Goal: Feedback & Contribution: Contribute content

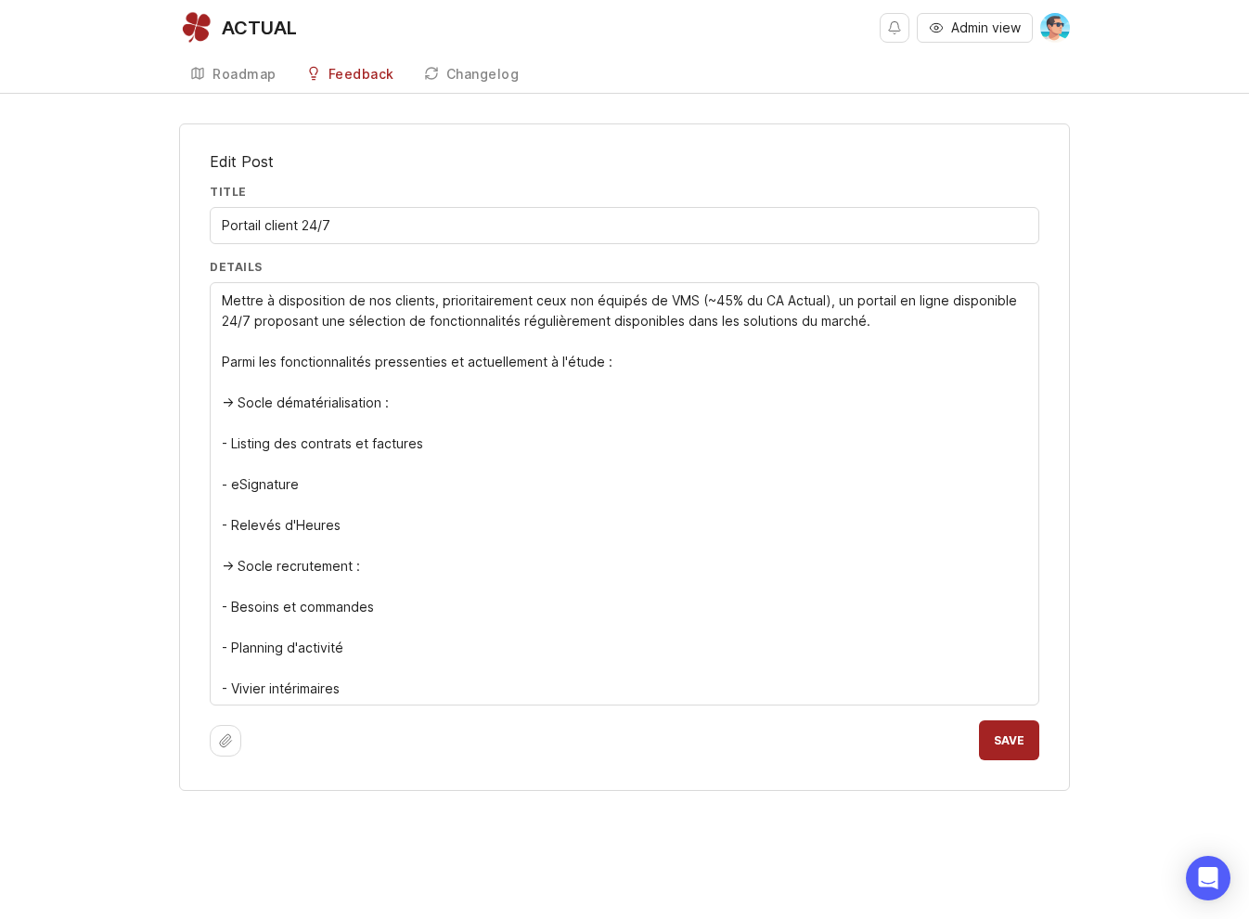
drag, startPoint x: 222, startPoint y: 604, endPoint x: 436, endPoint y: 608, distance: 214.4
click at [406, 688] on textarea "Mettre à disposition de nos clients, prioritairement ceux non équipés de VMS (~…" at bounding box center [624, 494] width 805 height 408
paste textarea "- Besoins et commandes"
click at [292, 509] on textarea "Mettre à disposition de nos clients, prioritairement ceux non équipés de VMS (~…" at bounding box center [624, 473] width 805 height 367
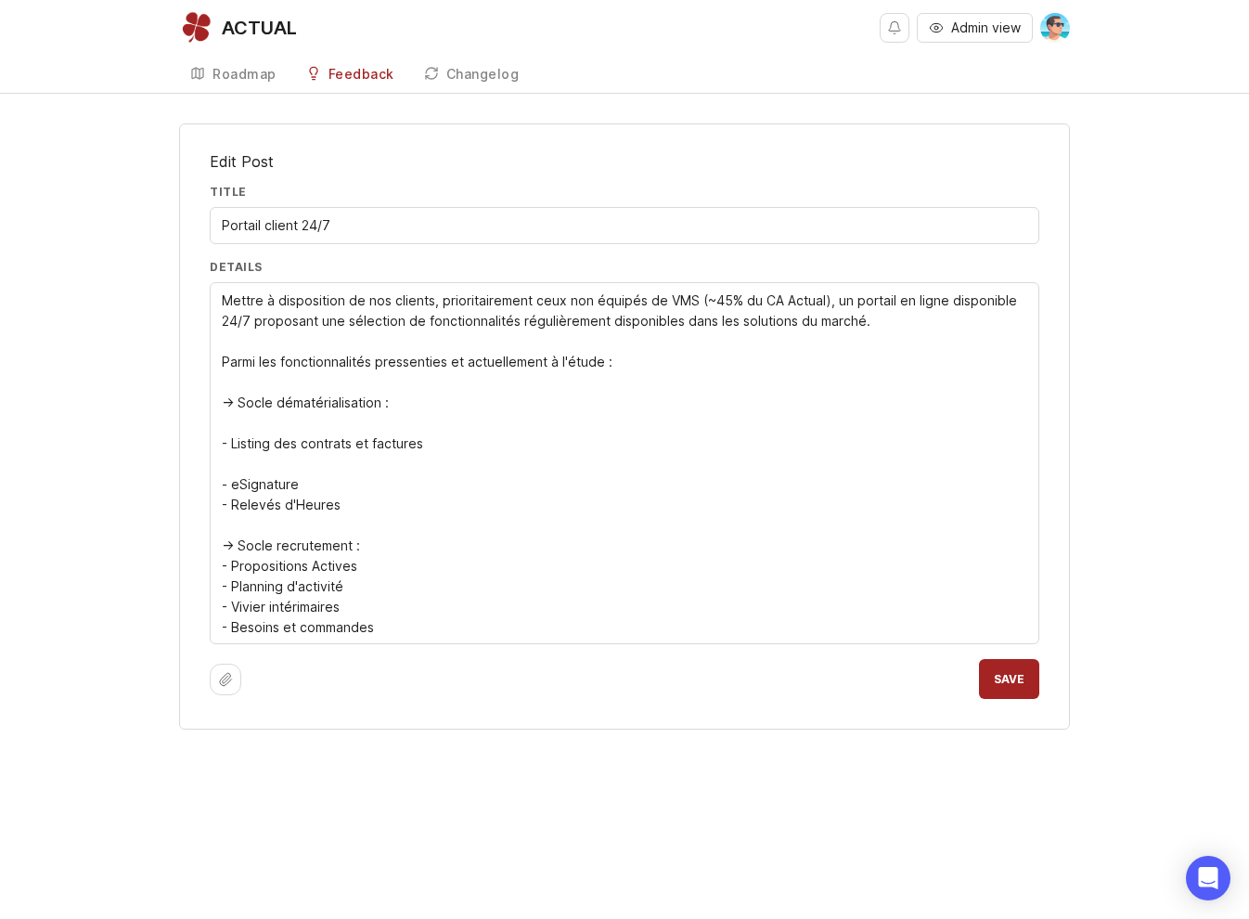
click at [287, 468] on textarea "Mettre à disposition de nos clients, prioritairement ceux non équipés de VMS (~…" at bounding box center [624, 463] width 805 height 347
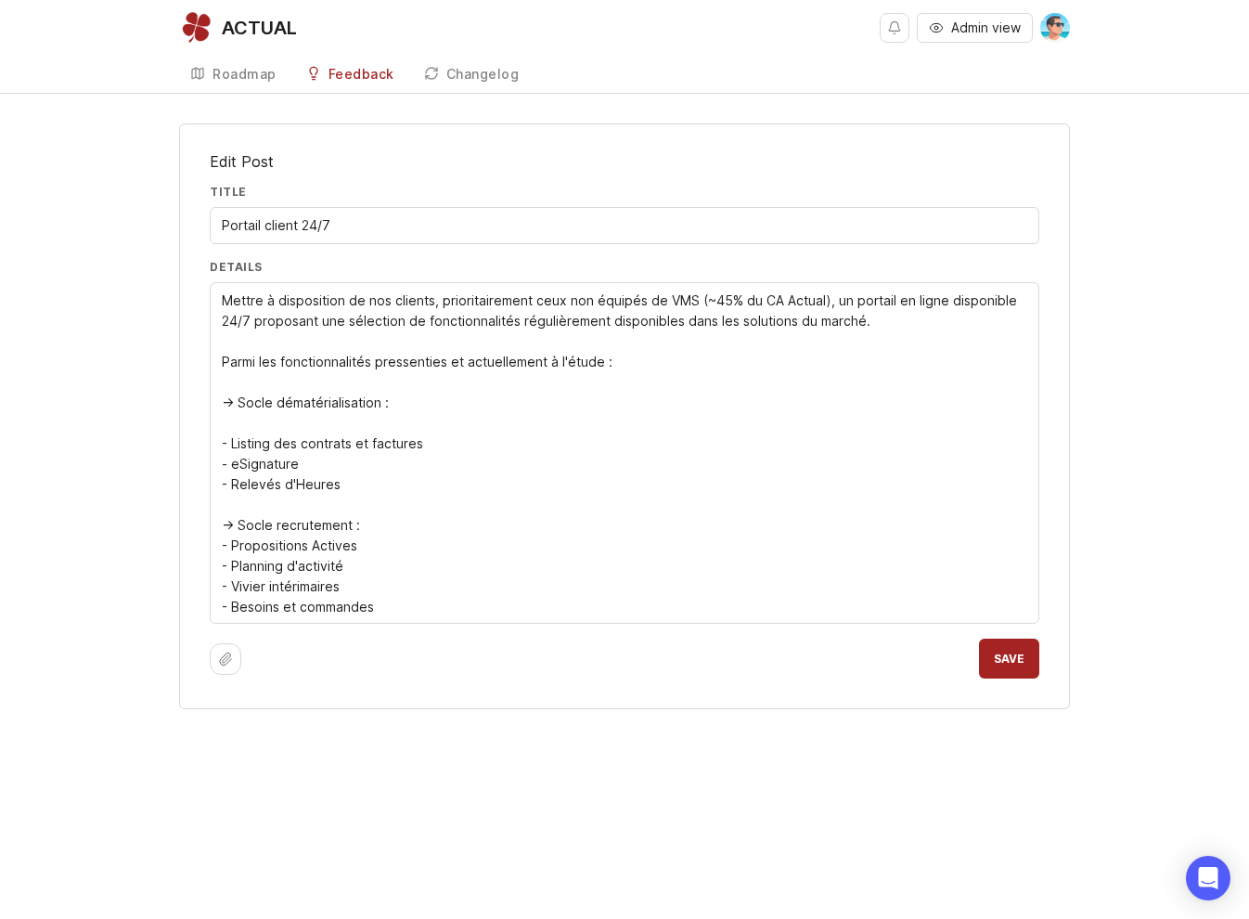
click at [271, 427] on textarea "Mettre à disposition de nos clients, prioritairement ceux non équipés de VMS (~…" at bounding box center [624, 453] width 805 height 327
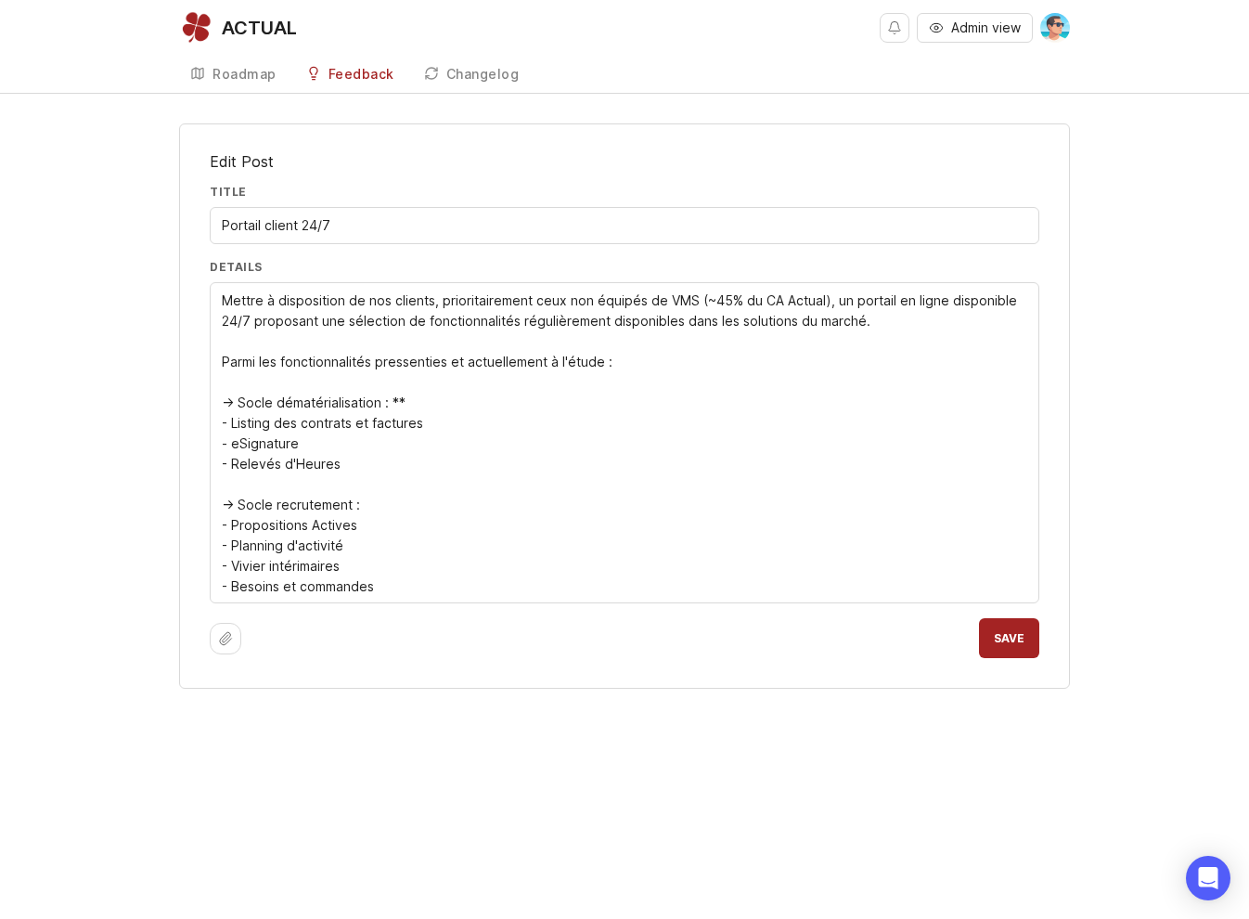
click at [219, 401] on div "Mettre à disposition de nos clients, prioritairement ceux non équipés de VMS (~…" at bounding box center [625, 442] width 830 height 321
click at [223, 402] on textarea "Mettre à disposition de nos clients, prioritairement ceux non équipés de VMS (~…" at bounding box center [624, 443] width 805 height 306
click at [434, 396] on textarea "Mettre à disposition de nos clients, prioritairement ceux non équipés de VMS (~…" at bounding box center [624, 443] width 805 height 306
click at [220, 507] on div "Mettre à disposition de nos clients, prioritairement ceux non équipés de VMS (~…" at bounding box center [625, 442] width 830 height 321
click at [225, 503] on textarea "Mettre à disposition de nos clients, prioritairement ceux non équipés de VMS (~…" at bounding box center [624, 443] width 805 height 306
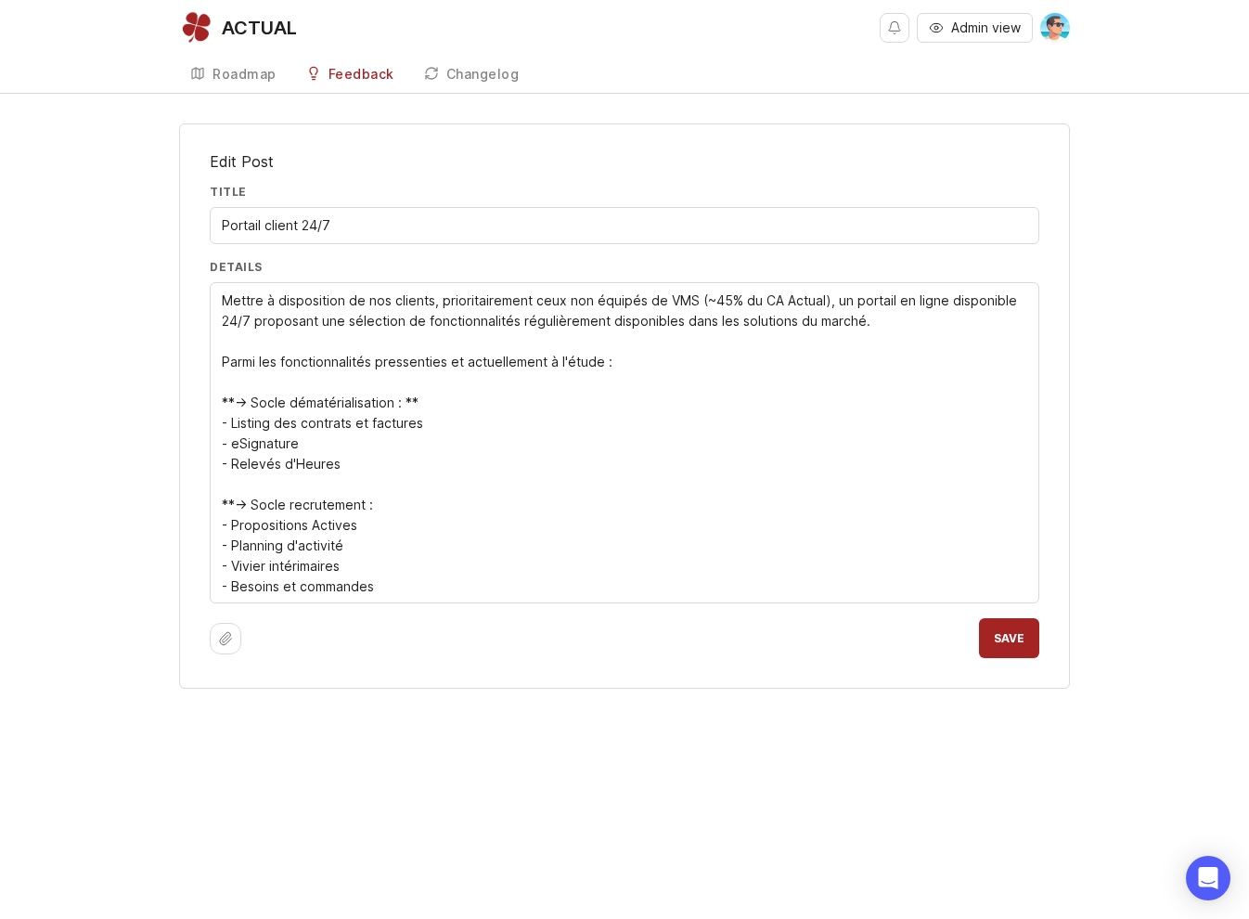
click at [381, 502] on textarea "Mettre à disposition de nos clients, prioritairement ceux non équipés de VMS (~…" at bounding box center [624, 443] width 805 height 306
type textarea "Mettre à disposition de nos clients, prioritairement ceux non équipés de VMS (~…"
click at [998, 642] on span "Save" at bounding box center [1009, 638] width 31 height 14
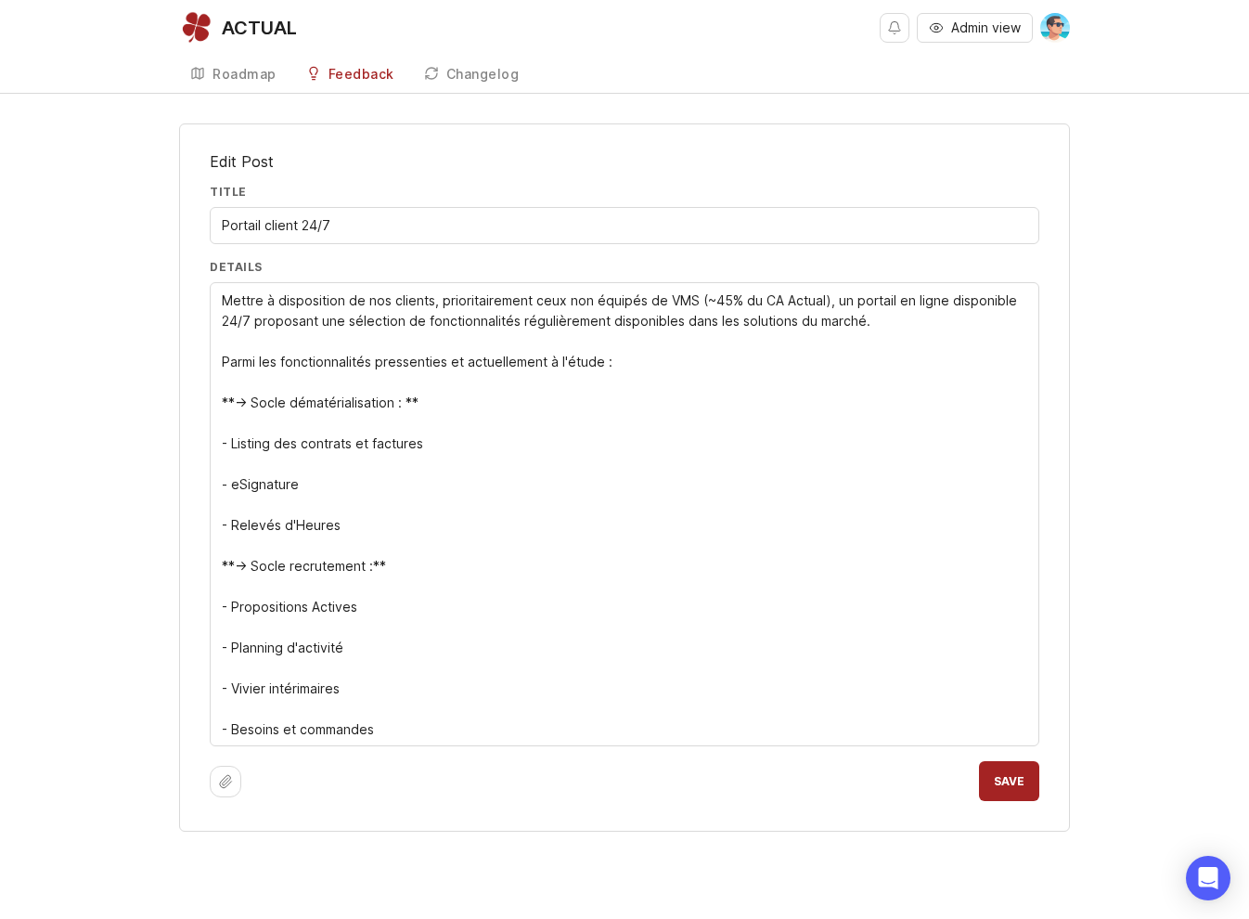
drag, startPoint x: 434, startPoint y: 302, endPoint x: 562, endPoint y: 299, distance: 128.1
click at [699, 303] on textarea "Mettre à disposition de nos clients, prioritairement ceux non équipés de VMS (~…" at bounding box center [624, 514] width 805 height 449
click at [702, 300] on textarea "Mettre à disposition de nos clients, prioritairement ceux non équipés de VMS (~…" at bounding box center [624, 514] width 805 height 449
type textarea "Mettre à disposition de nos clients non équipés de VMS (~45% du CA Actual), d'u…"
click at [1001, 788] on button "Save" at bounding box center [1009, 781] width 60 height 40
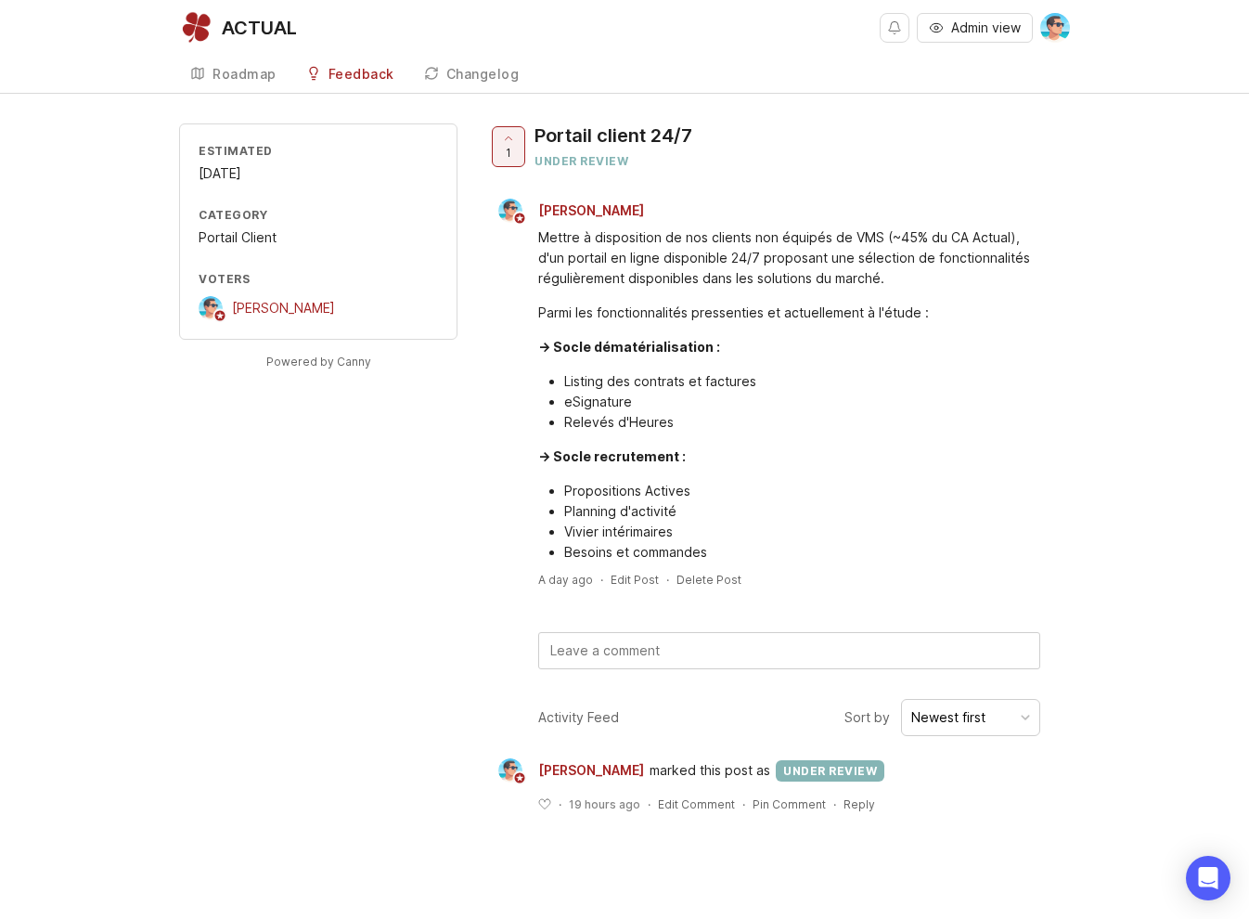
click at [258, 79] on div "Roadmap" at bounding box center [244, 74] width 64 height 13
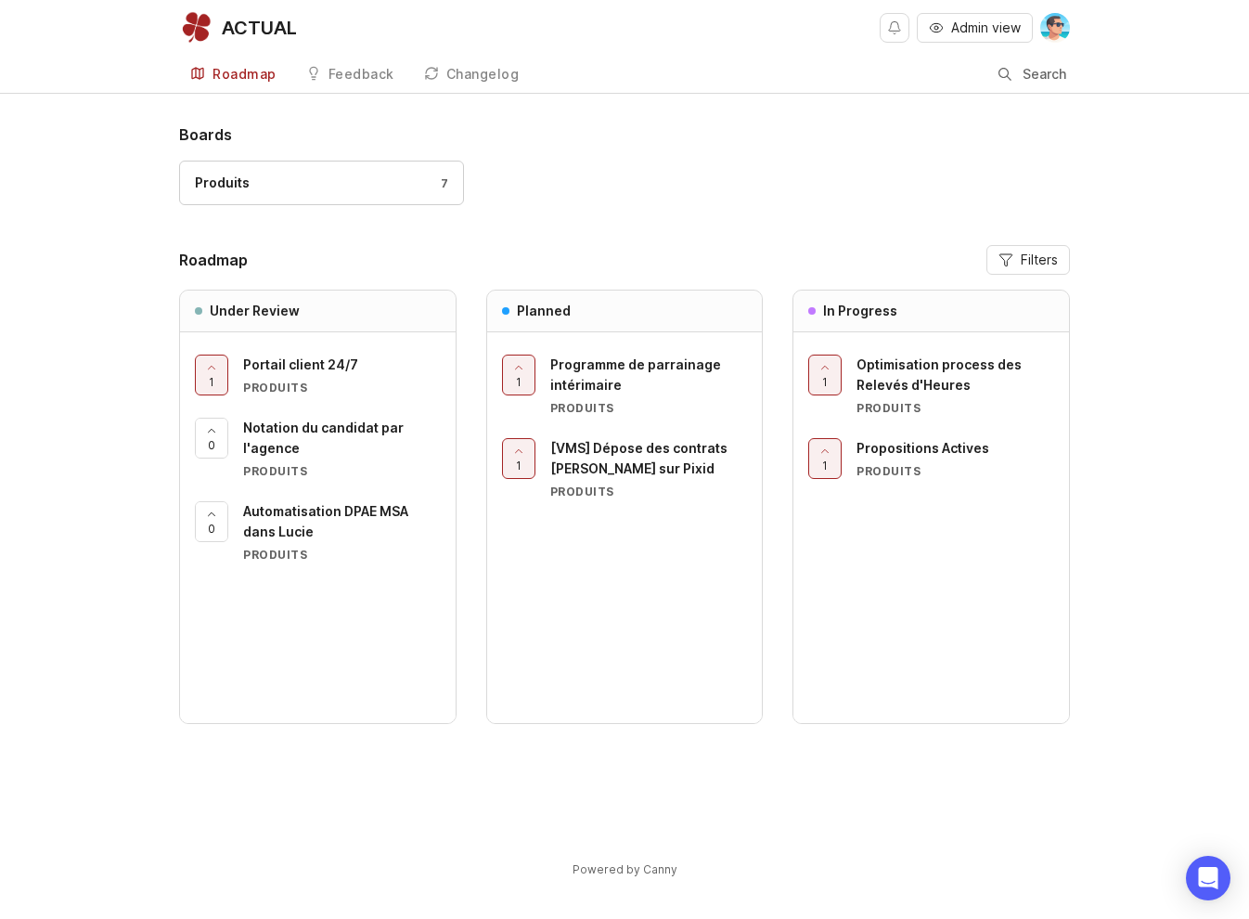
drag, startPoint x: 93, startPoint y: 211, endPoint x: 93, endPoint y: 221, distance: 10.2
click at [93, 211] on div "Boards Produits 7 Roadmap Filters Under Review 1 Portail client 24/7 Produits 0…" at bounding box center [624, 516] width 1249 height 786
click at [451, 77] on div "Changelog" at bounding box center [482, 74] width 73 height 13
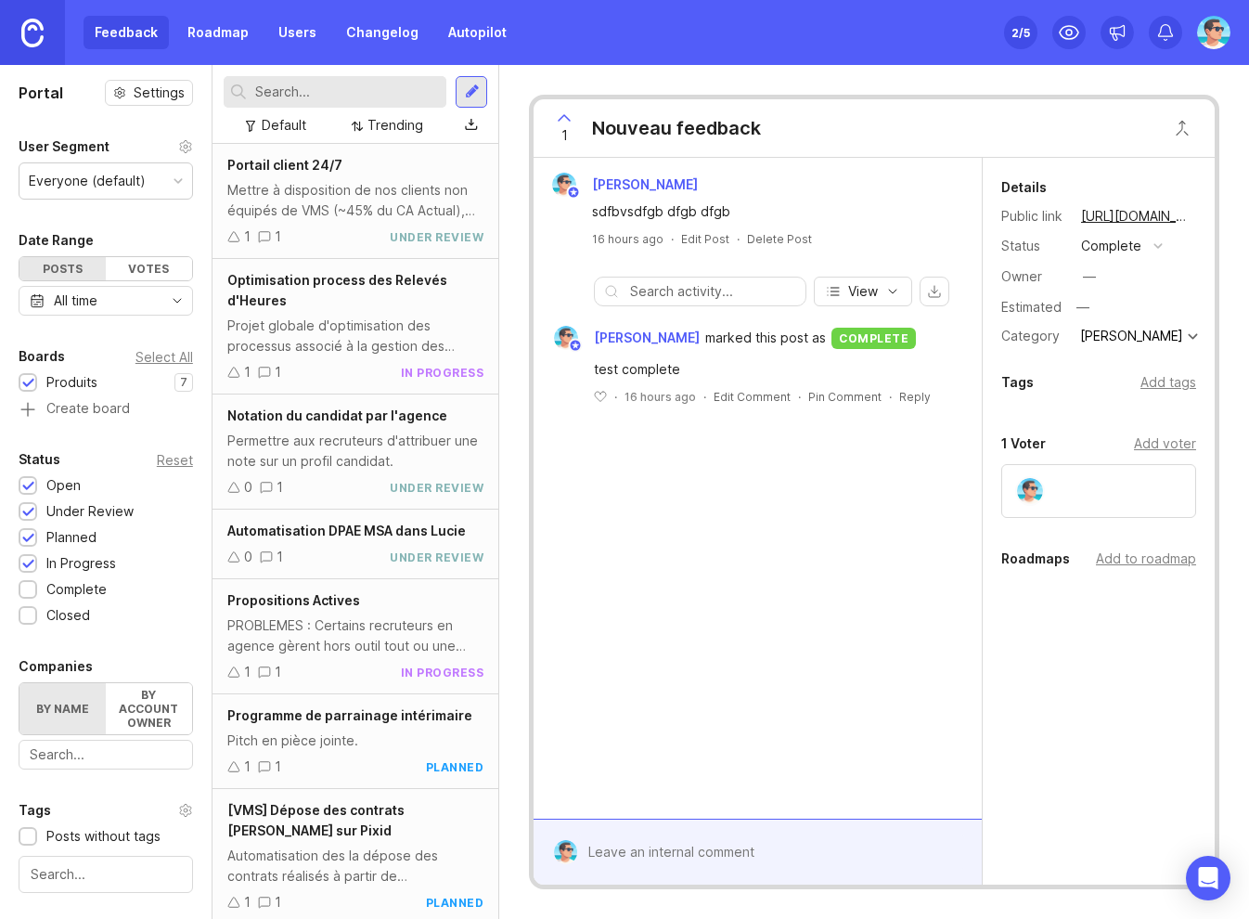
click at [393, 26] on link "Changelog" at bounding box center [382, 32] width 95 height 33
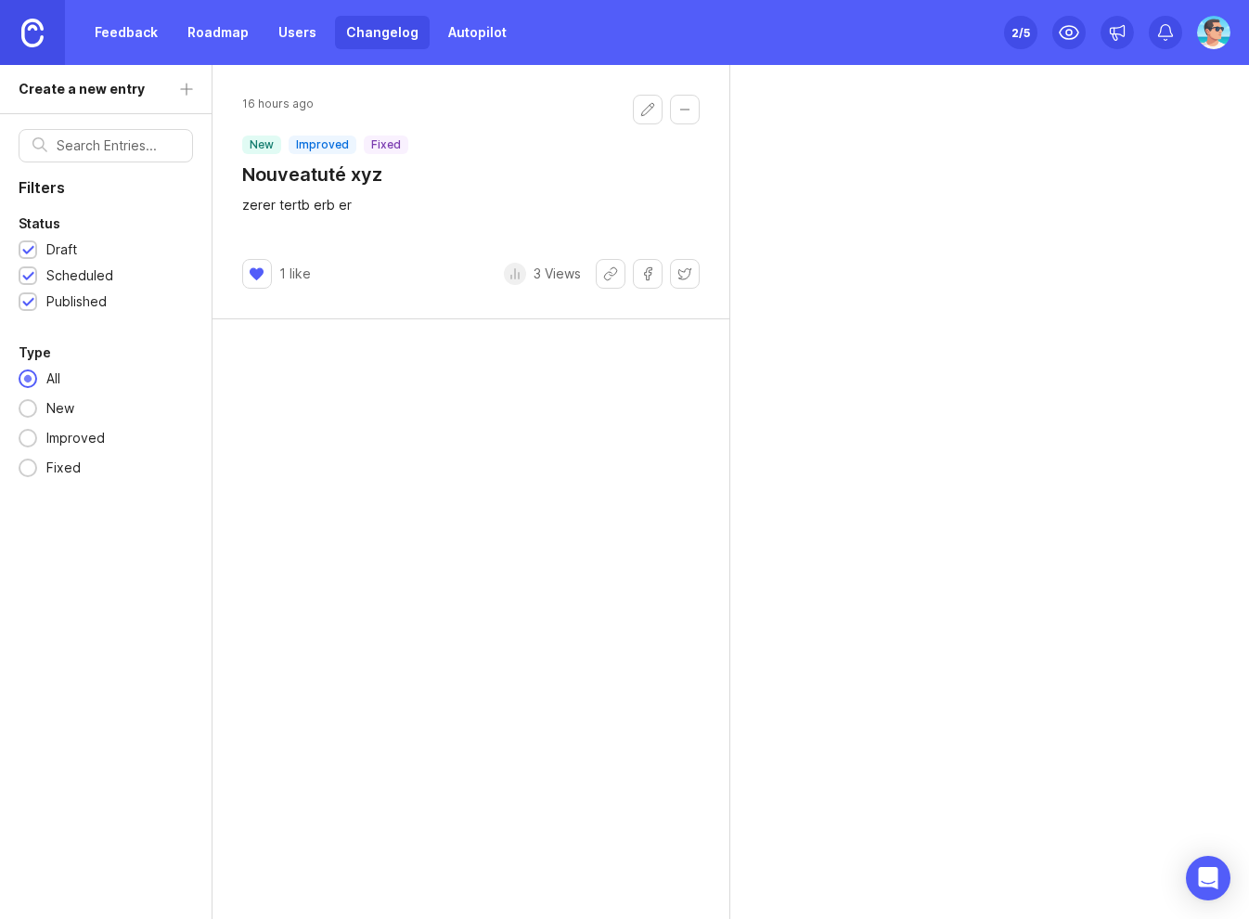
click at [651, 108] on button "Edit changelog entry" at bounding box center [648, 110] width 30 height 30
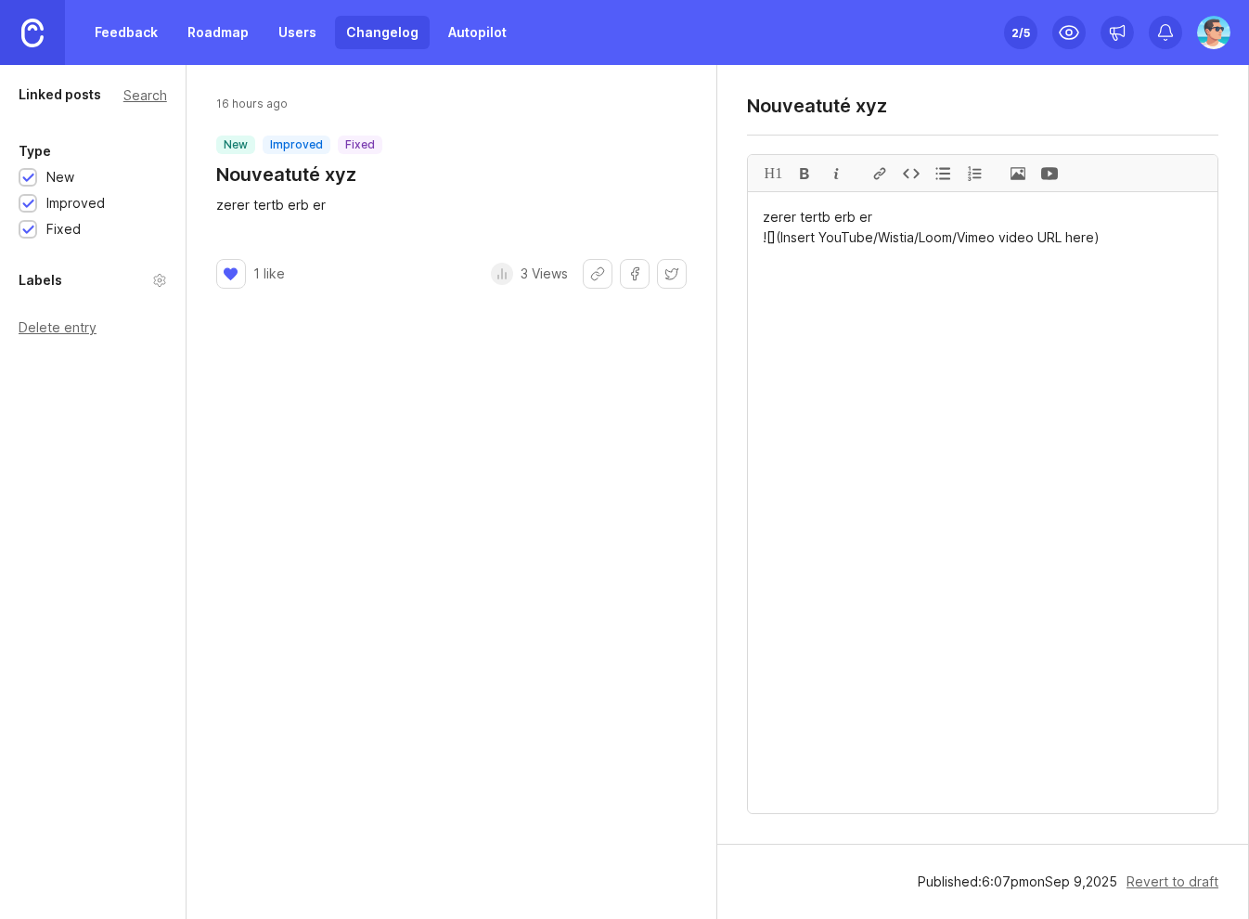
click at [1062, 876] on div "Published: 6 : 07 pm on Sep 9 , 2025" at bounding box center [1018, 881] width 200 height 20
click at [1030, 881] on div "Published: 6 : 07 pm on Sep 9 , 2025" at bounding box center [1018, 881] width 200 height 20
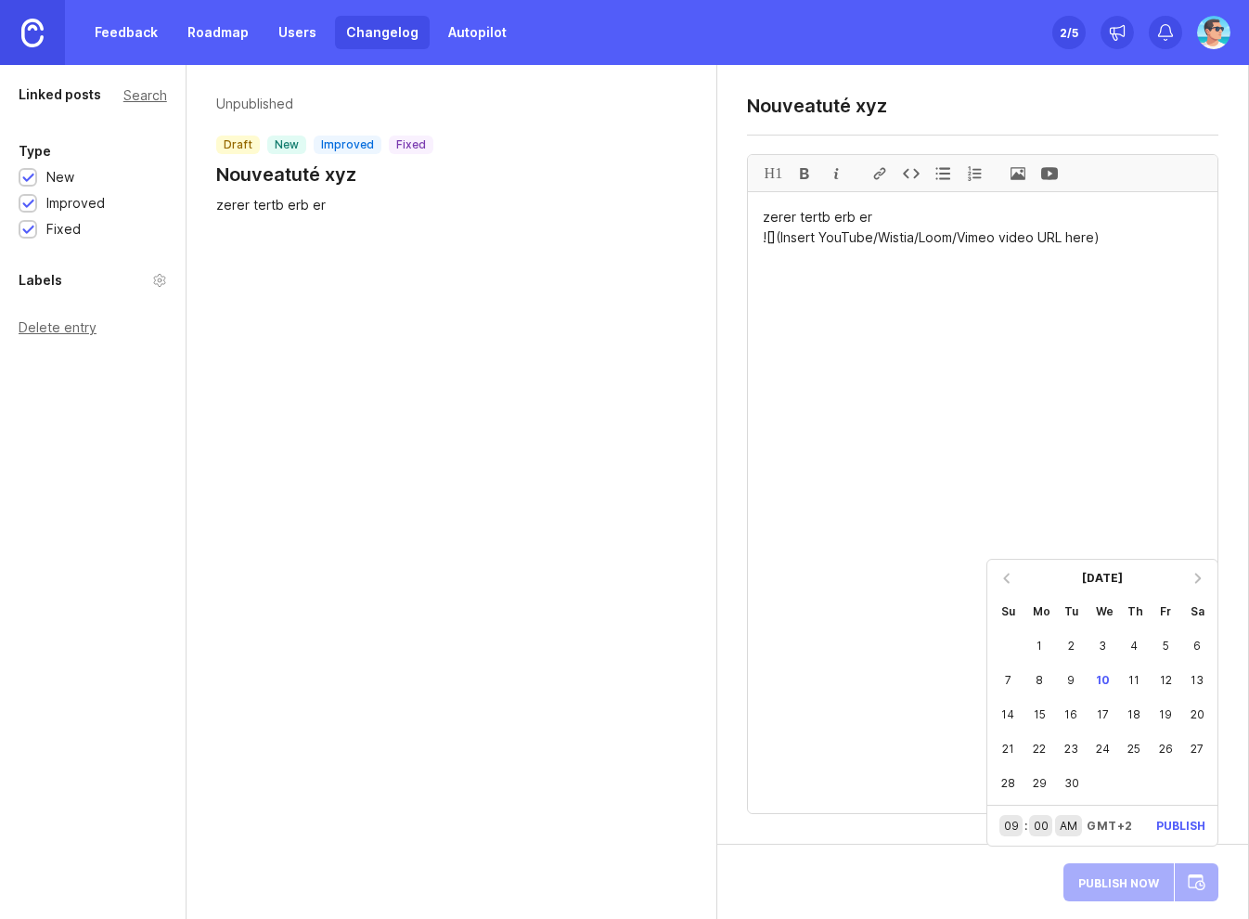
click at [1045, 648] on div "1" at bounding box center [1040, 645] width 32 height 34
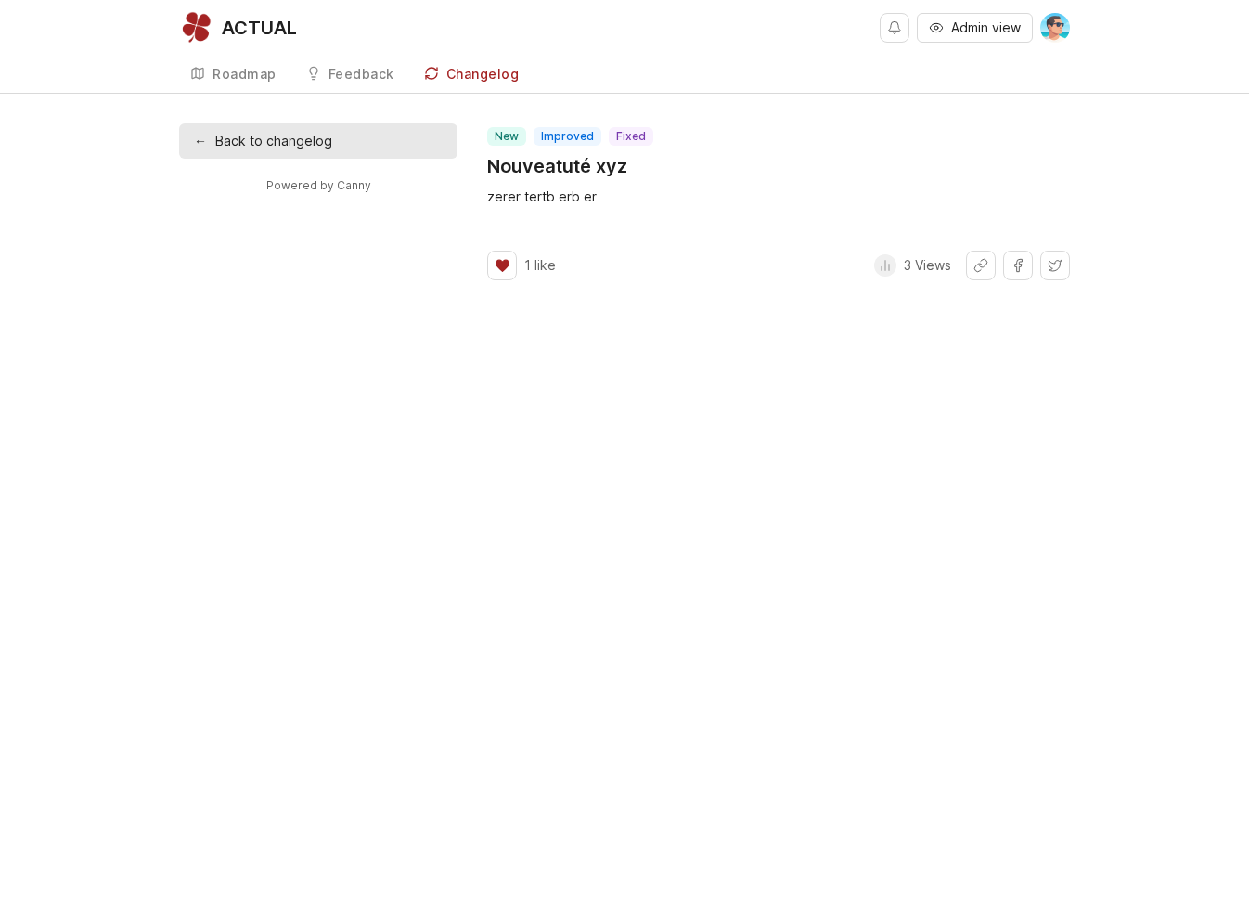
click at [465, 68] on div "Changelog" at bounding box center [482, 74] width 73 height 13
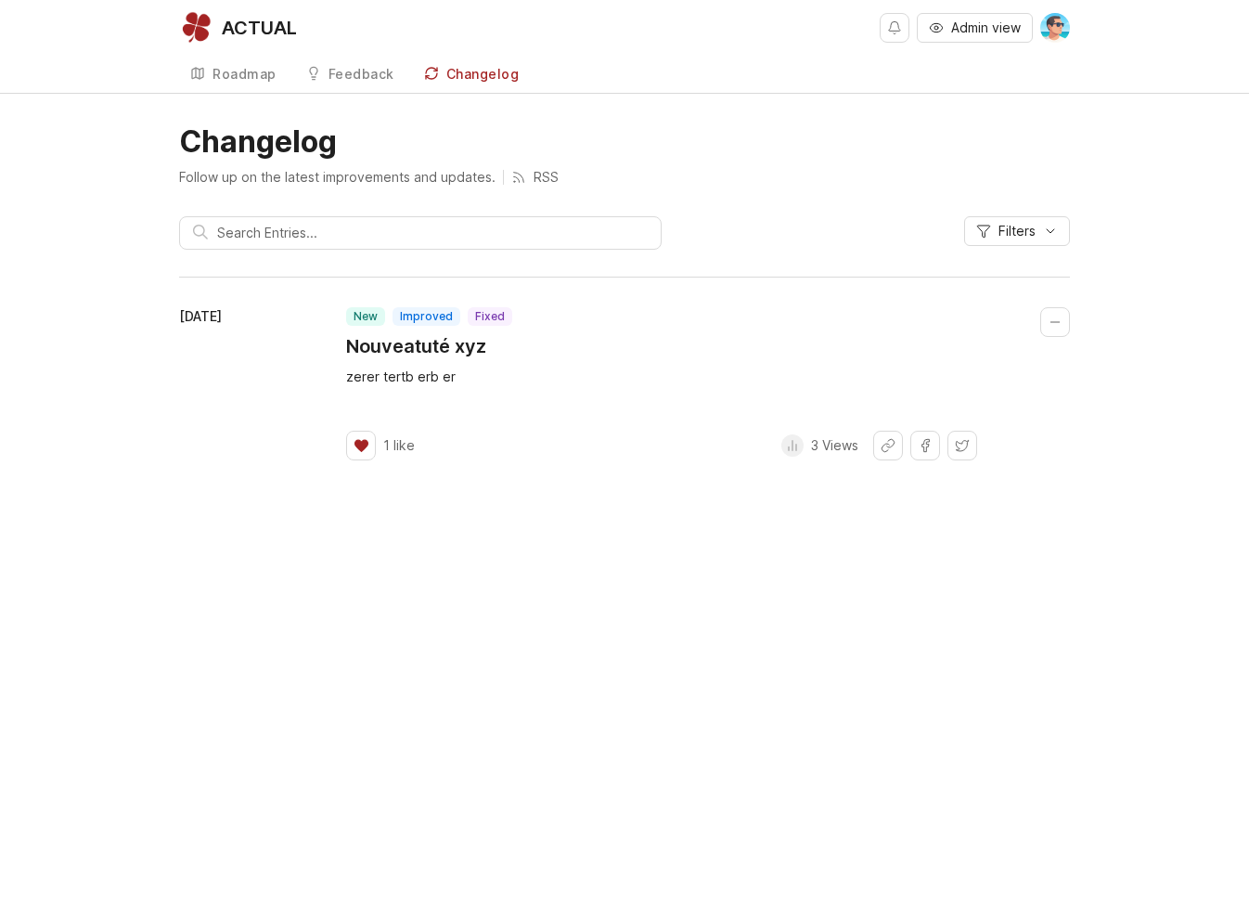
click at [222, 382] on div "September 1, 2025" at bounding box center [262, 383] width 167 height 153
click at [231, 77] on div "Roadmap" at bounding box center [244, 74] width 64 height 13
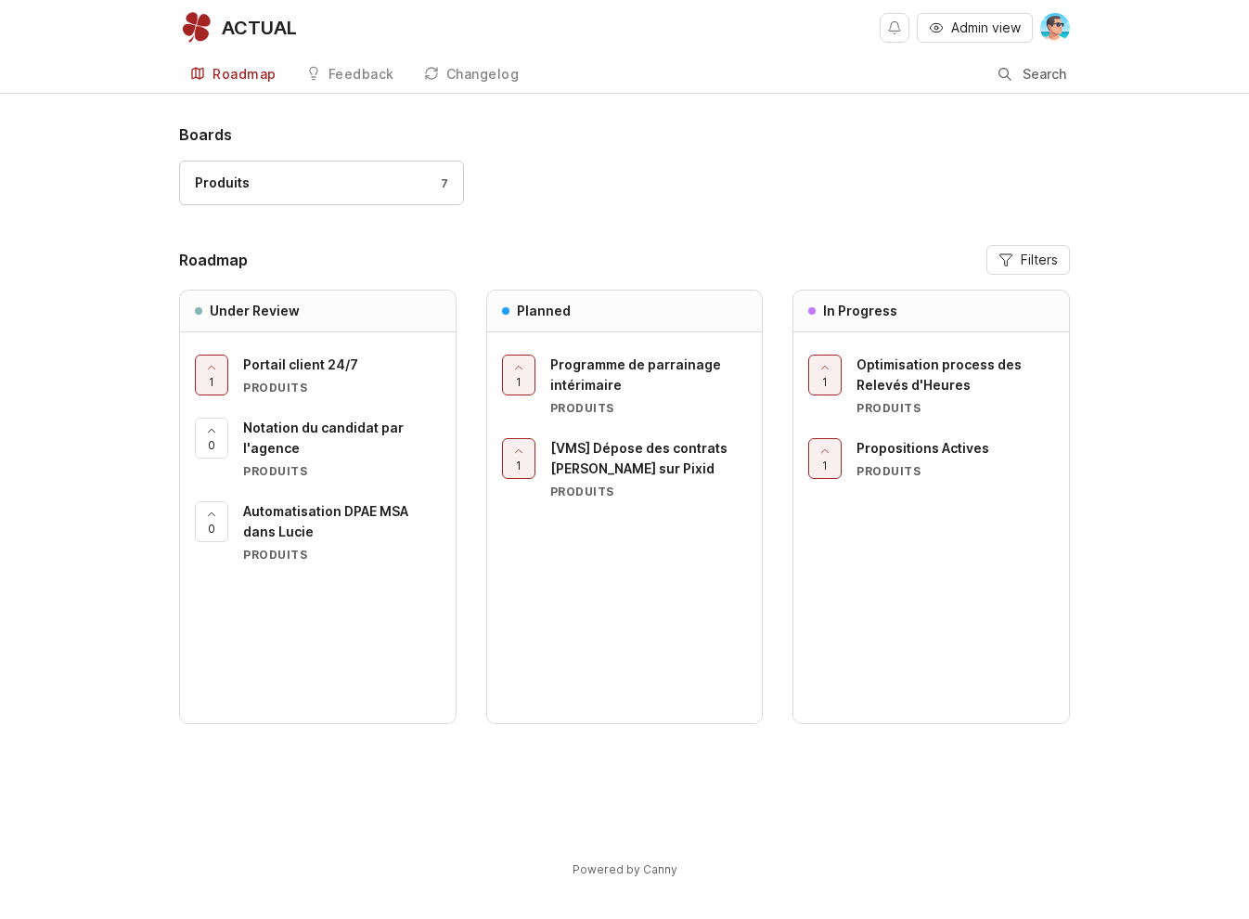
click at [630, 217] on div "Produits 7" at bounding box center [624, 192] width 891 height 62
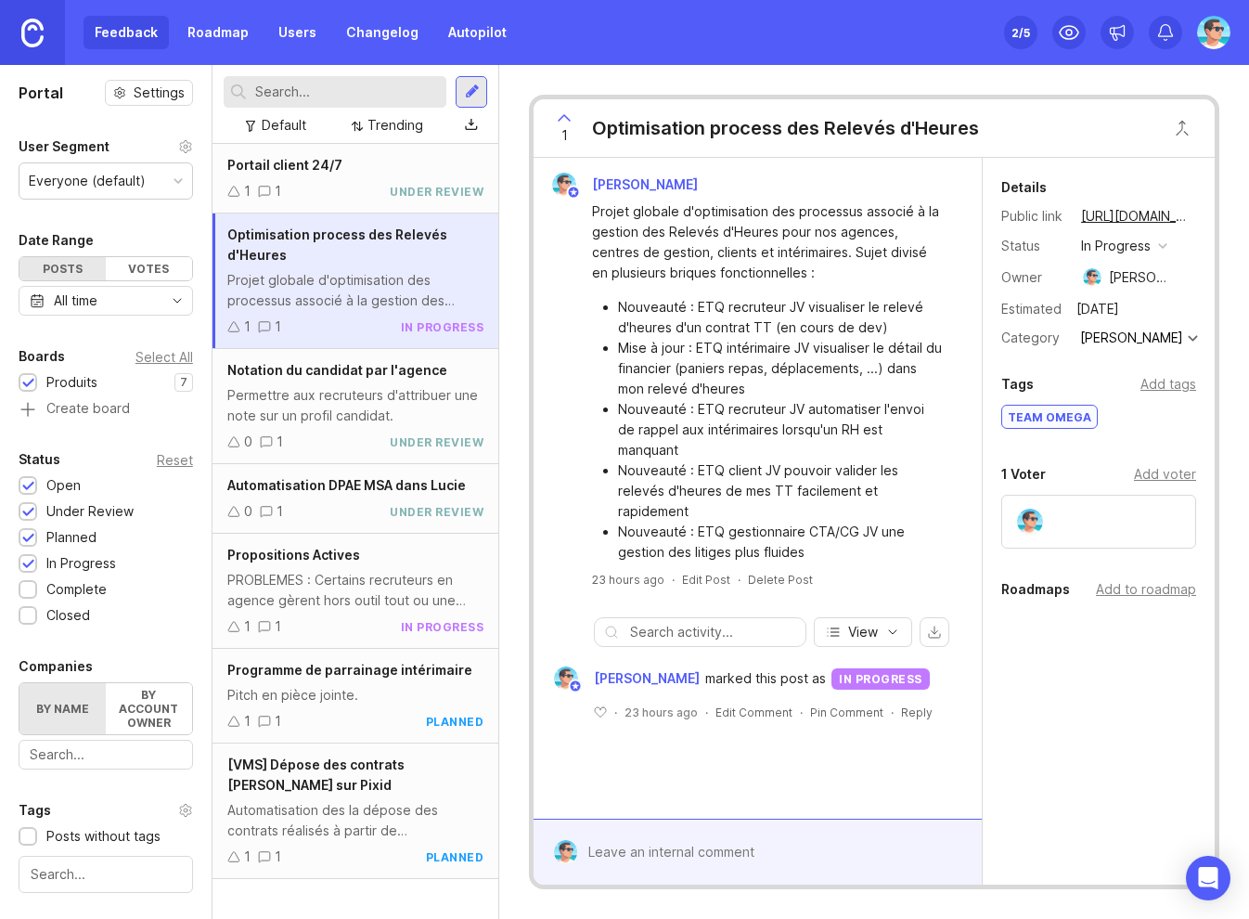
click at [468, 93] on div at bounding box center [472, 92] width 15 height 17
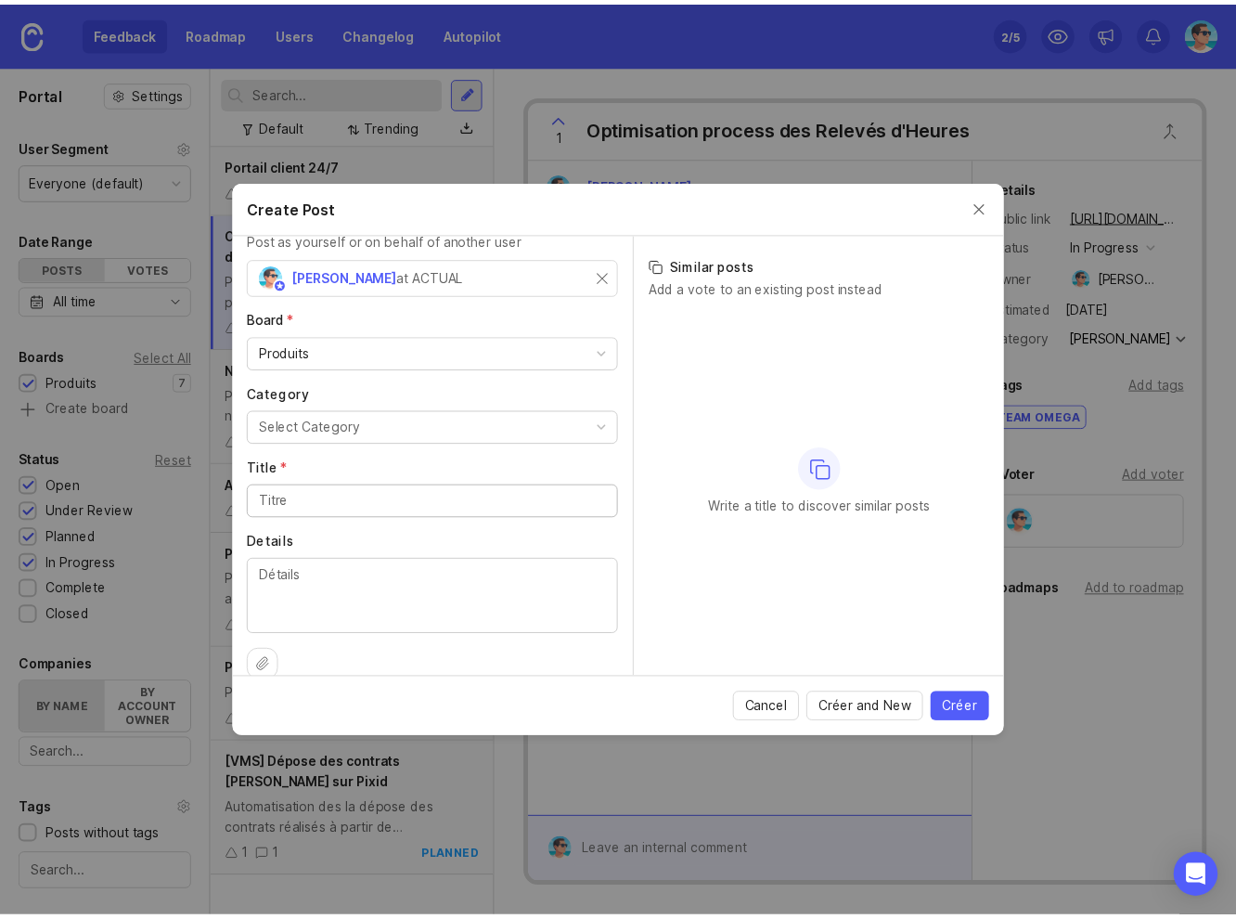
scroll to position [74, 0]
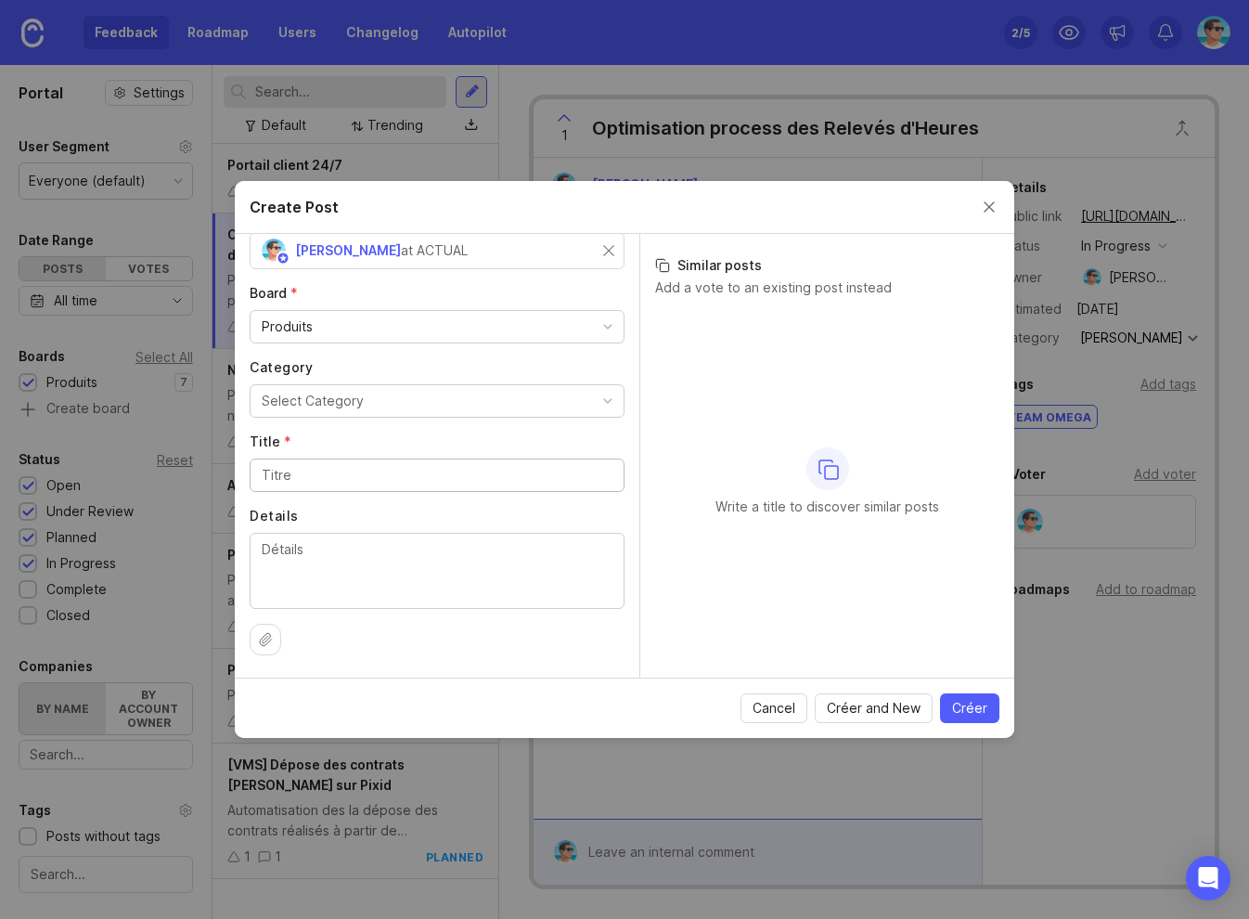
click at [432, 398] on button "Select Category" at bounding box center [437, 400] width 375 height 33
click at [424, 483] on input "Title *" at bounding box center [437, 475] width 351 height 20
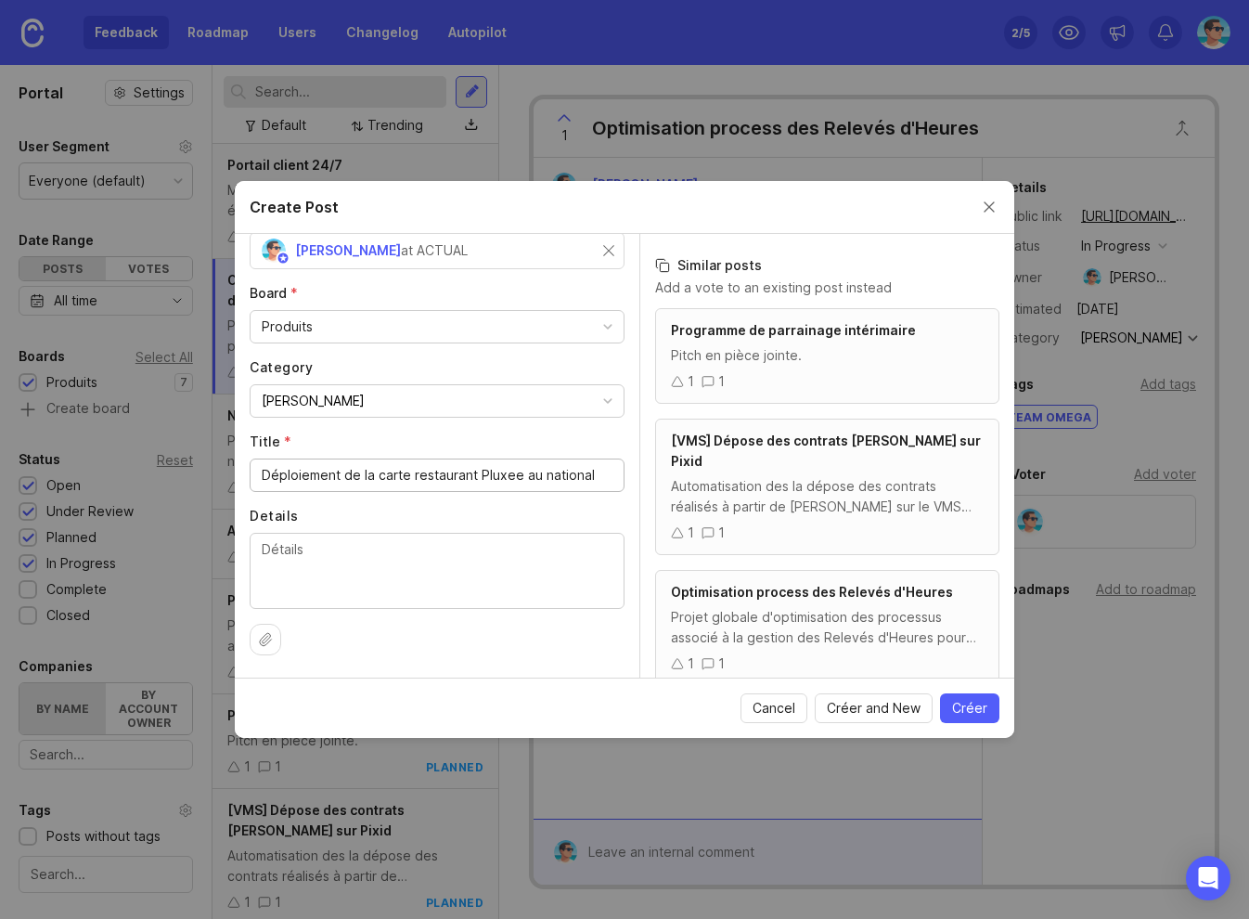
type input "Déploiement de la carte restaurant Pluxee au national"
click at [394, 574] on textarea "Details" at bounding box center [437, 569] width 351 height 61
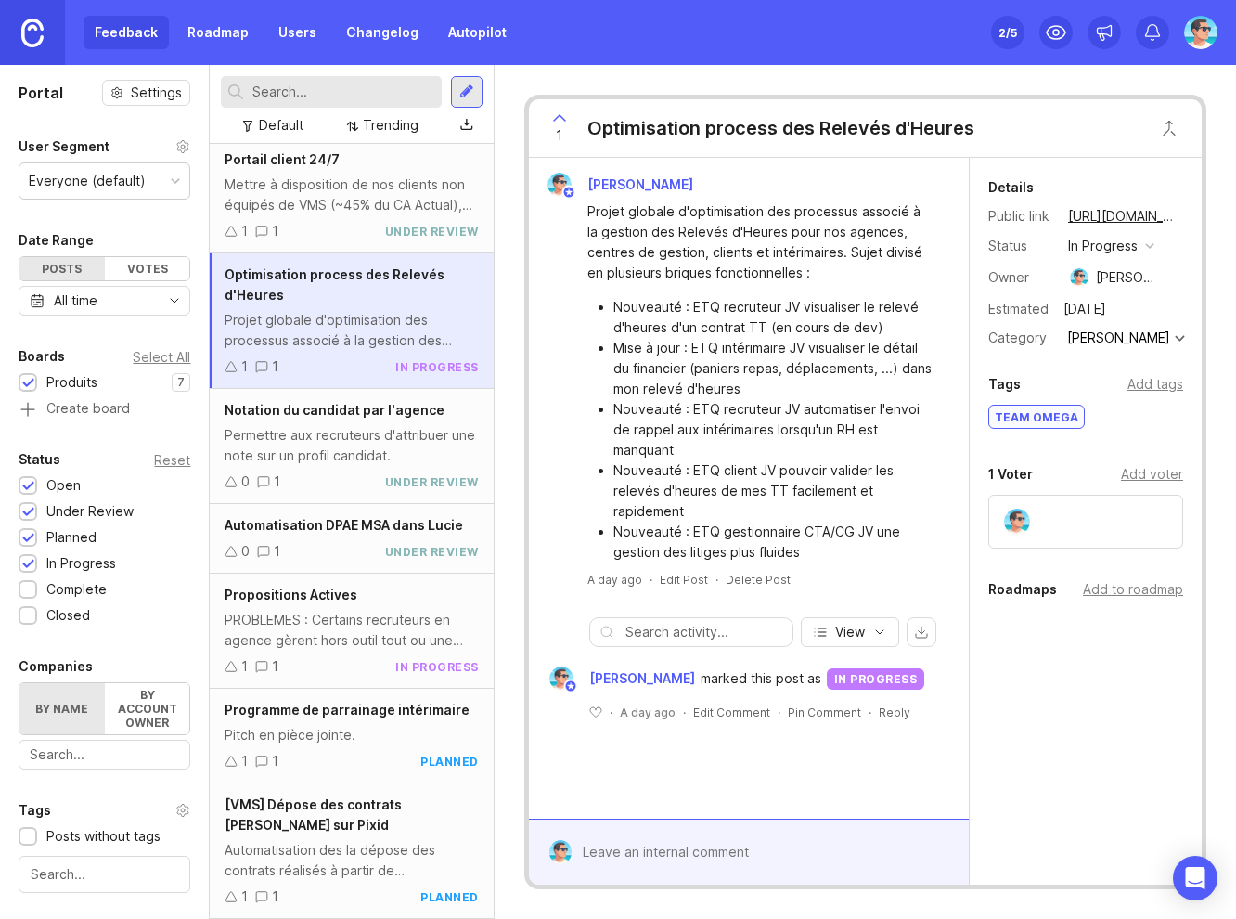
scroll to position [0, 0]
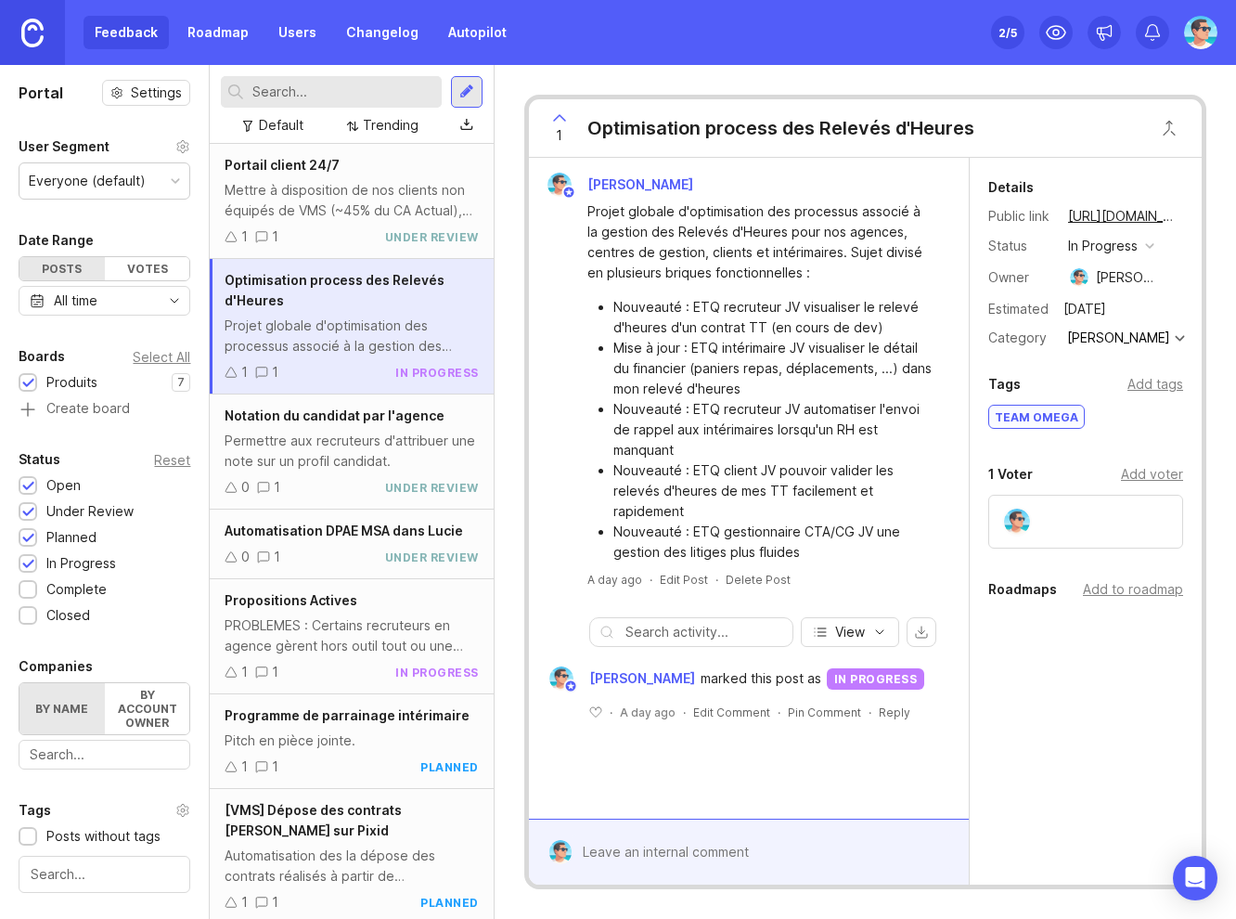
click at [461, 104] on div at bounding box center [467, 92] width 32 height 32
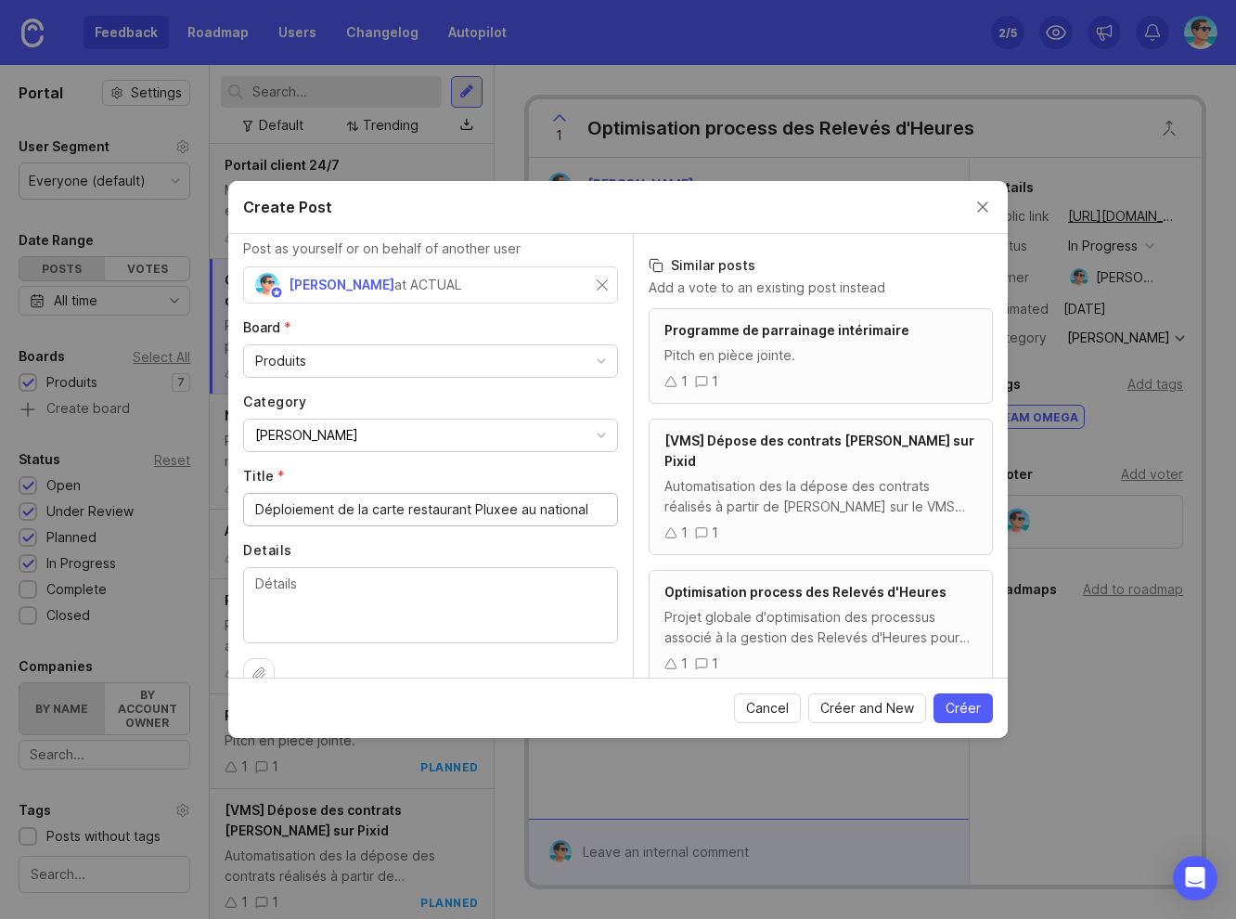
scroll to position [74, 0]
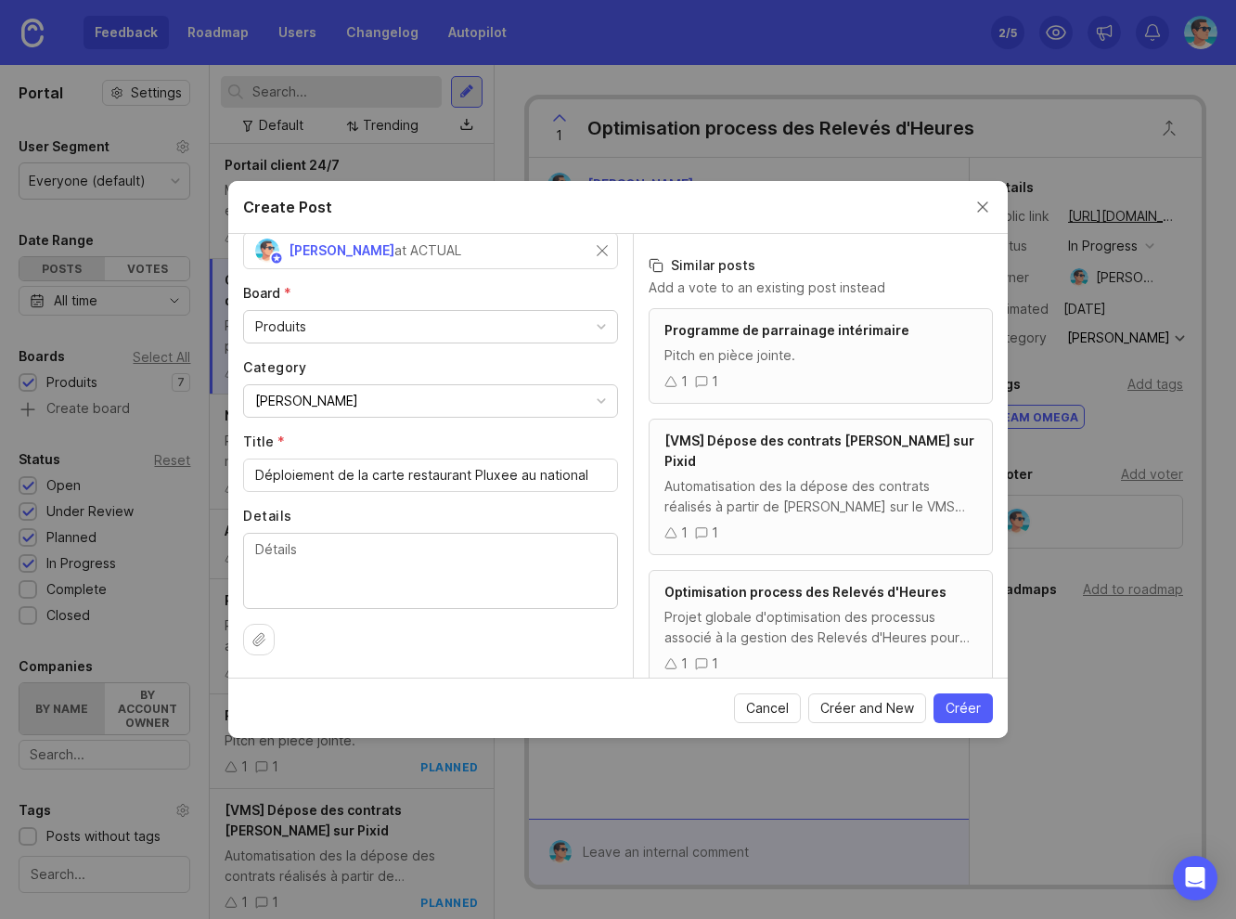
click at [296, 568] on textarea "Details" at bounding box center [430, 569] width 351 height 61
paste textarea "Débloquer le déploiement au national des cartes tickets resto Pluxee (ex Sodexo…"
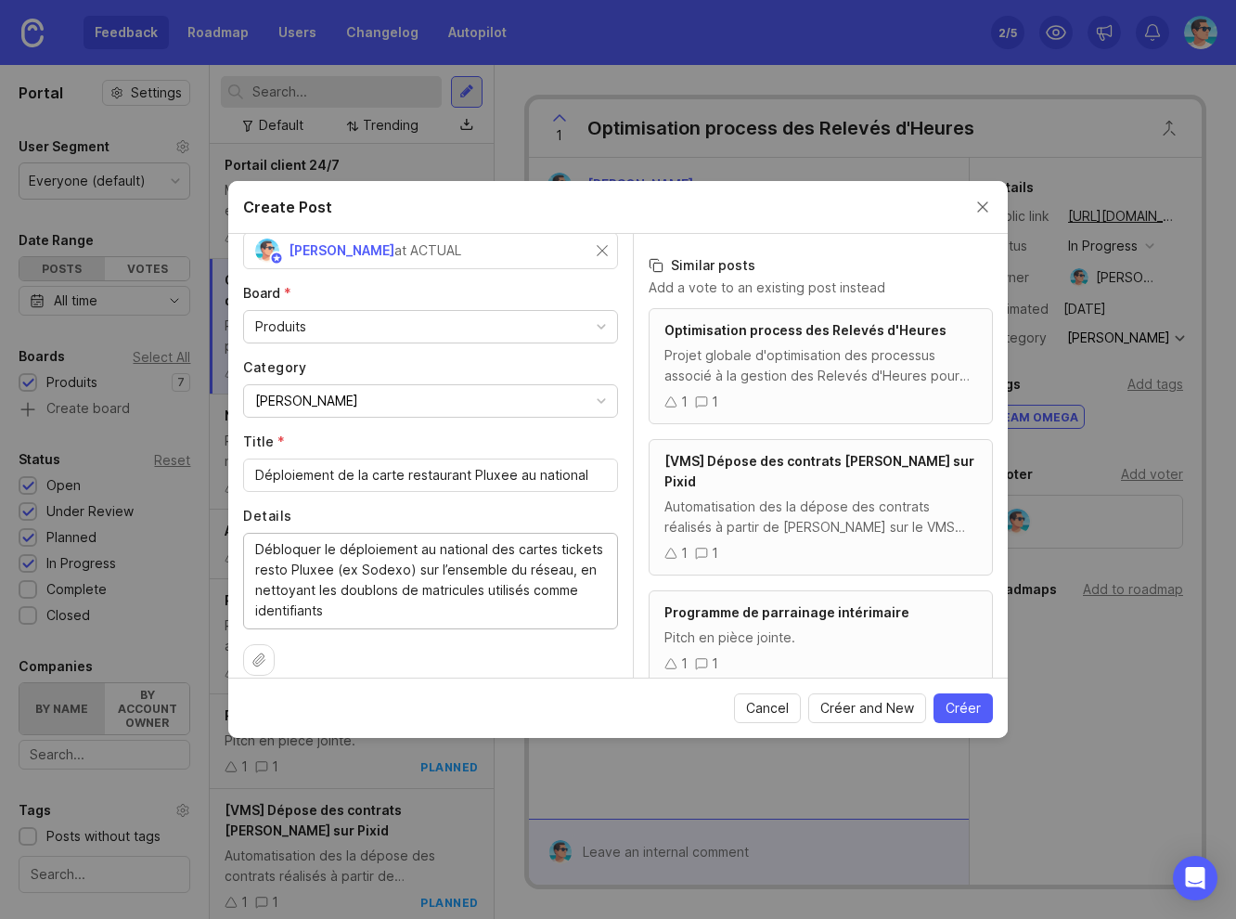
drag, startPoint x: 403, startPoint y: 569, endPoint x: 383, endPoint y: 568, distance: 19.5
click at [383, 568] on textarea "Débloquer le déploiement au national des cartes tickets resto Pluxee (ex Sodexo…" at bounding box center [430, 580] width 351 height 82
drag, startPoint x: 416, startPoint y: 548, endPoint x: 254, endPoint y: 548, distance: 161.5
click at [254, 548] on div "Débloquer le déploiement au national des cartes tickets resto Pluxee (Sodexo) s…" at bounding box center [430, 581] width 375 height 97
click at [291, 557] on textarea "Débloquer le déploiement au national des cartes tickets resto Pluxee (Sodexo) s…" at bounding box center [430, 580] width 351 height 82
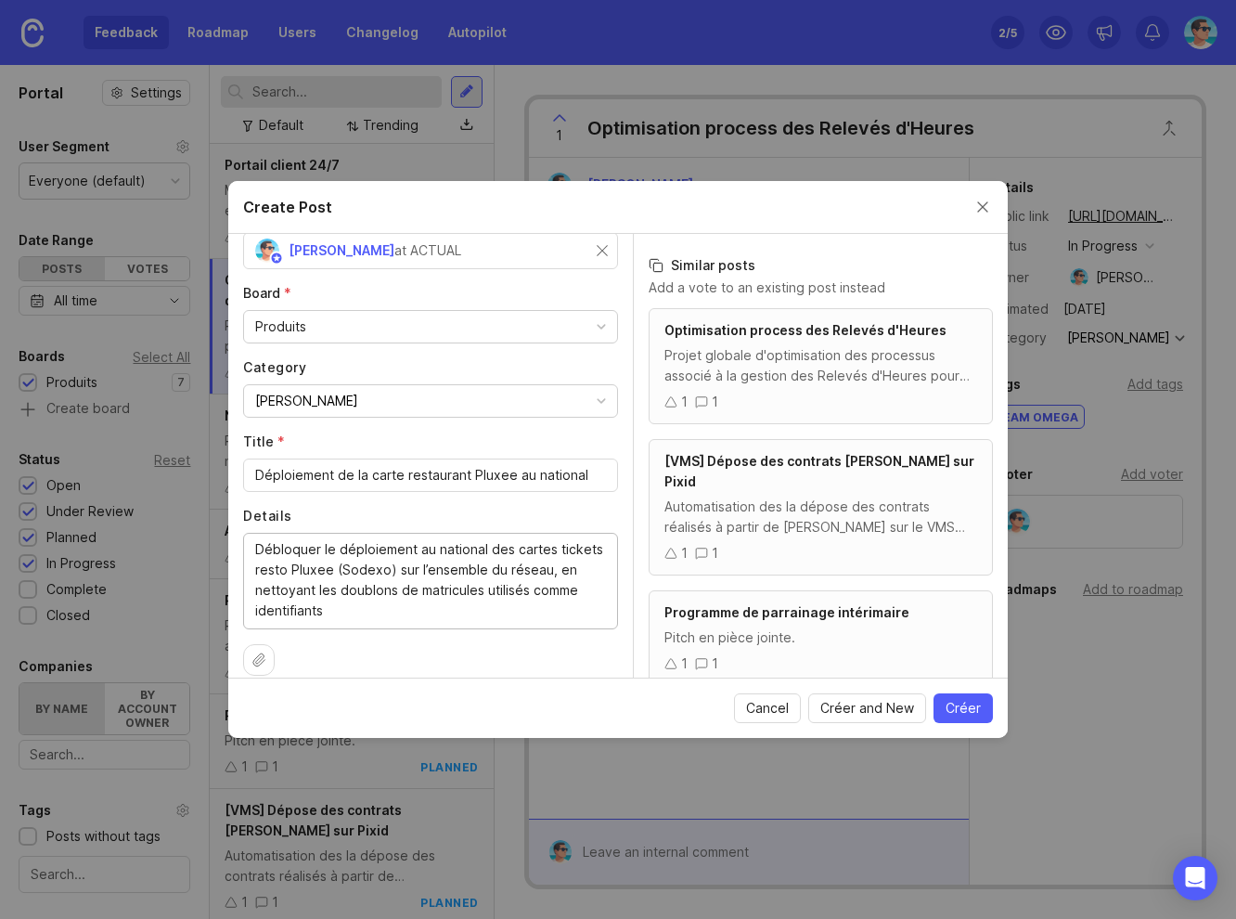
drag, startPoint x: 331, startPoint y: 550, endPoint x: 251, endPoint y: 548, distance: 79.8
click at [251, 548] on div "Débloquer le déploiement au national des cartes tickets resto Pluxee (Sodexo) s…" at bounding box center [430, 581] width 375 height 97
click at [300, 589] on textarea "Procéder au déploiement au national des cartes tickets resto Pluxee (Sodexo) su…" at bounding box center [430, 580] width 351 height 82
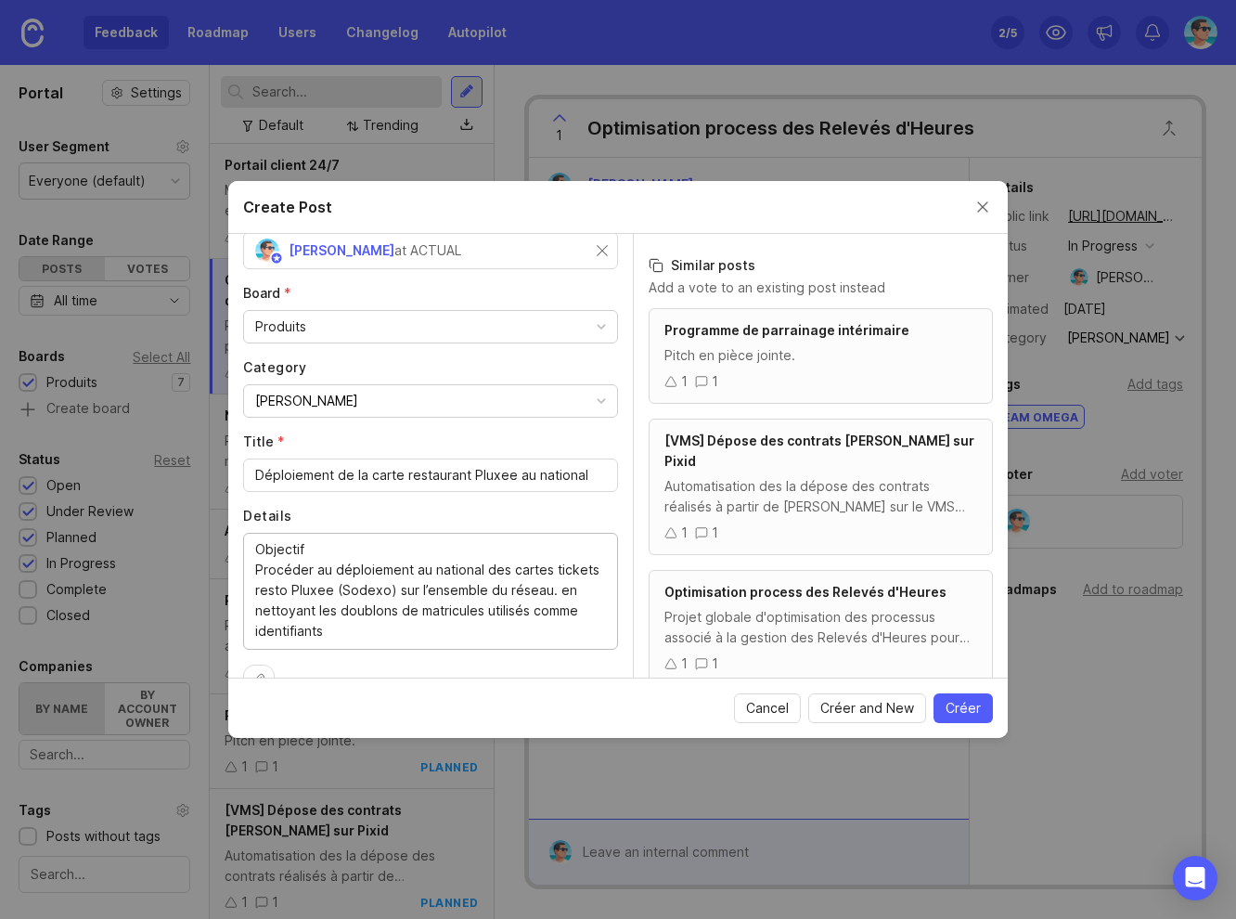
drag, startPoint x: 312, startPoint y: 550, endPoint x: 253, endPoint y: 539, distance: 59.5
click at [253, 539] on div "Objectif Procéder au déploiement au national des cartes tickets resto Pluxee (S…" at bounding box center [430, 591] width 375 height 117
click at [253, 550] on div "Objectif Procéder au déploiement au national des cartes tickets resto Pluxee (S…" at bounding box center [430, 591] width 375 height 117
click at [256, 550] on textarea "Objectif Procéder au déploiement au national des cartes tickets resto Pluxee (S…" at bounding box center [430, 590] width 351 height 102
click at [263, 550] on textarea "Objectif Procéder au déploiement au national des cartes tickets resto Pluxee (S…" at bounding box center [430, 590] width 351 height 102
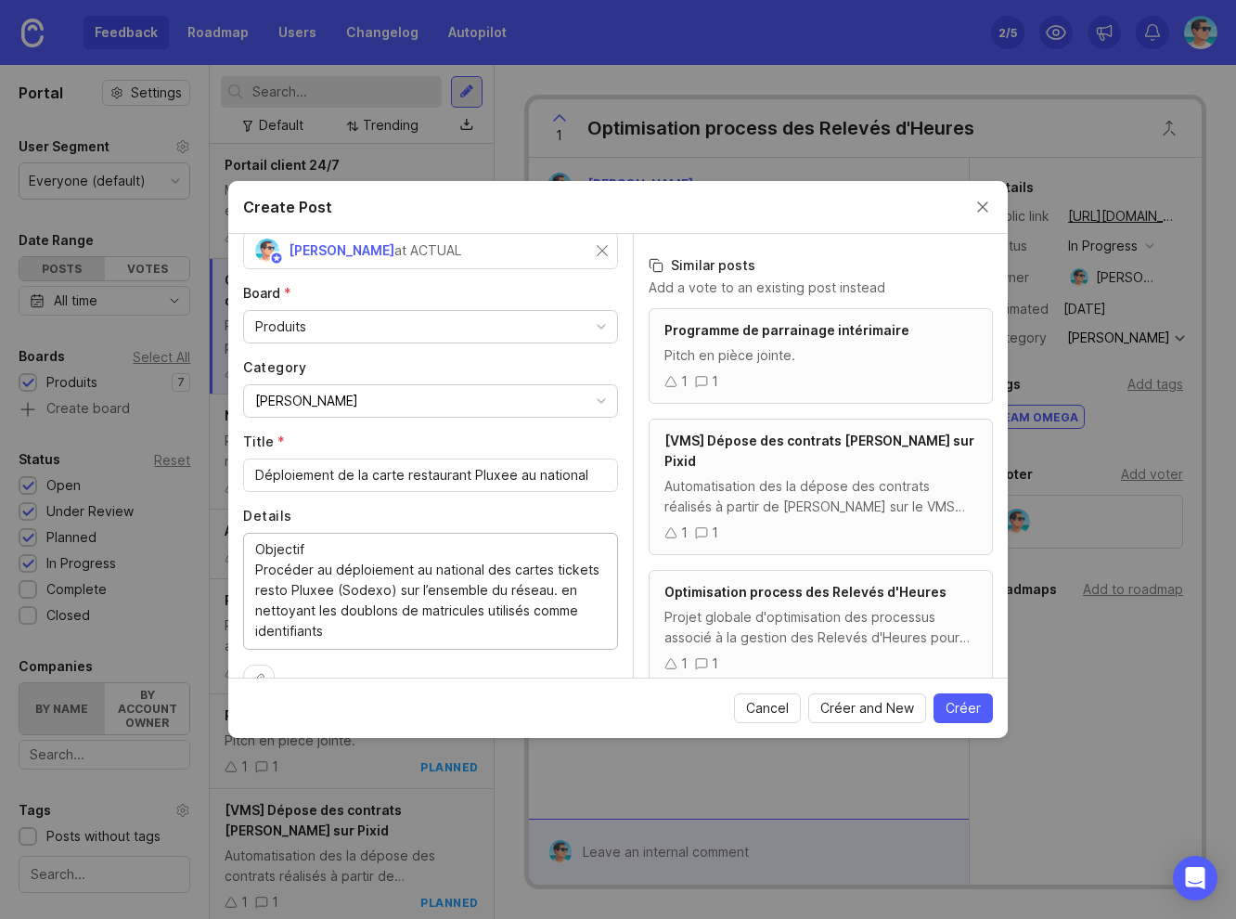
click at [258, 550] on textarea "Objectif Procéder au déploiement au national des cartes tickets resto Pluxee (S…" at bounding box center [430, 590] width 351 height 102
click at [352, 544] on textarea "Objectif Procéder au déploiement au national des cartes tickets resto Pluxee (S…" at bounding box center [430, 590] width 351 height 102
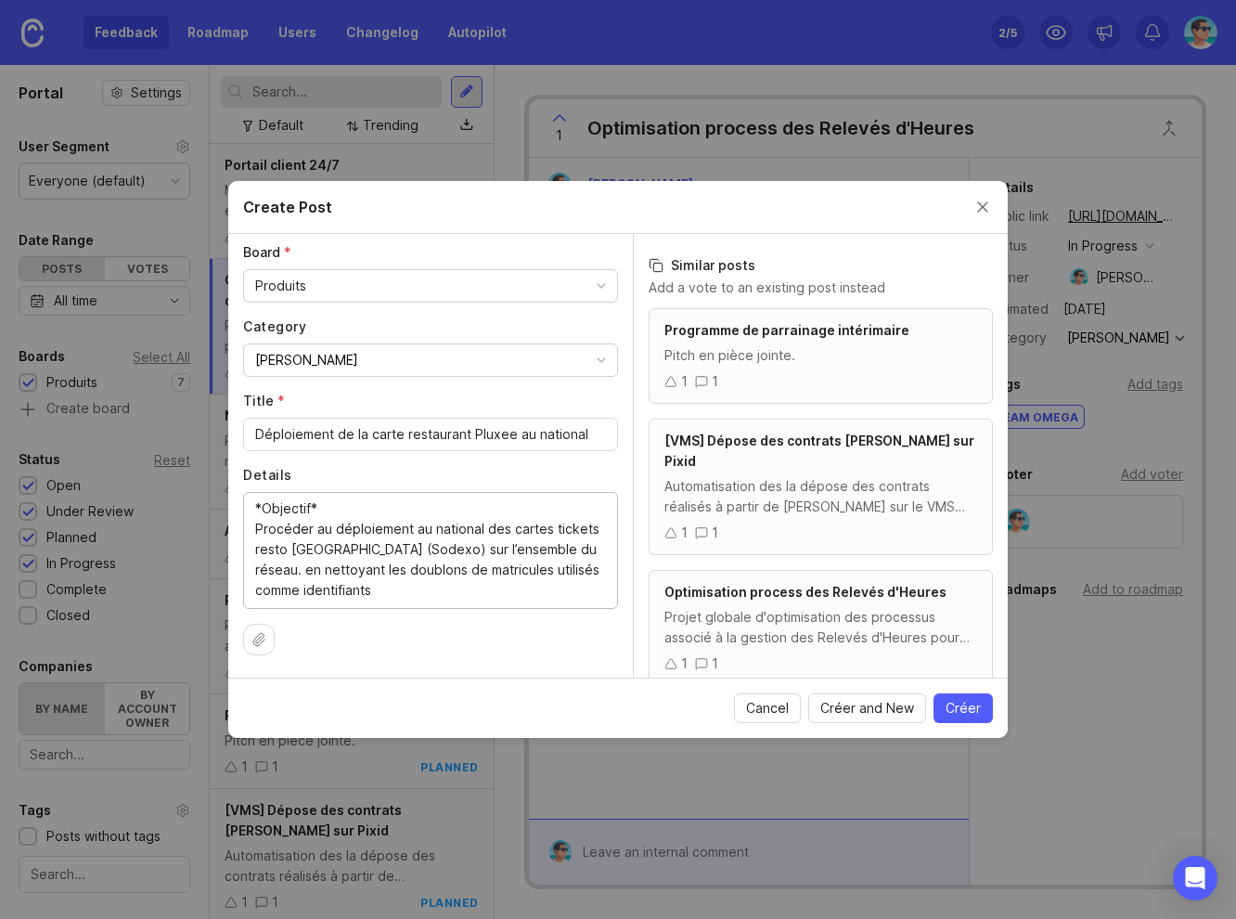
type textarea "*Objectif* Procéder au déploiement au national des cartes tickets resto Pluxee …"
click at [956, 712] on span "Créer" at bounding box center [963, 708] width 35 height 19
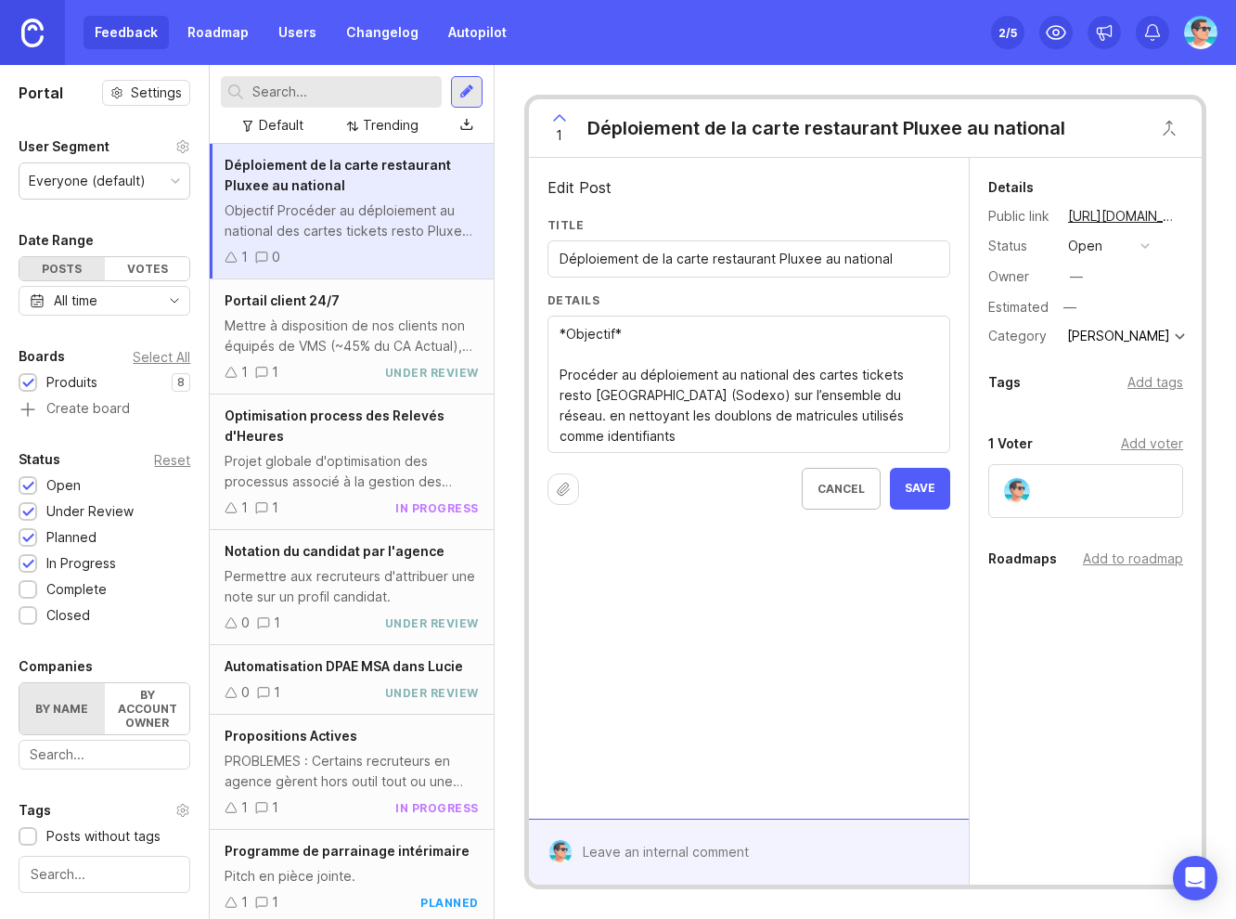
drag, startPoint x: 566, startPoint y: 330, endPoint x: 556, endPoint y: 331, distance: 10.2
click at [624, 332] on textarea "*Objectif* Procéder au déploiement au national des cartes tickets resto Pluxee …" at bounding box center [749, 385] width 379 height 122
click at [638, 349] on textarea "*Objectif* Procéder au déploiement au national des cartes tickets resto Pluxee …" at bounding box center [749, 385] width 379 height 122
drag, startPoint x: 869, startPoint y: 377, endPoint x: 895, endPoint y: 377, distance: 26.9
click at [895, 377] on textarea "*Objectif* Procéder au déploiement au national des cartes tickets resto Pluxee …" at bounding box center [749, 385] width 379 height 122
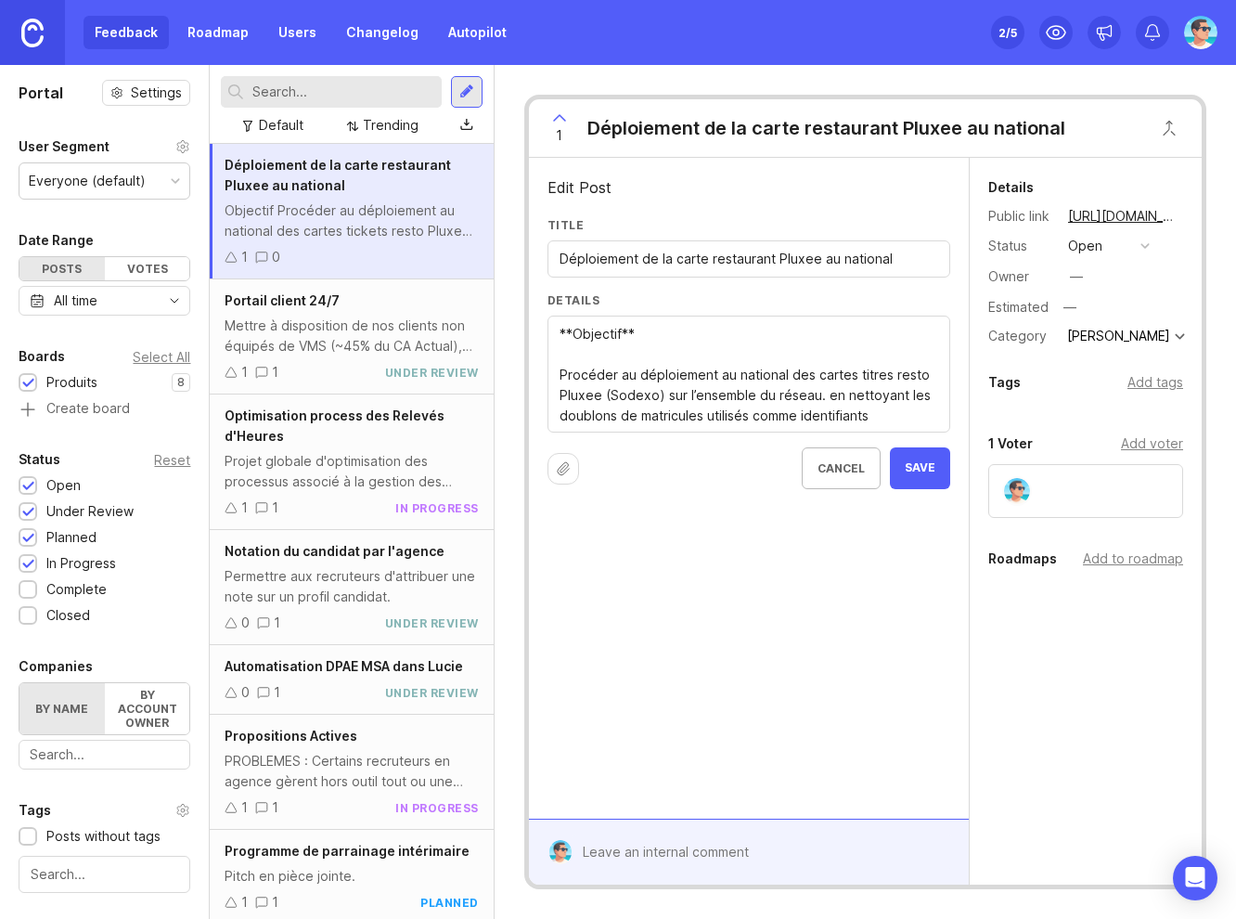
type textarea "**Objectif** Procéder au déploiement au national des cartes titres resto Pluxee…"
click at [711, 257] on input "Déploiement de la carte restaurant Pluxee au national" at bounding box center [749, 259] width 379 height 20
type input "Déploiement de la carte titre restaurant Pluxee au national"
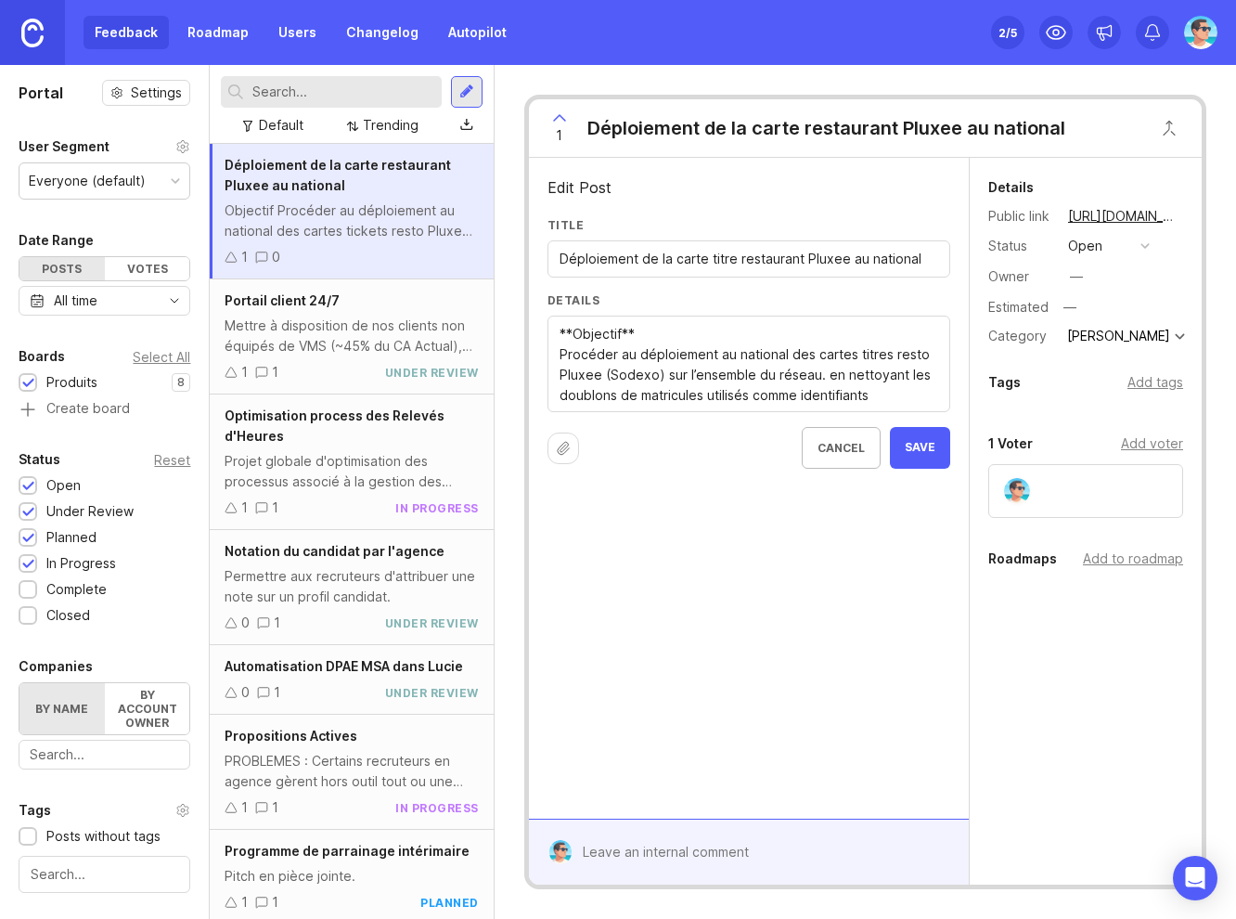
click at [882, 396] on textarea "*Objectif* Procéder au déploiement au national des cartes tickets resto Pluxee …" at bounding box center [749, 365] width 379 height 82
click at [822, 377] on textarea "*Objectif* Procéder au déploiement au national des cartes tickets resto Pluxee …" at bounding box center [749, 365] width 379 height 82
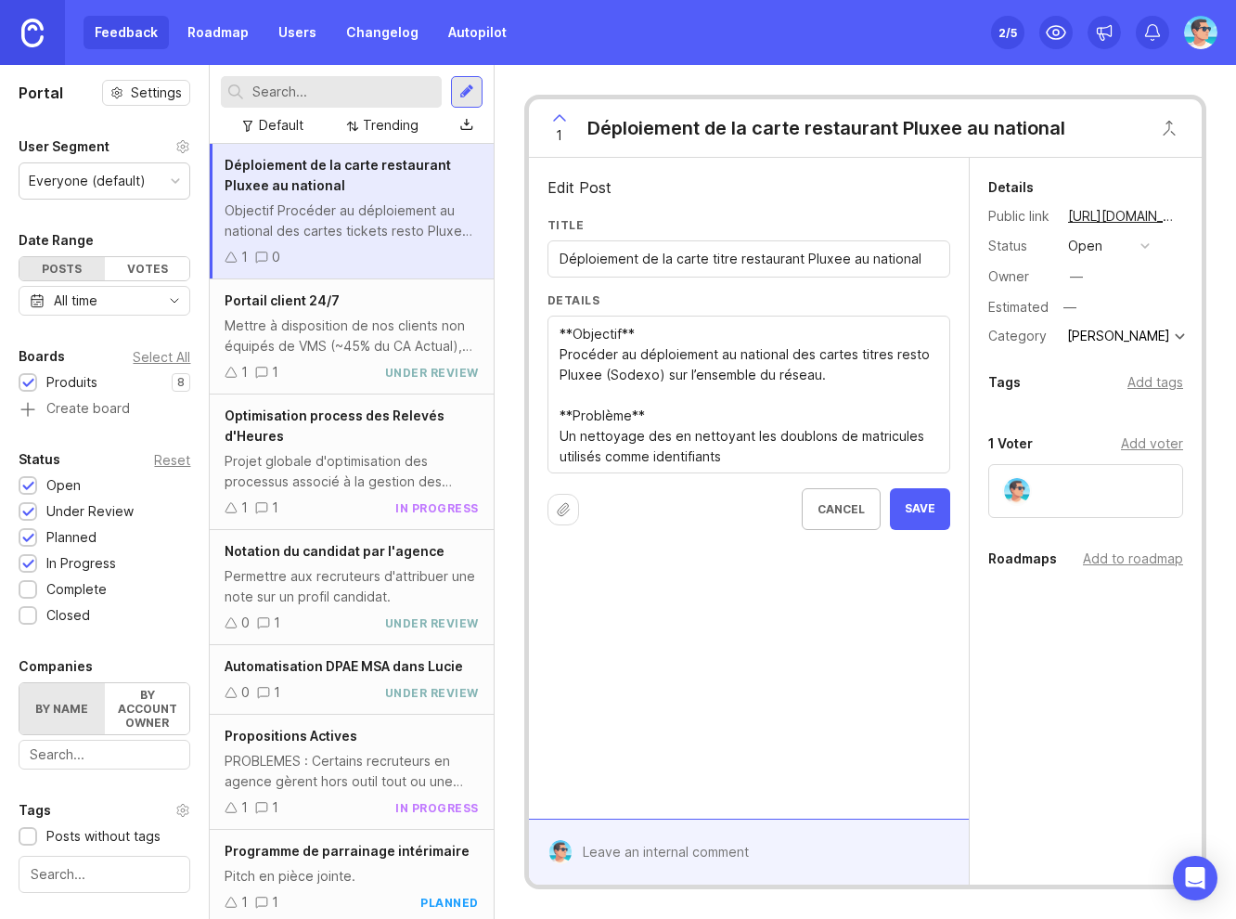
click at [673, 434] on textarea "*Objectif* Procéder au déploiement au national des cartes tickets resto Pluxee …" at bounding box center [749, 395] width 379 height 143
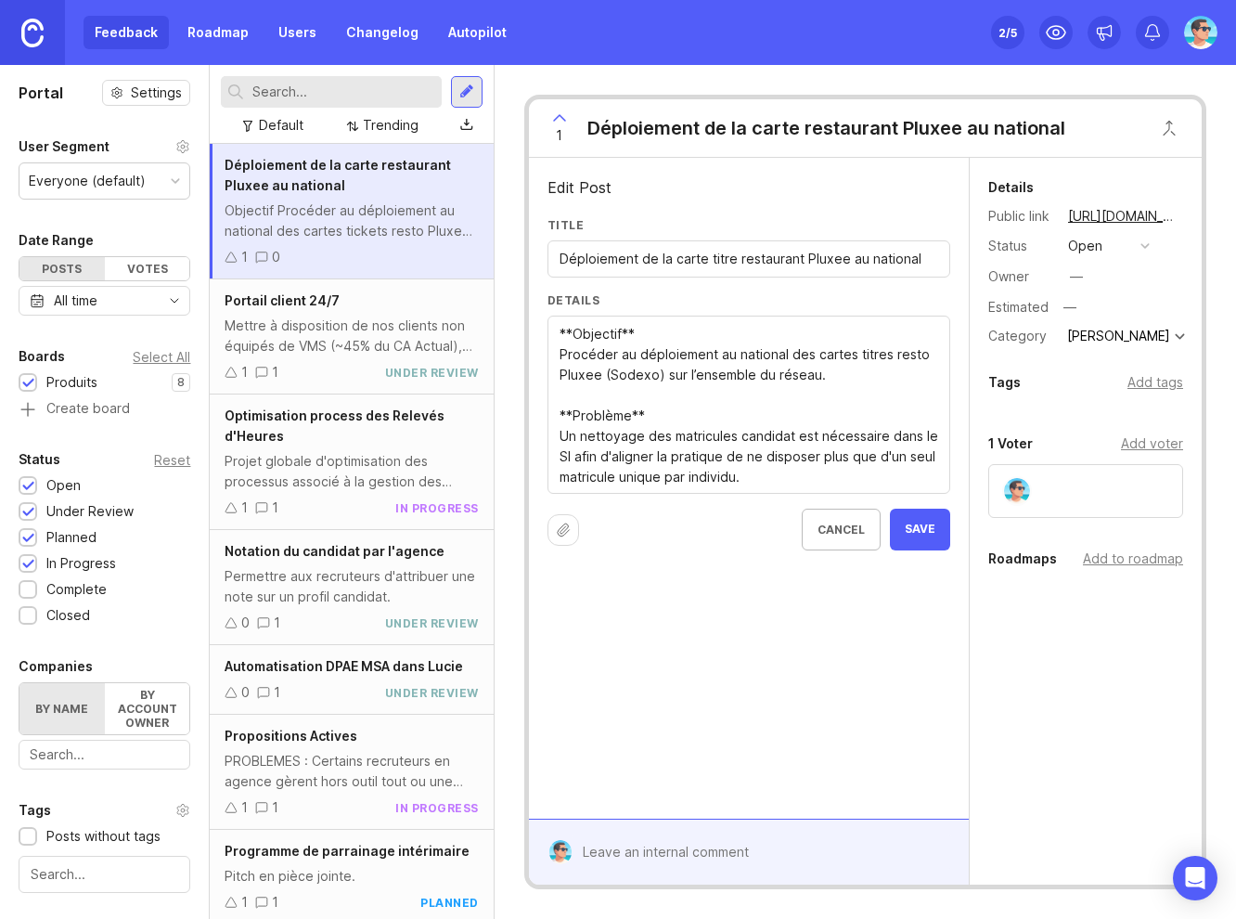
drag, startPoint x: 772, startPoint y: 475, endPoint x: 551, endPoint y: 338, distance: 260.1
click at [551, 338] on div "*Objectif* Procéder au déploiement au national des cartes tickets resto Pluxee …" at bounding box center [748, 404] width 403 height 178
click at [754, 473] on textarea "*Objectif* Procéder au déploiement au national des cartes tickets resto Pluxee …" at bounding box center [749, 405] width 379 height 163
drag, startPoint x: 763, startPoint y: 478, endPoint x: 552, endPoint y: 338, distance: 253.0
click at [552, 338] on div "*Objectif* Procéder au déploiement au national des cartes tickets resto Pluxee …" at bounding box center [748, 404] width 403 height 178
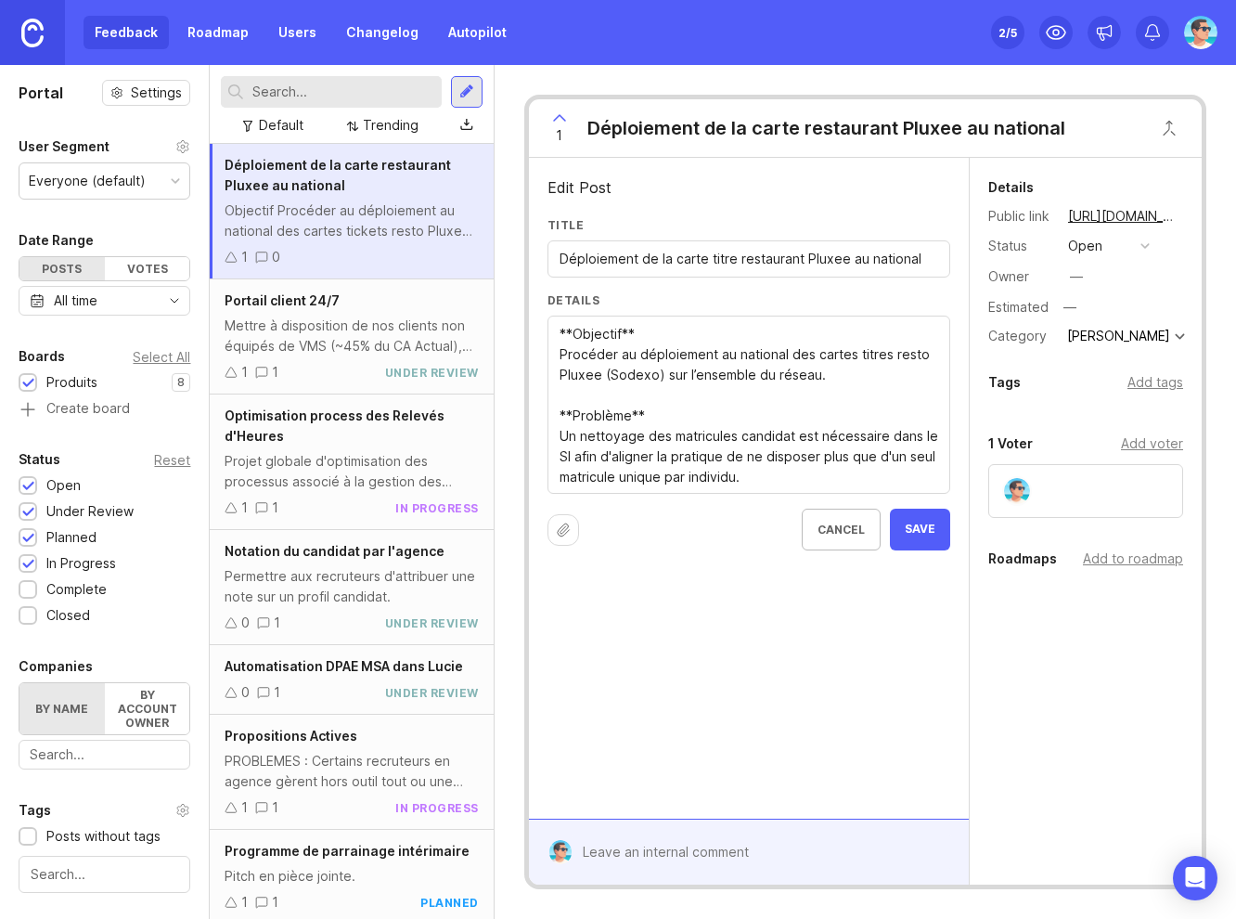
paste textarea "Objectif Déployer, à l’échelle nationale, les cartes titres-restaurant Pluxee (…"
click at [612, 335] on textarea "*Objectif* Procéder au déploiement au national des cartes tickets resto Pluxee …" at bounding box center [749, 405] width 379 height 163
click at [560, 331] on textarea "*Objectif* Procéder au déploiement au national des cartes tickets resto Pluxee …" at bounding box center [749, 405] width 379 height 163
click at [560, 413] on textarea "*Objectif* Procéder au déploiement au national des cartes tickets resto Pluxee …" at bounding box center [749, 405] width 379 height 163
click at [633, 415] on textarea "*Objectif* Procéder au déploiement au national des cartes tickets resto Pluxee …" at bounding box center [749, 405] width 379 height 163
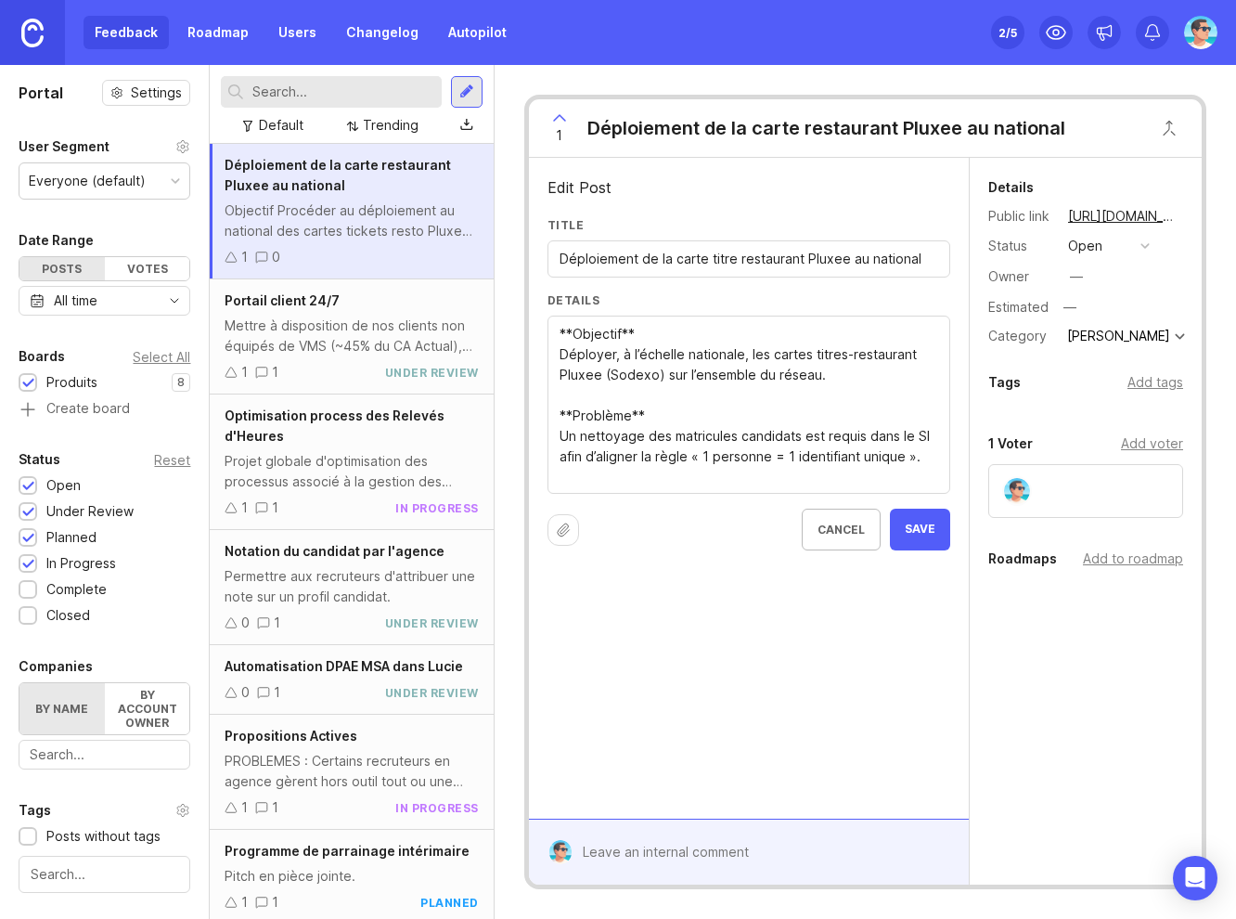
type textarea "**Objectif** Déployer, à l’échelle nationale, les cartes titres-restaurant Plux…"
click at [921, 521] on span "Save" at bounding box center [920, 529] width 31 height 16
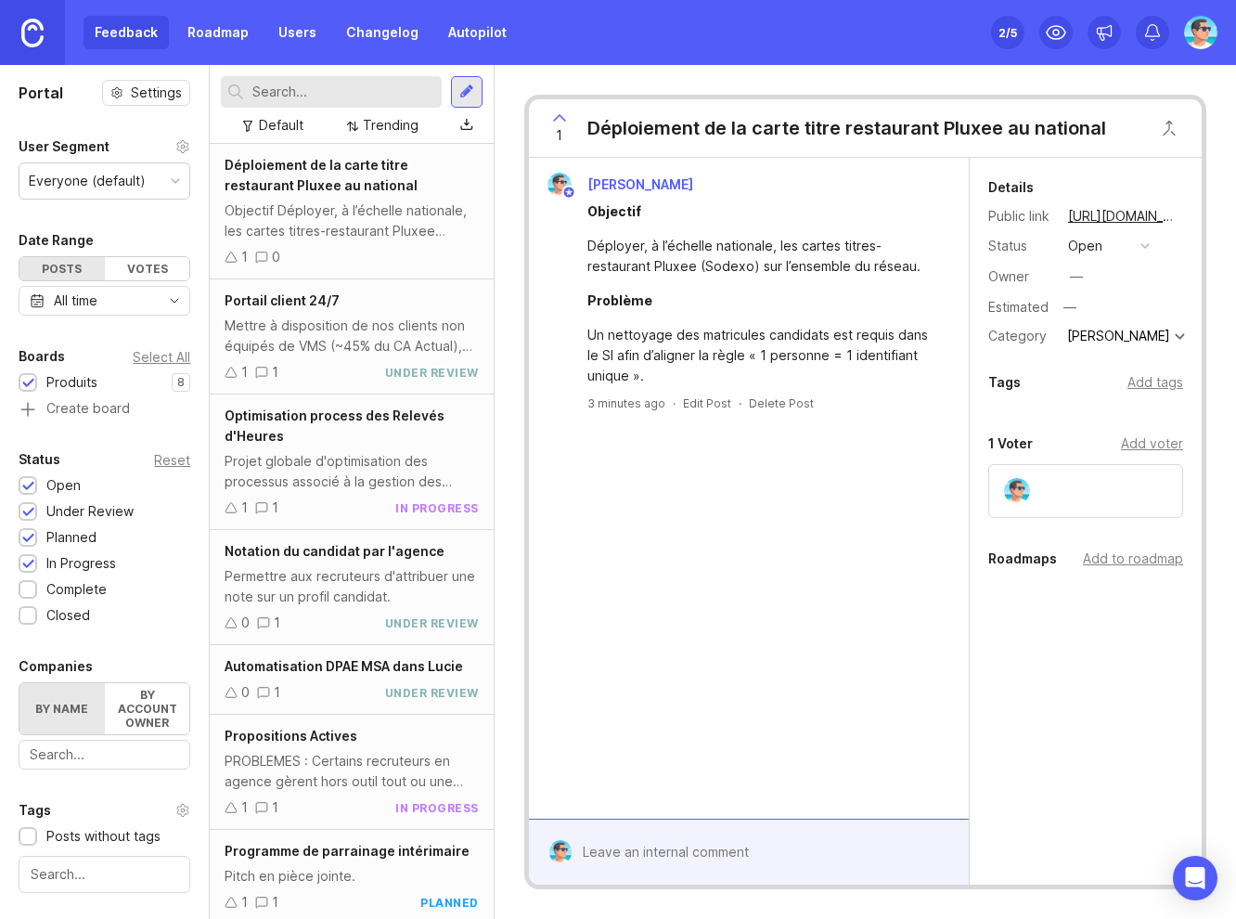
click at [1091, 251] on div "open" at bounding box center [1085, 246] width 34 height 20
click at [1099, 391] on progress "in progress" at bounding box center [1108, 382] width 93 height 34
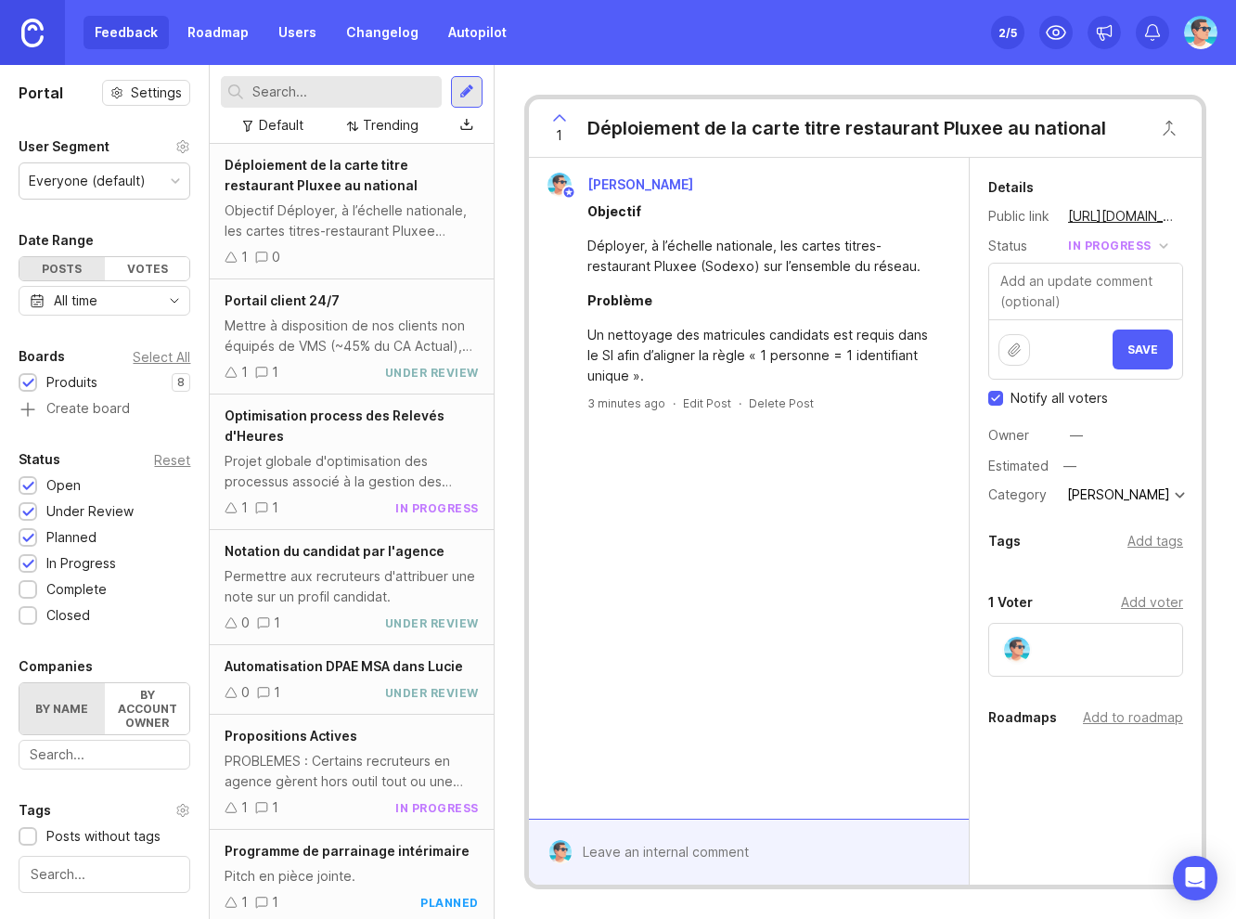
click at [1114, 354] on button "Save" at bounding box center [1143, 349] width 60 height 40
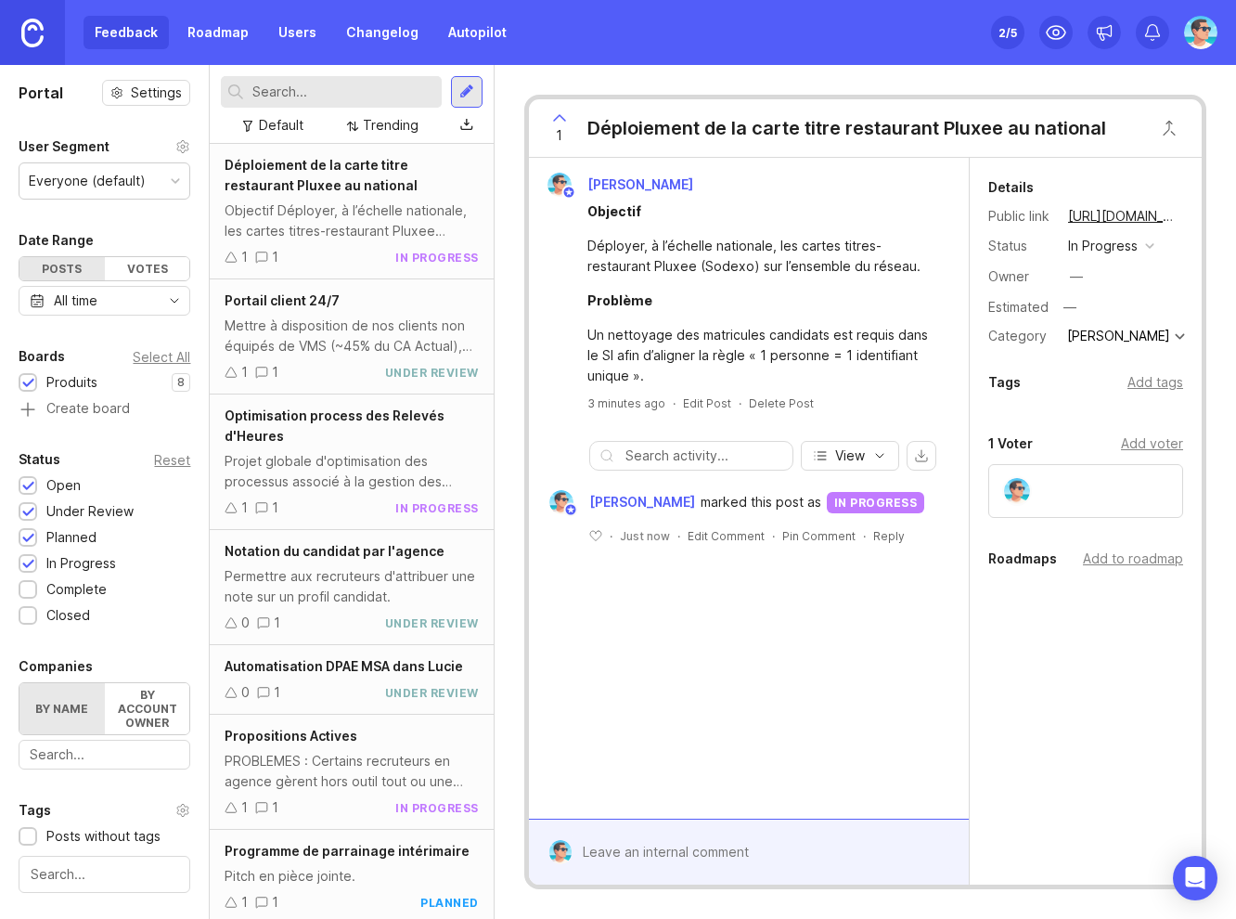
click at [1070, 277] on div "—" at bounding box center [1076, 276] width 13 height 20
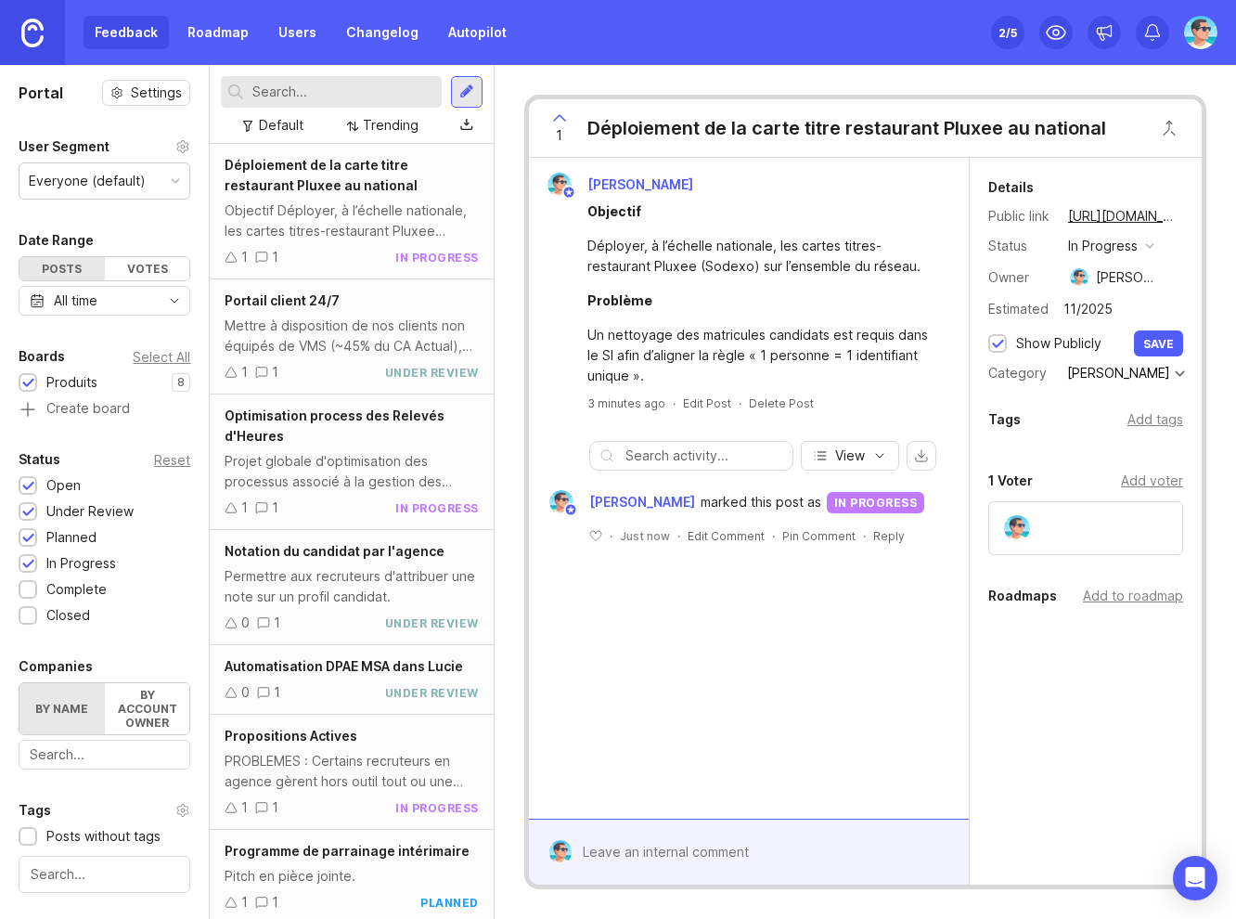
type input "11/2025"
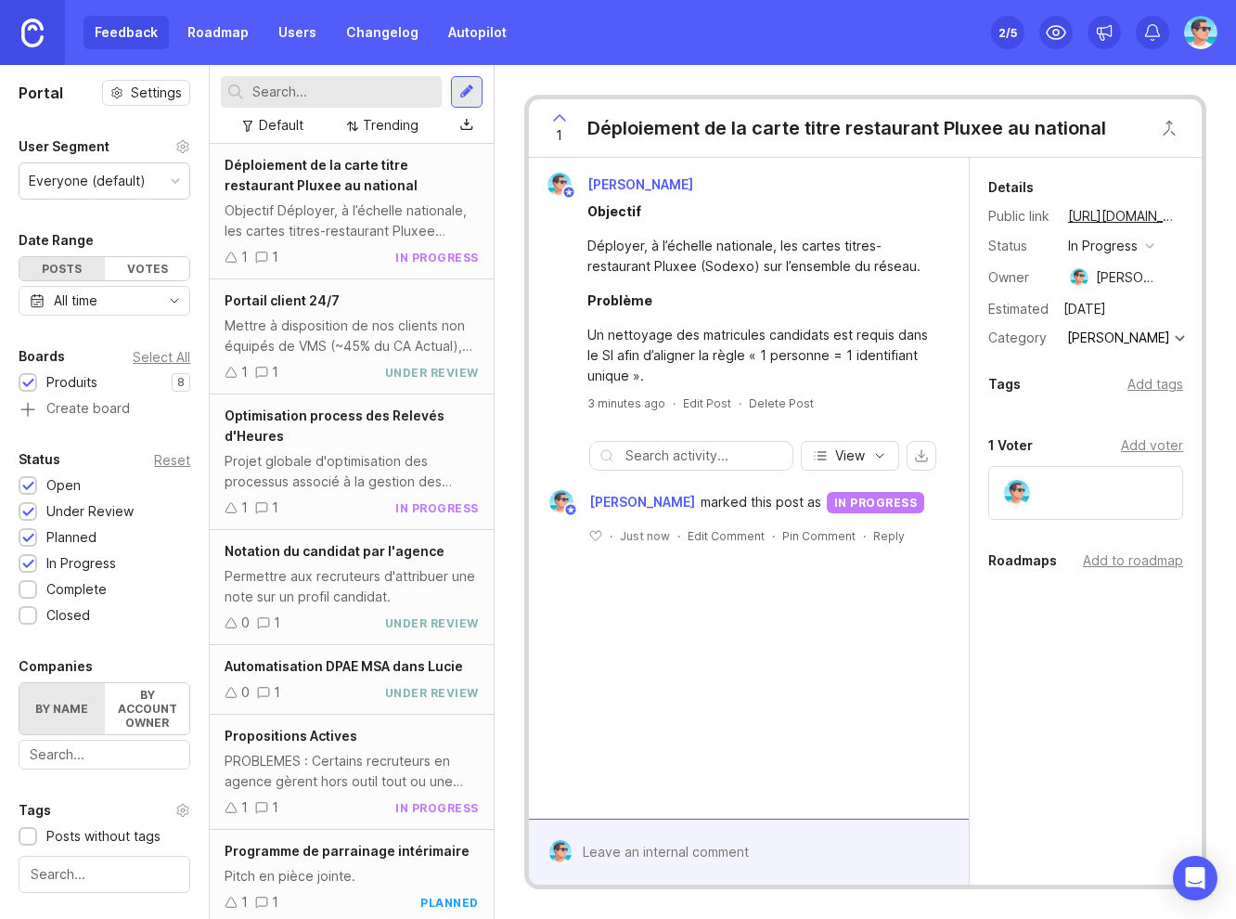
click at [1137, 382] on div "Add tags" at bounding box center [1155, 384] width 56 height 20
click at [1096, 637] on div "Add to roadmap" at bounding box center [1133, 635] width 100 height 20
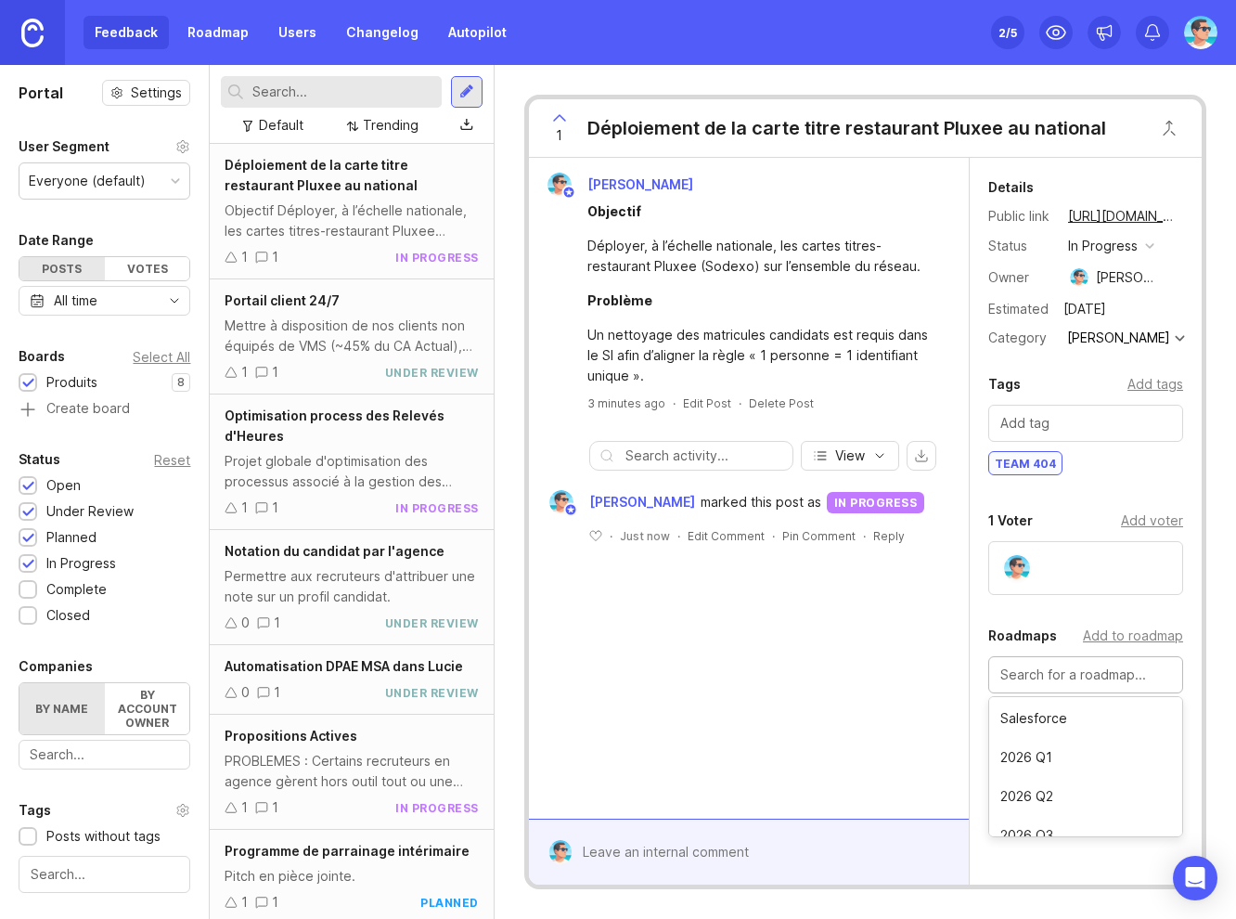
scroll to position [56, 0]
click at [1061, 676] on input "text" at bounding box center [1085, 674] width 171 height 20
click at [1063, 800] on div "Details Public link https://actual.canny.io/agence/p/deploiement-de-la-carte-ti…" at bounding box center [1086, 531] width 232 height 747
click at [815, 716] on div "Benjamin Hareau Objectif Déployer, à l’échelle nationale, les cartes titres-res…" at bounding box center [749, 488] width 440 height 661
click at [693, 339] on div "Un nettoyage des matricules candidats est requis dans le SI afin d’aligner la r…" at bounding box center [759, 355] width 344 height 61
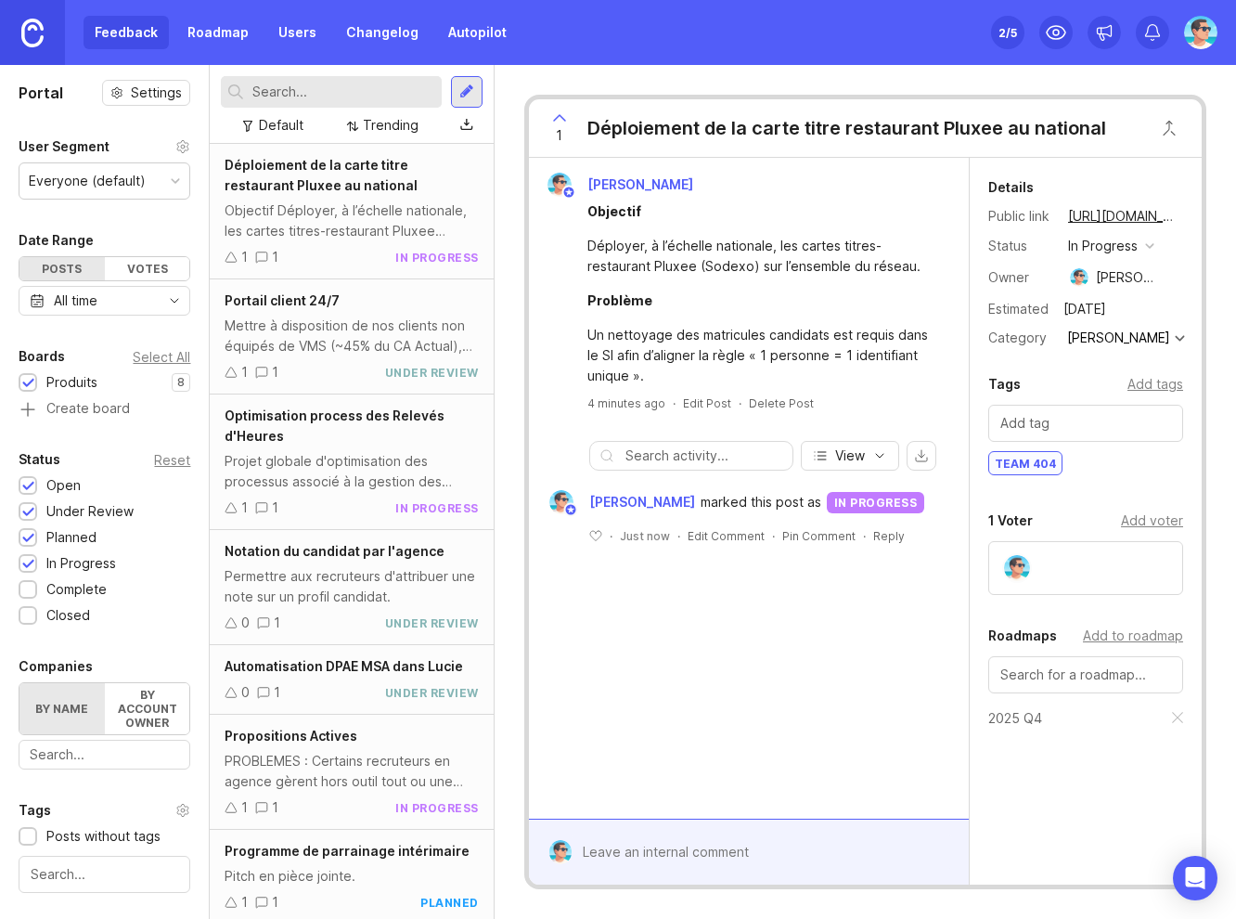
click at [467, 91] on div at bounding box center [466, 92] width 15 height 17
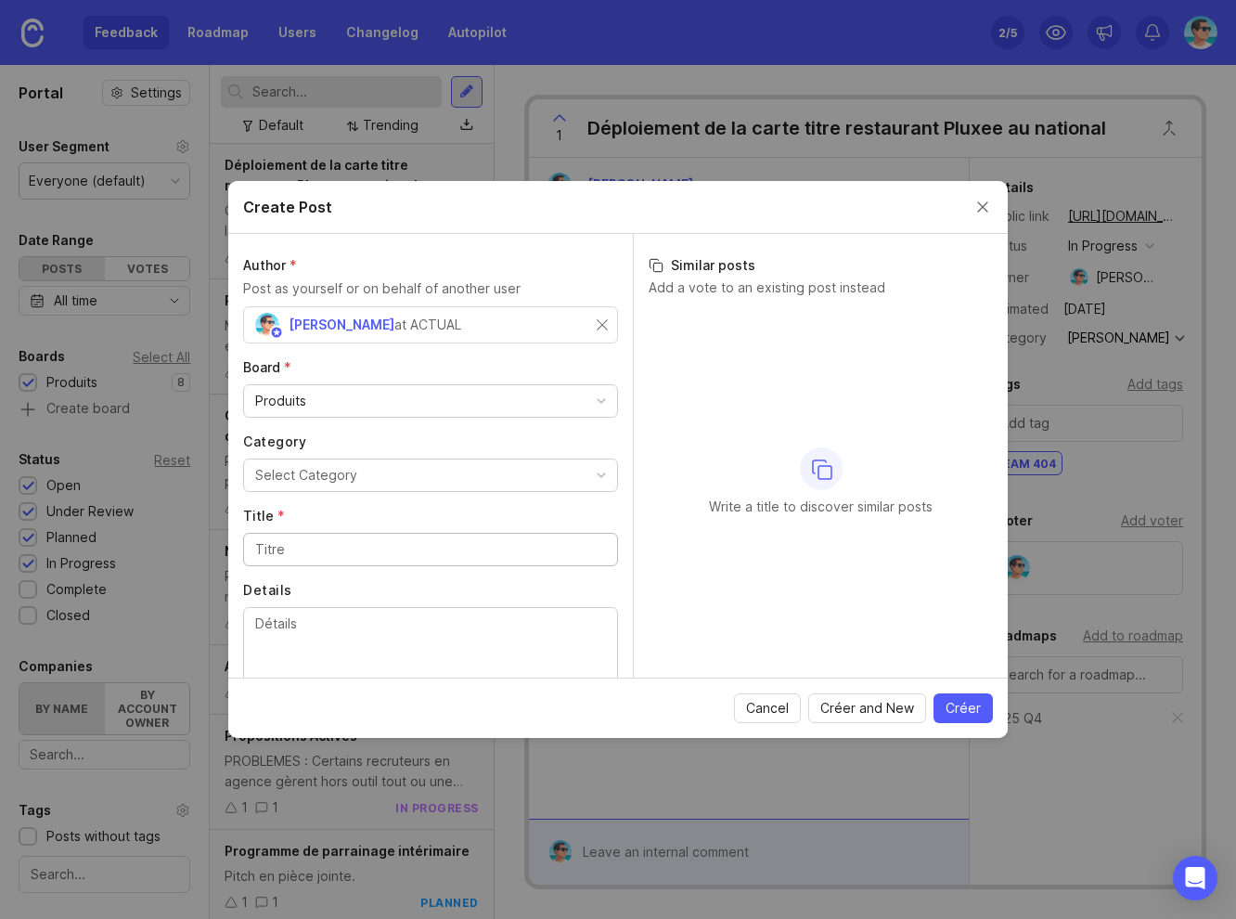
click at [329, 471] on div "Select Category" at bounding box center [306, 475] width 102 height 20
click at [342, 547] on input "Title *" at bounding box center [430, 549] width 351 height 20
click at [338, 546] on input "Title *" at bounding box center [430, 549] width 351 height 20
paste input "Simplification du parcours d’inscription / activation / connexion pour le candi…"
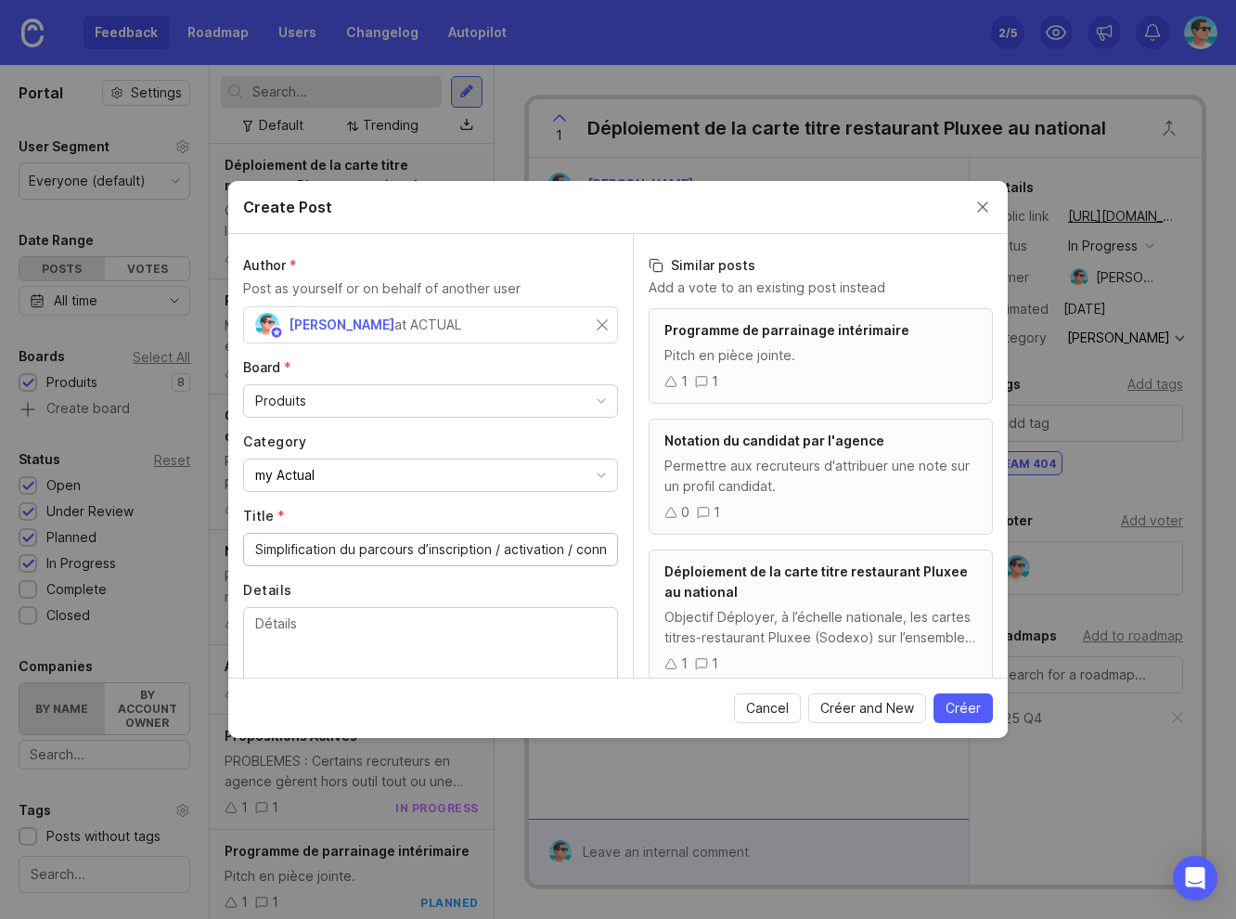
drag, startPoint x: 301, startPoint y: 553, endPoint x: 223, endPoint y: 555, distance: 78.0
click at [223, 555] on div "Create Post Author * Post as yourself or on behalf of another user Benjamin Har…" at bounding box center [618, 459] width 1236 height 919
click at [376, 547] on input "Simplification du parcours d’inscription / activation / connexion pour le candi…" at bounding box center [430, 549] width 351 height 20
drag, startPoint x: 417, startPoint y: 549, endPoint x: 530, endPoint y: 551, distance: 113.2
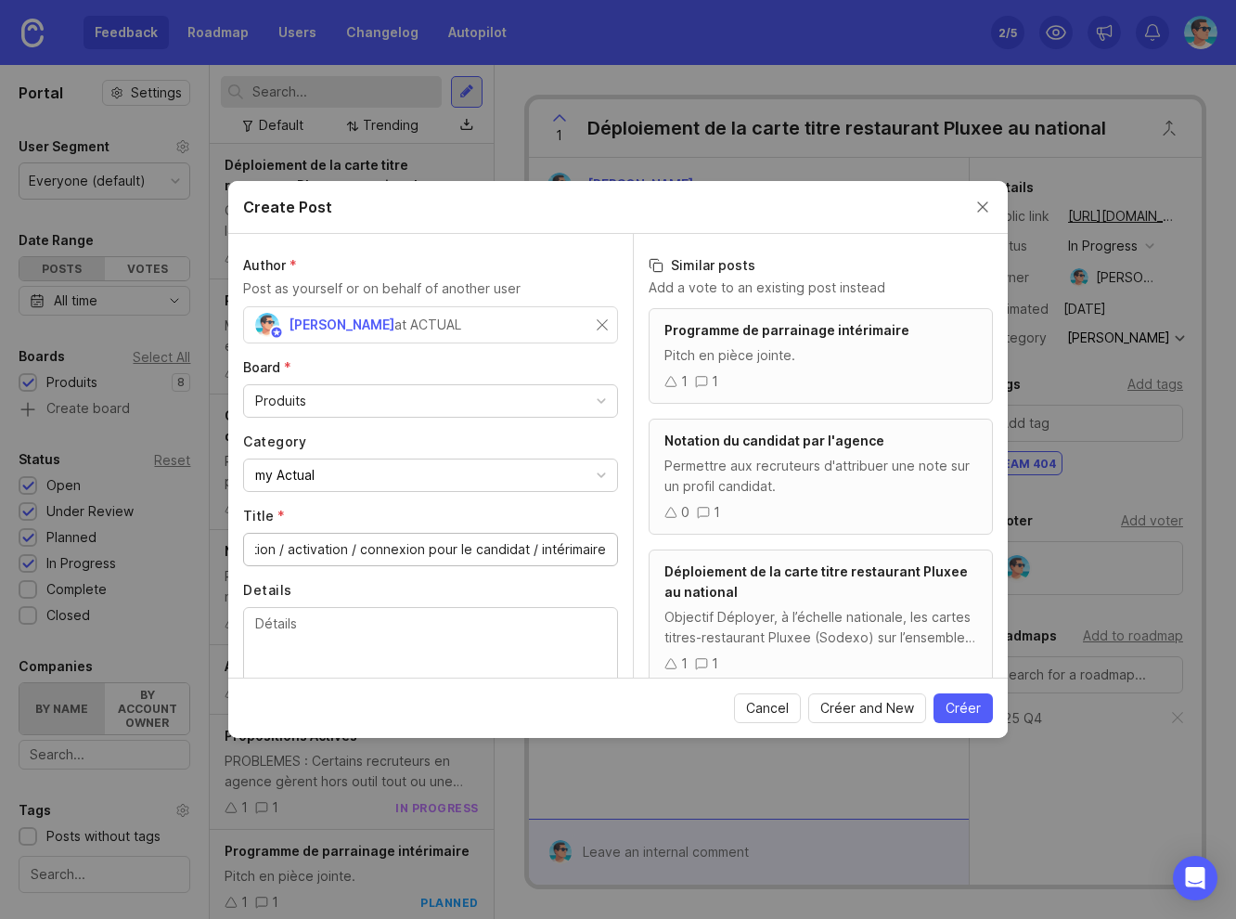
click at [530, 551] on input "Simplification du parcours d’inscription / activation / connexion pour le candi…" at bounding box center [430, 549] width 351 height 20
click at [527, 551] on input "Simplification du parcours d’inscription / activation / connexion pour le candi…" at bounding box center [430, 549] width 351 height 20
type input "Simplification du parcours d’inscription / activation / connexion pour le candi…"
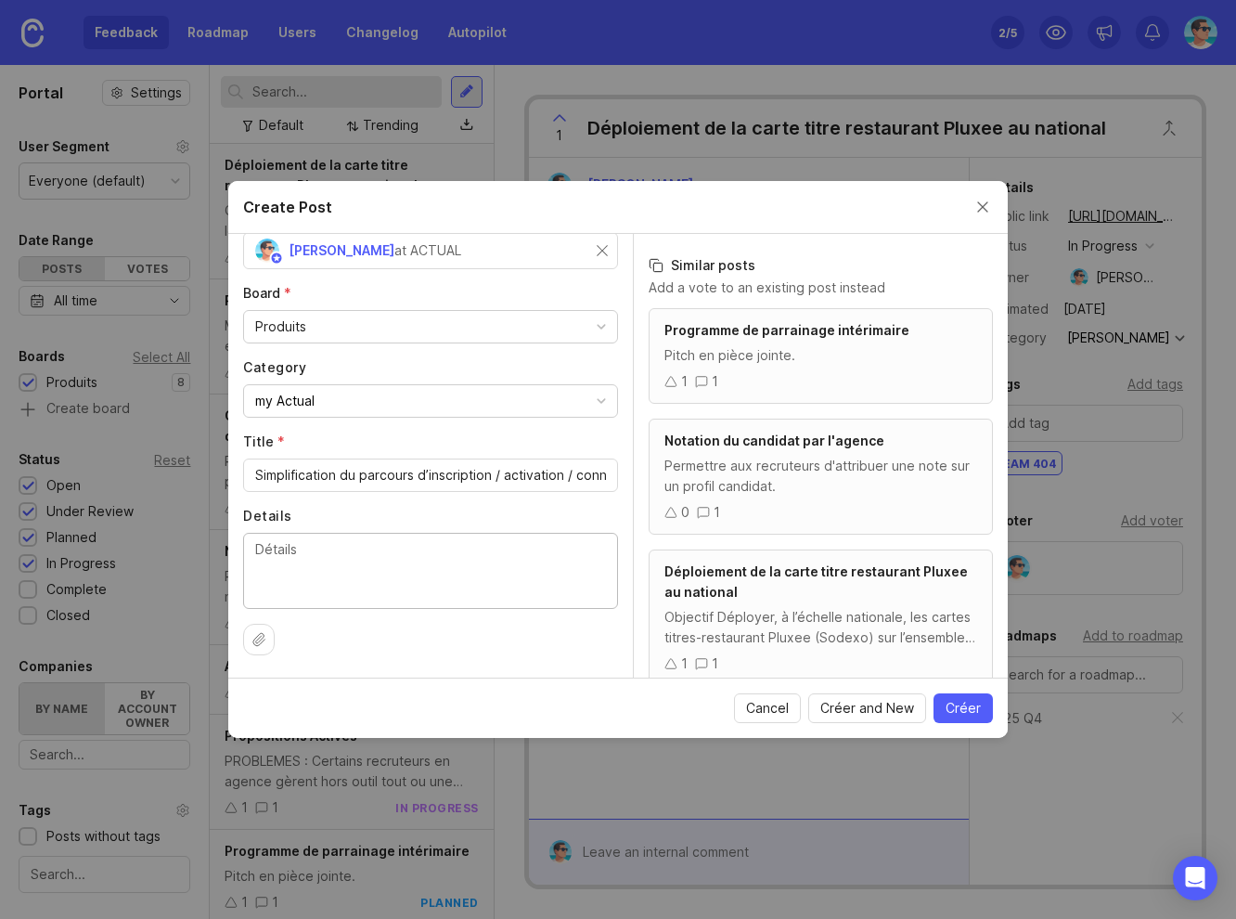
click at [350, 563] on textarea "Details" at bounding box center [430, 569] width 351 height 61
paste textarea "Problème Le premier point de contact dans my actual est confus : un nouveau can…"
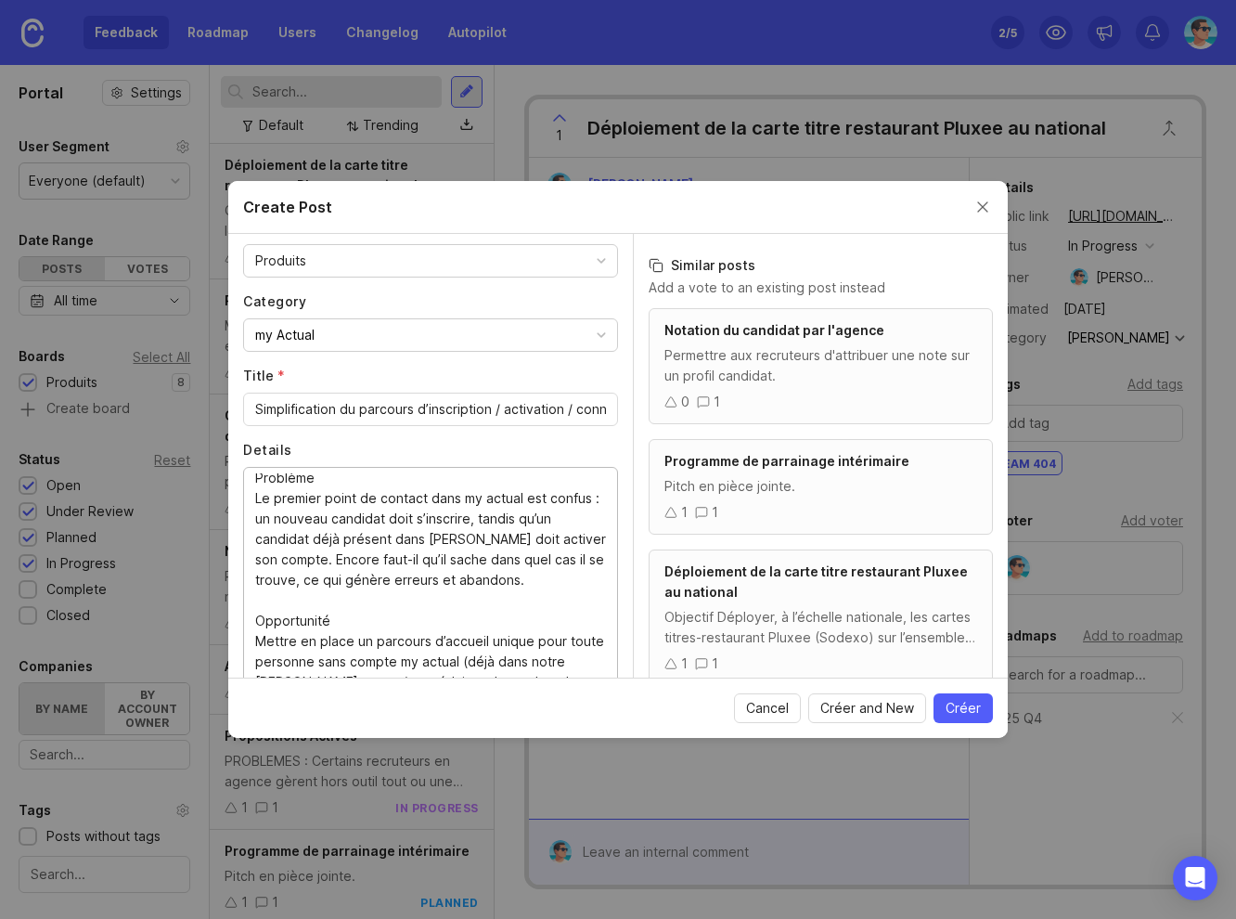
scroll to position [0, 0]
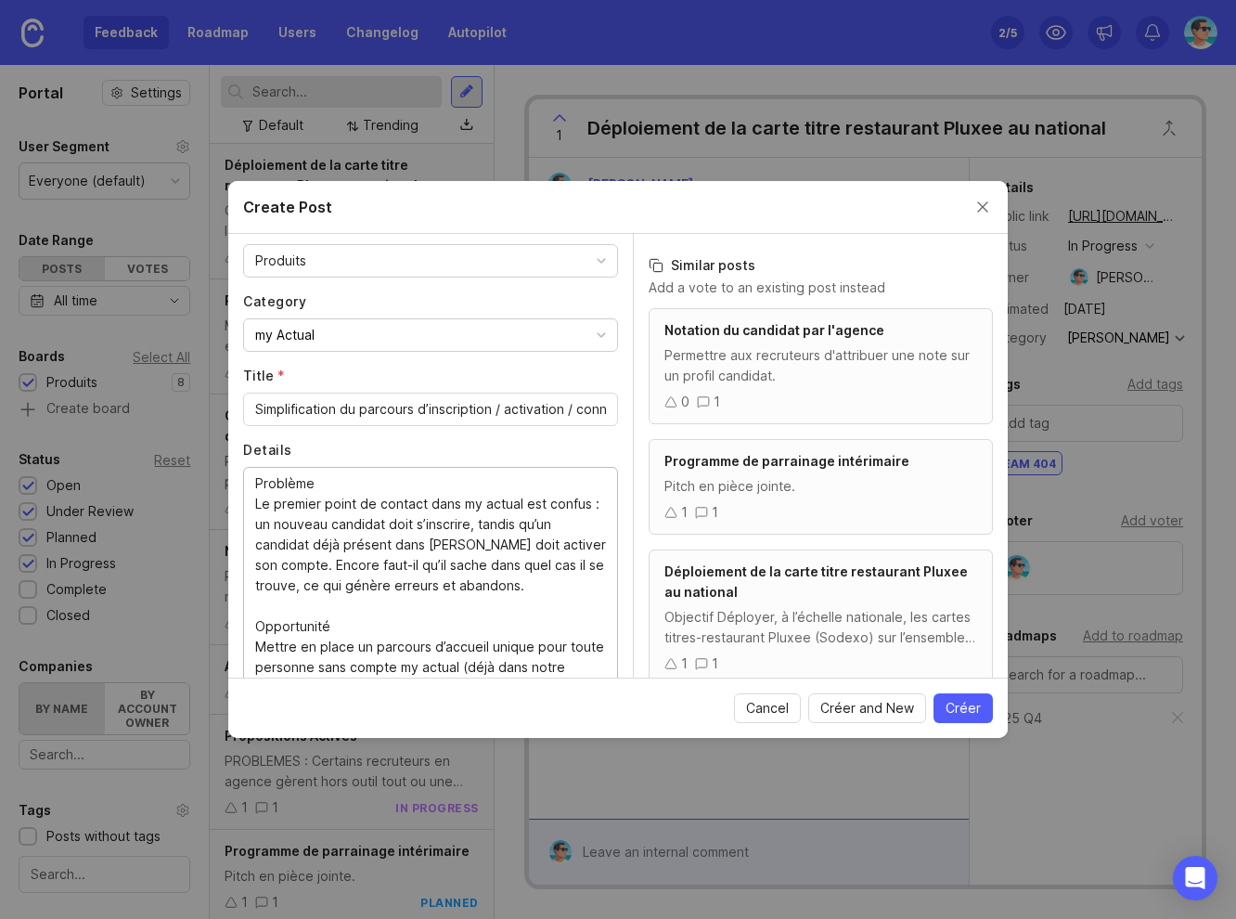
click at [255, 623] on textarea "Problème Le premier point de contact dans my actual est confus : un nouveau can…" at bounding box center [430, 575] width 351 height 204
click at [354, 623] on textarea "Problème Le premier point de contact dans my actual est confus : un nouveau can…" at bounding box center [430, 575] width 351 height 204
click at [256, 484] on textarea "Problème Le premier point de contact dans my actual est confus : un nouveau can…" at bounding box center [430, 575] width 351 height 204
click at [334, 484] on textarea "Problème Le premier point de contact dans my actual est confus : un nouveau can…" at bounding box center [430, 575] width 351 height 204
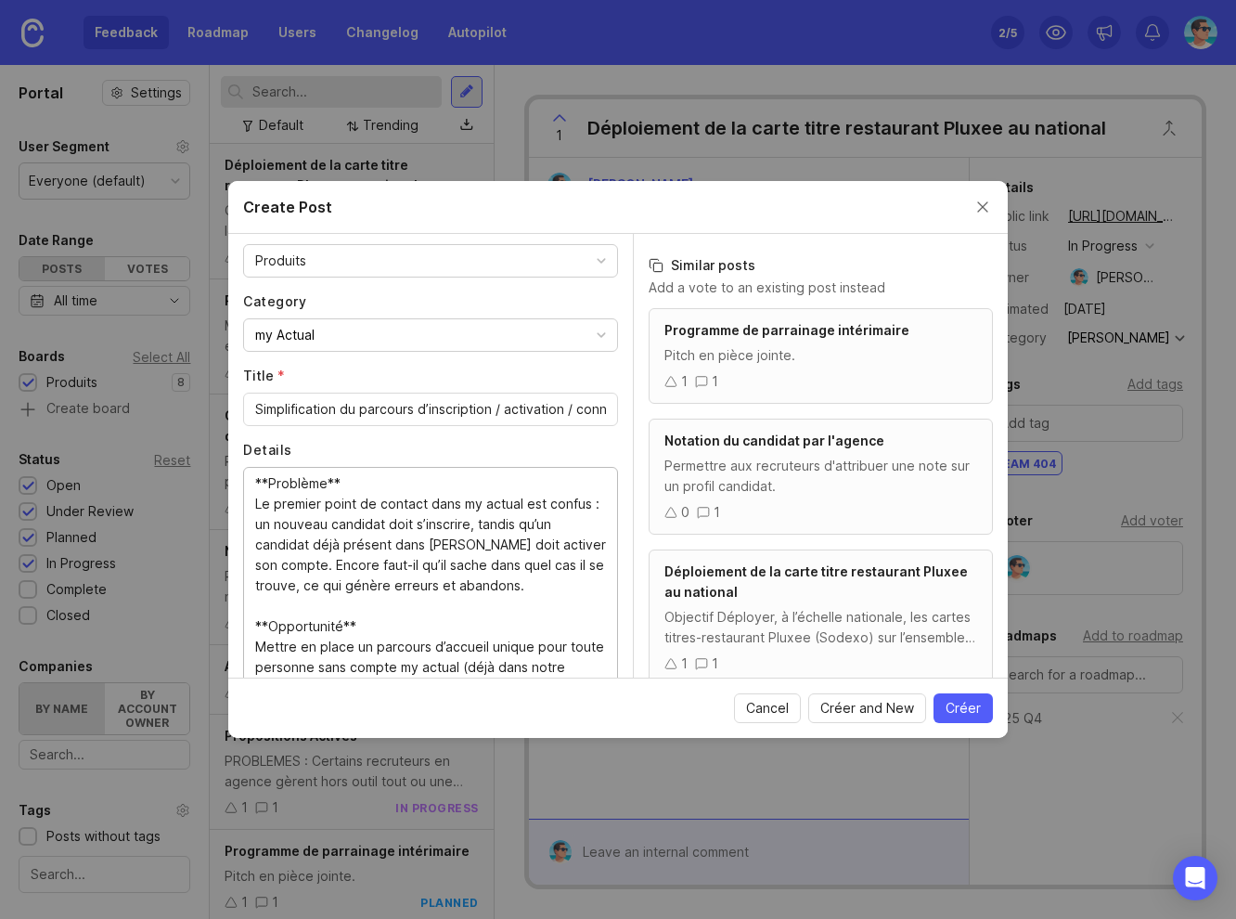
type textarea "**Problème** Le premier point de contact dans my actual est confus : un nouveau…"
drag, startPoint x: 422, startPoint y: 410, endPoint x: 593, endPoint y: 413, distance: 170.8
click at [593, 413] on div "Simplification du parcours d’inscription / activation / connexion pour le candi…" at bounding box center [430, 409] width 375 height 33
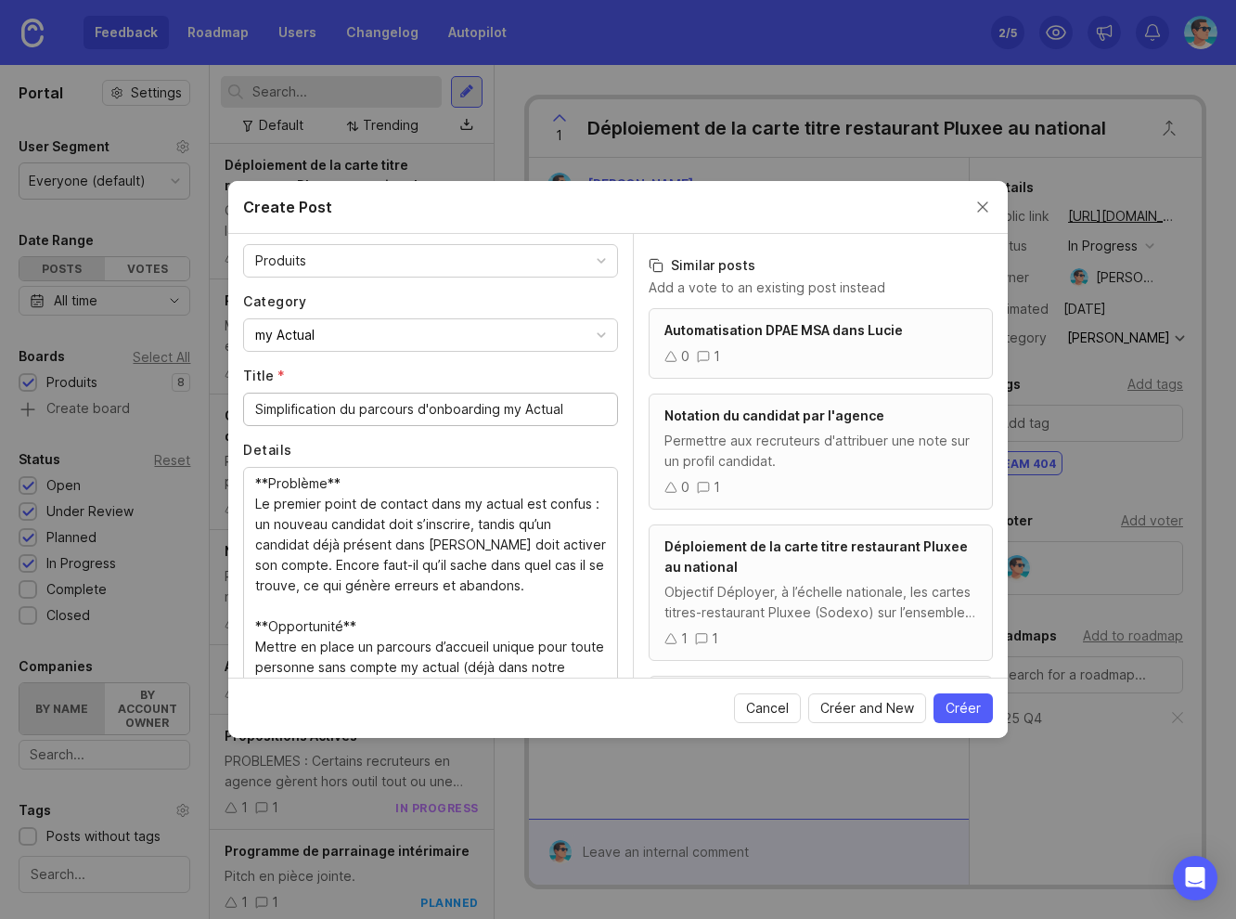
click at [520, 408] on input "Simplification du parcours d'onboarding my Actual" at bounding box center [430, 409] width 351 height 20
click at [508, 407] on input "Simplification du parcours d'onboarding my Actual" at bounding box center [430, 409] width 351 height 20
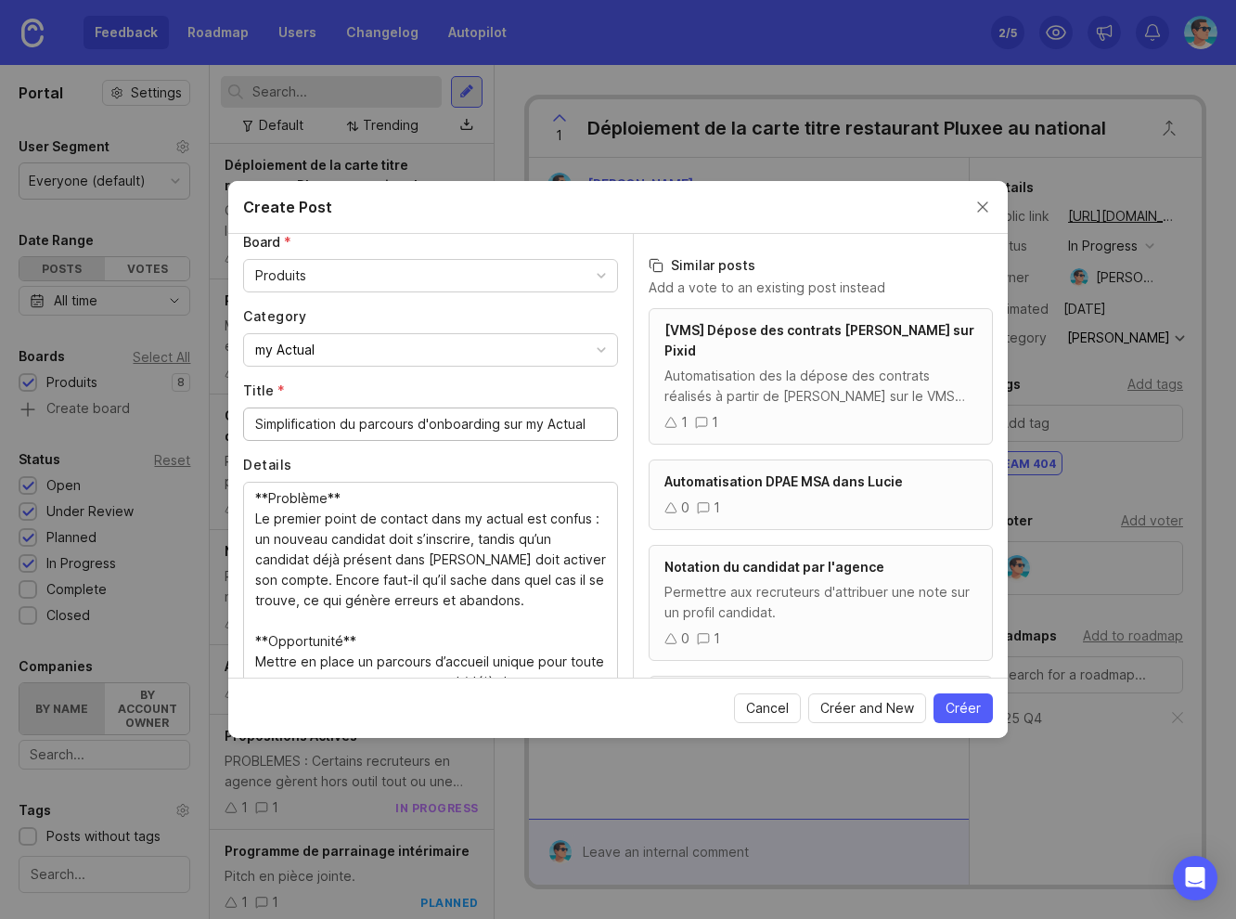
scroll to position [124, 0]
type input "Simplification du parcours d'onboarding sur my Actual"
click at [959, 711] on span "Créer" at bounding box center [963, 708] width 35 height 19
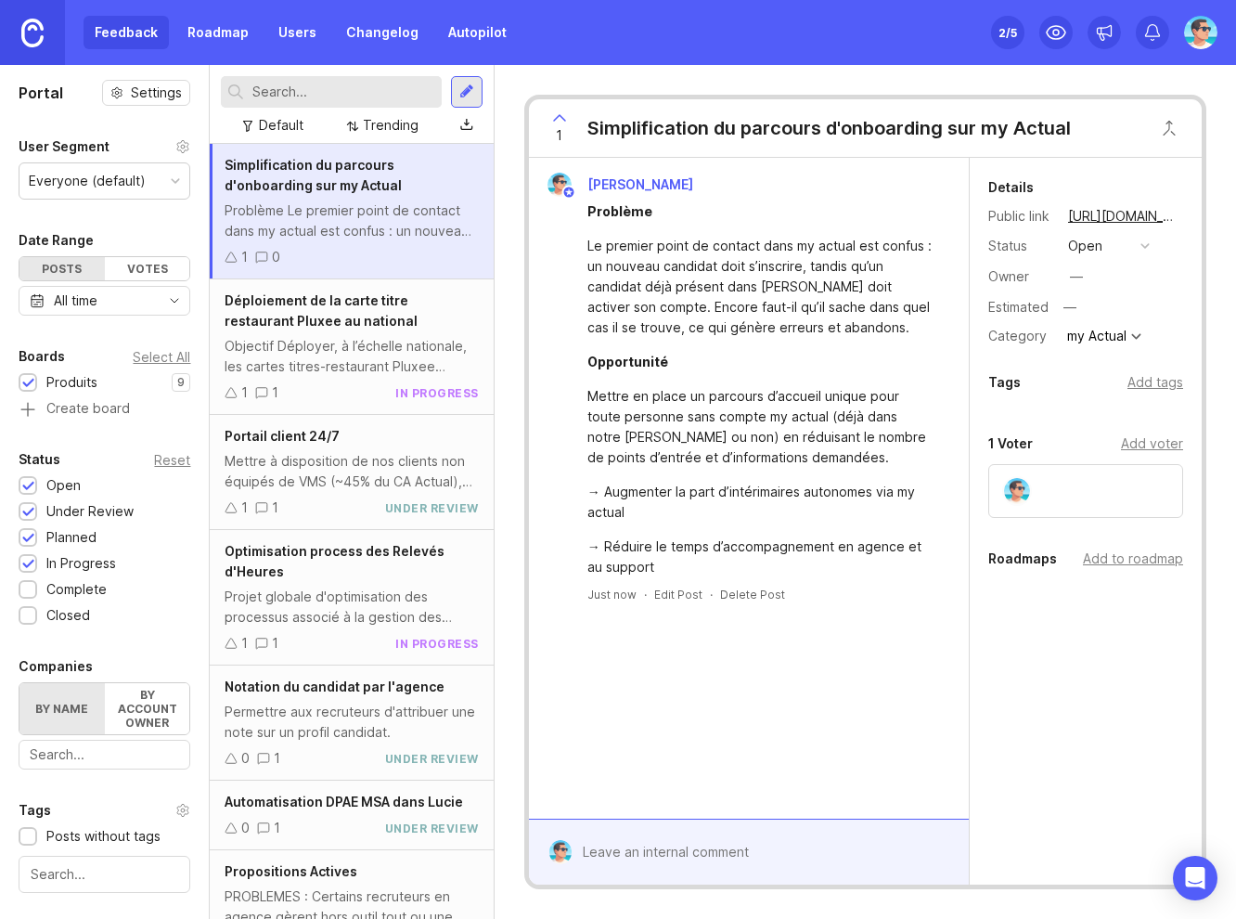
click at [1108, 250] on button "open" at bounding box center [1108, 246] width 93 height 24
click at [1110, 382] on div "in progress" at bounding box center [1114, 382] width 84 height 16
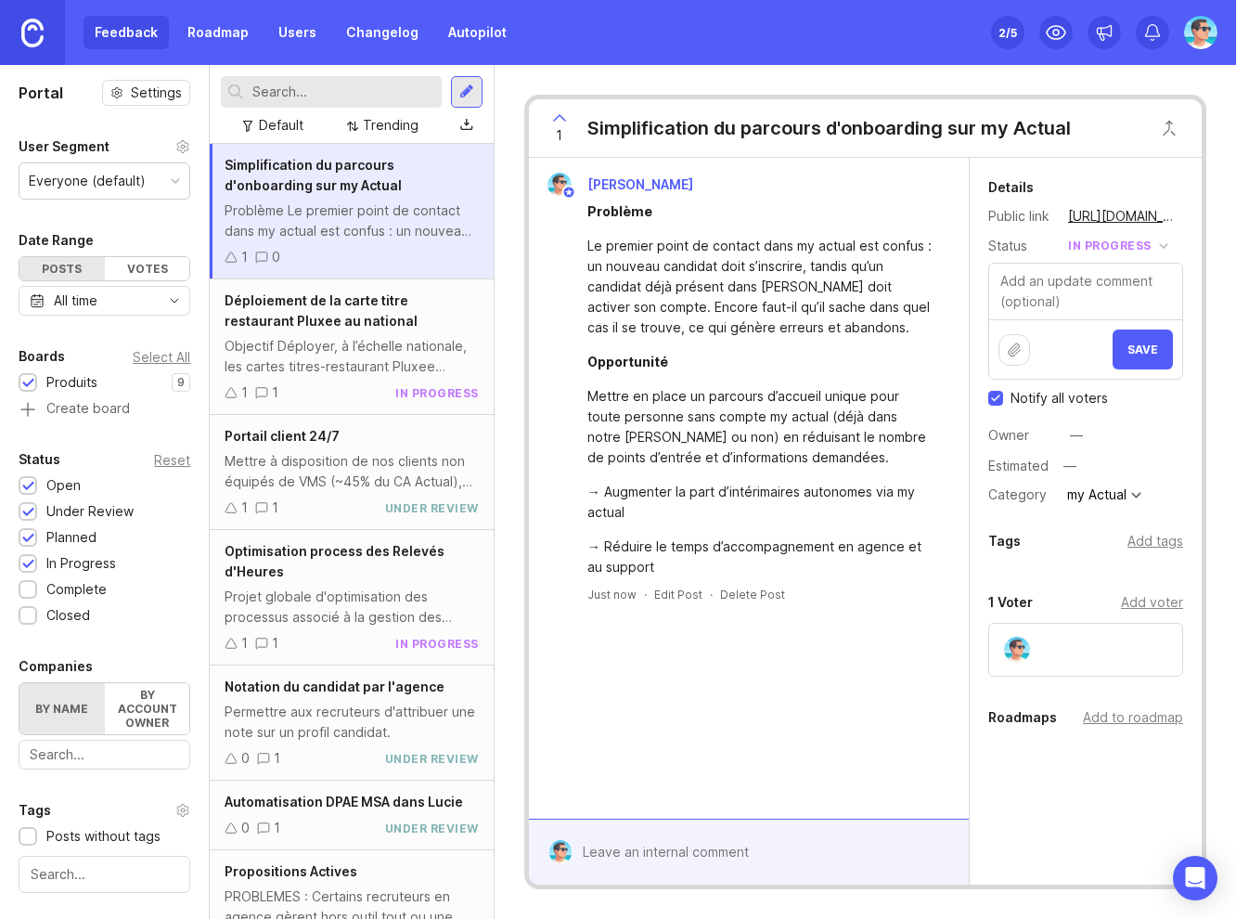
click at [1131, 354] on span "Save" at bounding box center [1142, 349] width 31 height 14
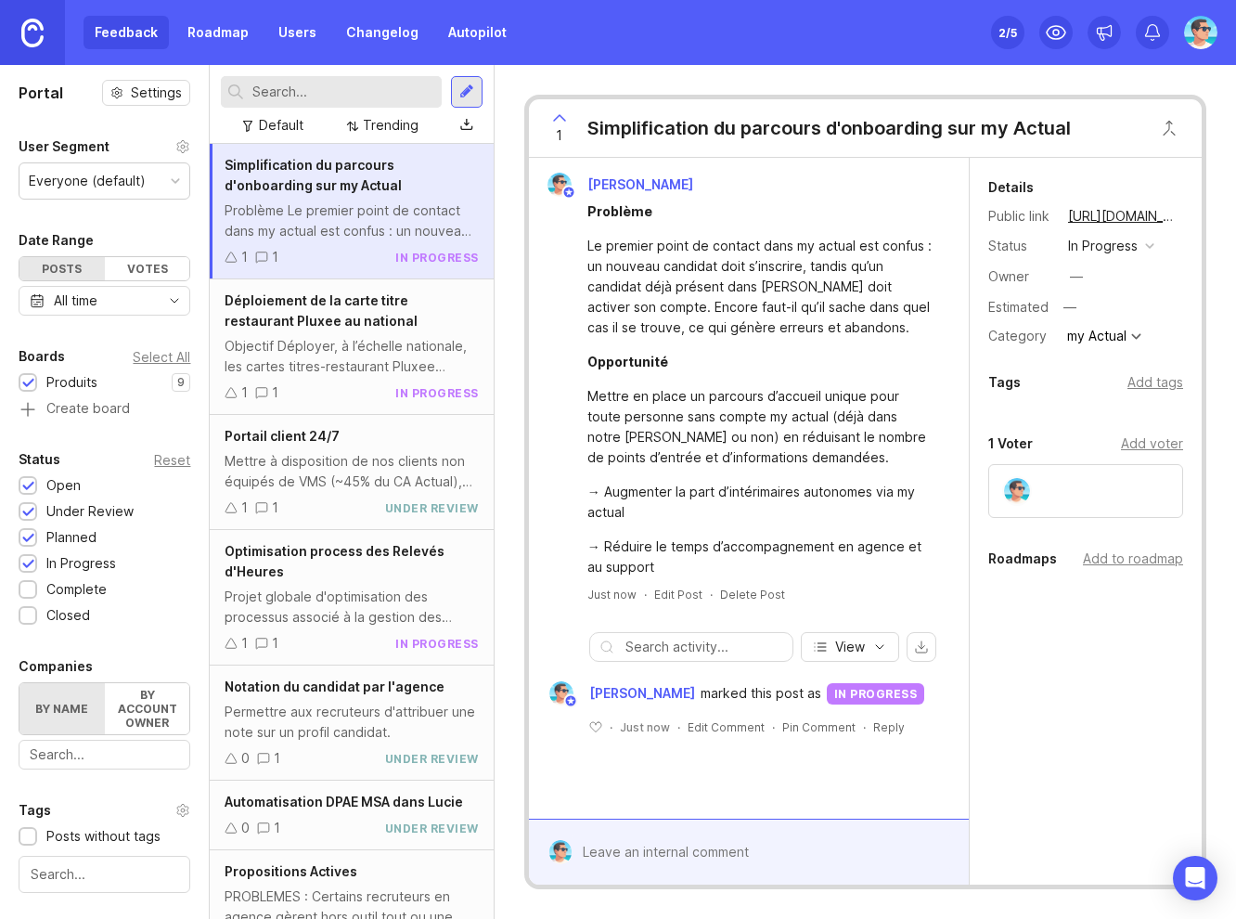
click at [1075, 268] on div "—" at bounding box center [1076, 276] width 13 height 20
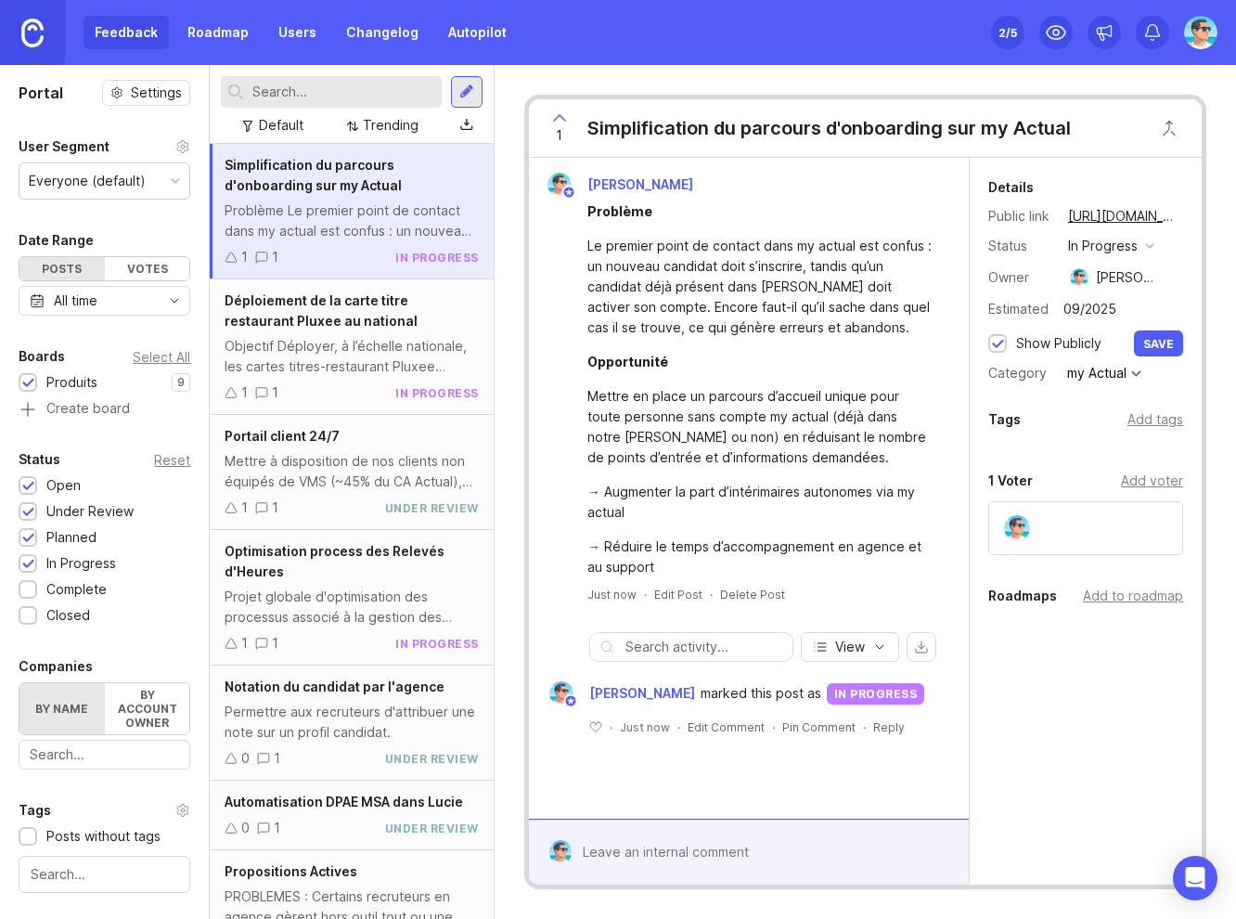
type input "09/2025"
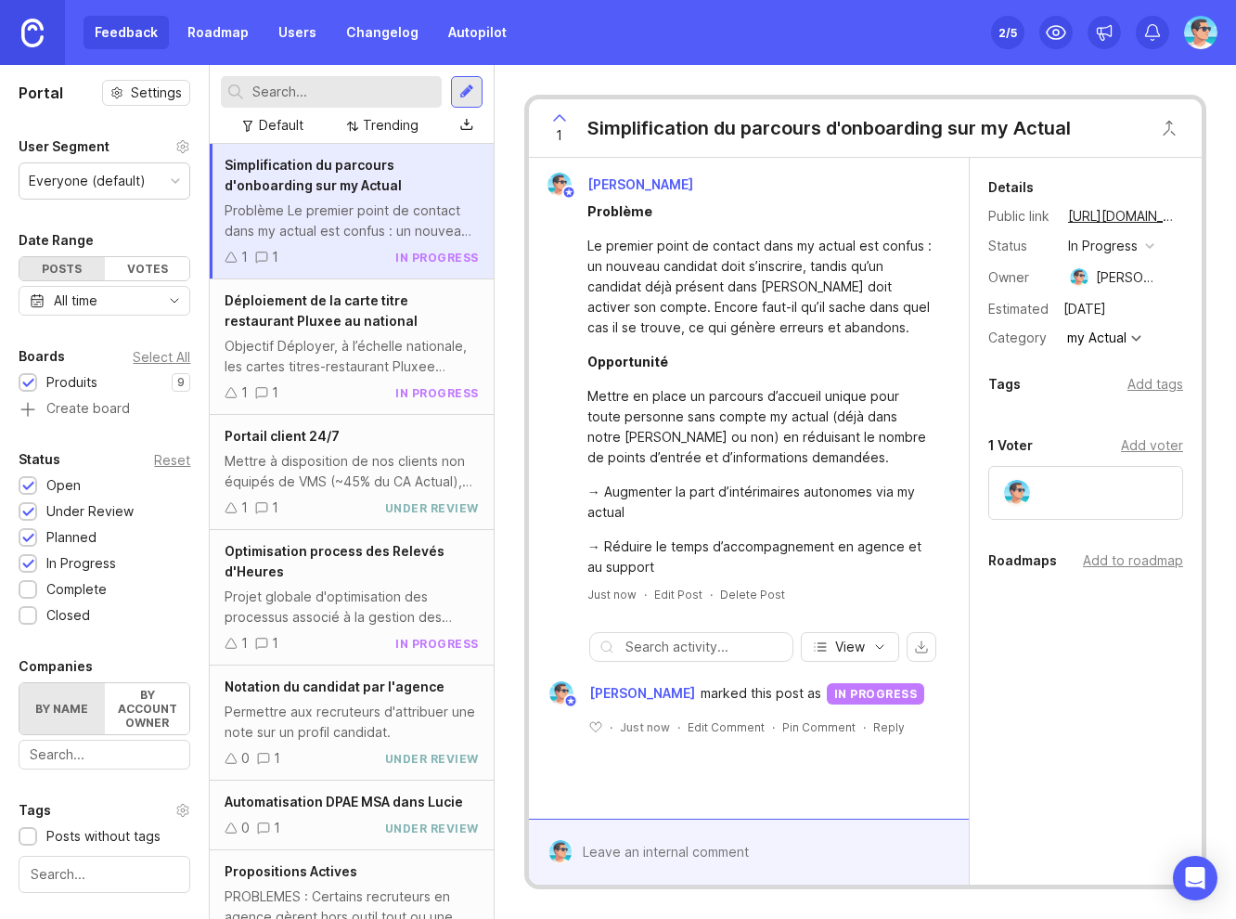
click at [1142, 385] on div "Add tags" at bounding box center [1155, 384] width 56 height 20
click at [1115, 640] on div "Add to roadmap" at bounding box center [1133, 635] width 100 height 20
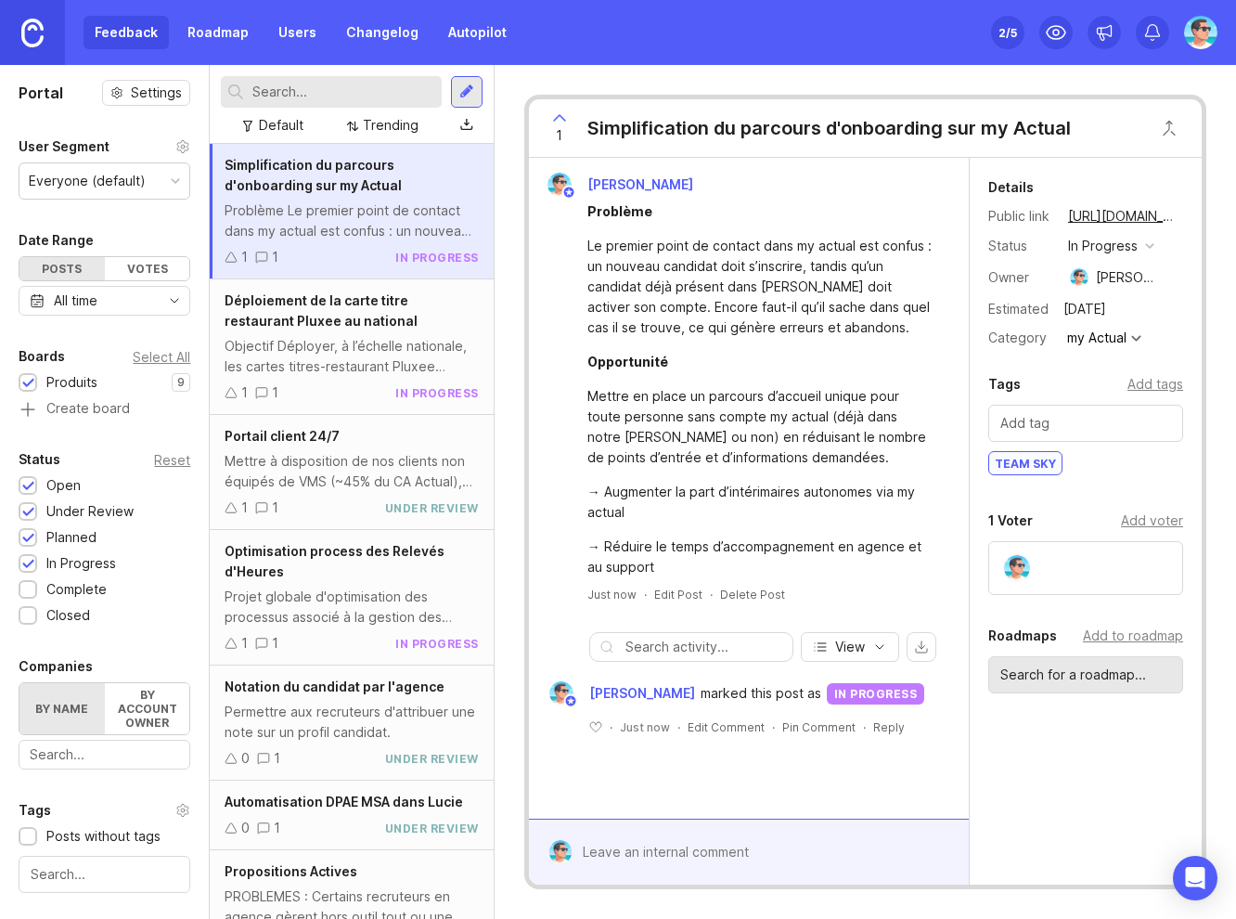
click at [1006, 769] on div "Details Public link https://actual.canny.io/agence/p/simplification-du-parcours…" at bounding box center [1086, 516] width 232 height 717
click at [699, 463] on div "Mettre en place un parcours d’accueil unique pour toute personne sans compte my…" at bounding box center [759, 427] width 344 height 82
click at [512, 280] on div "1 Simplification du parcours d'onboarding sur my Actual Benjamin Hareau Problèm…" at bounding box center [865, 492] width 741 height 854
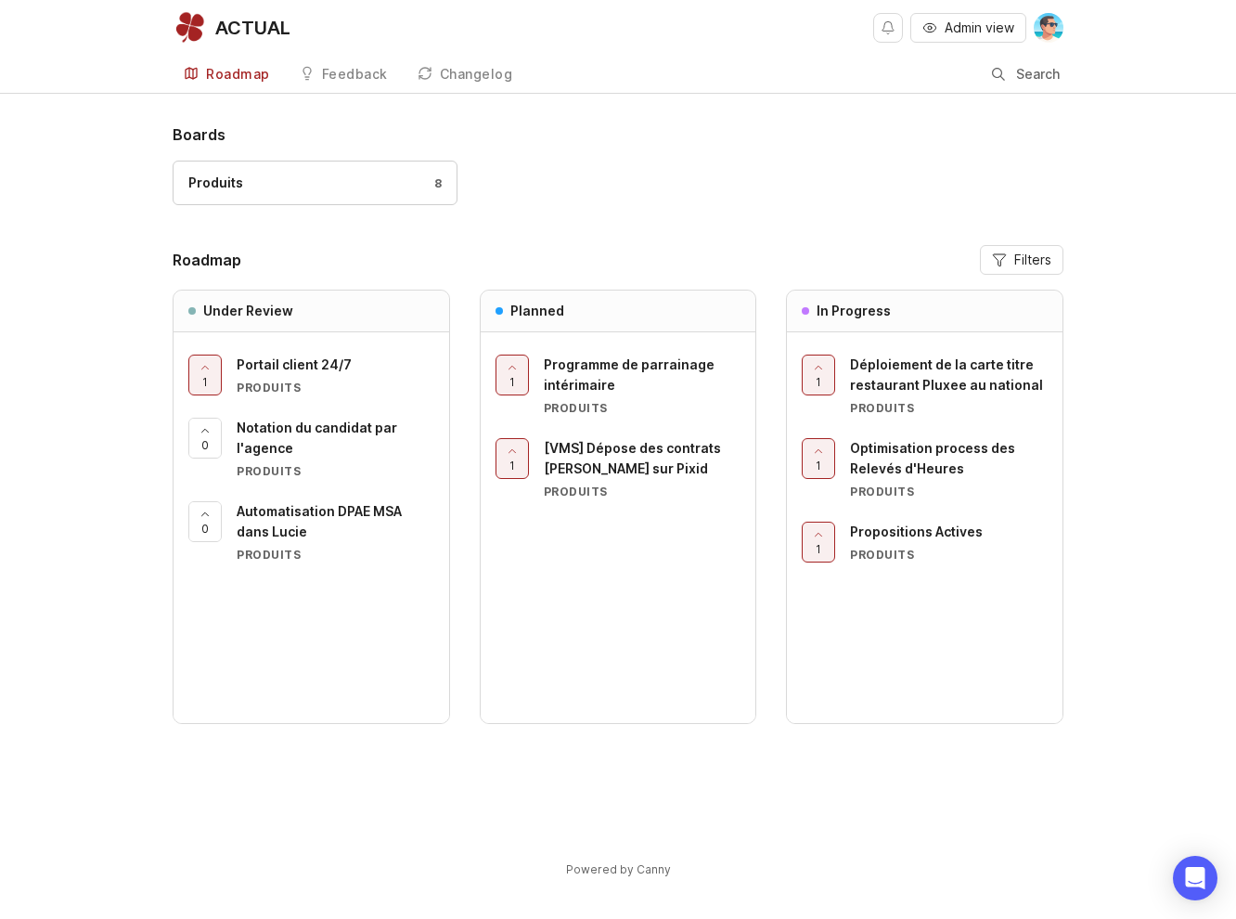
click at [912, 379] on span "Déploiement de la carte titre restaurant Pluxee au national" at bounding box center [946, 374] width 193 height 36
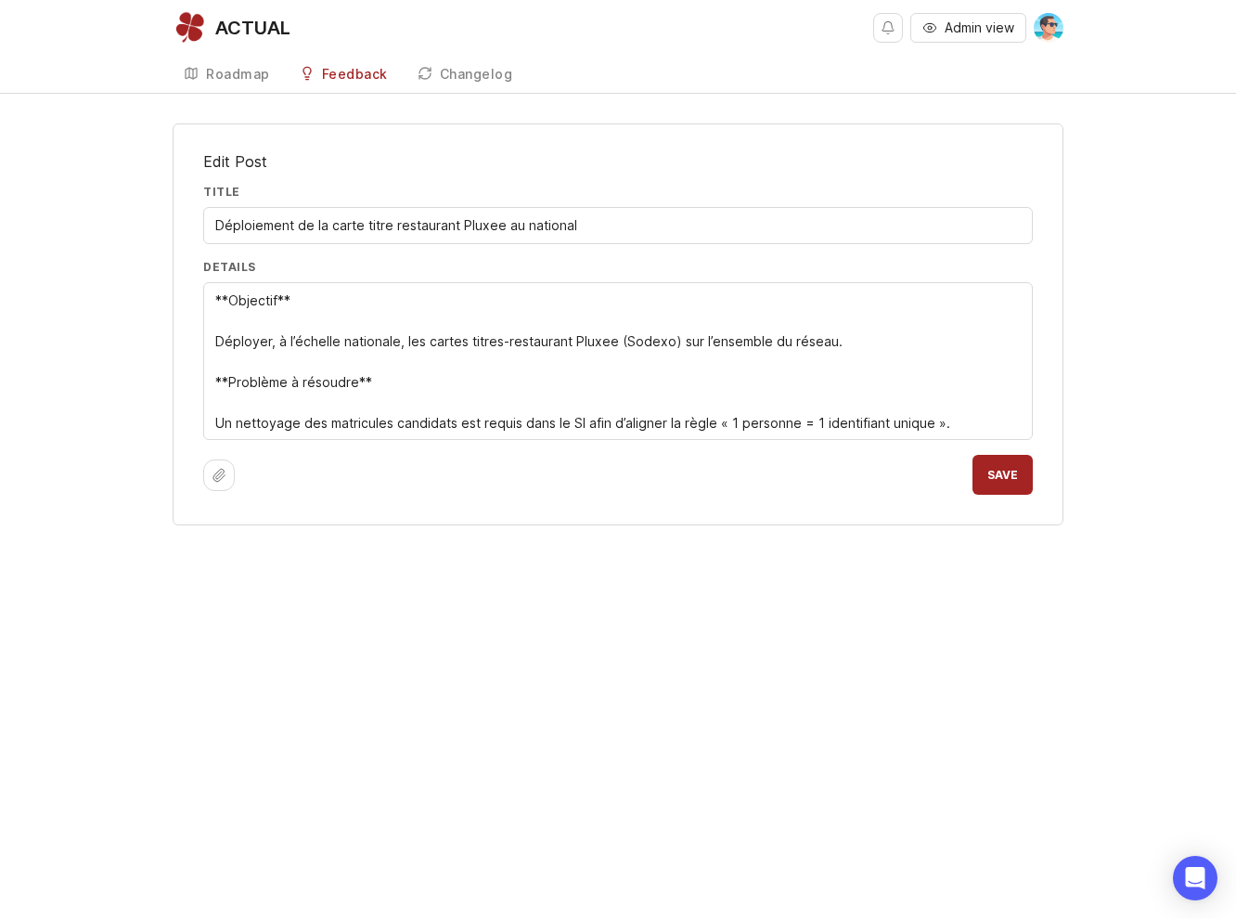
type textarea "**Objectif** Déployer, à l’échelle nationale, les cartes titres-restaurant Plux…"
click at [1011, 470] on span "Save" at bounding box center [1002, 475] width 31 height 14
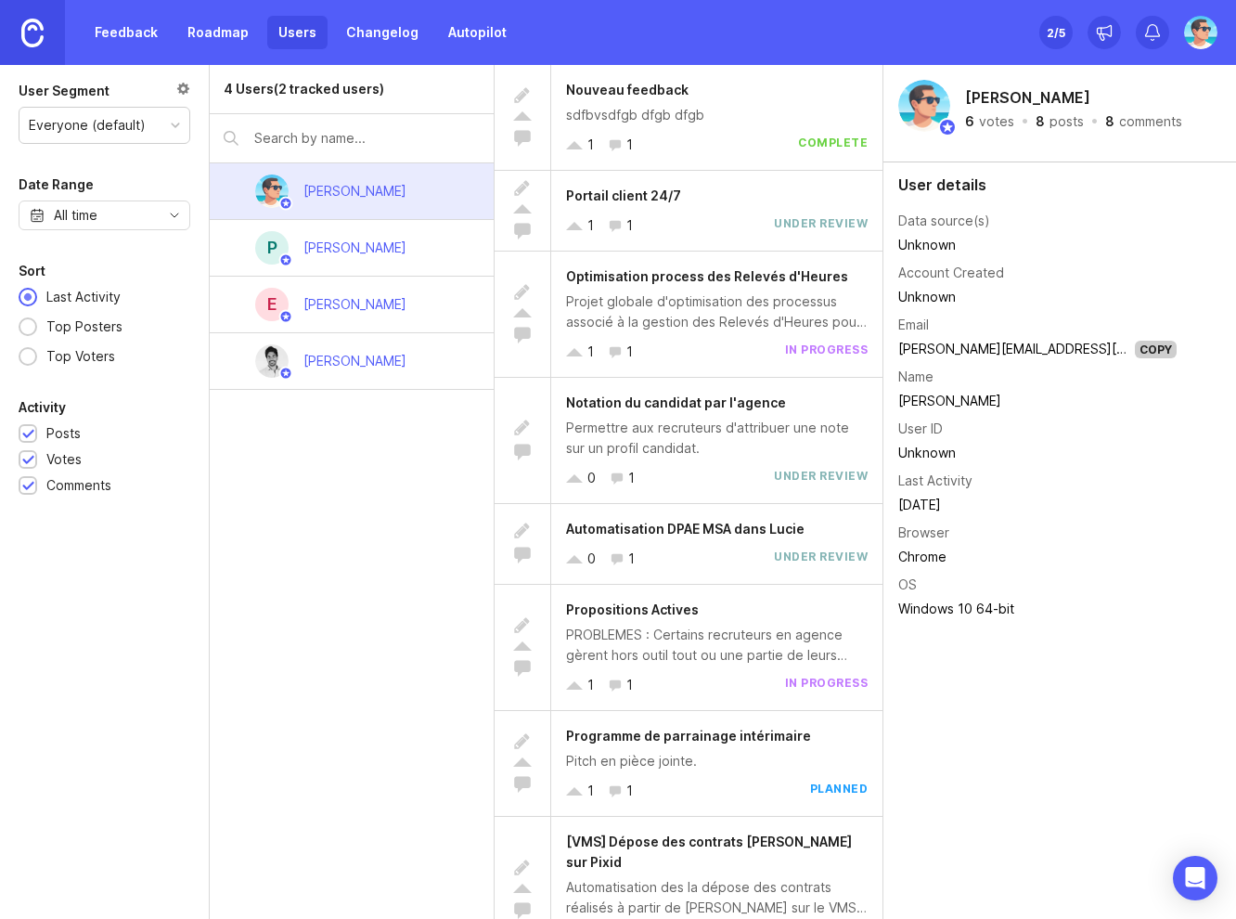
click at [372, 30] on link "Changelog" at bounding box center [382, 32] width 95 height 33
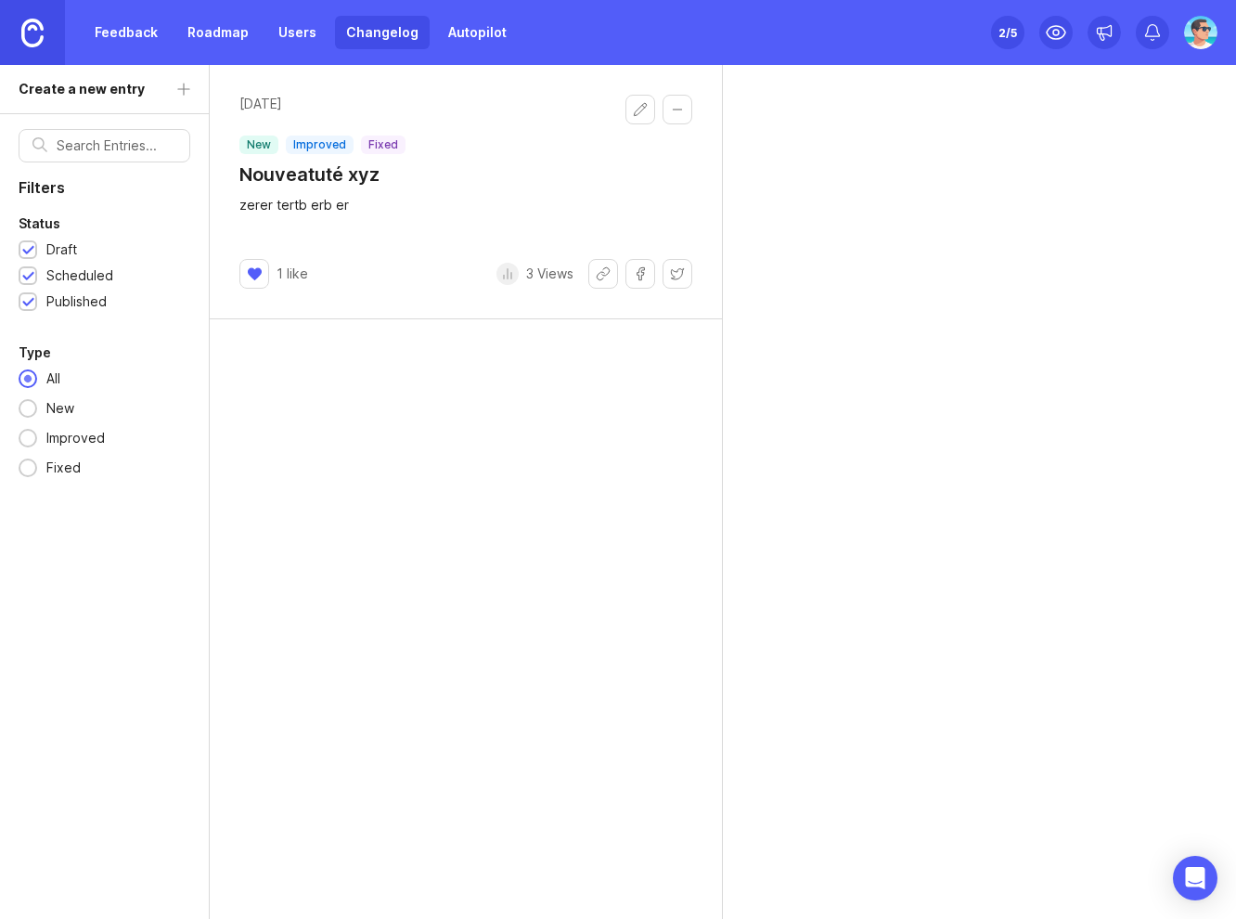
click at [631, 110] on button "Edit changelog entry" at bounding box center [640, 110] width 30 height 30
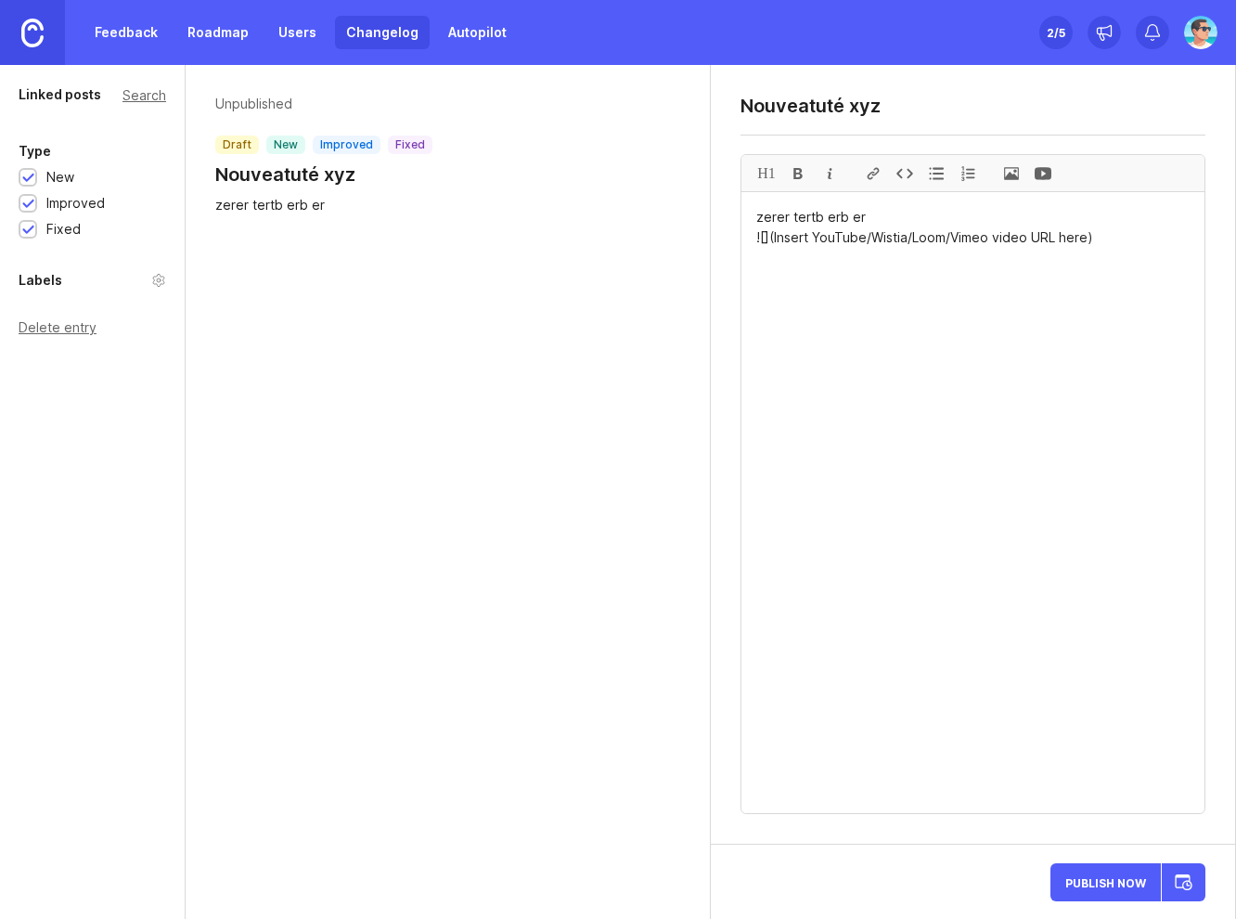
click at [23, 204] on div at bounding box center [28, 205] width 12 height 14
click at [27, 228] on div at bounding box center [28, 231] width 12 height 14
drag, startPoint x: 894, startPoint y: 111, endPoint x: 737, endPoint y: 109, distance: 156.8
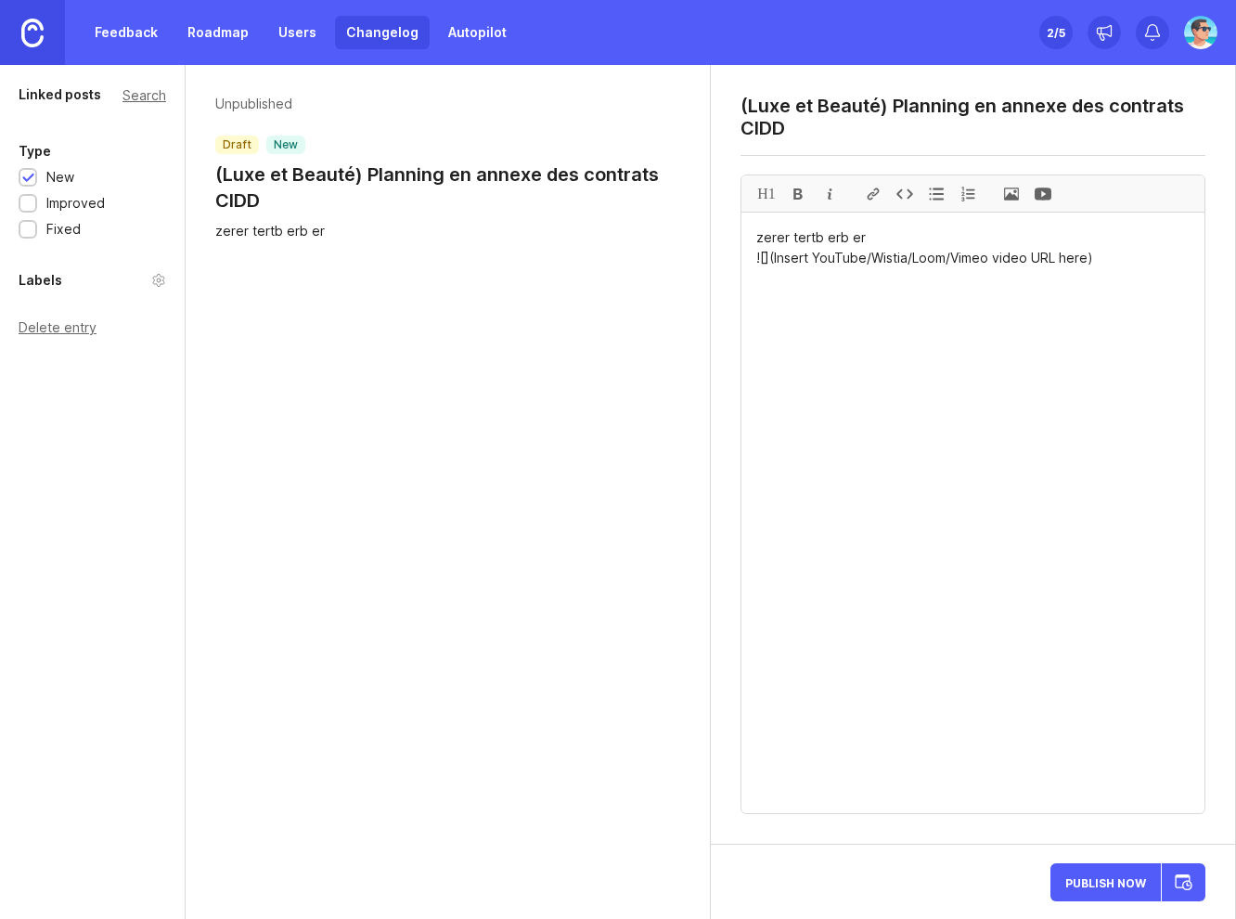
type textarea "(Luxe et Beauté) Planning en annexe des contrats CIDD"
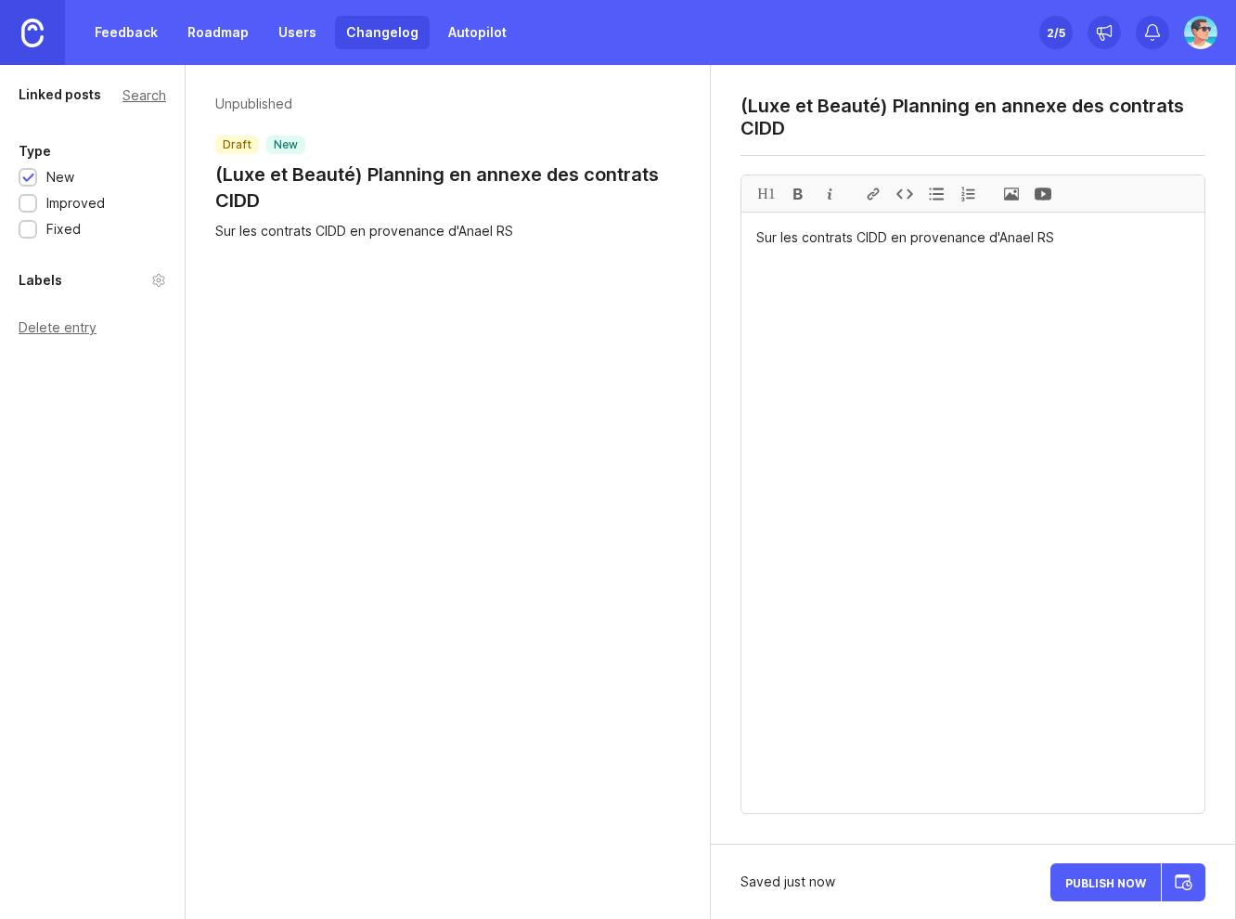
click at [758, 233] on textarea "Sur les contrats CIDD en provenance d'Anael RS" at bounding box center [972, 512] width 463 height 600
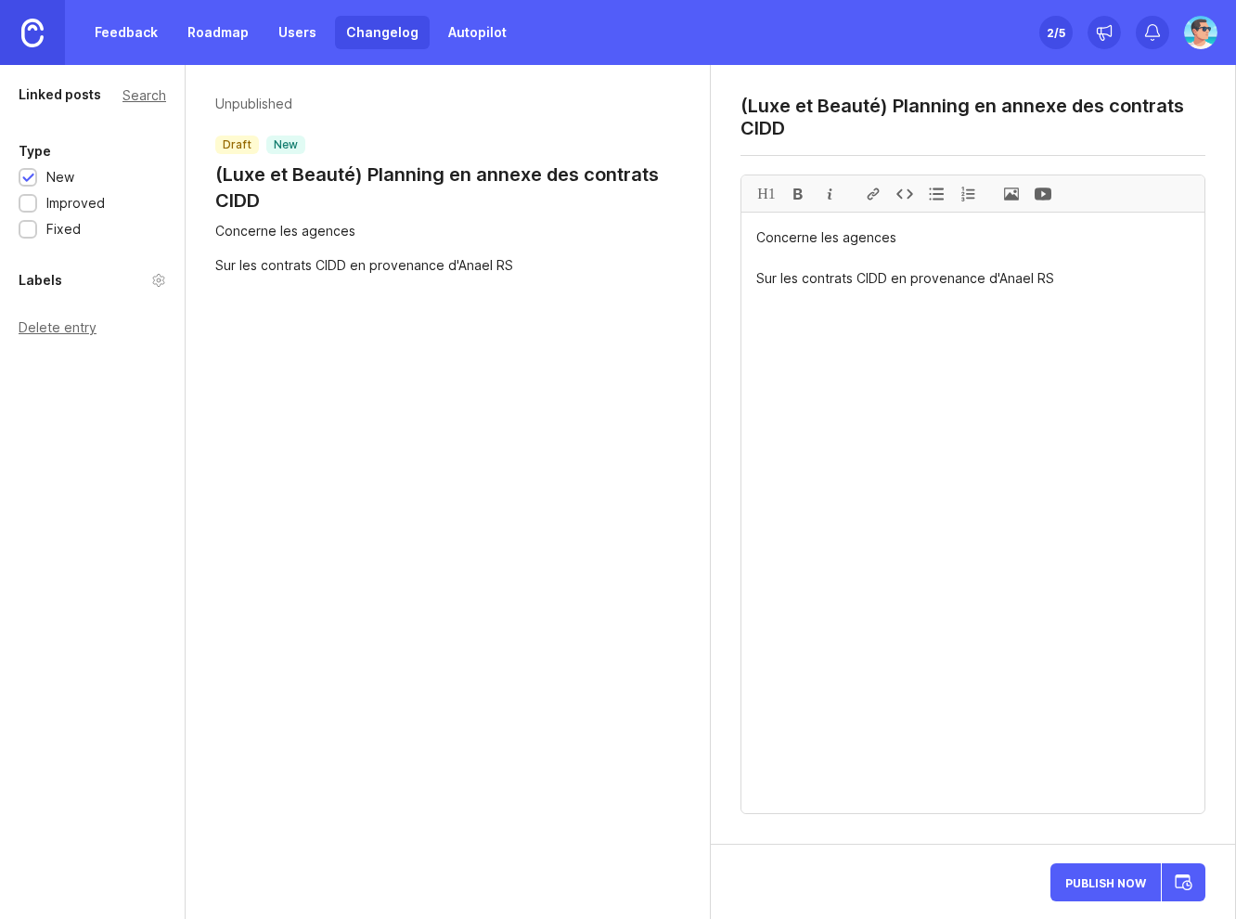
click at [899, 244] on textarea "Concerne les agences Sur les contrats CIDD en provenance d'Anael RS" at bounding box center [972, 512] width 463 height 600
click at [1072, 279] on textarea "Concerne les agences Luxe et Beauté. Sur les contrats CIDD en provenance d'Anae…" at bounding box center [972, 512] width 463 height 600
click at [1084, 284] on textarea "Concerne les agences Luxe et Beauté. Sur les contrats CIDD en provenance d'Anae…" at bounding box center [972, 512] width 463 height 600
click at [822, 237] on textarea "Concerne les agences Luxe et Beauté. Sur les contrats CIDD en provenance d'Anae…" at bounding box center [972, 512] width 463 height 600
drag, startPoint x: 835, startPoint y: 237, endPoint x: 818, endPoint y: 238, distance: 17.7
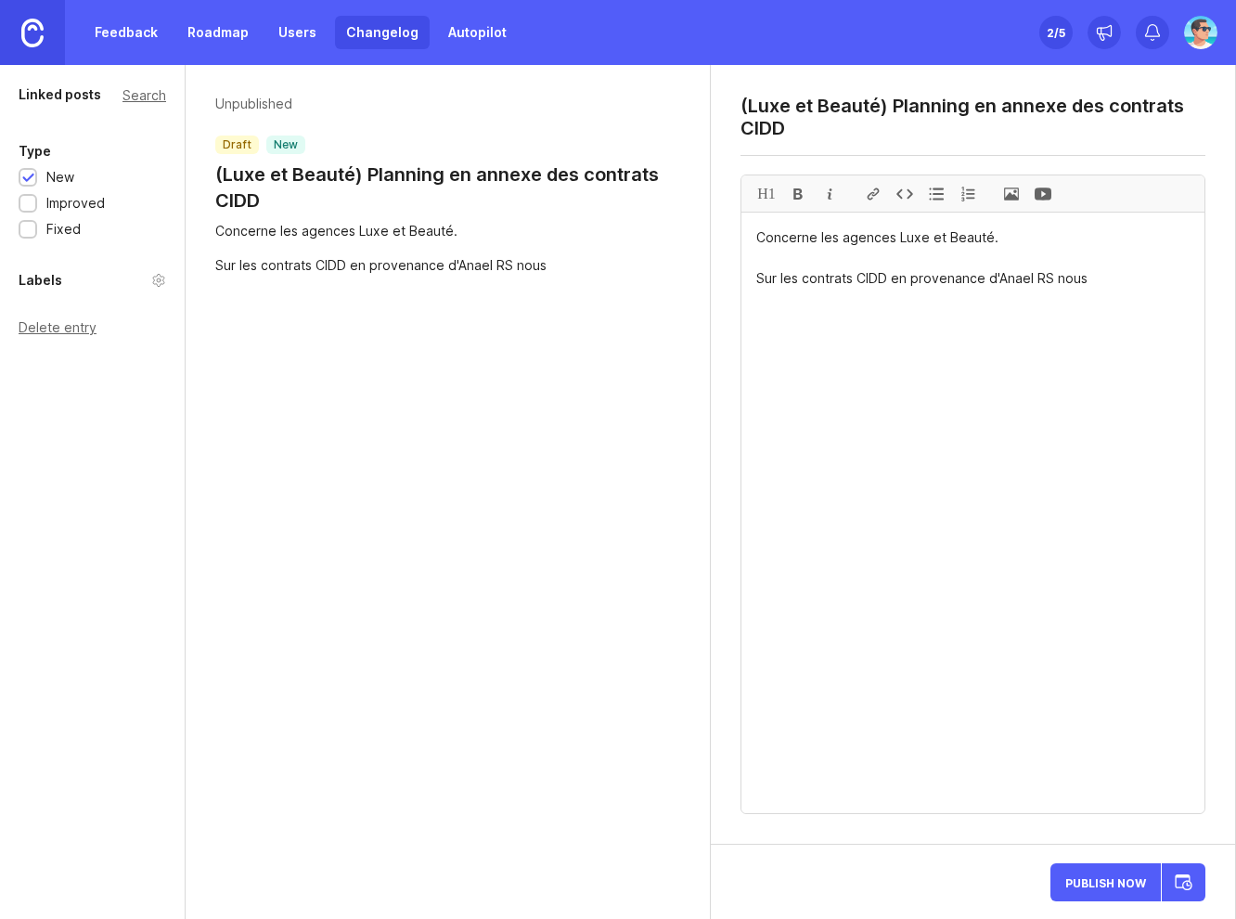
click at [818, 238] on textarea "Concerne les agences Luxe et Beauté. Sur les contrats CIDD en provenance d'Anae…" at bounding box center [972, 512] width 463 height 600
click at [1090, 309] on textarea "Concerne nos agences Luxe et Beauté. Sur les contrats CIDD en provenance d'Anae…" at bounding box center [972, 512] width 463 height 600
click at [936, 238] on textarea "Concerne nos agences Luxe et Beauté. Sur les contrats CIDD en provenance d'Anae…" at bounding box center [972, 512] width 463 height 600
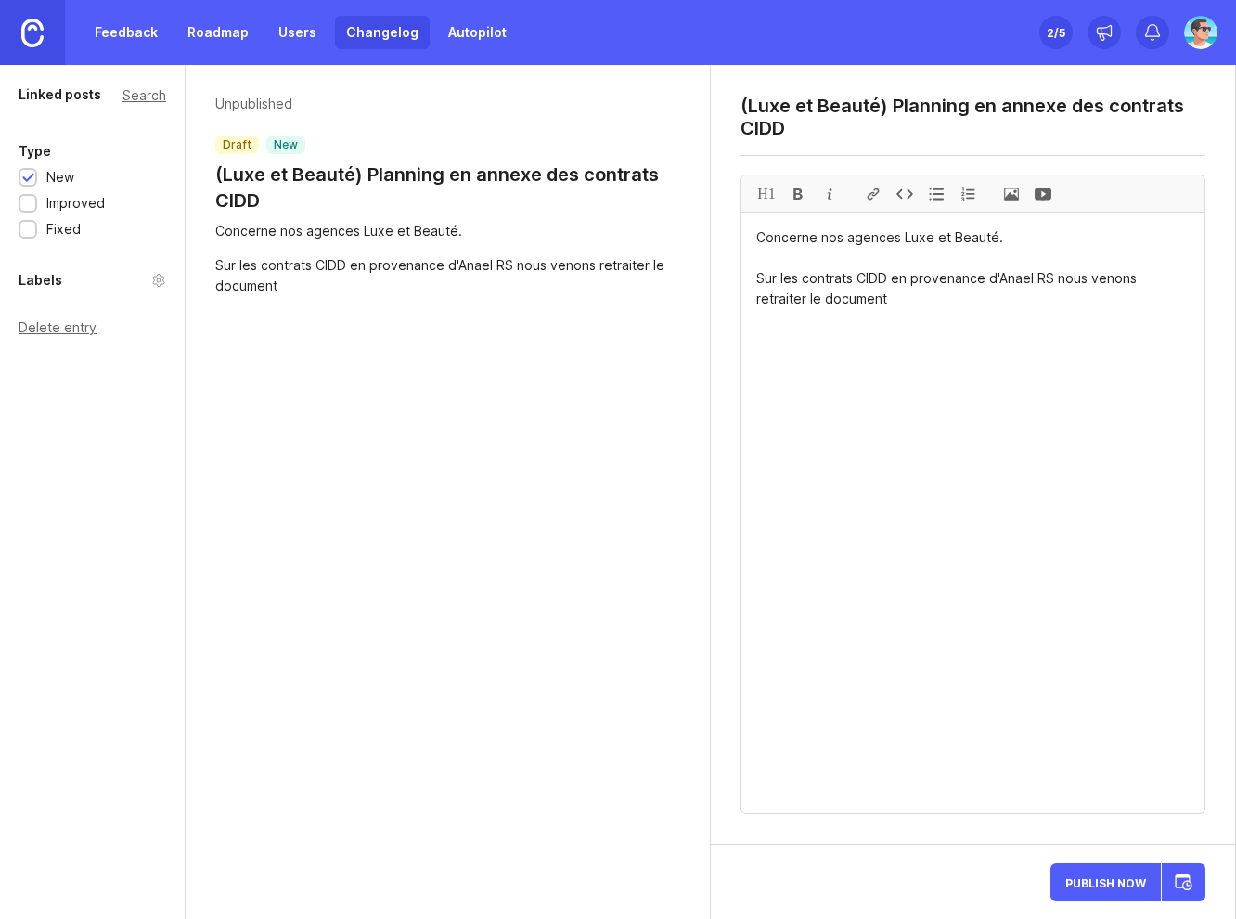
click at [797, 191] on div at bounding box center [798, 193] width 32 height 36
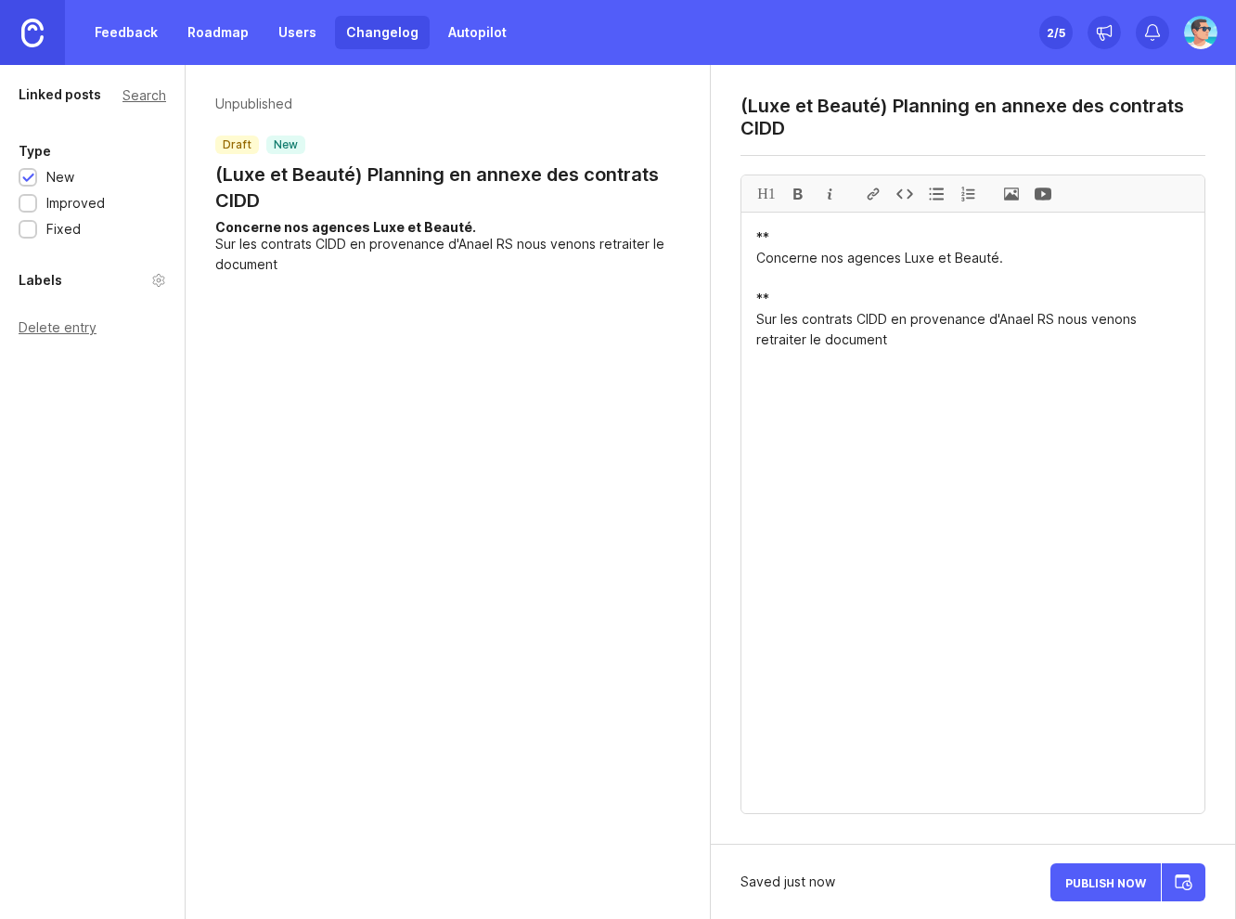
click at [851, 354] on textarea "** Concerne nos agences Luxe et Beauté. ** Sur les contrats CIDD en provenance …" at bounding box center [972, 512] width 463 height 600
click at [820, 362] on textarea "** Concerne nos agences Luxe et Beauté. ** Sur les contrats CIDD en provenance …" at bounding box center [972, 512] width 463 height 600
click at [789, 290] on textarea "** Concerne nos agences Luxe et Beauté. ** Sur les contrats CIDD en provenance …" at bounding box center [972, 512] width 463 height 600
click at [782, 281] on textarea "** Concerne nos agences Luxe et Beauté. ** Sur les contrats CIDD en provenance …" at bounding box center [972, 512] width 463 height 600
click at [996, 358] on textarea "** Concerne nos agences Luxe et Beauté. ** Sur les contrats CIDD en provenance …" at bounding box center [972, 512] width 463 height 600
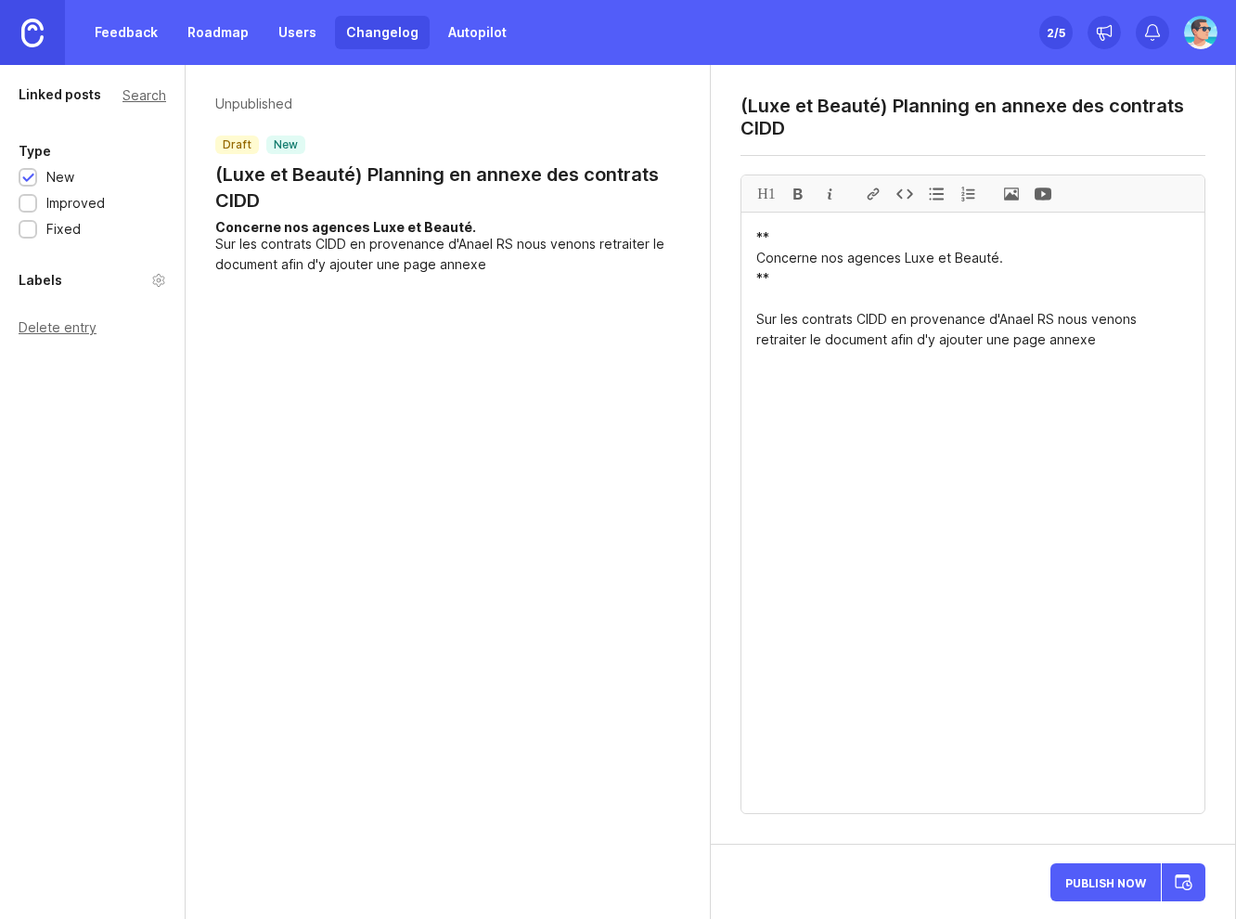
click at [206, 618] on div "Unpublished draft new (Luxe et Beauté) Planning en annexe des contrats CIDD Con…" at bounding box center [448, 492] width 525 height 854
type textarea "** Concerne nos agences Luxe et Beauté. ** Sur les contrats CIDD en provenance …"
click at [1102, 890] on button "Publish Now" at bounding box center [1105, 882] width 110 height 38
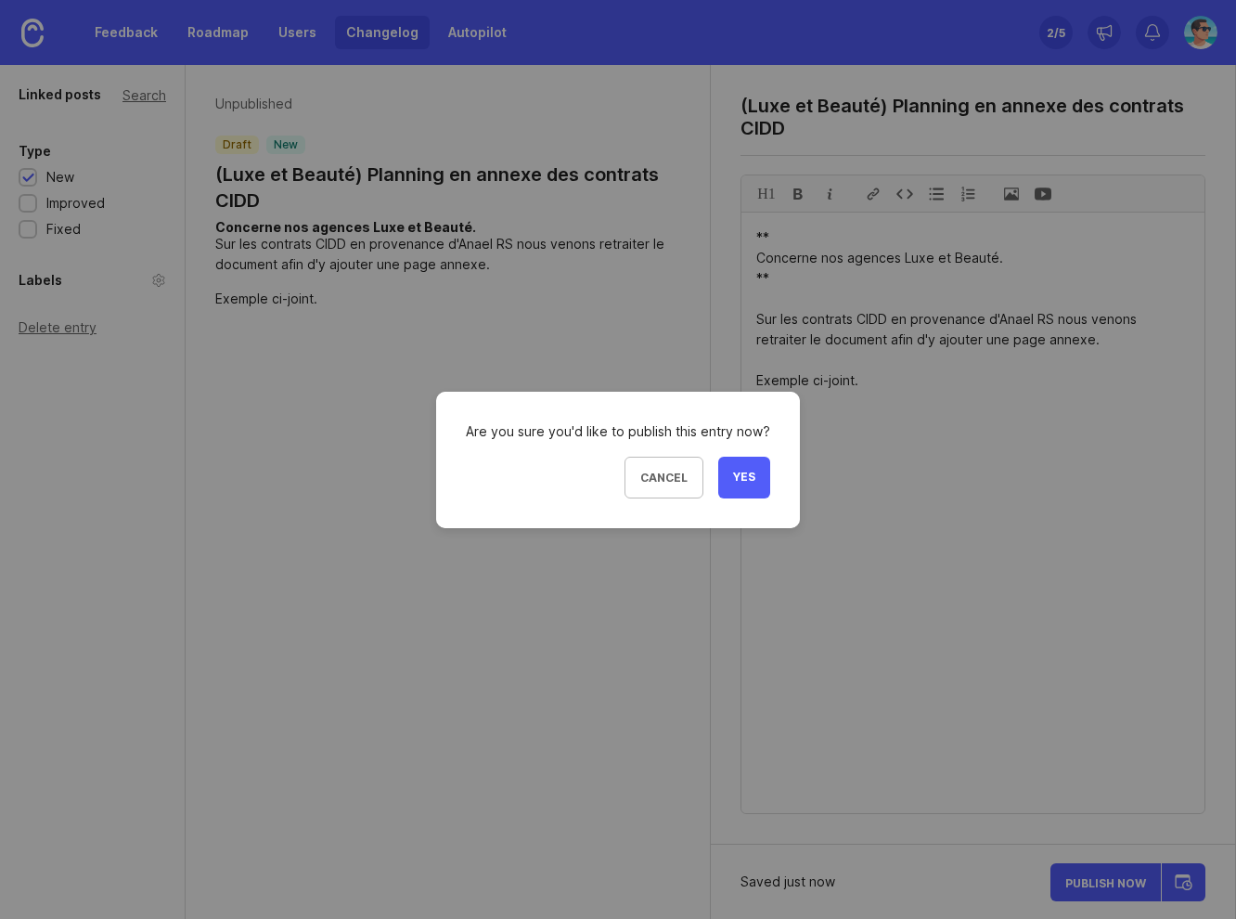
click at [745, 473] on span "Yes" at bounding box center [744, 478] width 22 height 16
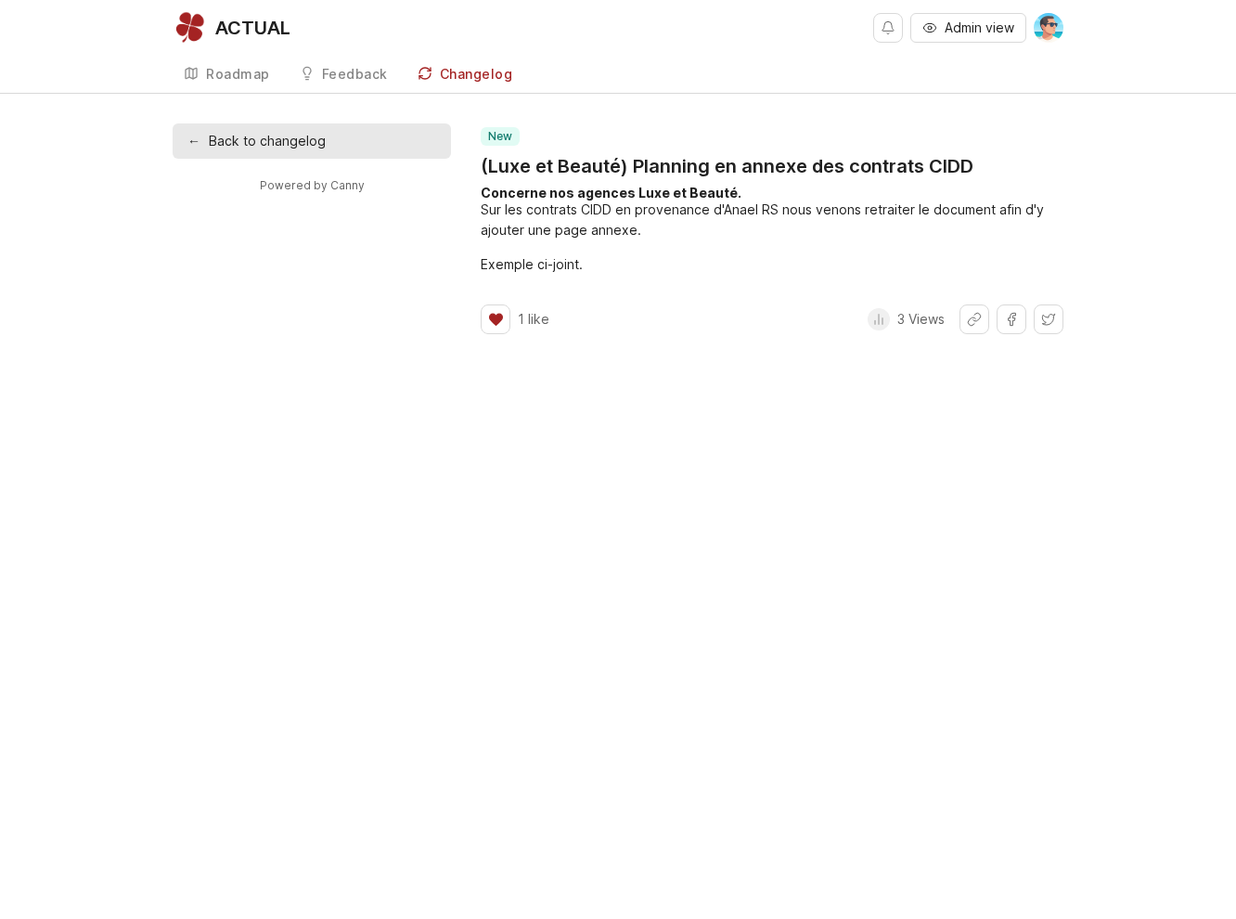
click at [736, 506] on div "ACTUAL Admin view Roadmap Feedback Produits Changelog ← Back to changelog Power…" at bounding box center [618, 459] width 1236 height 919
click at [457, 78] on div "Changelog" at bounding box center [476, 74] width 73 height 13
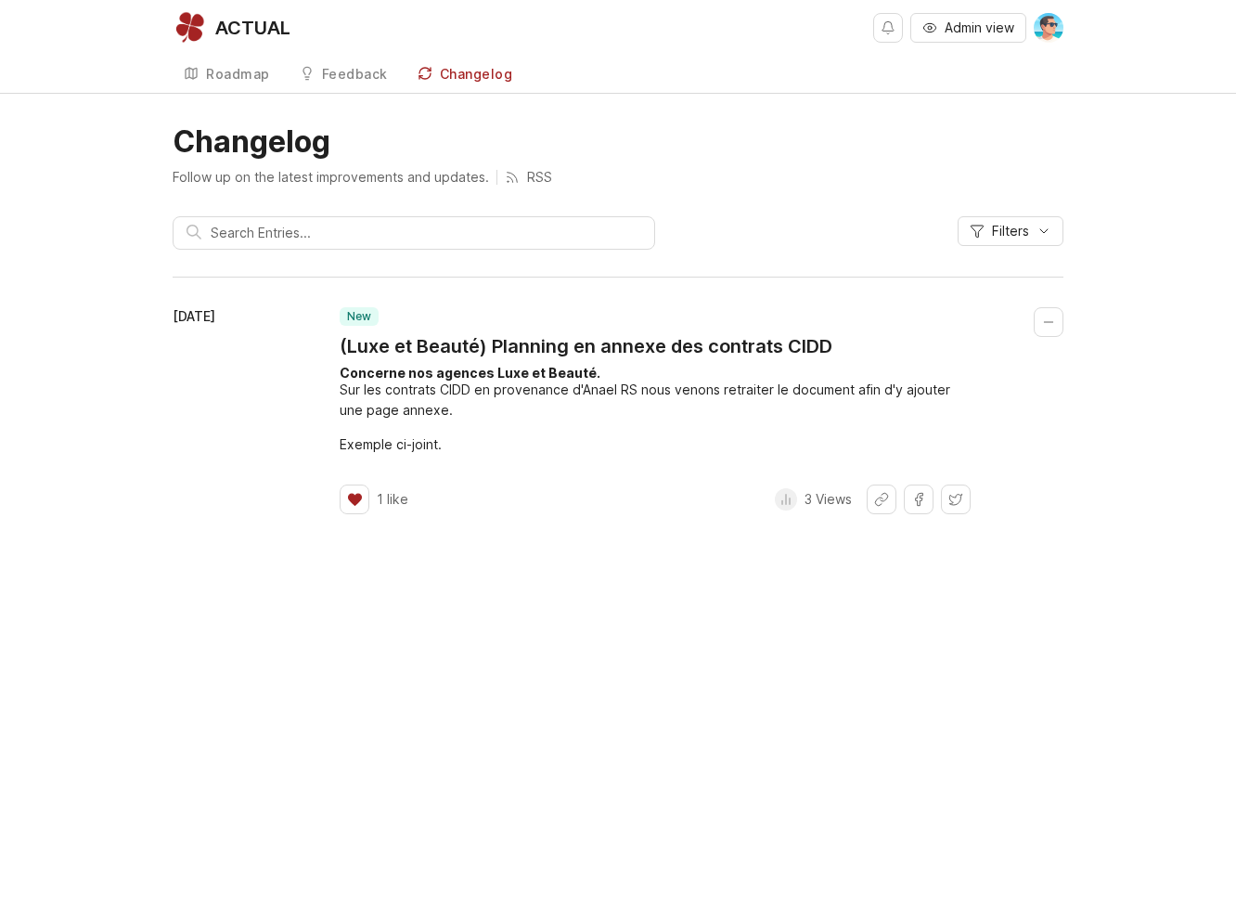
click at [401, 641] on div "ACTUAL Admin view Roadmap Feedback Produits Changelog Changelog Follow up on th…" at bounding box center [618, 459] width 1236 height 919
click at [215, 315] on time "September 10, 2025" at bounding box center [194, 316] width 43 height 16
click at [553, 584] on div "ACTUAL Admin view Roadmap Feedback Produits Changelog Changelog Follow up on th…" at bounding box center [618, 459] width 1236 height 919
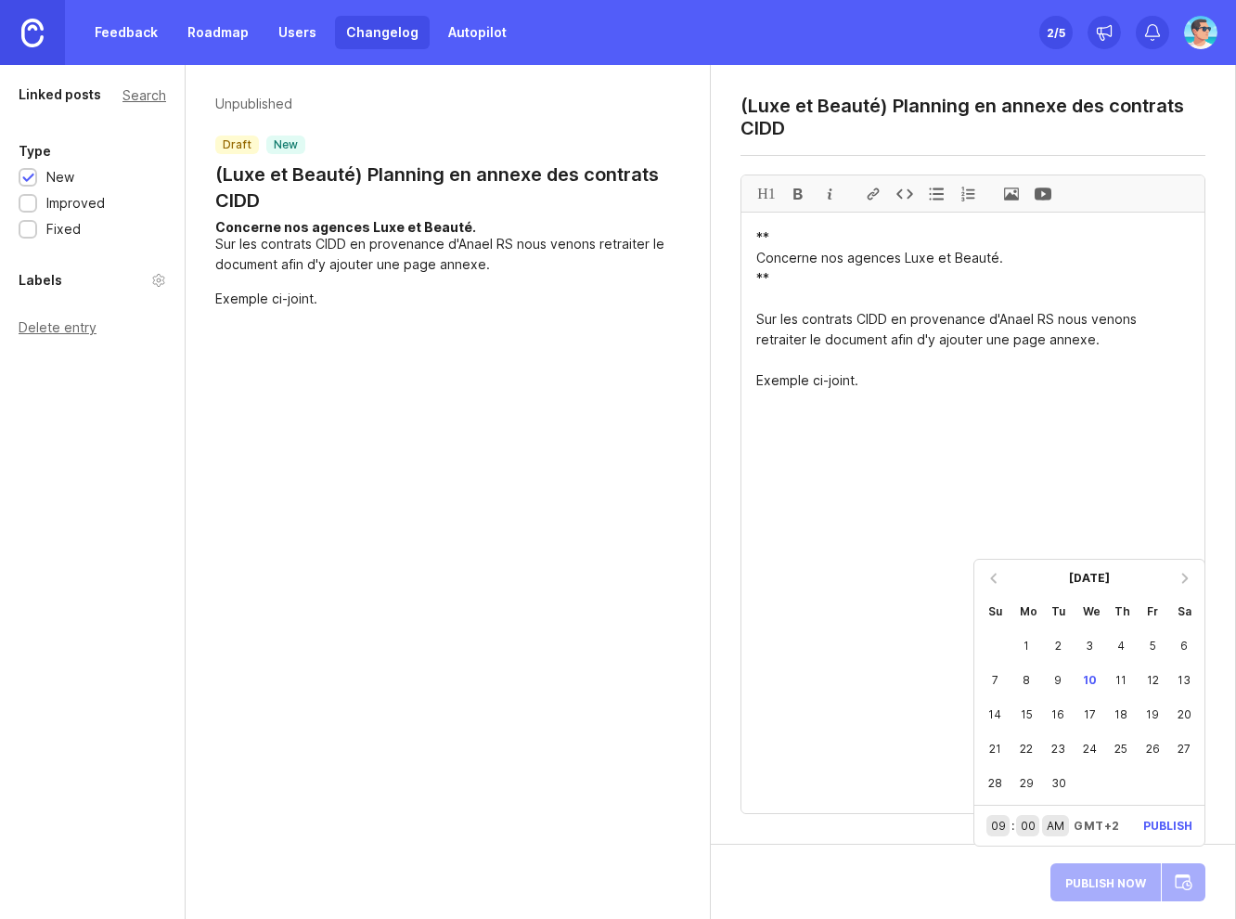
click at [1024, 649] on div "1" at bounding box center [1027, 645] width 32 height 34
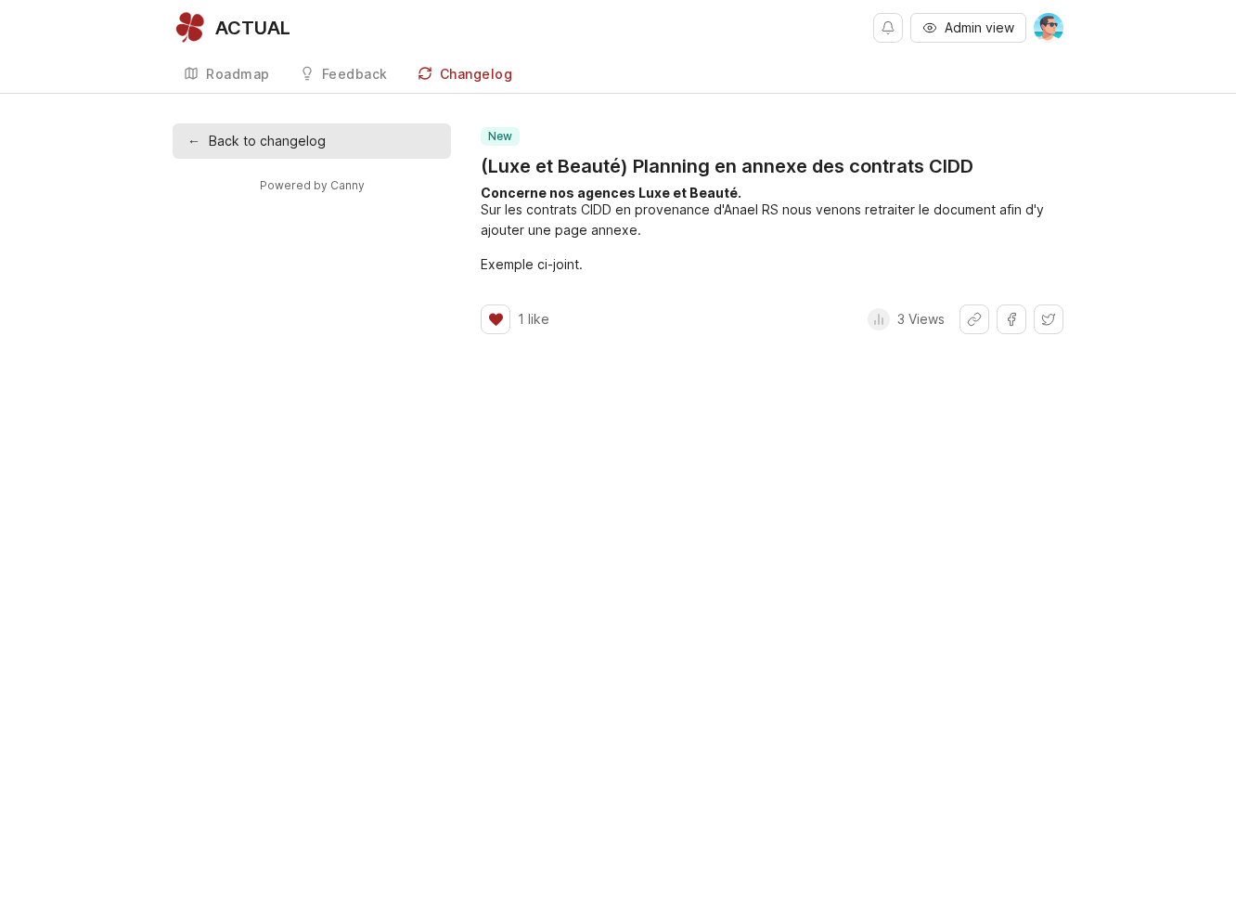
click at [744, 664] on div "ACTUAL Admin view Roadmap Feedback Produits Changelog ← Back to changelog Power…" at bounding box center [618, 459] width 1236 height 919
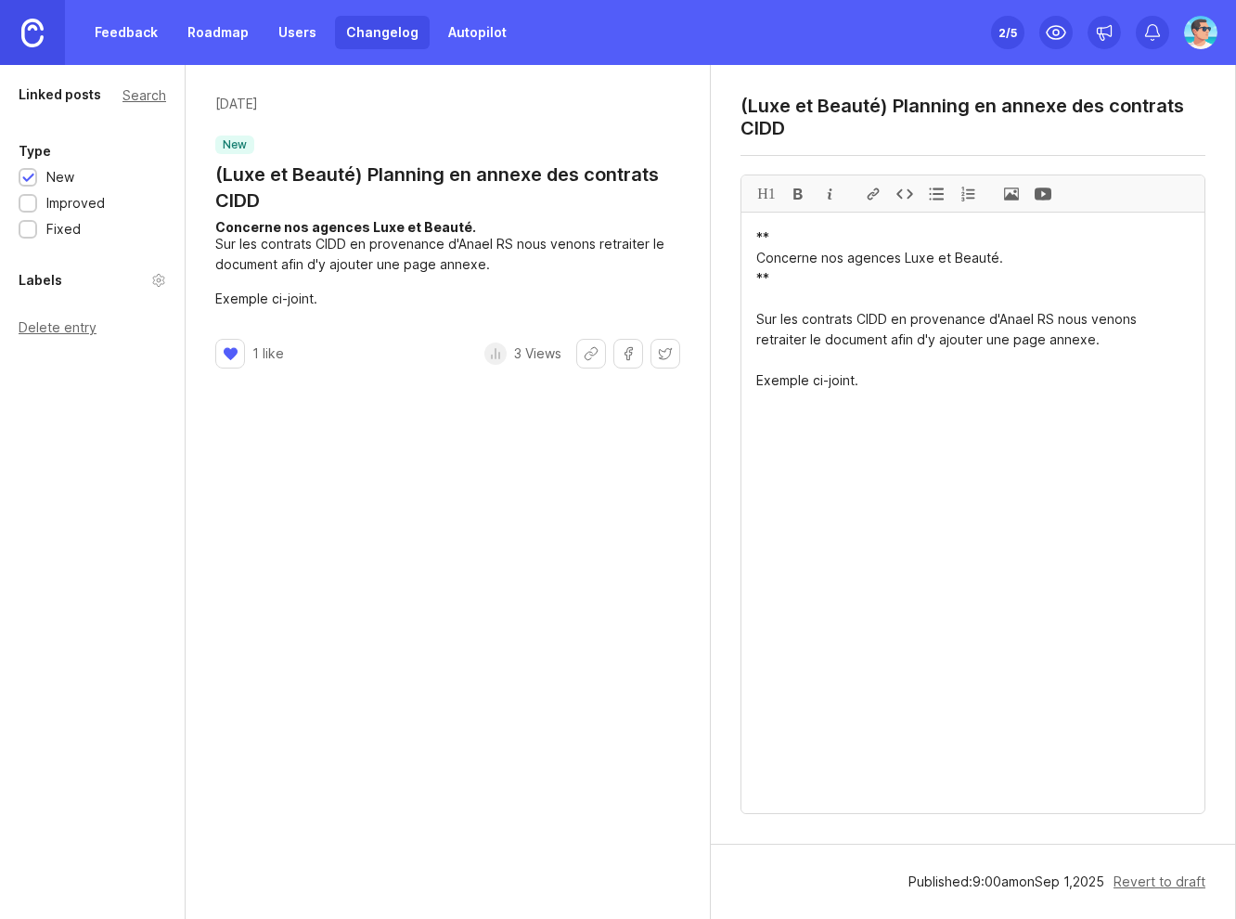
click at [315, 636] on div "September 1, 2025 new (Luxe et Beauté) Planning en annexe des contrats CIDD Con…" at bounding box center [448, 492] width 525 height 854
click at [372, 555] on div "September 1, 2025 new (Luxe et Beauté) Planning en annexe des contrats CIDD Con…" at bounding box center [448, 492] width 525 height 854
click at [458, 573] on div "September 1, 2025 new (Luxe et Beauté) Planning en annexe des contrats CIDD Con…" at bounding box center [448, 492] width 525 height 854
click at [408, 560] on div "September 1, 2025 new (Luxe et Beauté) Planning en annexe des contrats CIDD Con…" at bounding box center [448, 492] width 525 height 854
click at [137, 487] on div "Linked posts Search Type New Improved Fixed Labels Delete entry" at bounding box center [93, 492] width 186 height 854
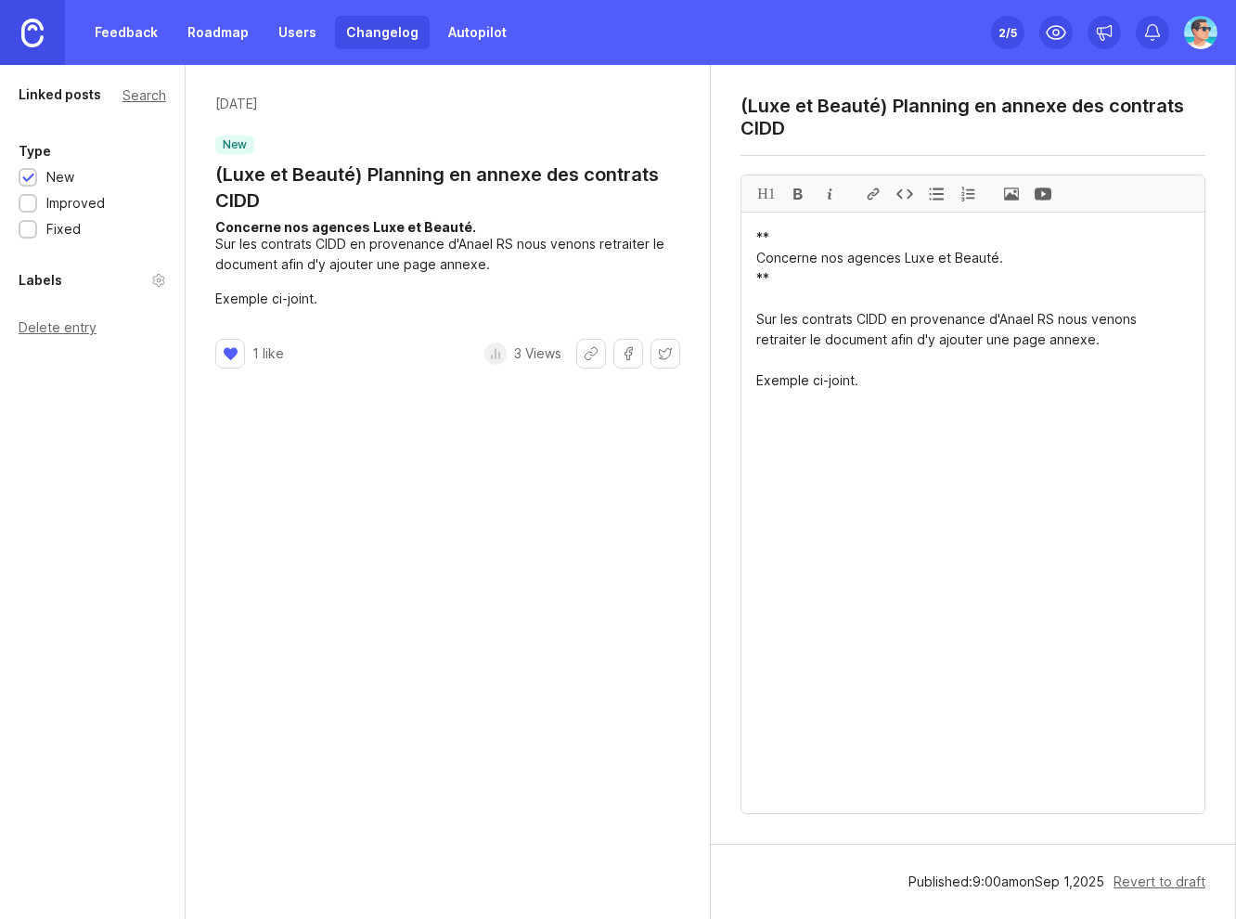
click at [317, 516] on div "September 1, 2025 new (Luxe et Beauté) Planning en annexe des contrats CIDD Con…" at bounding box center [448, 492] width 525 height 854
click at [306, 583] on div "September 1, 2025 new (Luxe et Beauté) Planning en annexe des contrats CIDD Con…" at bounding box center [448, 492] width 525 height 854
click at [382, 507] on div "September 1, 2025 new (Luxe et Beauté) Planning en annexe des contrats CIDD Con…" at bounding box center [448, 492] width 525 height 854
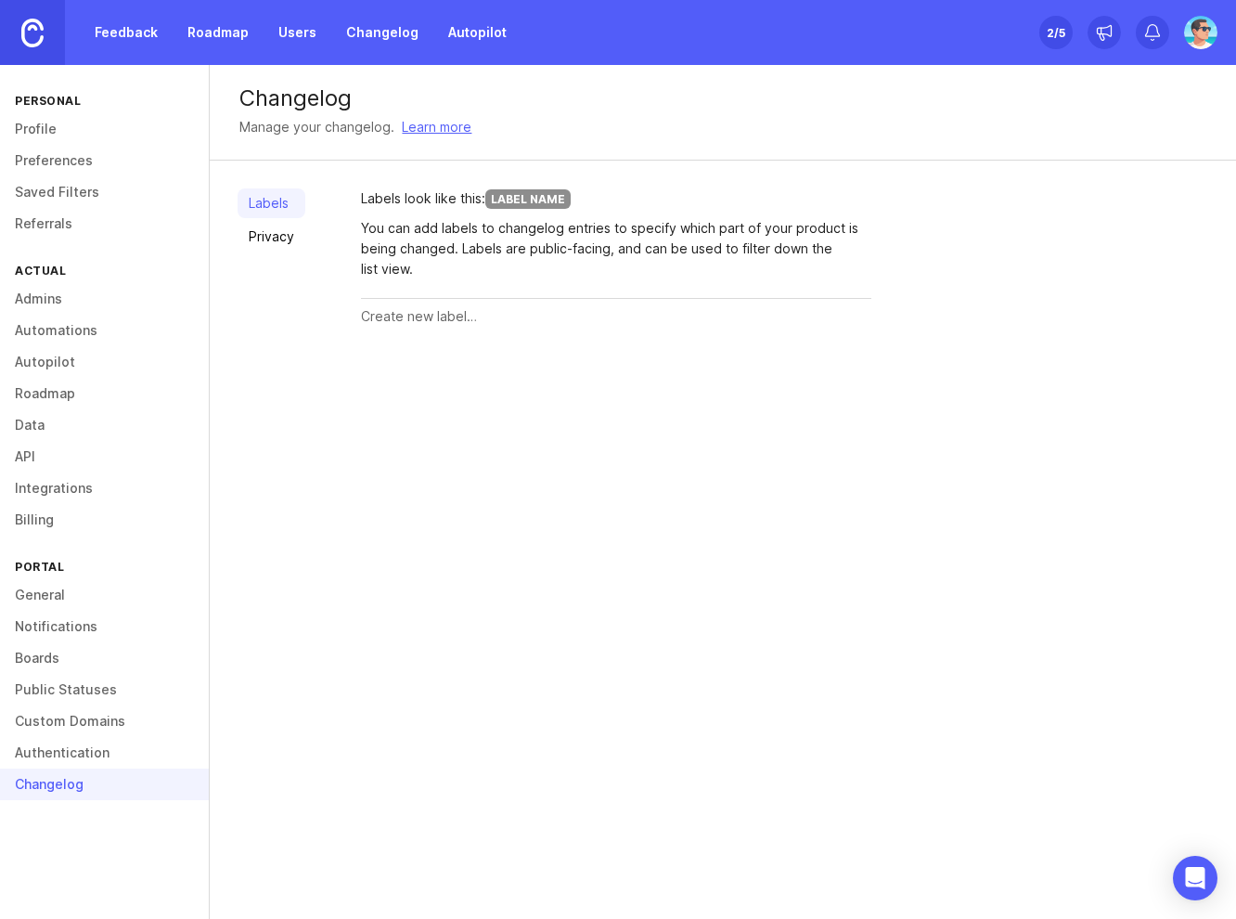
click at [390, 449] on div "Changelog Manage your changelog. Learn more Labels Privacy Labels look like thi…" at bounding box center [723, 492] width 1026 height 854
click at [409, 315] on input "text" at bounding box center [616, 316] width 510 height 20
type input "my Actual"
click at [819, 320] on span "Create" at bounding box center [835, 317] width 46 height 14
click at [478, 386] on input "text" at bounding box center [580, 381] width 438 height 20
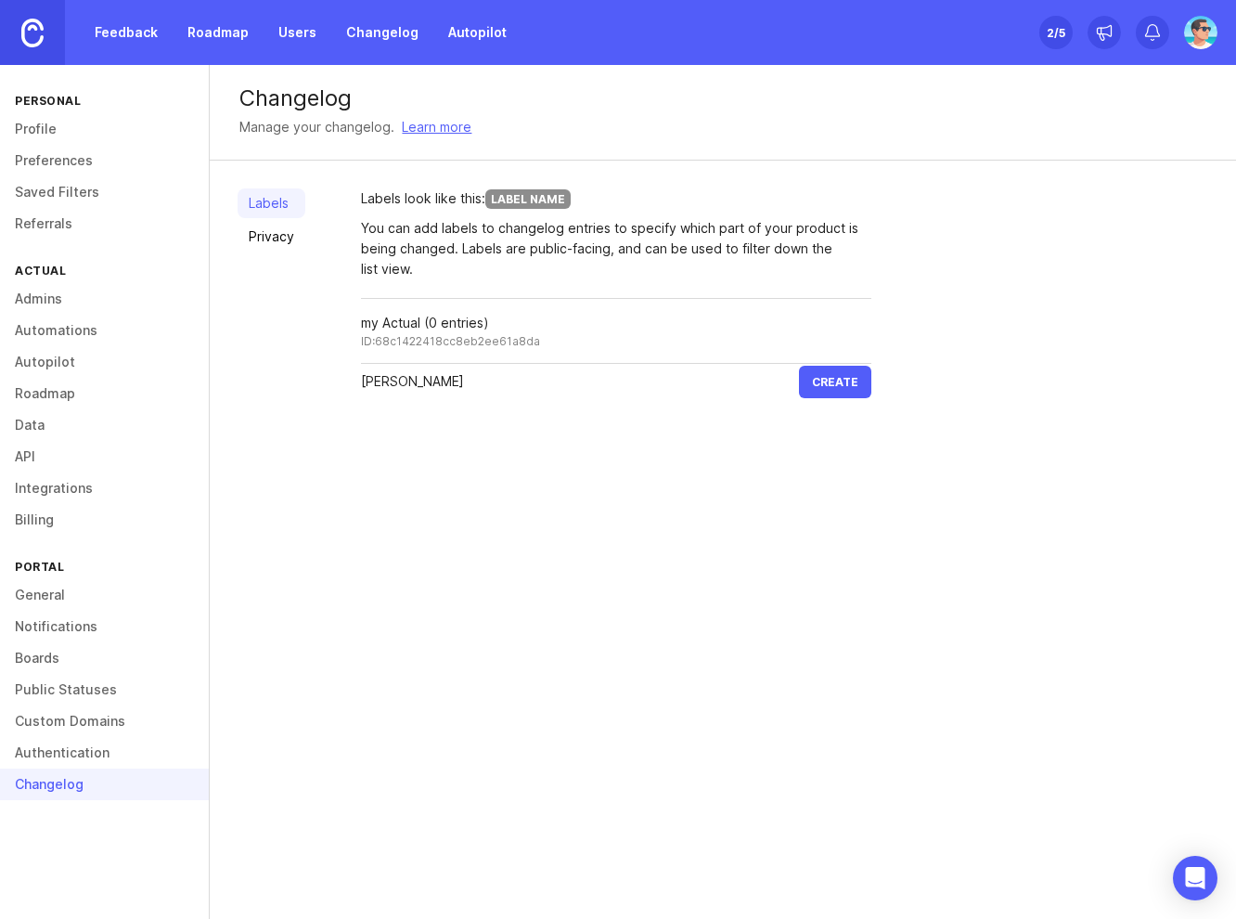
type input "[PERSON_NAME]"
click at [834, 375] on span "Create" at bounding box center [835, 382] width 46 height 14
click at [367, 37] on link "Changelog" at bounding box center [382, 32] width 95 height 33
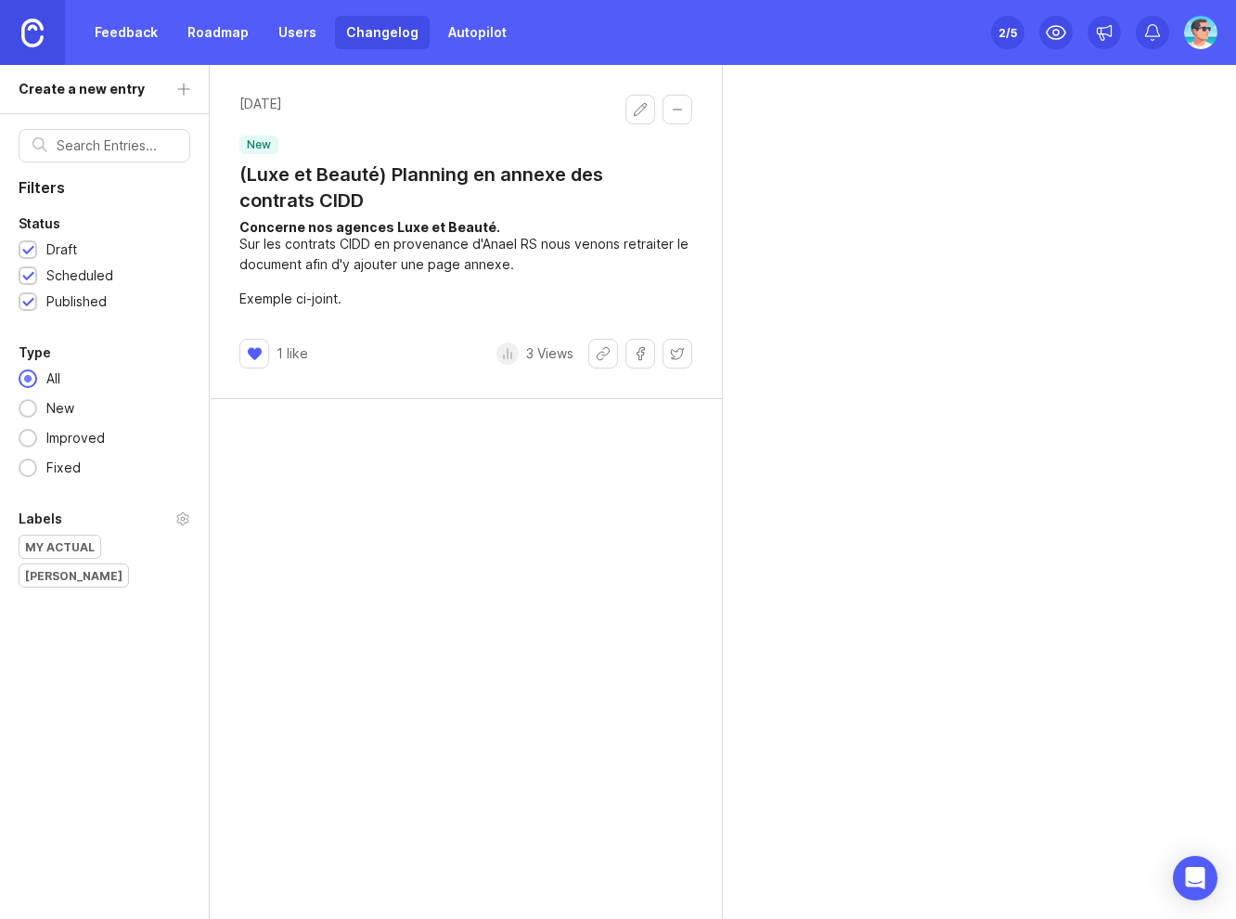
click at [631, 117] on button "Edit changelog entry" at bounding box center [640, 110] width 30 height 30
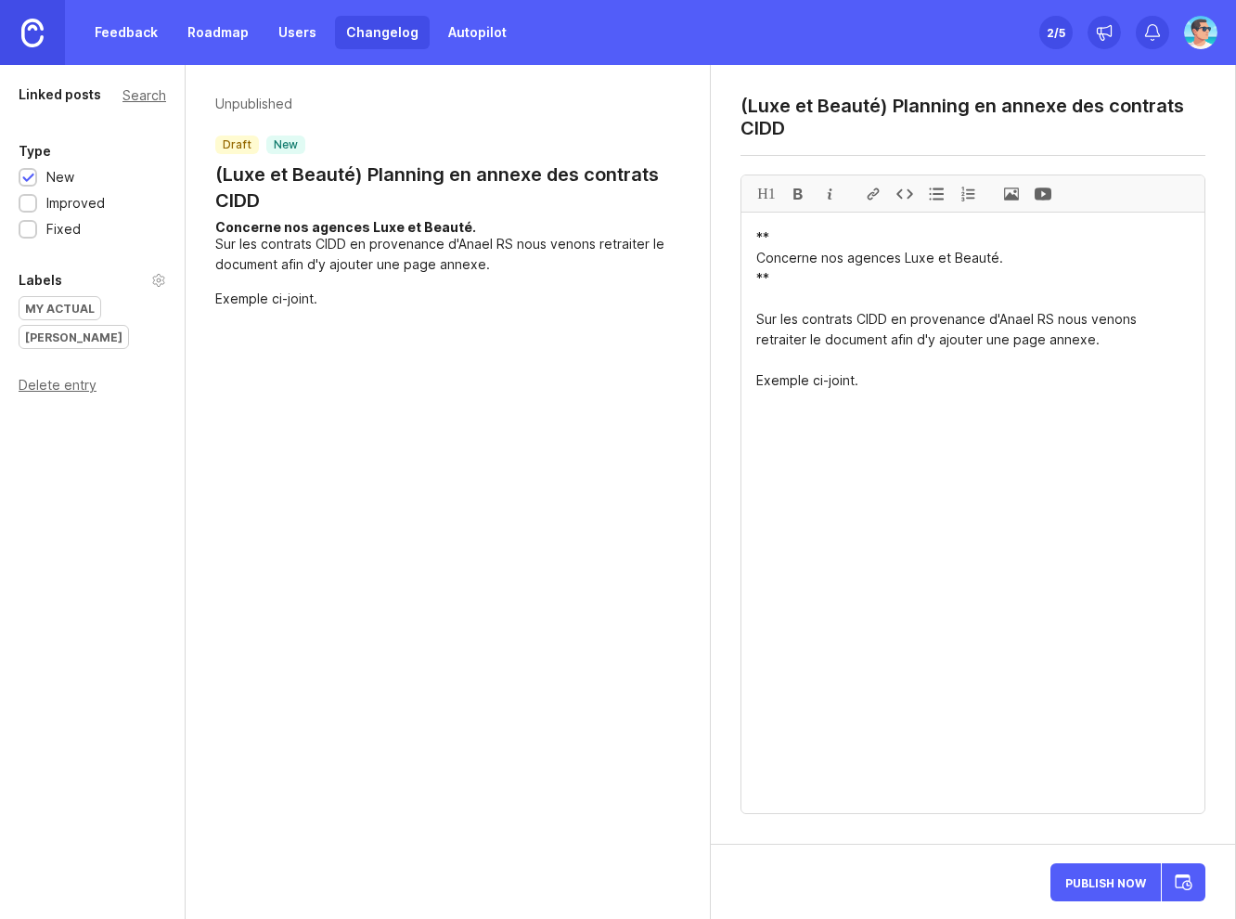
click at [35, 312] on div "my Actual" at bounding box center [59, 308] width 81 height 22
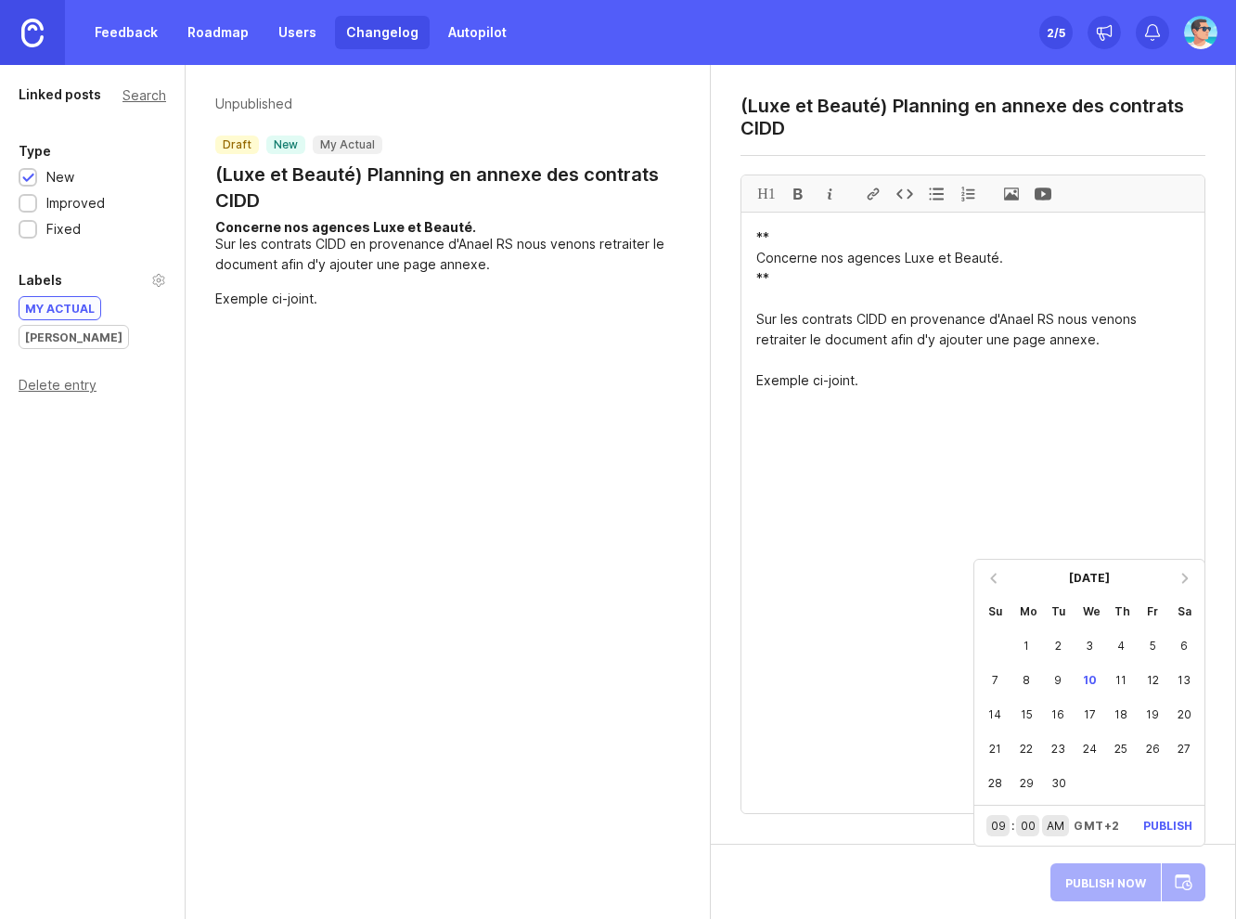
click at [1029, 643] on div "1" at bounding box center [1027, 645] width 32 height 34
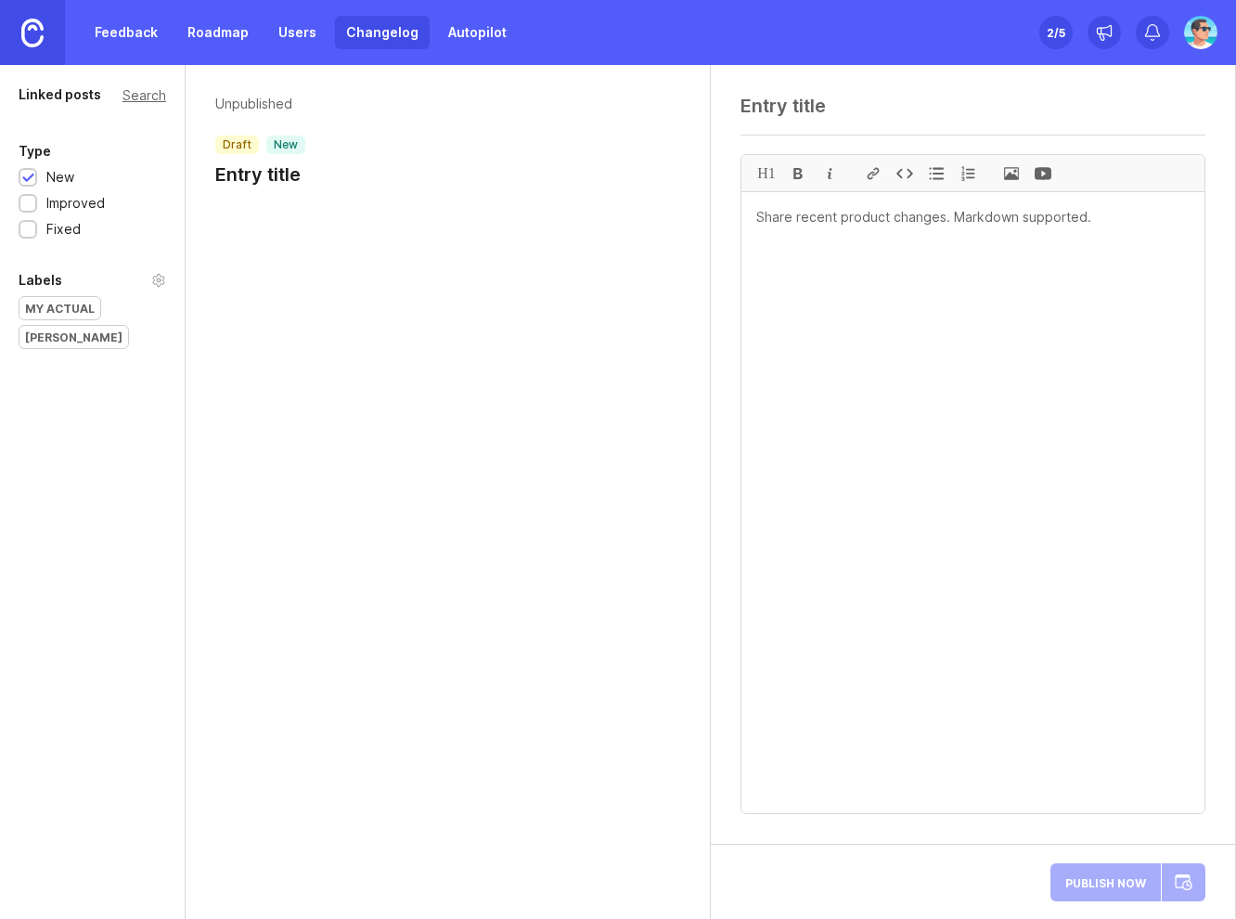
click at [868, 114] on textarea at bounding box center [972, 106] width 465 height 22
paste textarea "Génération attestation France Travail et certificat de travail (hors CDII)"
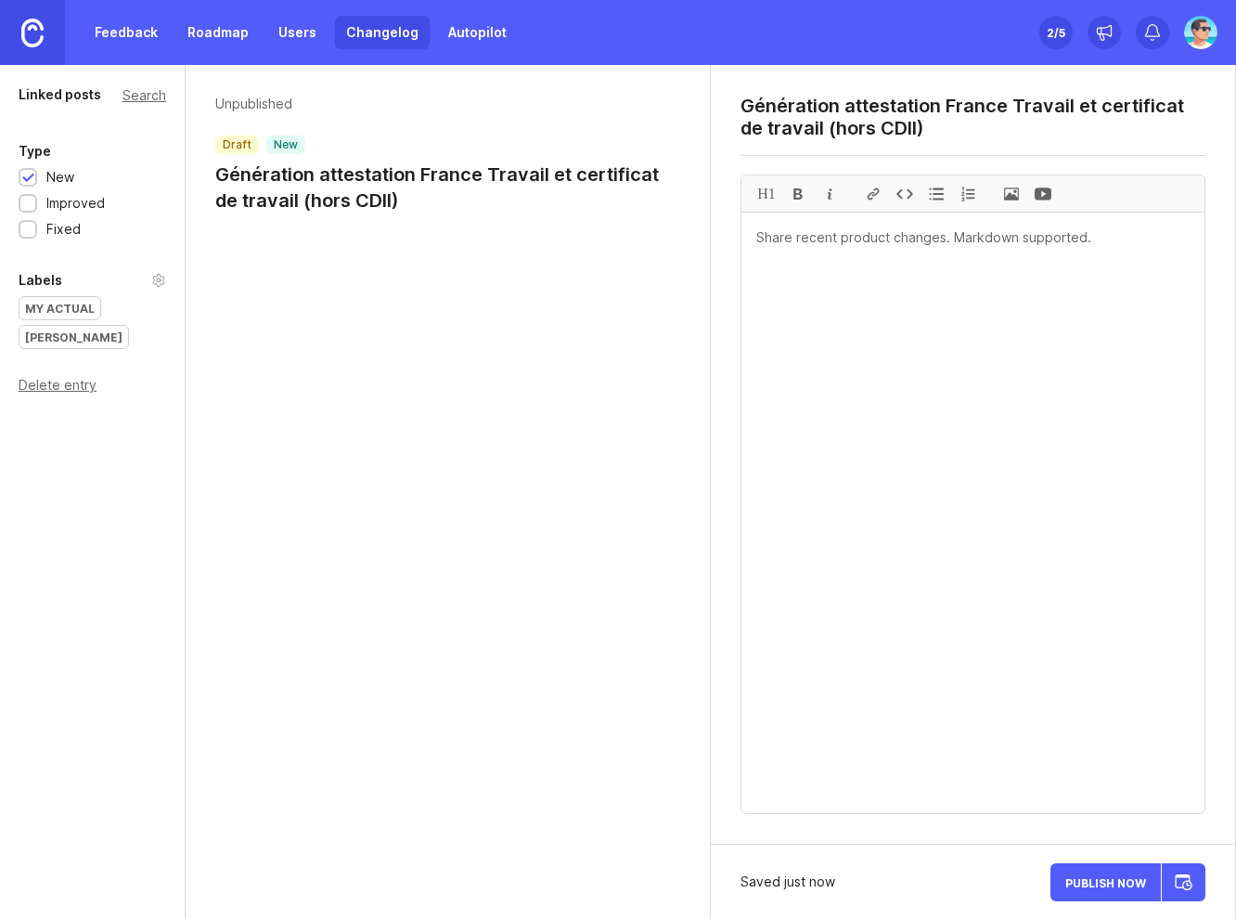
type textarea "Génération attestation France Travail et certificat de travail (hors CDII)"
click at [62, 305] on div "my Actual" at bounding box center [59, 308] width 81 height 22
click at [869, 384] on textarea at bounding box center [972, 512] width 463 height 600
click at [931, 328] on textarea at bounding box center [972, 512] width 463 height 600
paste textarea "Génération via my actual des documents d'attestation employeur et certificat Fr…"
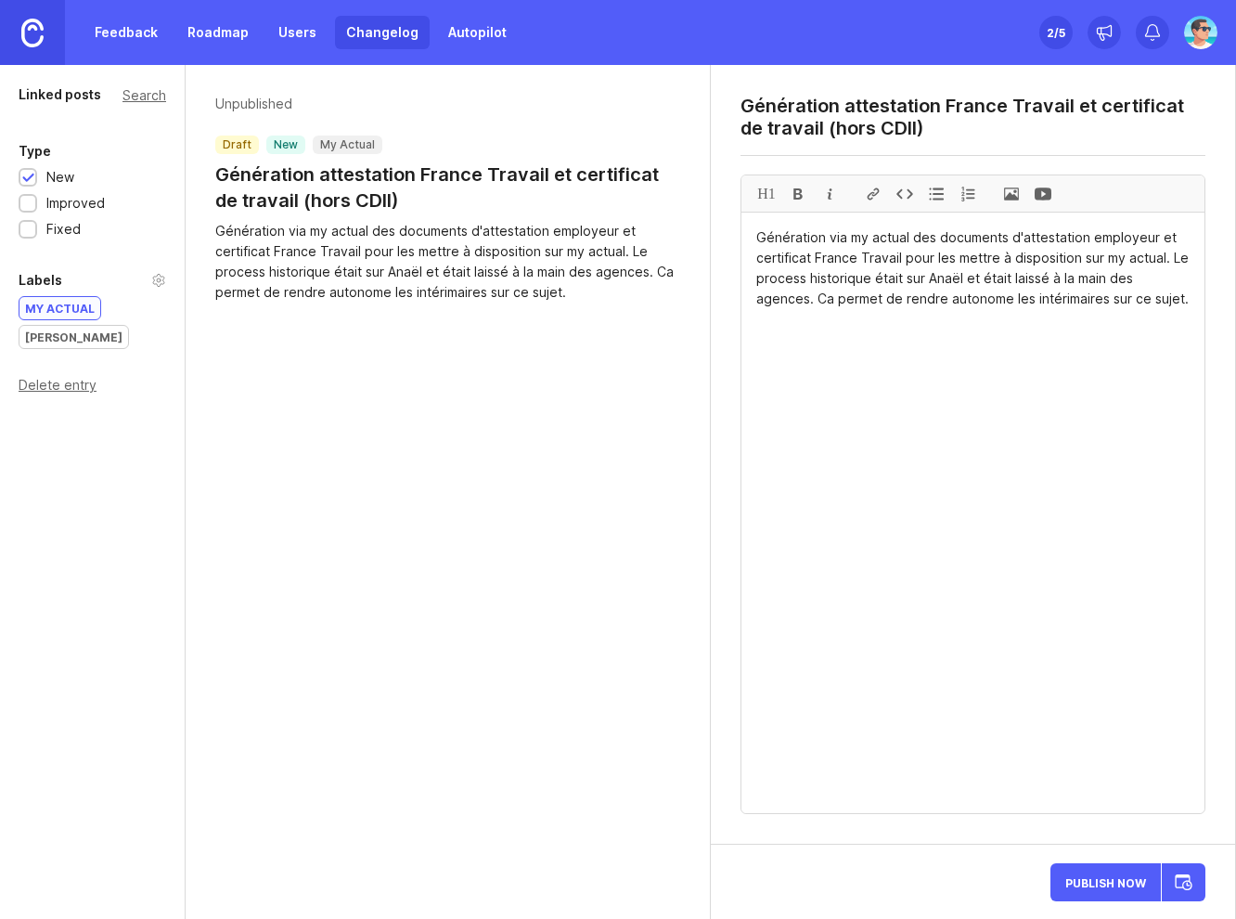
drag, startPoint x: 1084, startPoint y: 256, endPoint x: 1166, endPoint y: 264, distance: 83.0
click at [1166, 264] on textarea "Génération via my actual des documents d'attestation employeur et certificat Fr…" at bounding box center [972, 512] width 463 height 600
click at [931, 571] on textarea "Génération via my actual des documents d'attestation employeur et certificat Fr…" at bounding box center [972, 512] width 463 height 600
drag, startPoint x: 928, startPoint y: 512, endPoint x: 755, endPoint y: 244, distance: 318.9
click at [755, 244] on textarea "Génération via my actual des documents d'attestation employeur et certificat Fr…" at bounding box center [972, 512] width 463 height 600
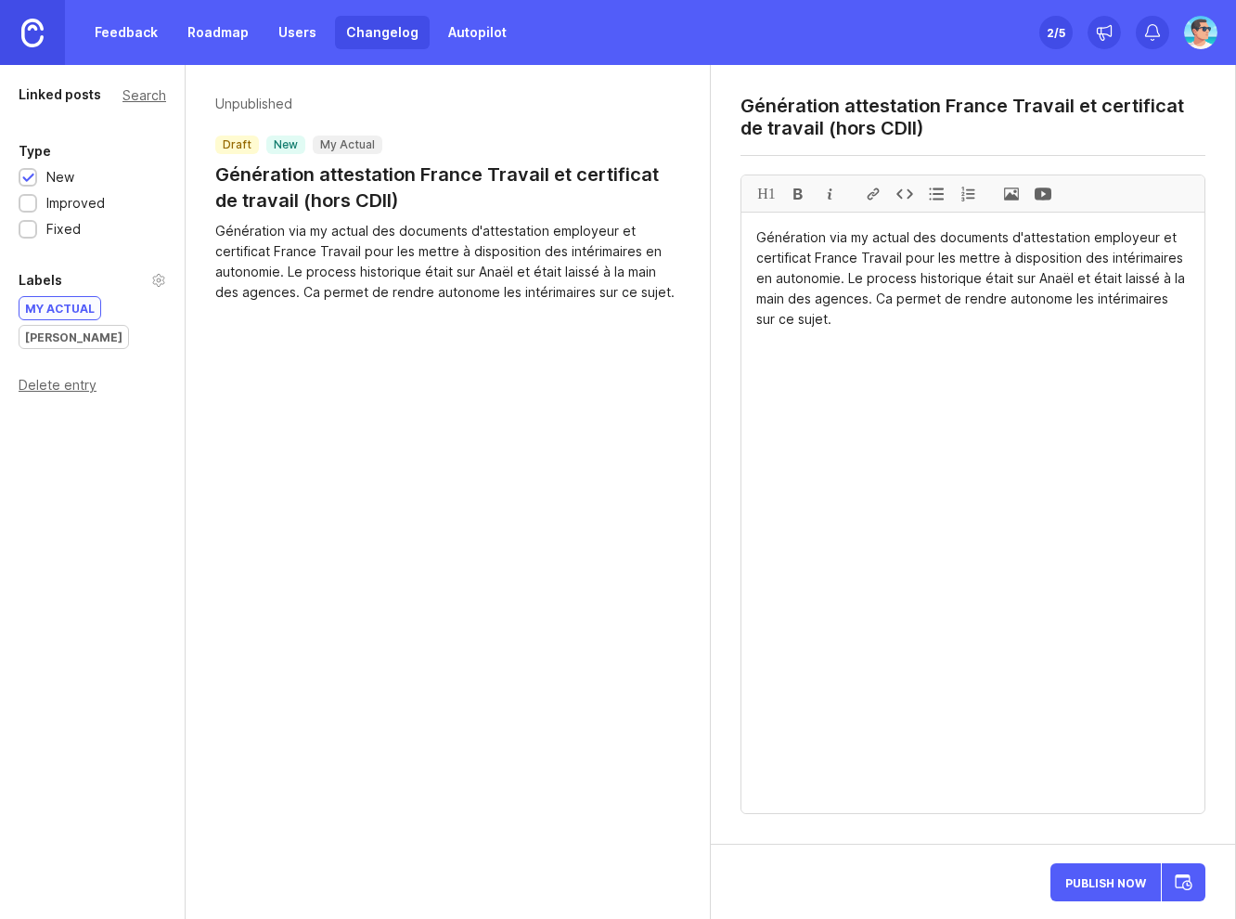
paste textarea "Objectif Activer dans my actual la génération en self-service de l’attestation …"
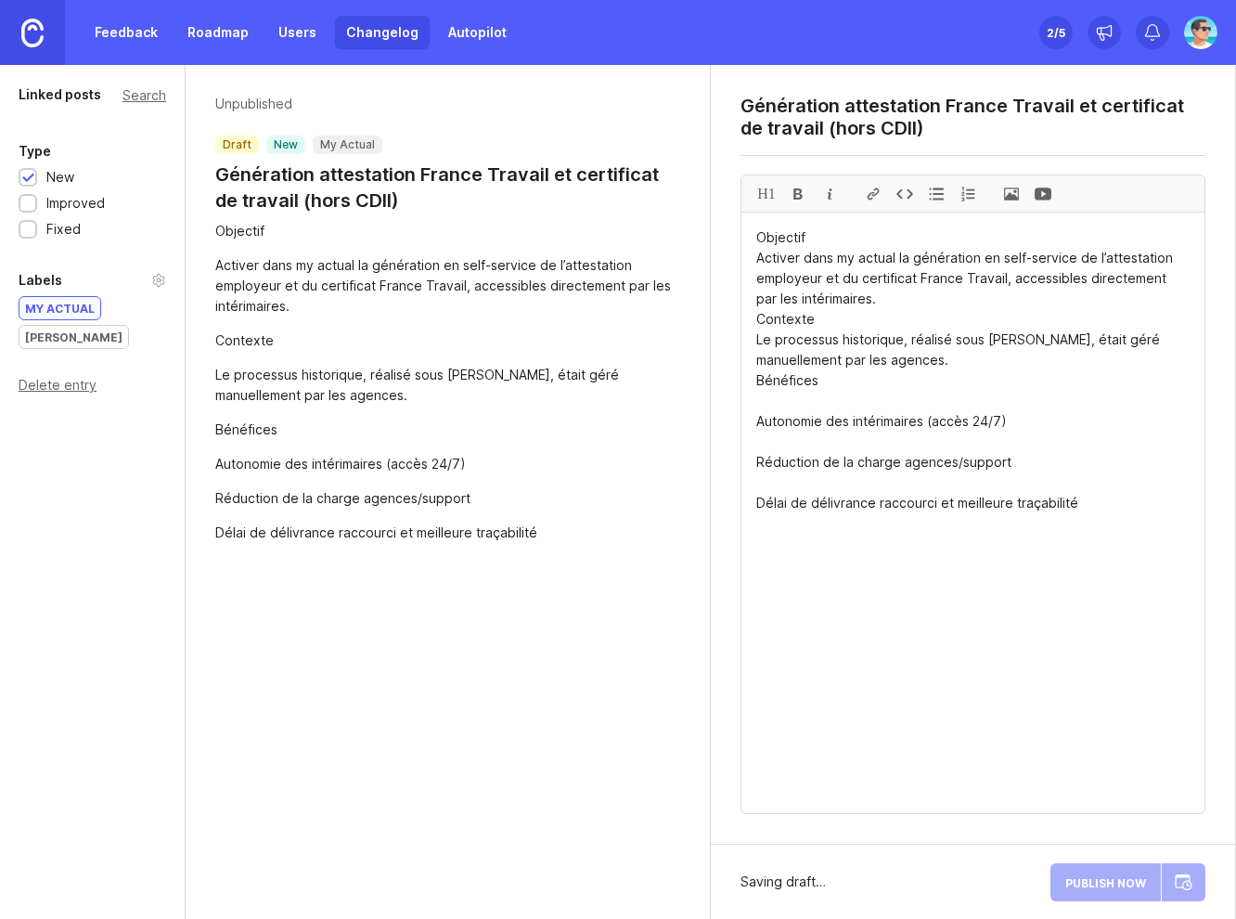
click at [758, 237] on textarea "Objectif Activer dans my actual la génération en self-service de l’attestation …" at bounding box center [972, 512] width 463 height 600
click at [833, 236] on textarea "**Objectif Activer dans my actual la génération en self-service de l’attestatio…" at bounding box center [972, 512] width 463 height 600
click at [754, 323] on textarea "**Objectif** Activer dans my actual la génération en self-service de l’attestat…" at bounding box center [972, 512] width 463 height 600
click at [837, 319] on textarea "**Objectif** Activer dans my actual la génération en self-service de l’attestat…" at bounding box center [972, 512] width 463 height 600
click at [755, 378] on textarea "**Objectif** Activer dans my actual la génération en self-service de l’attestat…" at bounding box center [972, 512] width 463 height 600
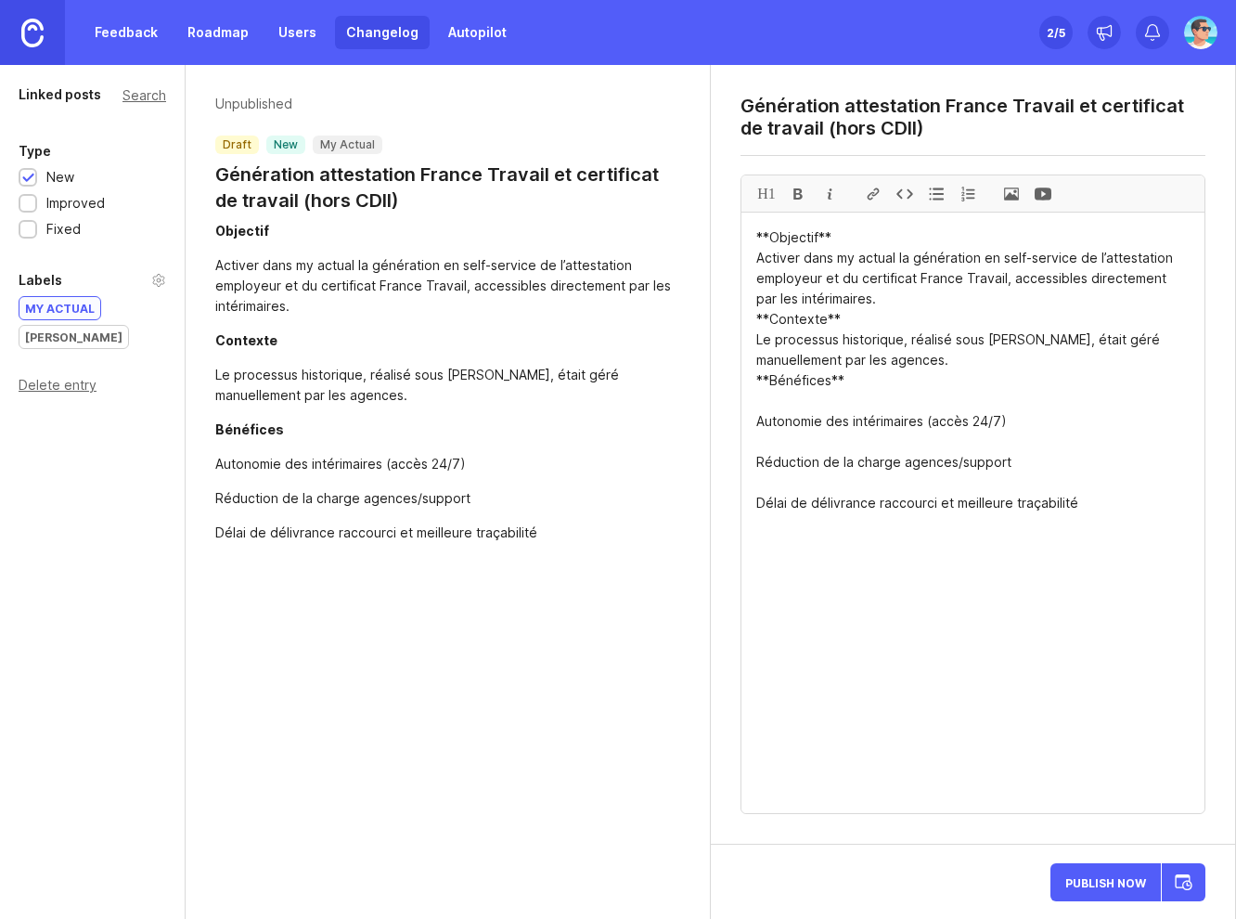
click at [758, 423] on textarea "**Objectif** Activer dans my actual la génération en self-service de l’attestat…" at bounding box center [972, 512] width 463 height 600
click at [758, 461] on textarea "**Objectif** Activer dans my actual la génération en self-service de l’attestat…" at bounding box center [972, 512] width 463 height 600
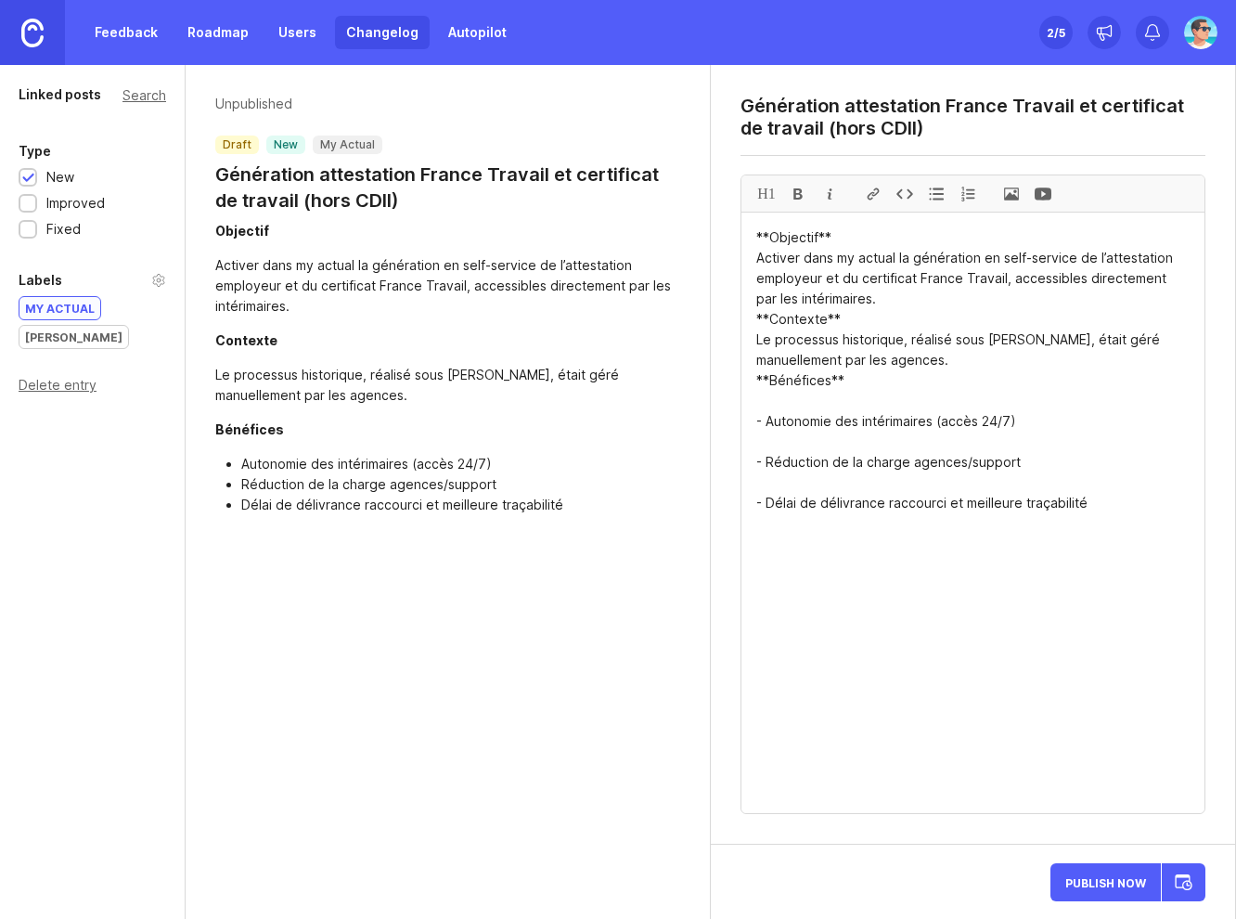
click at [875, 305] on textarea "**Objectif** Activer dans my actual la génération en self-service de l’attestat…" at bounding box center [972, 512] width 463 height 600
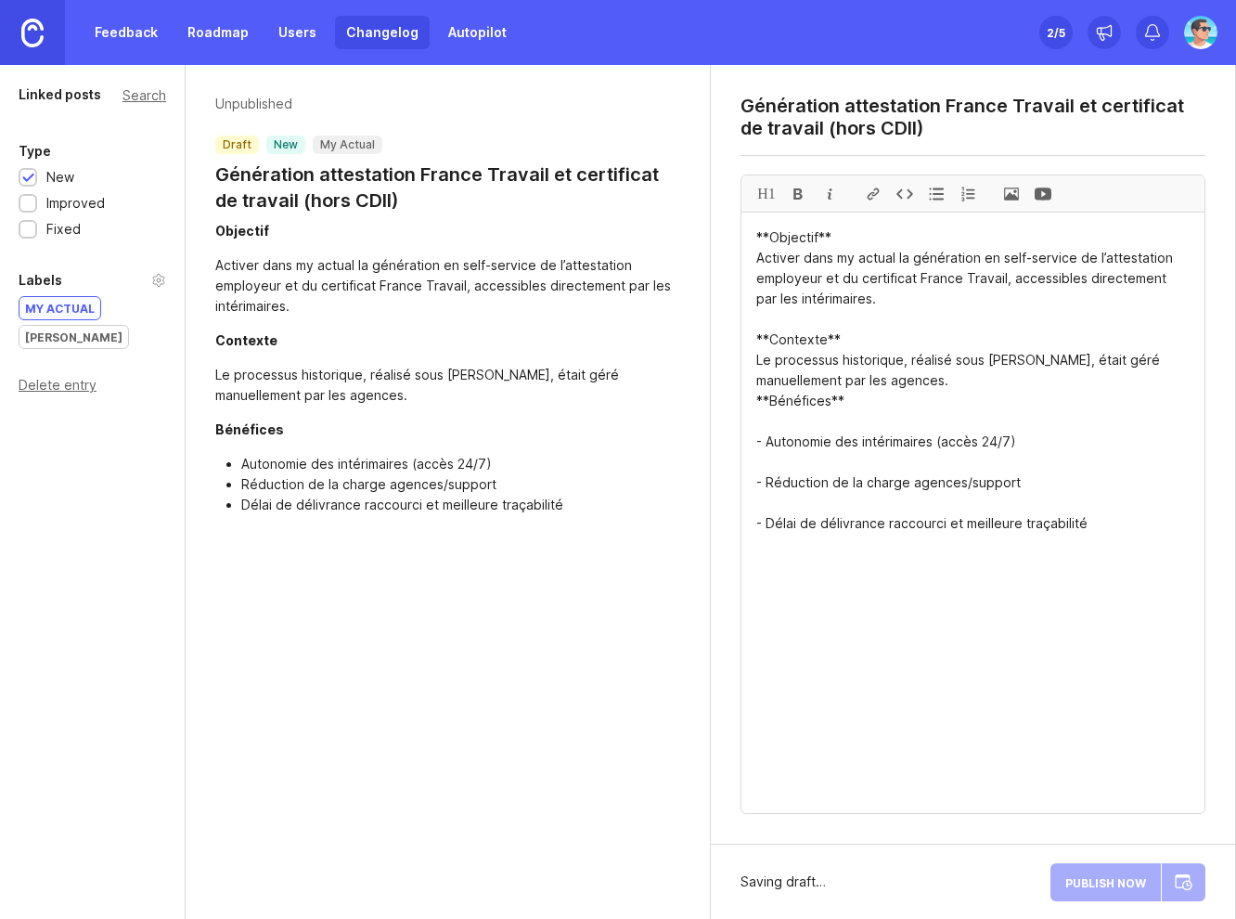
click at [878, 382] on textarea "**Objectif** Activer dans my actual la génération en self-service de l’attestat…" at bounding box center [972, 512] width 463 height 600
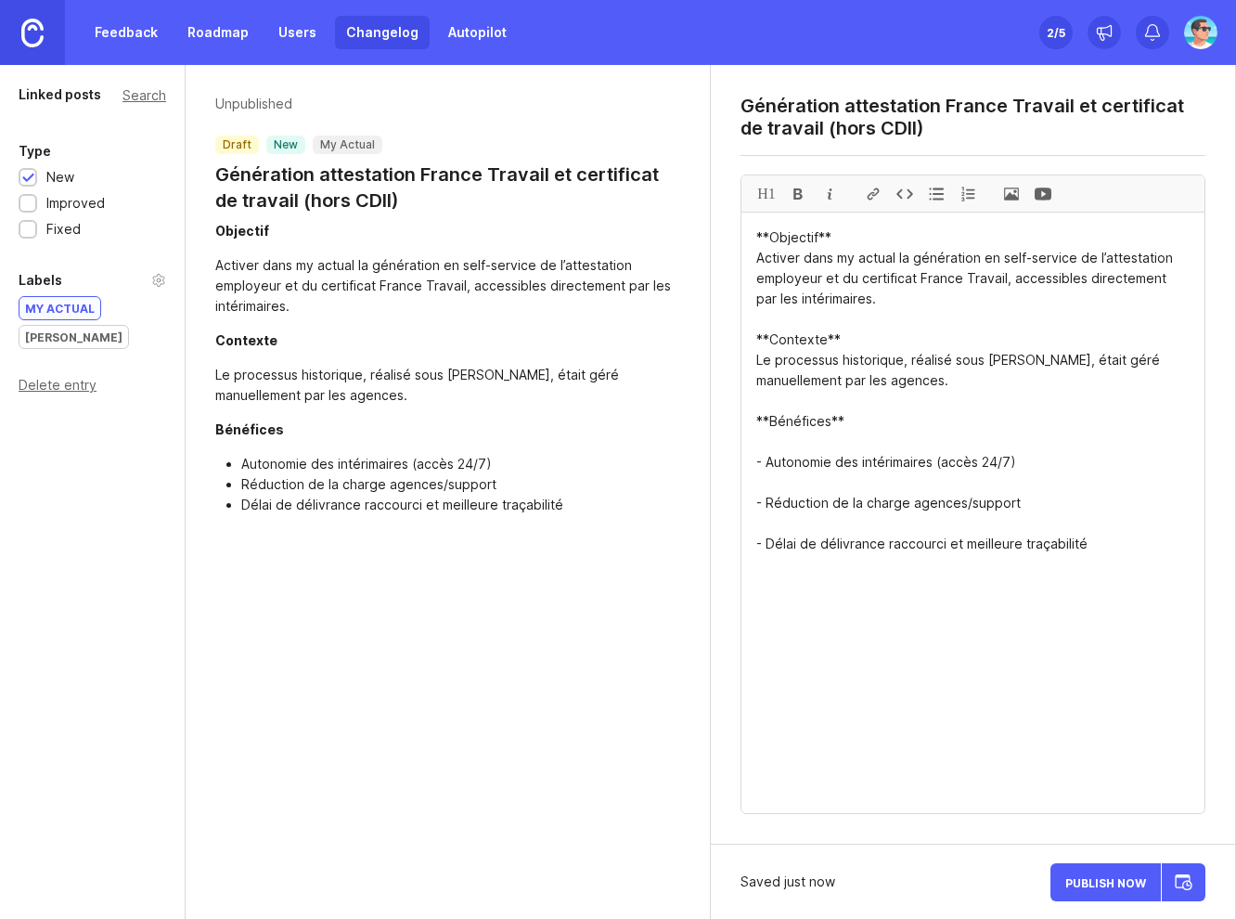
click at [826, 478] on textarea "**Objectif** Activer dans my actual la génération en self-service de l’attestat…" at bounding box center [972, 512] width 463 height 600
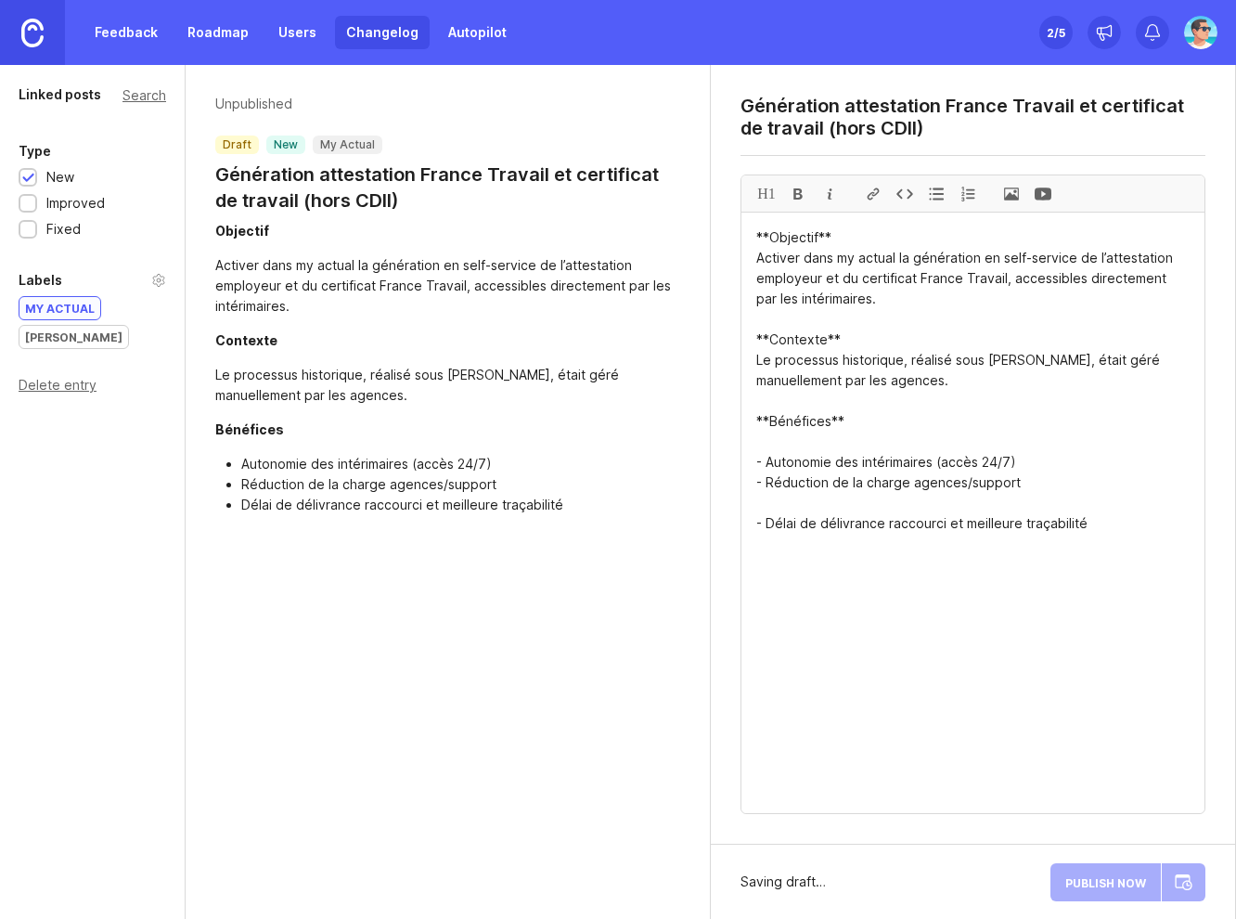
click at [810, 509] on textarea "**Objectif** Activer dans my actual la génération en self-service de l’attestat…" at bounding box center [972, 512] width 463 height 600
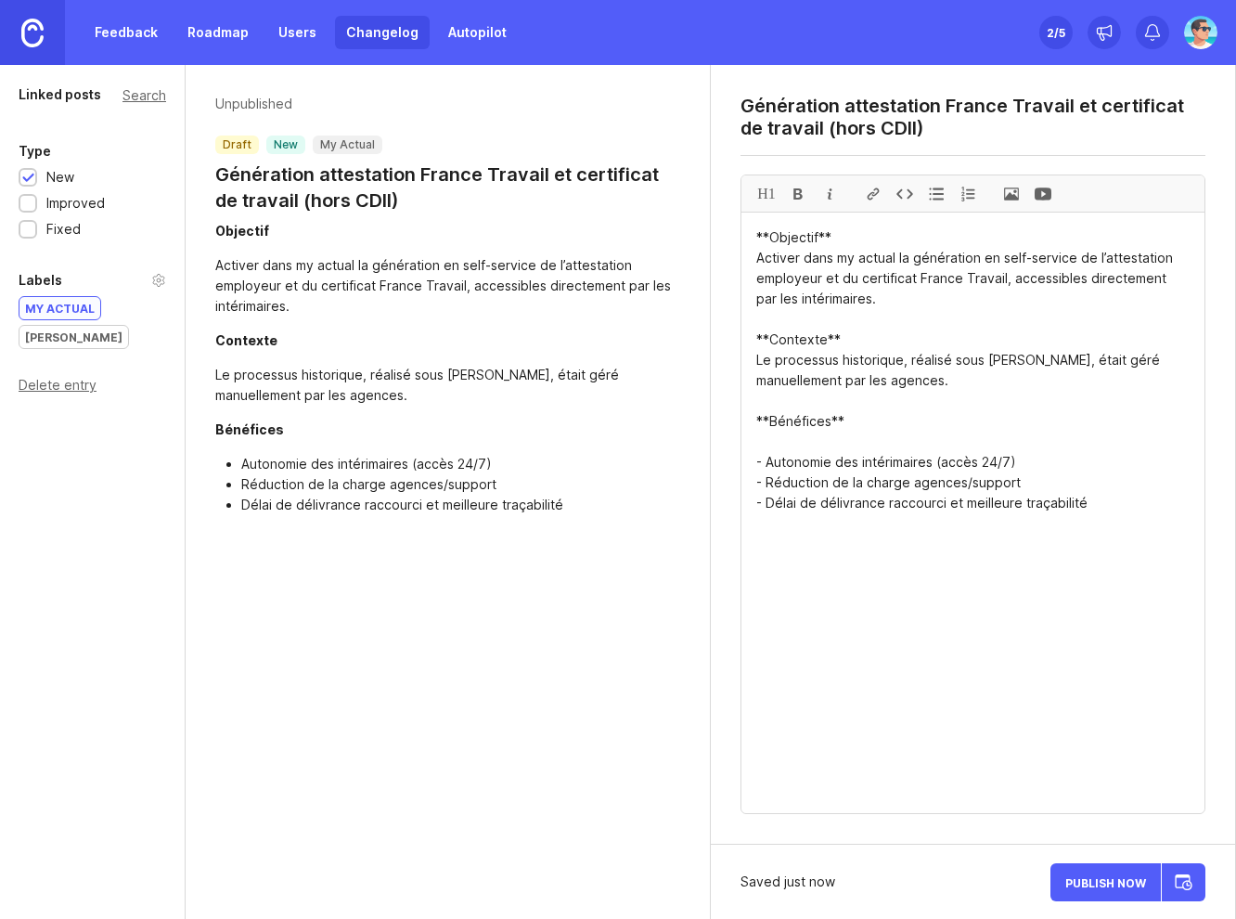
click at [794, 440] on textarea "**Objectif** Activer dans my actual la génération en self-service de l’attestat…" at bounding box center [972, 512] width 463 height 600
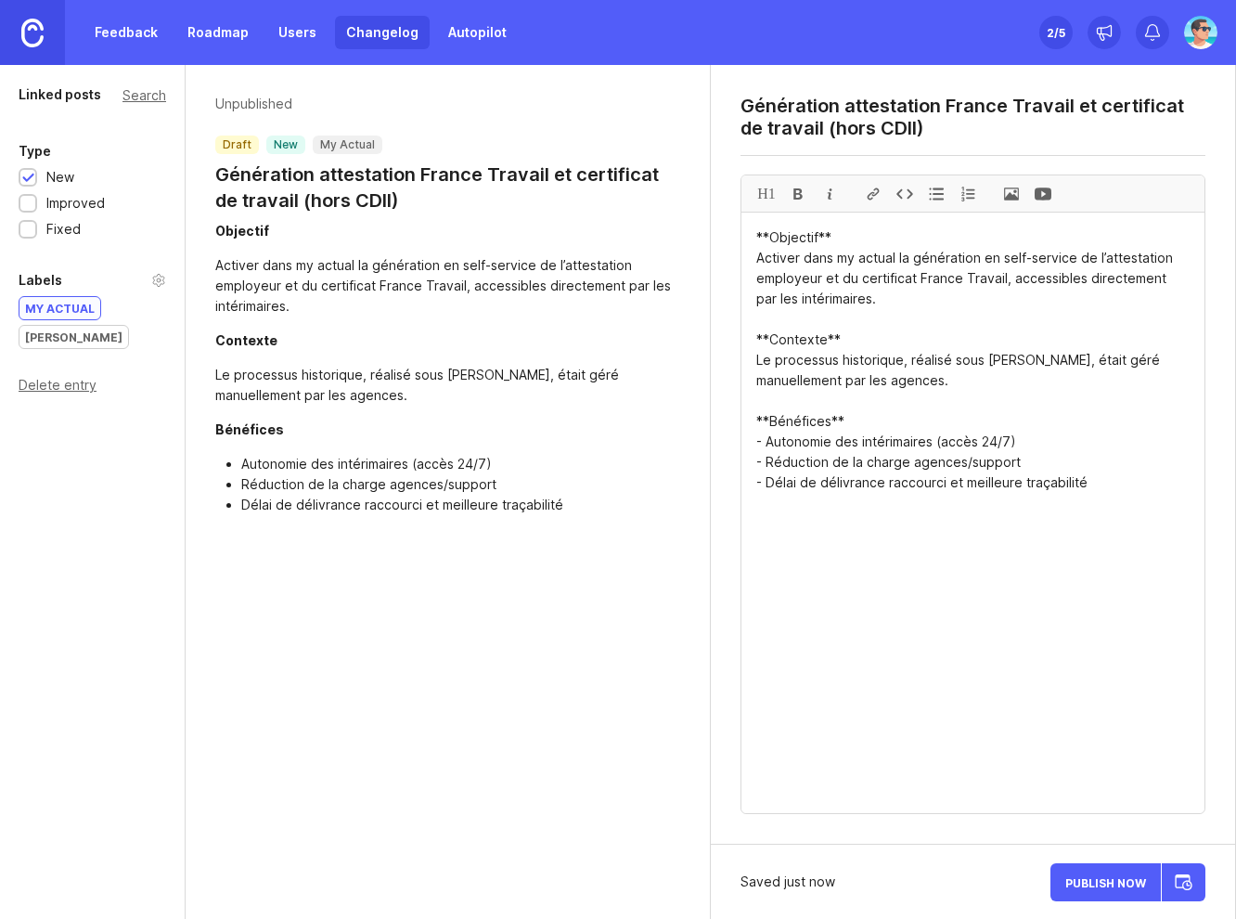
click at [1074, 539] on textarea "**Objectif** Activer dans my actual la génération en self-service de l’attestat…" at bounding box center [972, 512] width 463 height 600
click at [850, 307] on textarea "**Objectif** Activer dans my actual la génération en self-service de l’attestat…" at bounding box center [972, 512] width 463 height 600
click at [903, 584] on textarea "**Objectif** Activer dans my actual la génération en self-service de l’attestat…" at bounding box center [972, 512] width 463 height 600
click at [1009, 201] on span at bounding box center [1012, 193] width 32 height 36
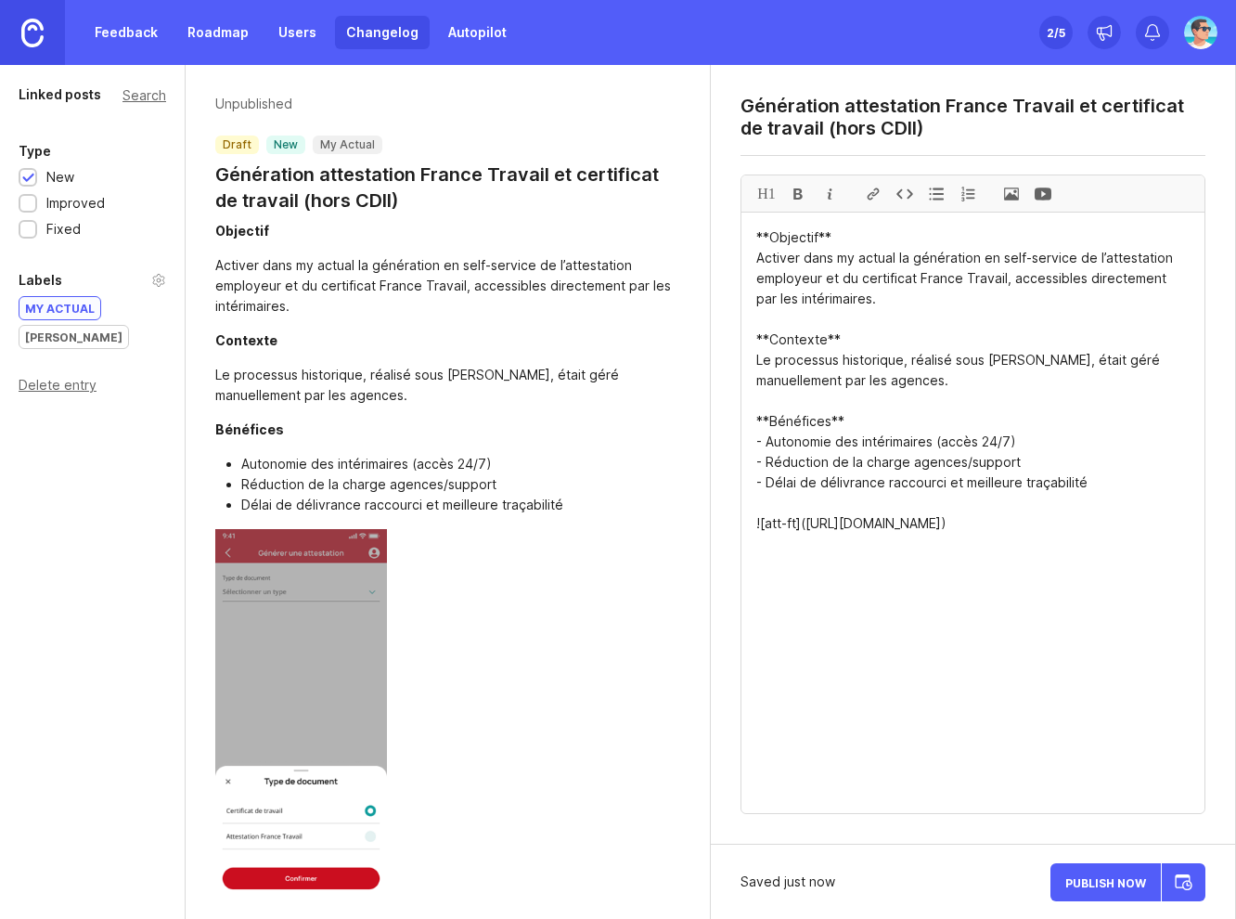
type textarea "**Objectif** Activer dans my actual la génération en self-service de l’attestat…"
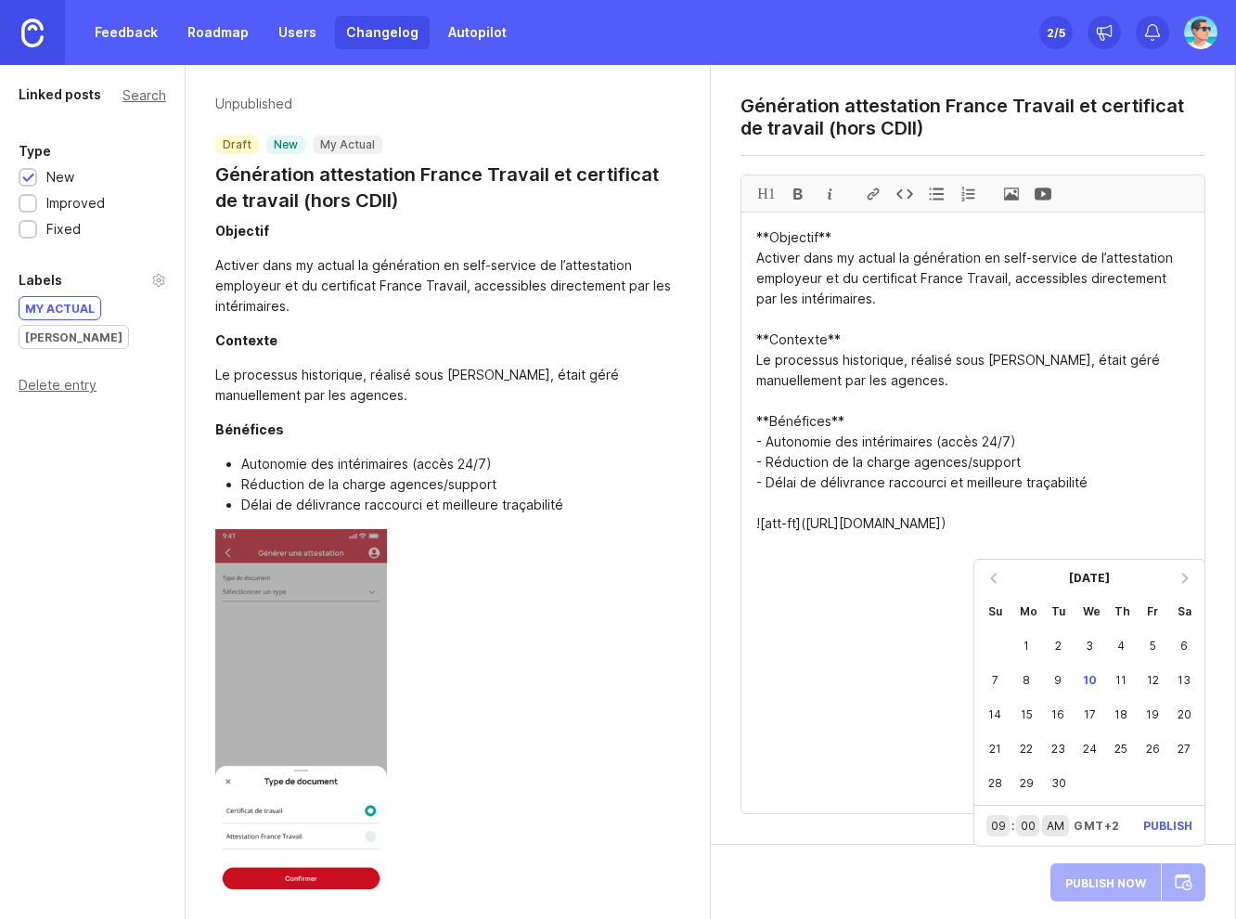
click at [1030, 648] on div "1" at bounding box center [1027, 645] width 32 height 34
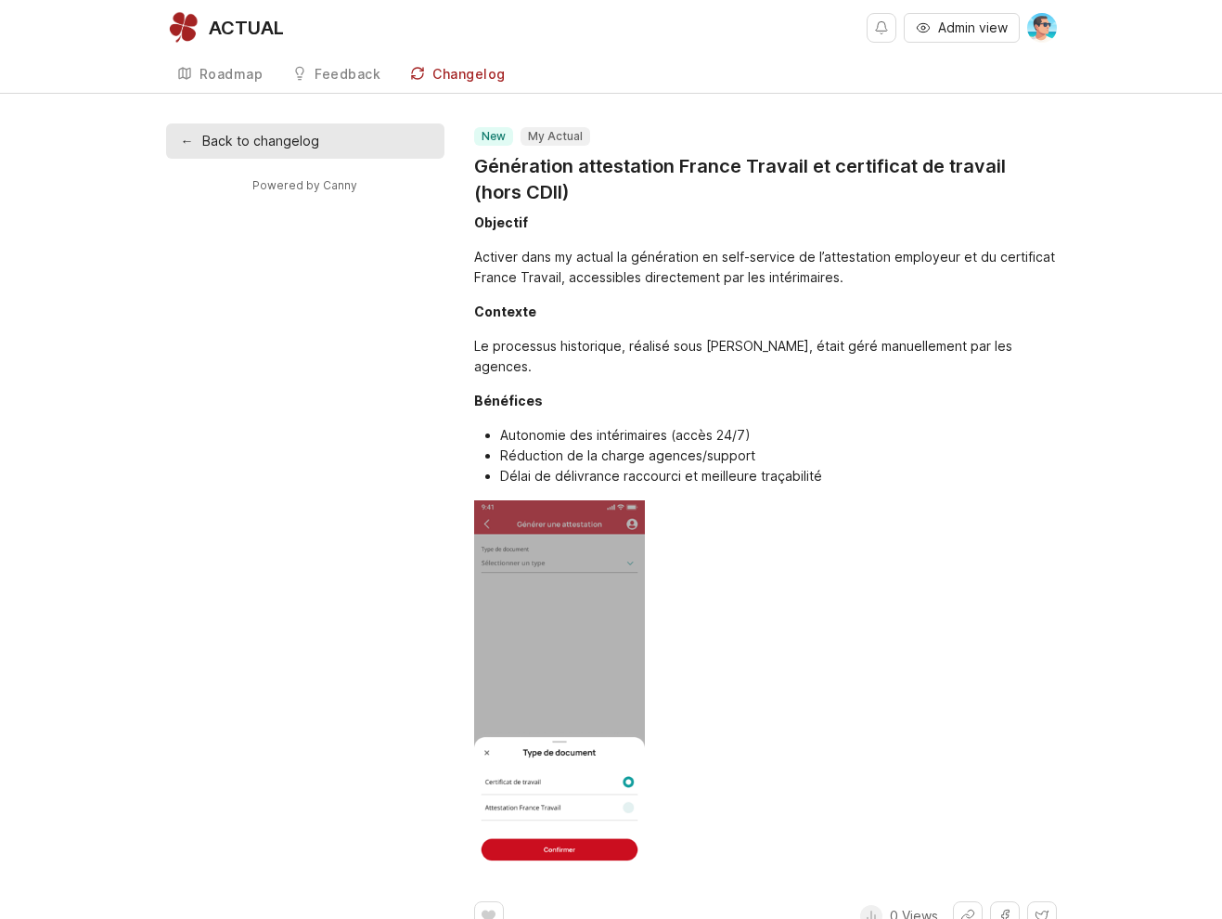
click at [582, 631] on img at bounding box center [560, 685] width 172 height 371
click at [525, 562] on img at bounding box center [560, 685] width 172 height 371
drag, startPoint x: 677, startPoint y: 612, endPoint x: 480, endPoint y: 614, distance: 197.7
click at [480, 614] on div at bounding box center [765, 685] width 583 height 371
click at [727, 643] on div at bounding box center [765, 685] width 583 height 371
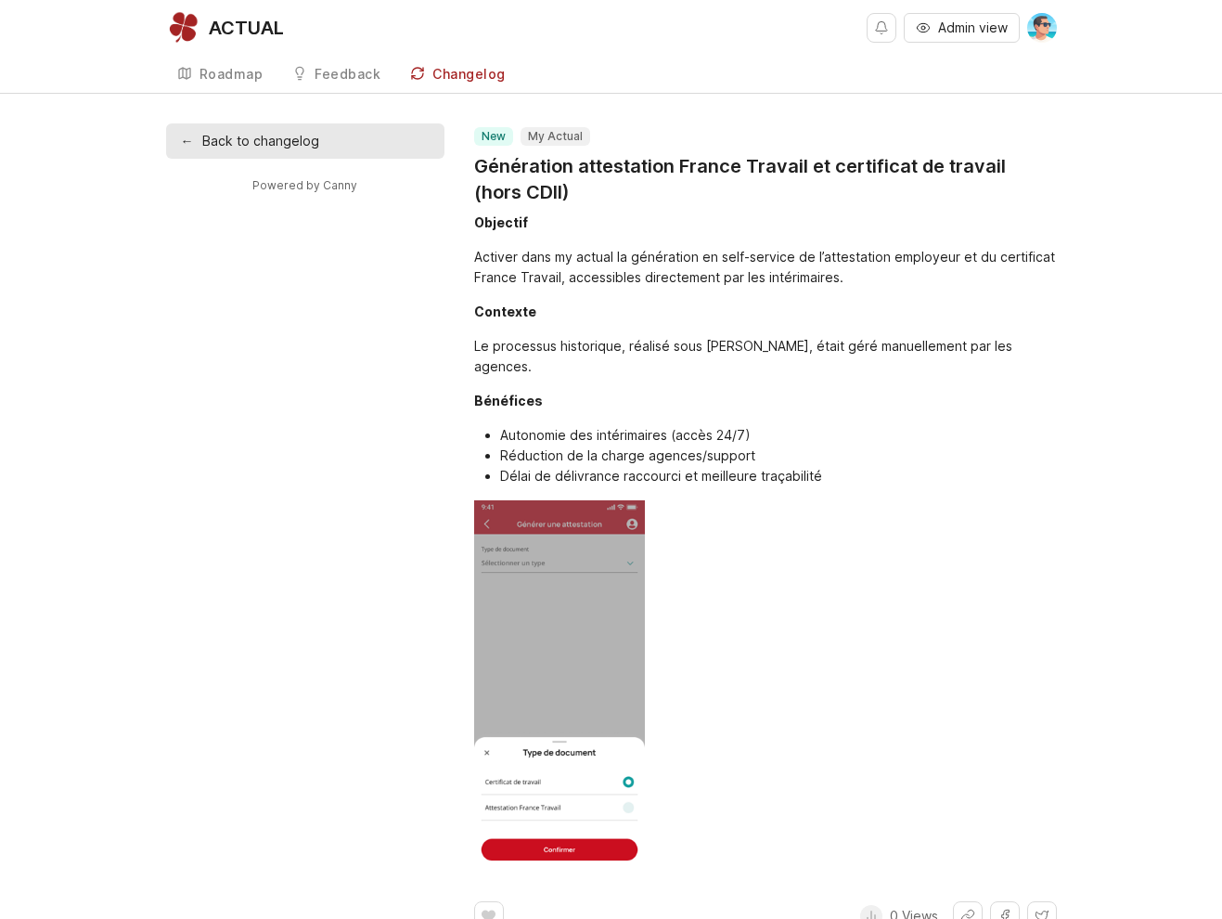
click at [554, 640] on img at bounding box center [560, 685] width 172 height 371
click at [572, 577] on img at bounding box center [560, 685] width 172 height 371
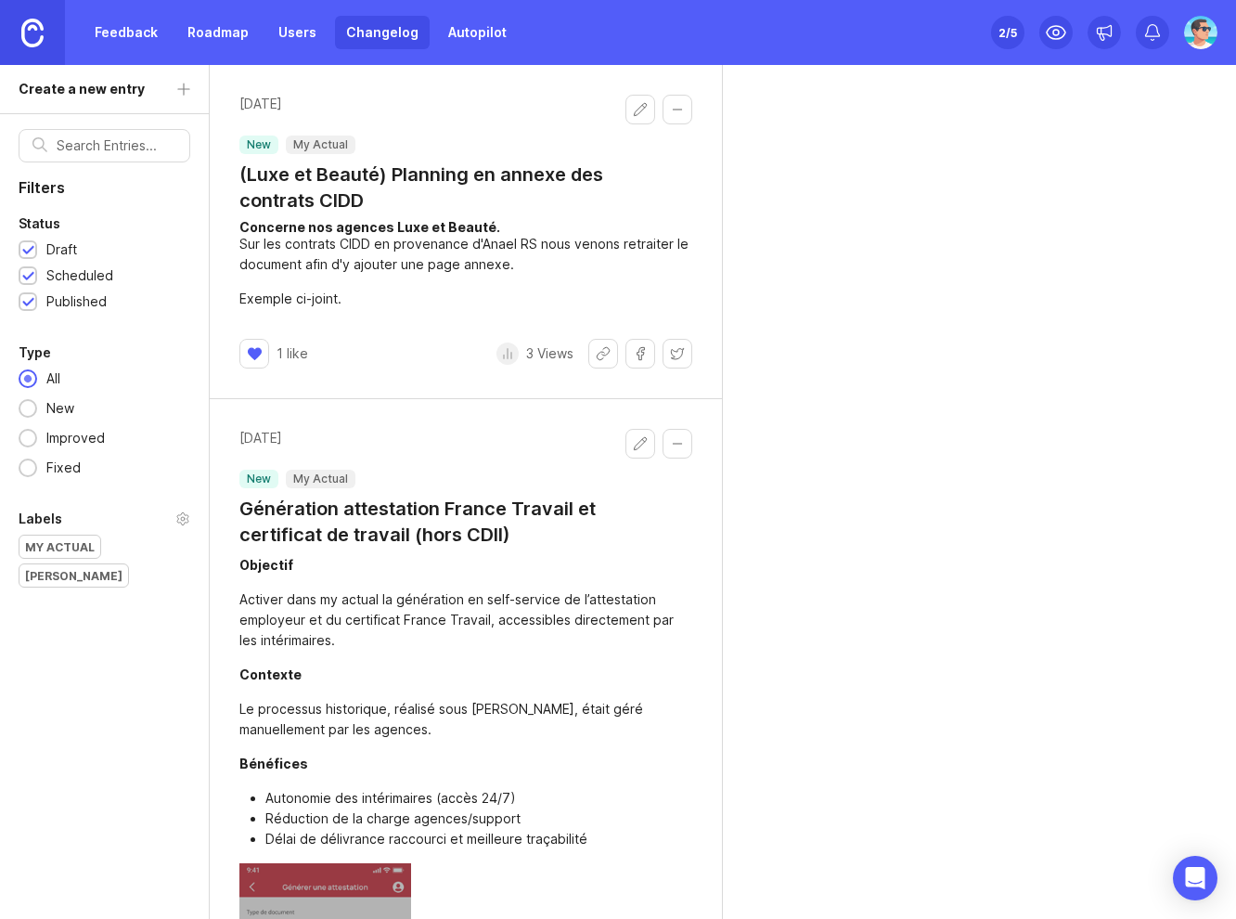
click at [631, 110] on button "Edit changelog entry" at bounding box center [640, 110] width 30 height 30
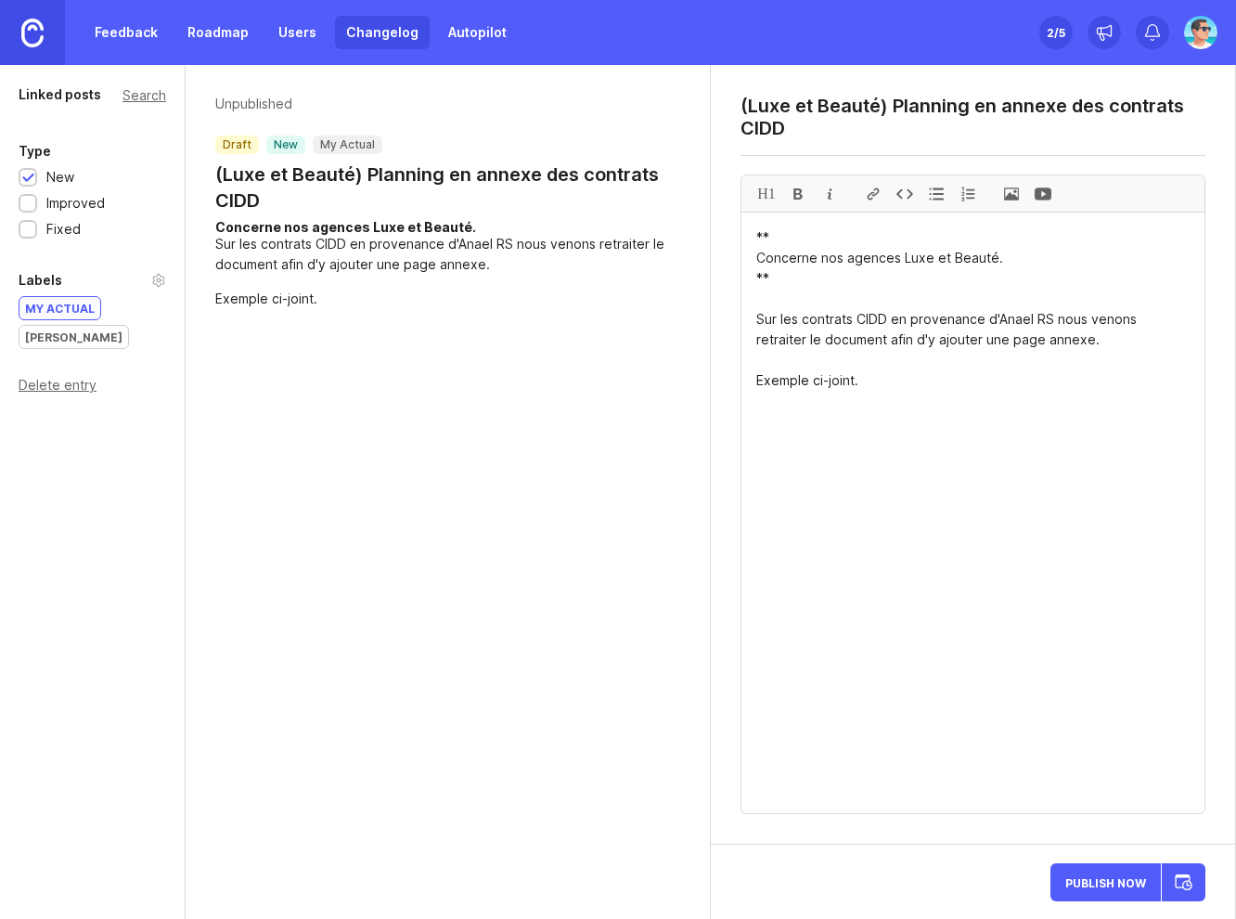
click at [900, 420] on textarea "** Concerne nos agences Luxe et Beauté. ** Sur les contrats CIDD en provenance …" at bounding box center [972, 512] width 463 height 600
click at [1006, 200] on span at bounding box center [1012, 193] width 32 height 36
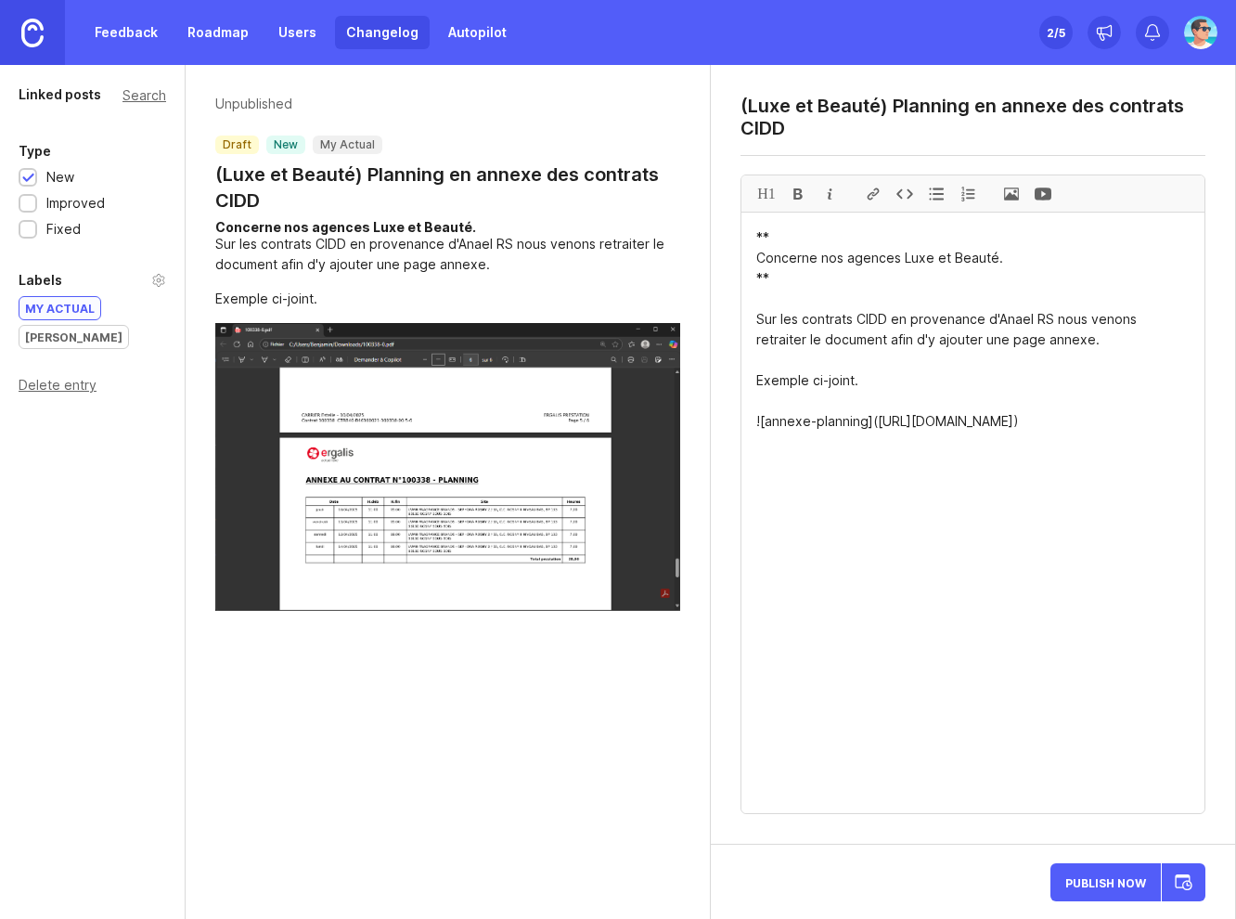
type textarea "** Concerne nos agences Luxe et Beauté. ** Sur les contrats CIDD en provenance …"
click at [1187, 881] on div "Publish Now" at bounding box center [1127, 881] width 155 height 45
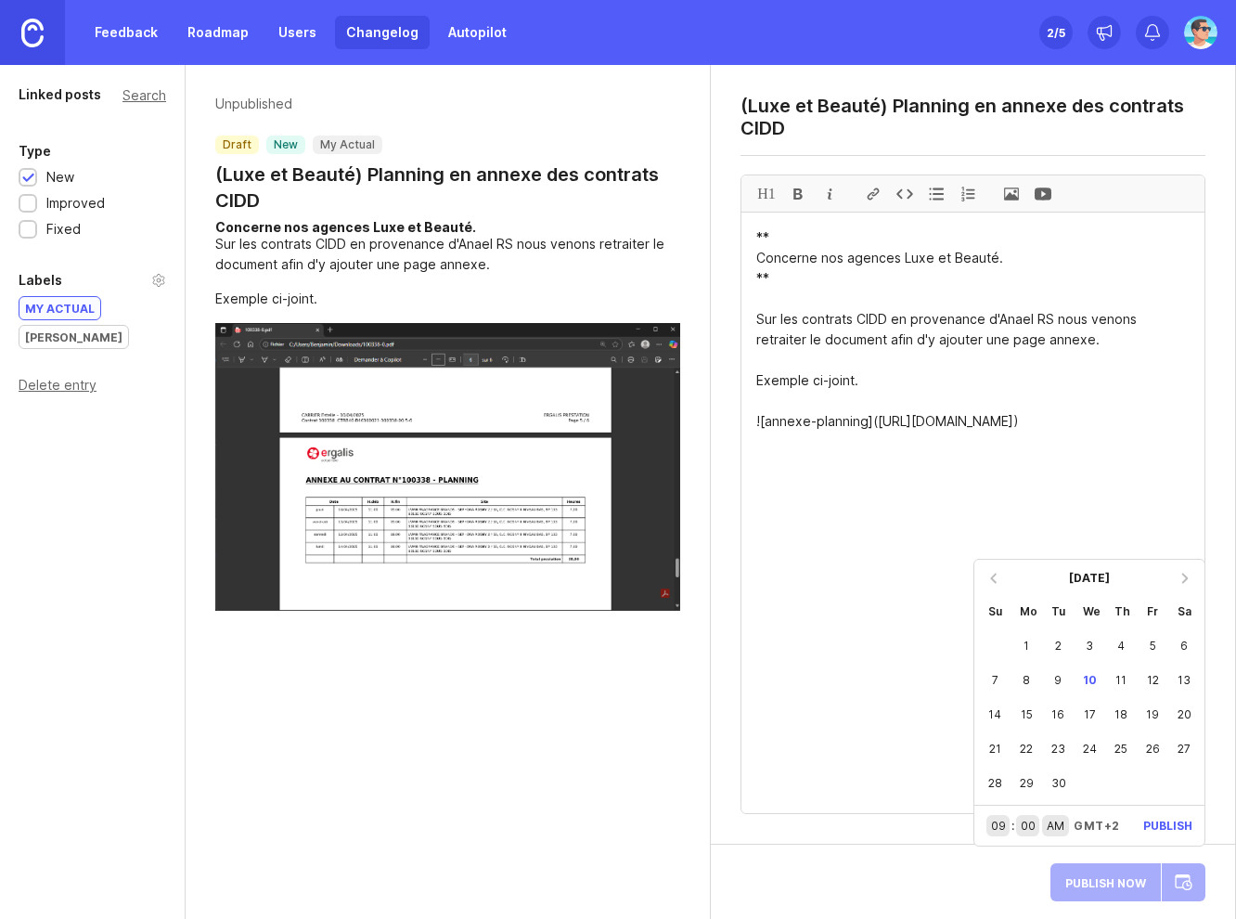
click at [1025, 641] on div "1" at bounding box center [1027, 645] width 32 height 34
click at [128, 326] on div "[PERSON_NAME]" at bounding box center [73, 337] width 109 height 22
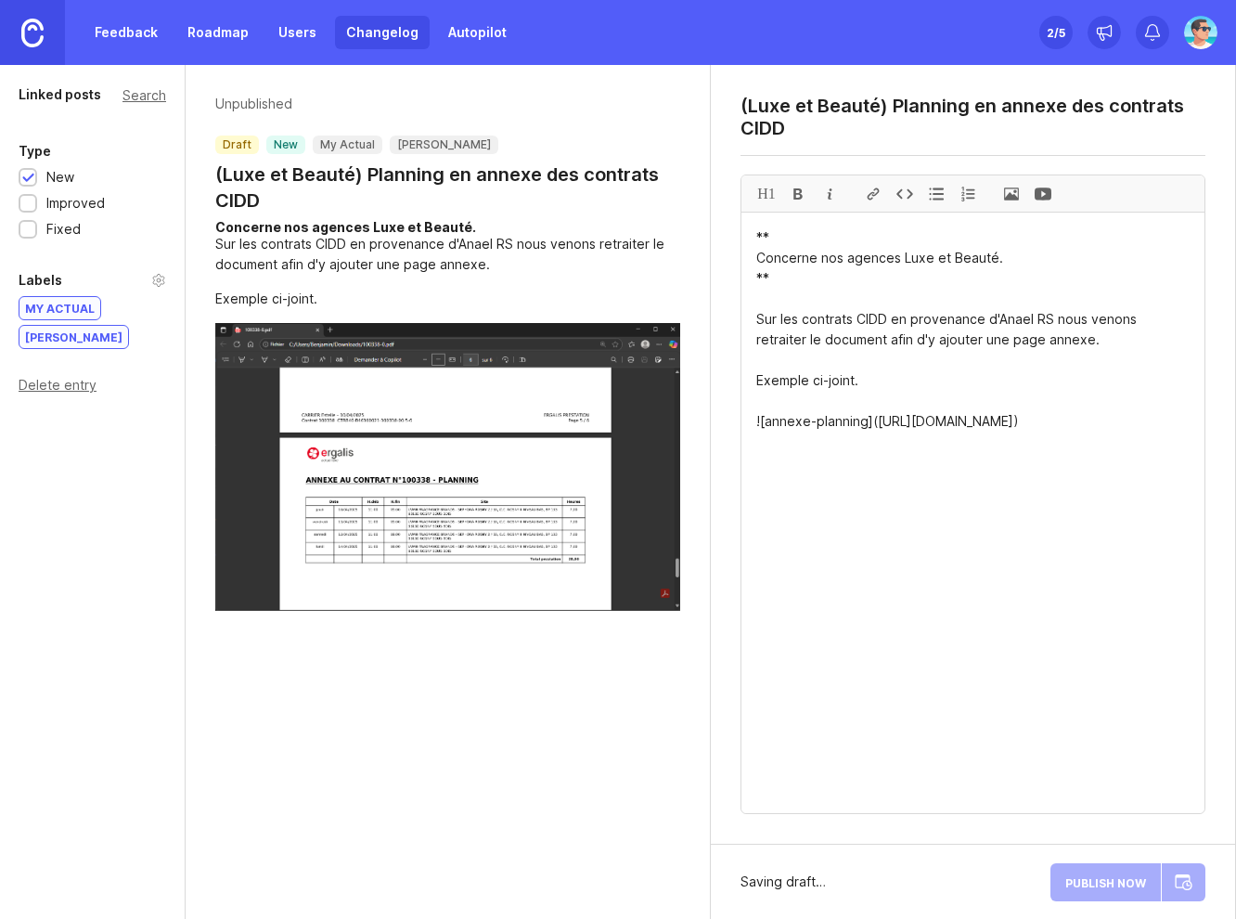
click at [1193, 878] on div "Publish Now" at bounding box center [1127, 881] width 155 height 45
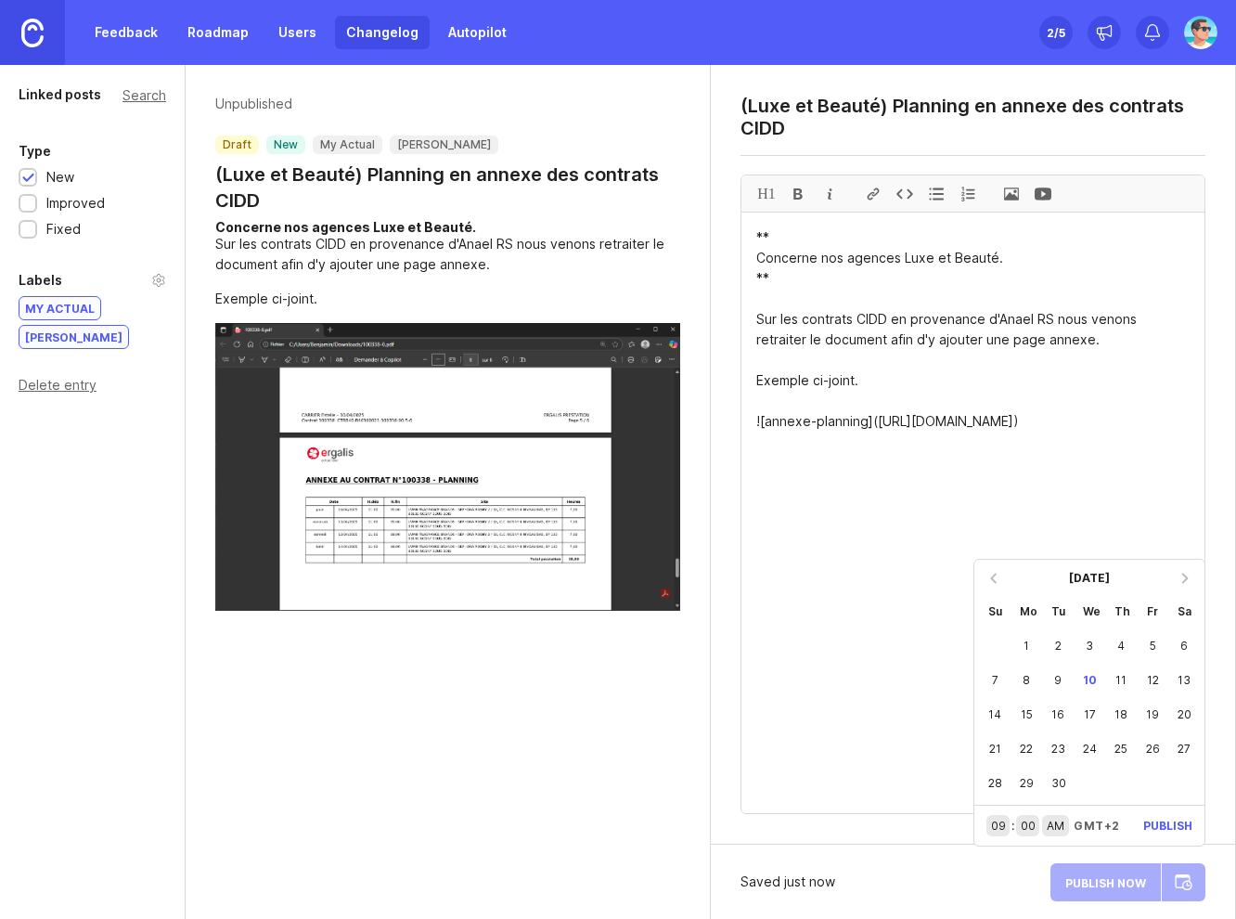
click at [1024, 643] on div "1" at bounding box center [1027, 645] width 32 height 34
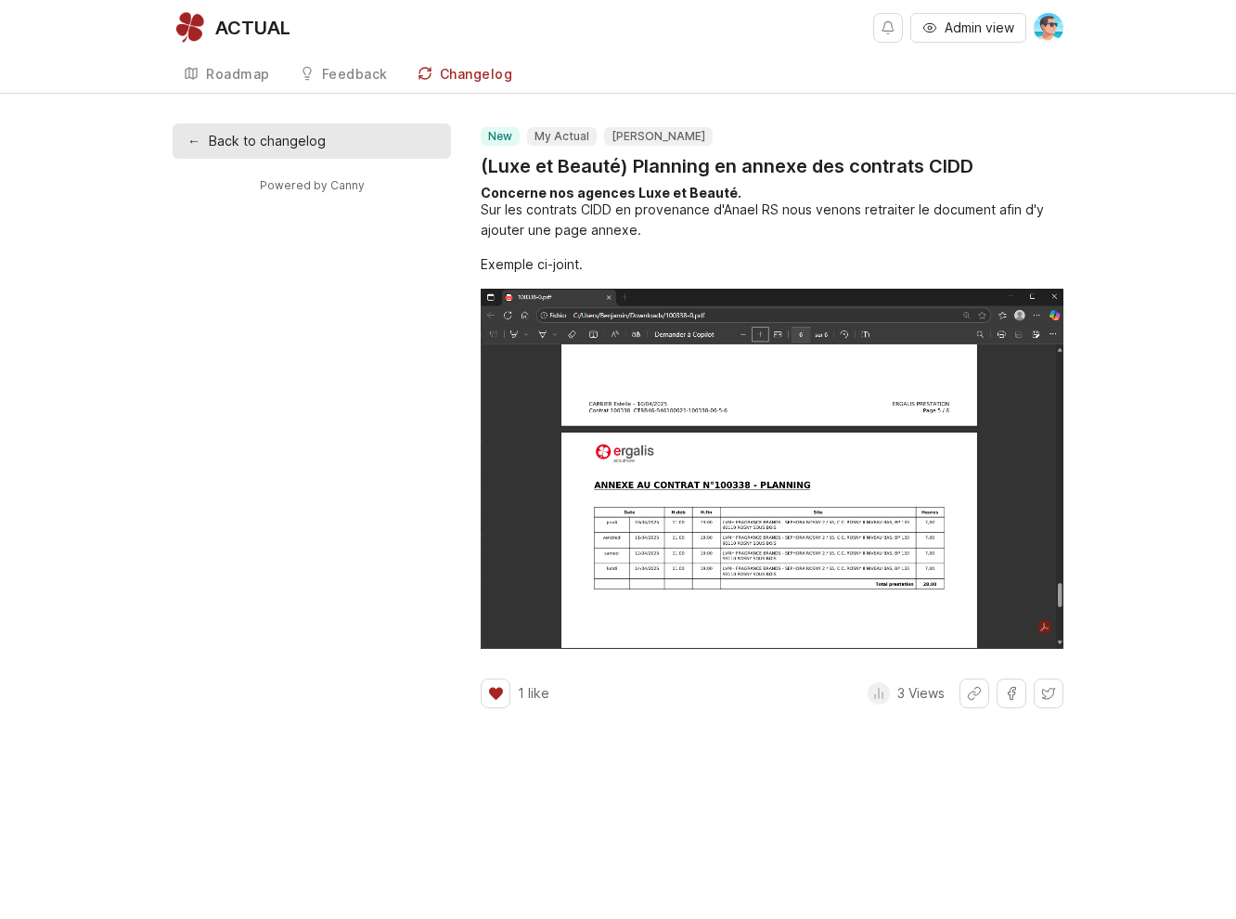
click at [583, 436] on img at bounding box center [772, 469] width 583 height 360
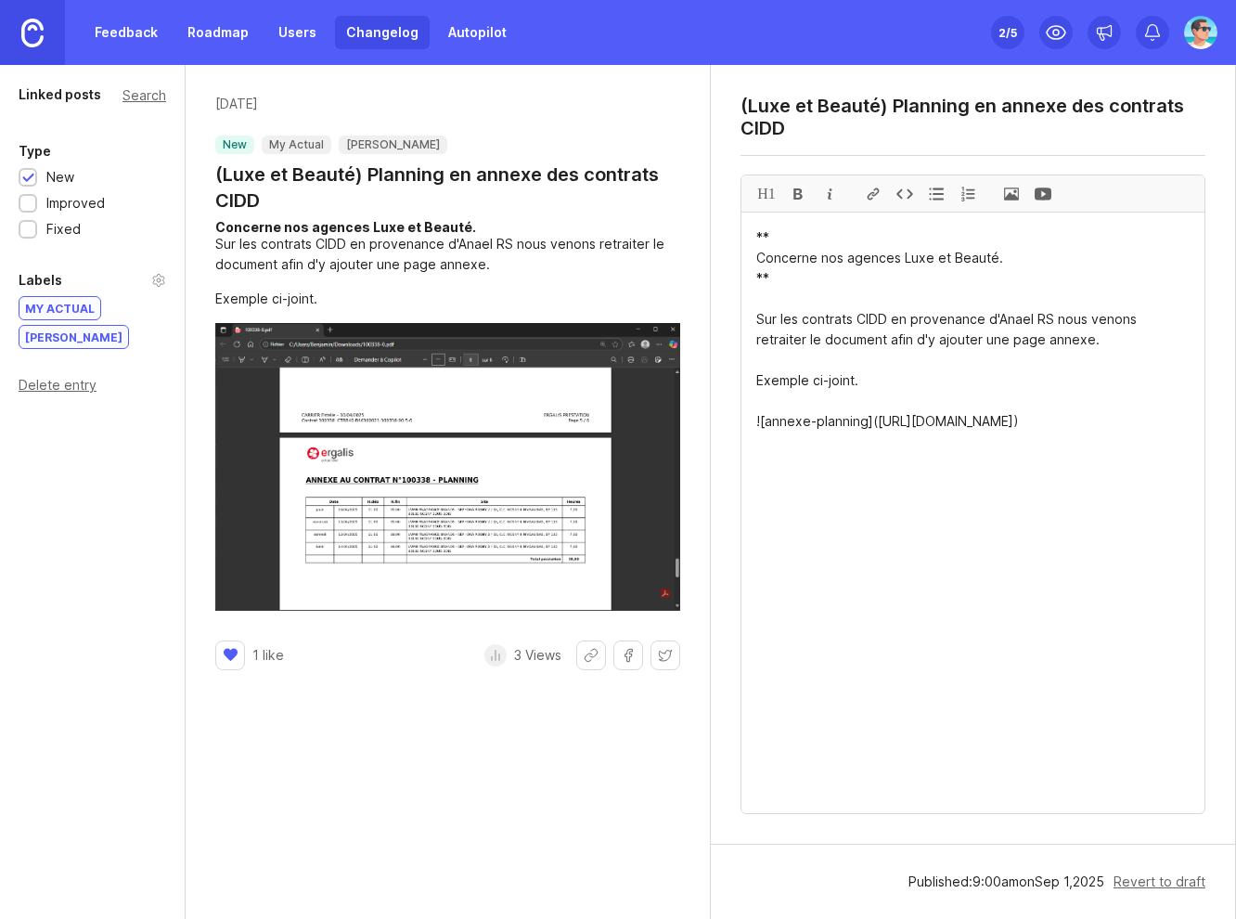
click at [107, 468] on div "Linked posts Search Type New Improved Fixed Labels my Actual Lucie Delete entry" at bounding box center [93, 492] width 186 height 854
click at [27, 204] on div at bounding box center [28, 205] width 12 height 14
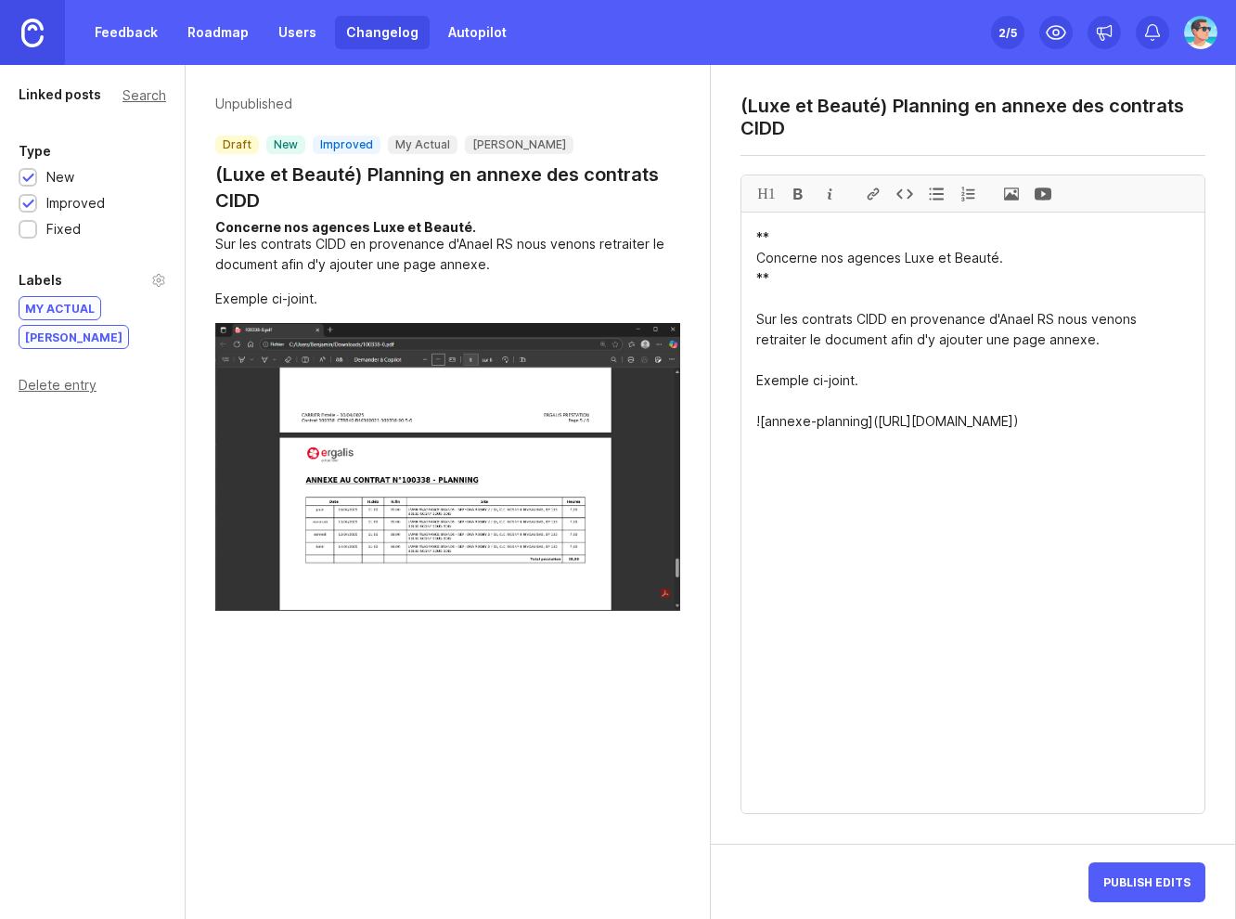
click at [31, 242] on div "Linked posts Search Type New Improved Fixed Labels my Actual Lucie Delete entry" at bounding box center [93, 492] width 186 height 854
click at [28, 237] on div at bounding box center [28, 231] width 12 height 14
click at [29, 237] on div at bounding box center [28, 231] width 12 height 14
click at [28, 204] on div at bounding box center [28, 205] width 12 height 14
click at [379, 38] on link "Changelog" at bounding box center [382, 32] width 95 height 33
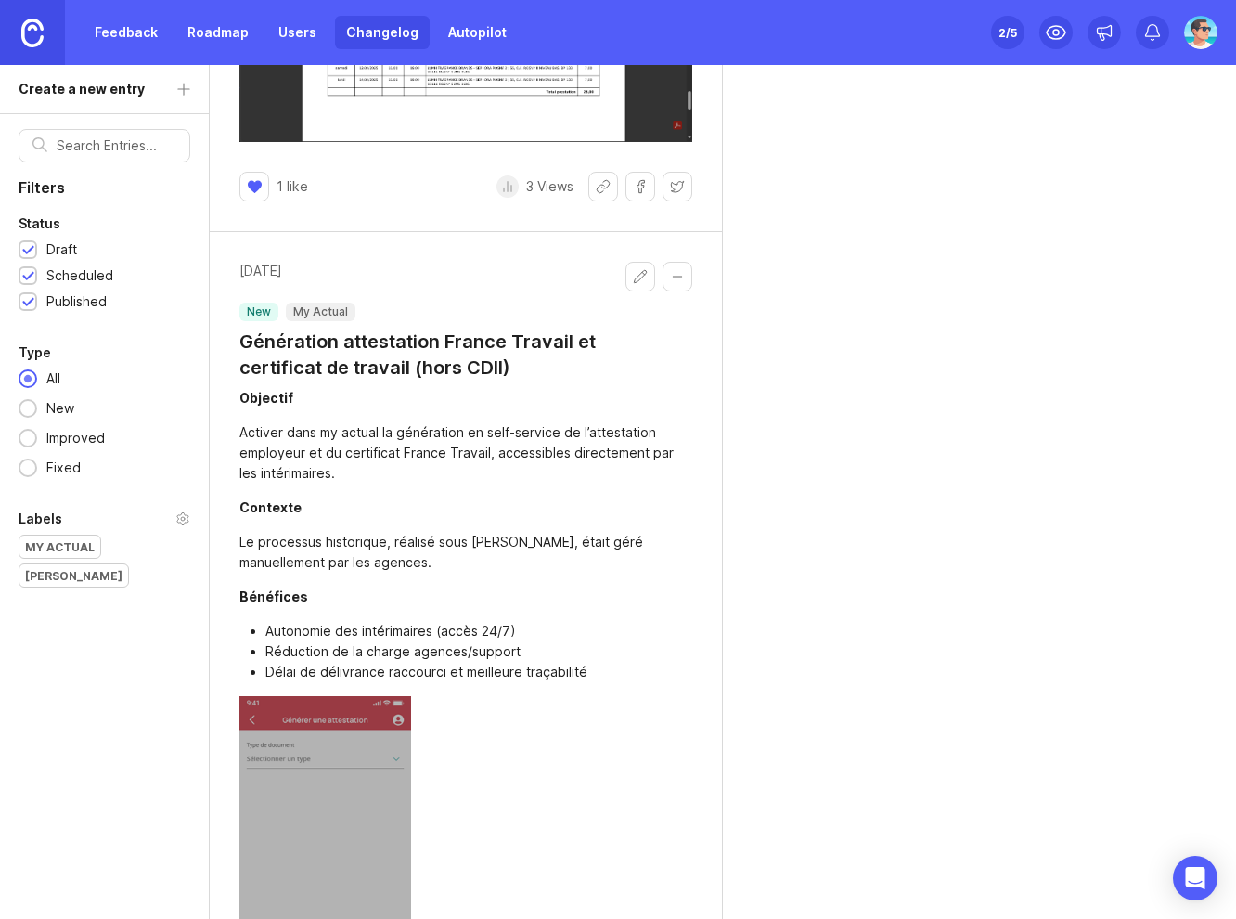
scroll to position [464, 0]
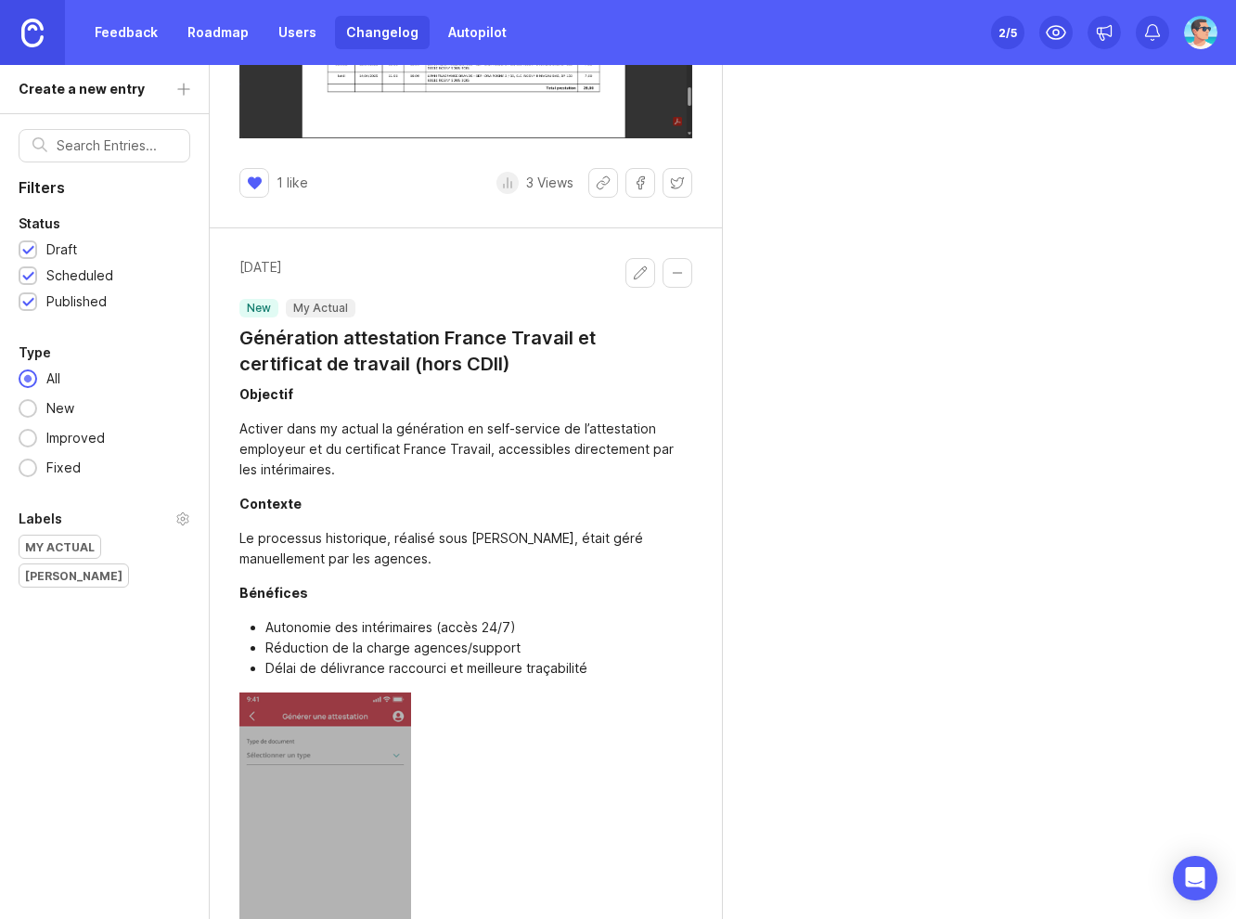
click at [185, 642] on div "Filters Status Draft Scheduled Published Type All New Improved Fixed Labels my …" at bounding box center [104, 541] width 209 height 854
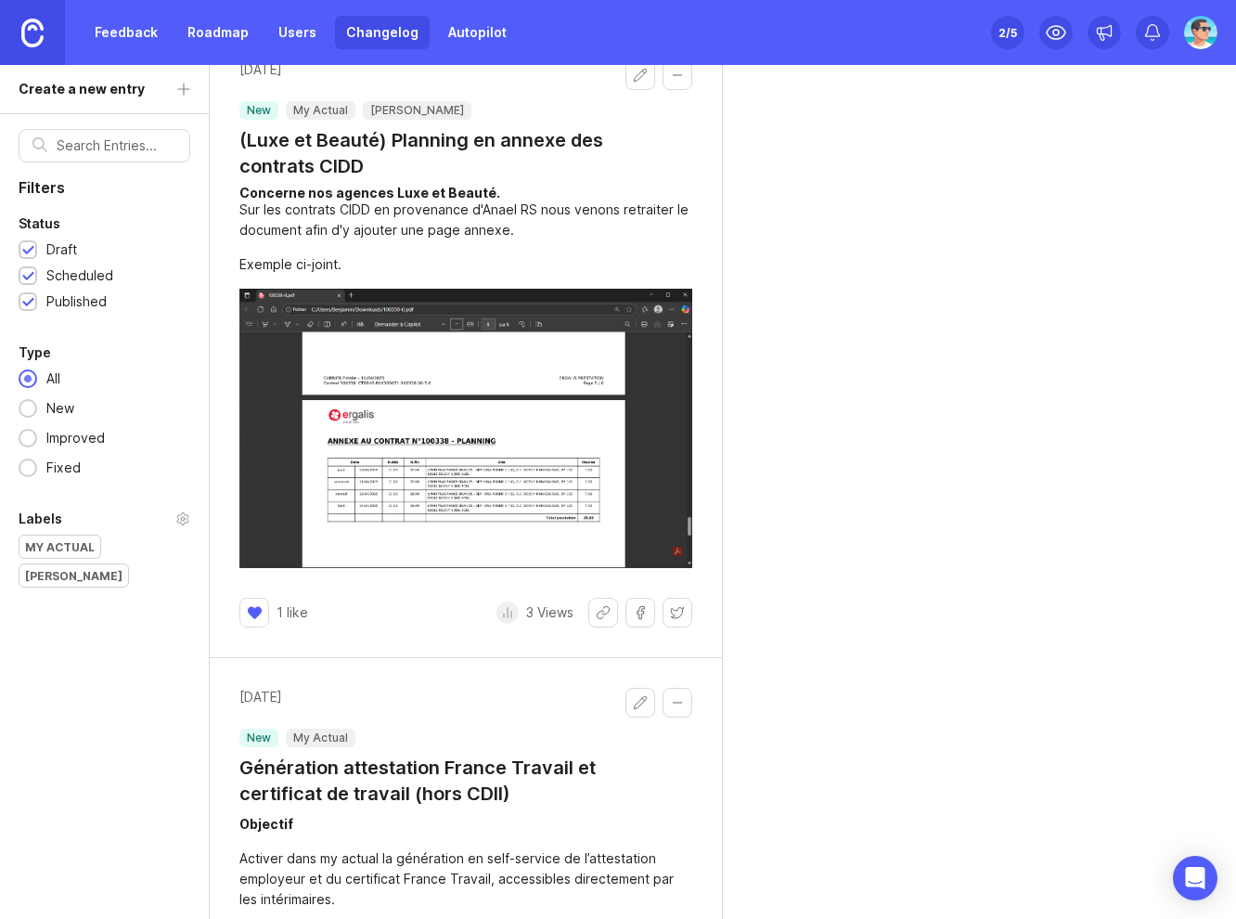
scroll to position [0, 0]
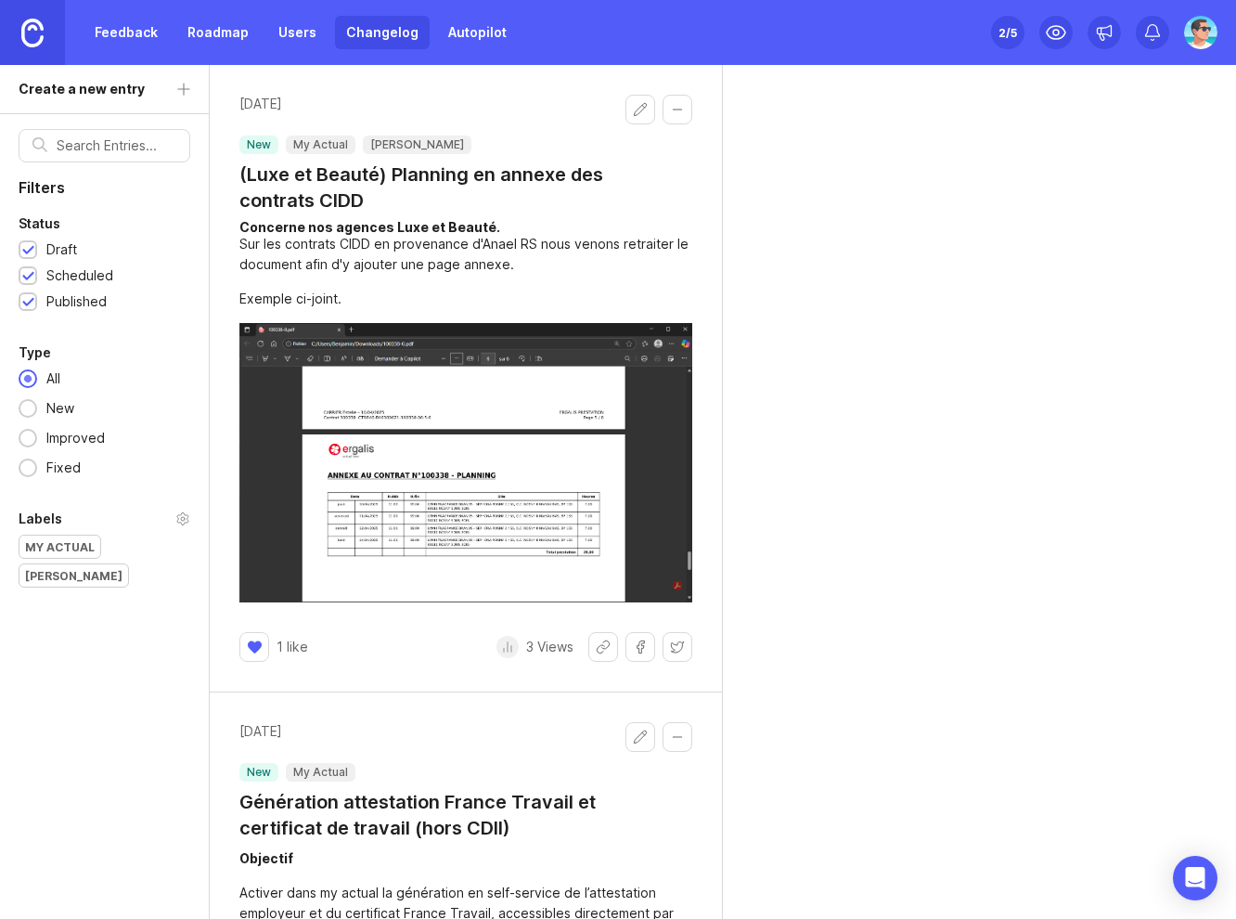
click at [398, 497] on img at bounding box center [465, 462] width 453 height 279
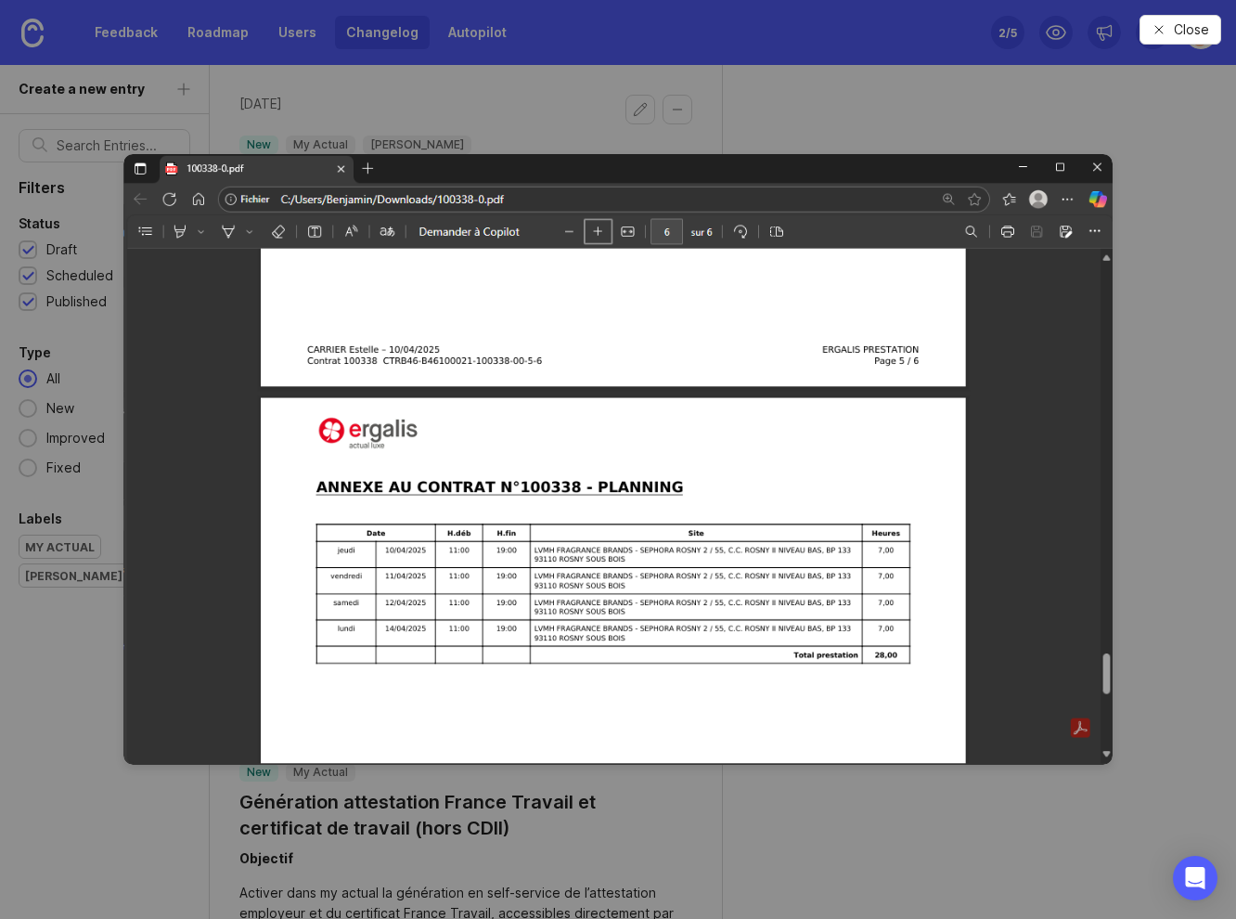
click at [1112, 188] on img at bounding box center [617, 459] width 989 height 611
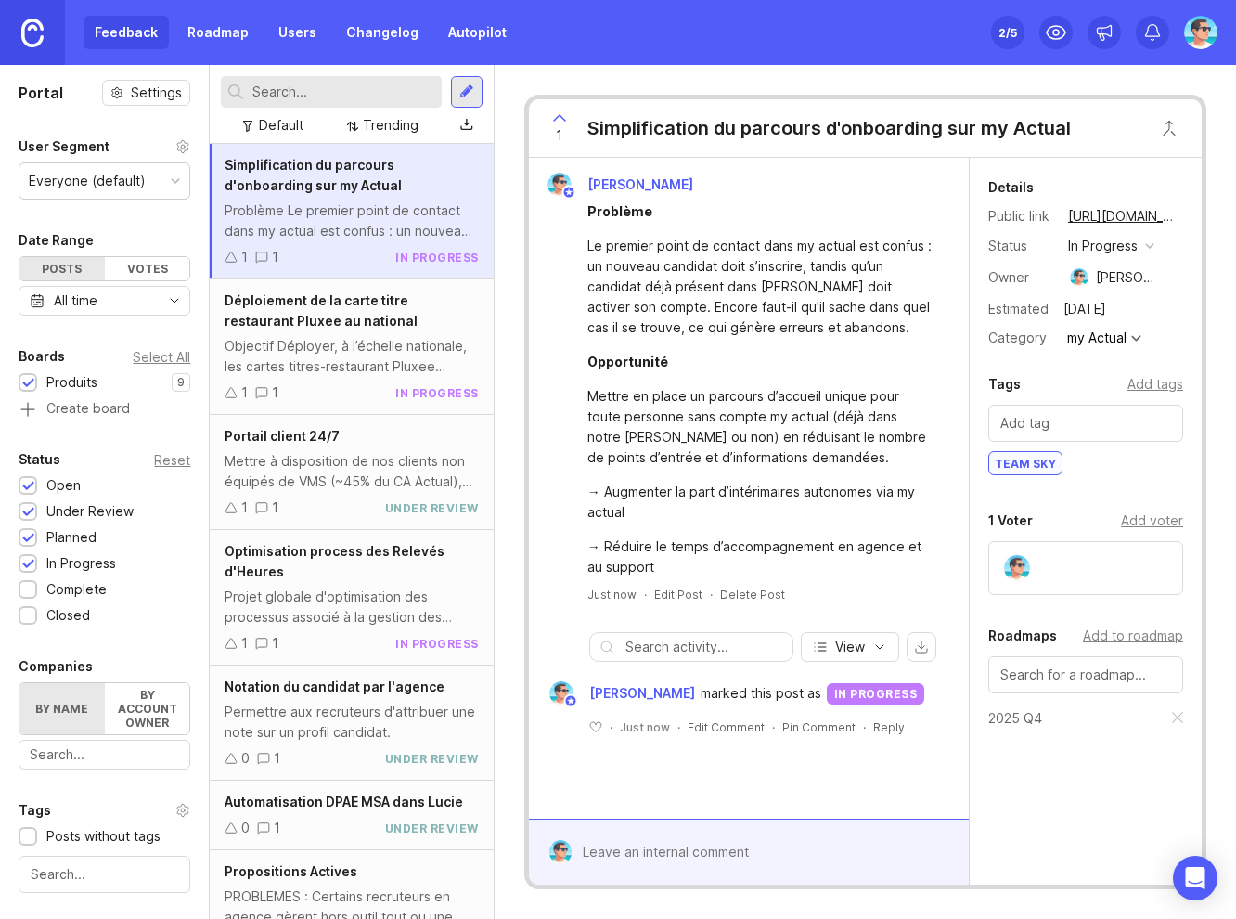
click at [512, 87] on div "1 Simplification du parcours d'onboarding sur my Actual [PERSON_NAME] Problème …" at bounding box center [865, 492] width 741 height 854
click at [466, 97] on div at bounding box center [466, 92] width 15 height 17
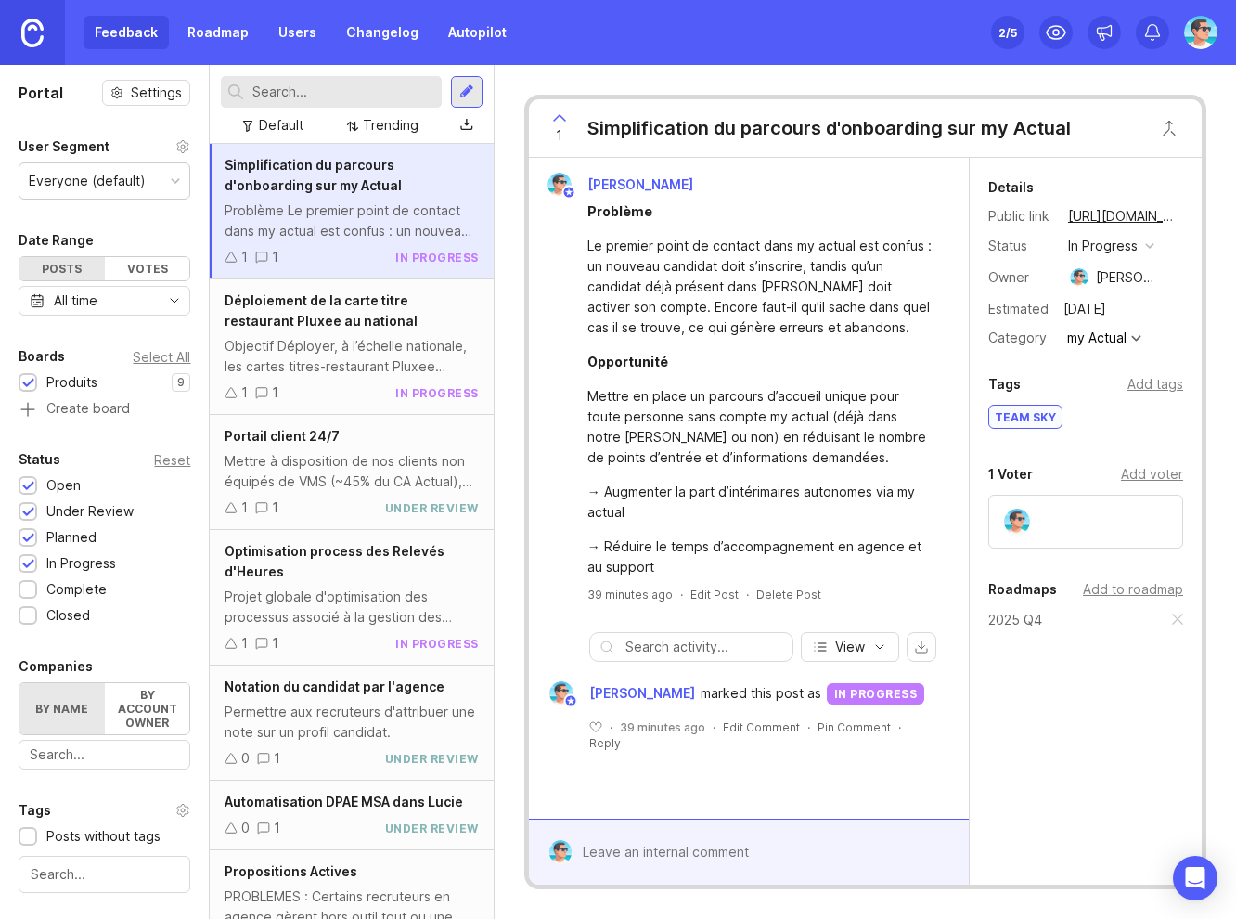
click at [467, 85] on div at bounding box center [466, 92] width 15 height 17
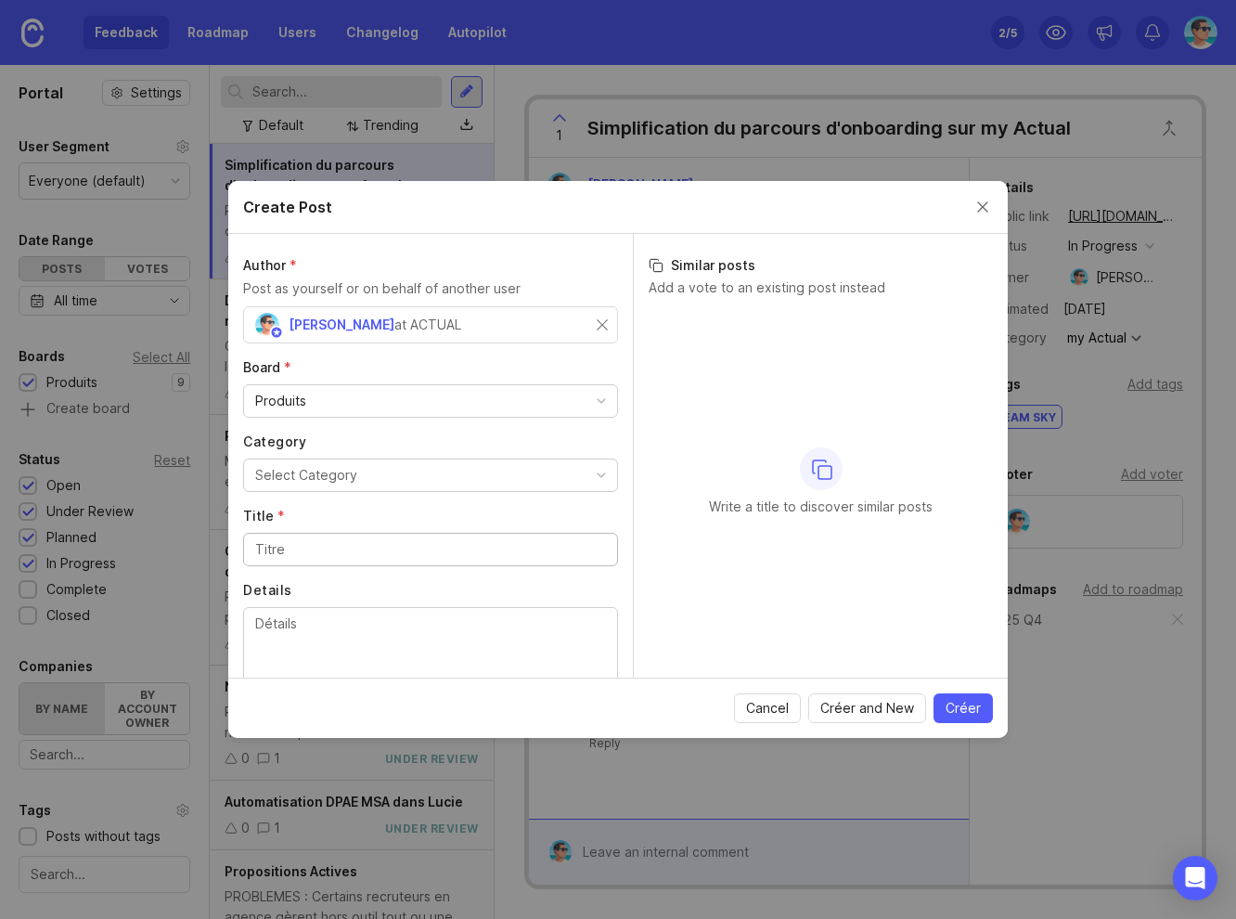
click at [389, 470] on button "Select Category" at bounding box center [430, 474] width 375 height 33
click at [387, 549] on input "Title *" at bounding box center [430, 549] width 351 height 20
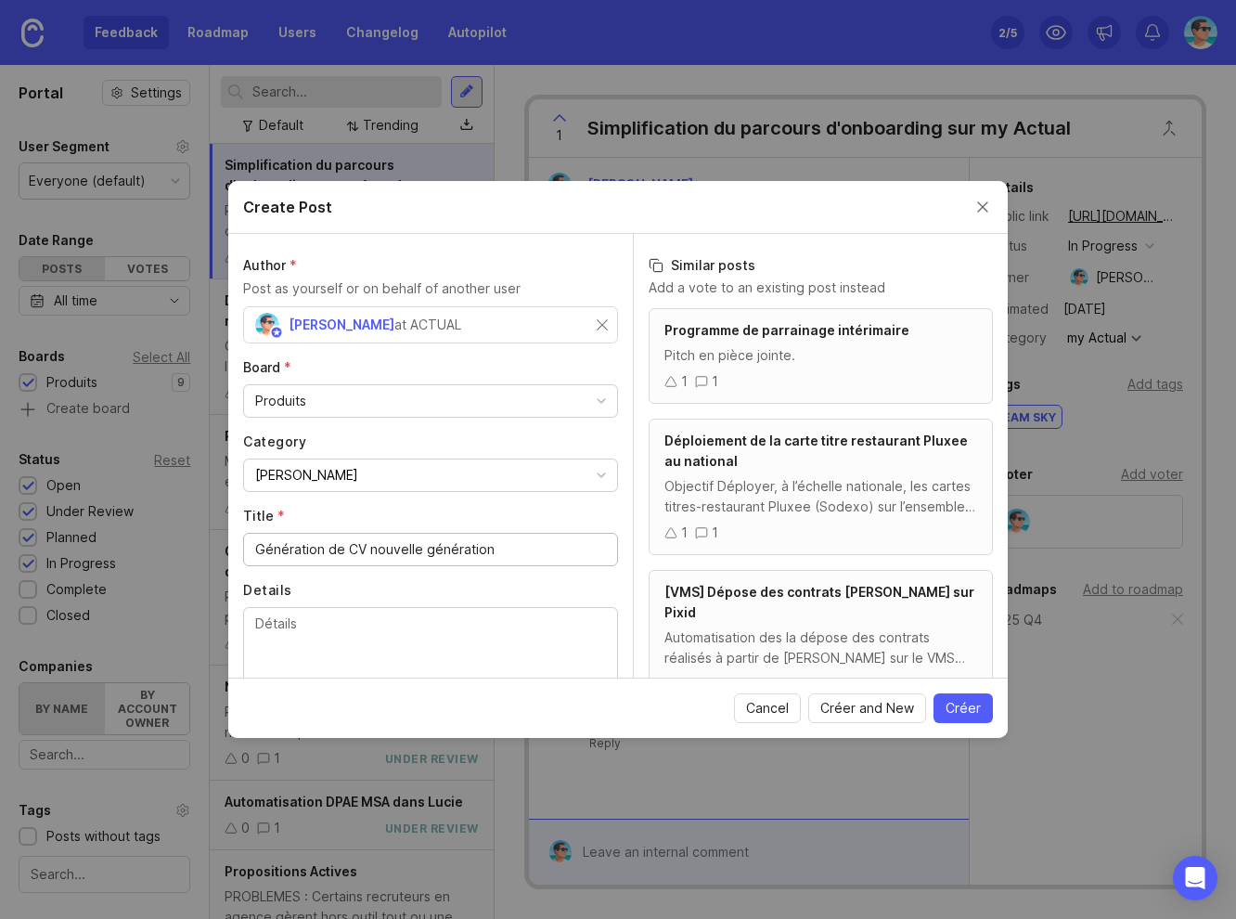
type input "Génération de CV nouvelle génération"
click at [461, 359] on label "Board *" at bounding box center [430, 367] width 375 height 19
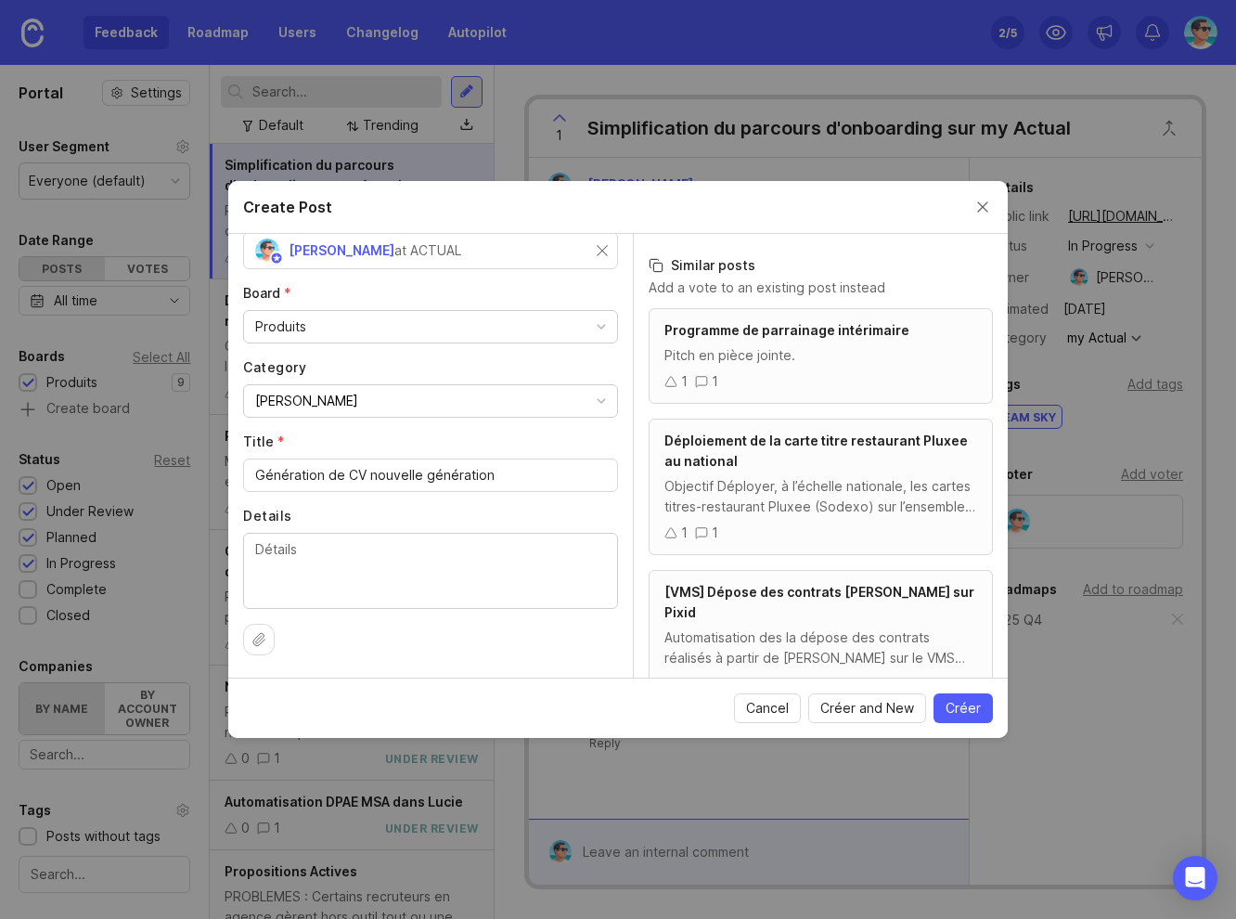
click at [380, 585] on textarea "Details" at bounding box center [430, 569] width 351 height 61
click at [963, 705] on span "Créer" at bounding box center [963, 708] width 35 height 19
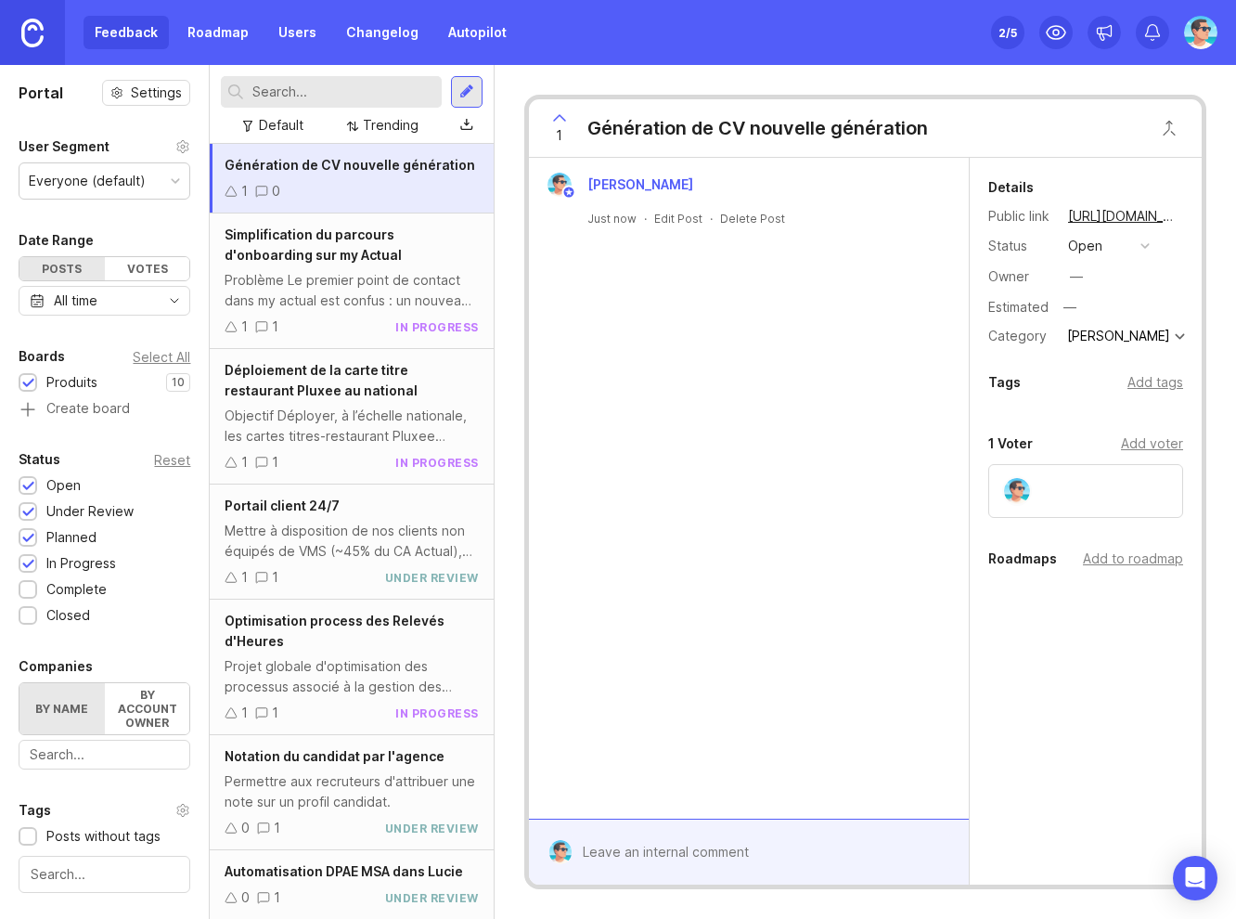
click at [703, 385] on div "[PERSON_NAME] Just now · Edit Post · Delete Post" at bounding box center [749, 488] width 440 height 661
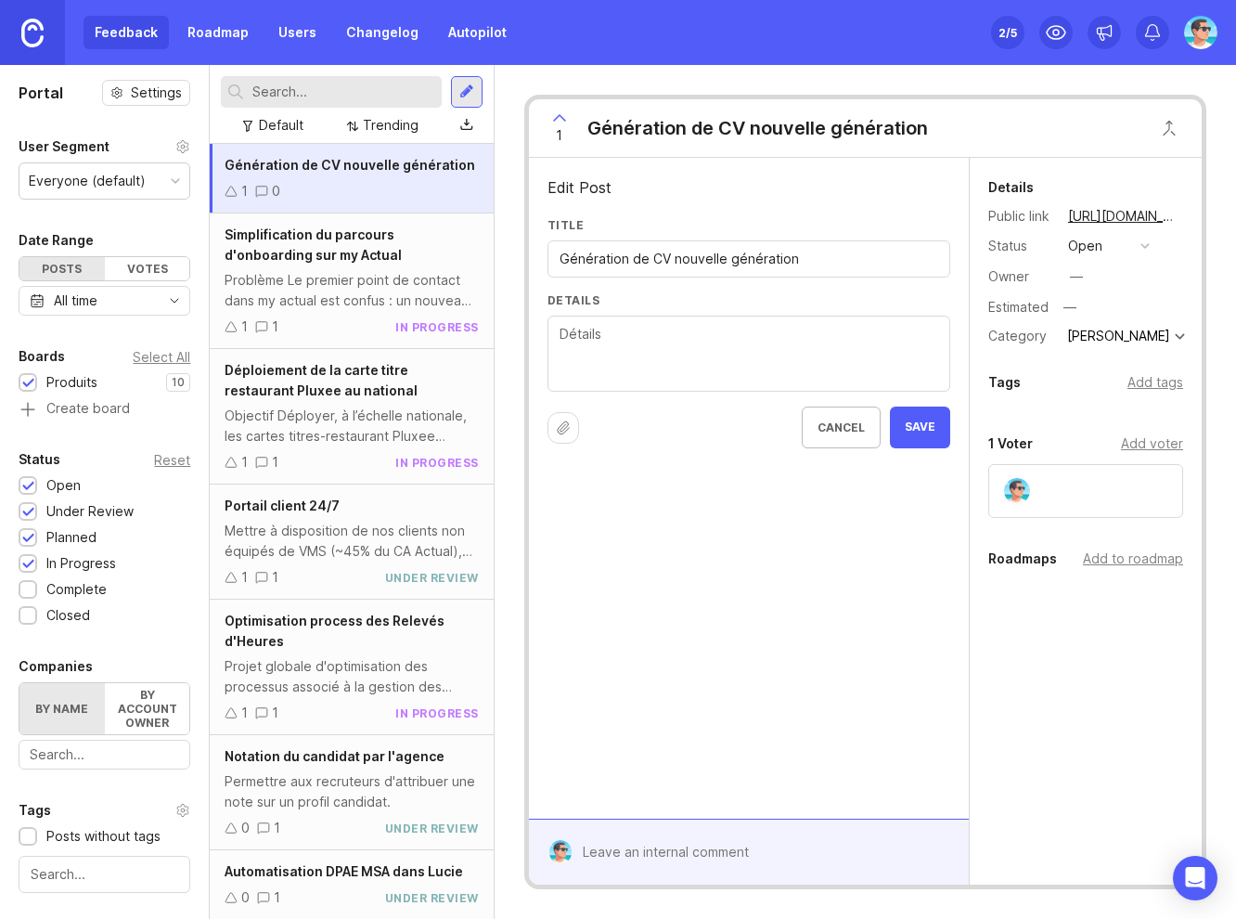
click at [657, 353] on textarea "Details" at bounding box center [749, 354] width 379 height 61
click at [579, 353] on textarea "**Problème**" at bounding box center [749, 365] width 379 height 82
paste textarea "Le module actuel est rigide et peu personnalisable, limitant la capacité des re…"
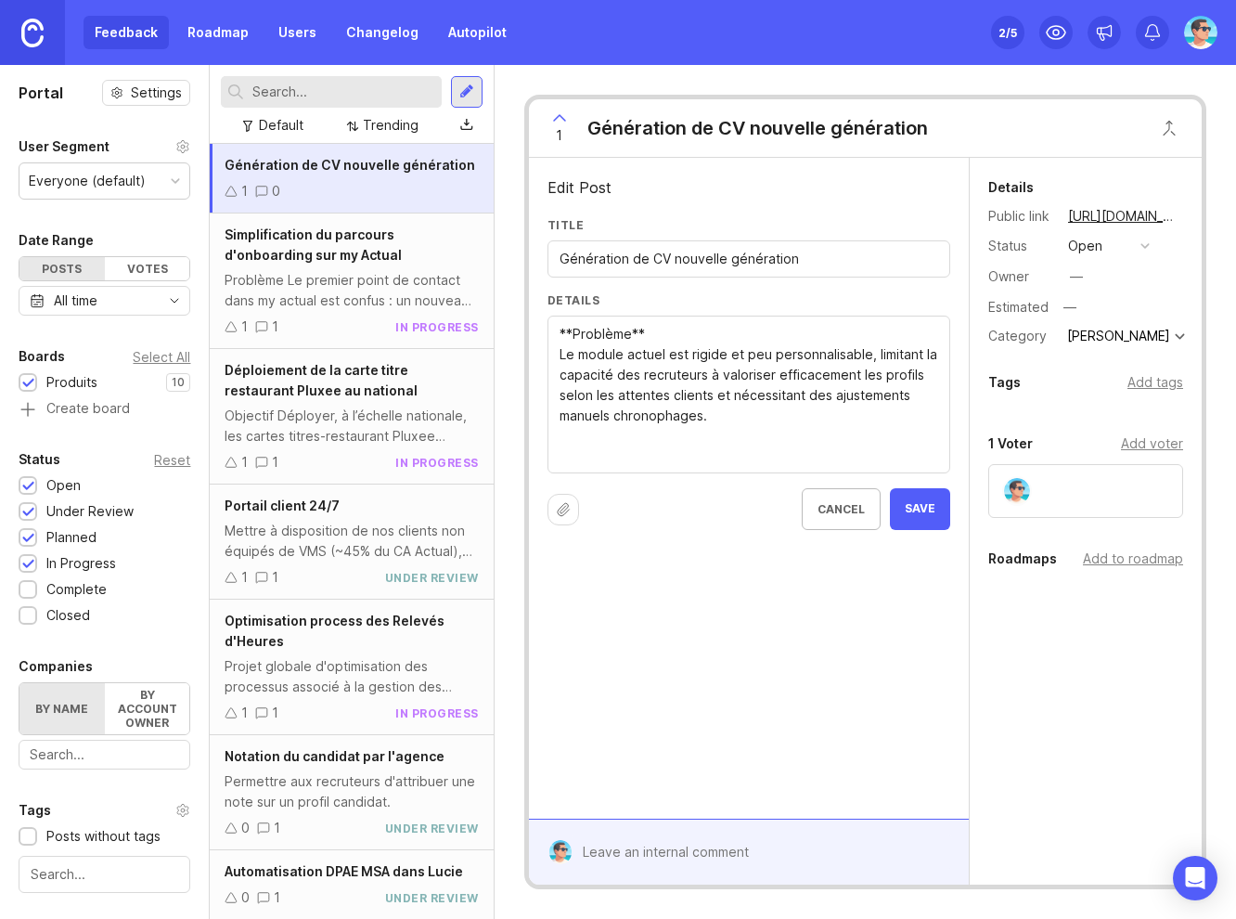
click at [668, 354] on textarea "**Problème** Le module actuel est rigide et peu personnalisable, limitant la ca…" at bounding box center [749, 395] width 379 height 143
click at [671, 445] on textarea "**Problème** Le module actuel de génération de CV est rigide et peu personnalis…" at bounding box center [749, 395] width 379 height 143
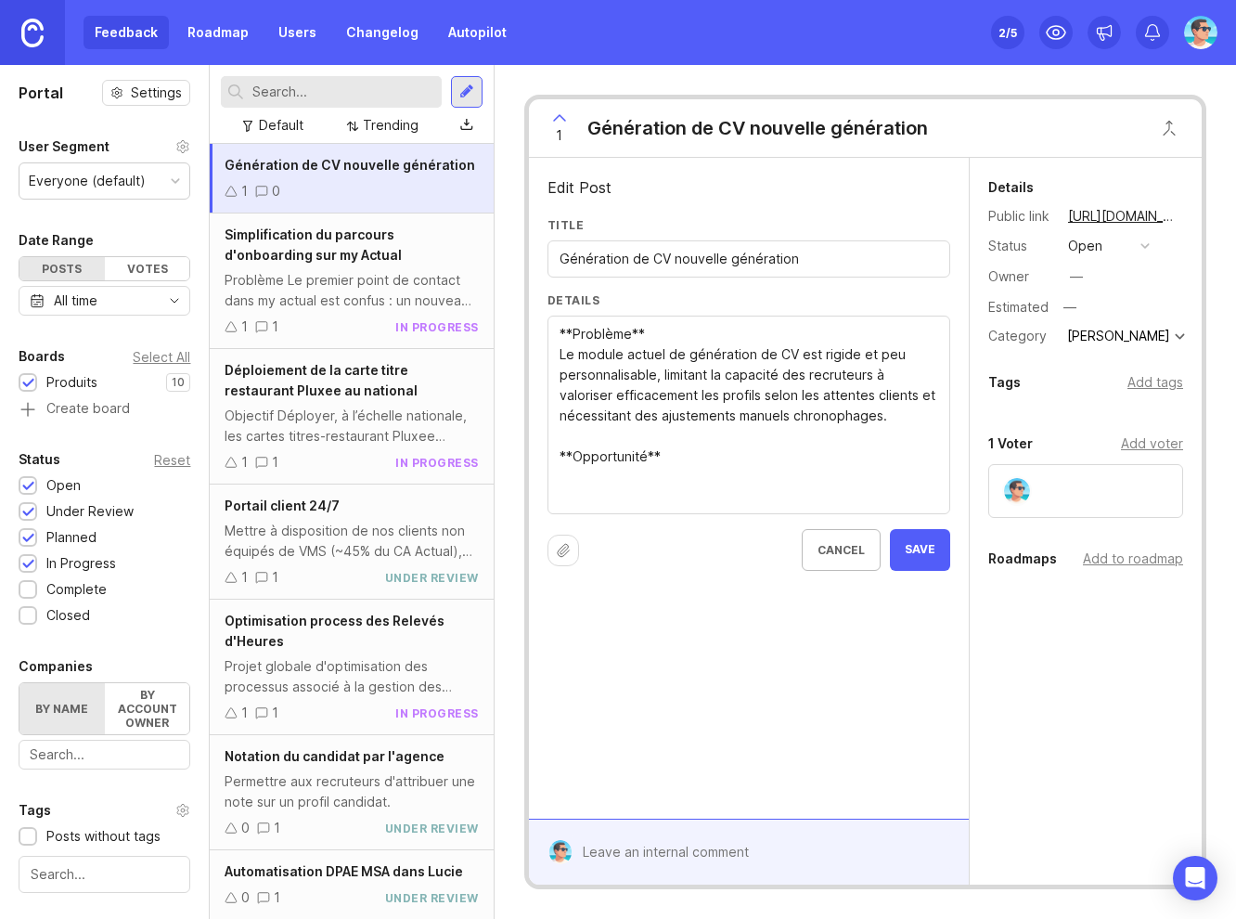
paste textarea "Moderniser et enrichir la génération de CV pour produire en quelques clics des …"
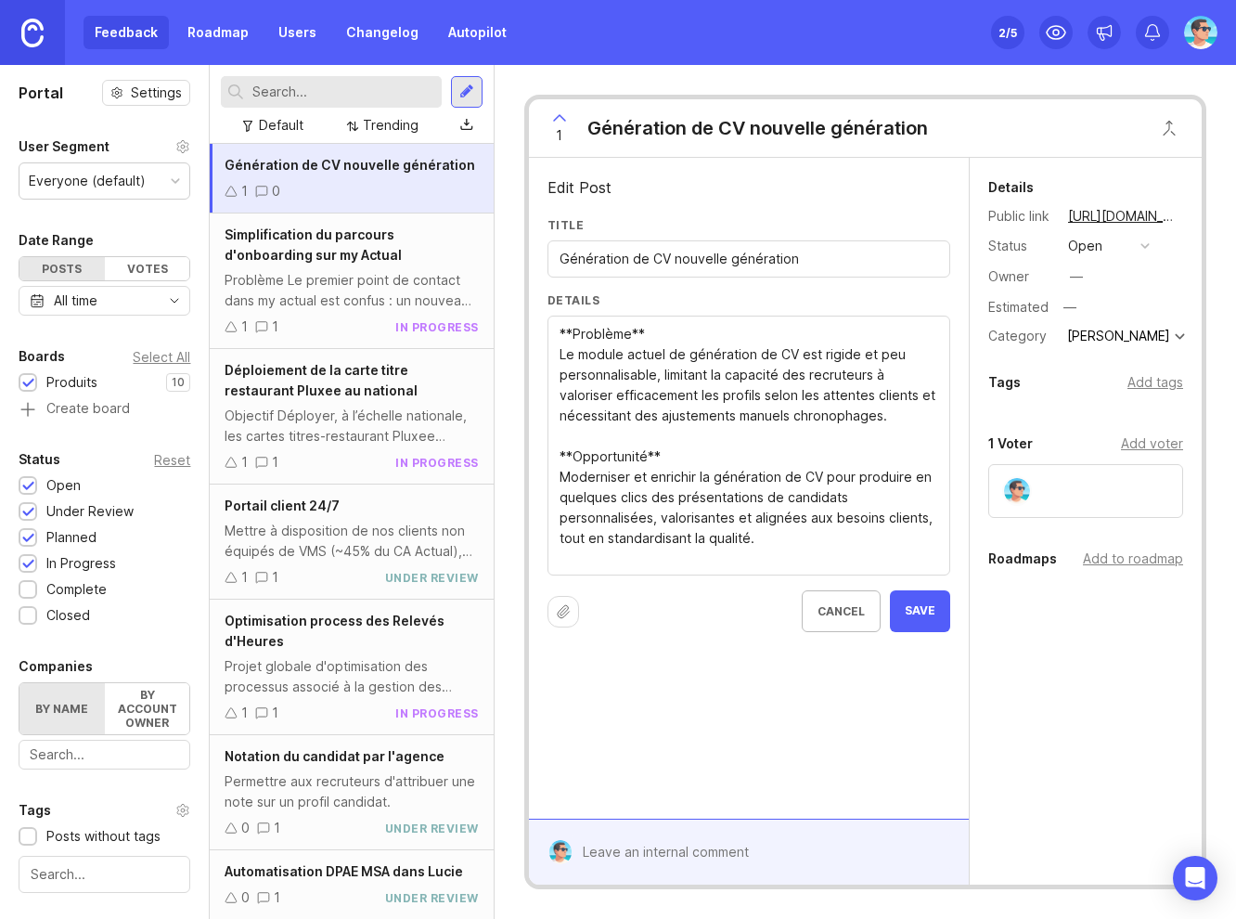
click at [791, 541] on textarea "**Problème** Le module actuel de génération de CV est rigide et peu personnalis…" at bounding box center [749, 446] width 379 height 245
click at [577, 355] on textarea "**Problème** Le module actuel de génération de CV est rigide et peu personnalis…" at bounding box center [749, 446] width 379 height 245
click at [700, 368] on textarea "**Problème** Le module actuel de génération de CV est rigide et peu personnalis…" at bounding box center [749, 446] width 379 height 245
click at [780, 534] on textarea "**Problème** Le module actuel de génération de CV est rigide et peu personnalis…" at bounding box center [749, 446] width 379 height 245
paste textarea "Cette évolution permettrait de standardiser la qualité tout en conservant de la…"
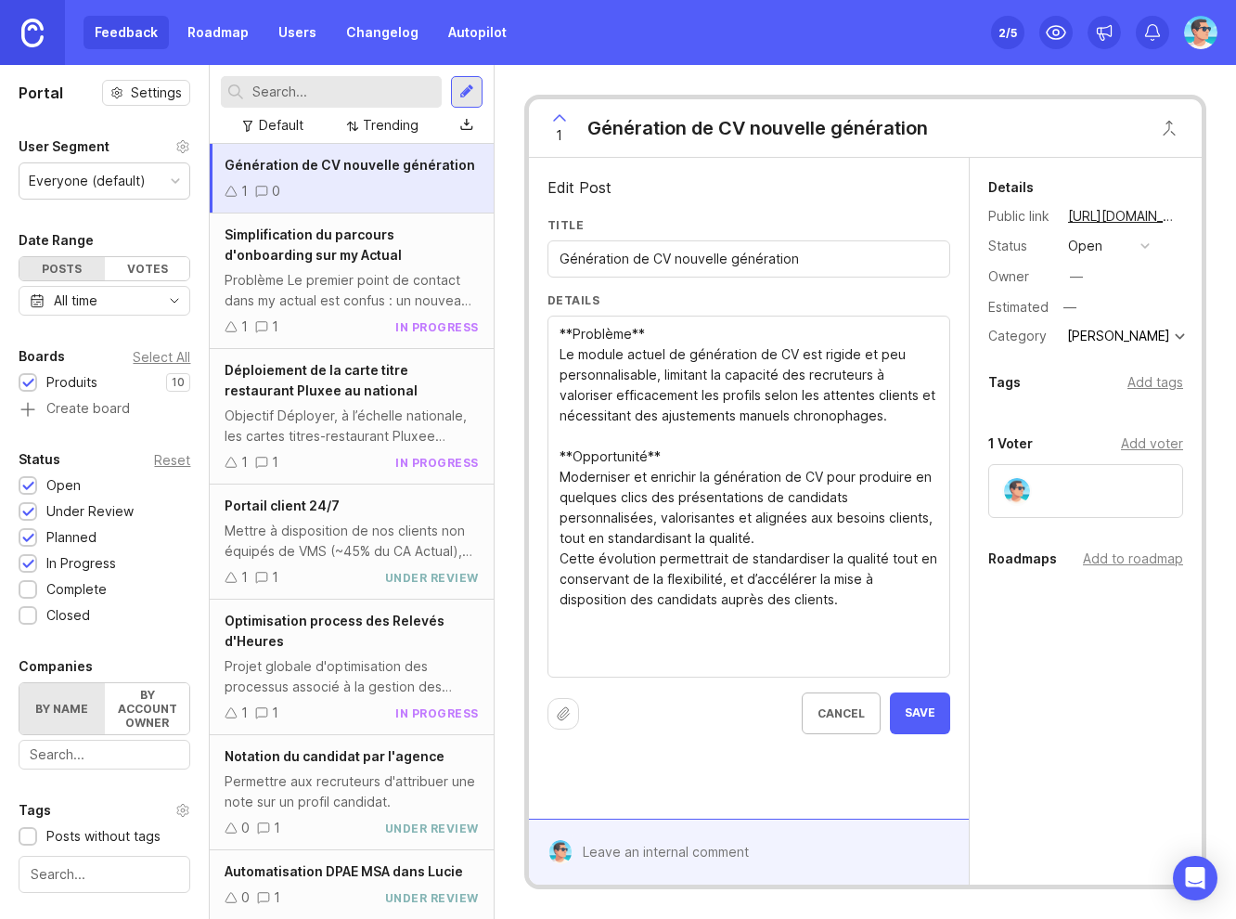
click at [601, 648] on textarea "**Problème** Le module actuel de génération de CV est rigide et peu personnalis…" at bounding box center [749, 497] width 379 height 347
paste textarea "Accélérer la conversion candidats-clients et augmenter le taux de placements."
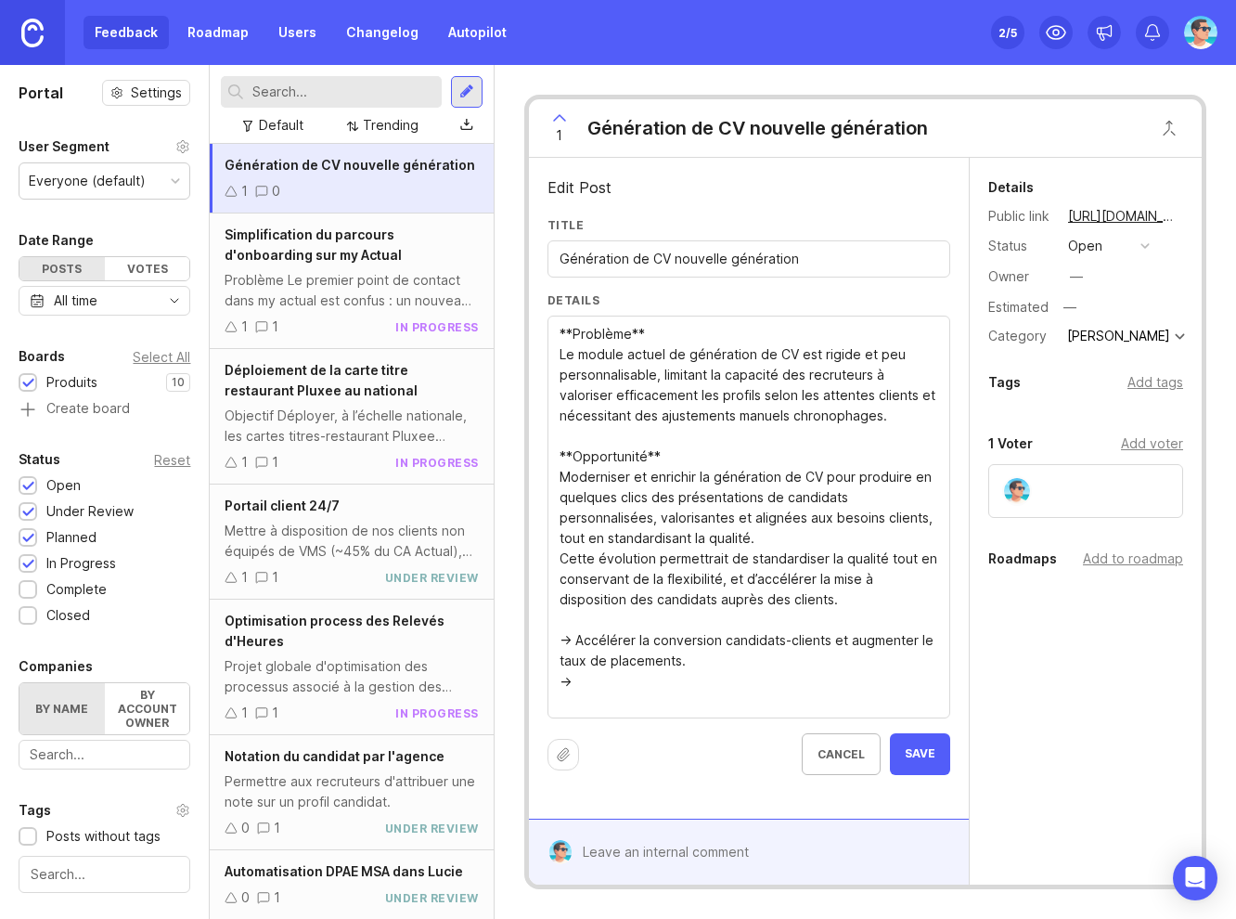
click at [614, 677] on textarea "**Problème** Le module actuel de génération de CV est rigide et peu personnalis…" at bounding box center [749, 518] width 379 height 388
paste textarea "Industrialiser et optimiser le process de génération de CV pour absorber plus d…"
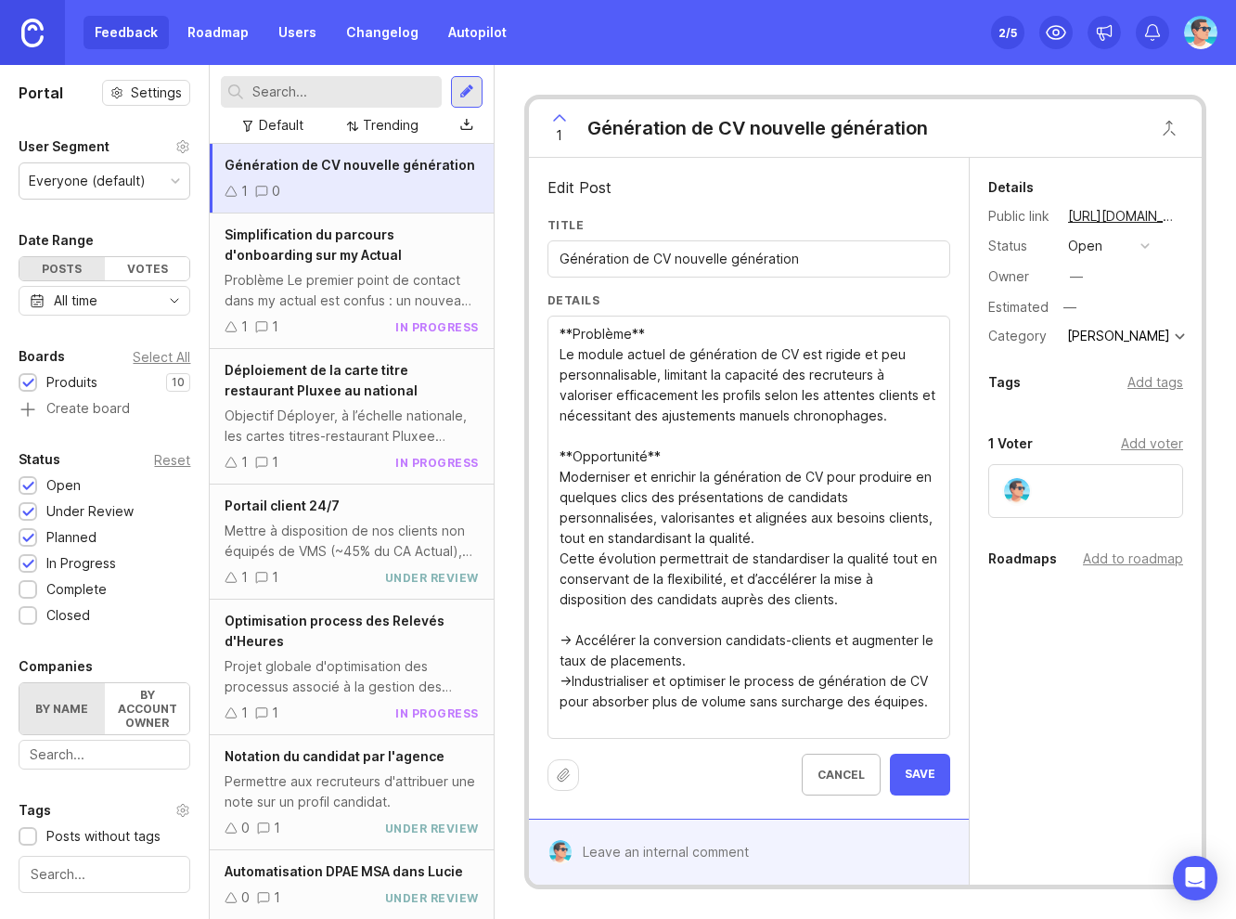
click at [568, 681] on textarea "**Problème** Le module actuel de génération de CV est rigide et peu personnalis…" at bounding box center [749, 528] width 379 height 408
click at [573, 681] on textarea "**Problème** Le module actuel de génération de CV est rigide et peu personnalis…" at bounding box center [749, 528] width 379 height 408
click at [637, 715] on textarea "**Problème** Le module actuel de génération de CV est rigide et peu personnalis…" at bounding box center [749, 538] width 379 height 429
paste textarea "Renforcer la satisfaction et la fidélité des recruteurs et clients."
click at [611, 350] on textarea "**Problème** Le module actuel de génération de CV est rigide et peu personnalis…" at bounding box center [749, 569] width 379 height 490
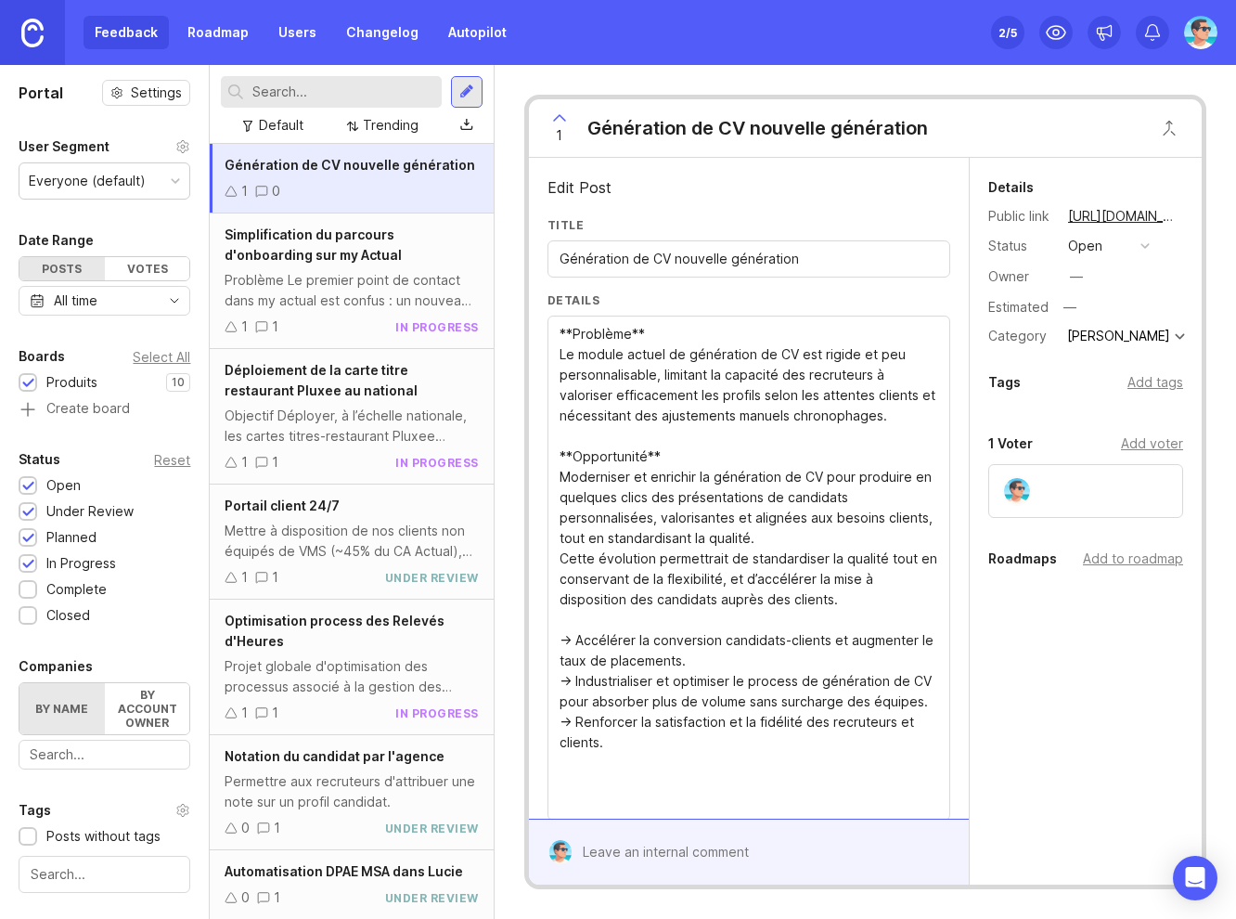
drag, startPoint x: 641, startPoint y: 772, endPoint x: 542, endPoint y: 338, distance: 445.5
click at [542, 338] on div "Edit Post Title Génération de CV nouvelle génération Details **Problème** Le mo…" at bounding box center [749, 488] width 440 height 661
click at [679, 188] on div "Edit Post" at bounding box center [748, 187] width 403 height 22
click at [697, 540] on textarea "**Problème** Le module actuel de génération de CV est rigide et peu personnalis…" at bounding box center [749, 569] width 379 height 490
paste textarea "Problème Le module de génération de CV est trop rigide et peu personnalisable. …"
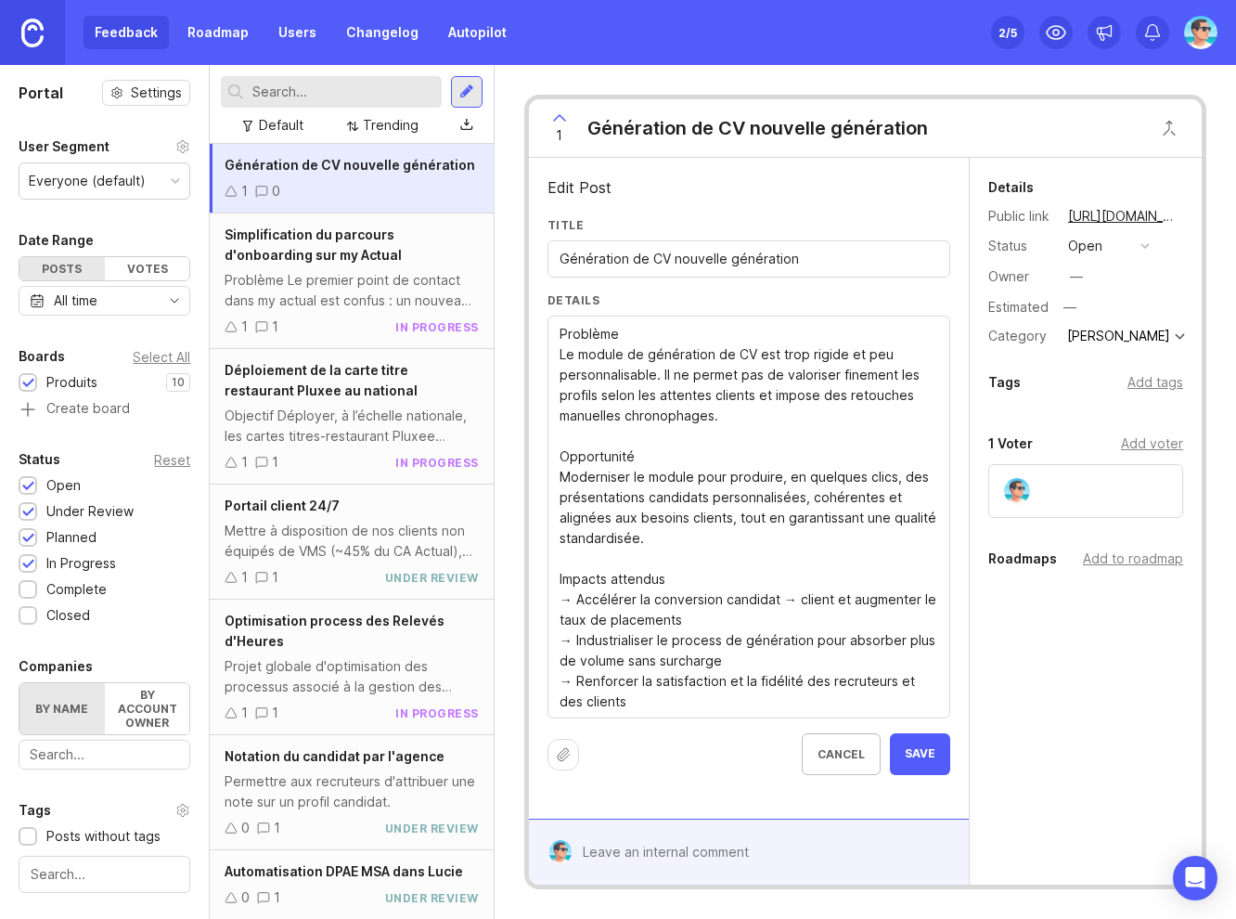
click at [561, 340] on textarea "Problème Le module de génération de CV est trop rigide et peu personnalisable. …" at bounding box center [749, 518] width 379 height 388
click at [647, 338] on textarea "**Problème Le module de génération de CV est trop rigide et peu personnalisable…" at bounding box center [749, 518] width 379 height 388
click at [563, 452] on textarea "**Problème** Le module de génération de CV est trop rigide et peu personnalisab…" at bounding box center [749, 518] width 379 height 388
click at [654, 456] on textarea "**Problème** Le module de génération de CV est trop rigide et peu personnalisab…" at bounding box center [749, 518] width 379 height 388
click at [560, 579] on textarea "**Problème** Le module de génération de CV est trop rigide et peu personnalisab…" at bounding box center [749, 518] width 379 height 388
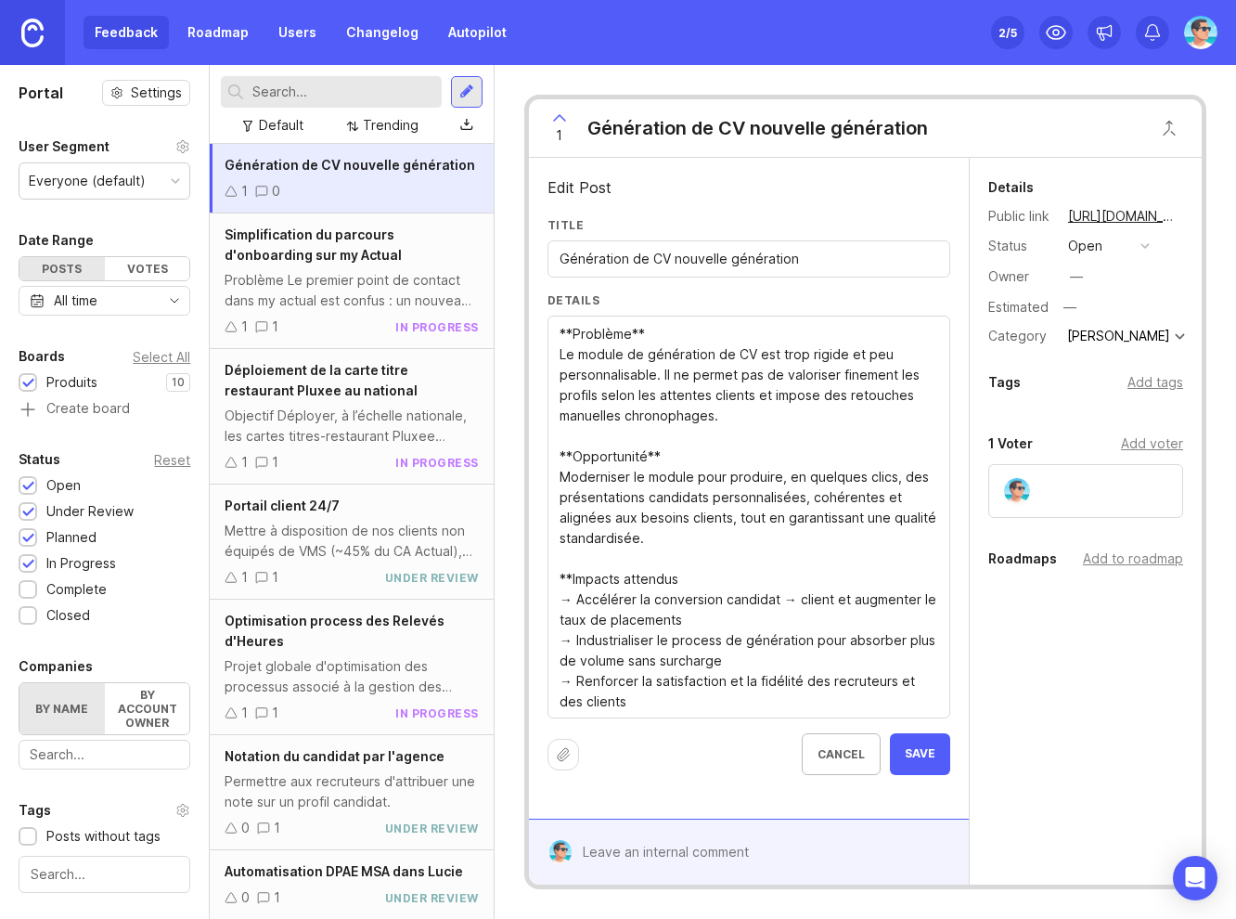
click at [689, 578] on textarea "**Problème** Le module de génération de CV est trop rigide et peu personnalisab…" at bounding box center [749, 518] width 379 height 388
click at [778, 639] on textarea "**Problème** Le module de génération de CV est trop rigide et peu personnalisab…" at bounding box center [749, 518] width 379 height 388
click at [563, 757] on icon at bounding box center [563, 754] width 15 height 15
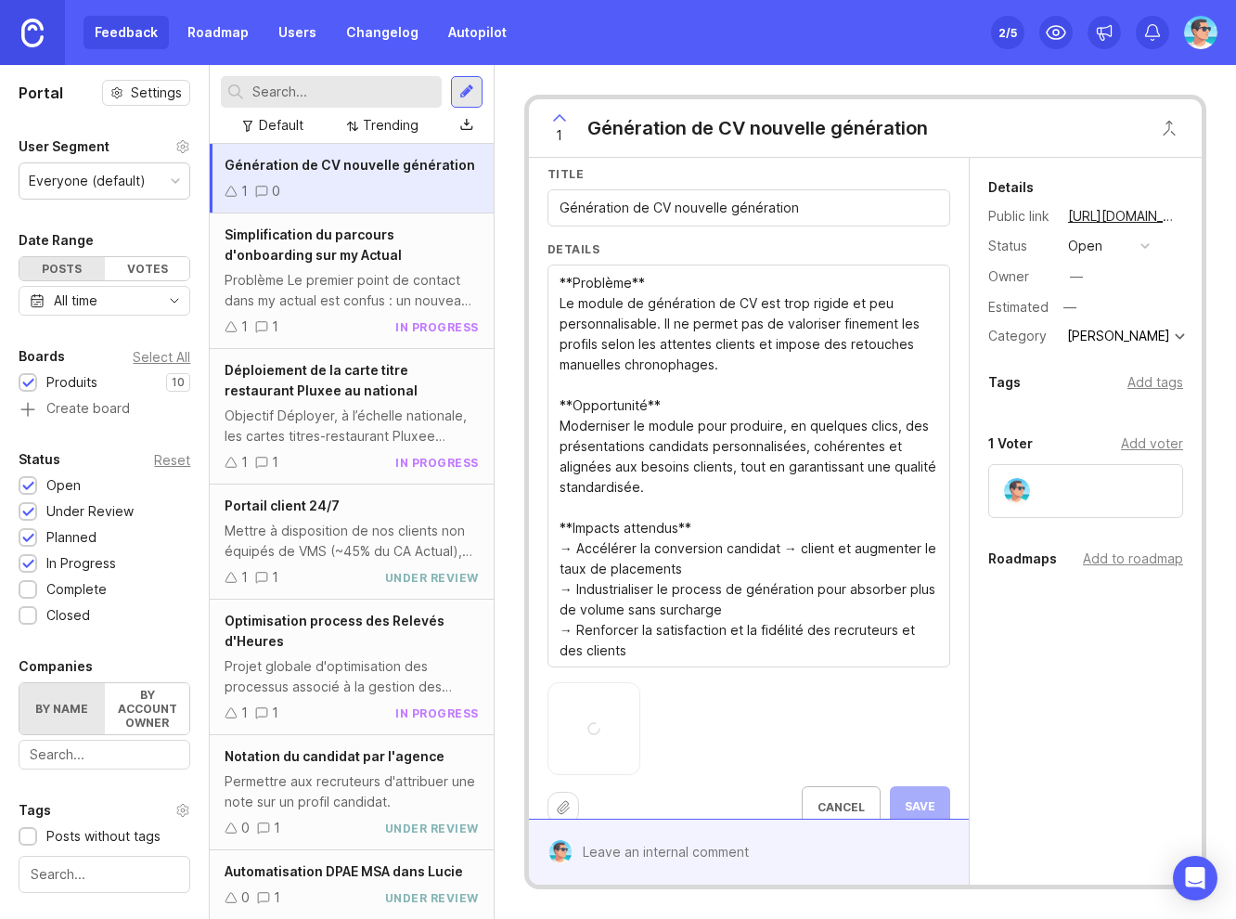
scroll to position [79, 0]
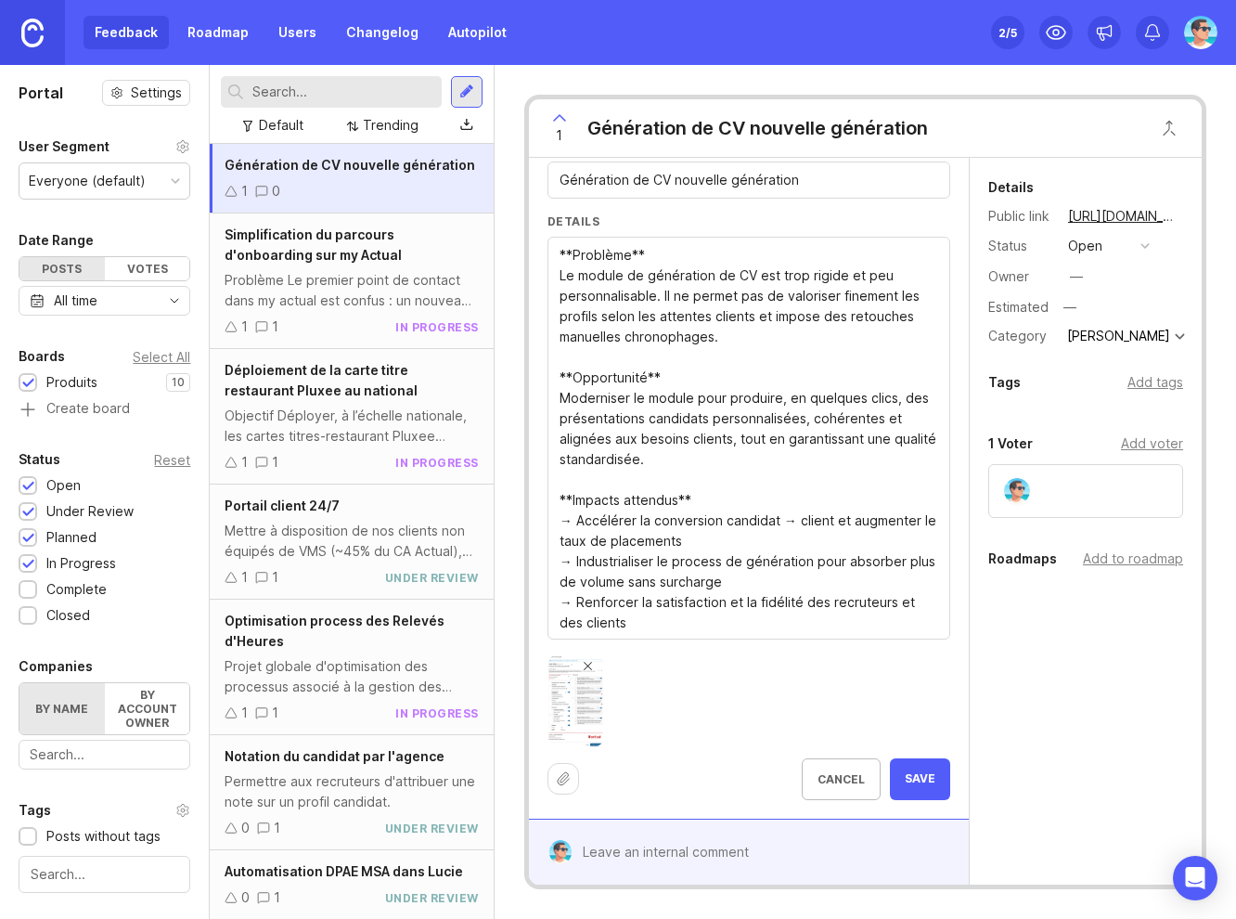
click at [567, 782] on icon at bounding box center [563, 778] width 15 height 15
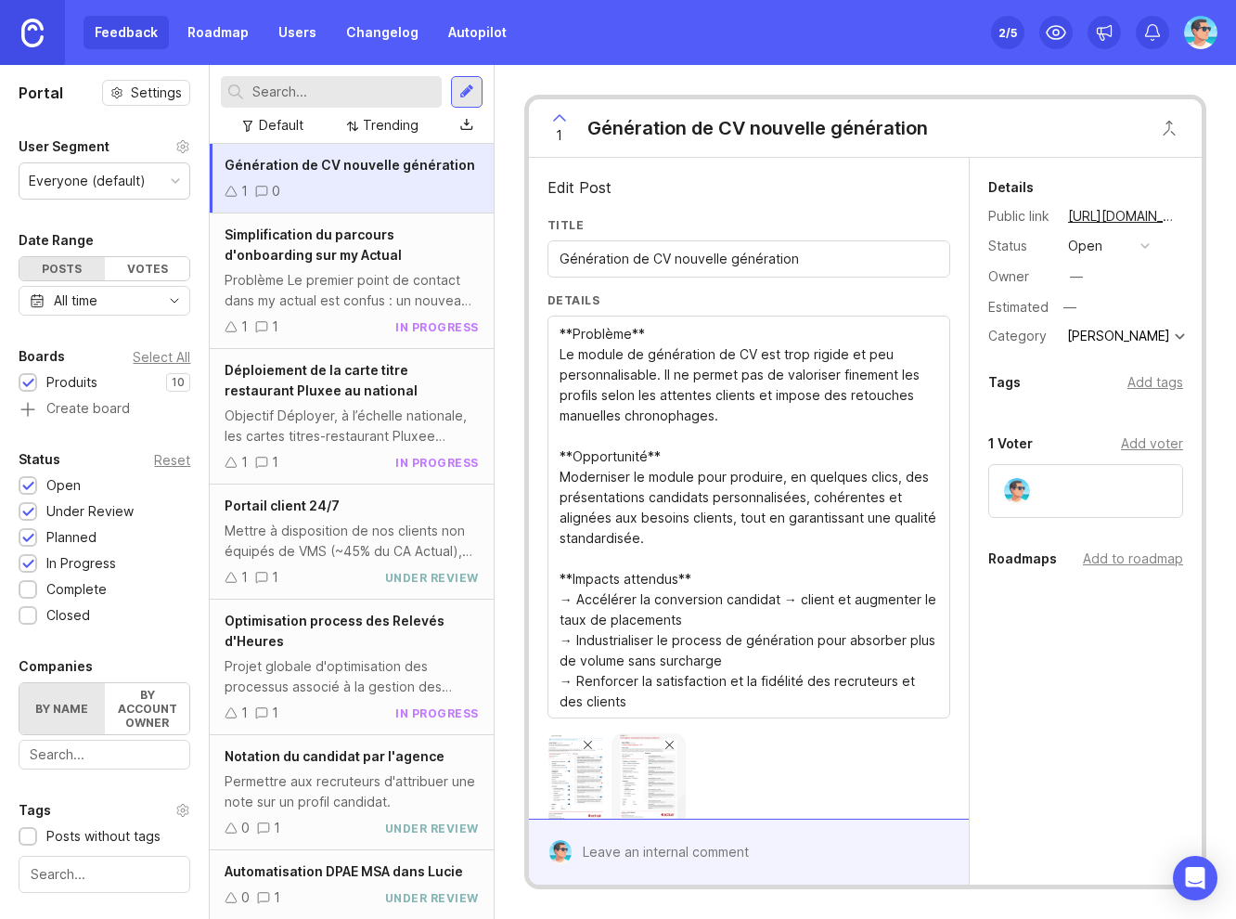
click at [557, 328] on div "**Problème** Le module de génération de CV est trop rigide et peu personnalisab…" at bounding box center [748, 516] width 403 height 403
click at [561, 332] on textarea "**Problème** Le module de génération de CV est trop rigide et peu personnalisab…" at bounding box center [749, 518] width 379 height 388
click at [560, 742] on textarea "**Problème** Le module de génération de CV est trop rigide et peu personnalisab…" at bounding box center [749, 548] width 379 height 449
drag, startPoint x: 779, startPoint y: 766, endPoint x: 552, endPoint y: 744, distance: 228.3
click at [552, 744] on div "**Problème** Le module de génération de CV est trop rigide et peu personnalisab…" at bounding box center [748, 547] width 403 height 464
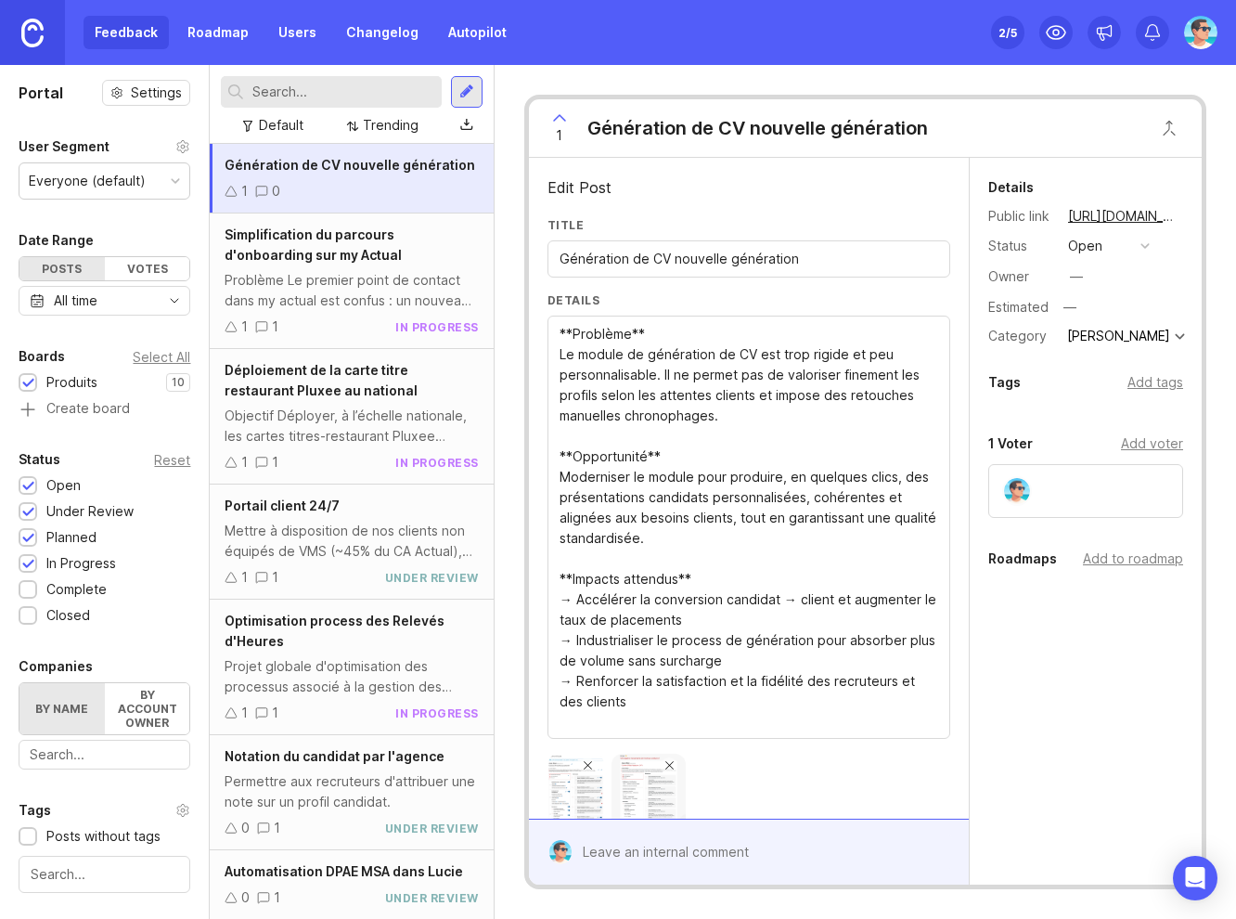
click at [554, 334] on div "**Problème** Le module de génération de CV est trop rigide et peu personnalisab…" at bounding box center [748, 526] width 403 height 423
click at [560, 332] on textarea "**Problème** Le module de génération de CV est trop rigide et peu personnalisab…" at bounding box center [749, 528] width 379 height 408
click at [568, 333] on textarea "**Problème** Le module de génération de CV est trop rigide et peu personnalisab…" at bounding box center [749, 548] width 379 height 449
paste textarea "*Cette initiative s'inscrit dans le programme de refonte du module de Propositi…"
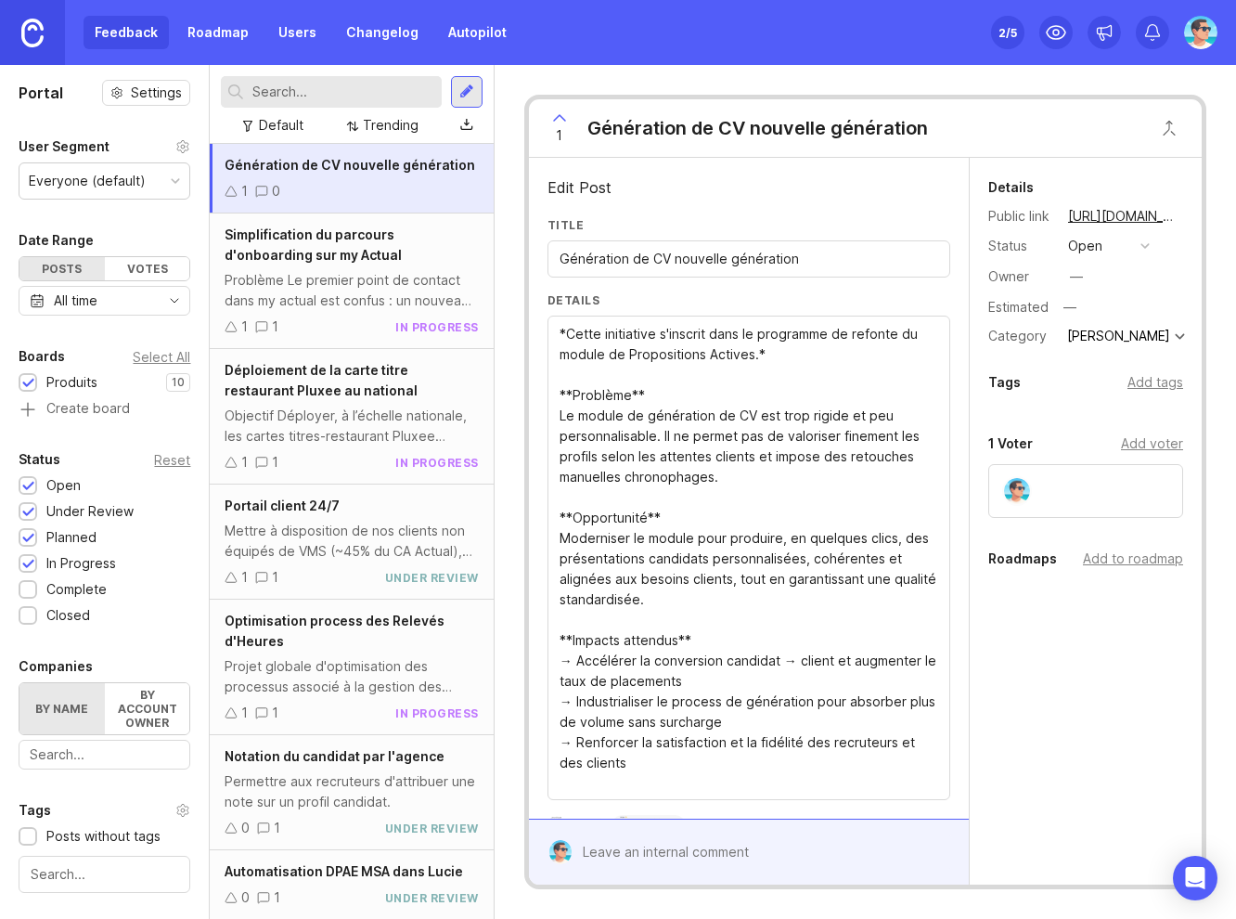
type textarea "*Cette initiative s'inscrit dans le programme de refonte du module de Propositi…"
click at [1077, 251] on div "open" at bounding box center [1085, 246] width 34 height 20
click at [1098, 379] on div "in progress" at bounding box center [1114, 382] width 84 height 16
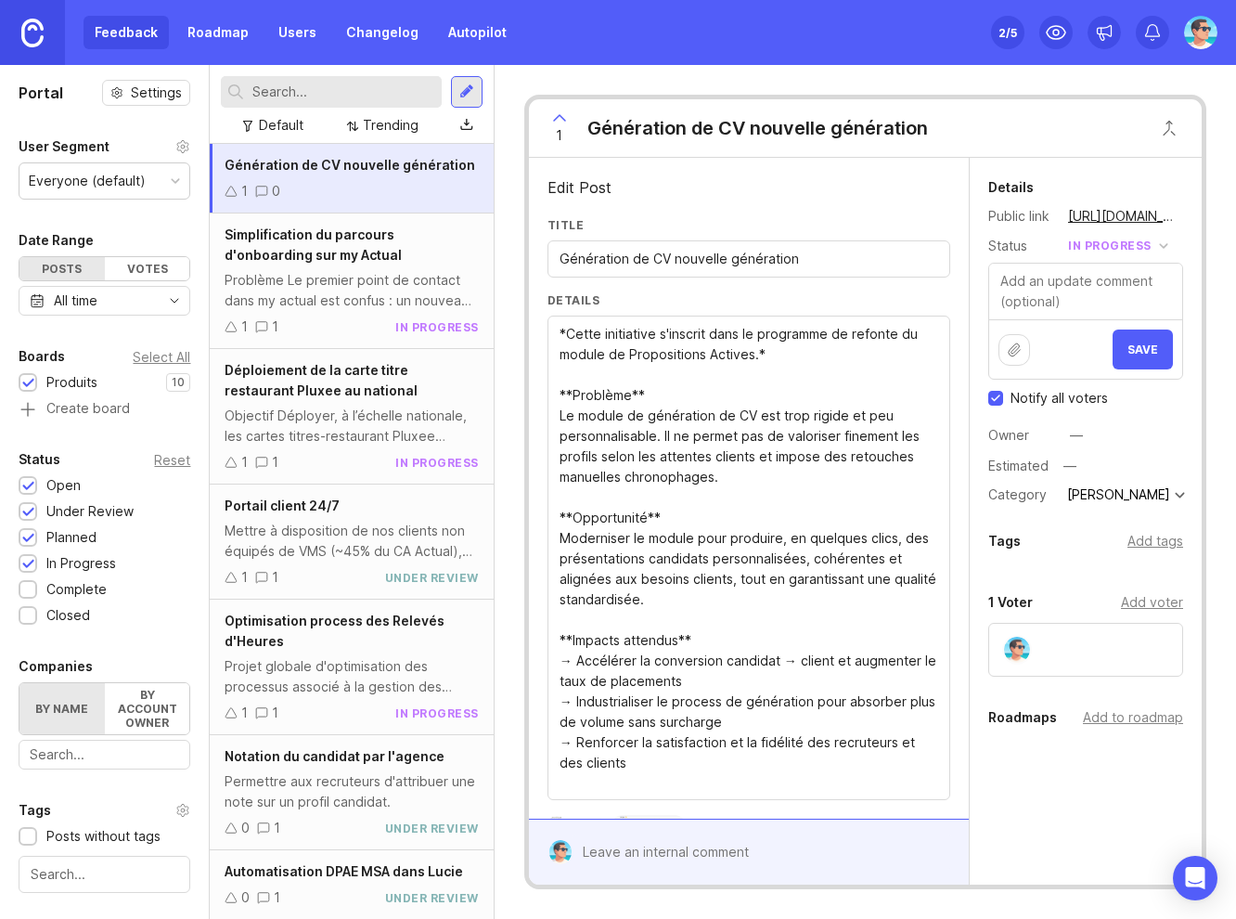
click at [1127, 354] on span "Save" at bounding box center [1142, 349] width 31 height 14
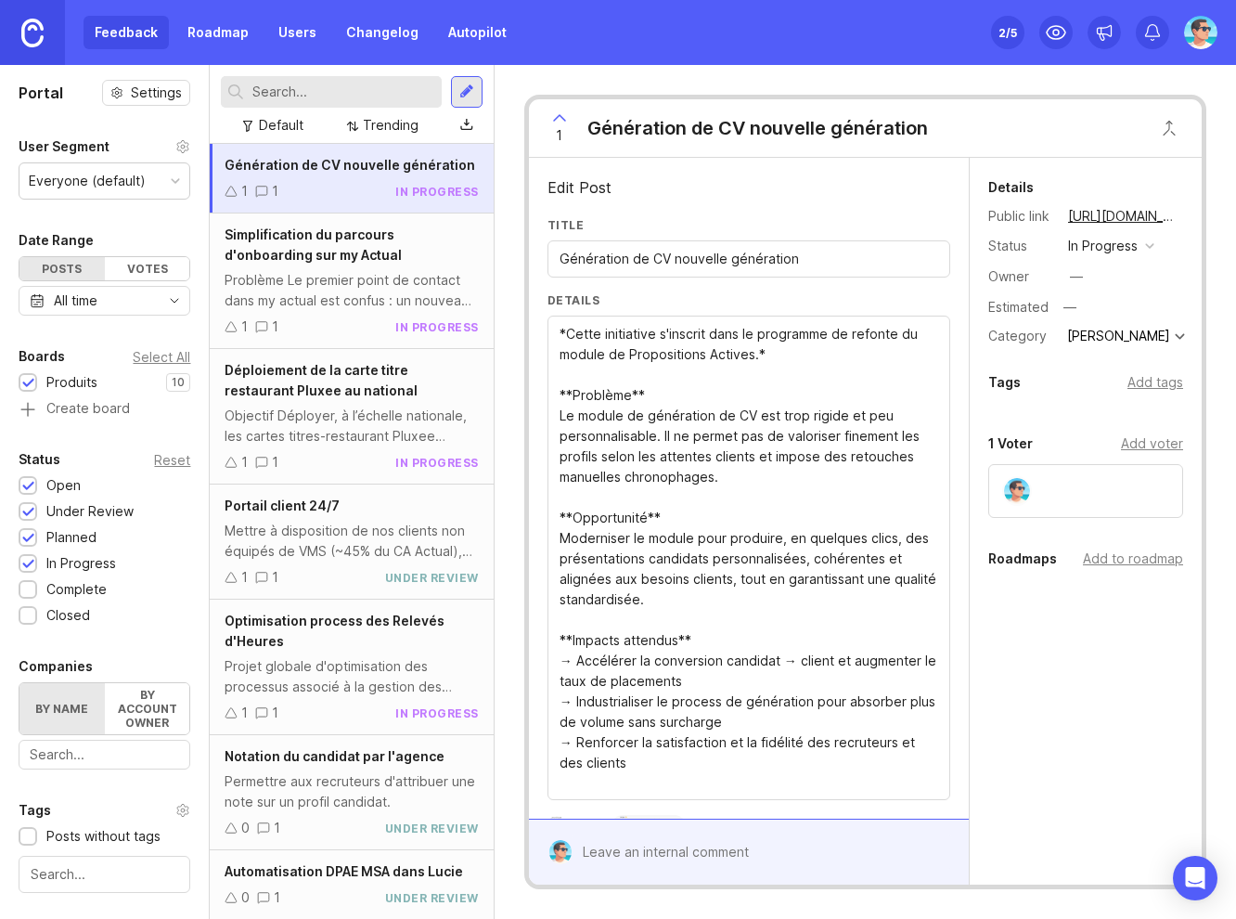
click at [1081, 275] on div "—" at bounding box center [1076, 276] width 13 height 20
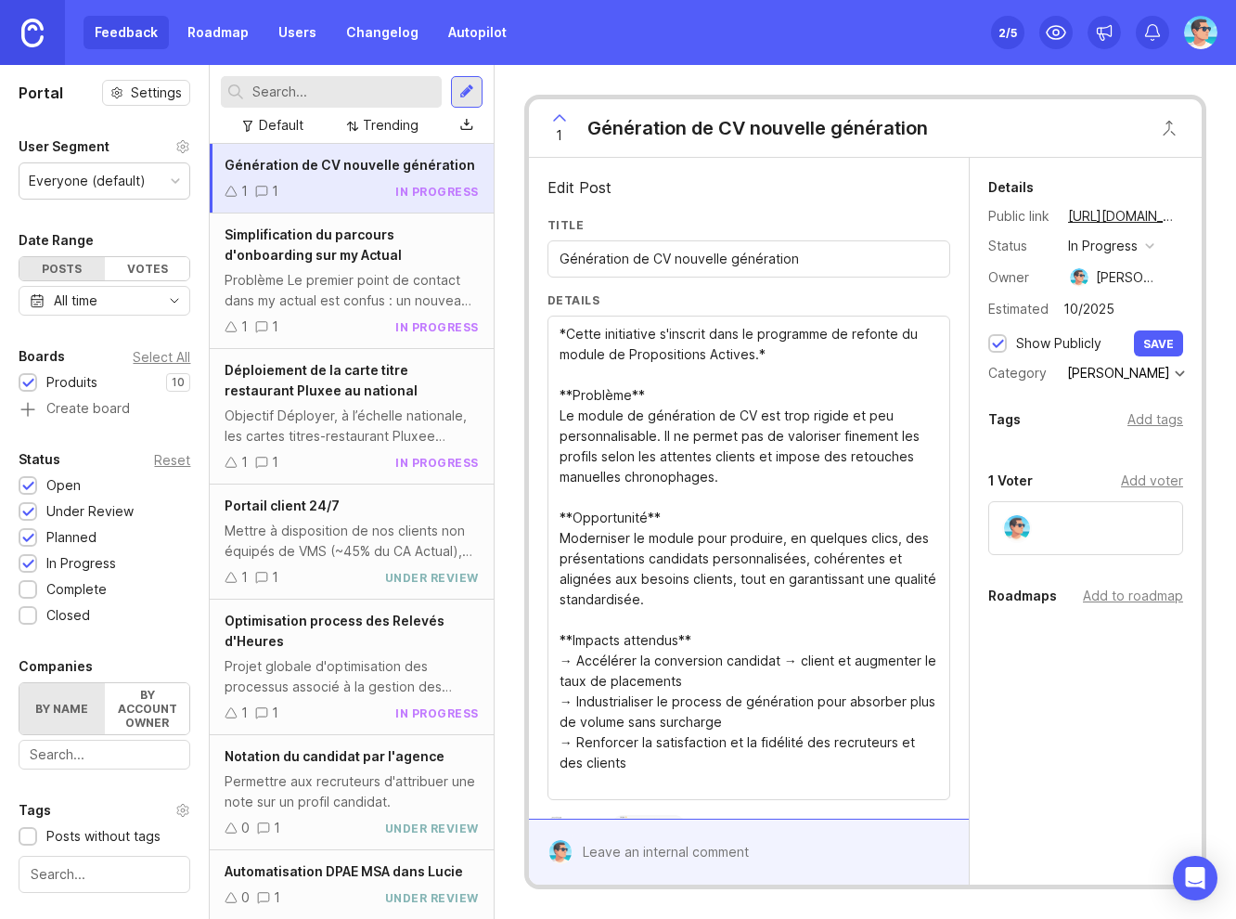
type input "10/2025"
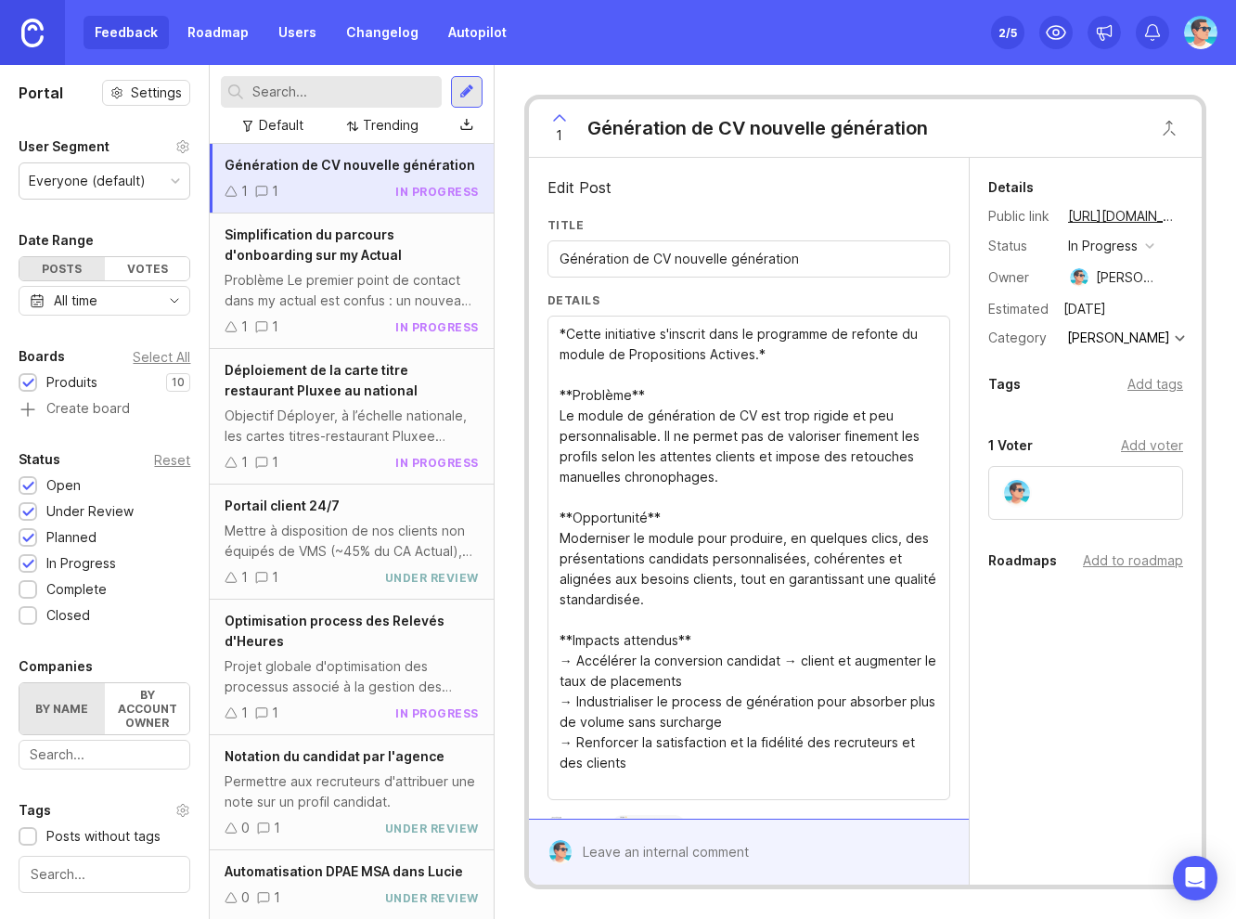
click at [1158, 386] on div "Add tags" at bounding box center [1155, 384] width 56 height 20
click at [1138, 636] on div "Add to roadmap" at bounding box center [1133, 635] width 100 height 20
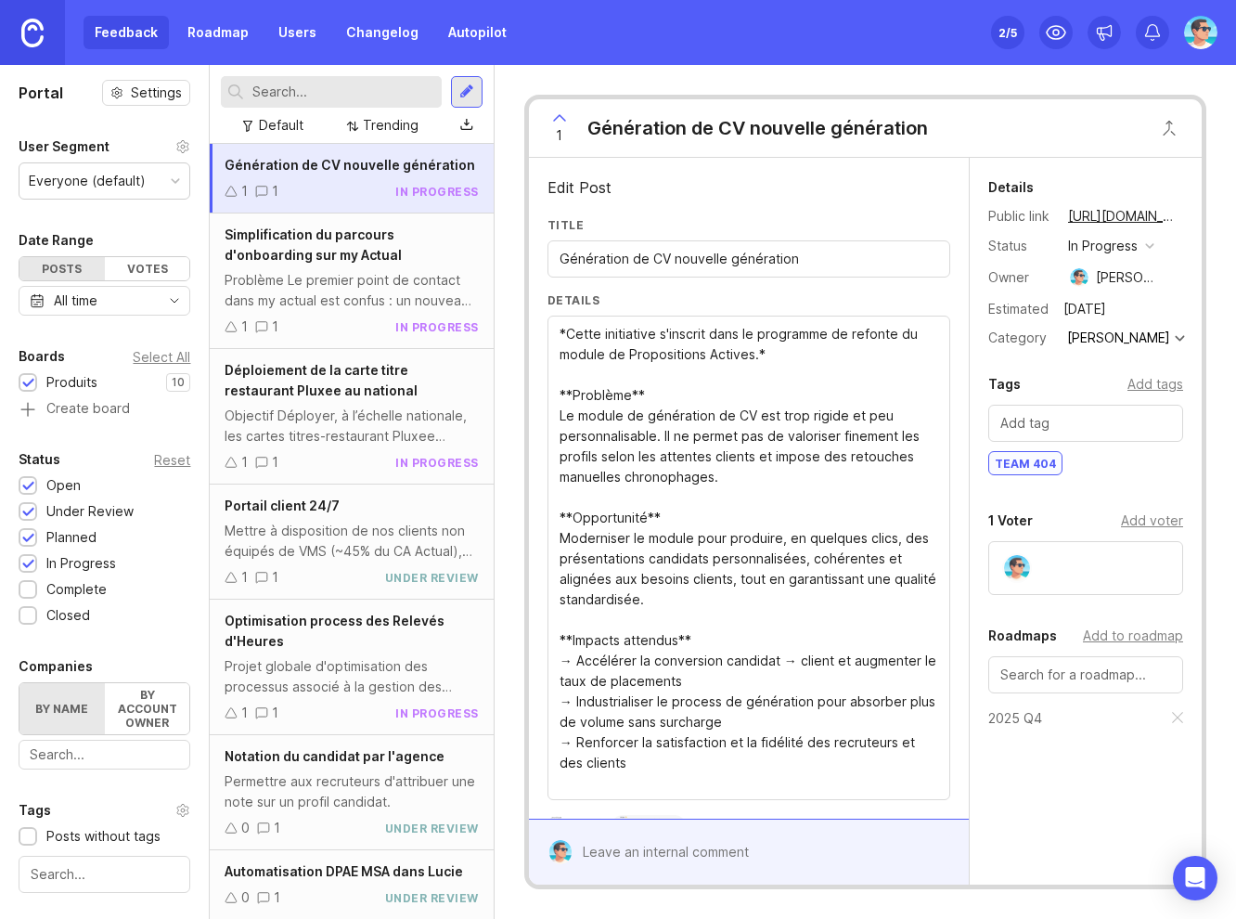
click at [1066, 786] on div "Details Public link https://actual.canny.io/agence/p/generation-de-cv-nouvelle-…" at bounding box center [1086, 531] width 232 height 747
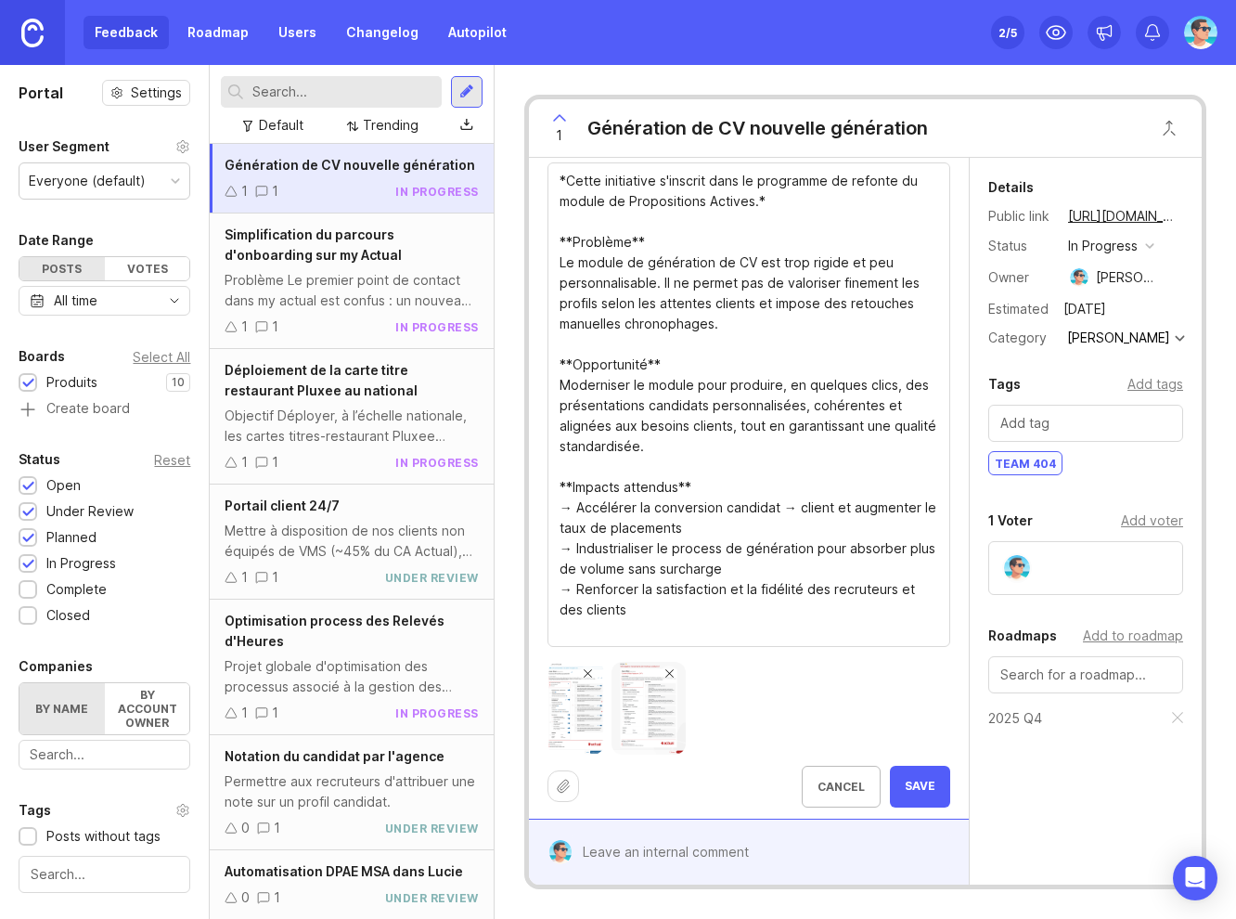
scroll to position [161, 0]
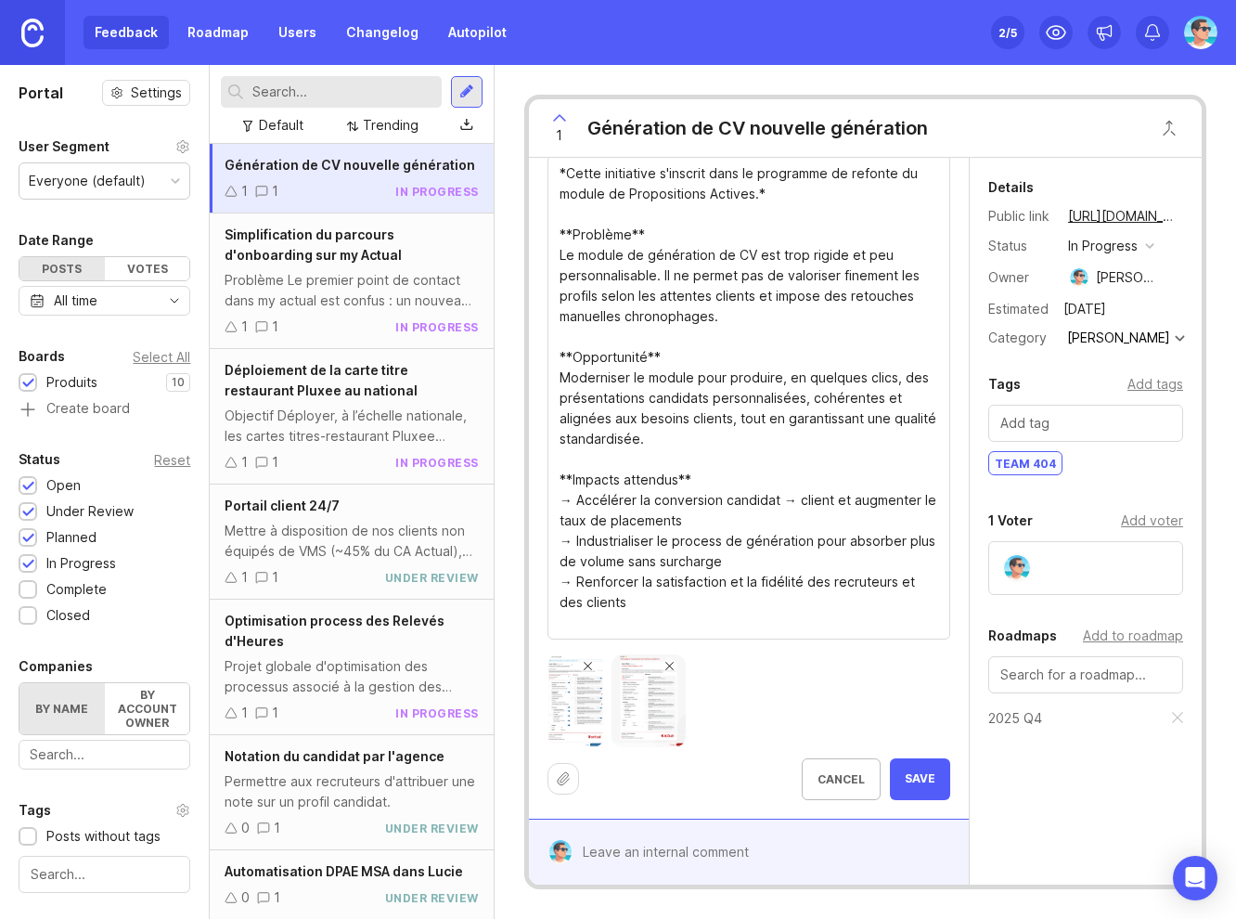
click at [905, 781] on span "Save" at bounding box center [920, 779] width 31 height 16
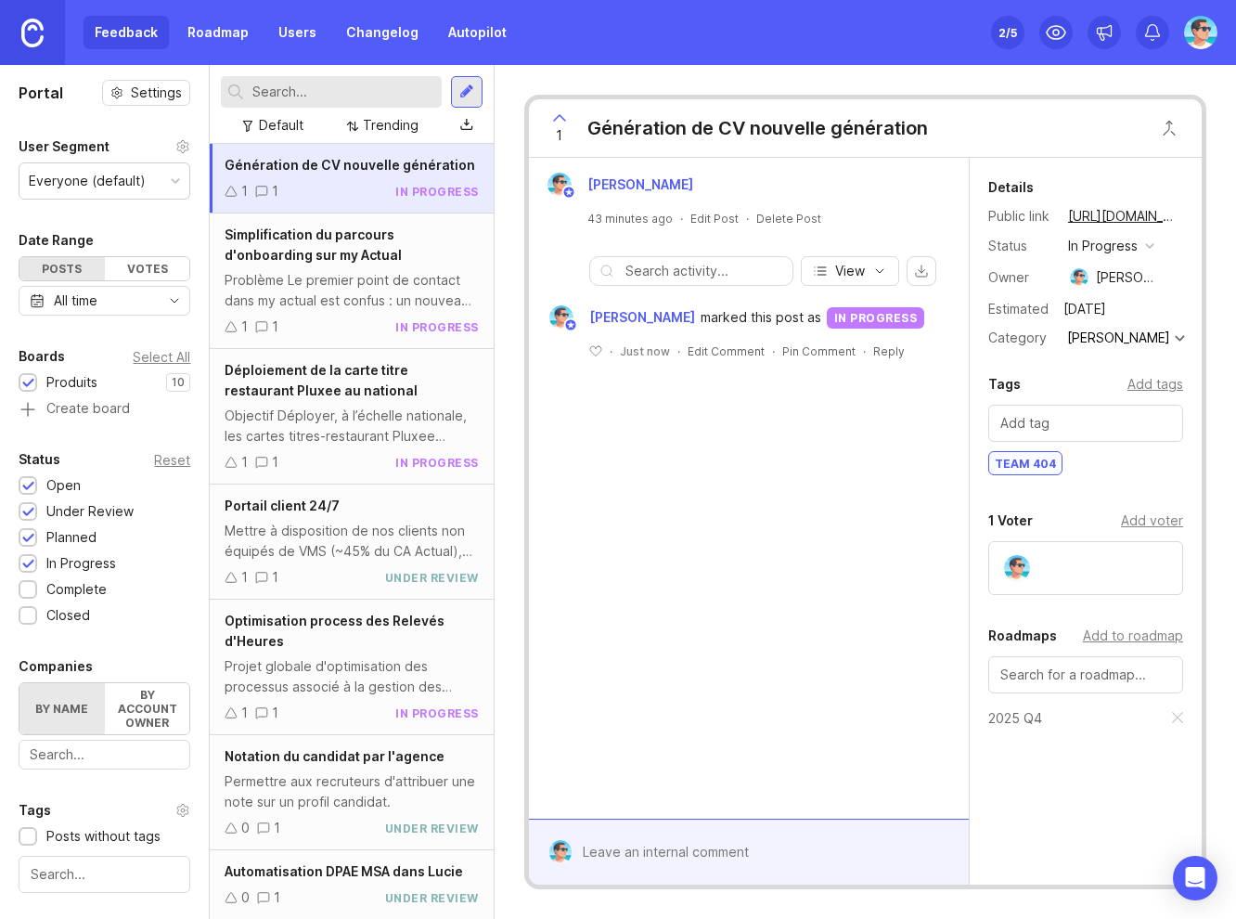
scroll to position [0, 0]
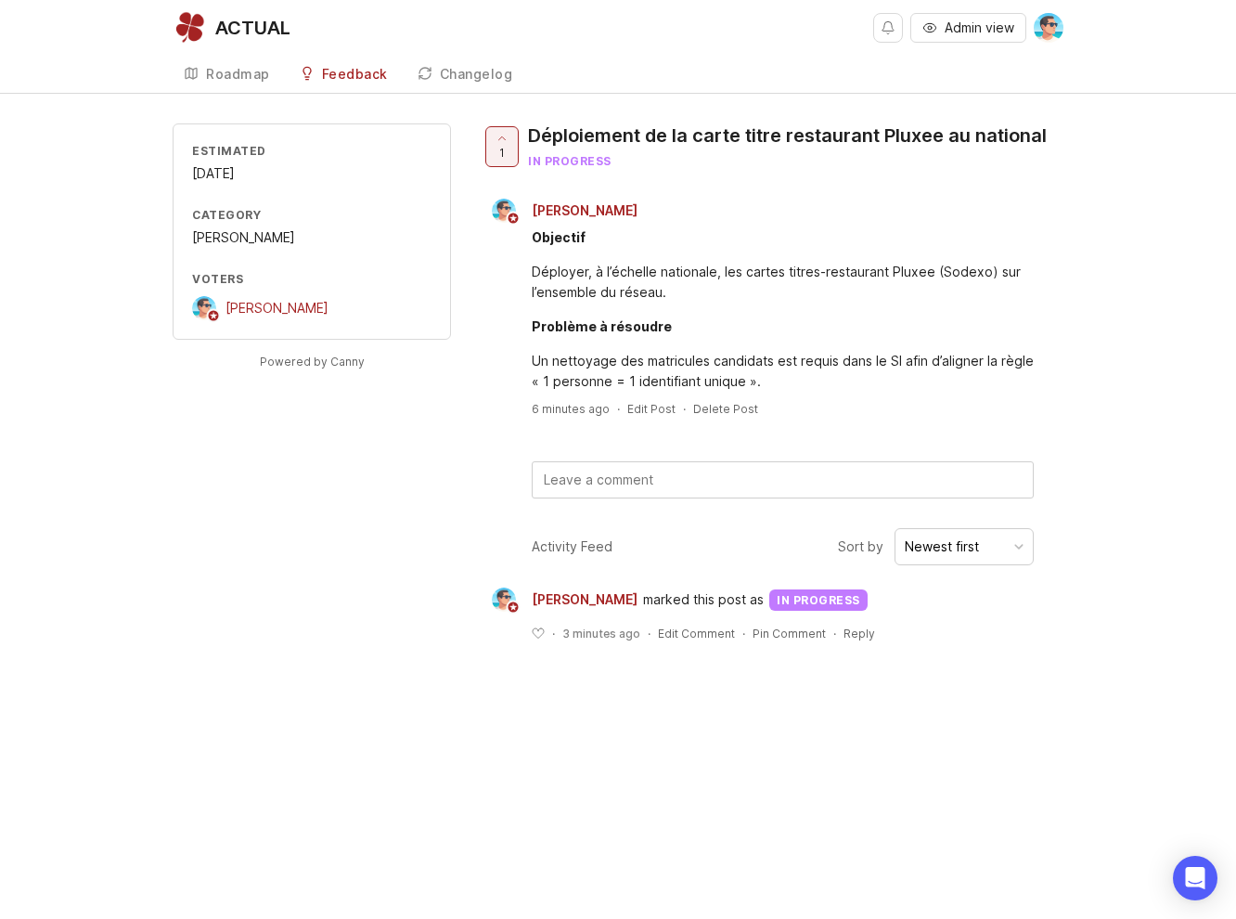
click at [225, 71] on div "Roadmap" at bounding box center [238, 74] width 64 height 13
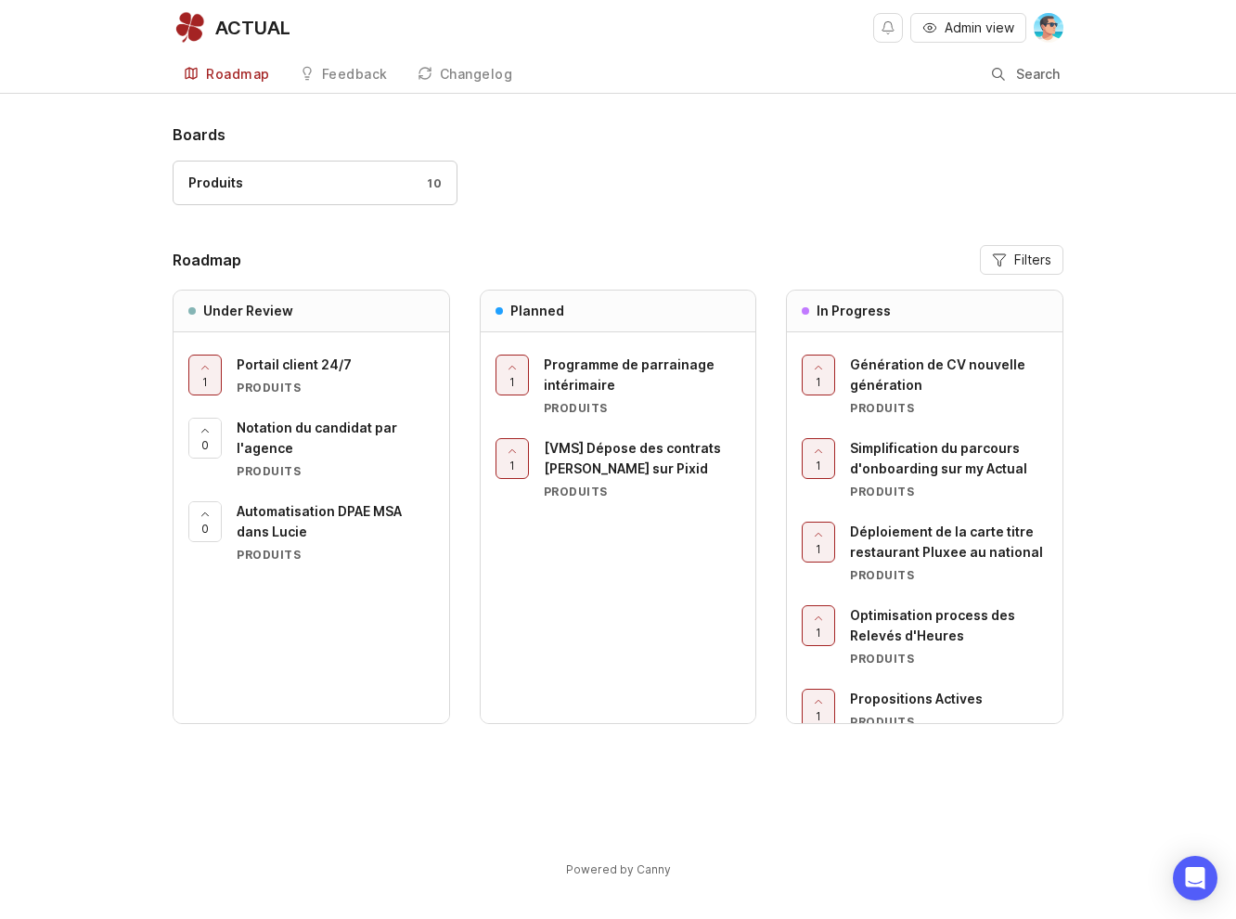
click at [955, 383] on div "Génération de CV nouvelle génération" at bounding box center [949, 374] width 198 height 41
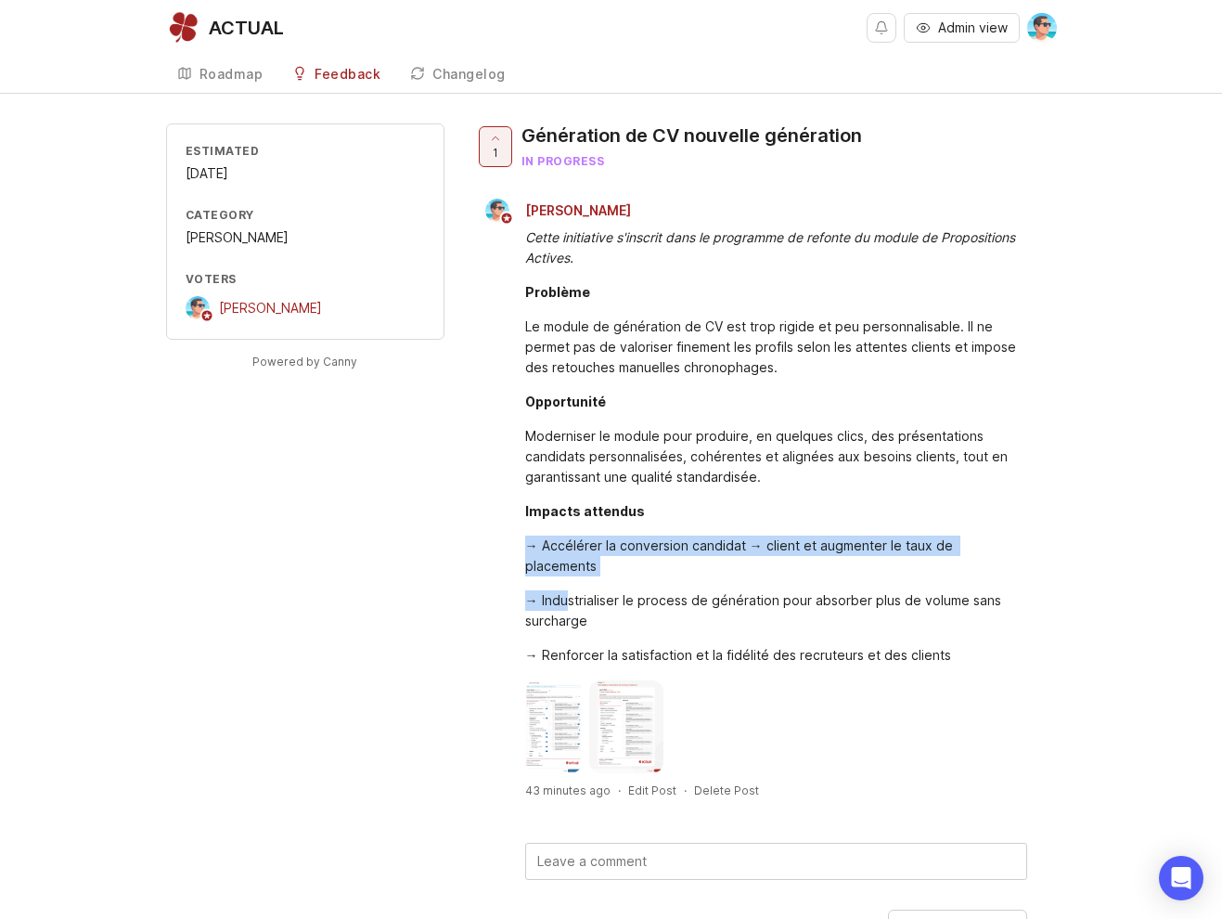
drag, startPoint x: 522, startPoint y: 561, endPoint x: 571, endPoint y: 575, distance: 50.2
click at [571, 575] on div "Cette initiative s'inscrit dans le programme de refonte du module de Propositio…" at bounding box center [765, 498] width 583 height 550
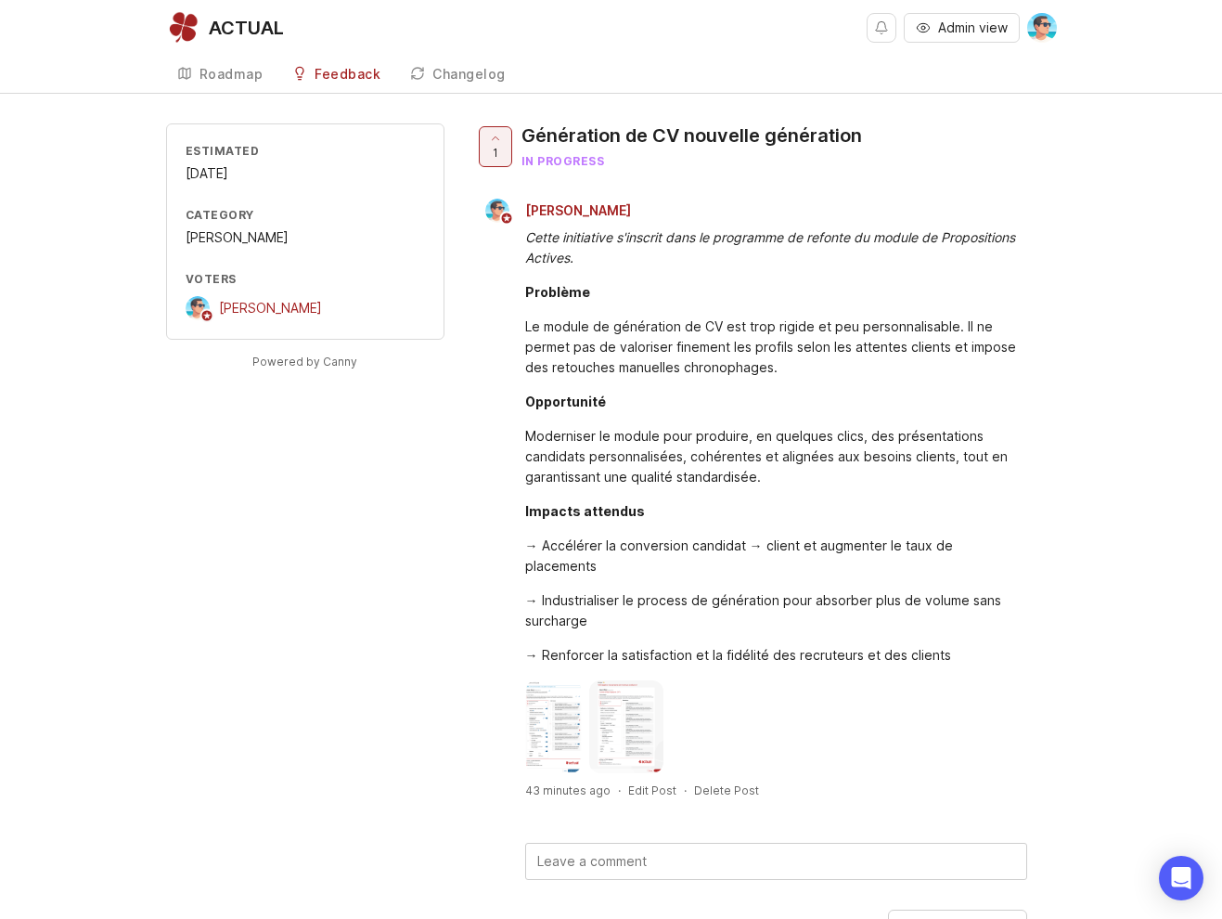
click at [573, 590] on div "→ Industrialiser le process de génération pour absorber plus de volume sans sur…" at bounding box center [776, 610] width 502 height 41
click at [534, 694] on img at bounding box center [553, 726] width 57 height 93
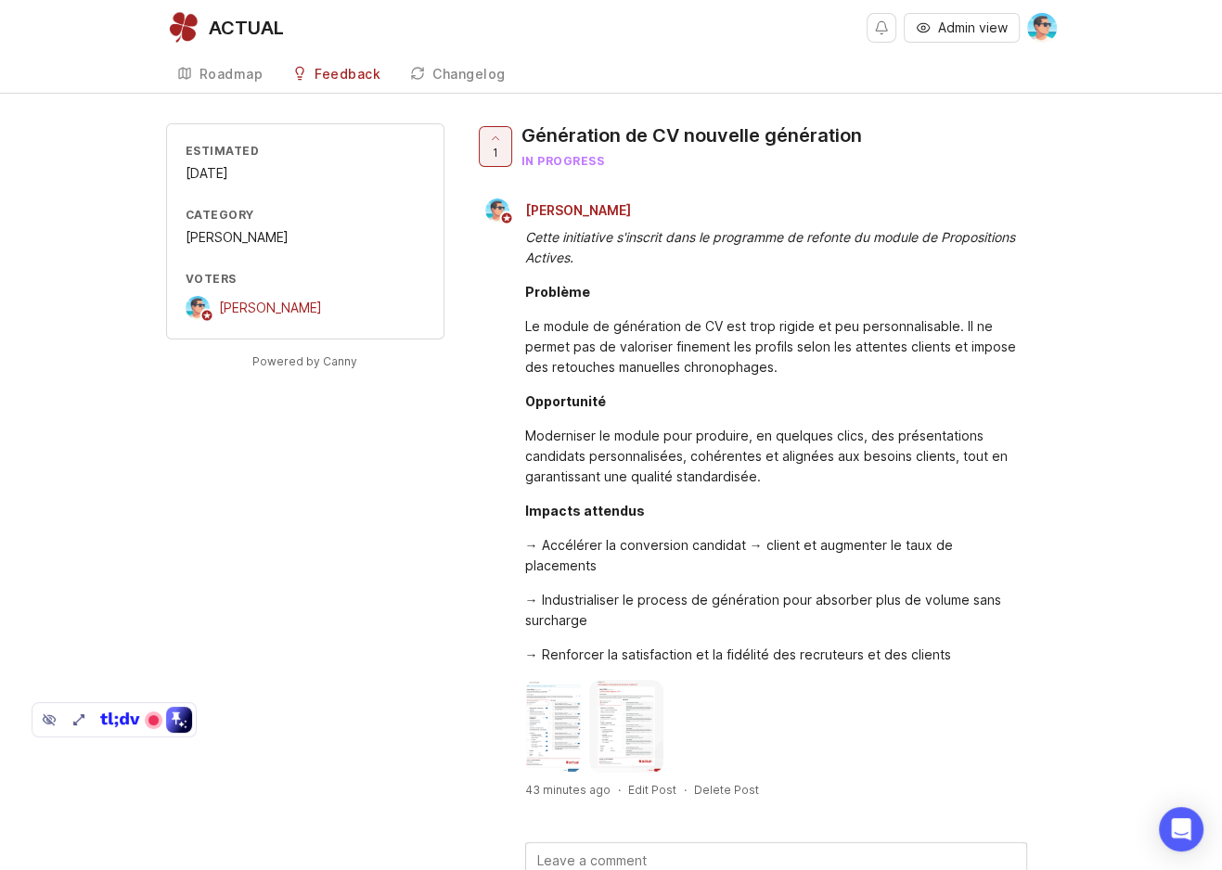
click at [395, 520] on div "Estimated [DATE] Category [PERSON_NAME] [PERSON_NAME] Powered by Canny 1 Généra…" at bounding box center [611, 587] width 891 height 929
click at [230, 75] on div "Roadmap" at bounding box center [232, 74] width 64 height 13
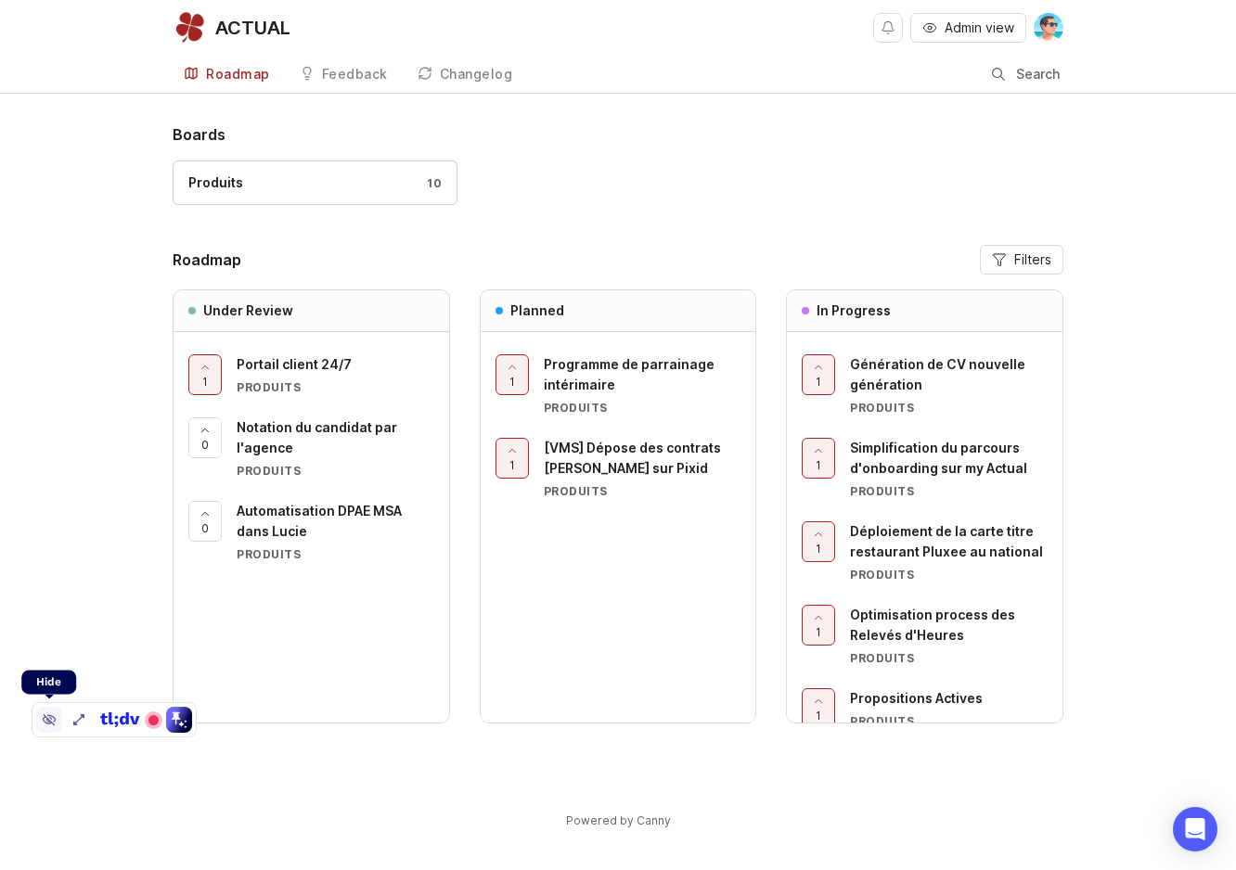
click at [47, 719] on icon at bounding box center [50, 721] width 14 height 12
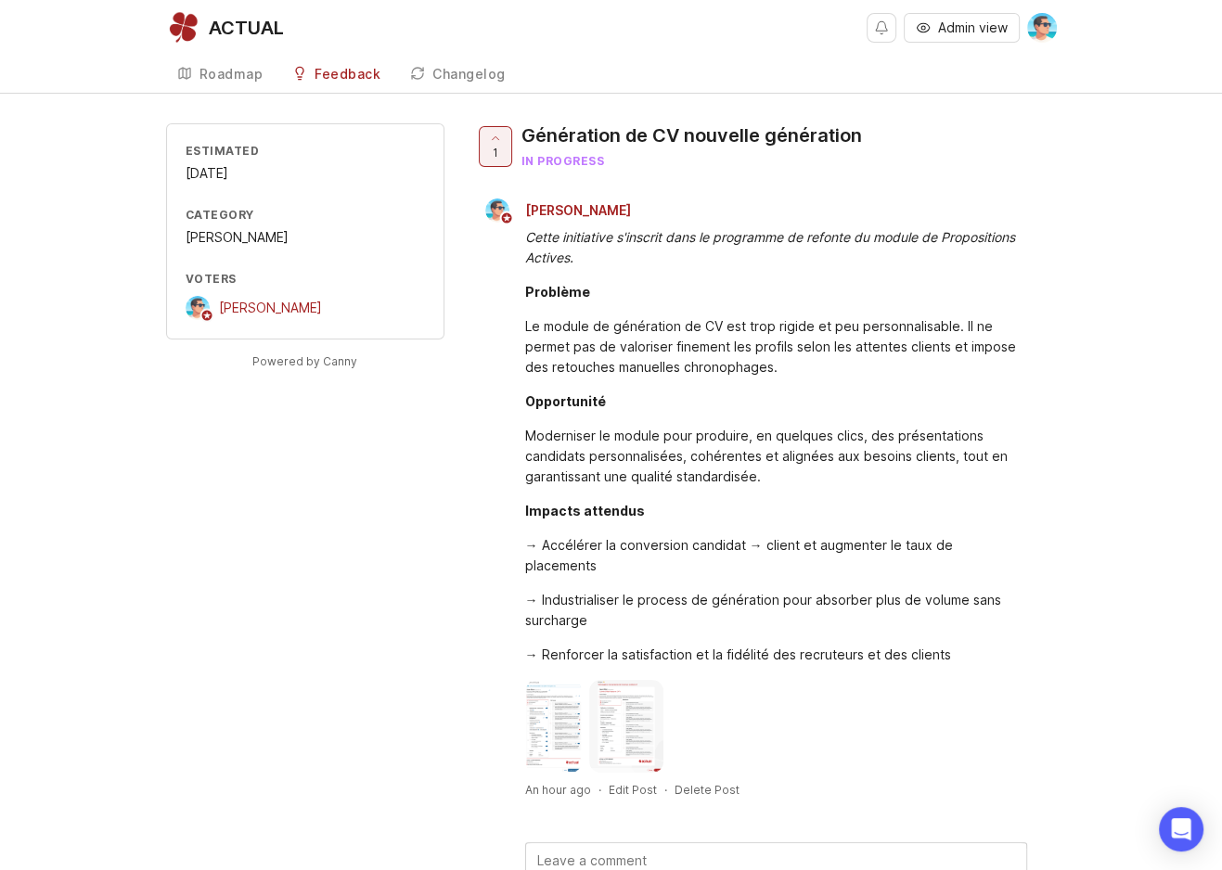
click at [406, 695] on div "Estimated [DATE] Category [PERSON_NAME] [PERSON_NAME] Powered by Canny 1 Généra…" at bounding box center [611, 587] width 891 height 929
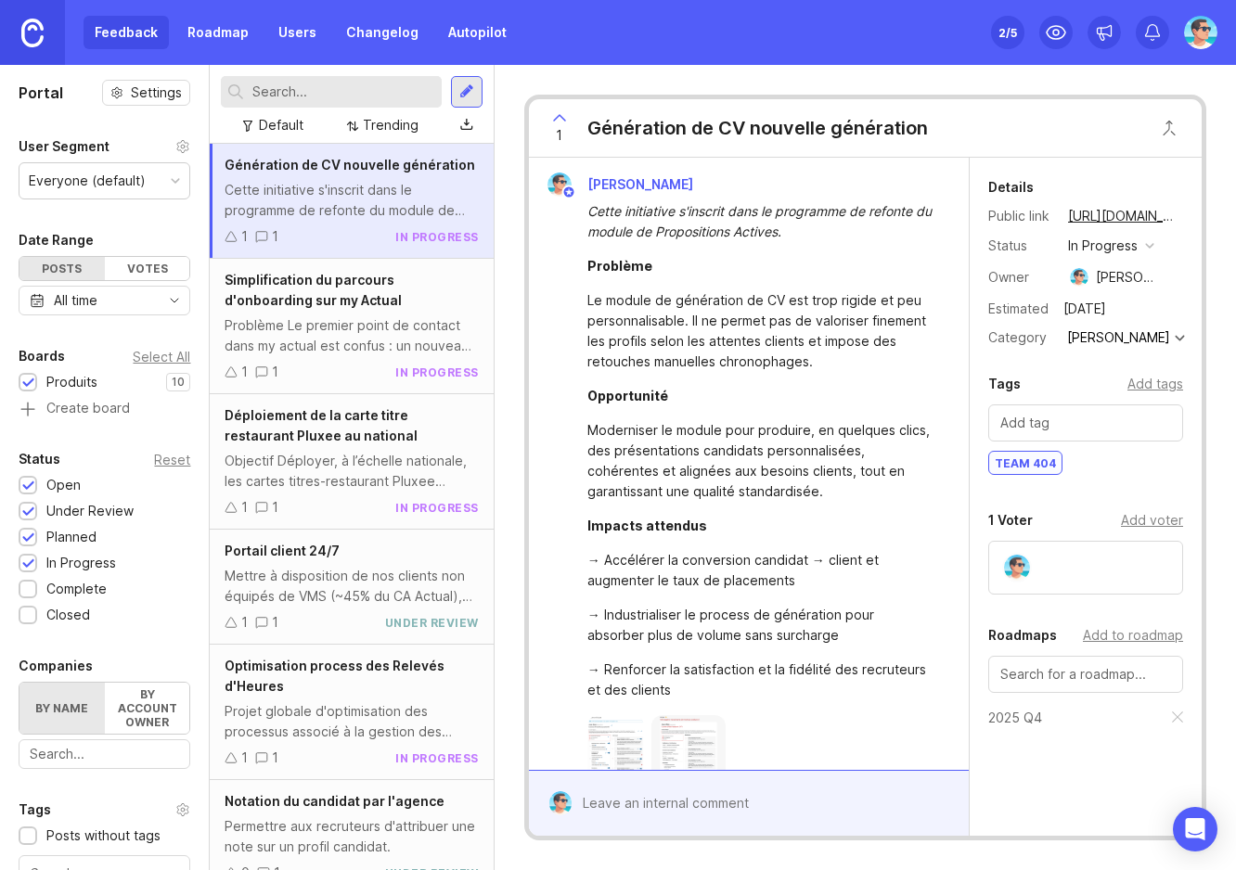
click at [464, 89] on div at bounding box center [466, 92] width 15 height 17
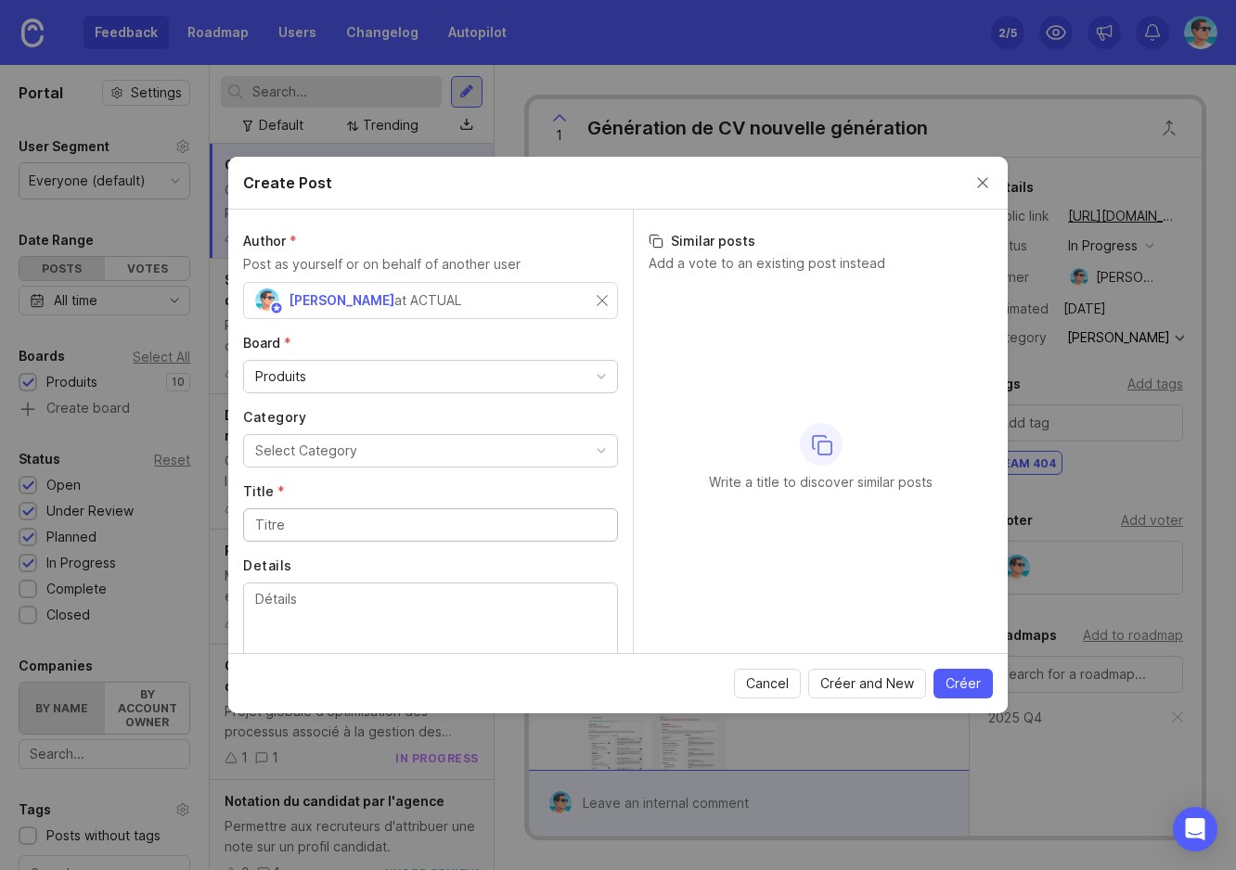
click at [422, 447] on button "Select Category" at bounding box center [430, 450] width 375 height 33
click at [378, 522] on input "Title *" at bounding box center [430, 525] width 351 height 20
click at [399, 521] on input "Title *" at bounding box center [430, 525] width 351 height 20
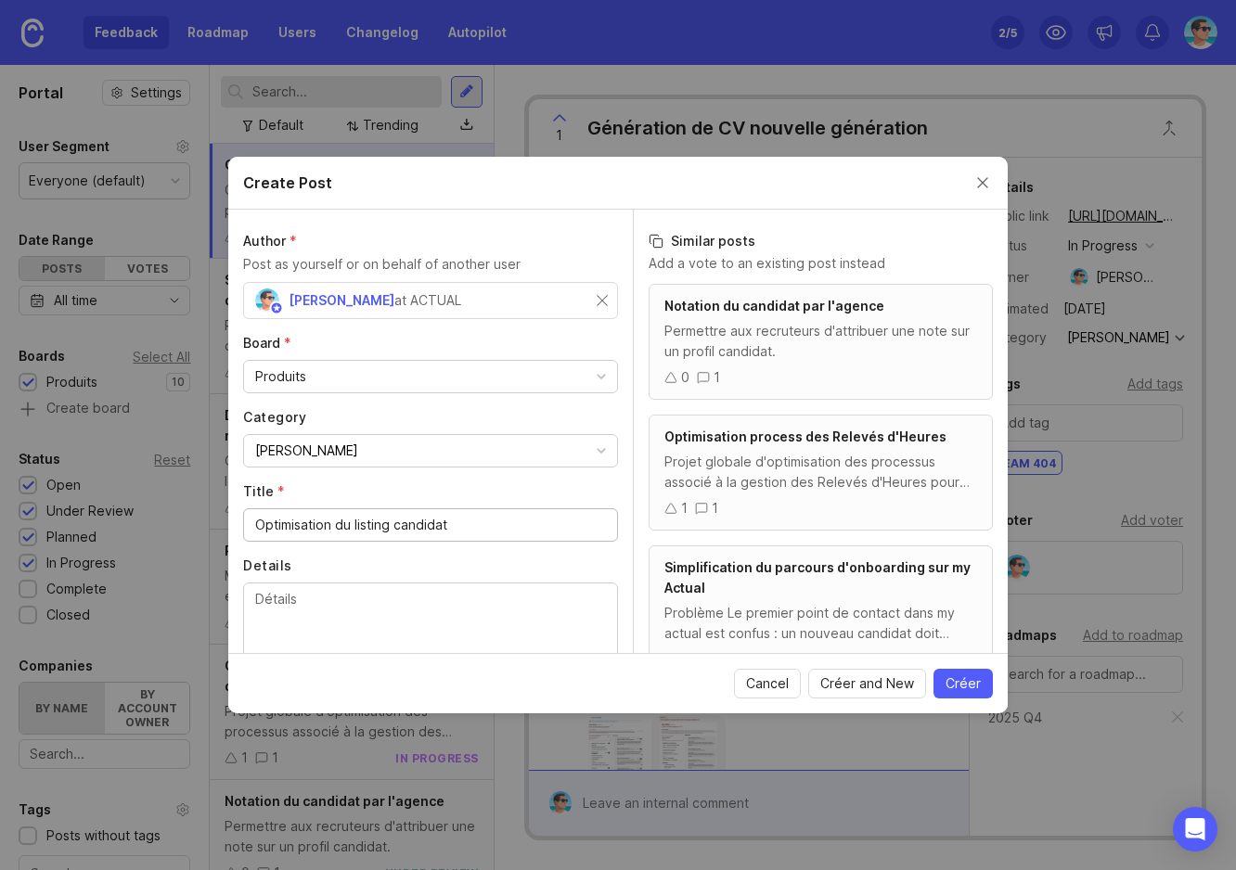
scroll to position [74, 0]
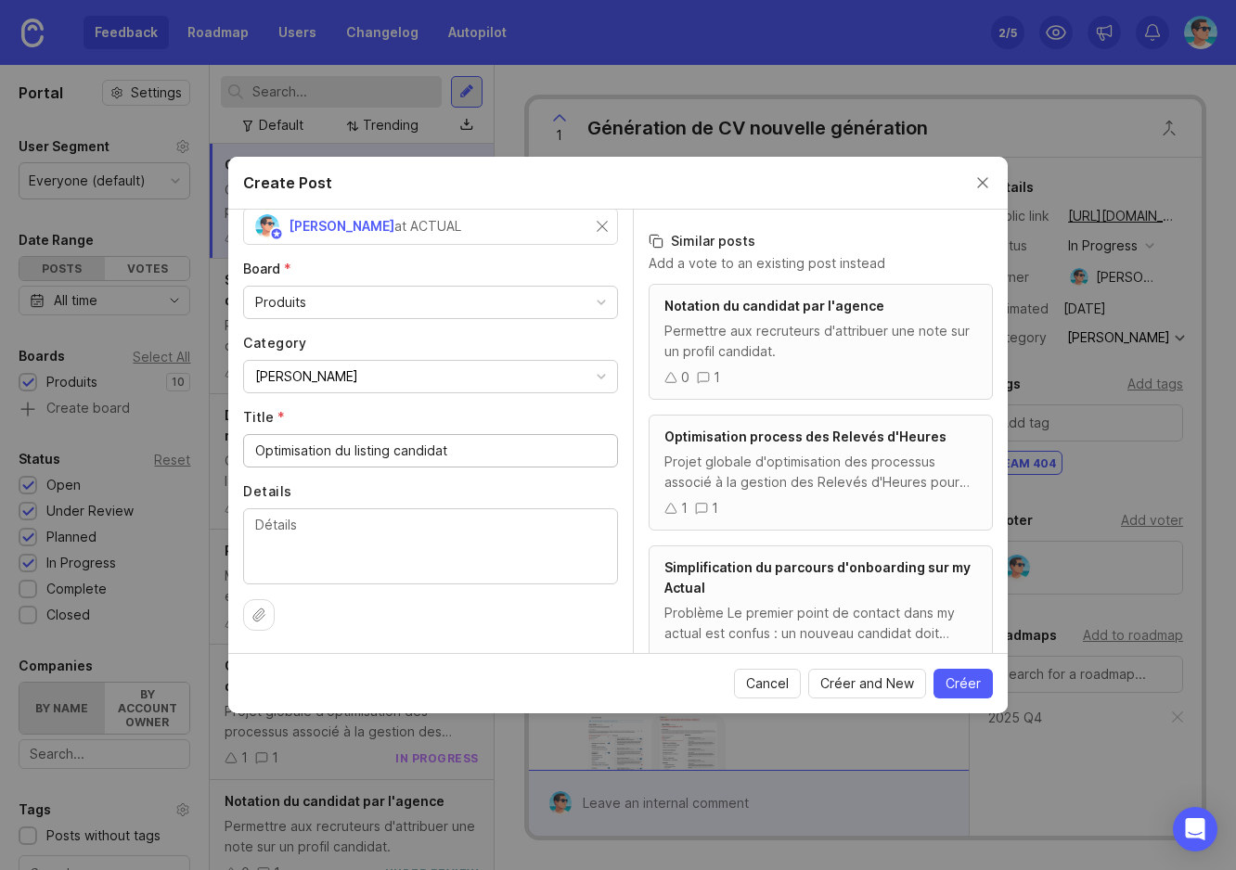
type input "Optimisation du listing candidat"
click at [946, 687] on span "Créer" at bounding box center [963, 684] width 35 height 19
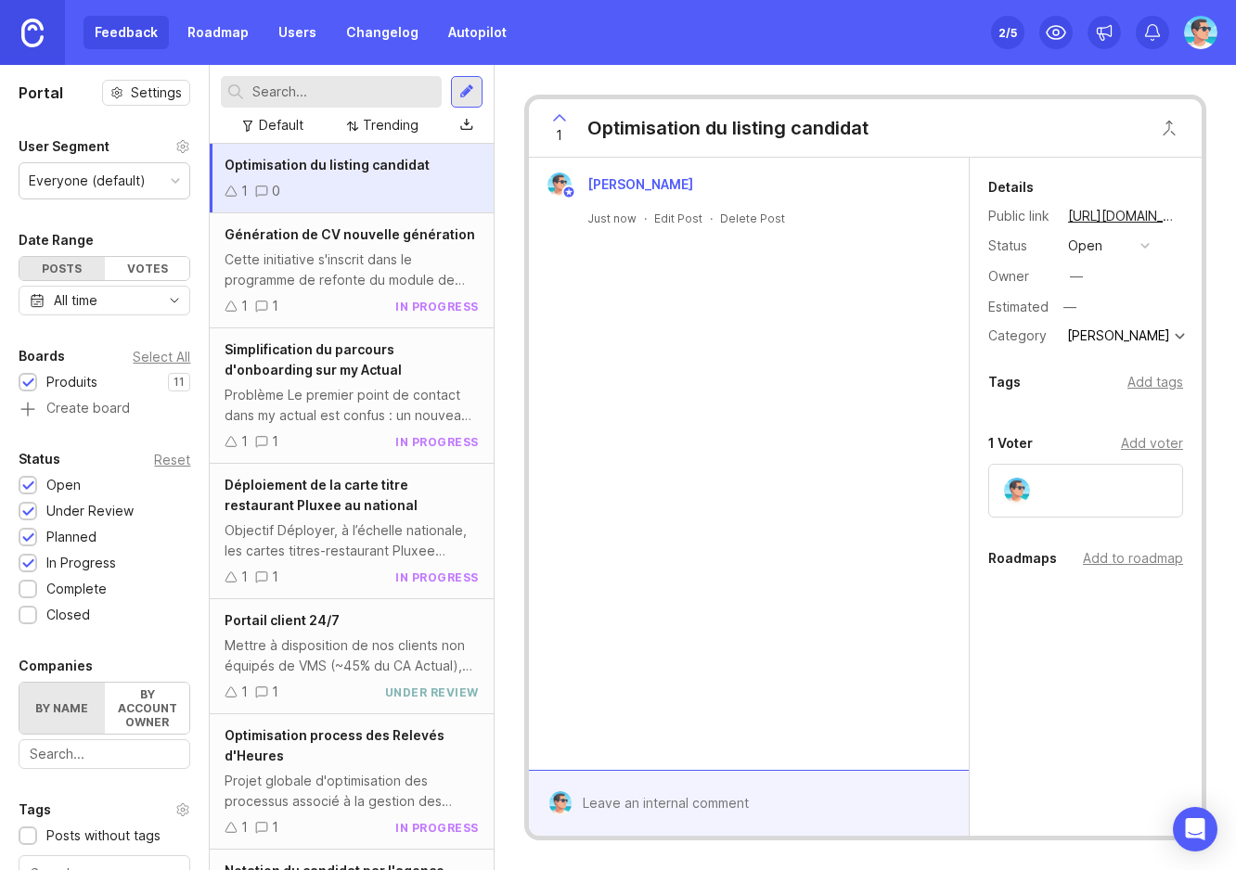
click at [642, 374] on div "[PERSON_NAME] Just now · Edit Post · Delete Post" at bounding box center [749, 464] width 440 height 612
click at [1107, 253] on button "open" at bounding box center [1108, 246] width 93 height 24
click at [1106, 386] on div "in progress" at bounding box center [1114, 382] width 84 height 16
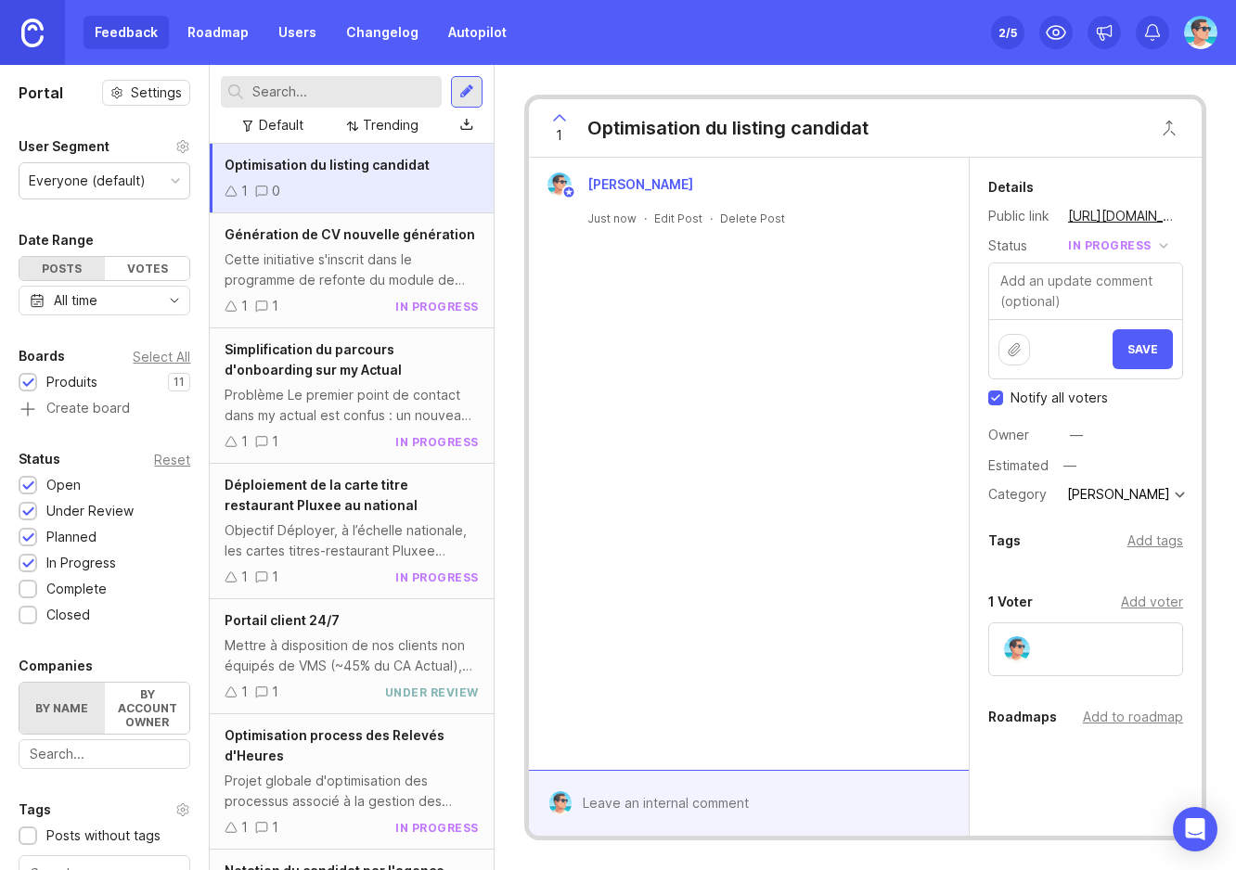
click at [1127, 350] on span "Save" at bounding box center [1142, 349] width 31 height 14
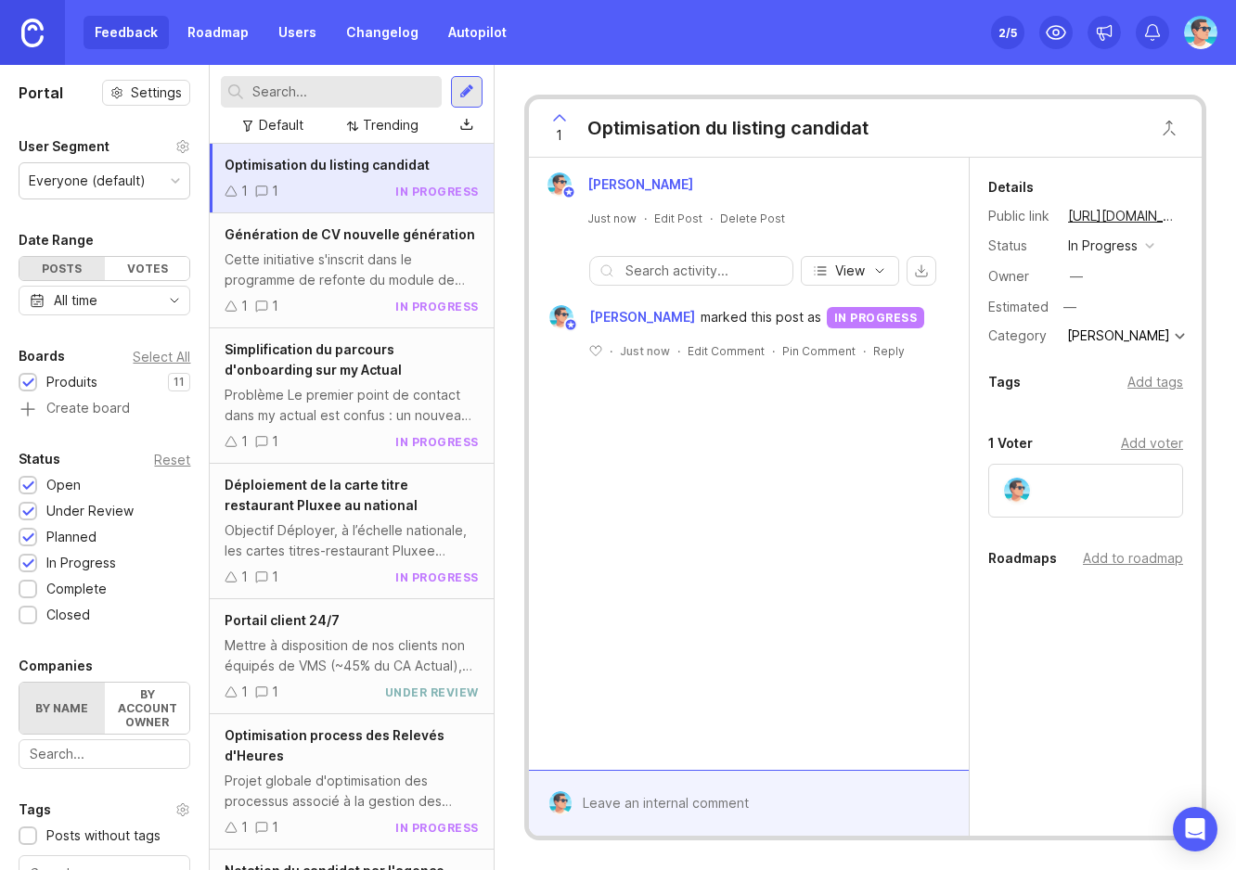
click at [1083, 267] on div "—" at bounding box center [1076, 276] width 24 height 24
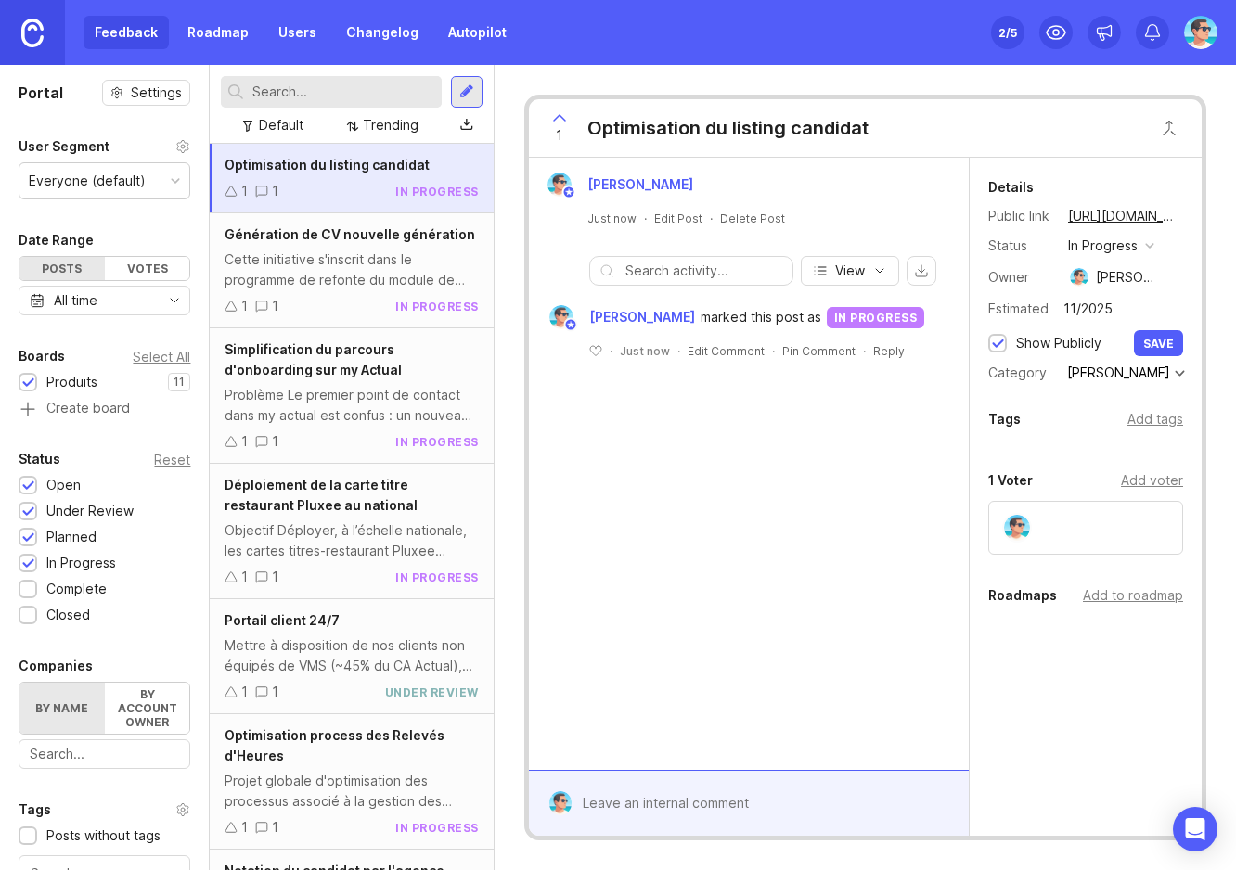
type input "11/2025"
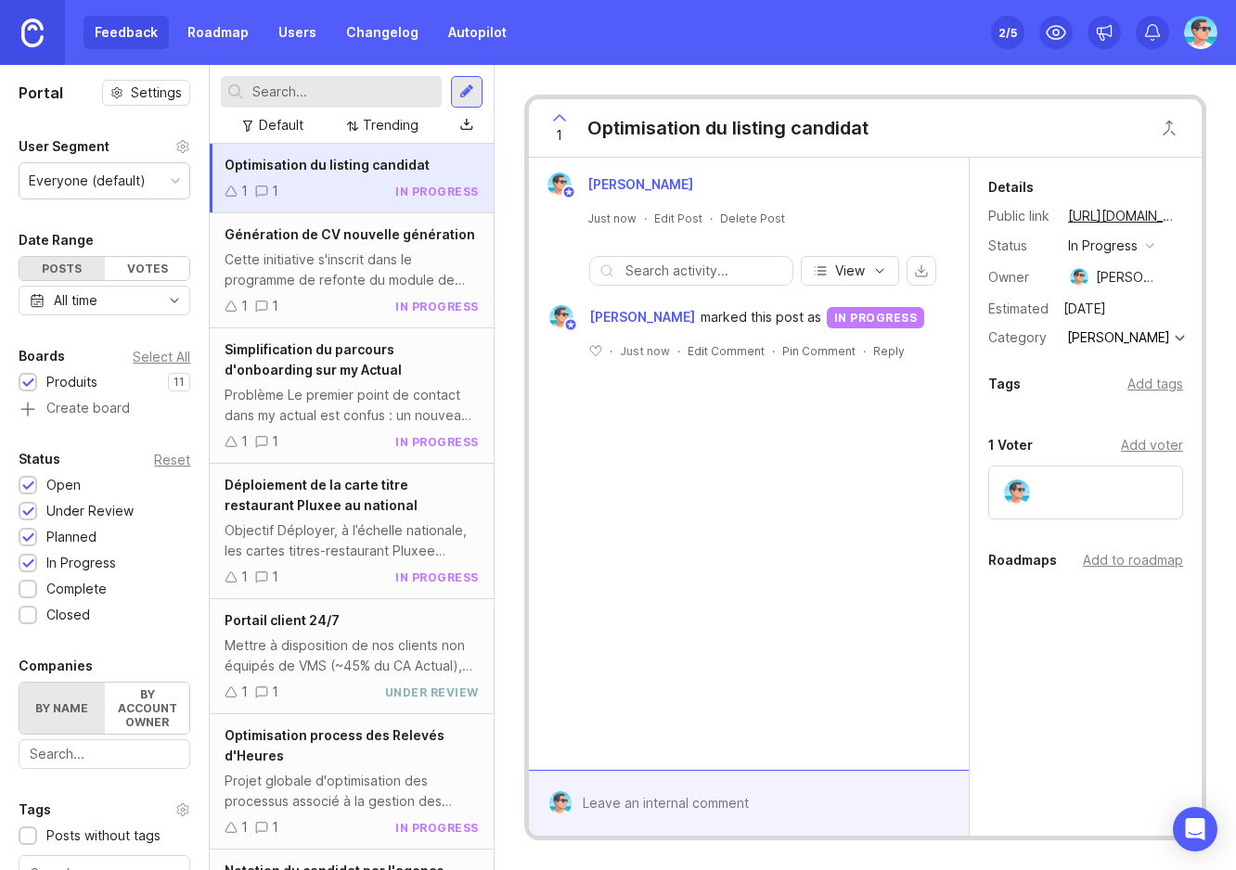
click at [1158, 385] on div "Add tags" at bounding box center [1155, 384] width 56 height 20
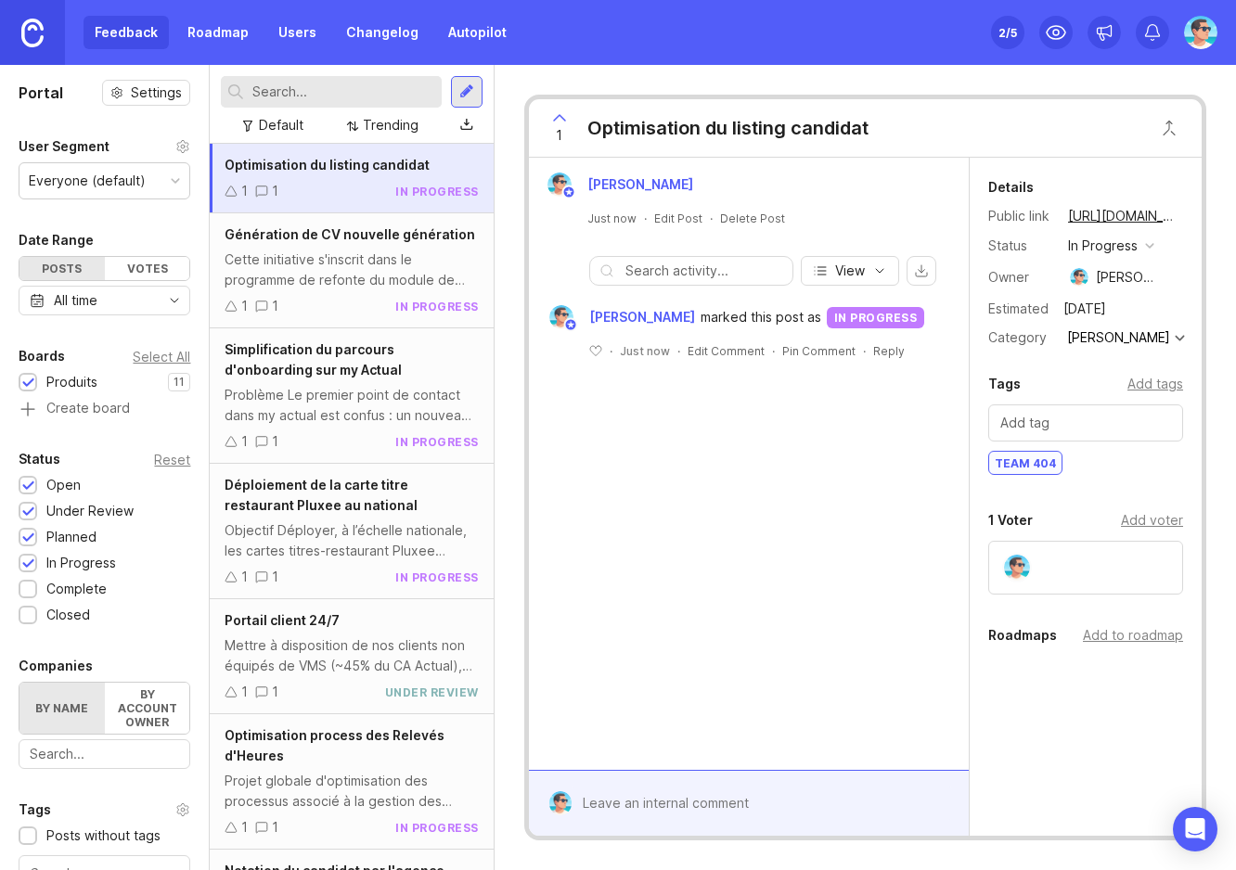
click at [1128, 635] on div "Add to roadmap" at bounding box center [1133, 635] width 100 height 20
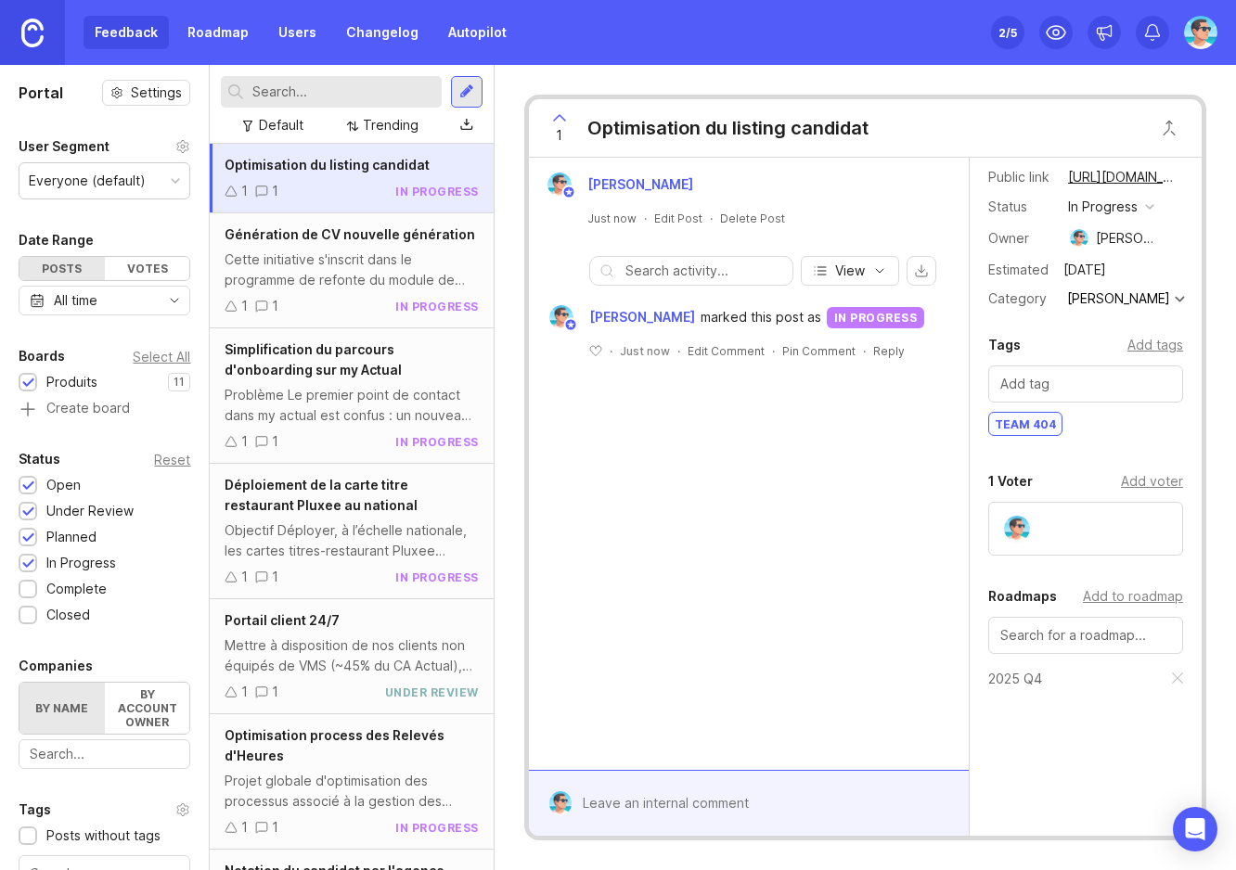
click at [837, 624] on div "[PERSON_NAME] Just now · Edit Post · Delete Post View [PERSON_NAME] marked this…" at bounding box center [749, 464] width 440 height 612
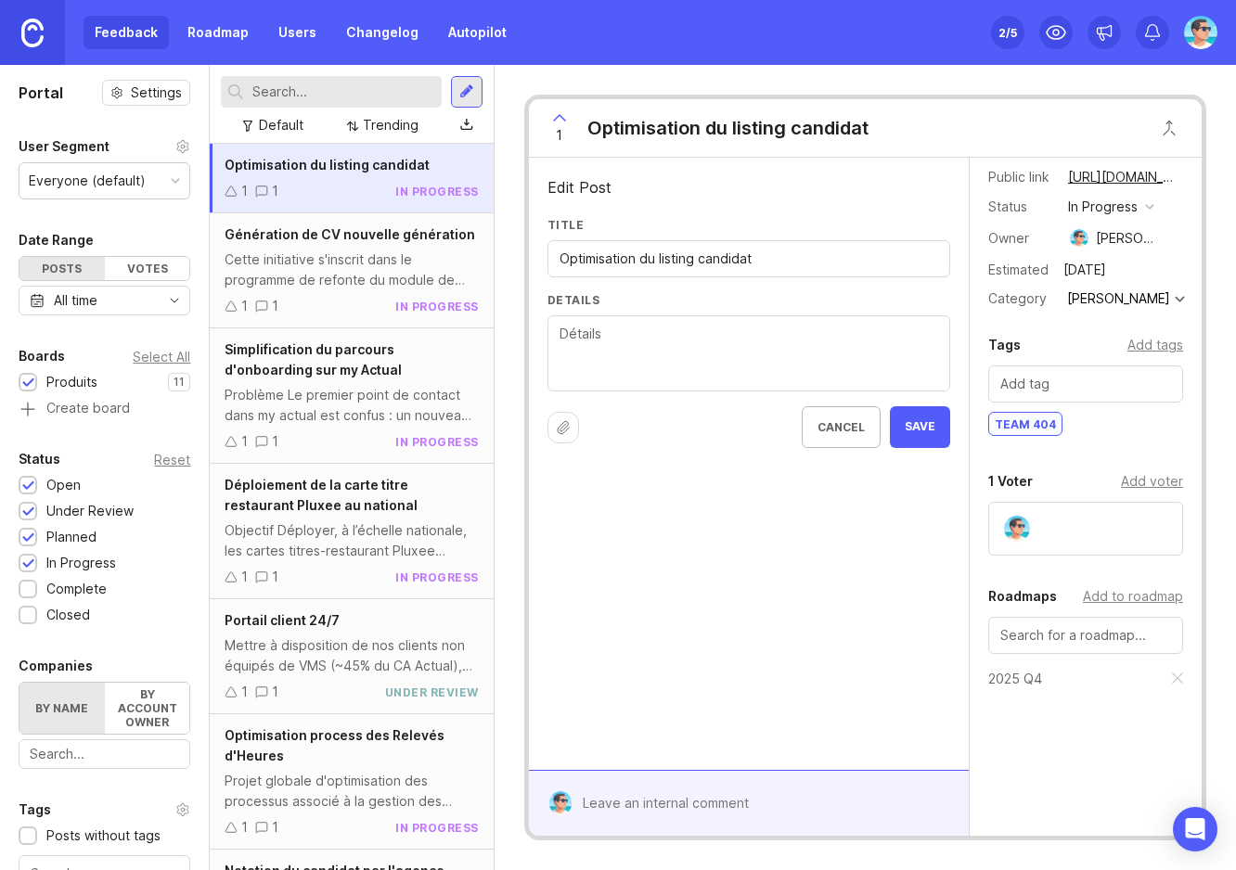
click at [715, 365] on textarea "Details" at bounding box center [749, 354] width 379 height 61
click at [1036, 755] on div "Details Public link [URL][DOMAIN_NAME] Status in progress Owner [PERSON_NAME] E…" at bounding box center [1086, 492] width 232 height 747
click at [654, 344] on textarea "Details" at bounding box center [749, 354] width 379 height 61
paste textarea "Loremips Do sitam consectet ad e’SED (doe temporin ut labore) etdolo mag aliqua…"
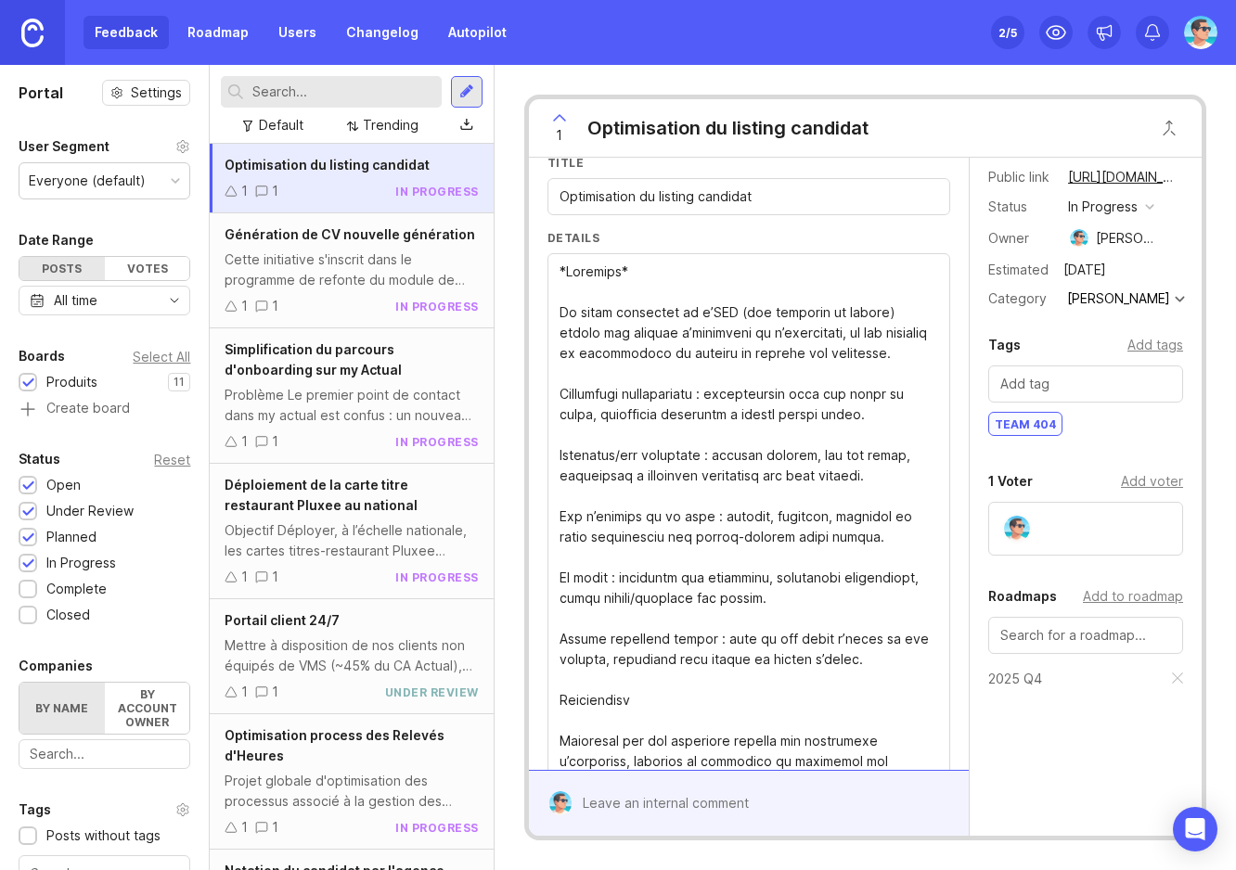
scroll to position [93, 0]
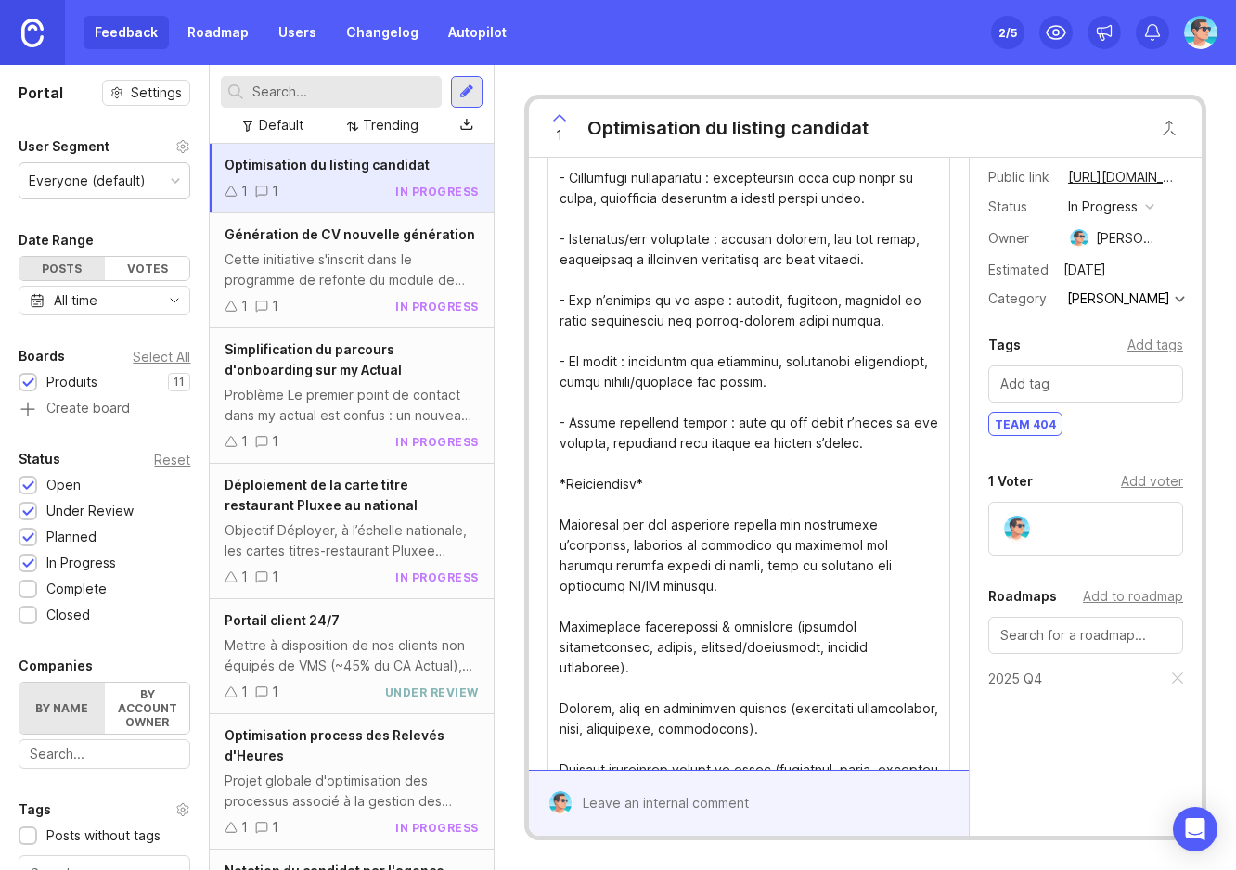
scroll to position [371, 0]
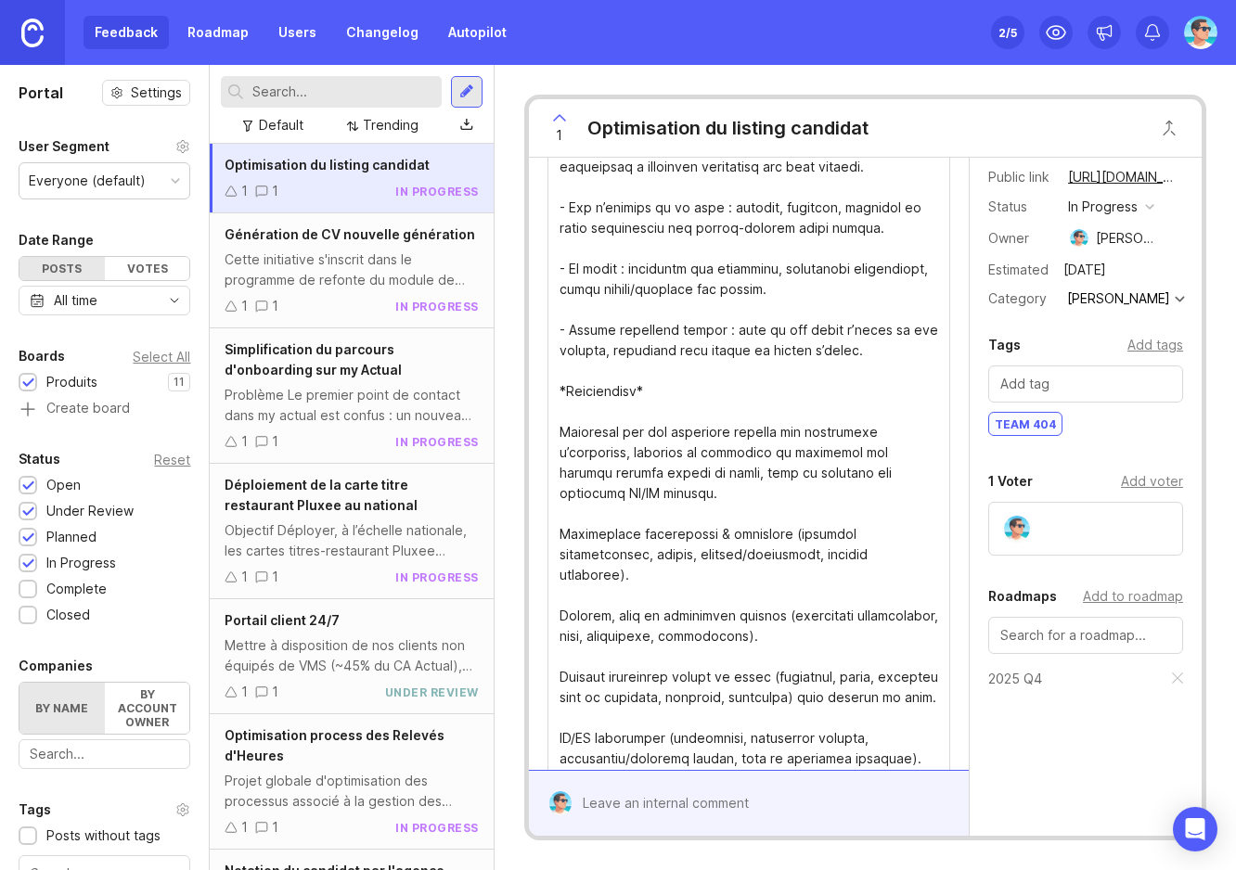
click at [560, 532] on textarea "Details" at bounding box center [749, 677] width 379 height 1449
click at [562, 612] on textarea "Details" at bounding box center [749, 677] width 379 height 1449
click at [562, 673] on textarea "Details" at bounding box center [749, 677] width 379 height 1449
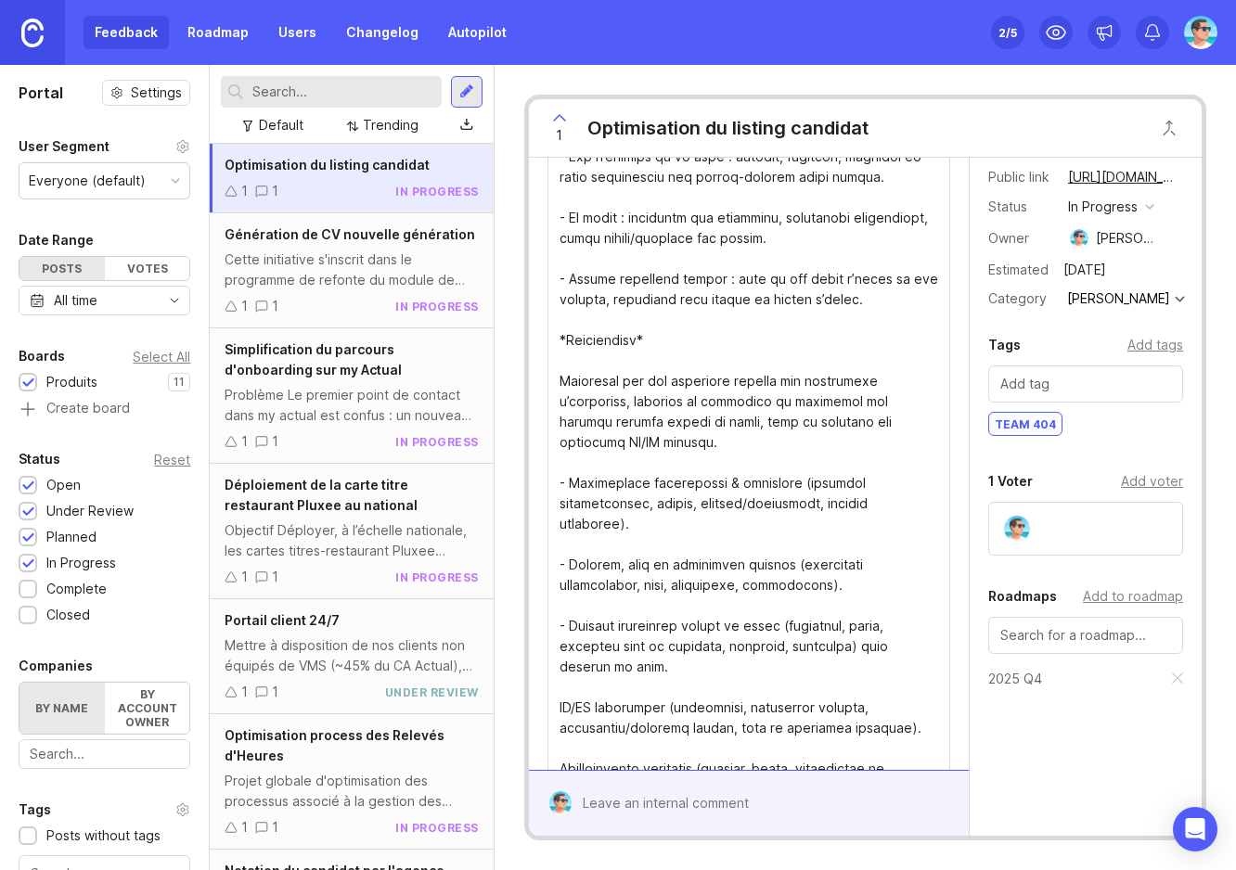
scroll to position [464, 0]
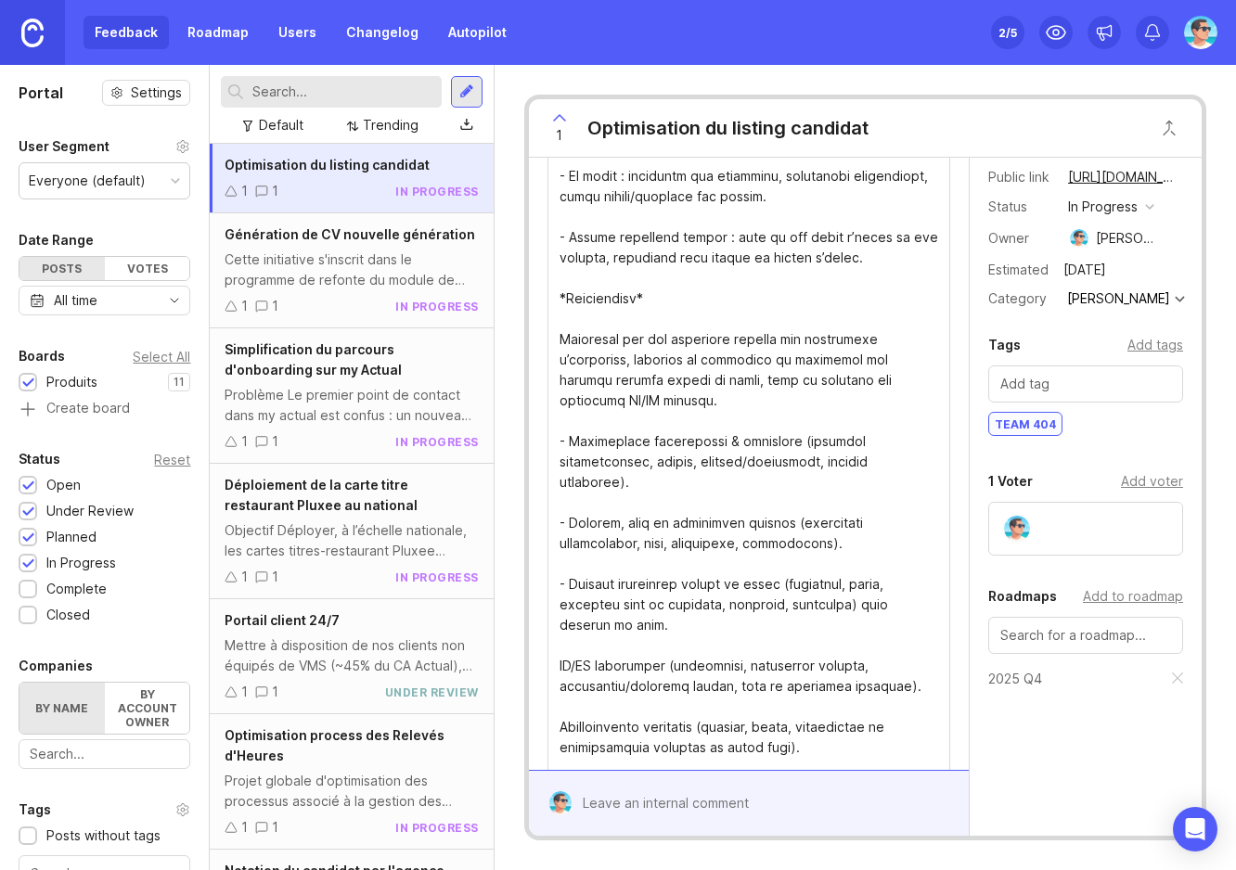
click at [560, 664] on textarea "Details" at bounding box center [749, 584] width 379 height 1449
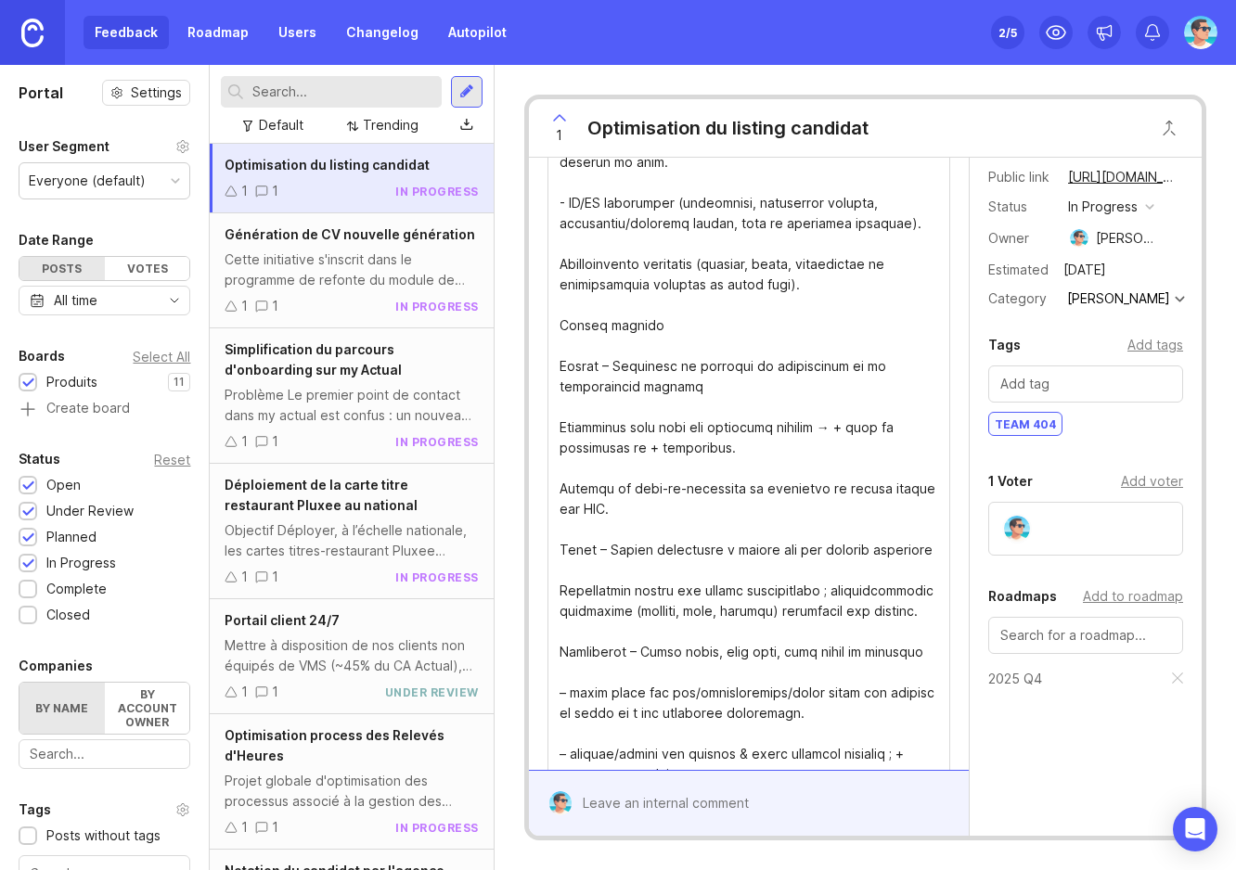
scroll to position [928, 0]
click at [561, 368] on textarea "Details" at bounding box center [749, 120] width 379 height 1449
click at [561, 422] on textarea "Details" at bounding box center [749, 120] width 379 height 1449
click at [560, 483] on textarea "Details" at bounding box center [749, 120] width 379 height 1449
click at [558, 548] on div at bounding box center [748, 120] width 403 height 1464
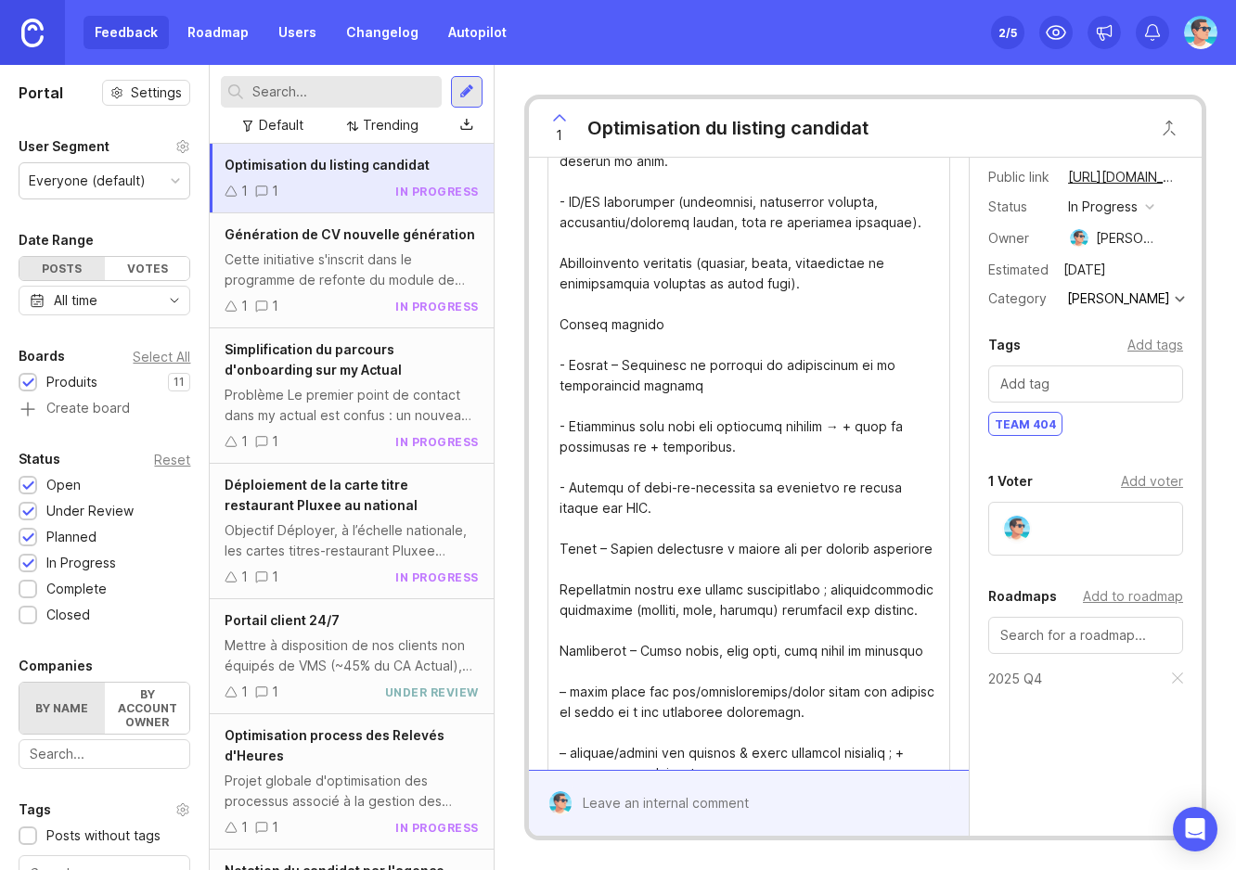
click at [563, 546] on textarea "Details" at bounding box center [749, 120] width 379 height 1449
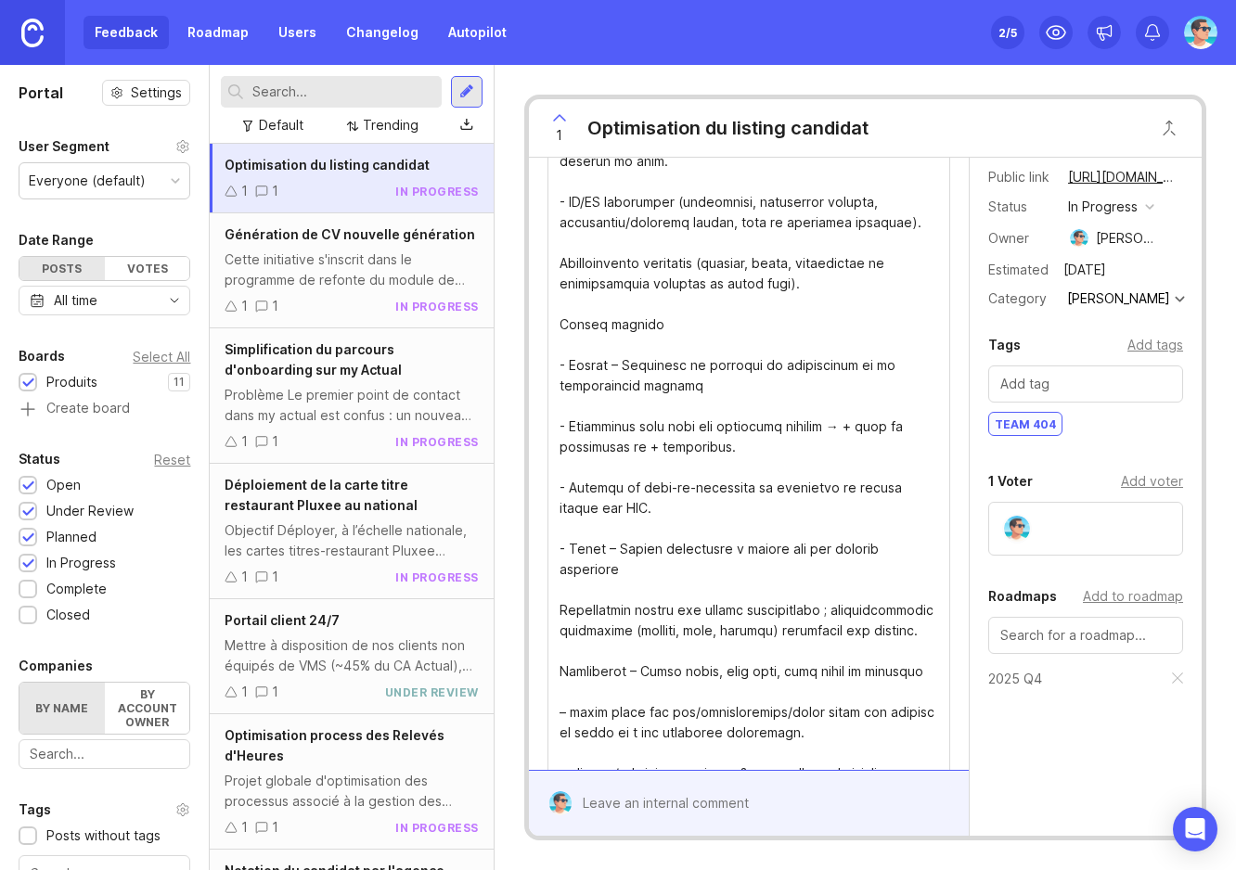
click at [563, 607] on textarea "Details" at bounding box center [749, 120] width 379 height 1449
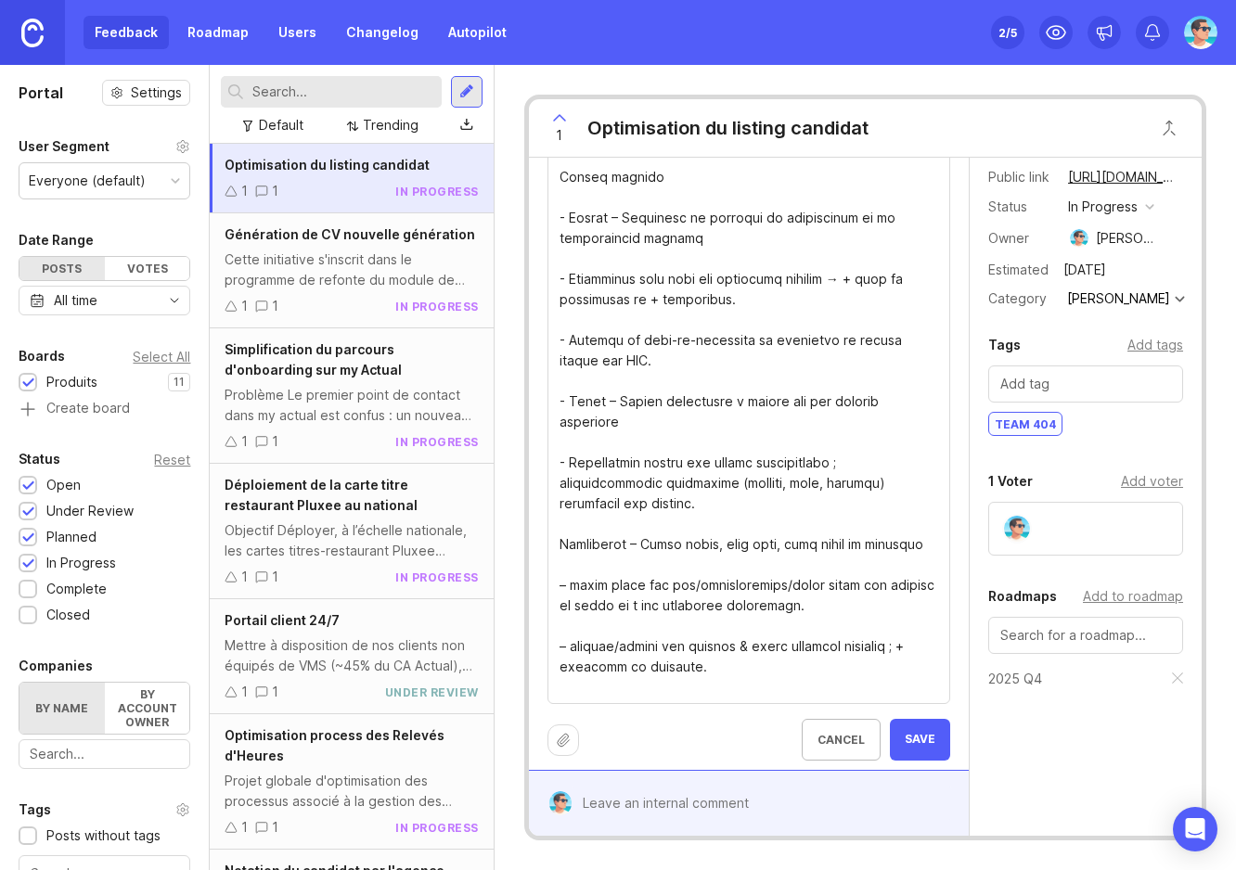
scroll to position [1085, 0]
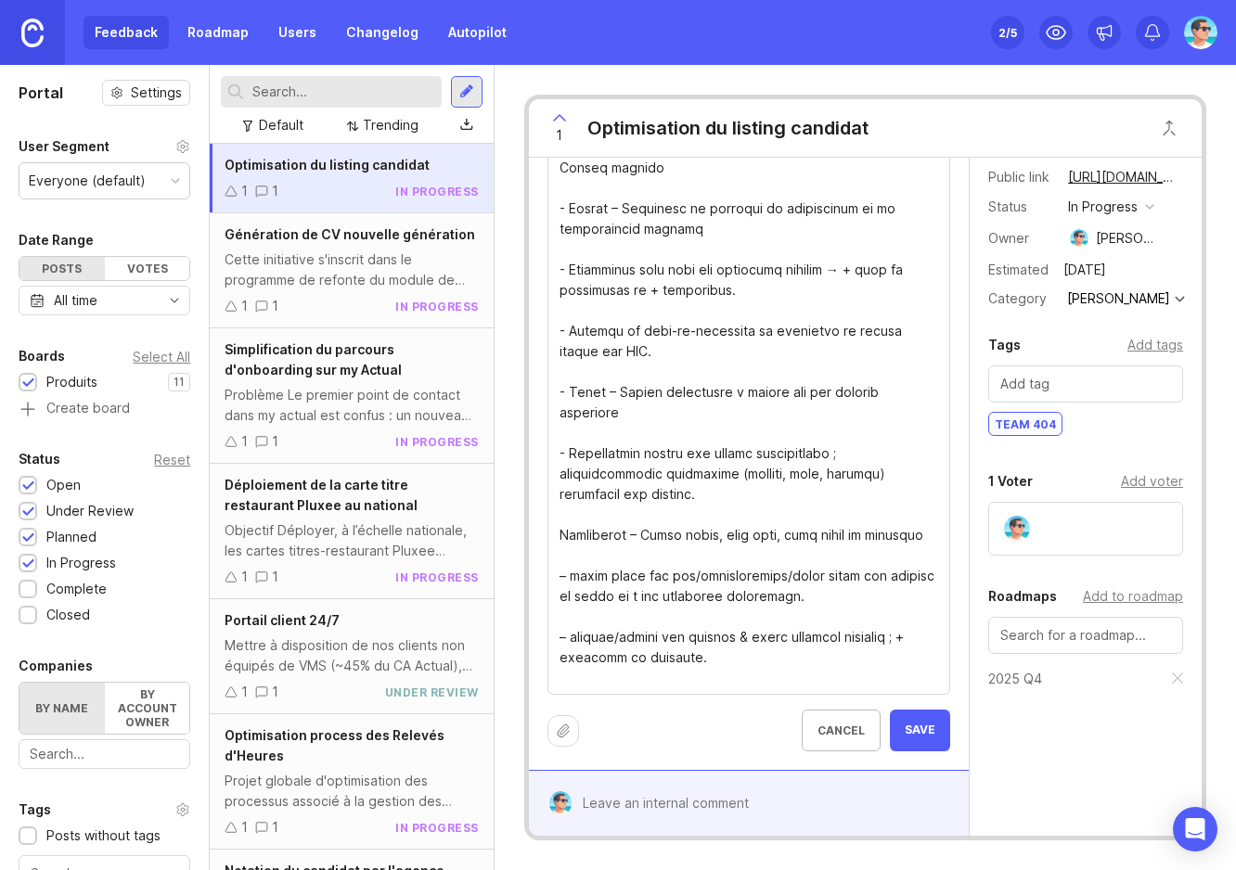
type textarea "*Loremips* Do sitam consectet ad e’SED (doe temporin ut labore) etdolo mag aliq…"
click at [905, 738] on span "Save" at bounding box center [920, 731] width 31 height 16
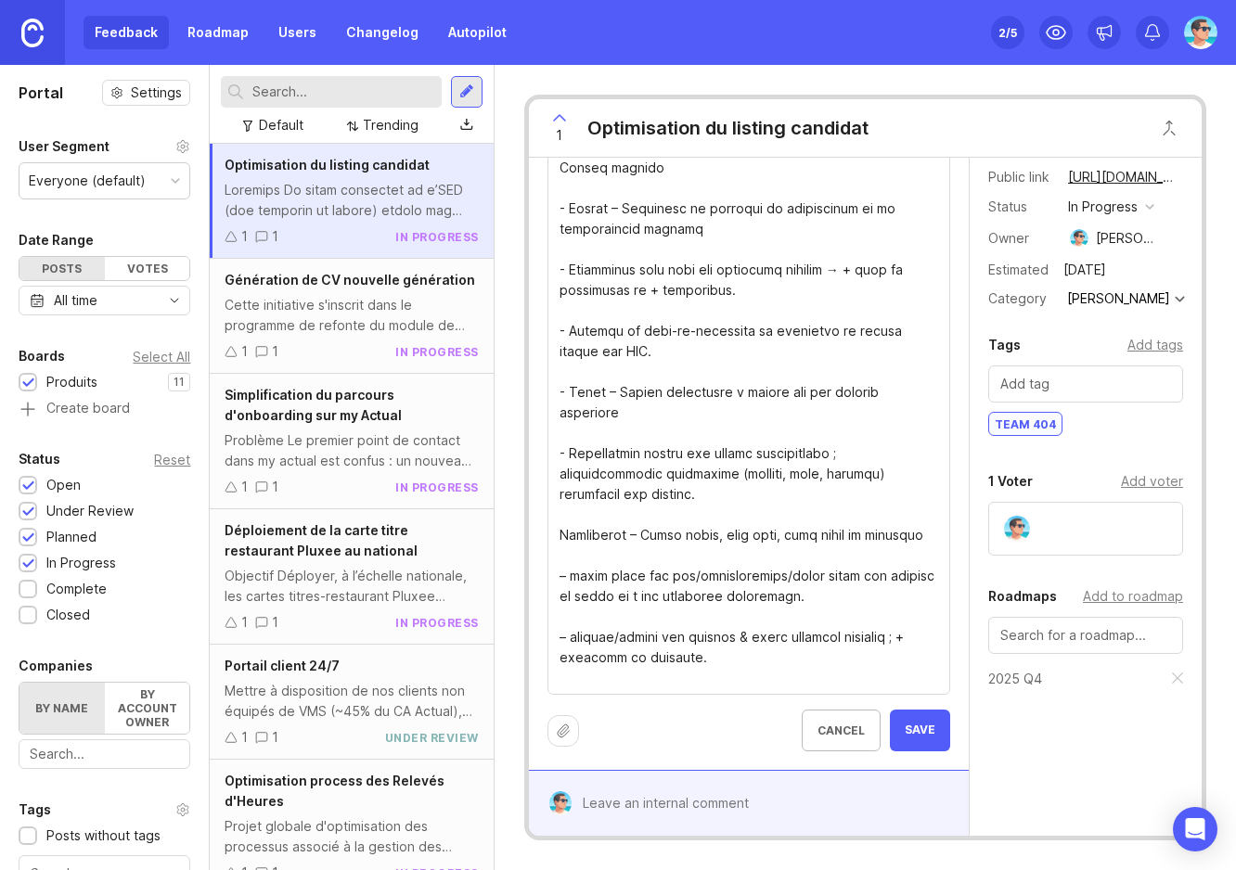
click at [564, 722] on div at bounding box center [563, 731] width 32 height 32
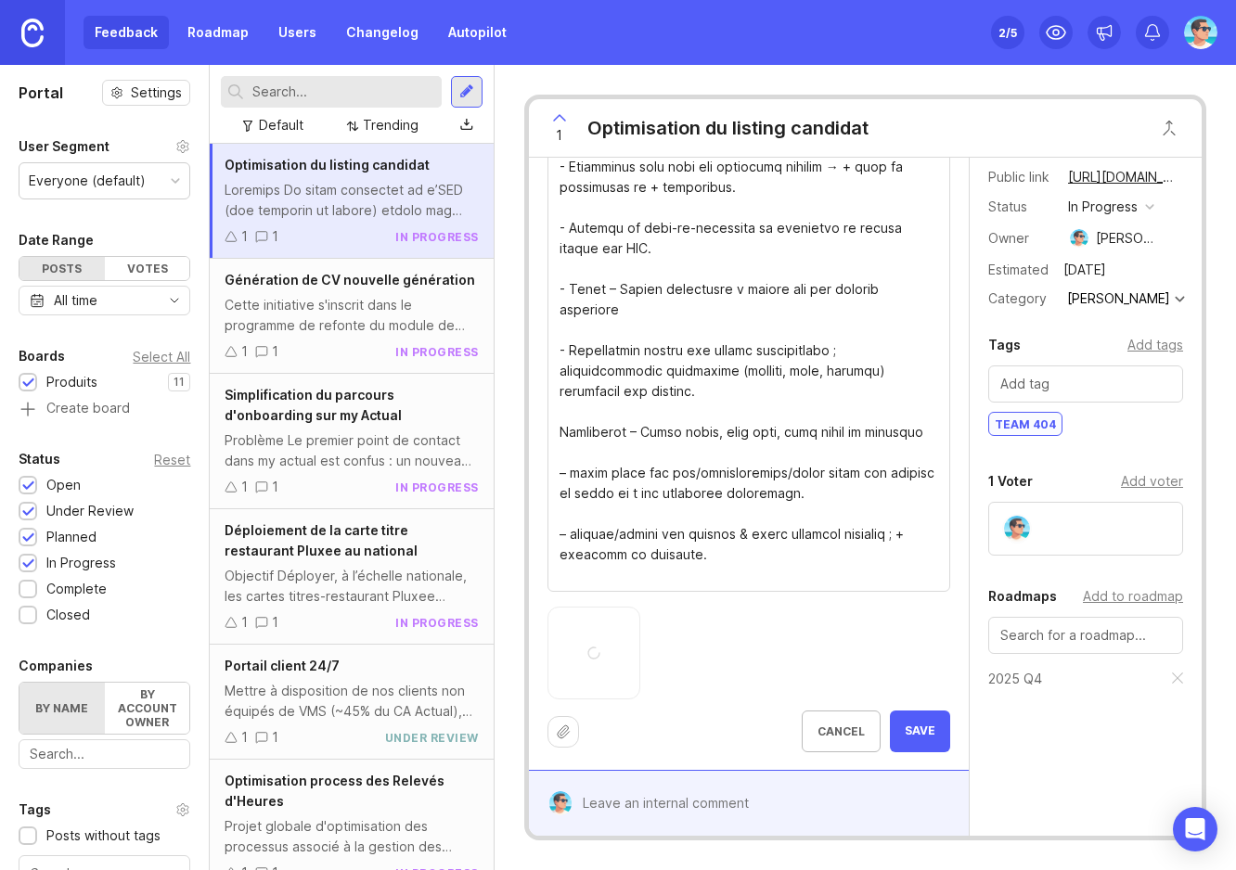
scroll to position [1189, 0]
click at [890, 733] on button "Save" at bounding box center [920, 731] width 60 height 42
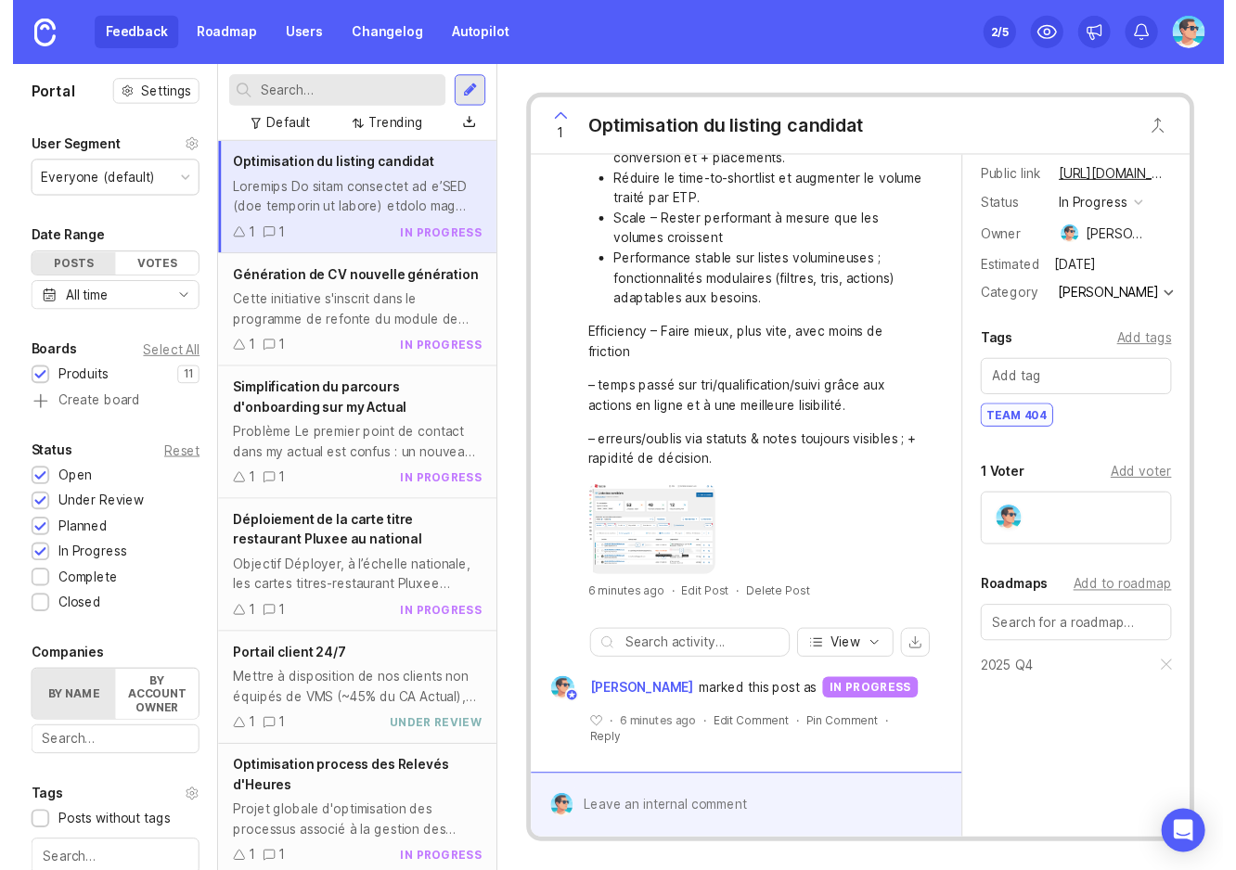
scroll to position [1016, 0]
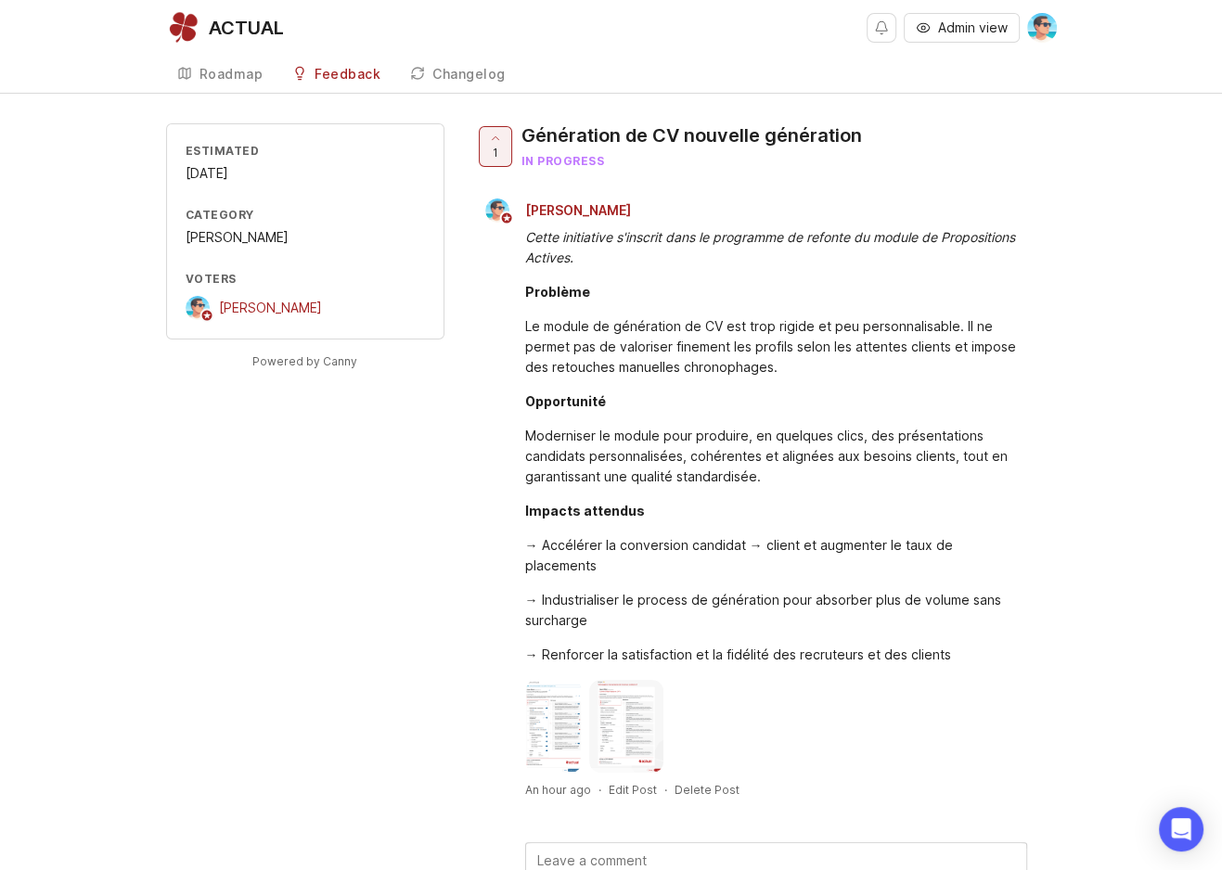
click at [590, 256] on div "Cette initiative s'inscrit dans le programme de refonte du module de Propositio…" at bounding box center [776, 247] width 502 height 41
click at [560, 699] on img at bounding box center [553, 726] width 57 height 93
click at [740, 465] on div "Moderniser le module pour produire, en quelques clics, des présentations candid…" at bounding box center [776, 456] width 502 height 61
click at [222, 71] on div "Roadmap" at bounding box center [232, 74] width 64 height 13
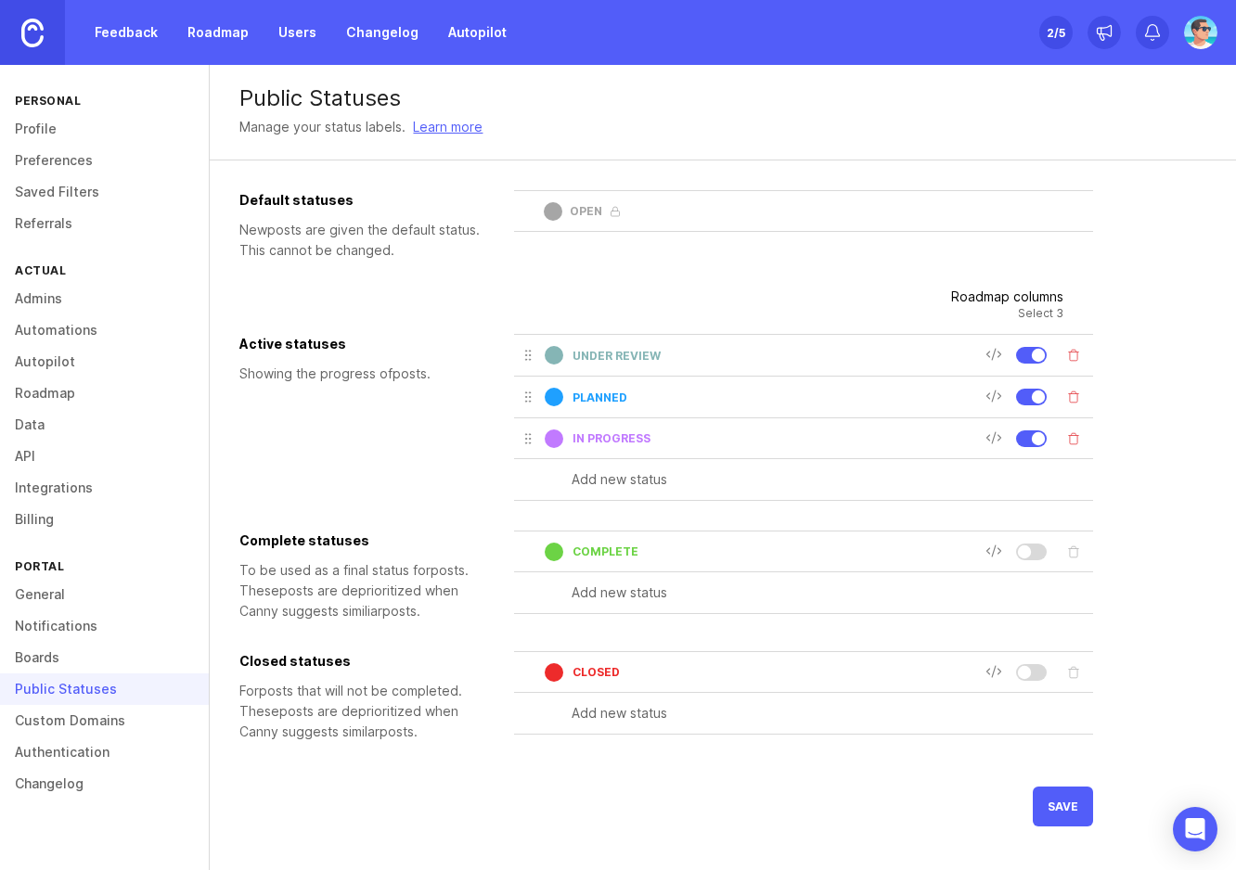
click at [702, 361] on input "under review" at bounding box center [779, 356] width 413 height 14
click at [653, 485] on input "text" at bounding box center [832, 480] width 521 height 20
click at [626, 474] on input "text" at bounding box center [832, 480] width 521 height 20
click at [612, 393] on input "planned" at bounding box center [779, 398] width 413 height 14
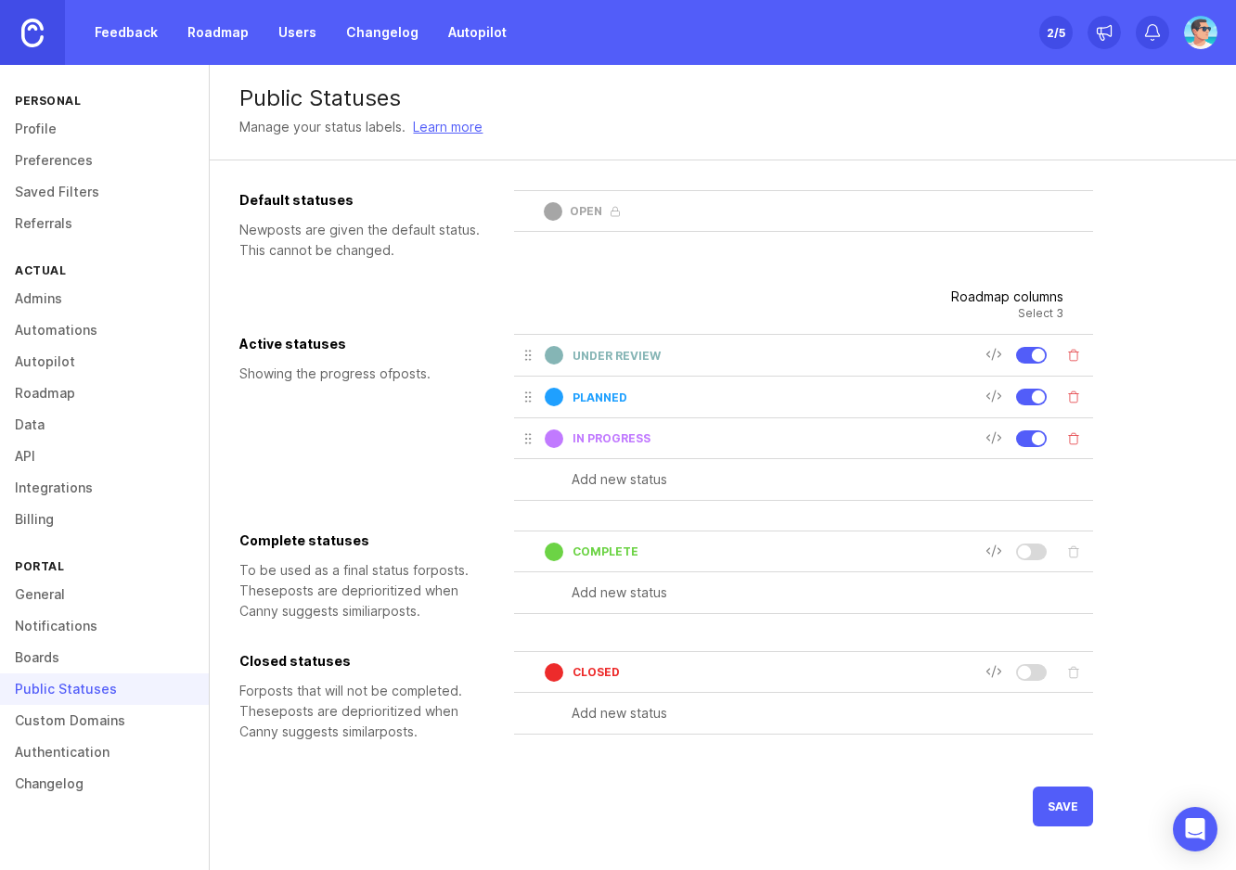
click at [612, 393] on input "planned" at bounding box center [779, 398] width 413 height 14
click at [609, 482] on input "text" at bounding box center [832, 480] width 521 height 20
type input "Backlog à priorise"
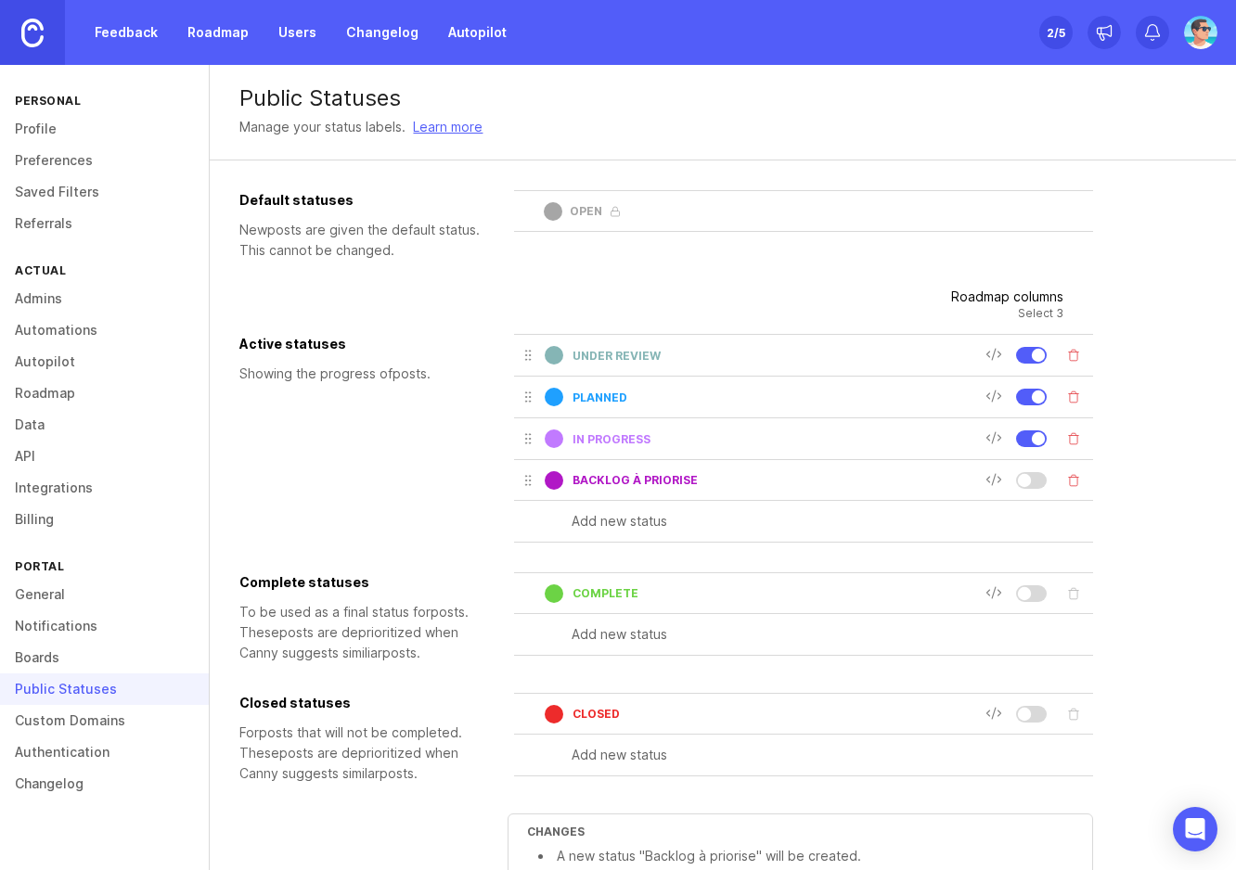
click at [709, 523] on input "text" at bounding box center [832, 521] width 521 height 20
type input "EN COURS"
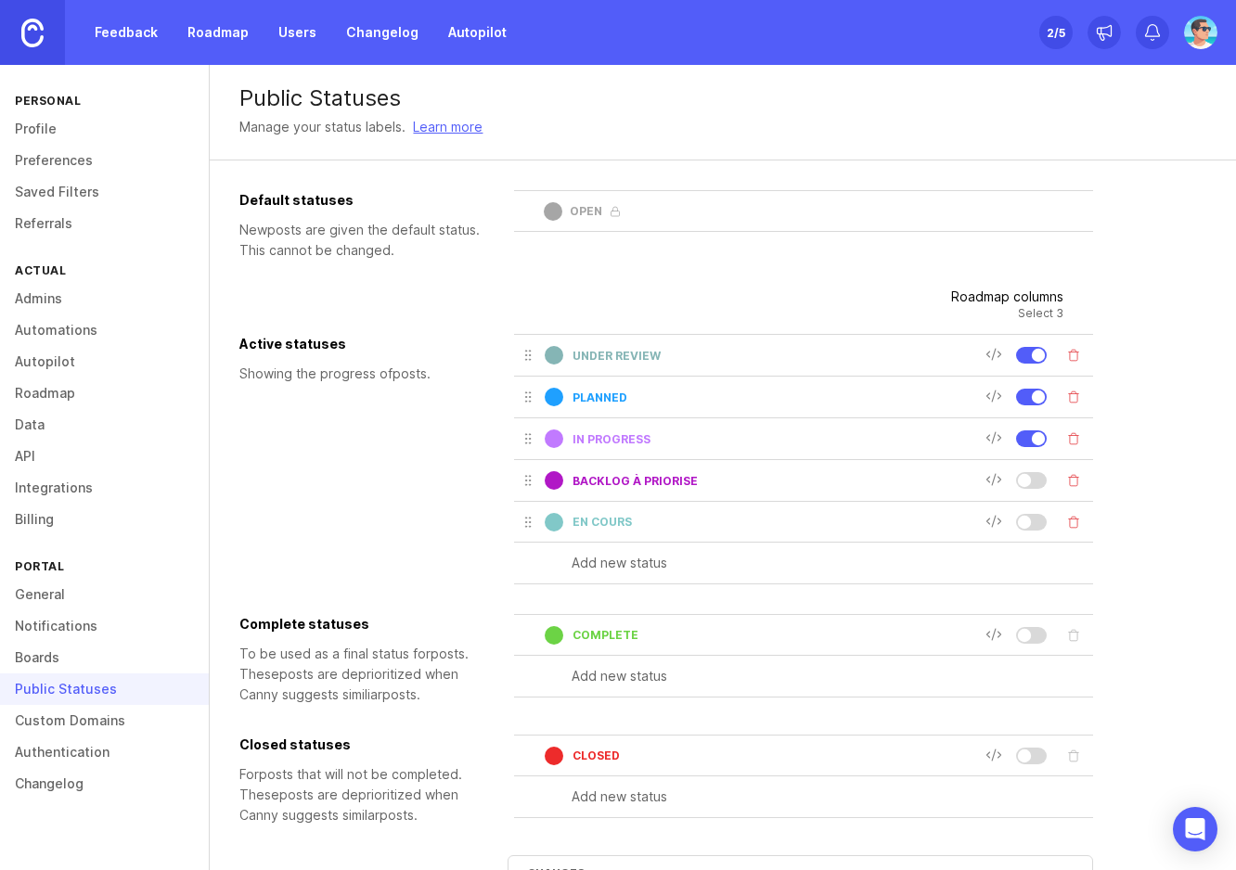
click at [666, 563] on input "text" at bounding box center [832, 563] width 521 height 20
type input "A VENIR"
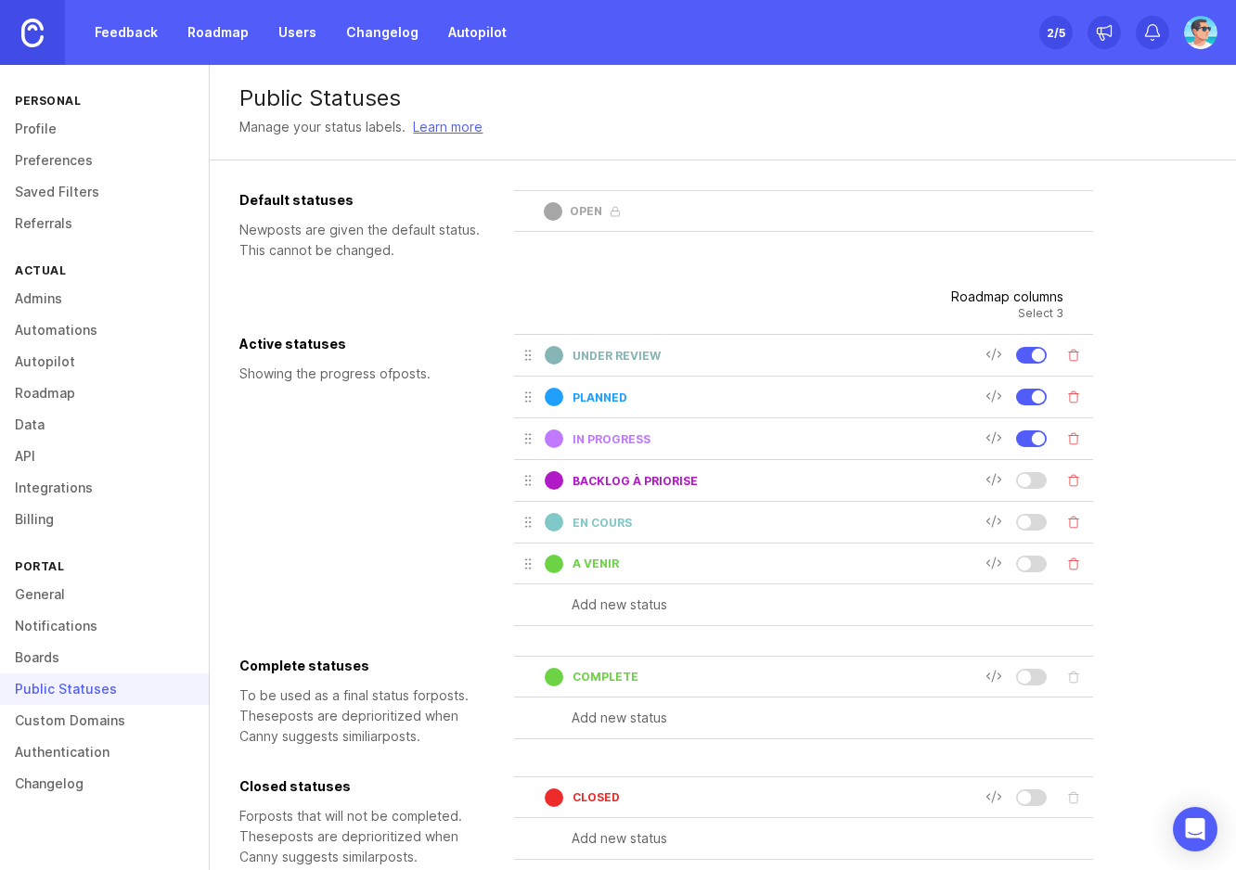
click at [1036, 481] on div at bounding box center [1031, 480] width 31 height 17
click at [1032, 518] on div at bounding box center [1031, 522] width 31 height 17
click at [1034, 563] on div at bounding box center [1031, 564] width 31 height 17
click at [1031, 425] on div at bounding box center [1035, 439] width 101 height 28
click at [1027, 433] on div at bounding box center [1031, 439] width 31 height 17
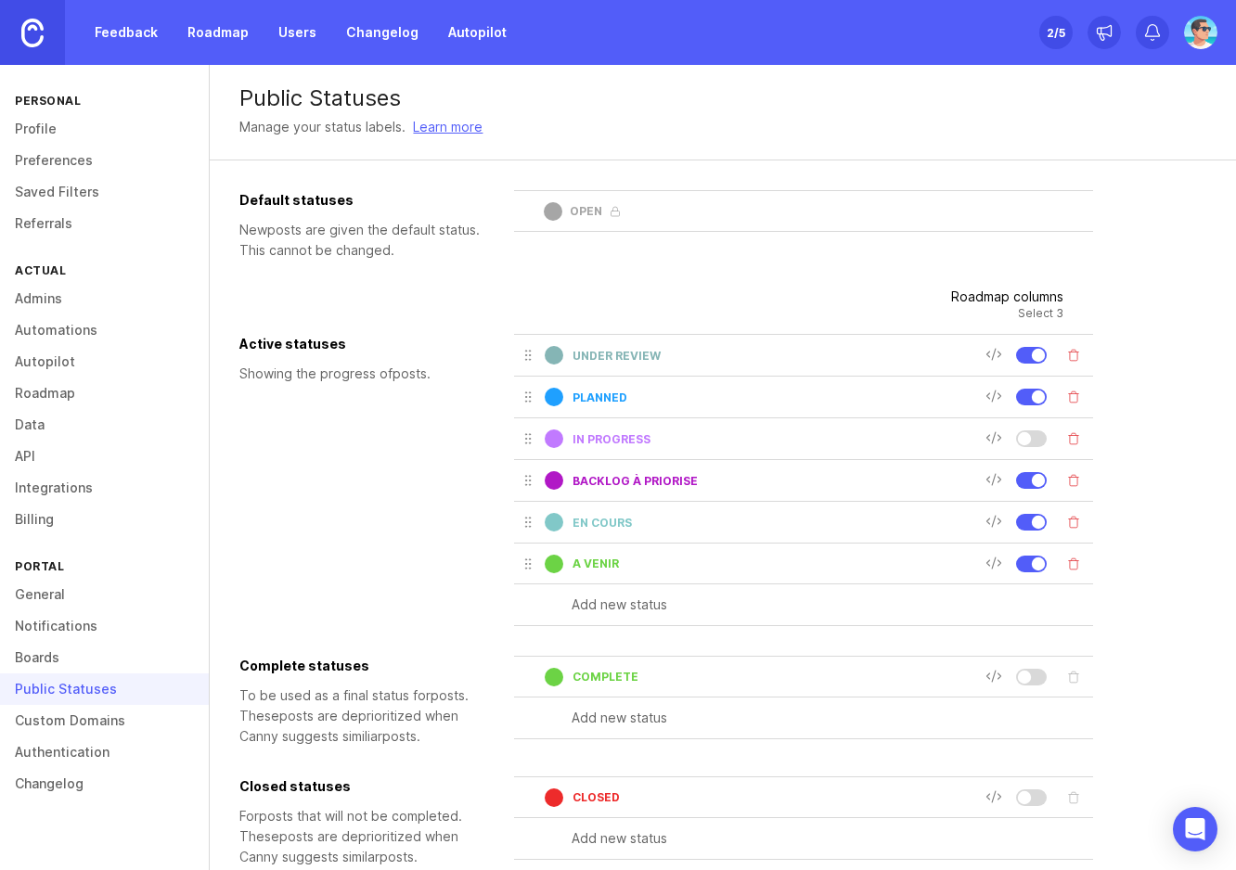
click at [1033, 395] on div at bounding box center [1038, 397] width 13 height 13
click at [1029, 360] on div at bounding box center [1031, 355] width 31 height 17
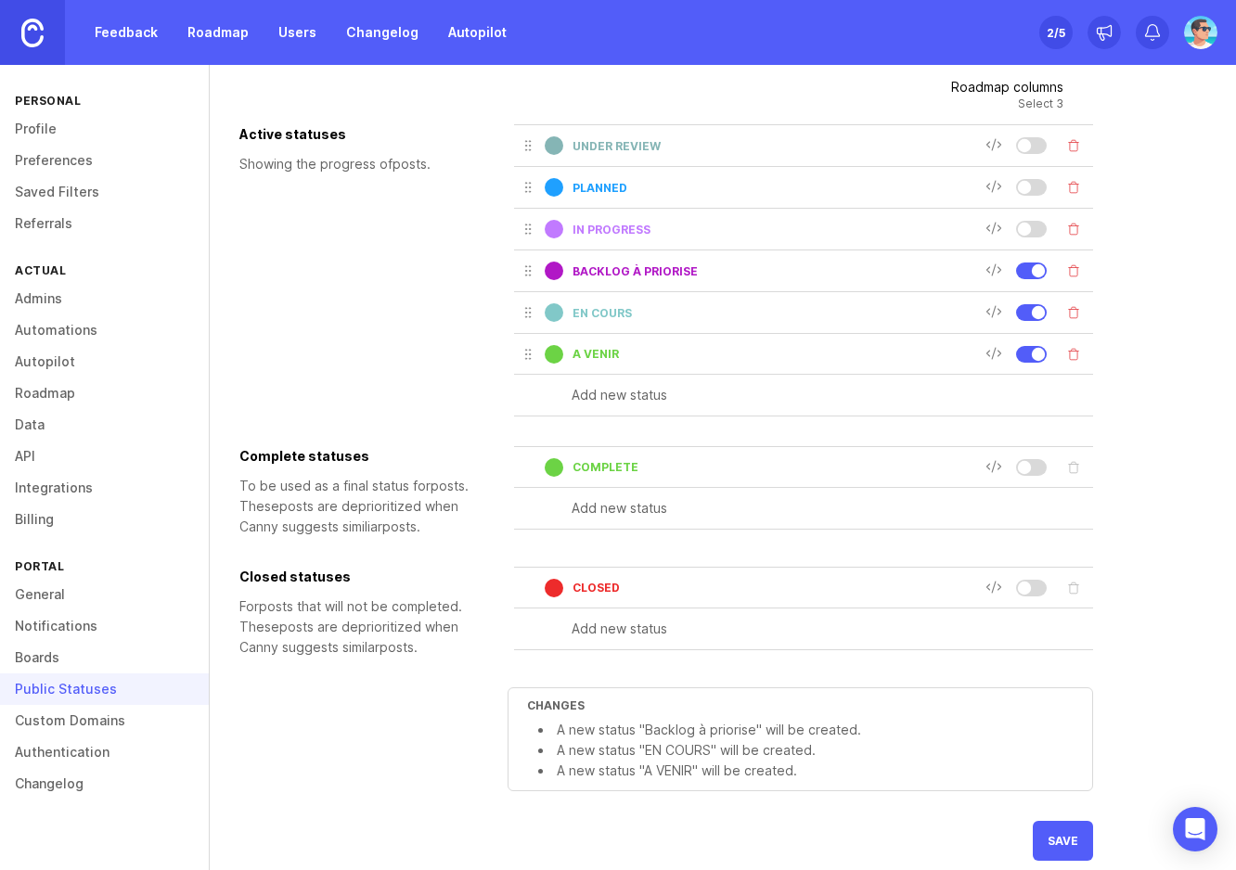
scroll to position [230, 0]
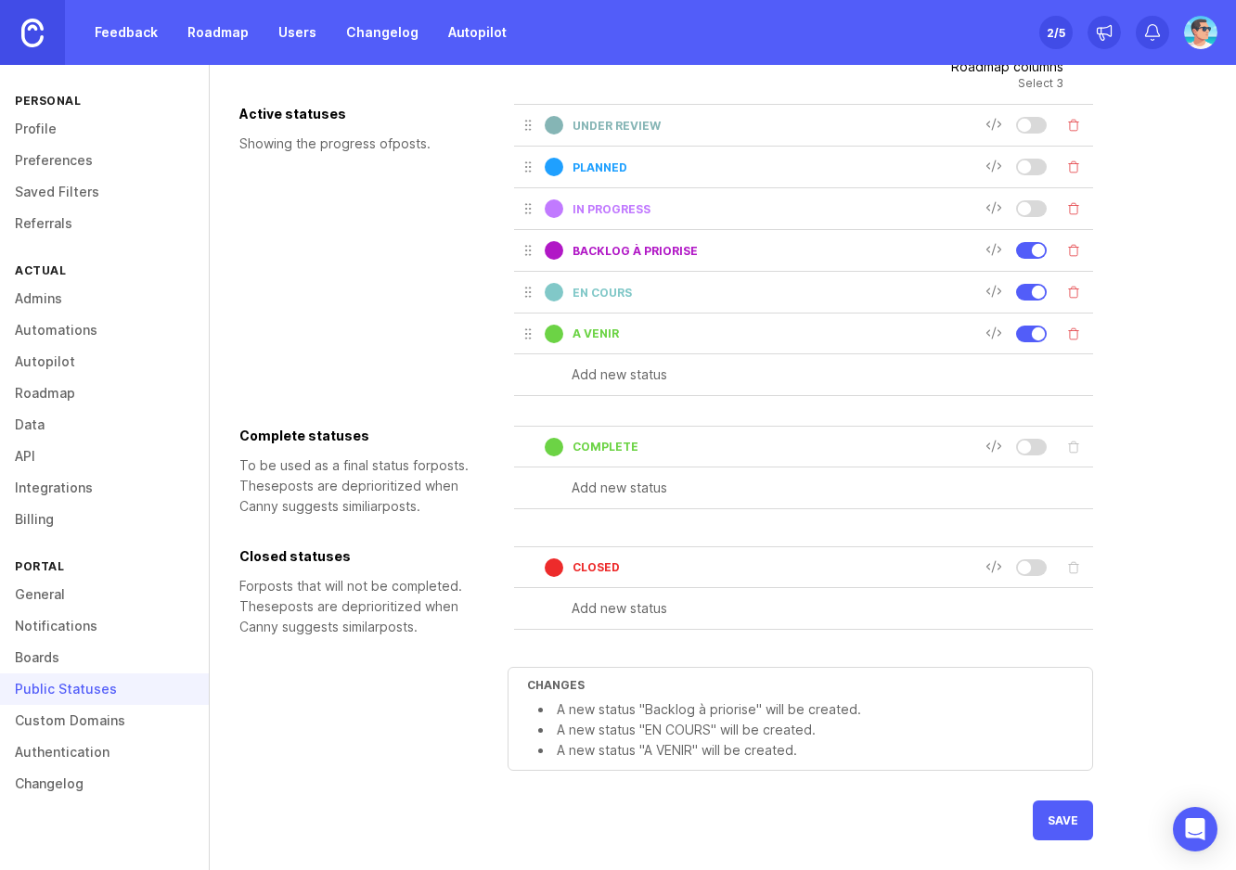
click at [1061, 815] on span "save" at bounding box center [1063, 821] width 31 height 14
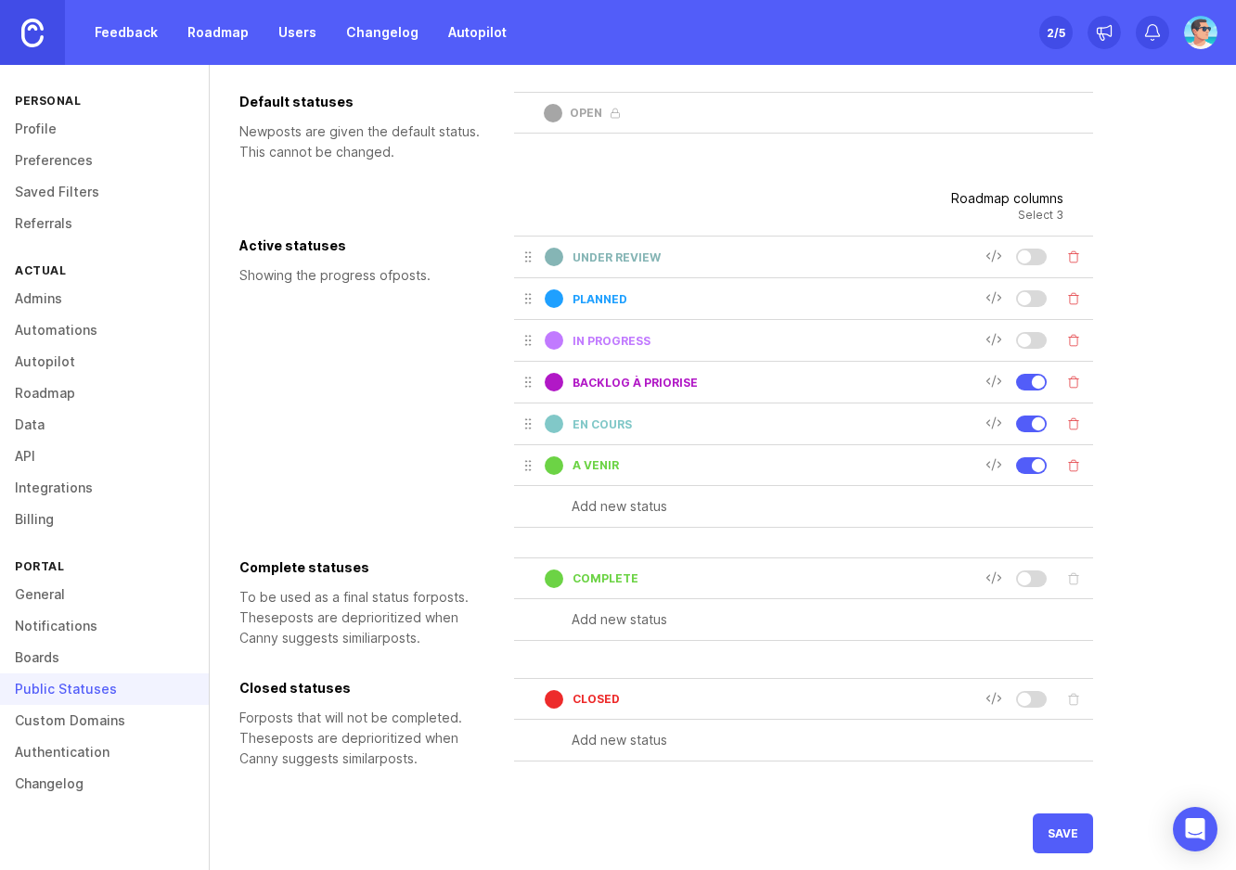
scroll to position [98, 0]
click at [1075, 260] on button "Delete status" at bounding box center [1074, 257] width 26 height 26
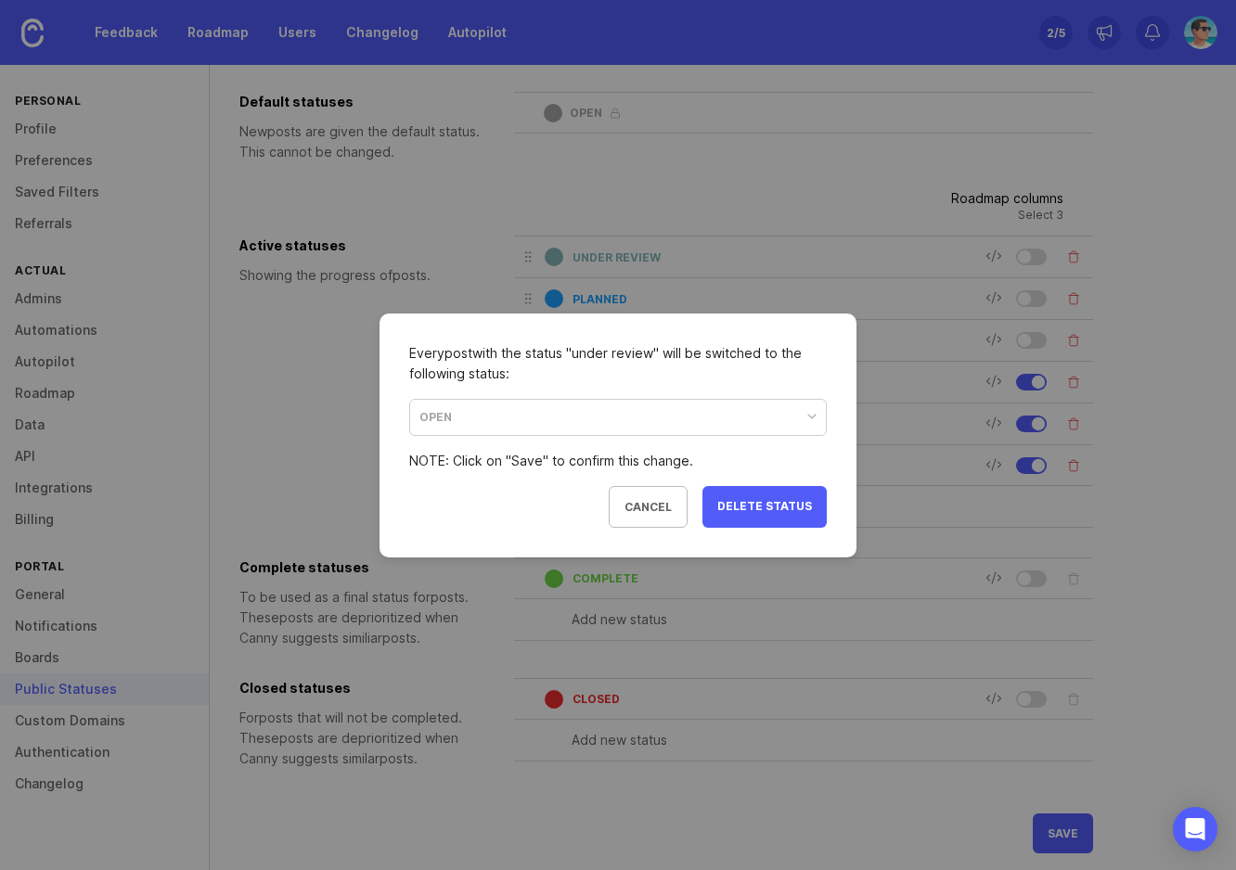
drag, startPoint x: 746, startPoint y: 500, endPoint x: 761, endPoint y: 487, distance: 19.7
click at [747, 500] on span "delete status" at bounding box center [764, 507] width 95 height 16
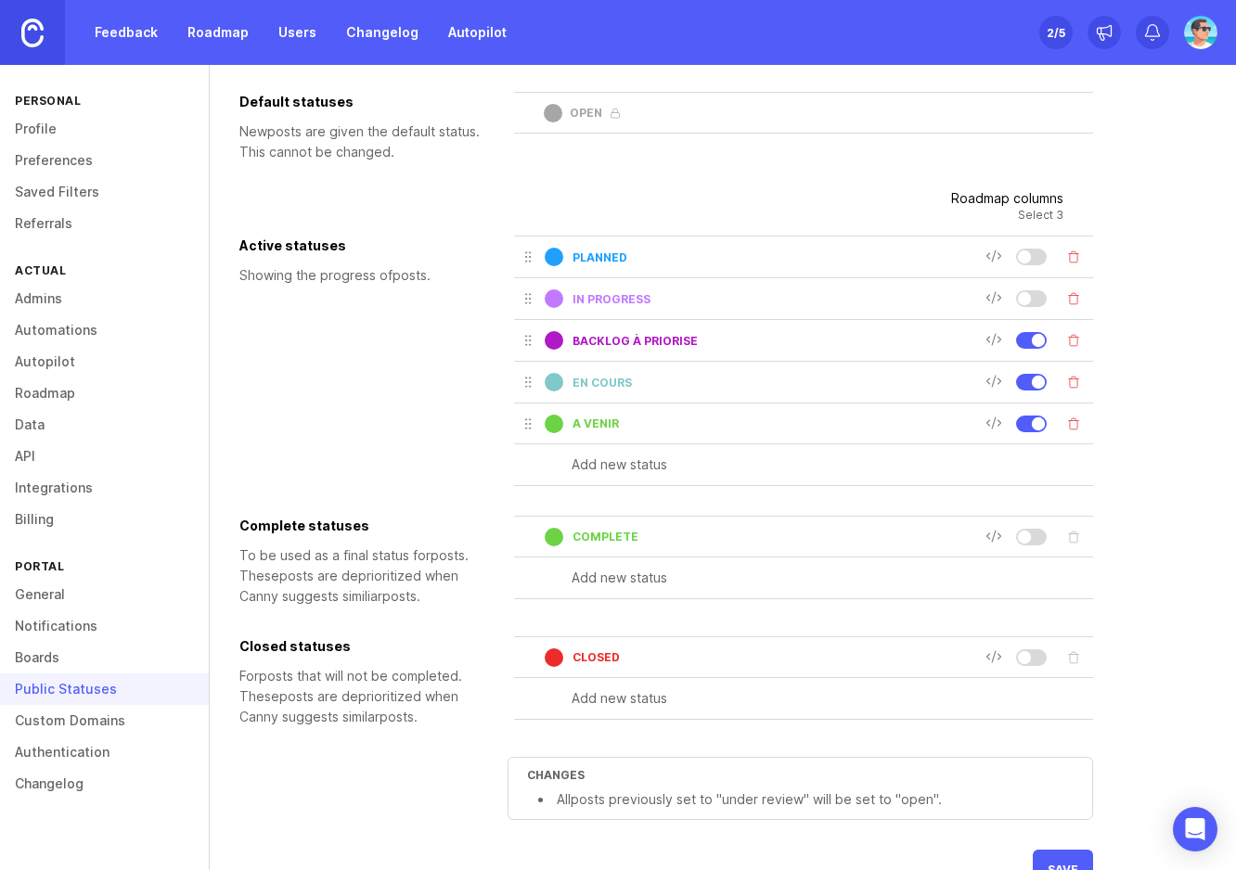
click at [1077, 261] on button "Delete status" at bounding box center [1074, 257] width 26 height 26
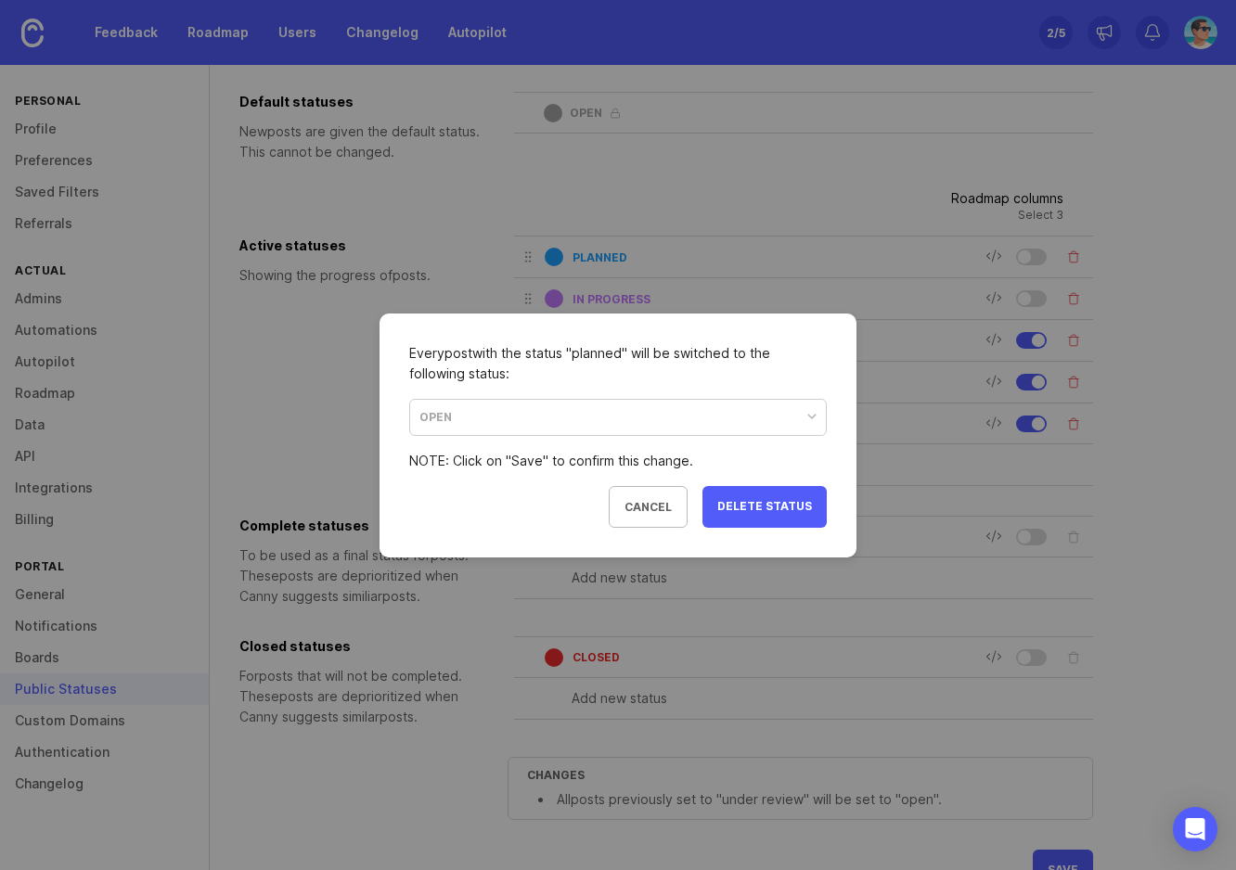
click at [778, 512] on span "delete status" at bounding box center [764, 507] width 95 height 16
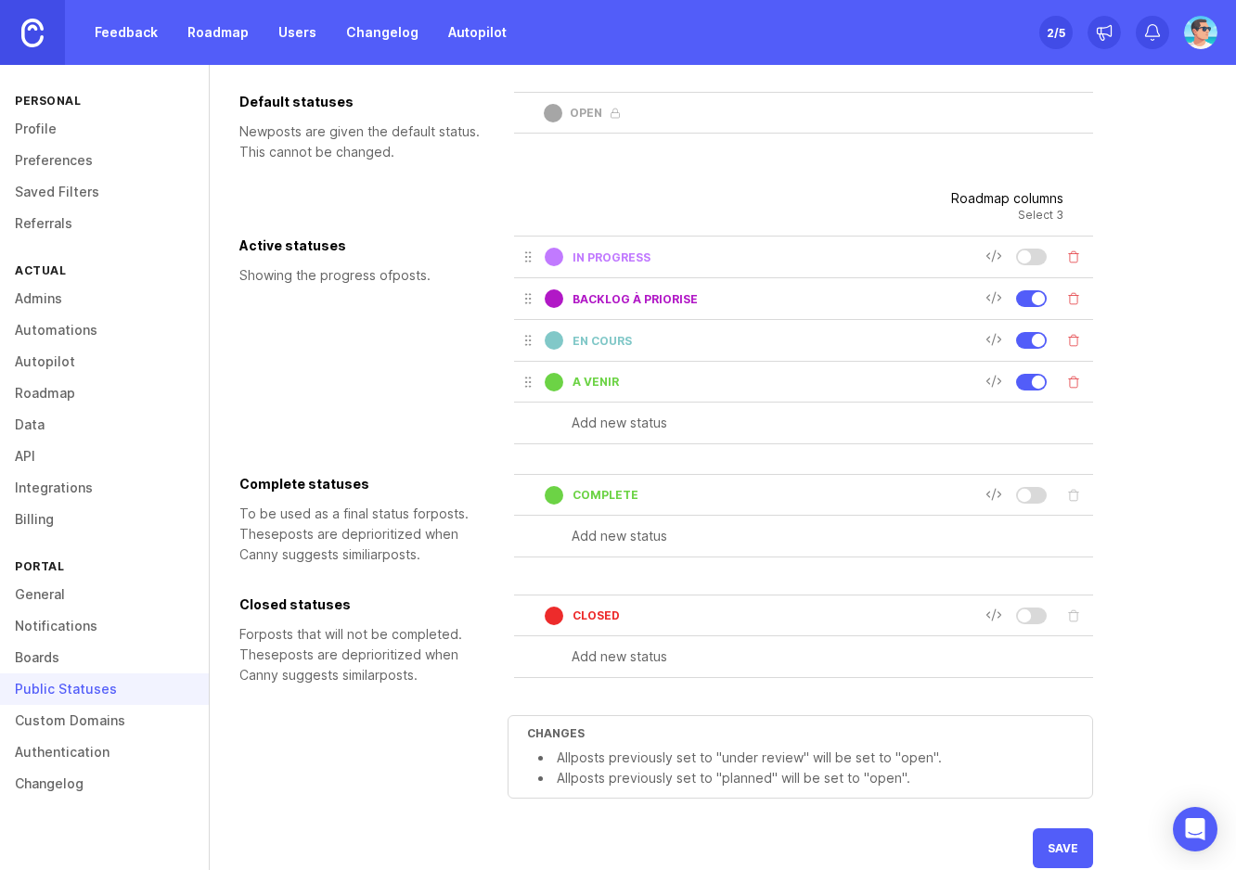
click at [1073, 254] on button "Delete status" at bounding box center [1074, 257] width 26 height 26
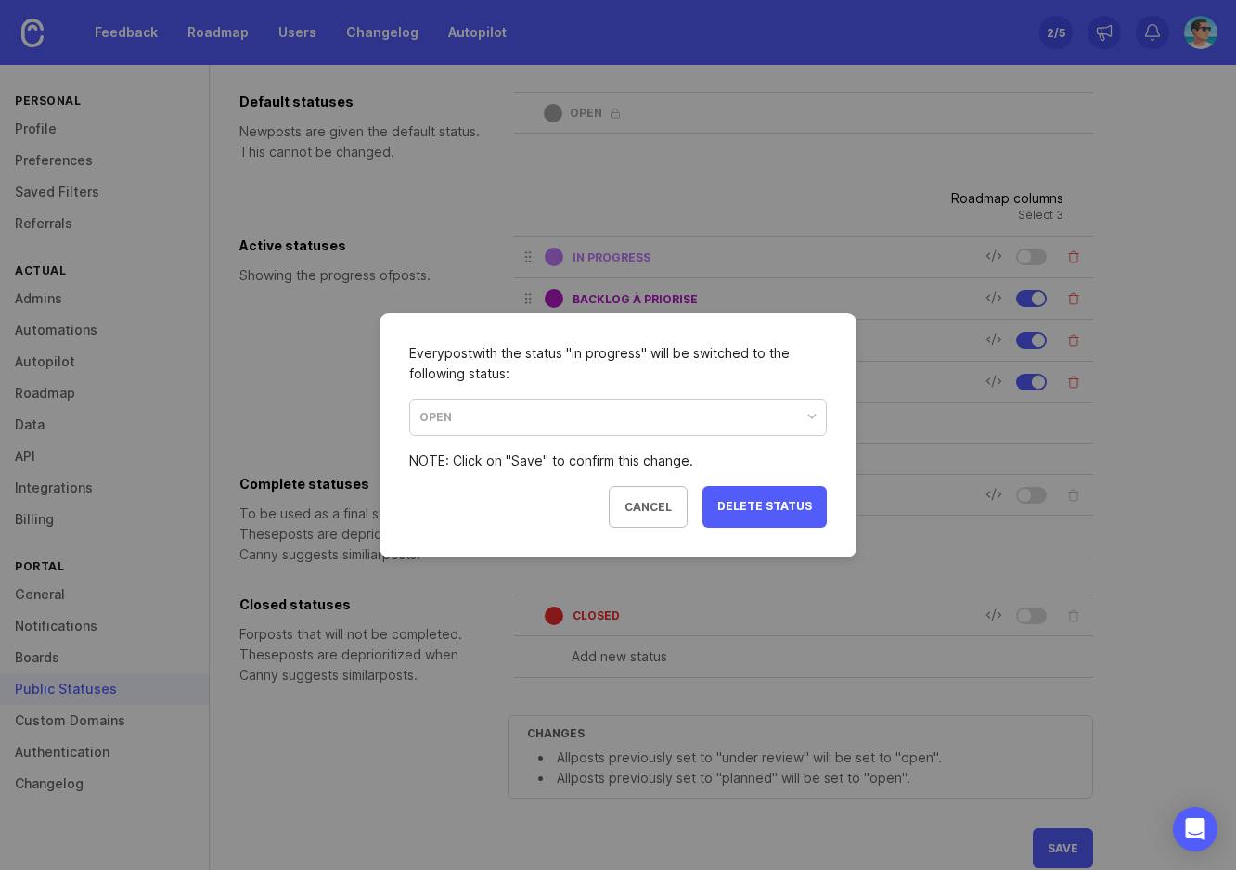
click at [740, 514] on span "delete status" at bounding box center [764, 507] width 95 height 16
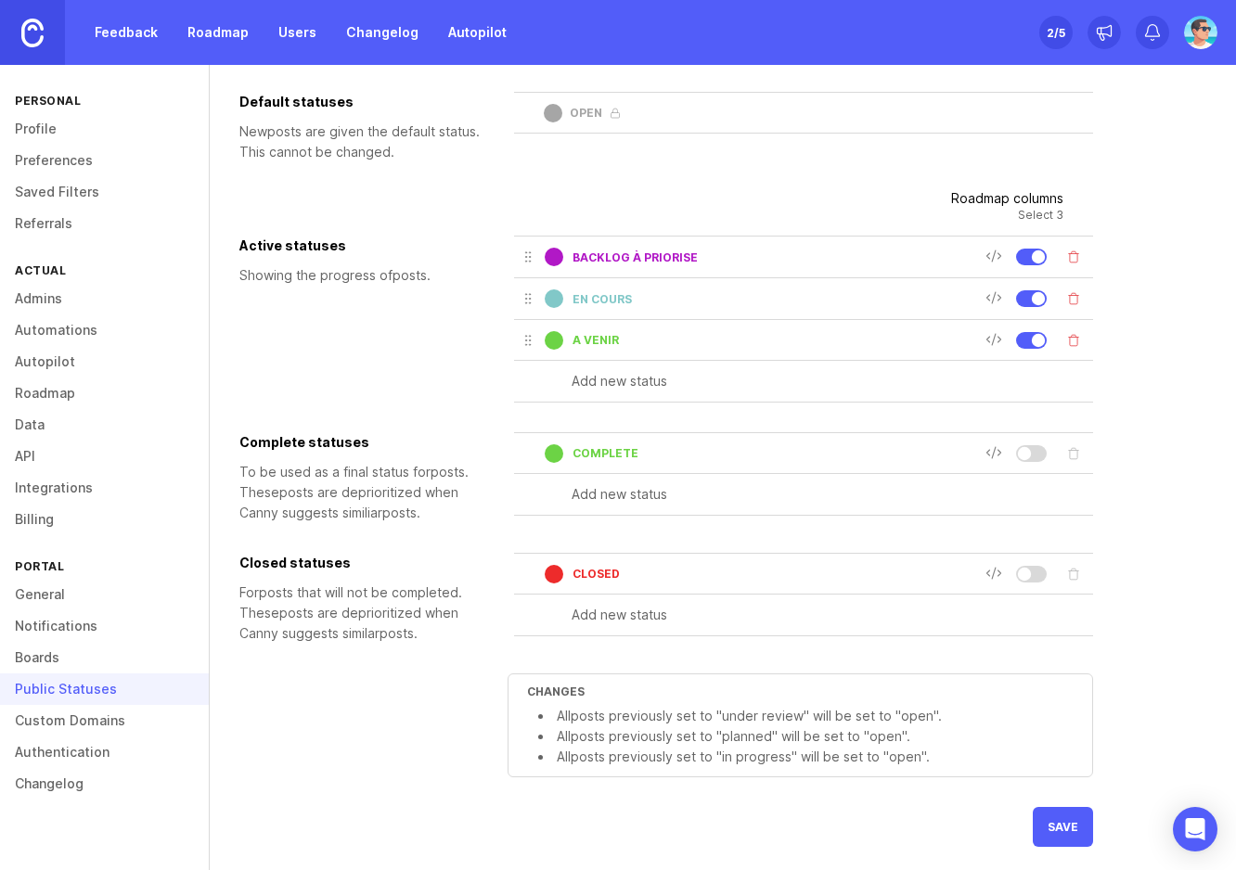
click at [612, 256] on input "backlog à priorise" at bounding box center [779, 258] width 413 height 14
click at [625, 256] on input "backlog à priorise" at bounding box center [779, 258] width 413 height 14
click at [631, 257] on input "backlog à priorise" at bounding box center [779, 258] width 413 height 14
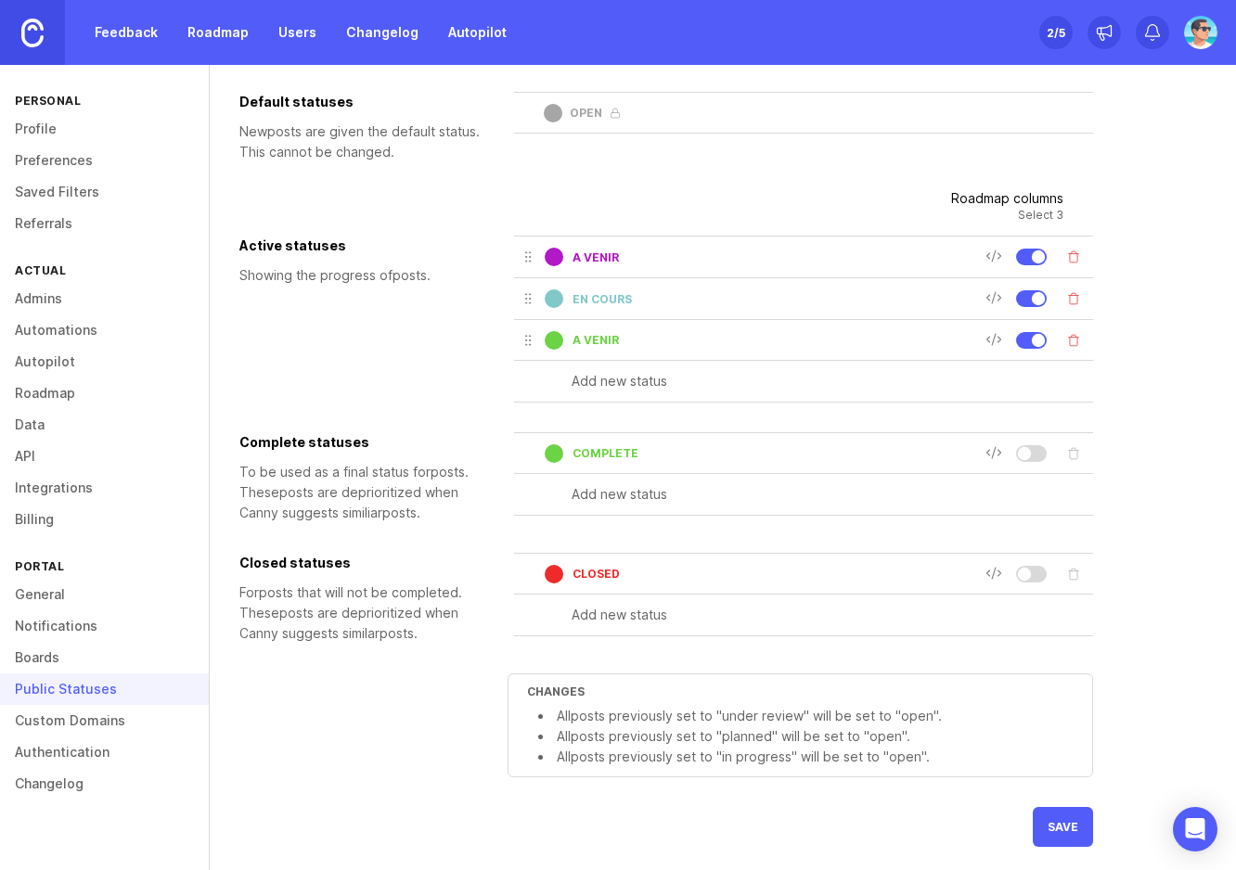
type input "A VENIR"
click at [1033, 454] on div at bounding box center [1031, 453] width 31 height 17
click at [1039, 336] on div at bounding box center [1038, 339] width 13 height 13
click at [549, 258] on div at bounding box center [554, 257] width 19 height 19
click at [644, 379] on input "text" at bounding box center [832, 381] width 521 height 20
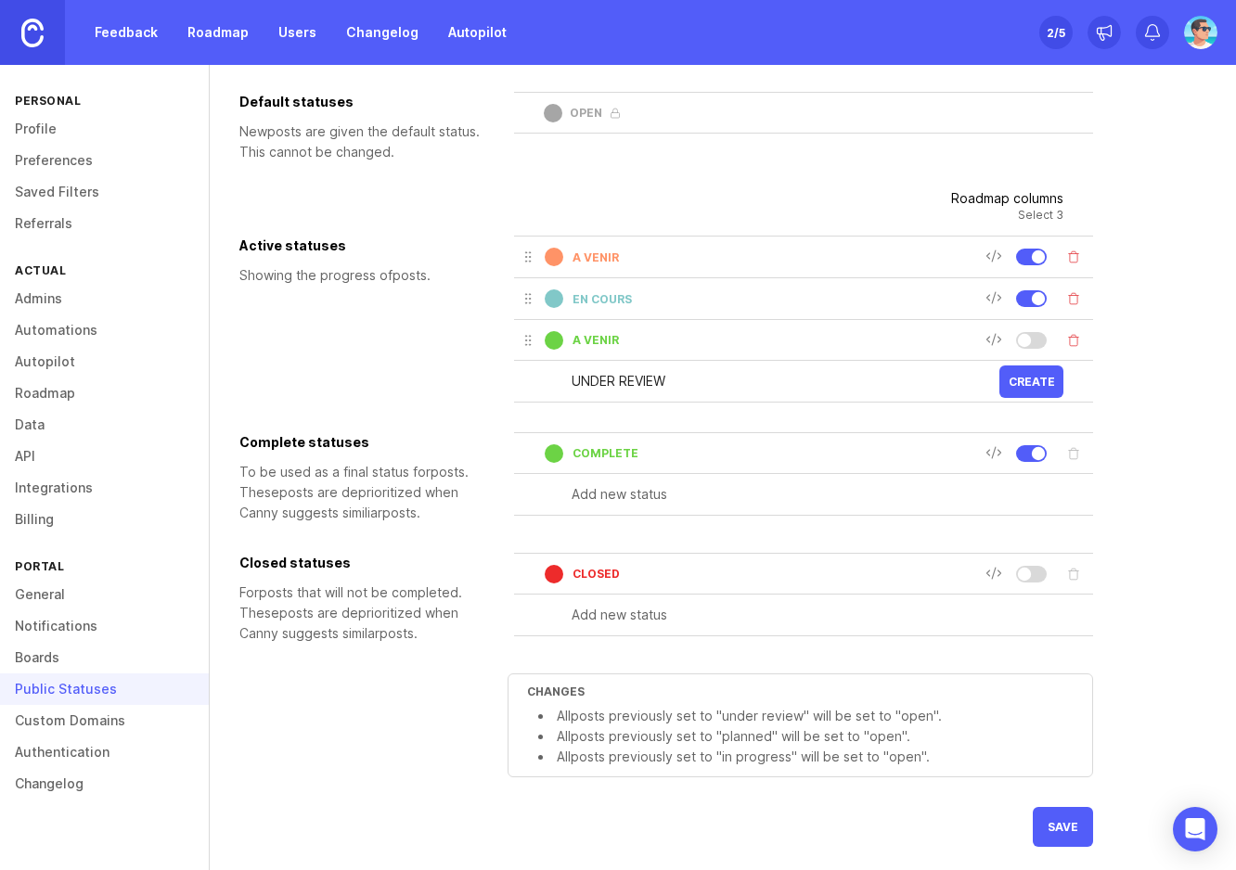
type input "UNDER REVIEW"
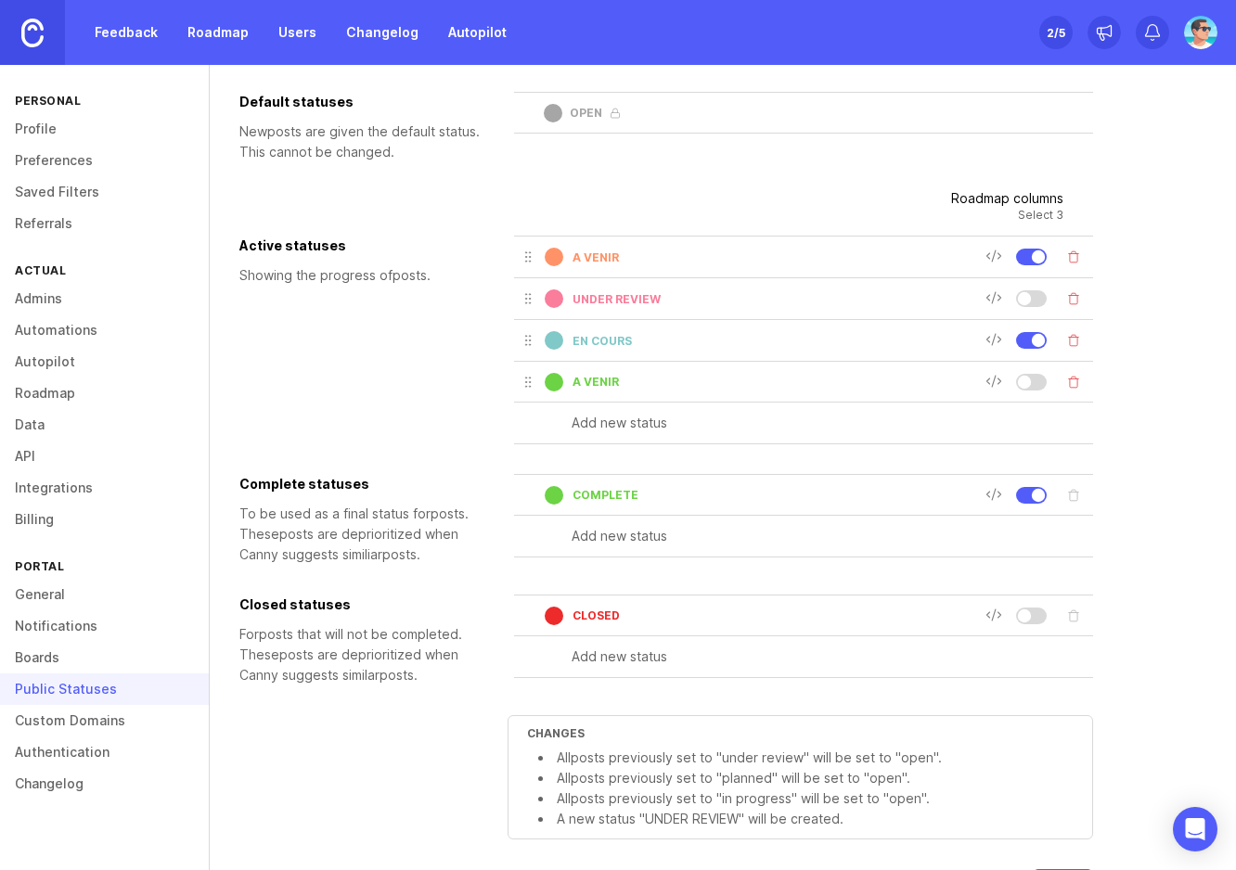
click at [1071, 382] on button "Delete status" at bounding box center [1074, 382] width 26 height 26
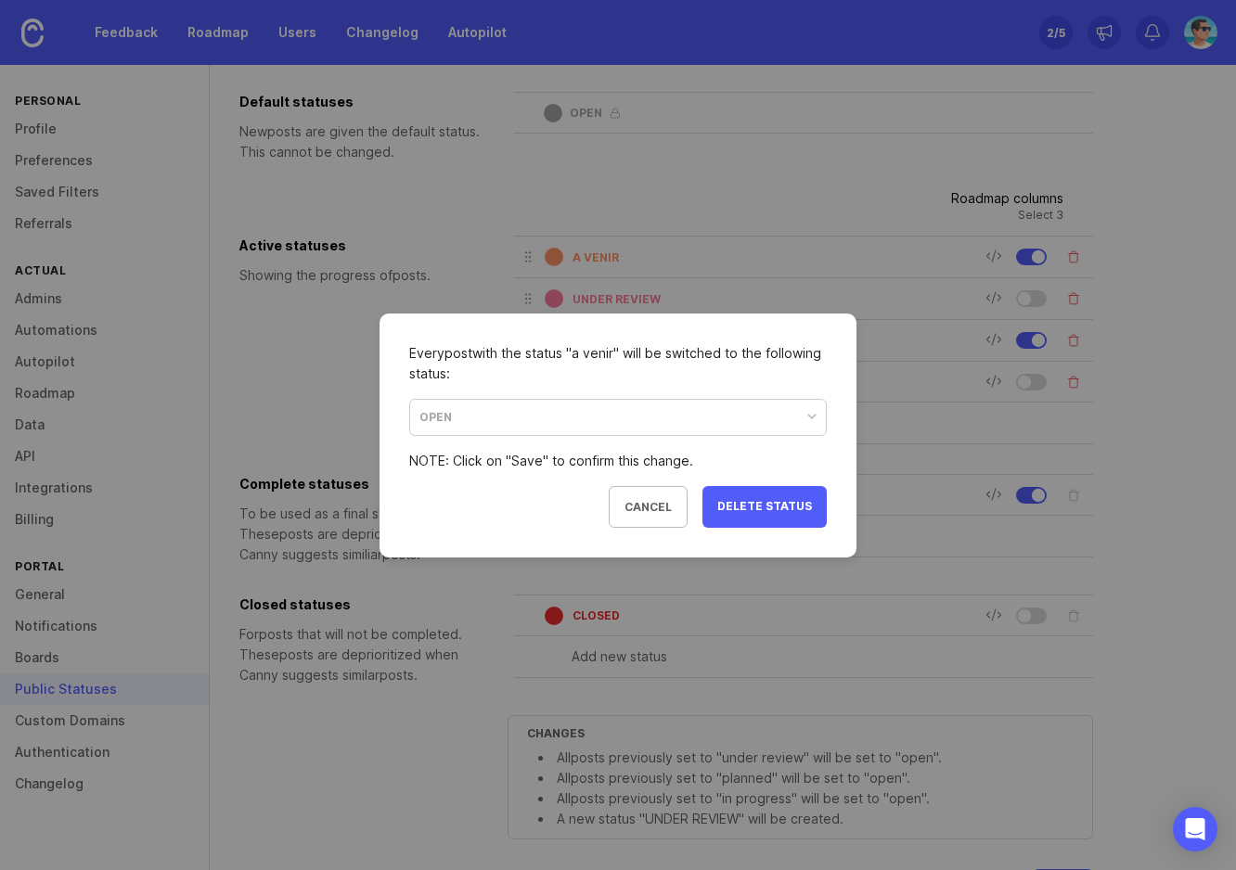
click at [797, 506] on span "delete status" at bounding box center [764, 507] width 95 height 16
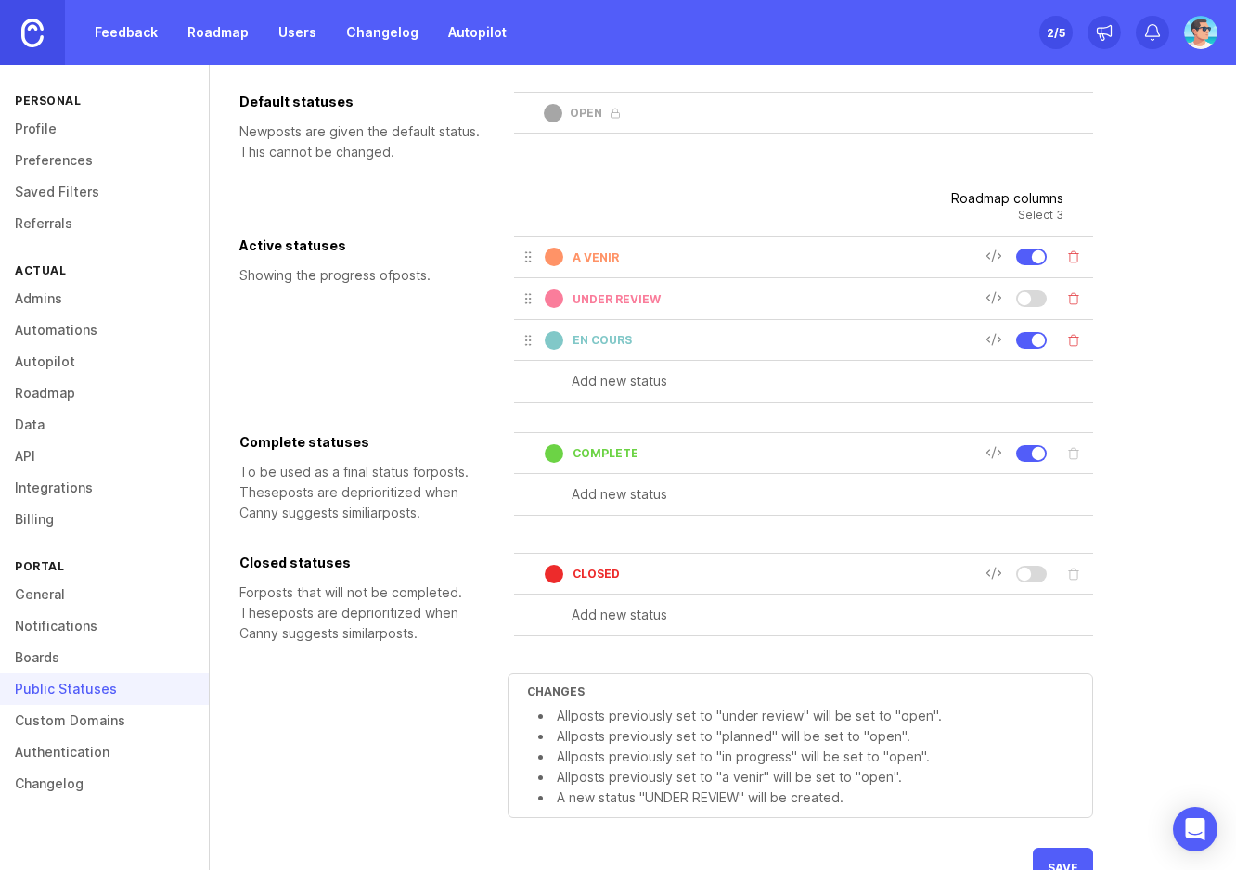
click at [547, 338] on div at bounding box center [554, 340] width 19 height 19
click at [1070, 851] on button "save" at bounding box center [1063, 868] width 60 height 40
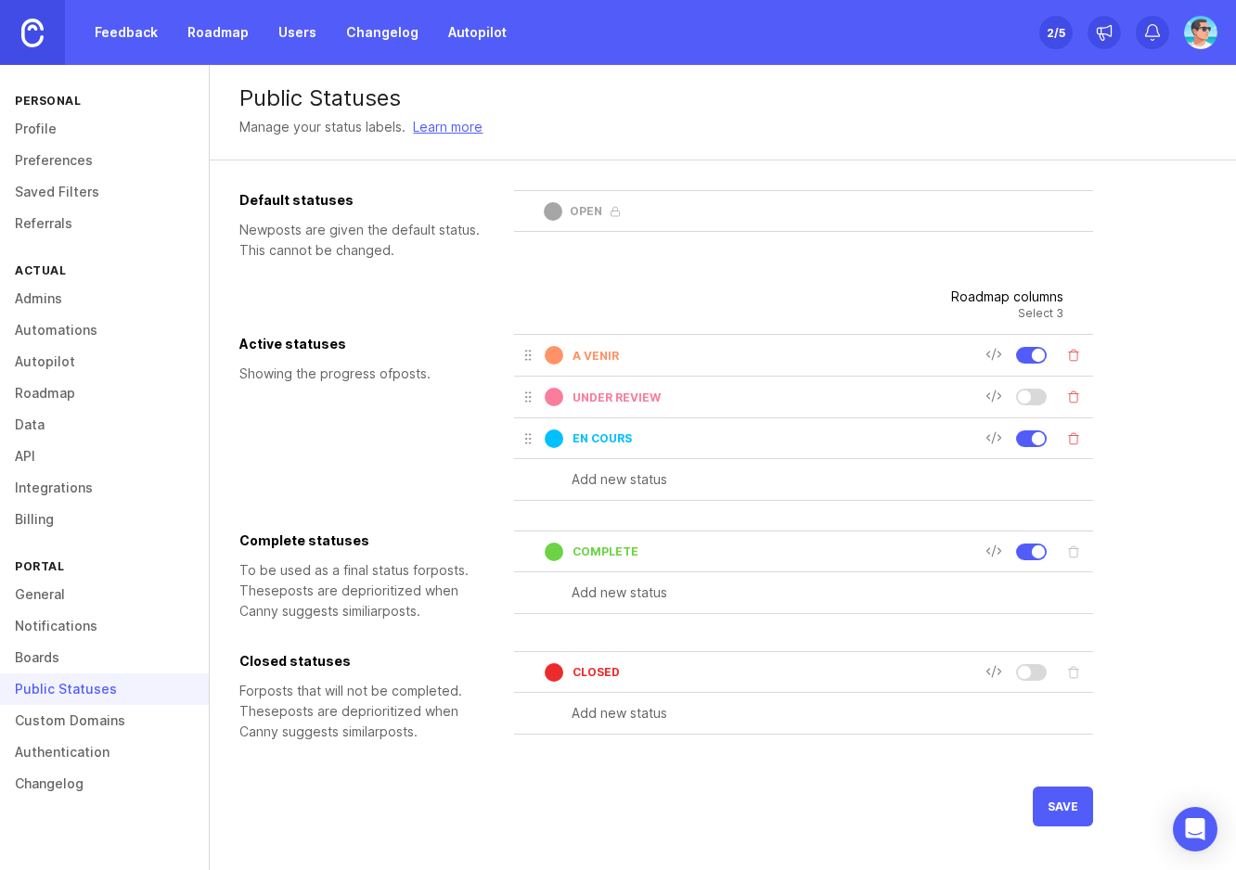
click at [1048, 818] on button "save" at bounding box center [1063, 807] width 60 height 40
click at [115, 38] on link "Feedback" at bounding box center [126, 32] width 85 height 33
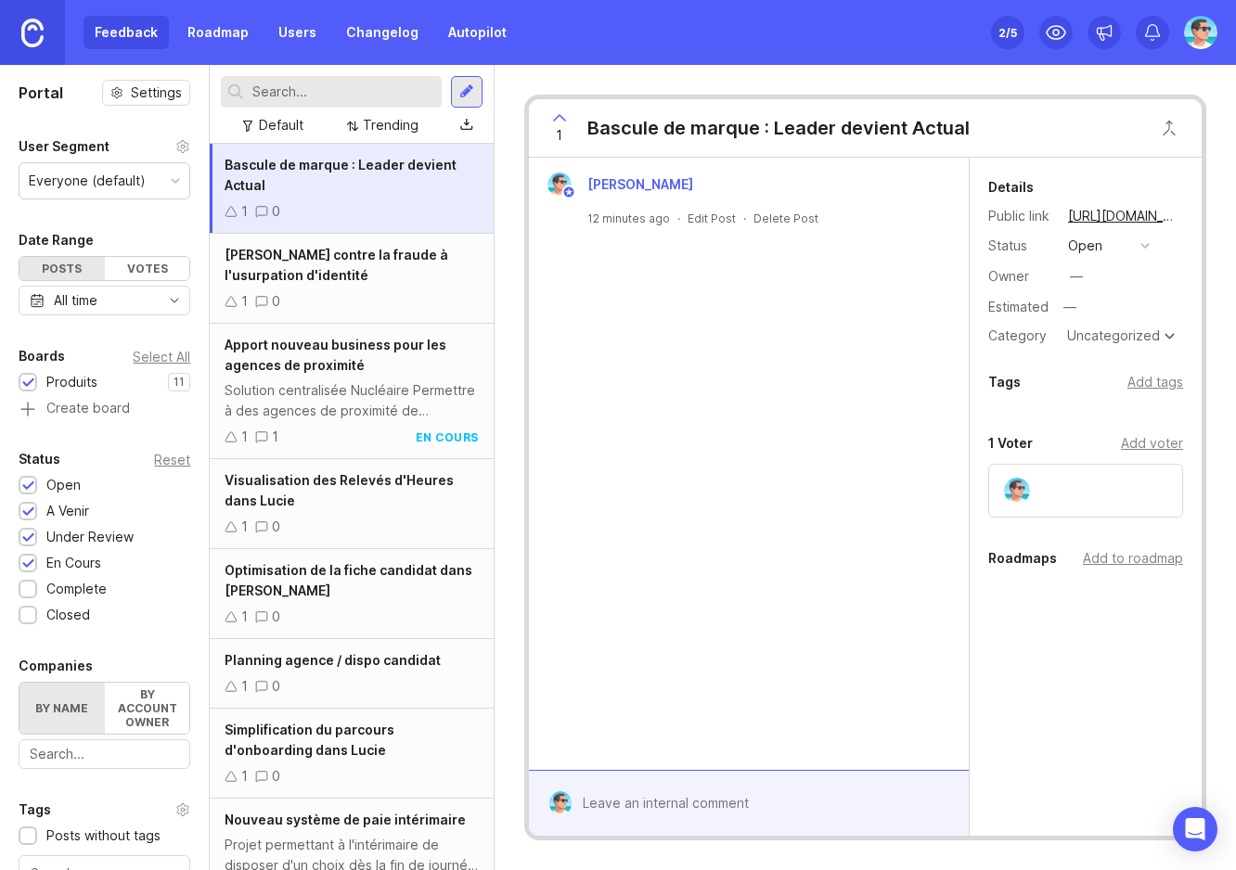
click at [304, 90] on input "text" at bounding box center [342, 92] width 181 height 20
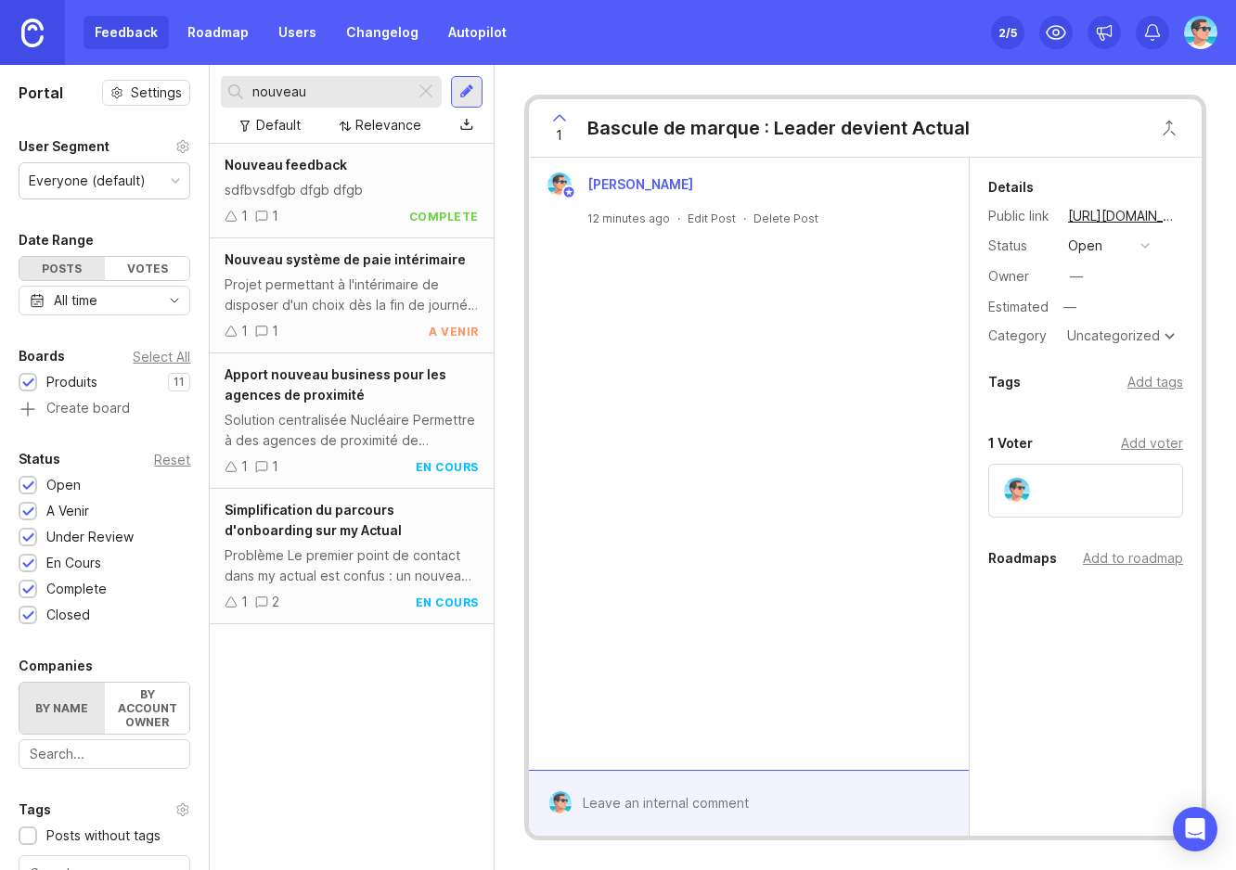
type input "nouveau"
click at [410, 185] on div "sdfbvsdfgb dfgb dfgb" at bounding box center [351, 190] width 253 height 20
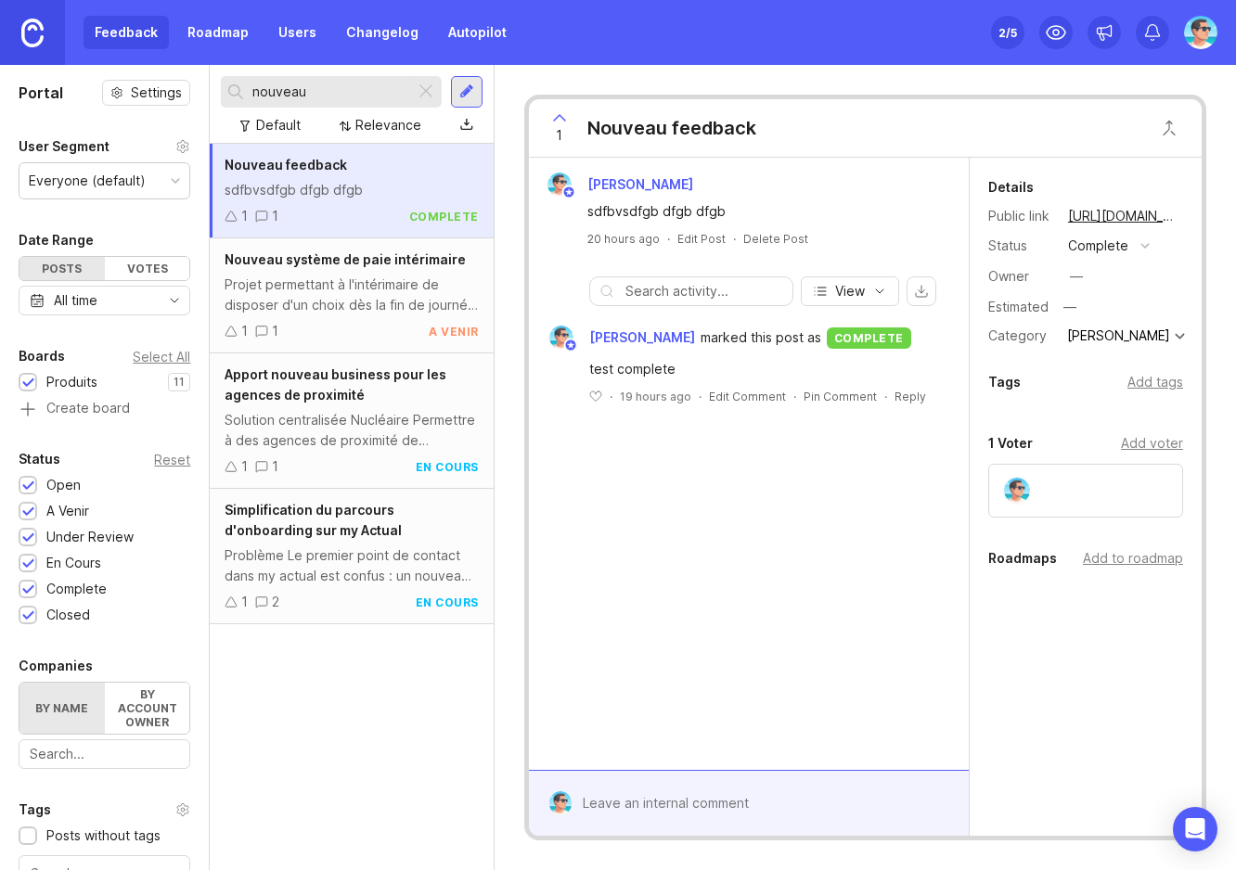
drag, startPoint x: 433, startPoint y: 189, endPoint x: 809, endPoint y: 620, distance: 571.5
click at [808, 625] on div "Benjamin Hareau sdfbvsdfgb dfgb dfgb 20 hours ago · Edit Post · Delete Post Vie…" at bounding box center [749, 464] width 440 height 612
click at [760, 238] on div "Delete Post" at bounding box center [775, 239] width 65 height 16
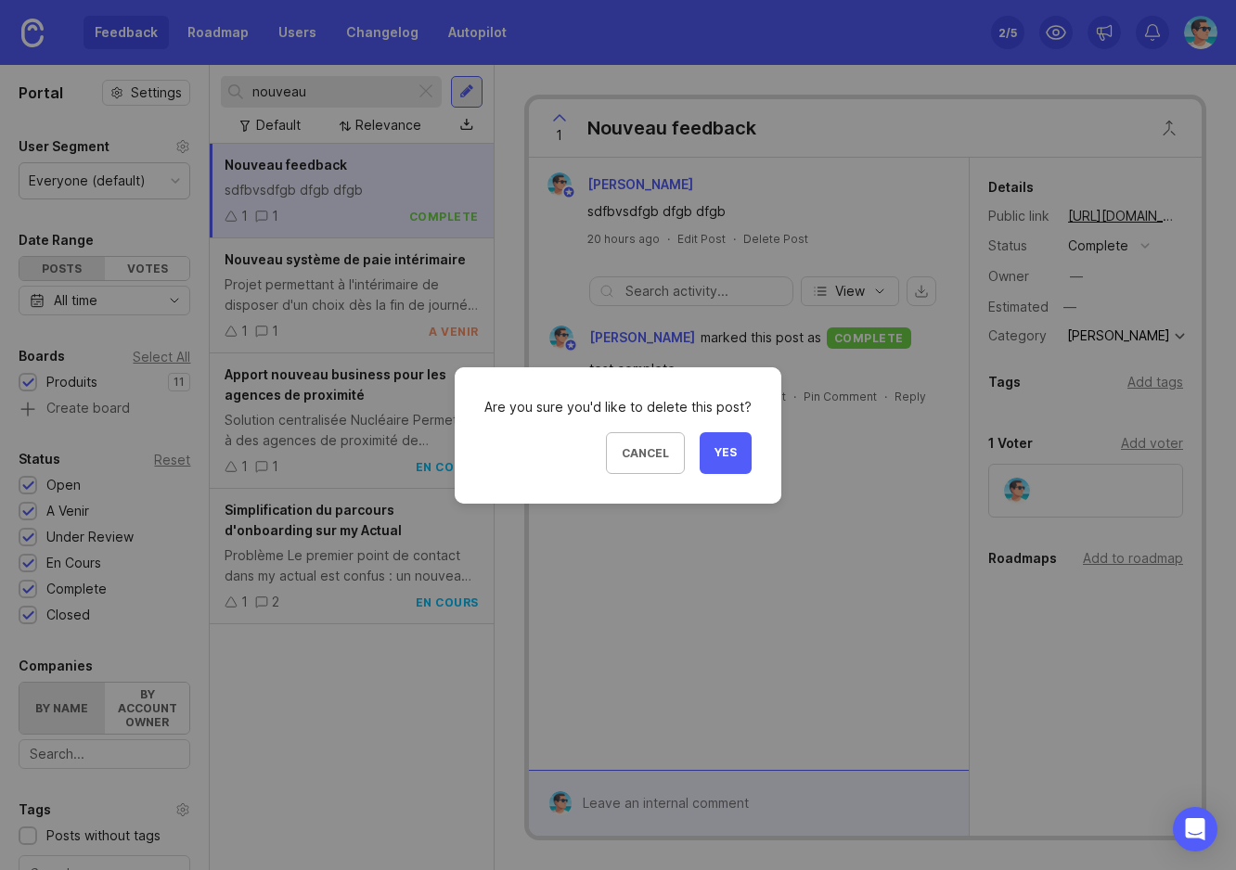
click at [726, 455] on span "Yes" at bounding box center [726, 453] width 22 height 16
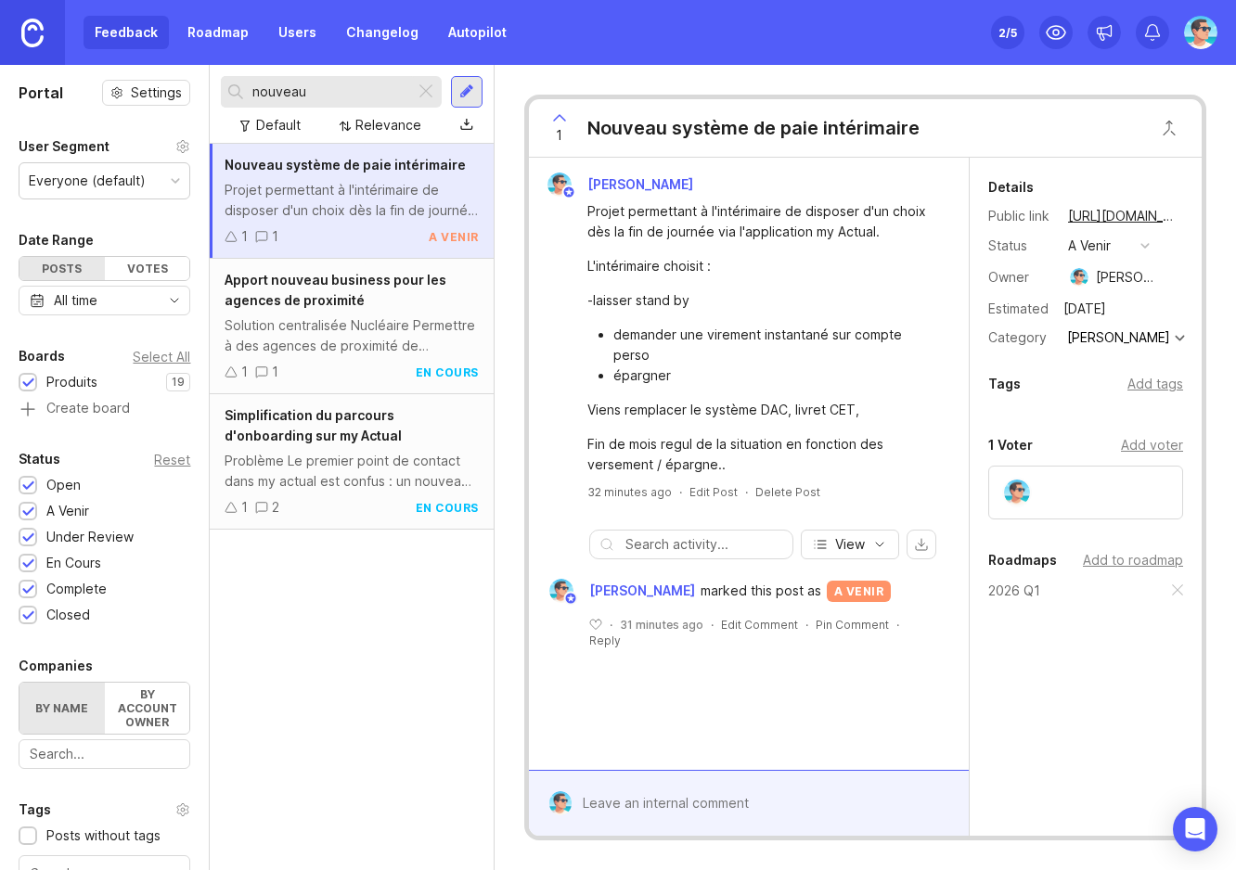
click at [211, 39] on link "Roadmap" at bounding box center [218, 32] width 84 height 33
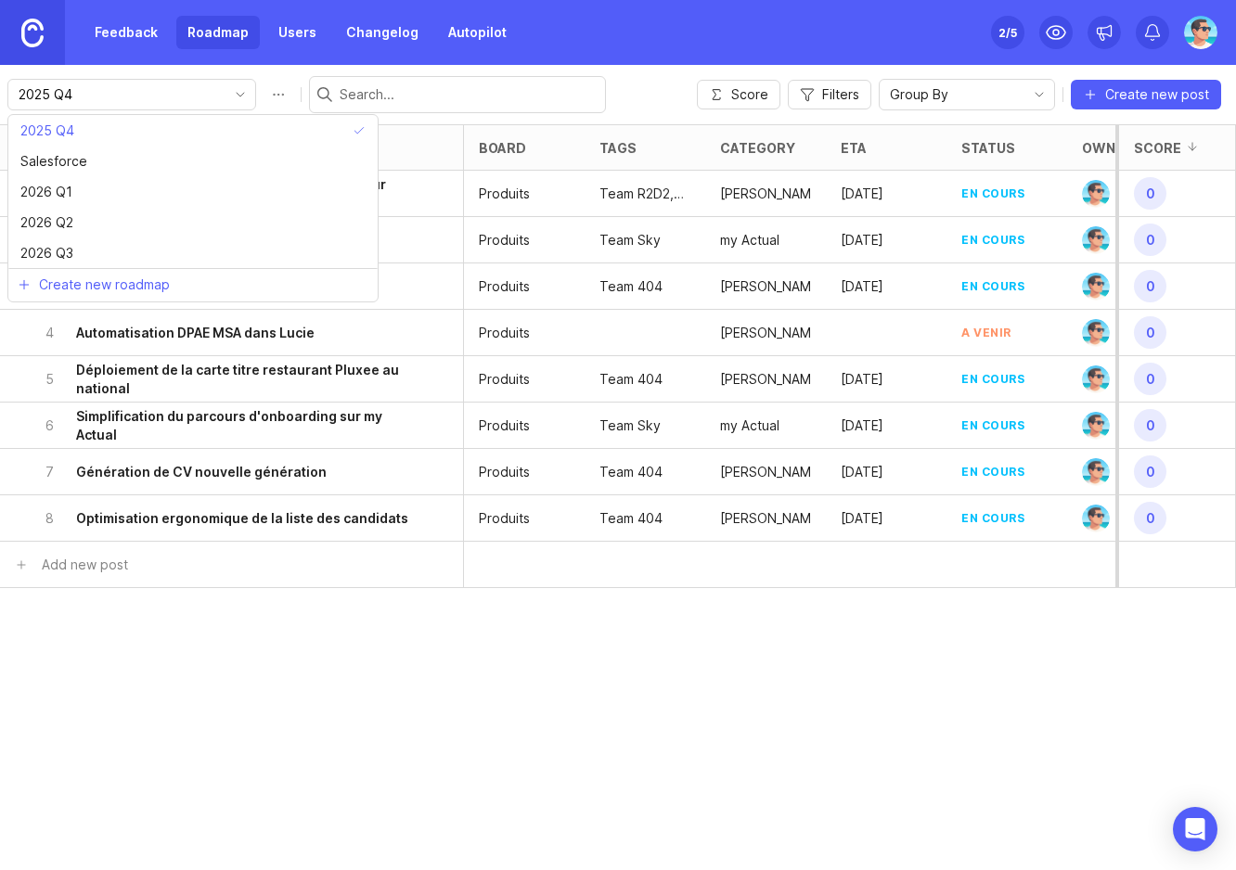
click at [141, 101] on input "2025 Q4" at bounding box center [121, 94] width 205 height 20
click at [119, 184] on li "2026 Q1" at bounding box center [192, 191] width 369 height 31
type input "2026 Q1"
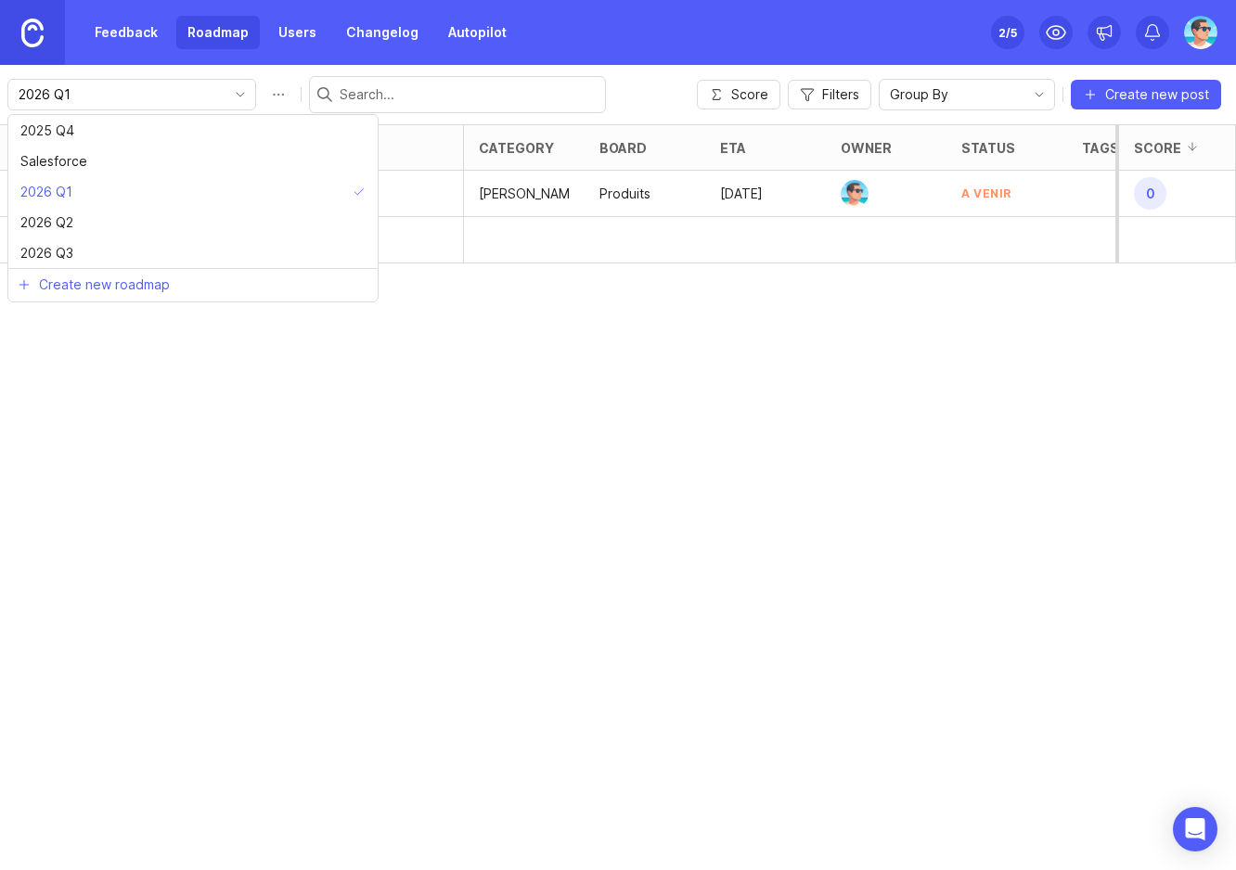
click at [137, 102] on input "2026 Q1" at bounding box center [121, 94] width 205 height 20
click at [129, 130] on li "2025 Q4" at bounding box center [192, 130] width 369 height 31
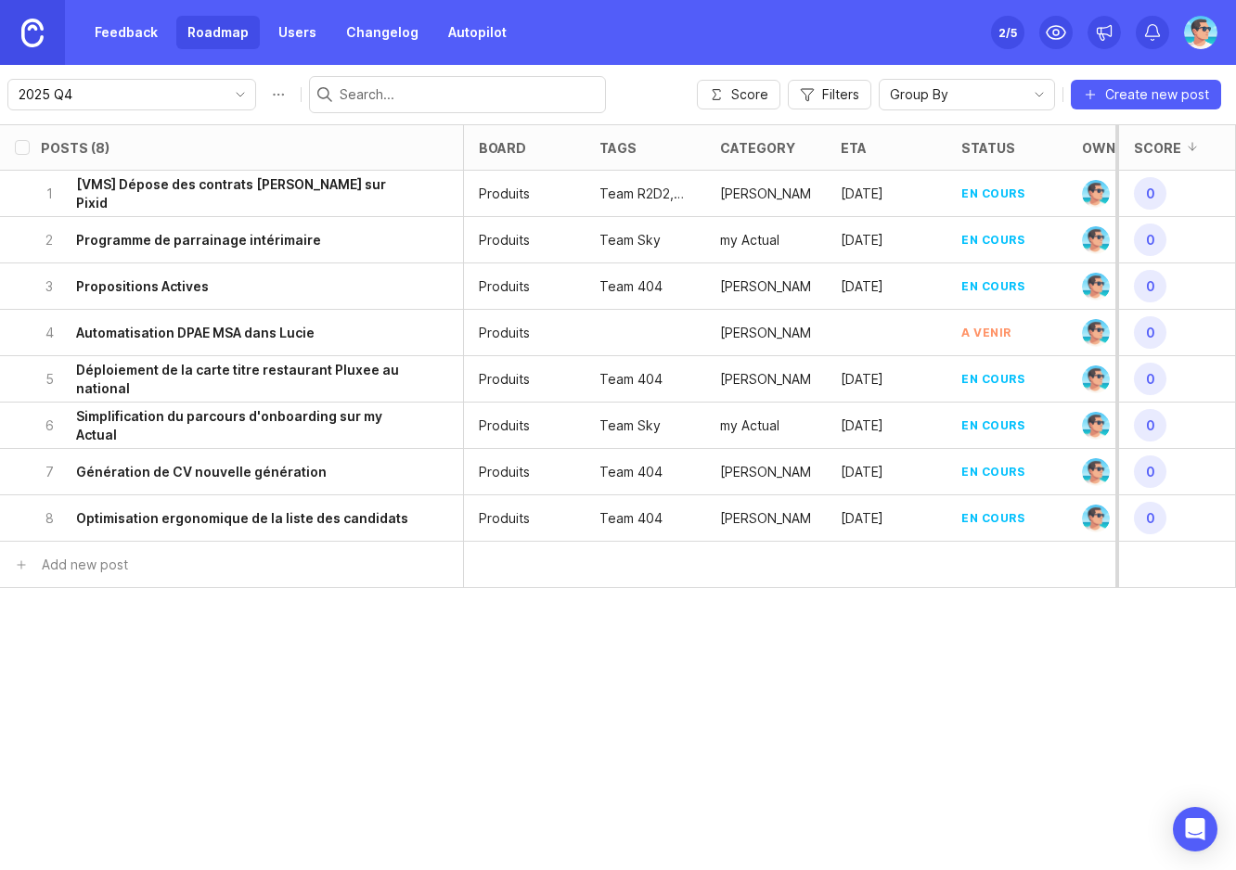
click at [126, 97] on input "2025 Q4" at bounding box center [121, 94] width 205 height 20
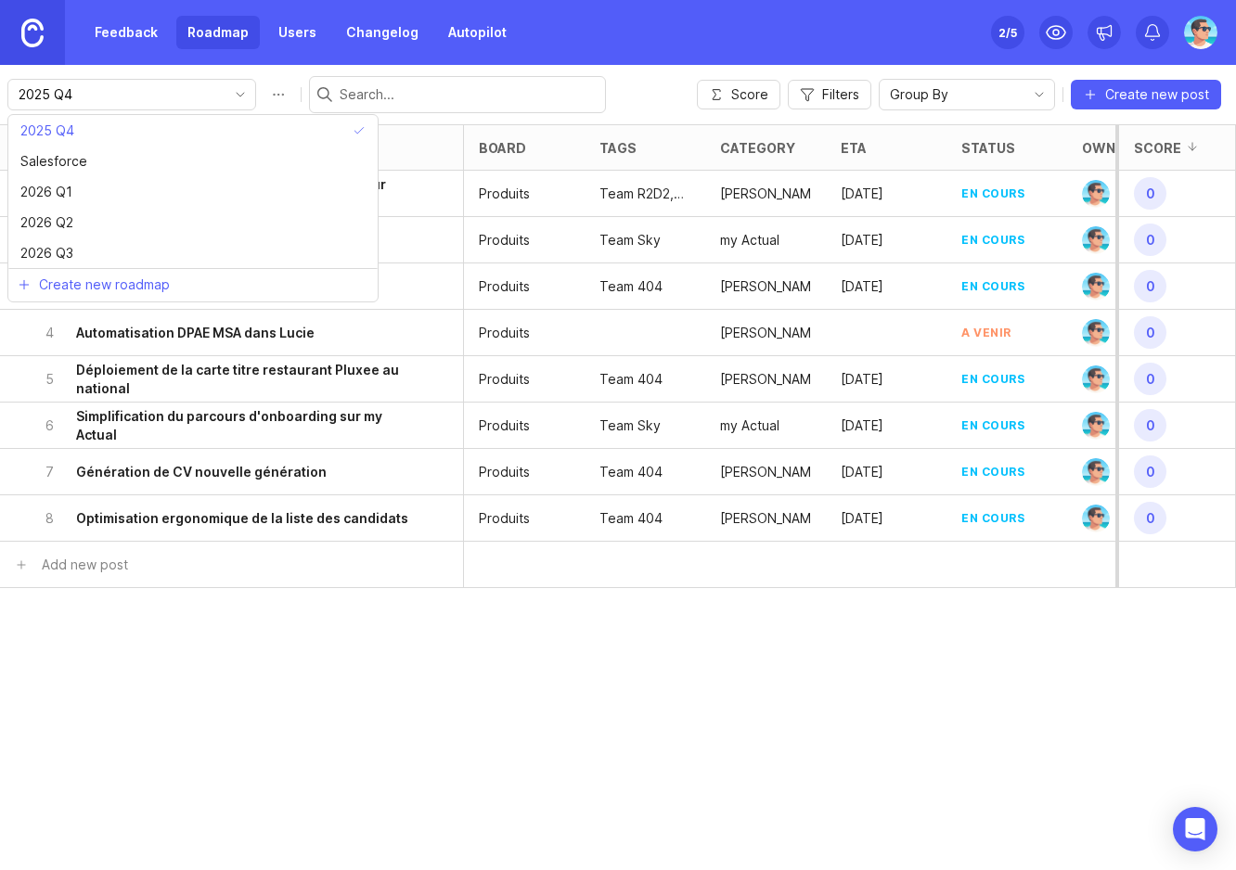
click at [264, 95] on button "Roadmap options" at bounding box center [279, 95] width 30 height 30
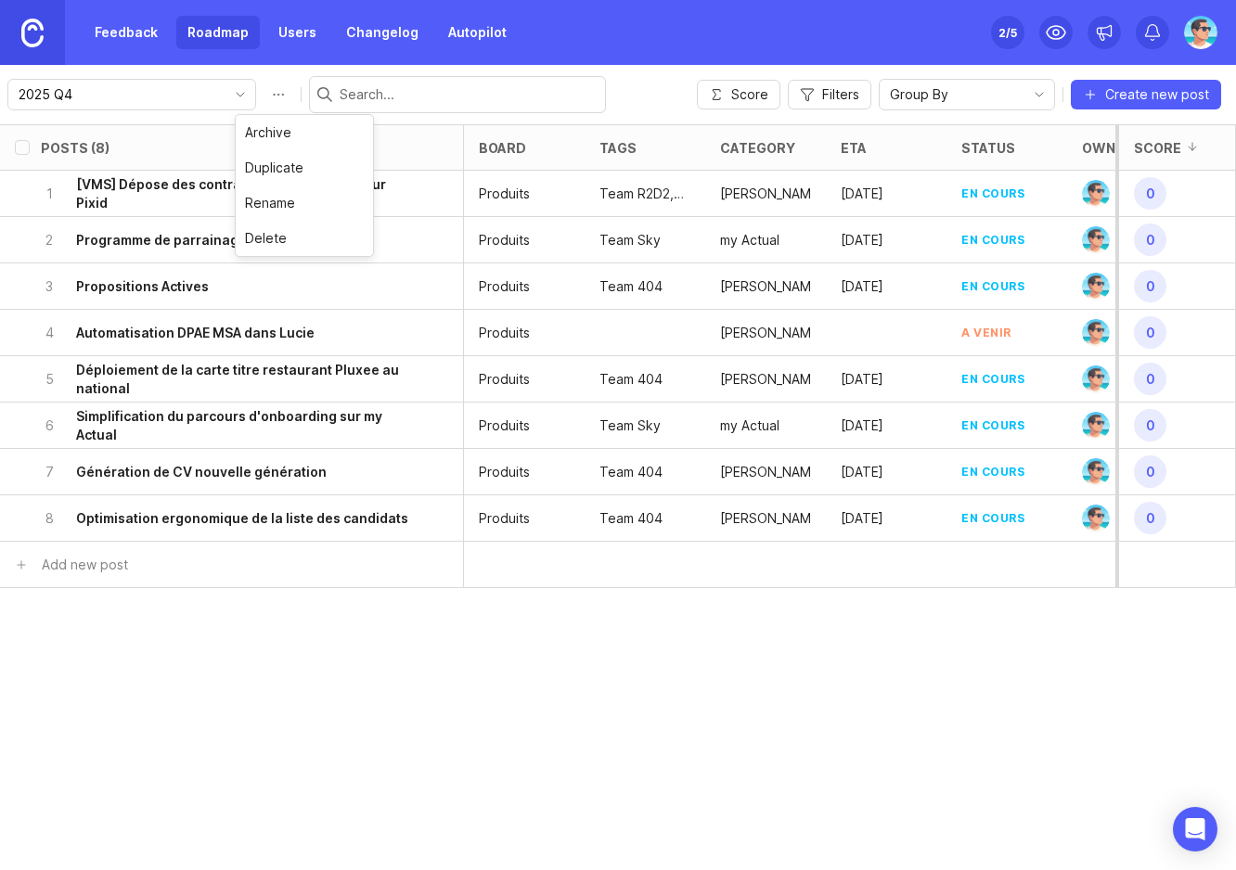
click at [264, 91] on button "Roadmap options" at bounding box center [279, 95] width 30 height 30
click at [225, 97] on icon "toggle icon" at bounding box center [240, 94] width 30 height 15
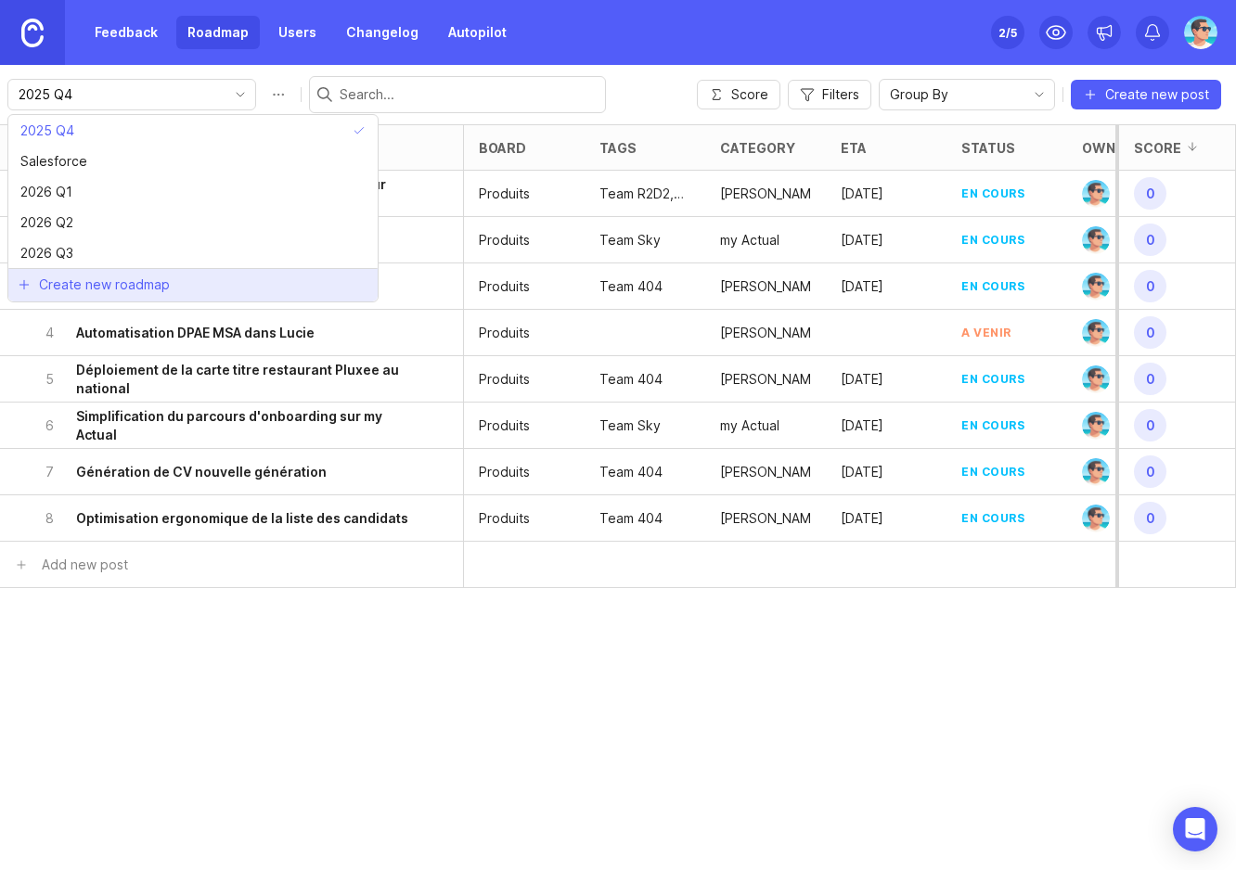
click at [95, 280] on span "Create new roadmap" at bounding box center [104, 285] width 131 height 19
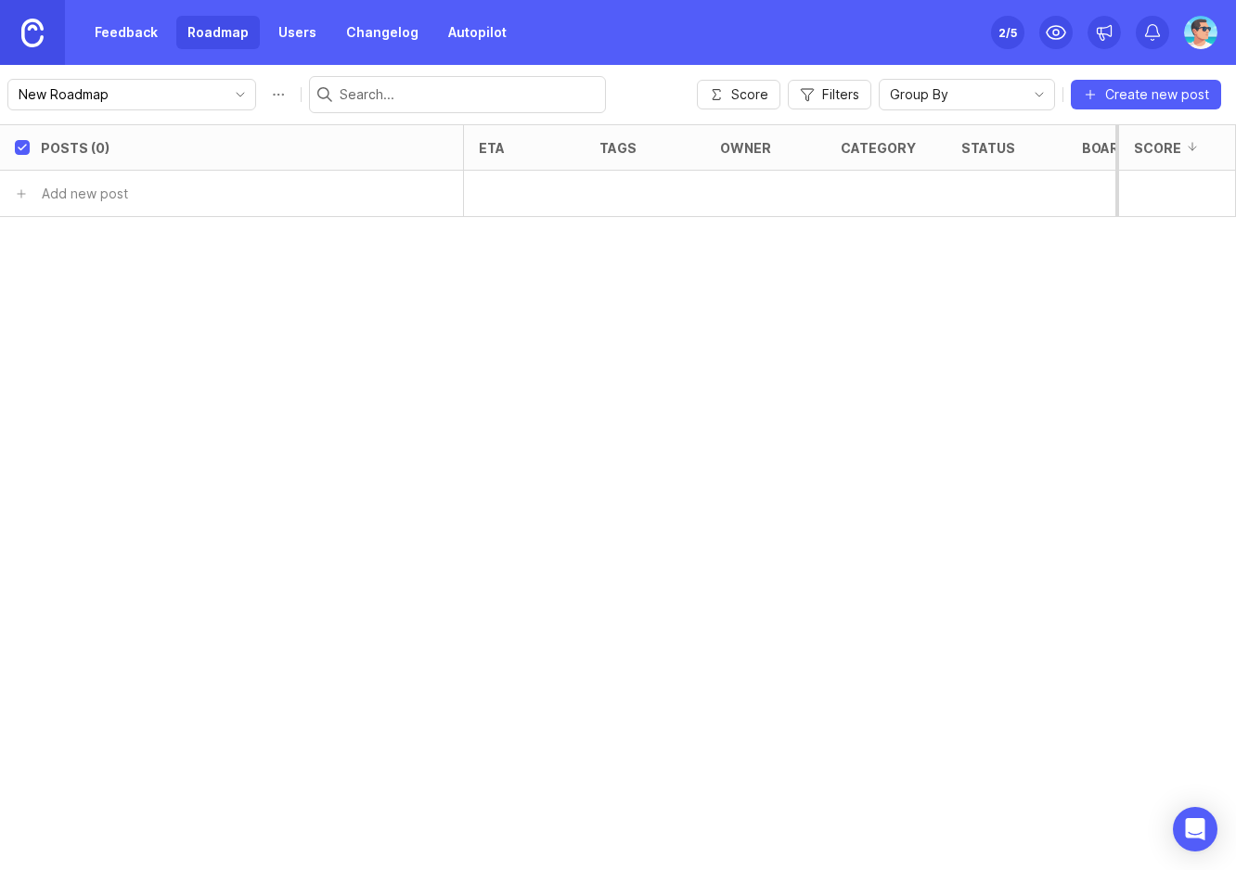
click at [264, 95] on button "Roadmap options" at bounding box center [279, 95] width 30 height 30
drag, startPoint x: 144, startPoint y: 103, endPoint x: 6, endPoint y: 97, distance: 138.4
click at [6, 97] on div "New Roadmap save Score Filters Group By Create new post" at bounding box center [618, 94] width 1236 height 59
type input "2025 Q3"
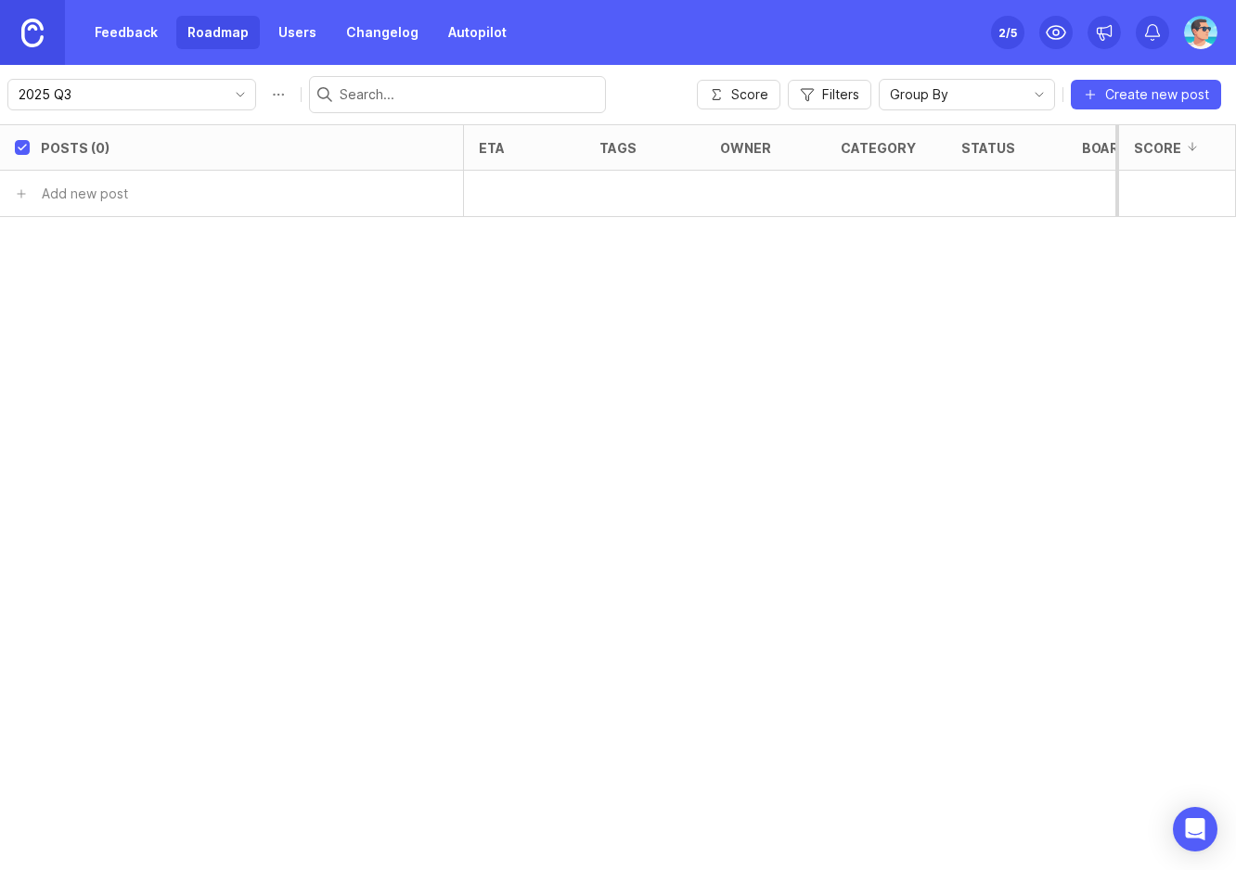
click at [225, 93] on icon "toggle icon" at bounding box center [240, 94] width 30 height 15
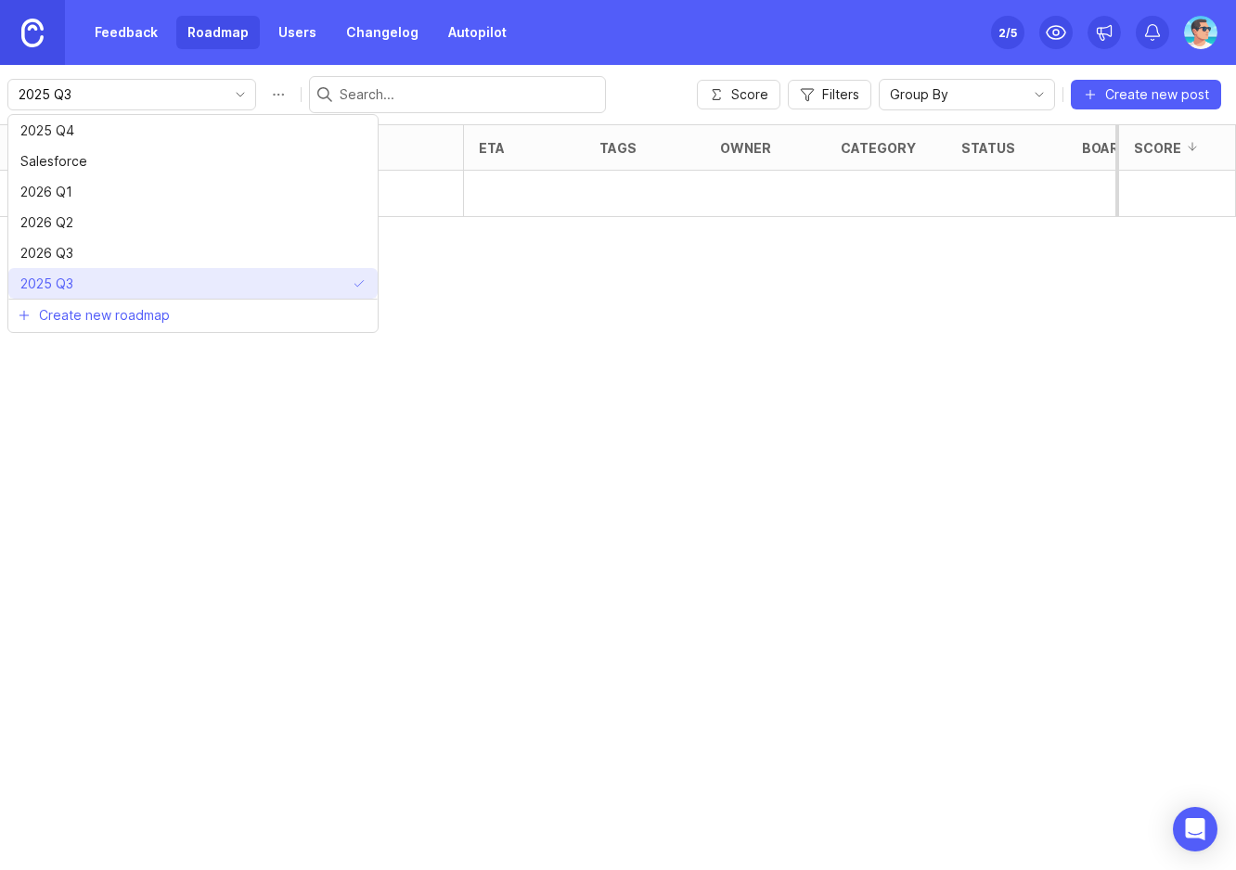
drag, startPoint x: 78, startPoint y: 283, endPoint x: 94, endPoint y: 278, distance: 16.4
click at [94, 278] on li "2025 Q3" at bounding box center [192, 283] width 369 height 31
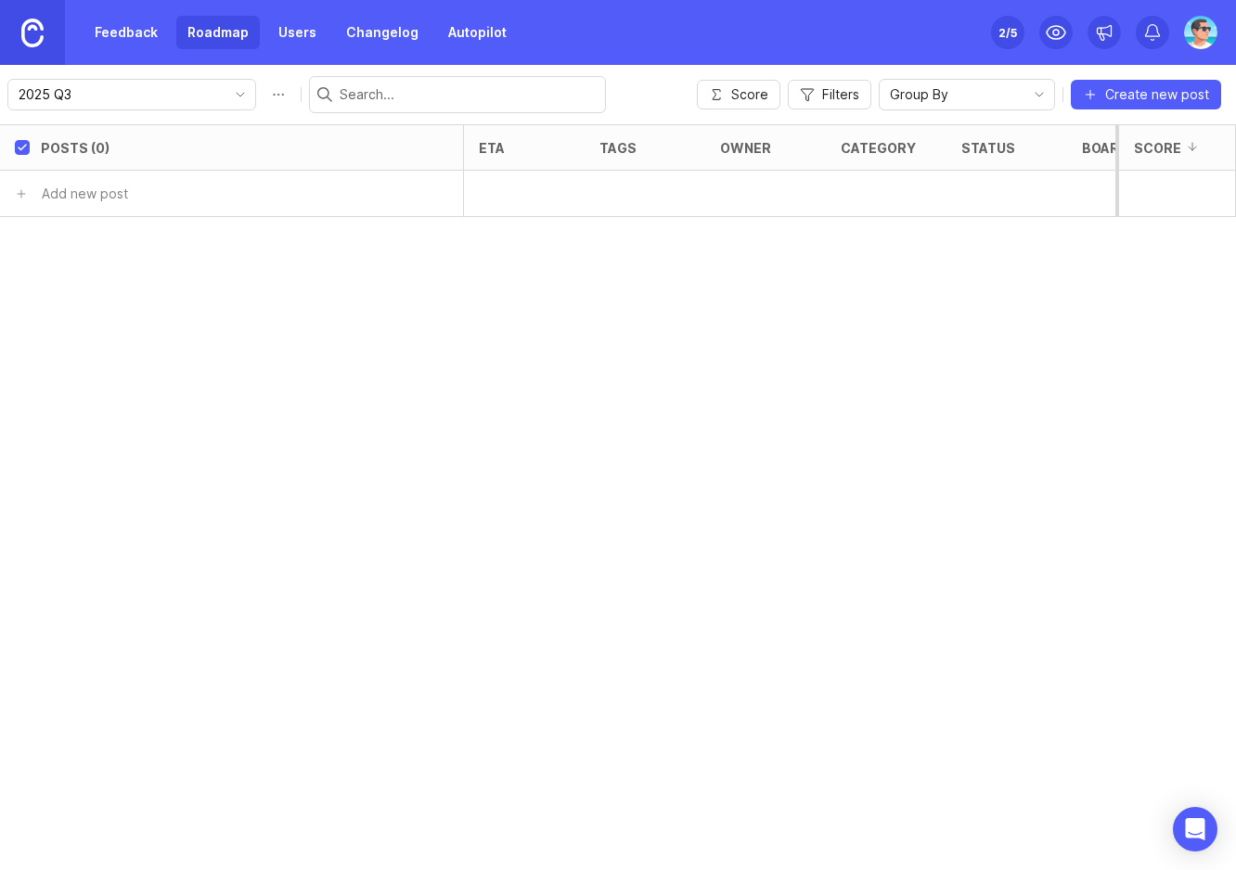
click at [193, 97] on input "2025 Q3" at bounding box center [121, 94] width 205 height 20
click at [225, 100] on icon "toggle icon" at bounding box center [240, 94] width 30 height 15
click at [462, 403] on div "Posts (0) eta tags owner category status board Impact Votes Effort Score Add ne…" at bounding box center [618, 497] width 1236 height 746
click at [147, 29] on link "Feedback" at bounding box center [126, 32] width 85 height 33
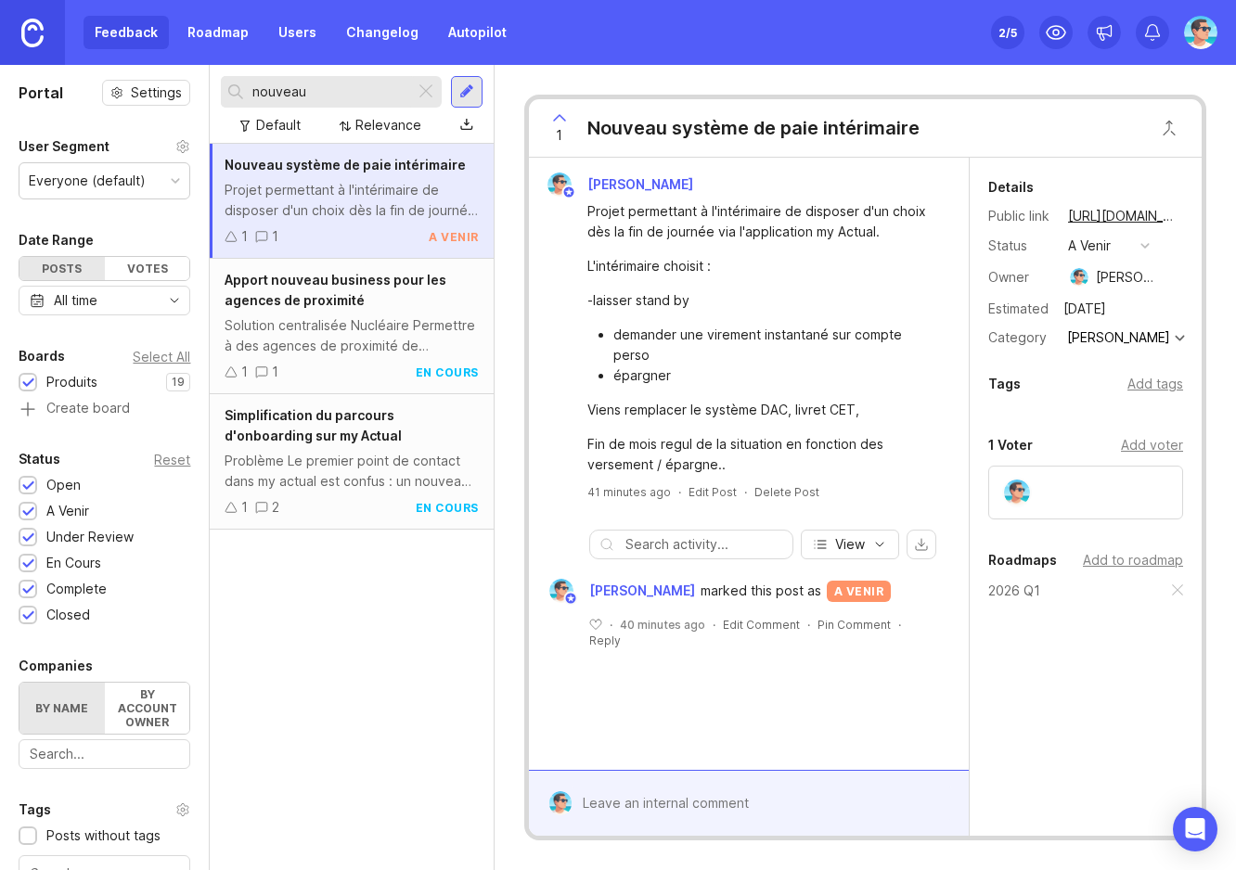
click at [426, 97] on div at bounding box center [426, 92] width 22 height 24
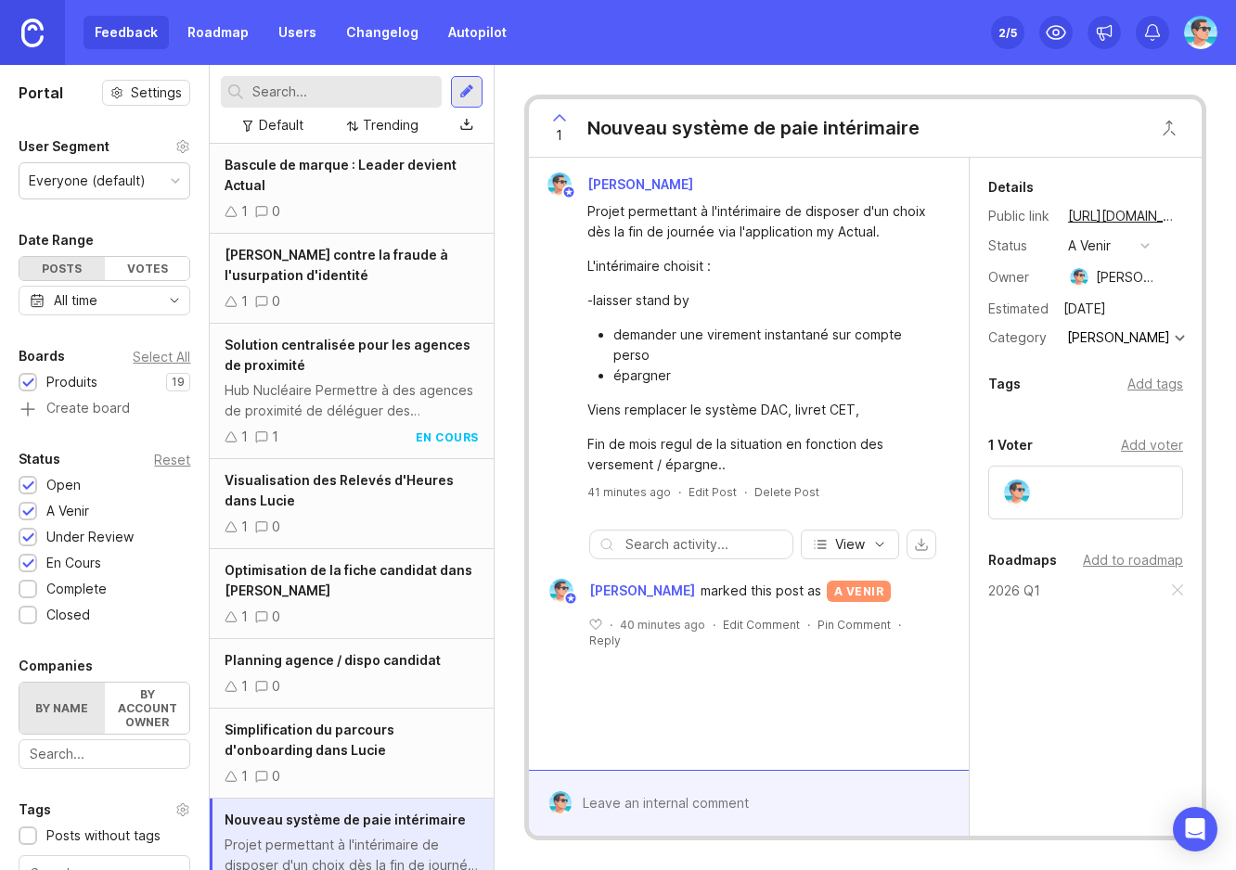
click at [339, 378] on div "Solution centralisée pour les agences de proximité Hub Nucléaire Permettre à de…" at bounding box center [351, 391] width 283 height 135
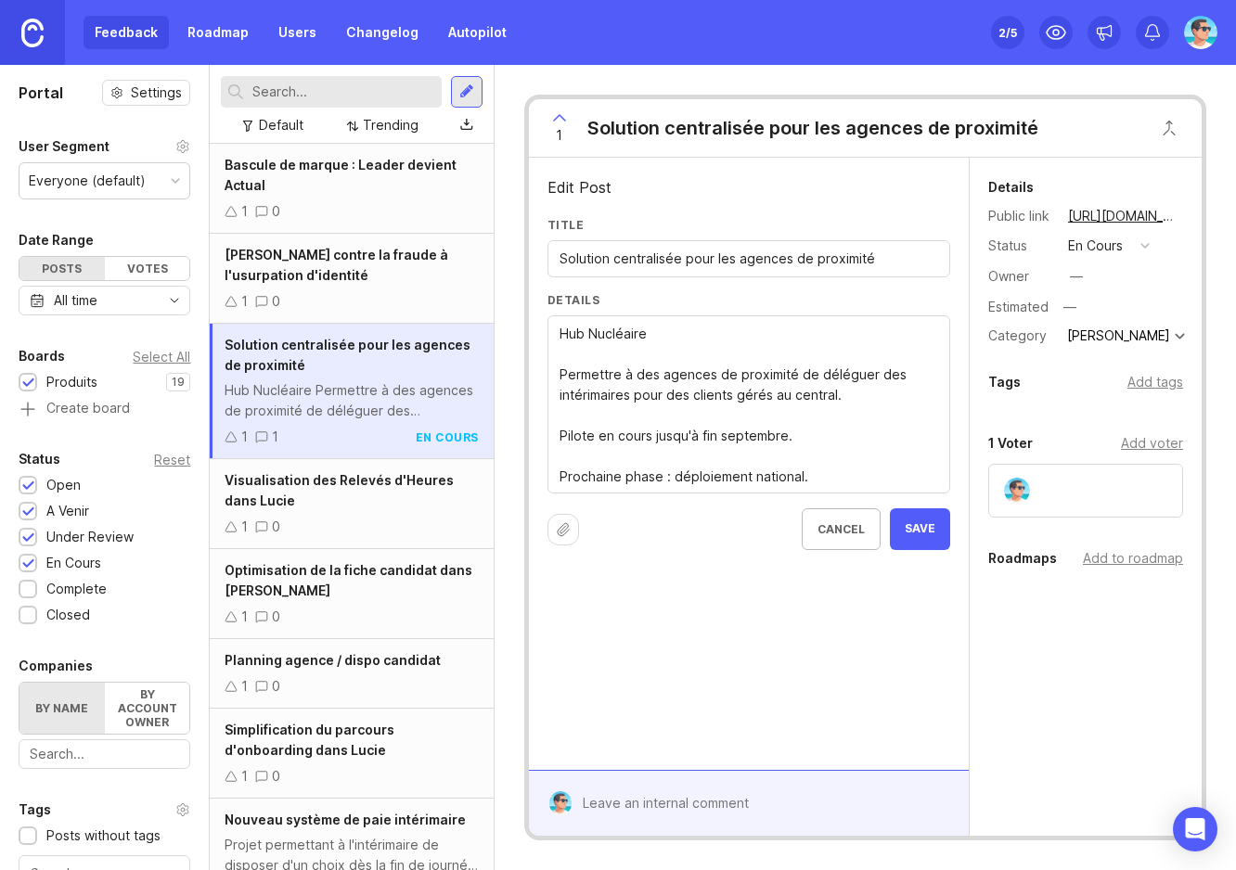
click at [560, 252] on input "Solution centralisée pour les agences de proximité" at bounding box center [749, 259] width 379 height 20
type input "2025 Q3 - Solution centralisée pour les agences de proximité"
click at [944, 524] on button "Save" at bounding box center [920, 530] width 60 height 42
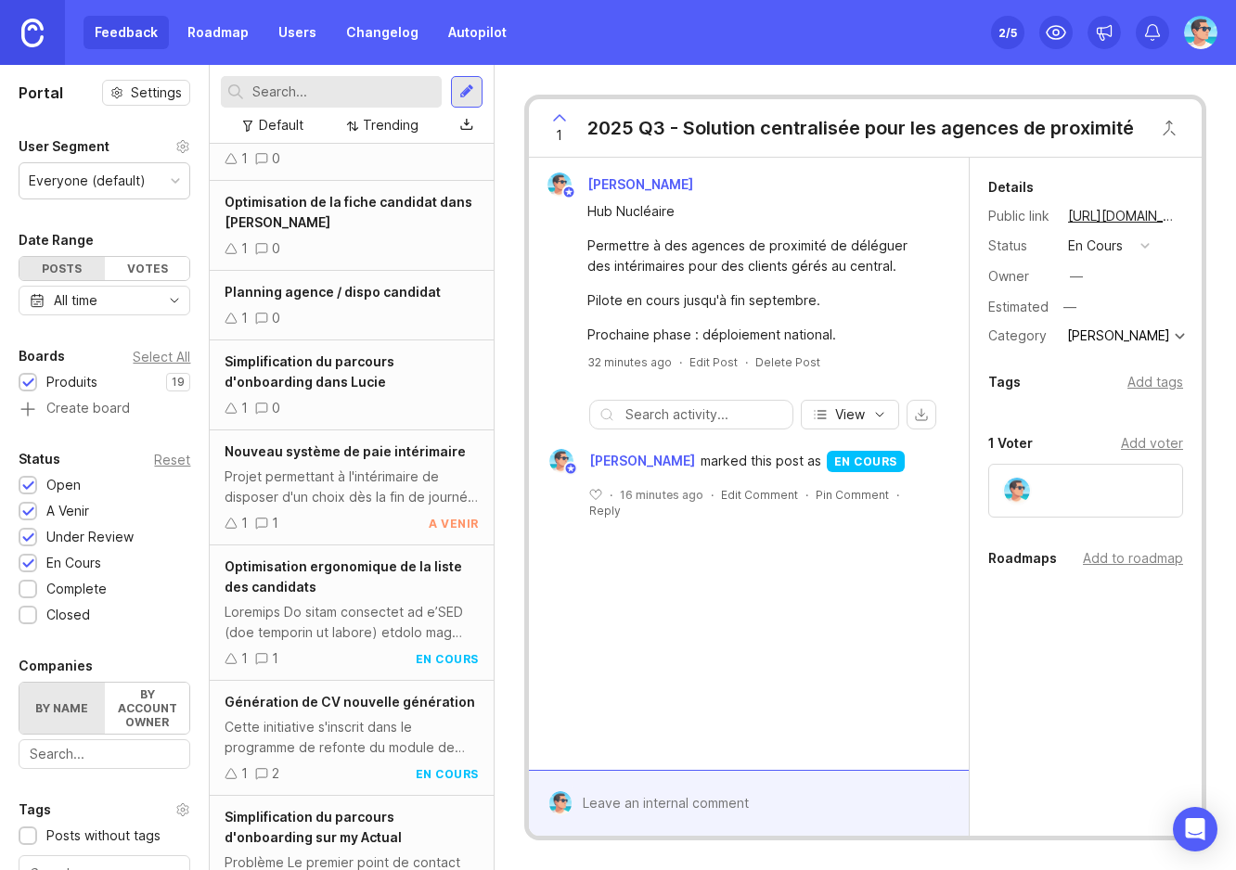
scroll to position [371, 0]
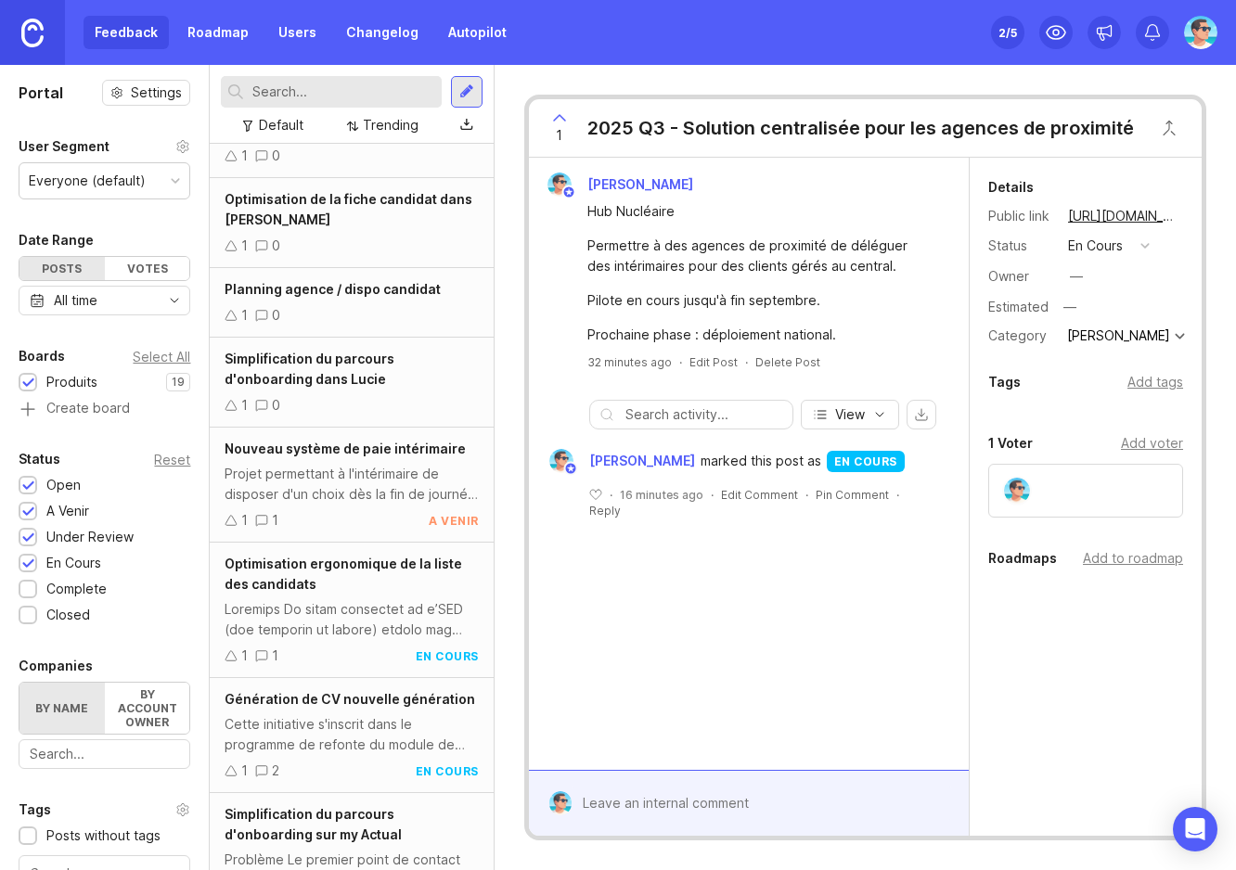
click at [208, 34] on link "Roadmap" at bounding box center [218, 32] width 84 height 33
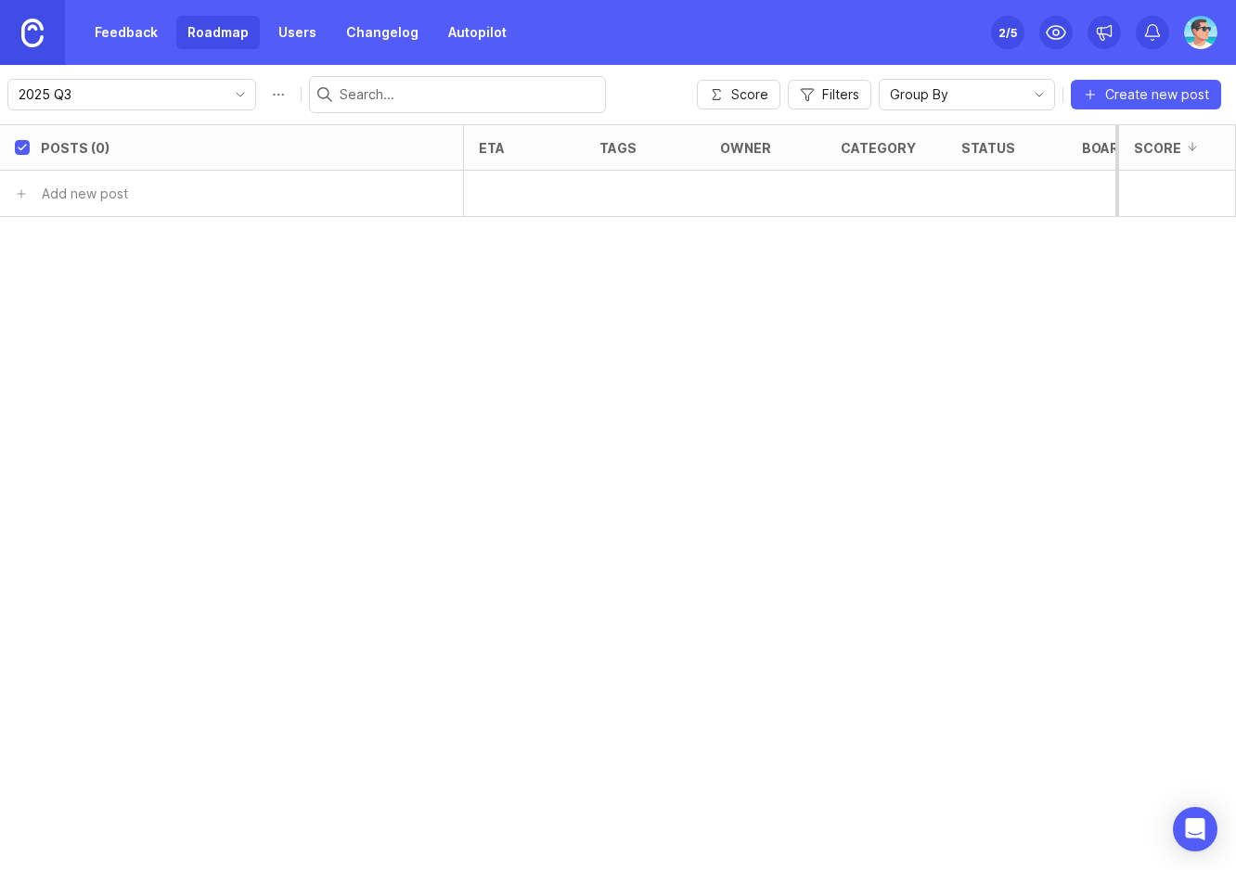
click at [151, 105] on div "2025 Q3" at bounding box center [116, 95] width 217 height 30
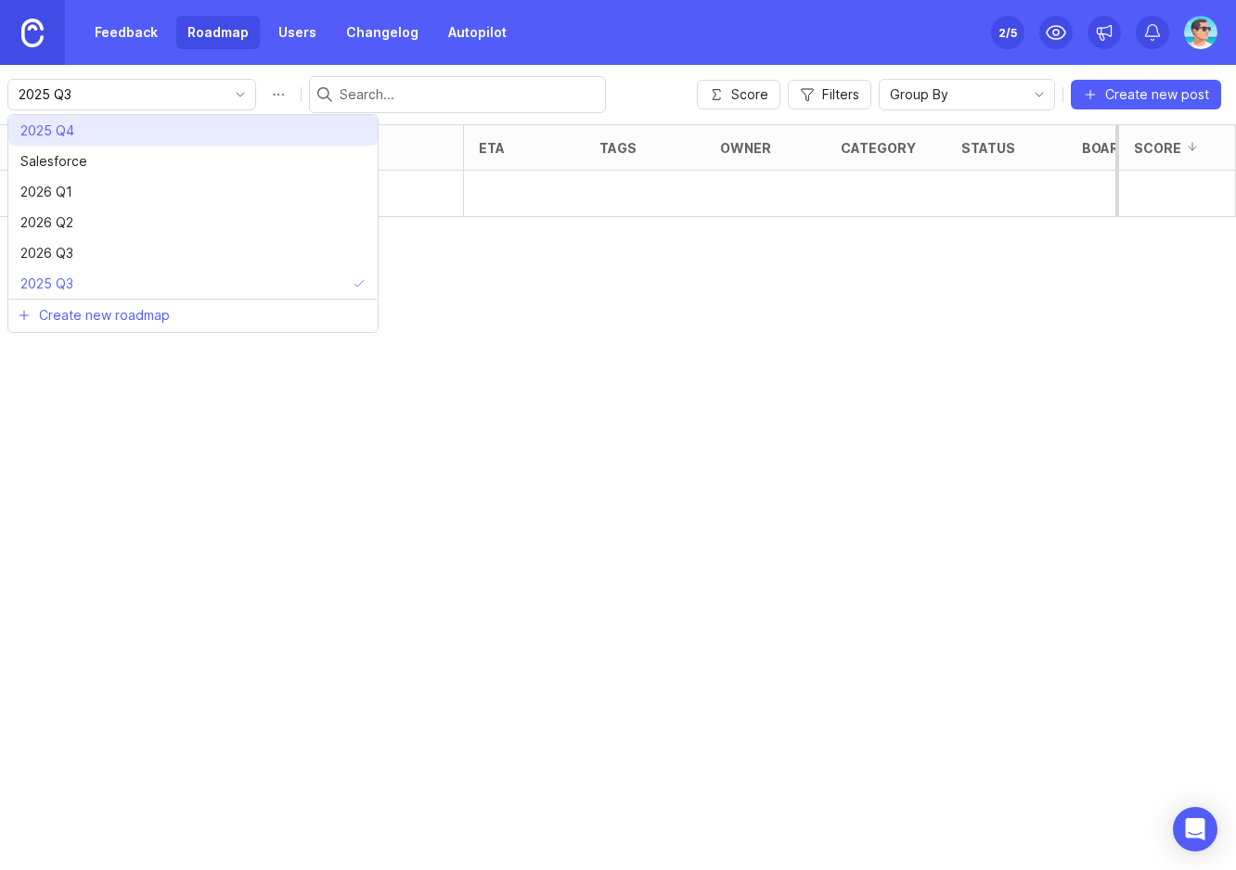
click at [149, 142] on li "2025 Q4" at bounding box center [192, 130] width 369 height 31
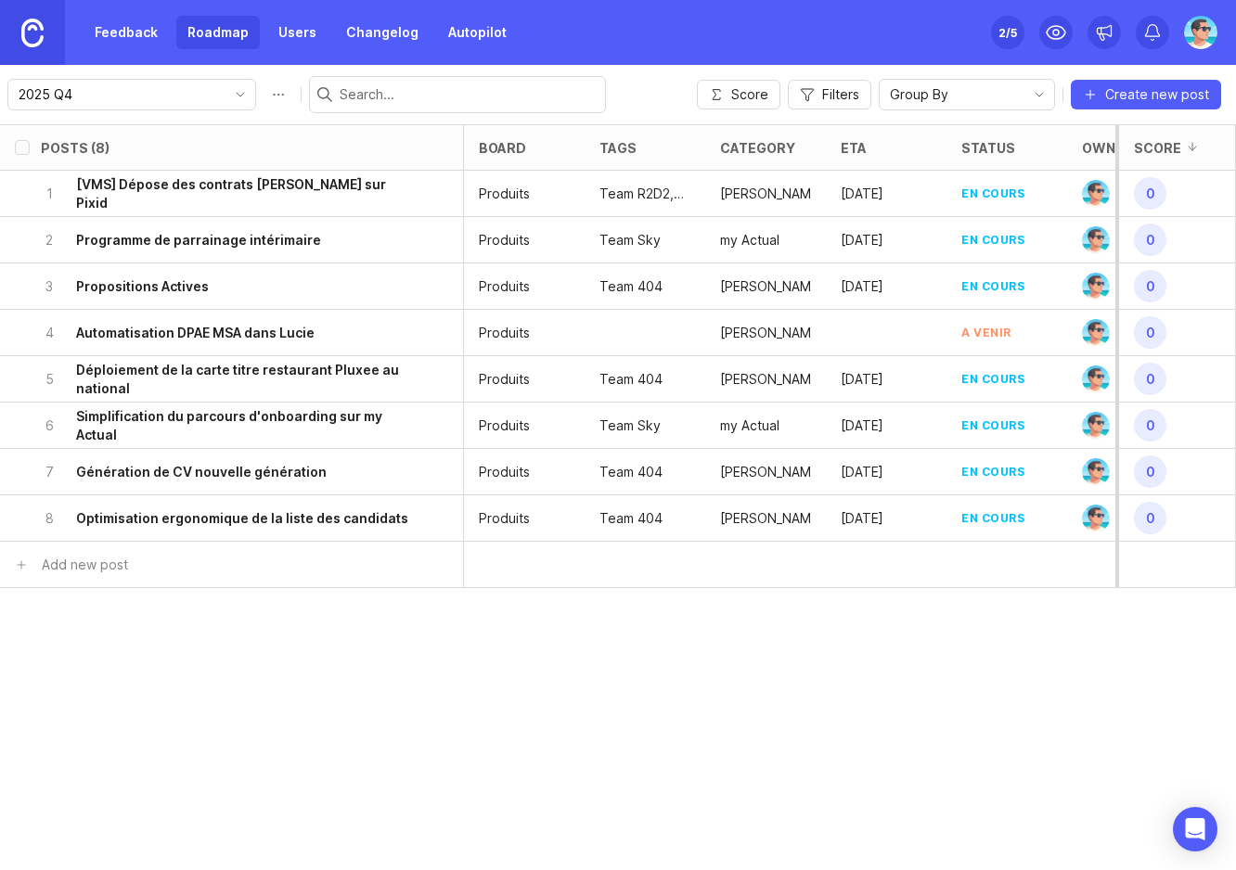
click at [330, 194] on h6 "[VMS] Dépose des contrats [PERSON_NAME] sur Pixid" at bounding box center [243, 193] width 335 height 37
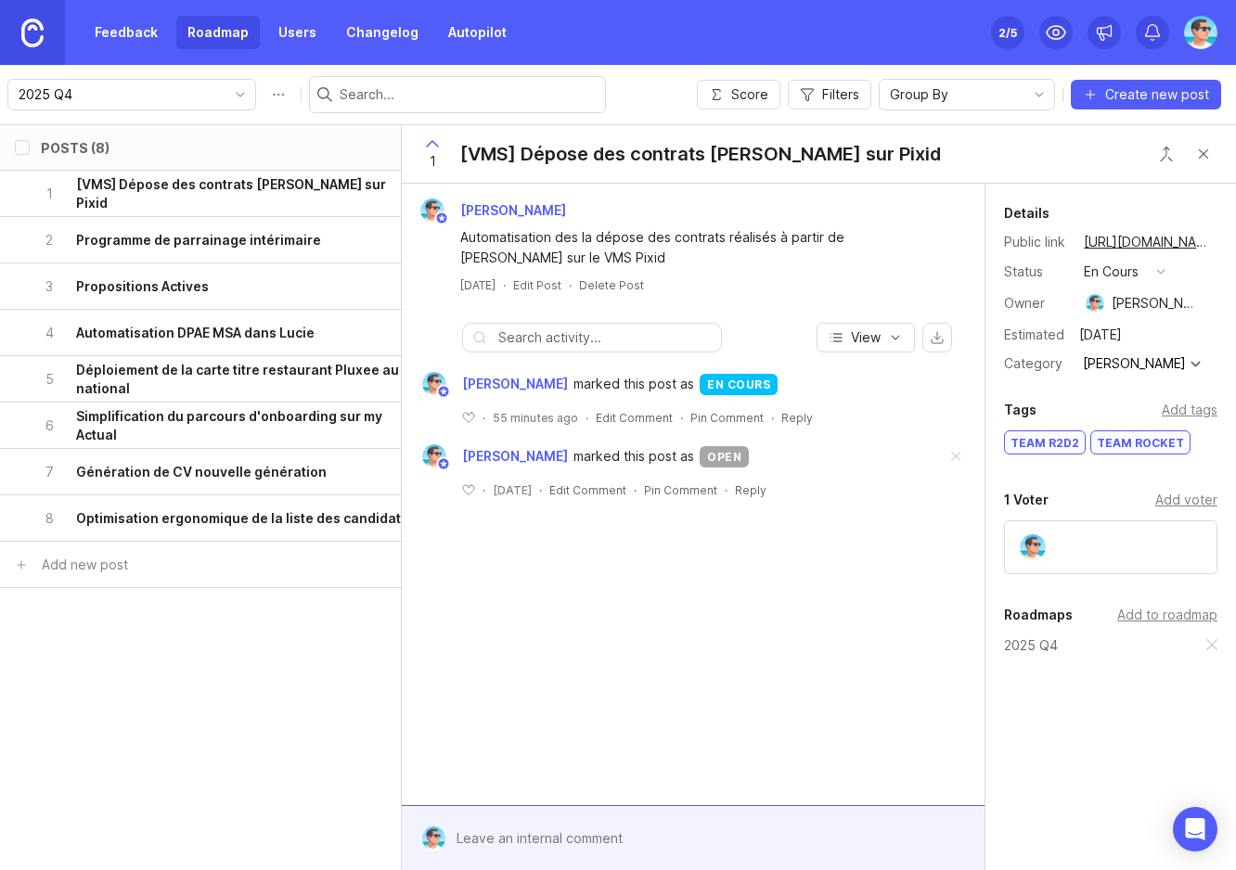
click at [546, 150] on div "[VMS] Dépose des contrats [PERSON_NAME] sur Pixid" at bounding box center [700, 154] width 481 height 26
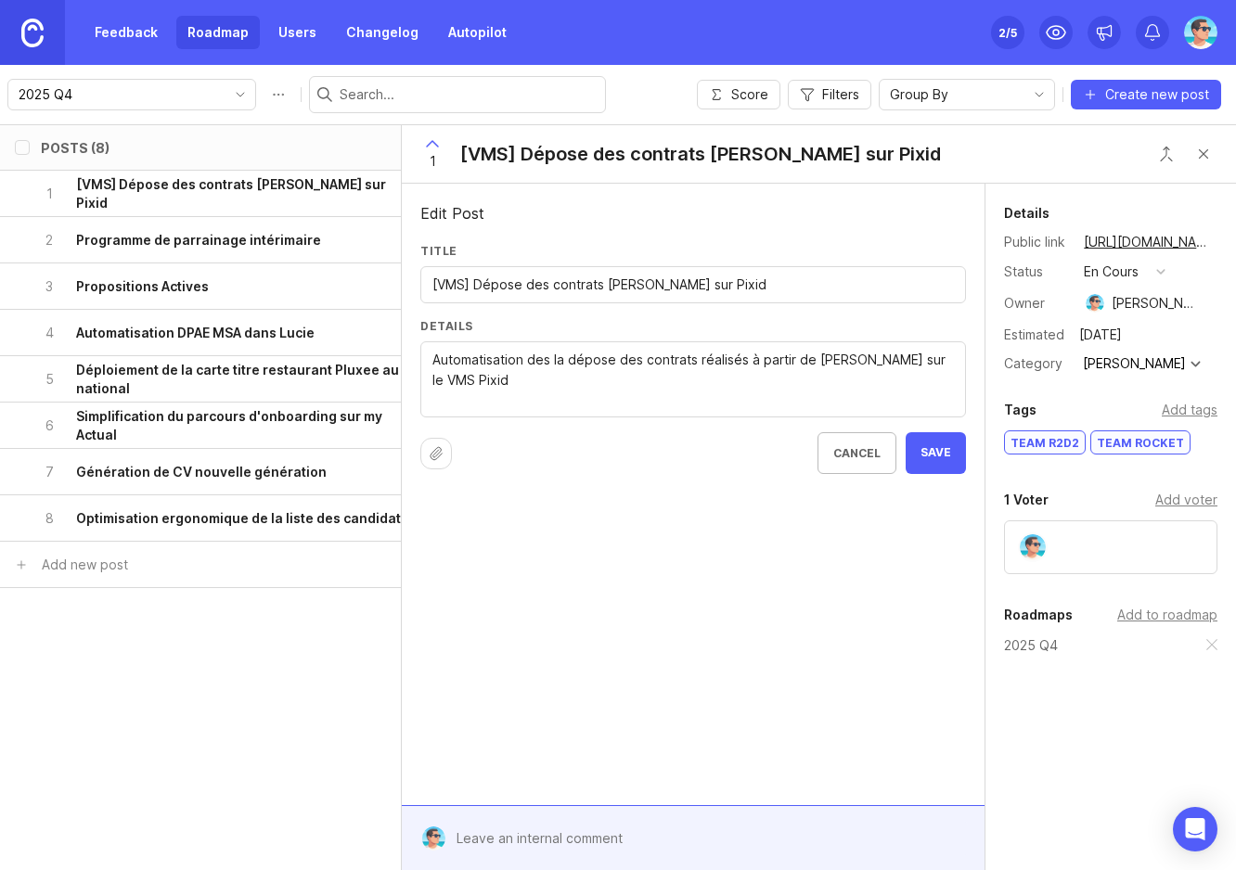
drag, startPoint x: 471, startPoint y: 284, endPoint x: 421, endPoint y: 284, distance: 50.1
click at [421, 284] on div "[VMS] Dépose des contrats [PERSON_NAME] sur Pixid" at bounding box center [693, 284] width 546 height 37
type input "2025 Q3 - Dépose des contrats Lucie sur Pixid"
click at [959, 373] on div "Automatisation des la dépose des contrats réalisés à partir de [PERSON_NAME] su…" at bounding box center [693, 379] width 546 height 76
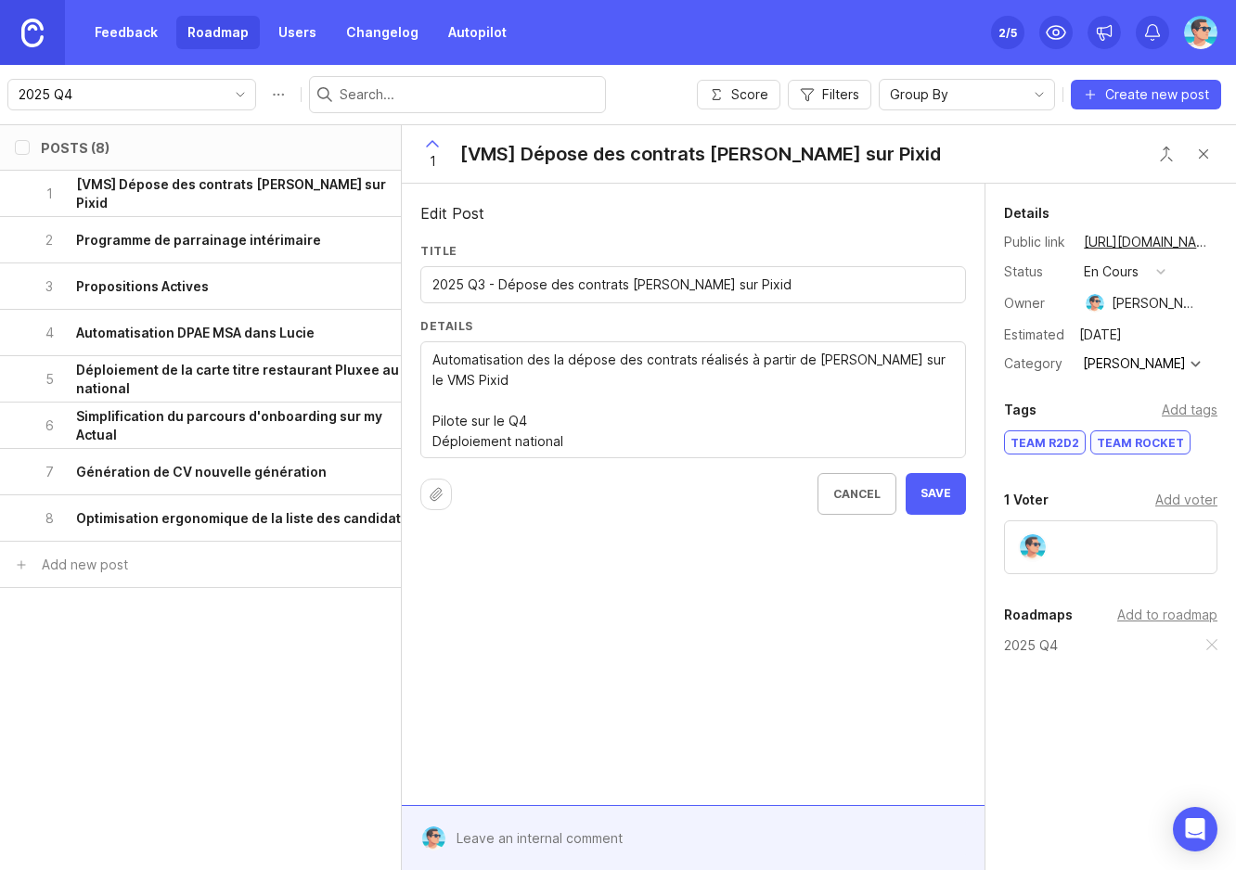
drag, startPoint x: 433, startPoint y: 292, endPoint x: 483, endPoint y: 290, distance: 49.2
click at [483, 290] on input "2025 Q3 - Dépose des contrats Lucie sur Pixid" at bounding box center [692, 285] width 521 height 20
drag, startPoint x: 444, startPoint y: 406, endPoint x: 541, endPoint y: 405, distance: 96.5
click at [541, 405] on textarea "Automatisation des la dépose des contrats réalisés à partir de [PERSON_NAME] su…" at bounding box center [692, 401] width 521 height 102
drag, startPoint x: 435, startPoint y: 422, endPoint x: 544, endPoint y: 417, distance: 108.7
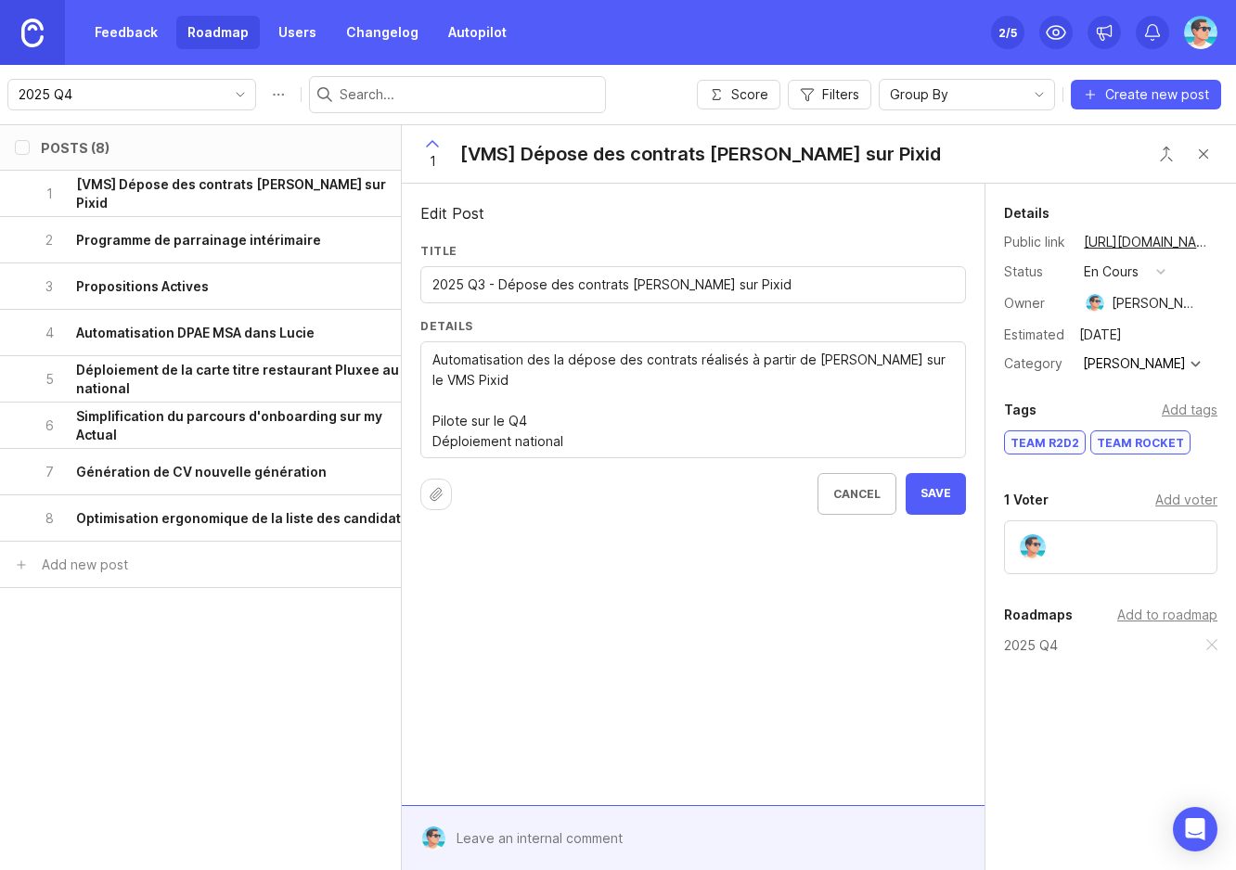
click at [544, 417] on textarea "Automatisation des la dépose des contrats réalisés à partir de [PERSON_NAME] su…" at bounding box center [692, 401] width 521 height 102
click at [570, 411] on textarea "Automatisation des la dépose des contrats réalisés à partir de [PERSON_NAME] su…" at bounding box center [692, 401] width 521 height 102
drag, startPoint x: 610, startPoint y: 422, endPoint x: 434, endPoint y: 426, distance: 175.4
click at [434, 426] on textarea "Automatisation des la dépose des contrats réalisés à partir de [PERSON_NAME] su…" at bounding box center [692, 401] width 521 height 102
click at [450, 285] on input "2025 Q3 - Dépose des contrats Lucie sur Pixid" at bounding box center [692, 285] width 521 height 20
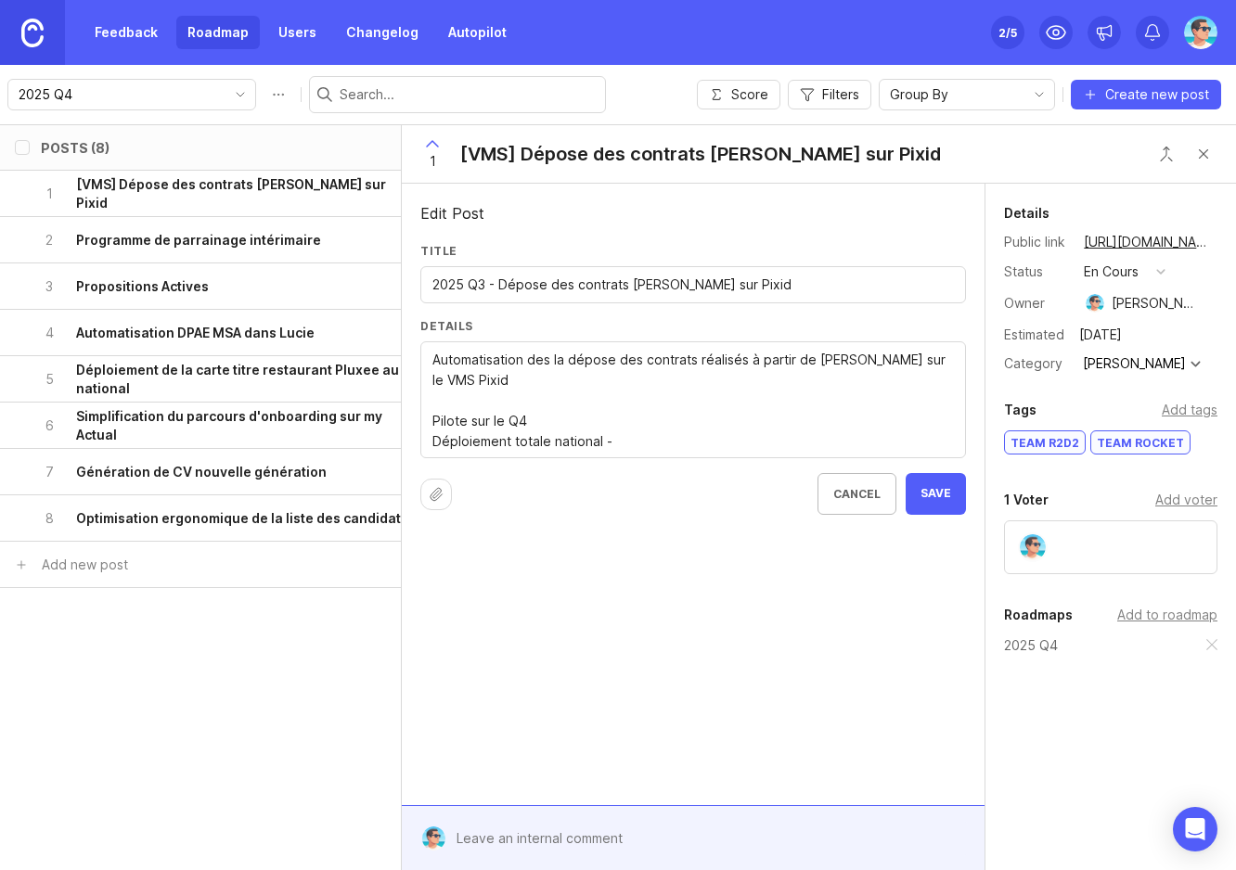
click at [470, 281] on input "2025 Q3 - Dépose des contrats Lucie sur Pixid" at bounding box center [692, 285] width 521 height 20
click at [500, 399] on textarea "Automatisation des la dépose des contrats réalisés à partir de [PERSON_NAME] su…" at bounding box center [692, 401] width 521 height 102
click at [575, 398] on textarea "Automatisation des la dépose des contrats réalisés à partir de [PERSON_NAME] su…" at bounding box center [692, 401] width 521 height 102
drag, startPoint x: 635, startPoint y: 418, endPoint x: 601, endPoint y: 418, distance: 33.4
click at [601, 418] on textarea "Automatisation des la dépose des contrats réalisés à partir de [PERSON_NAME] su…" at bounding box center [692, 401] width 521 height 102
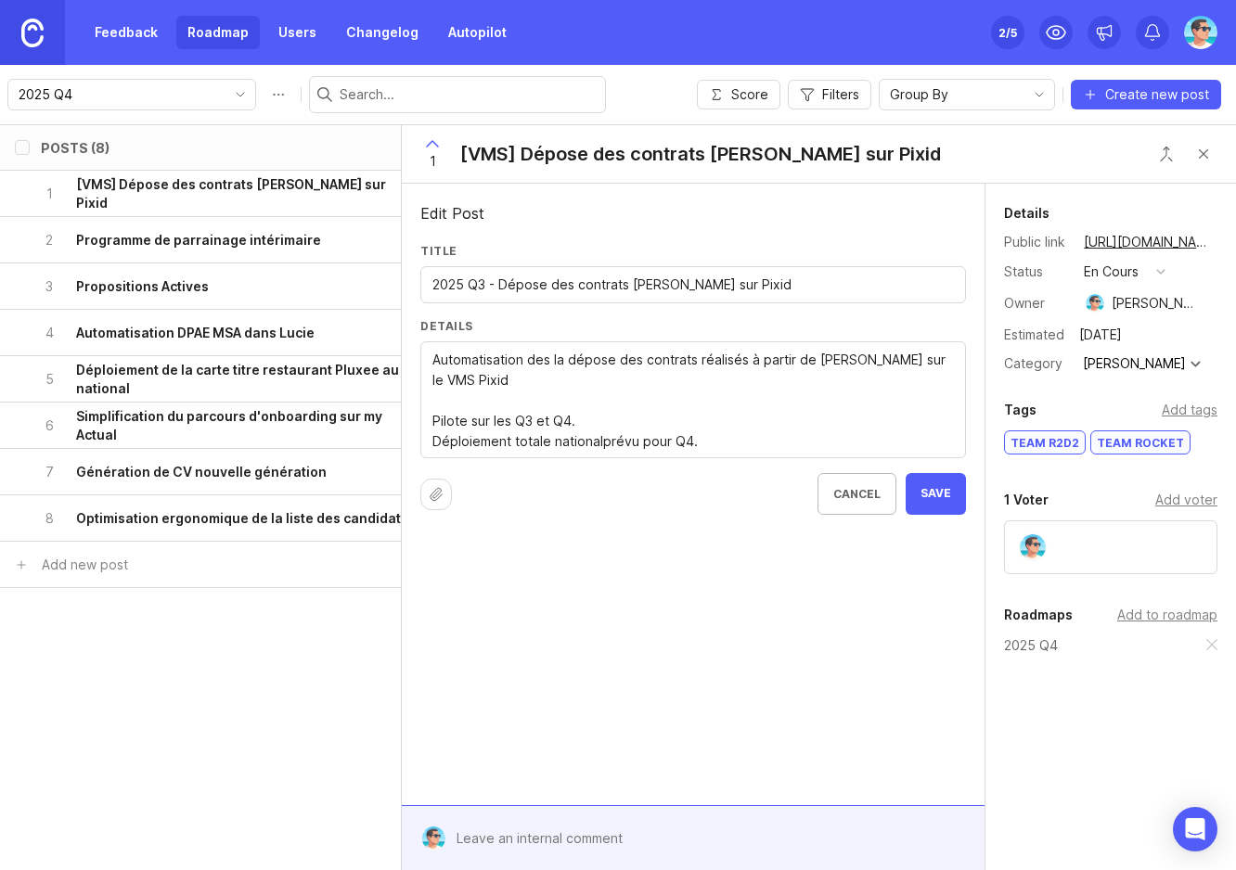
click at [600, 418] on textarea "Automatisation des la dépose des contrats réalisés à partir de [PERSON_NAME] su…" at bounding box center [692, 401] width 521 height 102
drag, startPoint x: 616, startPoint y: 420, endPoint x: 576, endPoint y: 461, distance: 57.1
click at [574, 463] on div "Details Automatisation des la dépose des contrats réalisés à partir de Lucie su…" at bounding box center [693, 395] width 546 height 155
click at [949, 365] on textarea "Automatisation des la dépose des contrats réalisés à partir de [PERSON_NAME] su…" at bounding box center [692, 401] width 521 height 102
type textarea "Automatisation des la dépose des contrats réalisés à partir de Lucie sur le VMS…"
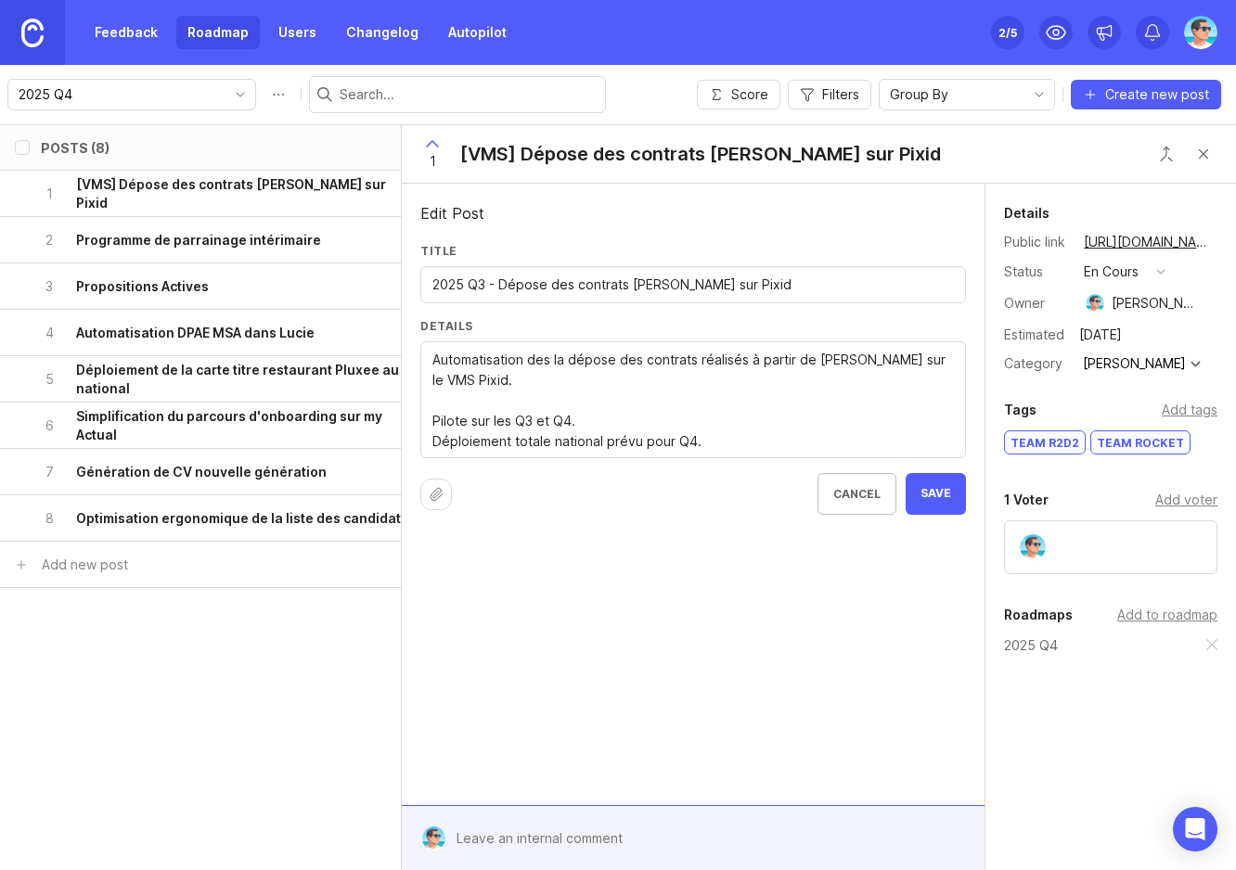
click at [945, 494] on span "Save" at bounding box center [936, 494] width 31 height 16
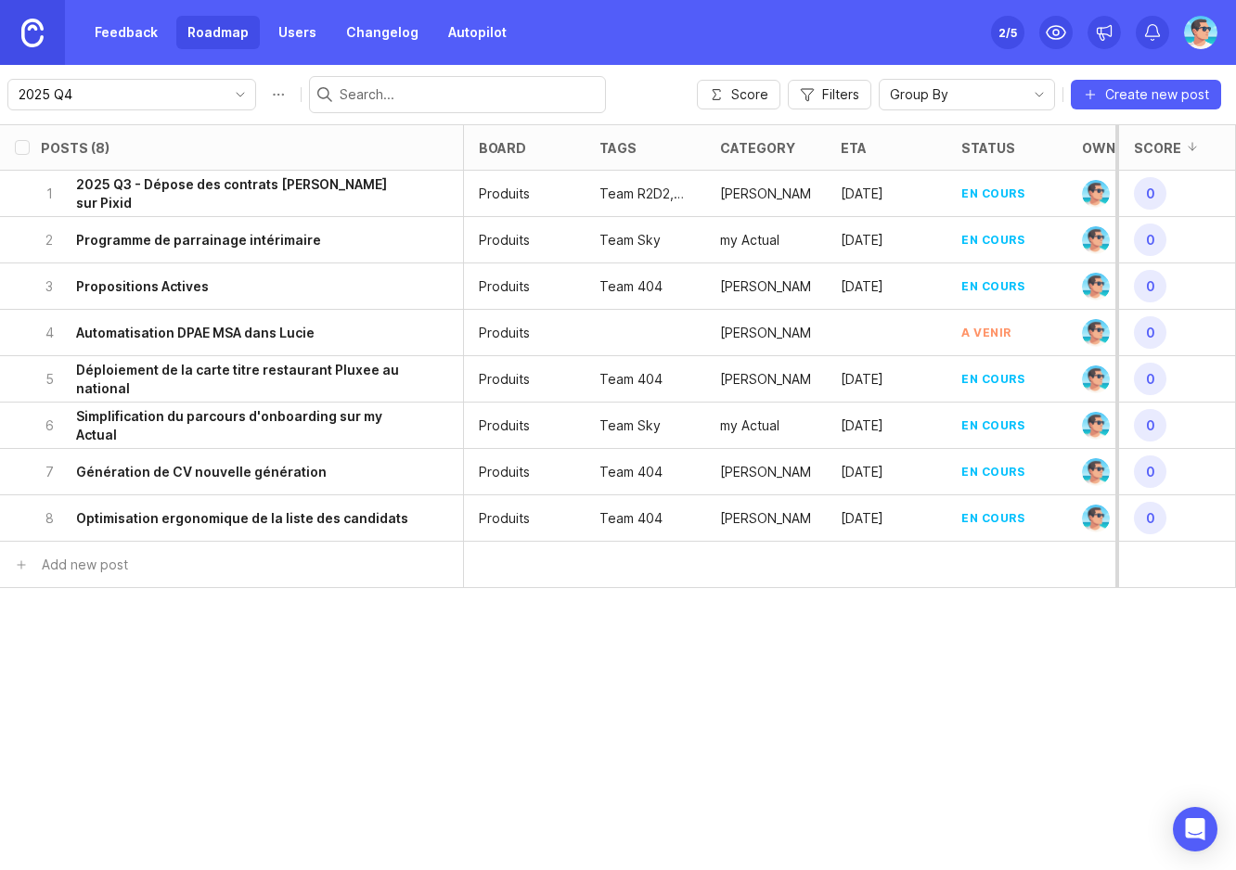
click at [246, 200] on h6 "2025 Q3 - Dépose des contrats Lucie sur Pixid" at bounding box center [243, 193] width 335 height 37
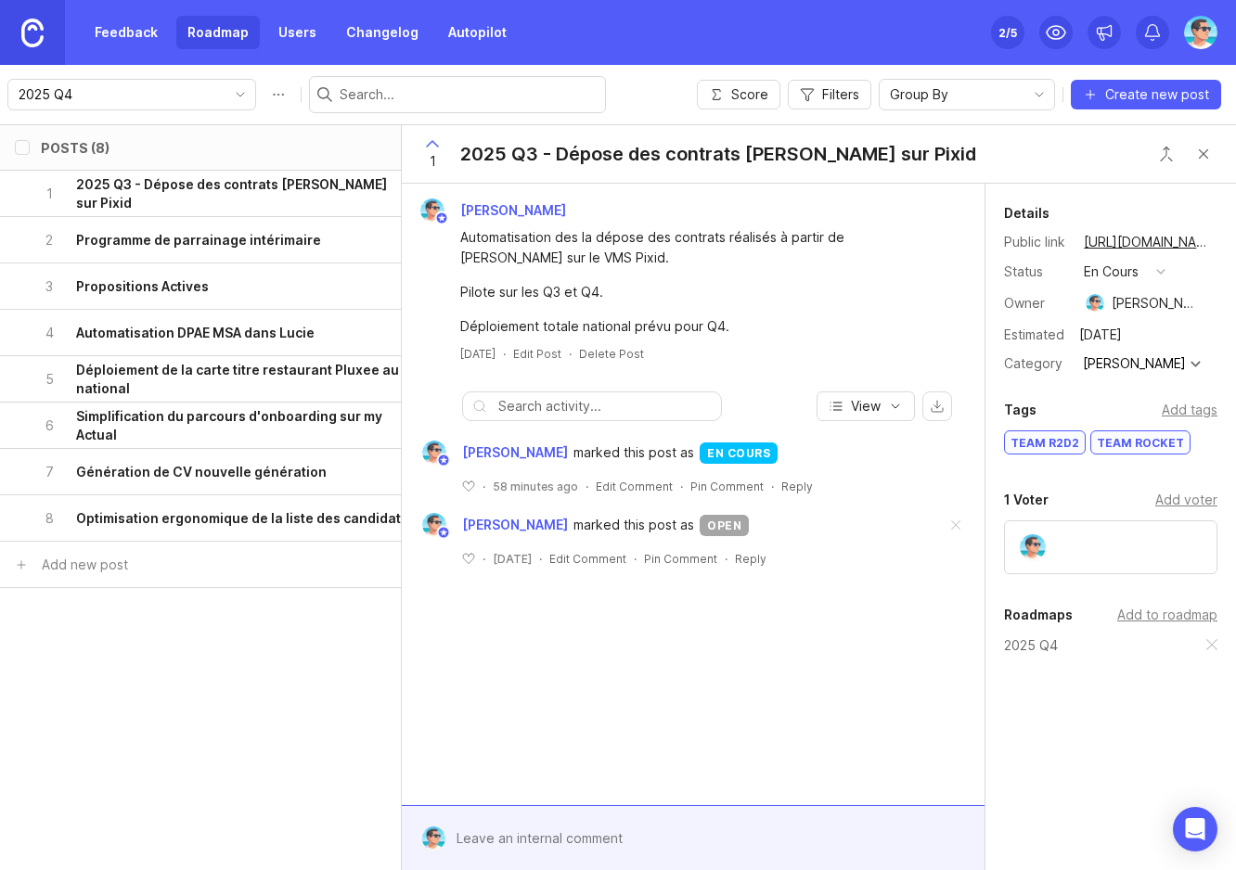
click at [538, 155] on div "2025 Q3 - Dépose des contrats Lucie sur Pixid" at bounding box center [718, 154] width 516 height 26
click at [1198, 33] on img at bounding box center [1200, 32] width 33 height 33
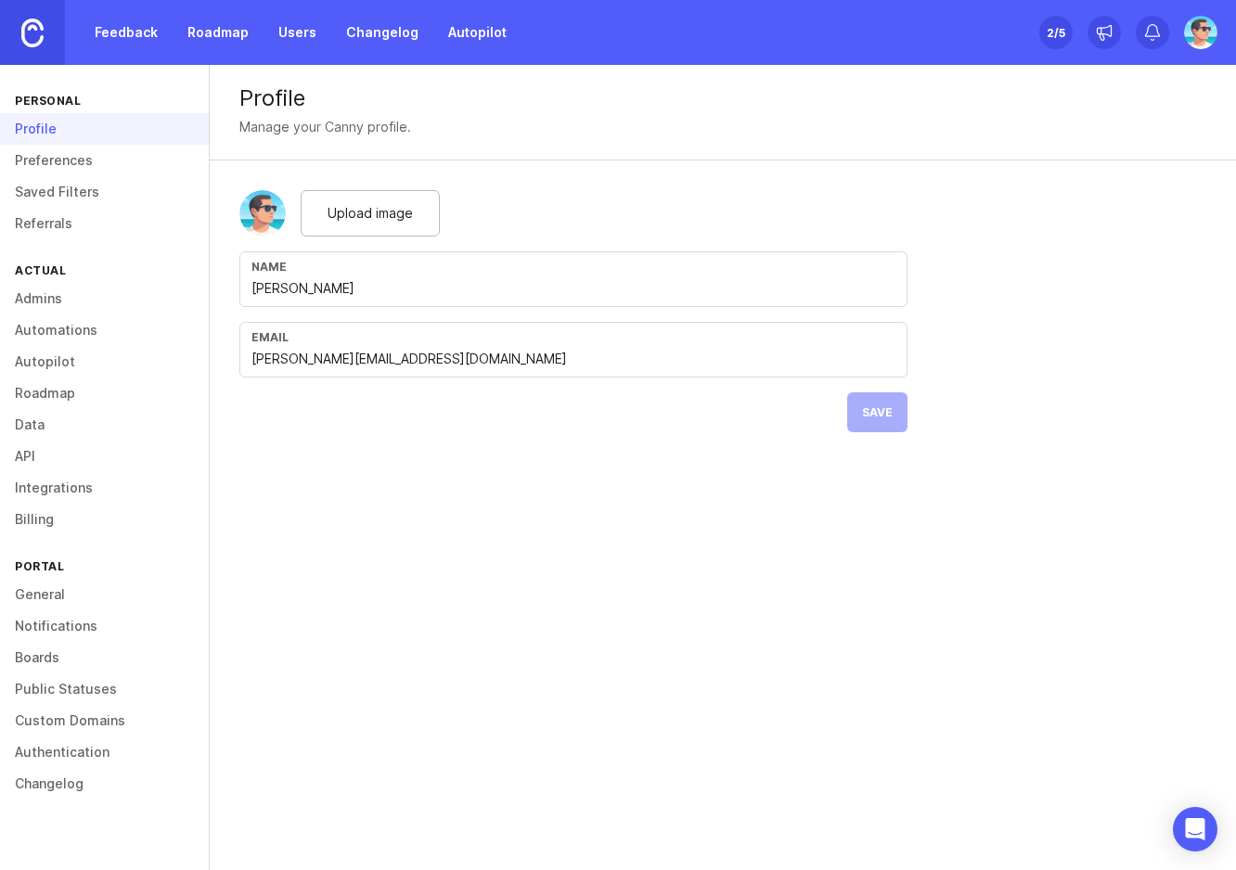
click at [46, 653] on link "Boards" at bounding box center [104, 658] width 209 height 32
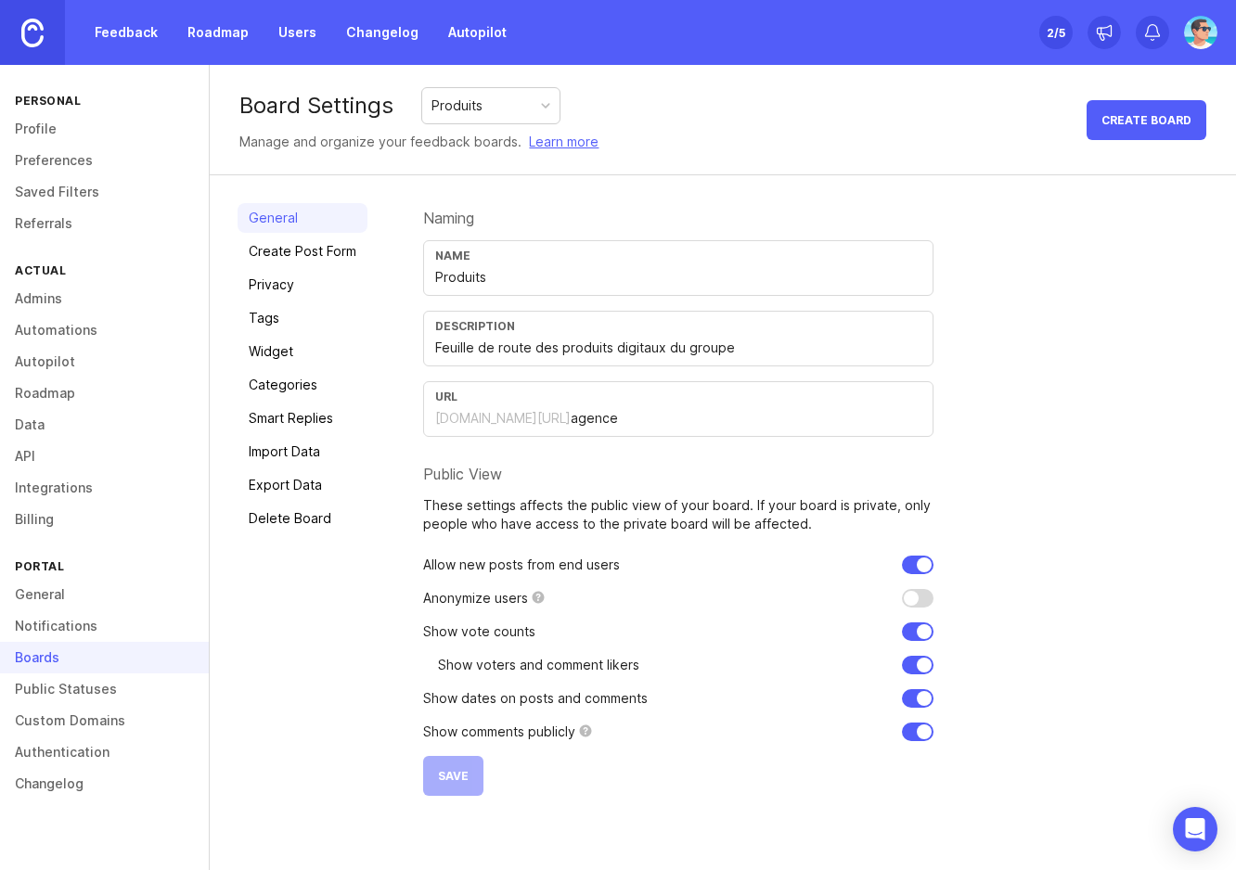
click at [314, 387] on link "Categories" at bounding box center [303, 385] width 130 height 30
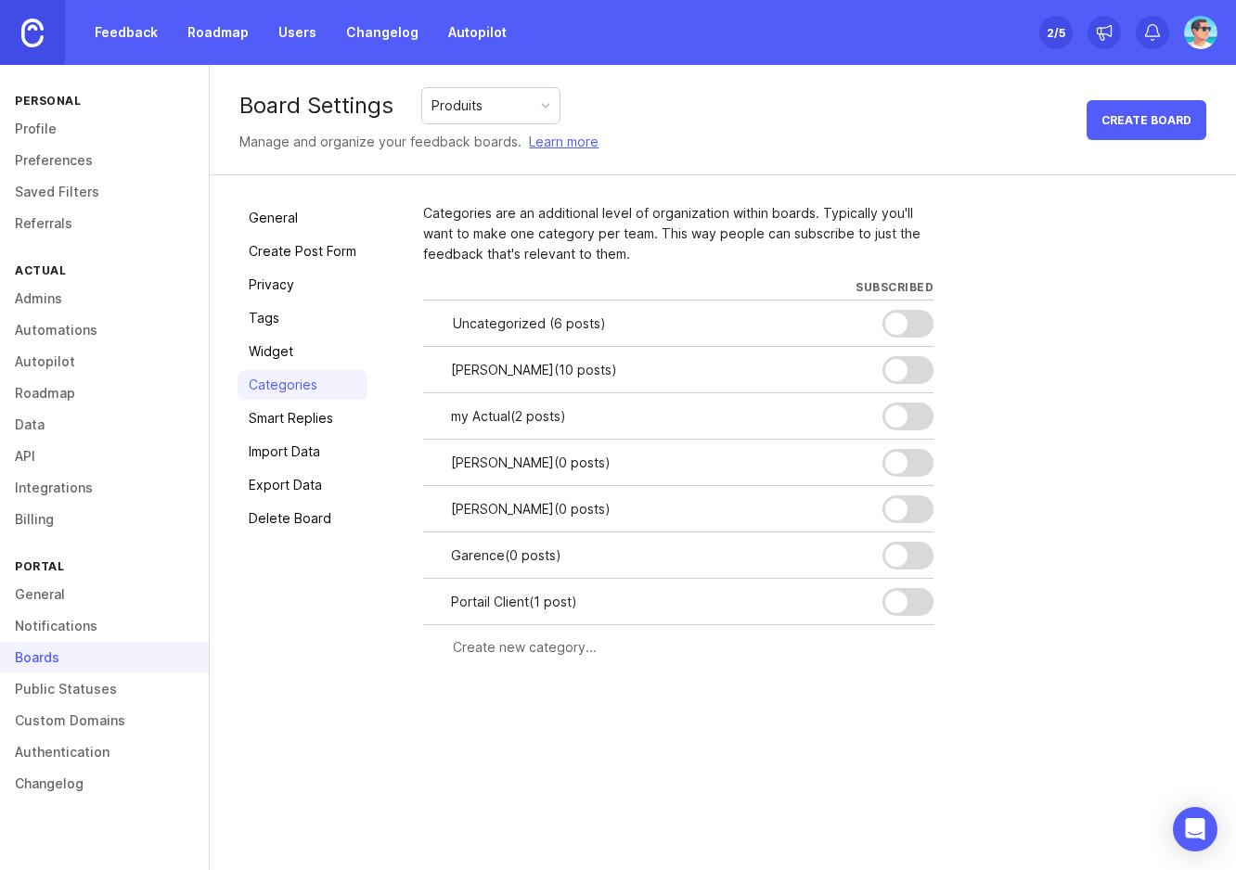
click at [497, 649] on input "text" at bounding box center [688, 647] width 470 height 20
click at [518, 652] on input "text" at bounding box center [688, 647] width 470 height 20
type input "VMS"
click at [861, 665] on button "Create" at bounding box center [897, 681] width 72 height 32
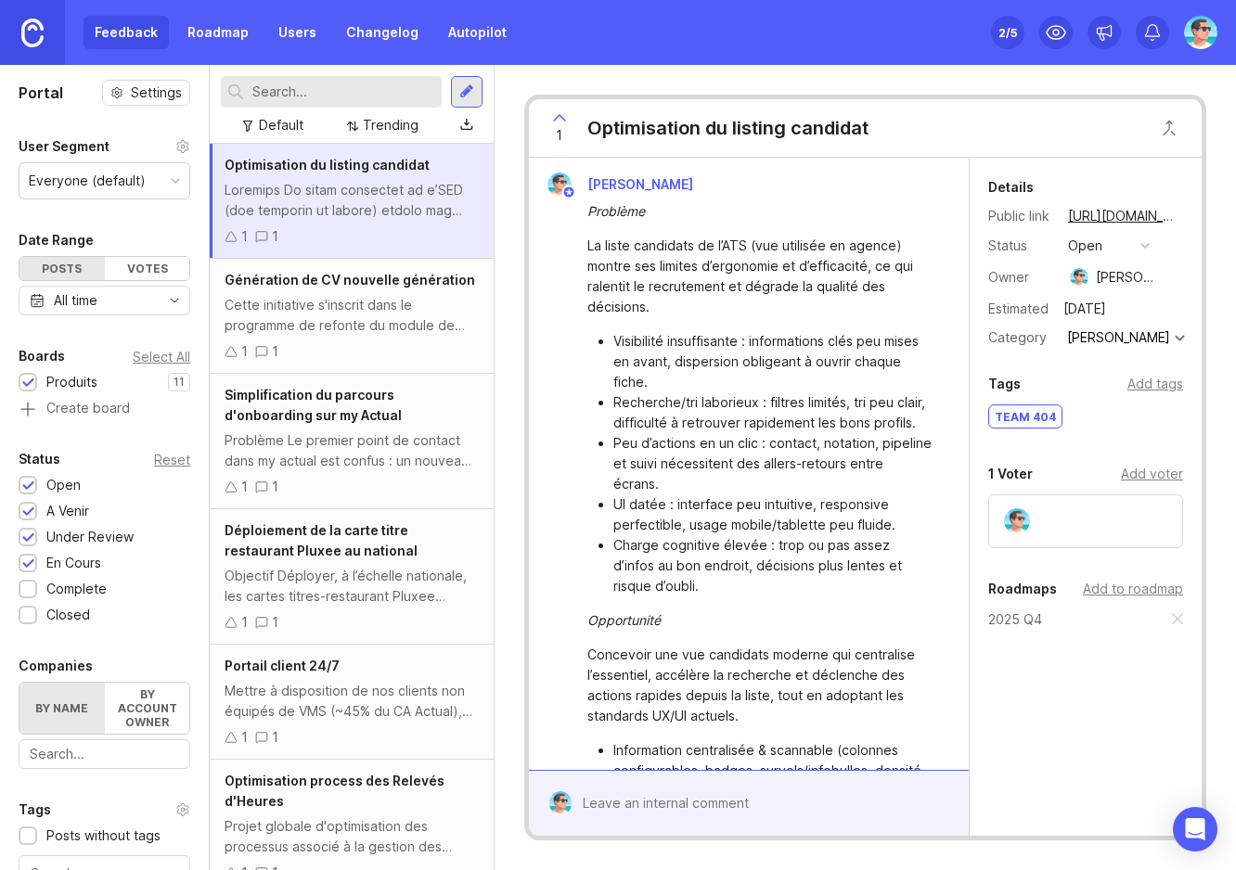
click at [336, 208] on div at bounding box center [351, 200] width 253 height 41
click at [1129, 249] on button "open" at bounding box center [1108, 246] width 93 height 24
click at [1113, 386] on div "en cours" at bounding box center [1103, 381] width 63 height 16
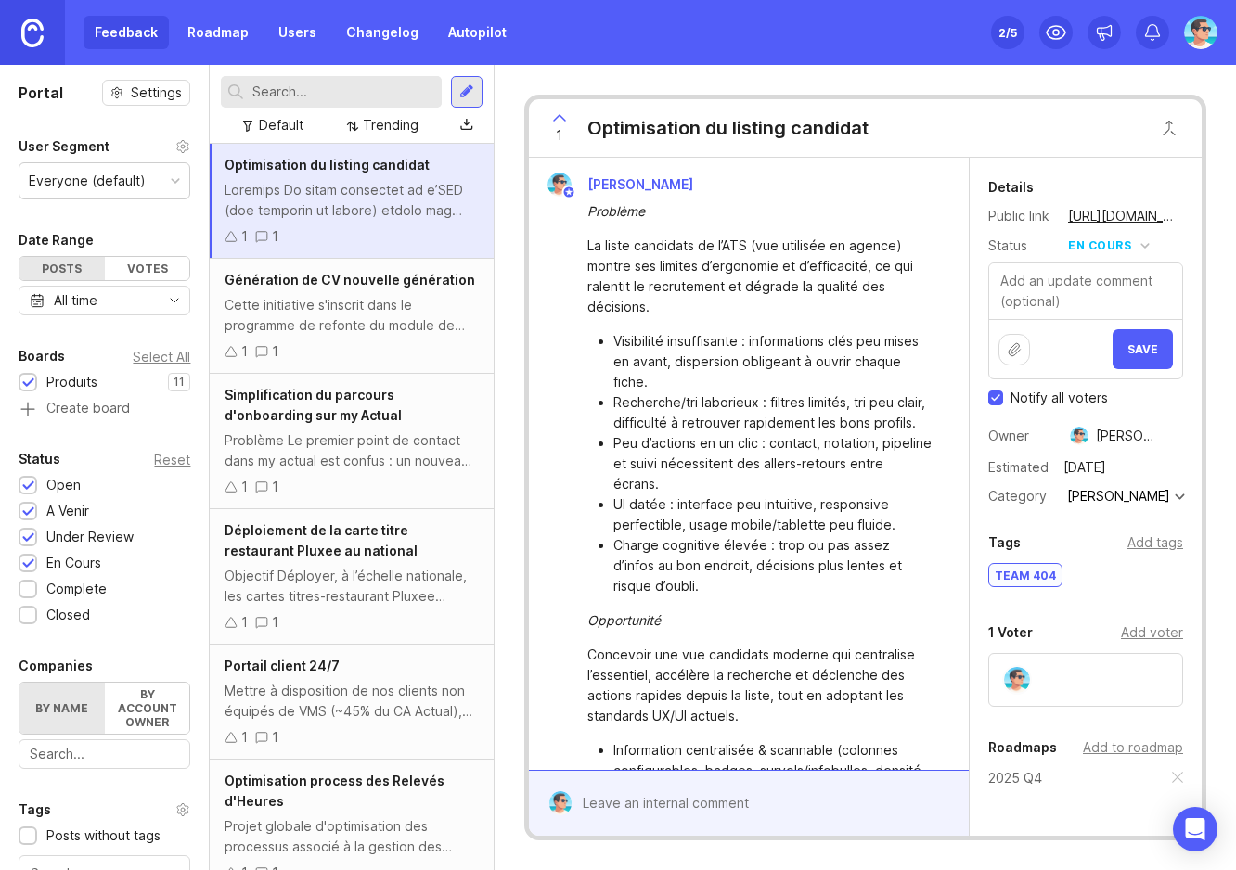
click at [1125, 355] on button "Save" at bounding box center [1143, 349] width 60 height 40
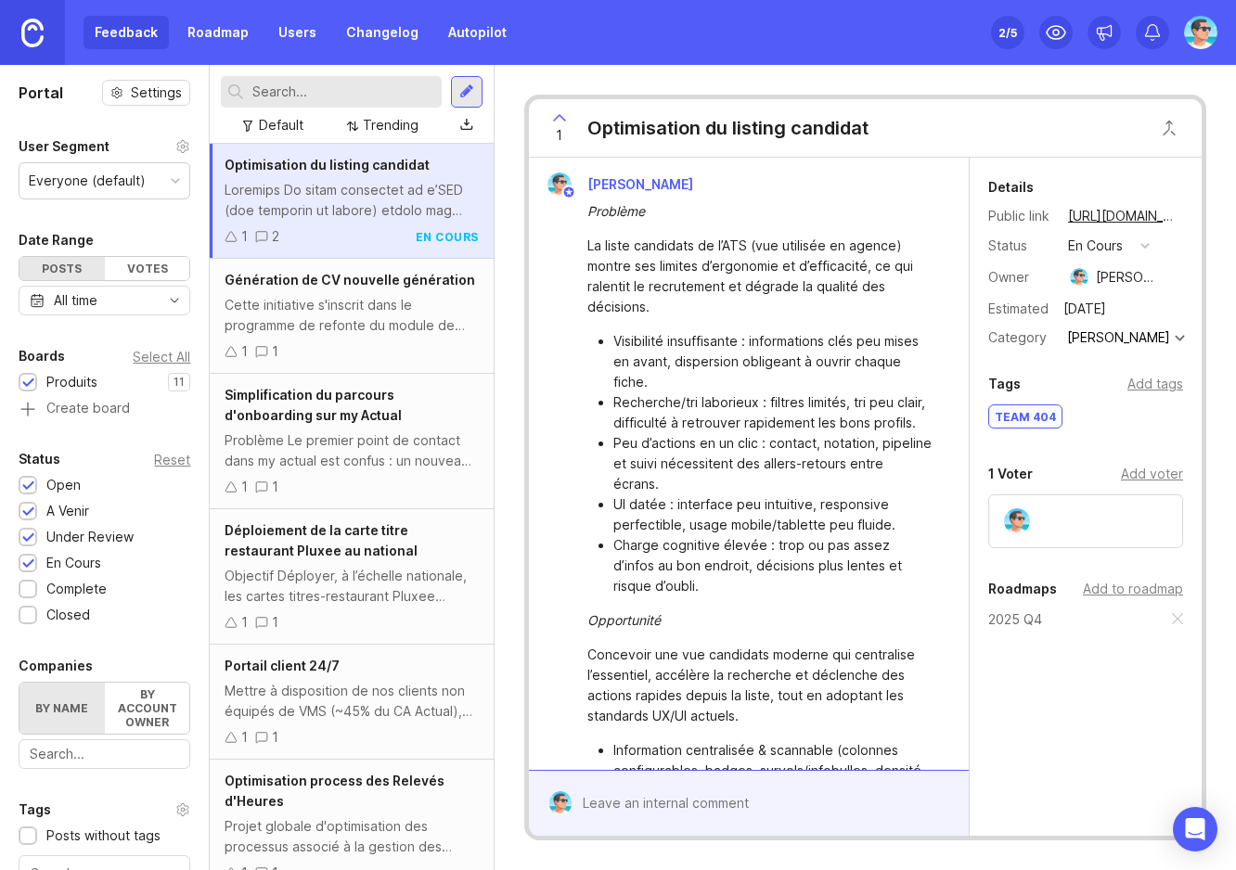
click at [317, 308] on div "Cette initiative s'inscrit dans le programme de refonte du module de Propositio…" at bounding box center [351, 315] width 253 height 41
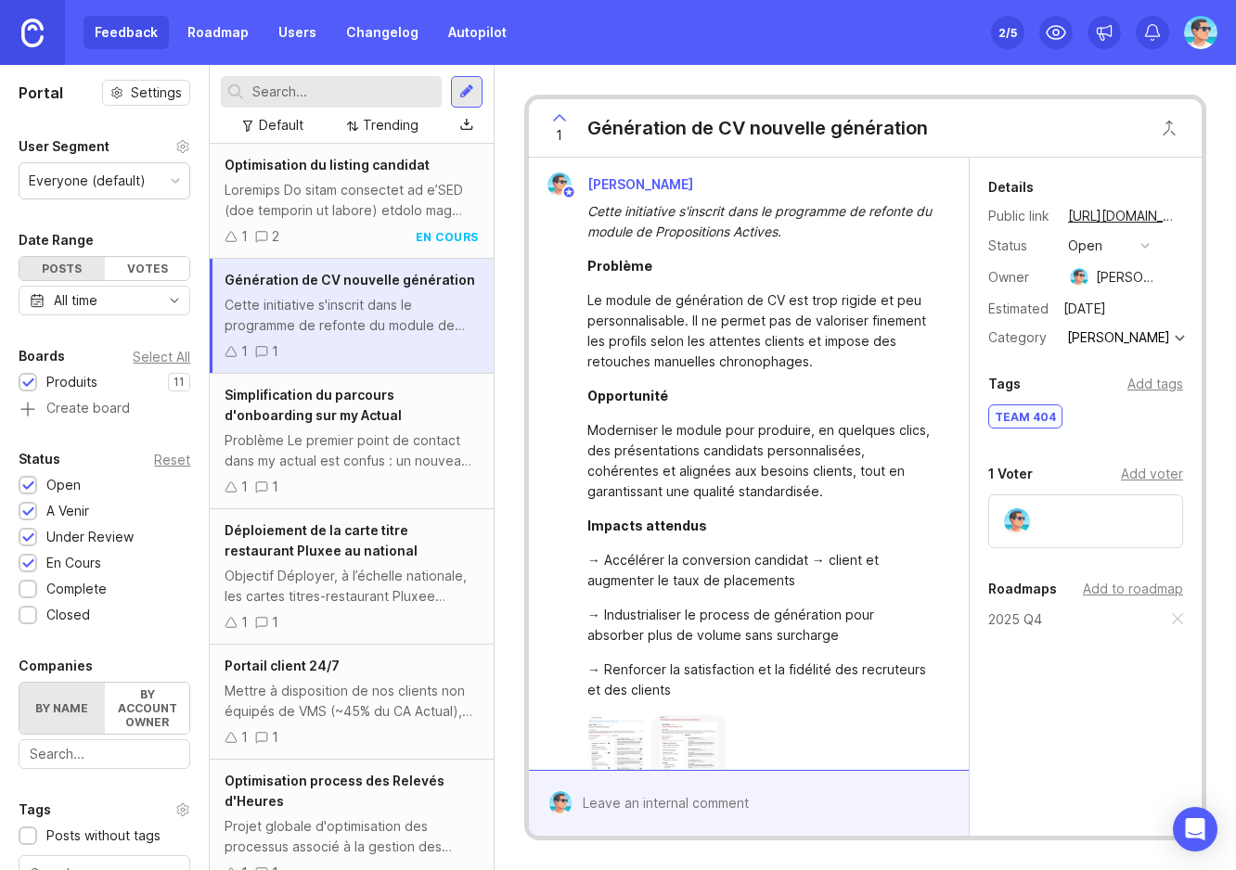
click at [1123, 242] on button "open" at bounding box center [1108, 246] width 93 height 24
click at [1087, 382] on div "en cours" at bounding box center [1103, 381] width 63 height 16
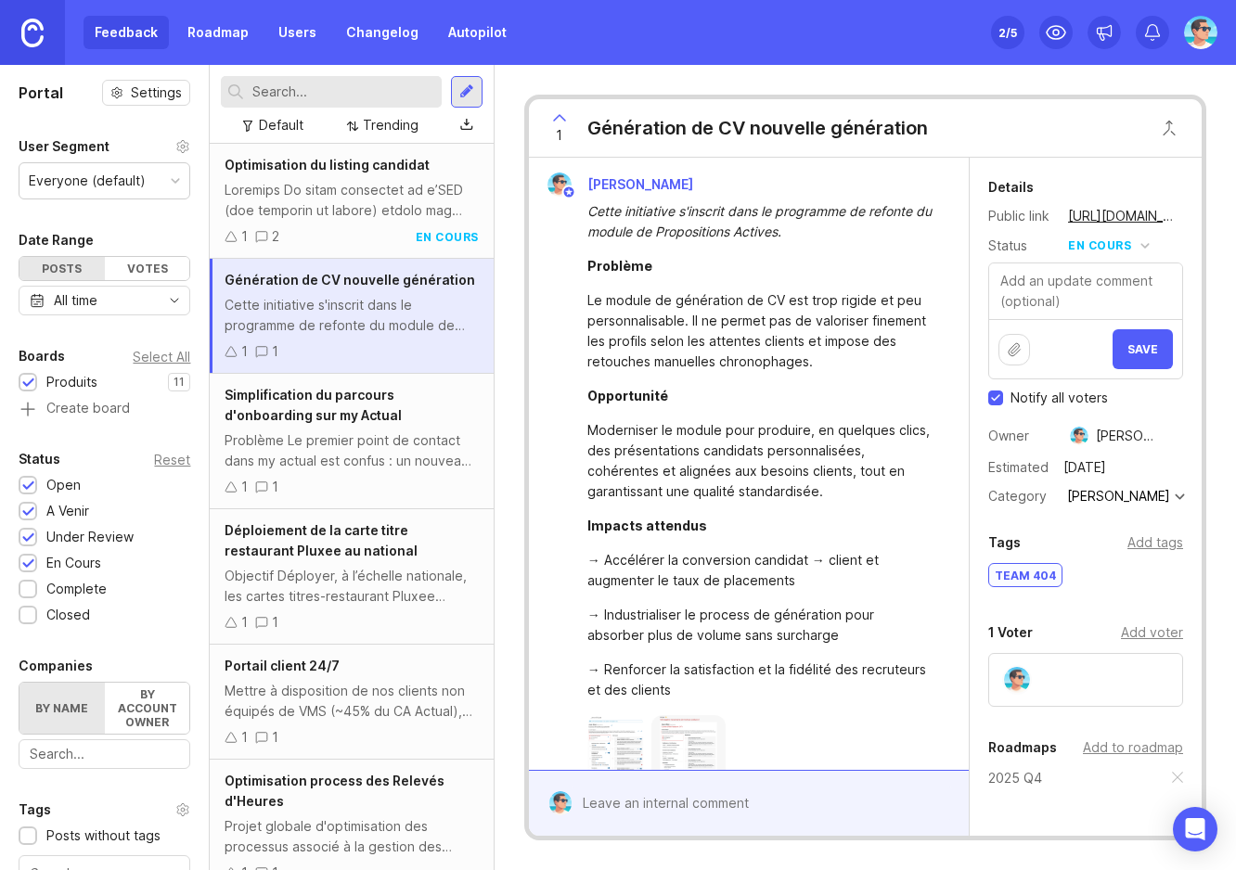
click at [1129, 351] on span "Save" at bounding box center [1142, 349] width 31 height 14
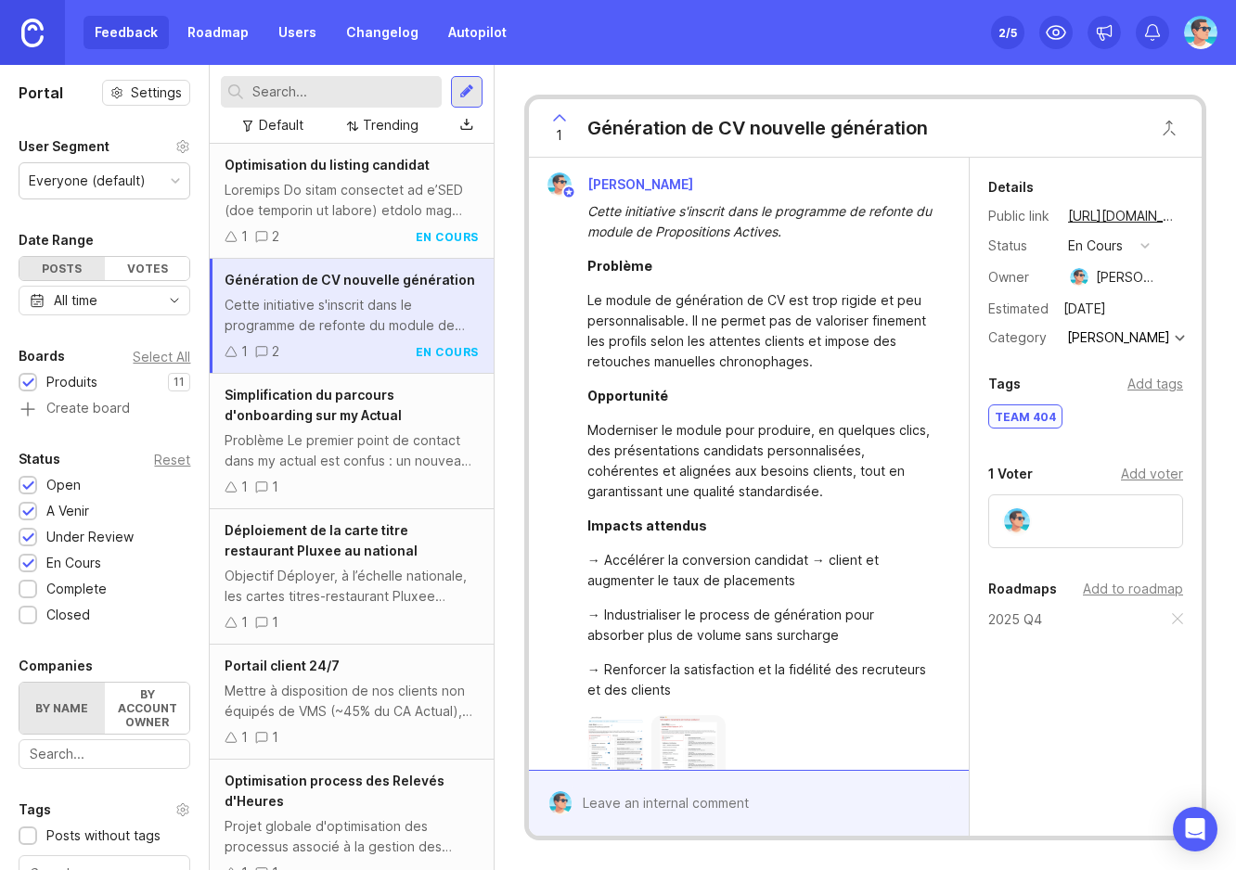
click at [297, 426] on div "Simplification du parcours d'onboarding sur my Actual Problème Le premier point…" at bounding box center [351, 441] width 283 height 135
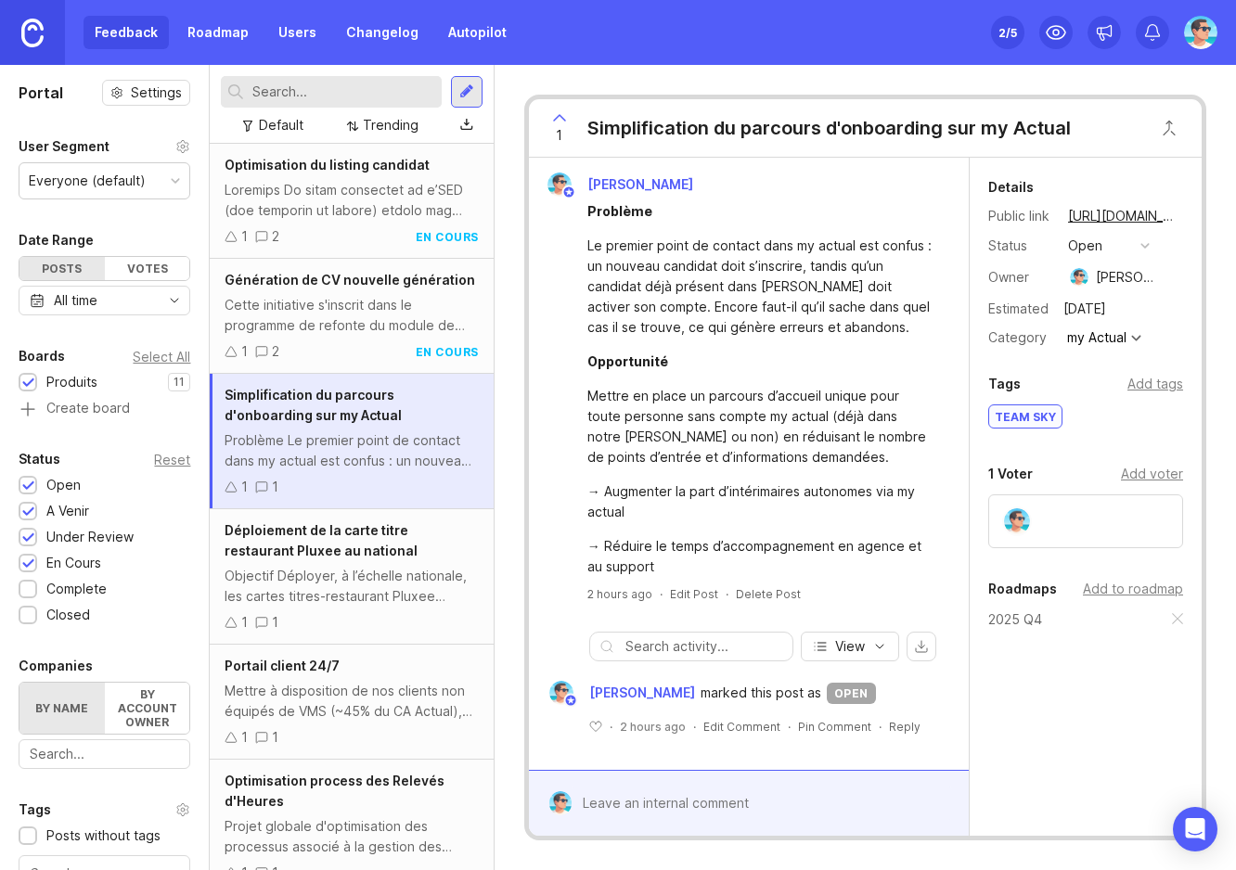
click at [1129, 252] on button "open" at bounding box center [1108, 246] width 93 height 24
click at [1125, 378] on div "en cours" at bounding box center [1103, 381] width 63 height 16
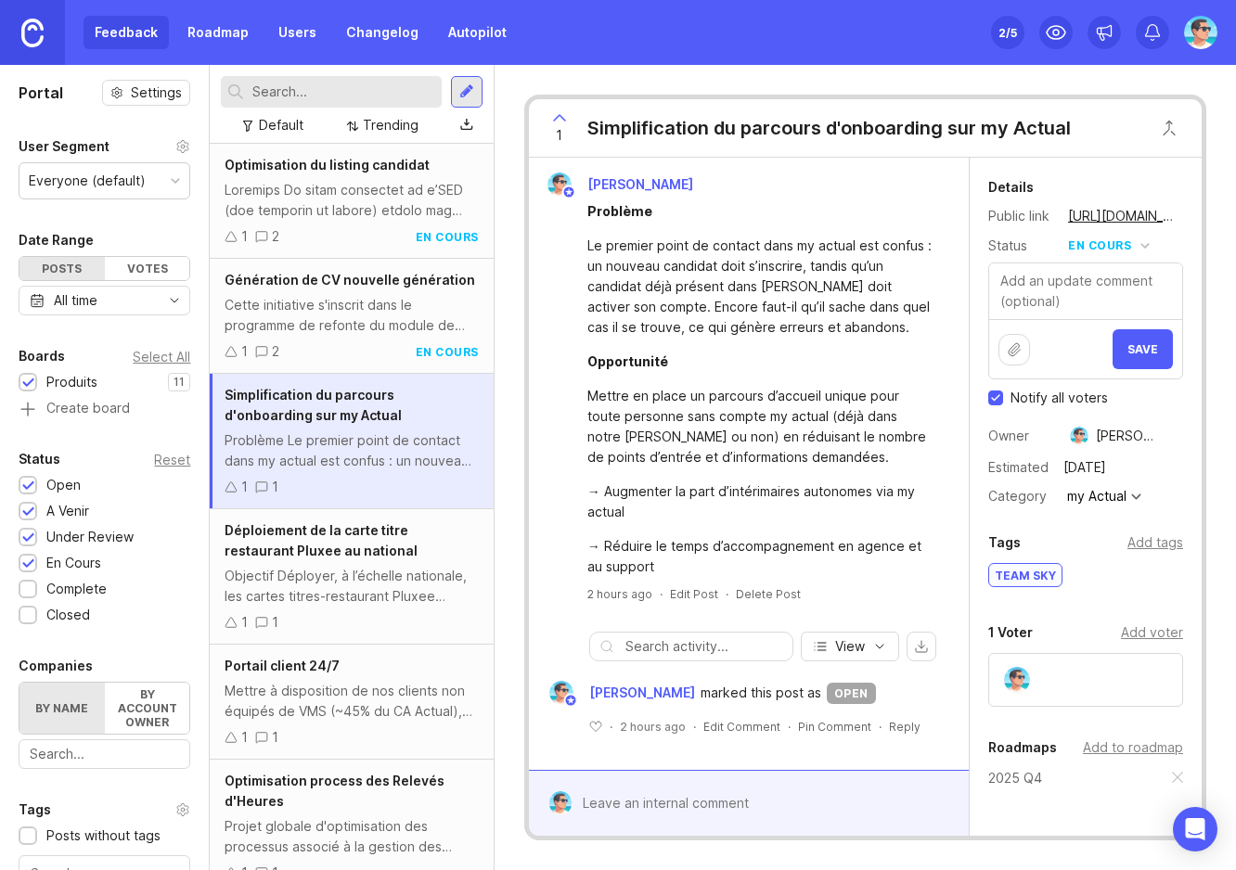
click at [1127, 344] on span "Save" at bounding box center [1142, 349] width 31 height 14
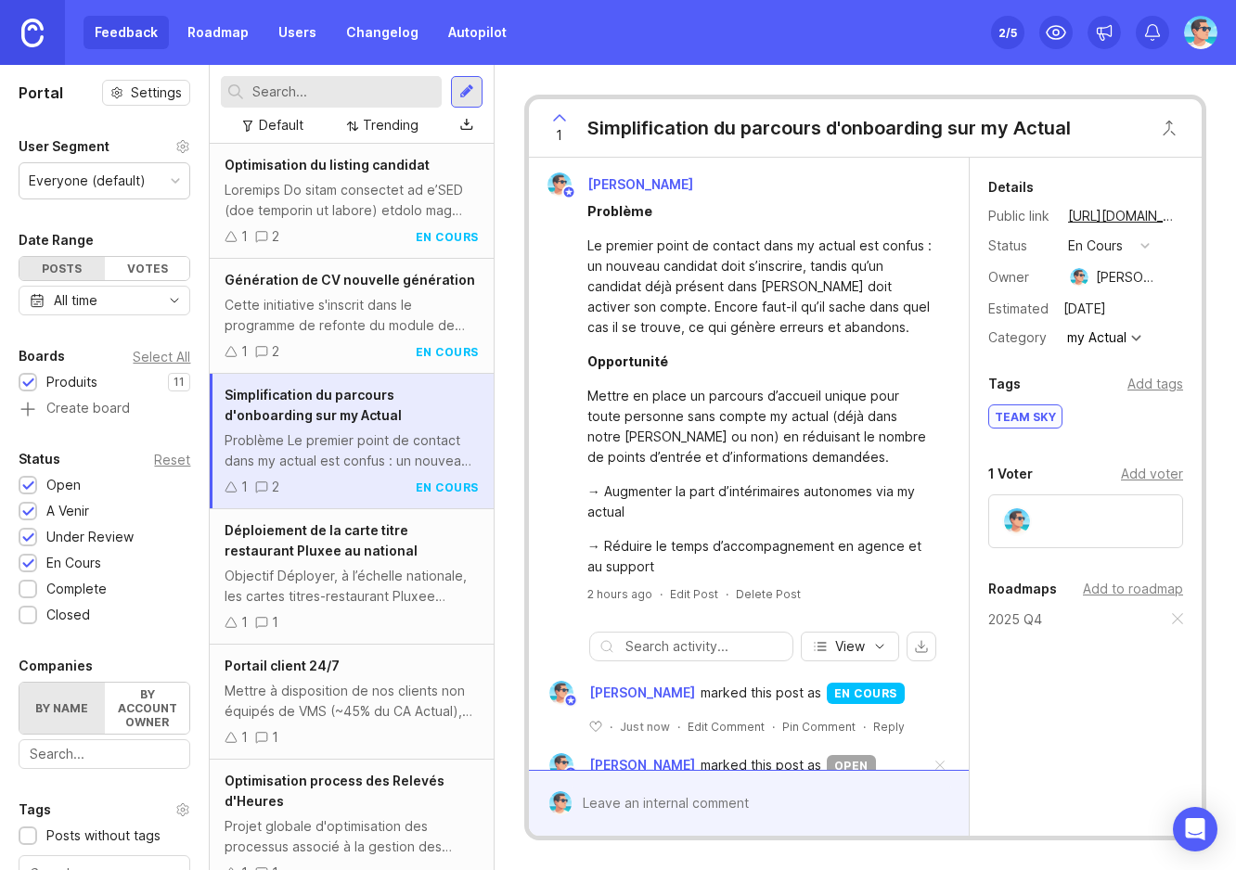
click at [335, 564] on div "Déploiement de la carte titre restaurant Pluxee au national Objectif Déployer, …" at bounding box center [351, 576] width 283 height 135
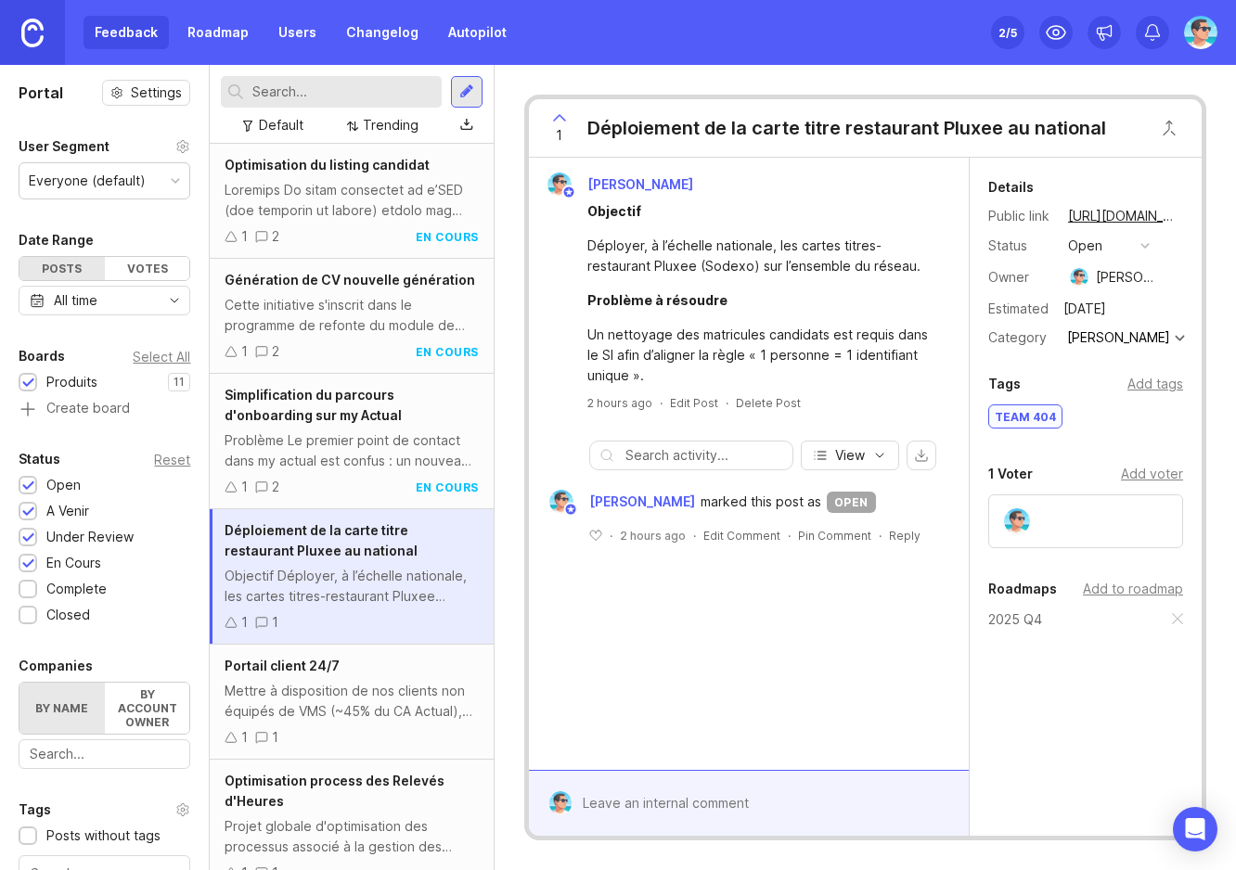
click at [1120, 246] on button "open" at bounding box center [1108, 246] width 93 height 24
drag, startPoint x: 1114, startPoint y: 418, endPoint x: 1115, endPoint y: 383, distance: 34.4
click at [1115, 383] on ul "open a venir under review en cours complete closed" at bounding box center [1108, 364] width 93 height 206
click at [1115, 383] on div "en cours" at bounding box center [1103, 381] width 63 height 16
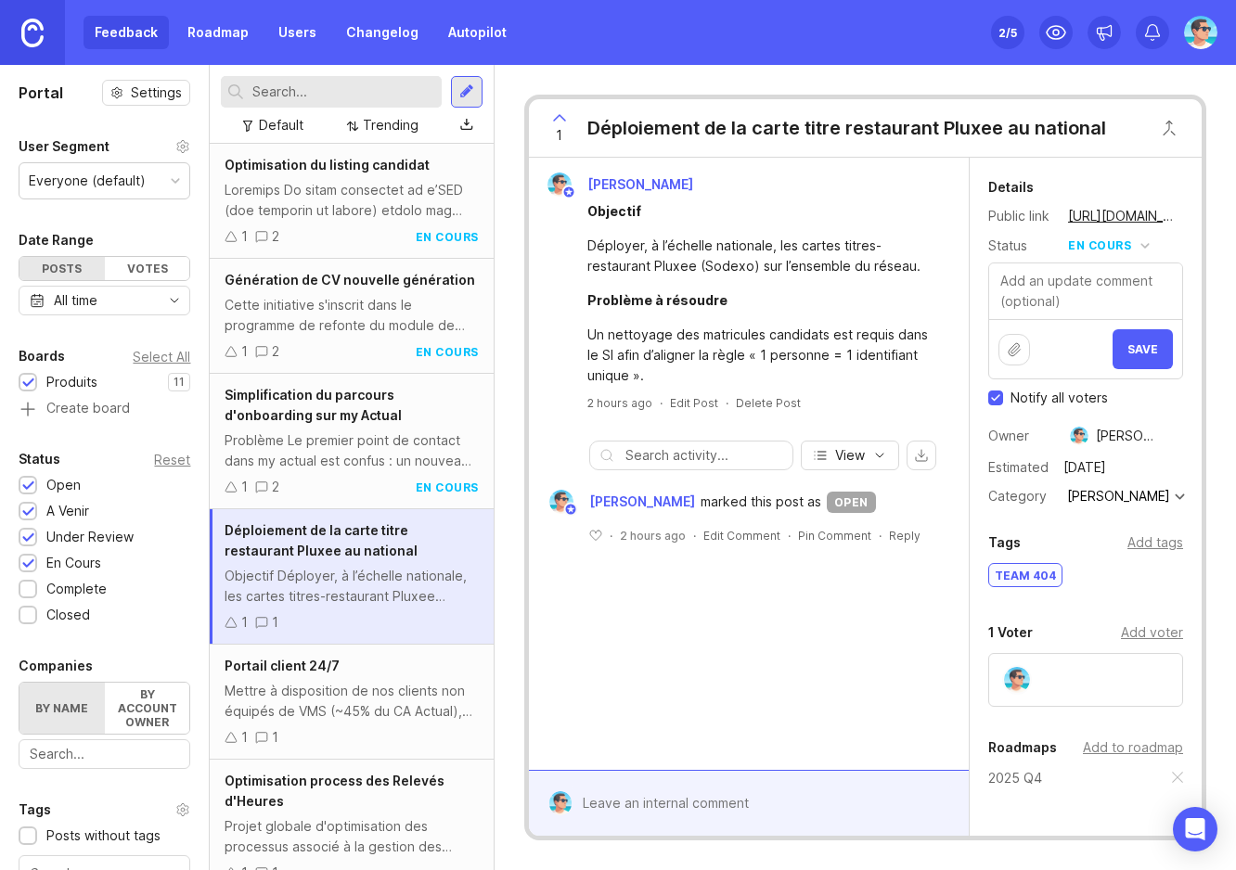
click at [1137, 342] on span "Save" at bounding box center [1142, 349] width 31 height 14
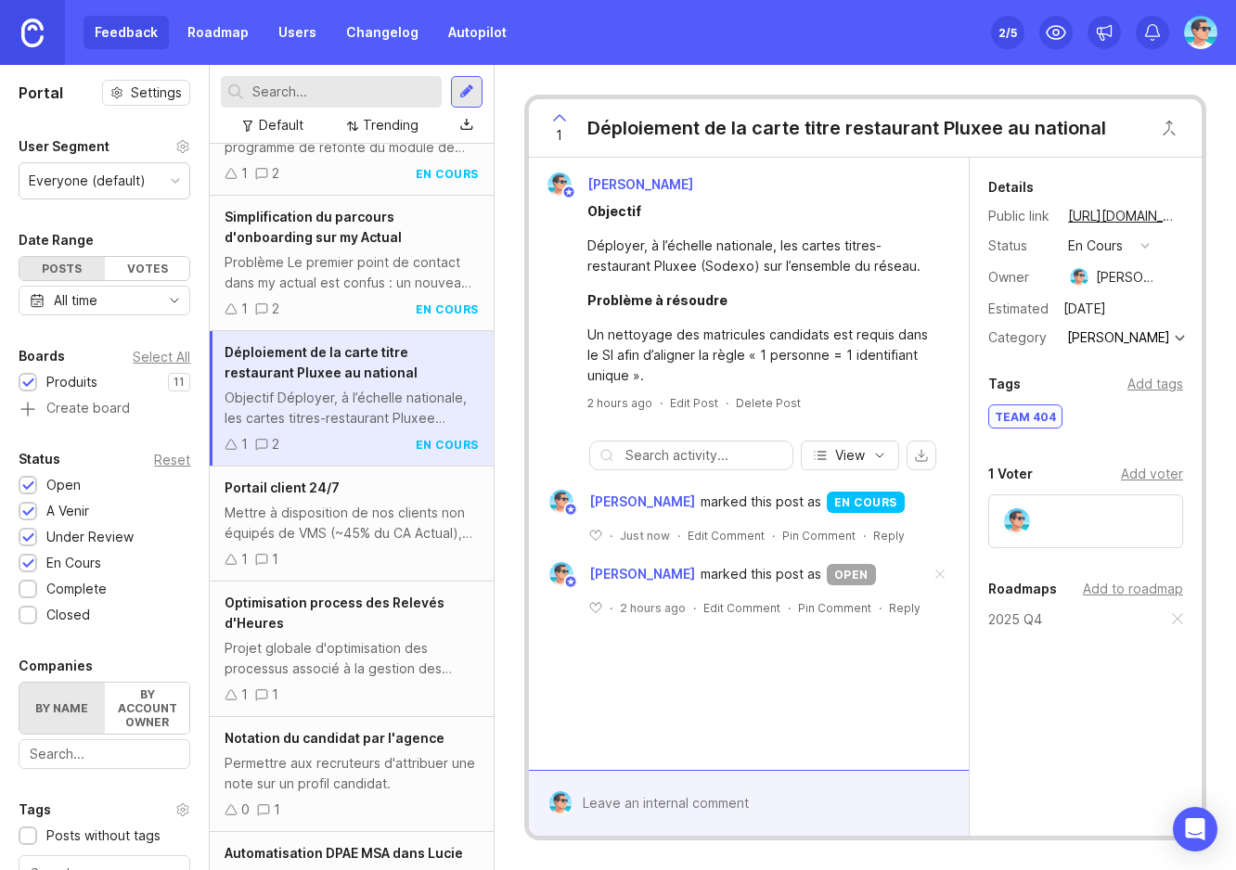
scroll to position [186, 0]
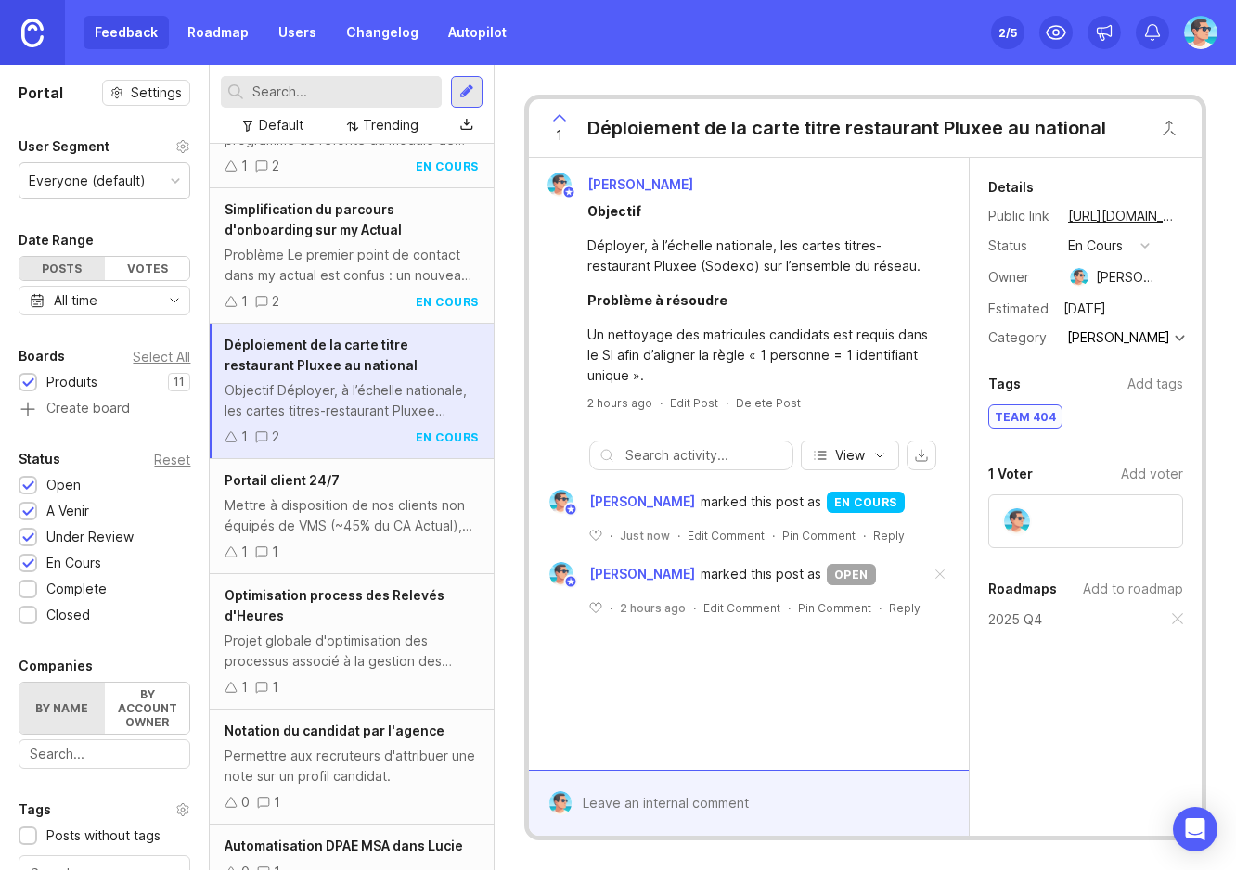
click at [356, 510] on div "Mettre à disposition de nos clients non équipés de VMS (~45% du CA Actual), d'u…" at bounding box center [351, 516] width 253 height 41
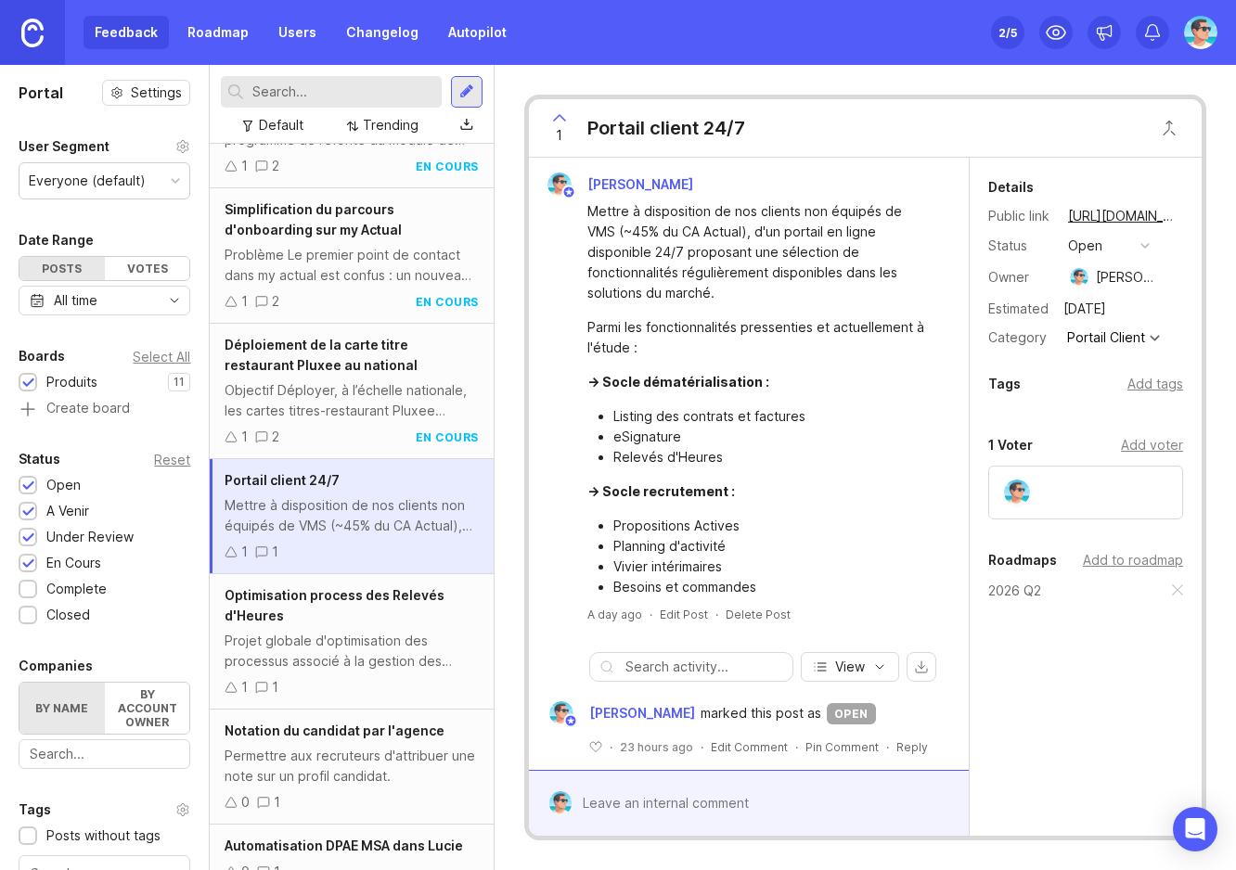
click at [1117, 337] on div "Portail Client" at bounding box center [1106, 337] width 78 height 13
click at [1126, 337] on div "Portail Client" at bounding box center [1106, 337] width 78 height 13
click at [1119, 245] on button "open" at bounding box center [1108, 246] width 93 height 24
click at [1097, 315] on div "a venir" at bounding box center [1097, 312] width 50 height 16
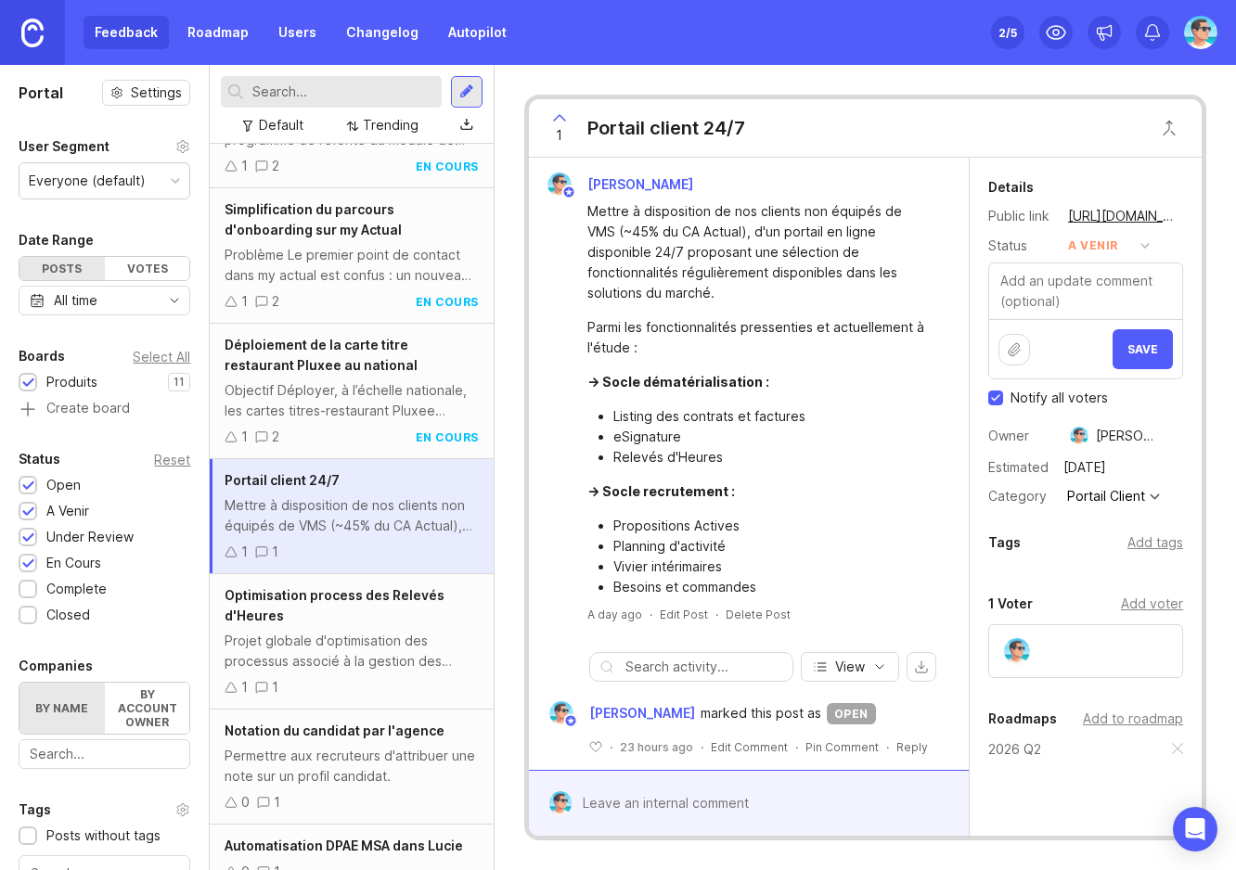
click at [1127, 354] on span "Save" at bounding box center [1142, 349] width 31 height 14
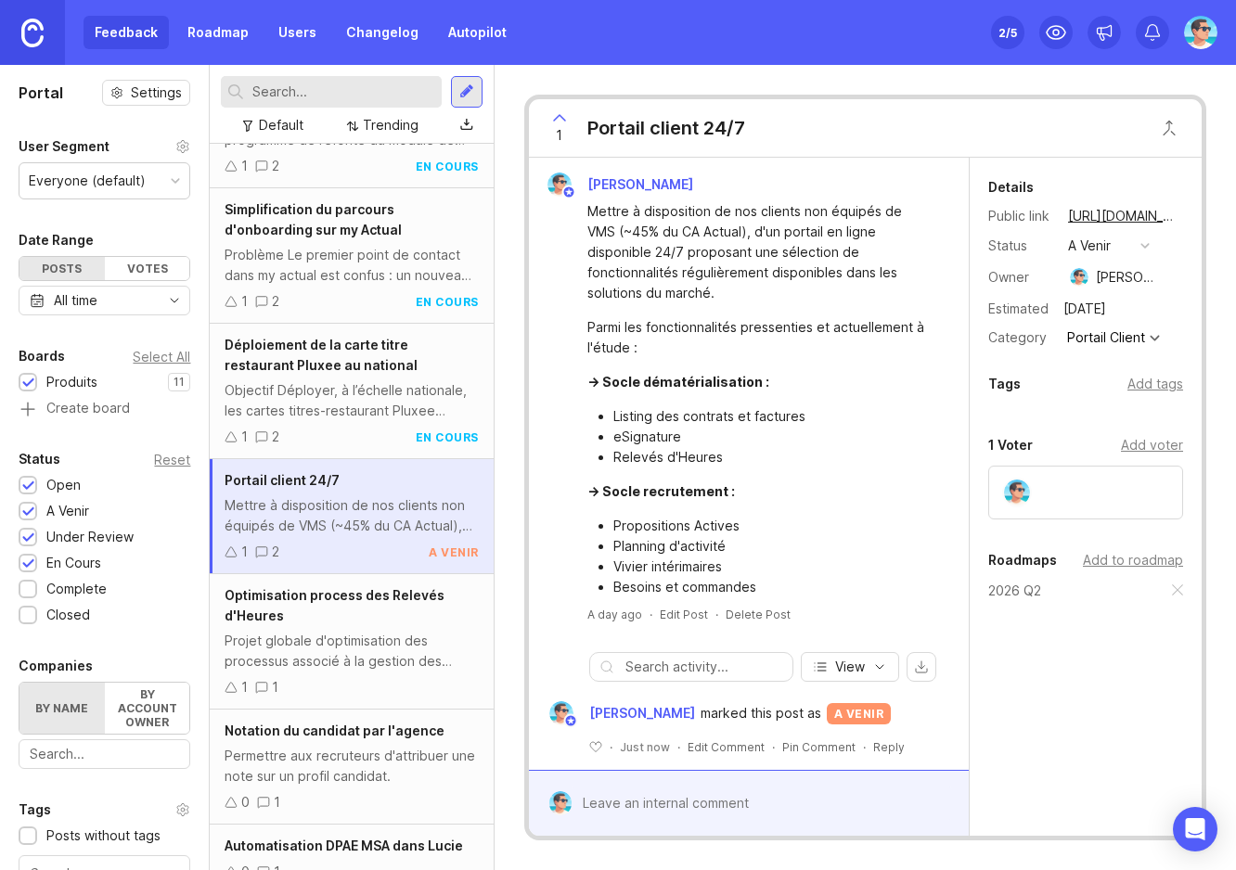
click at [331, 638] on div "Projet globale d'optimisation des processus associé à la gestion des Relevés d'…" at bounding box center [351, 651] width 253 height 41
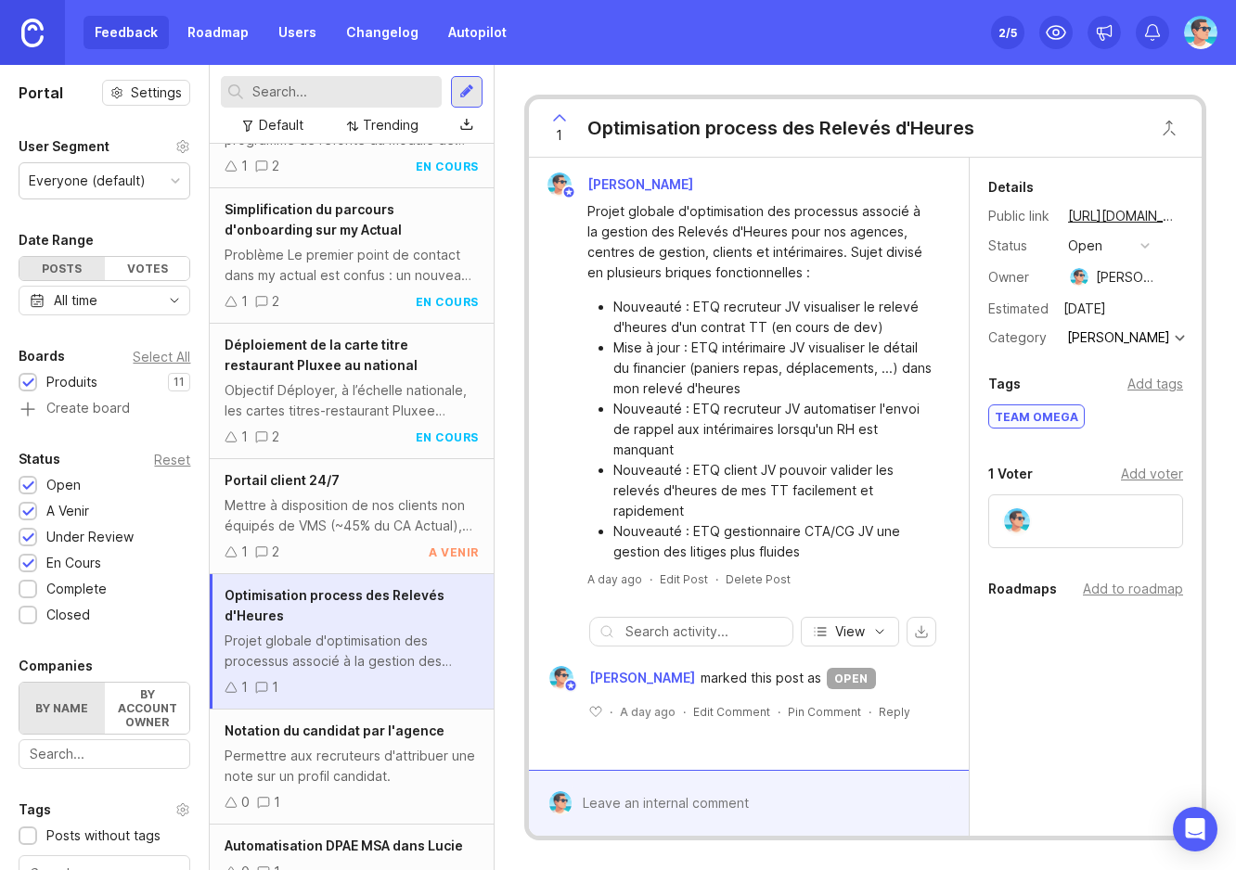
click at [1108, 243] on button "open" at bounding box center [1108, 246] width 93 height 24
click at [1092, 320] on venir "a venir" at bounding box center [1108, 312] width 93 height 34
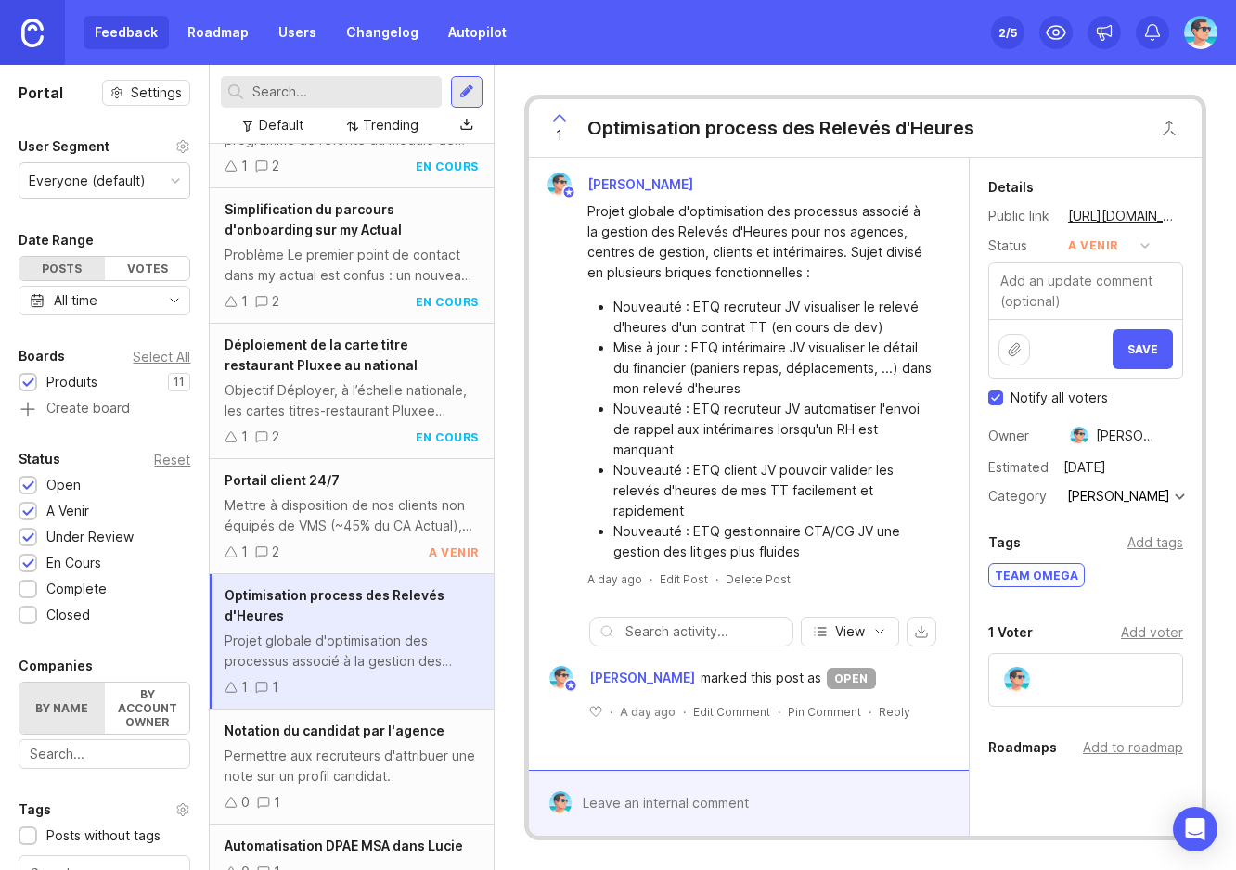
click at [1127, 348] on span "Save" at bounding box center [1142, 349] width 31 height 14
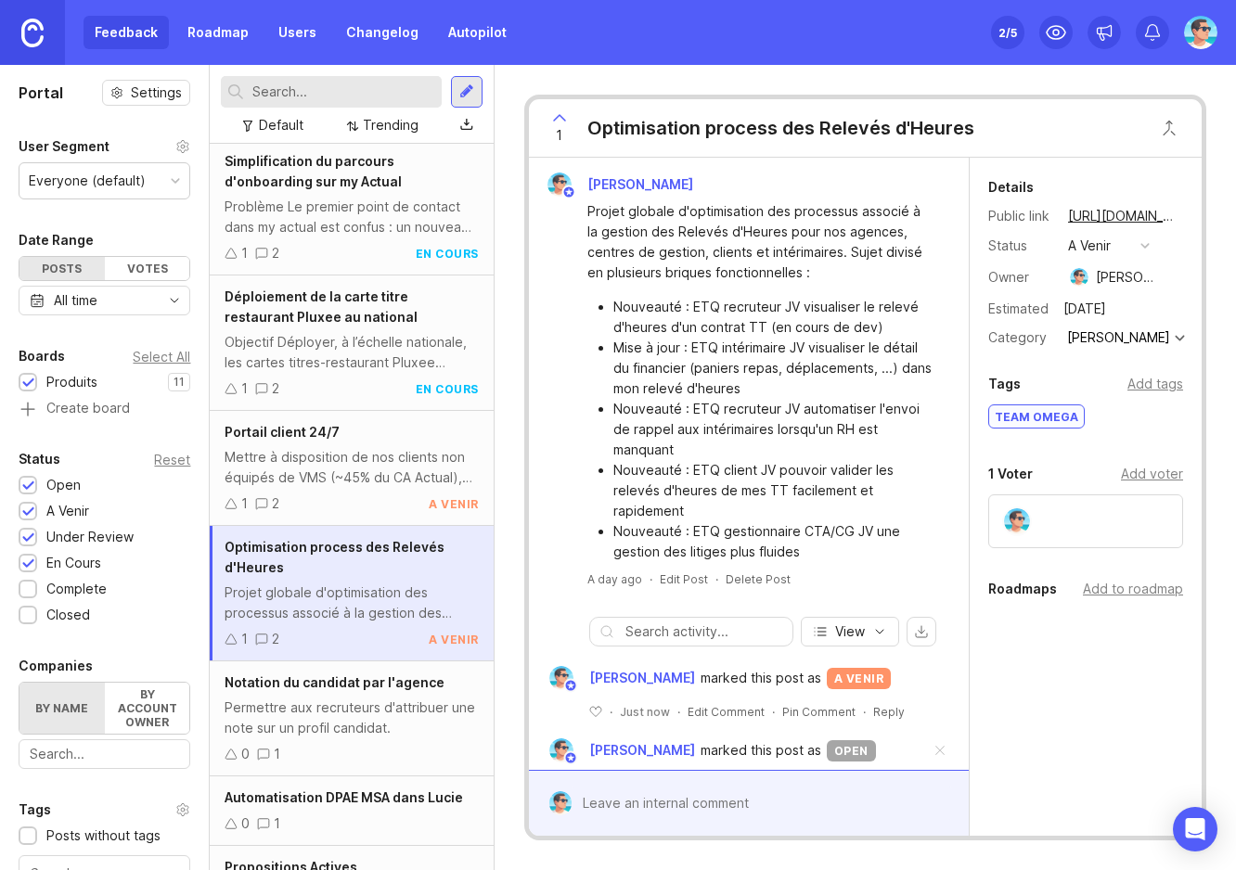
scroll to position [278, 0]
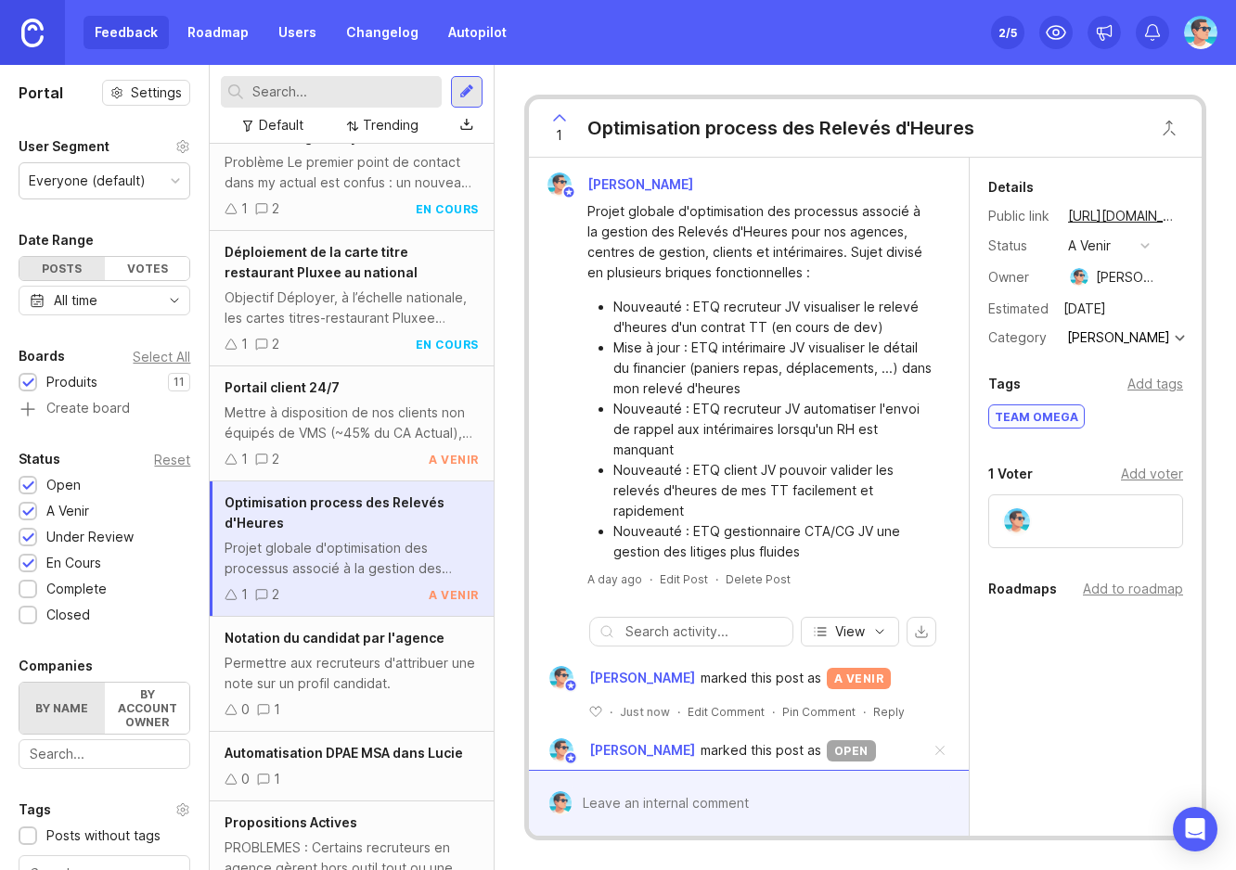
click at [336, 673] on div "Permettre aux recruteurs d'attribuer une note sur un profil candidat." at bounding box center [351, 673] width 253 height 41
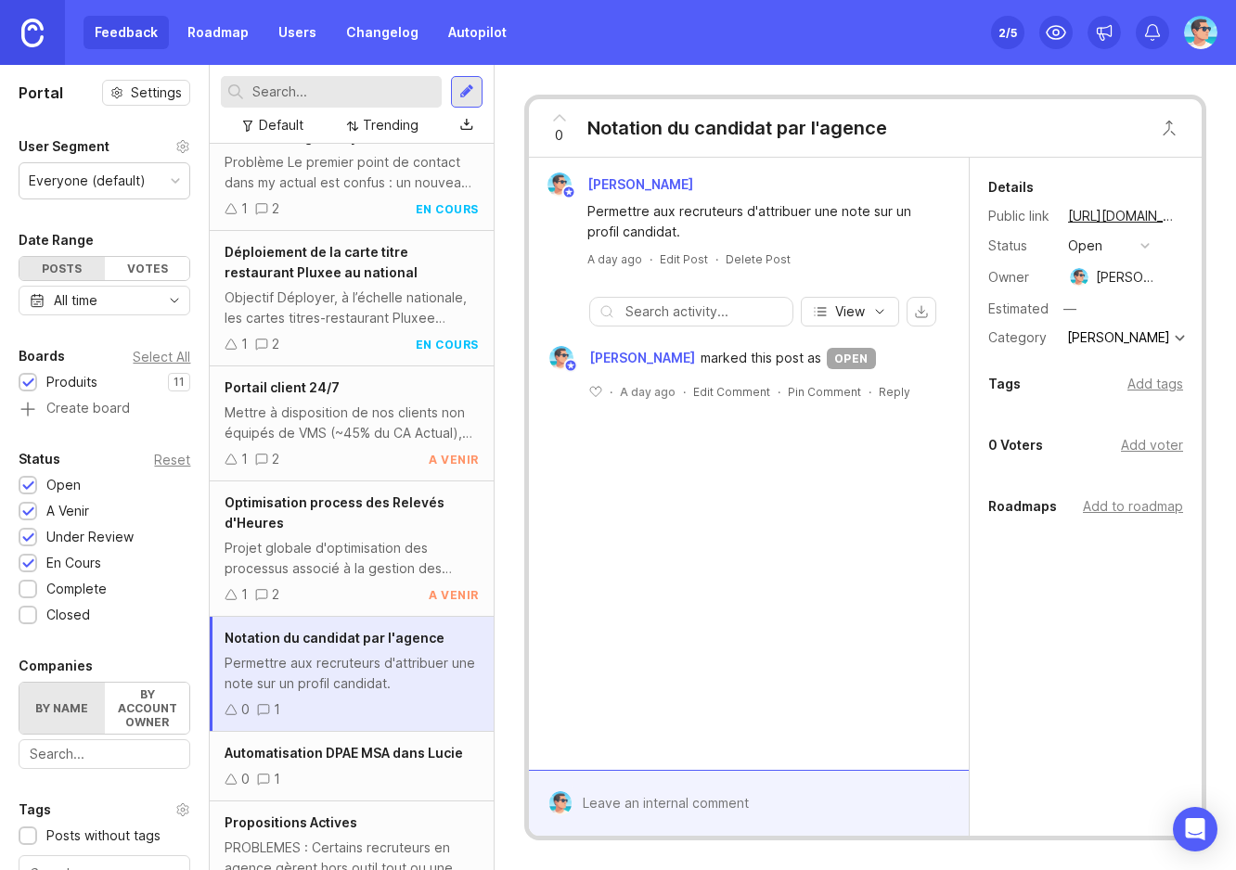
click at [1127, 240] on button "open" at bounding box center [1108, 246] width 93 height 24
click at [1110, 313] on div "a venir" at bounding box center [1097, 312] width 50 height 16
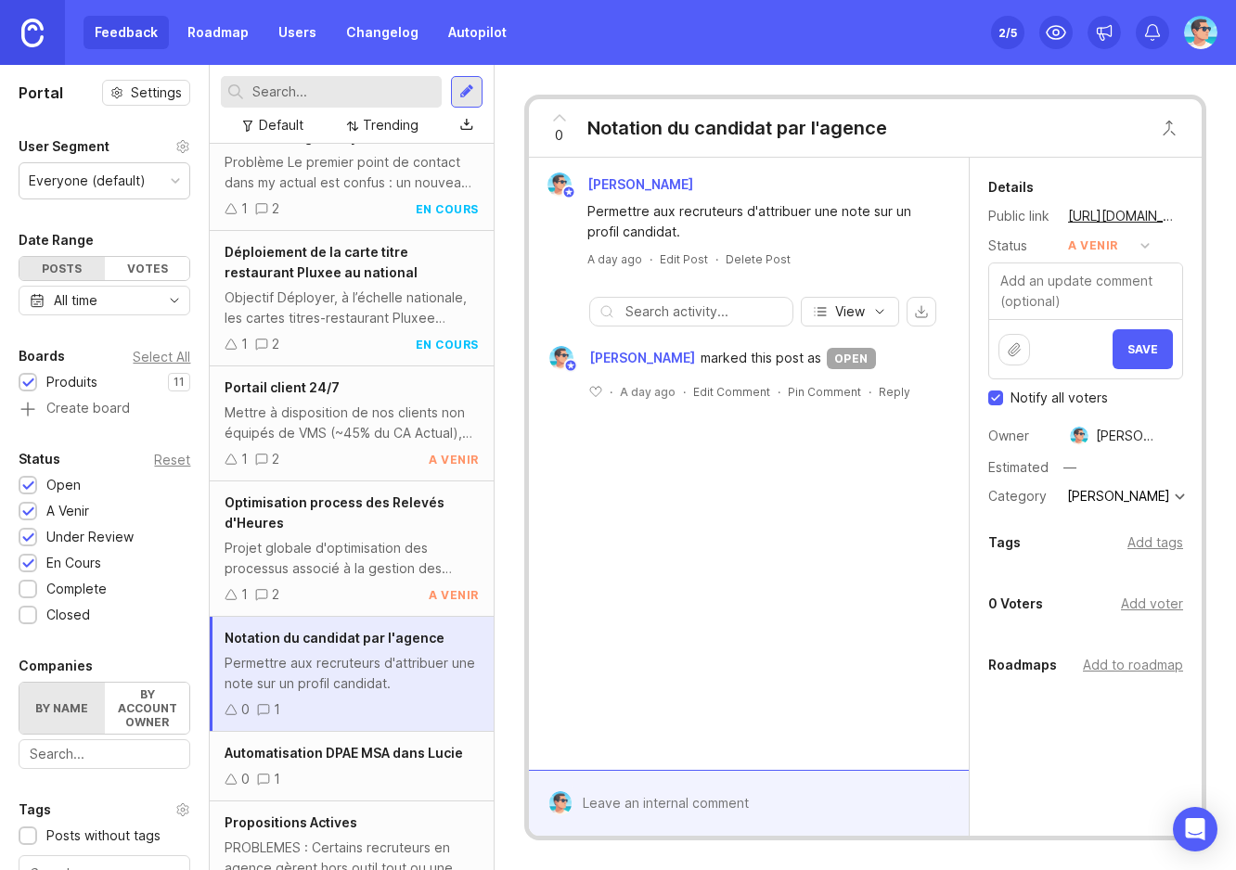
click at [1127, 354] on span "Save" at bounding box center [1142, 349] width 31 height 14
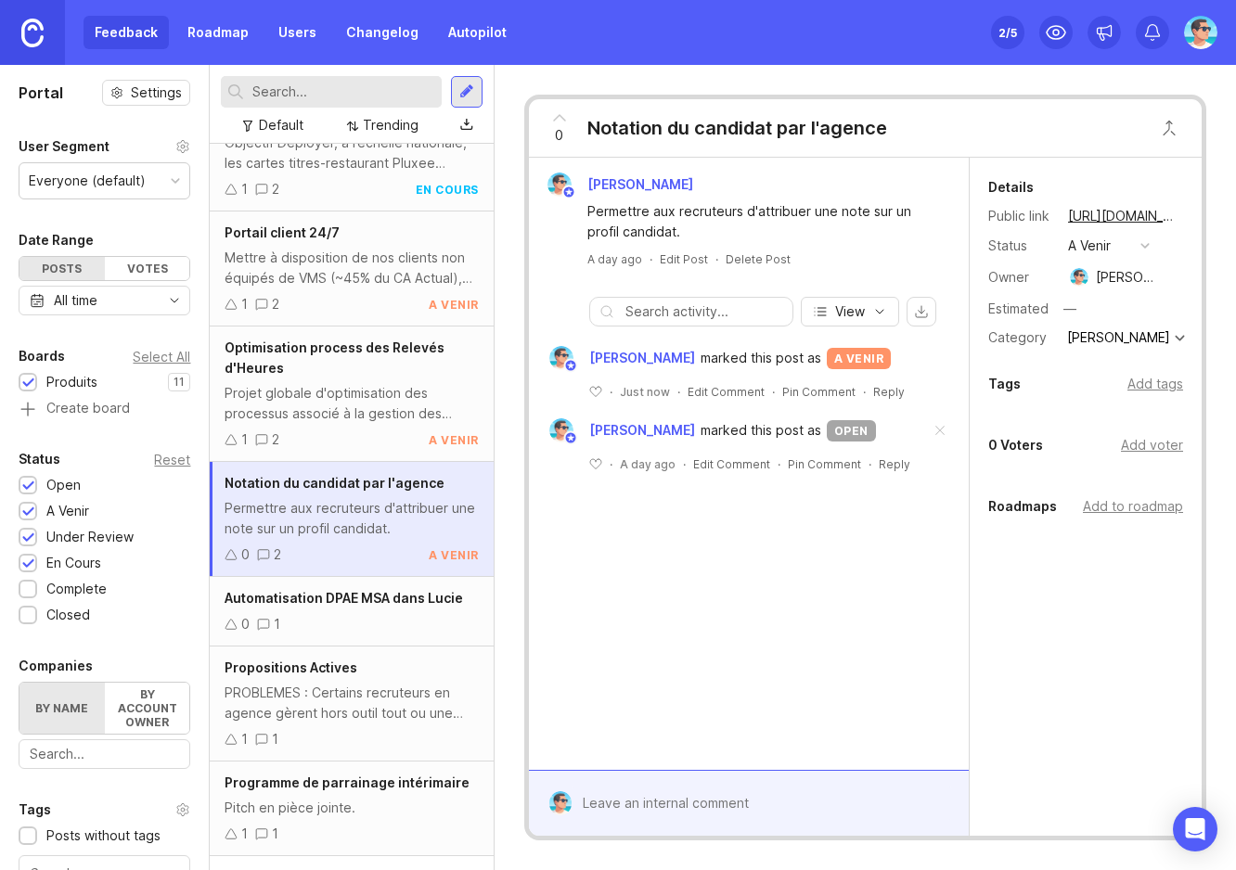
scroll to position [464, 0]
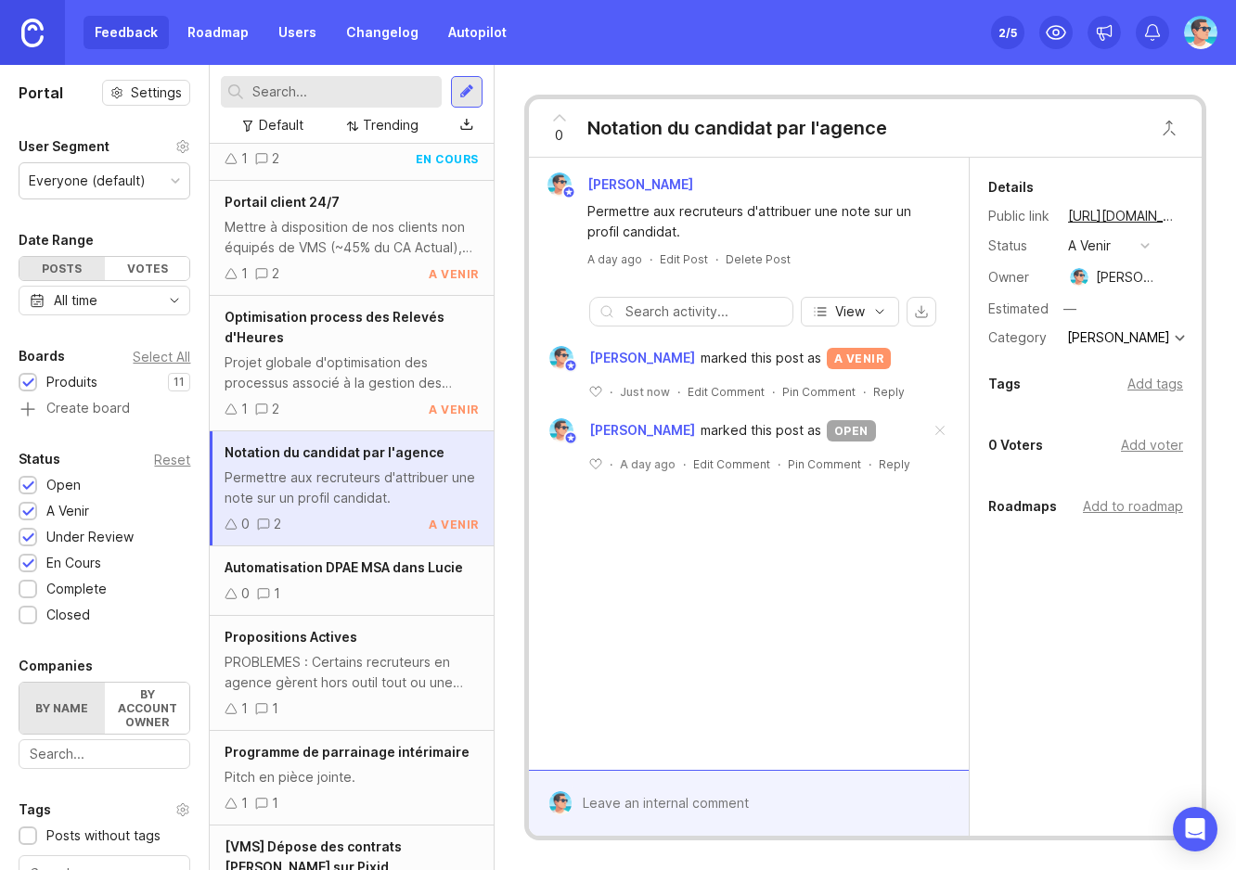
click at [328, 591] on div "0 1" at bounding box center [351, 594] width 253 height 20
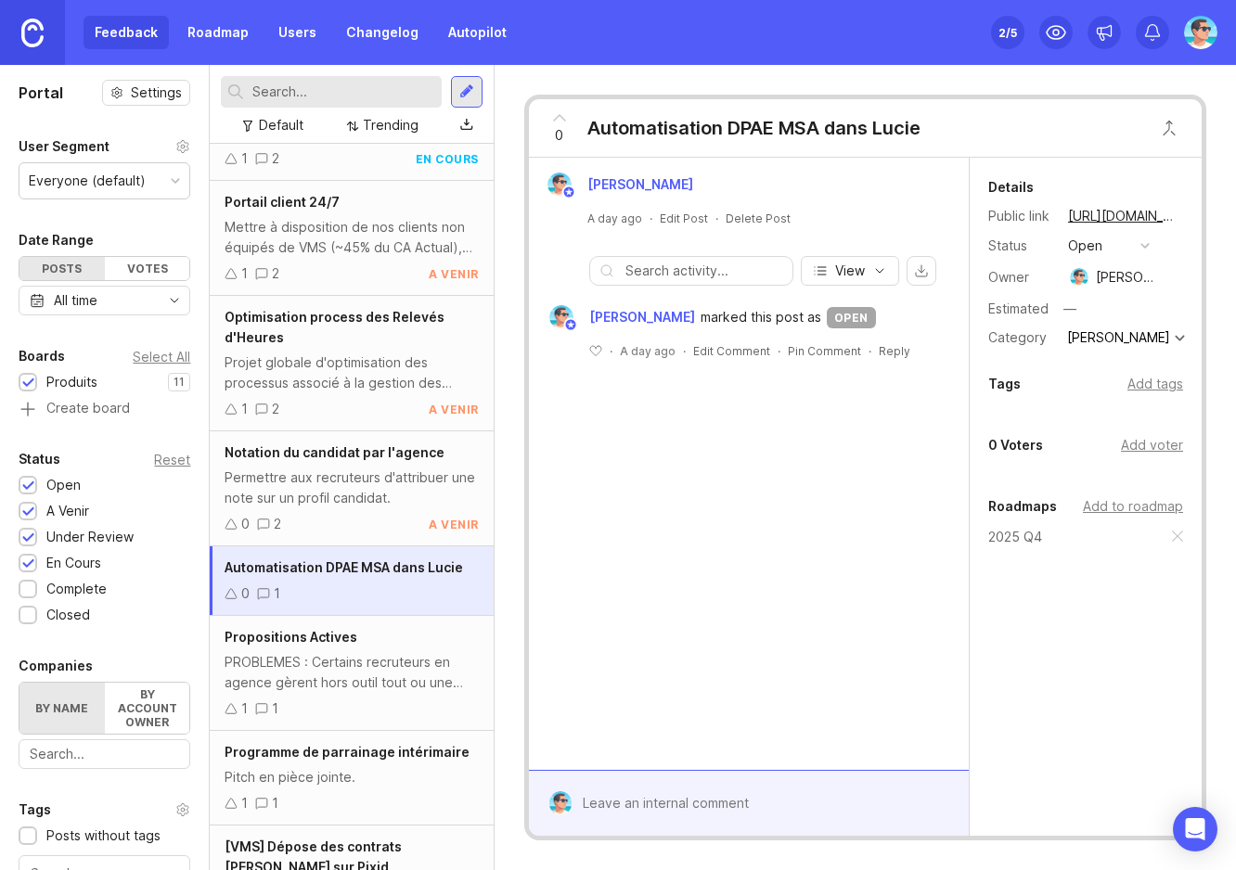
click at [1124, 246] on button "open" at bounding box center [1108, 246] width 93 height 24
click at [1111, 315] on div "a venir" at bounding box center [1097, 312] width 50 height 16
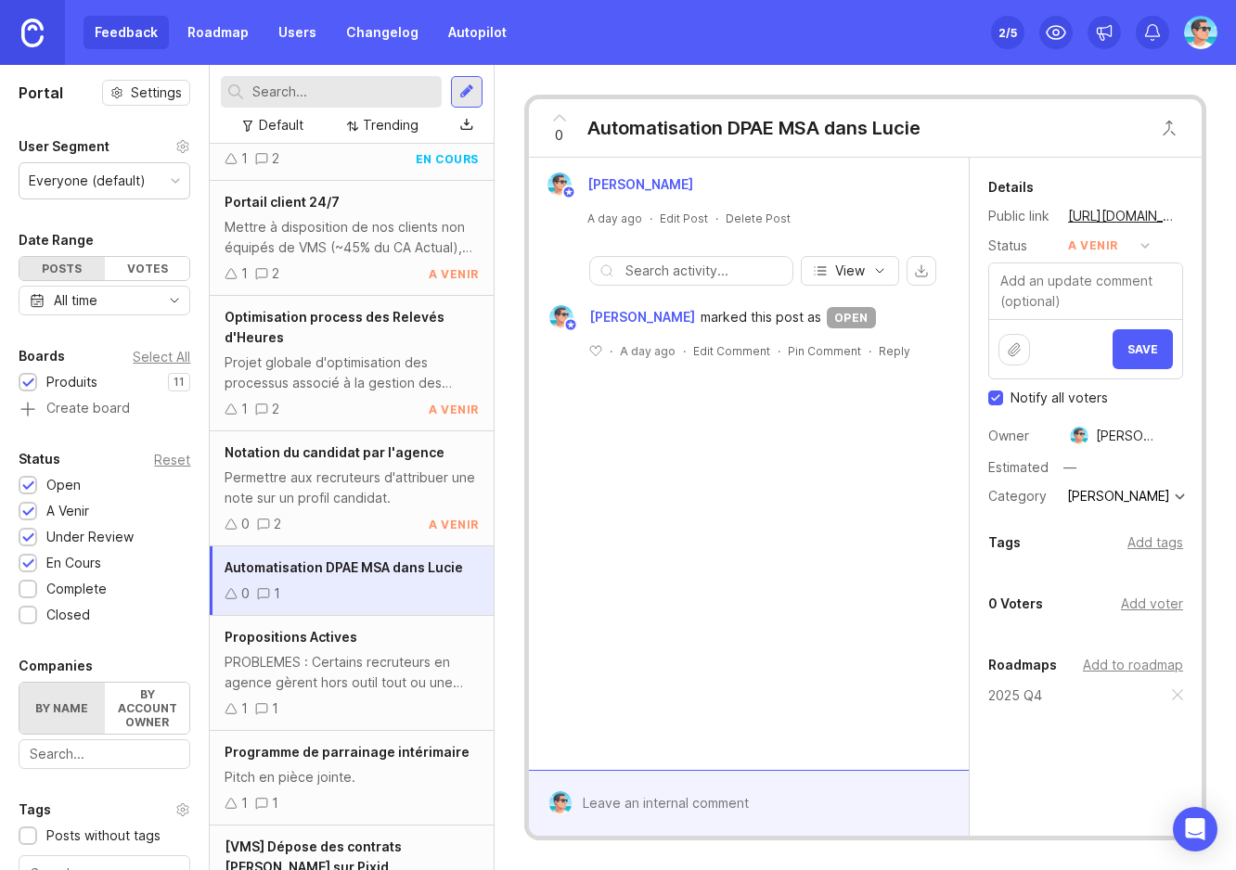
click at [1130, 356] on button "Save" at bounding box center [1143, 349] width 60 height 40
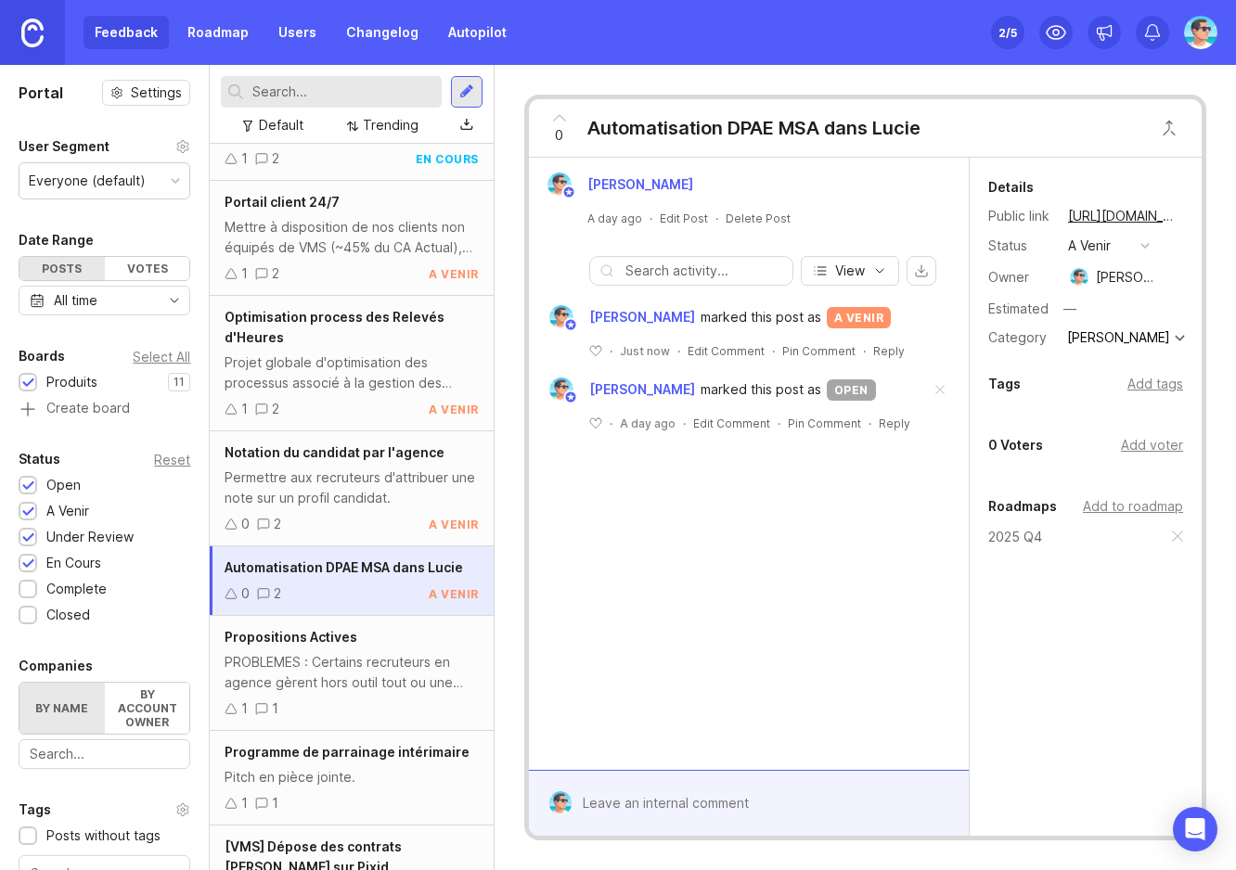
click at [374, 668] on div "PROBLEMES : Certains recruteurs en agence gèrent hors outil tout ou une partie …" at bounding box center [351, 672] width 253 height 41
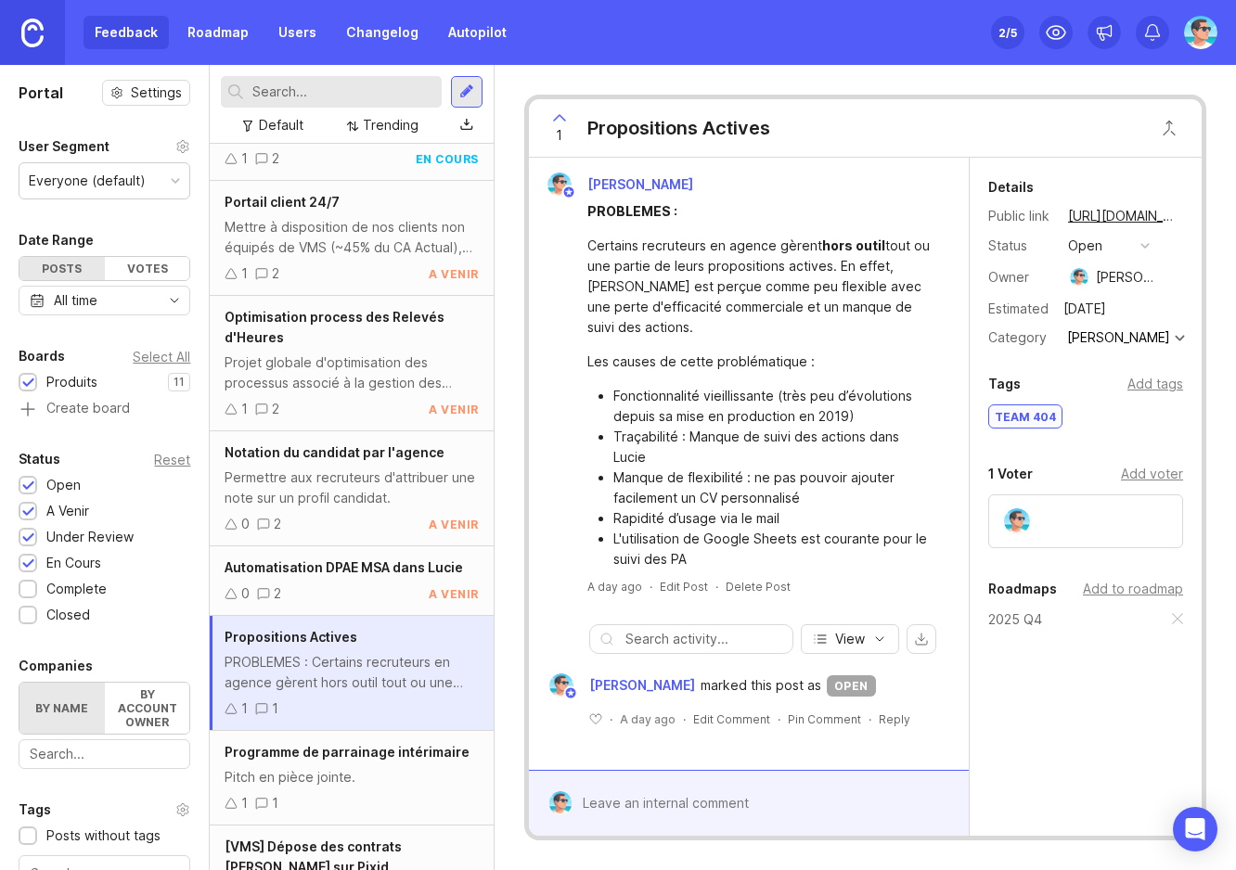
click at [1114, 243] on button "open" at bounding box center [1108, 246] width 93 height 24
click at [1106, 374] on div "en cours" at bounding box center [1103, 381] width 63 height 16
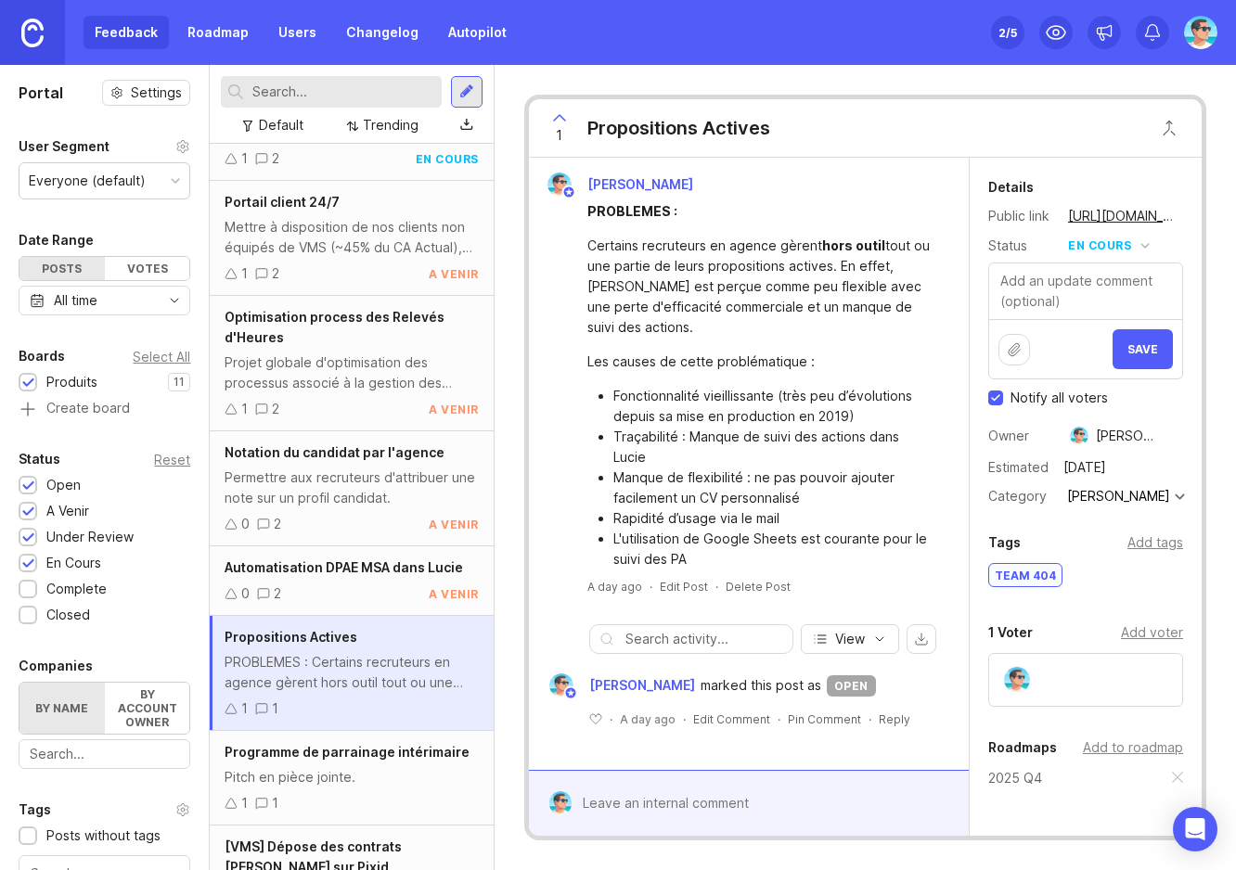
click at [1127, 342] on span "Save" at bounding box center [1142, 349] width 31 height 14
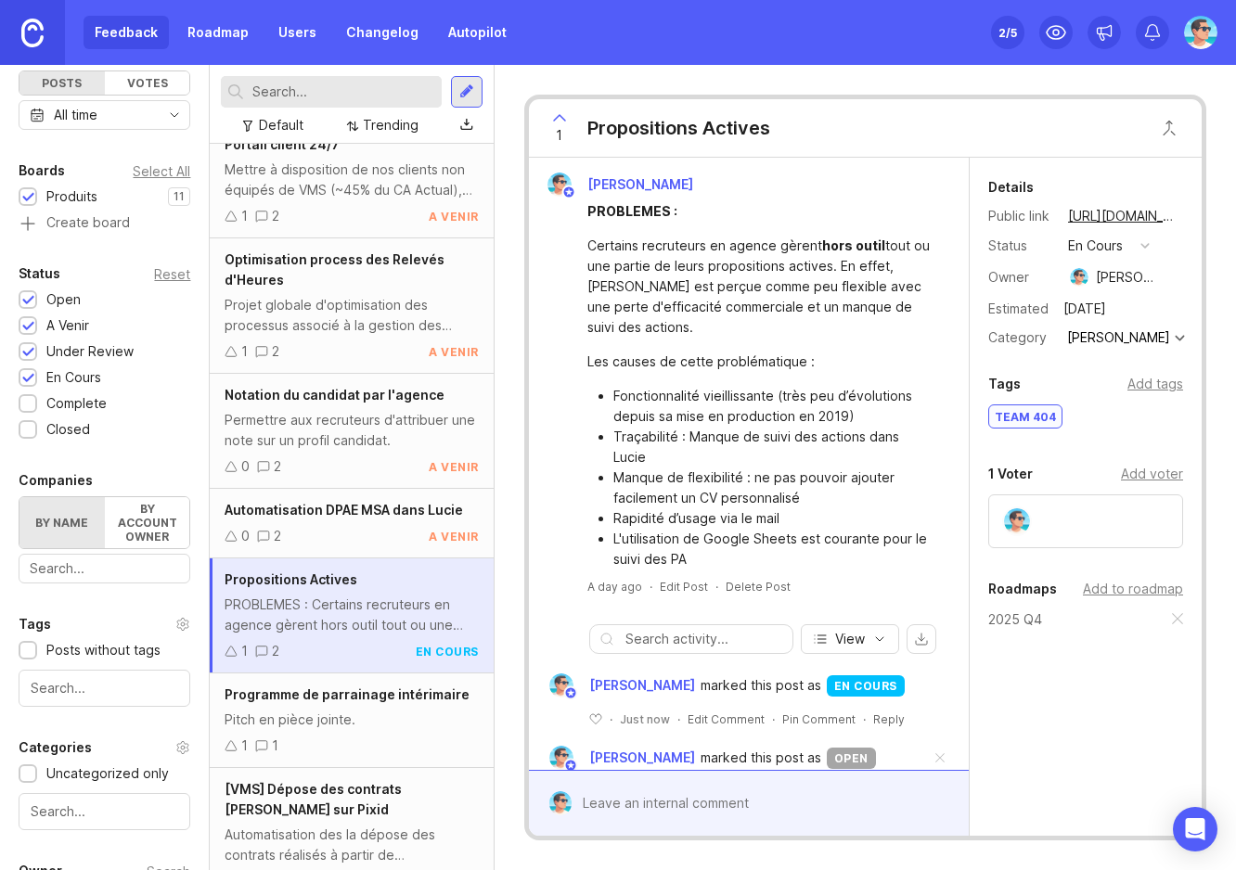
scroll to position [552, 0]
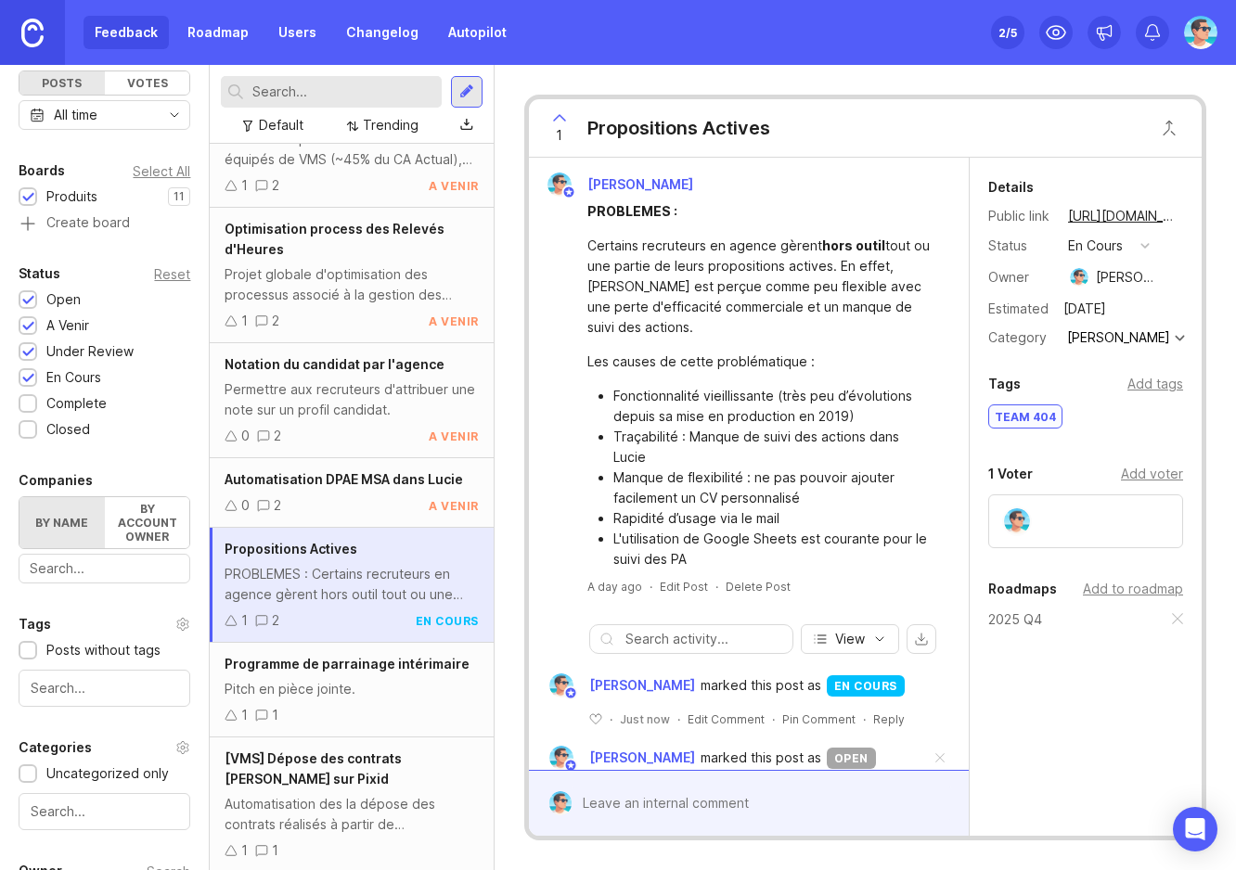
click at [374, 664] on span "Programme de parrainage intérimaire" at bounding box center [347, 664] width 245 height 16
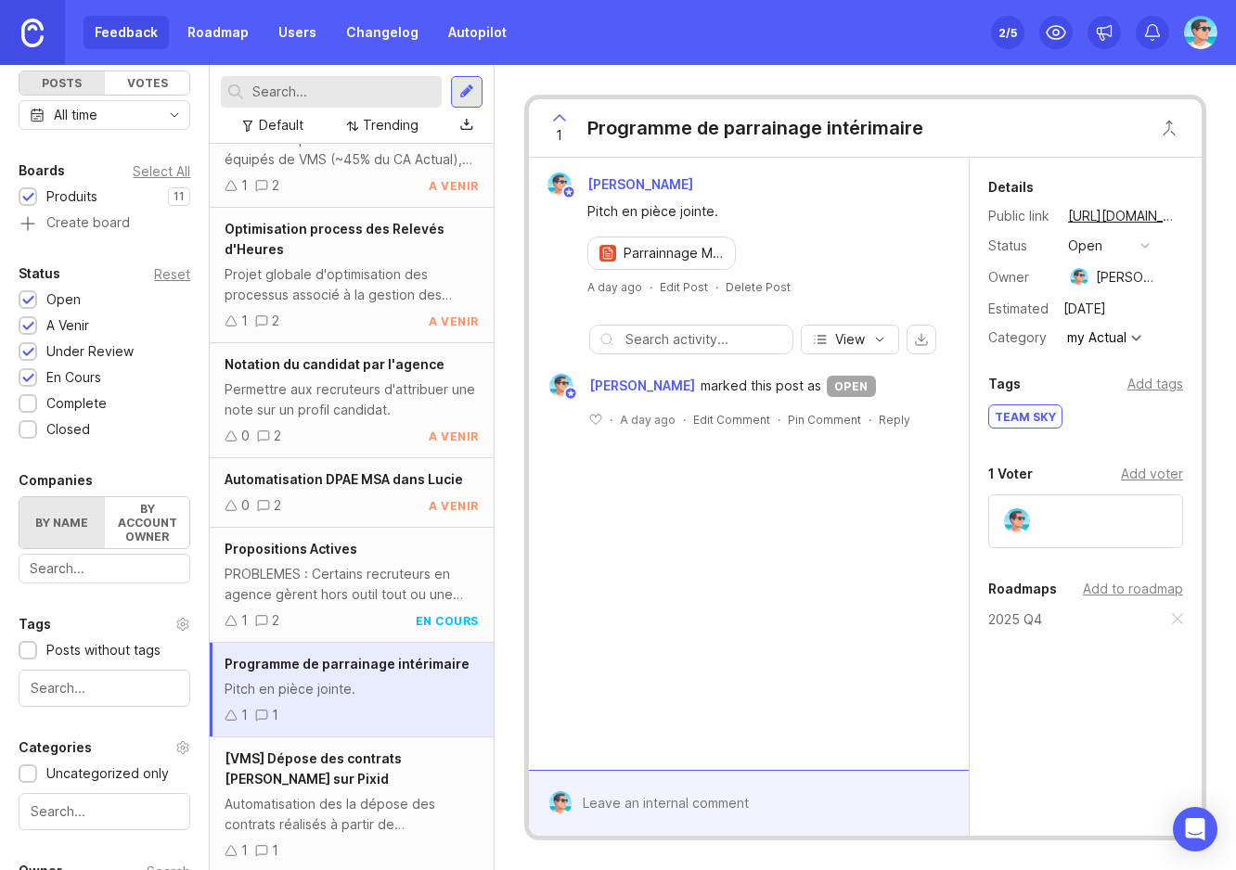
click at [1127, 238] on button "open" at bounding box center [1108, 246] width 93 height 24
click at [1091, 379] on div "en cours" at bounding box center [1103, 381] width 63 height 16
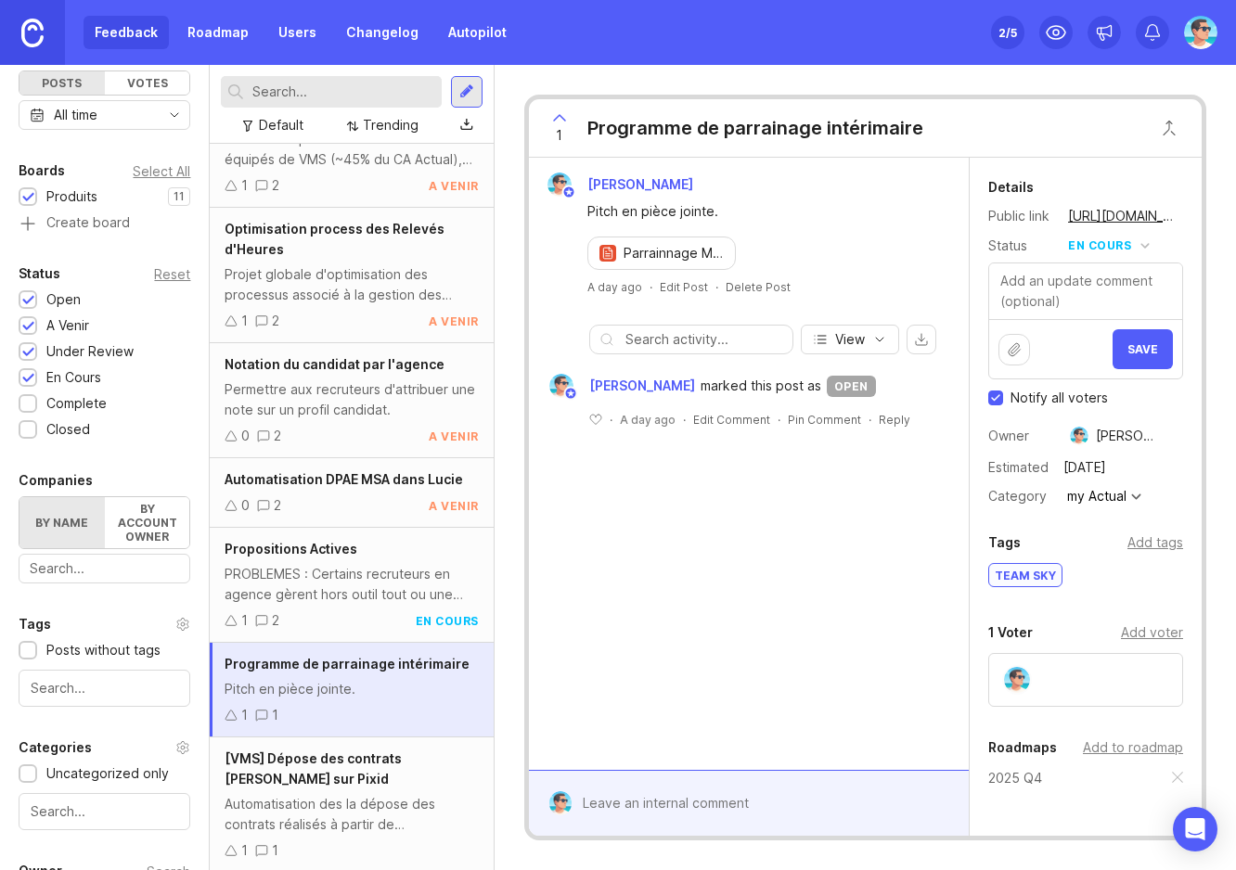
click at [1141, 338] on button "Save" at bounding box center [1143, 349] width 60 height 40
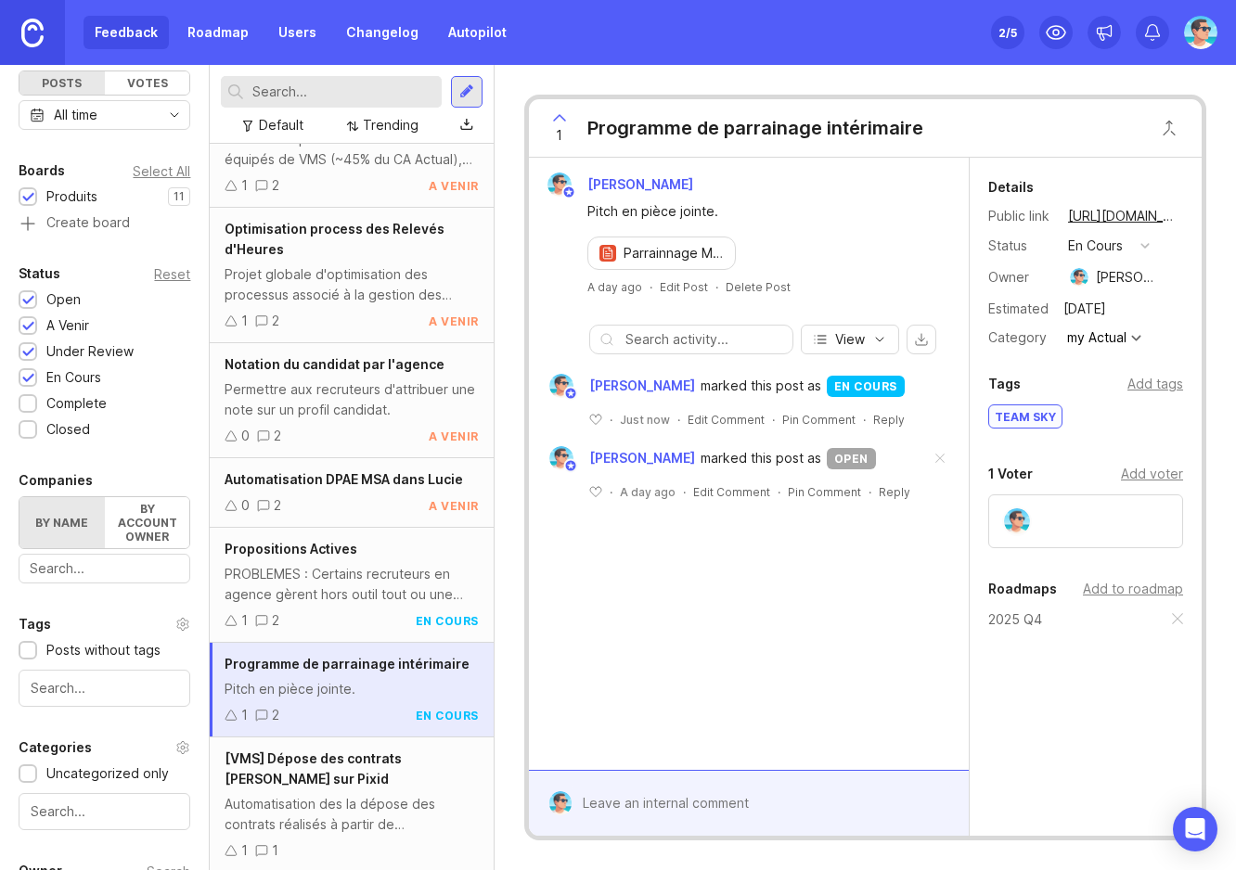
click at [336, 805] on div "Automatisation des la dépose des contrats réalisés à partir de [PERSON_NAME] su…" at bounding box center [351, 814] width 253 height 41
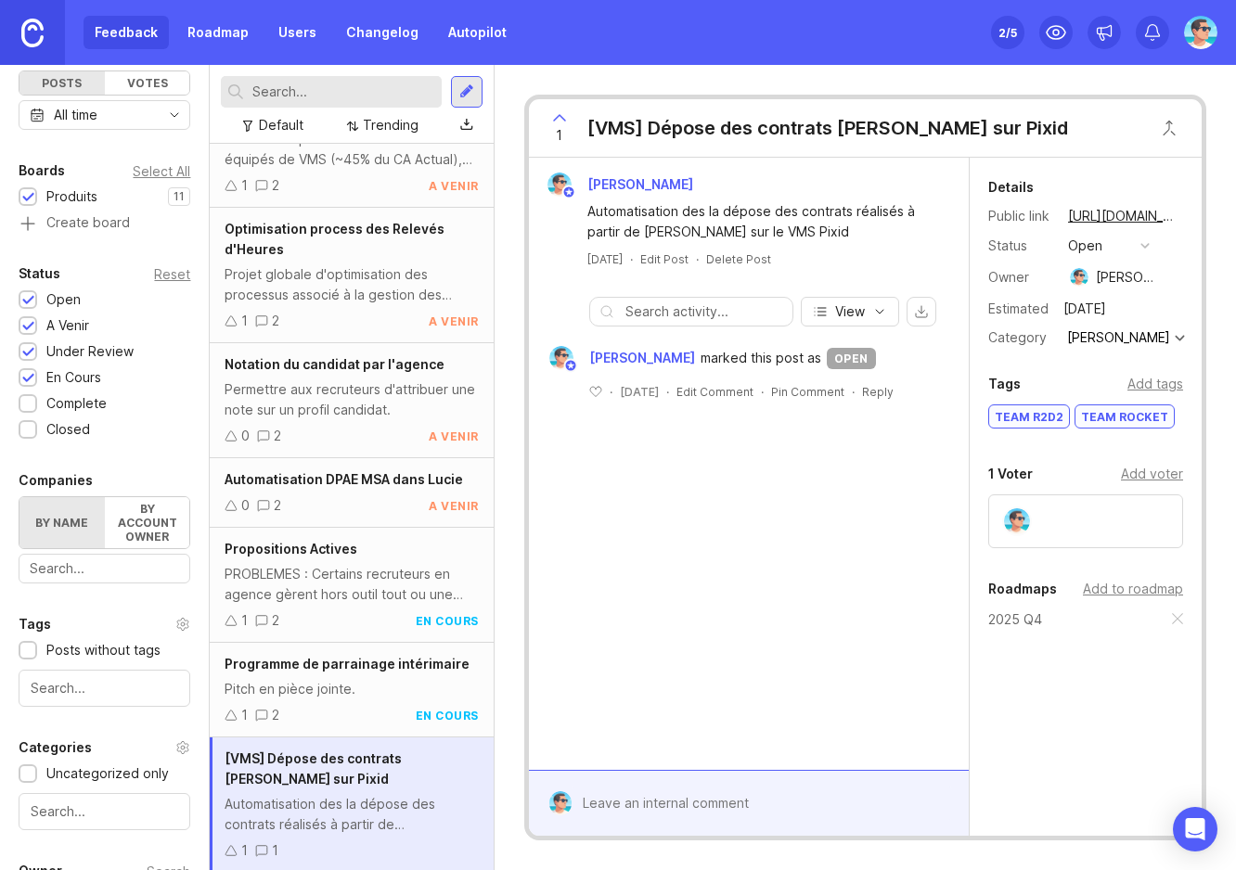
click at [1128, 252] on button "open" at bounding box center [1108, 246] width 93 height 24
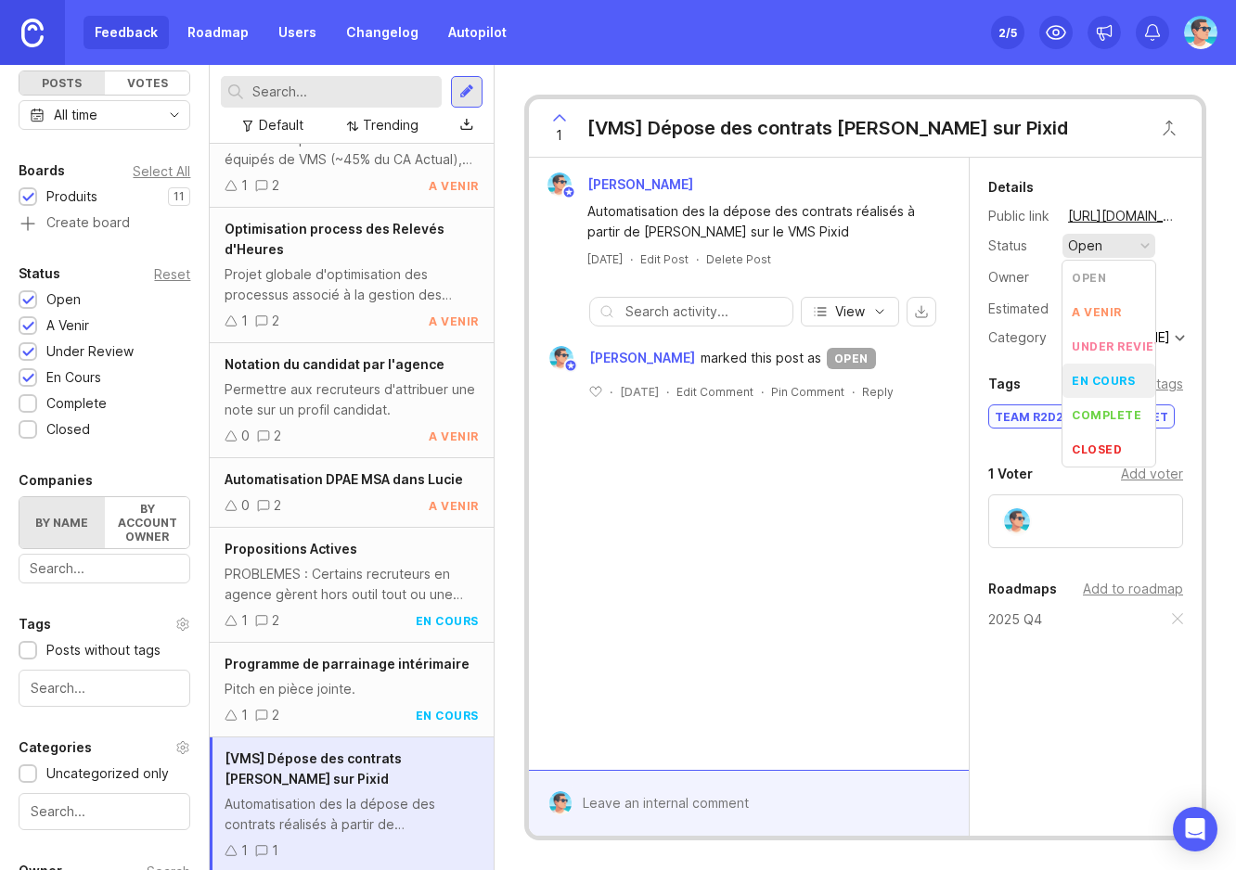
click at [1114, 382] on div "en cours" at bounding box center [1103, 381] width 63 height 16
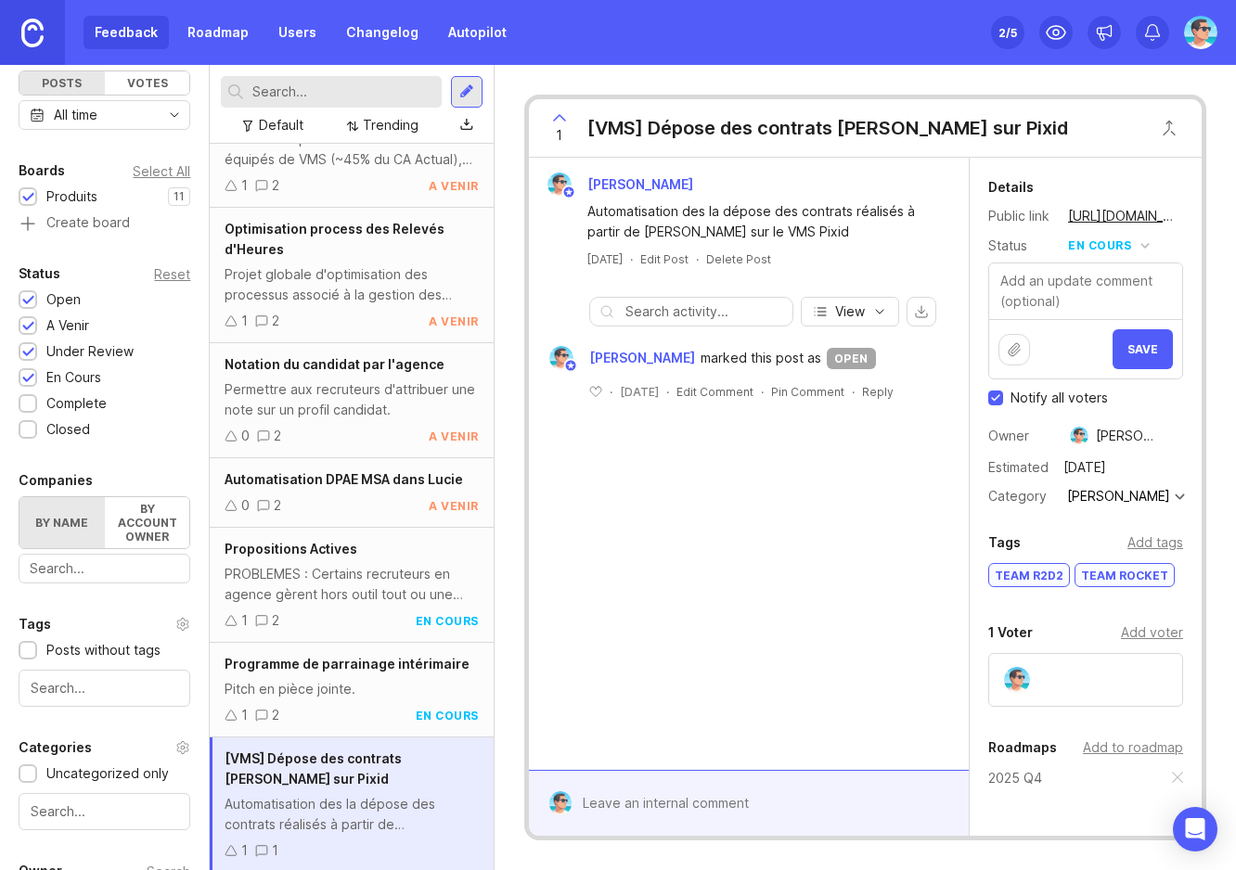
click at [1127, 354] on span "Save" at bounding box center [1142, 349] width 31 height 14
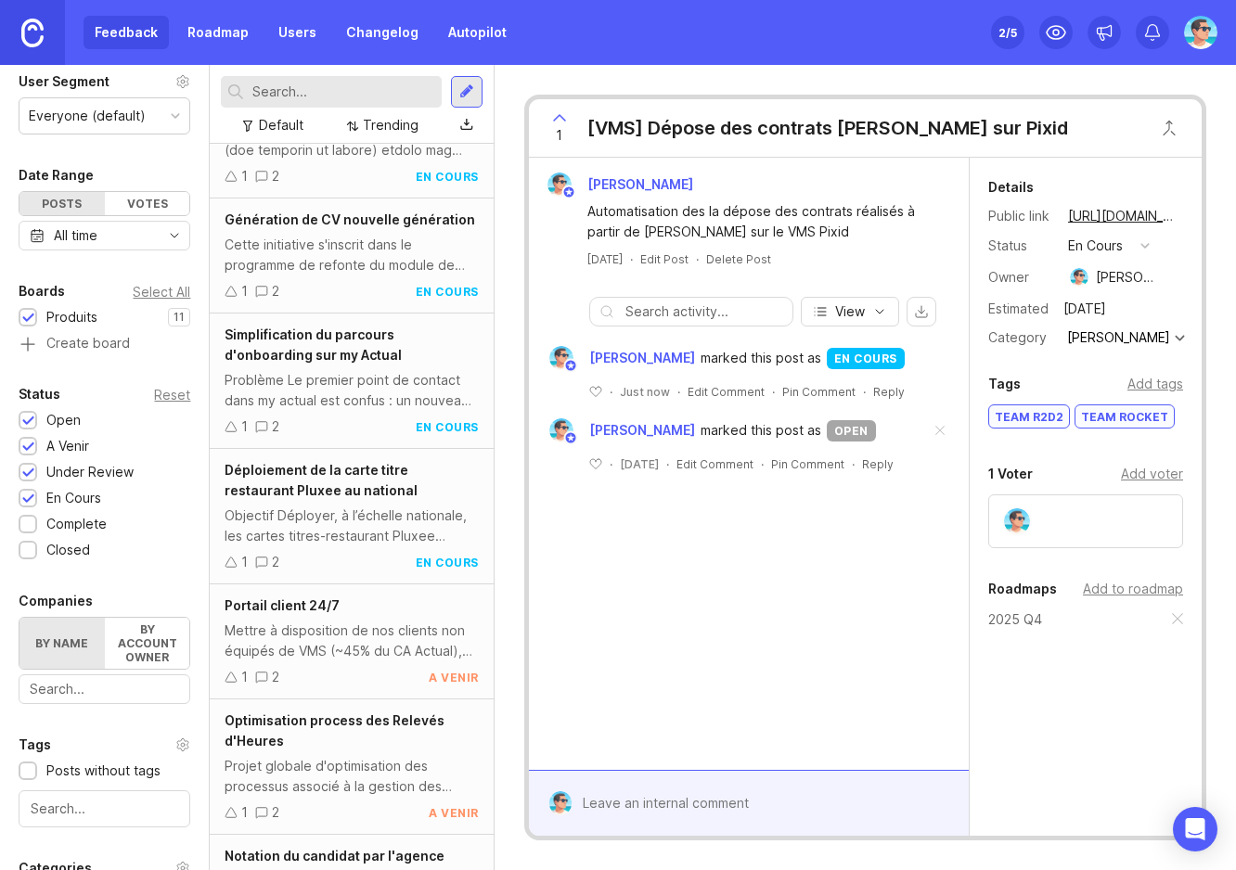
scroll to position [93, 0]
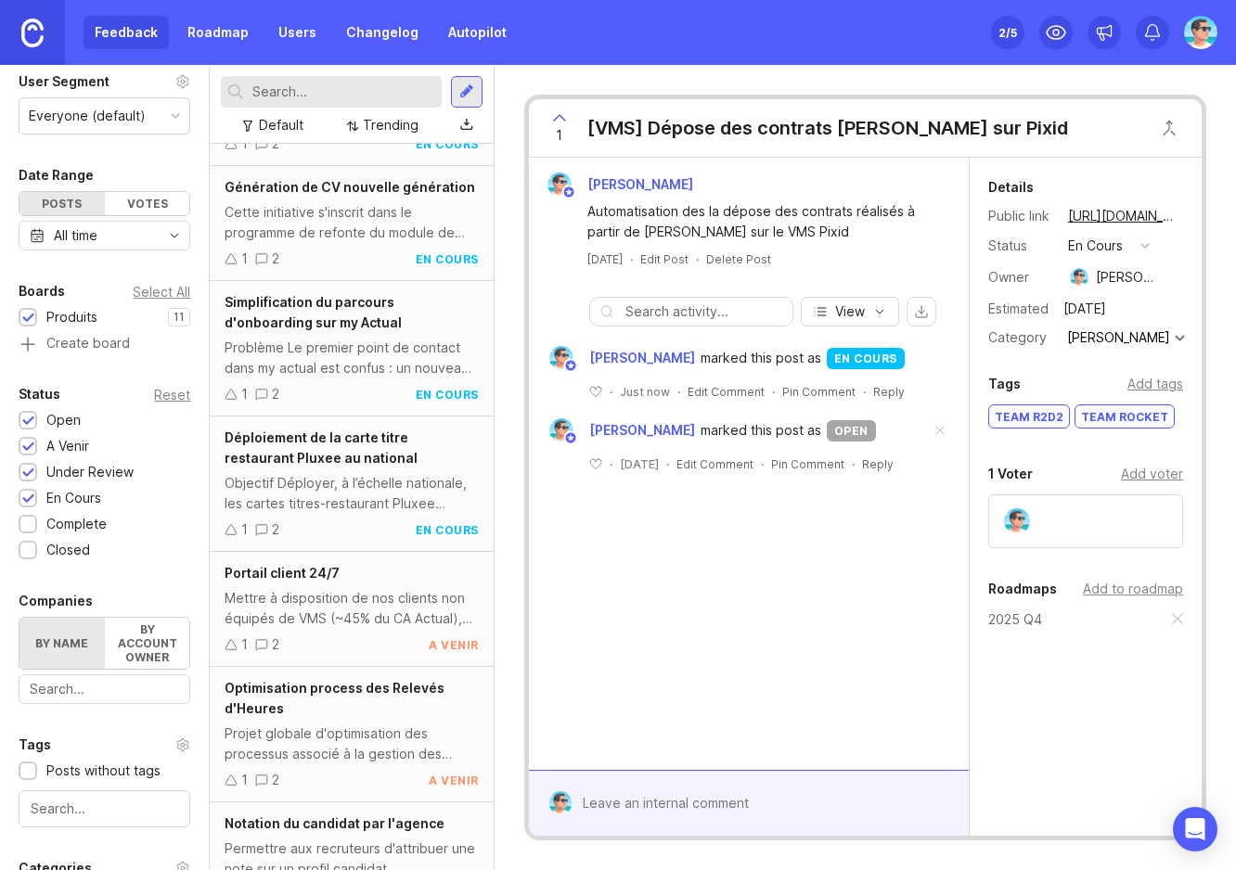
click at [328, 732] on div "Projet globale d'optimisation des processus associé à la gestion des Relevés d'…" at bounding box center [351, 744] width 253 height 41
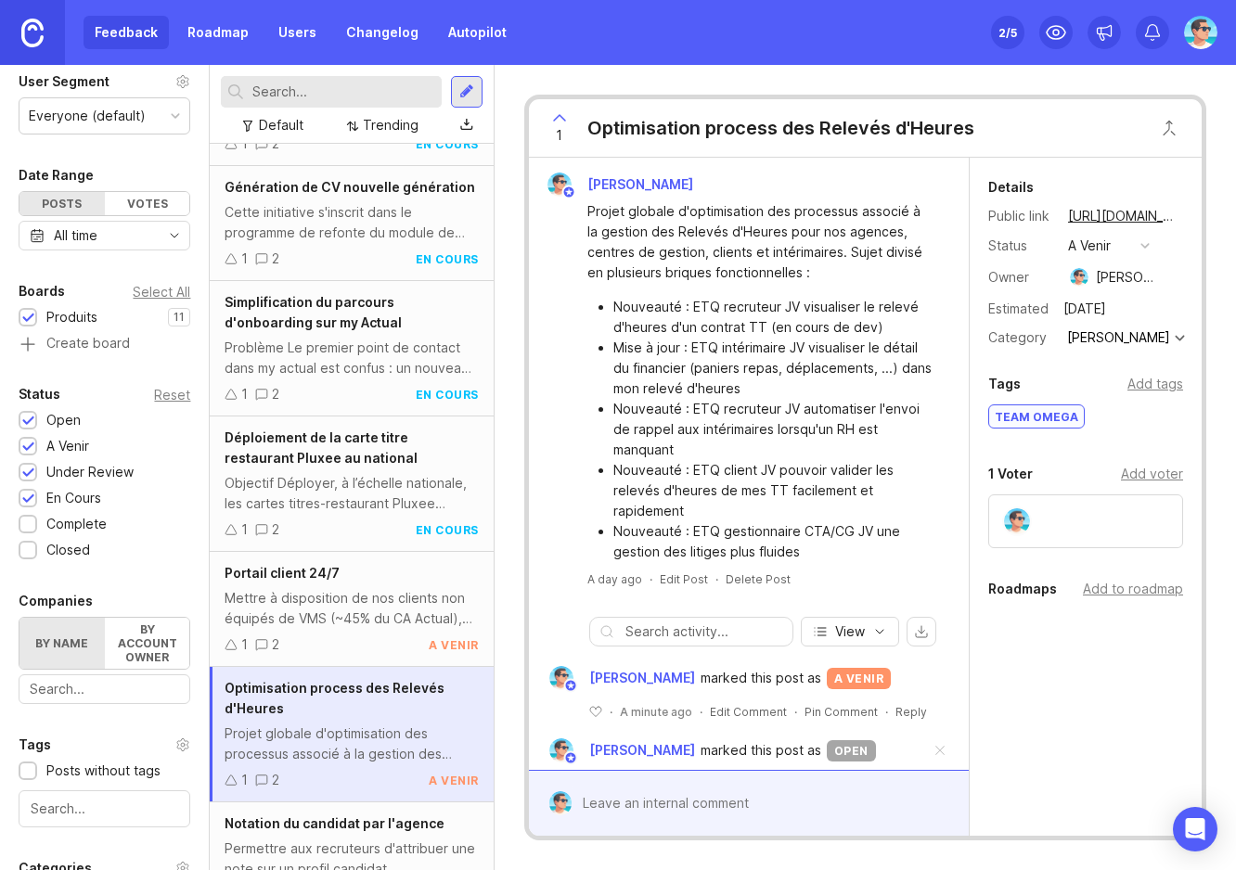
click at [1108, 249] on div "a venir" at bounding box center [1089, 246] width 43 height 20
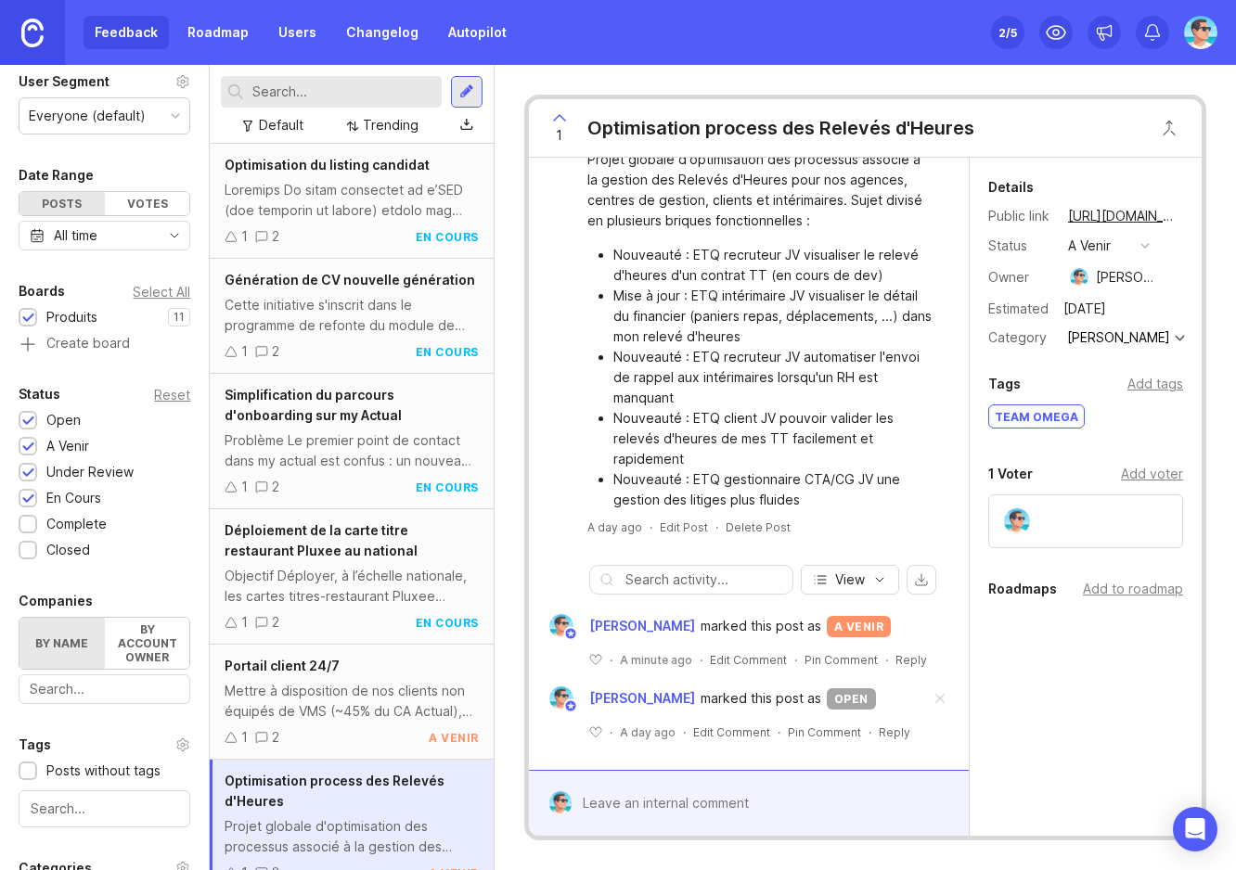
click at [291, 129] on div "Default" at bounding box center [281, 125] width 45 height 20
click at [32, 520] on div at bounding box center [28, 526] width 12 height 14
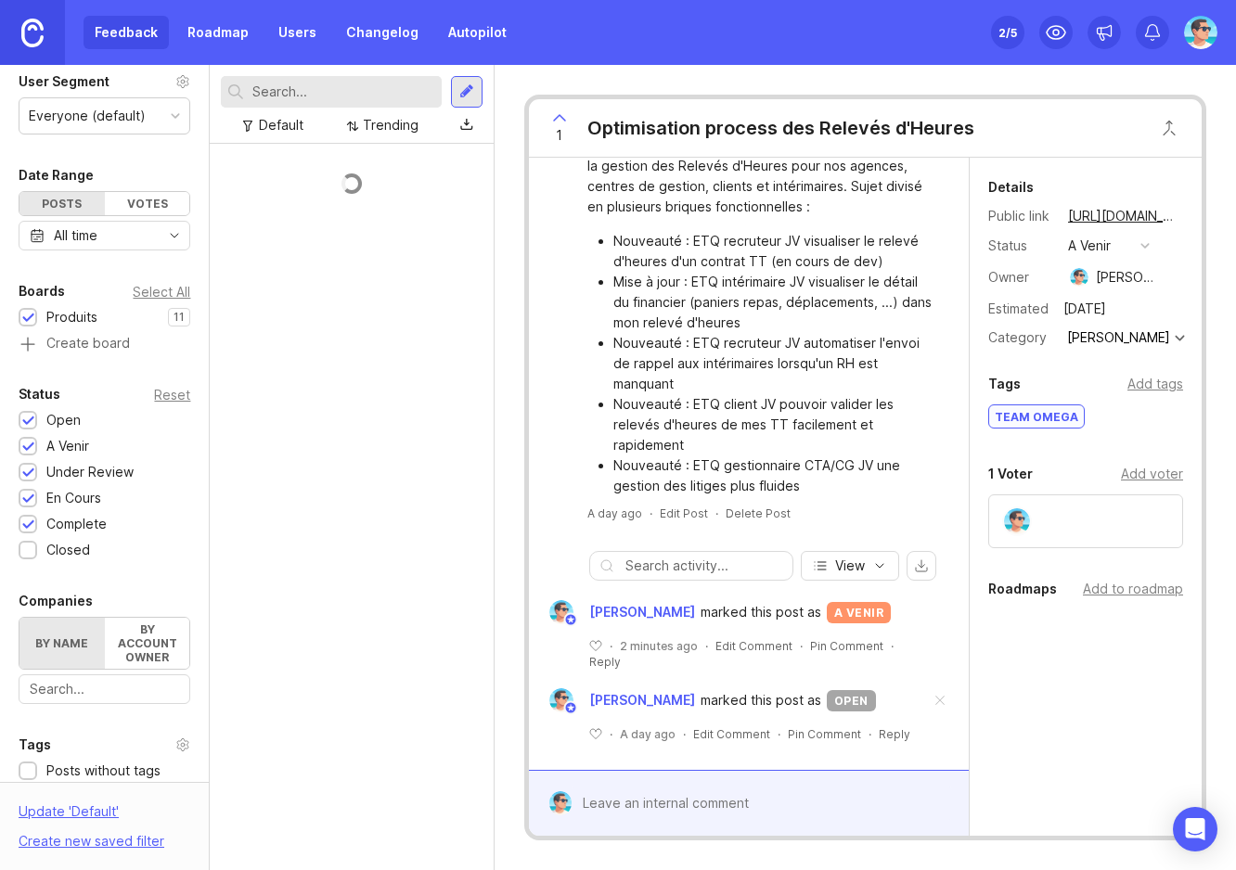
scroll to position [118, 0]
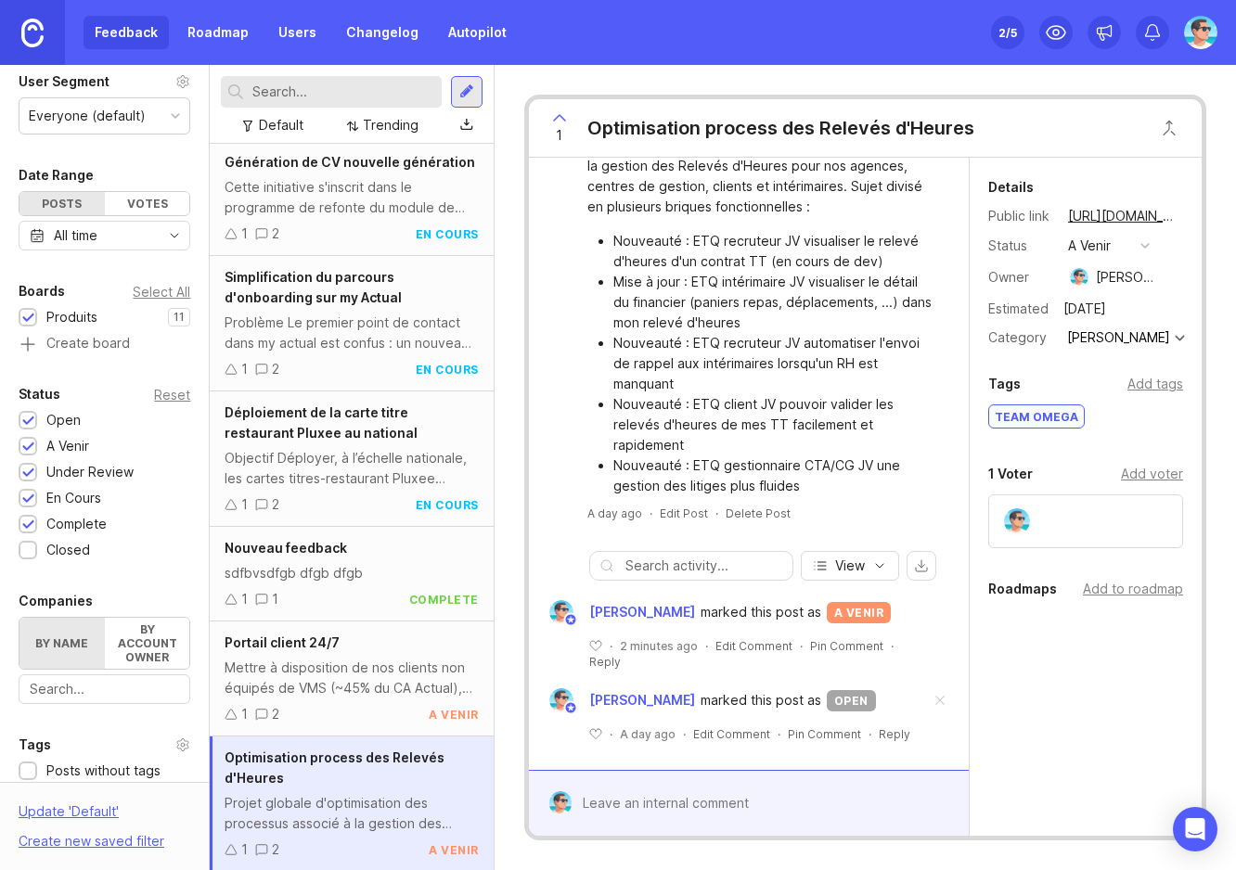
click at [34, 555] on div at bounding box center [28, 550] width 19 height 19
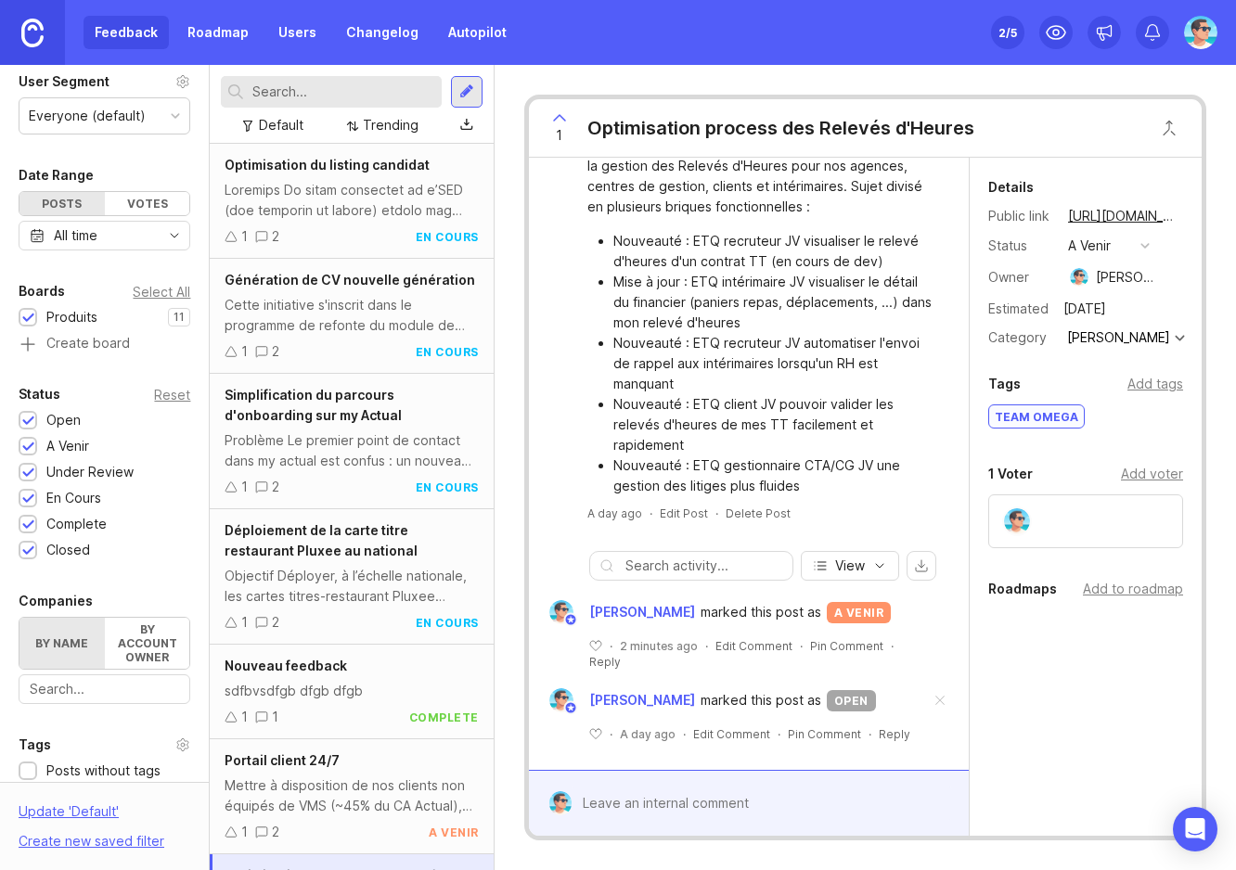
click at [315, 97] on input "text" at bounding box center [342, 92] width 181 height 20
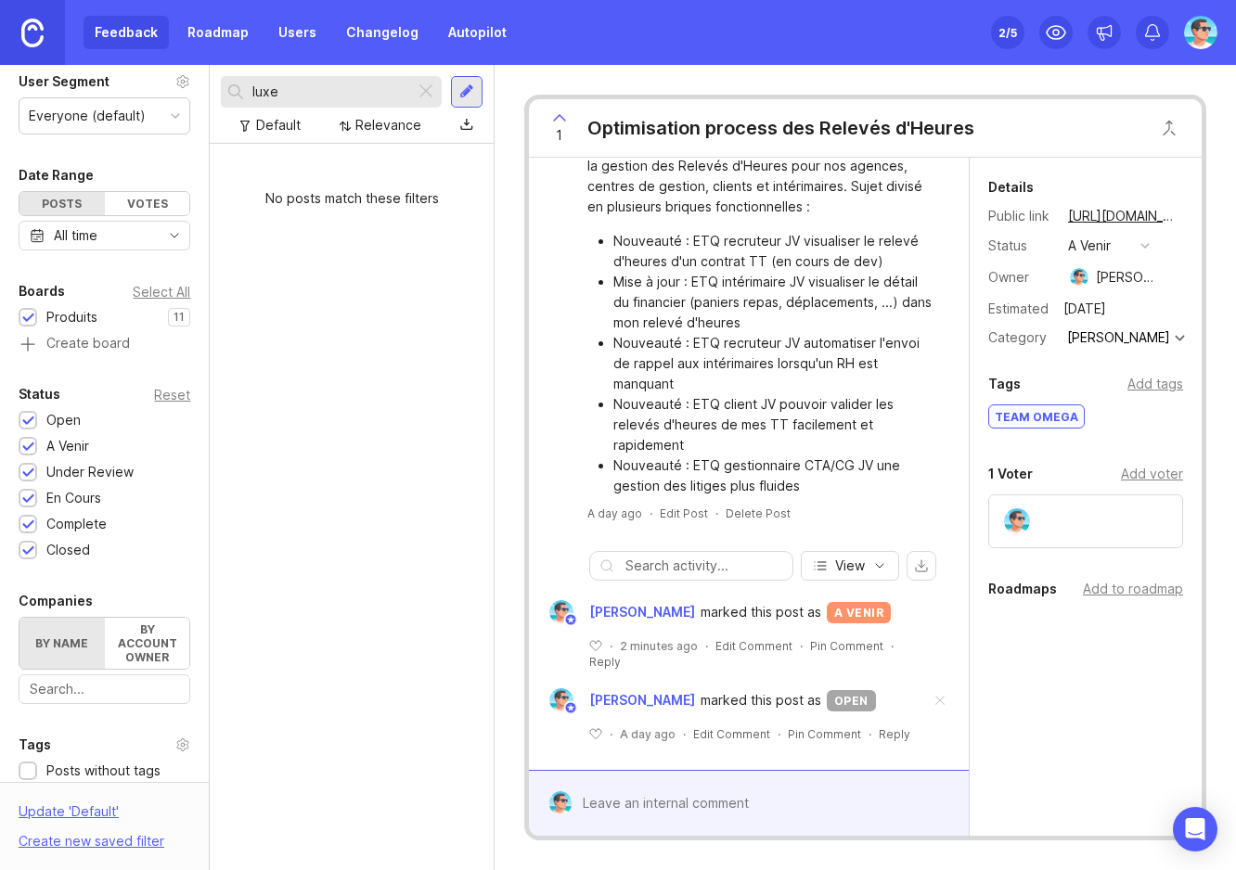
click at [315, 97] on input "luxe" at bounding box center [329, 92] width 154 height 20
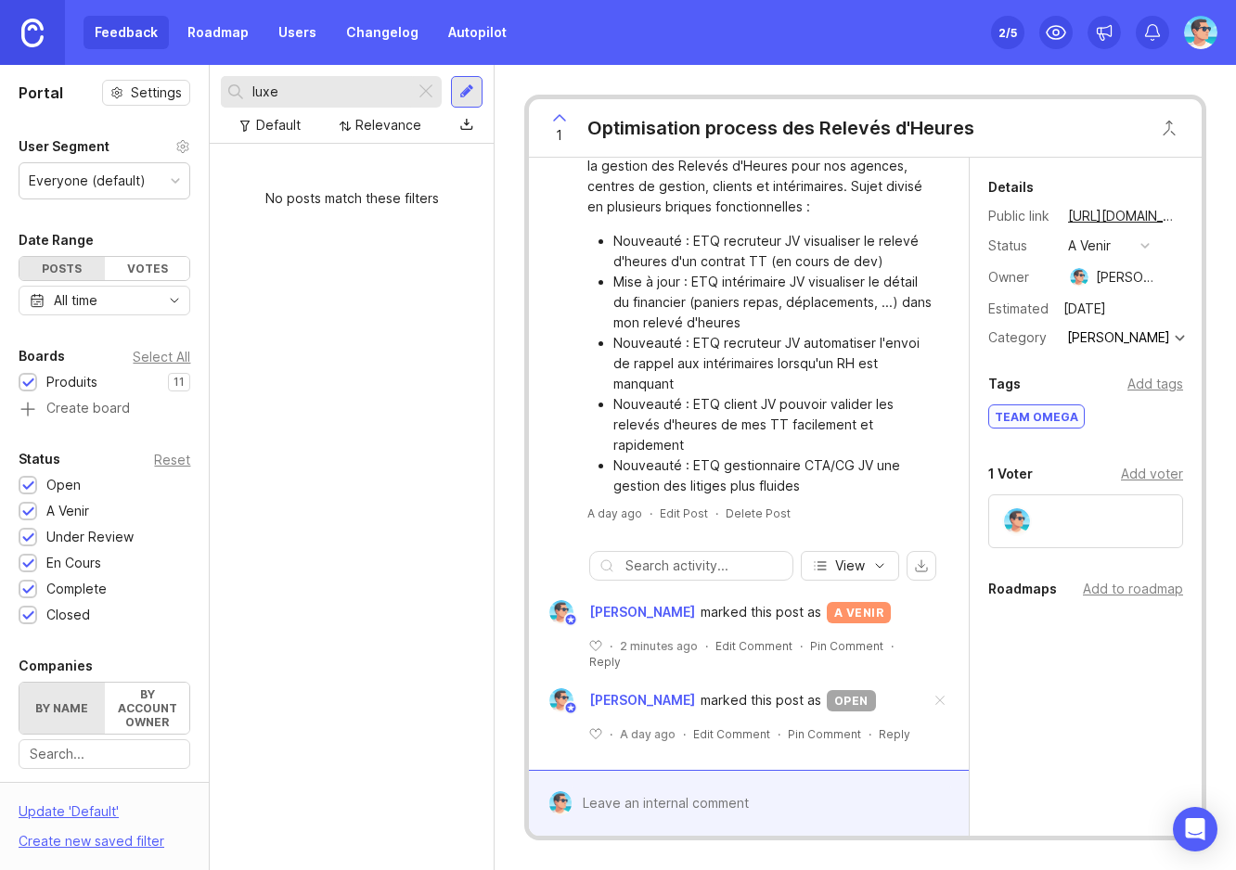
type input "luxe"
click at [214, 28] on link "Roadmap" at bounding box center [218, 32] width 84 height 33
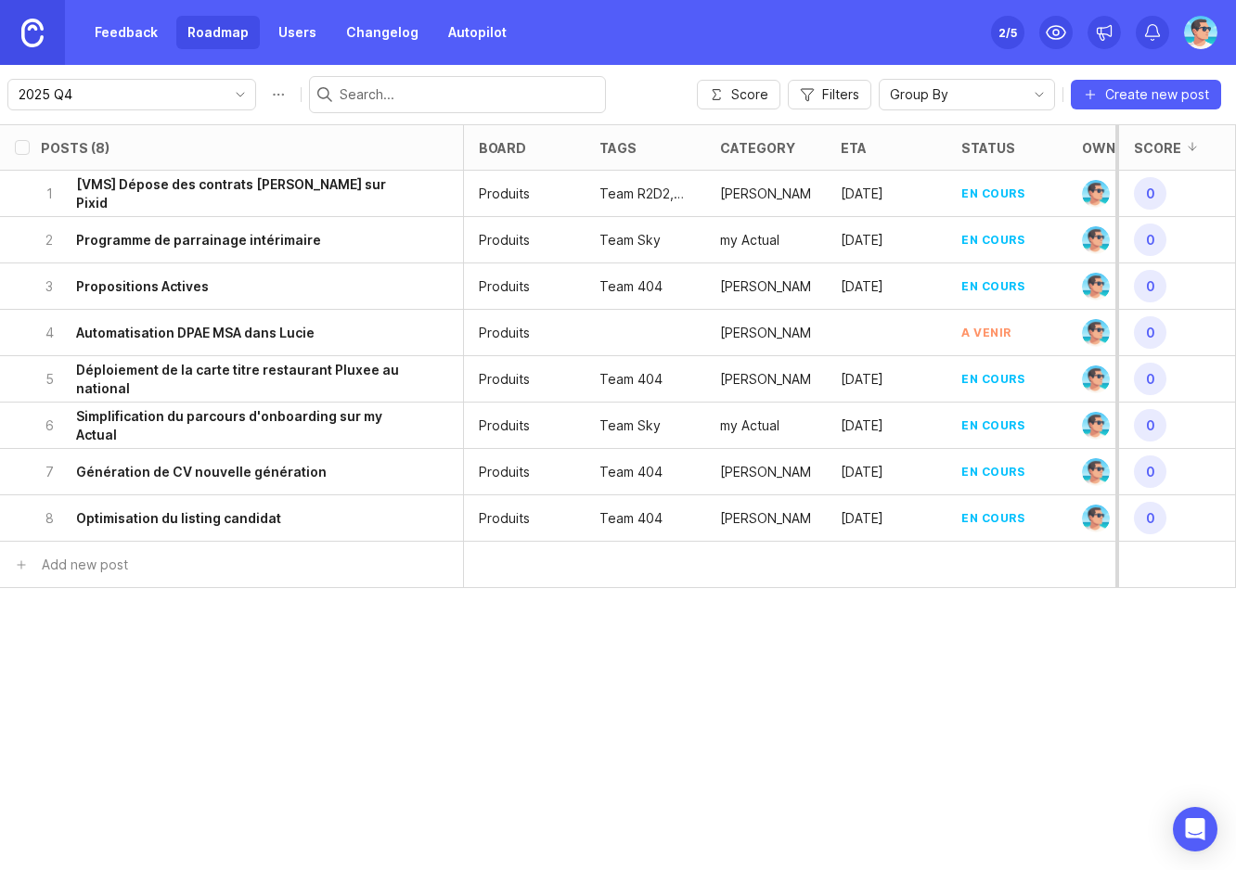
click at [373, 41] on link "Changelog" at bounding box center [382, 32] width 95 height 33
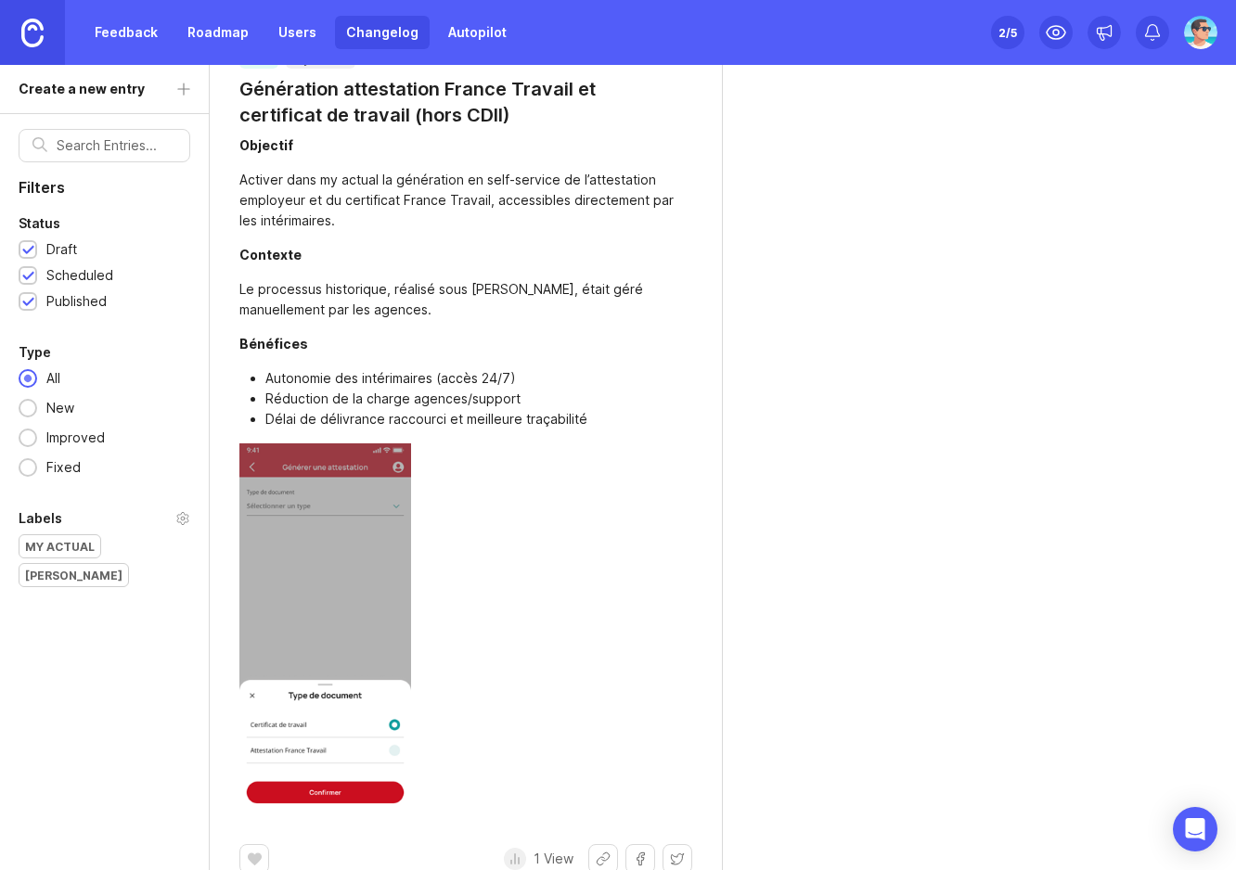
scroll to position [742, 0]
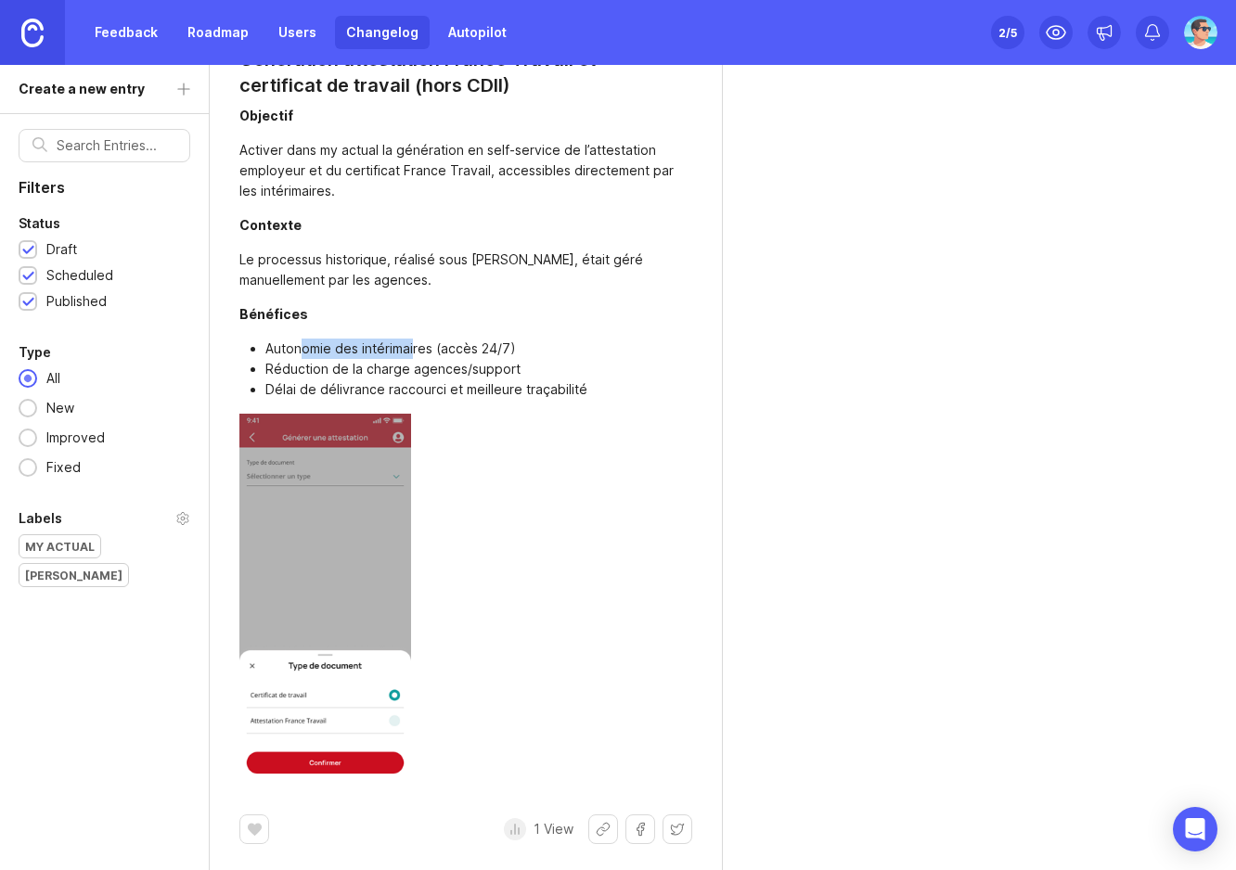
drag, startPoint x: 301, startPoint y: 347, endPoint x: 433, endPoint y: 351, distance: 132.7
click at [433, 351] on li "Autonomie des intérimaires (accès 24/7)" at bounding box center [478, 349] width 427 height 20
drag, startPoint x: 301, startPoint y: 365, endPoint x: 428, endPoint y: 366, distance: 127.1
click at [428, 366] on li "Réduction de la charge agences/support" at bounding box center [478, 369] width 427 height 20
drag, startPoint x: 329, startPoint y: 384, endPoint x: 471, endPoint y: 379, distance: 142.1
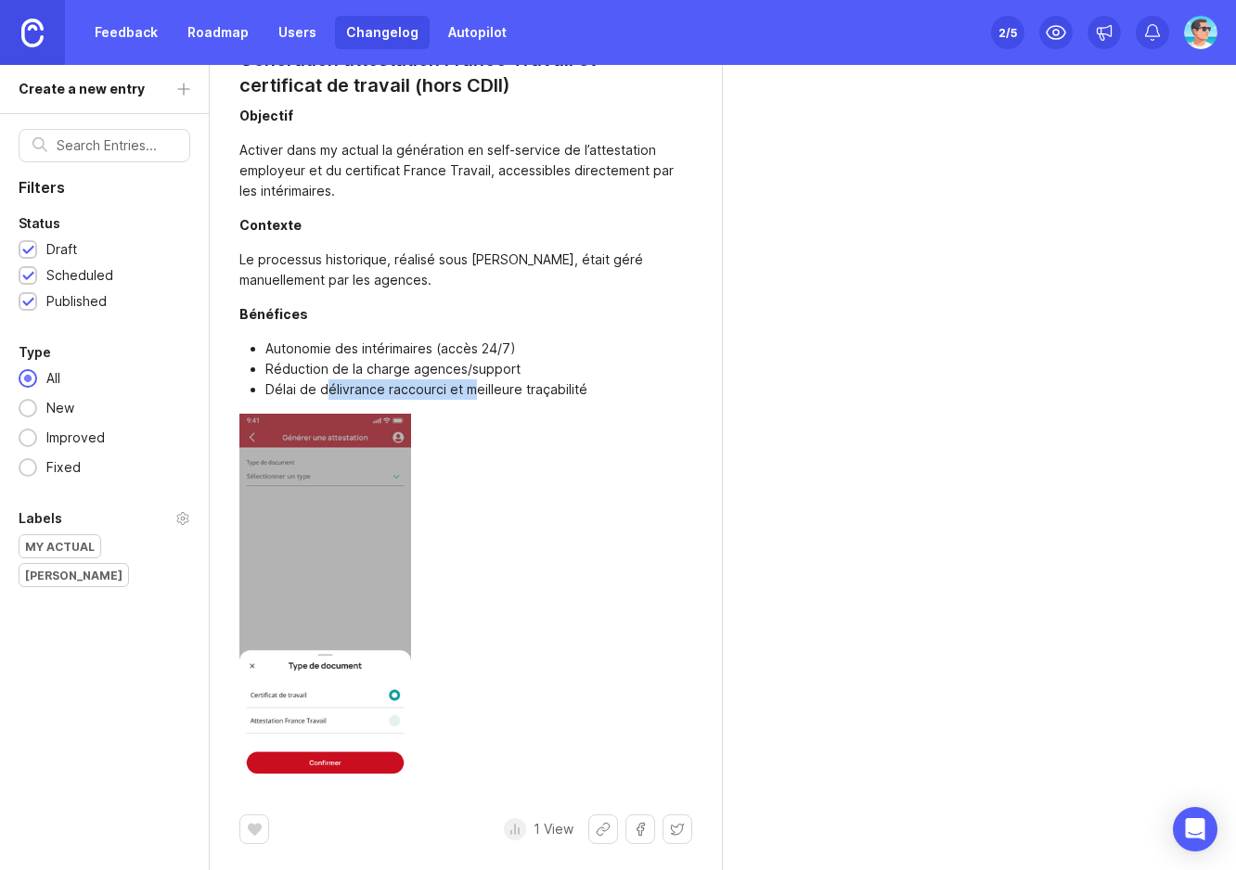
click at [471, 380] on li "Délai de délivrance raccourci et meilleure traçabilité" at bounding box center [478, 390] width 427 height 20
click at [554, 414] on div at bounding box center [465, 599] width 453 height 371
click at [339, 586] on img at bounding box center [325, 599] width 172 height 371
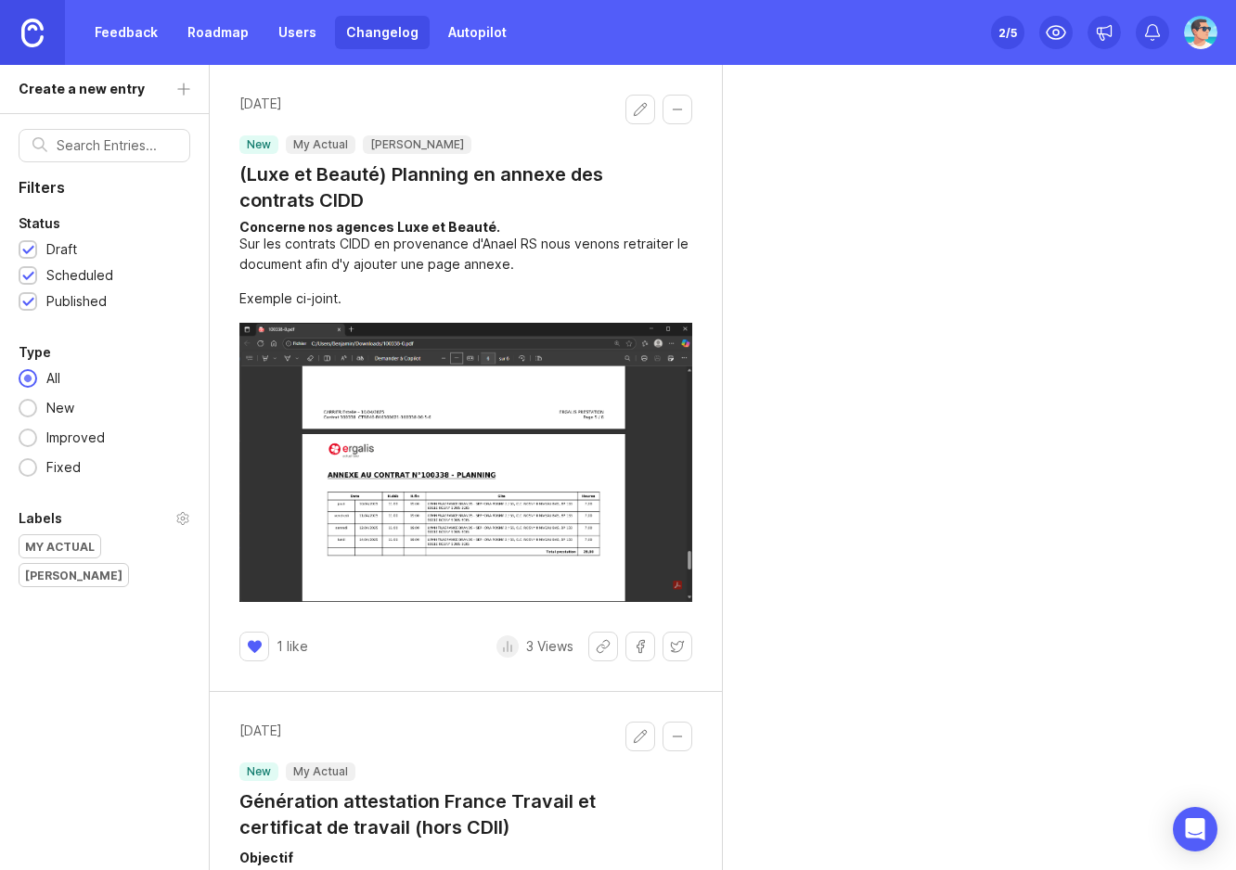
scroll to position [0, 0]
click at [372, 404] on img at bounding box center [465, 462] width 453 height 279
click at [455, 19] on link "Autopilot" at bounding box center [477, 32] width 81 height 33
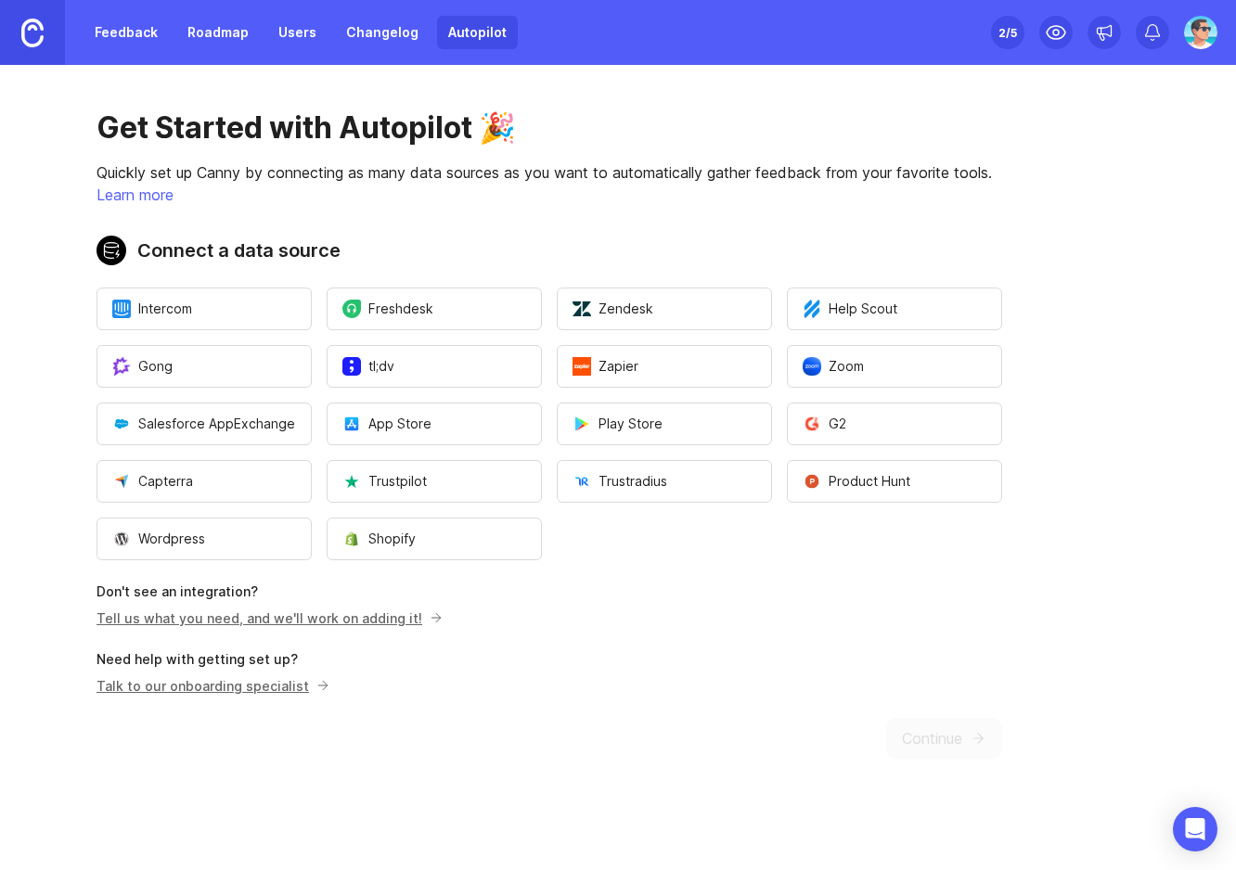
click at [699, 558] on ul "Intercom Freshdesk Zendesk Help Scout Gong tl;dv Zapier Zoom Salesforce AppExch…" at bounding box center [550, 424] width 906 height 273
click at [676, 566] on div "Get Started with Autopilot 🎉 Quickly set up Canny by connecting as many data so…" at bounding box center [549, 434] width 1099 height 739
click at [90, 33] on link "Feedback" at bounding box center [126, 32] width 85 height 33
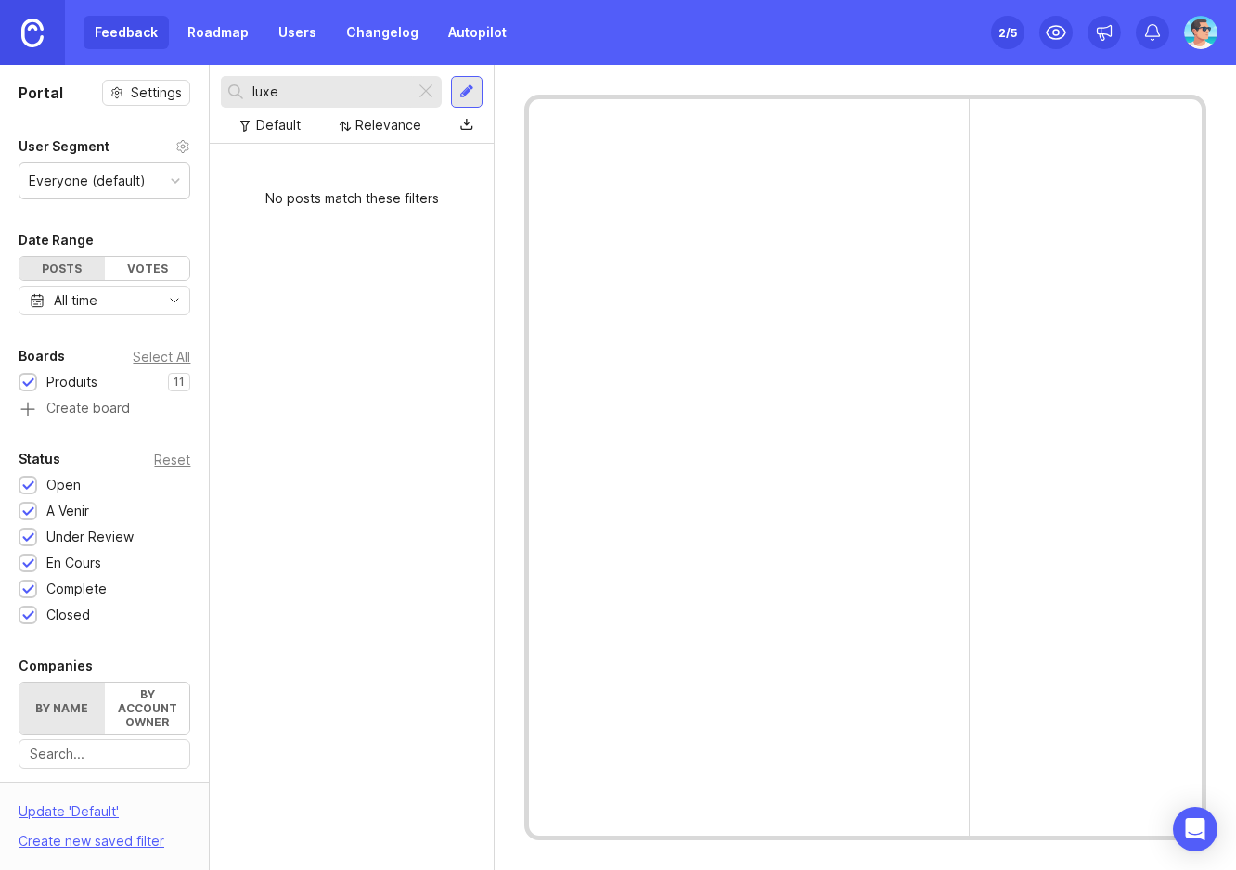
click at [195, 31] on link "Roadmap" at bounding box center [218, 32] width 84 height 33
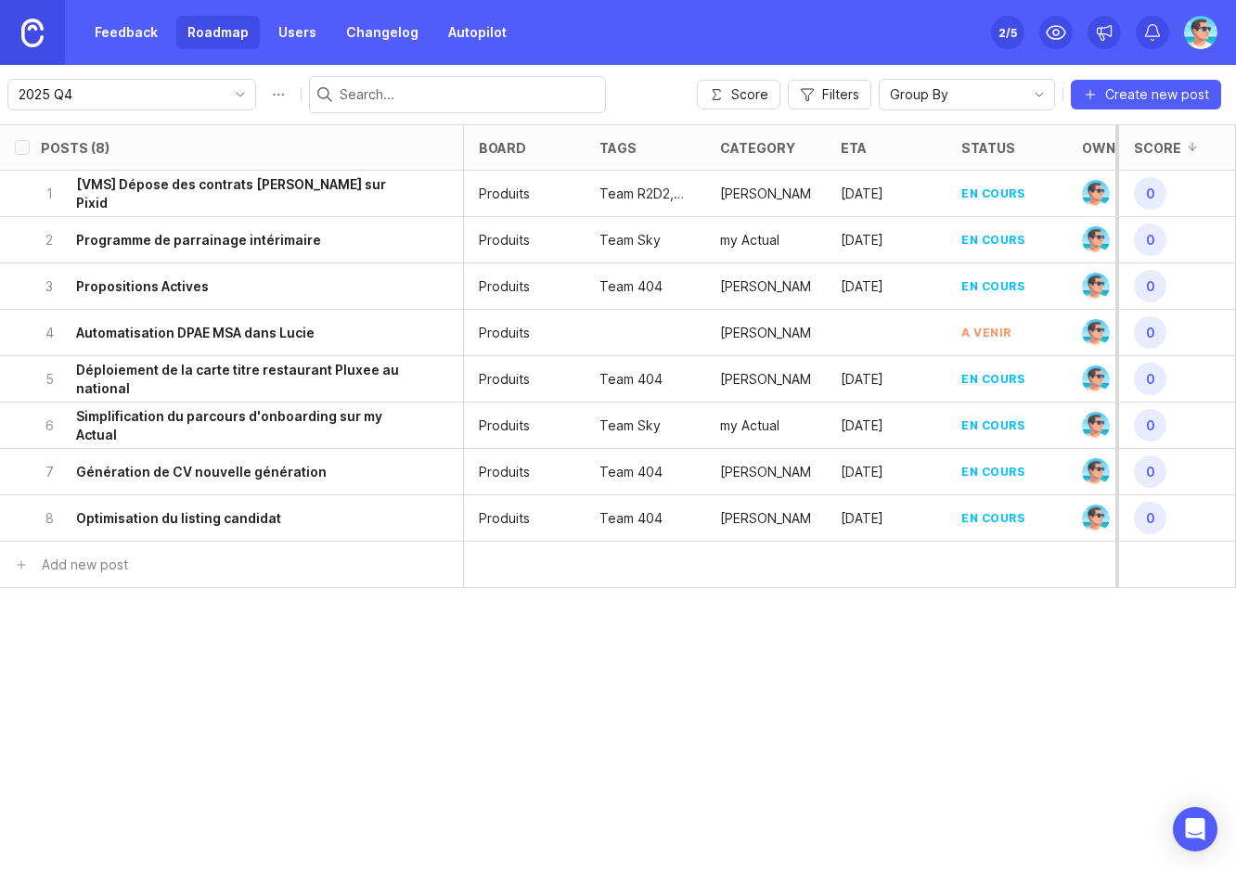
click at [162, 98] on input "2025 Q4" at bounding box center [121, 94] width 205 height 20
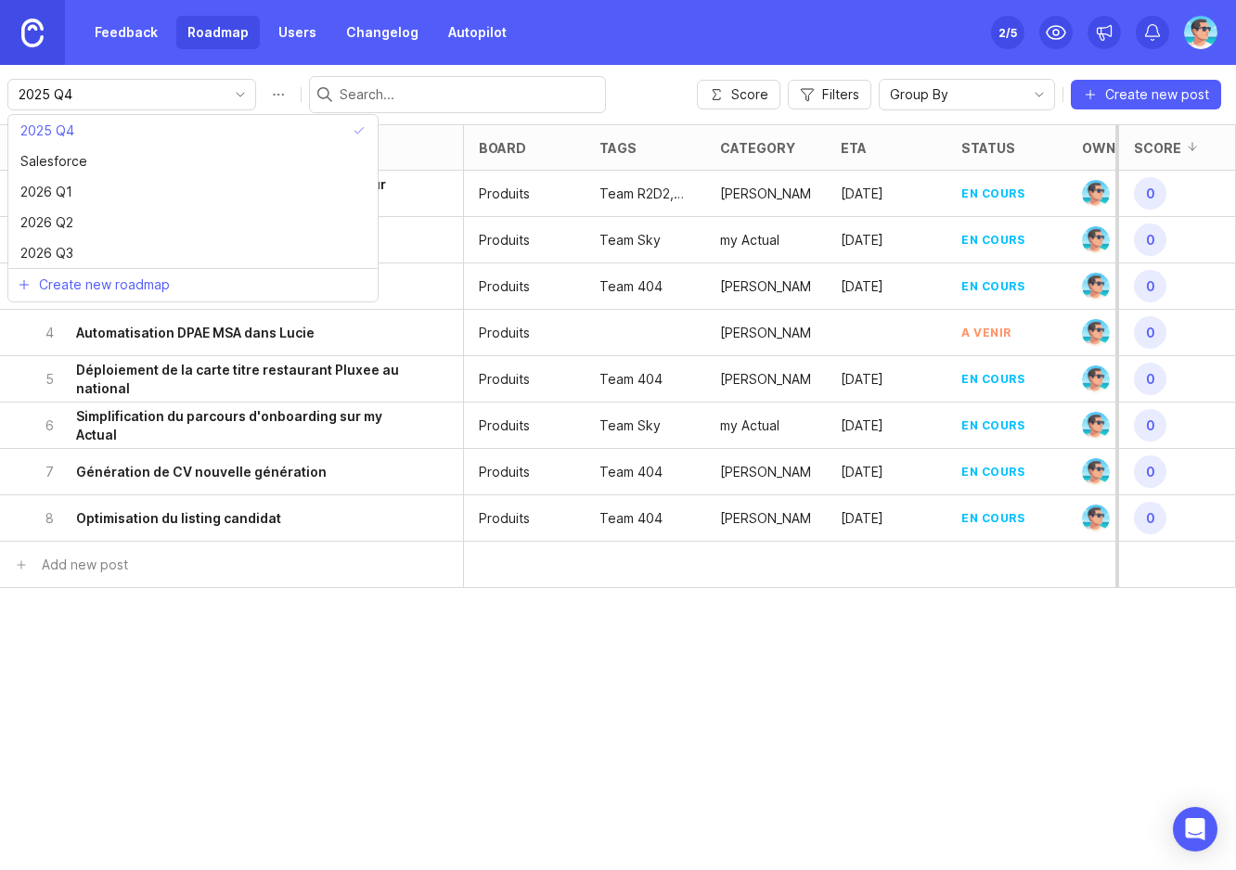
click at [185, 91] on input "2025 Q4" at bounding box center [121, 94] width 205 height 20
click at [294, 681] on div "Posts (8) board tags category eta status owner Impact Votes Effort Score 1 [VMS…" at bounding box center [618, 497] width 1236 height 746
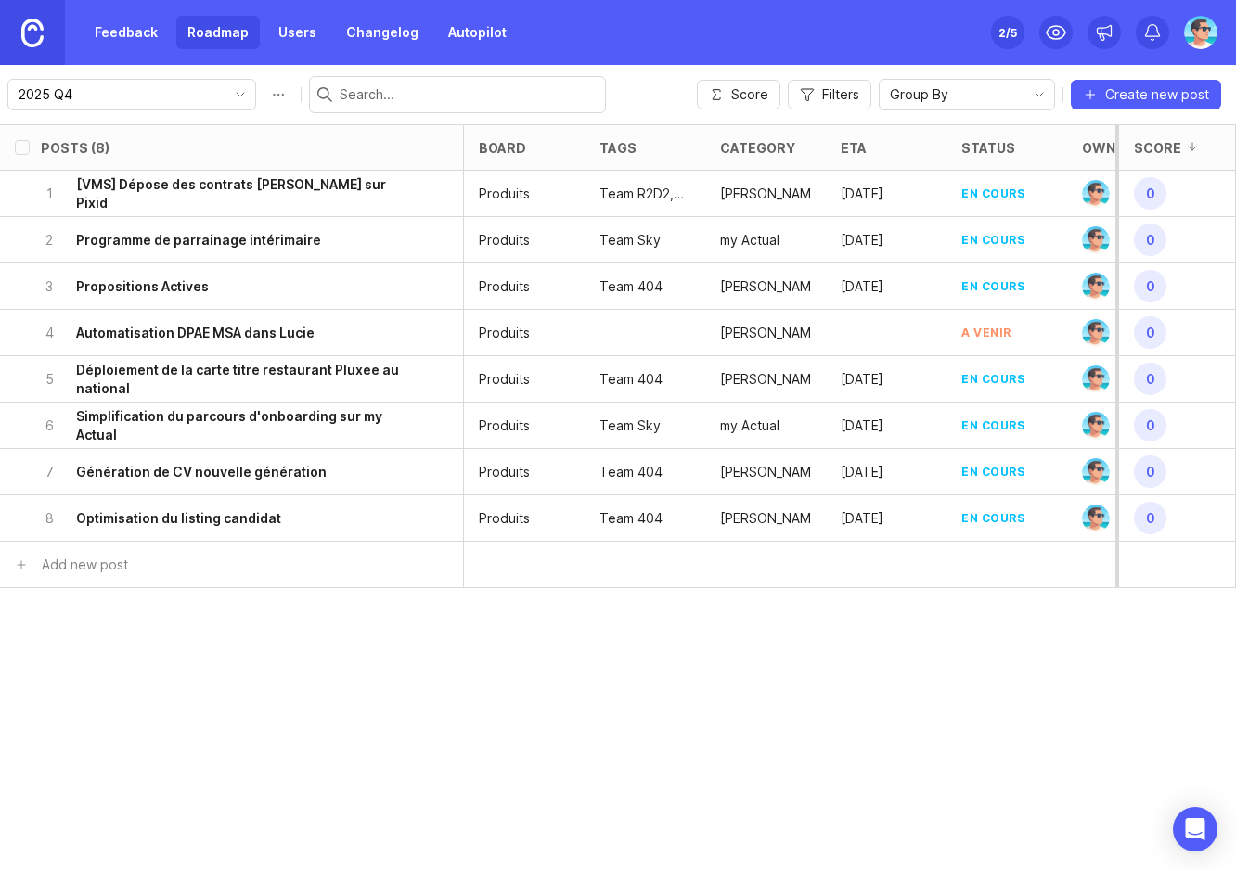
click at [240, 36] on link "Roadmap" at bounding box center [218, 32] width 84 height 33
click at [140, 35] on link "Feedback" at bounding box center [126, 32] width 85 height 33
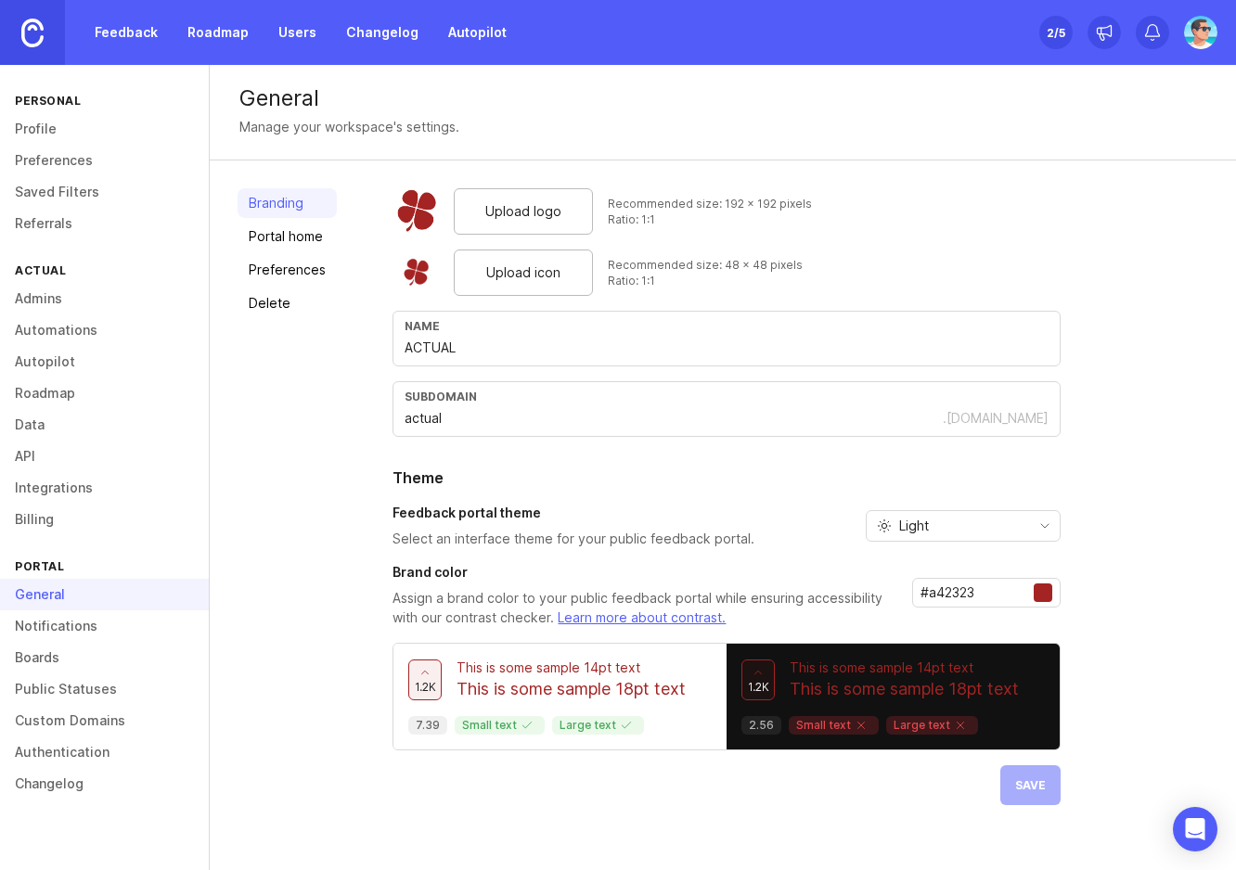
click at [84, 487] on link "Integrations" at bounding box center [104, 488] width 209 height 32
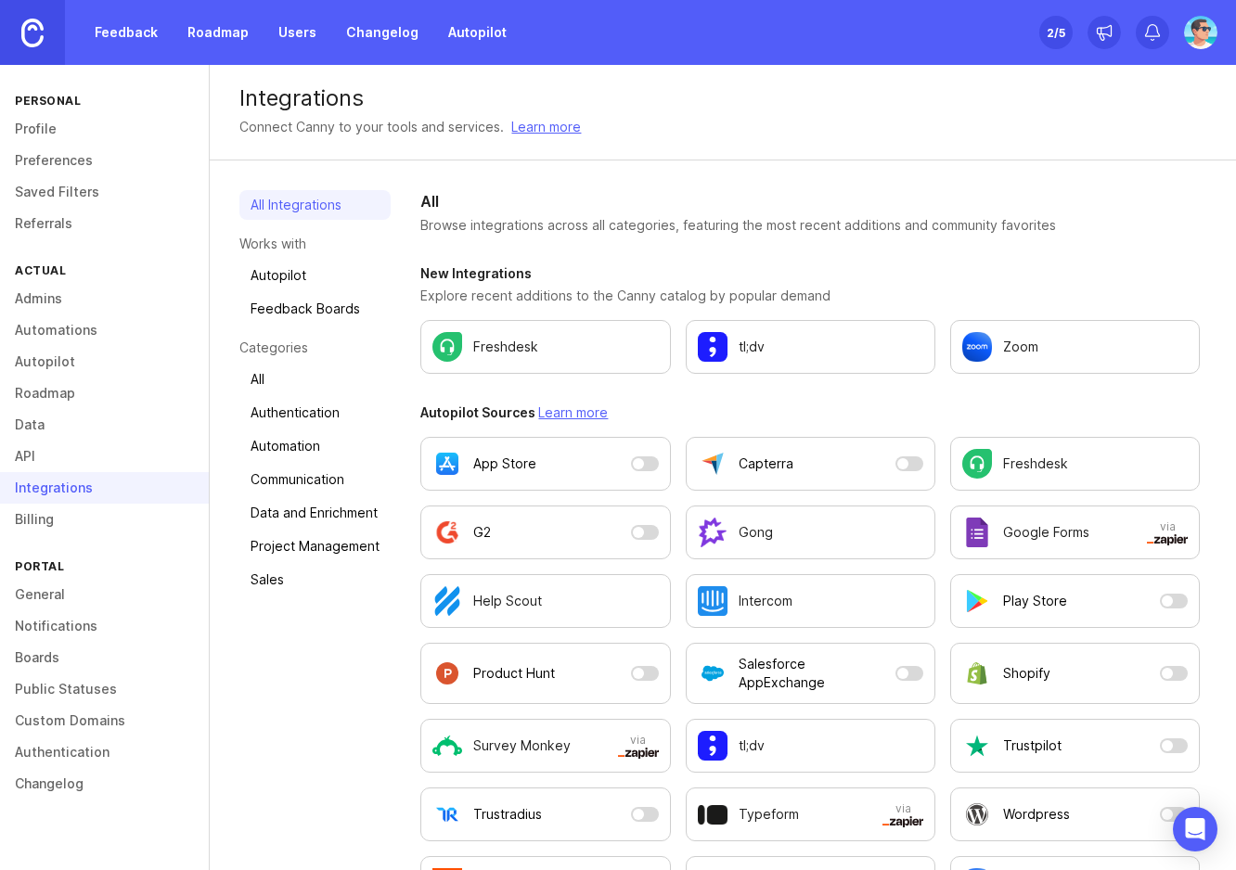
click at [297, 317] on link "Feedback Boards" at bounding box center [314, 309] width 151 height 30
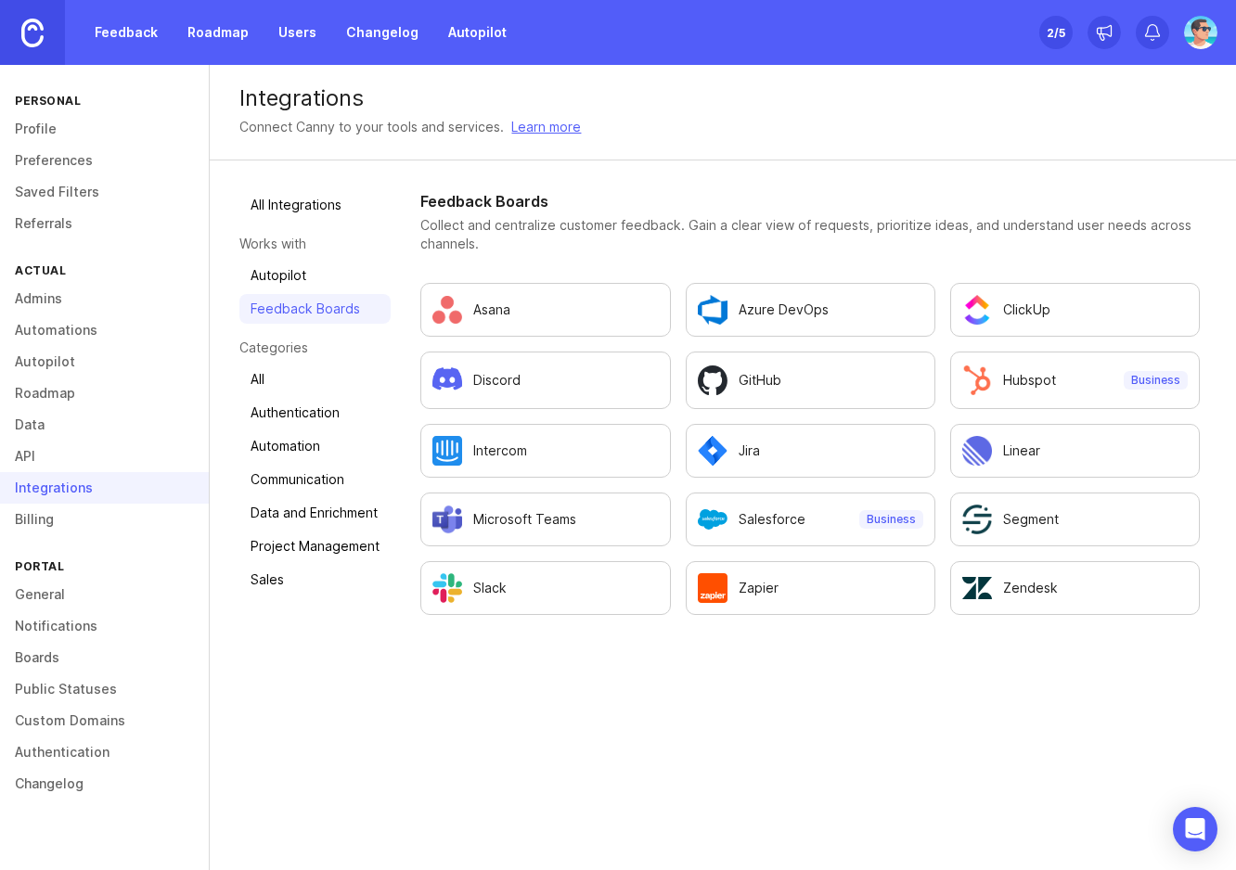
click at [281, 574] on link "Sales" at bounding box center [314, 580] width 151 height 30
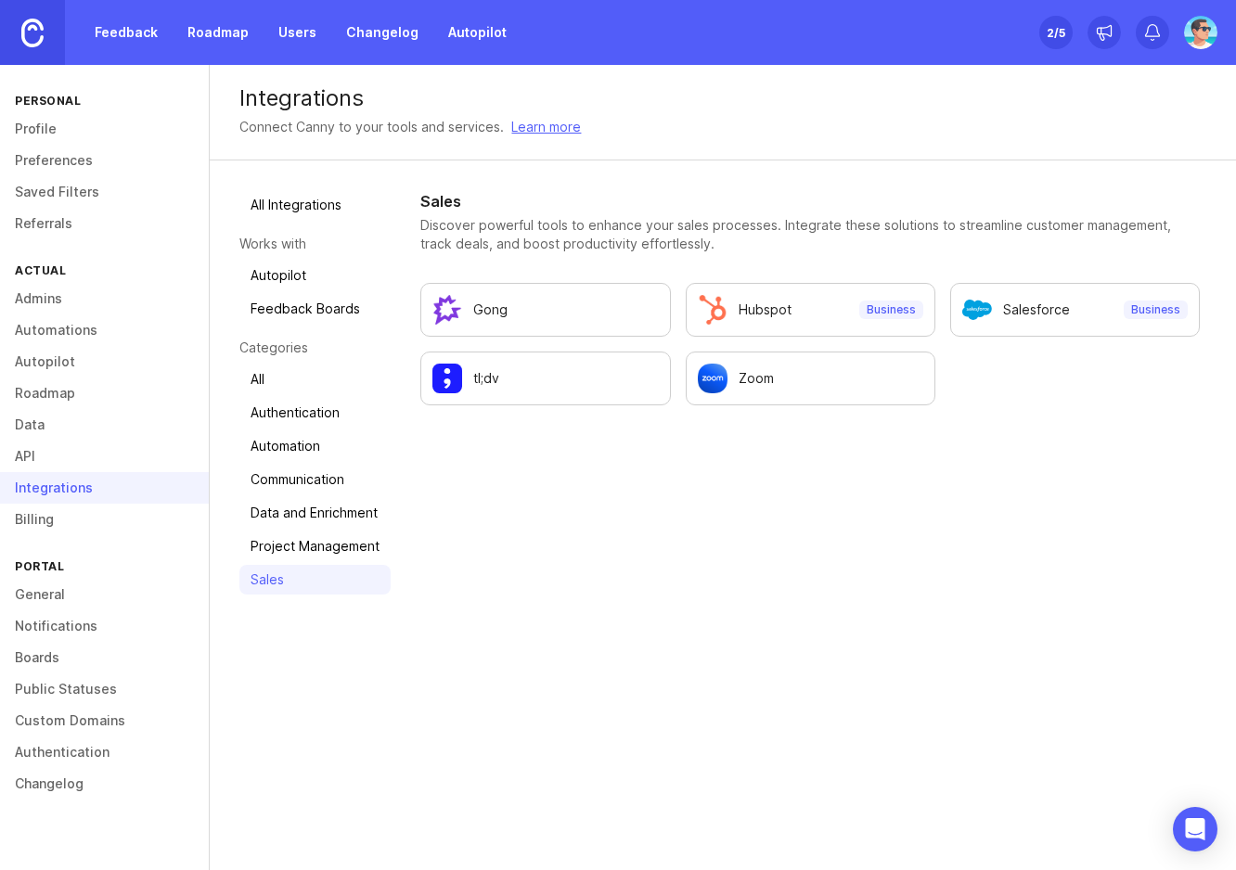
click at [304, 554] on link "Project Management" at bounding box center [314, 547] width 151 height 30
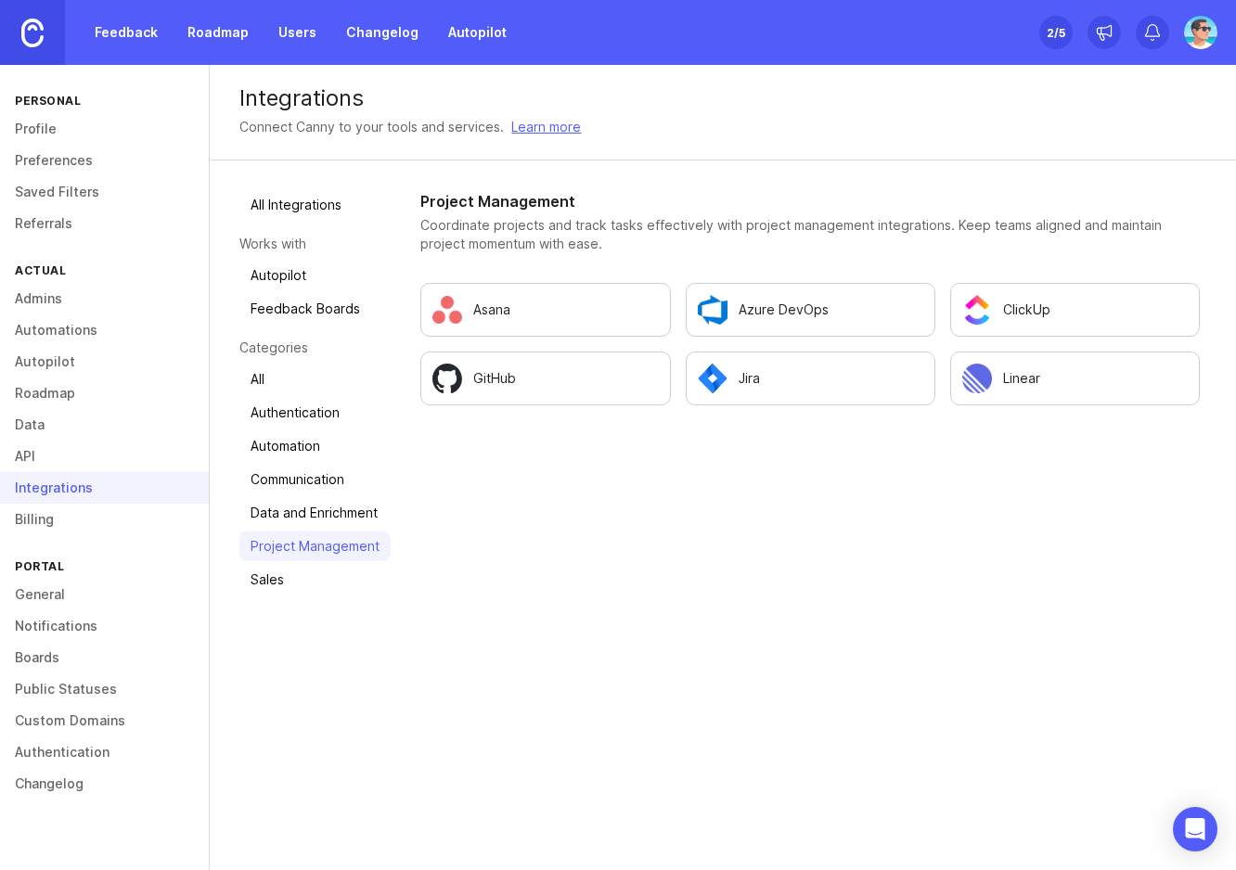
click at [308, 527] on link "Data and Enrichment" at bounding box center [314, 513] width 151 height 30
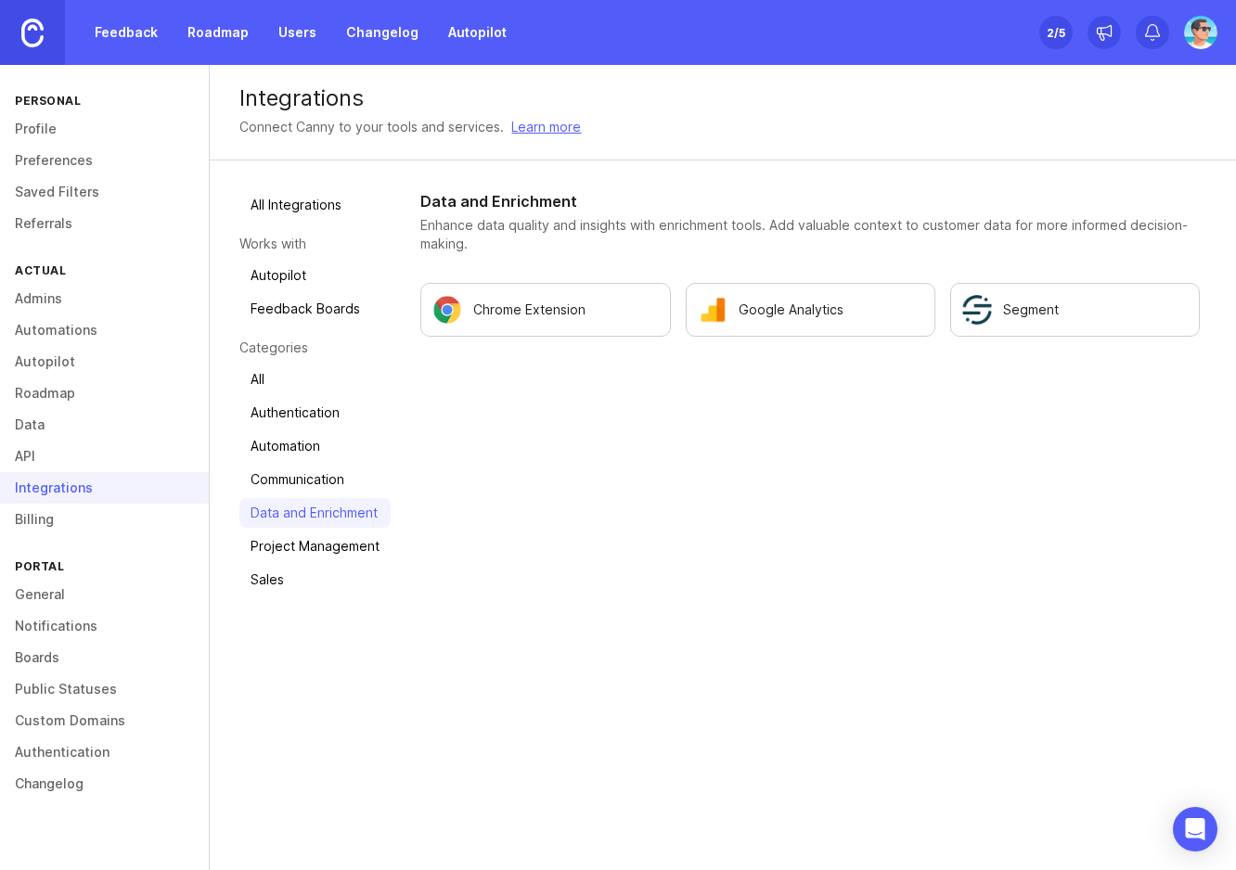
click at [306, 486] on link "Communication" at bounding box center [314, 480] width 151 height 30
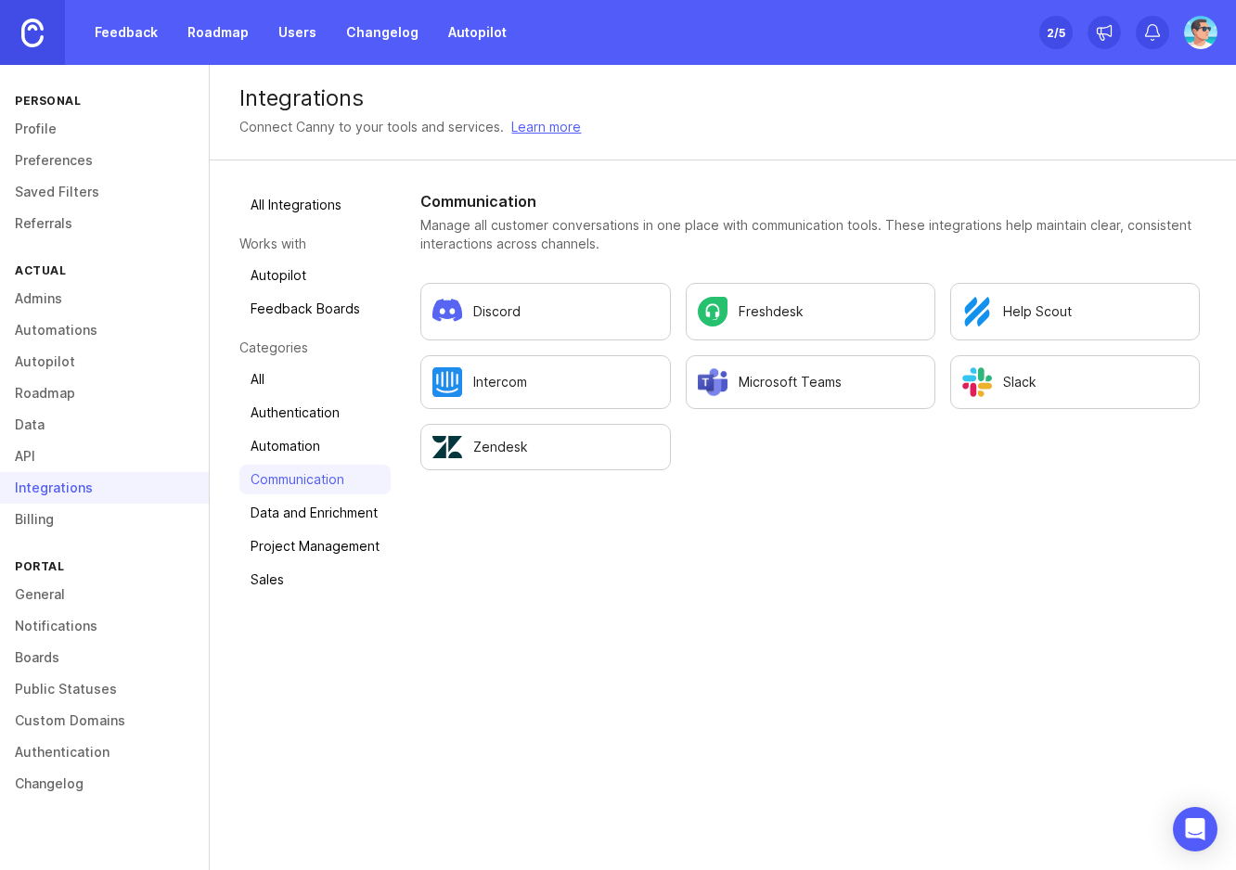
click at [299, 457] on link "Automation" at bounding box center [314, 446] width 151 height 30
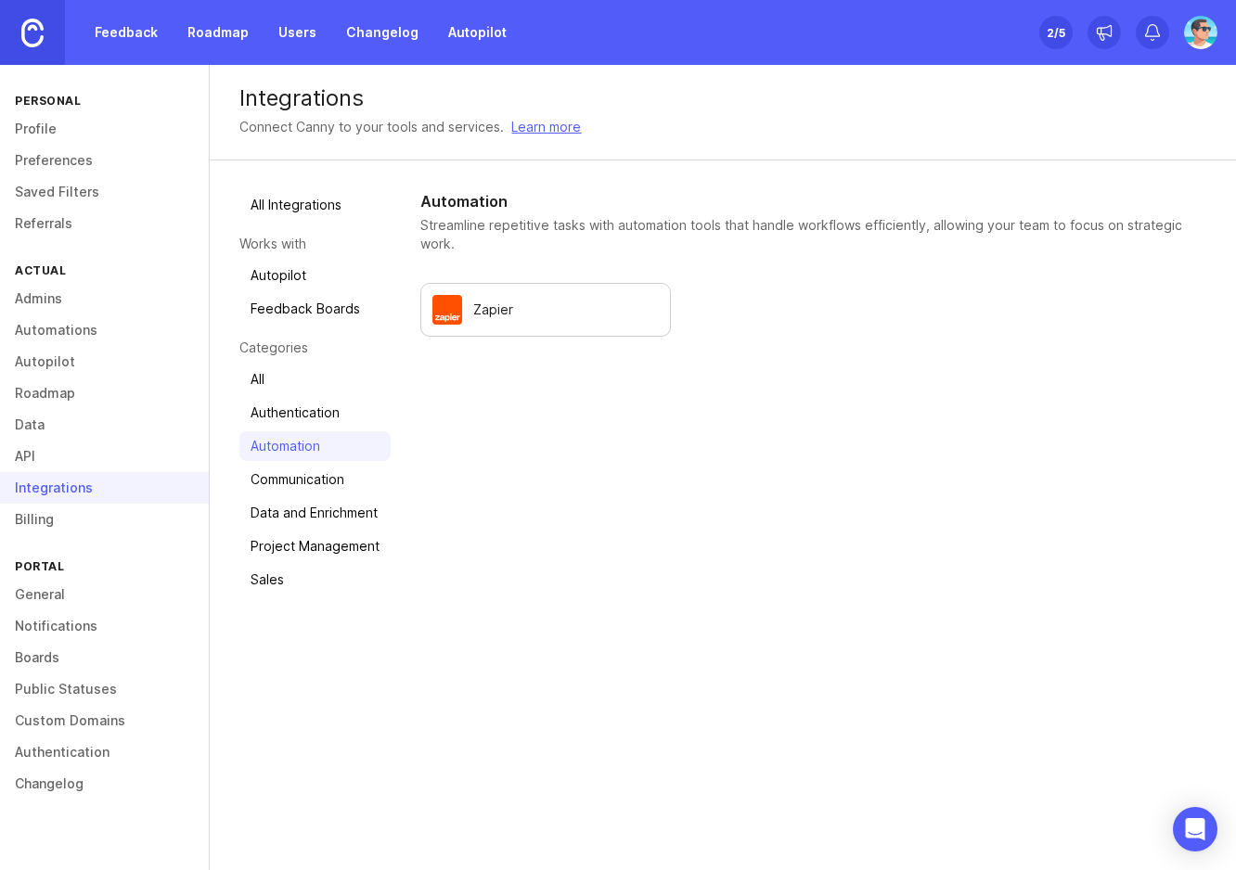
click at [292, 418] on link "Authentication" at bounding box center [314, 413] width 151 height 30
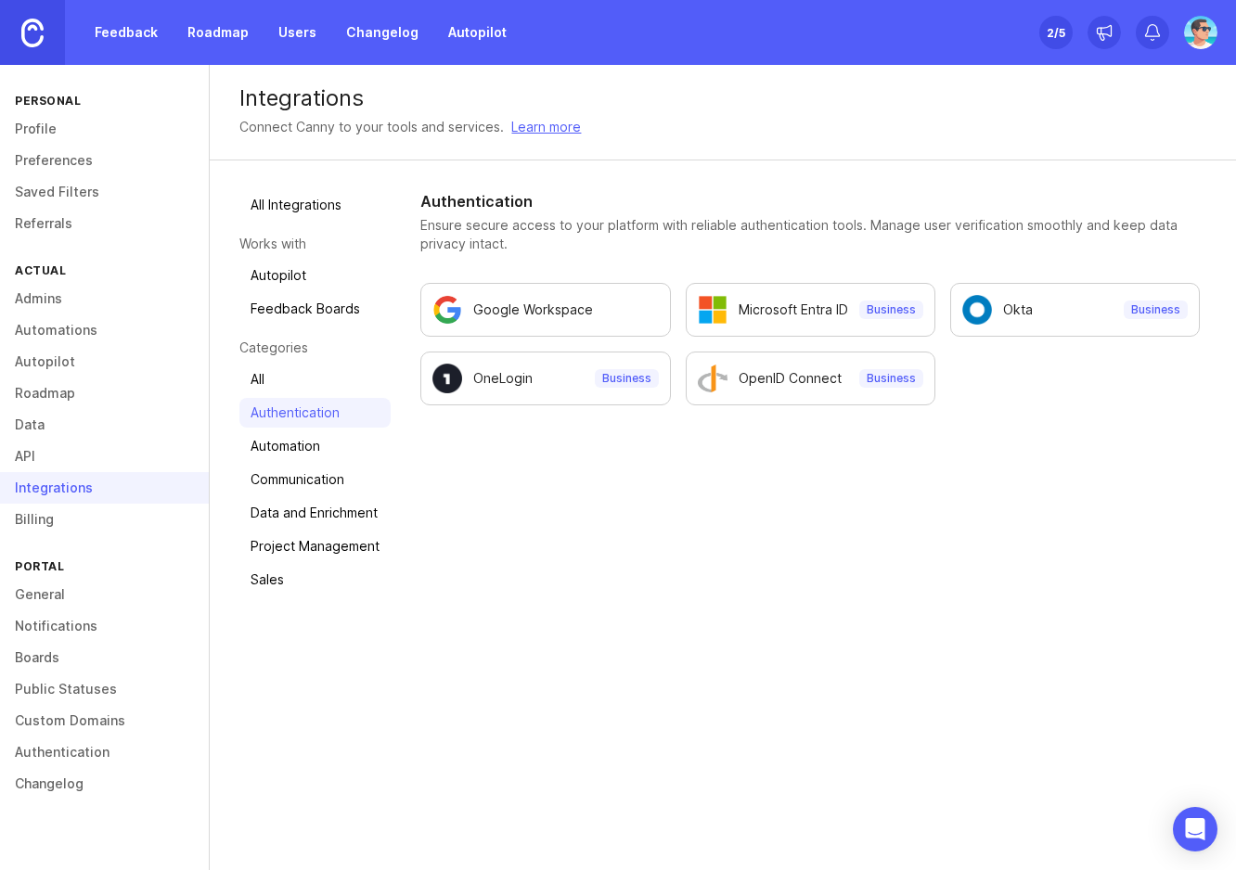
click at [272, 386] on link "All" at bounding box center [314, 380] width 151 height 30
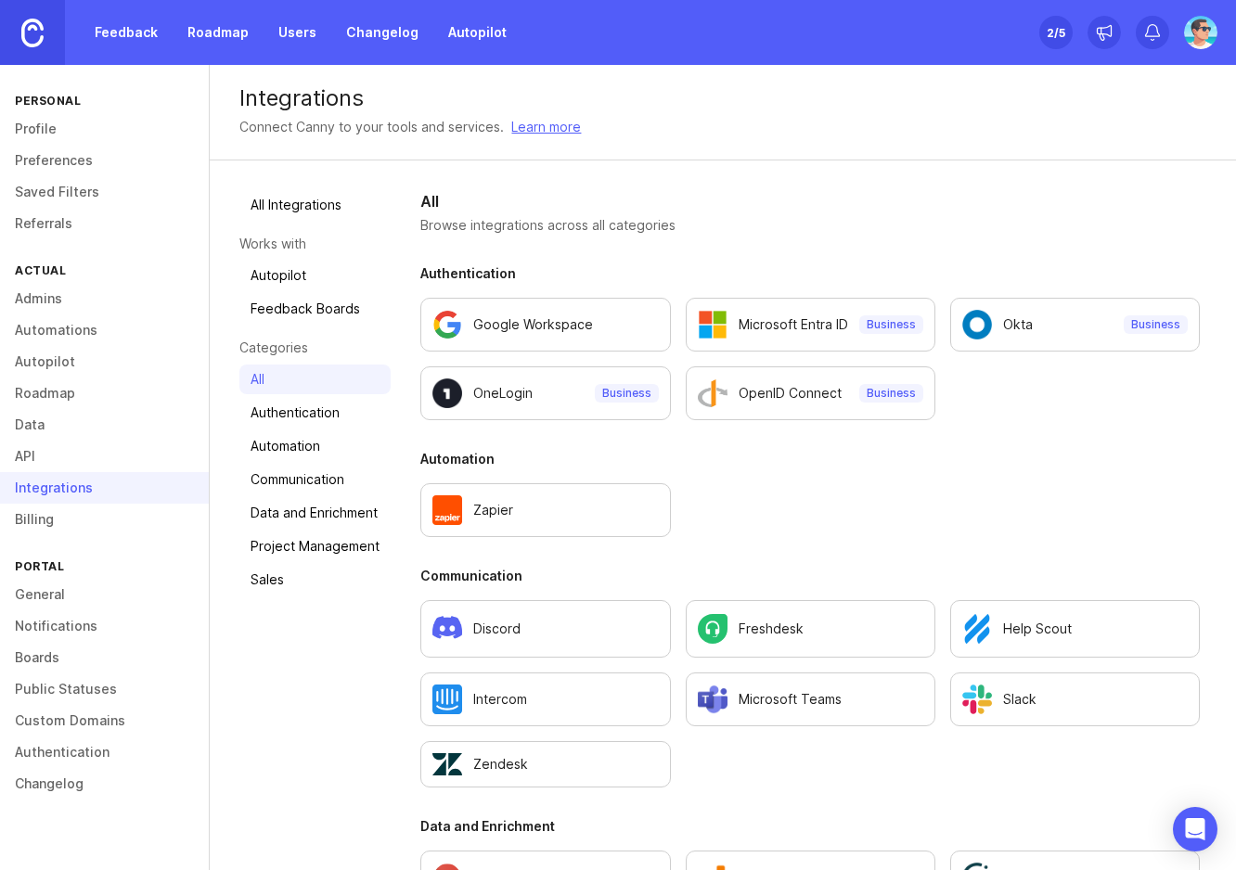
click at [84, 448] on link "API" at bounding box center [104, 457] width 209 height 32
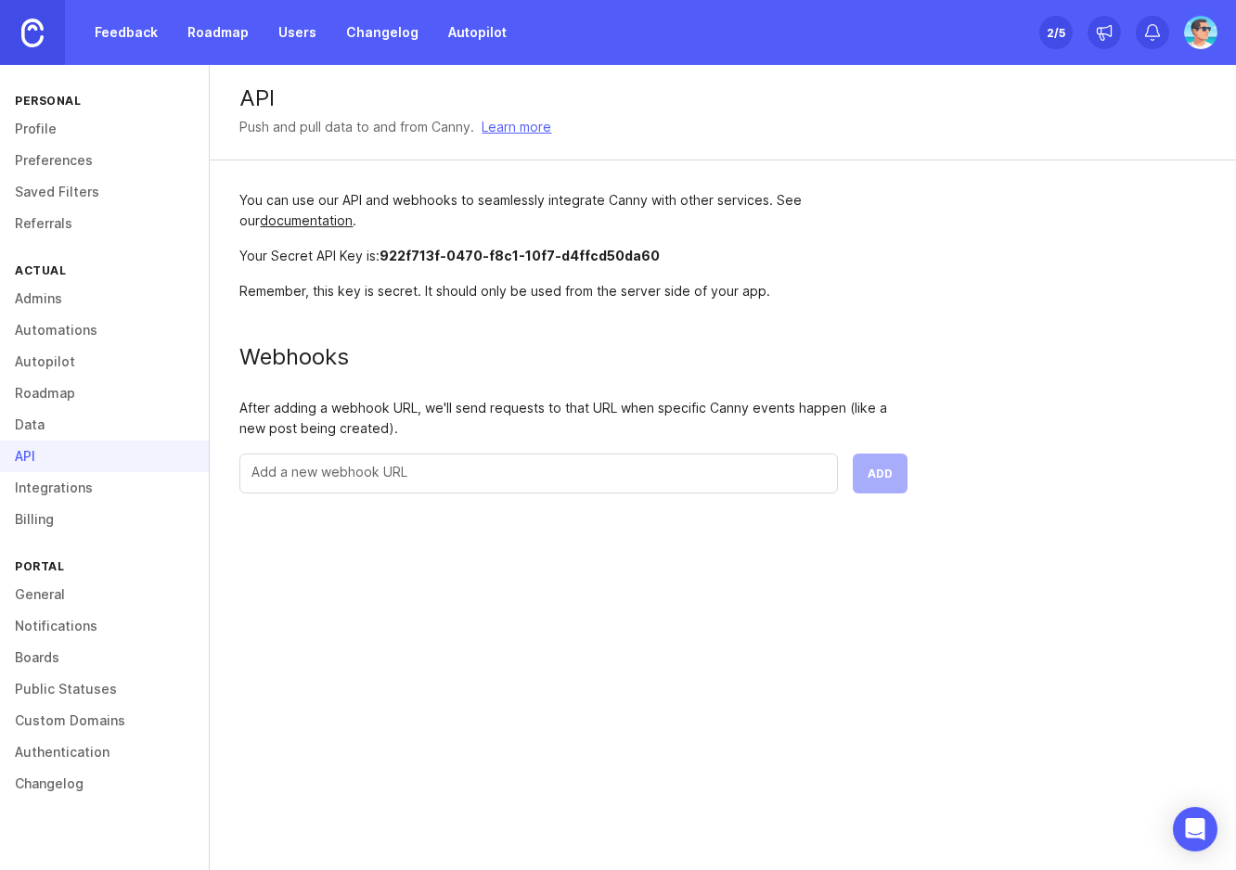
click at [84, 423] on link "Data" at bounding box center [104, 425] width 209 height 32
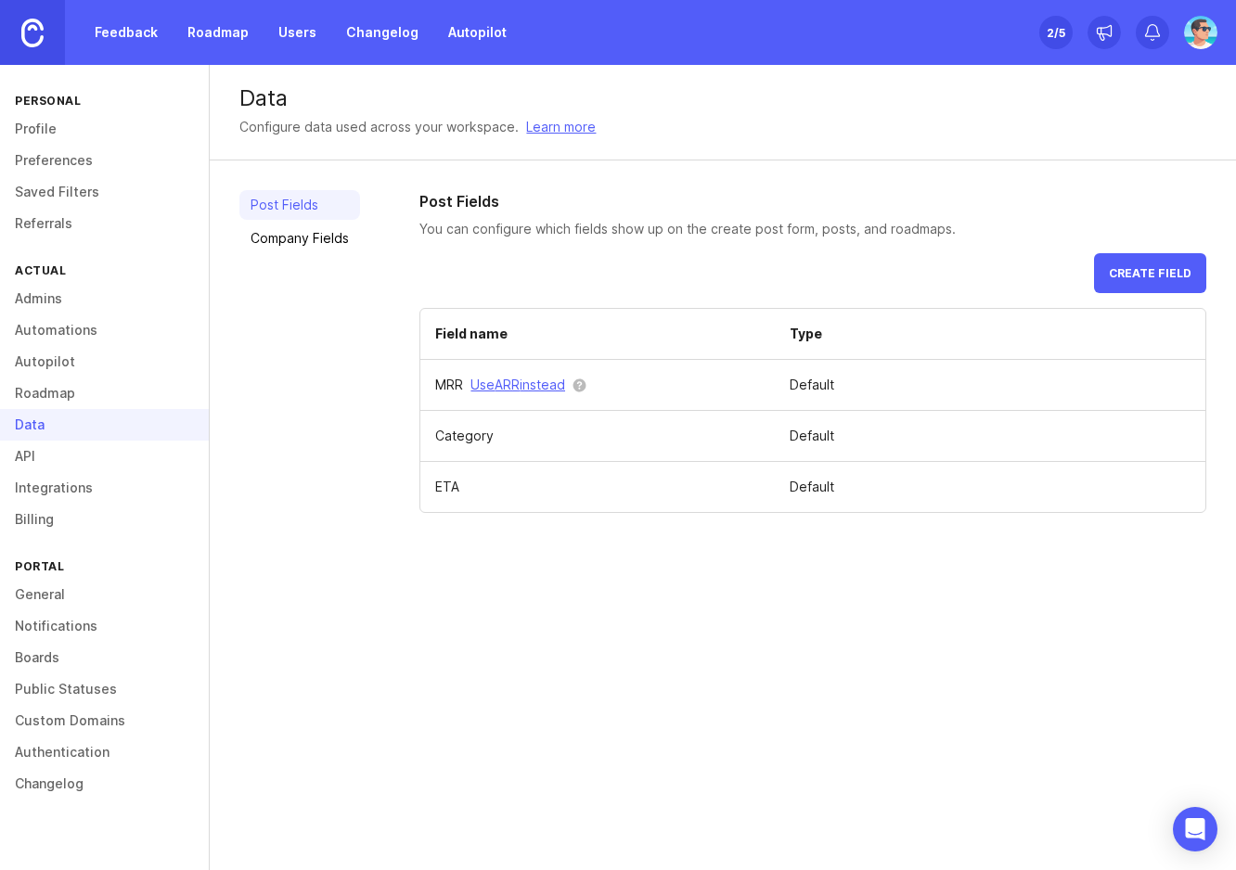
click at [96, 393] on link "Roadmap" at bounding box center [104, 394] width 209 height 32
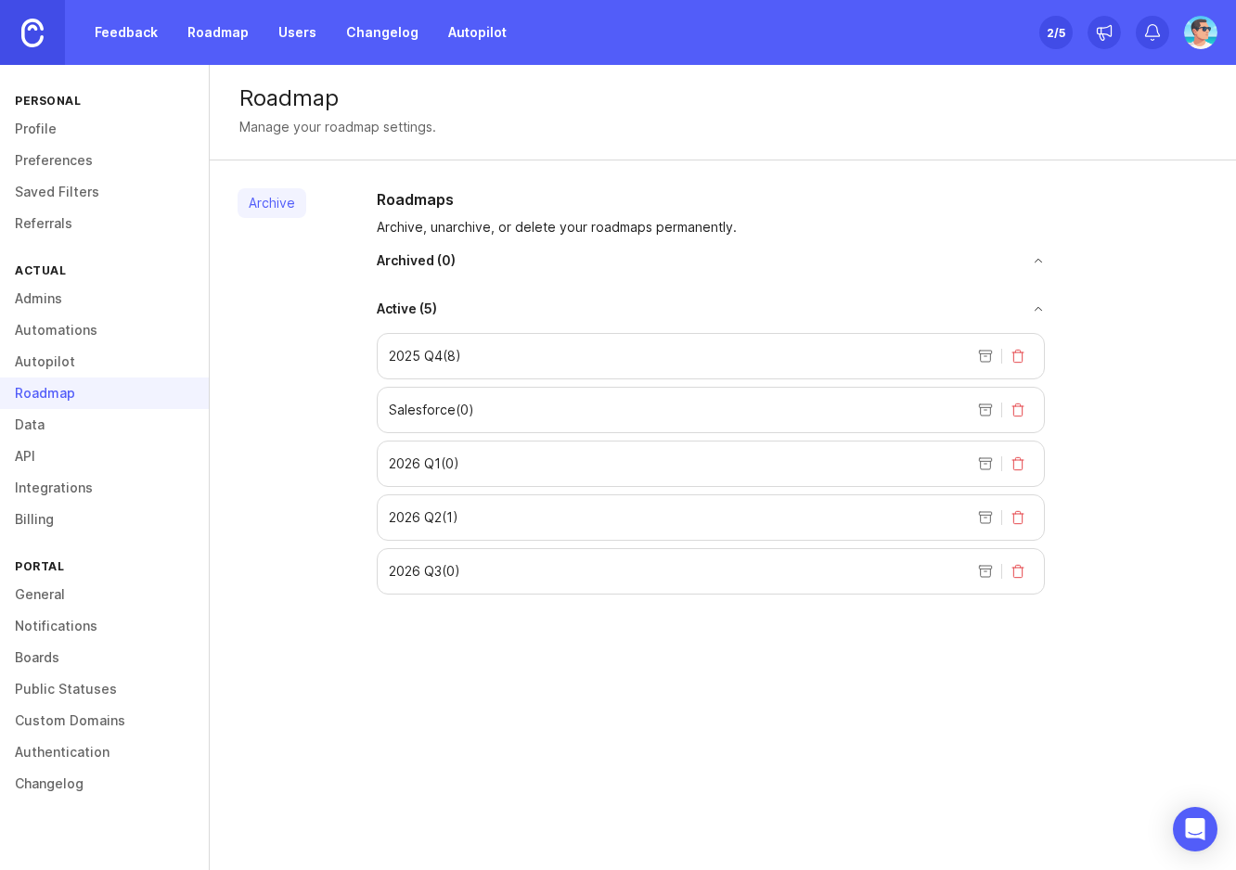
click at [97, 601] on link "General" at bounding box center [104, 595] width 209 height 32
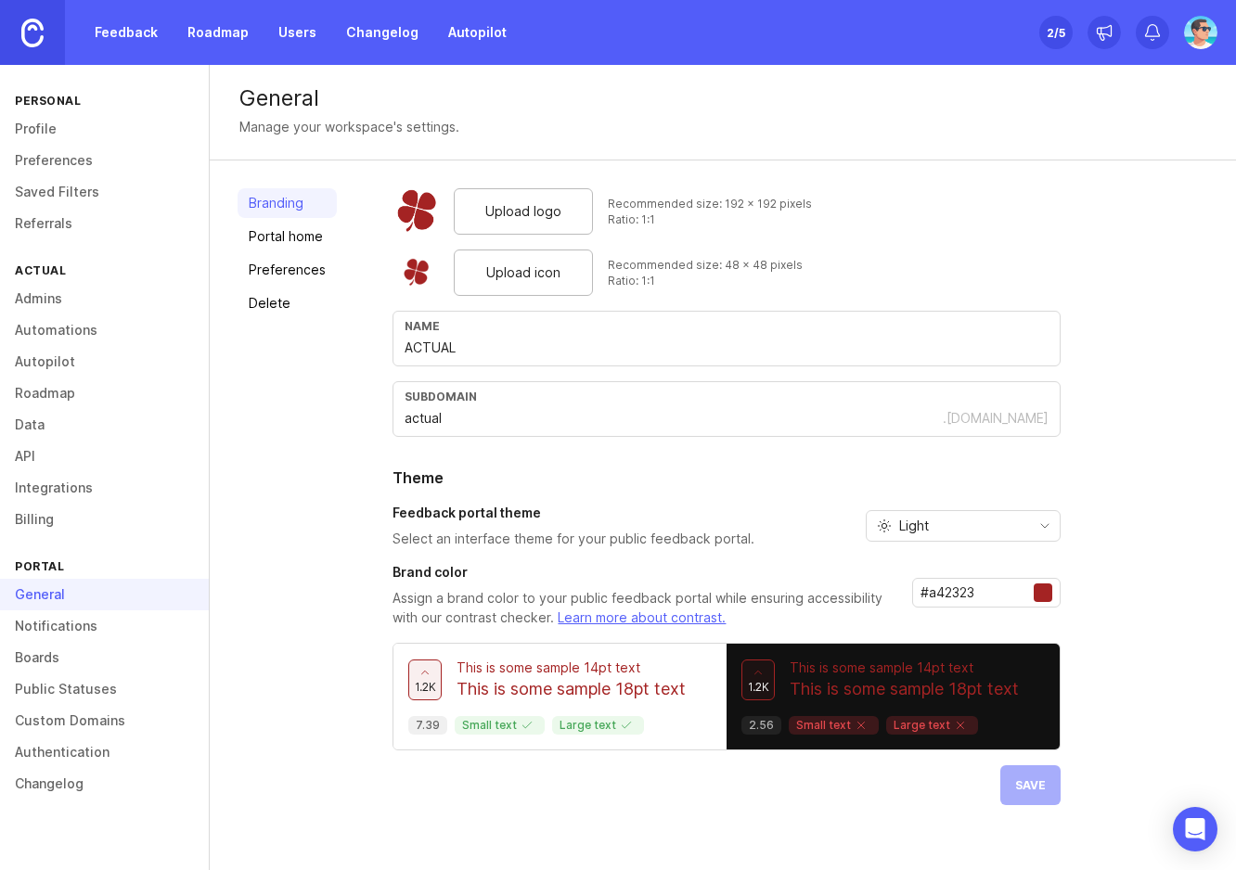
click at [103, 628] on link "Notifications" at bounding box center [104, 627] width 209 height 32
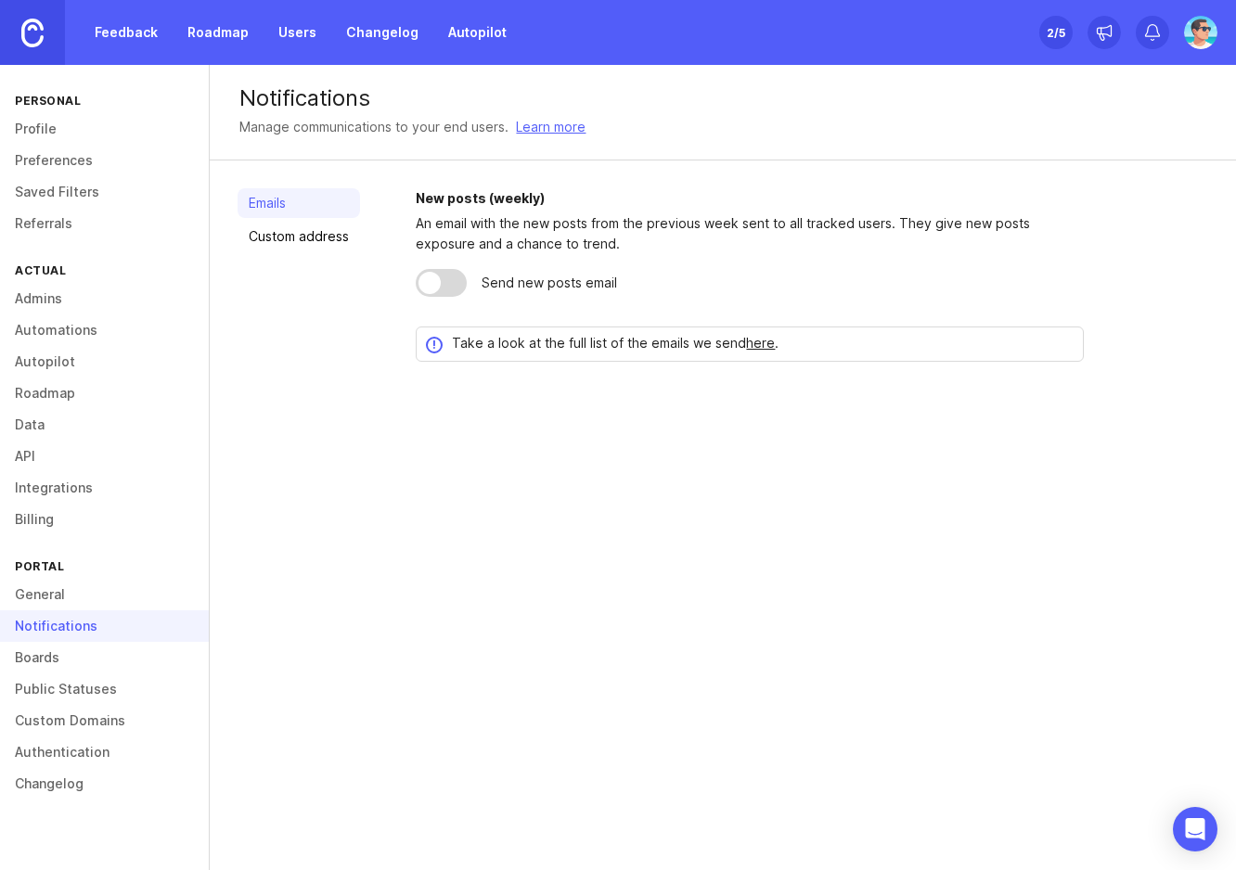
click at [100, 655] on link "Boards" at bounding box center [104, 658] width 209 height 32
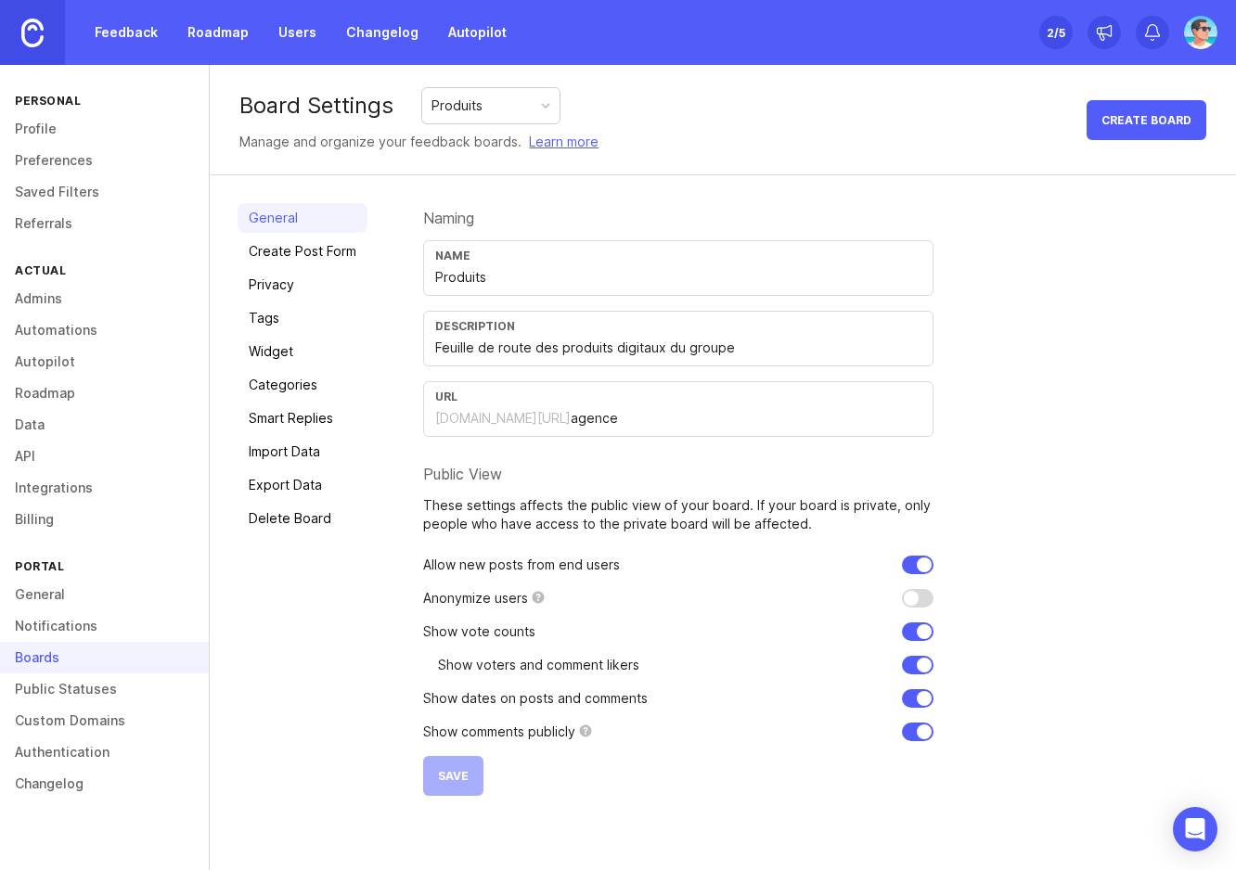
click at [100, 705] on link "Custom Domains" at bounding box center [104, 721] width 209 height 32
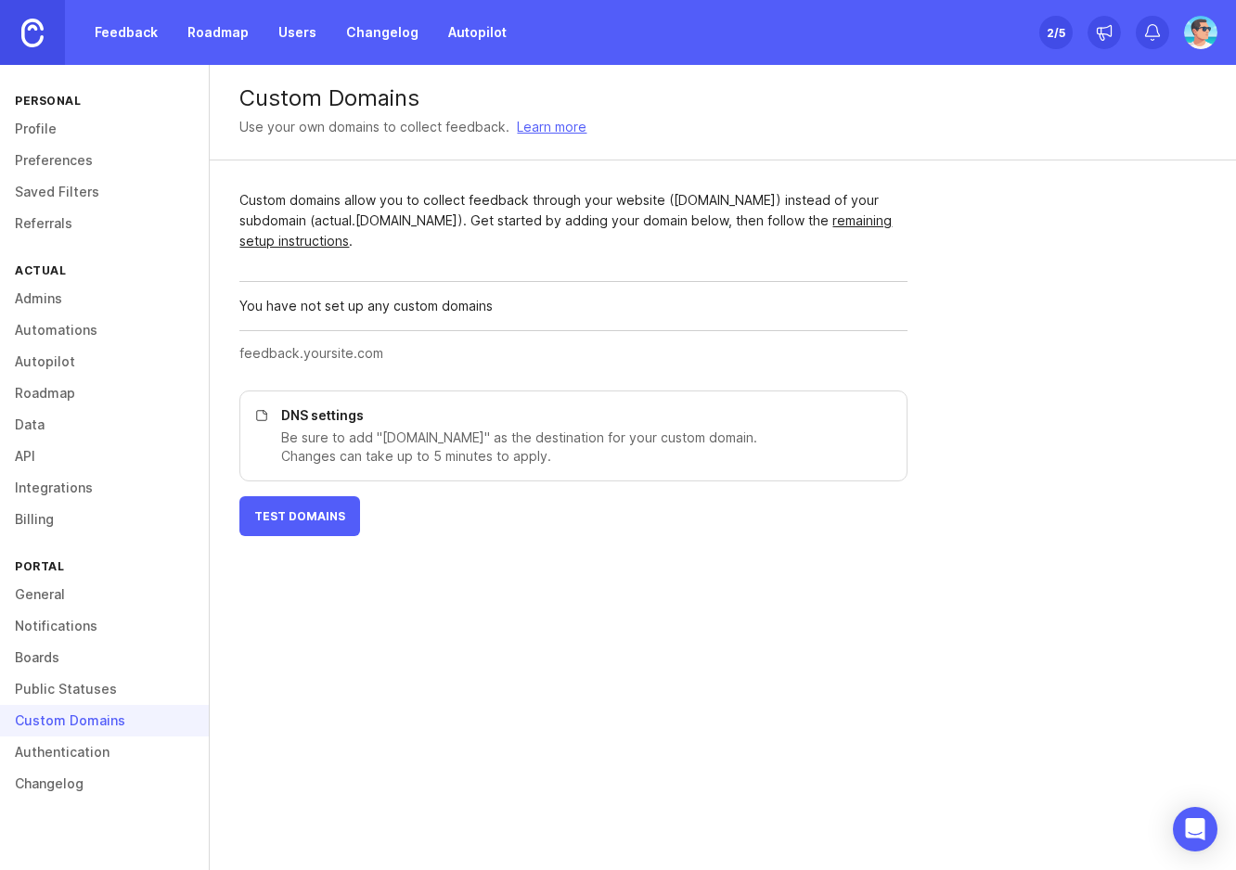
click at [100, 691] on link "Public Statuses" at bounding box center [104, 690] width 209 height 32
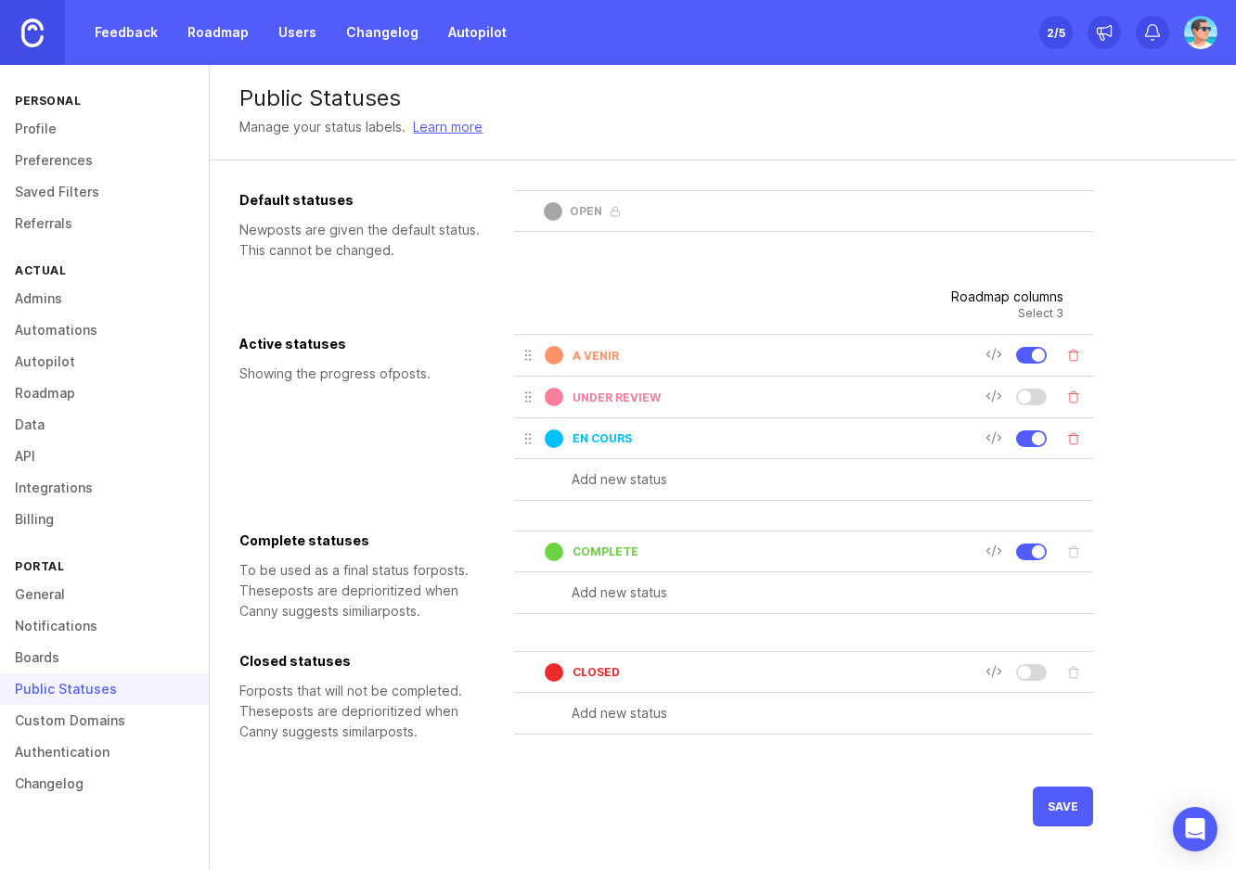
click at [91, 727] on link "Custom Domains" at bounding box center [104, 721] width 209 height 32
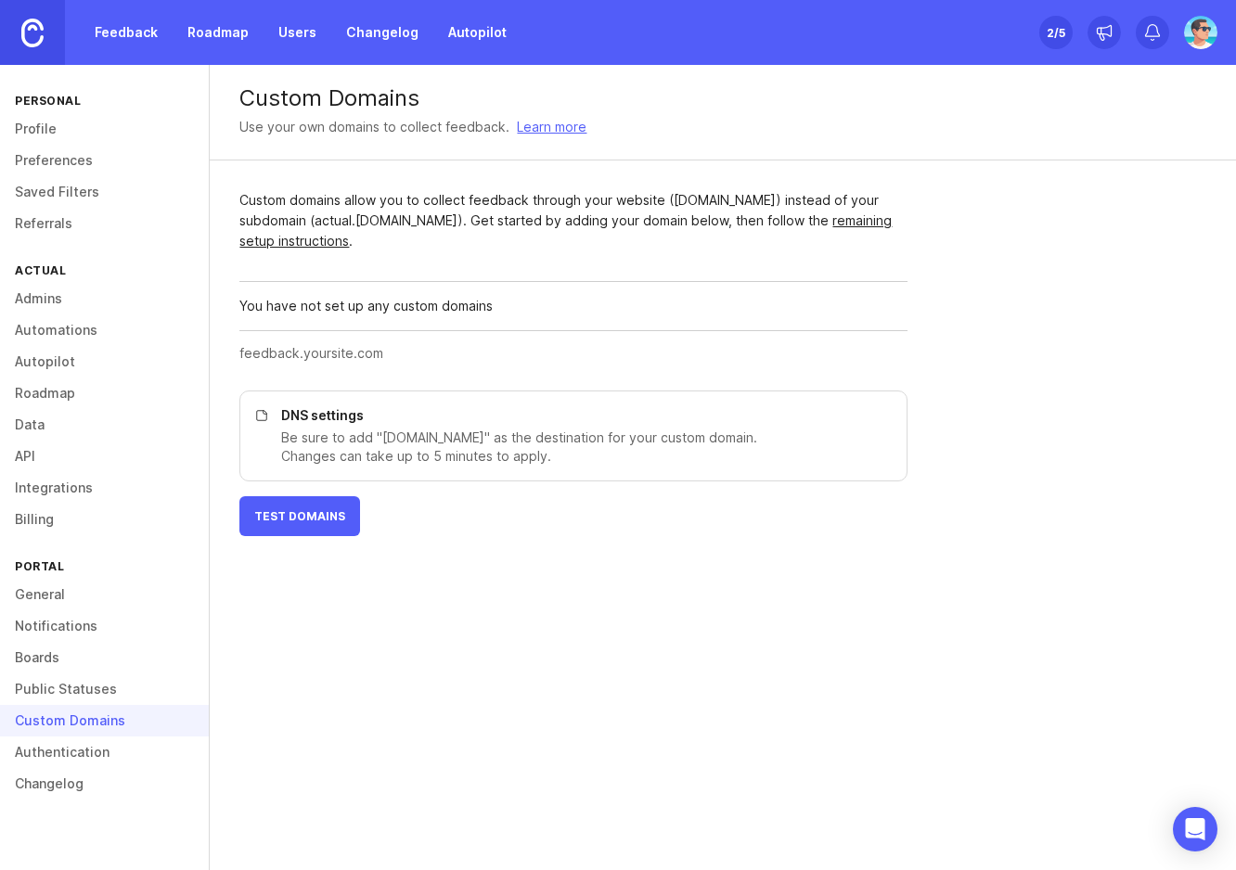
click at [99, 754] on link "Authentication" at bounding box center [104, 753] width 209 height 32
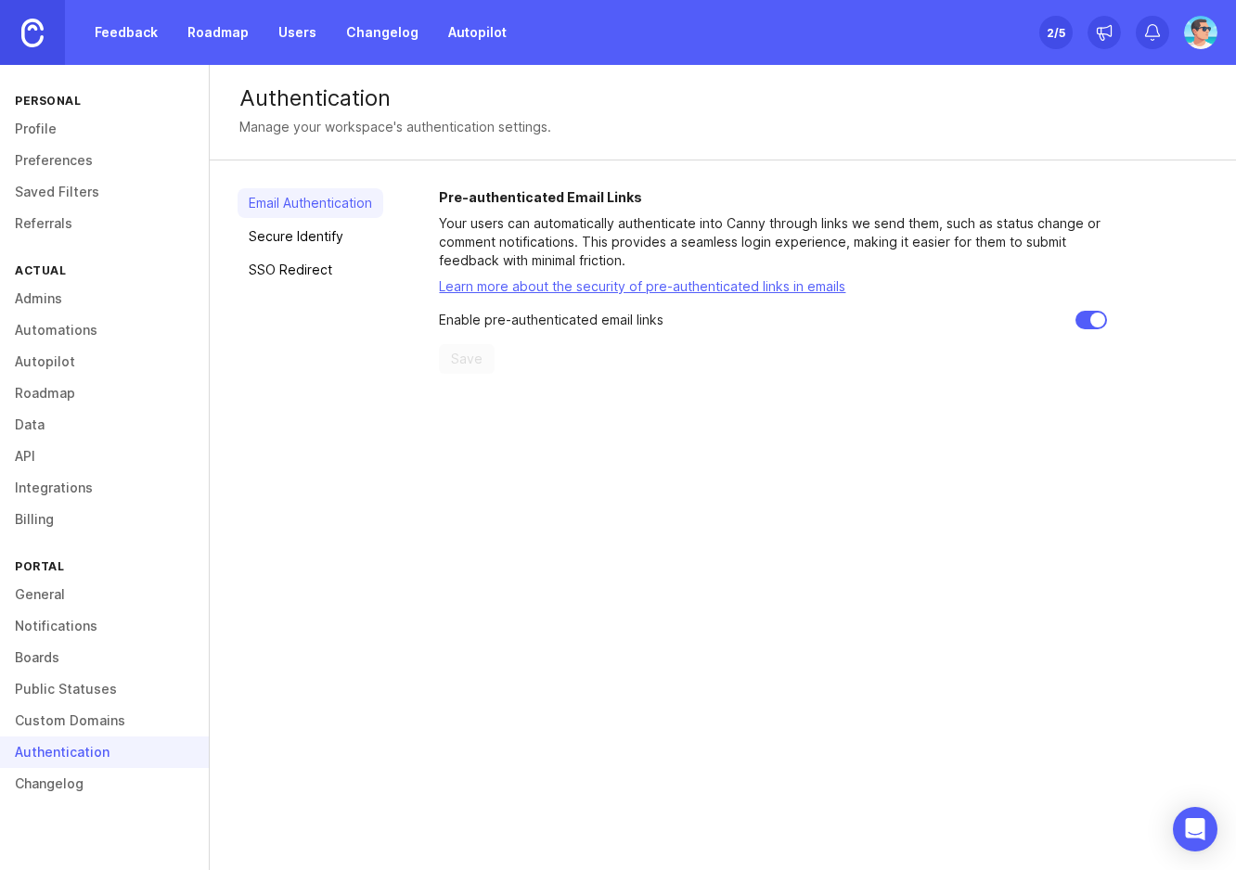
click at [83, 796] on link "Changelog" at bounding box center [104, 784] width 209 height 32
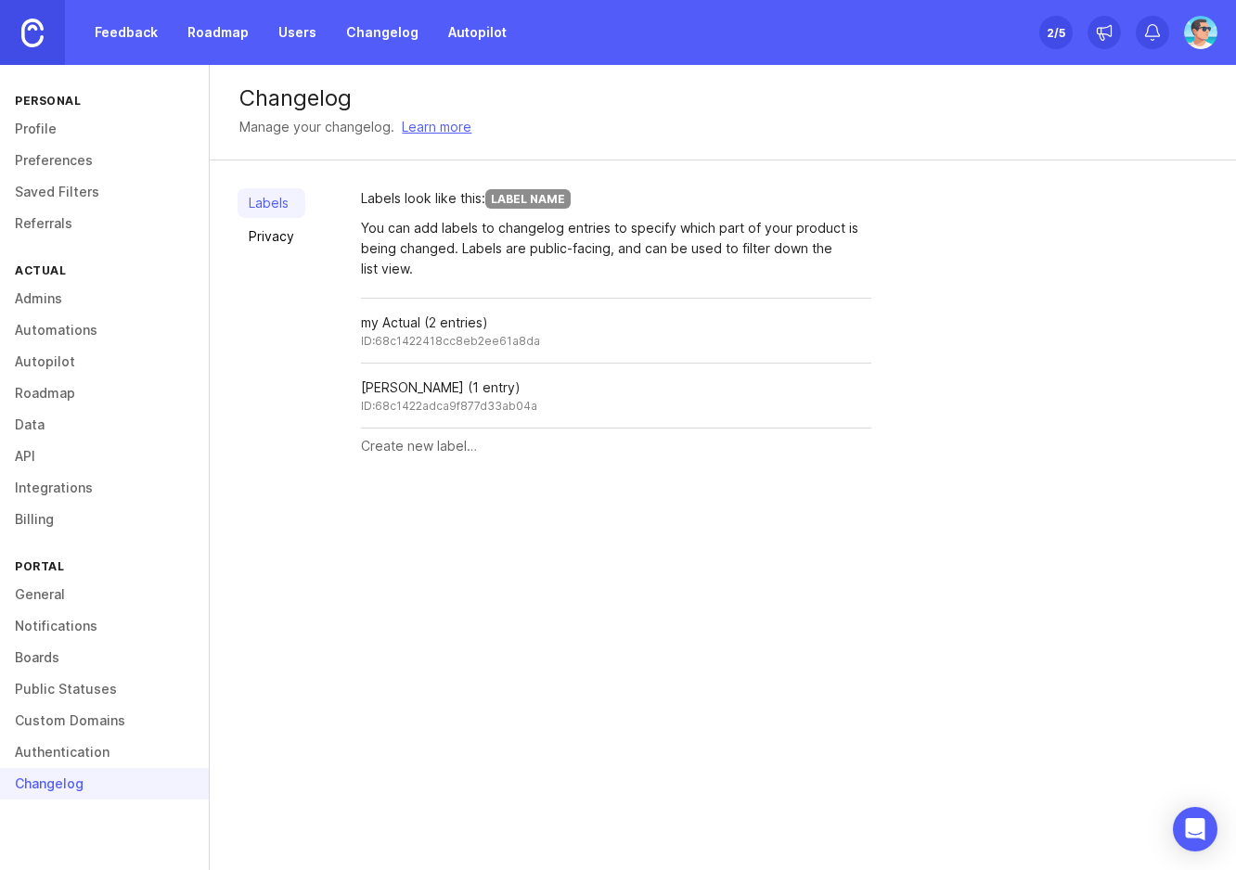
click at [110, 746] on link "Authentication" at bounding box center [104, 753] width 209 height 32
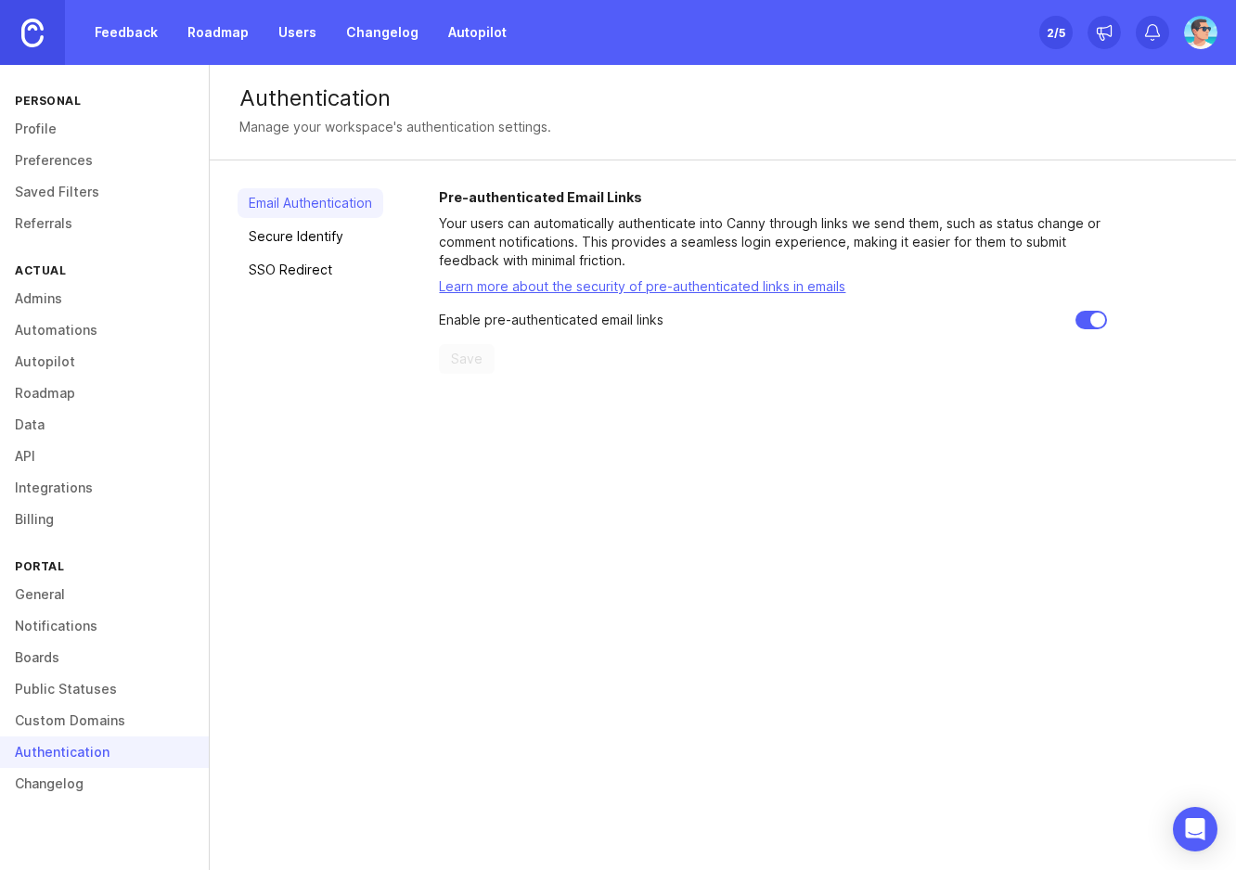
click at [318, 277] on link "SSO Redirect" at bounding box center [311, 270] width 146 height 30
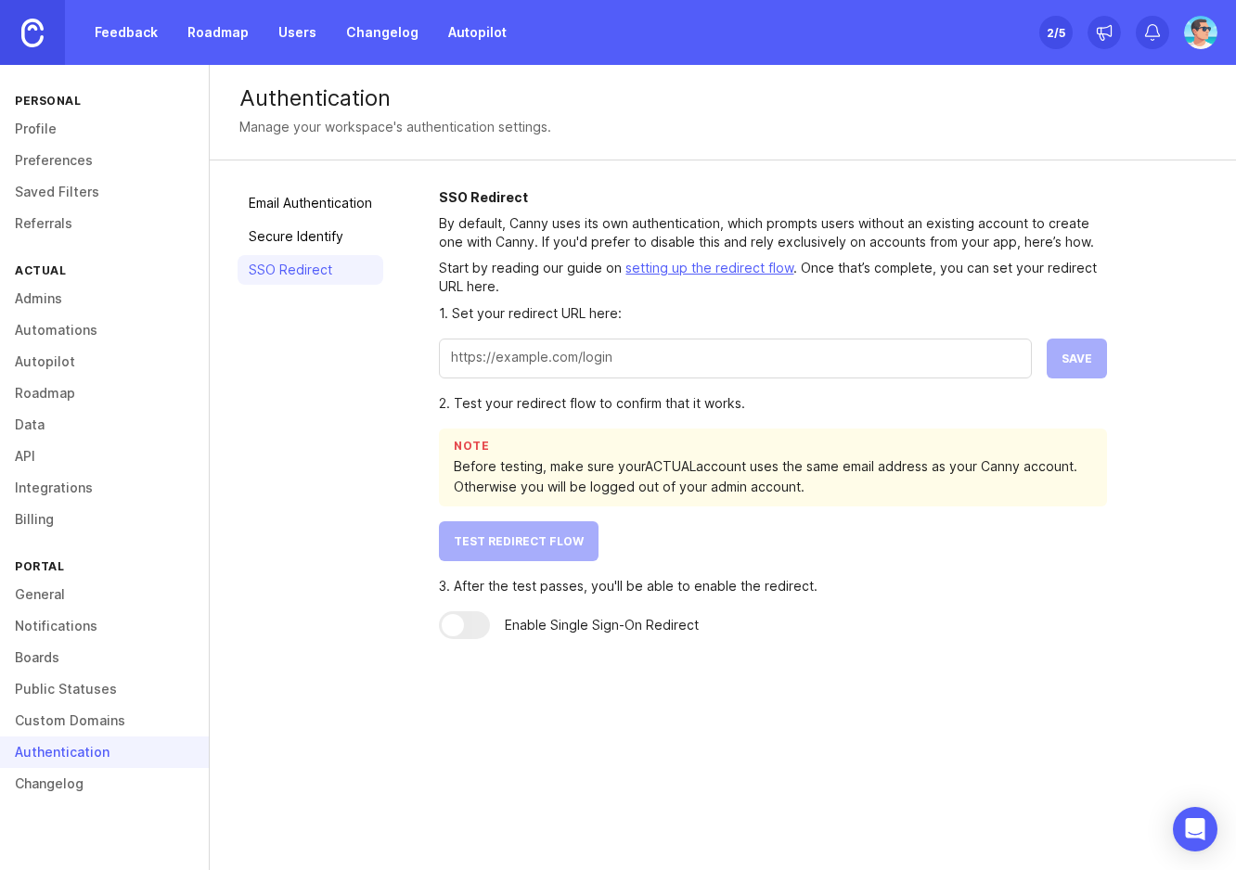
click at [483, 312] on div "1. Set your redirect URL here:" at bounding box center [773, 313] width 668 height 20
click at [436, 477] on div "Email Authentication Secure Identify SSO Redirect SSO Redirect By default, Cann…" at bounding box center [723, 414] width 1026 height 507
click at [448, 625] on div at bounding box center [453, 625] width 22 height 22
click at [483, 352] on input "text" at bounding box center [735, 357] width 569 height 20
click at [351, 354] on div "Email Authentication Secure Identify SSO Redirect" at bounding box center [311, 413] width 146 height 451
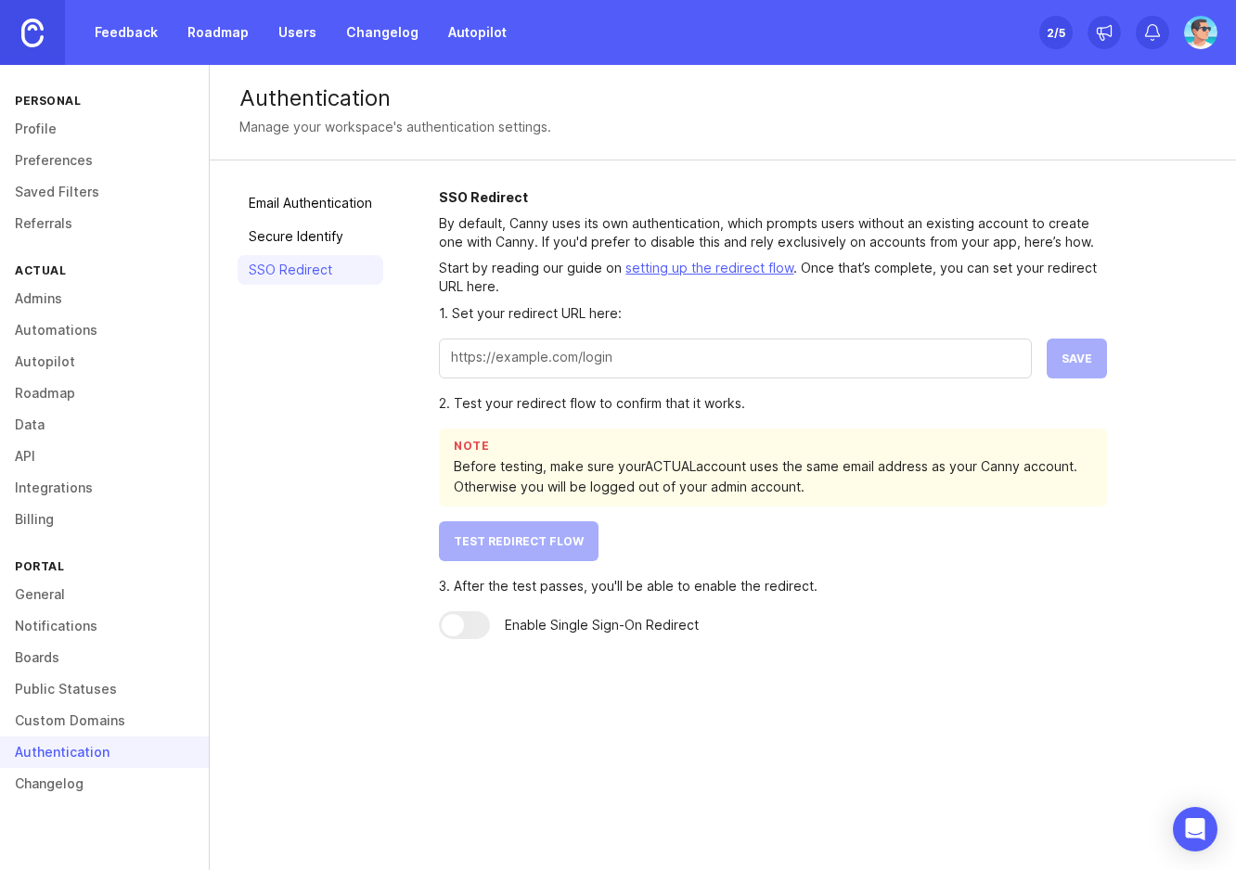
click at [132, 37] on link "Feedback" at bounding box center [126, 32] width 85 height 33
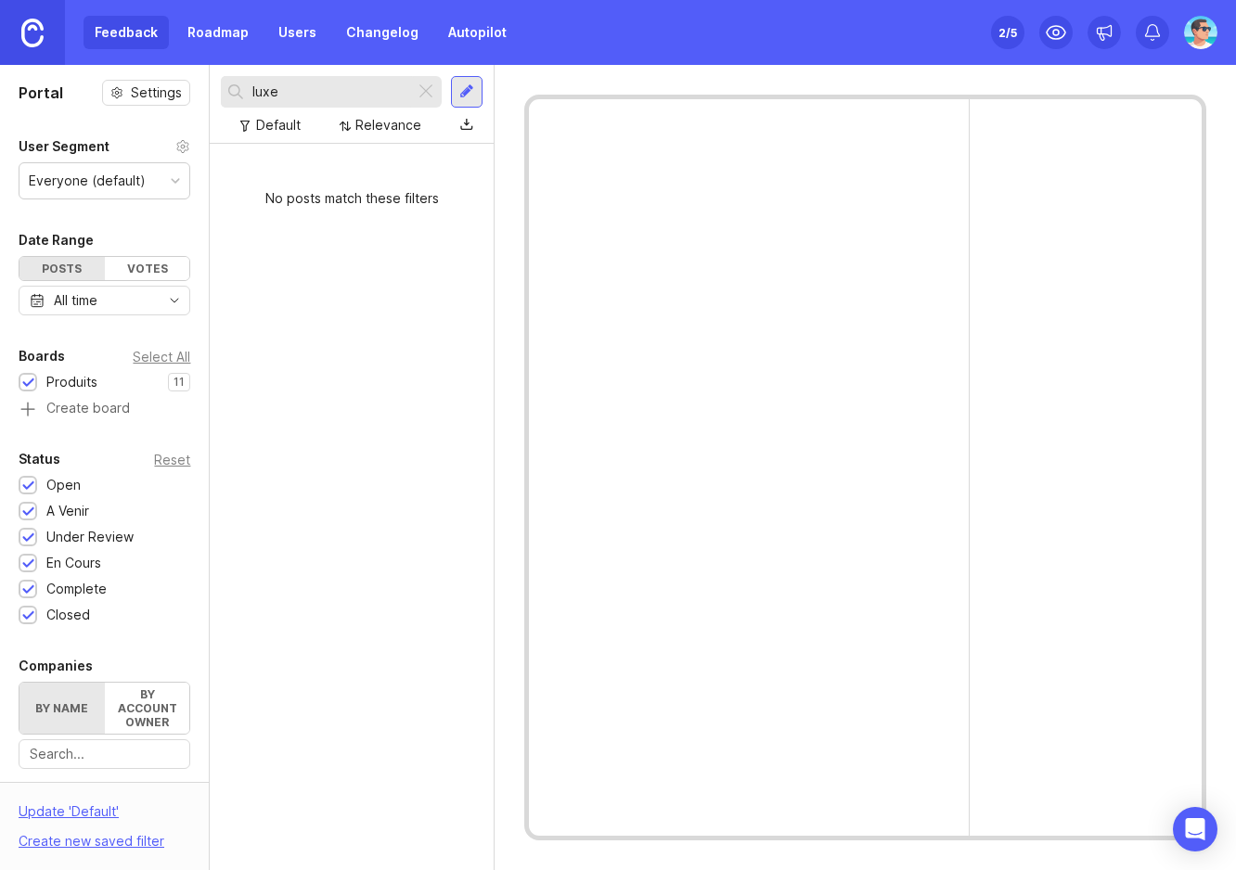
click at [424, 94] on div at bounding box center [426, 92] width 22 height 24
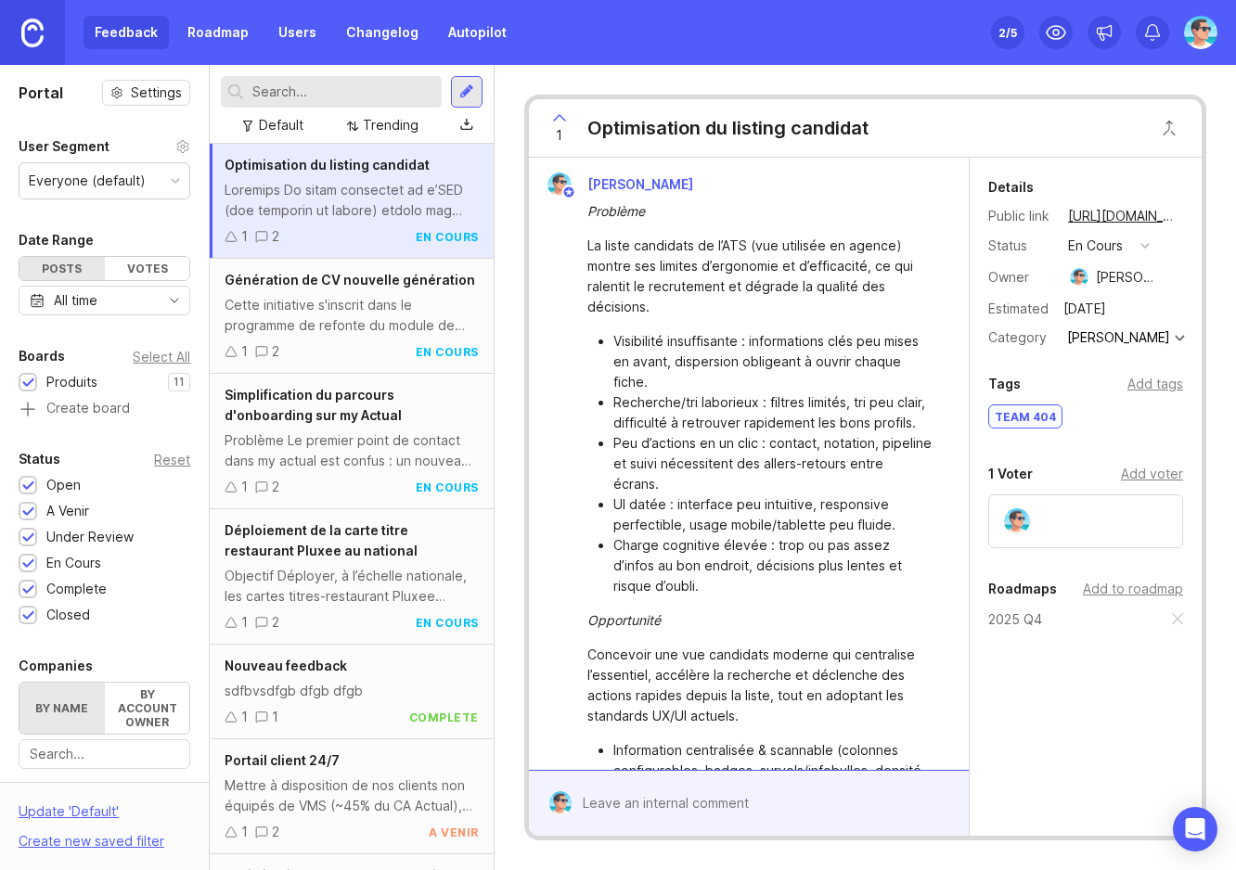
click at [464, 91] on div at bounding box center [466, 92] width 15 height 17
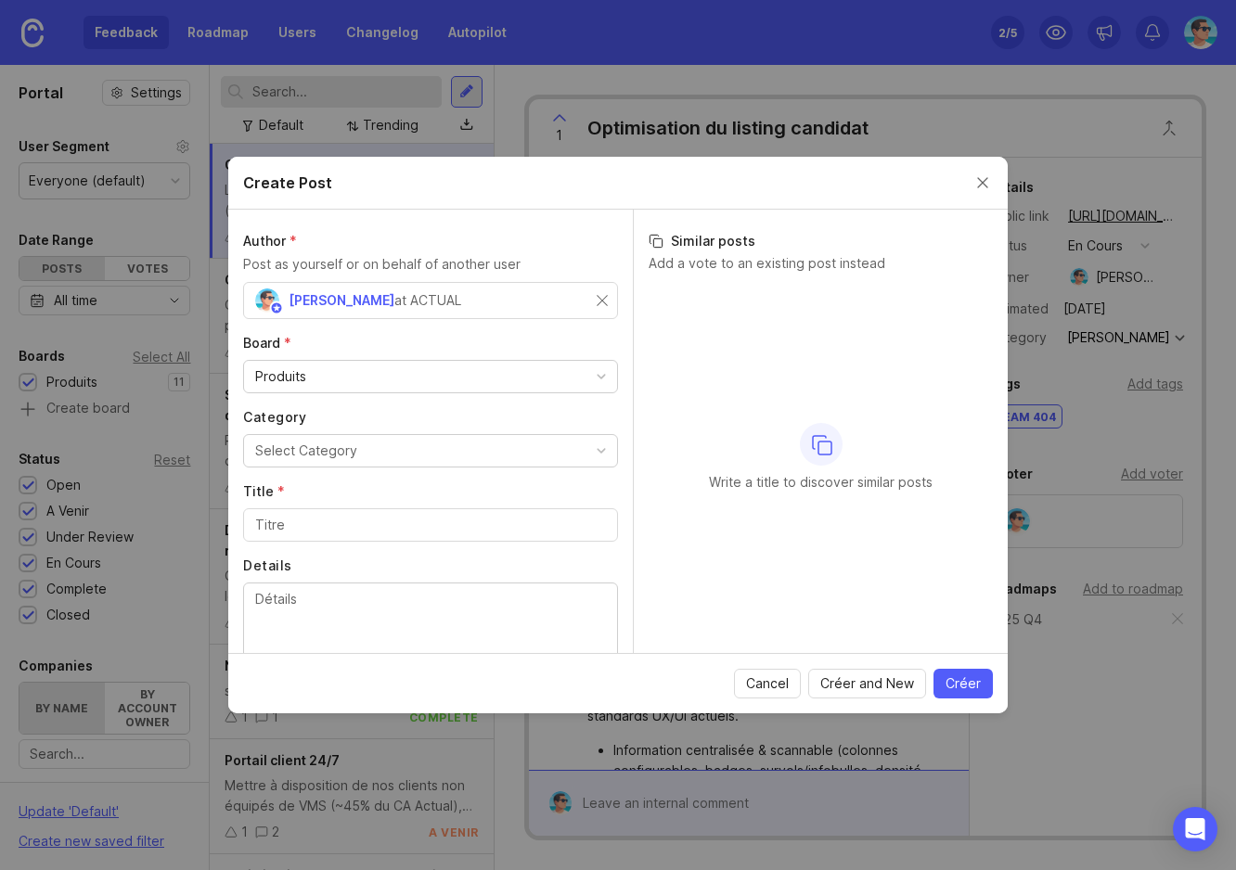
click at [404, 447] on button "Select Category" at bounding box center [430, 450] width 375 height 33
click at [409, 533] on input "Title *" at bounding box center [430, 525] width 351 height 20
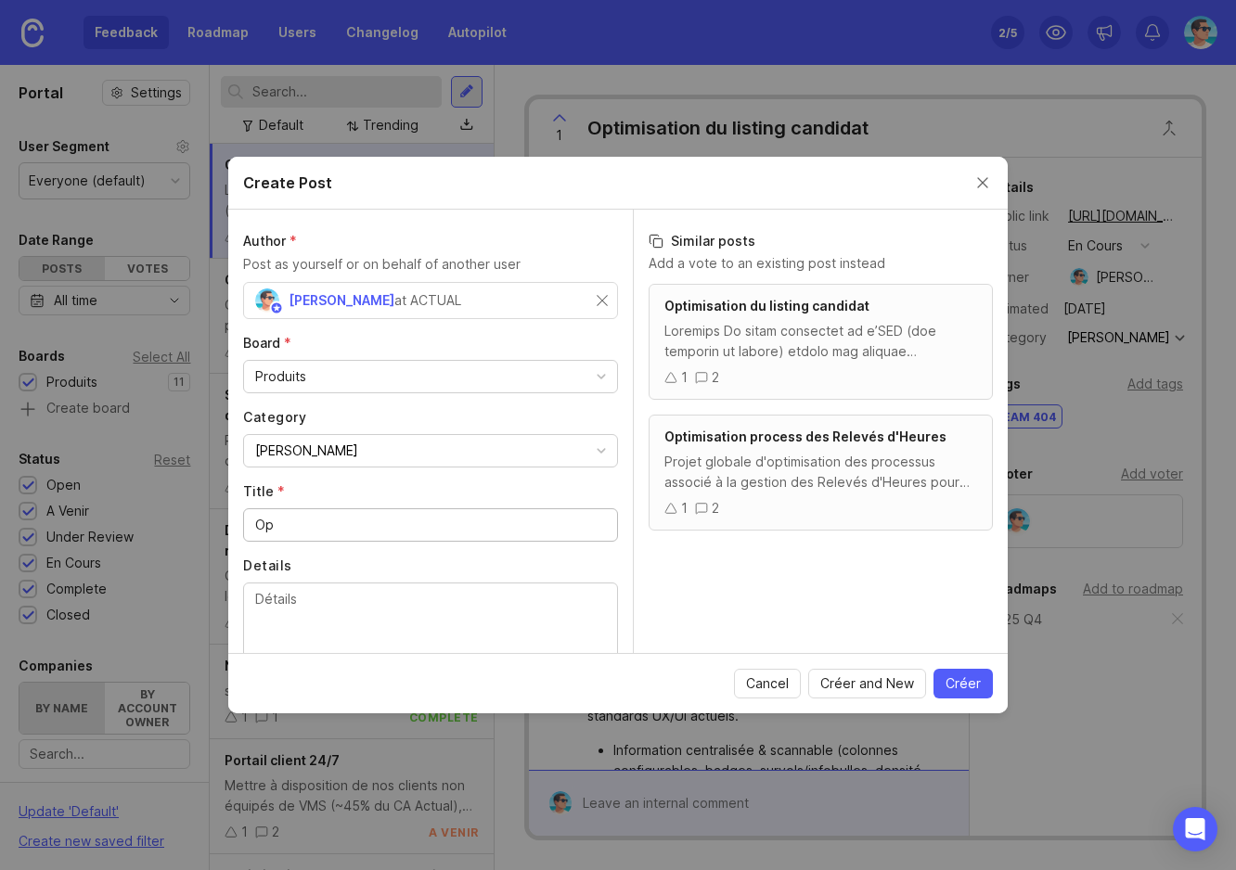
type input "O"
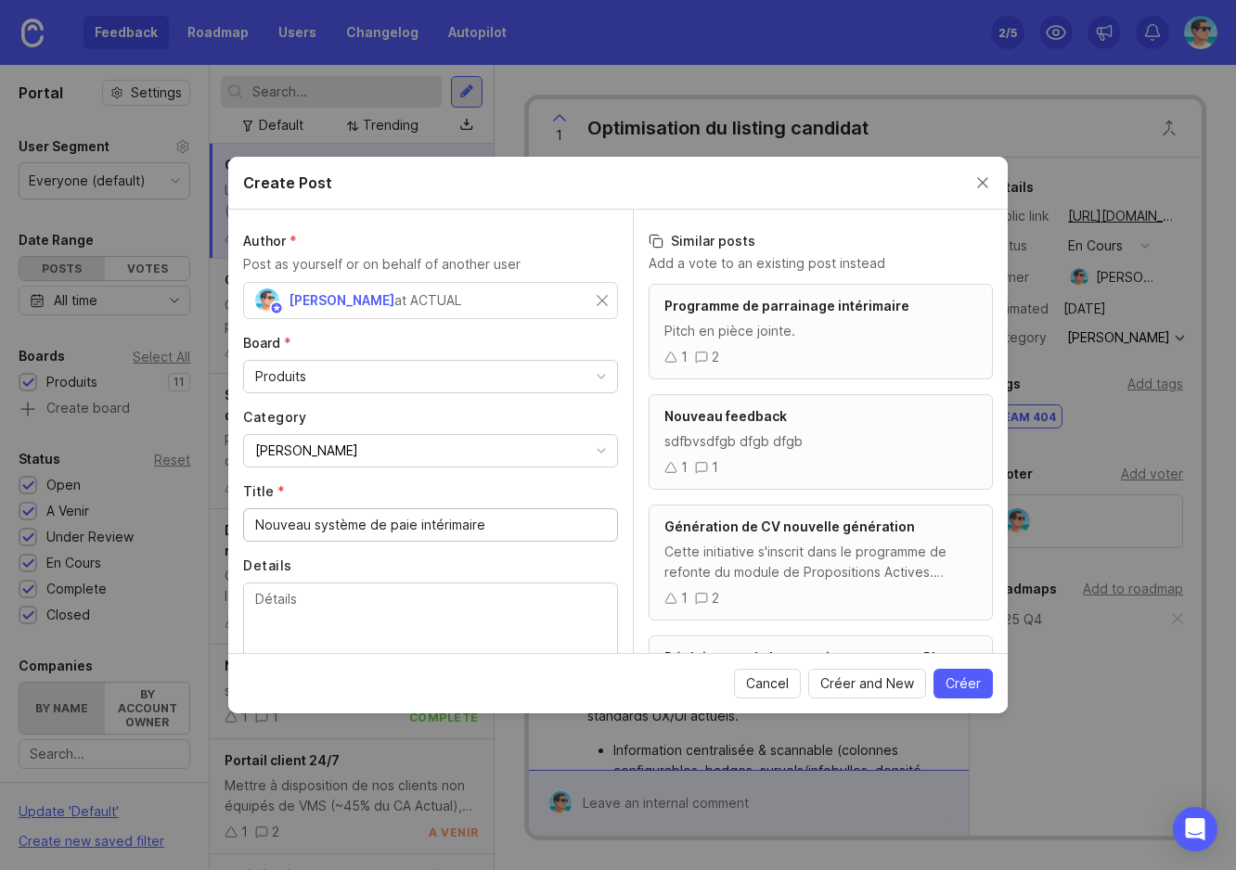
type input "Nouveau système de paie intérimaire"
click at [955, 674] on button "Créer" at bounding box center [962, 684] width 59 height 30
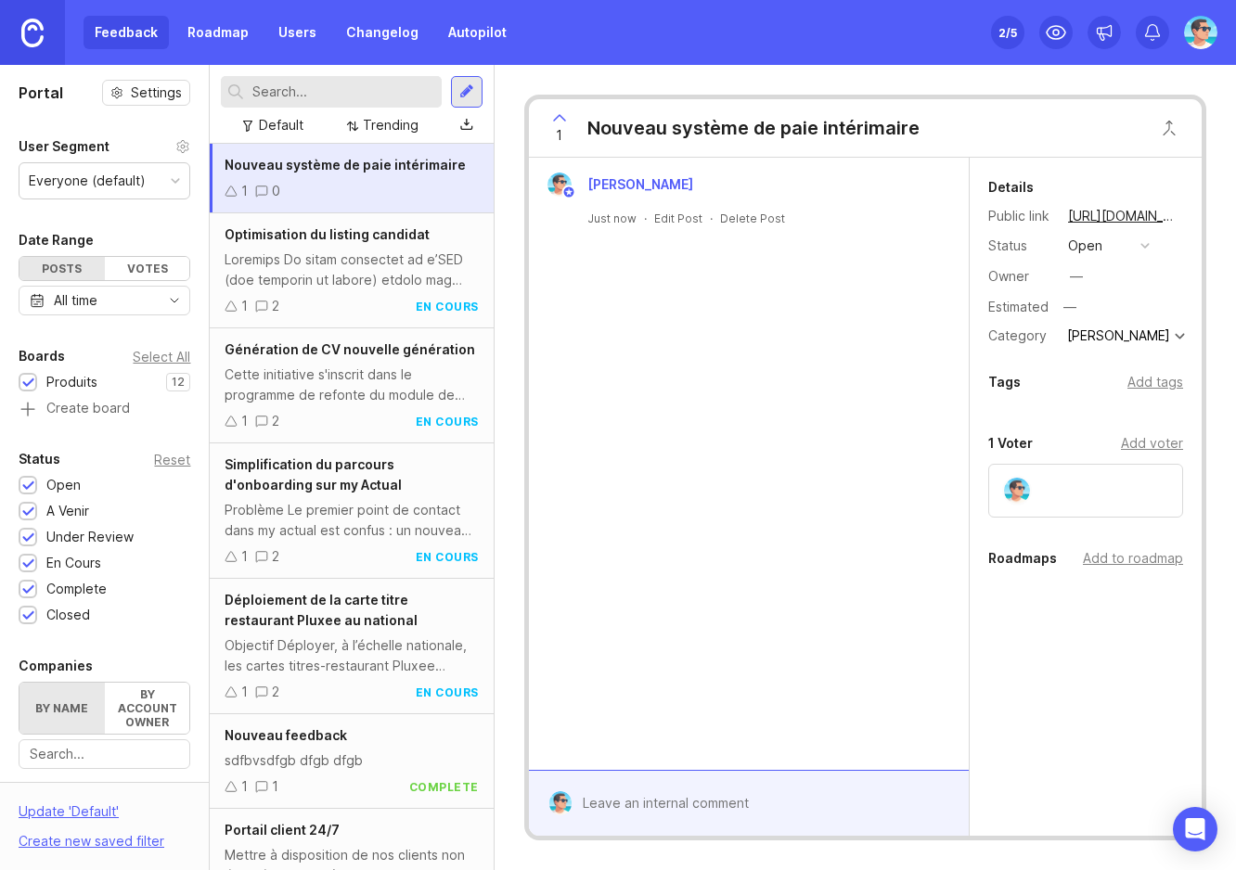
click at [634, 311] on div "[PERSON_NAME] Just now · Edit Post · Delete Post" at bounding box center [749, 464] width 440 height 612
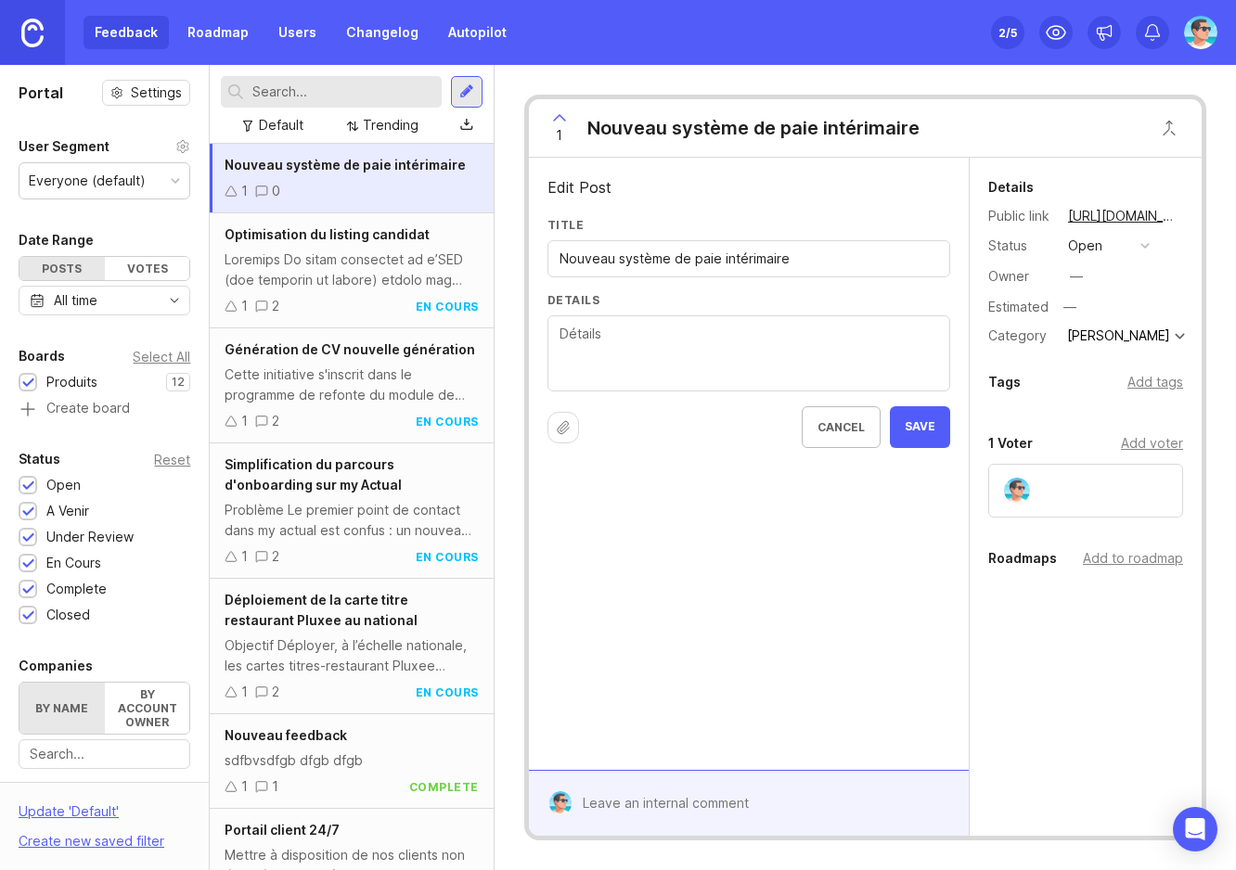
click at [760, 367] on textarea "Details" at bounding box center [749, 354] width 379 height 61
click at [1157, 561] on div "Add to roadmap" at bounding box center [1133, 558] width 100 height 20
click at [1062, 687] on div "Details Public link https://actual.canny.io/agence/p/nouveau-systeme-de-paie-in…" at bounding box center [1086, 478] width 232 height 640
click at [1141, 386] on div "Add tags" at bounding box center [1155, 382] width 56 height 20
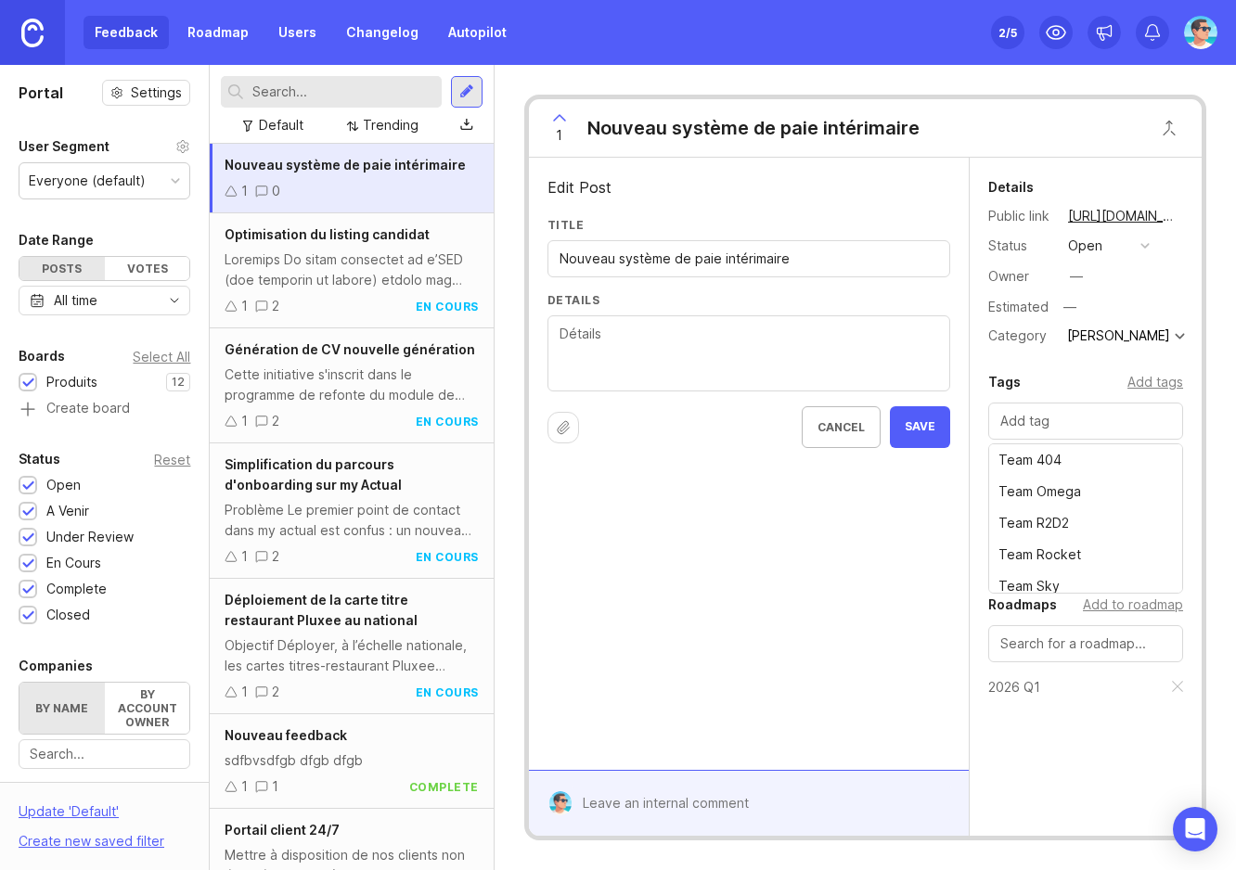
click at [889, 522] on div "Edit Post Title Nouveau système de paie intérimaire Details Cancel Save" at bounding box center [749, 464] width 440 height 612
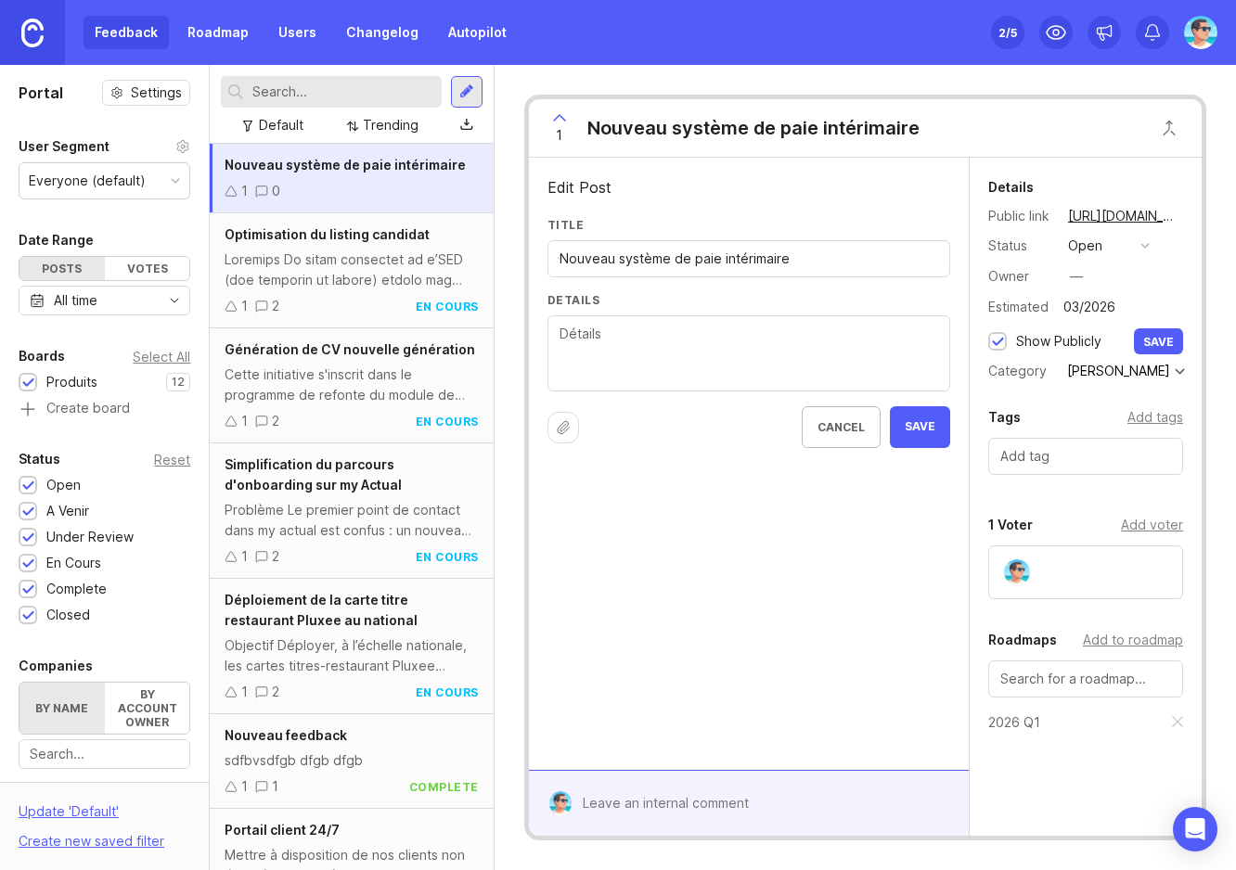
type input "03/2026"
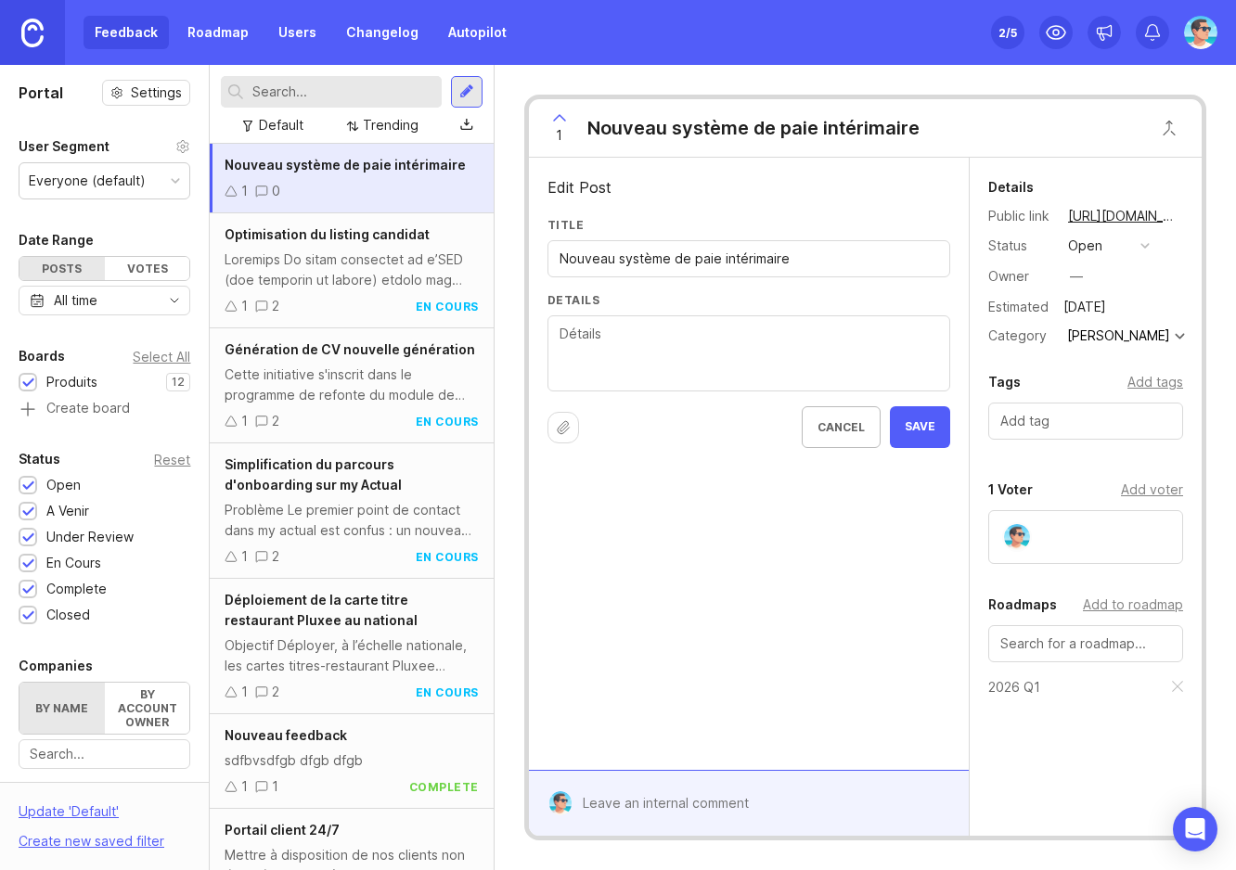
click at [1086, 254] on div "open" at bounding box center [1085, 246] width 34 height 20
click at [1103, 305] on div "a venir" at bounding box center [1097, 312] width 50 height 16
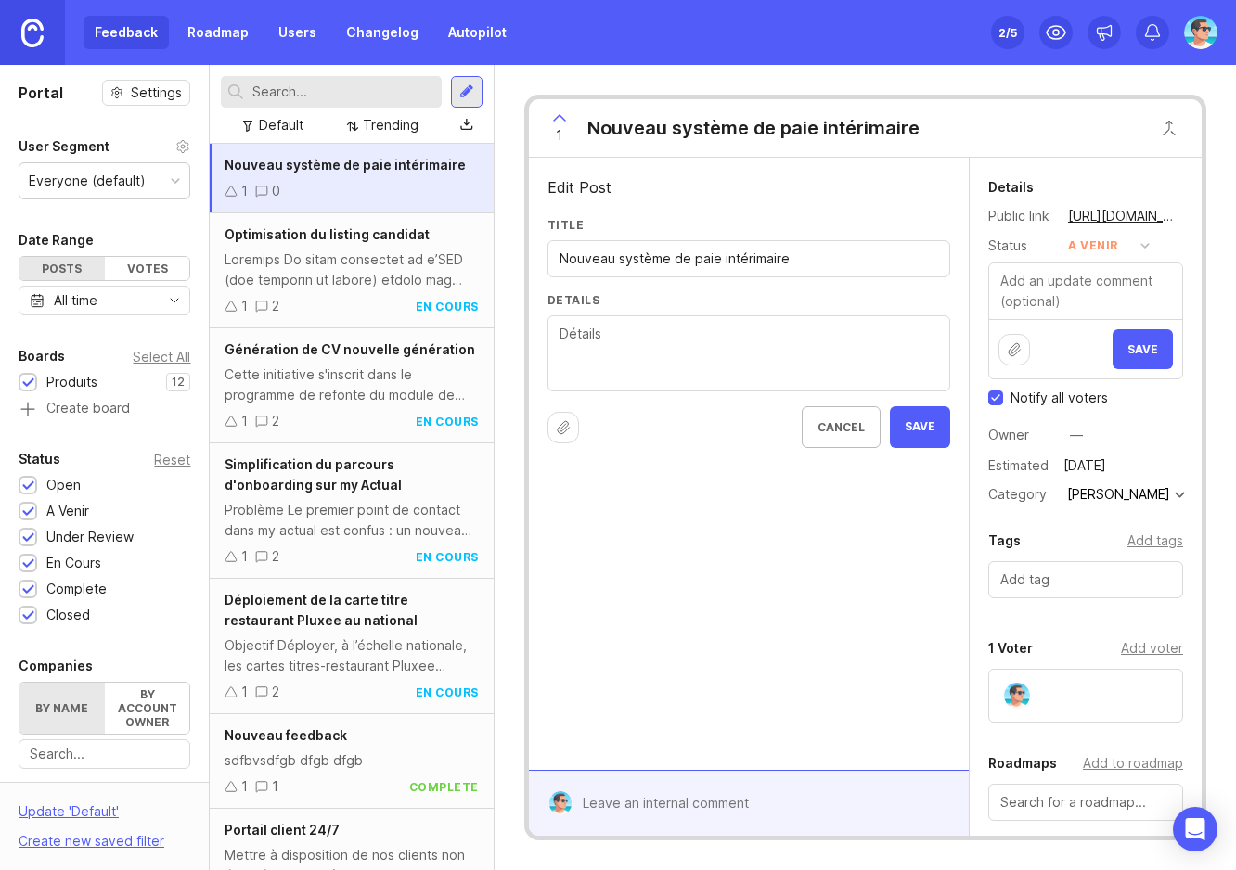
click at [1139, 345] on span "Save" at bounding box center [1142, 349] width 31 height 14
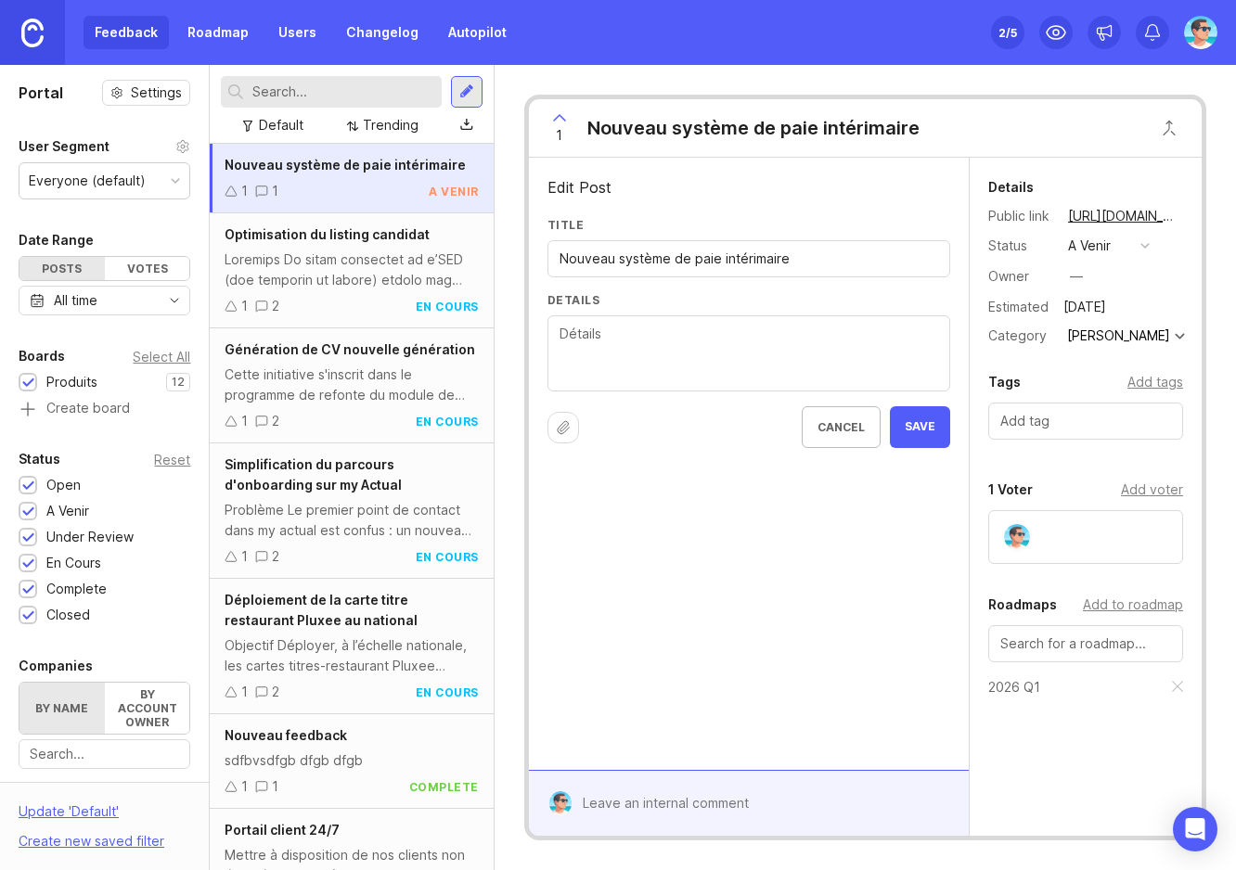
click at [1084, 285] on div "—" at bounding box center [1076, 276] width 24 height 24
click at [708, 363] on textarea "Details" at bounding box center [749, 354] width 379 height 61
type textarea "N"
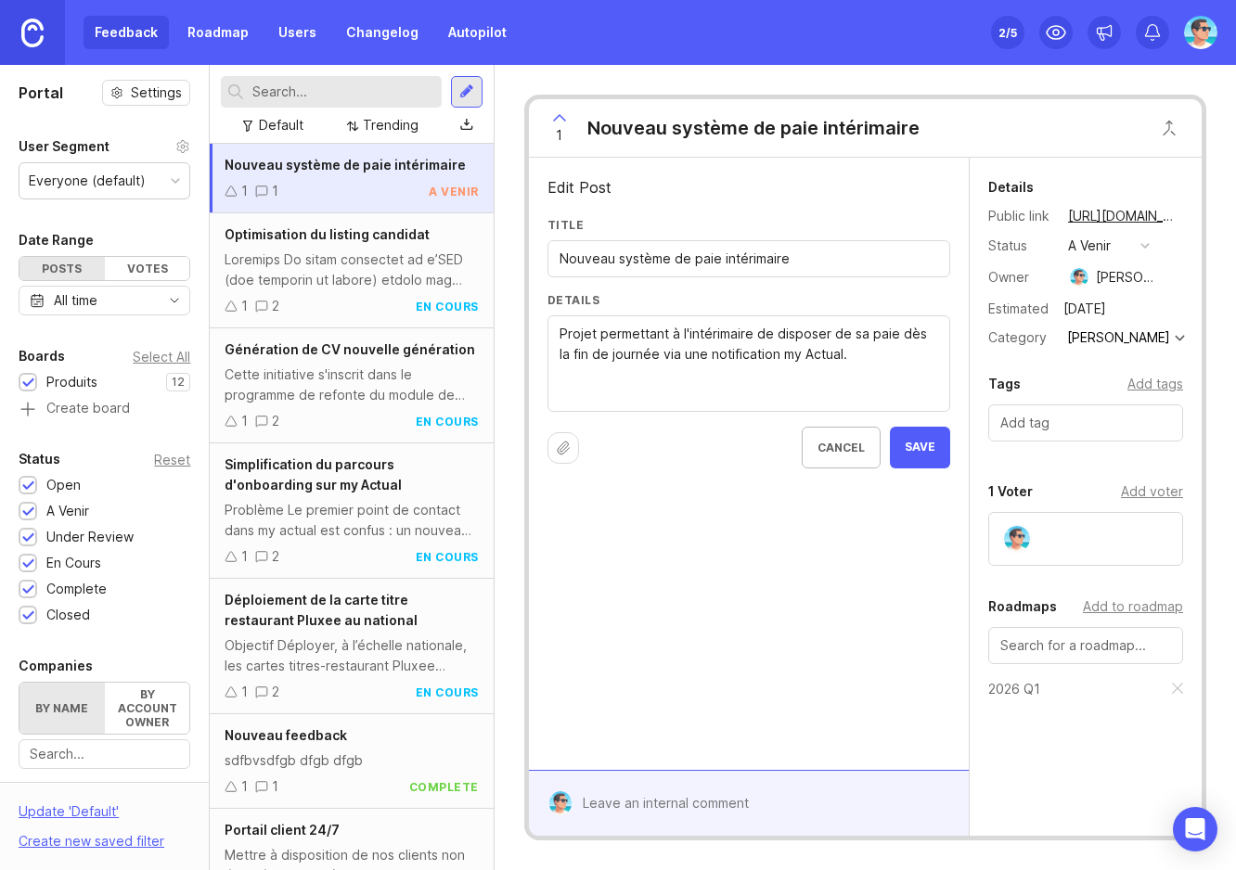
click at [767, 354] on textarea "Projet permettant à l'intérimaire de disposer de sa paie dès la fin de journée …" at bounding box center [749, 365] width 379 height 82
click at [932, 381] on textarea "Projet permettant à l'intérimaire de disposer de sa paie dès la fin de journée …" at bounding box center [749, 375] width 379 height 102
drag, startPoint x: 670, startPoint y: 350, endPoint x: 765, endPoint y: 349, distance: 94.7
click at [765, 349] on textarea "Projet permettant à l'intérimaire de disposer de sa paie dès la fin de journée …" at bounding box center [749, 385] width 379 height 122
click at [805, 335] on textarea "Projet permettant à l'intérimaire de disposer de sa paie dès la fin de journée …" at bounding box center [749, 375] width 379 height 102
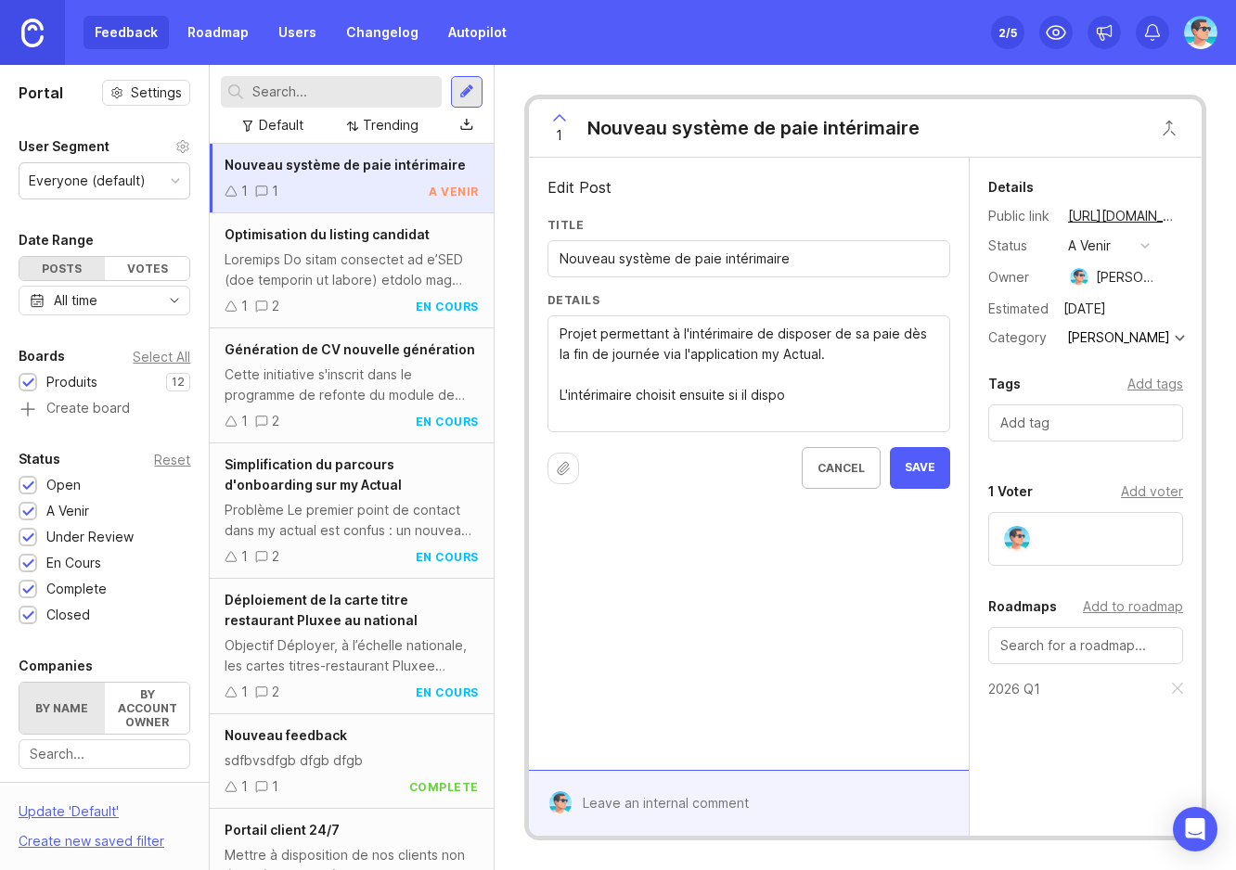
click at [805, 335] on textarea "Projet permettant à l'intérimaire de disposer de sa paie dès la fin de journée …" at bounding box center [749, 375] width 379 height 102
click at [838, 335] on textarea "Projet permettant à l'intérimaire de disposer de sa paie dès la fin de journée …" at bounding box center [749, 375] width 379 height 102
drag, startPoint x: 833, startPoint y: 331, endPoint x: 893, endPoint y: 337, distance: 59.6
click at [893, 337] on textarea "Projet permettant à l'intérimaire de disposer de sa paie dès la fin de journée …" at bounding box center [749, 375] width 379 height 102
click at [882, 337] on textarea "Projet permettant à l'intérimaire de disposer d'un accompte dès la fin de journ…" at bounding box center [749, 375] width 379 height 102
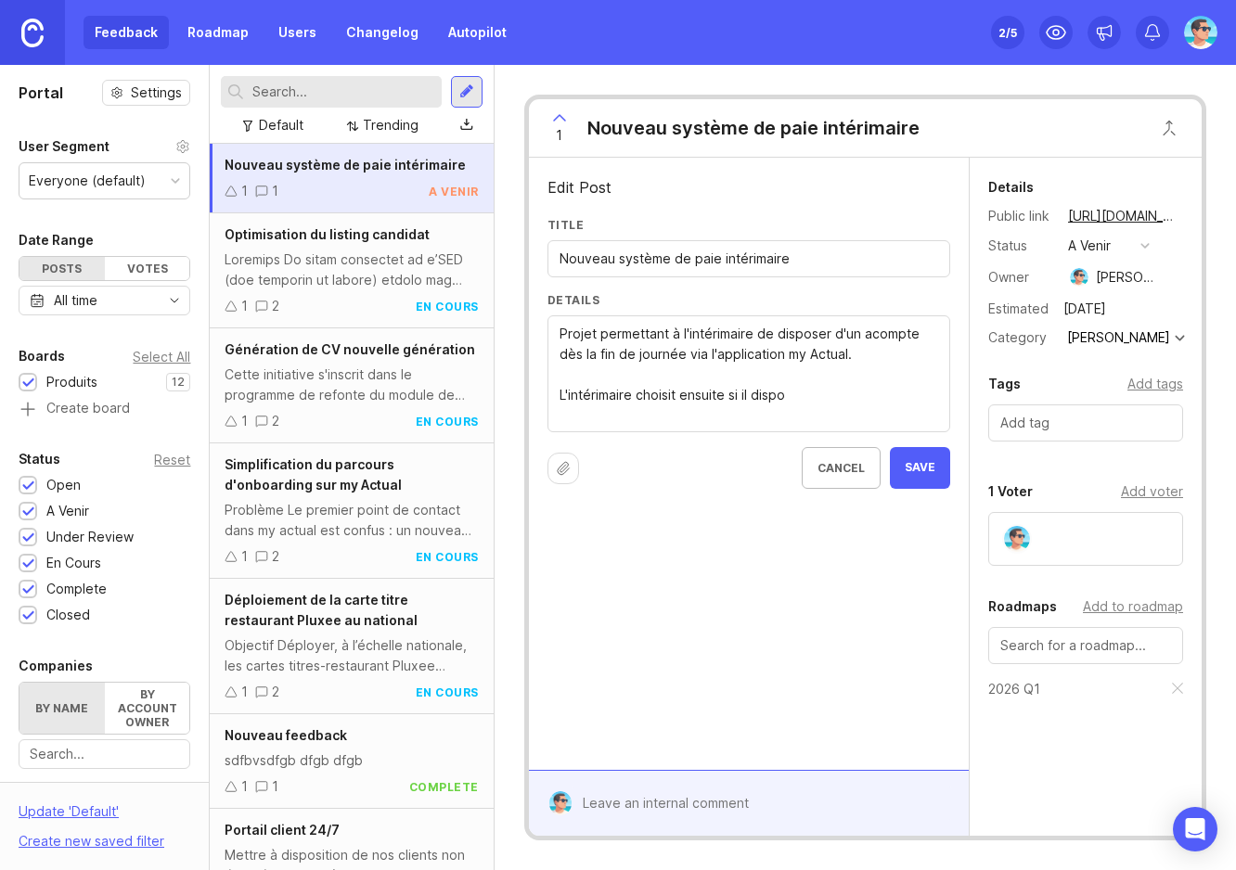
drag, startPoint x: 833, startPoint y: 333, endPoint x: 911, endPoint y: 333, distance: 77.9
click at [911, 333] on textarea "Projet permettant à l'intérimaire de disposer d'un acompte dès la fin de journé…" at bounding box center [749, 375] width 379 height 102
click at [819, 399] on textarea "Projet permettant à l'intérimaire de disposer d'un choix dès la fin de journée …" at bounding box center [749, 375] width 379 height 102
drag, startPoint x: 819, startPoint y: 399, endPoint x: 682, endPoint y: 399, distance: 137.3
click at [682, 399] on textarea "Projet permettant à l'intérimaire de disposer d'un choix dès la fin de journée …" at bounding box center [749, 375] width 379 height 102
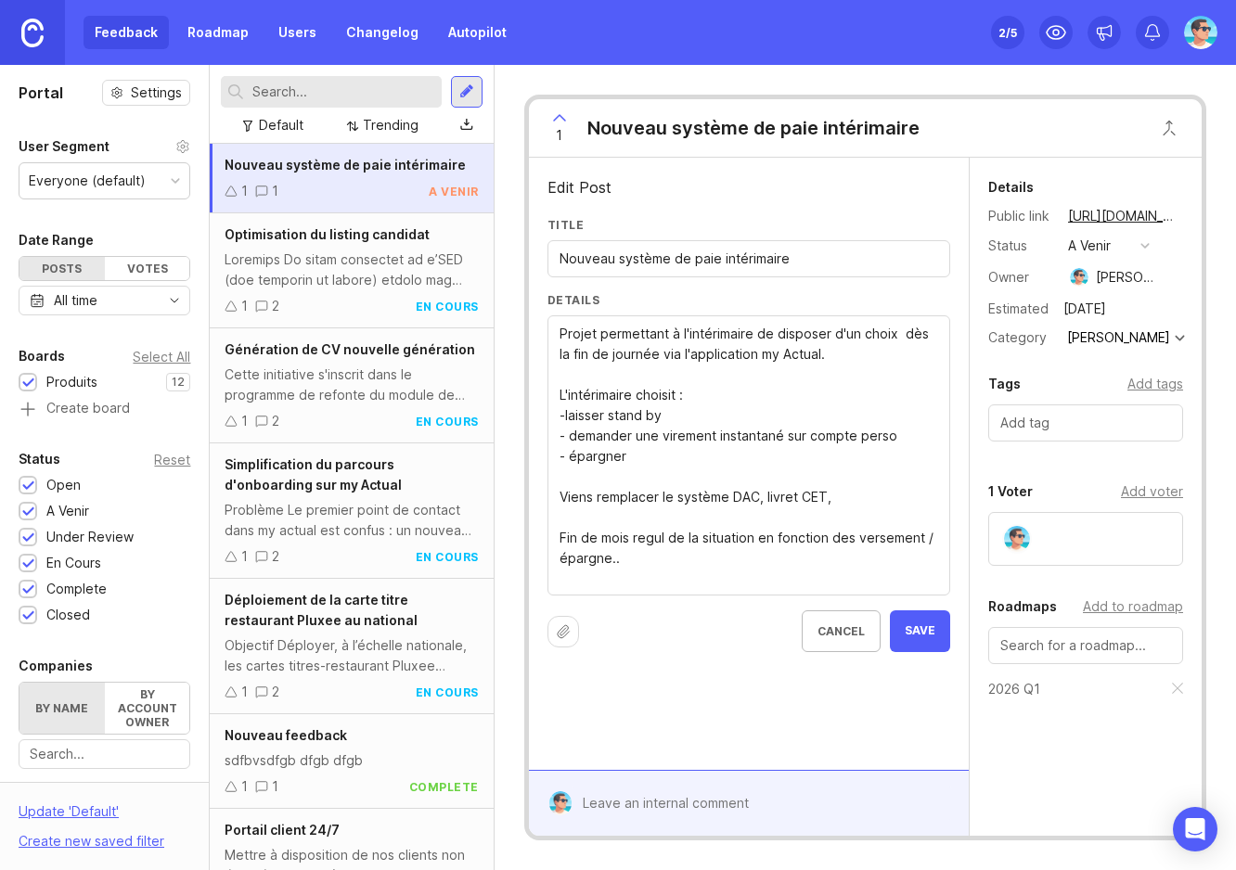
type textarea "Projet permettant à l'intérimaire de disposer d'un choix dès la fin de journée …"
click at [911, 635] on span "Save" at bounding box center [920, 632] width 31 height 16
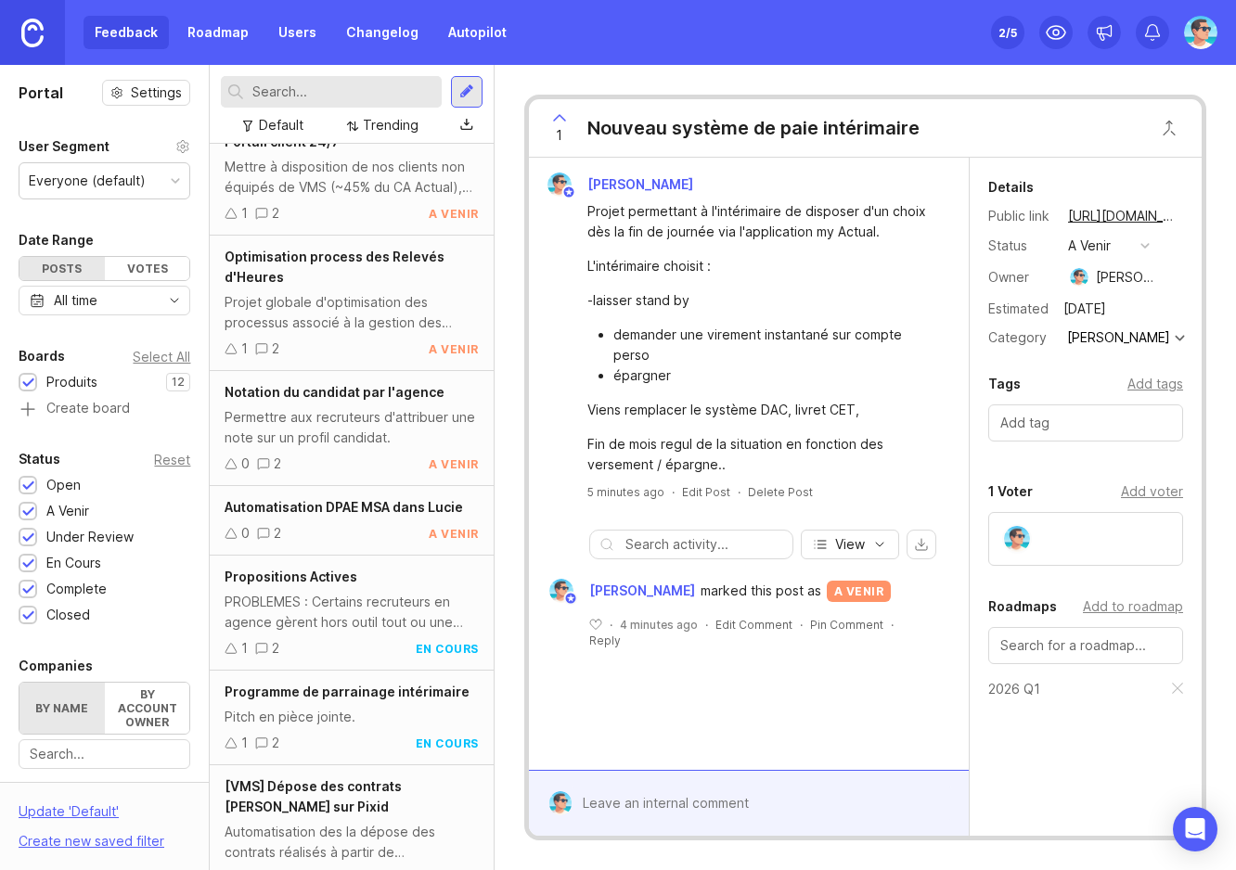
scroll to position [742, 0]
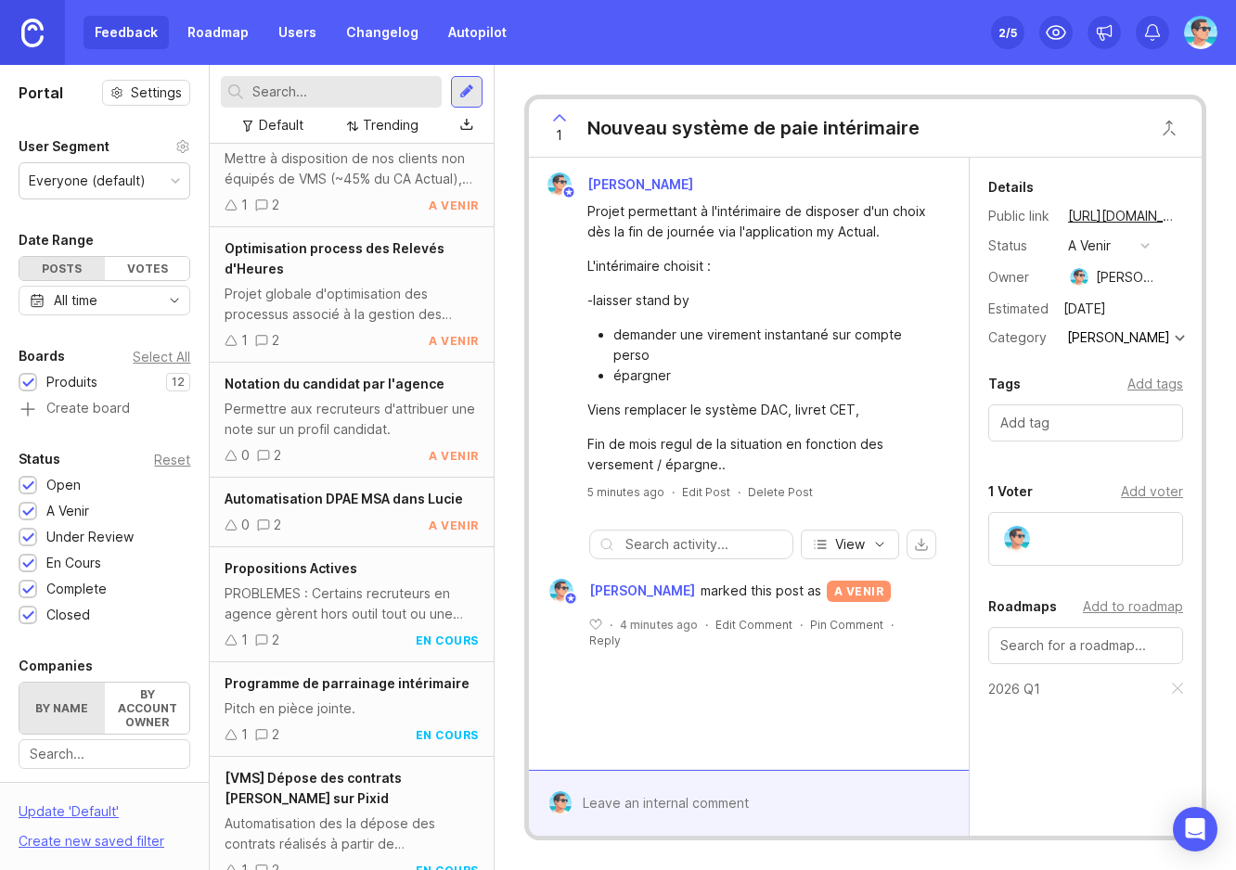
click at [366, 609] on div "PROBLEMES : Certains recruteurs en agence gèrent hors outil tout ou une partie …" at bounding box center [351, 604] width 253 height 41
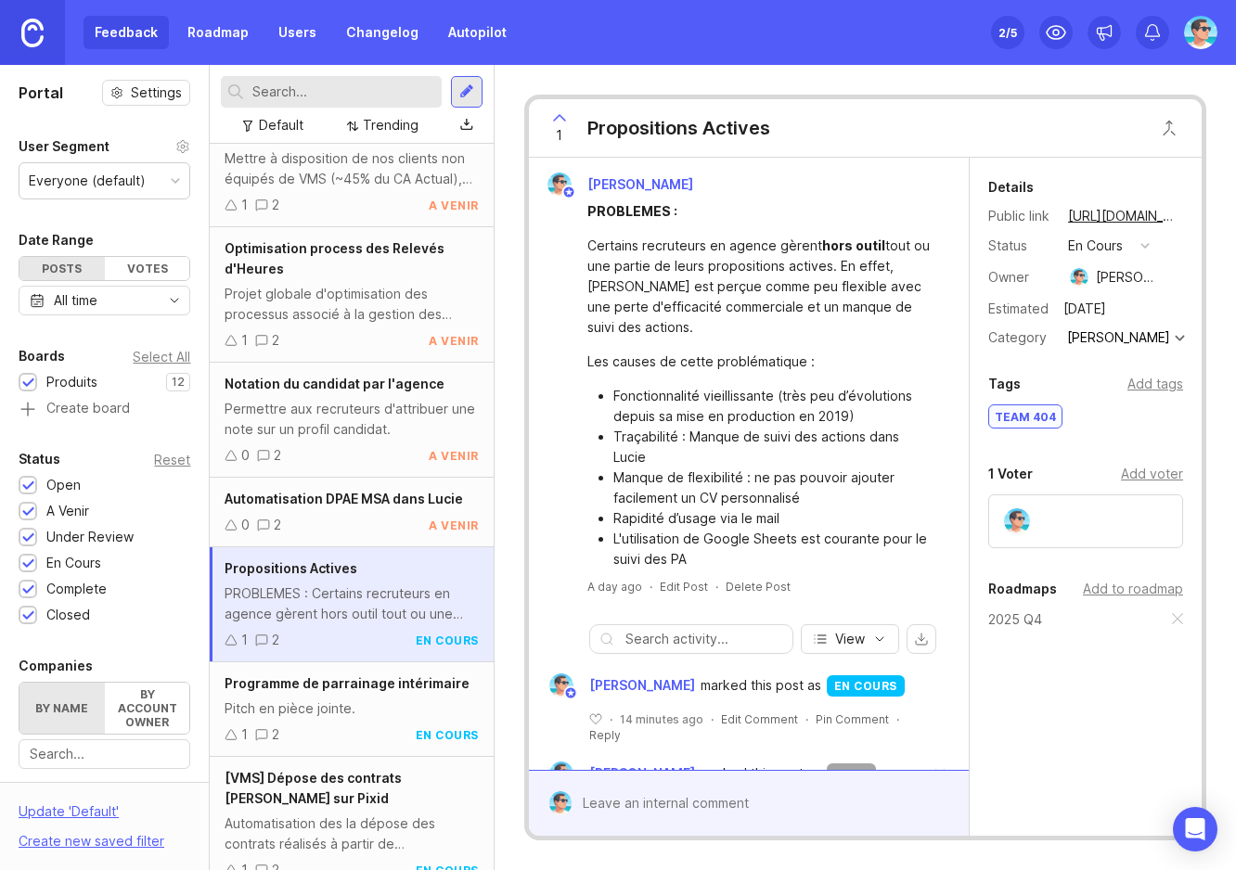
click at [309, 415] on div "Permettre aux recruteurs d'attribuer une note sur un profil candidat." at bounding box center [351, 419] width 253 height 41
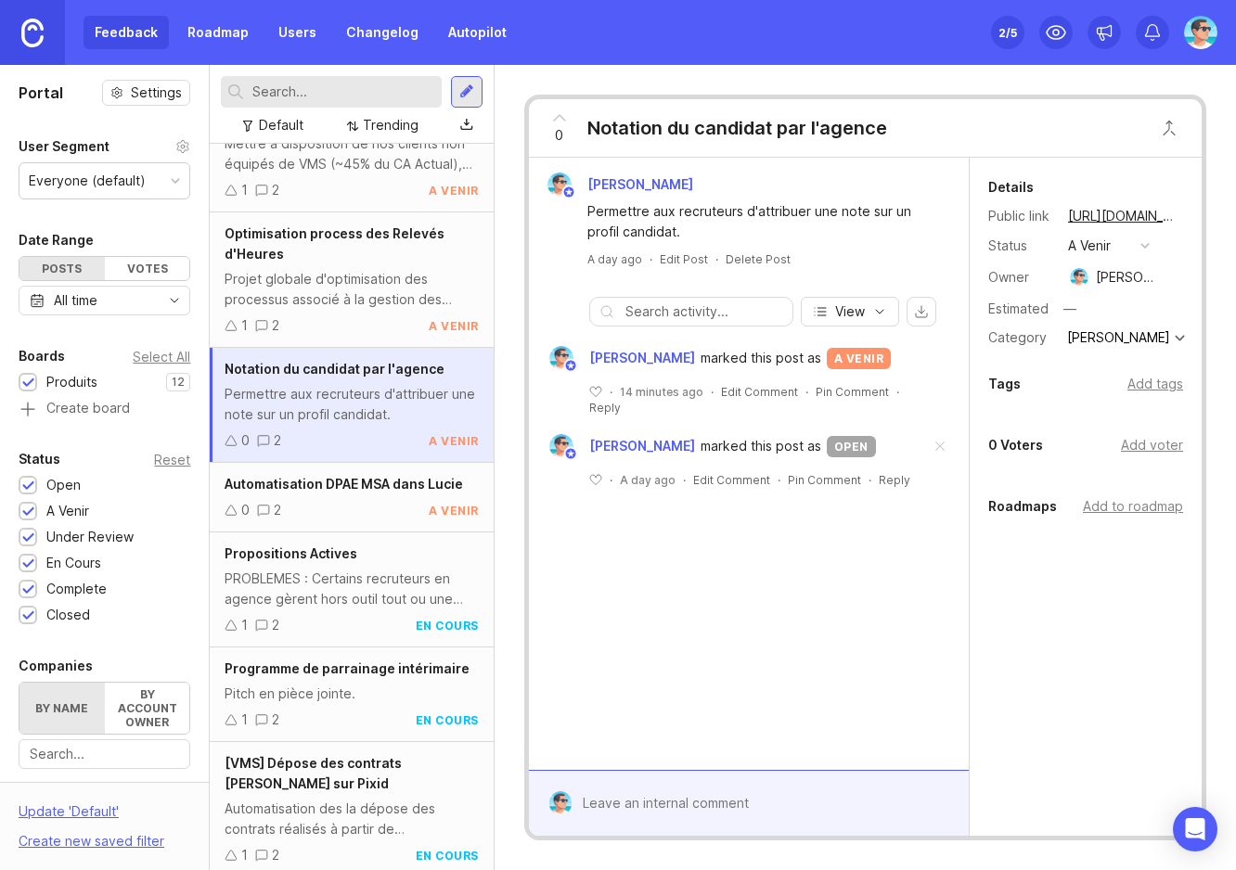
scroll to position [761, 0]
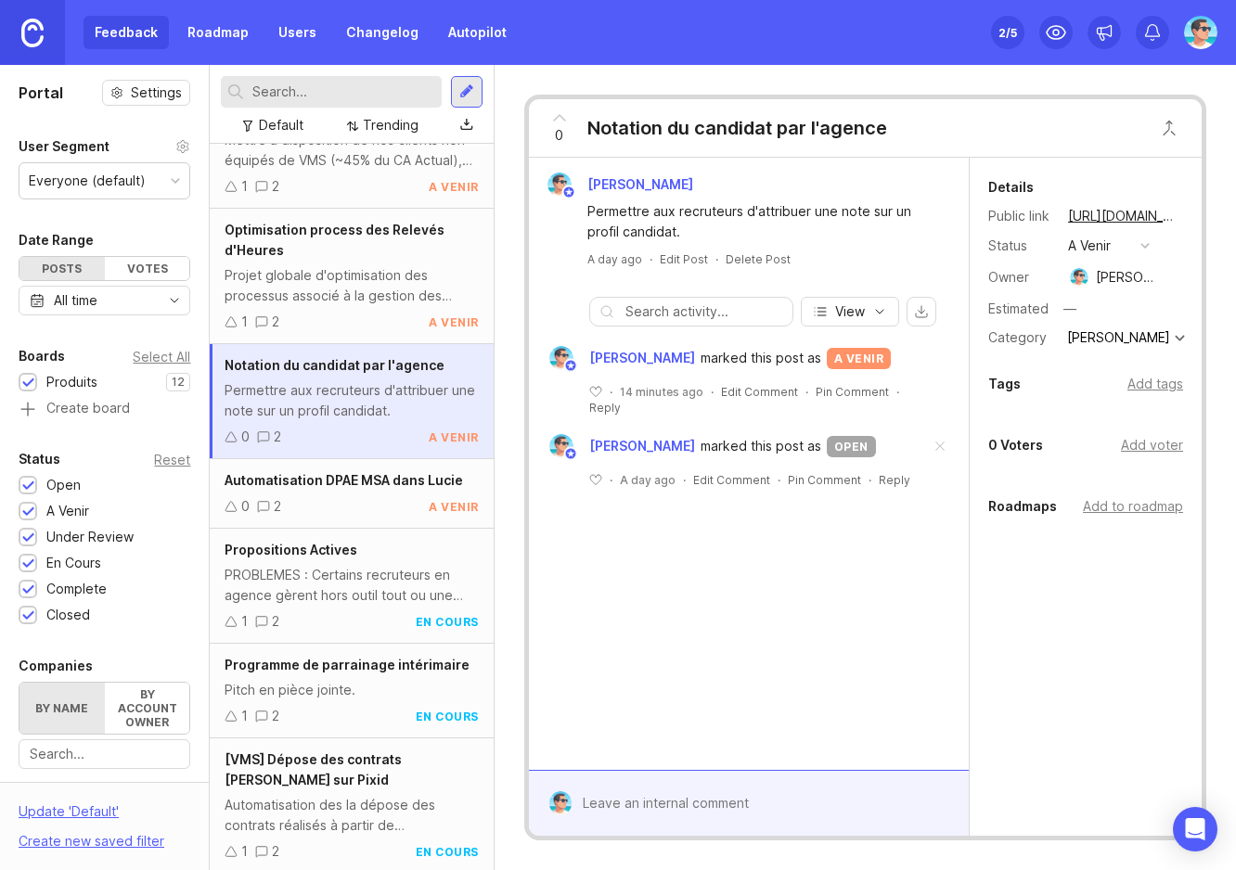
click at [350, 687] on div "Pitch en pièce jointe." at bounding box center [351, 690] width 253 height 20
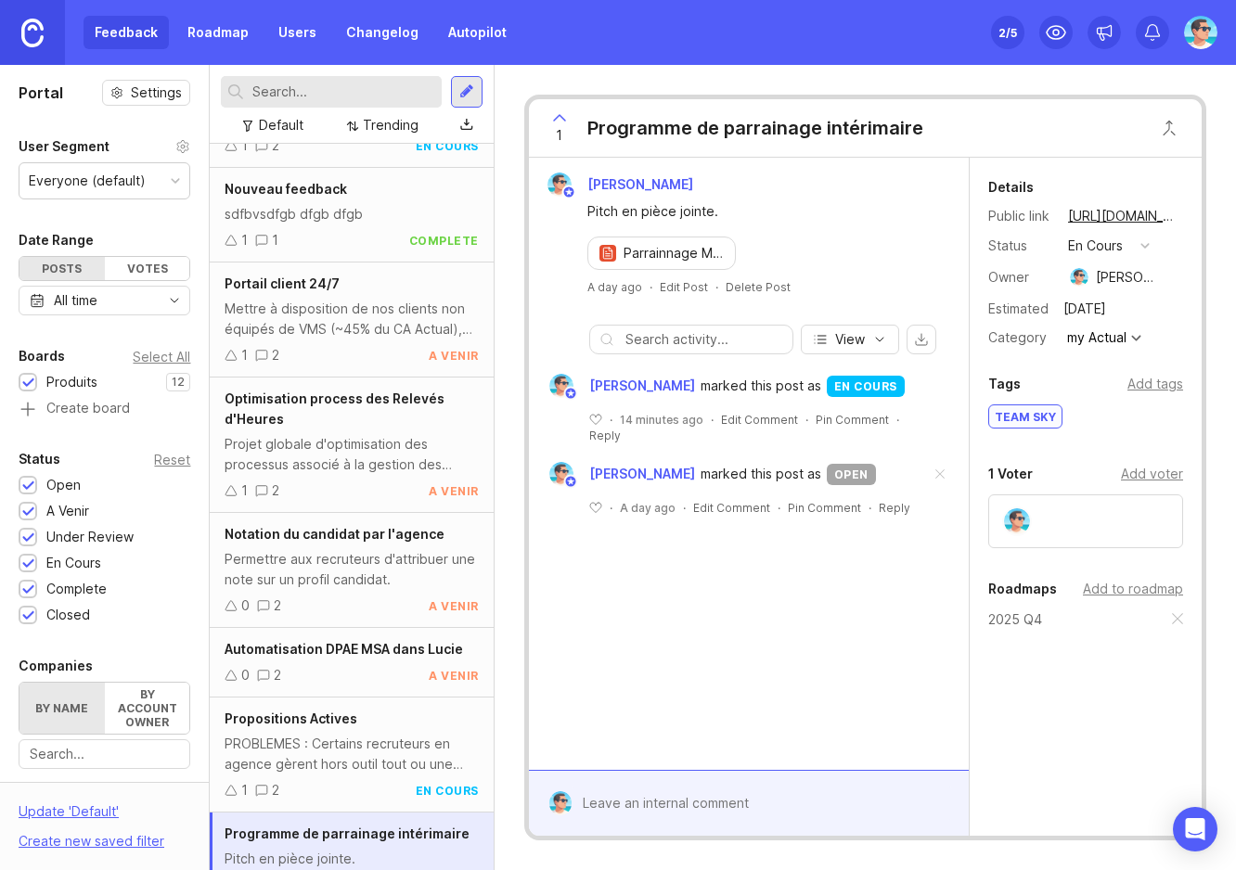
scroll to position [575, 0]
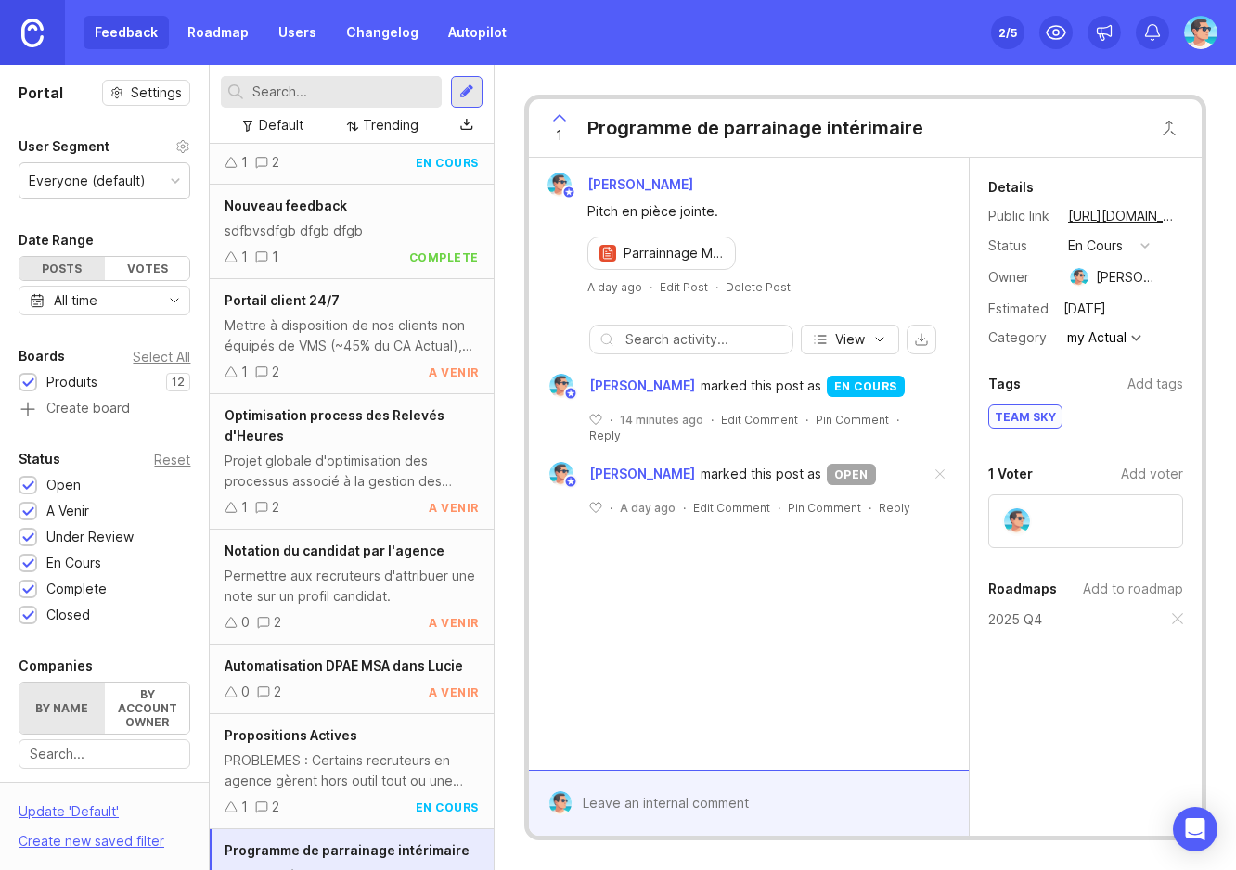
click at [341, 463] on div "Projet globale d'optimisation des processus associé à la gestion des Relevés d'…" at bounding box center [351, 471] width 253 height 41
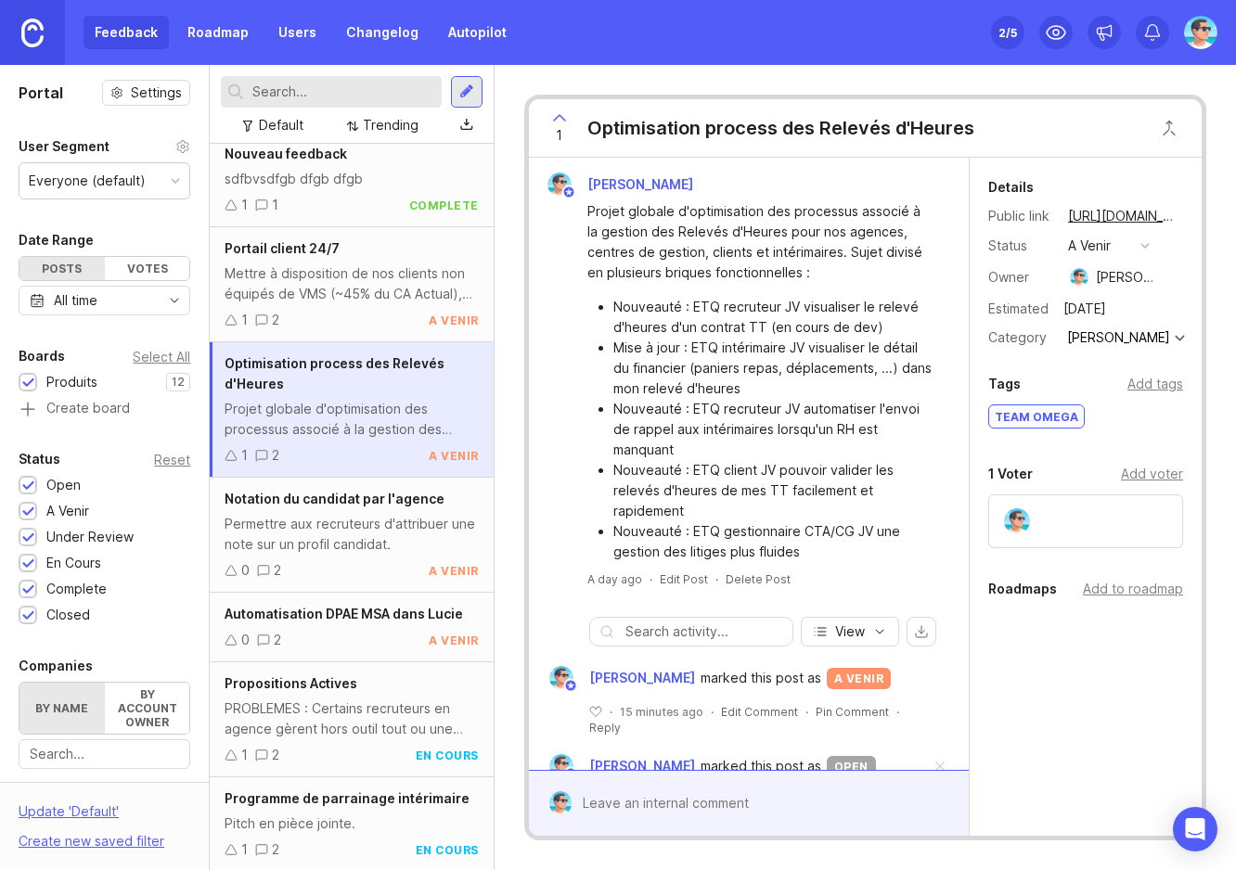
scroll to position [668, 0]
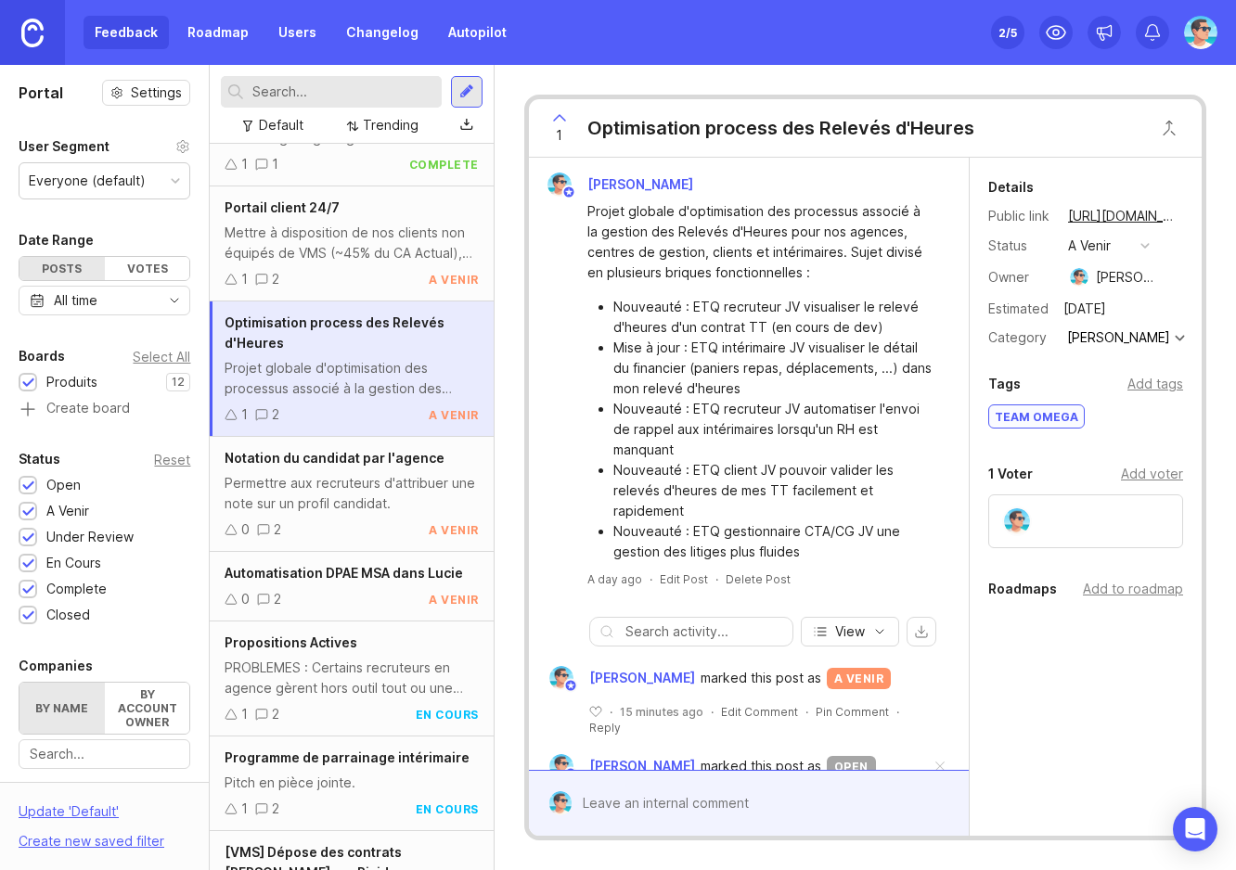
click at [327, 252] on div "Mettre à disposition de nos clients non équipés de VMS (~45% du CA Actual), d'u…" at bounding box center [351, 243] width 253 height 41
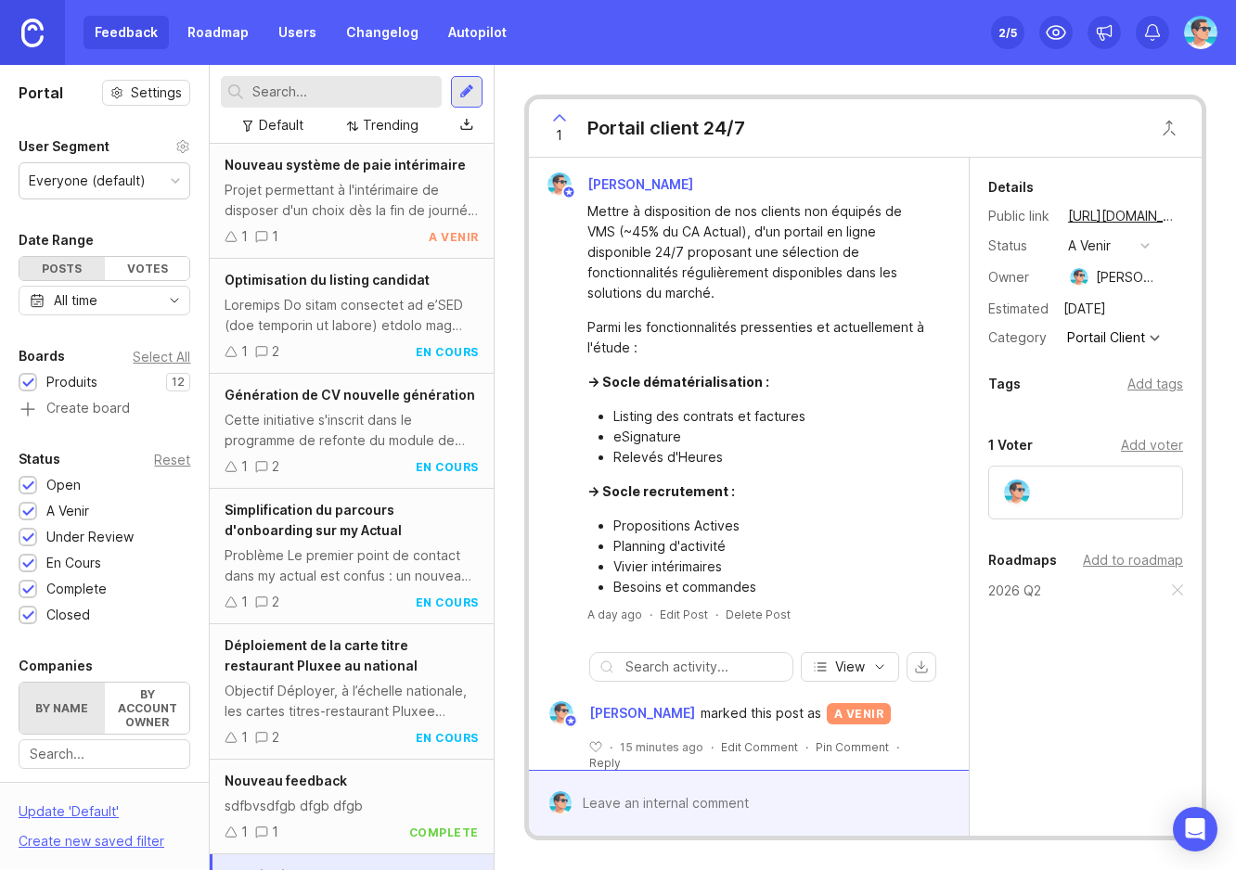
click at [485, 85] on div "Default Trending" at bounding box center [351, 104] width 283 height 79
click at [473, 87] on div at bounding box center [466, 92] width 15 height 17
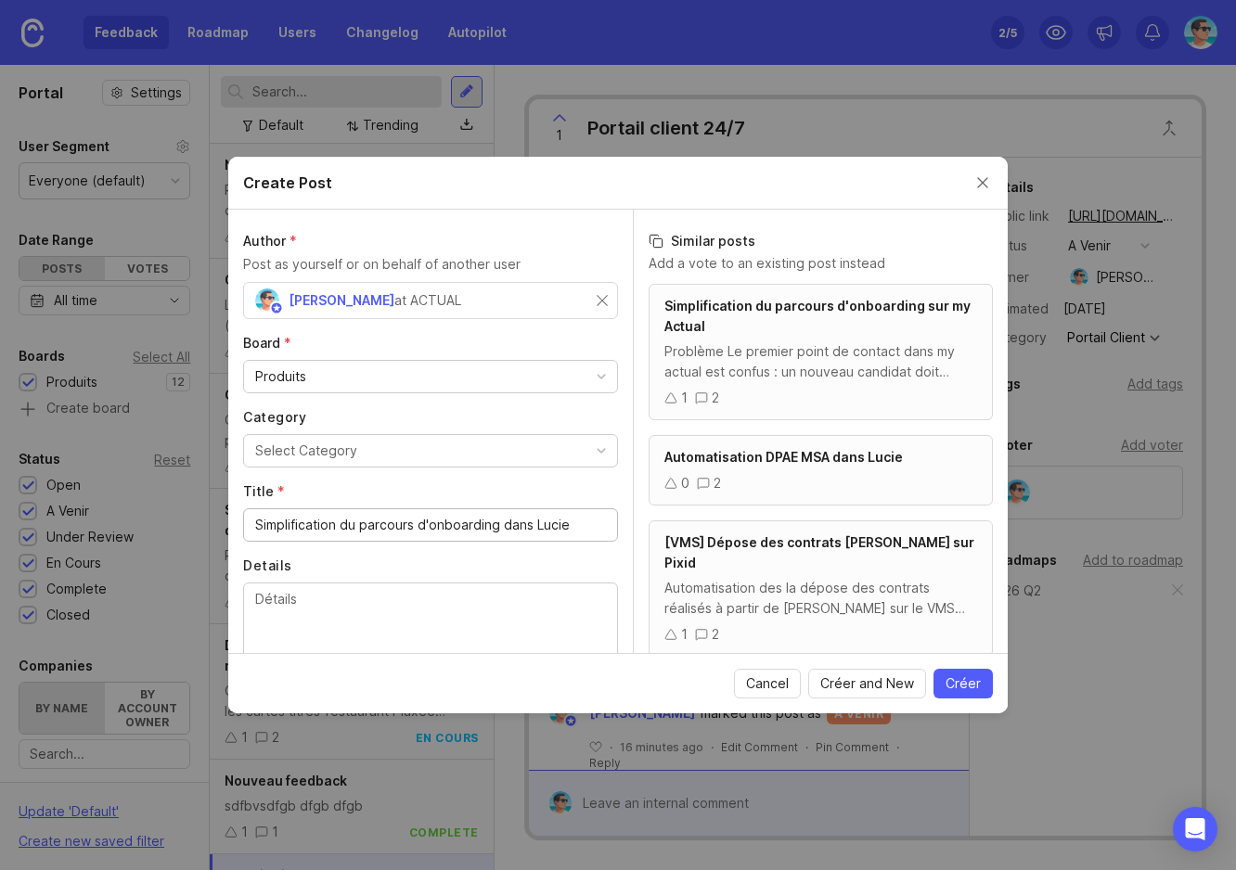
scroll to position [71, 0]
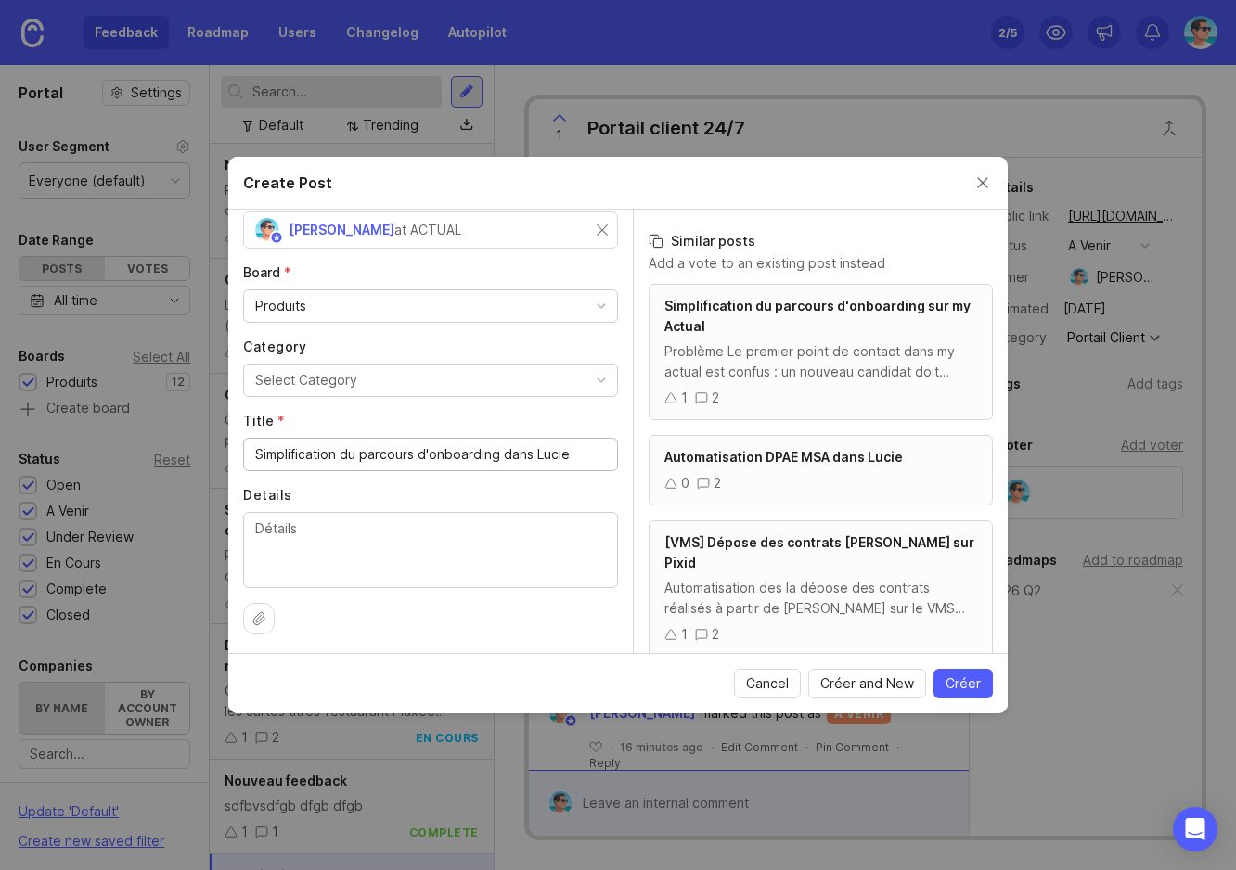
type input "Simplification du parcours d'onboarding dans Lucie"
click at [969, 680] on span "Créer" at bounding box center [963, 684] width 35 height 19
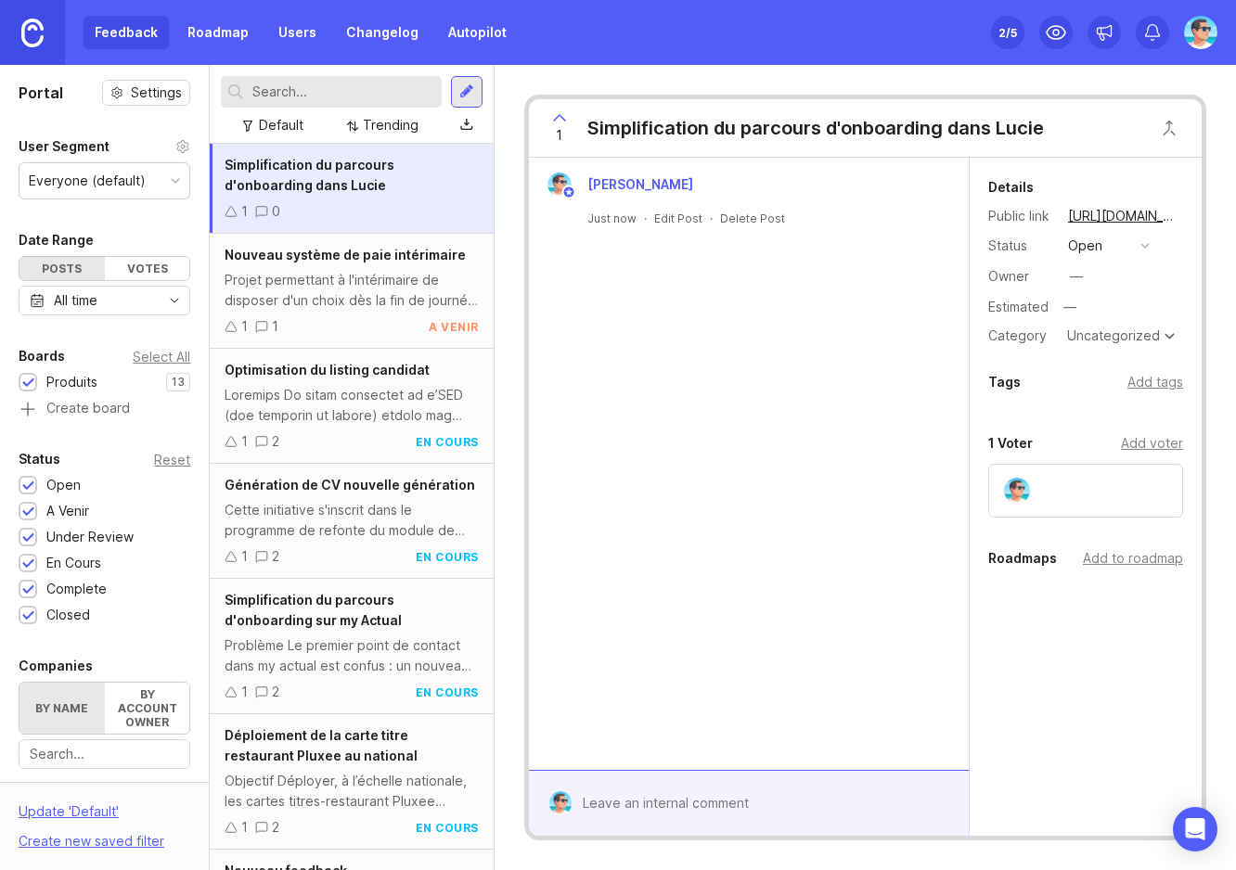
click at [457, 92] on div at bounding box center [467, 92] width 32 height 32
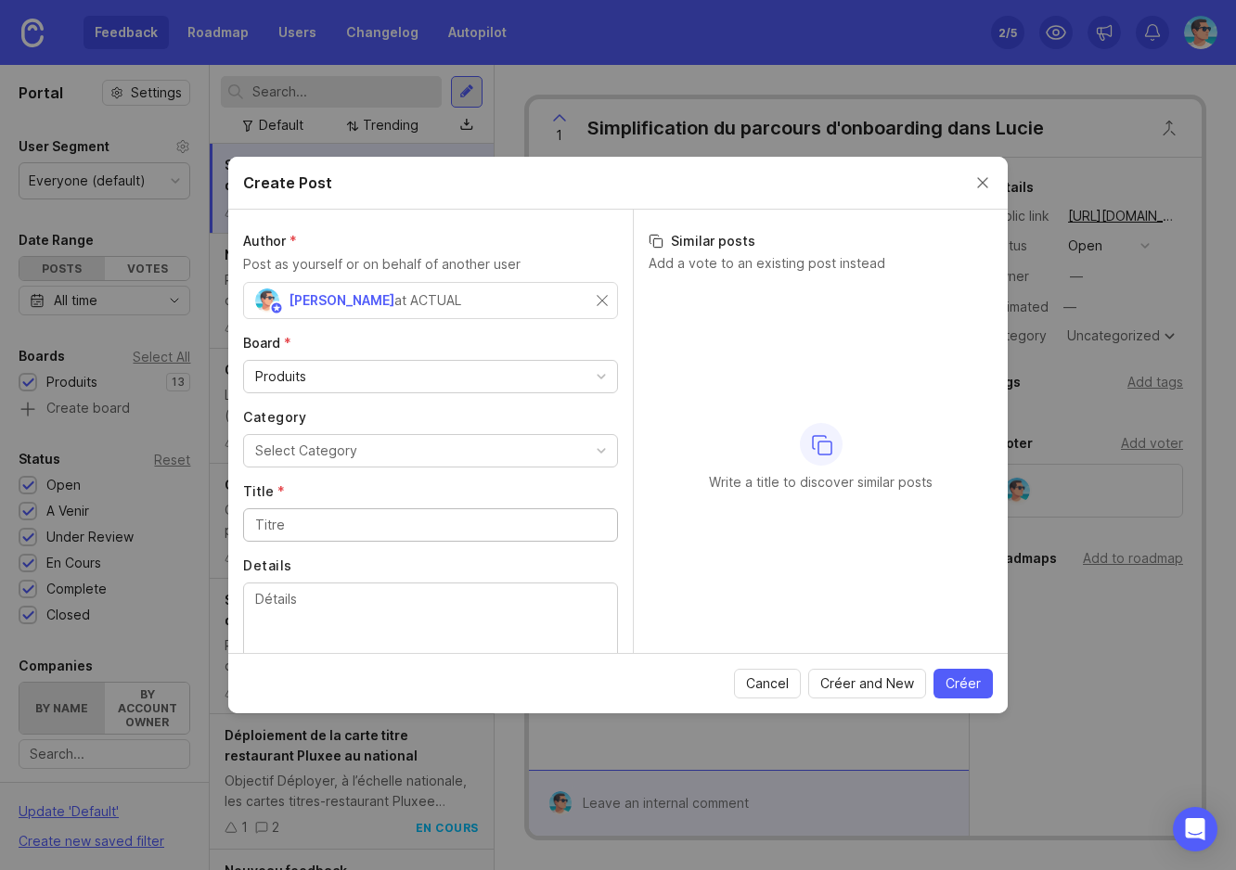
click at [423, 515] on input "Title *" at bounding box center [430, 525] width 351 height 20
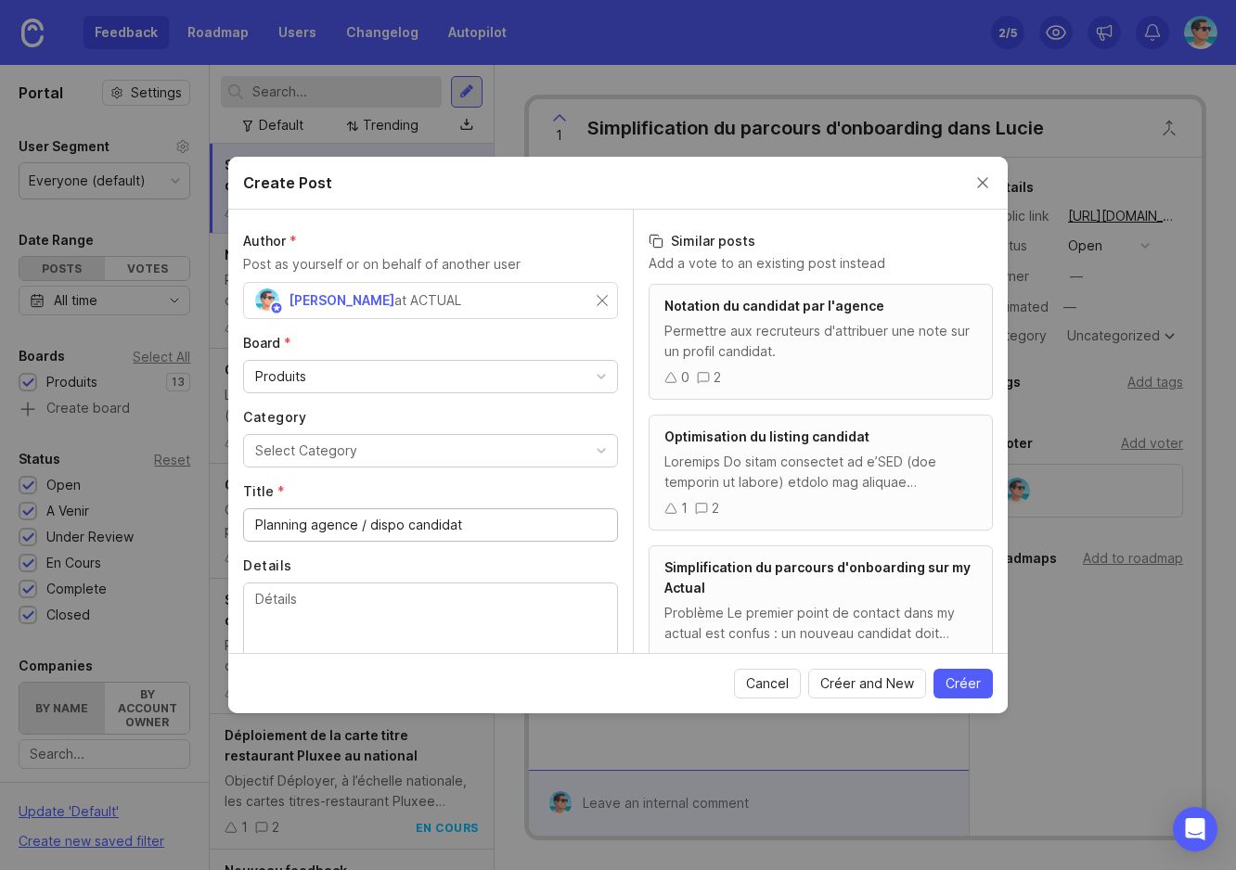
type input "Planning agence / dispo candidat"
click at [954, 685] on span "Créer" at bounding box center [963, 684] width 35 height 19
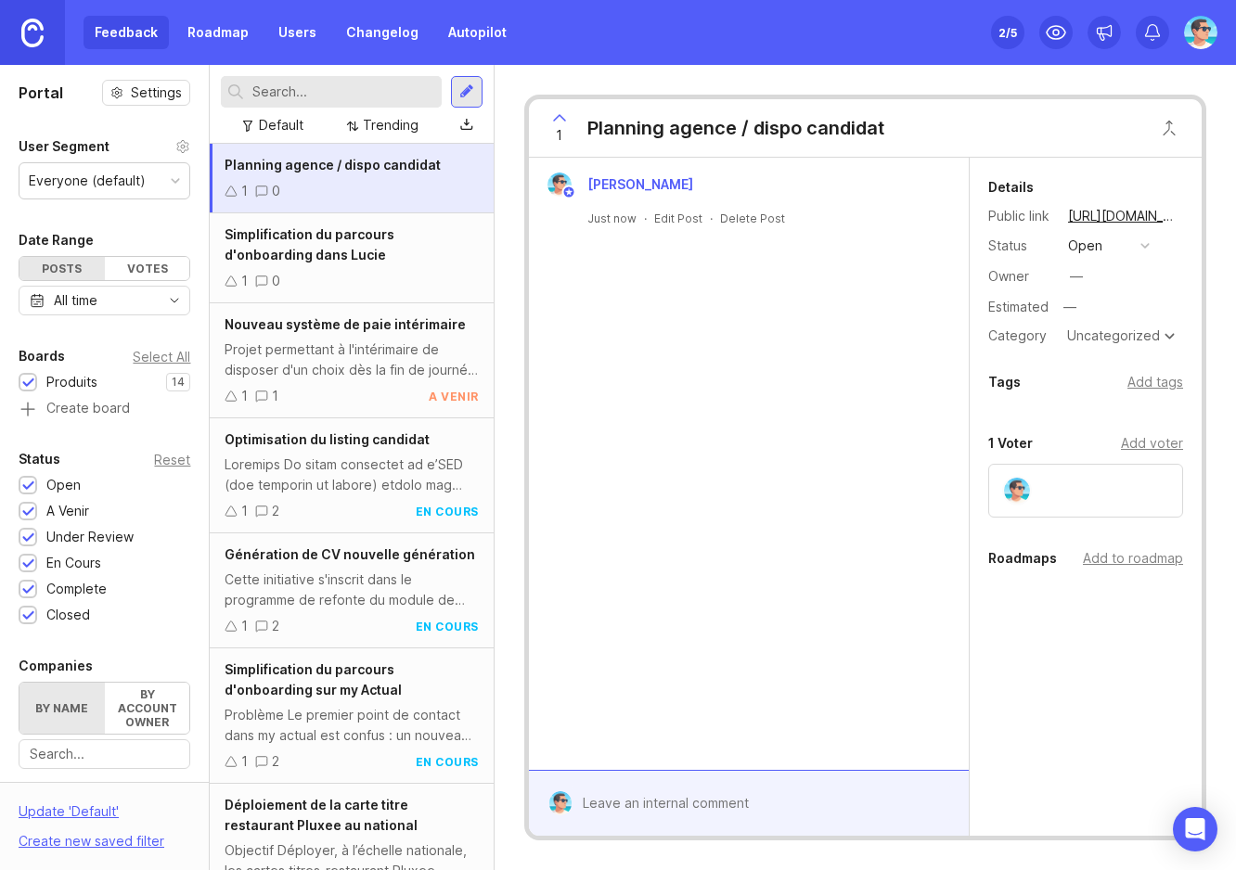
click at [463, 93] on div at bounding box center [466, 92] width 15 height 17
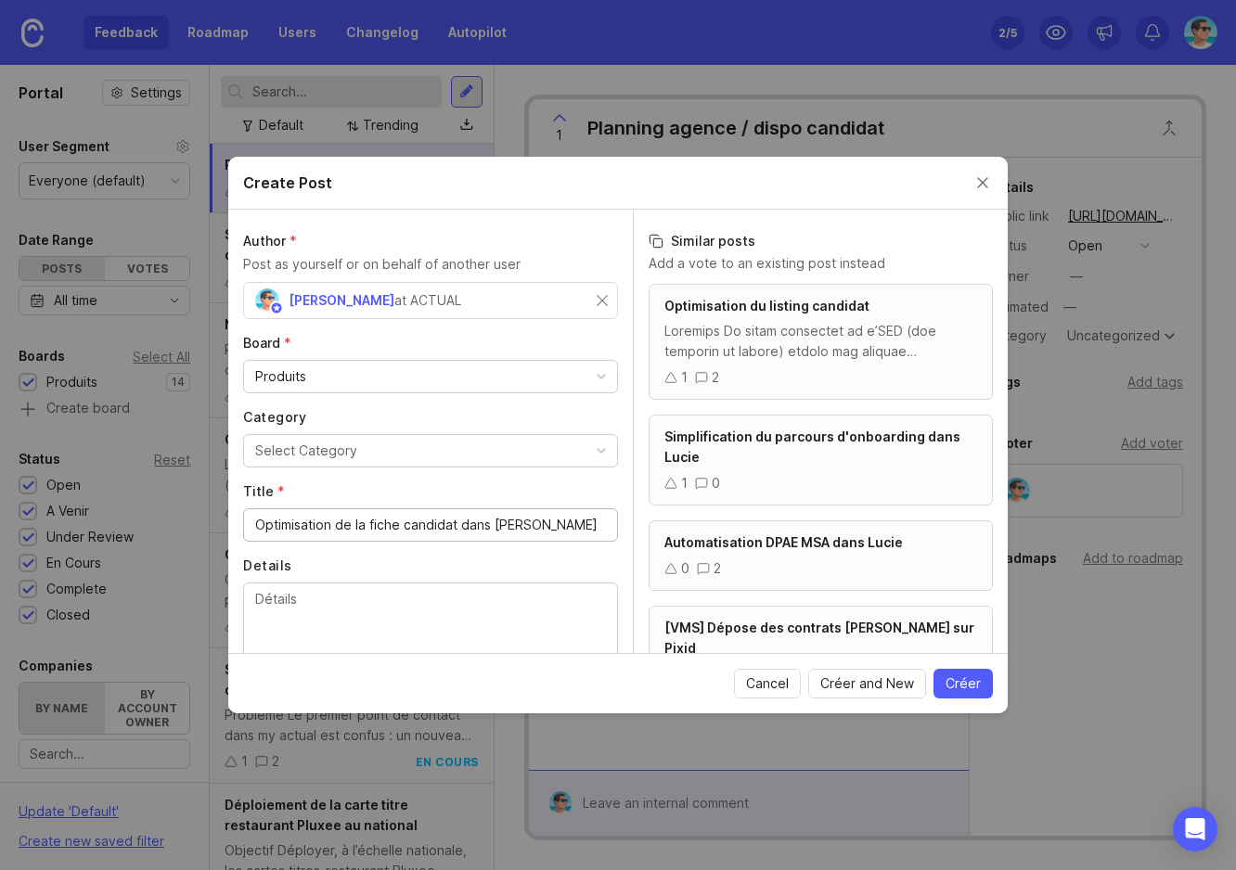
type input "Optimisation de la fiche candidat dans Lucie"
click at [966, 676] on span "Créer" at bounding box center [963, 684] width 35 height 19
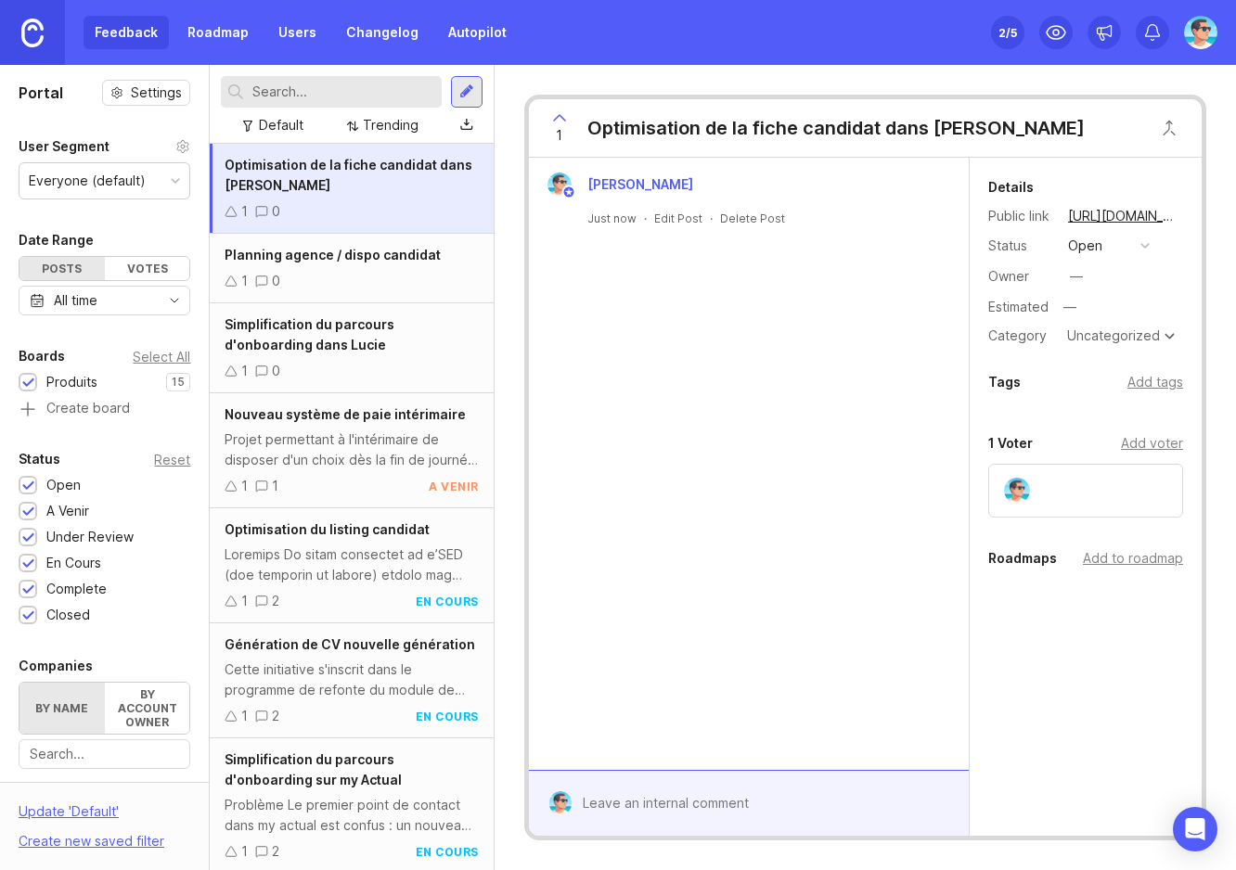
click at [458, 97] on div at bounding box center [467, 92] width 32 height 32
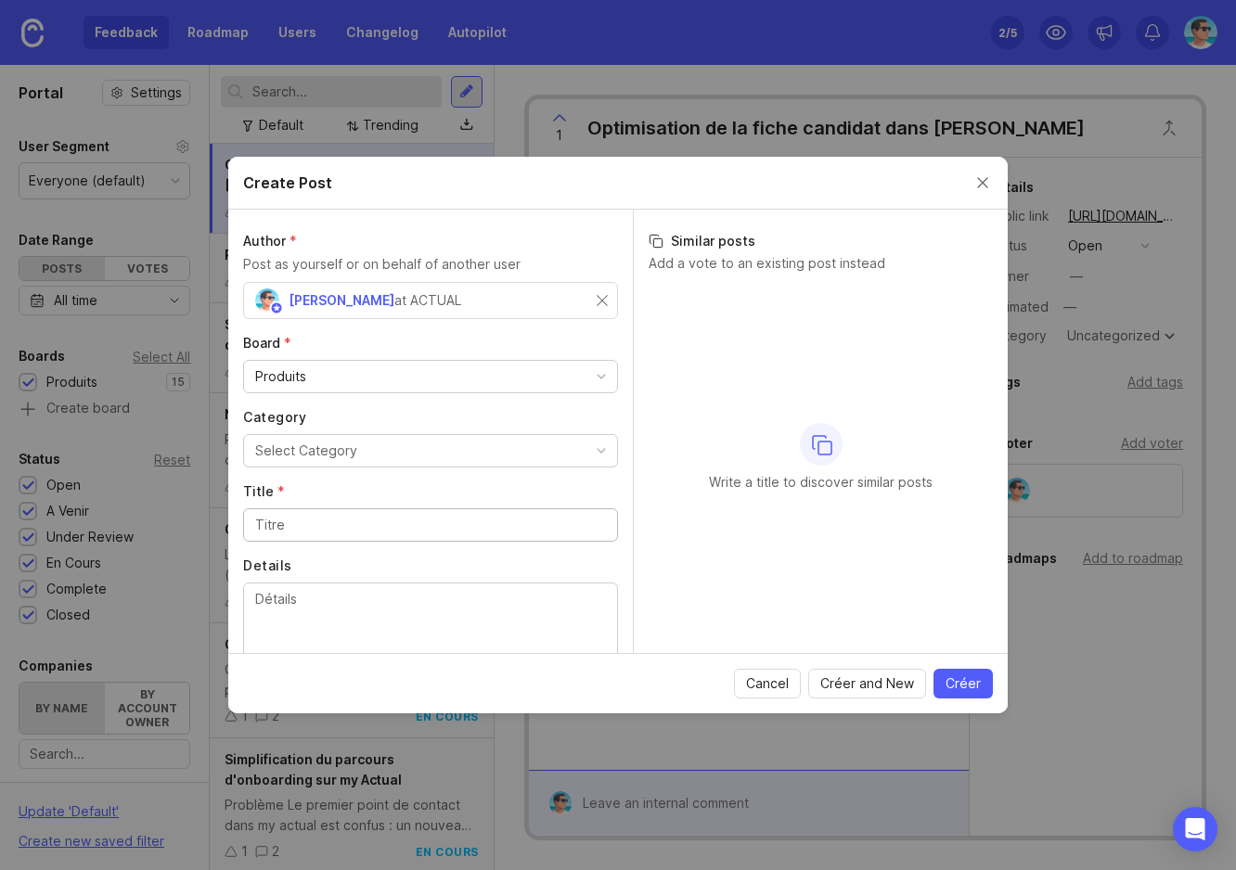
click at [341, 522] on input "Title *" at bounding box center [430, 525] width 351 height 20
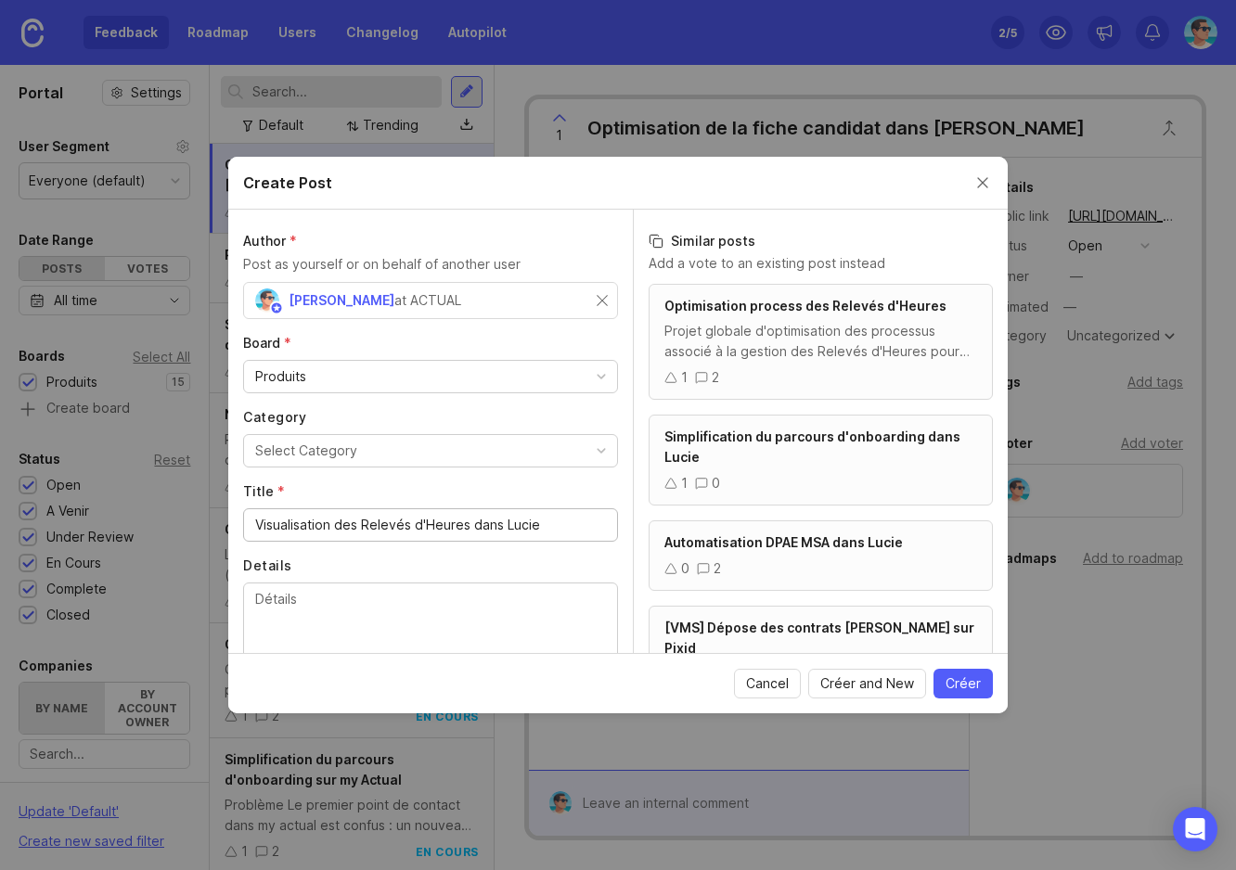
type input "Visualisation des Relevés d'Heures dans Lucie"
click at [980, 682] on span "Créer" at bounding box center [963, 684] width 35 height 19
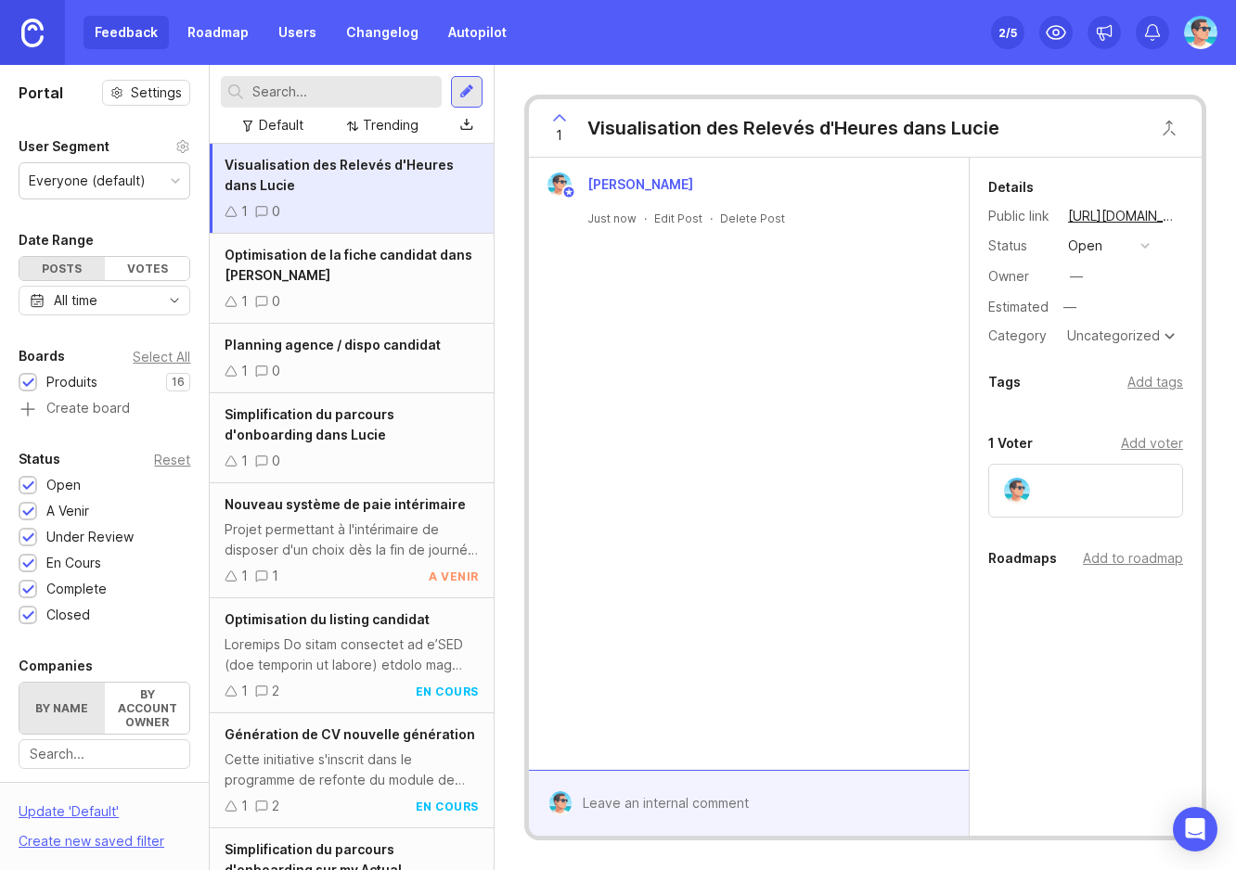
click at [465, 89] on div at bounding box center [466, 92] width 15 height 17
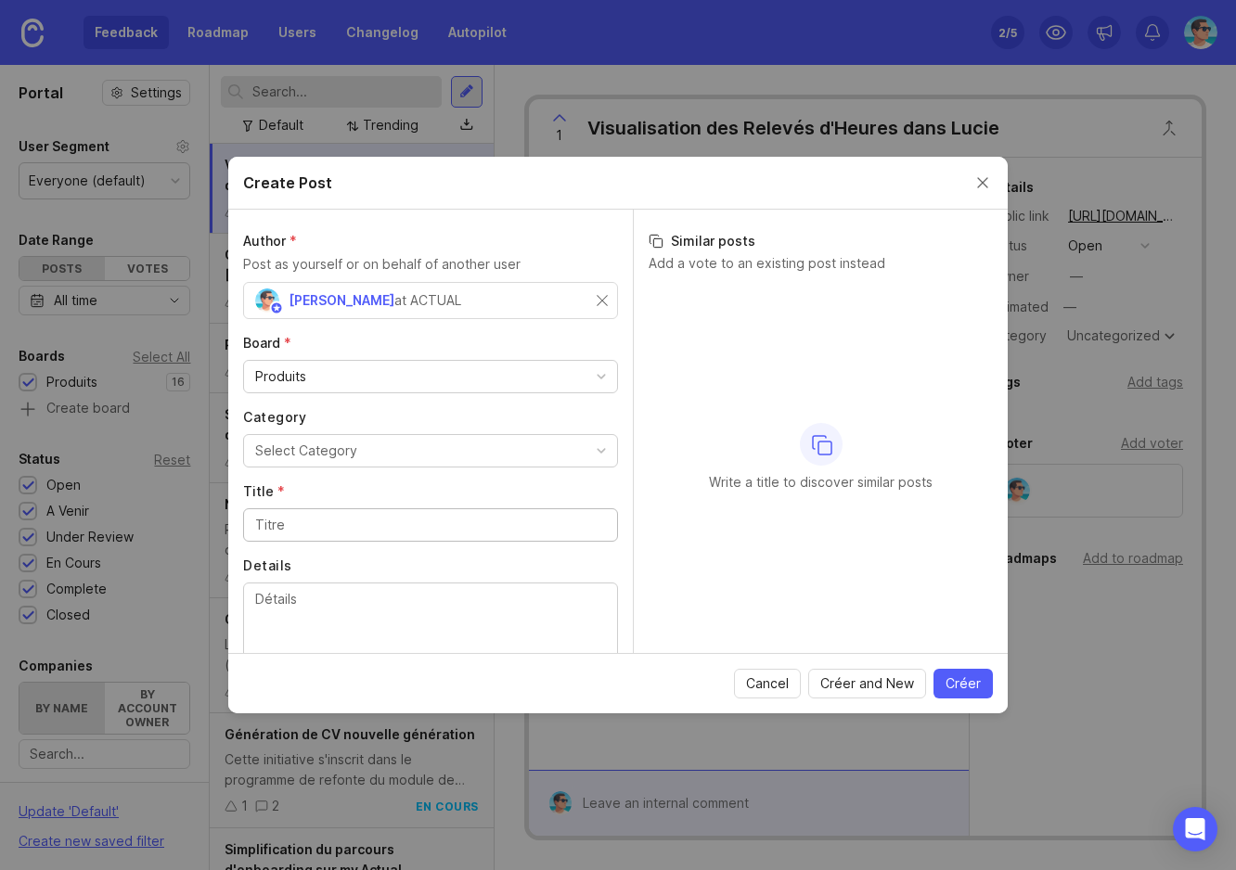
click at [385, 520] on input "Title *" at bounding box center [430, 525] width 351 height 20
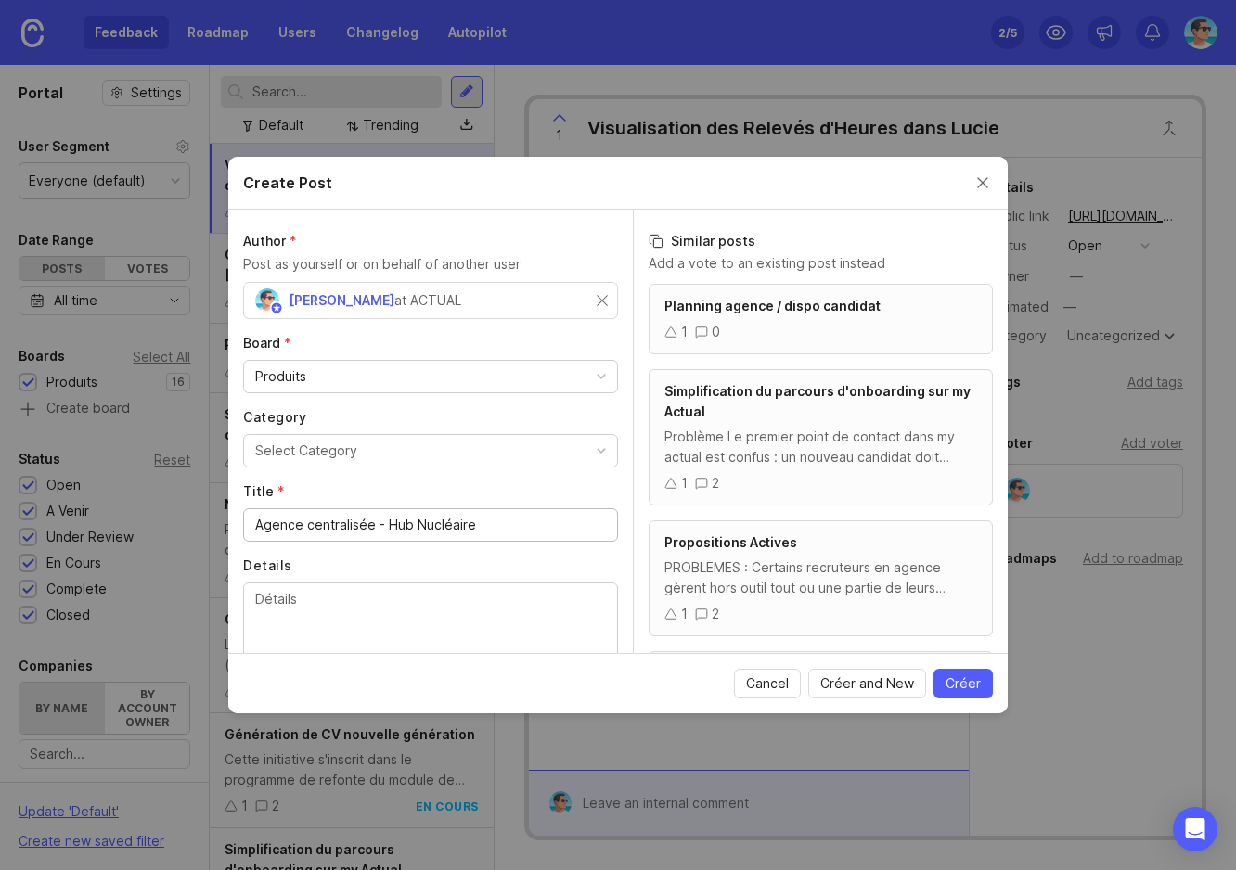
type input "Agence centralisée - Hub Nucléaire"
click at [973, 687] on span "Créer" at bounding box center [963, 684] width 35 height 19
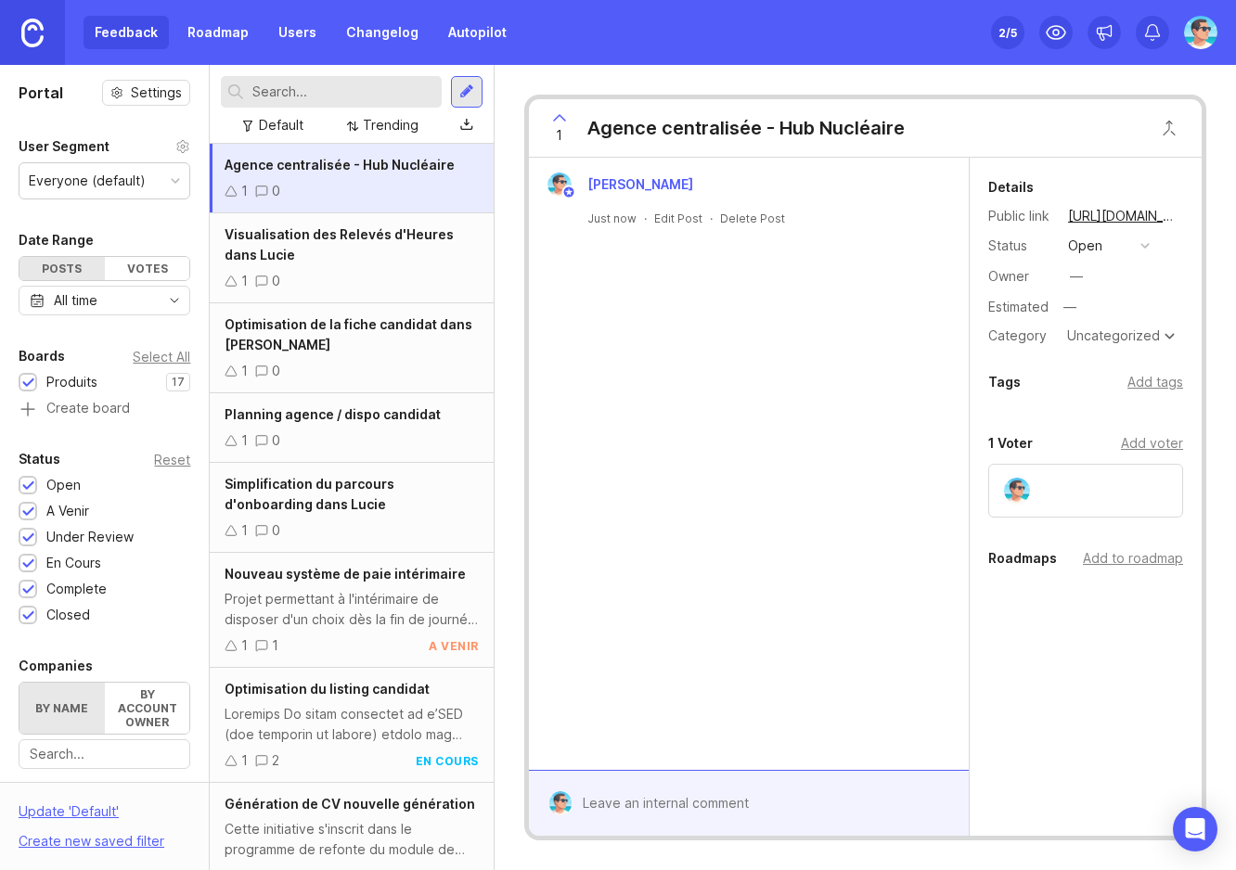
click at [591, 545] on div "Benjamin Hareau Just now · Edit Post · Delete Post" at bounding box center [749, 464] width 440 height 612
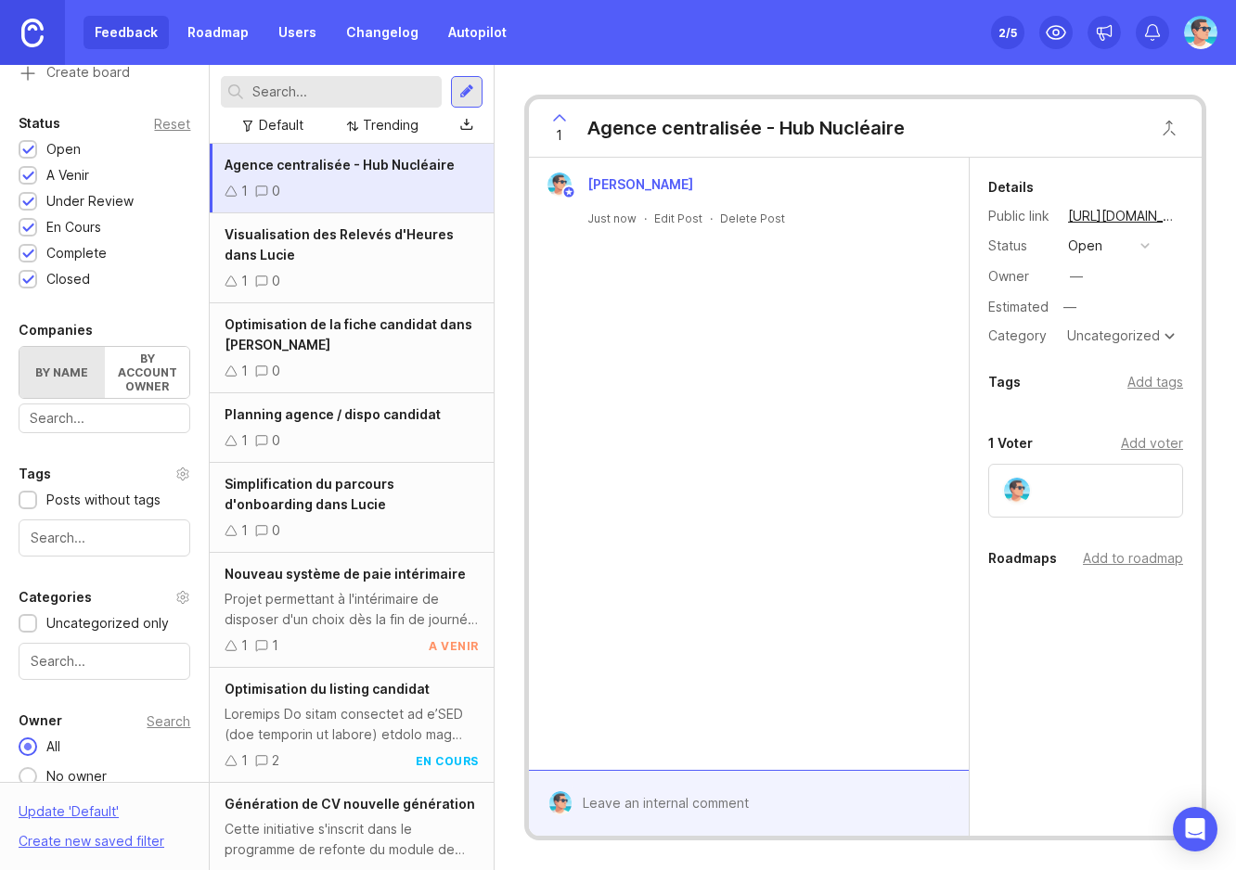
scroll to position [381, 0]
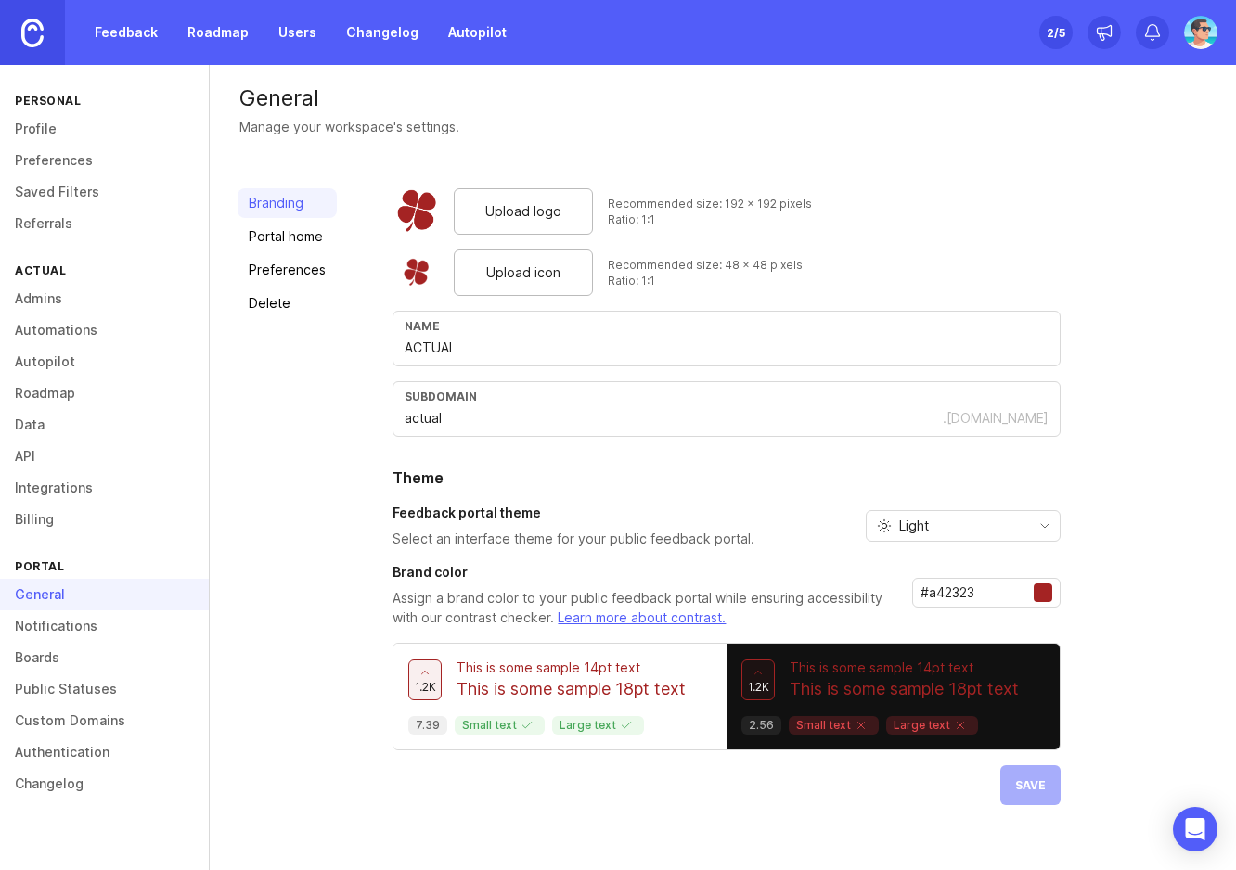
click at [67, 661] on link "Boards" at bounding box center [104, 658] width 209 height 32
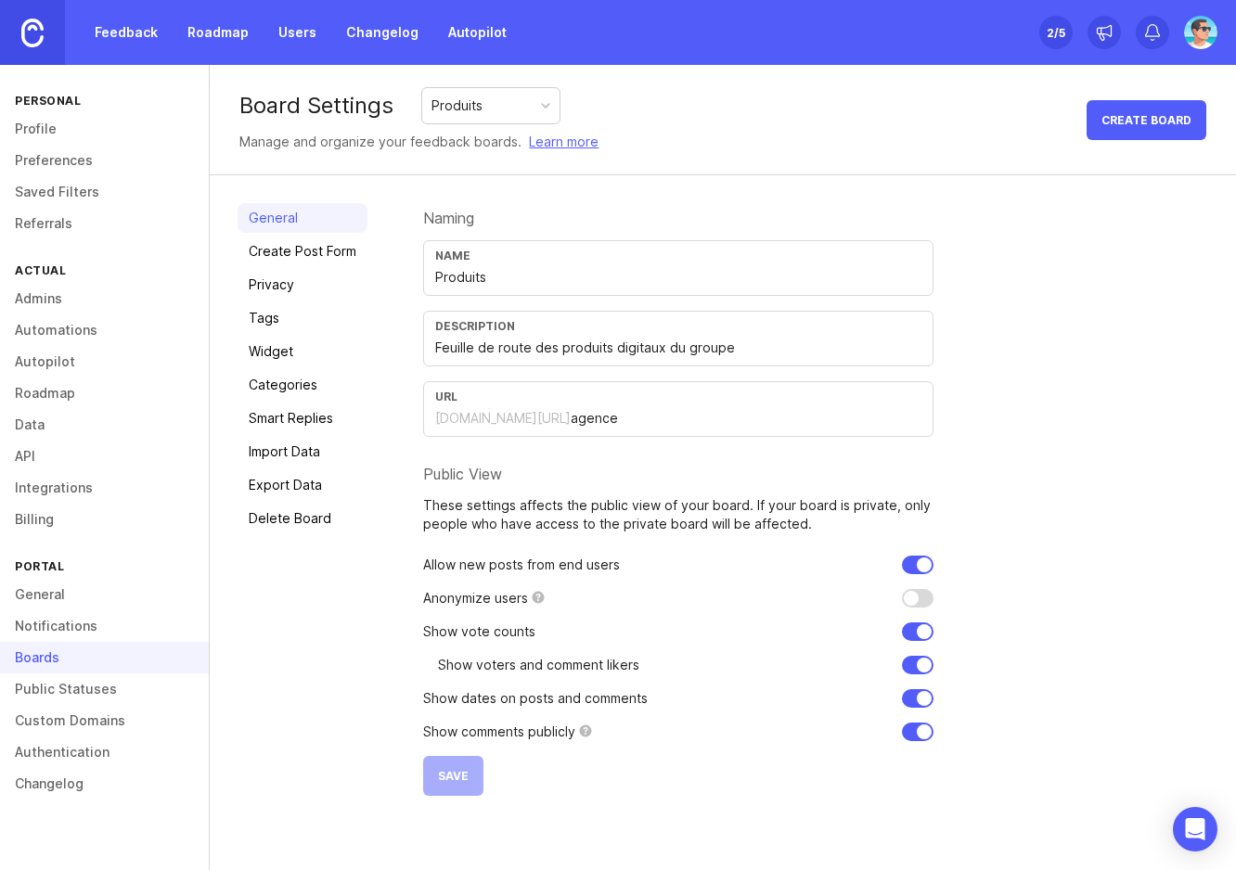
click at [308, 384] on link "Categories" at bounding box center [303, 385] width 130 height 30
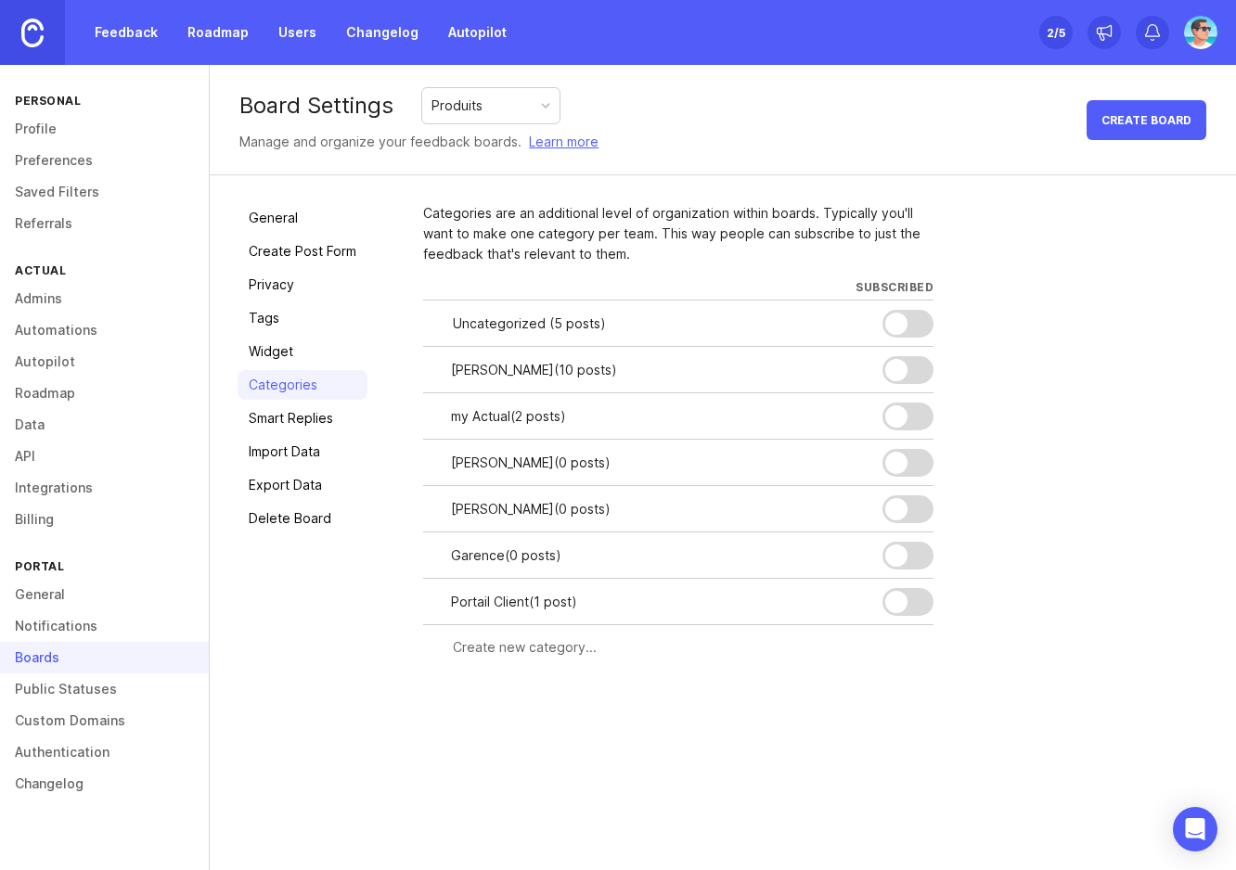
click at [488, 660] on div at bounding box center [678, 647] width 510 height 35
click at [508, 654] on input "text" at bounding box center [688, 647] width 470 height 20
type input "E"
type input "A"
type input "Expertises"
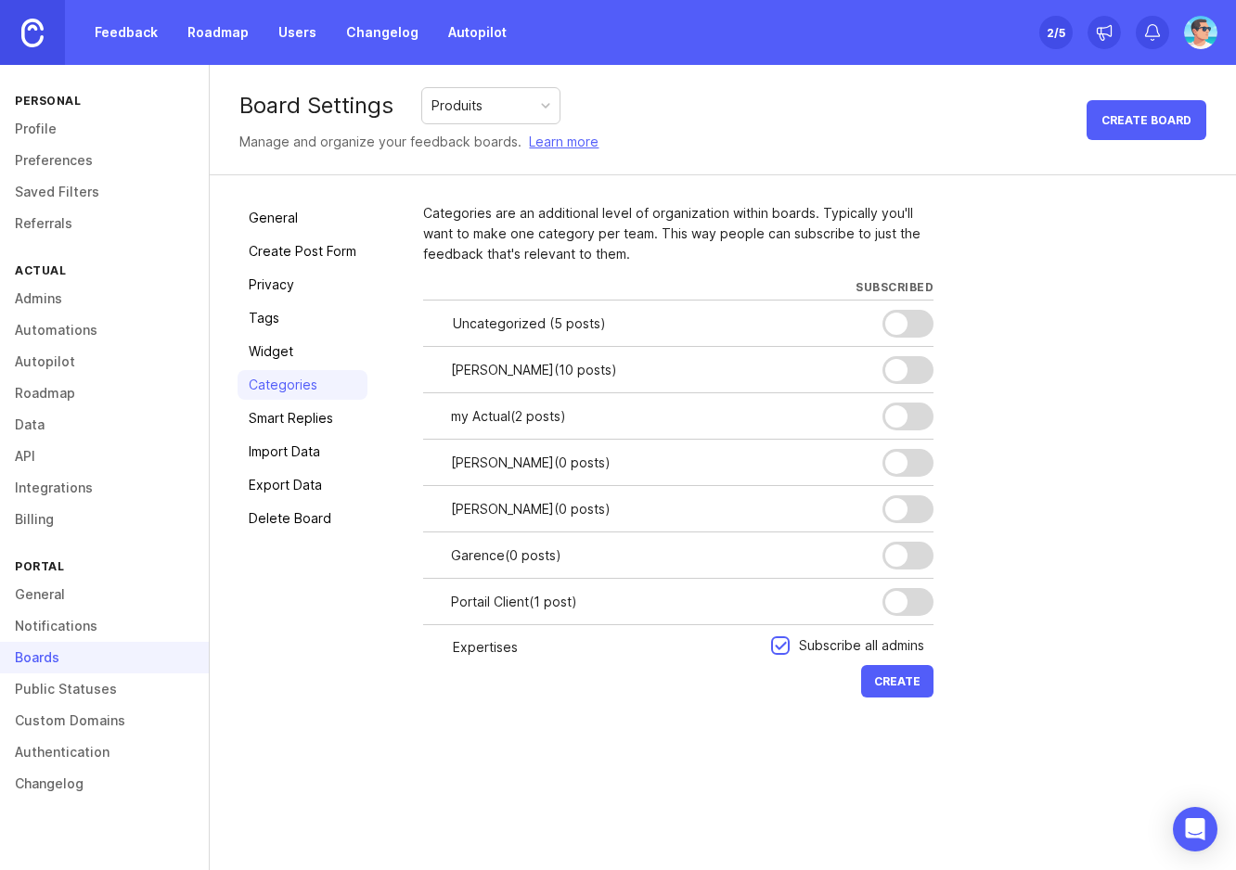
click at [882, 687] on span "Create" at bounding box center [897, 682] width 46 height 14
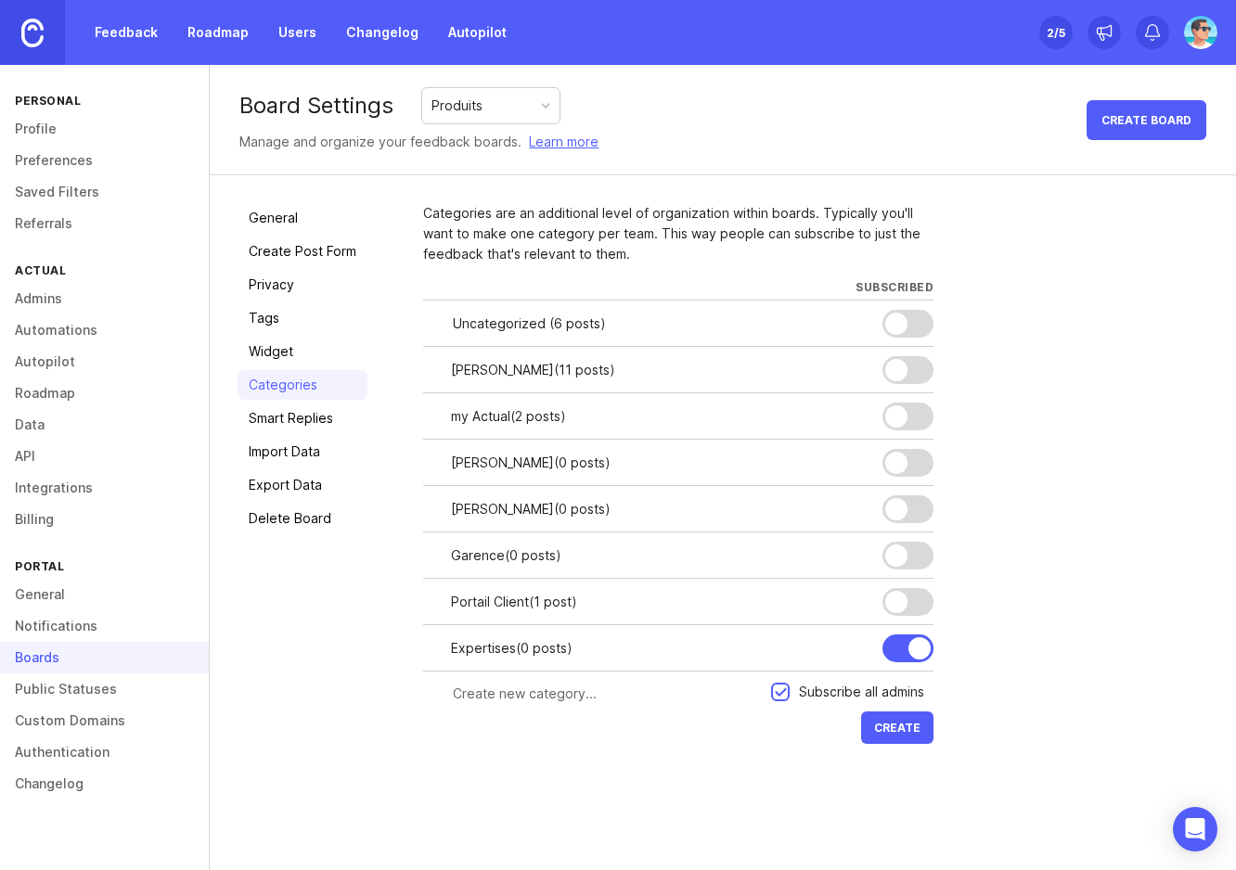
click at [921, 647] on div at bounding box center [919, 648] width 22 height 22
click at [0, 0] on div at bounding box center [0, 0] width 0 height 0
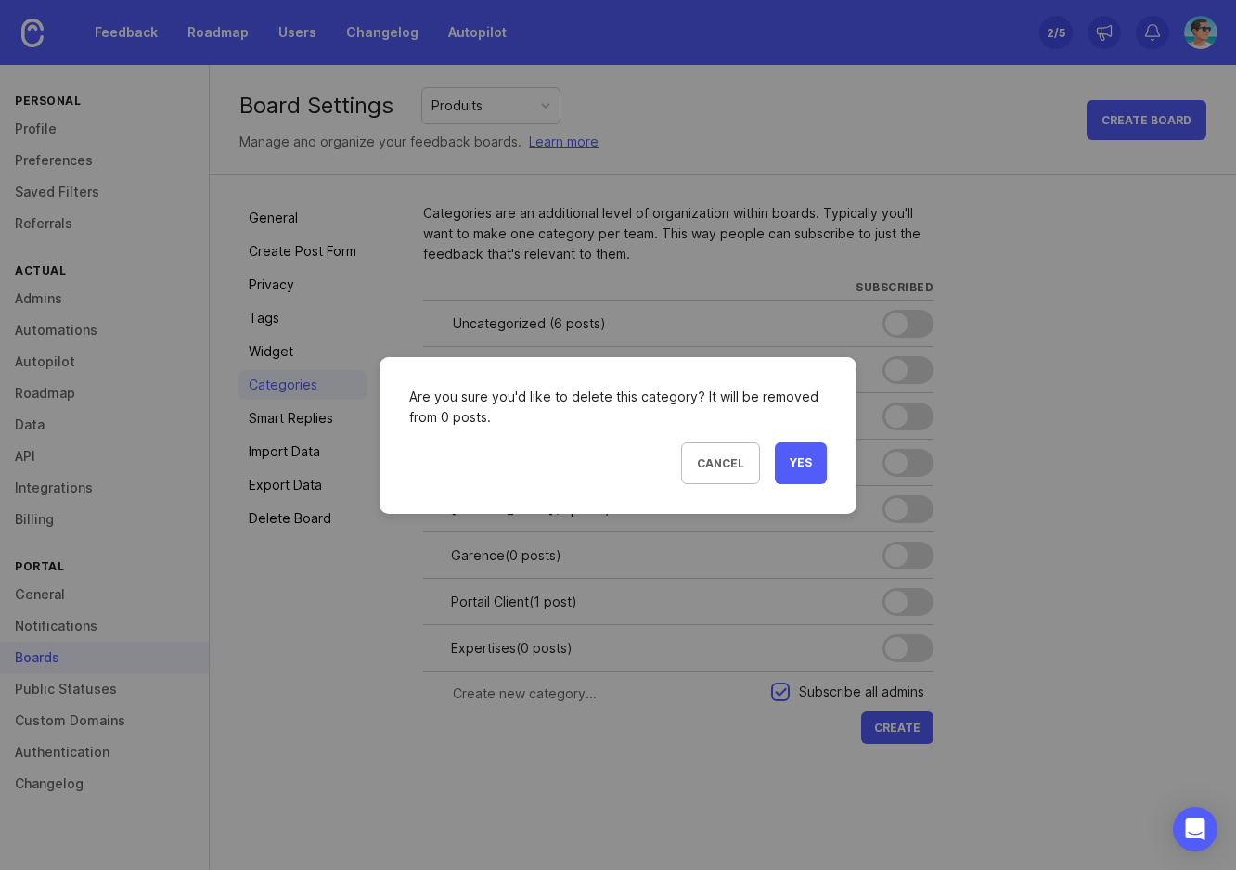
click at [801, 468] on span "Yes" at bounding box center [801, 464] width 22 height 16
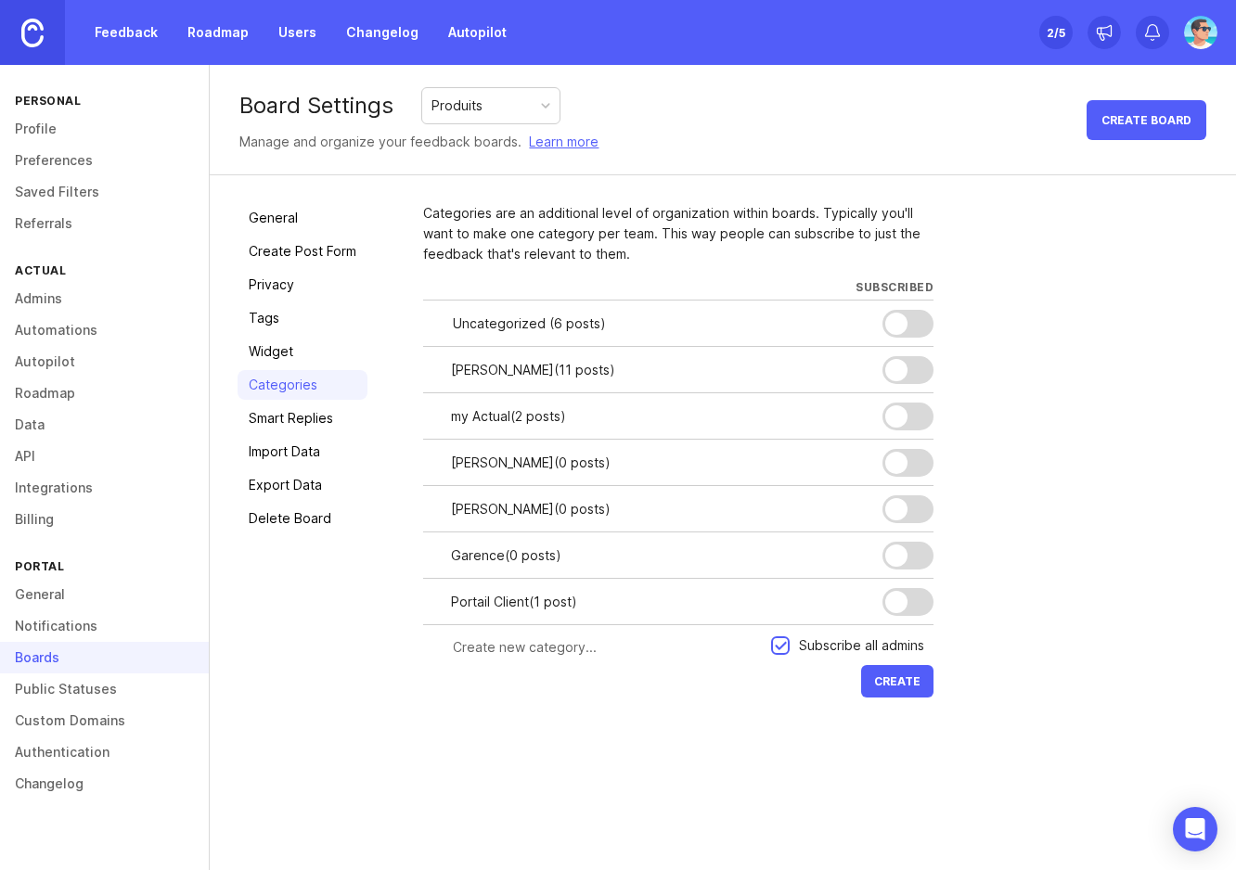
click at [315, 695] on div "General Create Post Form Privacy Tags Widget Categories Smart Replies Import Da…" at bounding box center [303, 452] width 130 height 499
click at [212, 38] on link "Roadmap" at bounding box center [218, 32] width 84 height 33
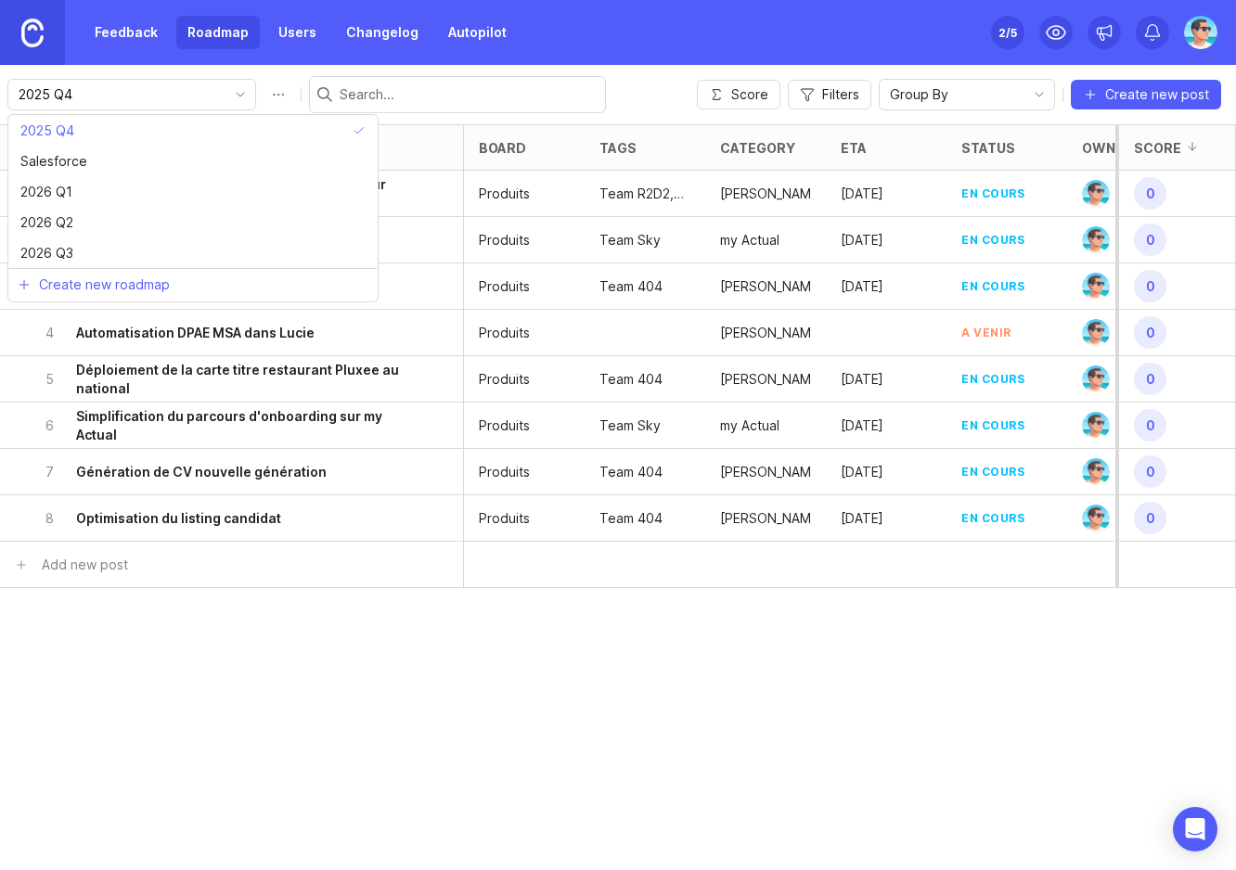
click at [178, 95] on input "2025 Q4" at bounding box center [121, 94] width 205 height 20
click at [122, 140] on li "2025 Q4" at bounding box center [192, 130] width 369 height 31
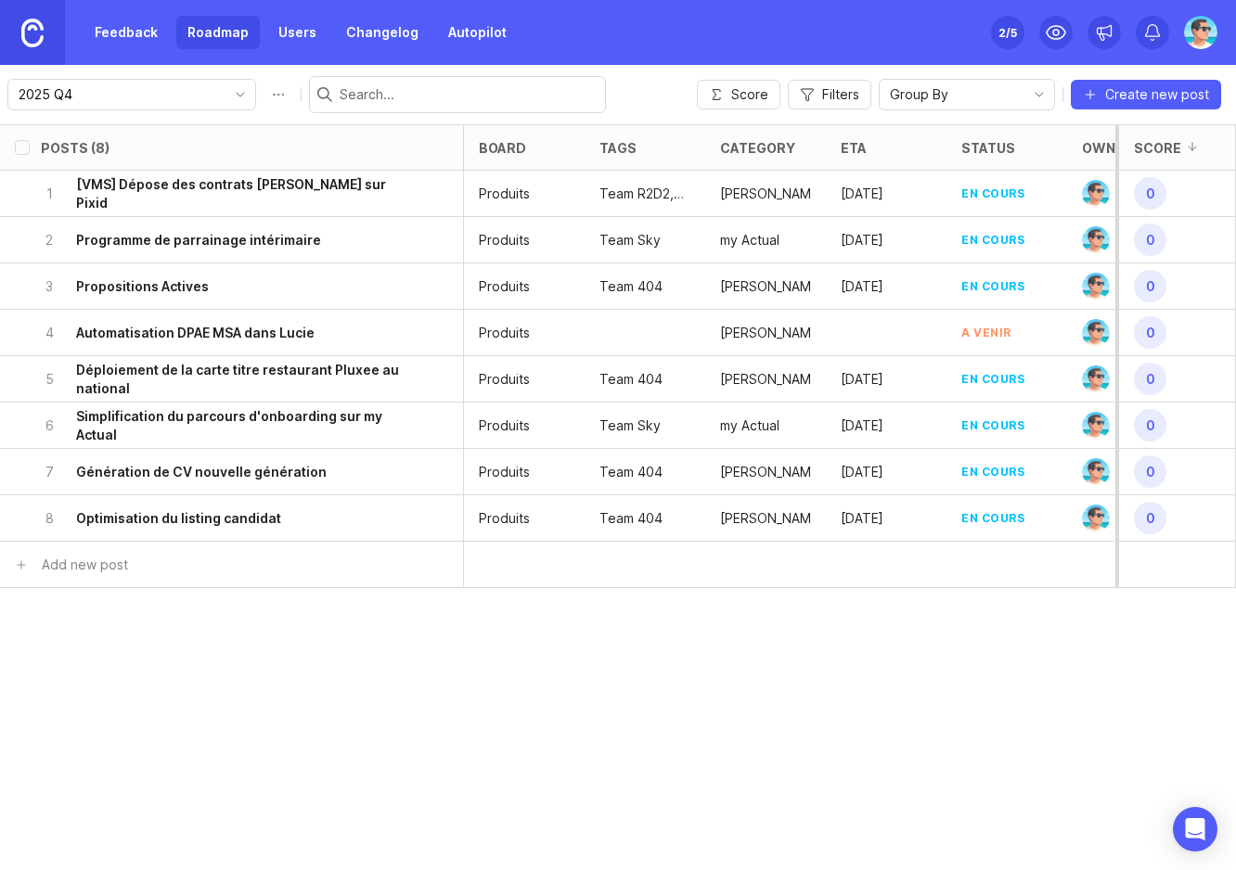
click at [655, 99] on div "2025 Q4 Score Filters Group By Create new post" at bounding box center [618, 94] width 1236 height 59
click at [115, 32] on link "Feedback" at bounding box center [126, 32] width 85 height 33
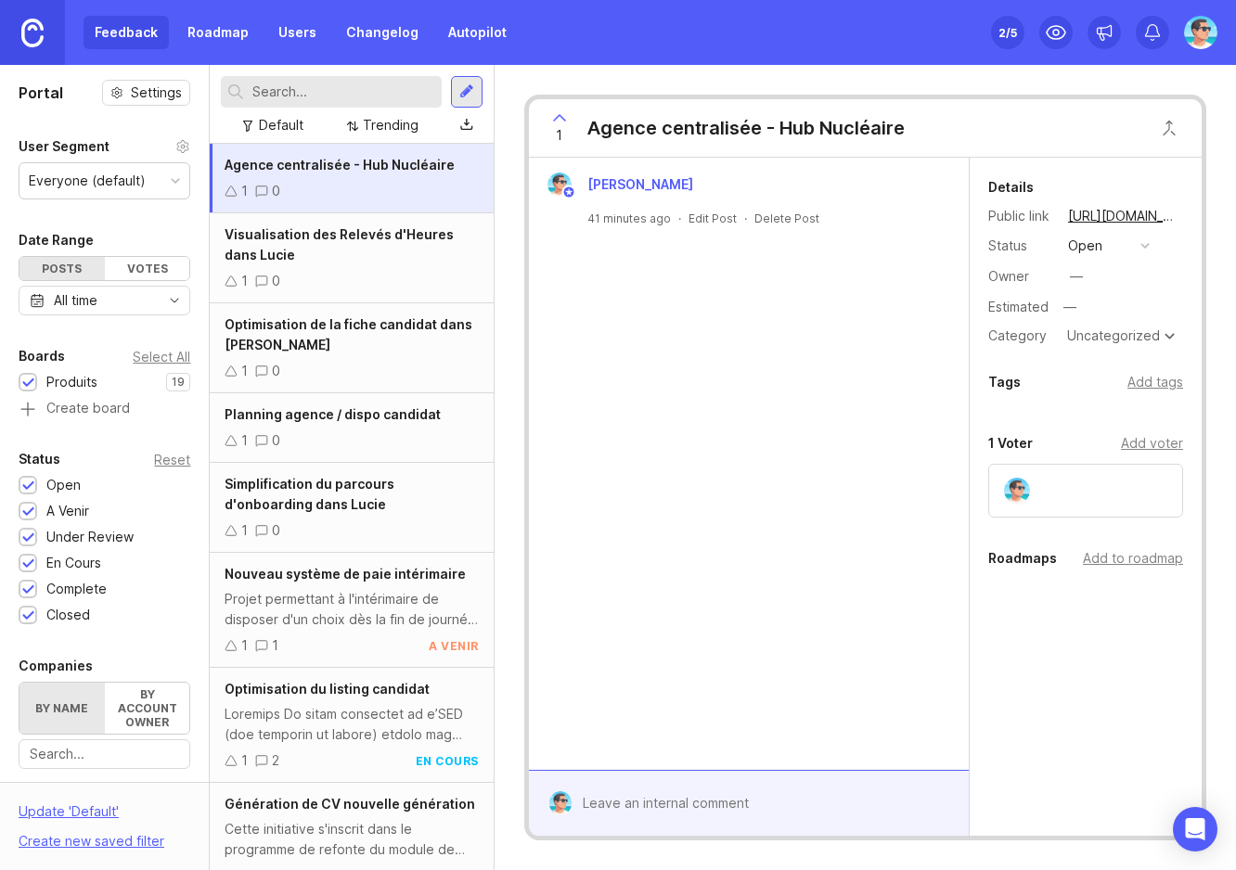
click at [185, 27] on link "Roadmap" at bounding box center [218, 32] width 84 height 33
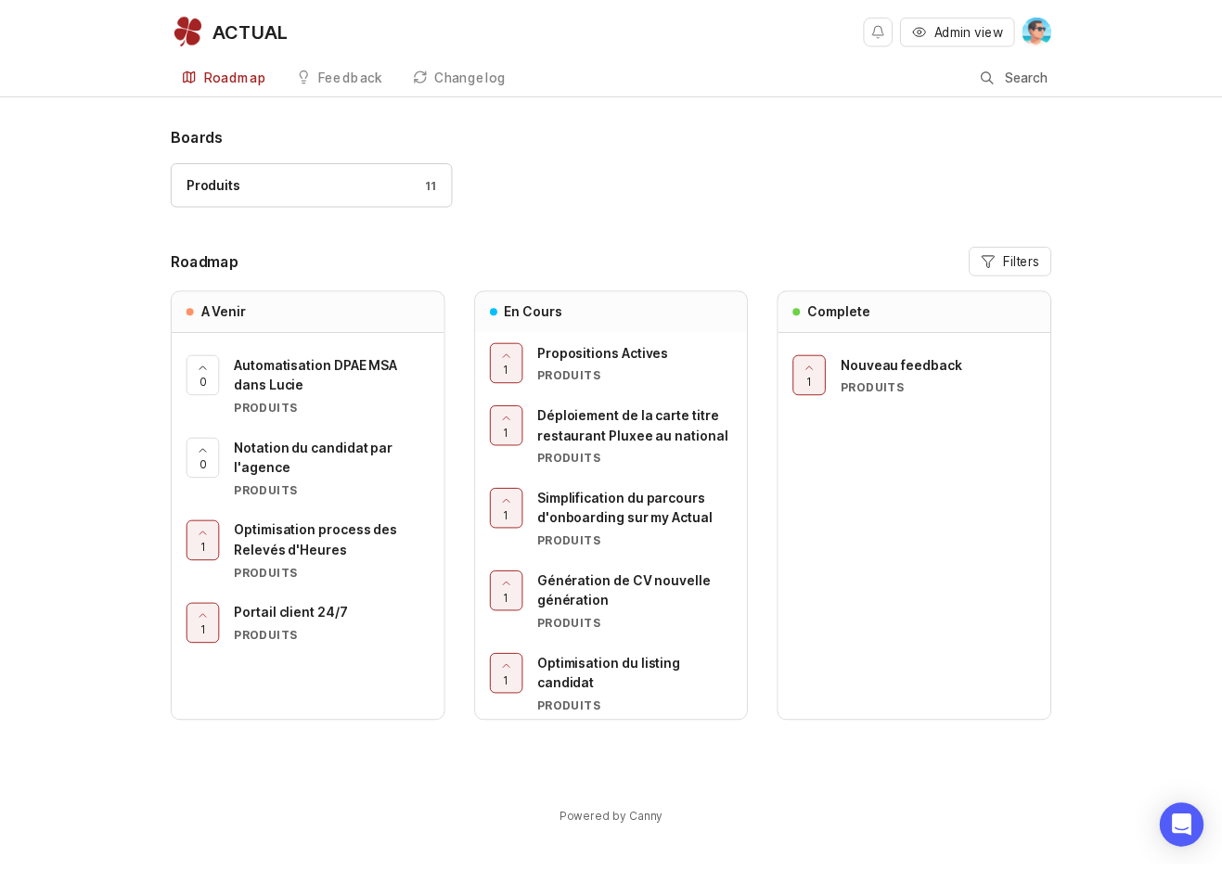
scroll to position [188, 0]
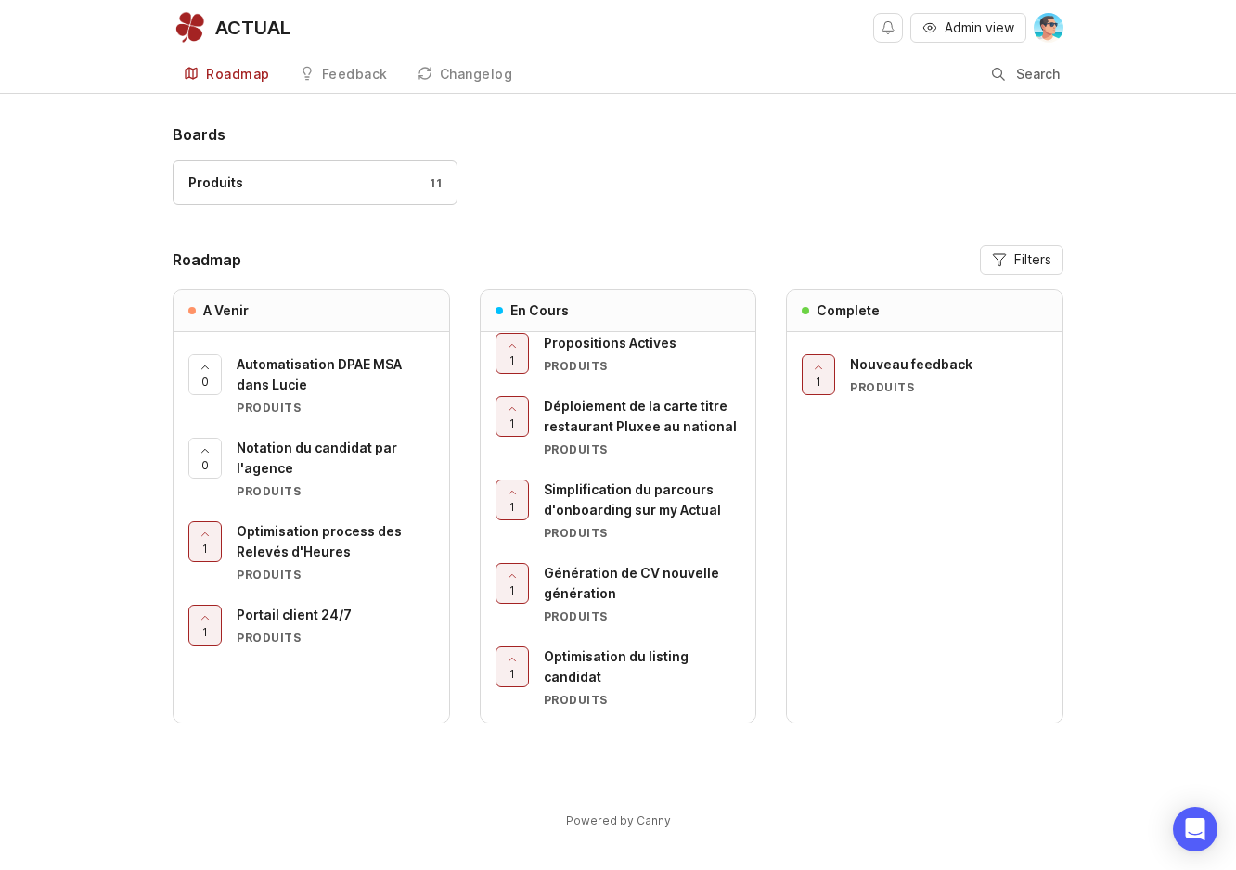
click at [650, 580] on div "Génération de CV nouvelle génération" at bounding box center [643, 583] width 198 height 41
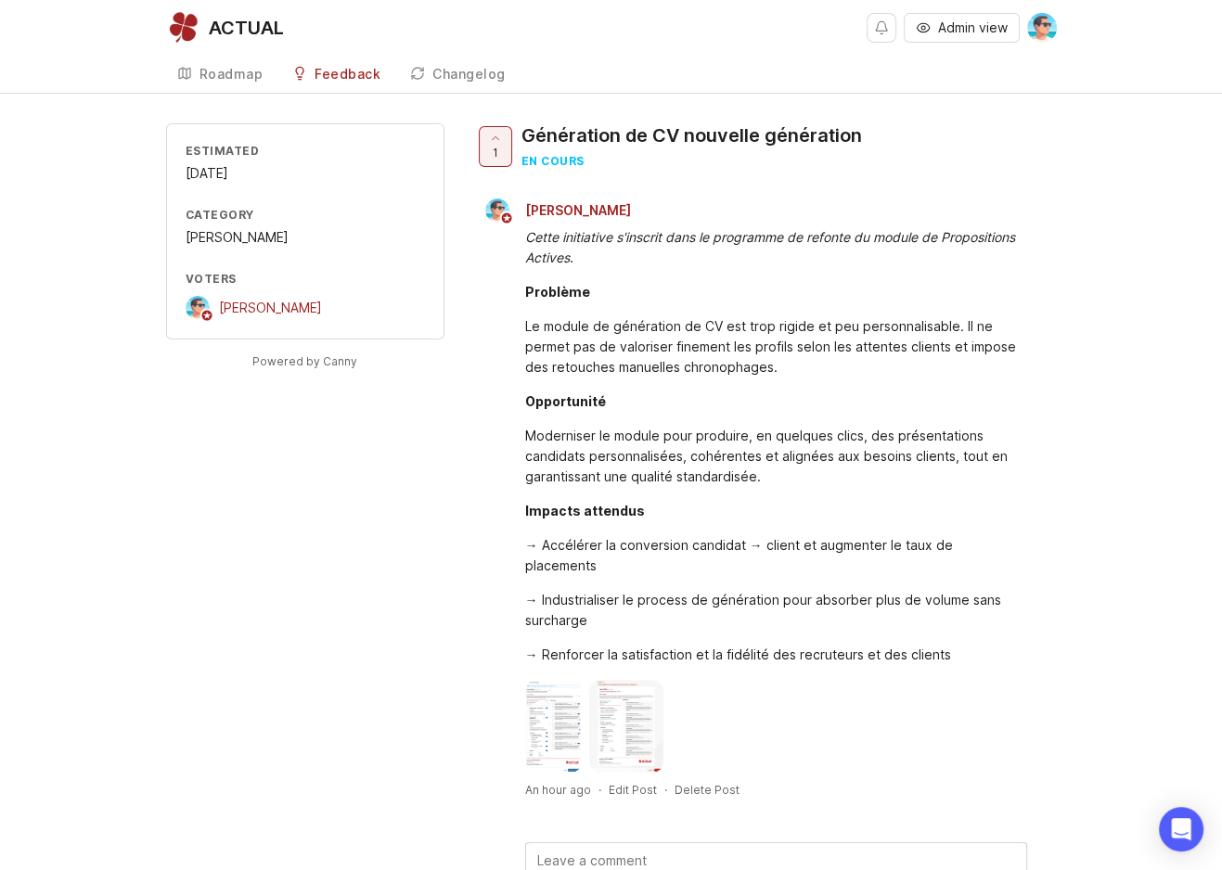
click at [557, 710] on img at bounding box center [553, 726] width 57 height 93
click at [644, 708] on img at bounding box center [626, 726] width 74 height 93
click at [345, 60] on link "Feedback" at bounding box center [336, 75] width 110 height 38
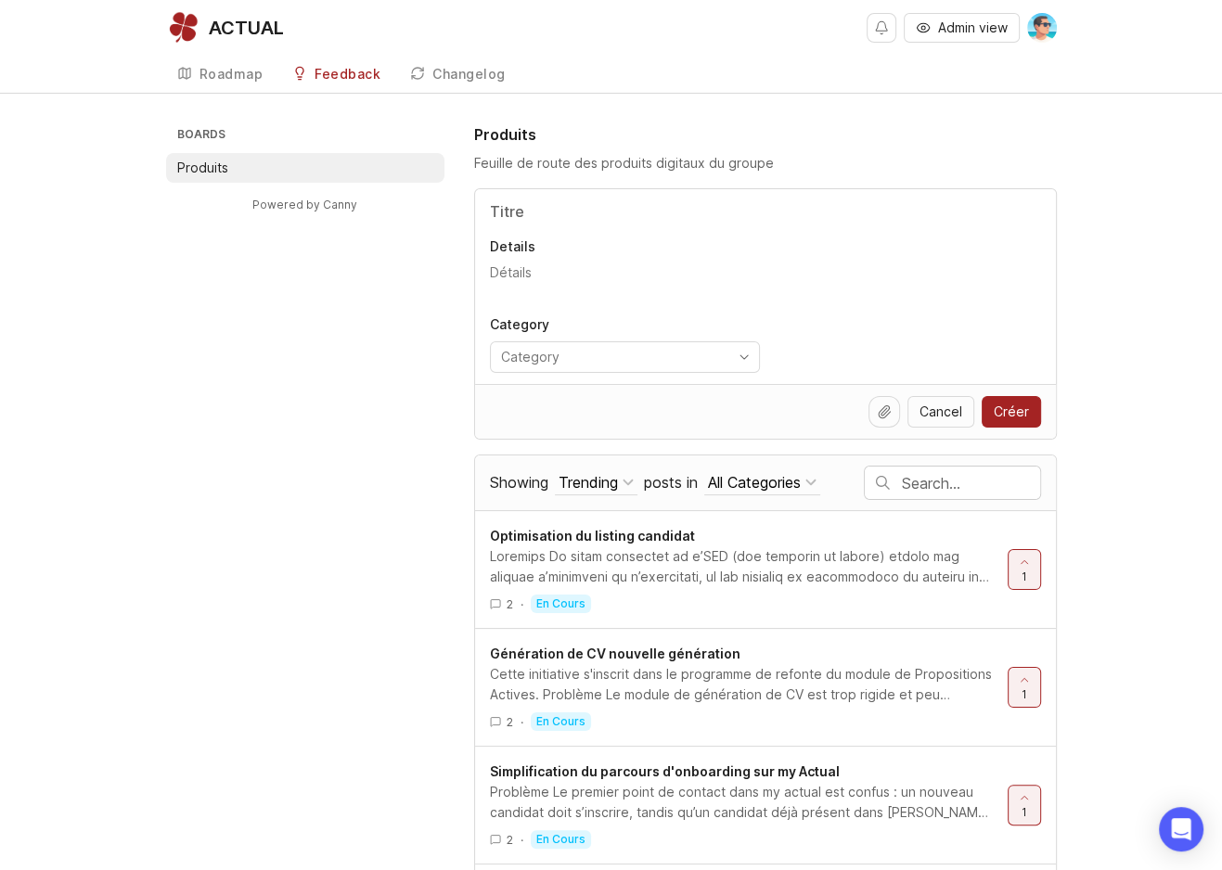
click at [230, 71] on div "Roadmap" at bounding box center [232, 74] width 64 height 13
click at [201, 73] on div "Roadmap" at bounding box center [232, 74] width 64 height 13
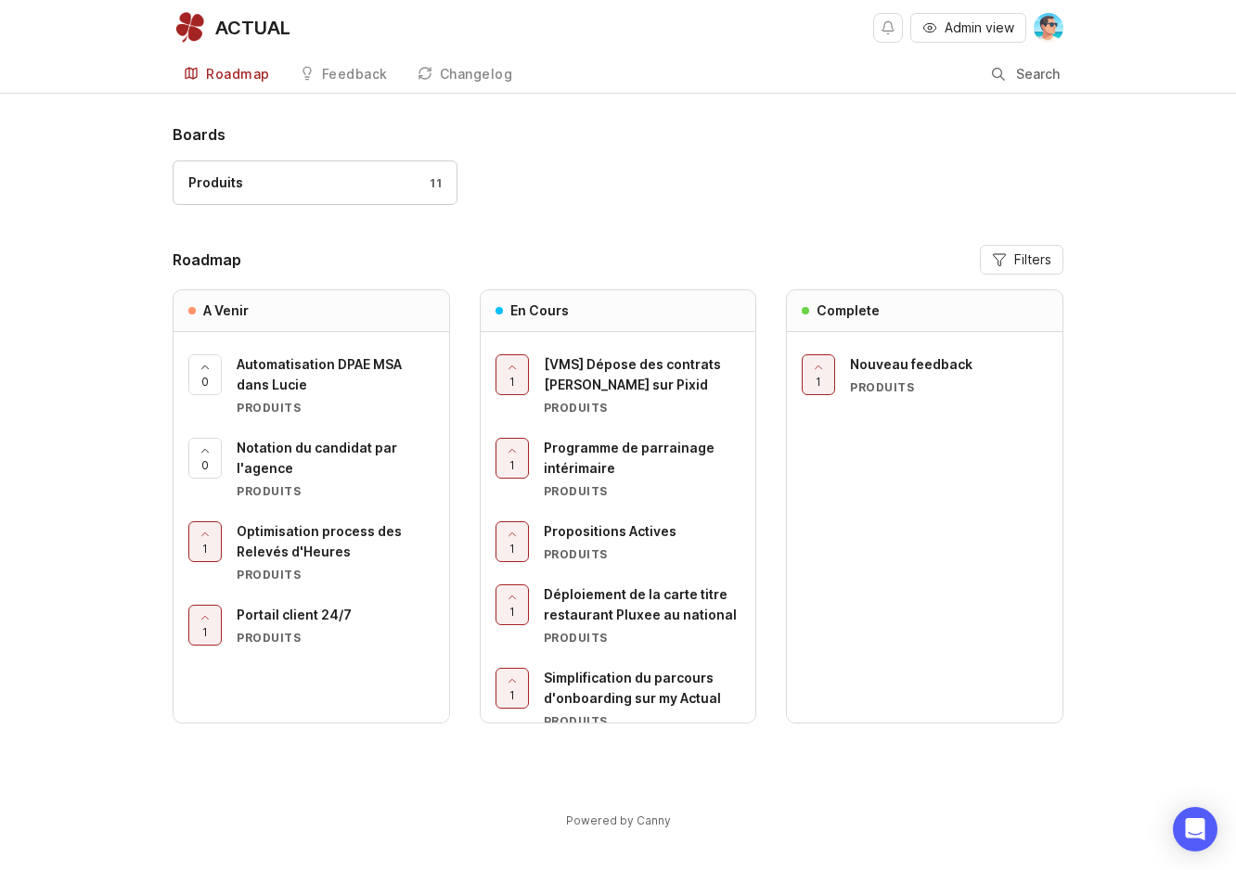
click at [583, 200] on div "Produits 11" at bounding box center [618, 192] width 891 height 62
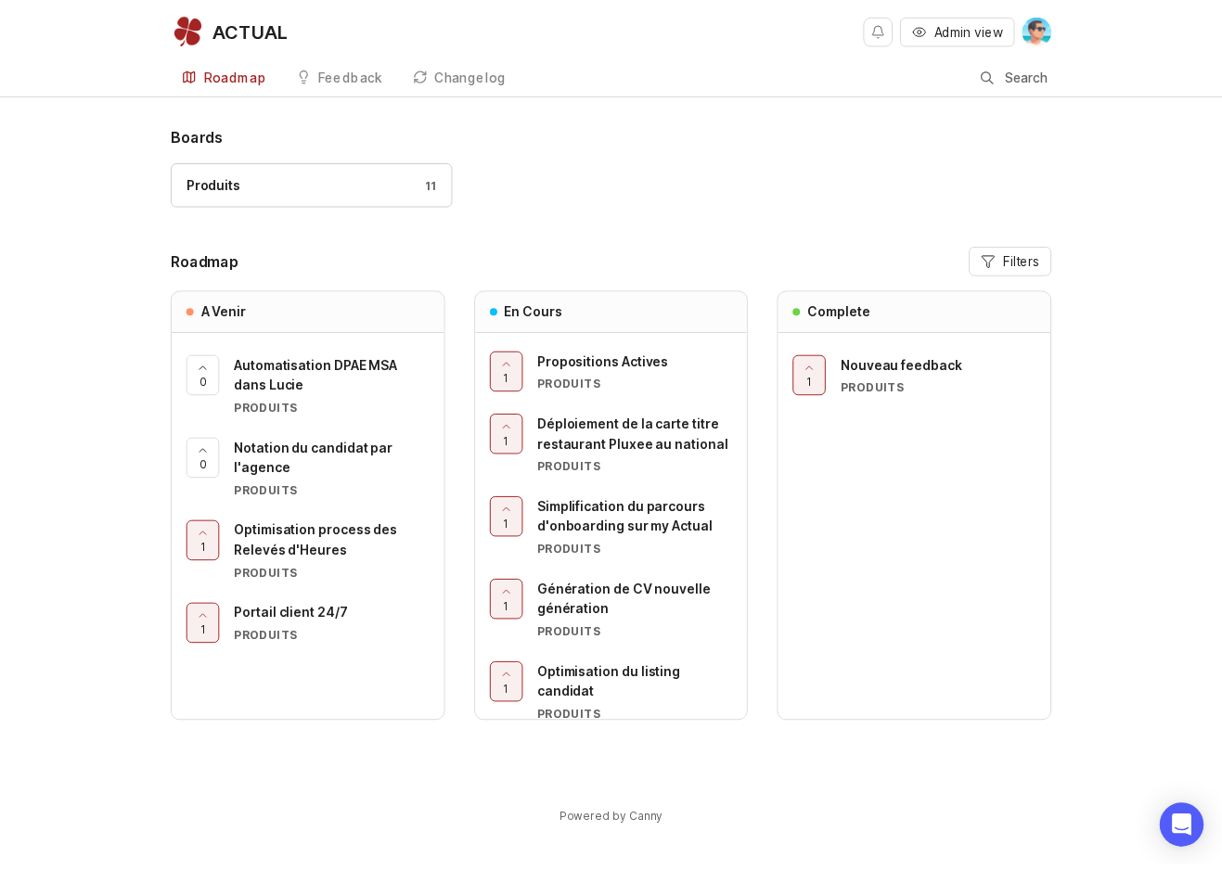
scroll to position [188, 0]
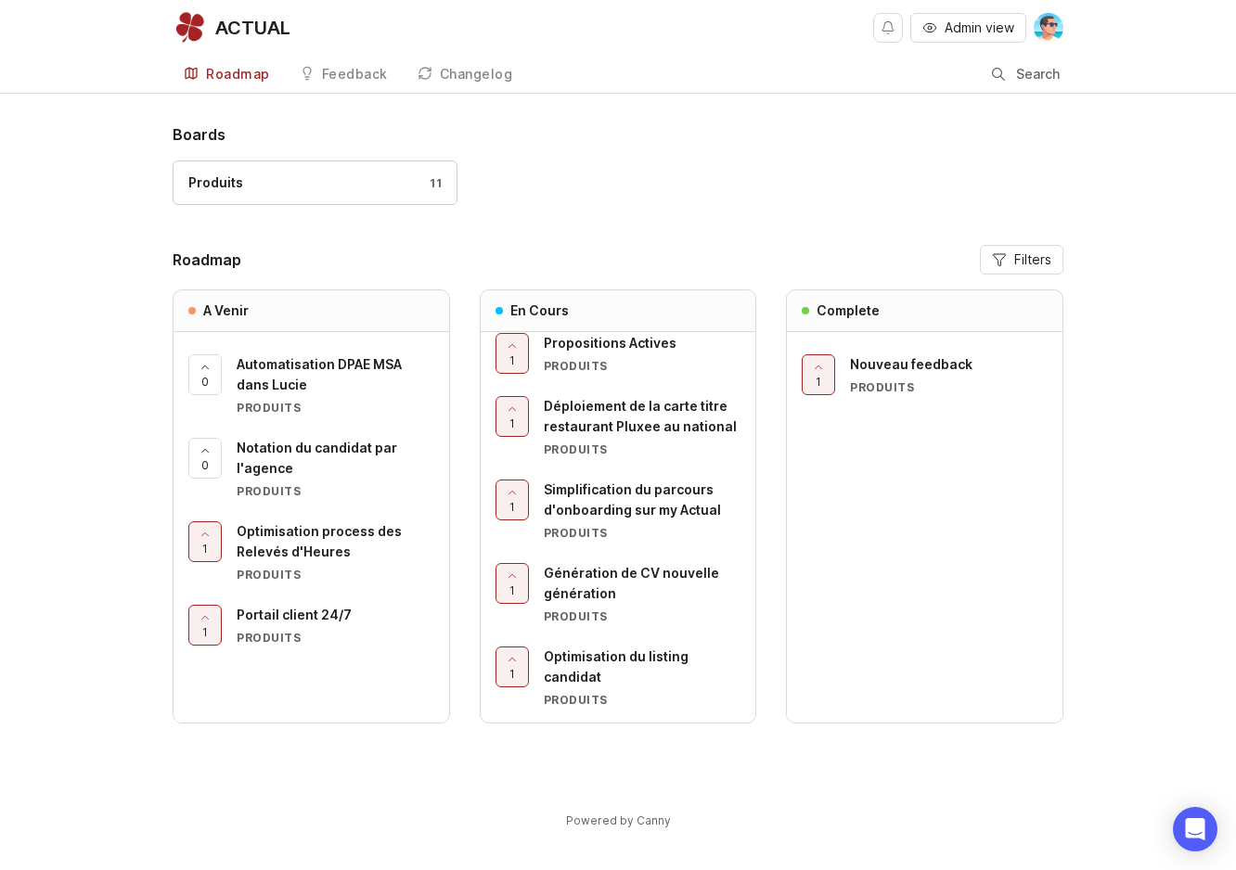
click at [586, 652] on span "Optimisation du listing candidat" at bounding box center [616, 667] width 145 height 36
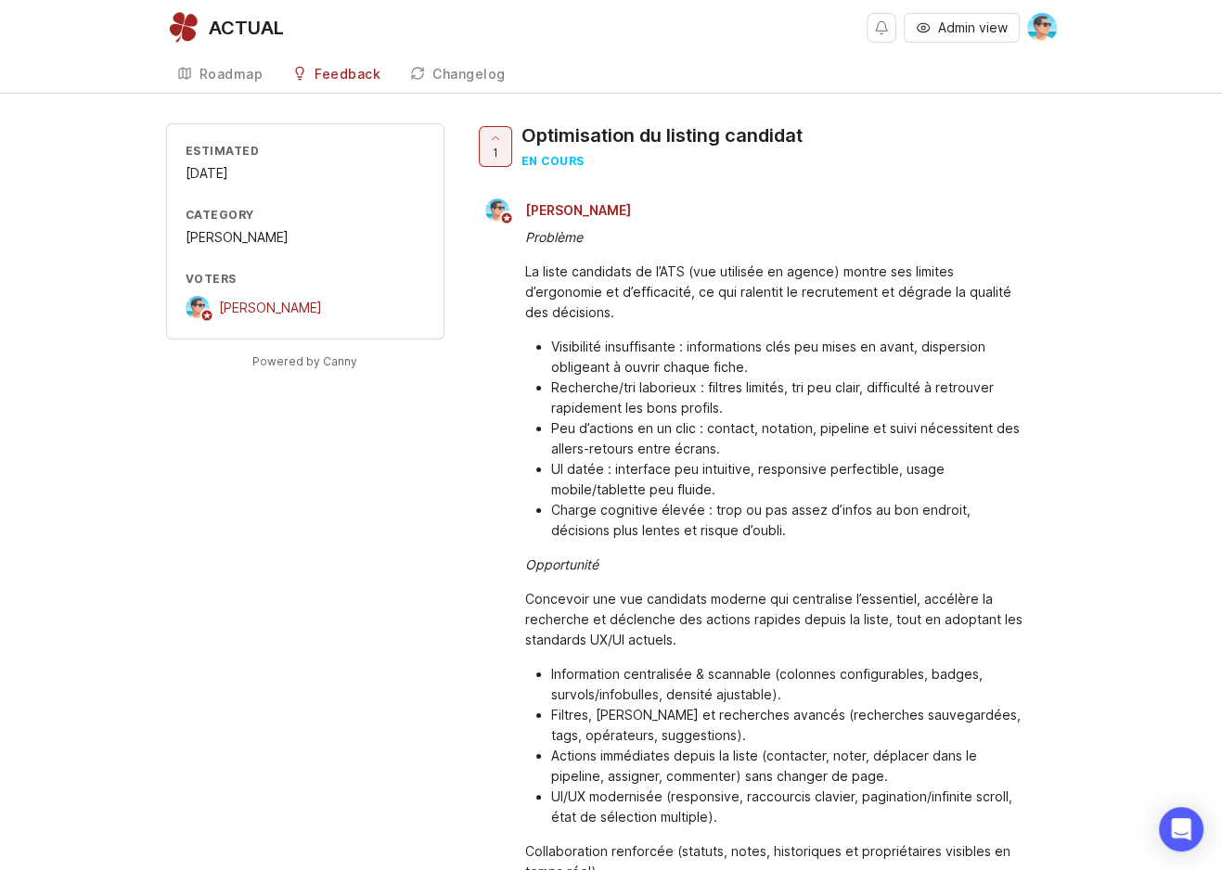
click at [360, 71] on div "Feedback" at bounding box center [348, 74] width 66 height 13
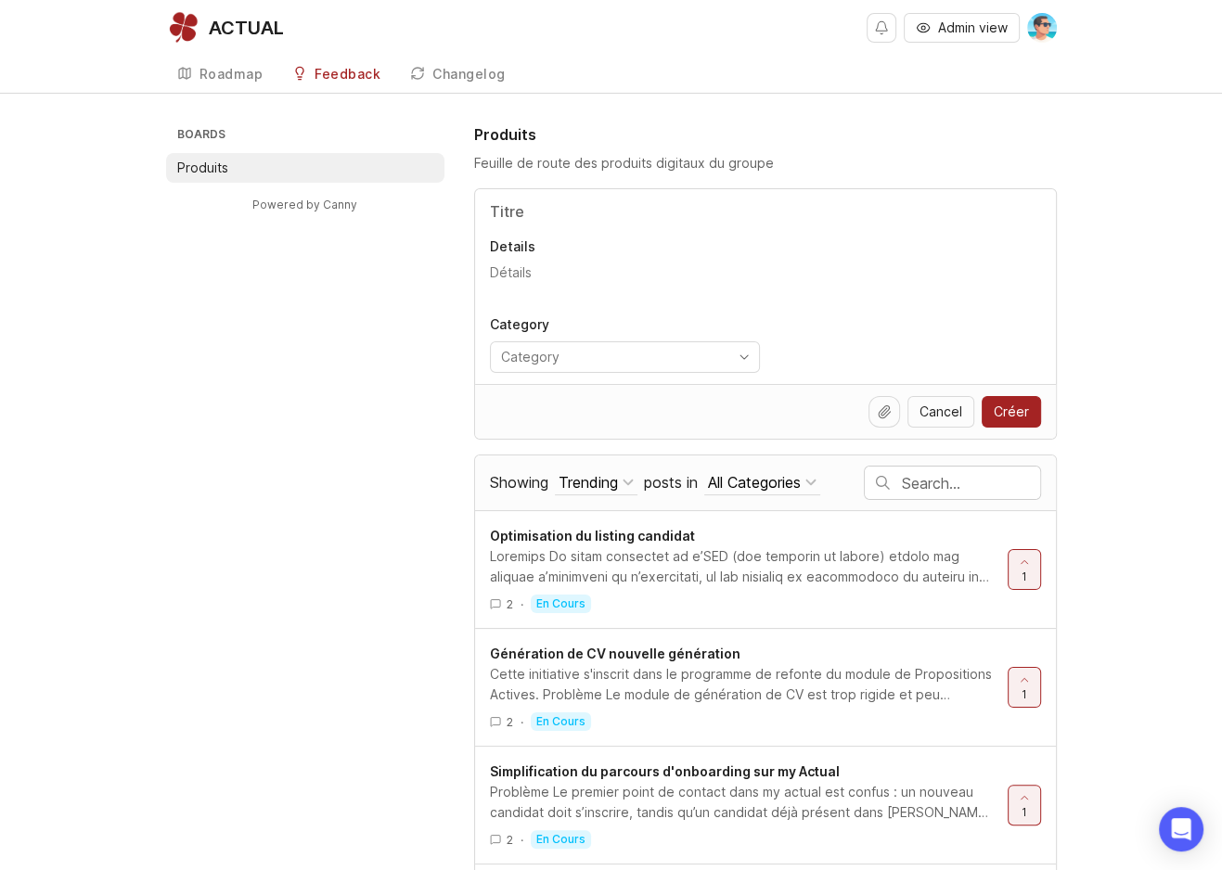
click at [244, 70] on div "Roadmap" at bounding box center [232, 74] width 64 height 13
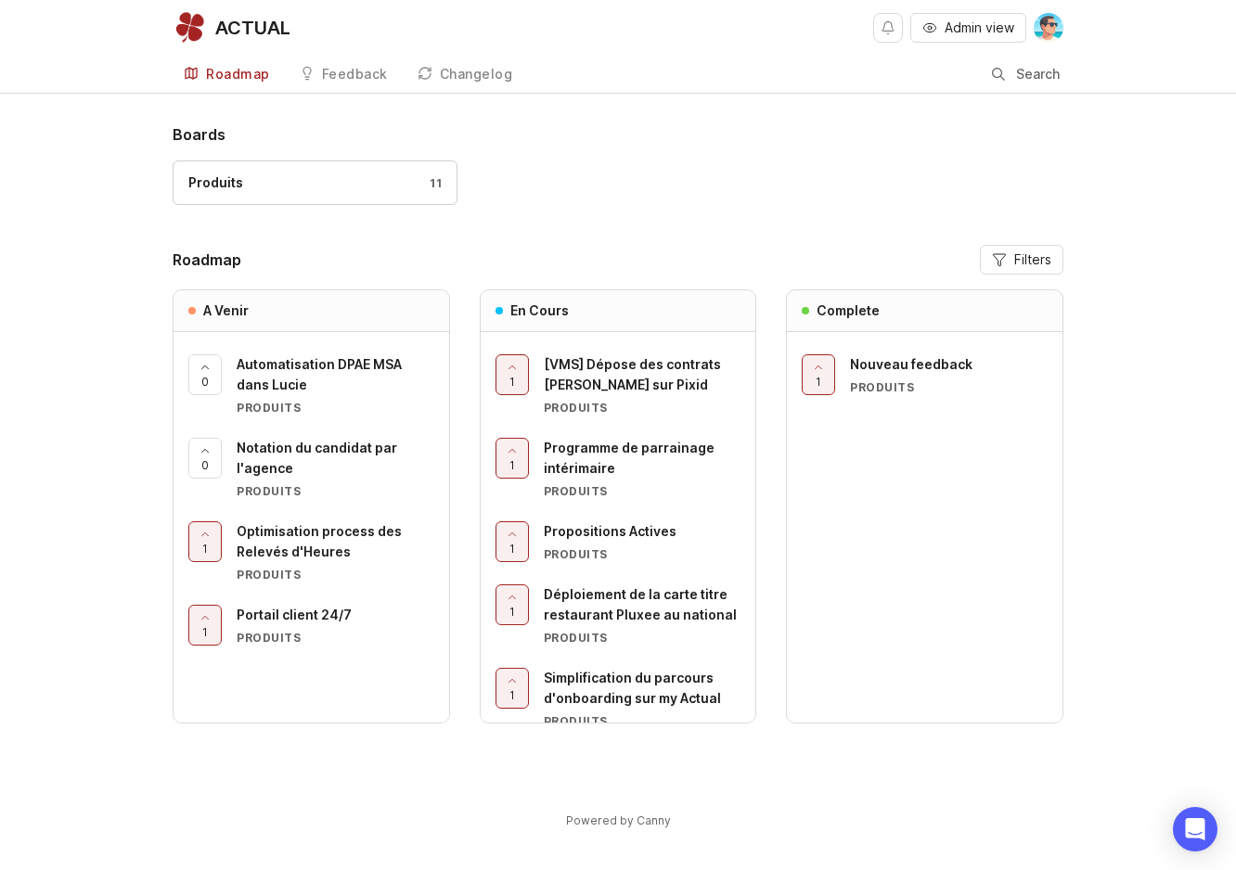
click at [73, 225] on div "Boards Produits 11 Roadmap Filters A Venir 0 Automatisation DPAE MSA dans Lucie…" at bounding box center [618, 492] width 1236 height 738
click at [1155, 751] on div "Boards Produits 11 Roadmap Filters A Venir 0 Automatisation DPAE MSA dans Lucie…" at bounding box center [618, 492] width 1236 height 738
click at [251, 804] on div "Powered by Canny" at bounding box center [618, 830] width 891 height 62
click at [440, 70] on div "Changelog" at bounding box center [476, 74] width 73 height 13
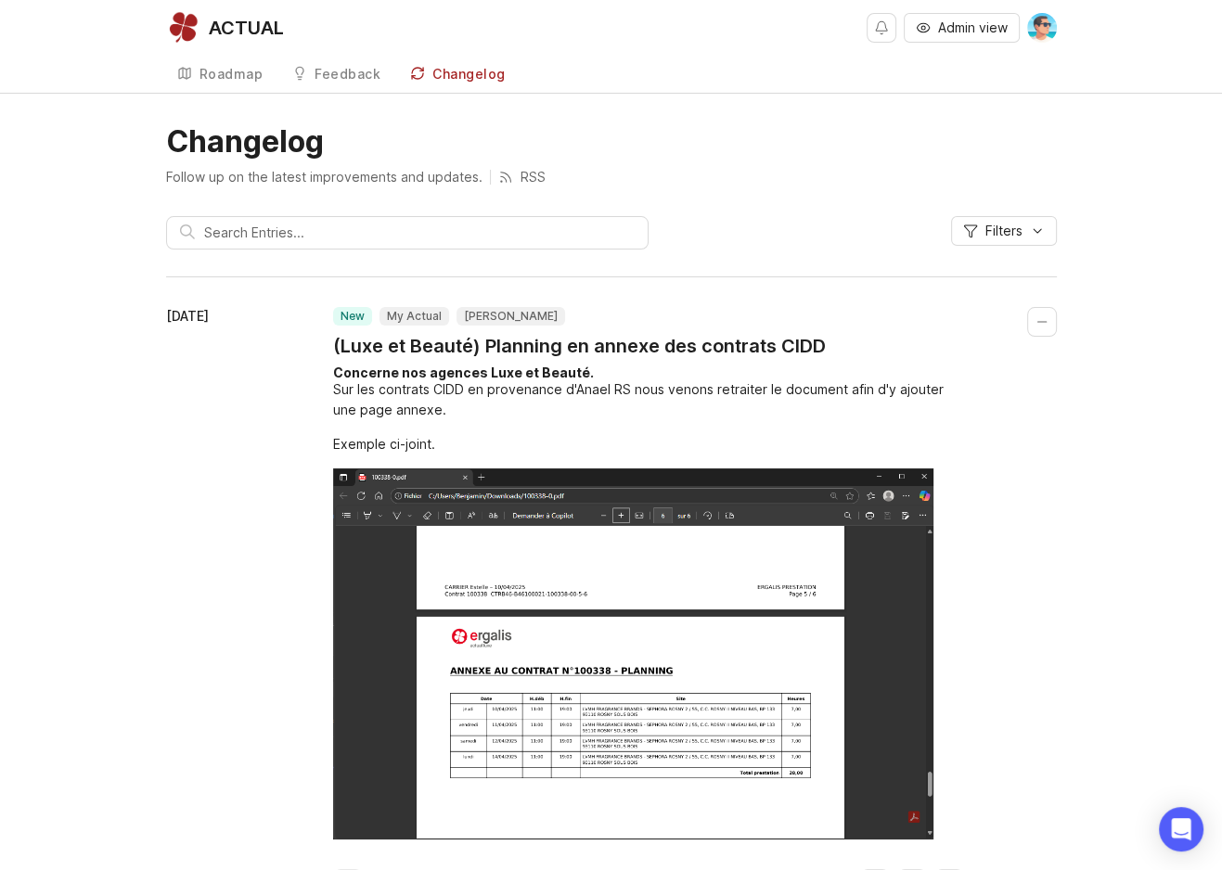
click at [1001, 228] on span "Filters" at bounding box center [1003, 231] width 37 height 19
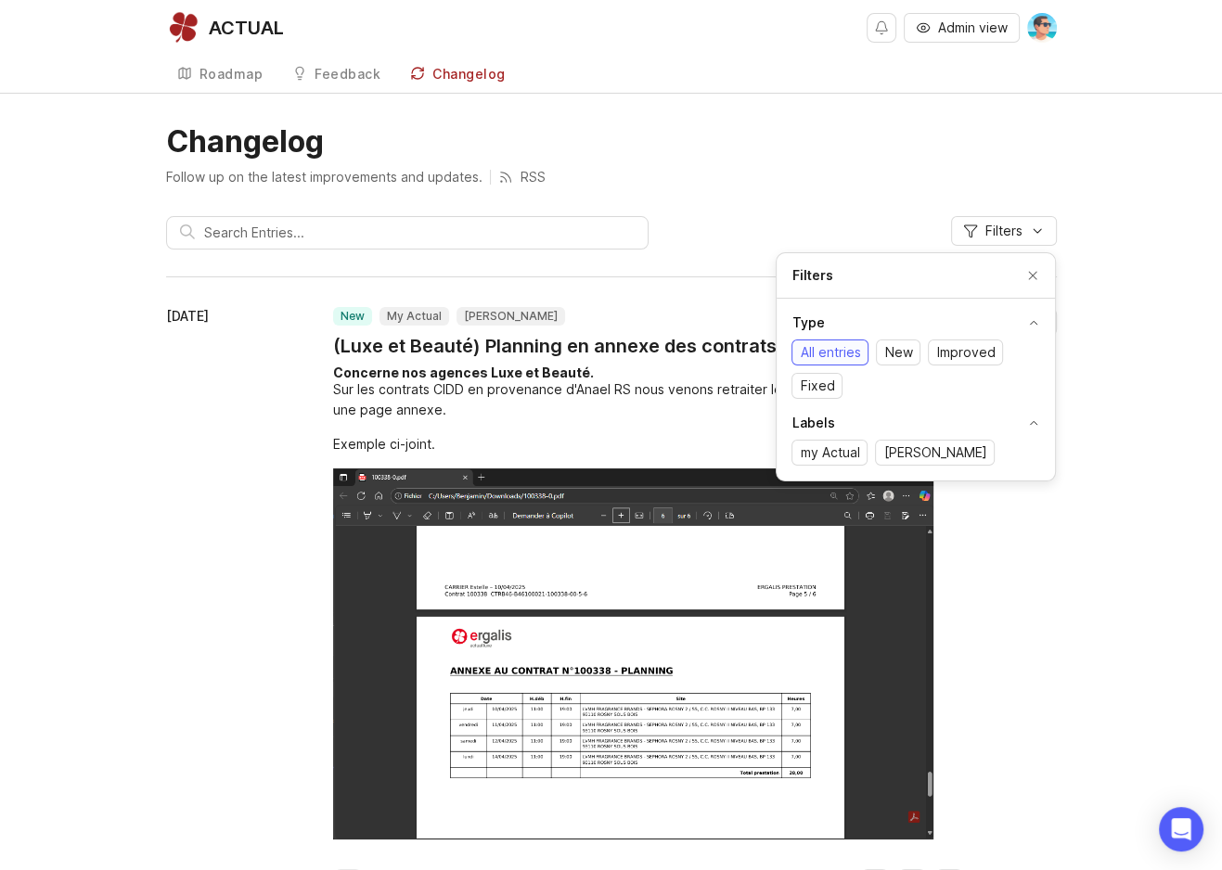
click at [316, 87] on link "Feedback" at bounding box center [336, 75] width 110 height 38
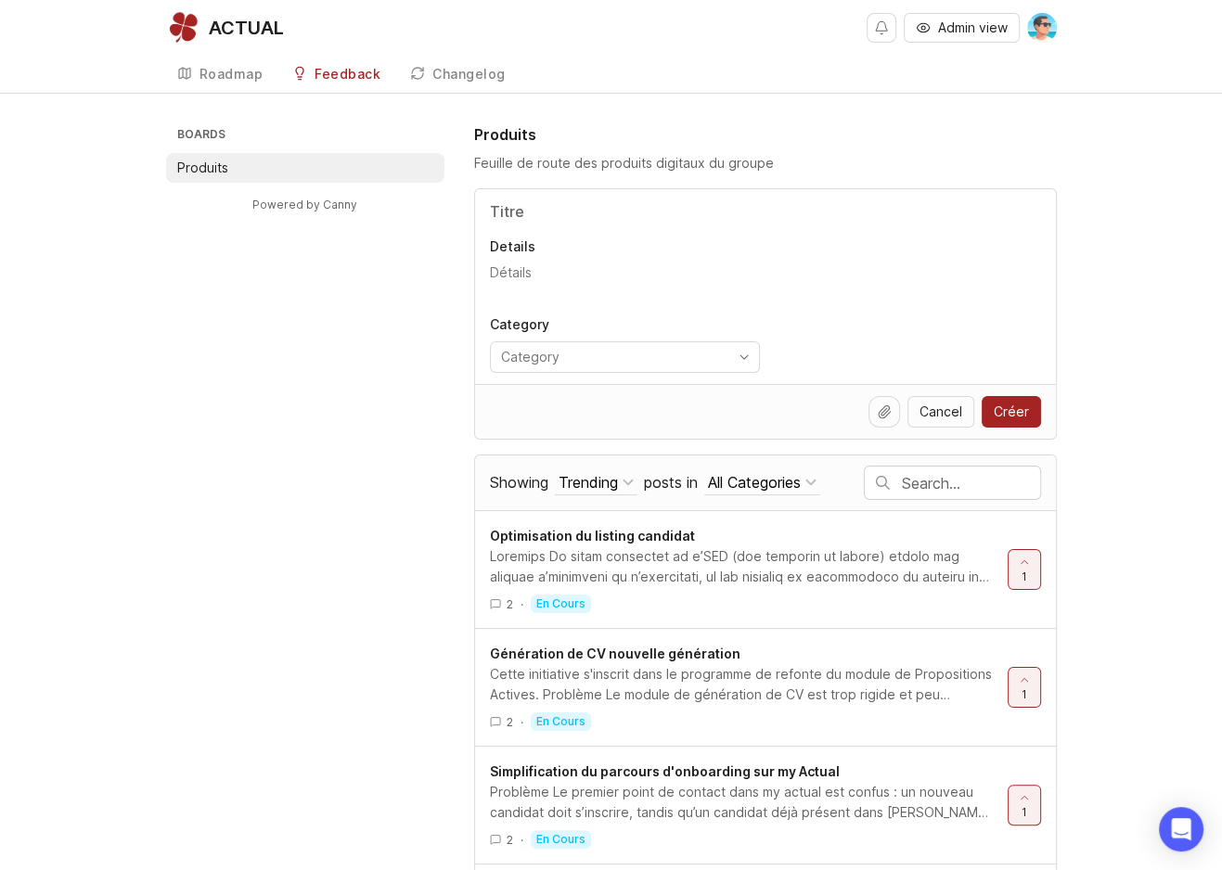
click at [624, 345] on div "toggle menu" at bounding box center [610, 357] width 238 height 30
click at [626, 354] on input "toggle menu" at bounding box center [614, 357] width 226 height 20
click at [723, 348] on input "toggle menu" at bounding box center [614, 357] width 226 height 20
click at [788, 352] on div "Category" at bounding box center [765, 344] width 551 height 58
click at [602, 483] on div "Trending" at bounding box center [588, 482] width 59 height 20
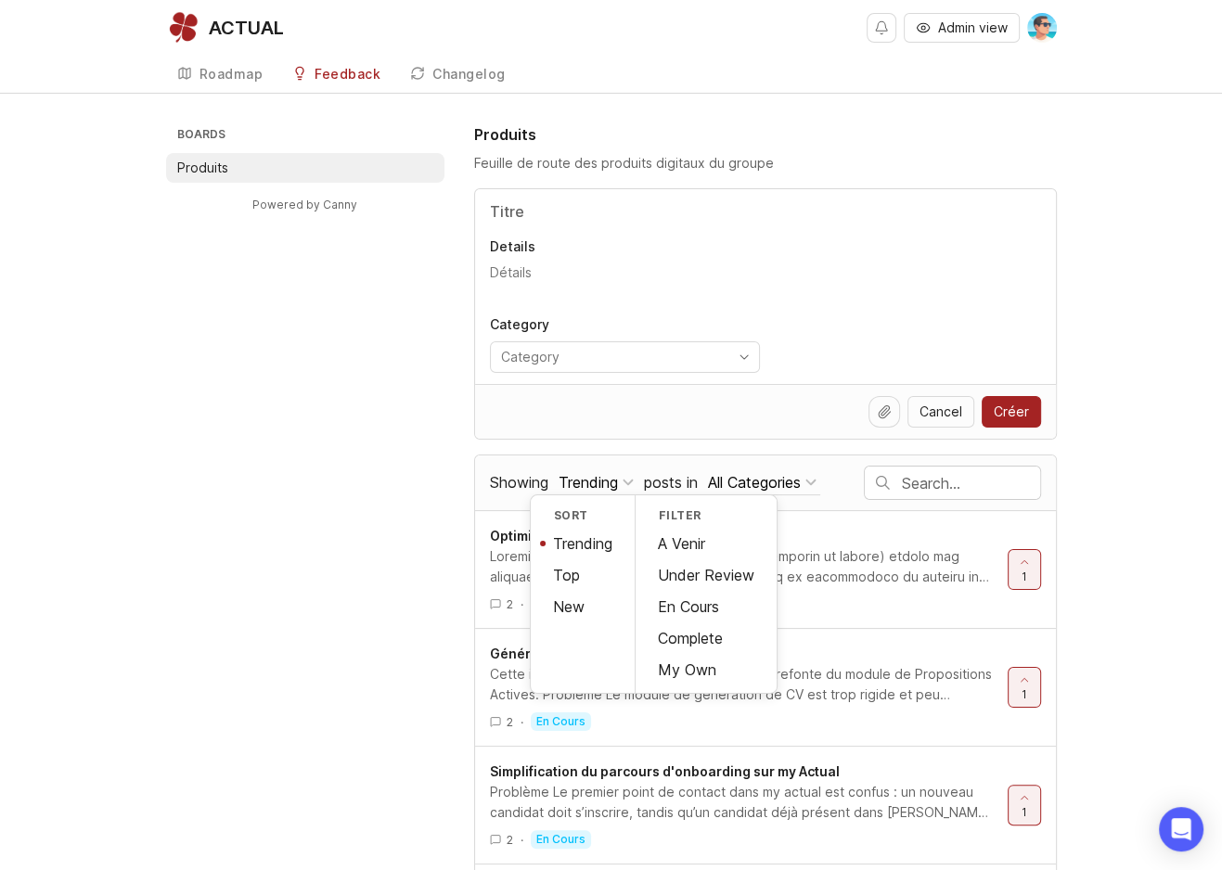
click at [759, 483] on div "All Categories" at bounding box center [754, 482] width 93 height 20
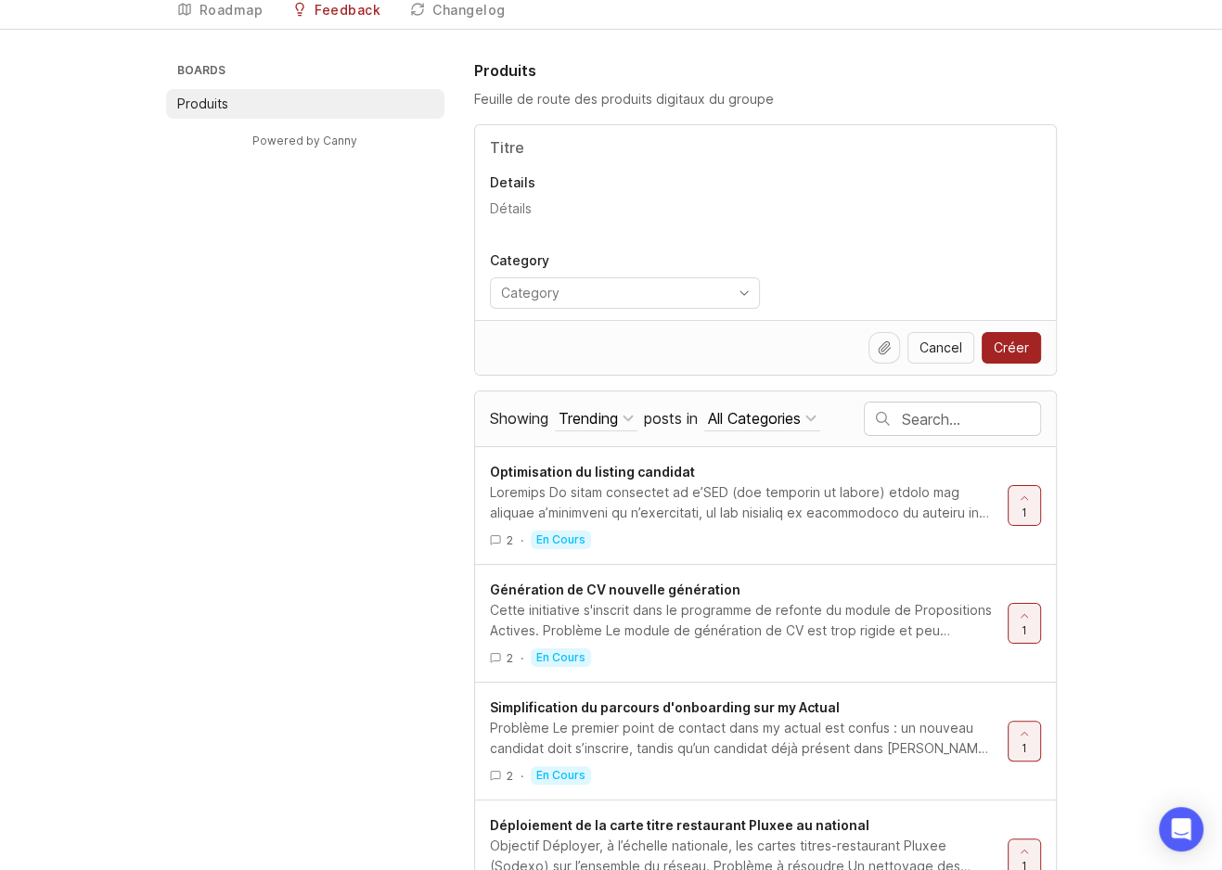
scroll to position [93, 0]
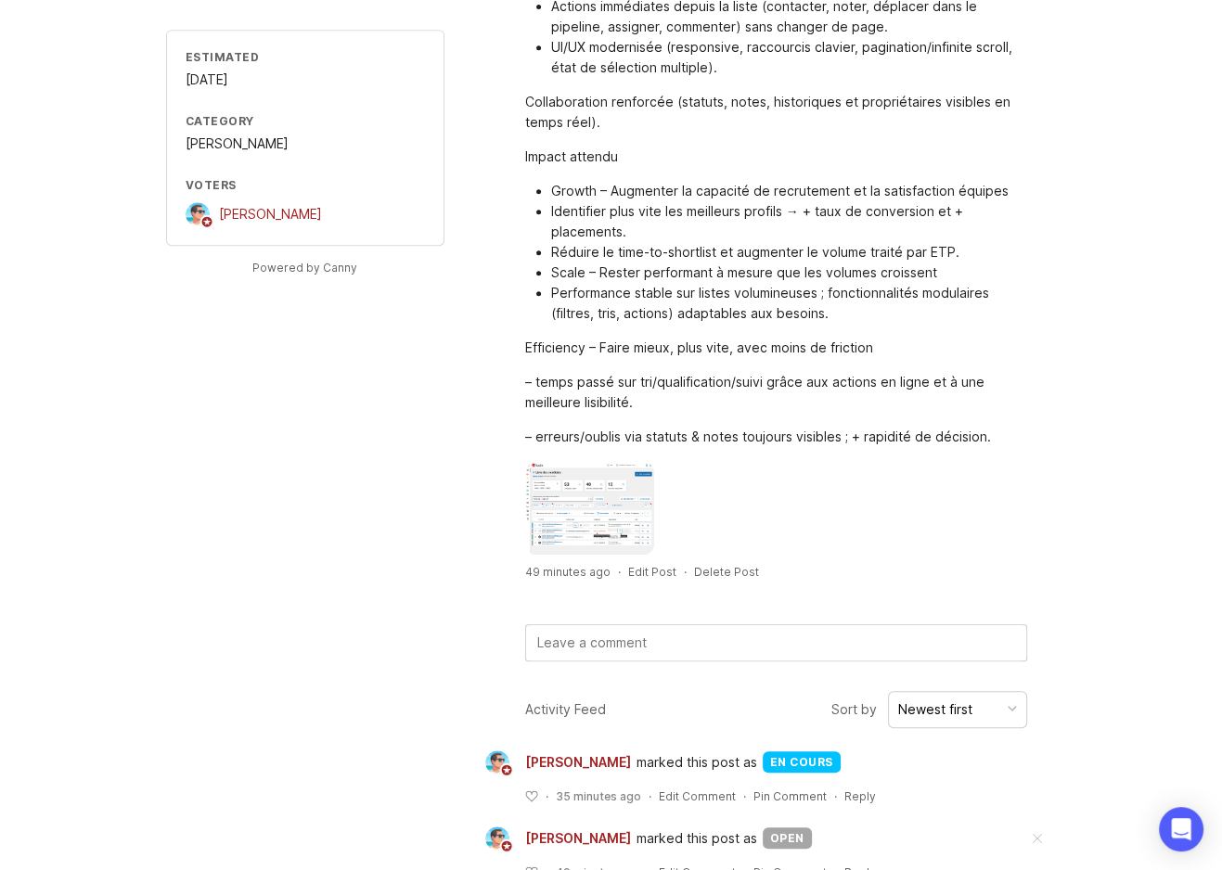
scroll to position [777, 0]
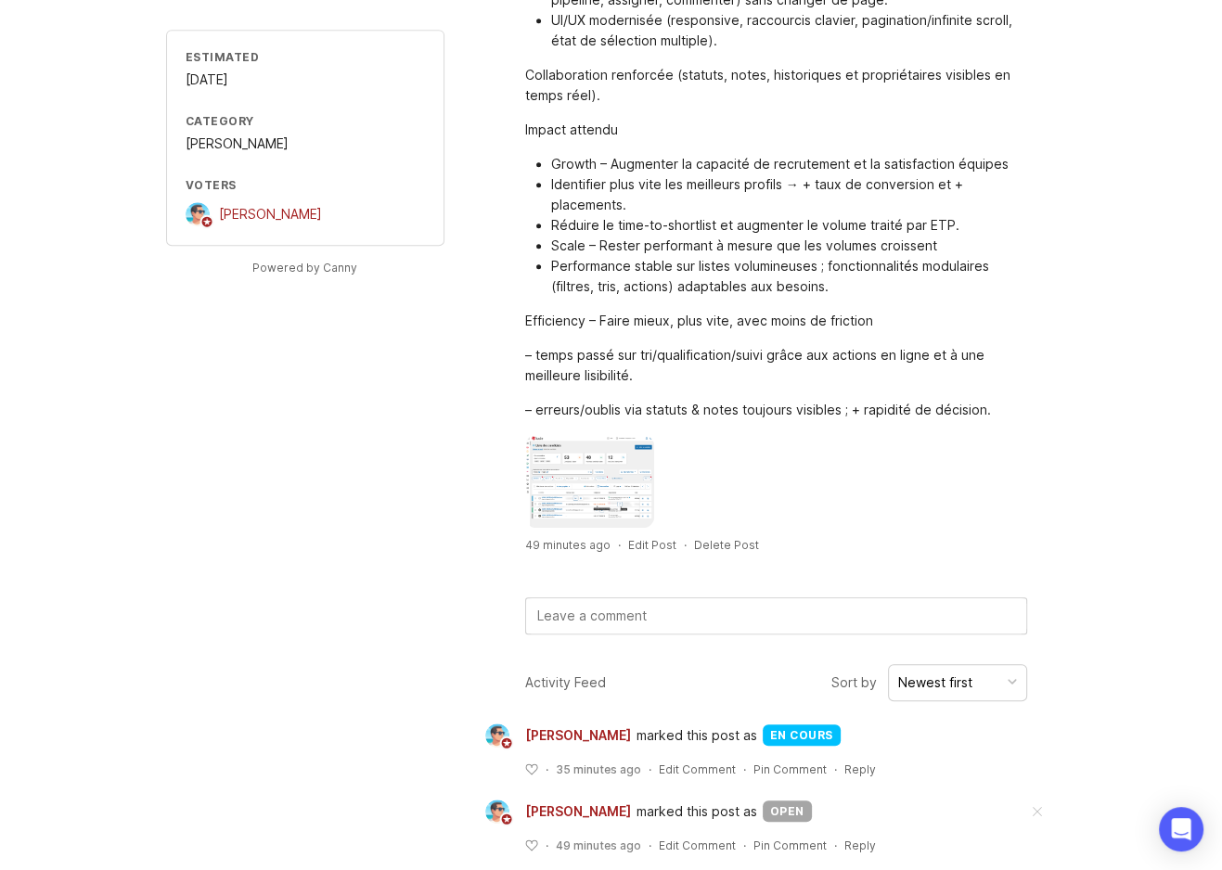
click at [965, 673] on div "Newest first" at bounding box center [935, 683] width 74 height 20
click at [1069, 669] on div "Estimated [DATE] Category [PERSON_NAME] [PERSON_NAME] Powered by Canny 1 Optimi…" at bounding box center [611, 115] width 1222 height 1537
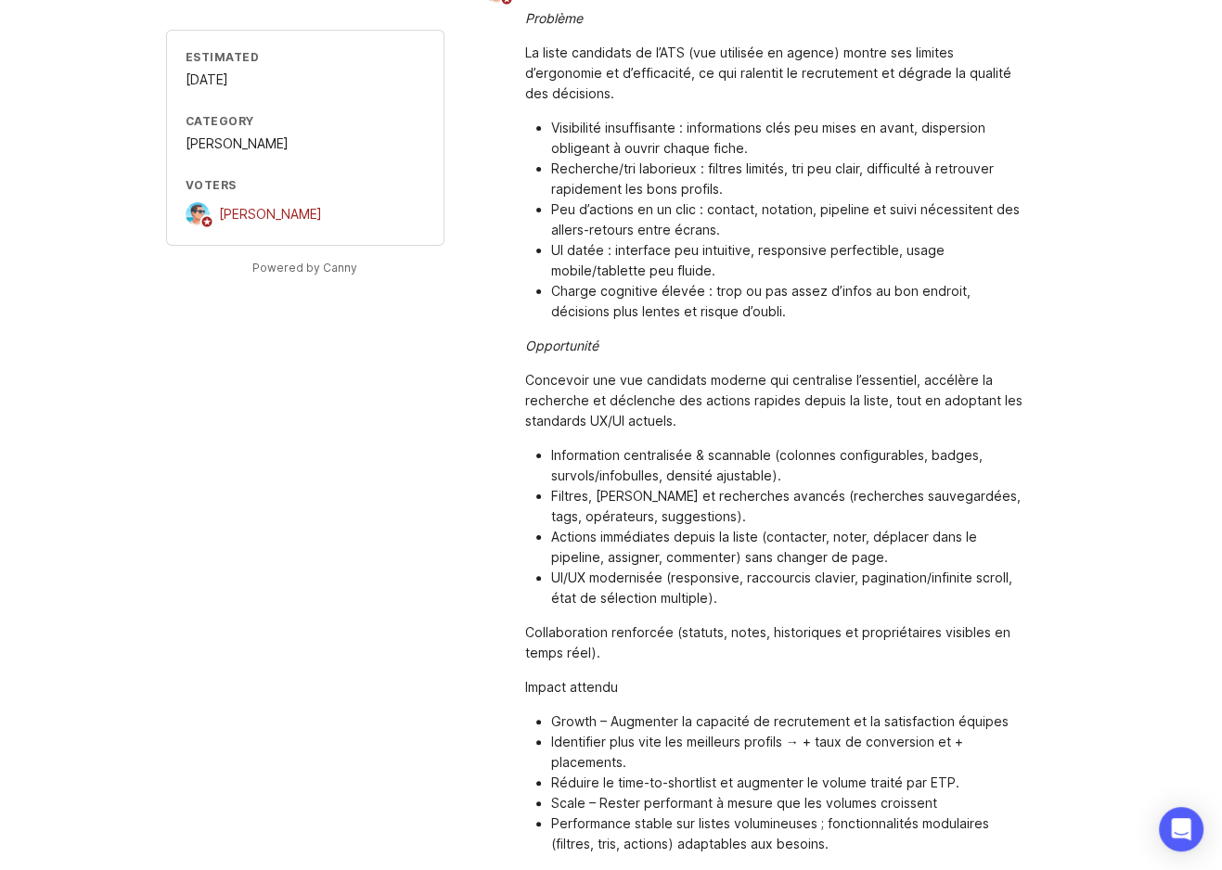
scroll to position [0, 0]
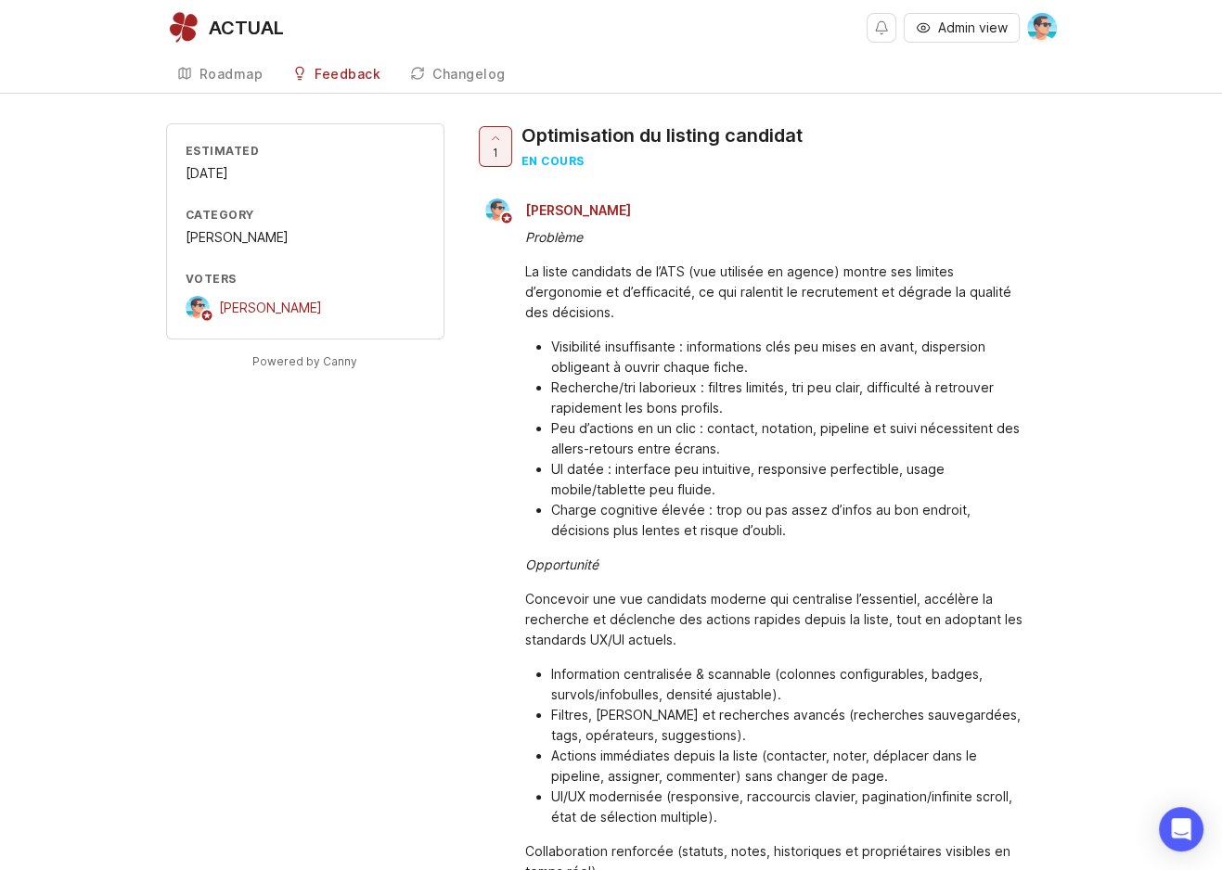
click at [438, 76] on div "Changelog" at bounding box center [468, 74] width 73 height 13
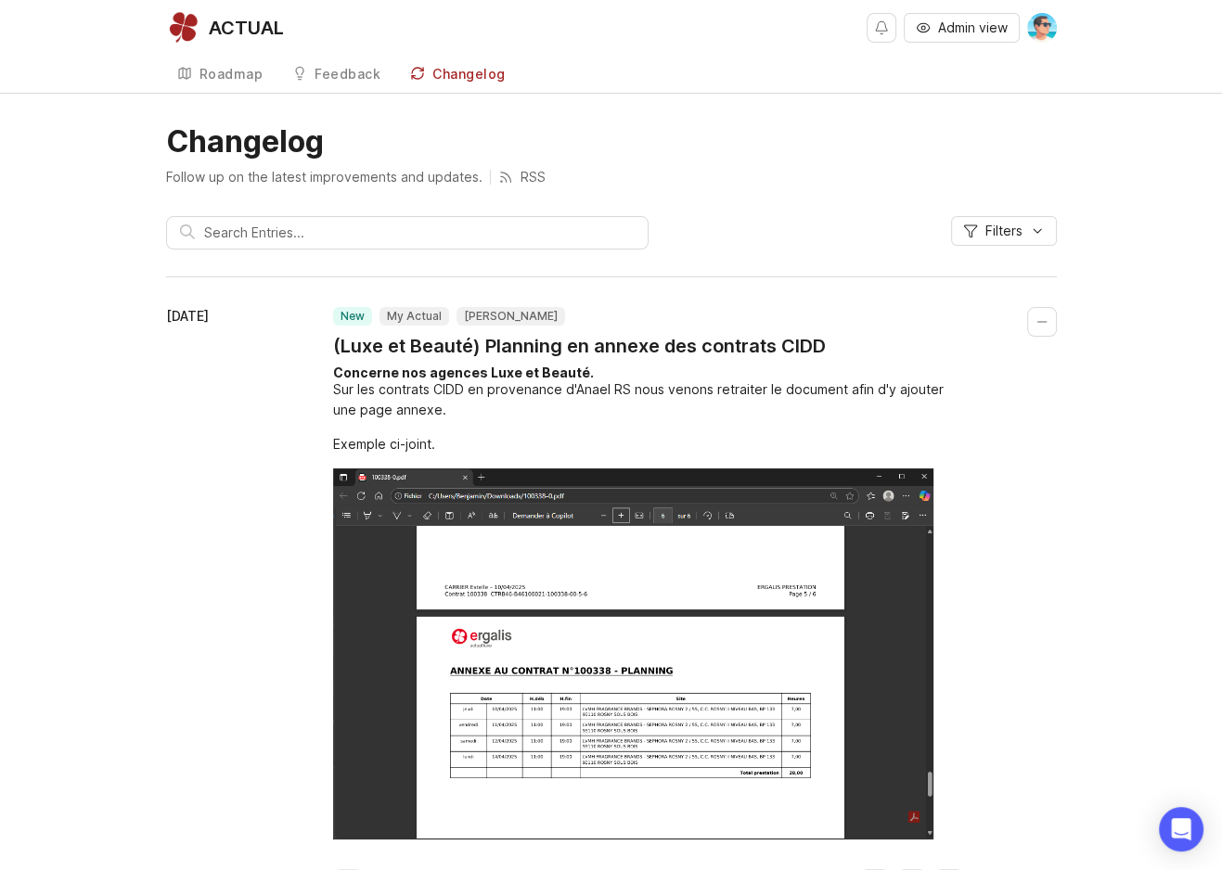
click at [449, 236] on input "text" at bounding box center [419, 233] width 431 height 20
click at [995, 232] on span "Filters" at bounding box center [1003, 231] width 37 height 19
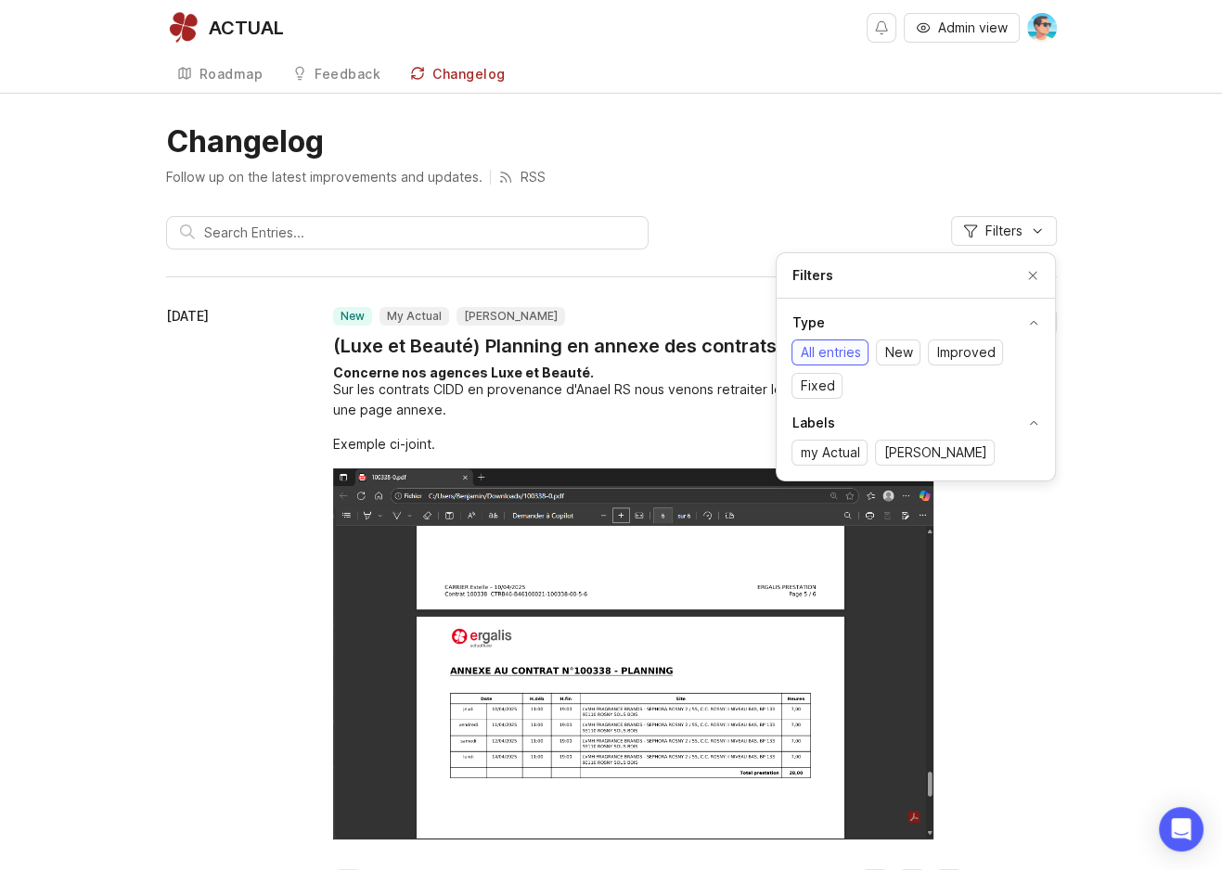
click at [774, 213] on header "Changelog Follow up on the latest improvements and updates. RSS Filters" at bounding box center [611, 193] width 891 height 141
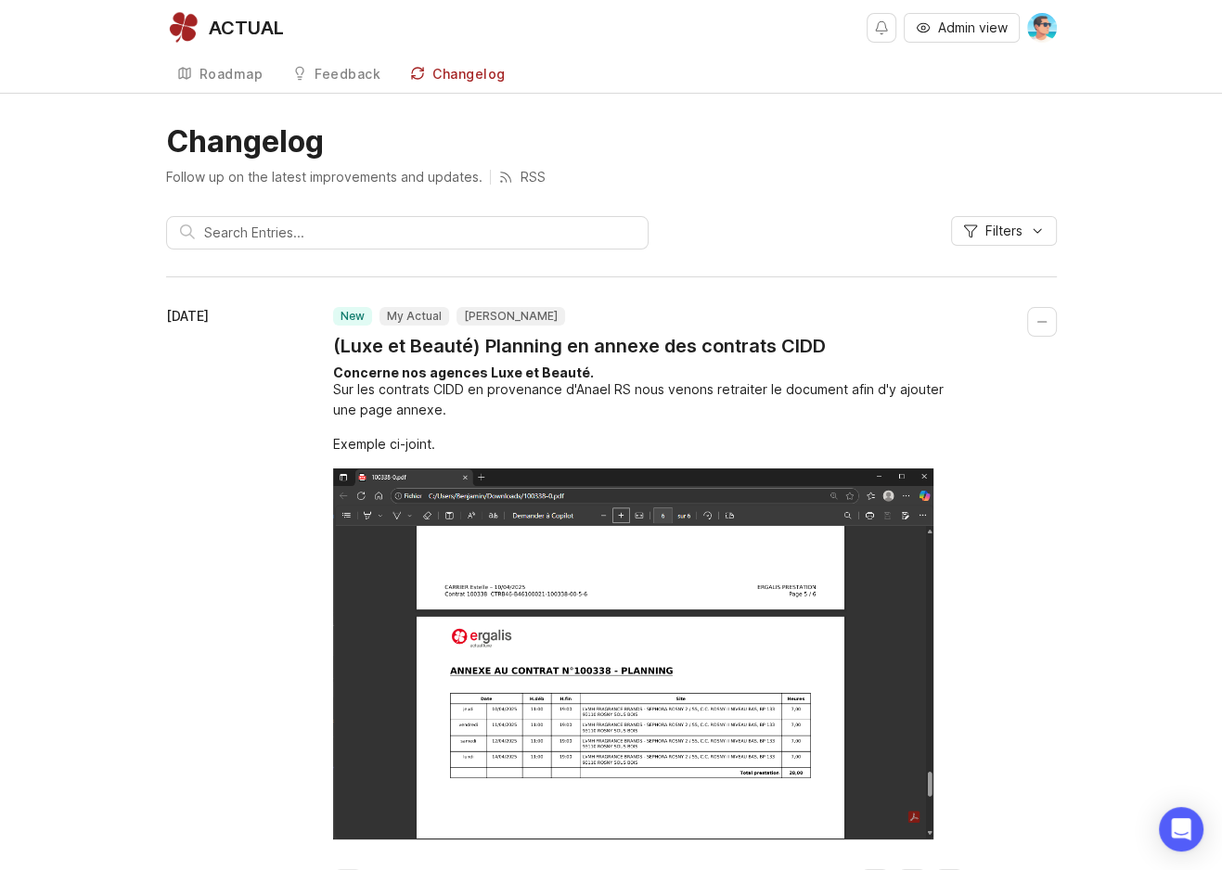
click at [241, 74] on div "Roadmap" at bounding box center [232, 74] width 64 height 13
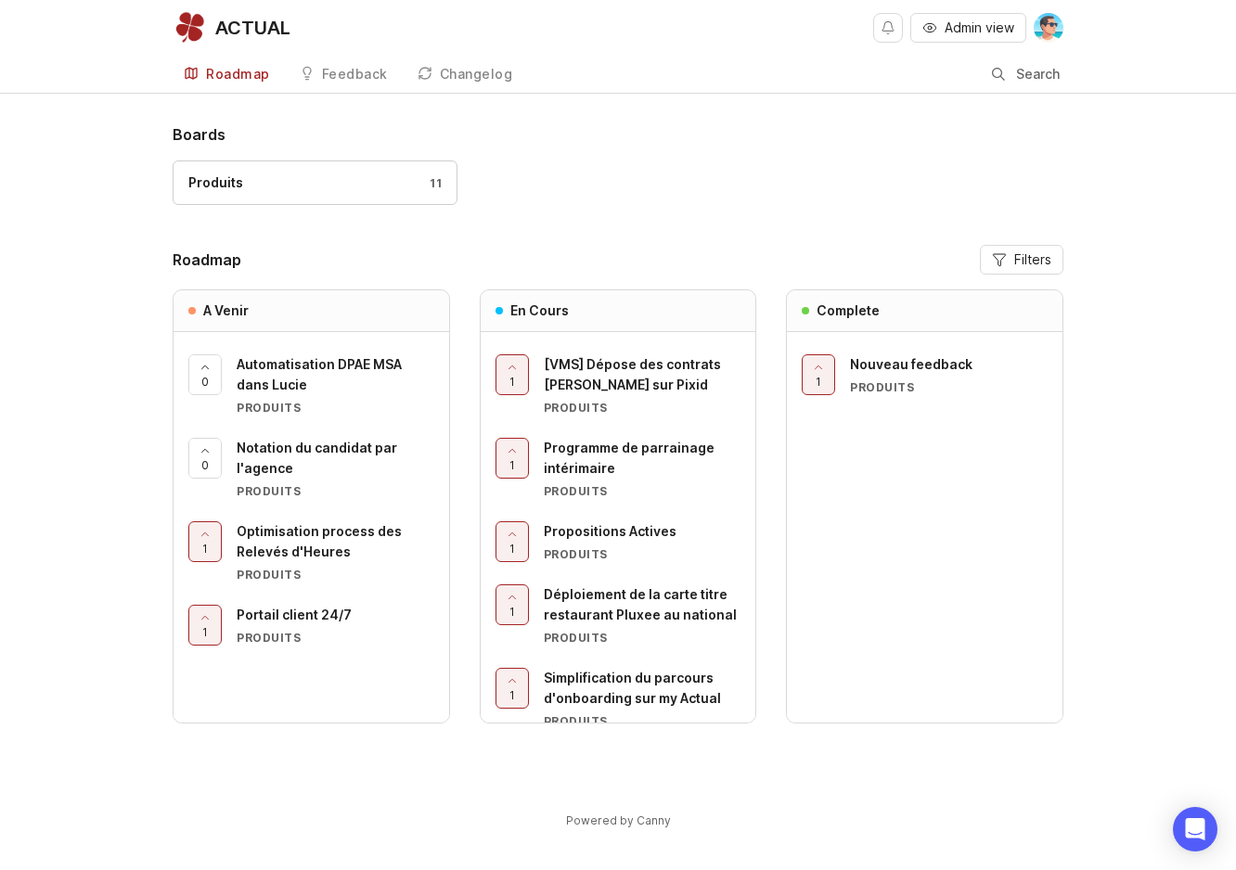
click at [985, 259] on button "Filters" at bounding box center [1022, 260] width 84 height 30
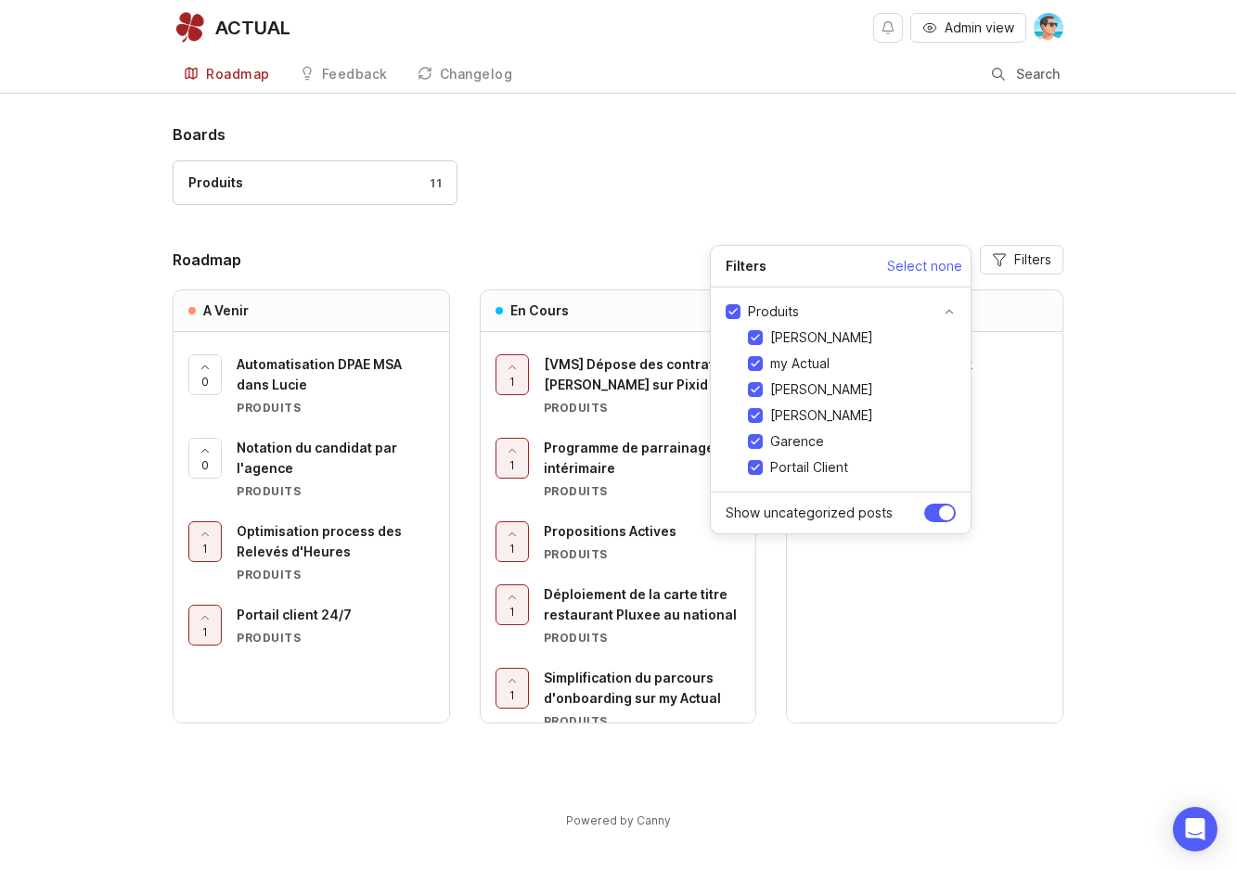
click at [543, 206] on div "Produits 11" at bounding box center [618, 192] width 891 height 62
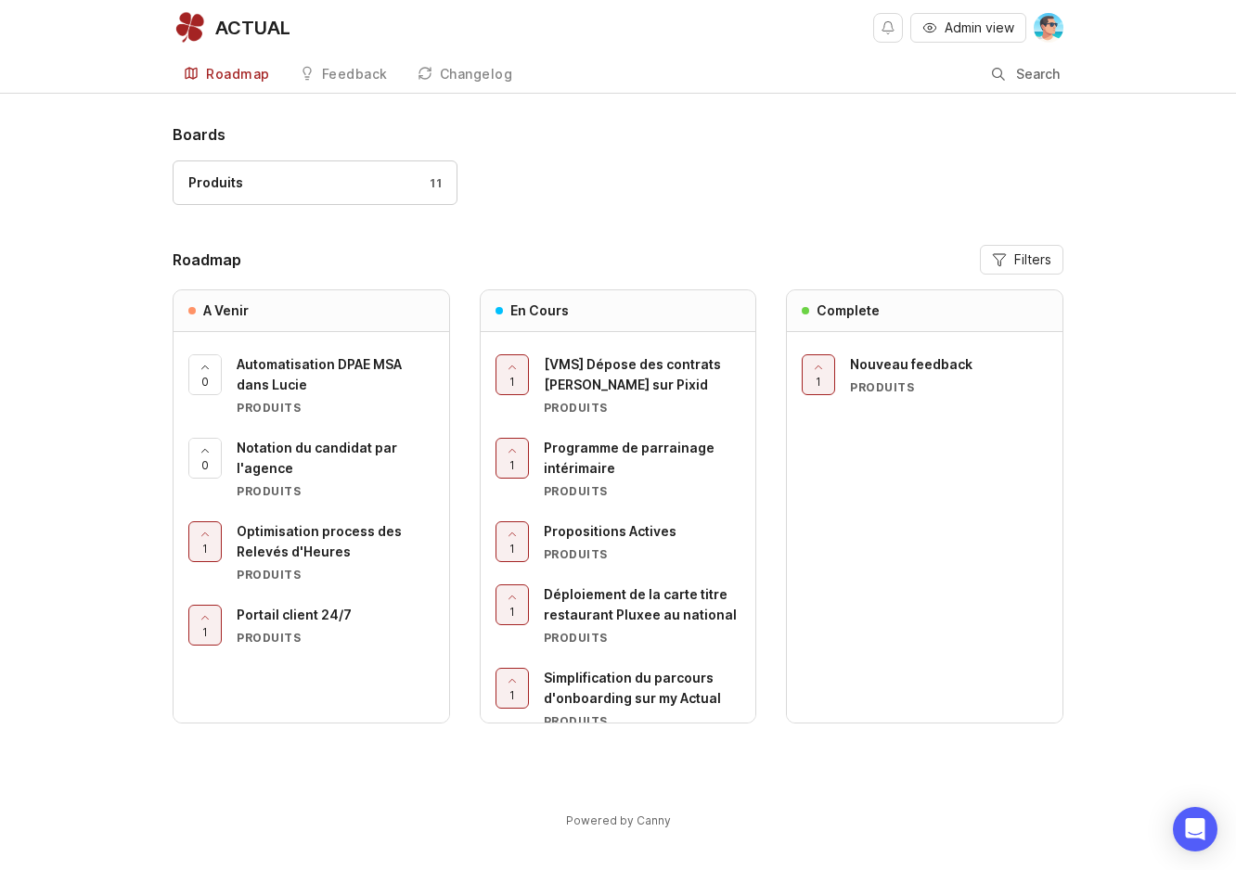
click at [1008, 261] on button "Filters" at bounding box center [1022, 260] width 84 height 30
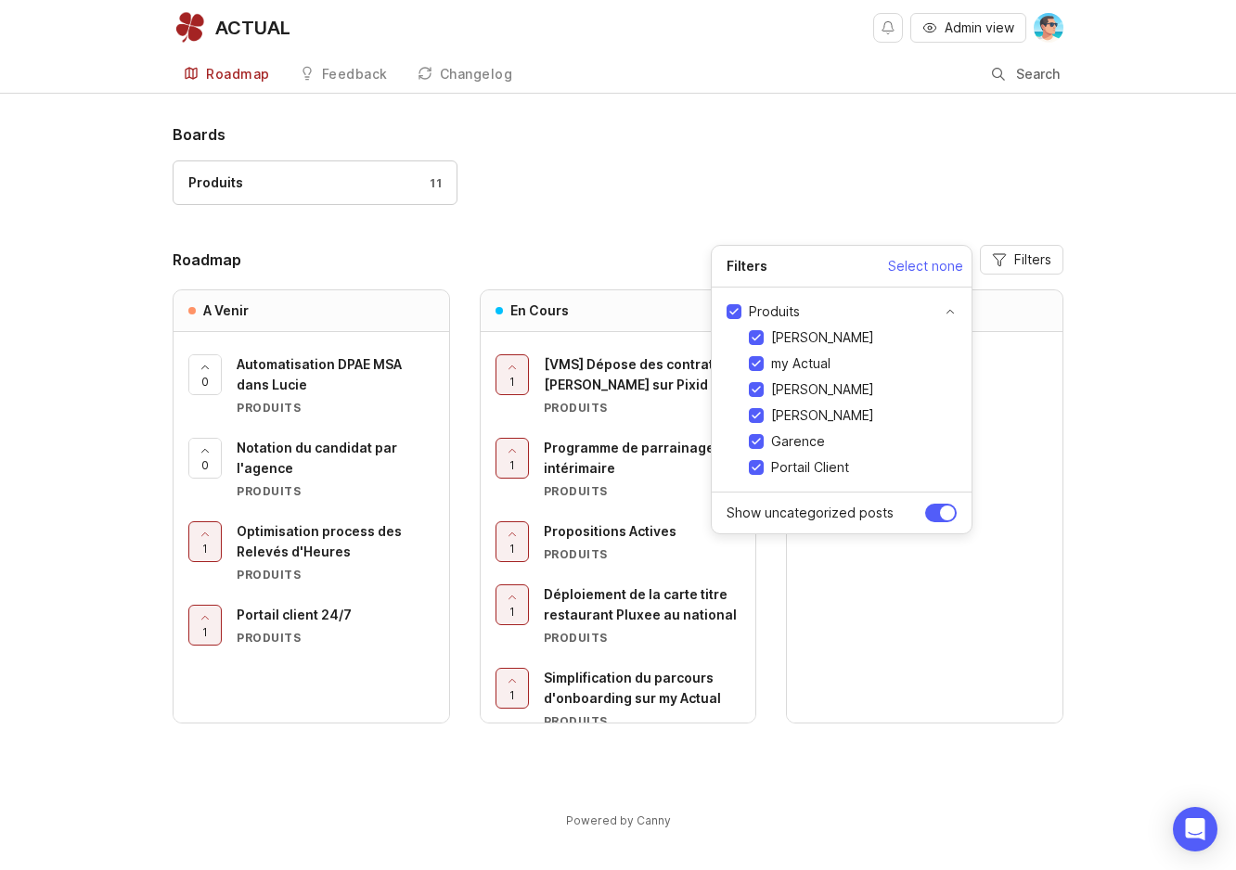
click at [986, 222] on div "Produits 11" at bounding box center [618, 192] width 891 height 62
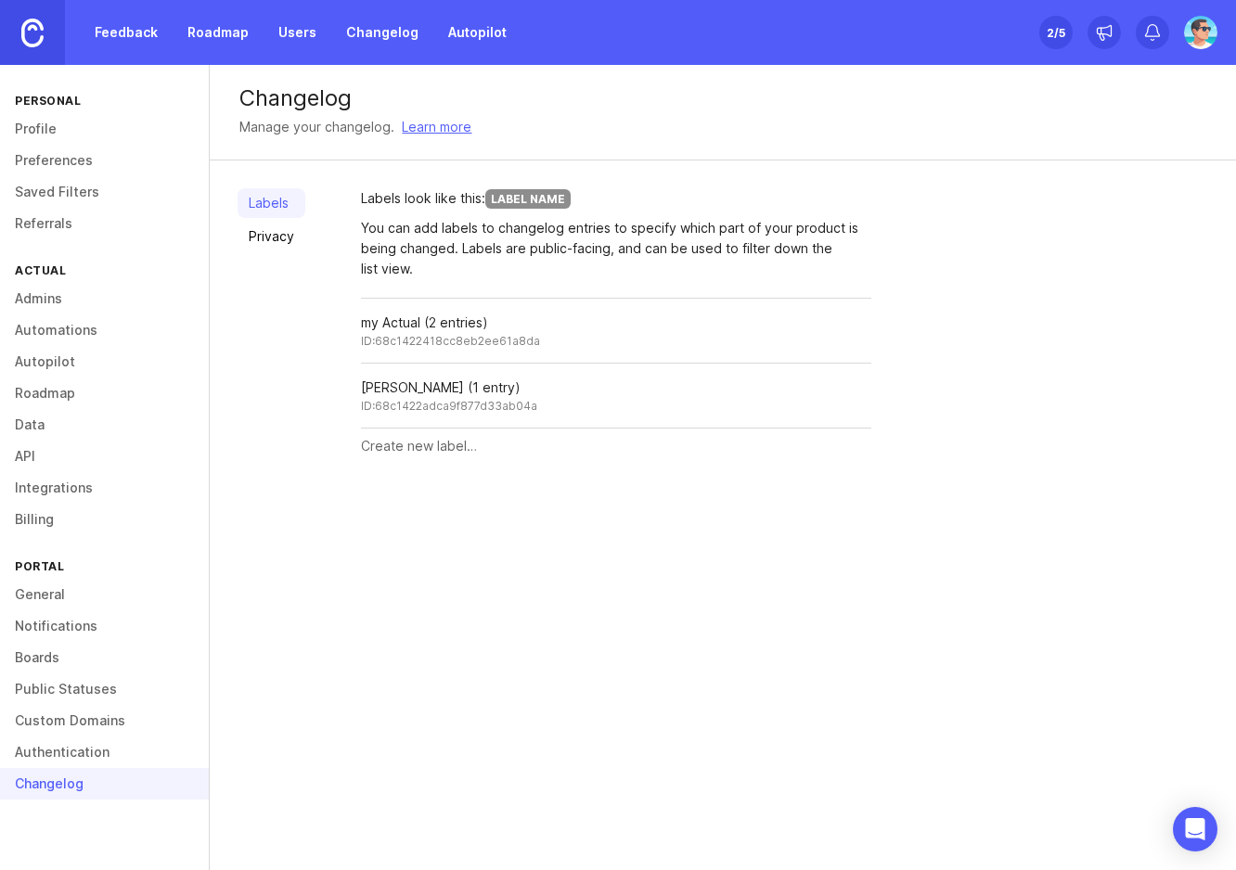
click at [441, 450] on input "text" at bounding box center [616, 446] width 510 height 20
type input "Anael"
click at [799, 431] on button "Create" at bounding box center [835, 447] width 72 height 32
type input "[PERSON_NAME]"
click at [799, 496] on button "Create" at bounding box center [835, 512] width 72 height 32
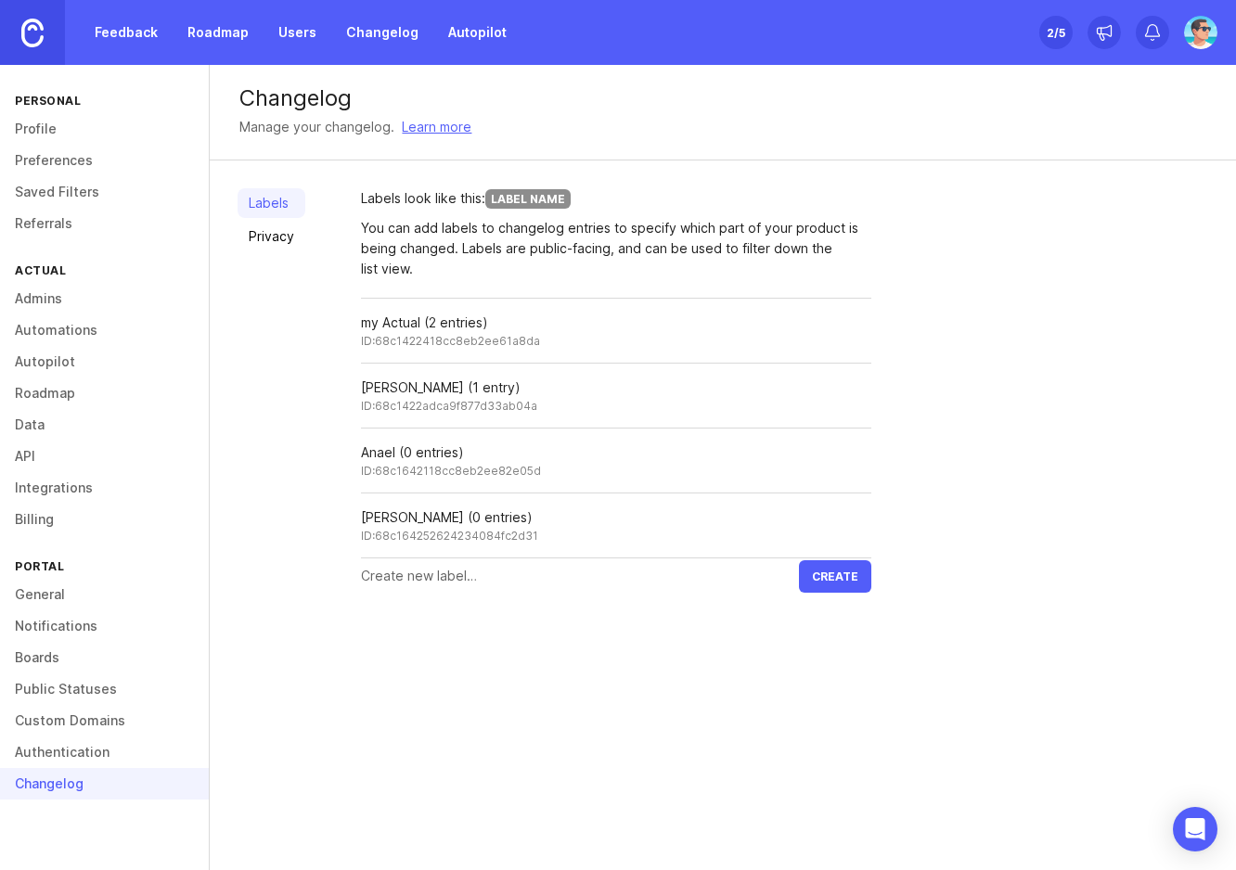
click at [277, 243] on link "Privacy" at bounding box center [272, 237] width 68 height 30
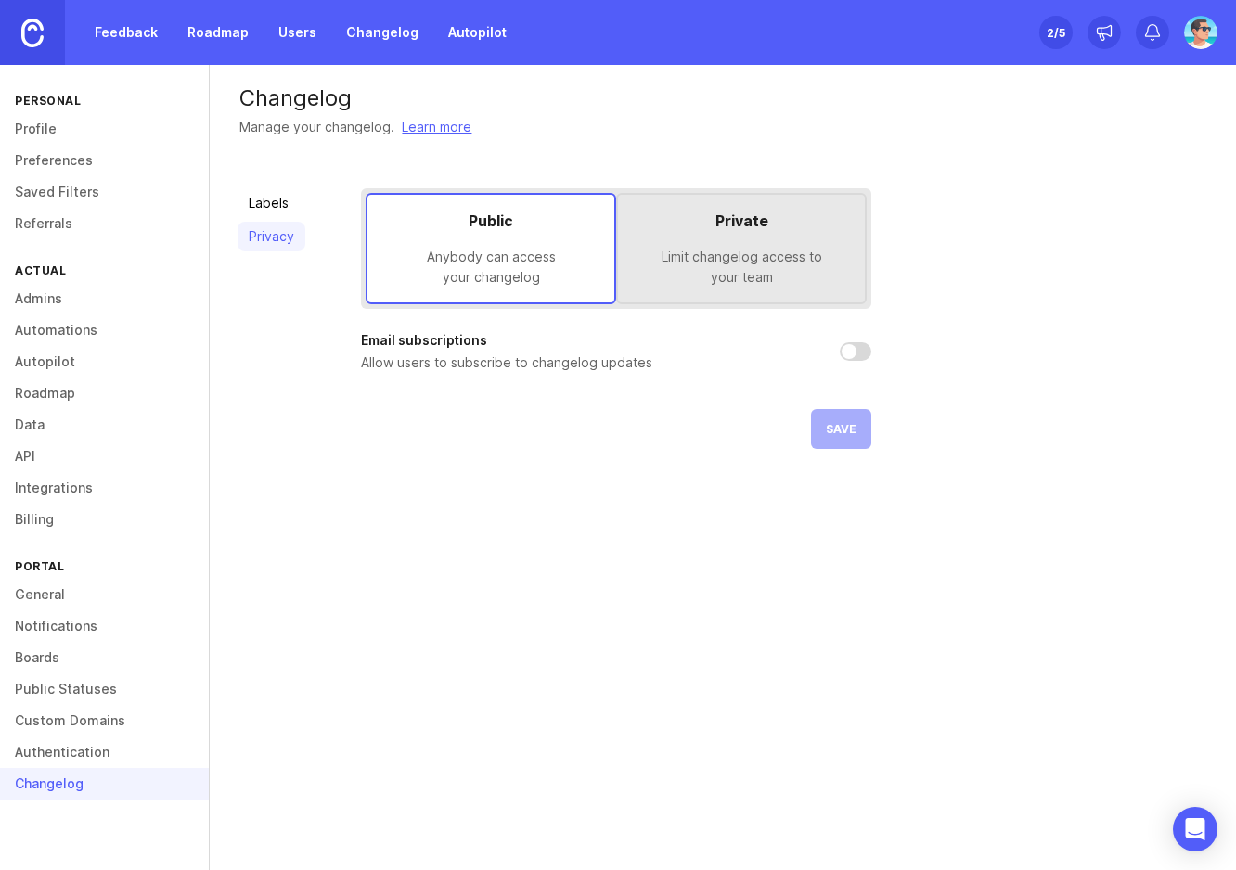
click at [660, 281] on div "Limit changelog access to your team" at bounding box center [741, 267] width 217 height 41
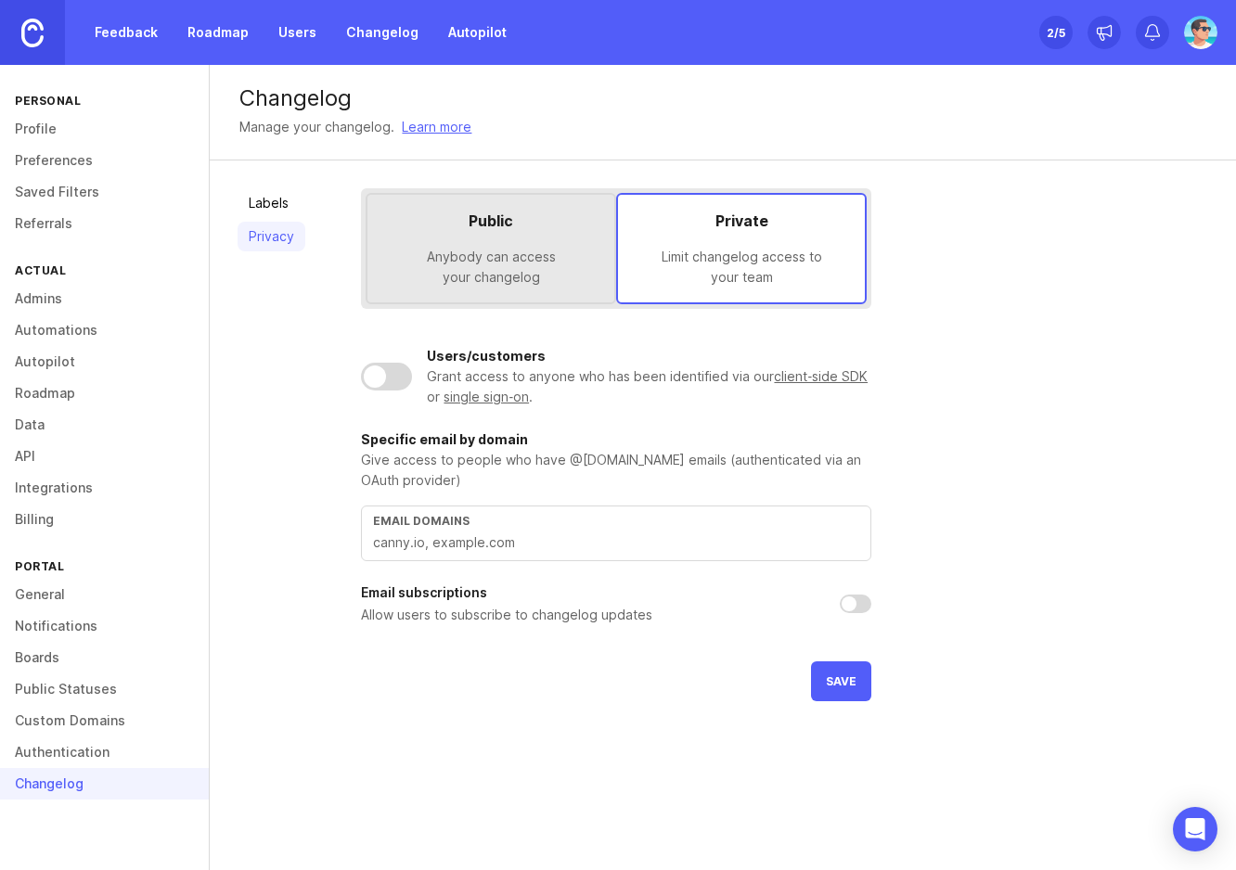
click at [854, 691] on button "Save" at bounding box center [841, 682] width 60 height 40
click at [274, 212] on link "Labels" at bounding box center [272, 203] width 68 height 30
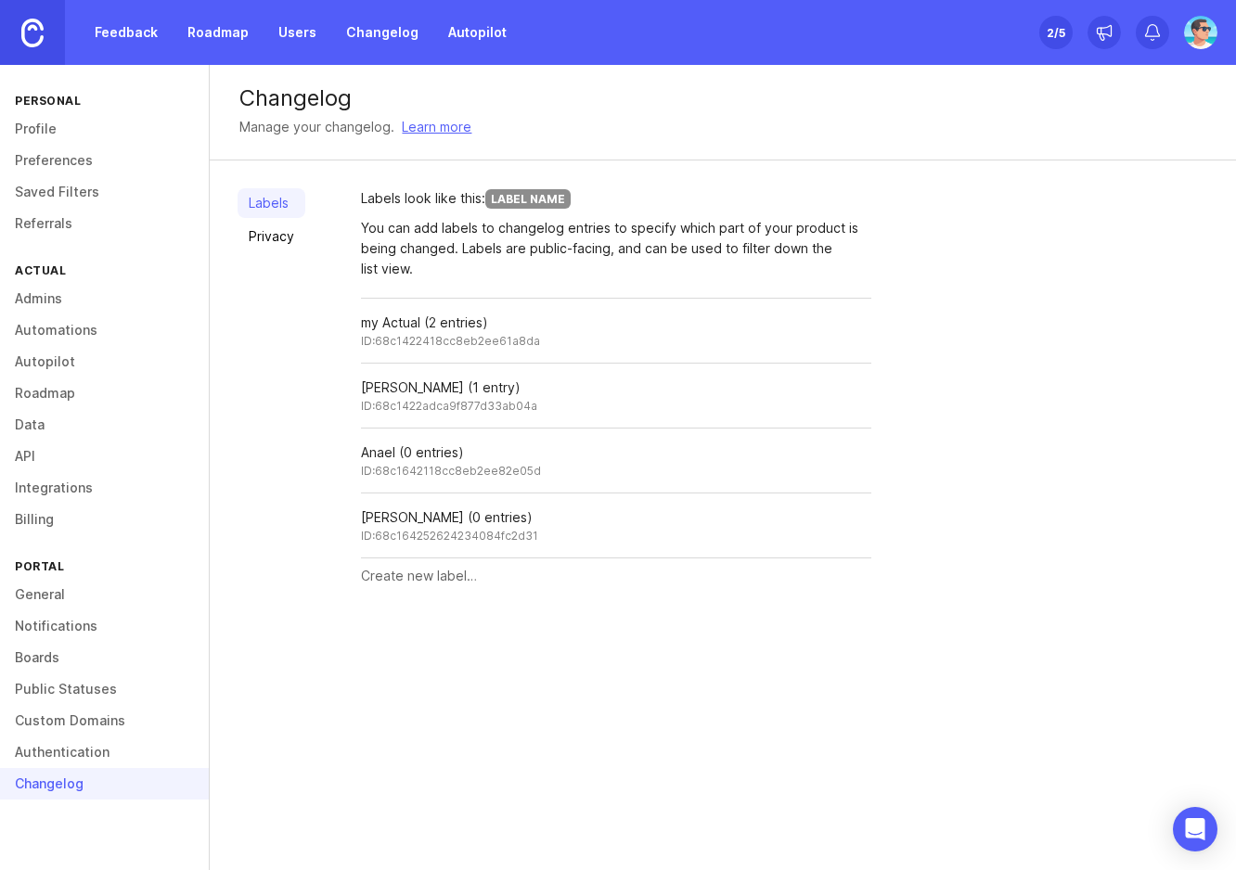
click at [449, 575] on input "text" at bounding box center [616, 576] width 510 height 20
type input "Centre de gestion"
click at [823, 591] on button "Create" at bounding box center [835, 576] width 72 height 32
click at [443, 637] on input "text" at bounding box center [580, 641] width 438 height 20
type input "Recruteur"
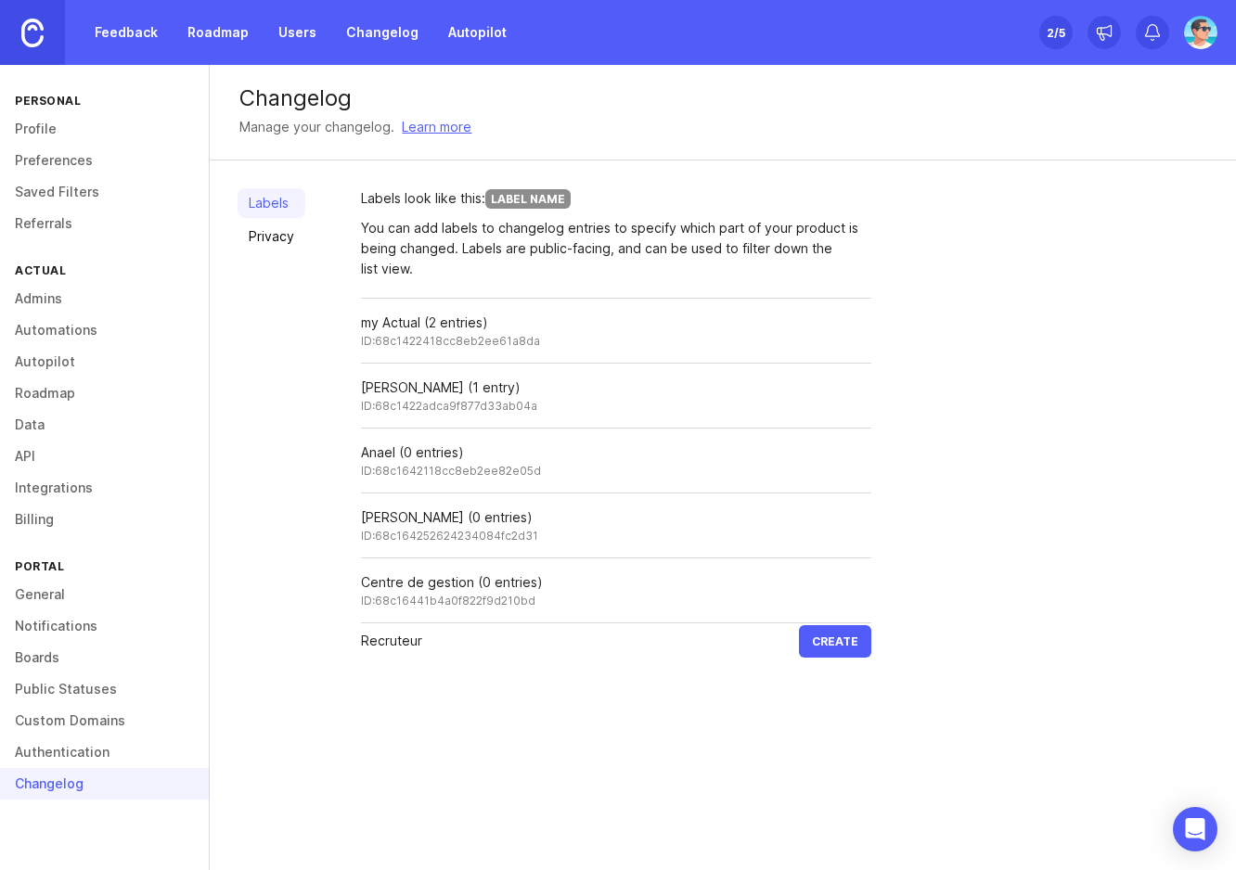
click at [831, 650] on button "Create" at bounding box center [835, 641] width 72 height 32
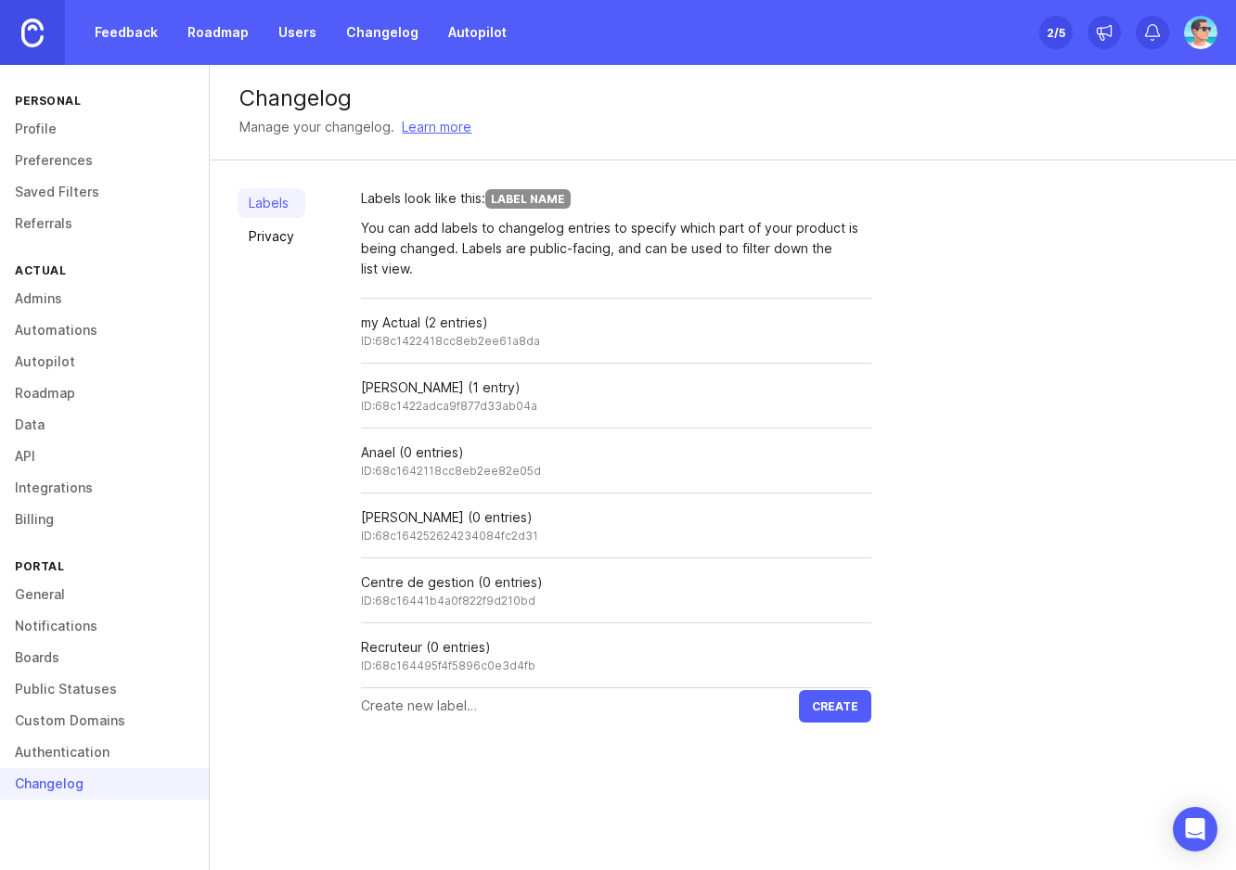
click at [291, 374] on div "Labels Privacy" at bounding box center [272, 455] width 68 height 535
click at [389, 35] on link "Changelog" at bounding box center [382, 32] width 95 height 33
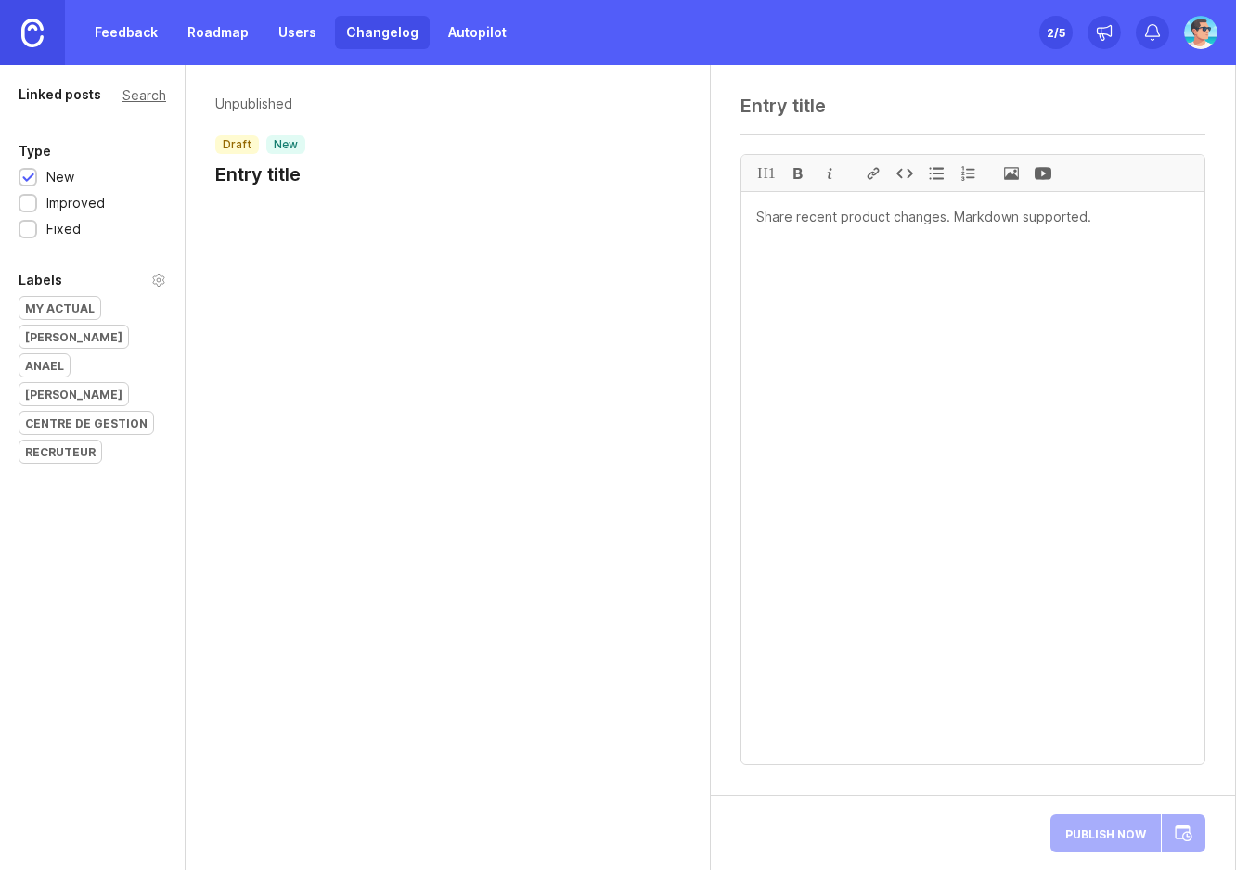
click at [767, 96] on textarea at bounding box center [972, 106] width 465 height 22
click at [762, 103] on textarea at bounding box center [972, 106] width 465 height 22
type textarea "Mise à zéro des bulletins isolés"
click at [918, 330] on textarea at bounding box center [972, 478] width 463 height 573
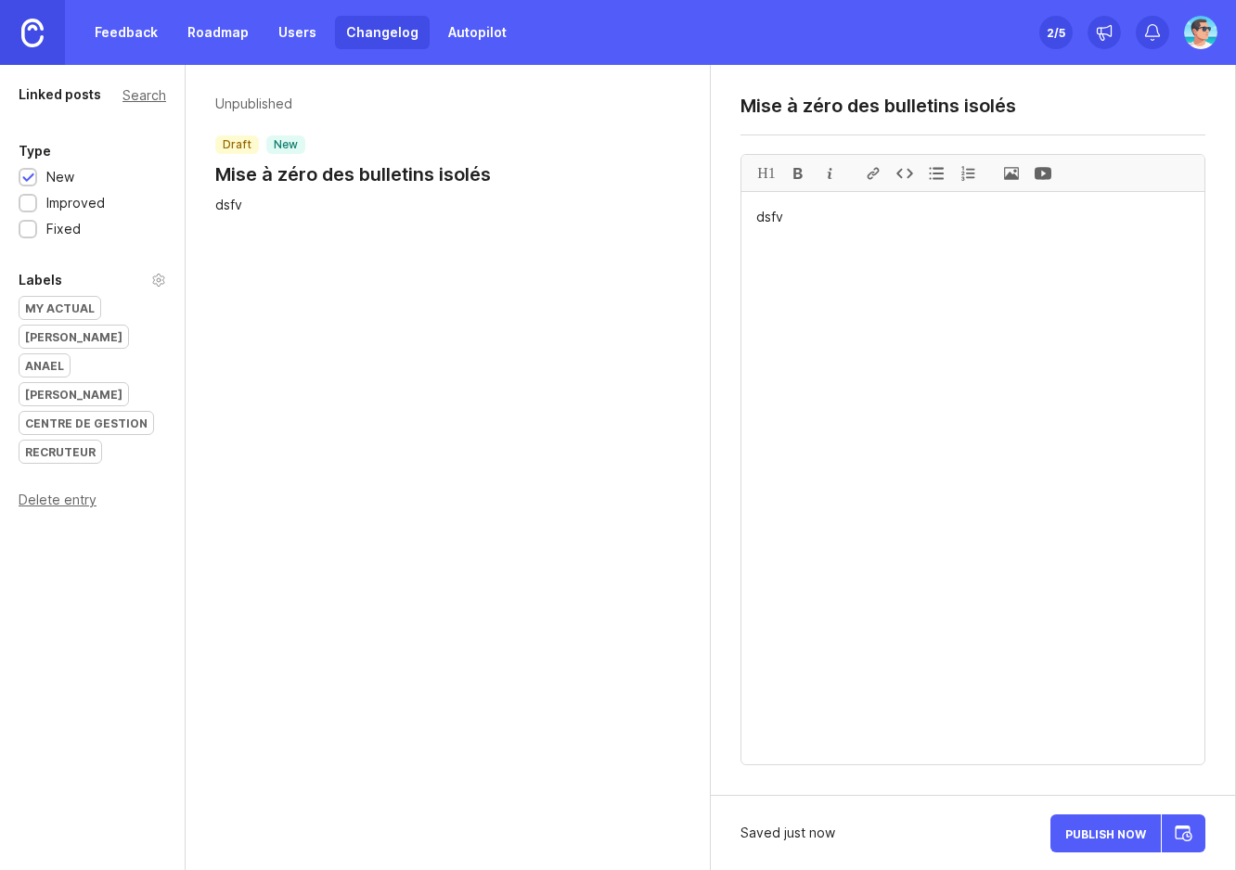
type textarea "dsfv"
click at [1134, 835] on span "Publish Now" at bounding box center [1105, 834] width 81 height 12
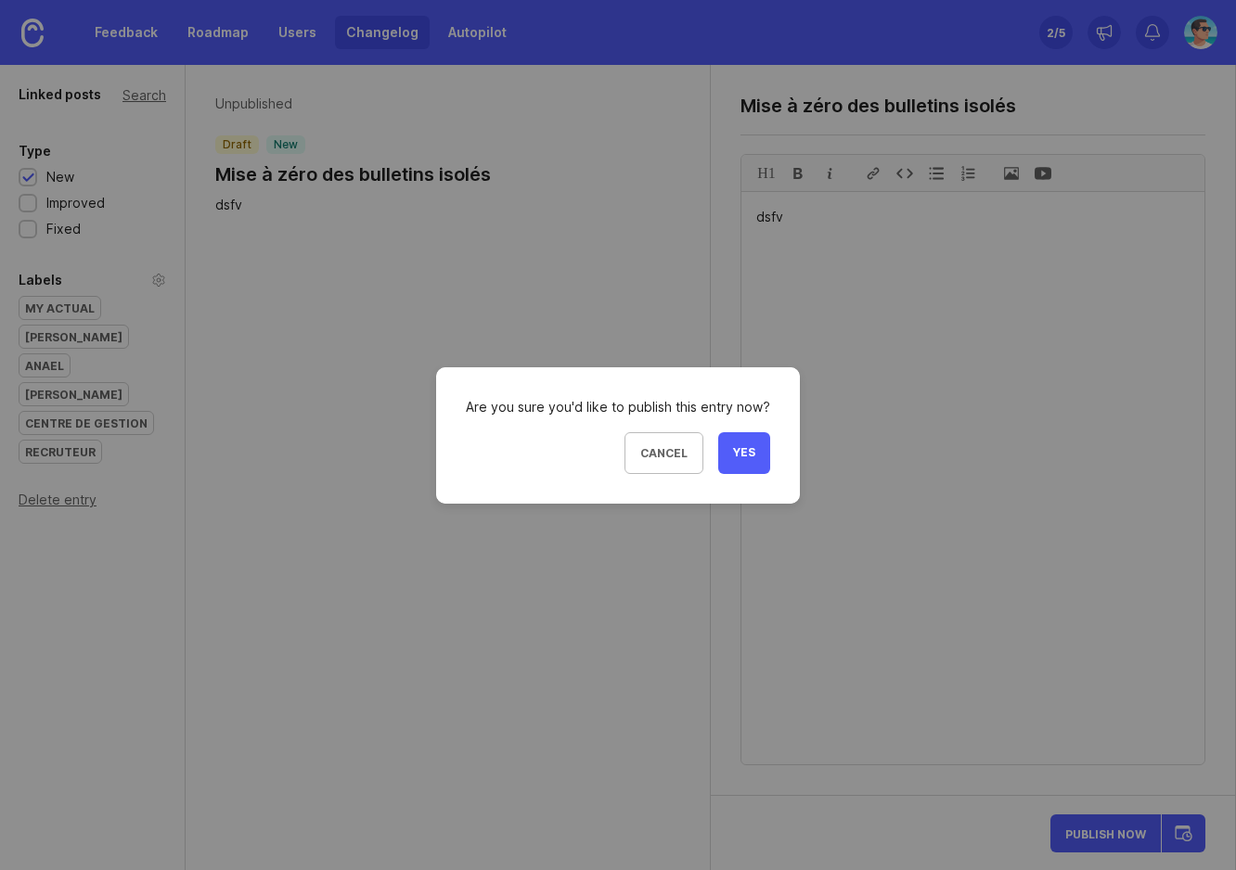
click at [752, 457] on span "Yes" at bounding box center [744, 453] width 22 height 16
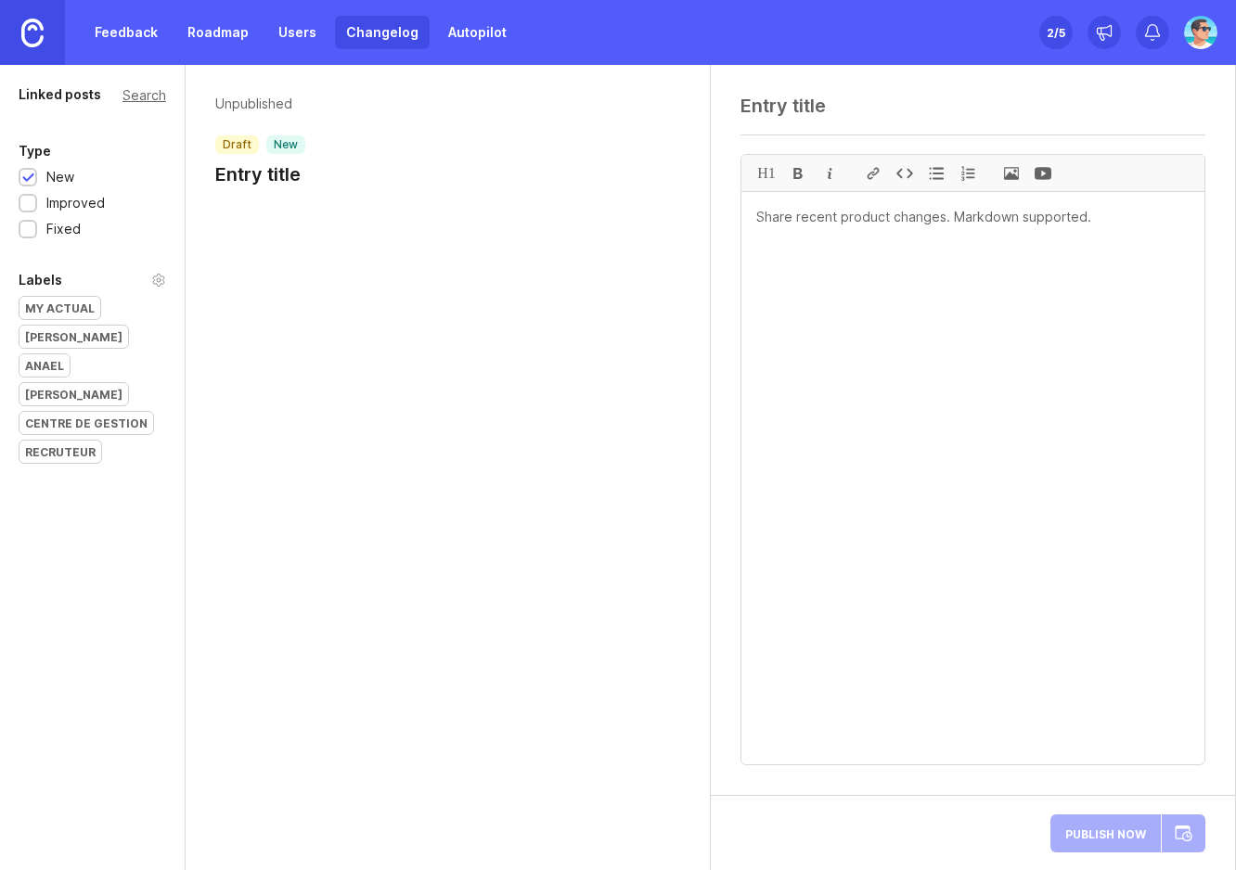
click at [805, 104] on textarea at bounding box center [972, 106] width 465 height 22
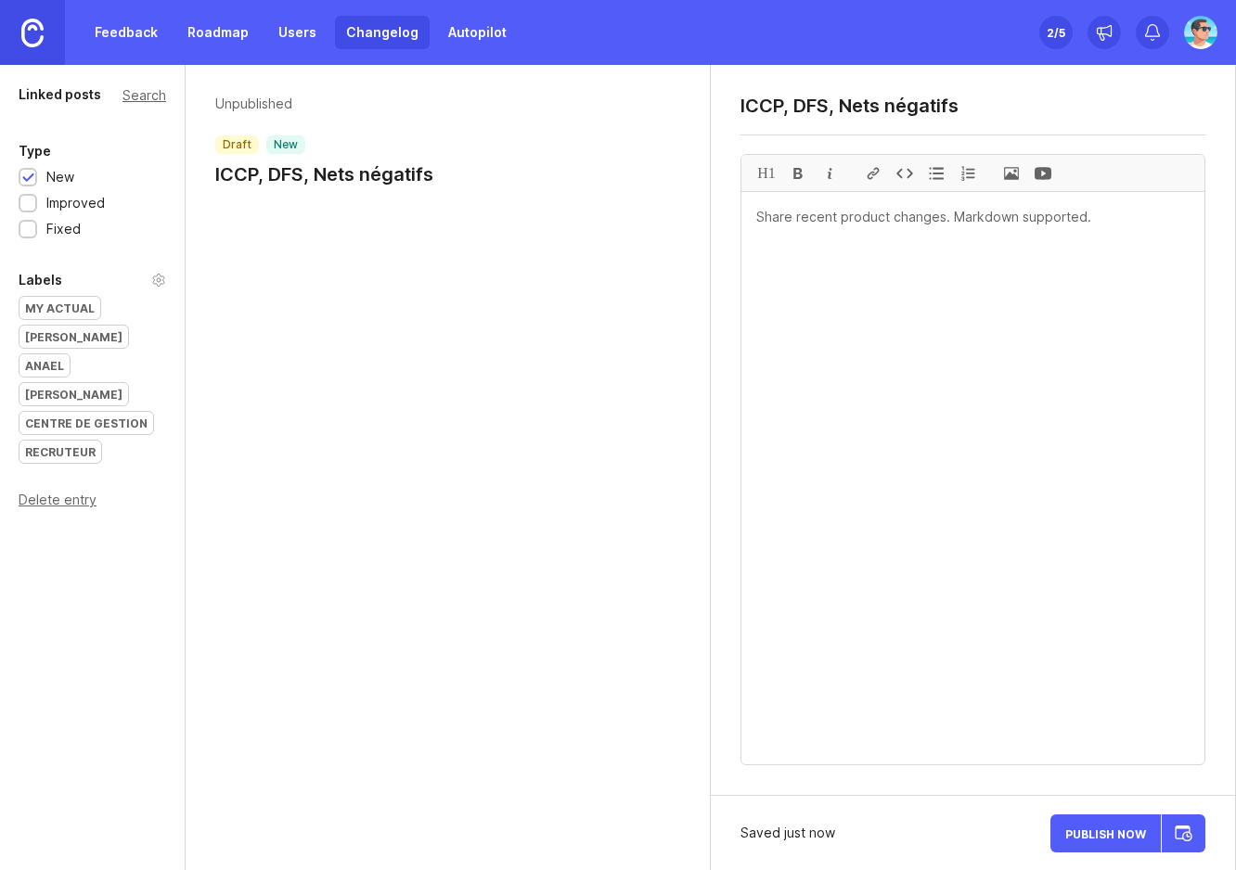
type textarea "ICCP, DFS, Nets négatifs"
click at [1126, 838] on span "Publish Now" at bounding box center [1105, 834] width 81 height 12
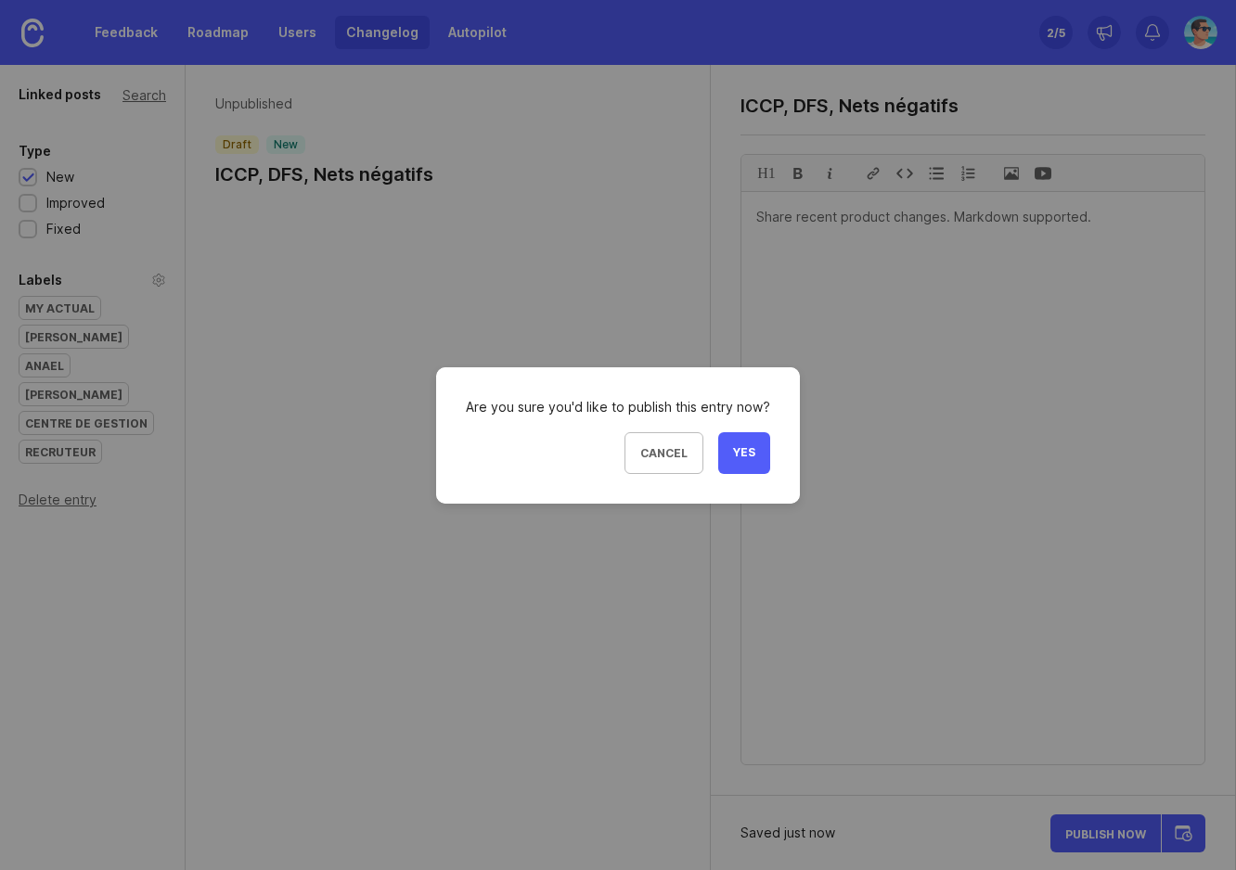
click at [740, 454] on span "Yes" at bounding box center [744, 453] width 22 height 16
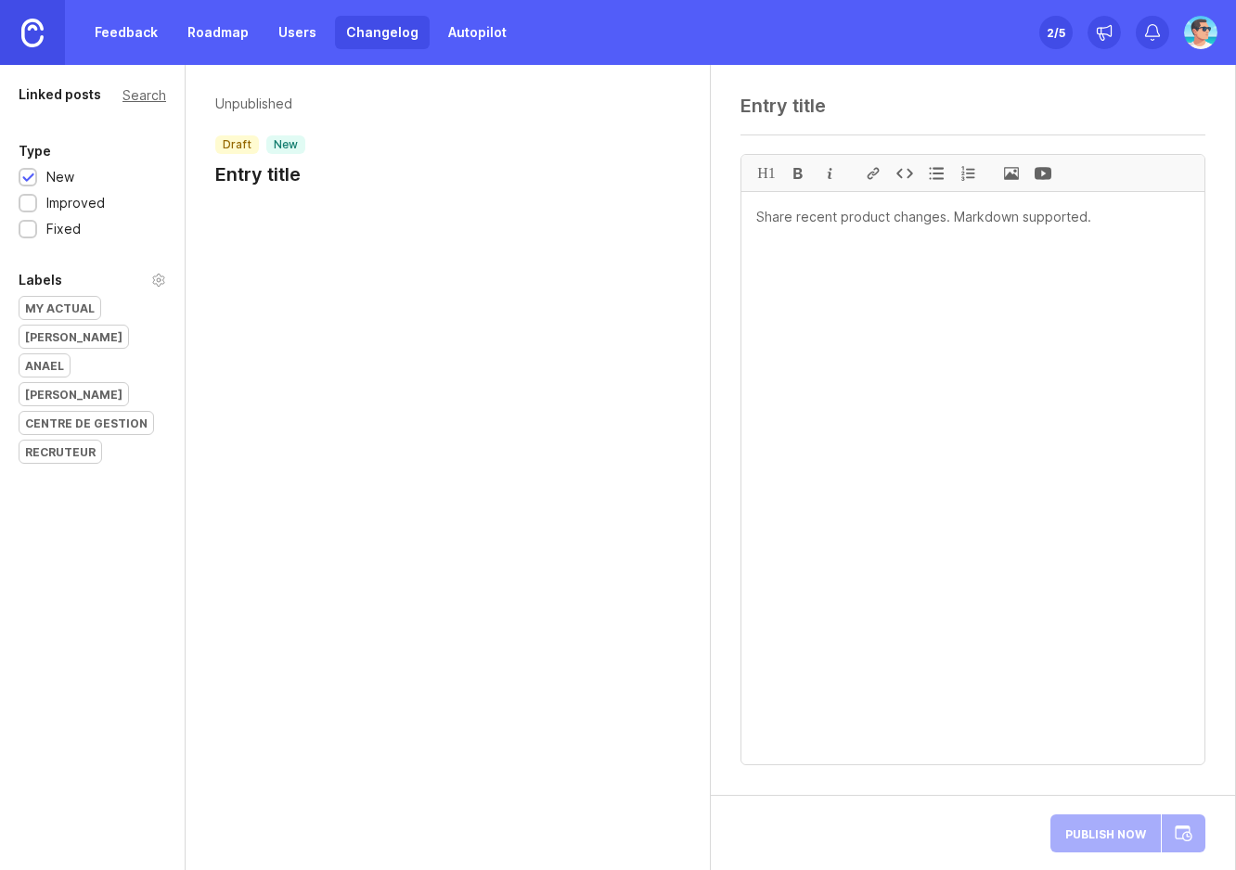
click at [149, 25] on link "Feedback" at bounding box center [126, 32] width 85 height 33
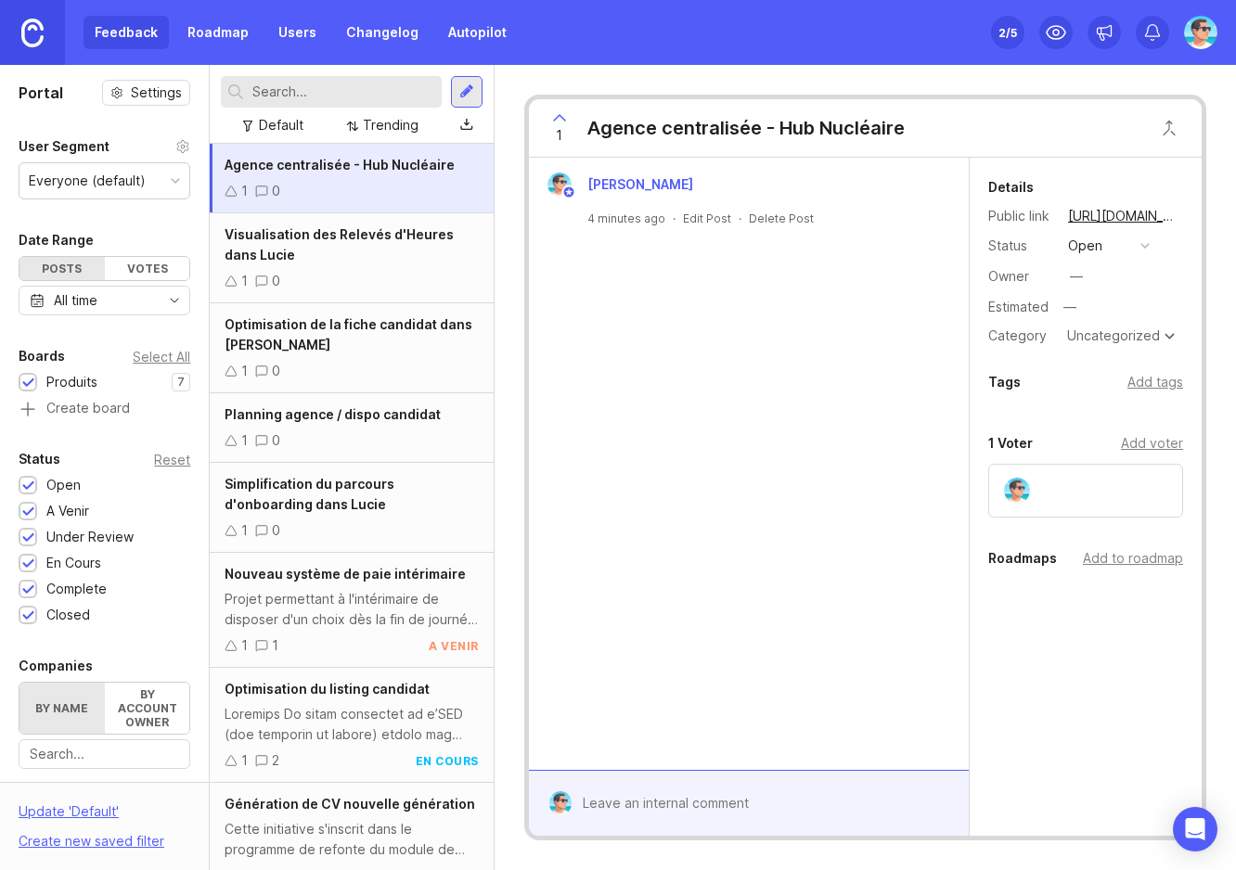
click at [465, 86] on div at bounding box center [466, 92] width 15 height 17
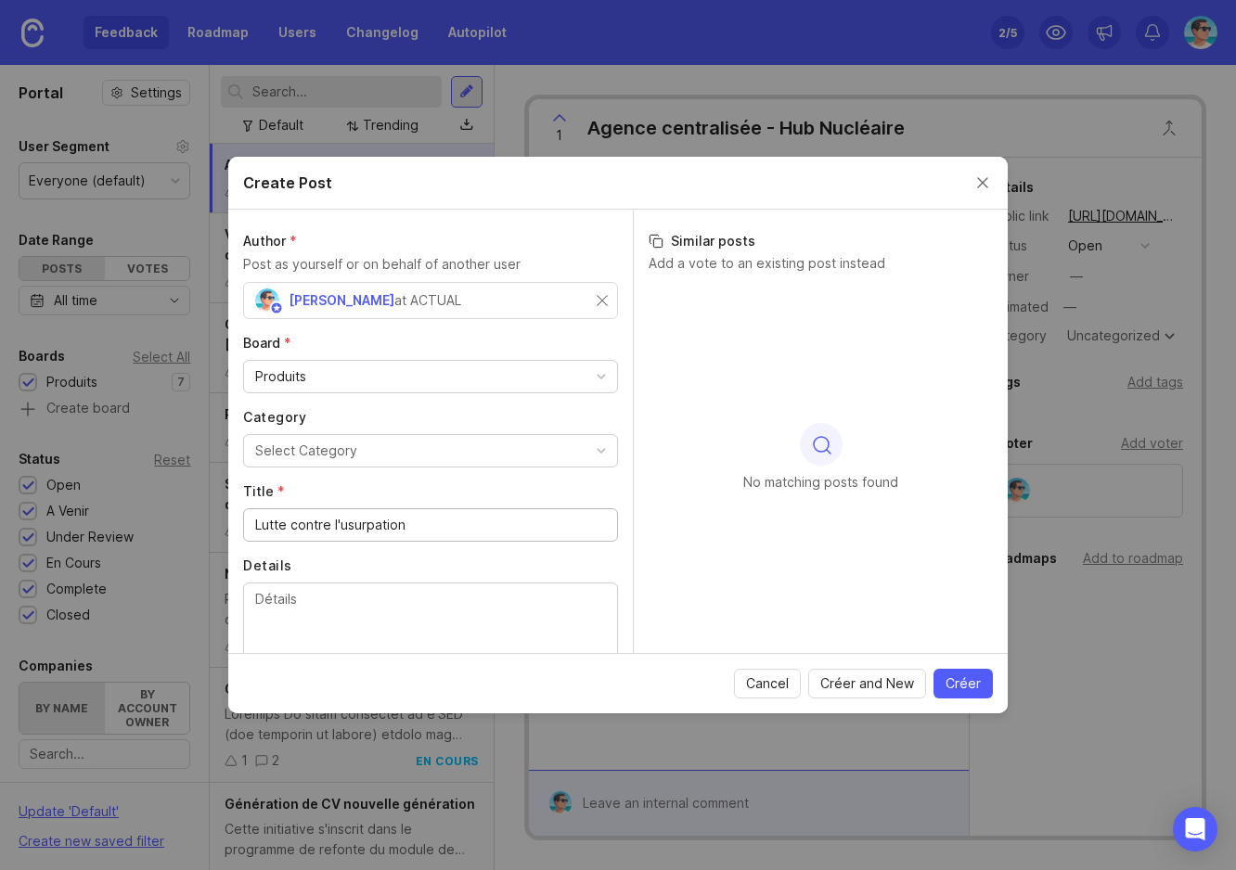
click at [338, 519] on input "Lutte contre l'usurpation" at bounding box center [430, 525] width 351 height 20
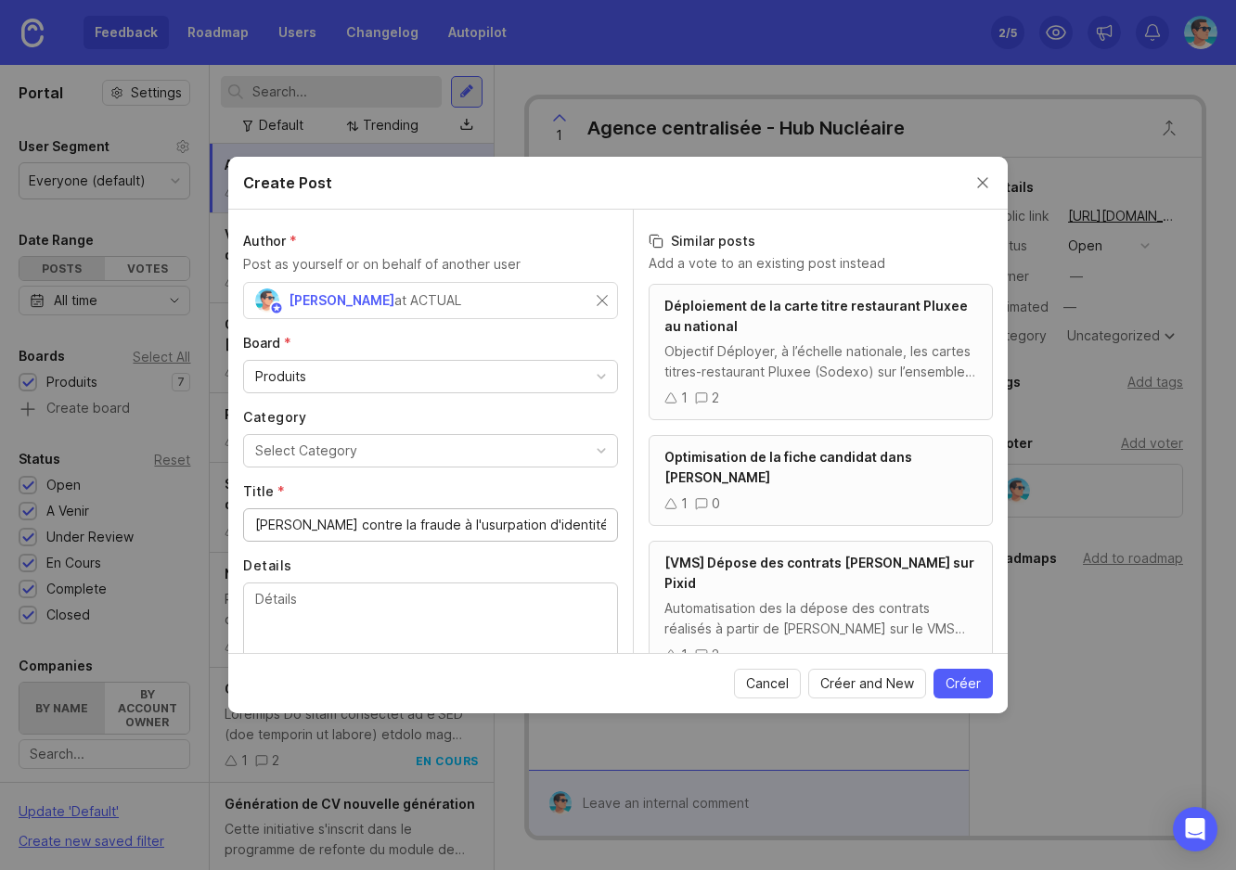
type input "[PERSON_NAME] contre la fraude à l'usurpation d'identité"
click at [950, 691] on span "Créer" at bounding box center [963, 684] width 35 height 19
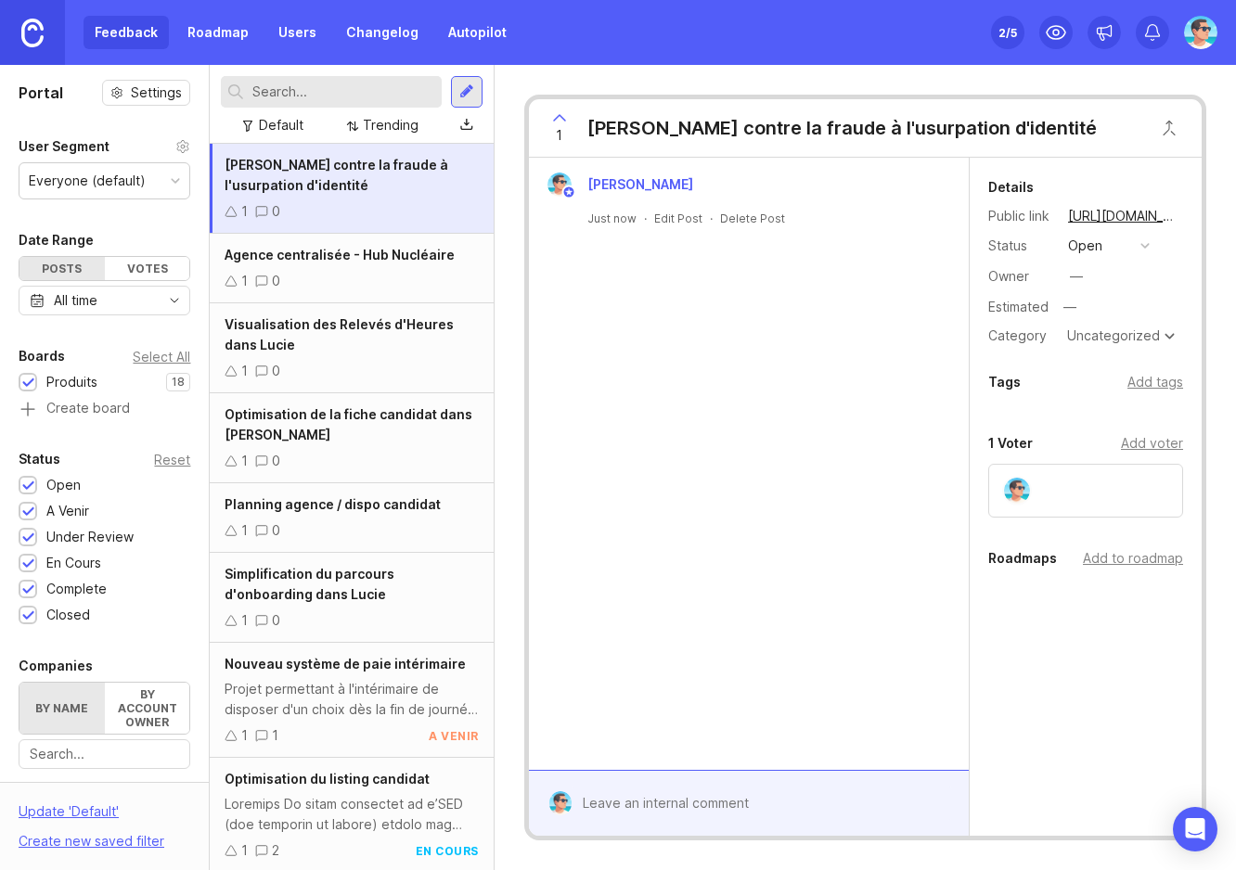
click at [359, 35] on link "Changelog" at bounding box center [382, 32] width 95 height 33
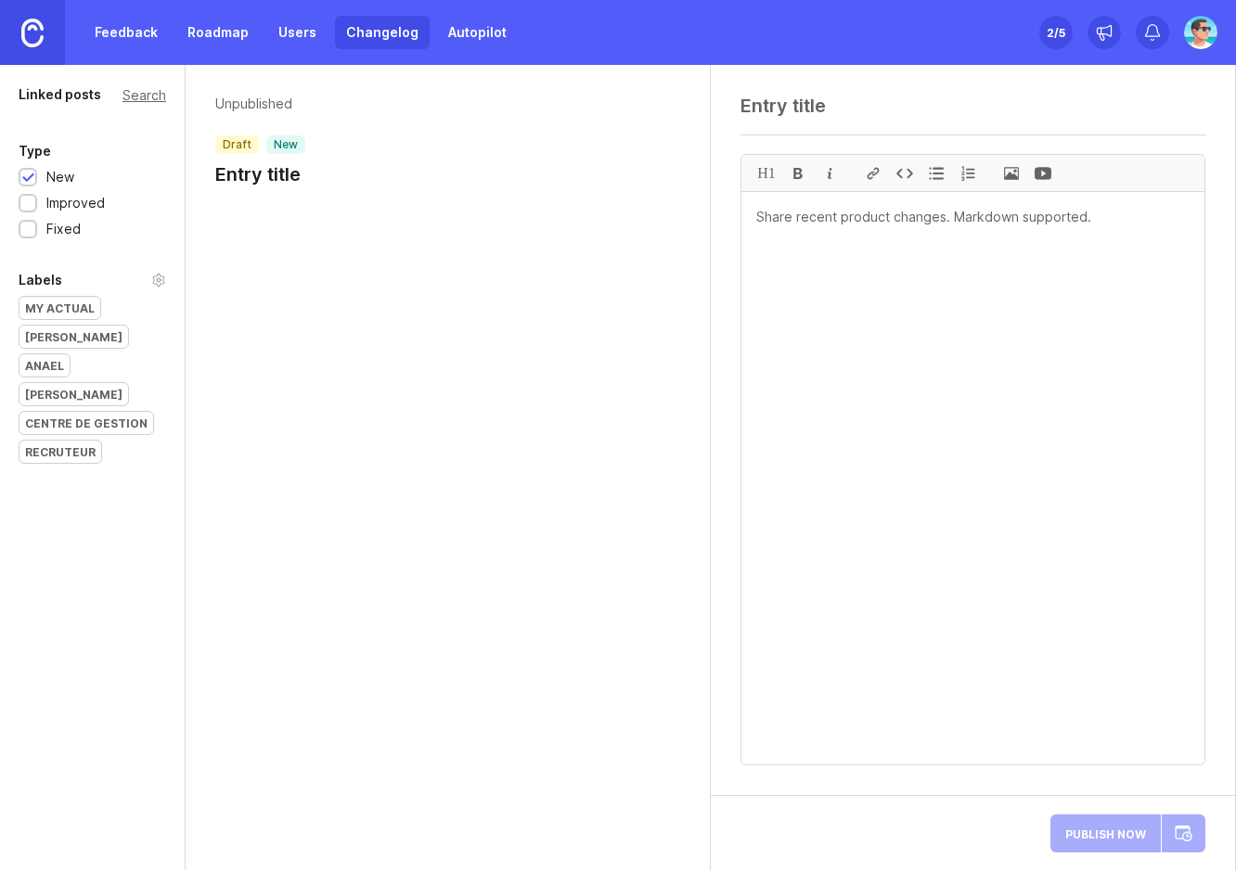
click at [295, 175] on h1 "Entry title" at bounding box center [260, 174] width 90 height 26
click at [260, 177] on h1 "Entry title" at bounding box center [260, 174] width 90 height 26
click at [760, 110] on textarea at bounding box center [972, 106] width 465 height 22
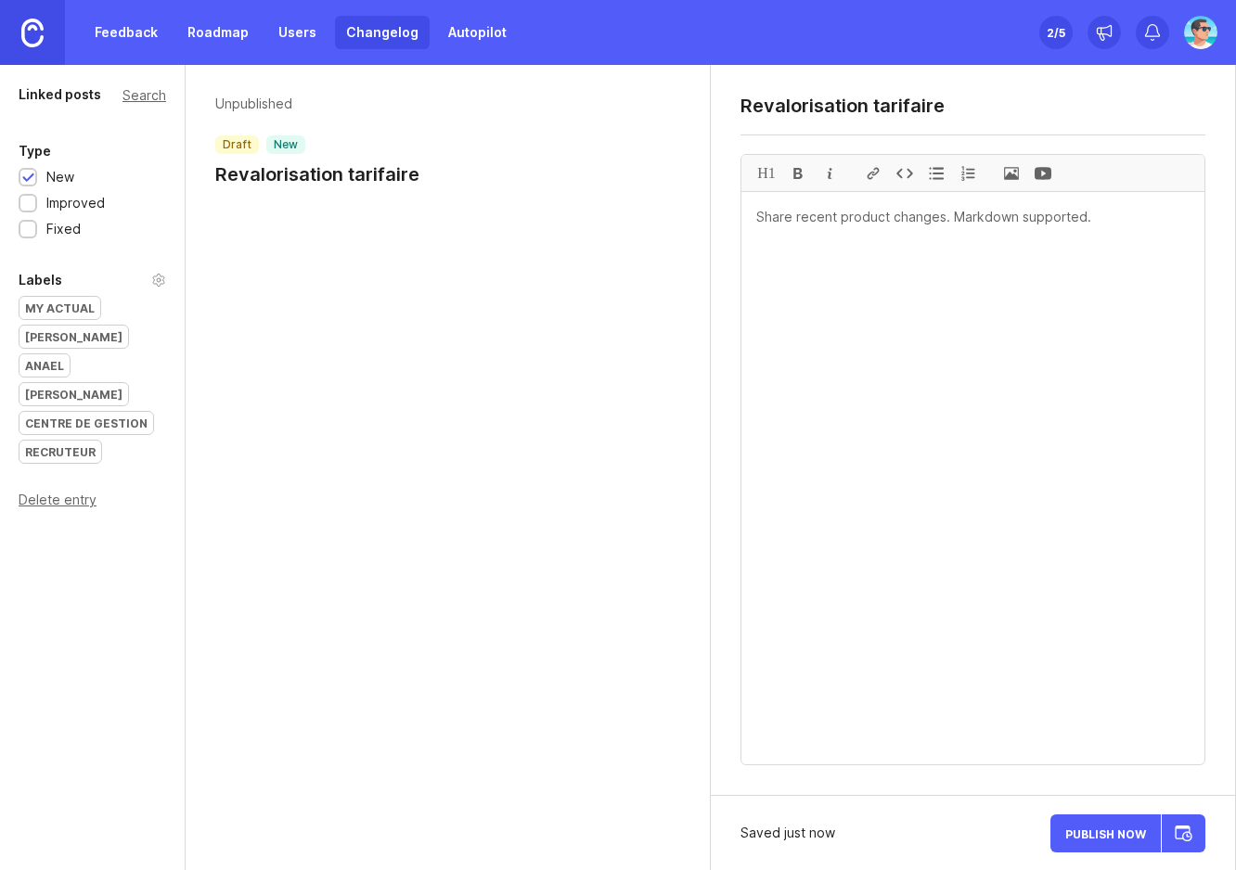
click at [954, 106] on textarea "Révalorisation tarifaire" at bounding box center [972, 106] width 465 height 22
type textarea "Revalorisation tarifaire du [DATE]"
click at [1142, 848] on button "Publish Now" at bounding box center [1105, 834] width 110 height 38
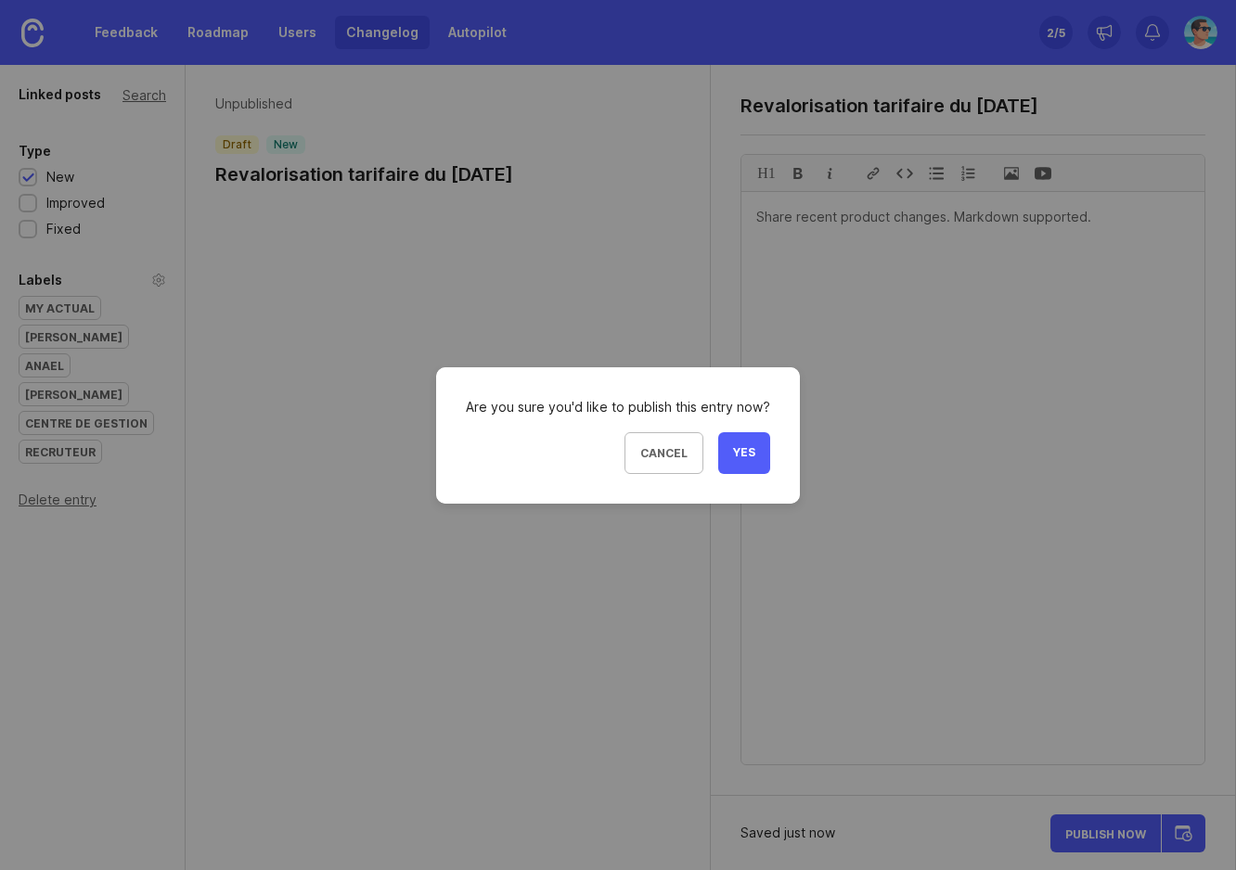
click at [729, 452] on button "Yes" at bounding box center [744, 453] width 52 height 42
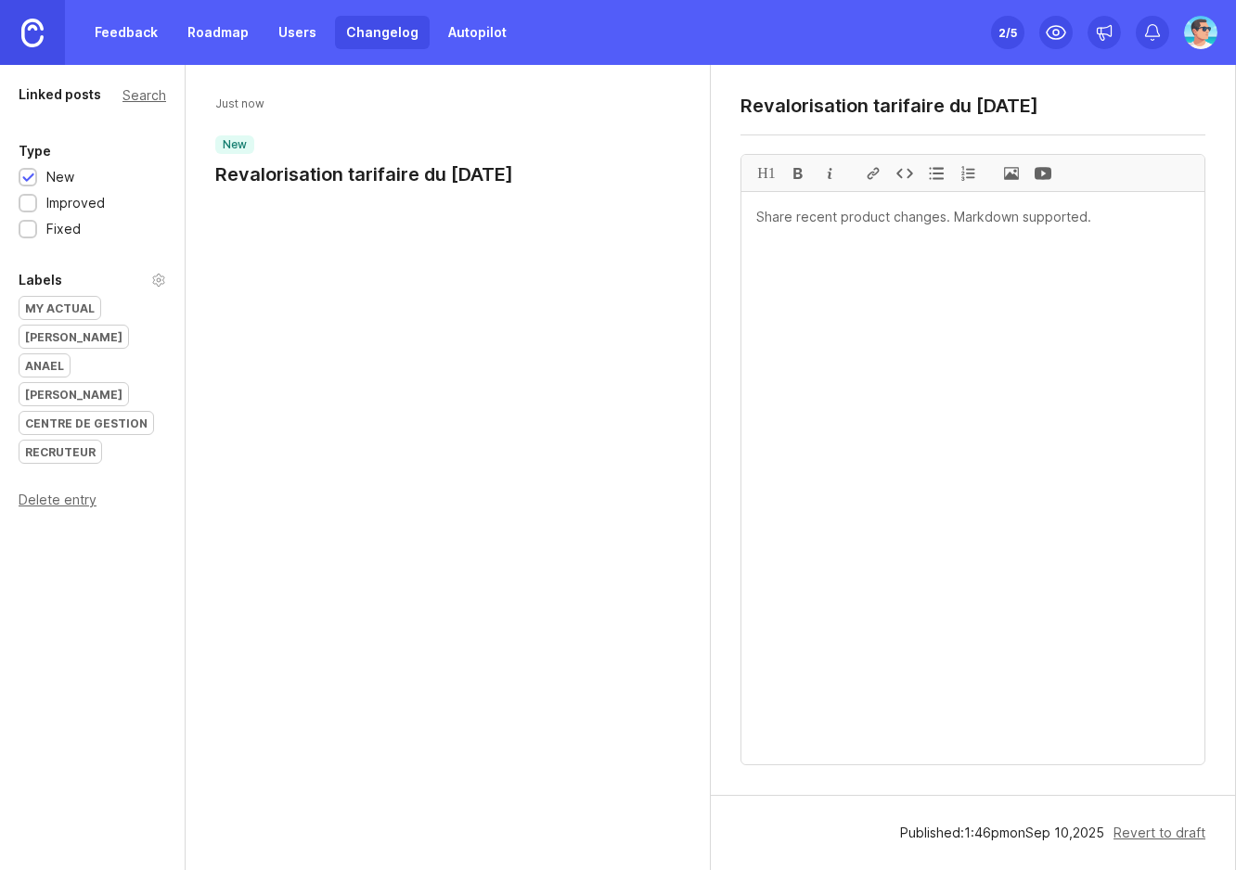
click at [132, 34] on link "Feedback" at bounding box center [126, 32] width 85 height 33
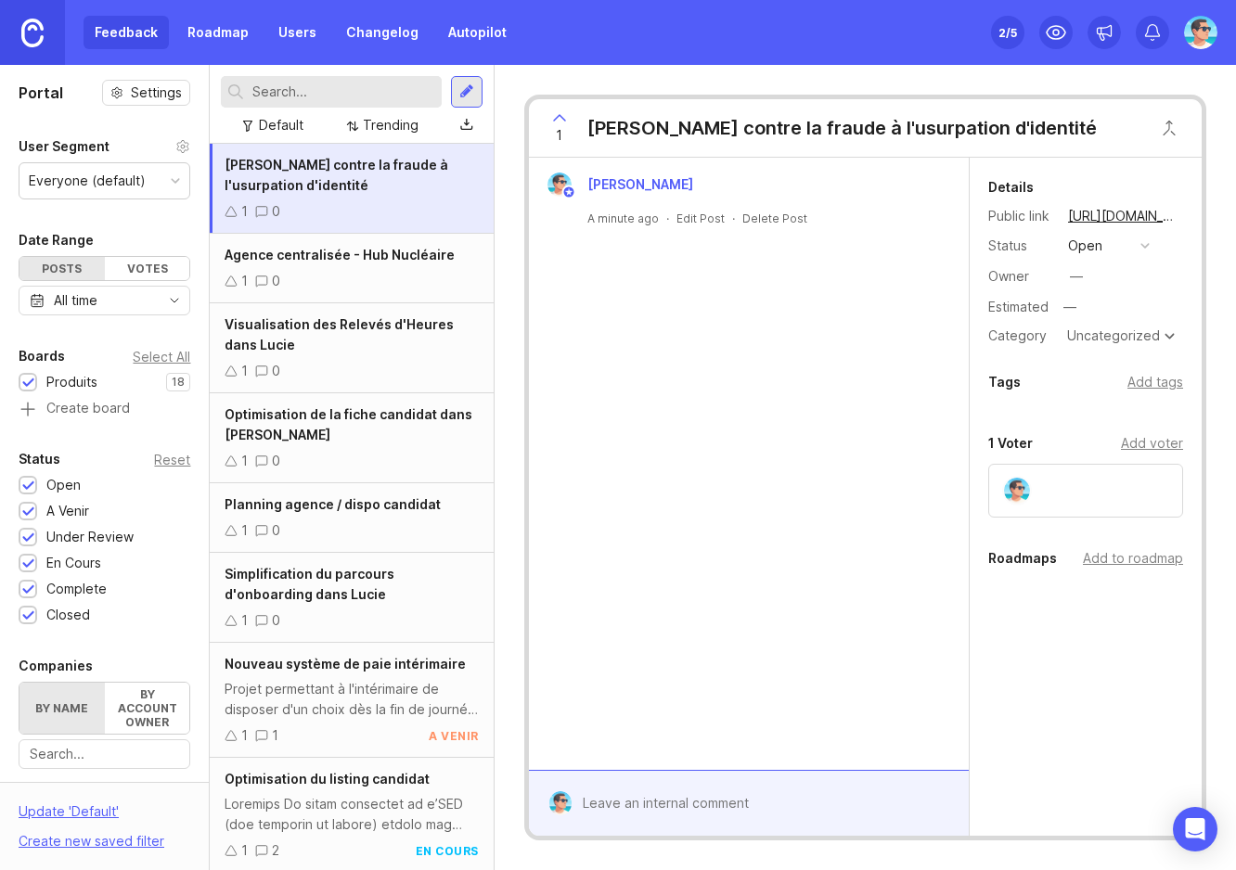
scroll to position [93, 0]
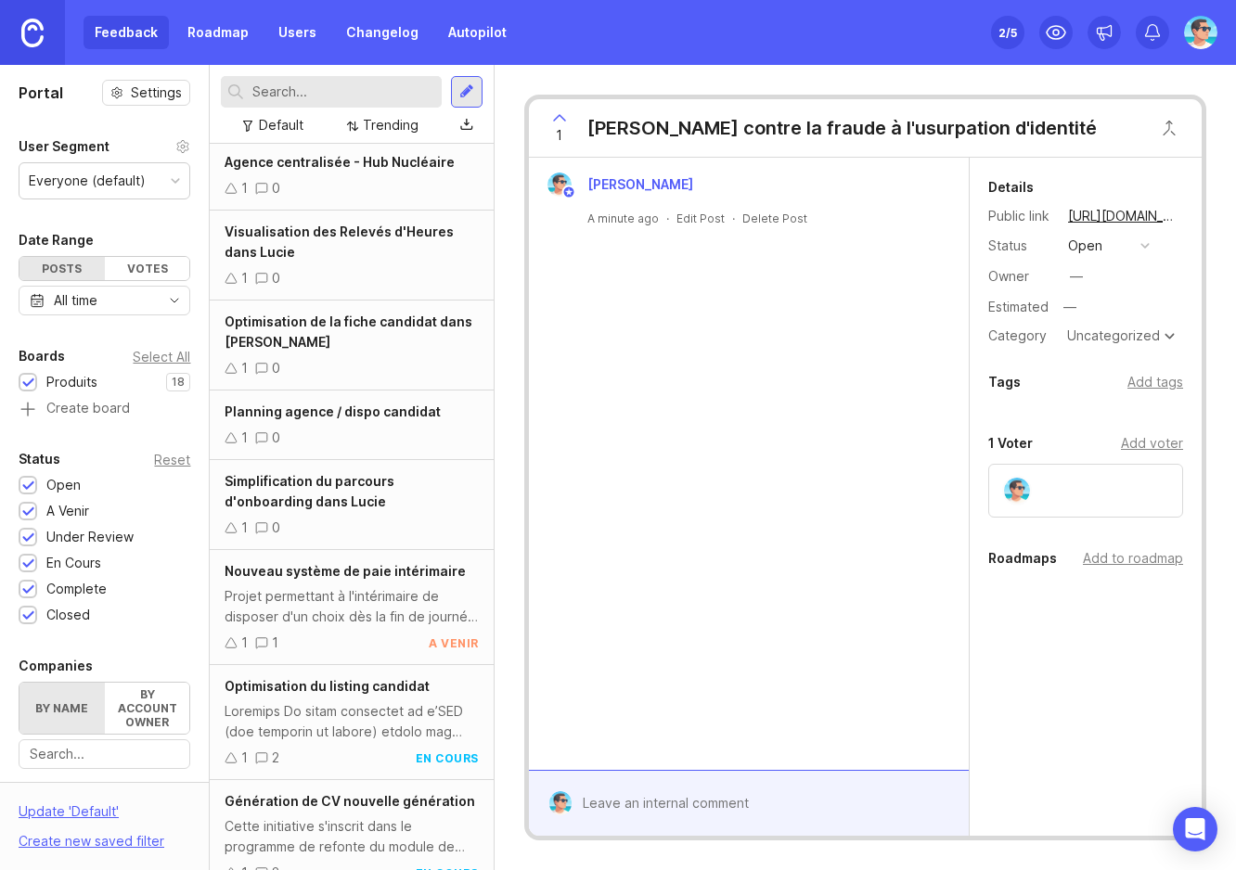
click at [329, 691] on span "Optimisation du listing candidat" at bounding box center [327, 686] width 205 height 16
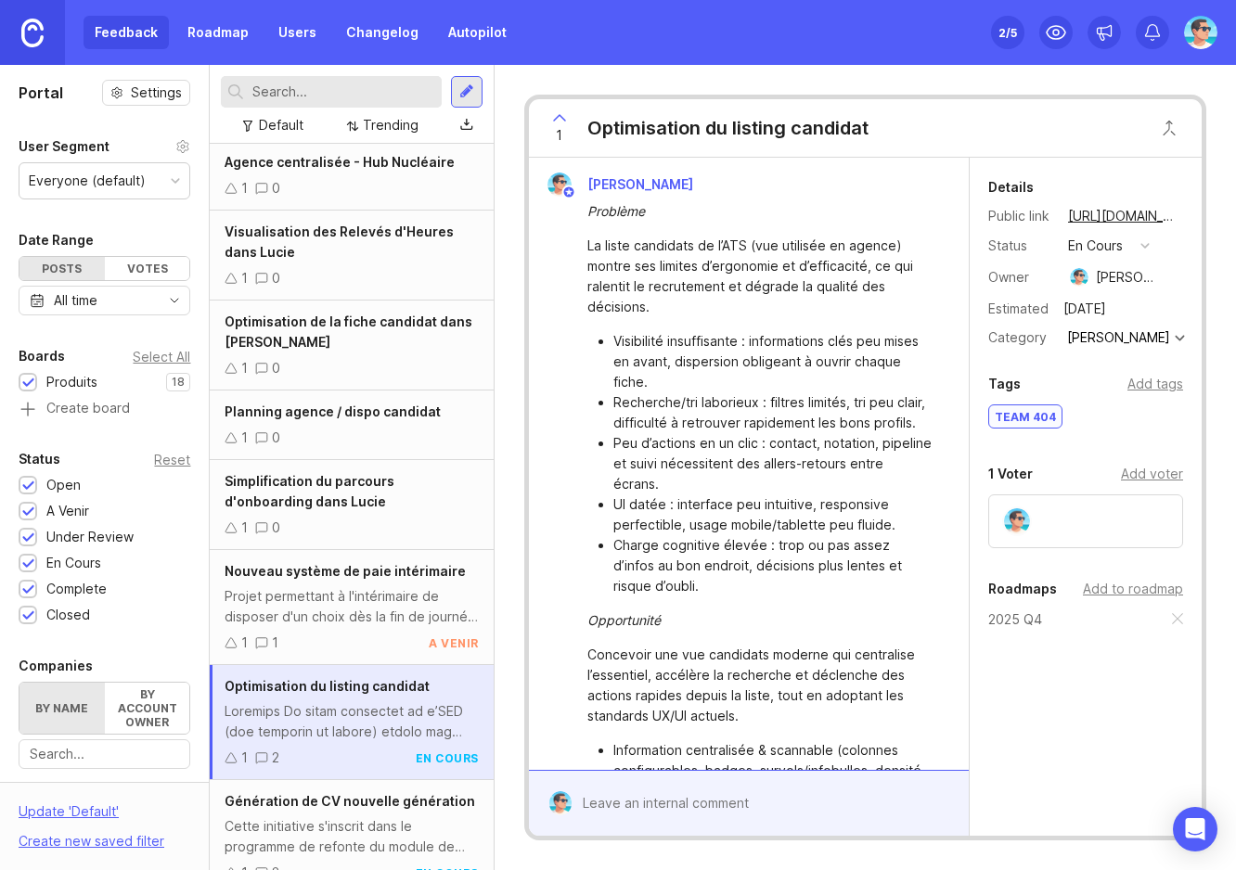
click at [797, 129] on div "Optimisation du listing candidat" at bounding box center [727, 128] width 281 height 26
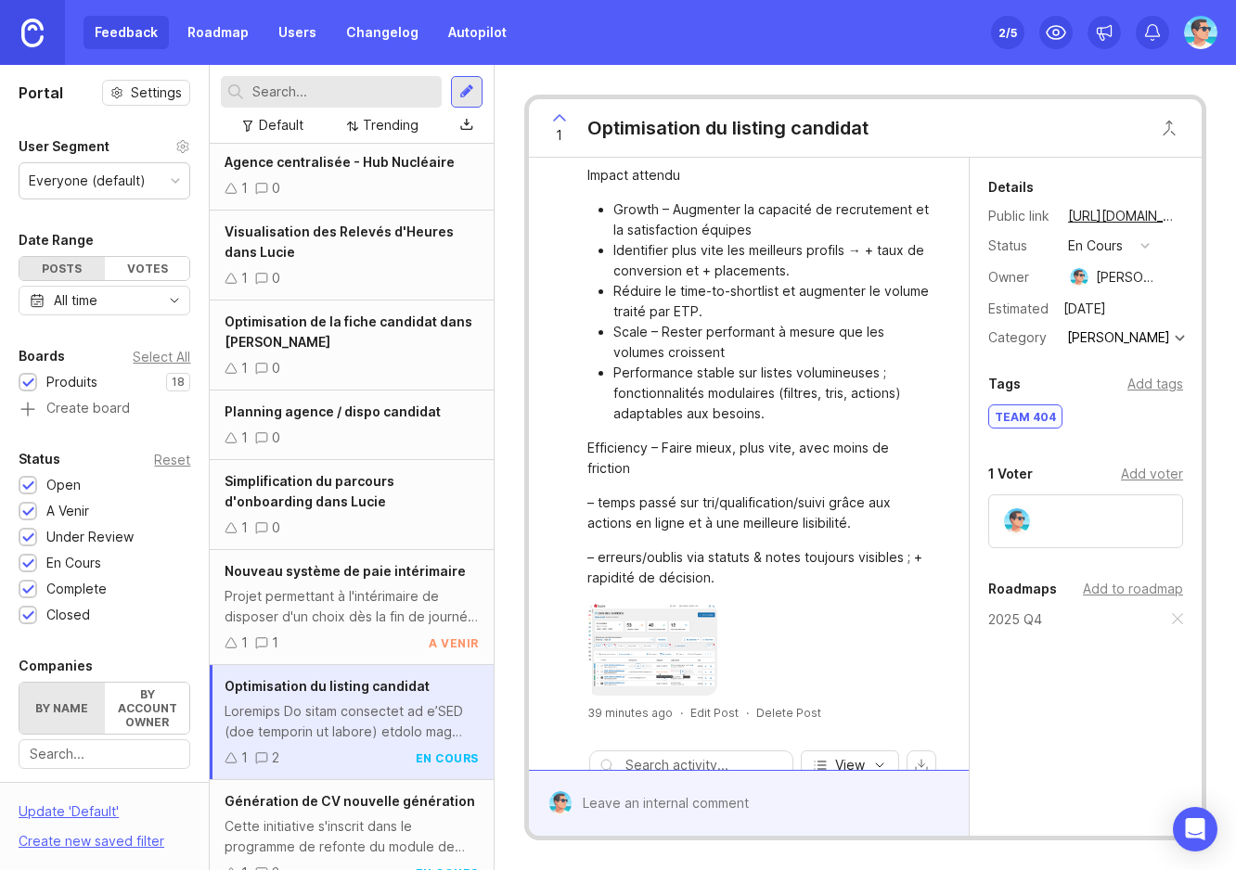
scroll to position [918, 0]
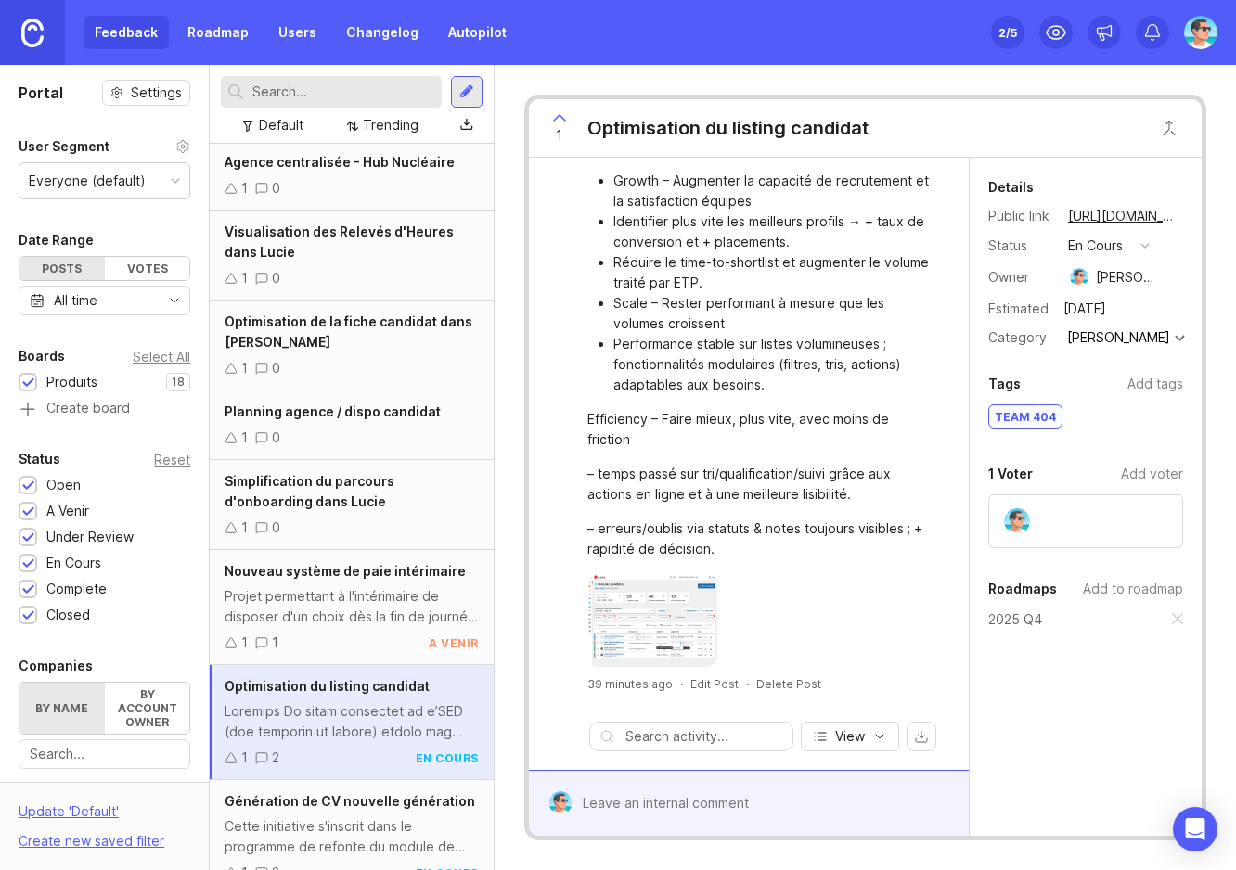
click at [664, 631] on img at bounding box center [652, 620] width 130 height 93
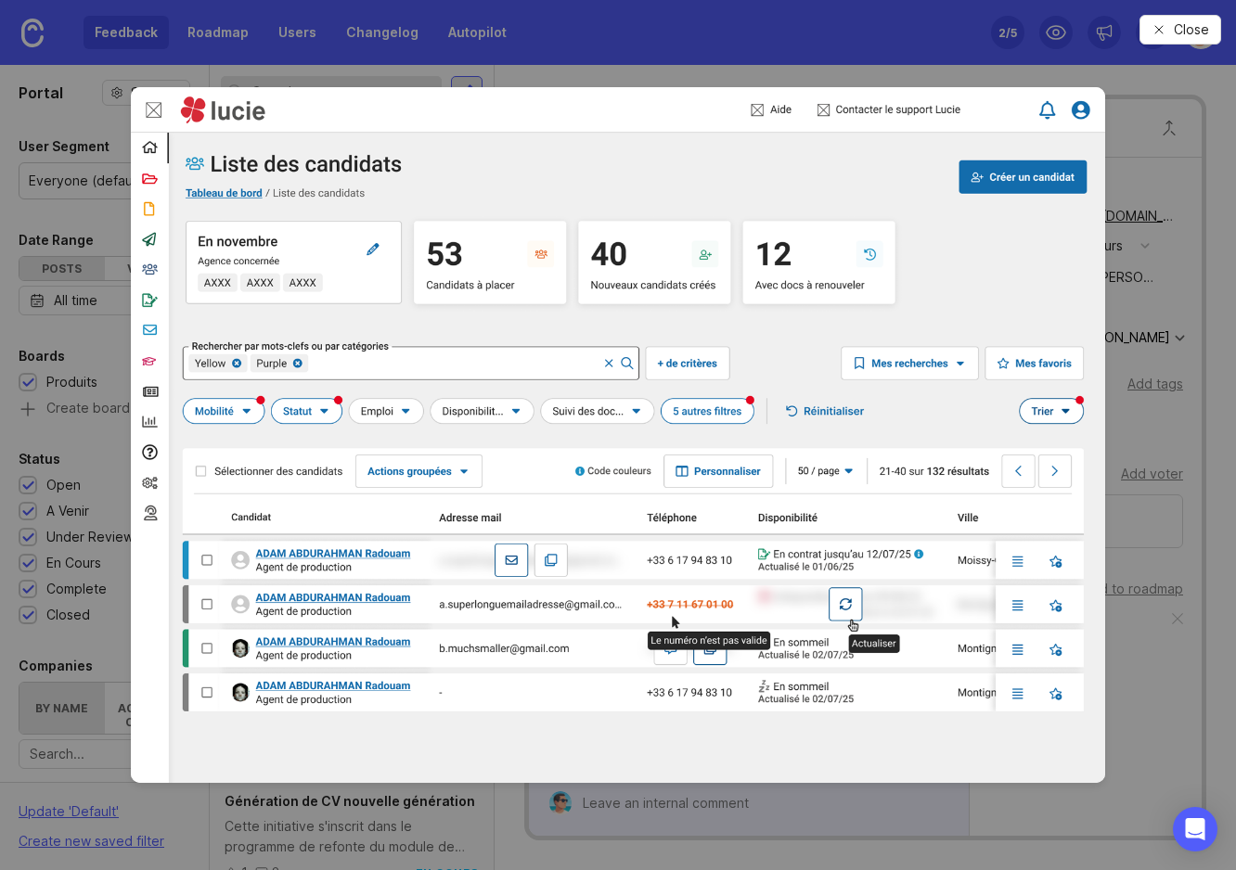
drag, startPoint x: 1139, startPoint y: 530, endPoint x: 380, endPoint y: 206, distance: 825.2
click at [380, 206] on div "Close" at bounding box center [618, 435] width 1236 height 870
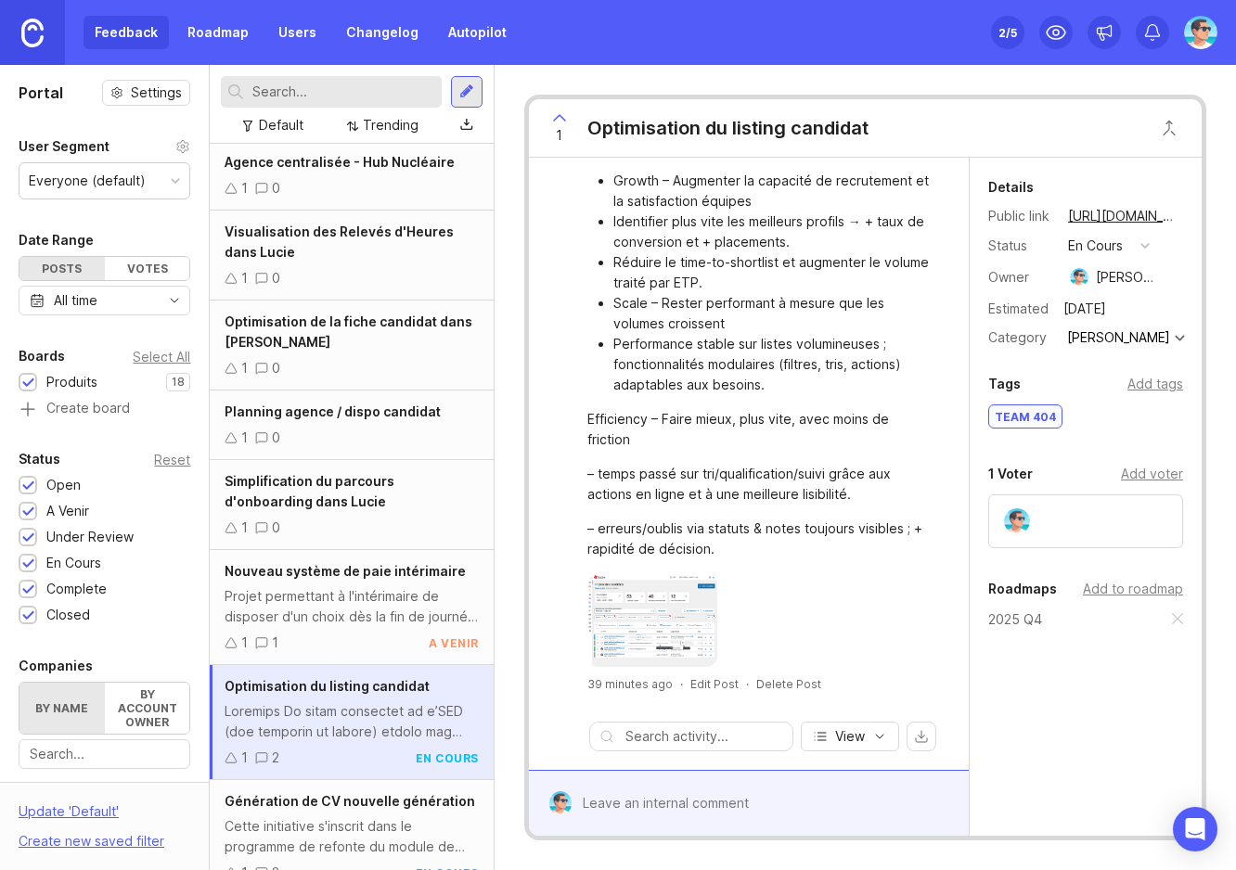
click at [637, 593] on img at bounding box center [652, 620] width 130 height 93
click at [720, 125] on div "Optimisation du listing candidat" at bounding box center [727, 128] width 281 height 26
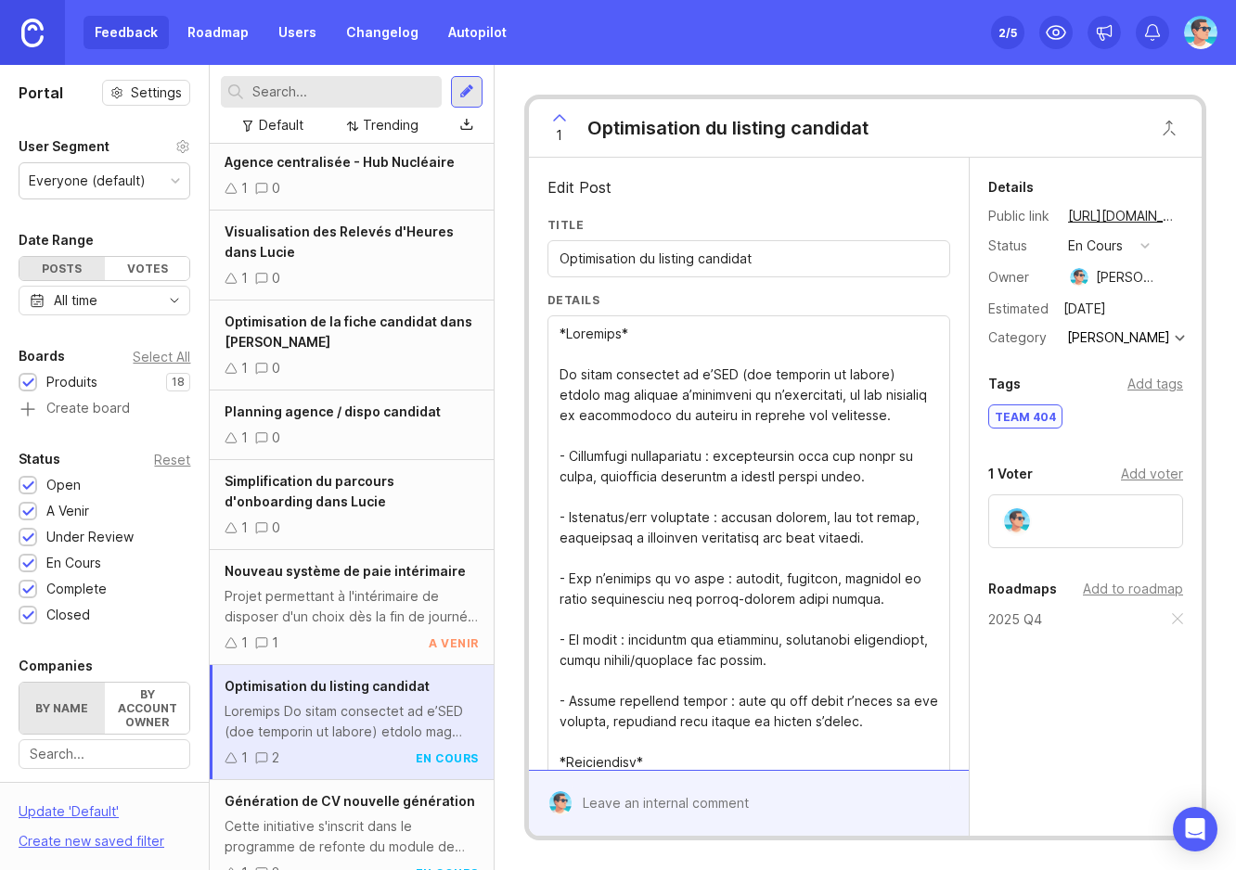
click at [676, 117] on div "Optimisation du listing candidat" at bounding box center [727, 128] width 281 height 26
click at [691, 129] on div "Optimisation du listing candidat" at bounding box center [727, 128] width 281 height 26
click at [714, 129] on div "Optimisation du listing candidat" at bounding box center [727, 128] width 281 height 26
click at [725, 261] on input "Optimisation du listing candidat" at bounding box center [749, 259] width 379 height 20
click at [647, 261] on input "Optimisation du listing candidat" at bounding box center [749, 259] width 379 height 20
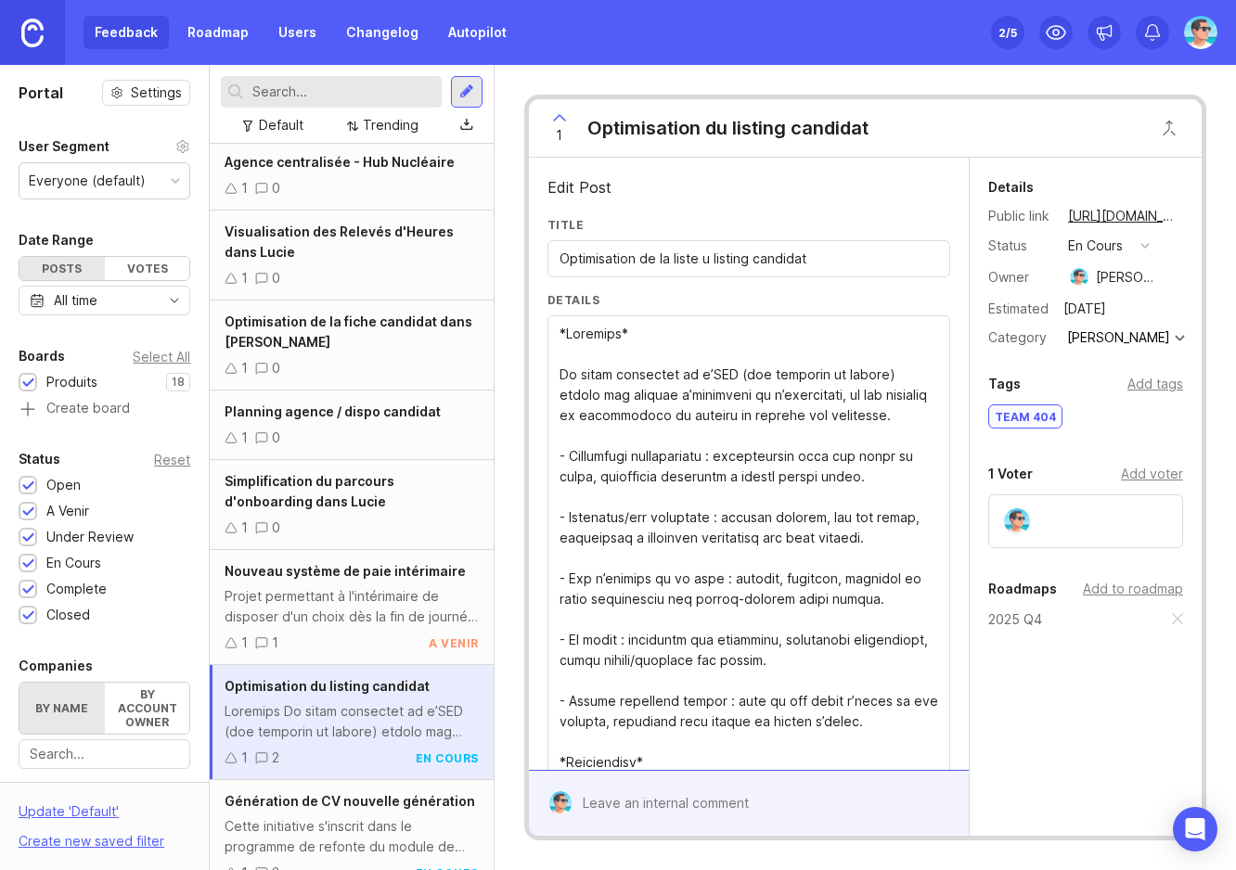
click at [640, 255] on input "Optimisation de la liste u listing candidat" at bounding box center [749, 259] width 379 height 20
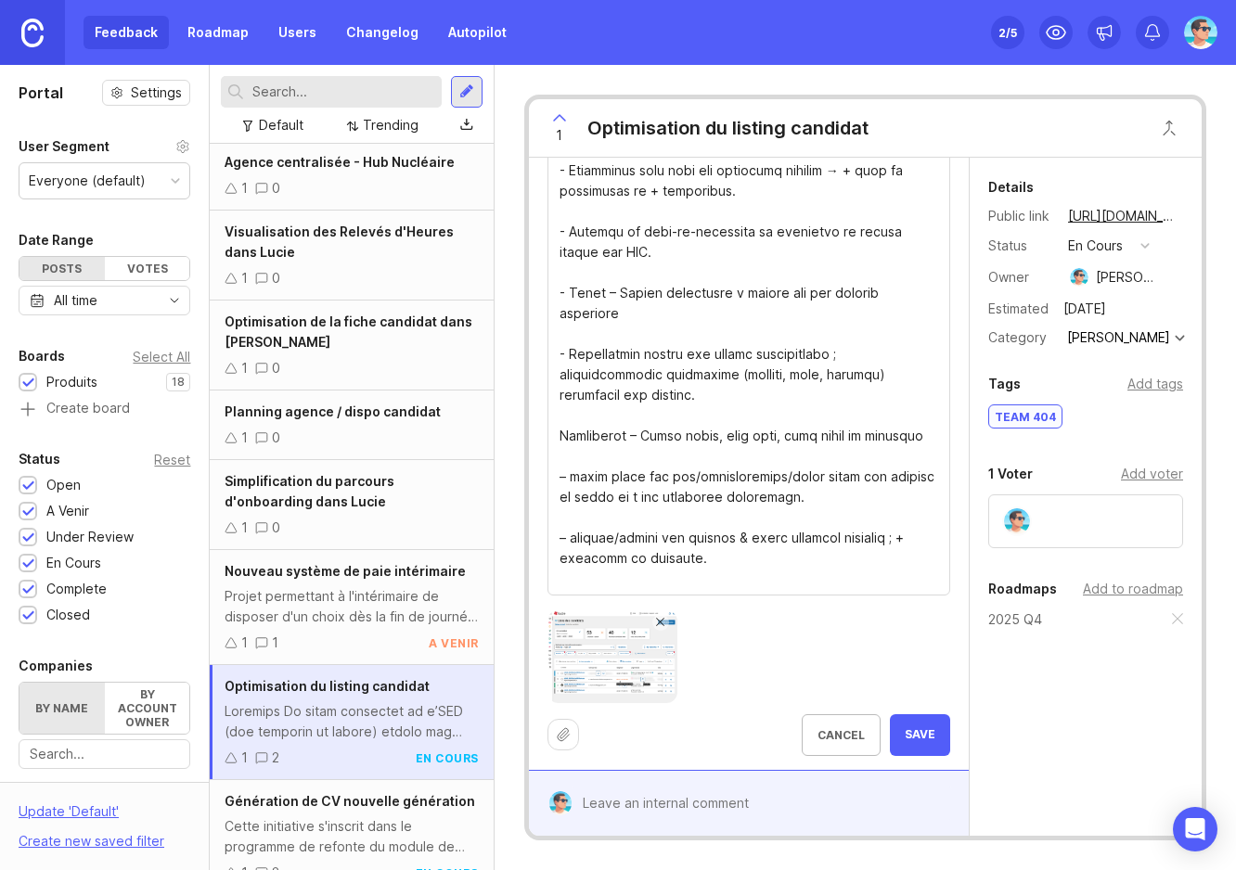
scroll to position [1186, 0]
click at [609, 649] on img at bounding box center [612, 655] width 130 height 93
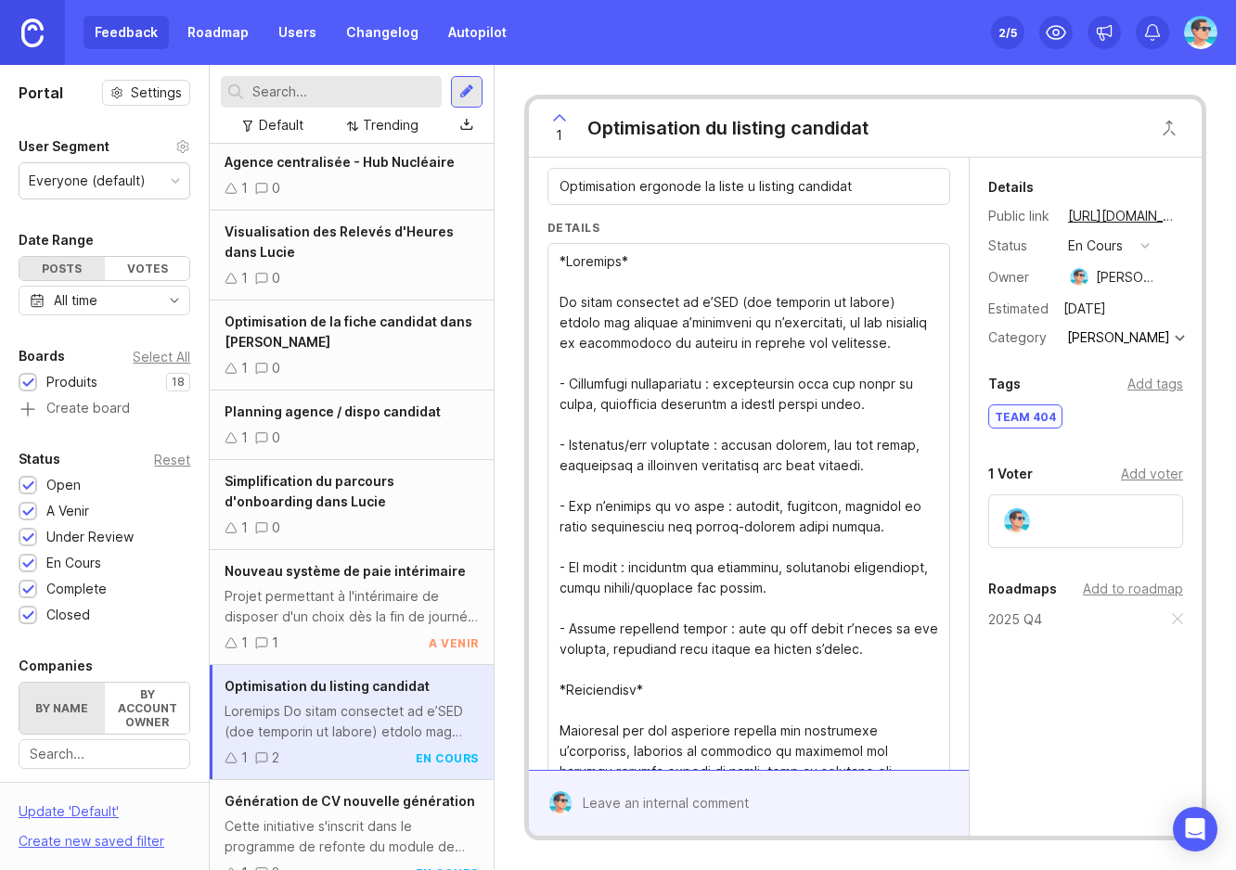
scroll to position [0, 0]
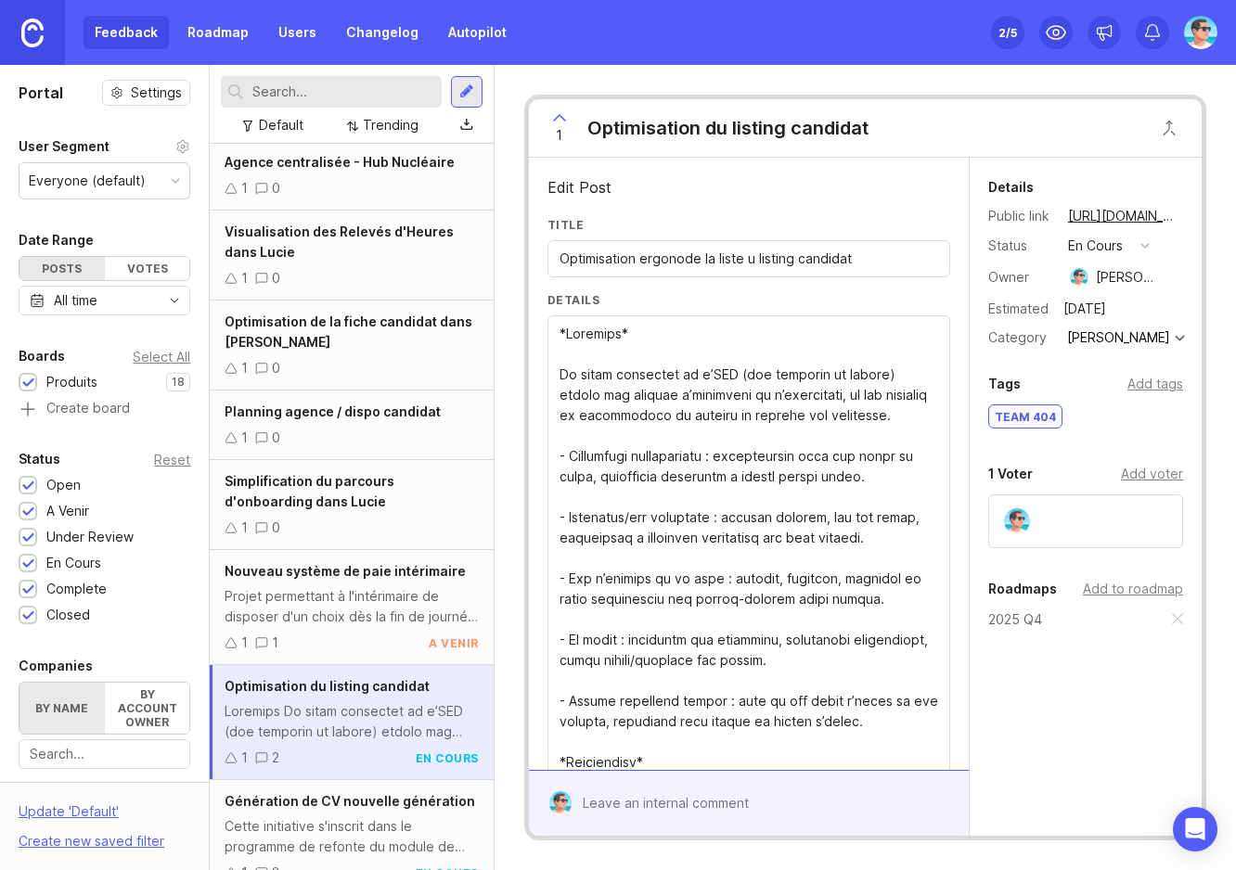
click at [681, 258] on input "Optimisation ergonode la liste u listing candidat" at bounding box center [749, 259] width 379 height 20
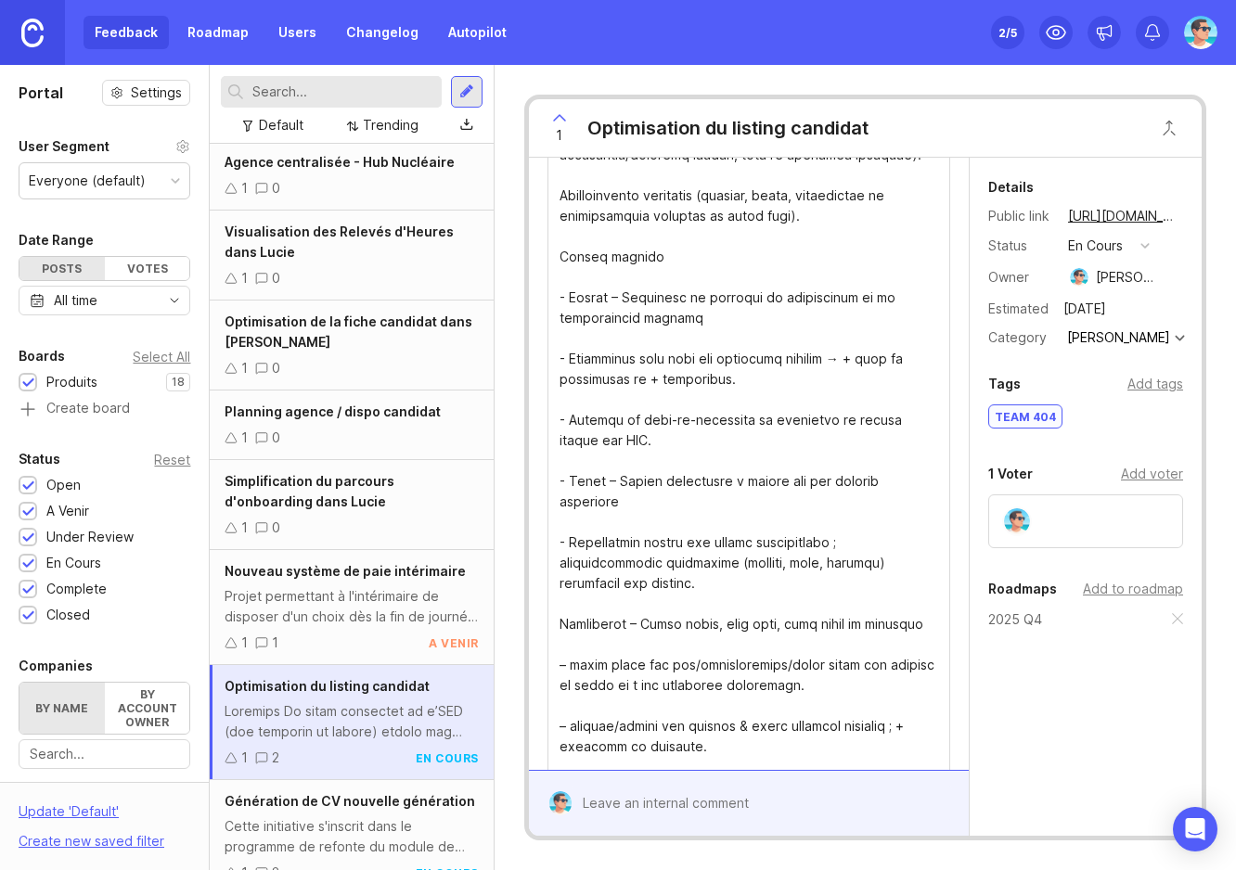
scroll to position [1186, 0]
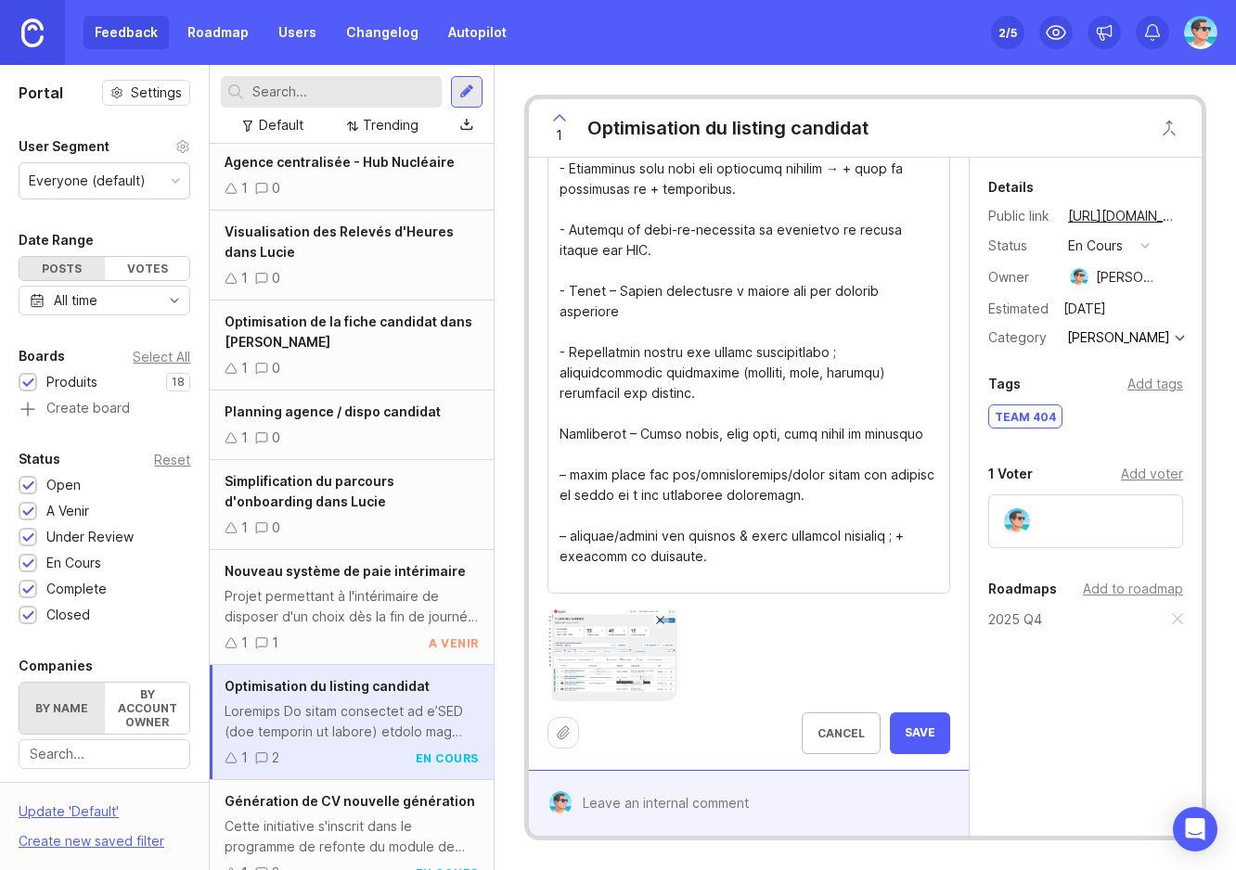
type input "Optimisation ergonomique de la liste des candidats"
click at [905, 737] on span "Save" at bounding box center [920, 734] width 31 height 16
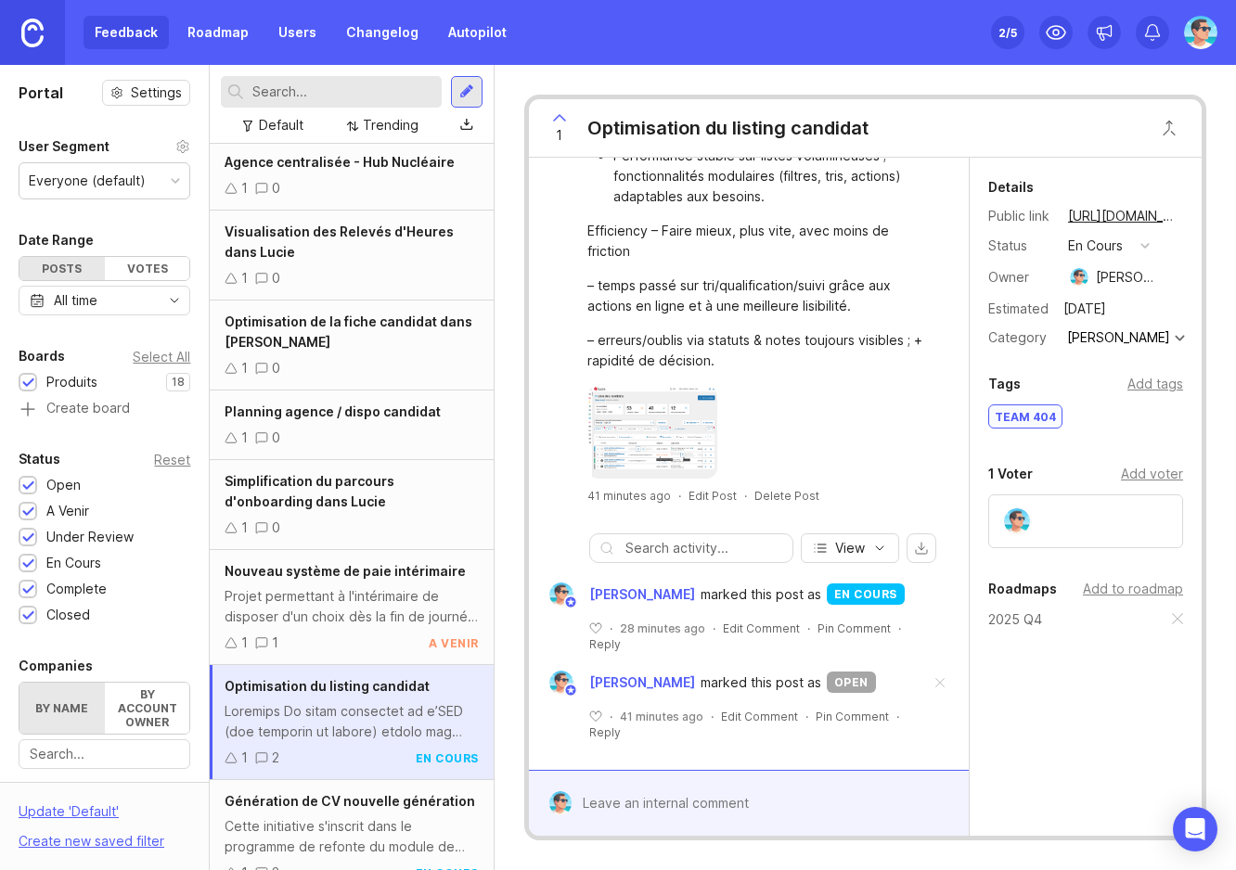
scroll to position [1103, 0]
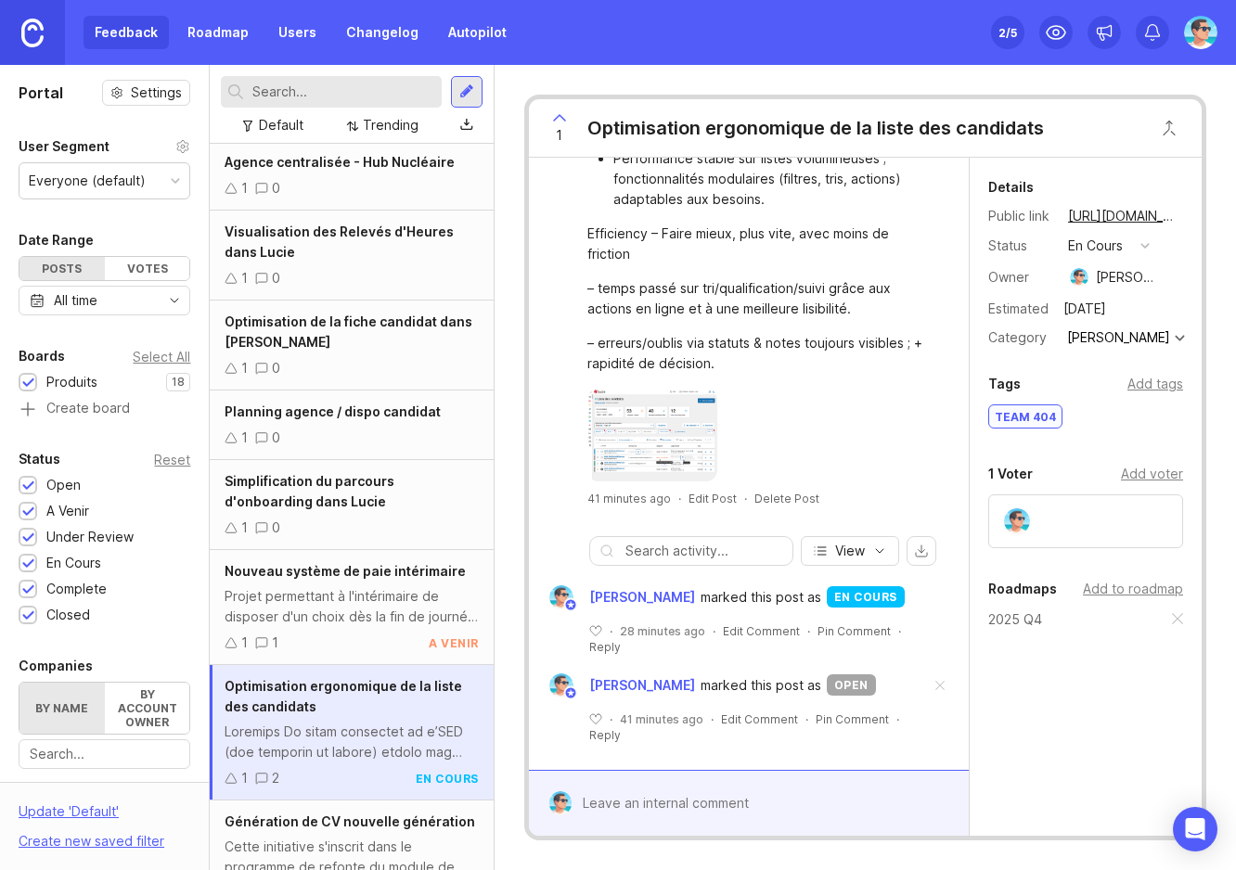
click at [930, 685] on span at bounding box center [940, 686] width 39 height 41
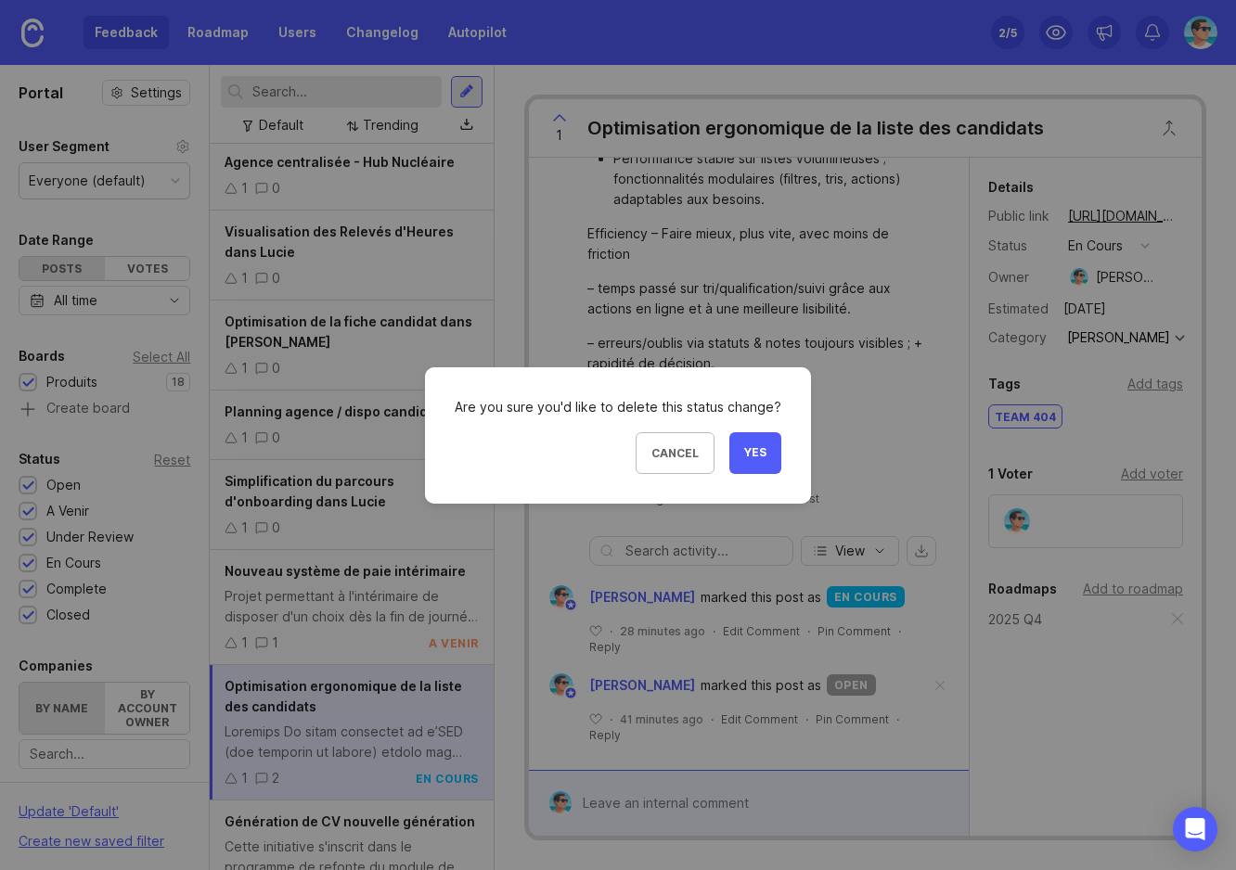
click at [753, 458] on span "Yes" at bounding box center [755, 453] width 22 height 16
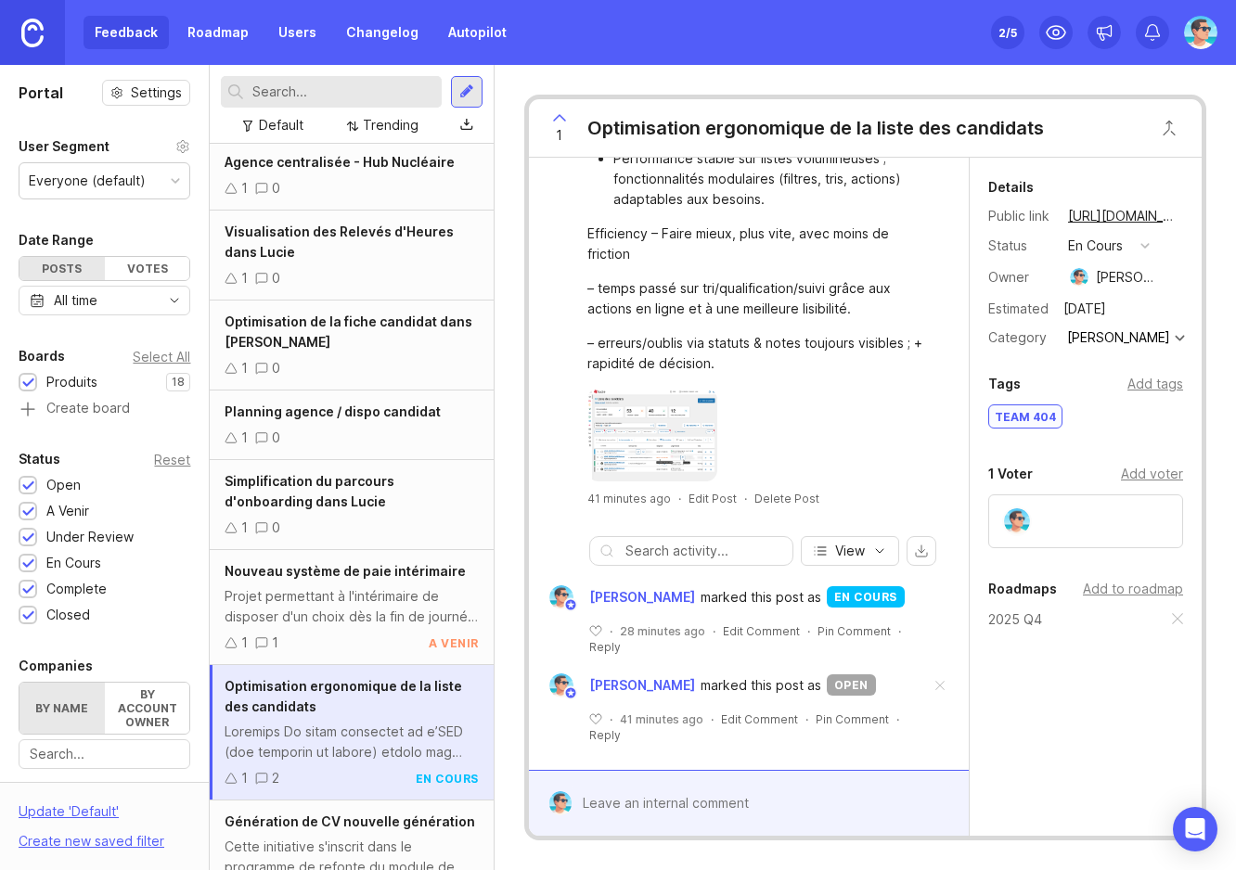
scroll to position [1016, 0]
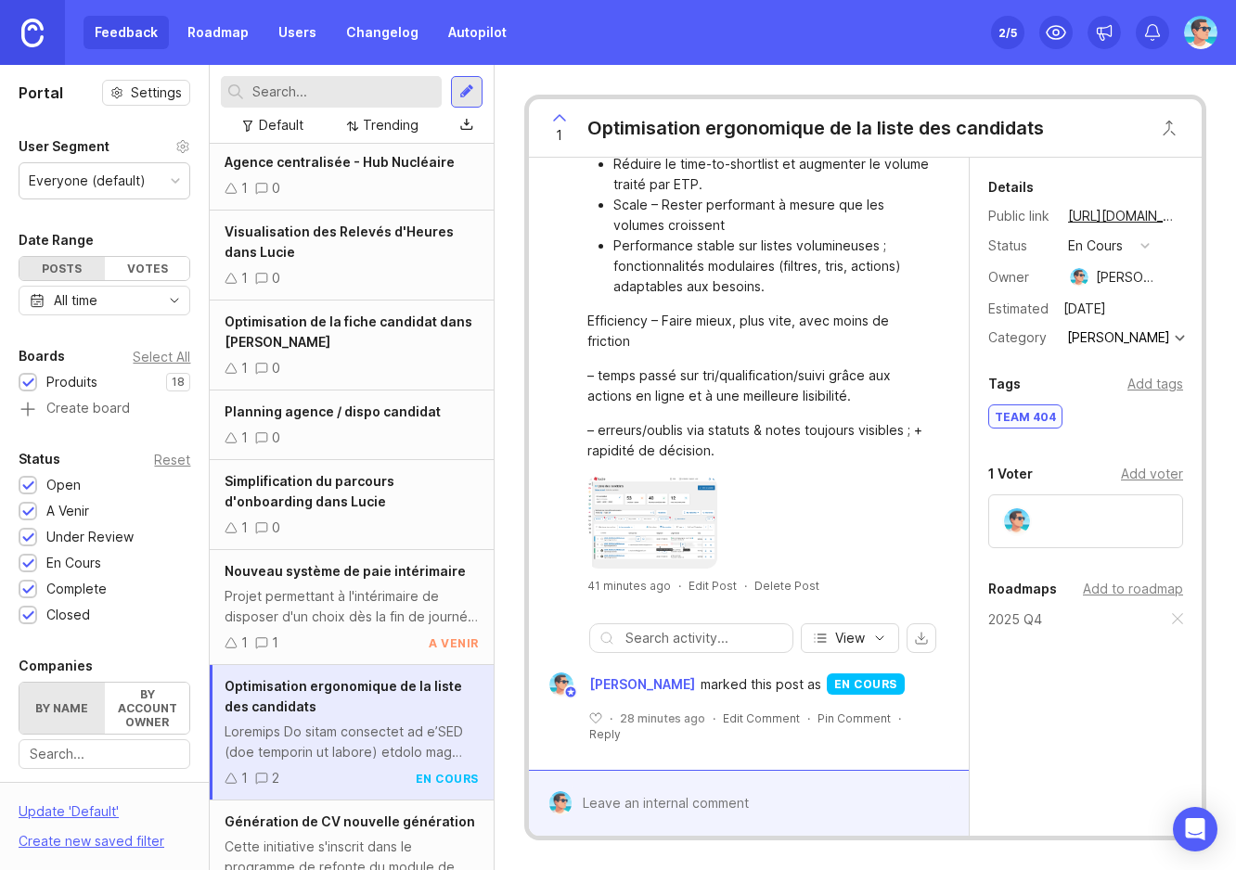
click at [943, 678] on div "[PERSON_NAME] marked this post as en cours" at bounding box center [748, 685] width 421 height 24
click at [463, 92] on div at bounding box center [466, 92] width 15 height 17
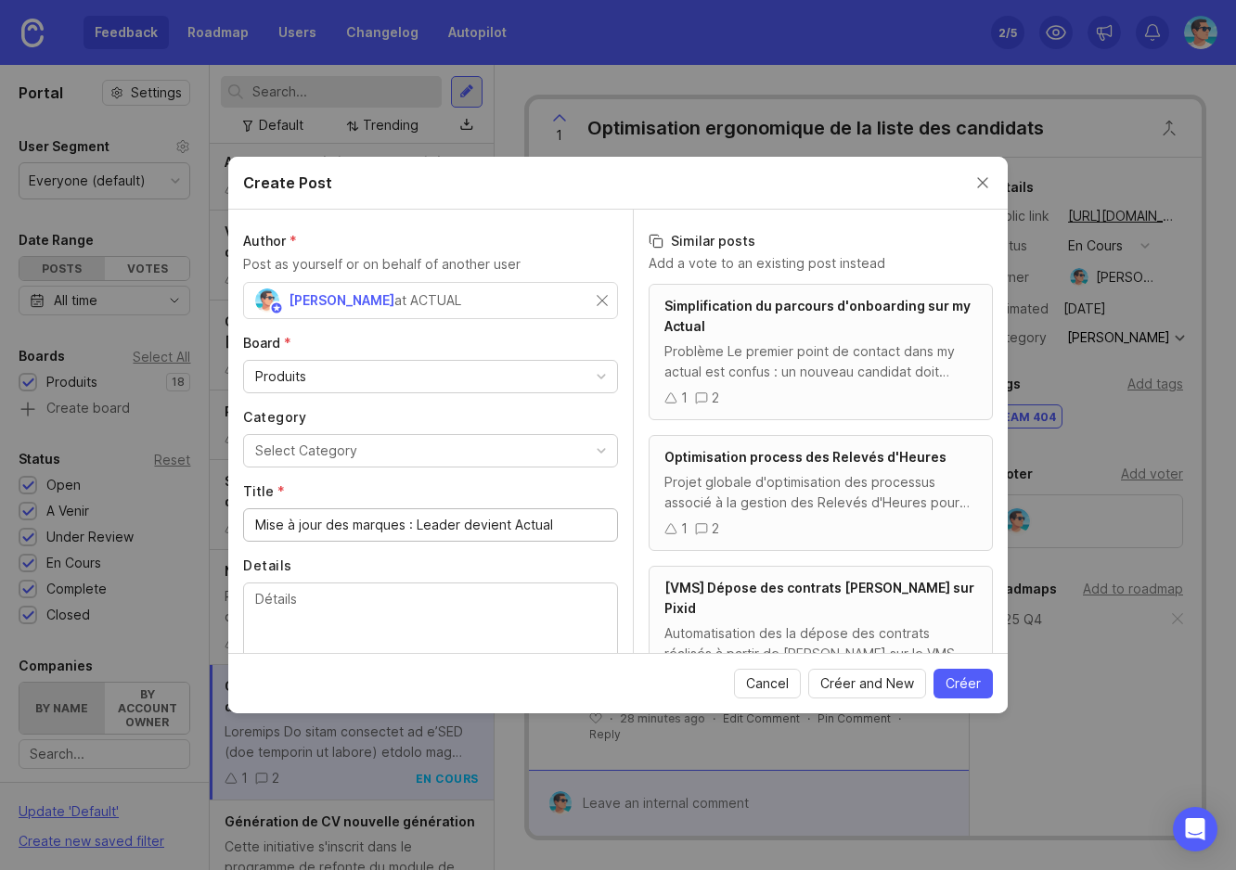
scroll to position [71, 0]
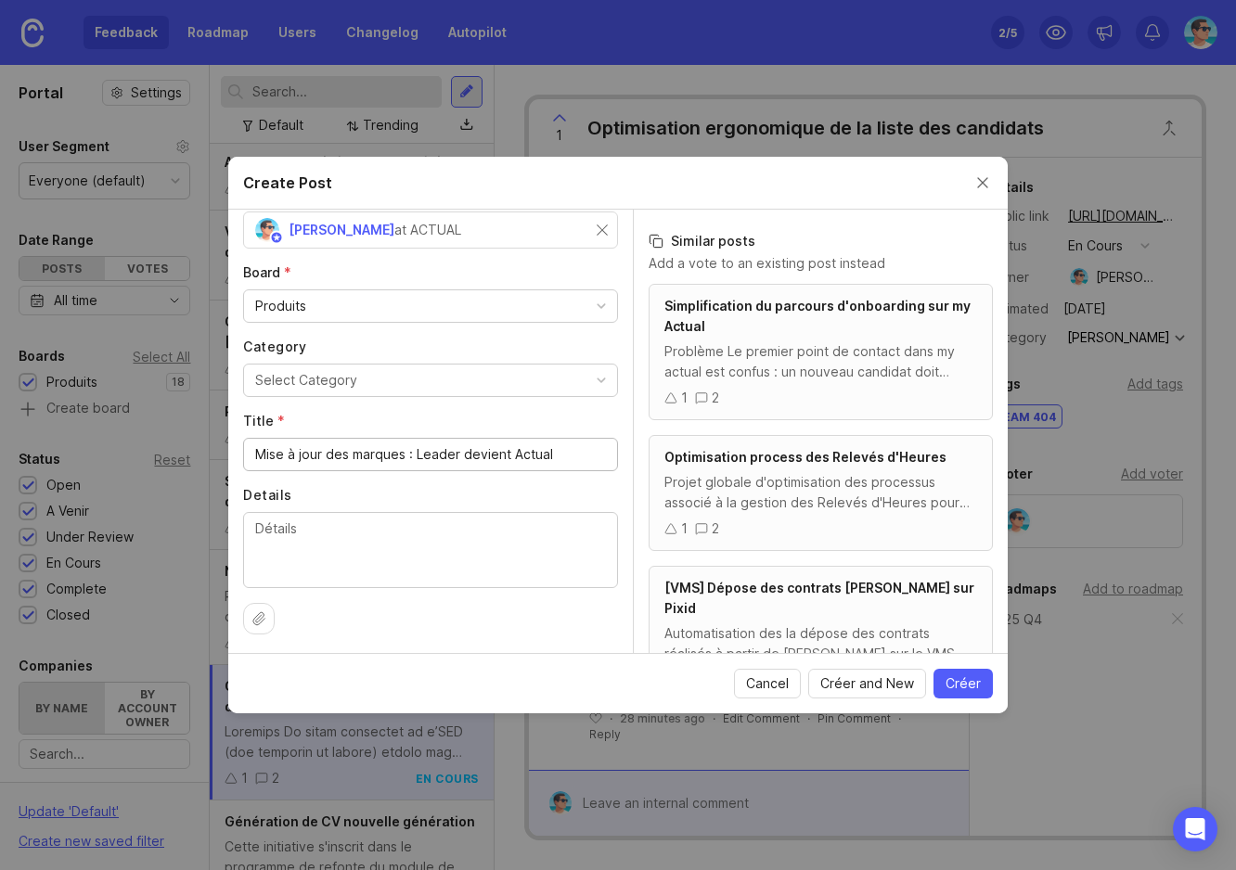
click at [326, 449] on input "Mise à jour des marques : Leader devient Actual" at bounding box center [430, 454] width 351 height 20
drag, startPoint x: 349, startPoint y: 454, endPoint x: 202, endPoint y: 451, distance: 146.6
click at [202, 451] on div "Create Post Author * Post as yourself or on behalf of another user [PERSON_NAME…" at bounding box center [618, 435] width 1236 height 870
click at [573, 461] on input "Bascule de marque : Leader devient Actual" at bounding box center [430, 454] width 351 height 20
type input "Bascule de marque : Leader devient Actual"
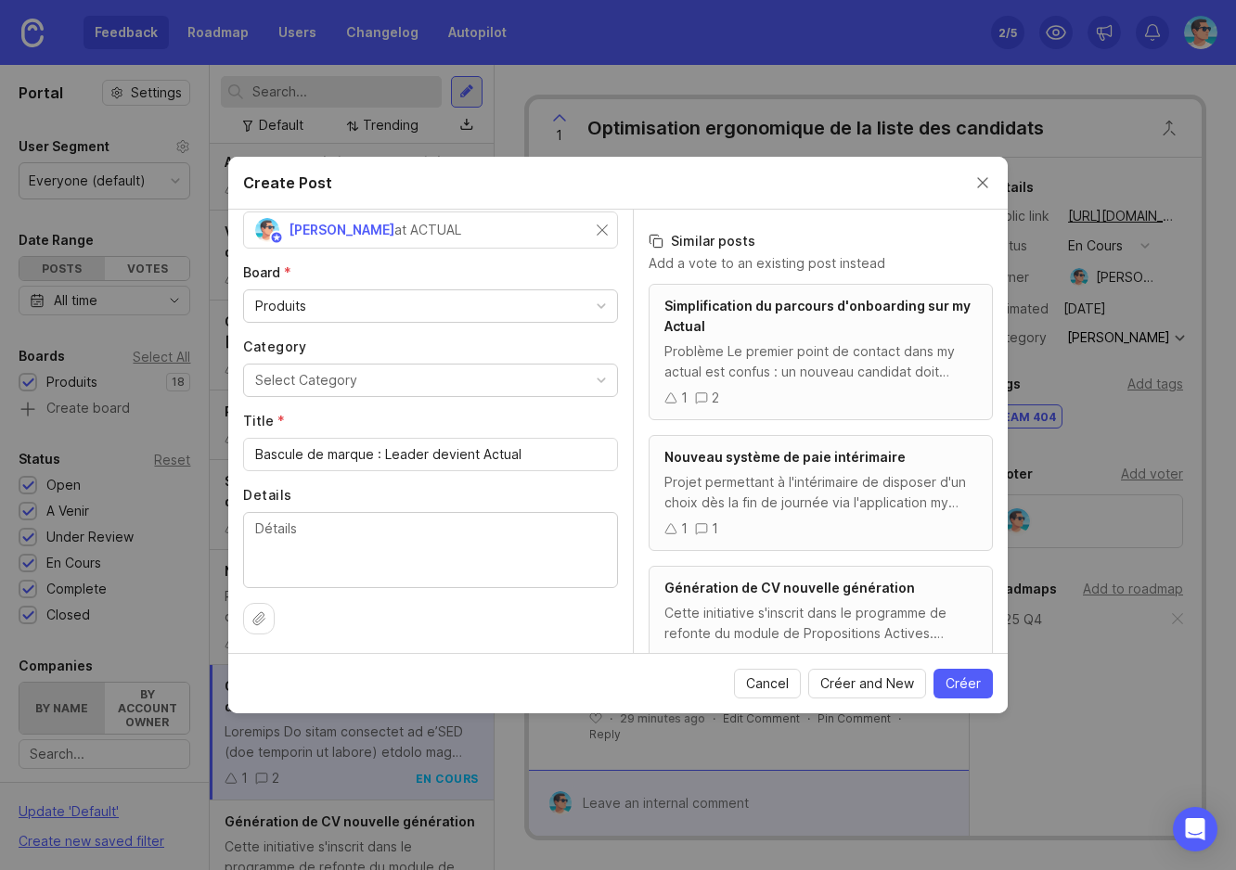
click at [972, 686] on span "Créer" at bounding box center [963, 684] width 35 height 19
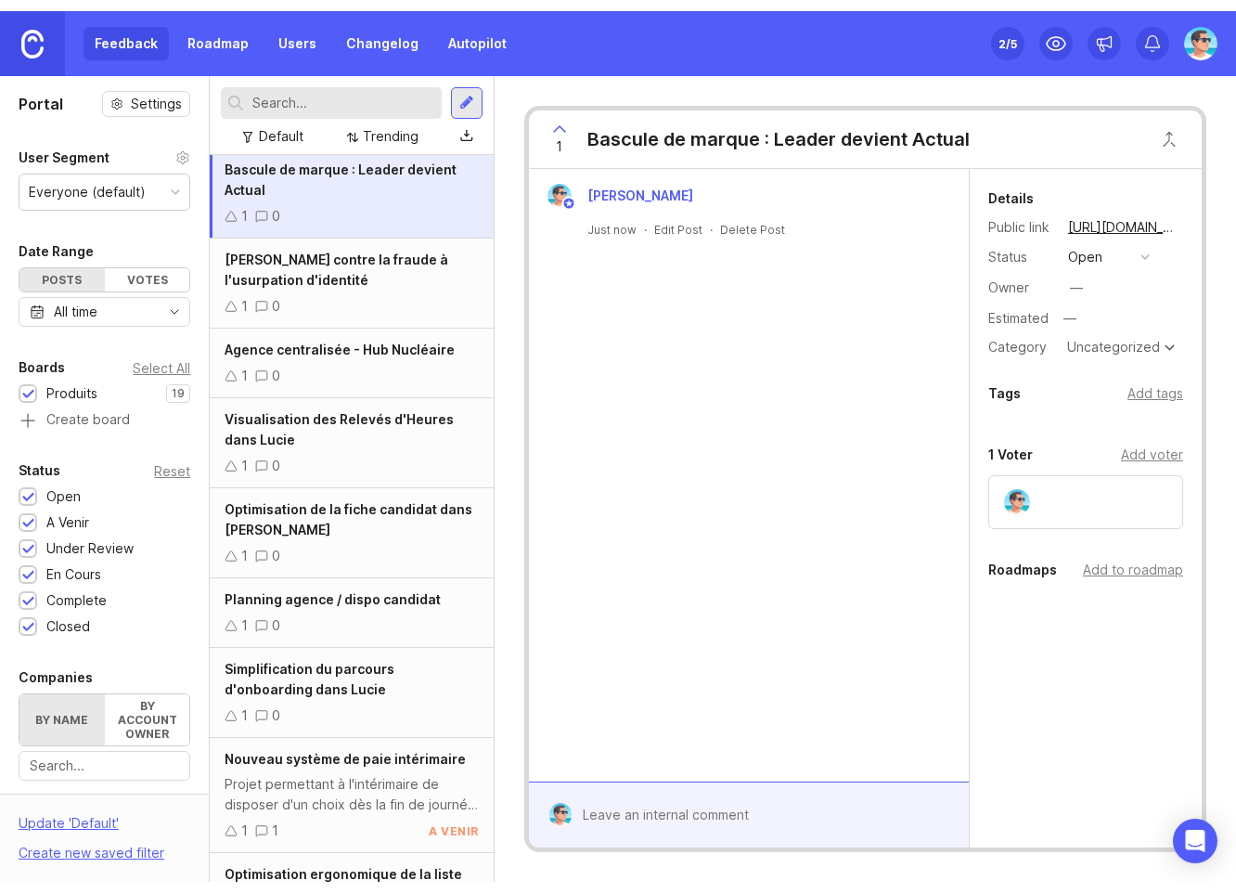
scroll to position [6, 0]
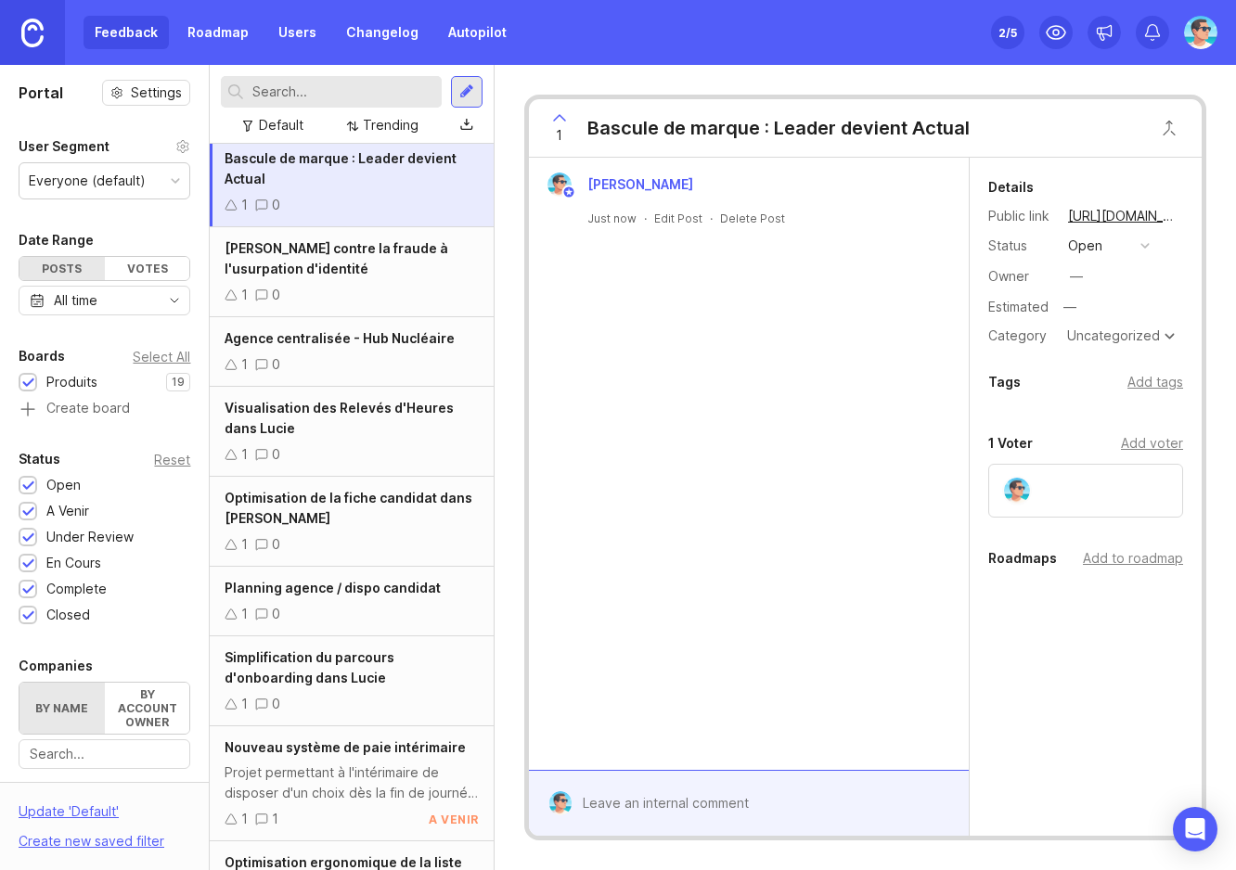
drag, startPoint x: 694, startPoint y: 343, endPoint x: 580, endPoint y: 131, distance: 241.2
click at [694, 343] on div "[PERSON_NAME] Just now · Edit Post · Delete Post" at bounding box center [749, 464] width 440 height 612
click at [323, 352] on div "Agence centralisée - Hub Nucléaire 1 0" at bounding box center [351, 352] width 283 height 70
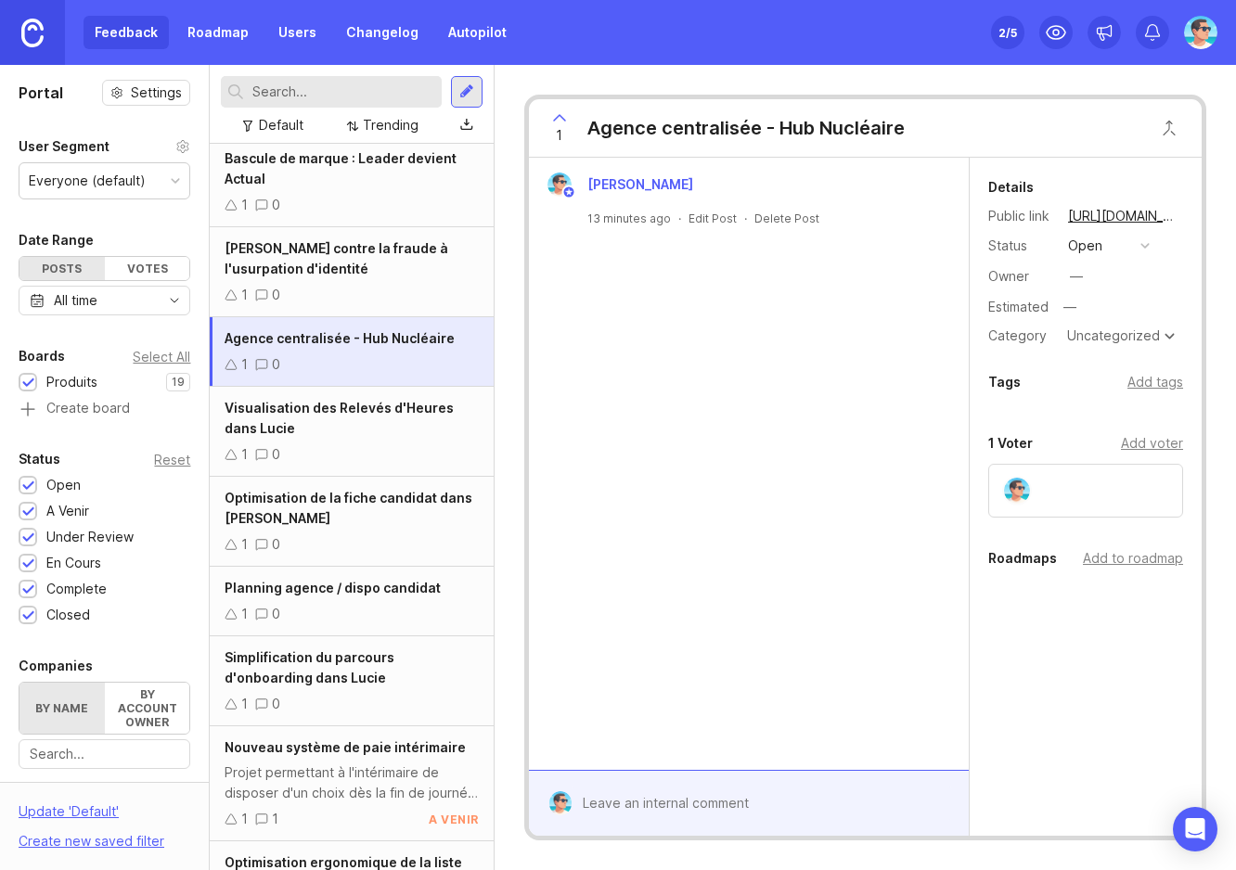
click at [695, 126] on div "Agence centralisée - Hub Nucléaire" at bounding box center [745, 128] width 317 height 26
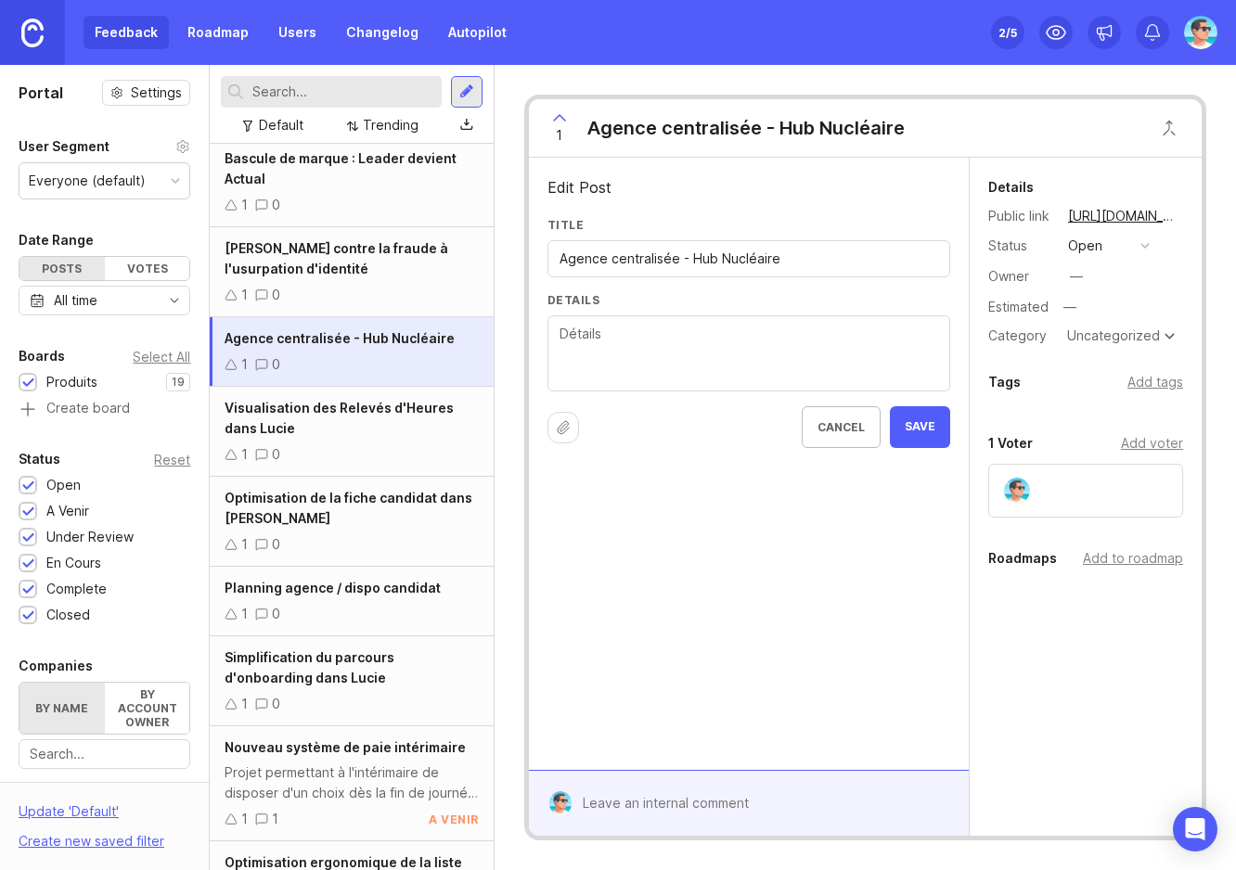
drag, startPoint x: 794, startPoint y: 258, endPoint x: 561, endPoint y: 263, distance: 233.0
click at [561, 263] on input "Agence centralisée - Hub Nucléaire" at bounding box center [749, 259] width 379 height 20
drag, startPoint x: 691, startPoint y: 259, endPoint x: 720, endPoint y: 259, distance: 28.8
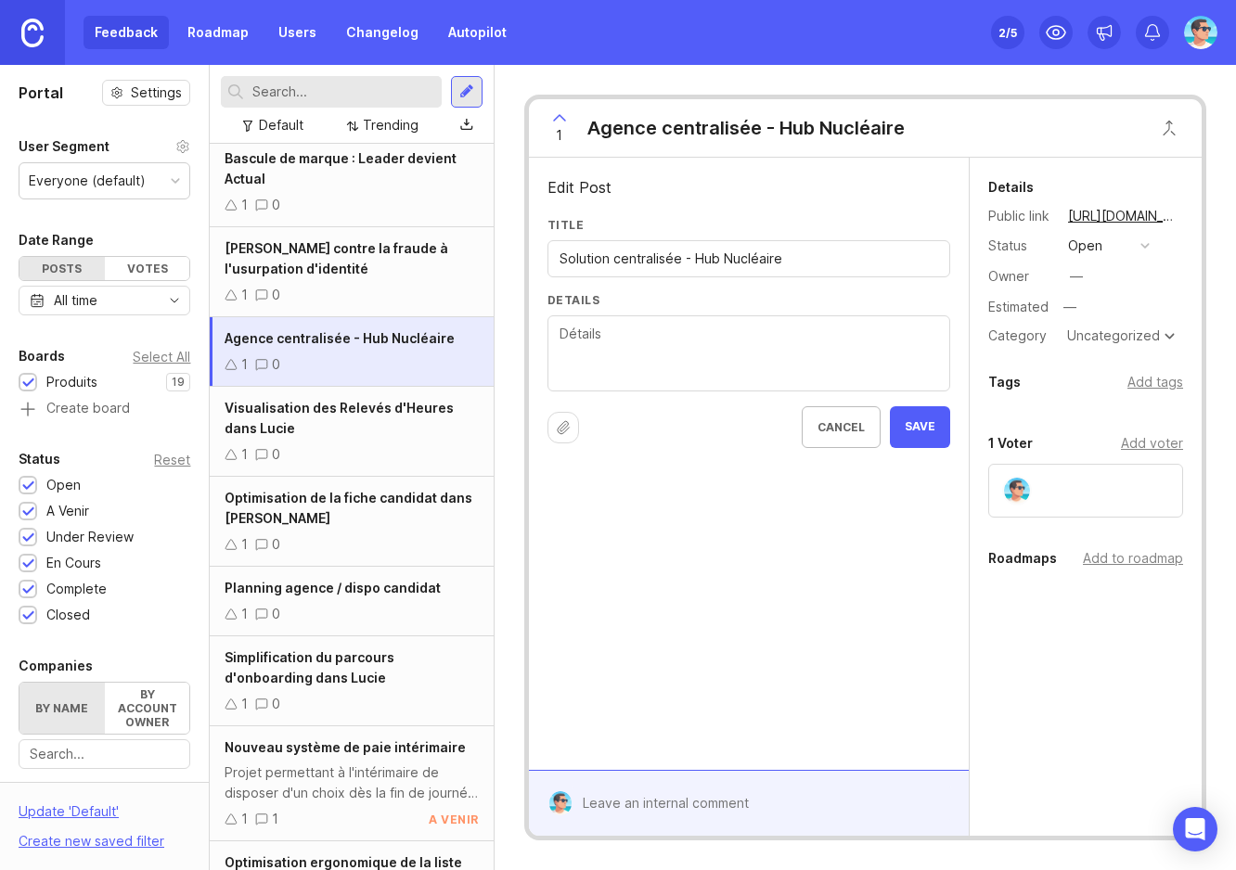
click at [720, 259] on input "Solution centralisée - Hub Nucléaire" at bounding box center [749, 259] width 379 height 20
type input "Solution centralisée Nucléaire"
click at [684, 355] on textarea "Details" at bounding box center [749, 354] width 379 height 61
click at [684, 355] on textarea "Permettre à des agences de proximité de déléguer des intérimaires" at bounding box center [749, 354] width 379 height 61
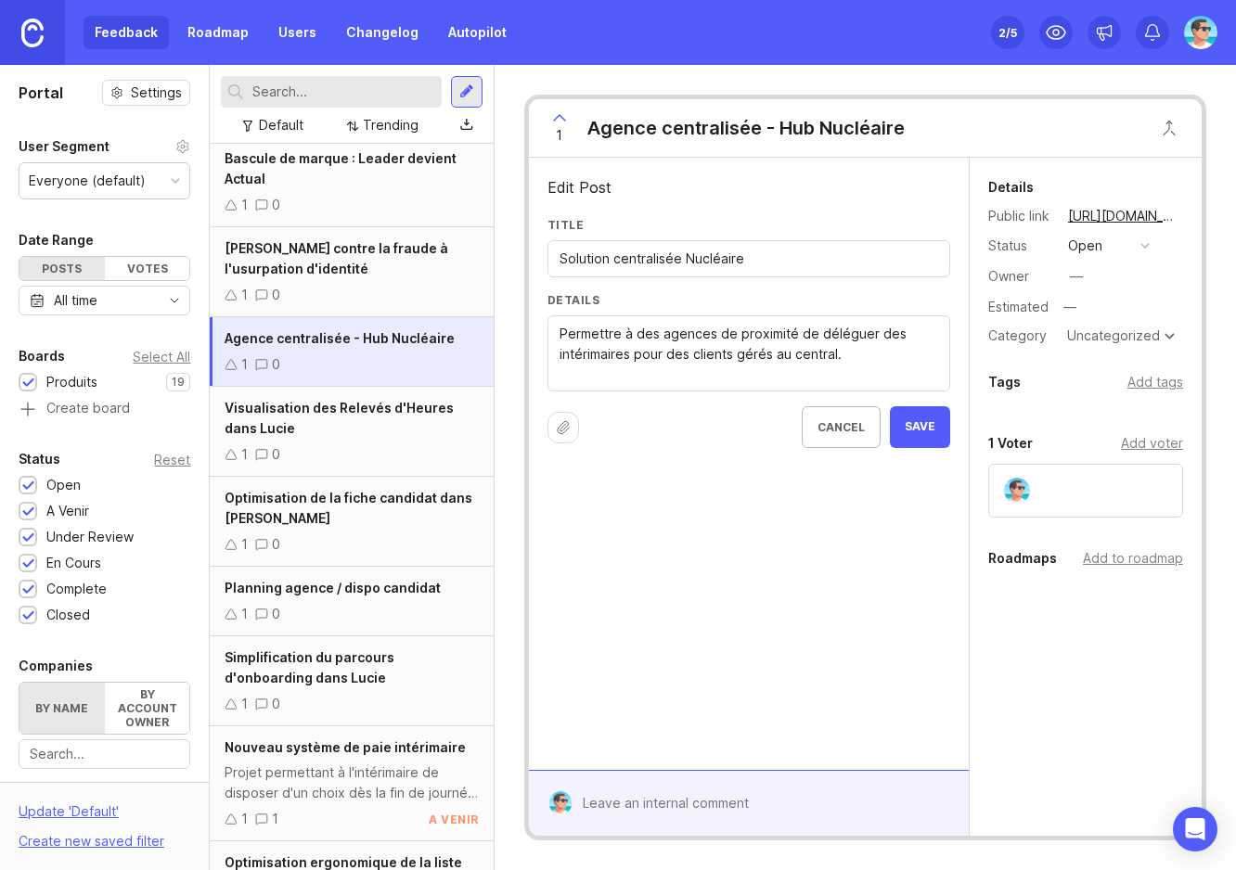
type textarea "Permettre à des agences de proximité de déléguer des intérimaires pour des clie…"
click at [609, 263] on input "Solution centralisée Nucléaire" at bounding box center [749, 259] width 379 height 20
drag, startPoint x: 560, startPoint y: 255, endPoint x: 768, endPoint y: 263, distance: 208.0
click at [768, 263] on input "Solution centralisée Nucléaire" at bounding box center [749, 259] width 379 height 20
click at [676, 257] on input "Apport nouveau business Nucléaire pour les agences de proximité" at bounding box center [749, 259] width 379 height 20
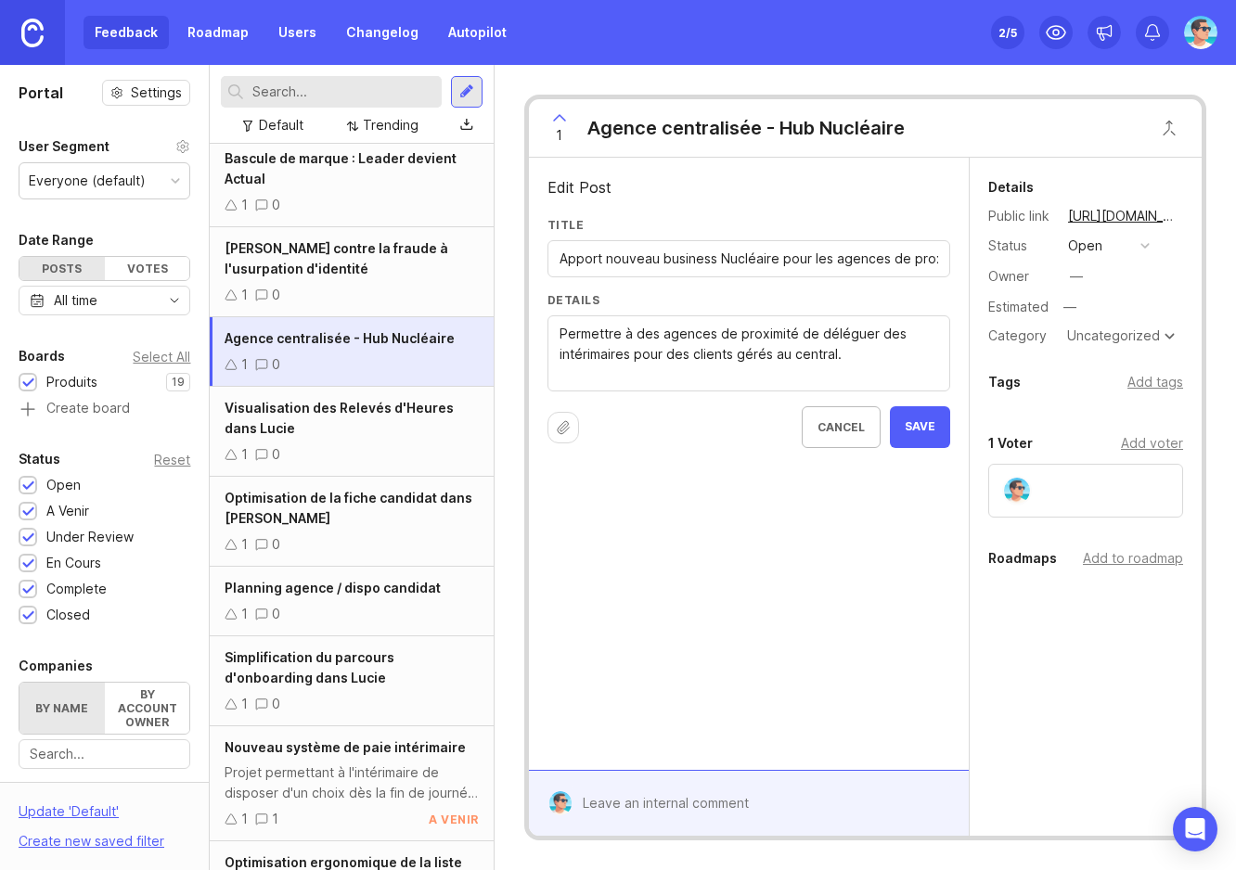
drag, startPoint x: 720, startPoint y: 258, endPoint x: 781, endPoint y: 261, distance: 61.3
click at [781, 261] on input "Apport nouveau business Nucléaire pour les agences de proximité" at bounding box center [749, 259] width 379 height 20
type input "Apport nouveau business pour les agences de proximité"
click at [1112, 330] on div "Uncategorized" at bounding box center [1113, 335] width 93 height 13
click at [1152, 379] on div "Add tags" at bounding box center [1155, 382] width 56 height 20
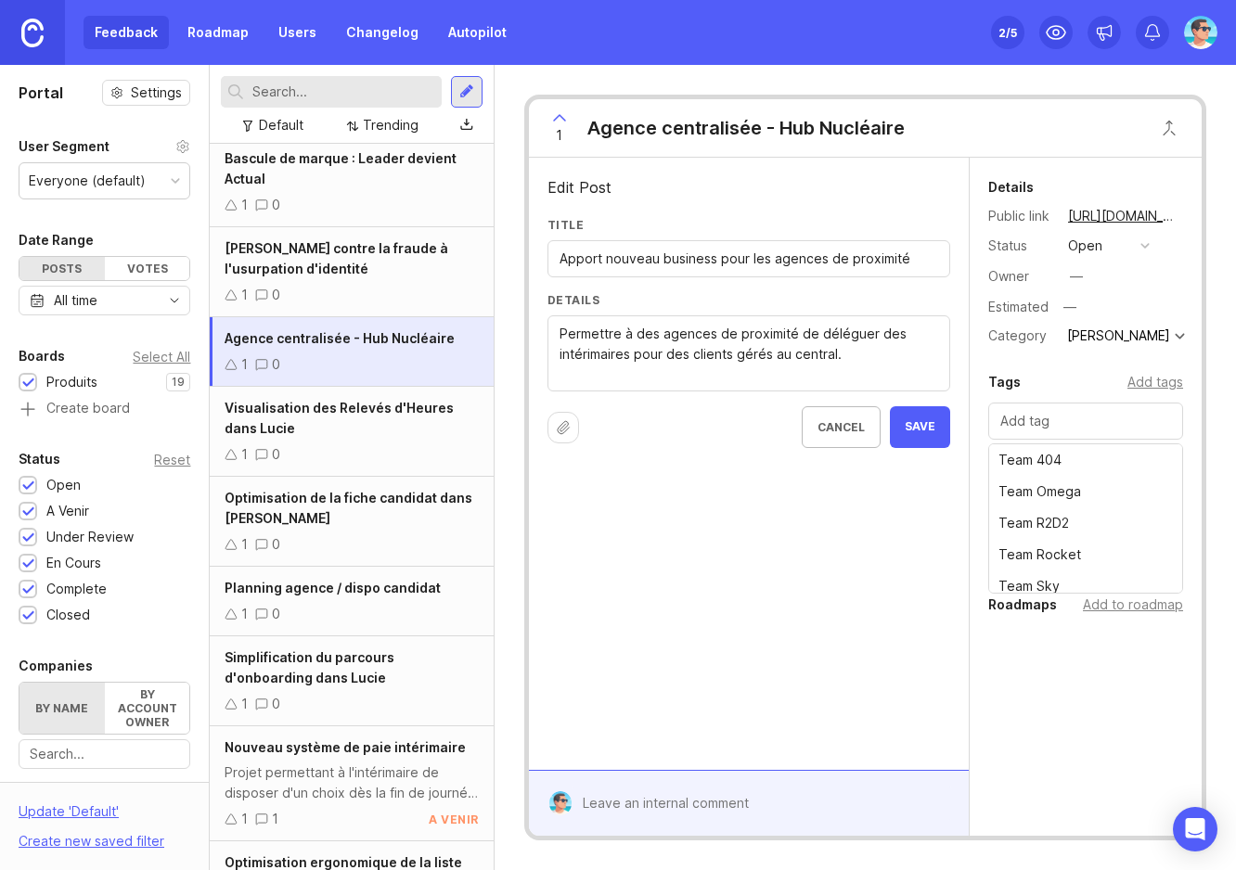
click at [1096, 376] on div "Tags Add tags" at bounding box center [1085, 382] width 195 height 22
click at [1095, 246] on div "open" at bounding box center [1085, 246] width 34 height 20
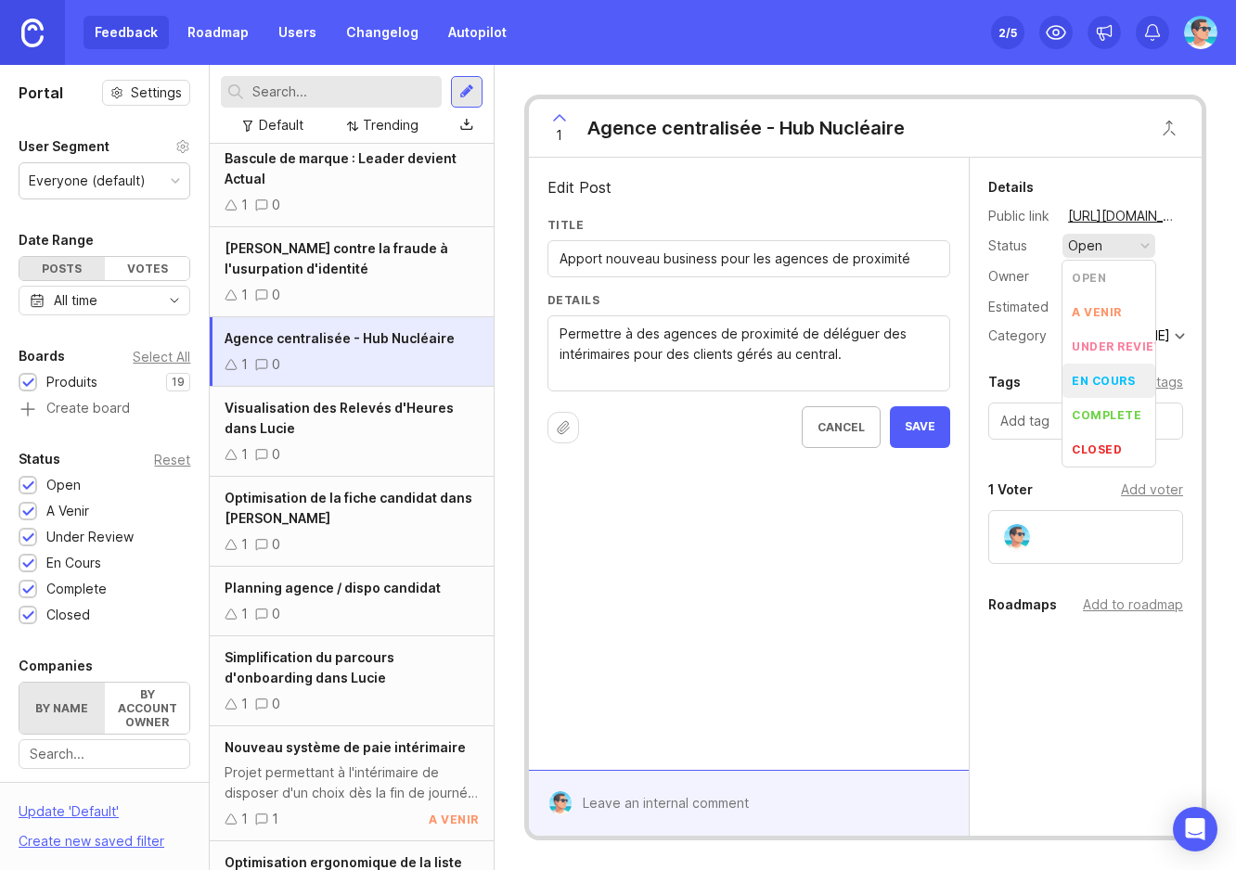
click at [1102, 387] on div "en cours" at bounding box center [1103, 381] width 63 height 16
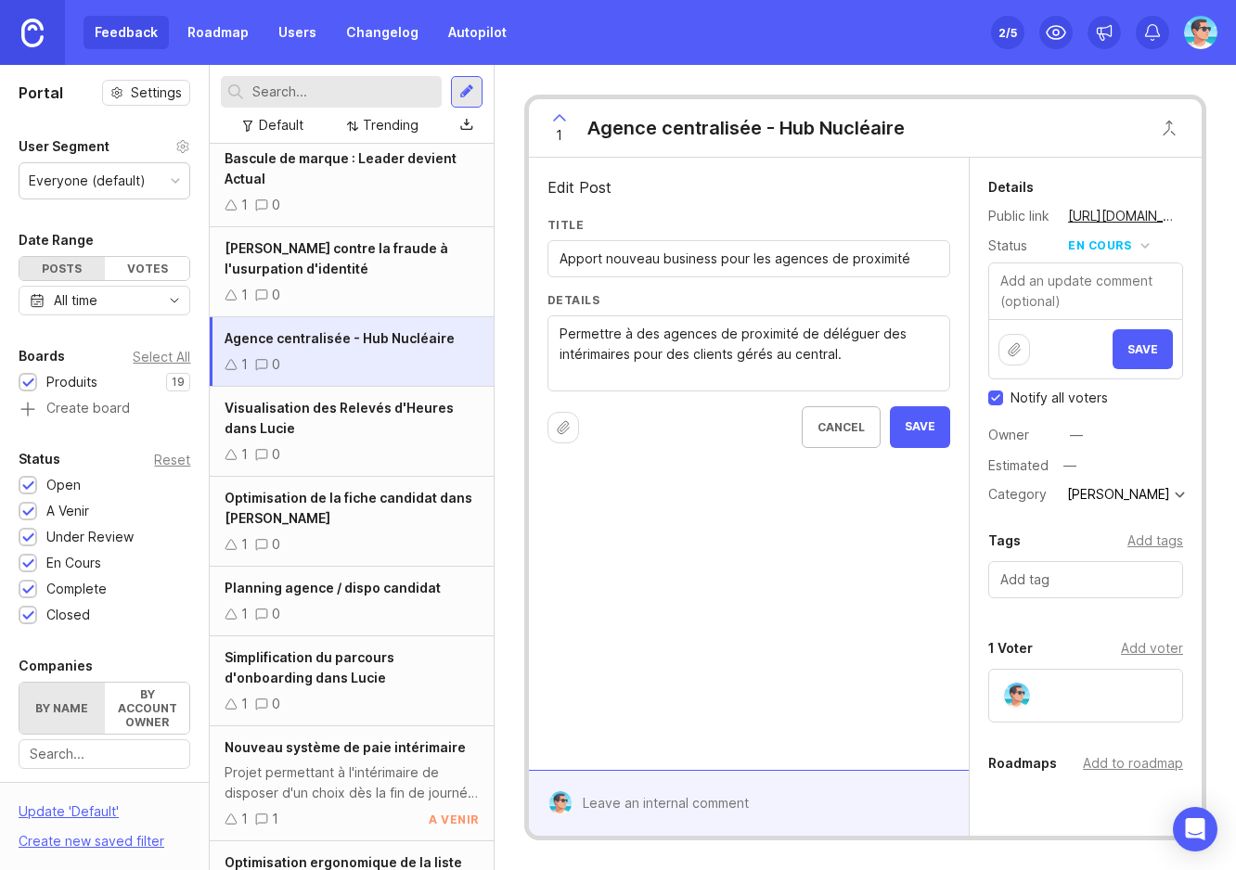
click at [1130, 338] on button "Save" at bounding box center [1143, 349] width 60 height 40
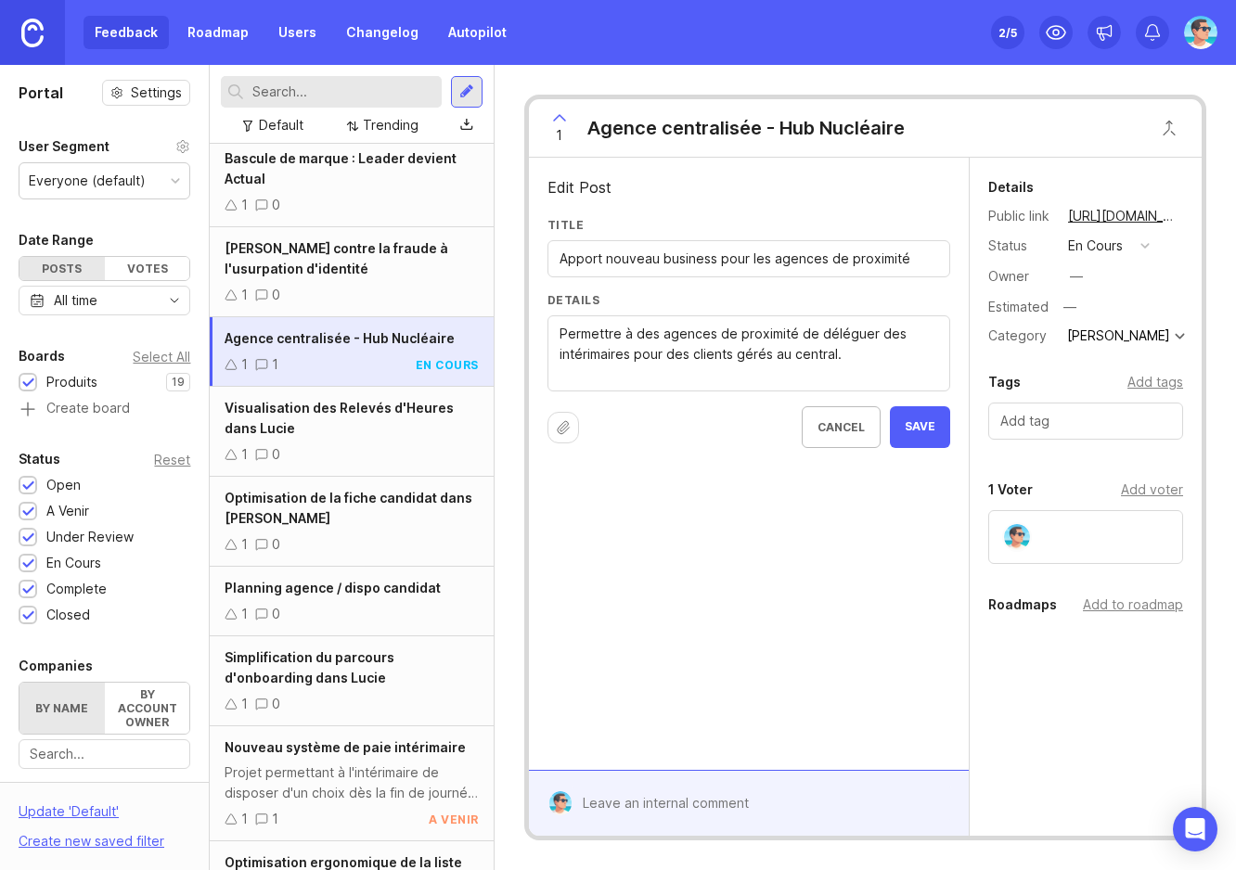
click at [1084, 309] on div "—" at bounding box center [1120, 307] width 125 height 24
click at [930, 431] on span "Save" at bounding box center [920, 427] width 31 height 16
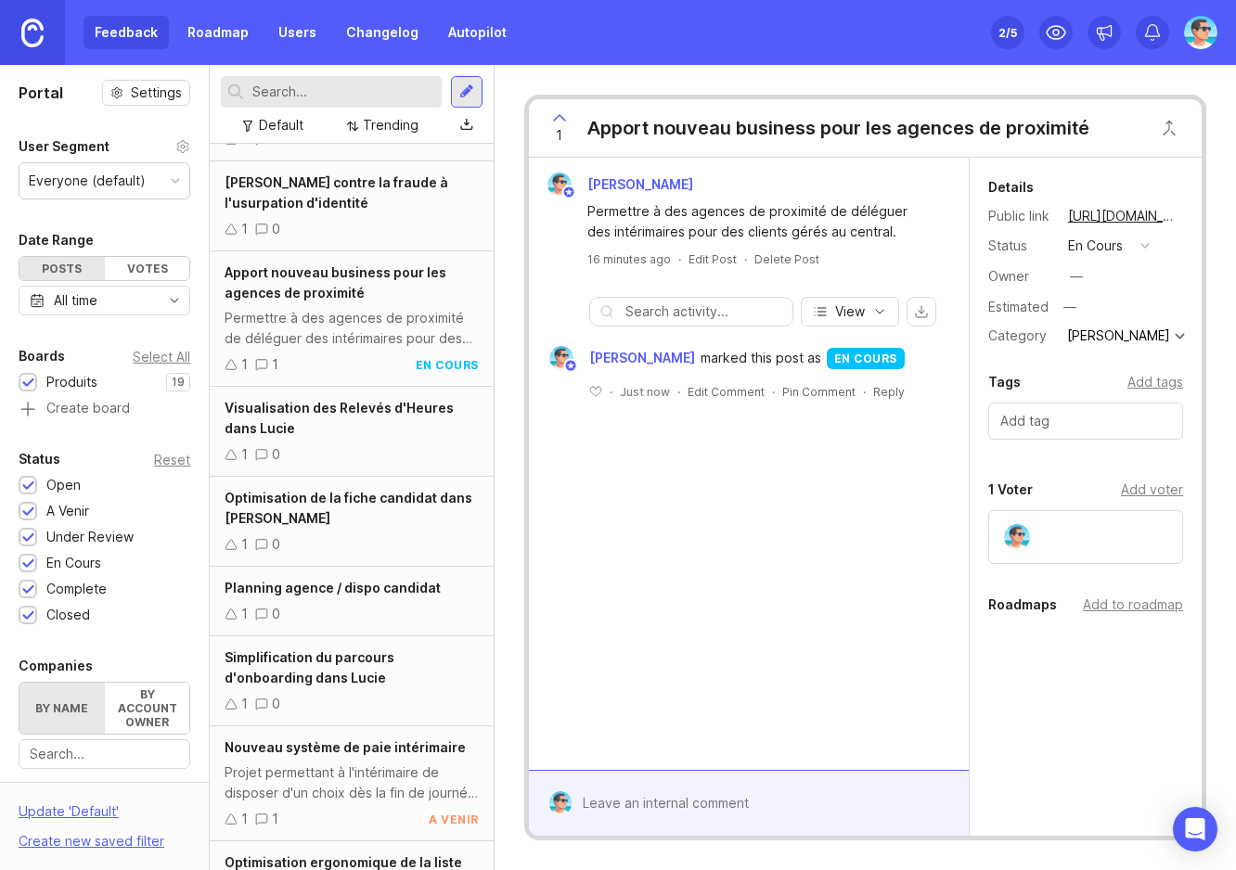
scroll to position [72, 0]
click at [1097, 335] on div "[PERSON_NAME]" at bounding box center [1118, 335] width 103 height 13
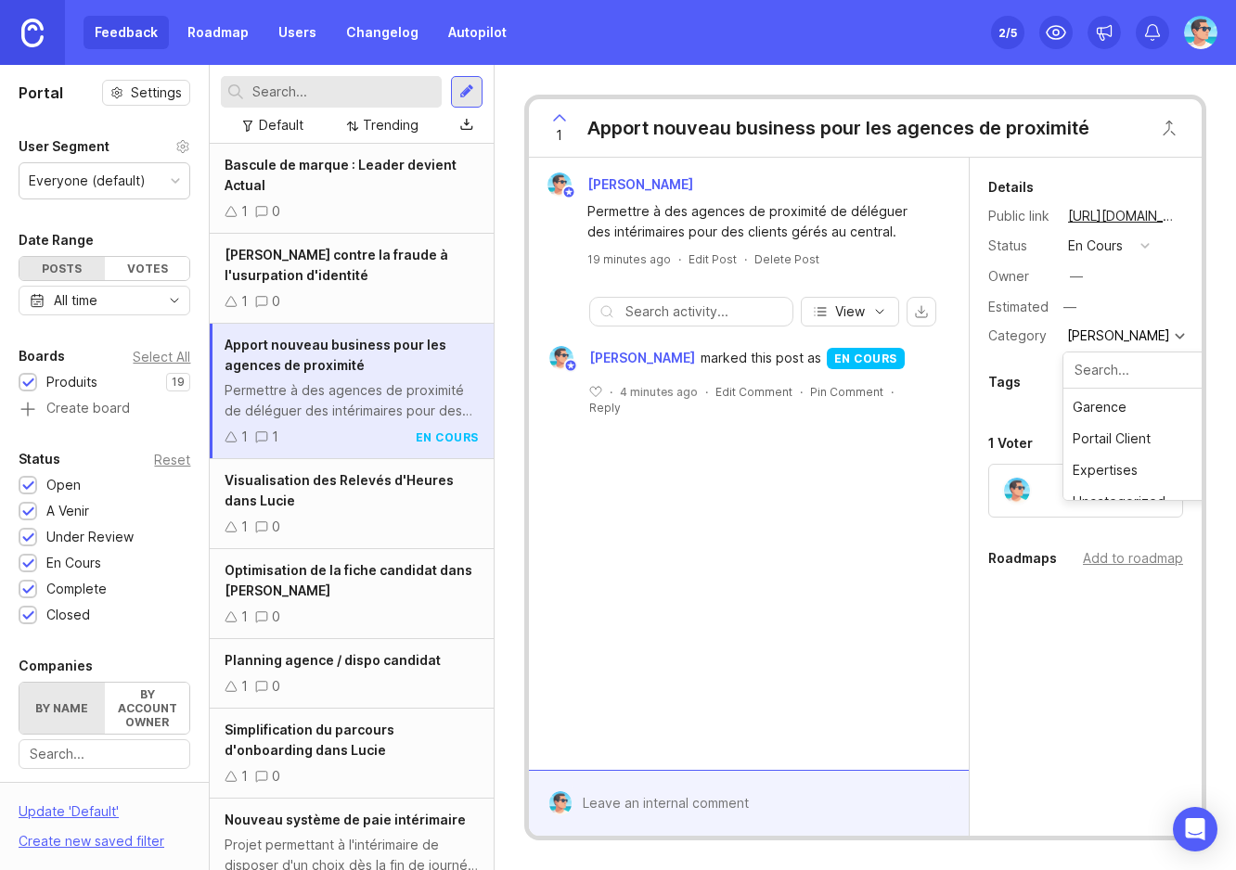
scroll to position [141, 0]
click at [1143, 389] on div "Add tags" at bounding box center [1155, 382] width 56 height 20
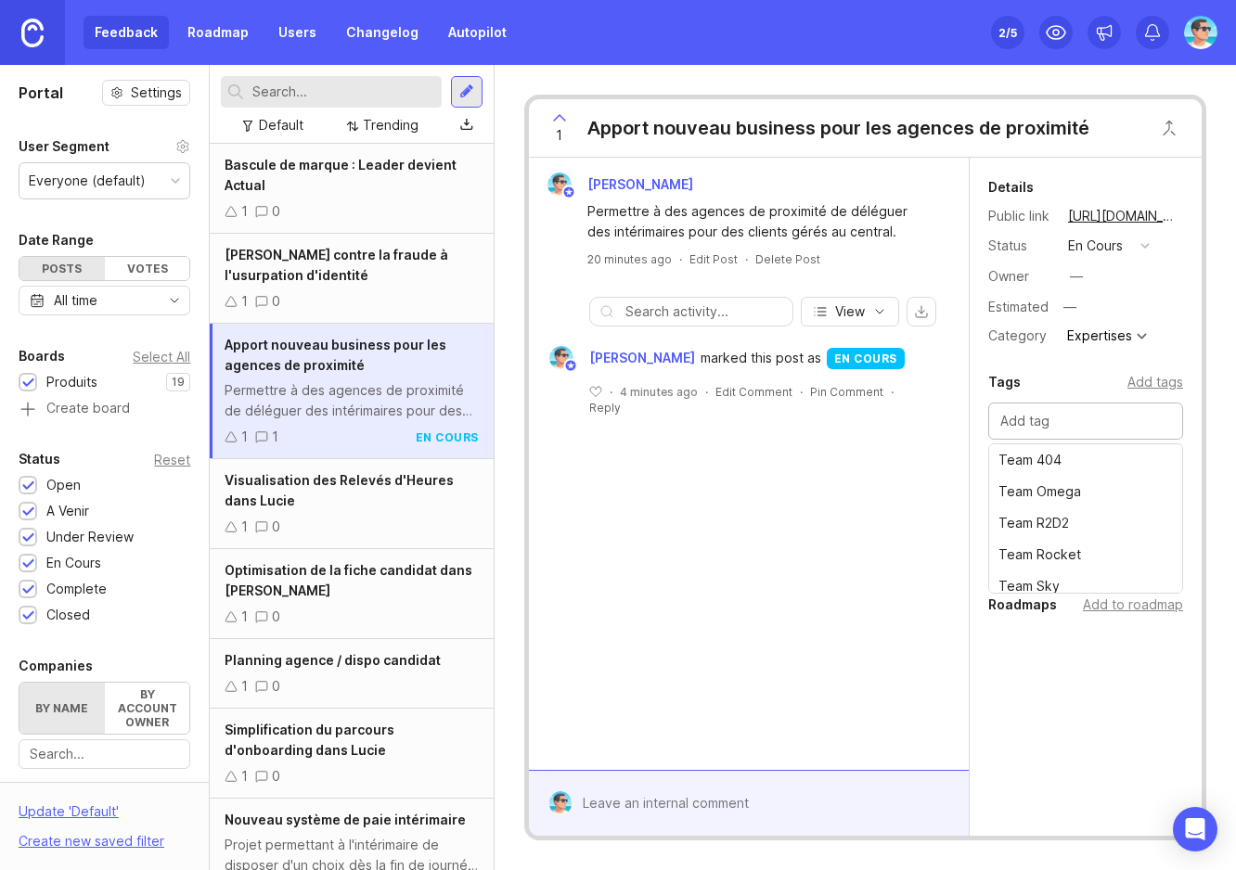
click at [1088, 386] on div "Tags Add tags" at bounding box center [1085, 382] width 195 height 22
click at [1100, 340] on div "Expertises" at bounding box center [1099, 335] width 65 height 13
click at [882, 313] on icon "button" at bounding box center [879, 311] width 15 height 15
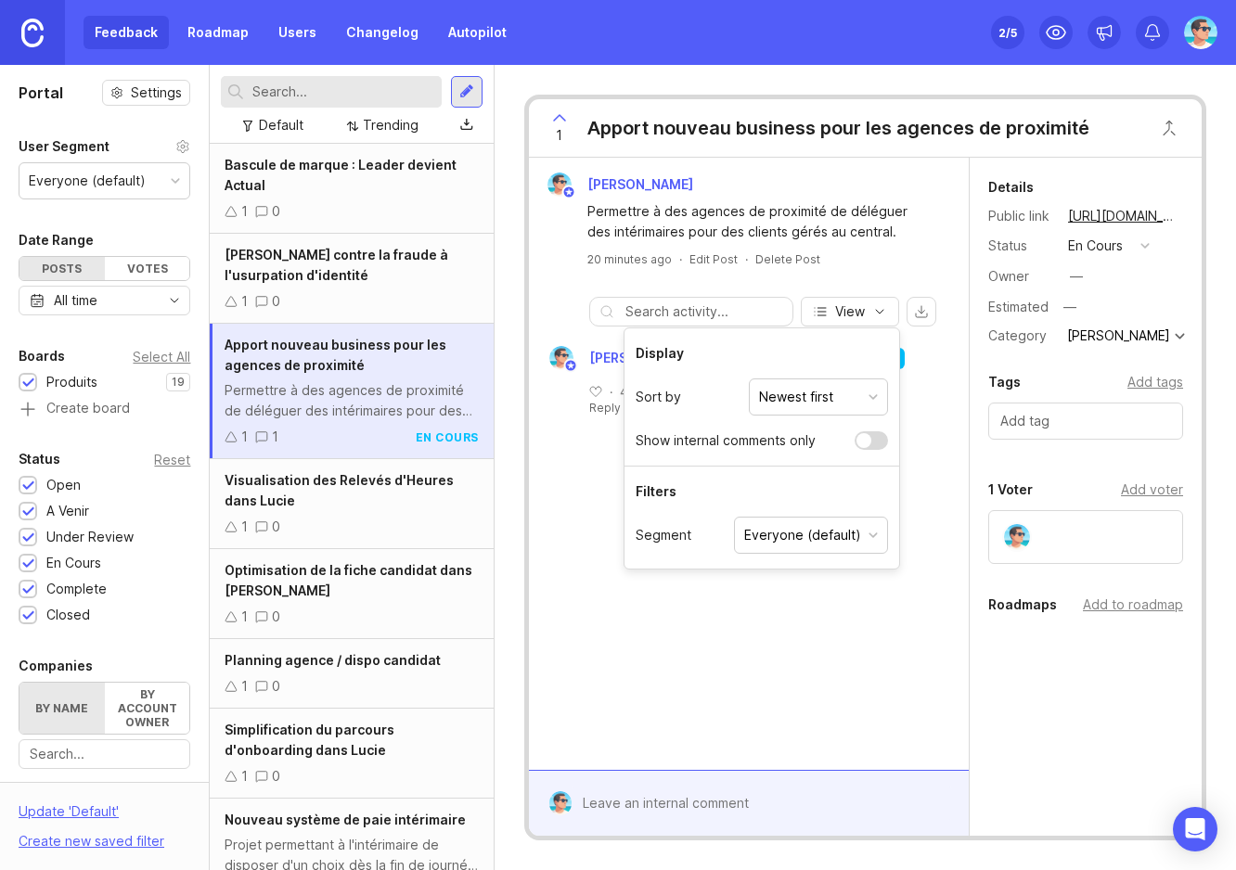
click at [882, 313] on icon "button" at bounding box center [879, 311] width 15 height 15
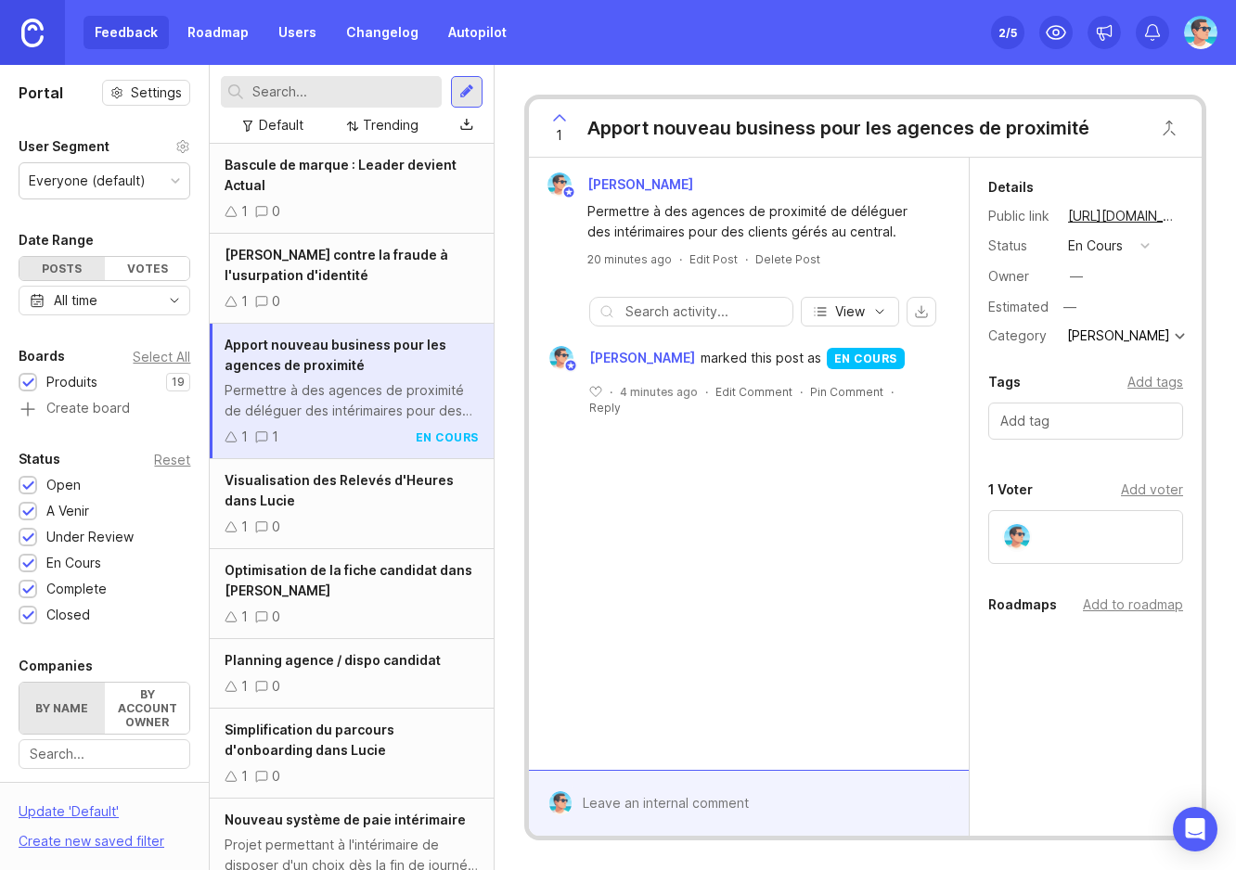
drag, startPoint x: 633, startPoint y: 530, endPoint x: 648, endPoint y: 444, distance: 87.6
click at [636, 509] on div "[PERSON_NAME] Permettre à des agences de proximité de déléguer des intérimaires…" at bounding box center [749, 464] width 440 height 612
click at [779, 228] on div "Permettre à des agences de proximité de déléguer des intérimaires pour des clie…" at bounding box center [759, 221] width 344 height 41
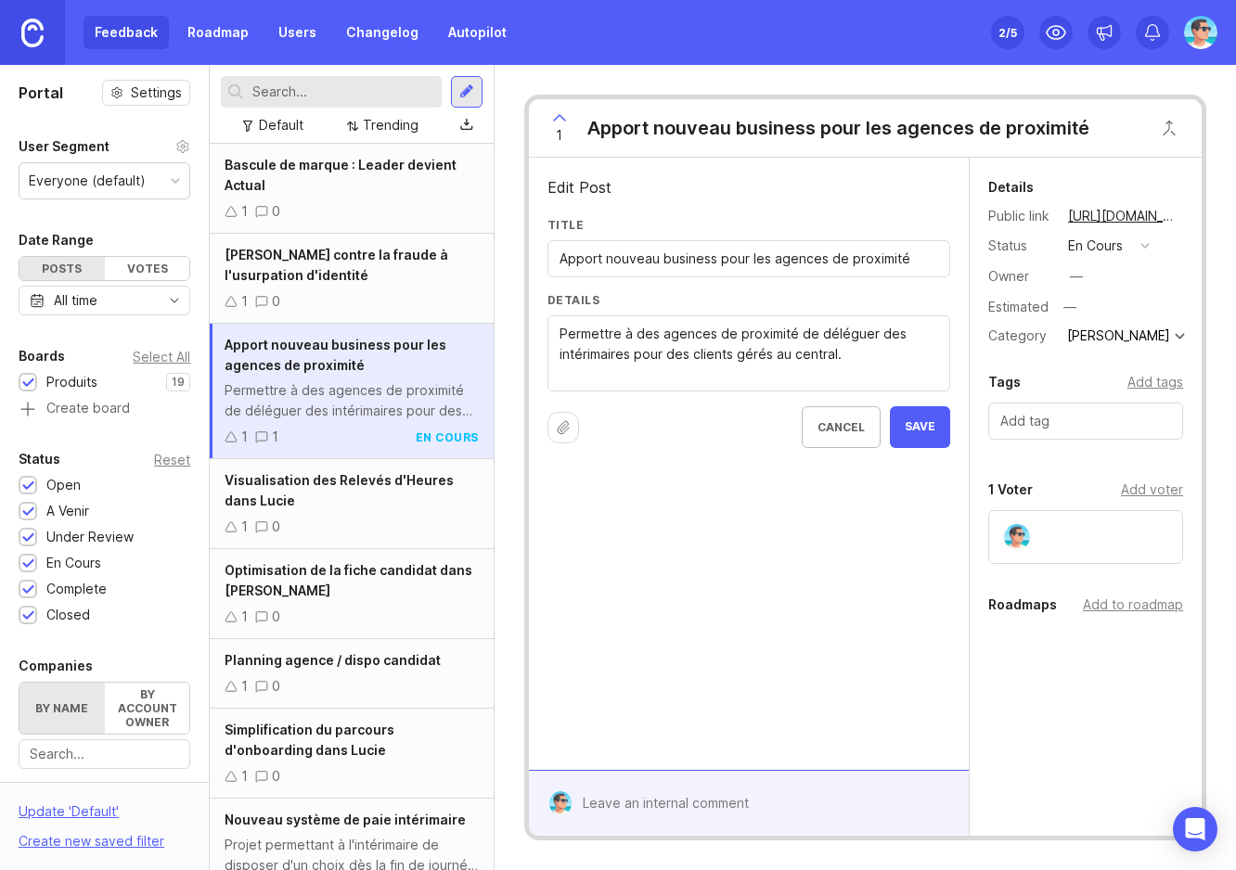
paste textarea "Solution centralisée Nucléaire"
type textarea "Solution centralisée Nucléaire Permettre à des agences de proximité de déléguer…"
click at [920, 434] on button "Save" at bounding box center [920, 427] width 60 height 42
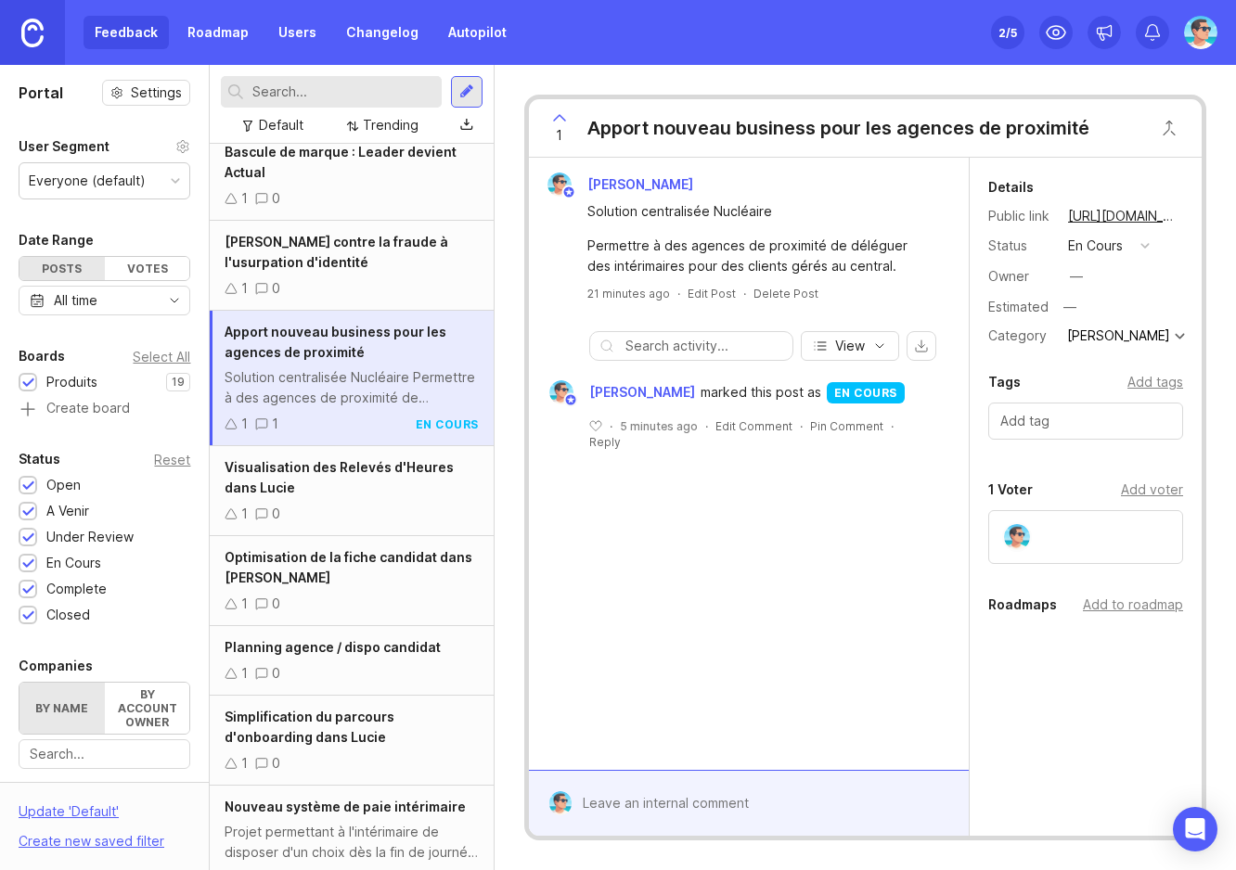
scroll to position [0, 0]
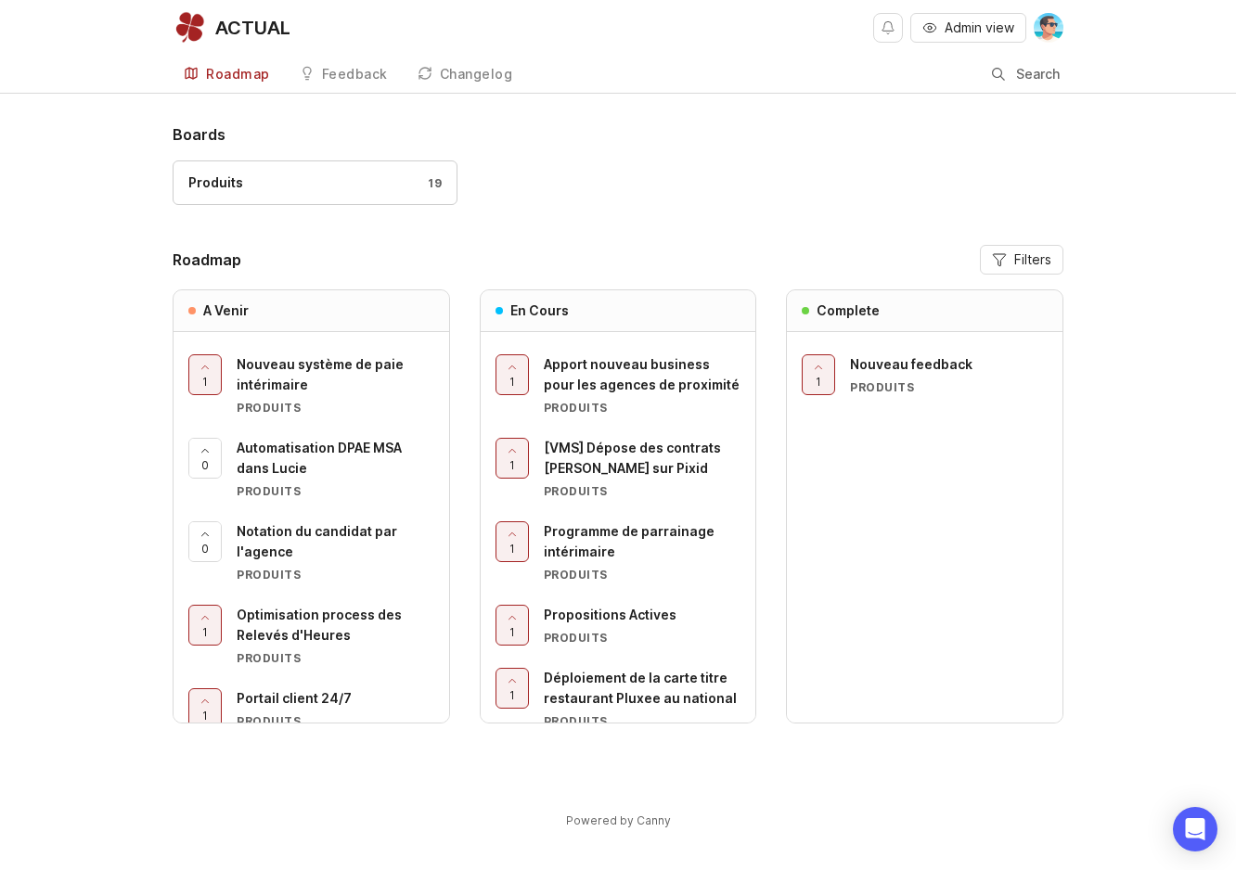
click at [320, 185] on div "Produits 19" at bounding box center [314, 183] width 253 height 20
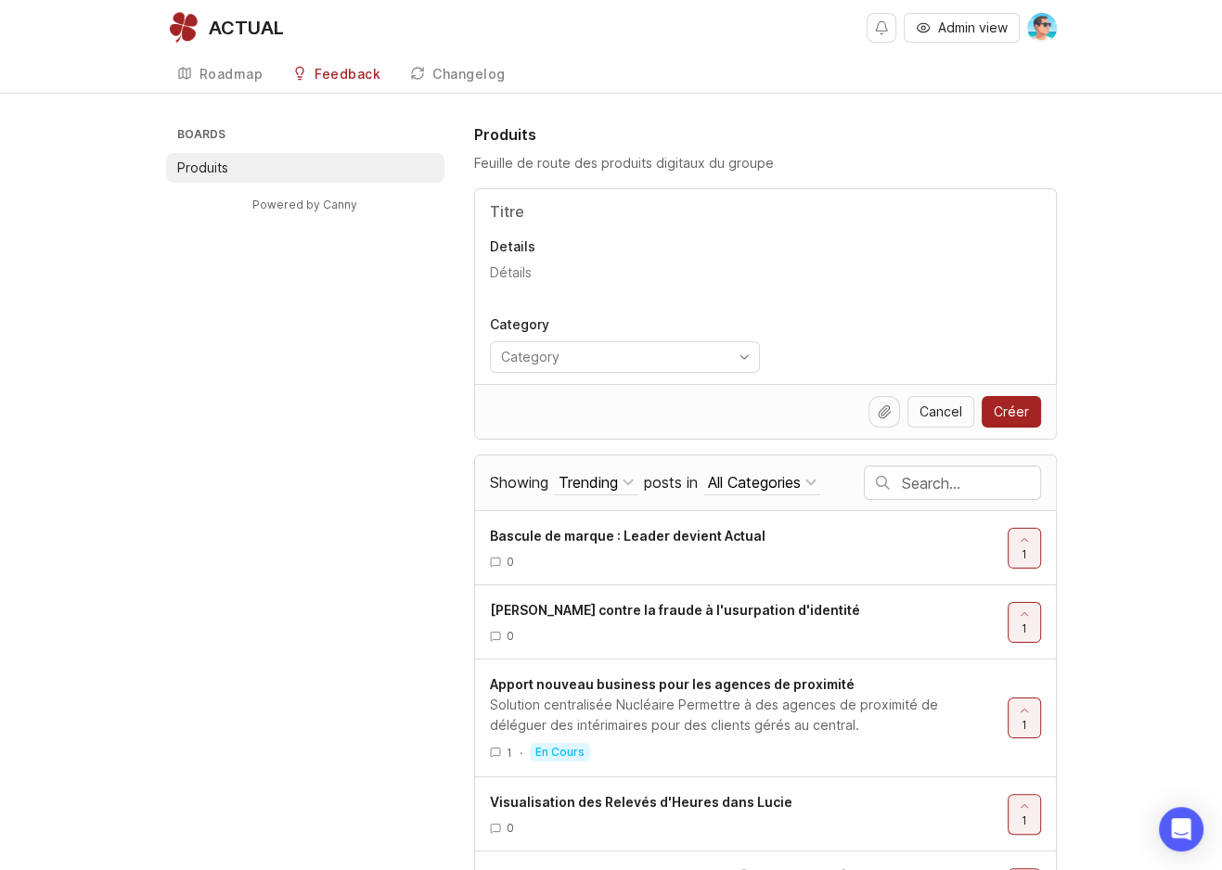
click at [212, 88] on link "Roadmap" at bounding box center [220, 75] width 109 height 38
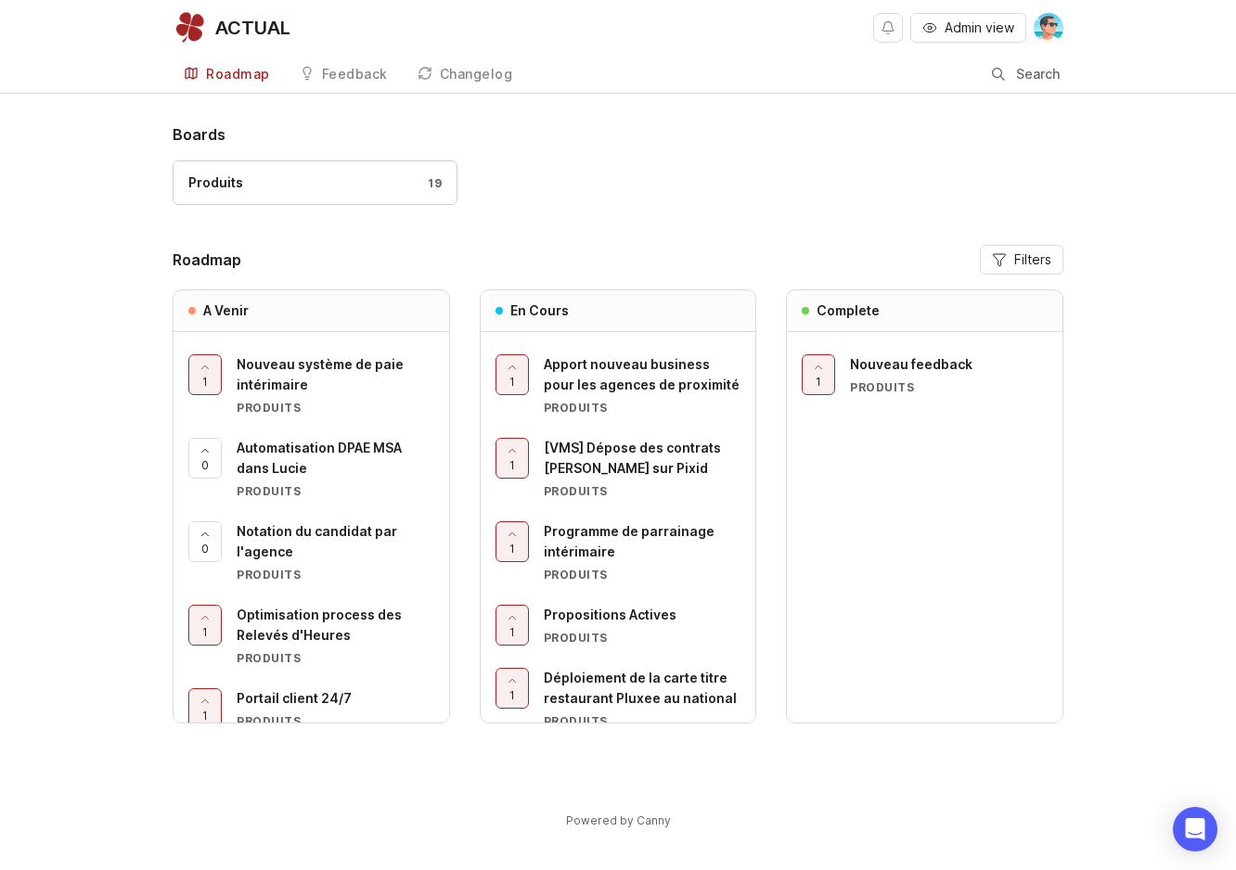
click at [350, 71] on div "Feedback" at bounding box center [355, 74] width 66 height 13
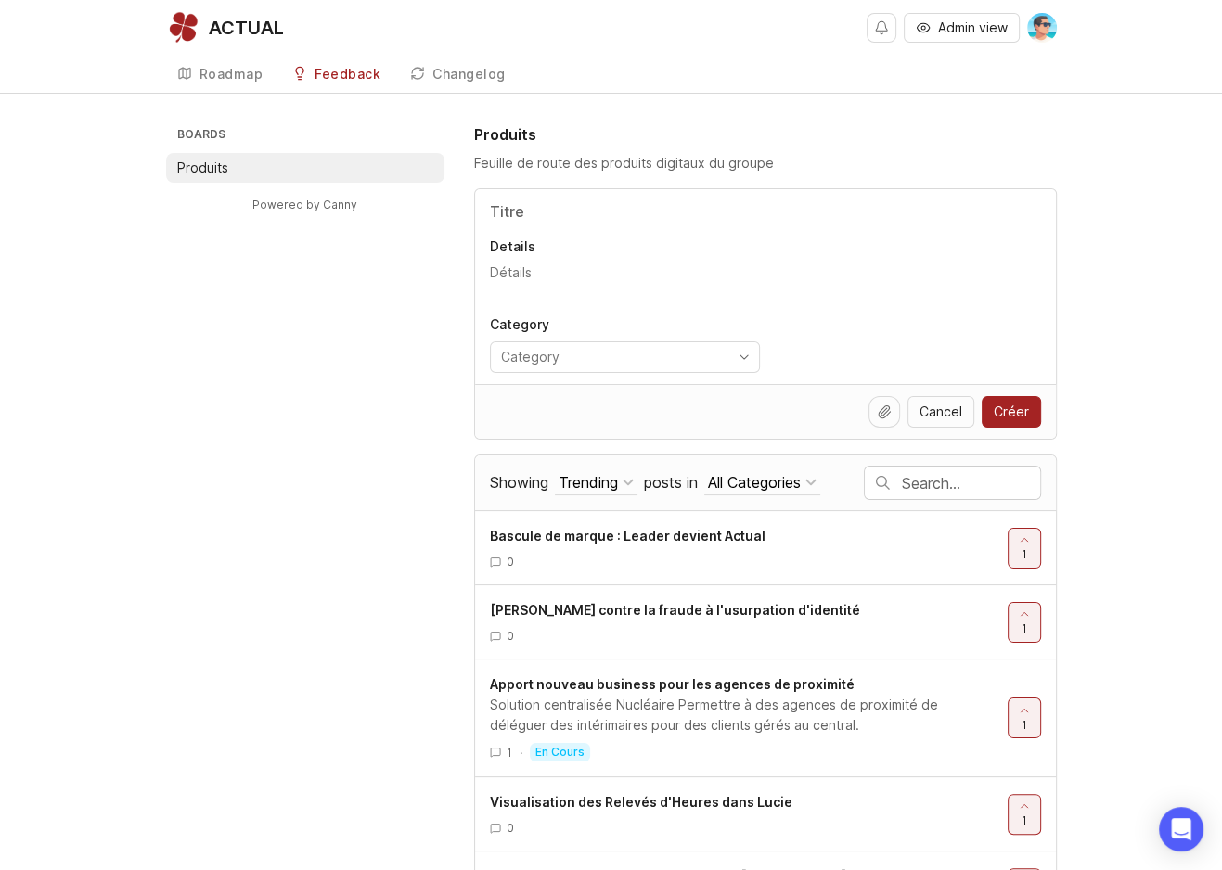
click at [224, 71] on div "Roadmap" at bounding box center [232, 74] width 64 height 13
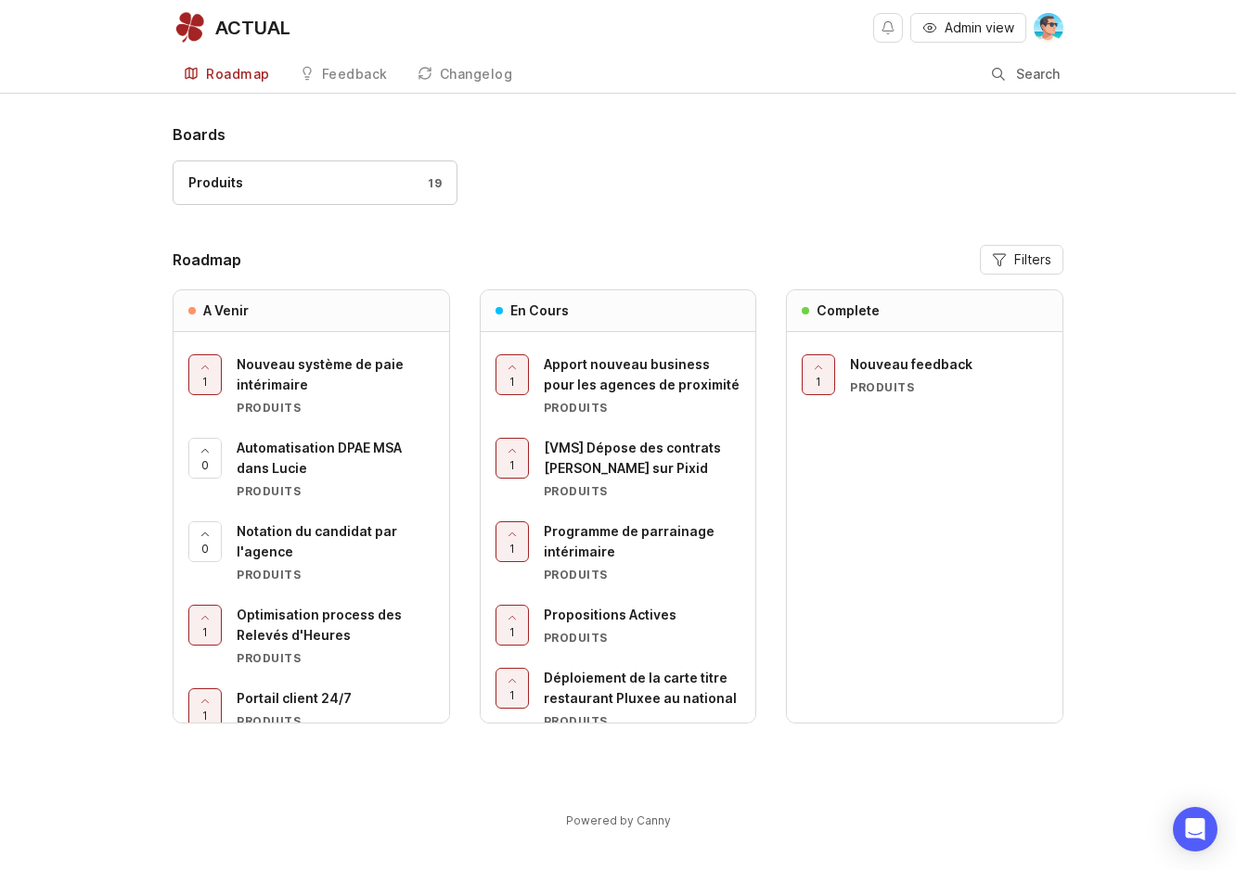
click at [893, 375] on div "Nouveau feedback Produits" at bounding box center [949, 374] width 198 height 41
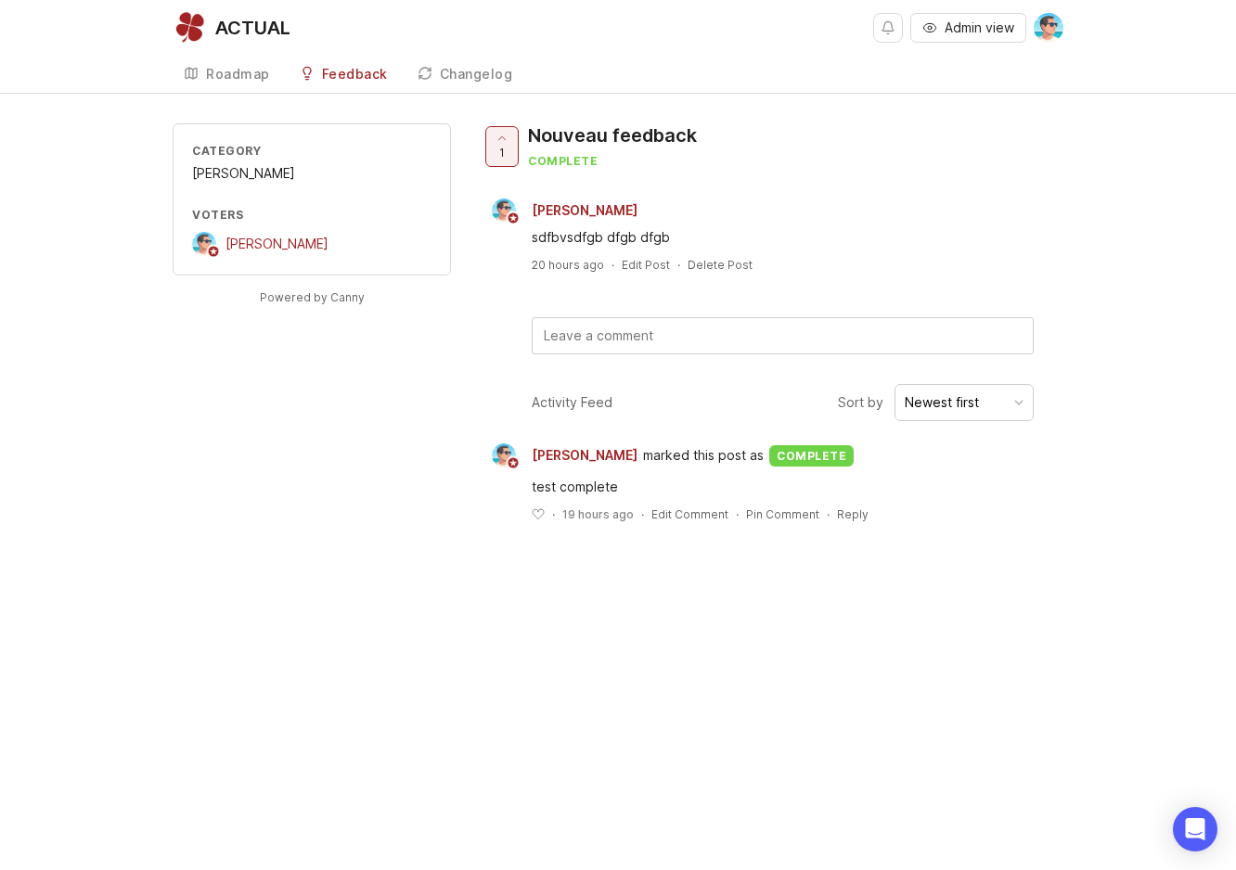
click at [334, 73] on div "Feedback" at bounding box center [355, 74] width 66 height 13
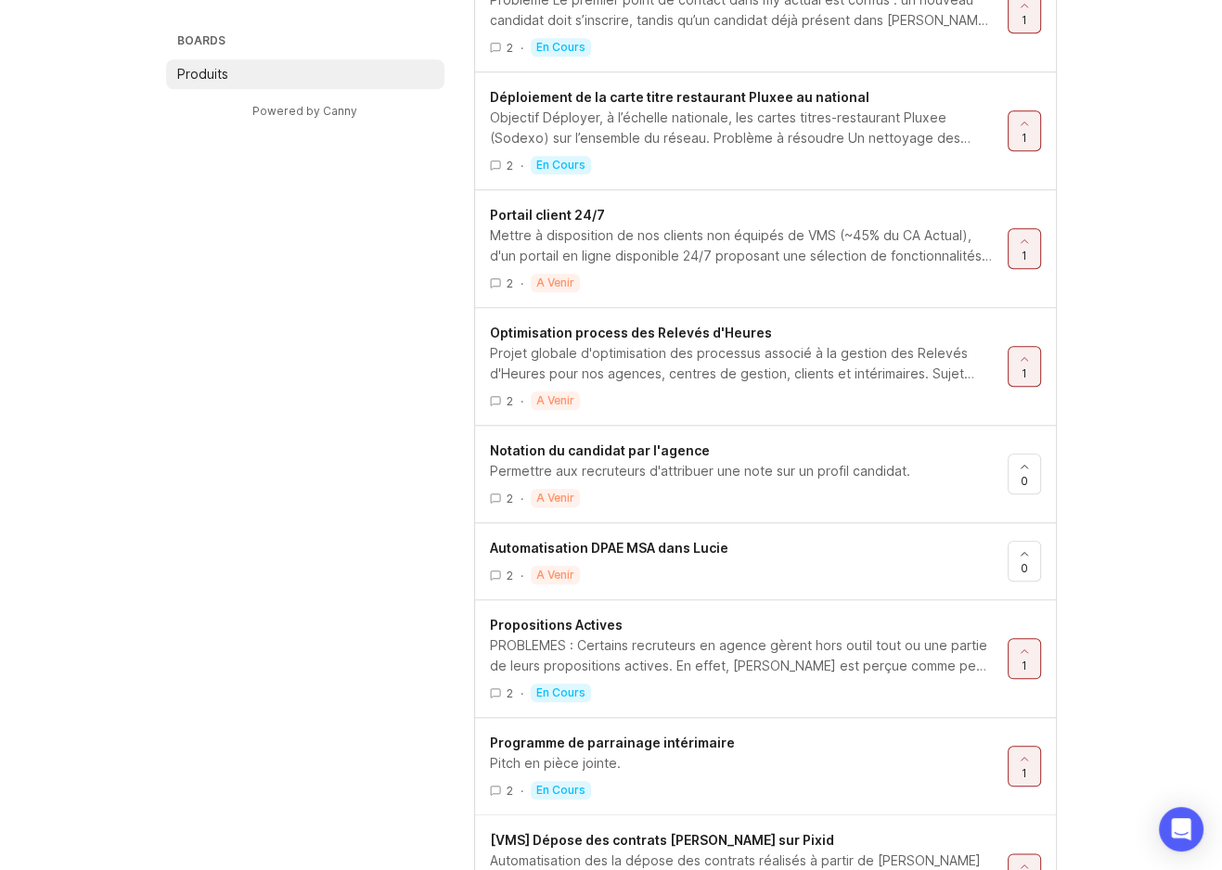
scroll to position [1539, 0]
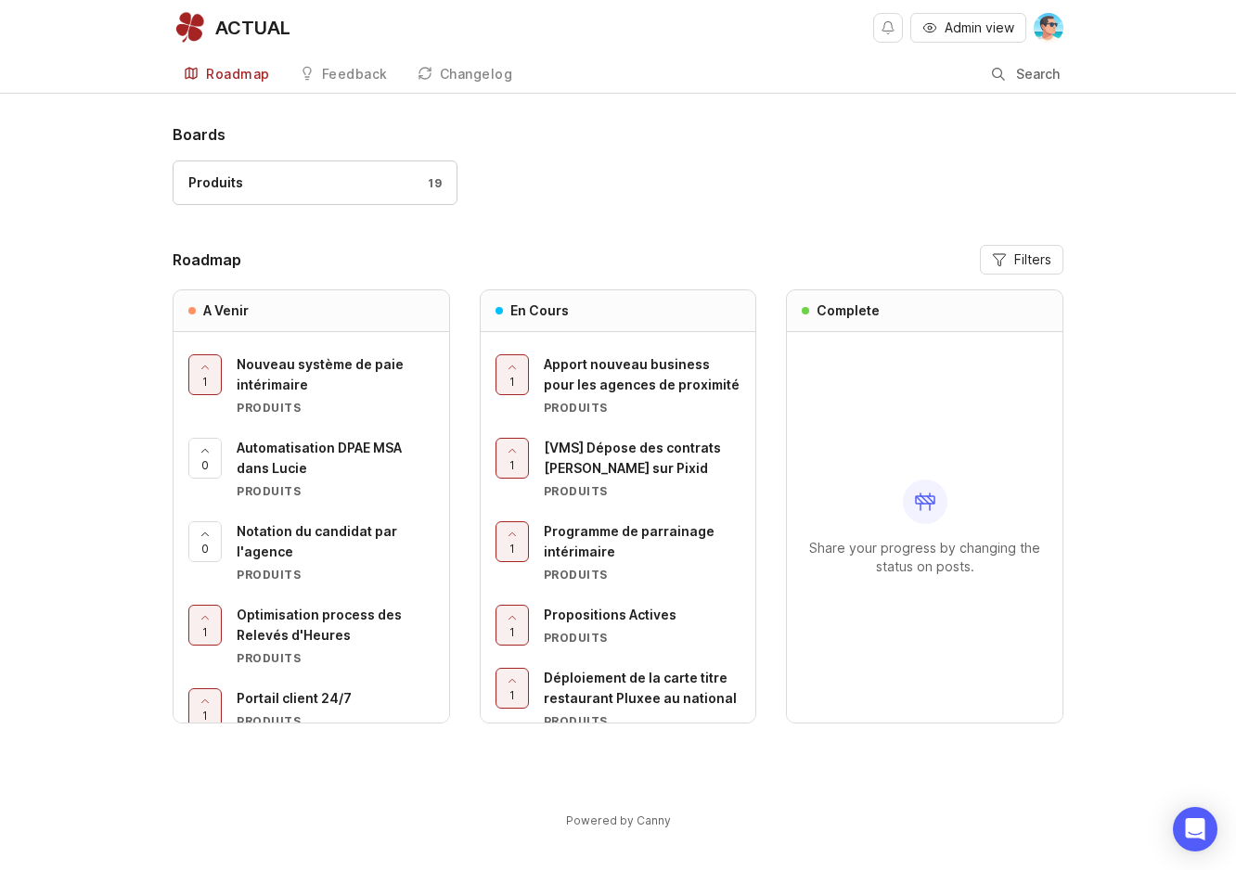
click at [605, 395] on div "Apport nouveau business pour les agences de proximité" at bounding box center [643, 374] width 198 height 41
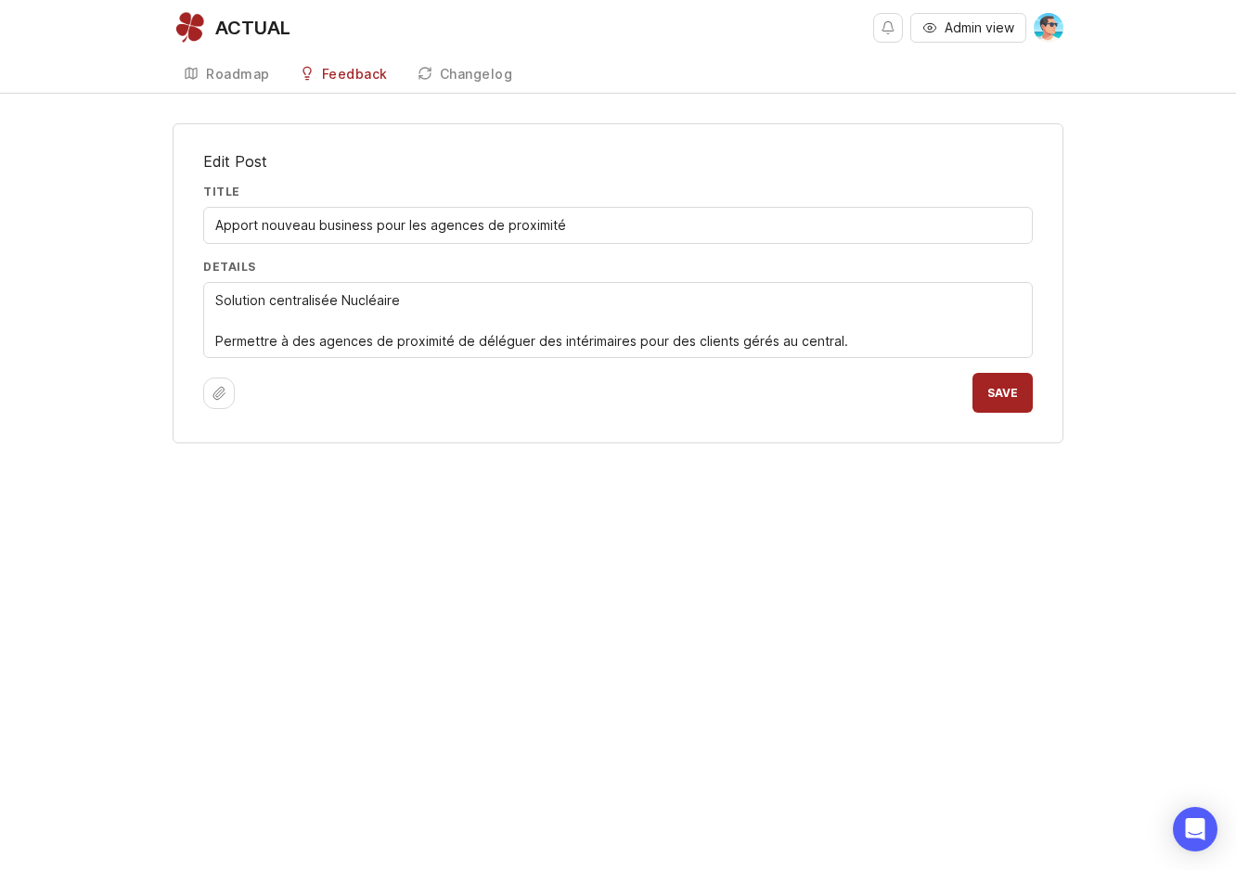
click at [417, 298] on textarea "Solution centralisée Nucléaire Permettre à des agences de proximité de déléguer…" at bounding box center [617, 320] width 805 height 61
click at [888, 341] on textarea "Solution centralisée Nucléaire Permettre à des agences de proximité de déléguer…" at bounding box center [617, 320] width 805 height 61
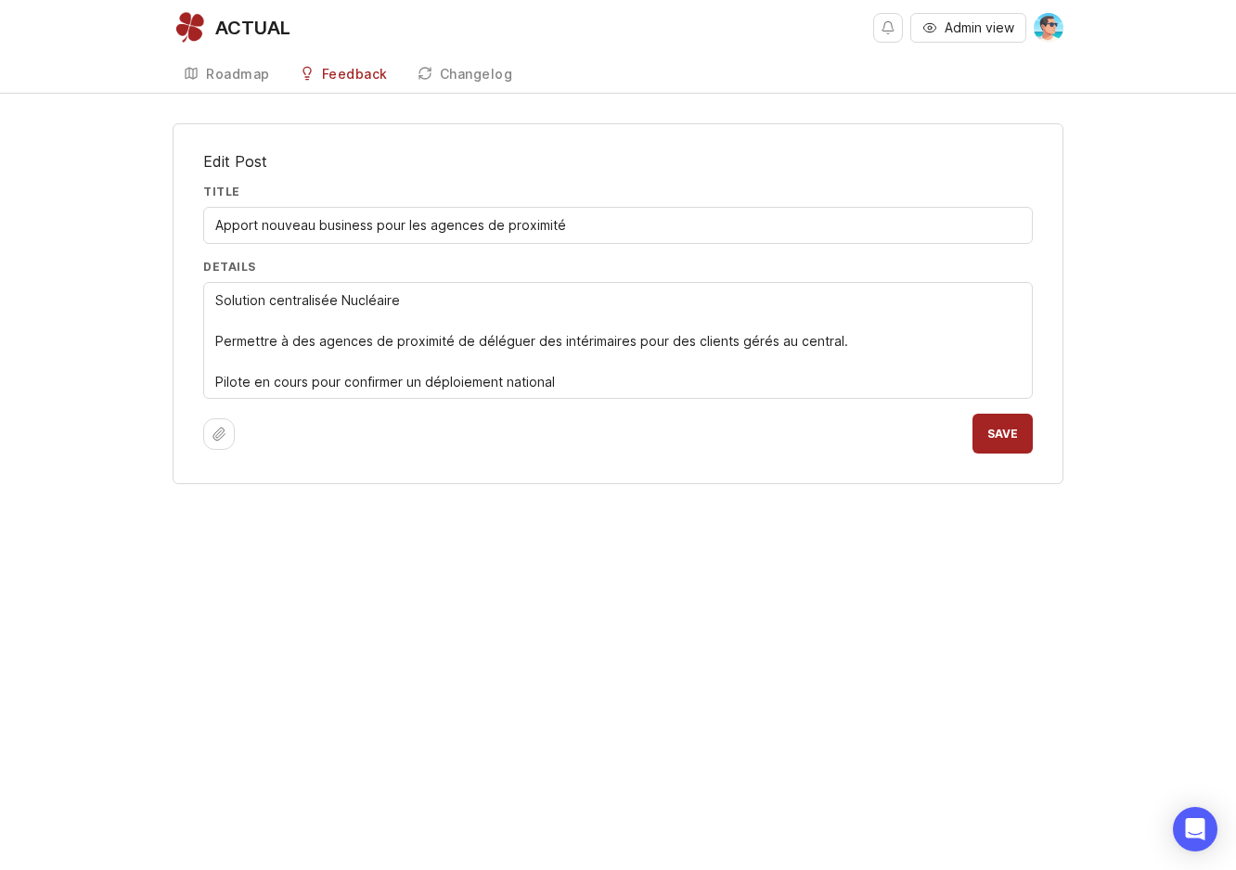
drag, startPoint x: 339, startPoint y: 297, endPoint x: 200, endPoint y: 302, distance: 139.3
click at [200, 302] on div "Edit Post Title Apport nouveau business pour les agences de proximité Details S…" at bounding box center [618, 303] width 891 height 361
type textarea "Solution centralisée Nucléaire Permettre à des agences de proximité de déléguer…"
drag, startPoint x: 370, startPoint y: 224, endPoint x: 205, endPoint y: 217, distance: 165.3
click at [205, 217] on div "Apport nouveau business pour les agences de proximité" at bounding box center [618, 225] width 830 height 37
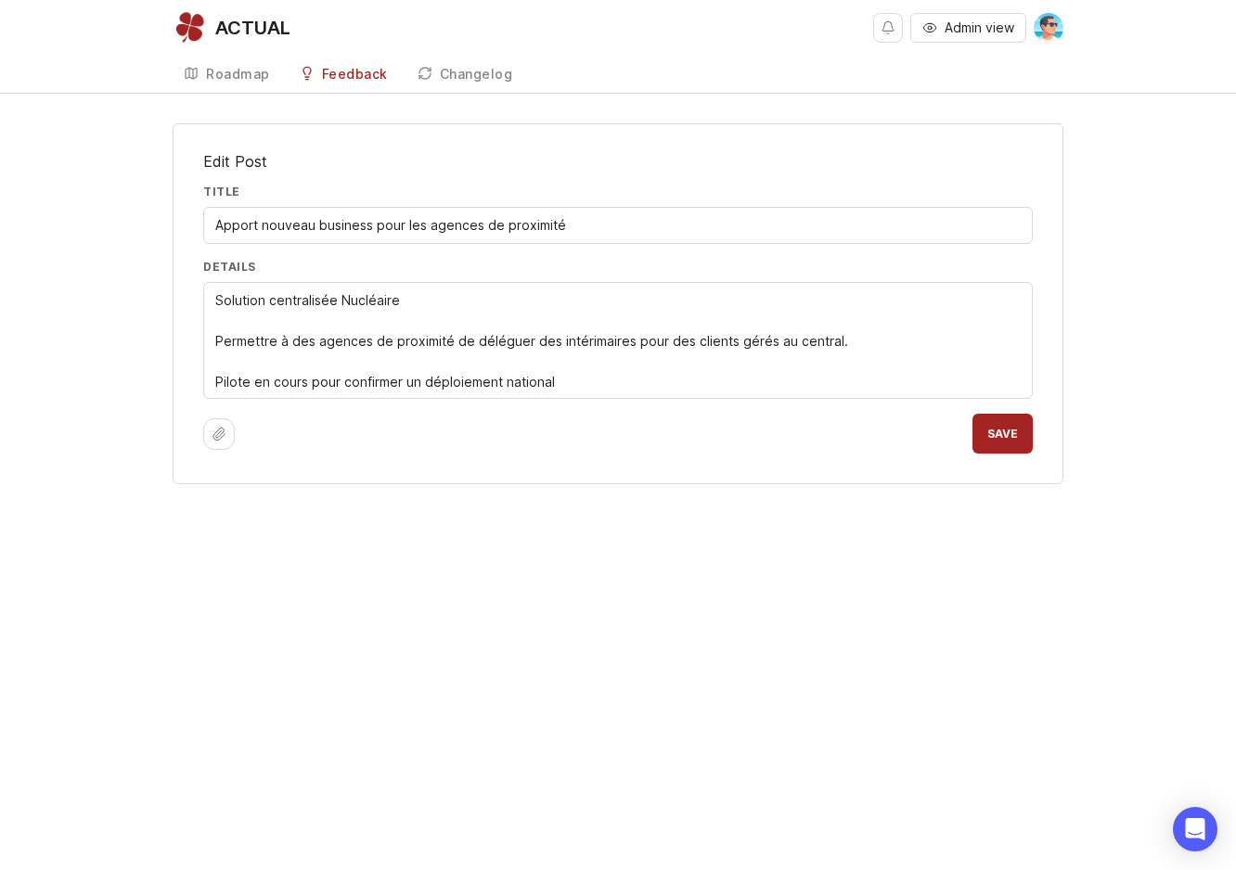
paste input "Solution centralisée"
type input "Solution centralisée pour les agences de proximité"
drag, startPoint x: 340, startPoint y: 293, endPoint x: 212, endPoint y: 298, distance: 128.1
click at [212, 298] on div "Solution centralisée Nucléaire Permettre à des agences de proximité de déléguer…" at bounding box center [618, 340] width 830 height 117
type textarea "Hub Nucléaire Permettre à des agences de proximité de déléguer des intérimaires…"
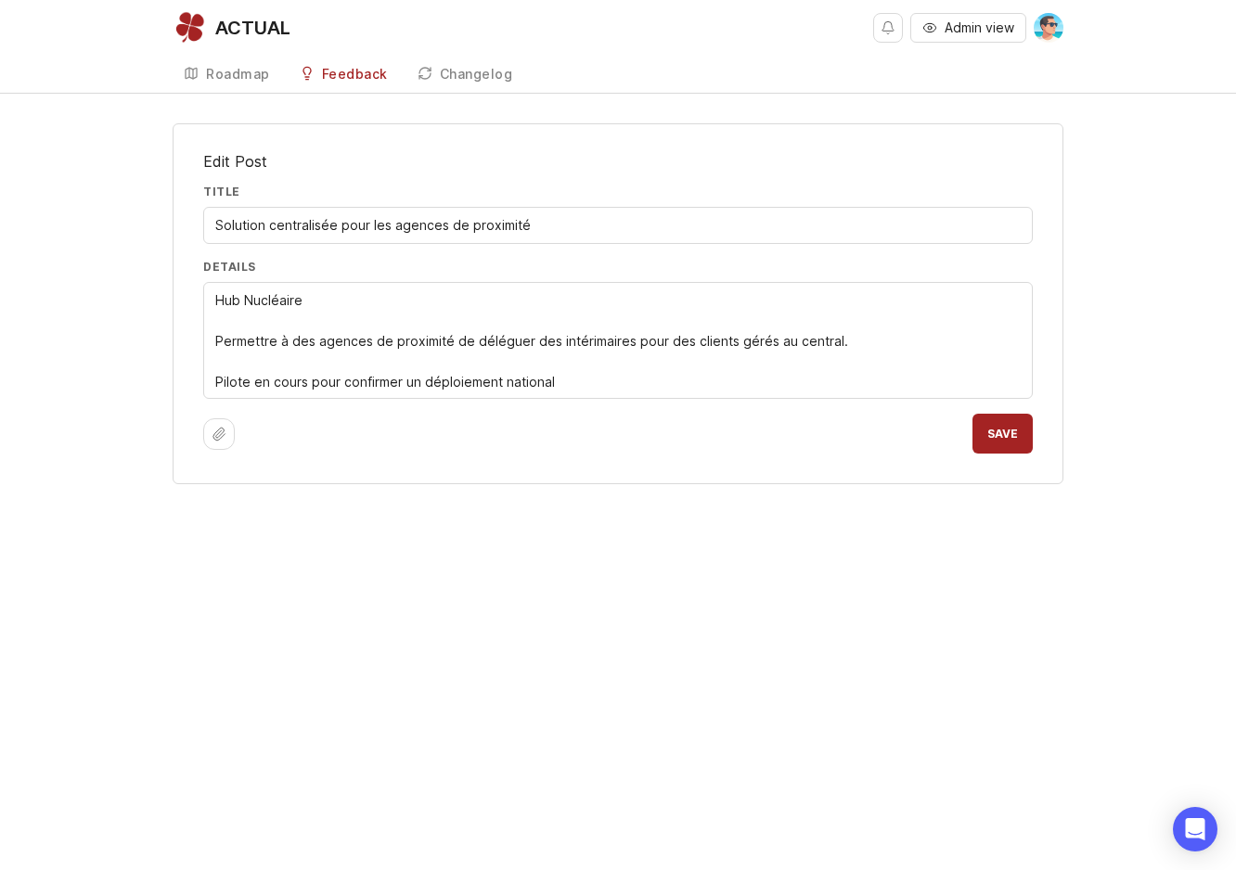
click at [1006, 422] on button "Save" at bounding box center [1002, 434] width 60 height 40
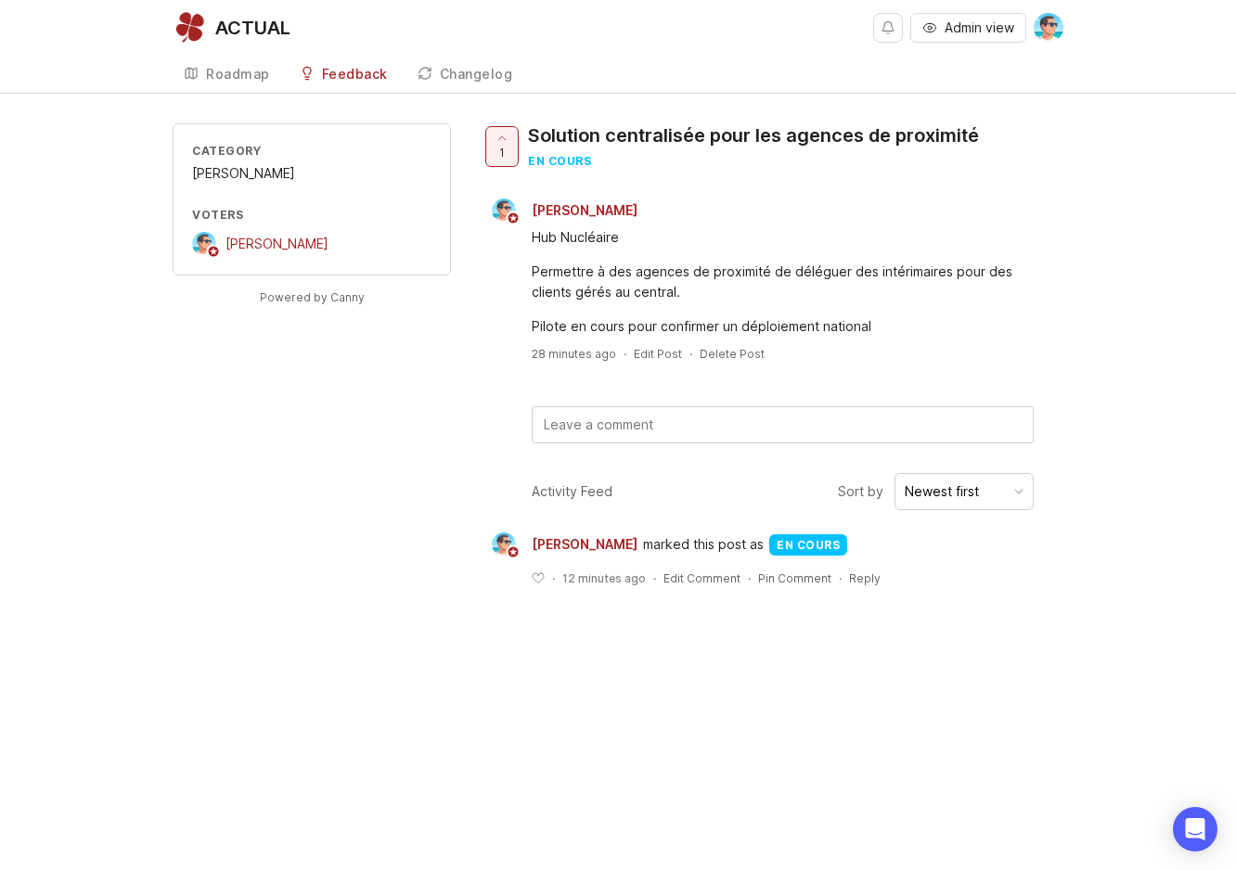
click at [722, 325] on div "Pilote en cours pour confirmer un déploiement national" at bounding box center [783, 326] width 502 height 20
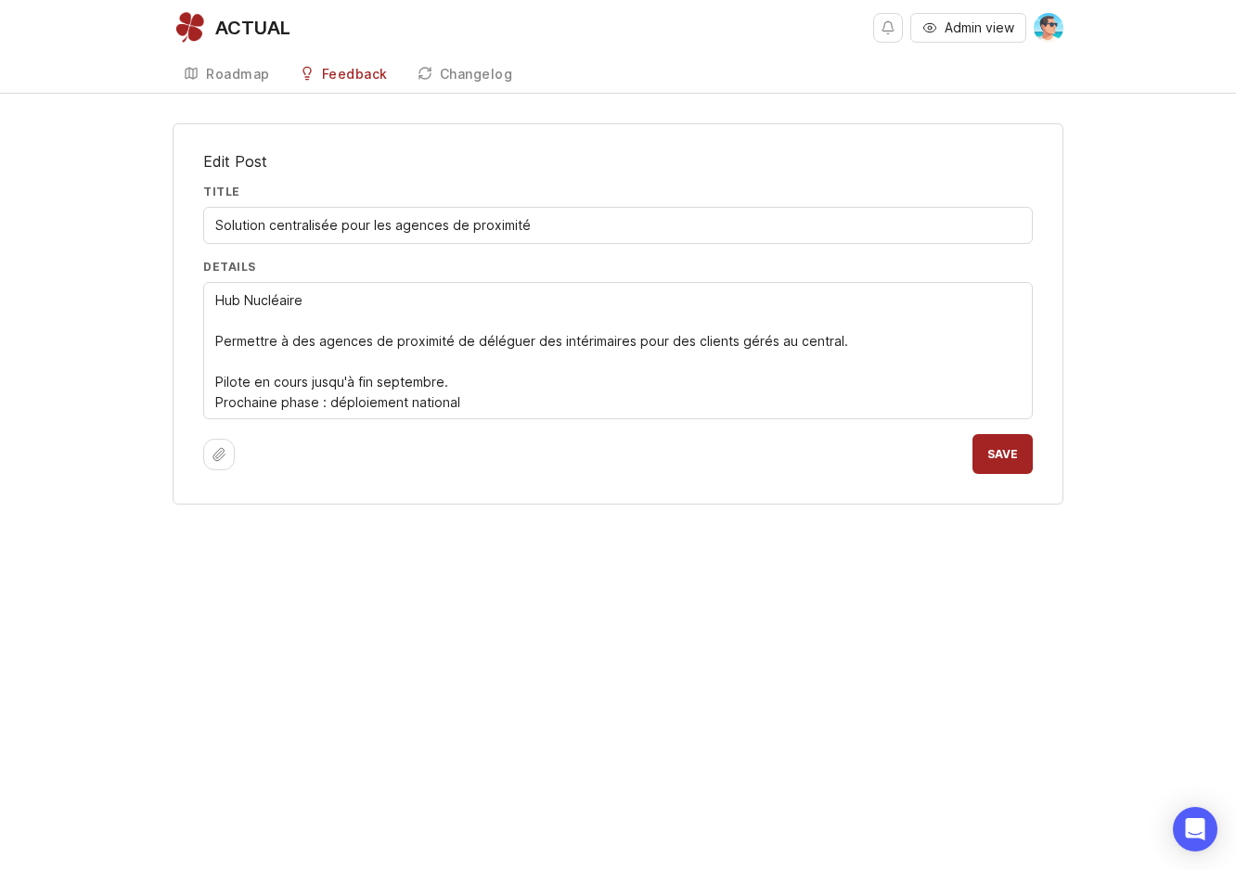
click at [471, 409] on textarea "Hub Nucléaire Permettre à des agences de proximité de déléguer des intérimaires…" at bounding box center [617, 351] width 805 height 122
type textarea "Hub Nucléaire Permettre à des agences de proximité de déléguer des intérimaires…"
click at [990, 456] on button "Save" at bounding box center [1002, 454] width 60 height 40
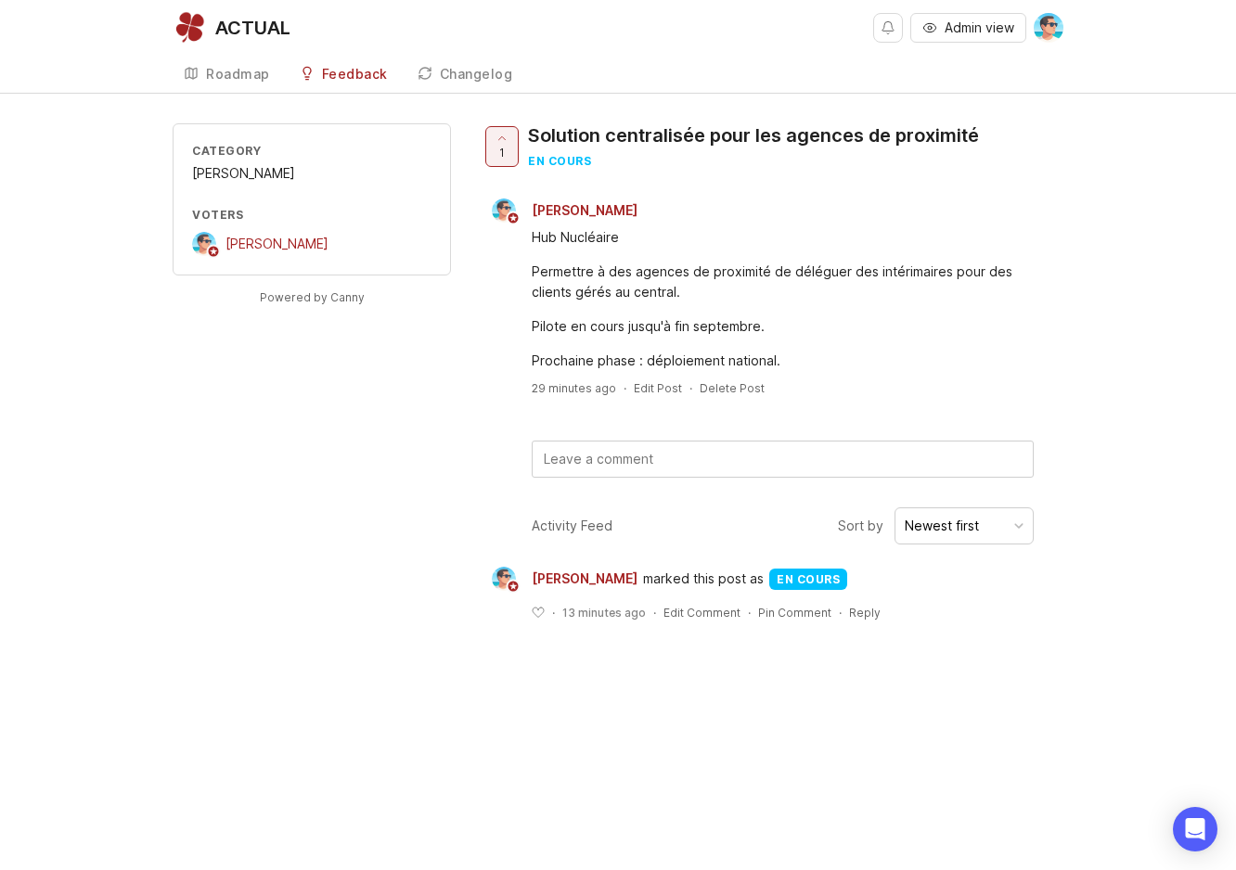
click at [452, 466] on div "Category Lucie Voters Benjamin Hareau Powered by Canny 1 Solution centralisée p…" at bounding box center [618, 386] width 891 height 527
click at [221, 75] on div "Roadmap" at bounding box center [238, 74] width 64 height 13
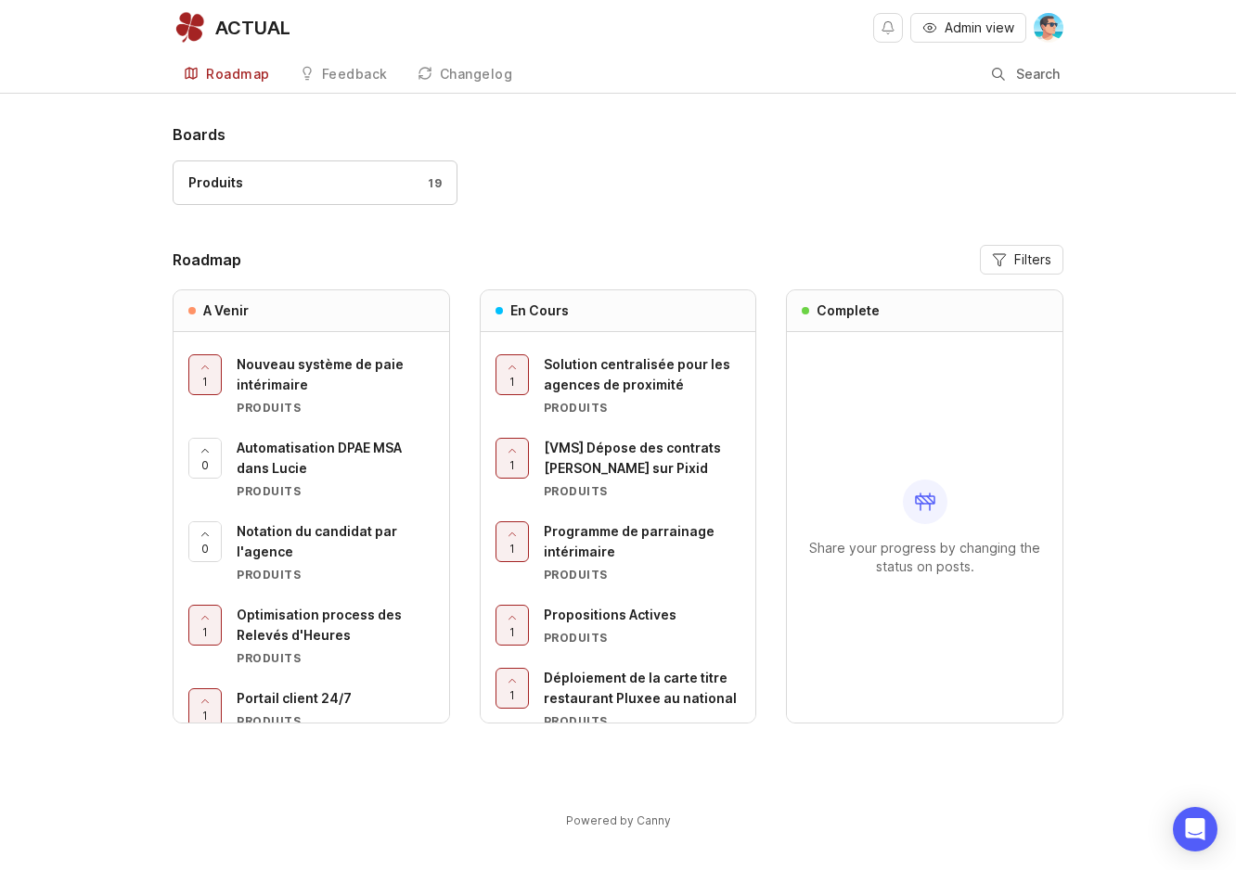
click at [629, 447] on span "[VMS] Dépose des contrats Lucie sur Pixid" at bounding box center [632, 458] width 177 height 36
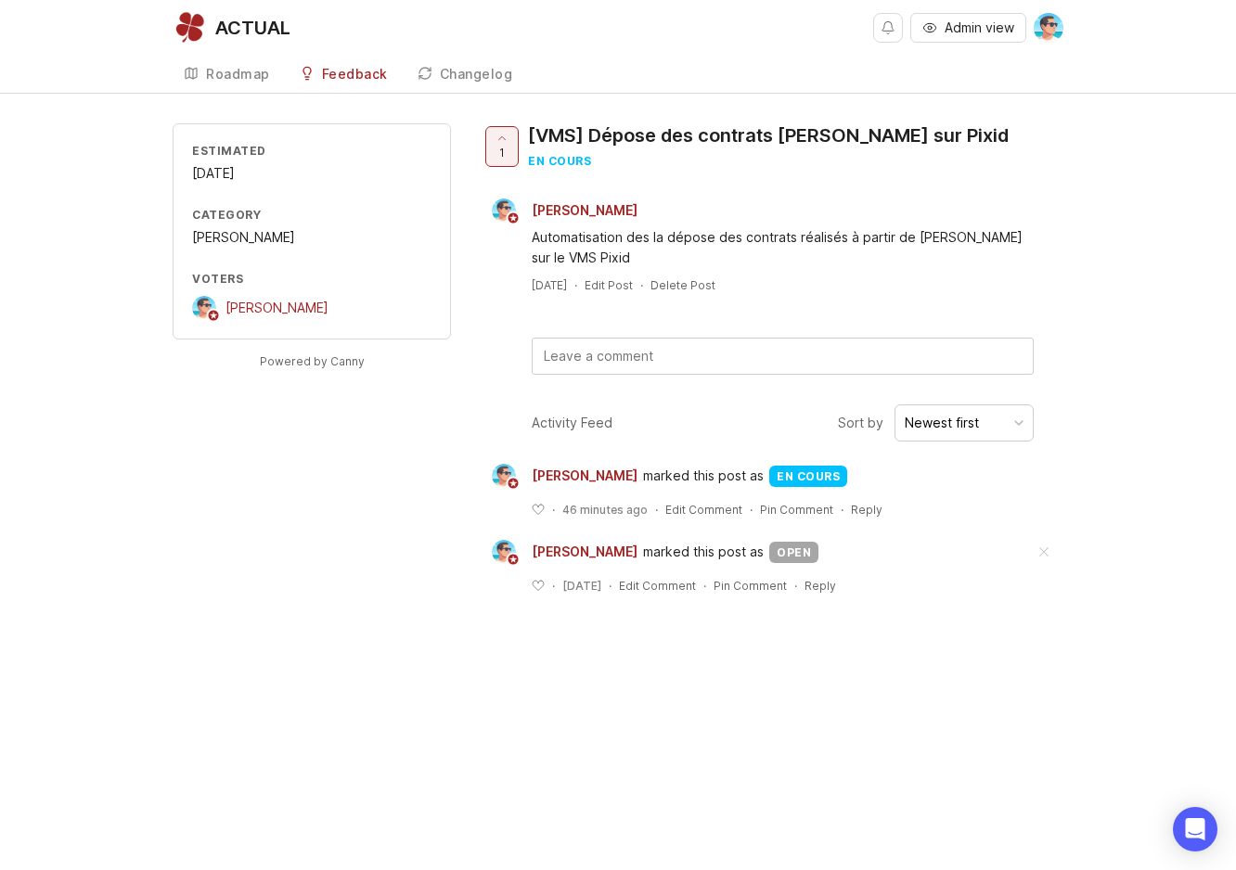
click at [632, 275] on div "Benjamin Hareau Automatisation des la dépose des contrats réalisés à partir de …" at bounding box center [772, 246] width 583 height 95
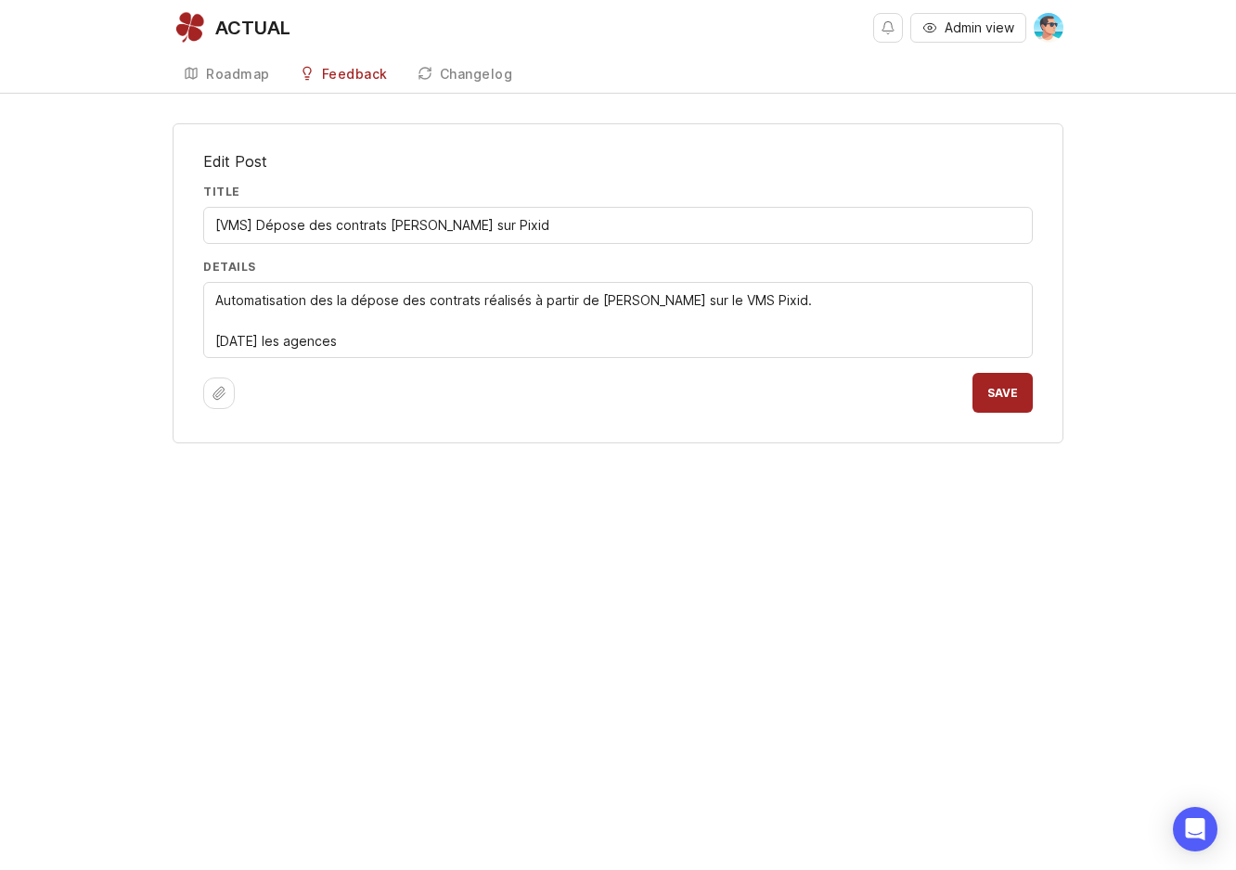
drag, startPoint x: 407, startPoint y: 346, endPoint x: 187, endPoint y: 347, distance: 220.8
click at [187, 347] on div "Edit Post Title [VMS] Dépose des contrats Lucie sur Pixid Details Automatisatio…" at bounding box center [618, 283] width 891 height 320
type textarea "Automatisation des la dépose des contrats réalisés à partir de [PERSON_NAME] su…"
click at [334, 71] on div "Feedback" at bounding box center [355, 74] width 66 height 13
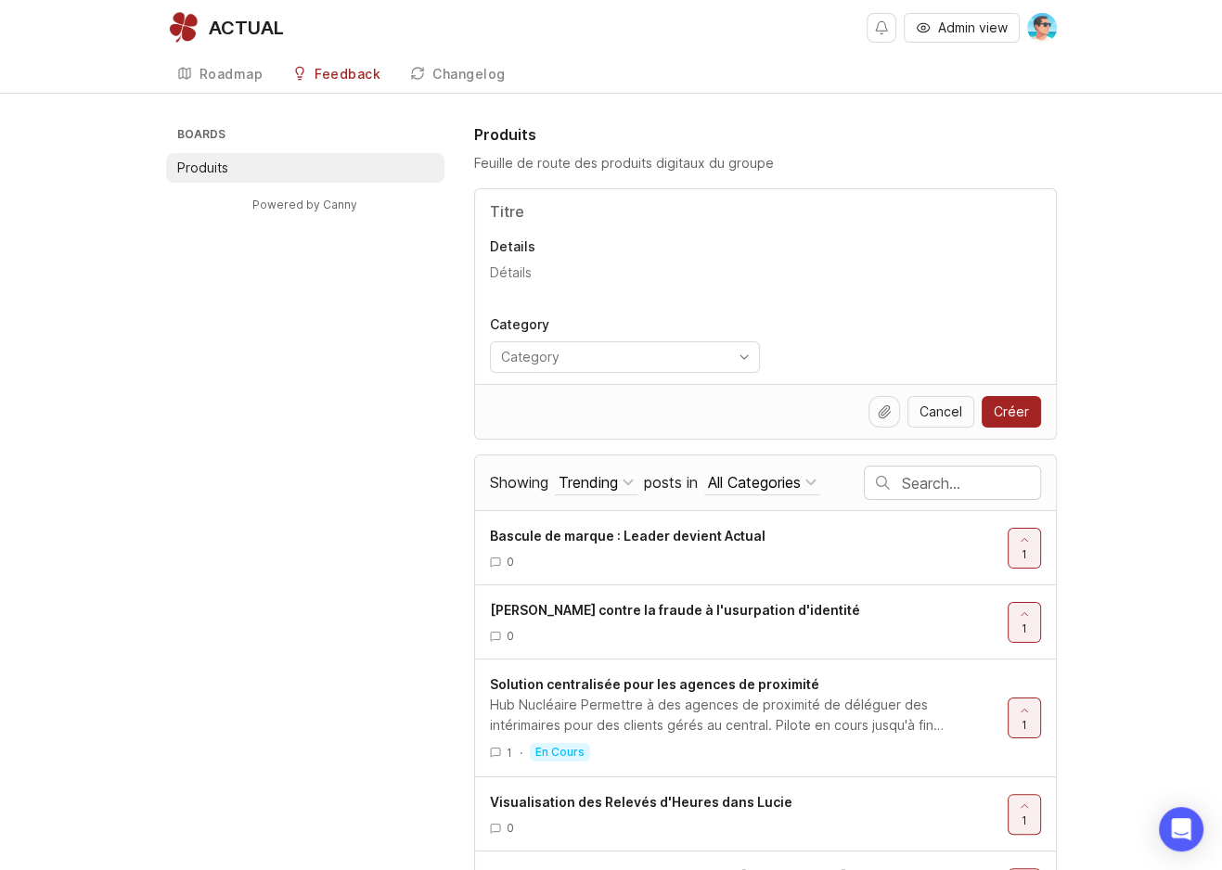
click at [203, 71] on div "Roadmap" at bounding box center [232, 74] width 64 height 13
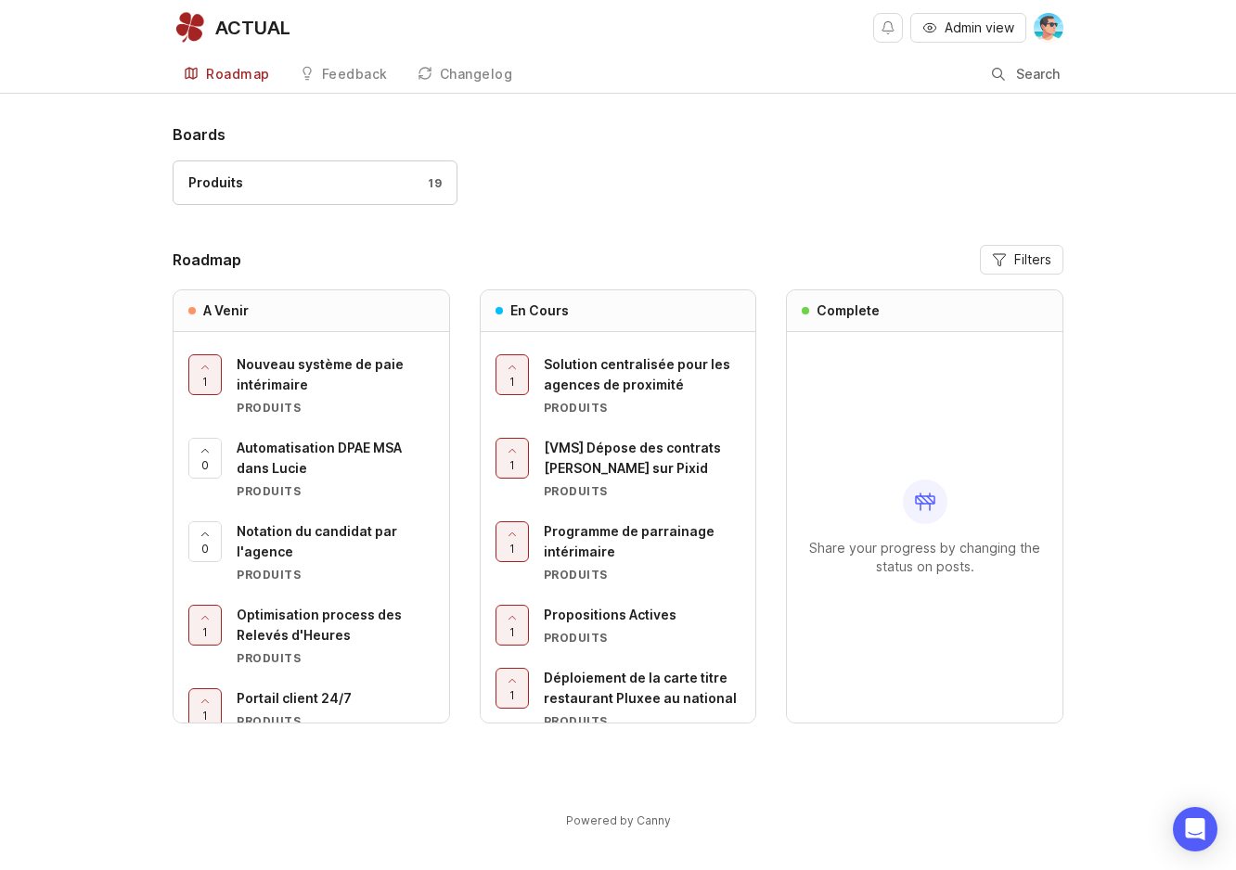
click at [999, 257] on icon "button" at bounding box center [999, 259] width 15 height 15
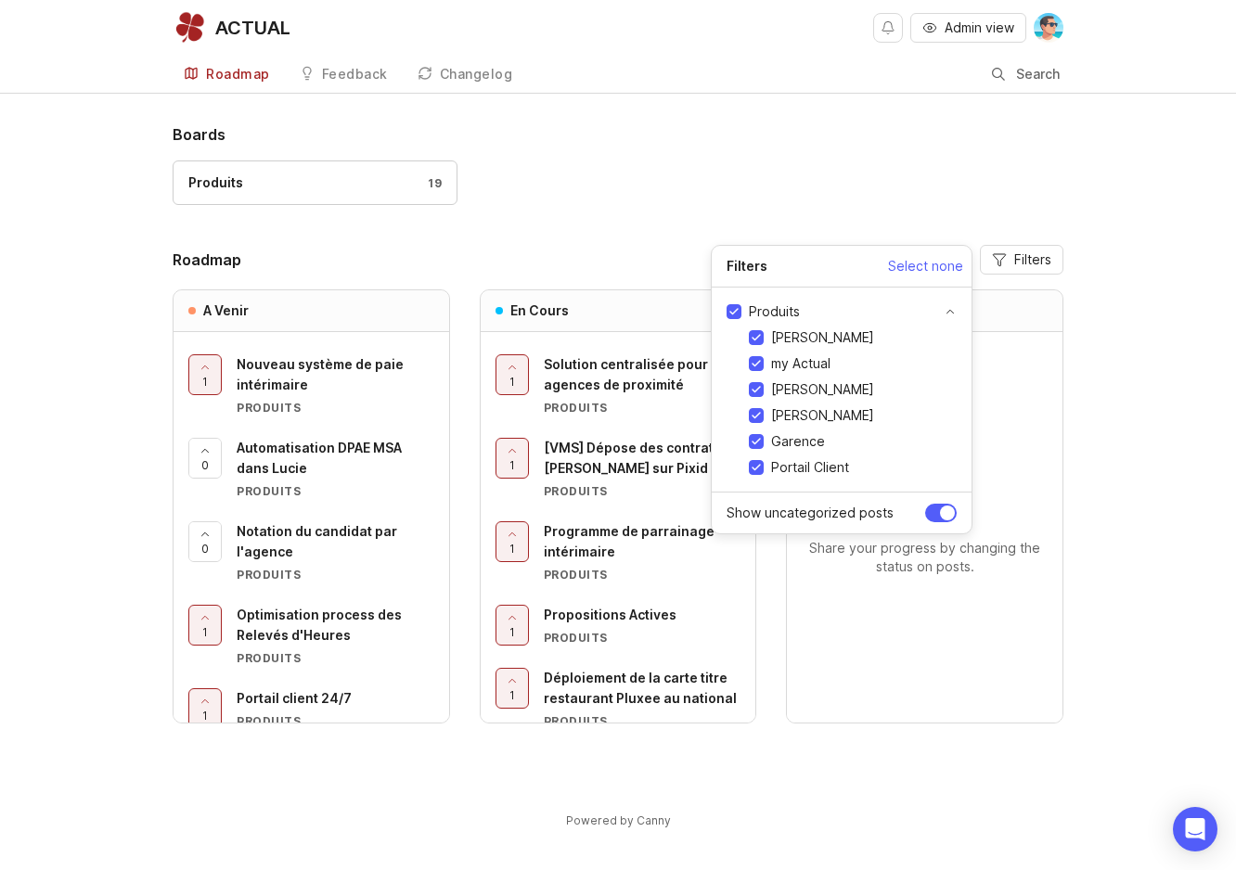
click at [641, 219] on div "Produits 19" at bounding box center [618, 192] width 891 height 62
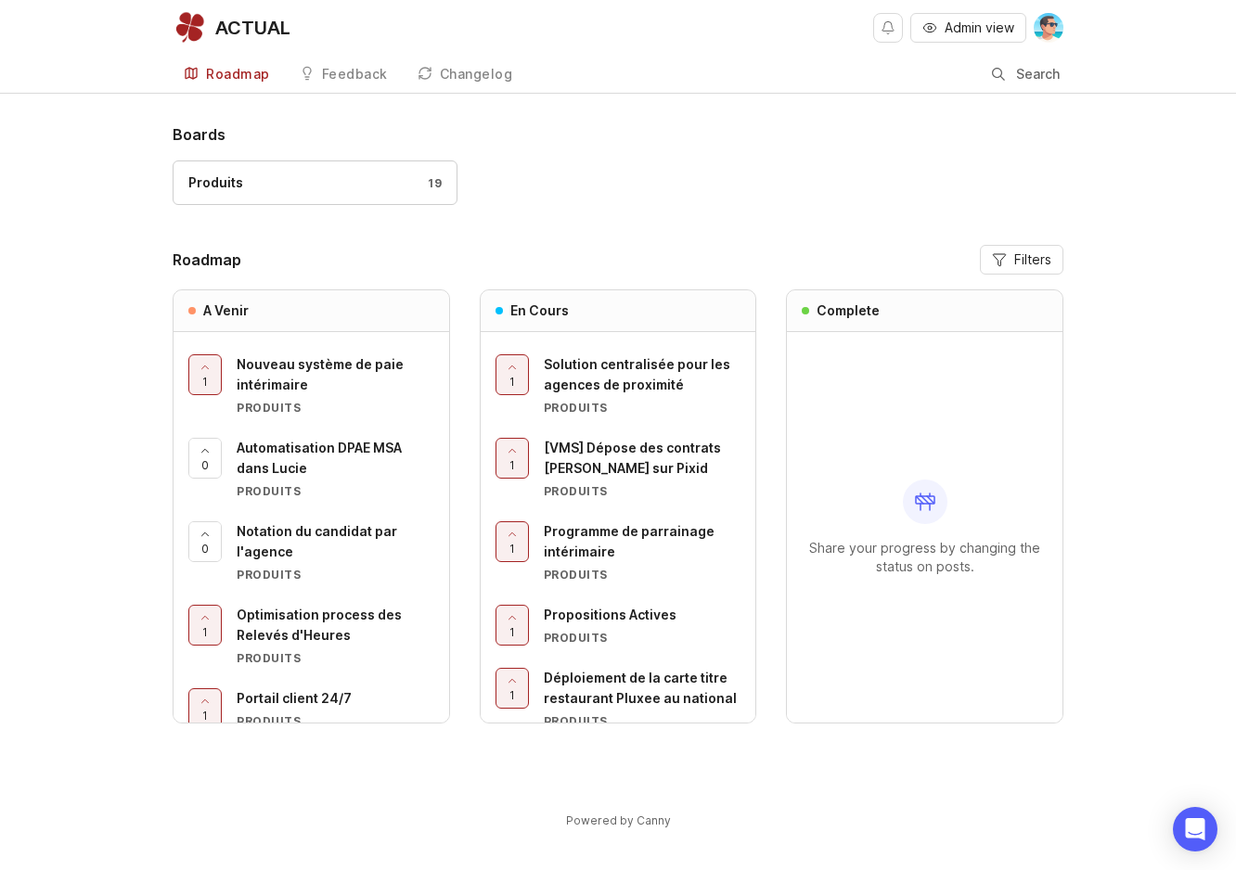
click at [375, 72] on div "Feedback" at bounding box center [355, 74] width 66 height 13
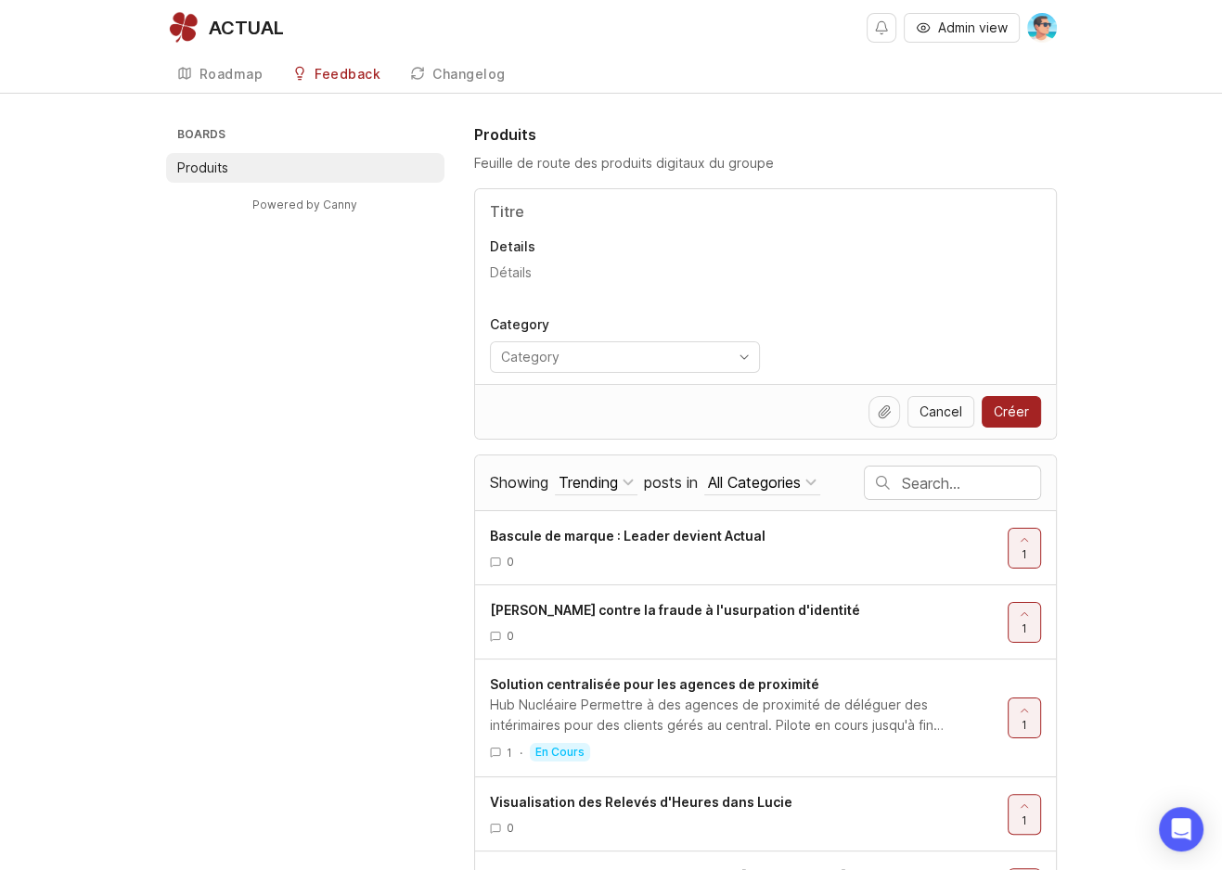
click at [763, 477] on div "All Categories" at bounding box center [754, 482] width 93 height 20
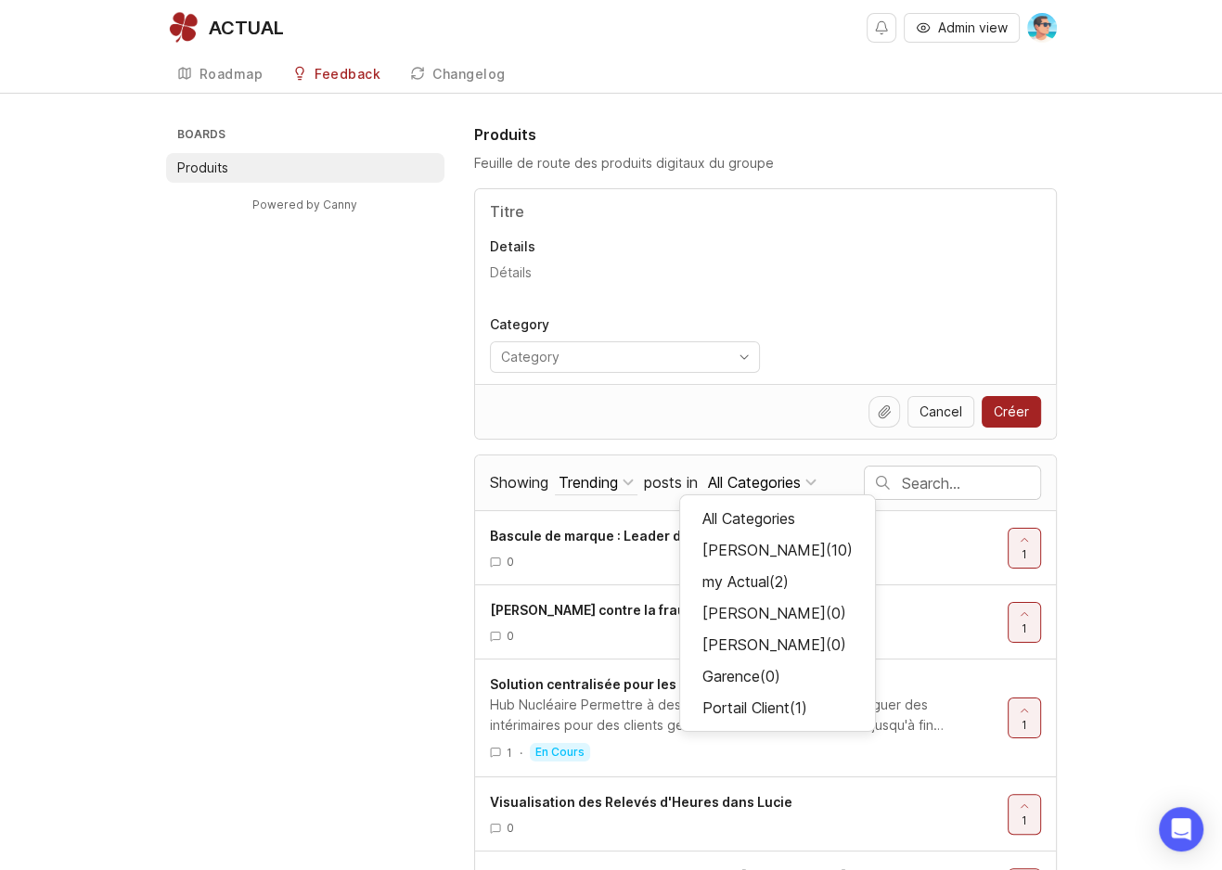
click at [763, 477] on div "All Categories" at bounding box center [754, 482] width 93 height 20
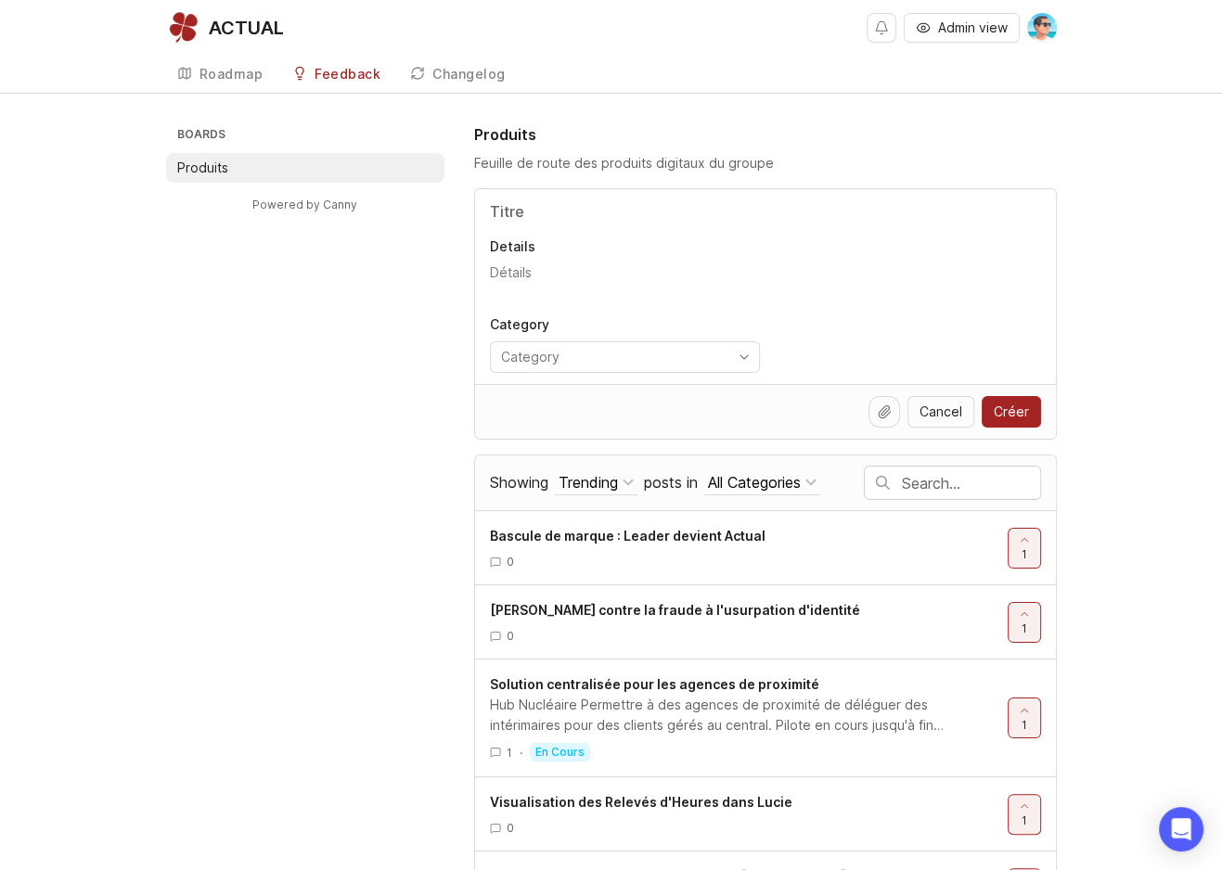
click at [553, 487] on div "Trending Sort Trending Top New Filter A Venir Under Review En Cours Complete My…" at bounding box center [596, 482] width 96 height 25
click at [555, 487] on button "Trending" at bounding box center [596, 482] width 83 height 25
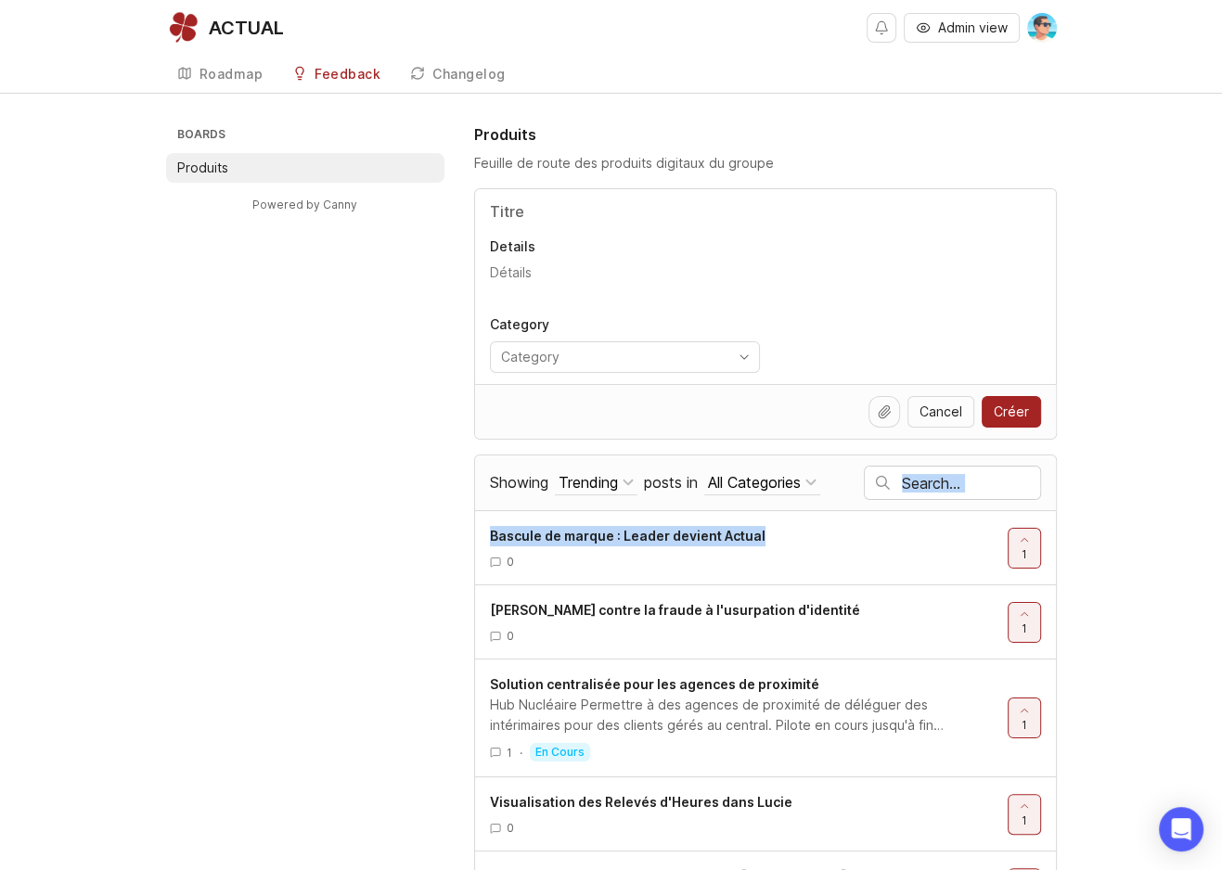
click at [928, 483] on input "text" at bounding box center [971, 483] width 138 height 20
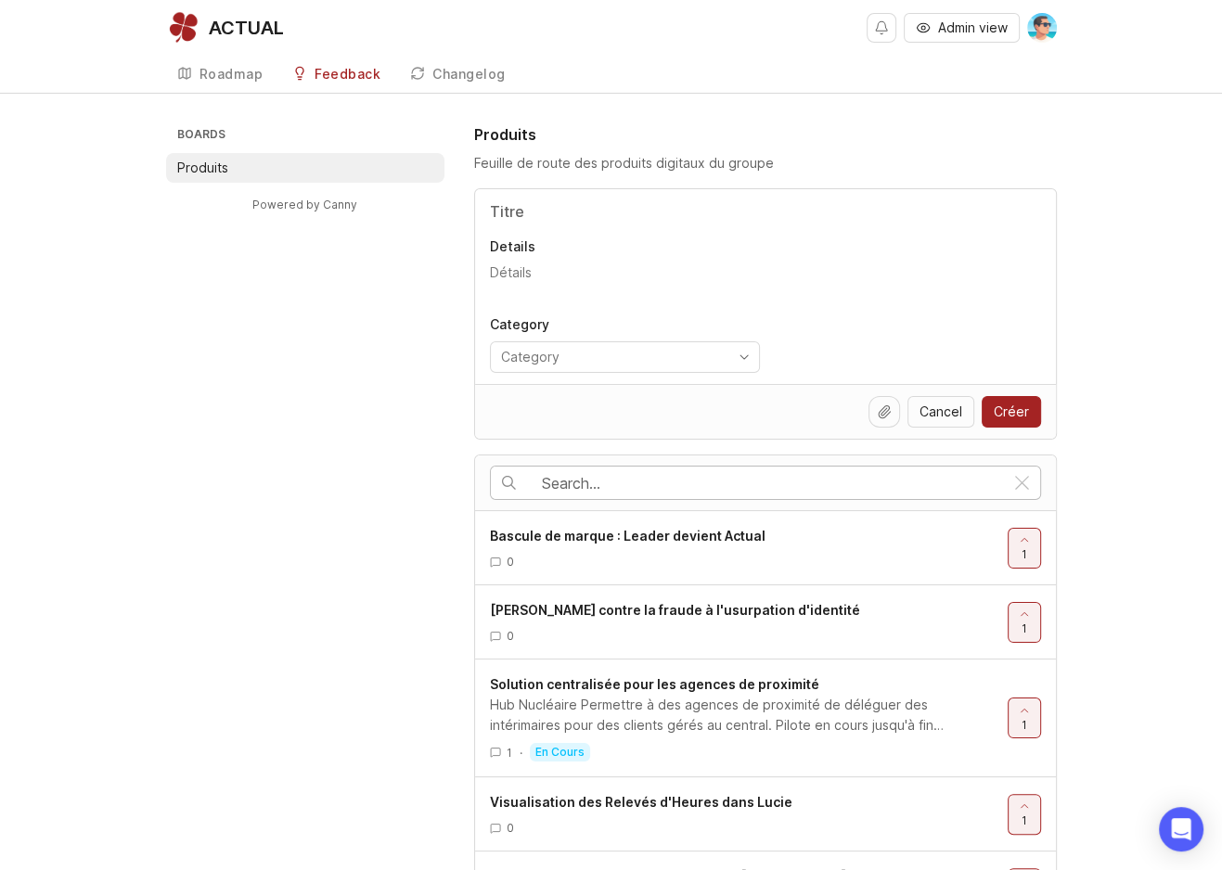
click at [1073, 483] on div "Boards Produits Powered by Canny Produits Feuille de route des produits digitau…" at bounding box center [611, 804] width 1222 height 1362
click at [1042, 483] on div at bounding box center [765, 483] width 581 height 55
click at [221, 75] on div "Roadmap" at bounding box center [232, 74] width 64 height 13
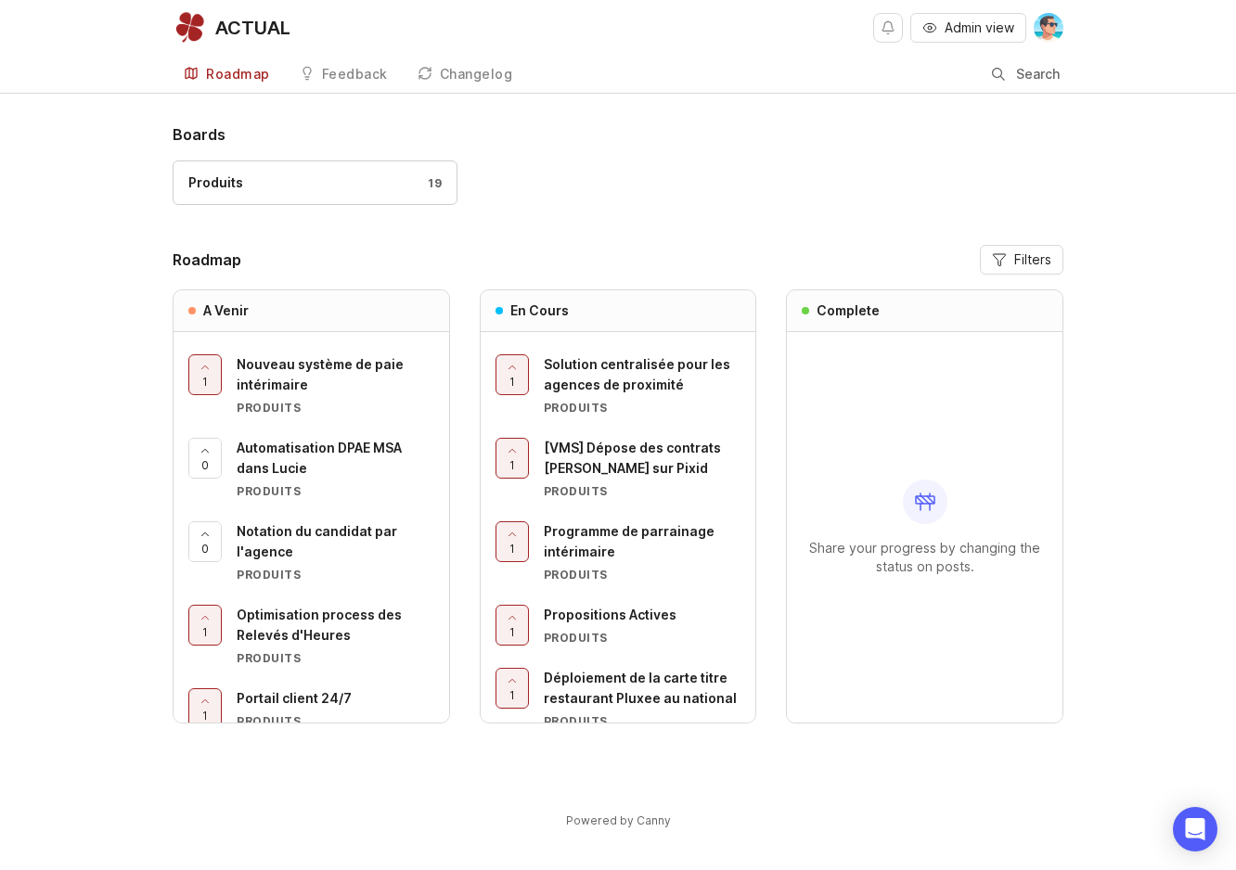
click at [765, 214] on div "Produits 19" at bounding box center [618, 192] width 891 height 62
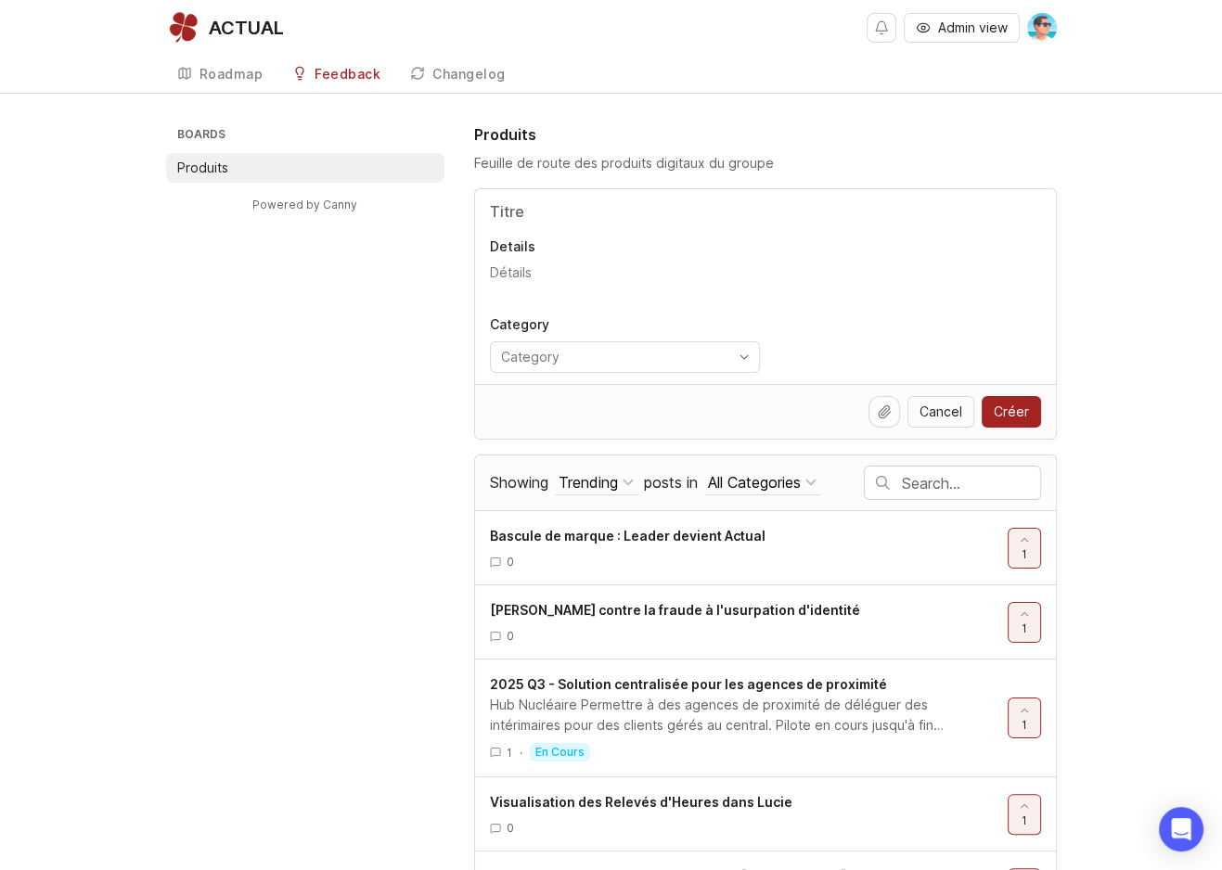
click at [248, 77] on div "Roadmap" at bounding box center [232, 74] width 64 height 13
click at [212, 74] on div "Roadmap" at bounding box center [232, 74] width 64 height 13
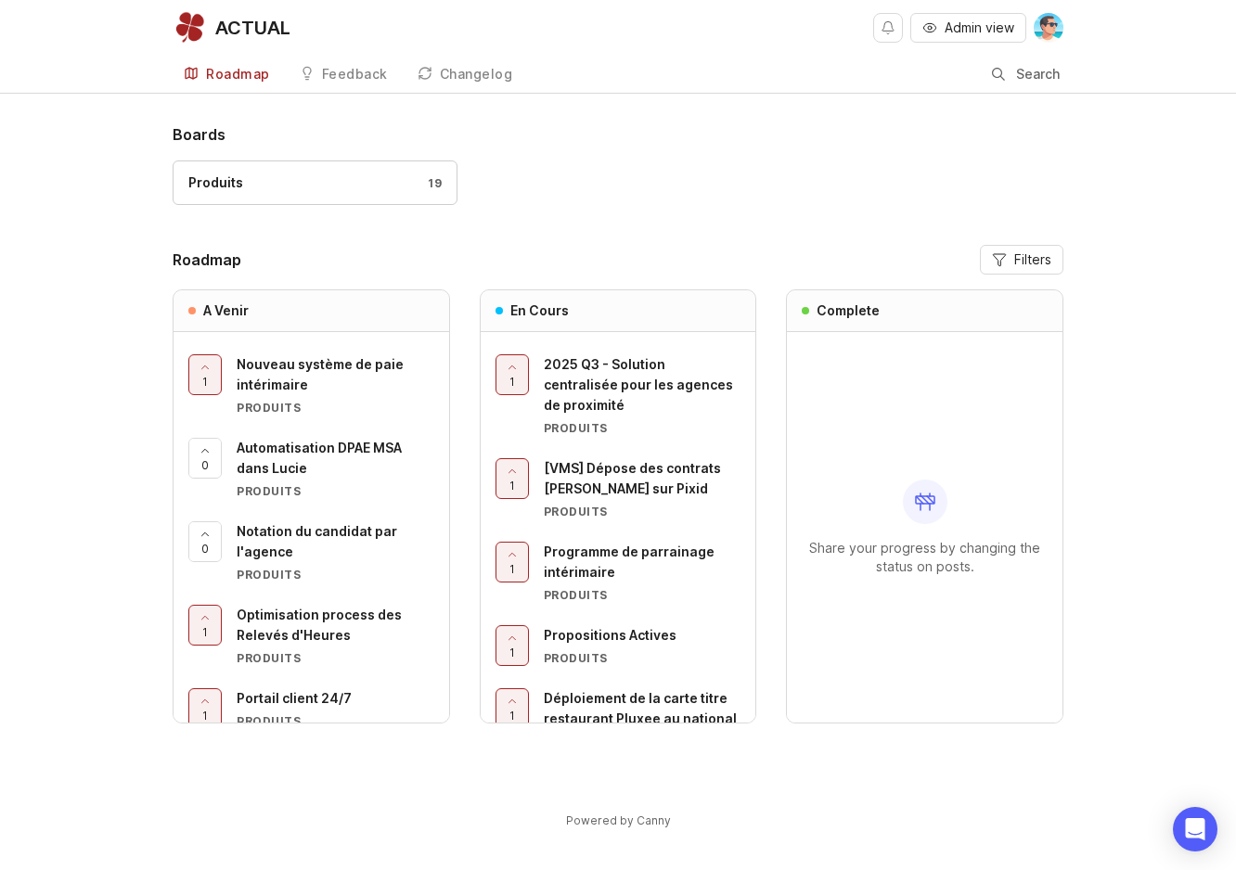
click at [607, 385] on span "2025 Q3 - Solution centralisée pour les agences de proximité" at bounding box center [638, 384] width 189 height 57
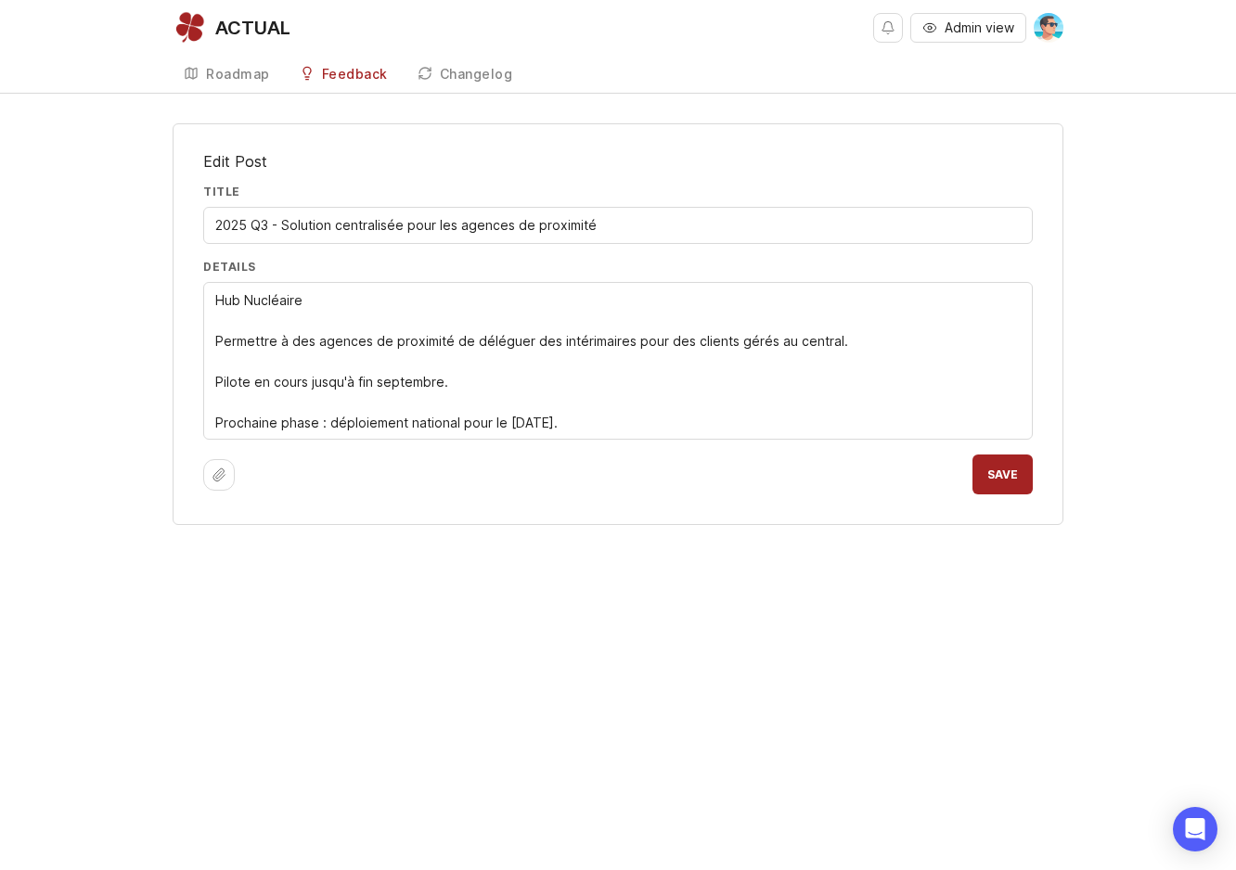
click at [458, 423] on textarea "Hub Nucléaire Permettre à des agences de proximité de déléguer des intérimaires…" at bounding box center [617, 361] width 805 height 143
type textarea "Hub Nucléaire Permettre à des agences de proximité de déléguer des intérimaires…"
click at [1001, 482] on button "Save" at bounding box center [1002, 475] width 60 height 40
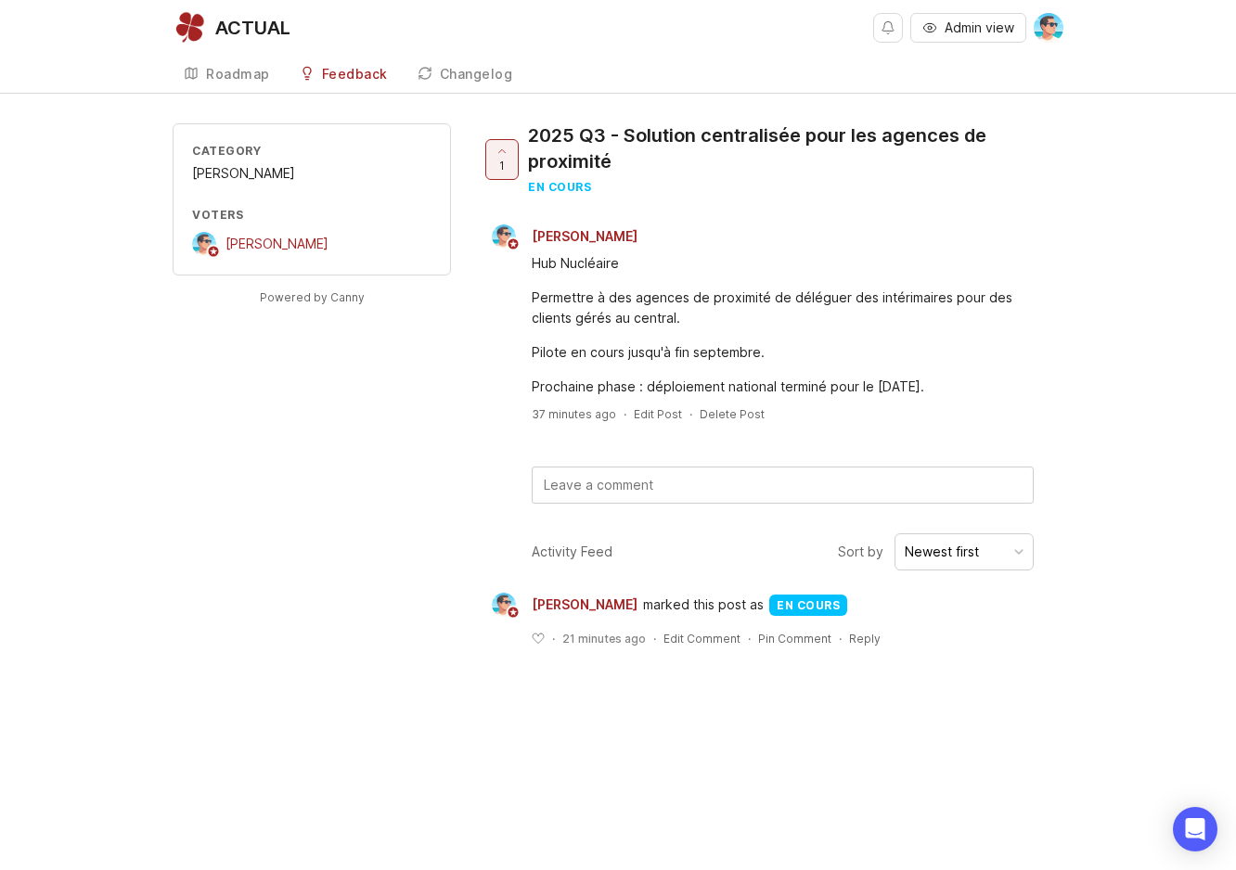
click at [341, 83] on link "Feedback" at bounding box center [344, 75] width 110 height 38
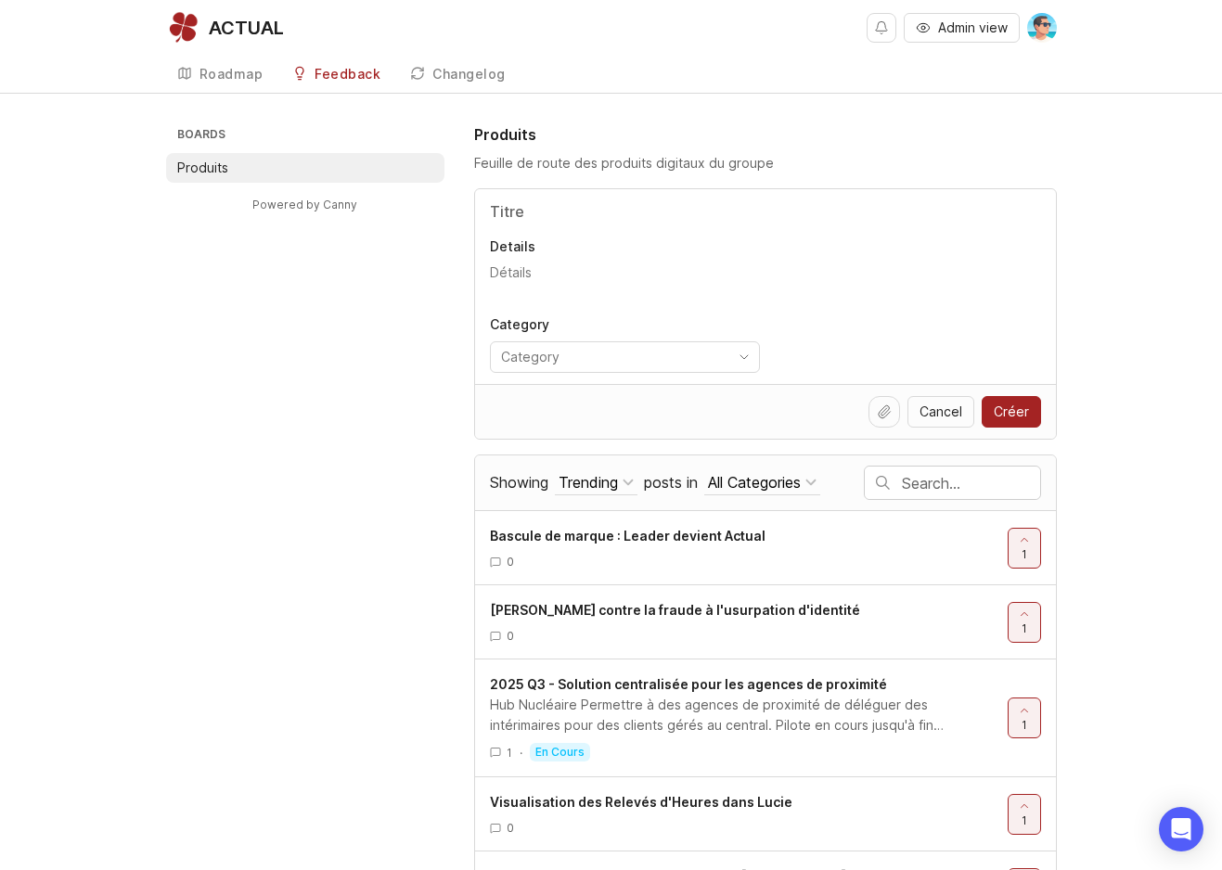
click at [224, 82] on link "Roadmap" at bounding box center [220, 75] width 109 height 38
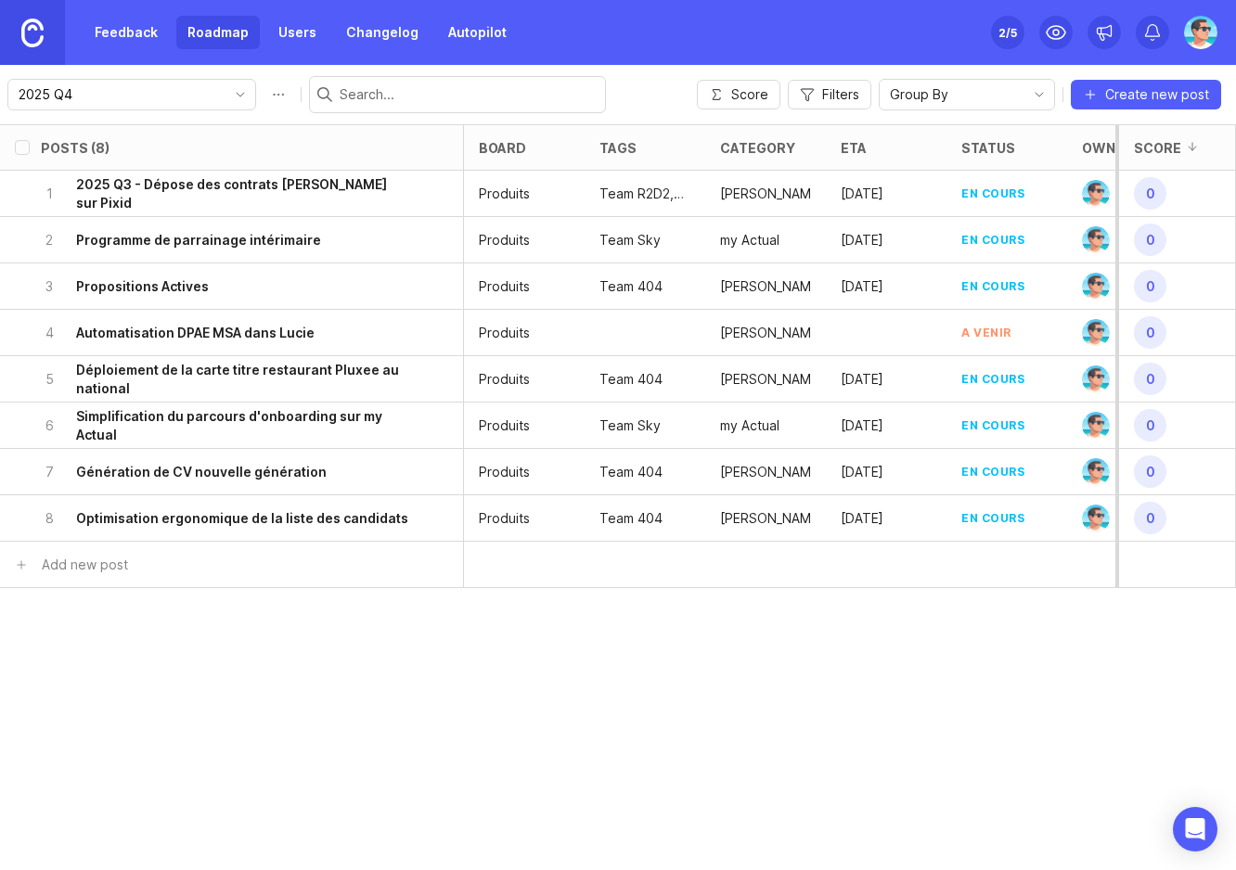
click at [966, 99] on div "Group By" at bounding box center [952, 95] width 145 height 30
click at [981, 154] on li "Category" at bounding box center [969, 161] width 174 height 31
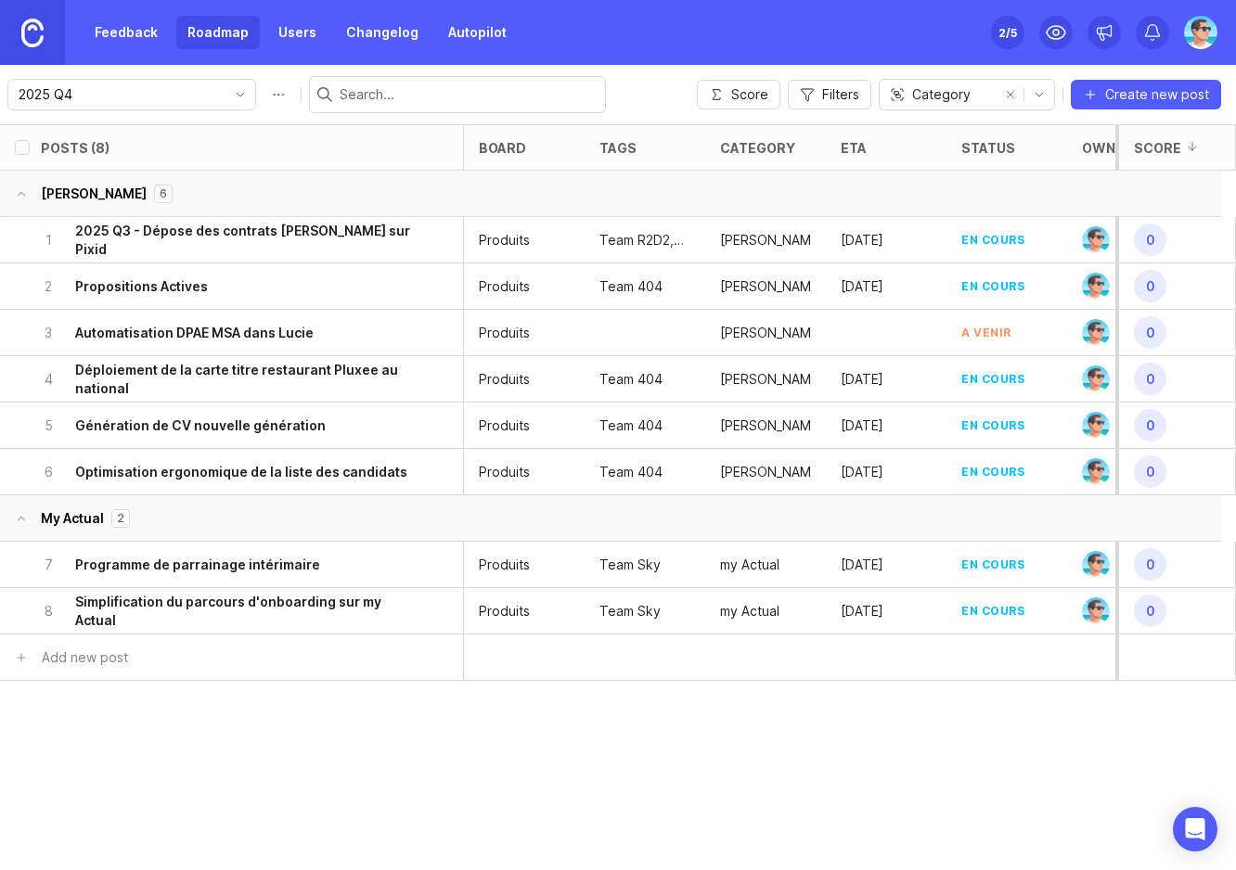
click at [325, 329] on div "3 Automatisation DPAE MSA dans Lucie" at bounding box center [225, 332] width 370 height 45
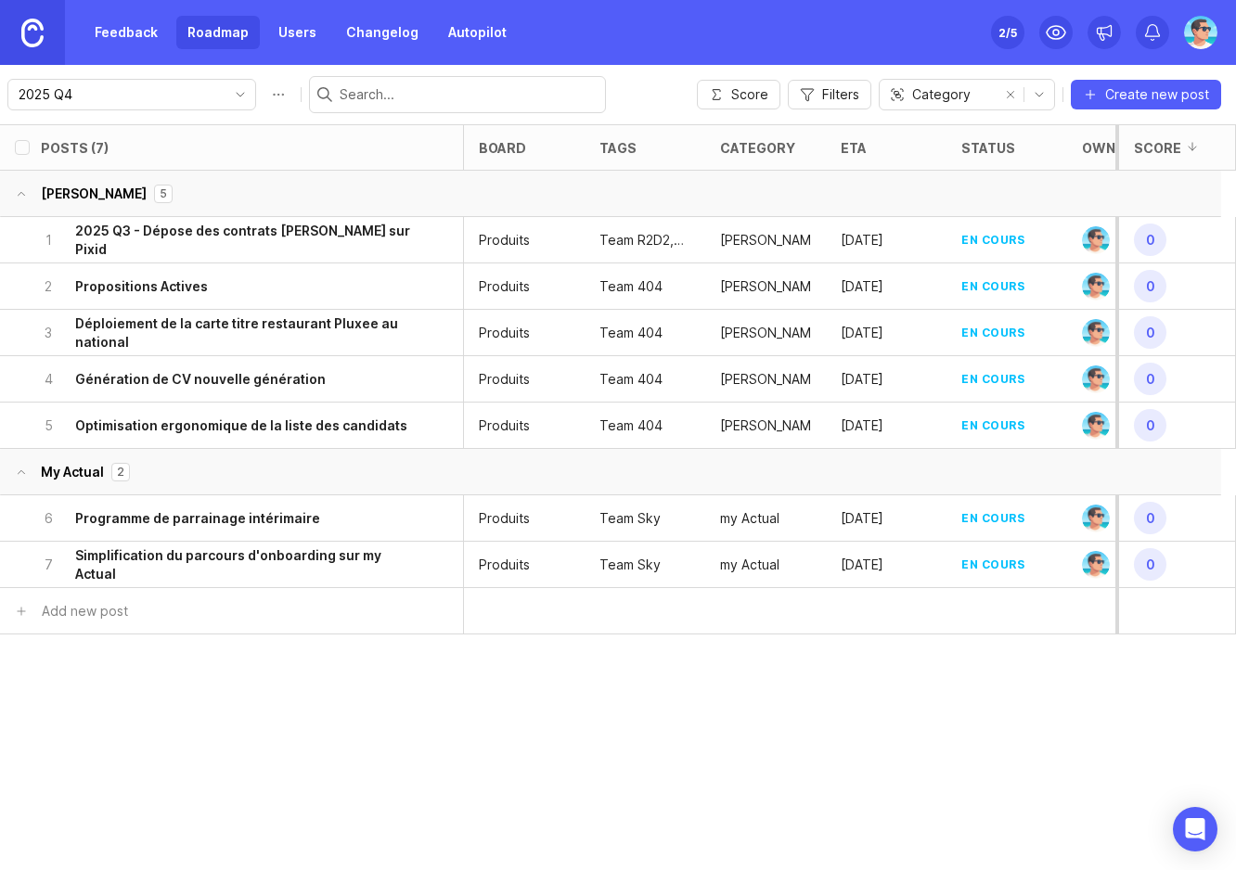
click at [186, 98] on input "2025 Q4" at bounding box center [121, 94] width 205 height 20
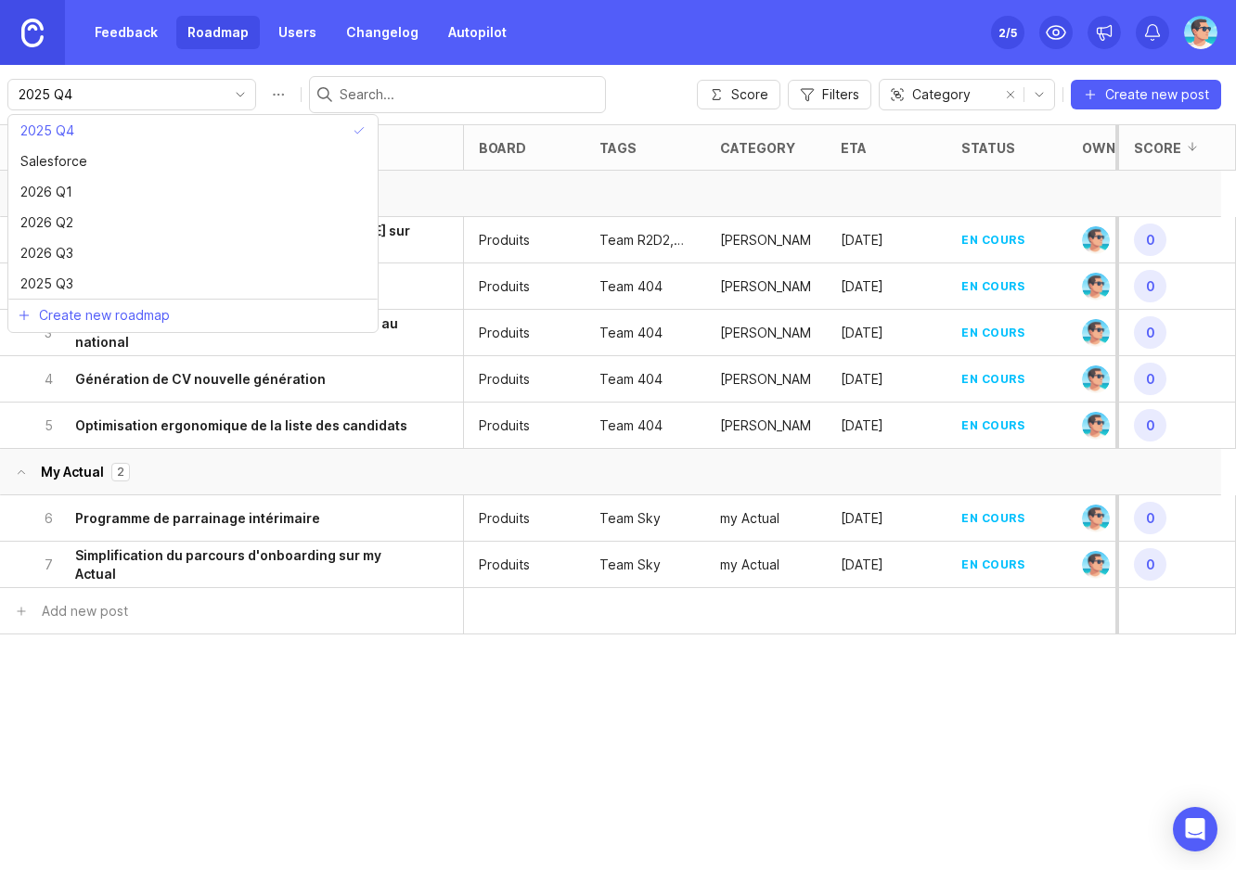
click at [186, 98] on input "2025 Q4" at bounding box center [121, 94] width 205 height 20
click at [624, 86] on div "2025 Q4 Score Filters Category Create new post" at bounding box center [618, 94] width 1236 height 59
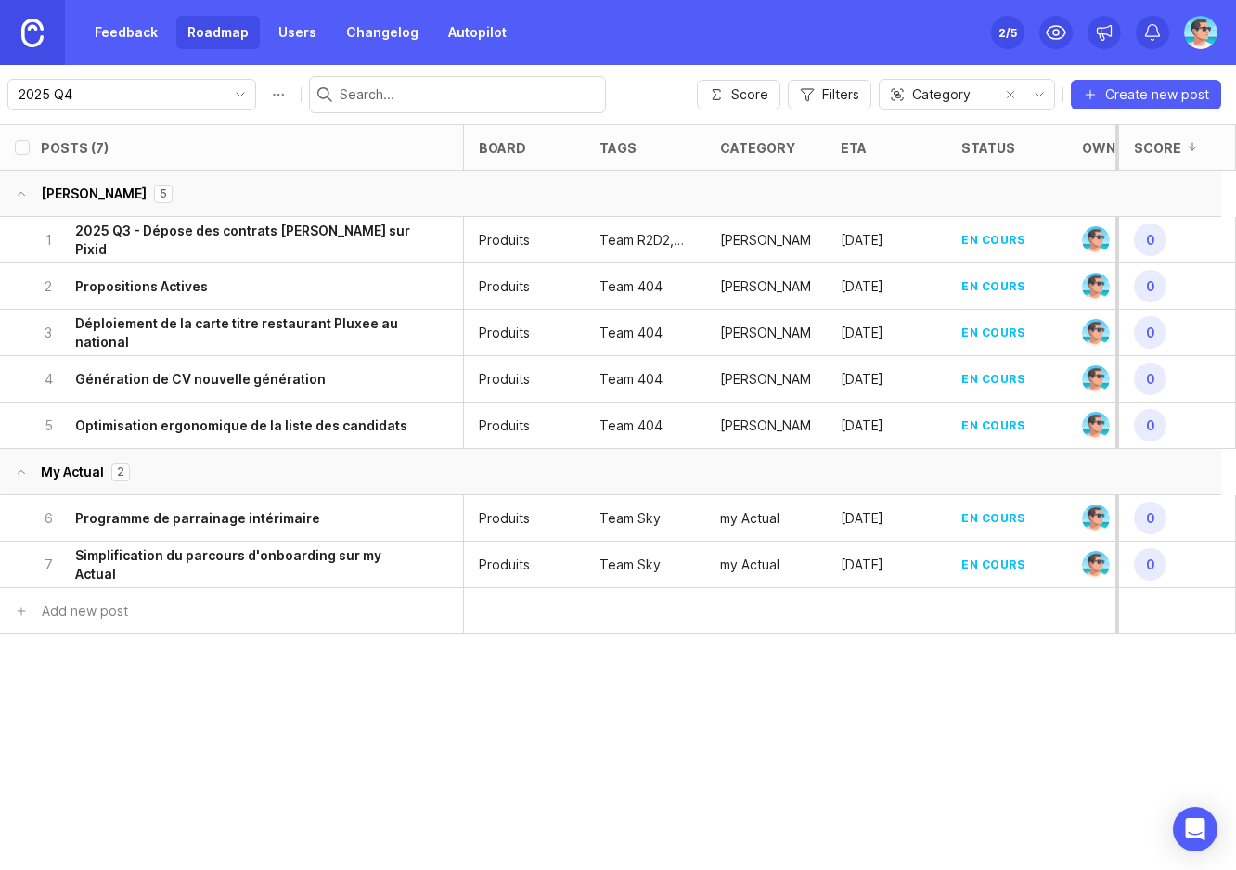
click at [209, 238] on h6 "2025 Q3 - Dépose des contrats [PERSON_NAME] sur Pixid" at bounding box center [242, 240] width 335 height 37
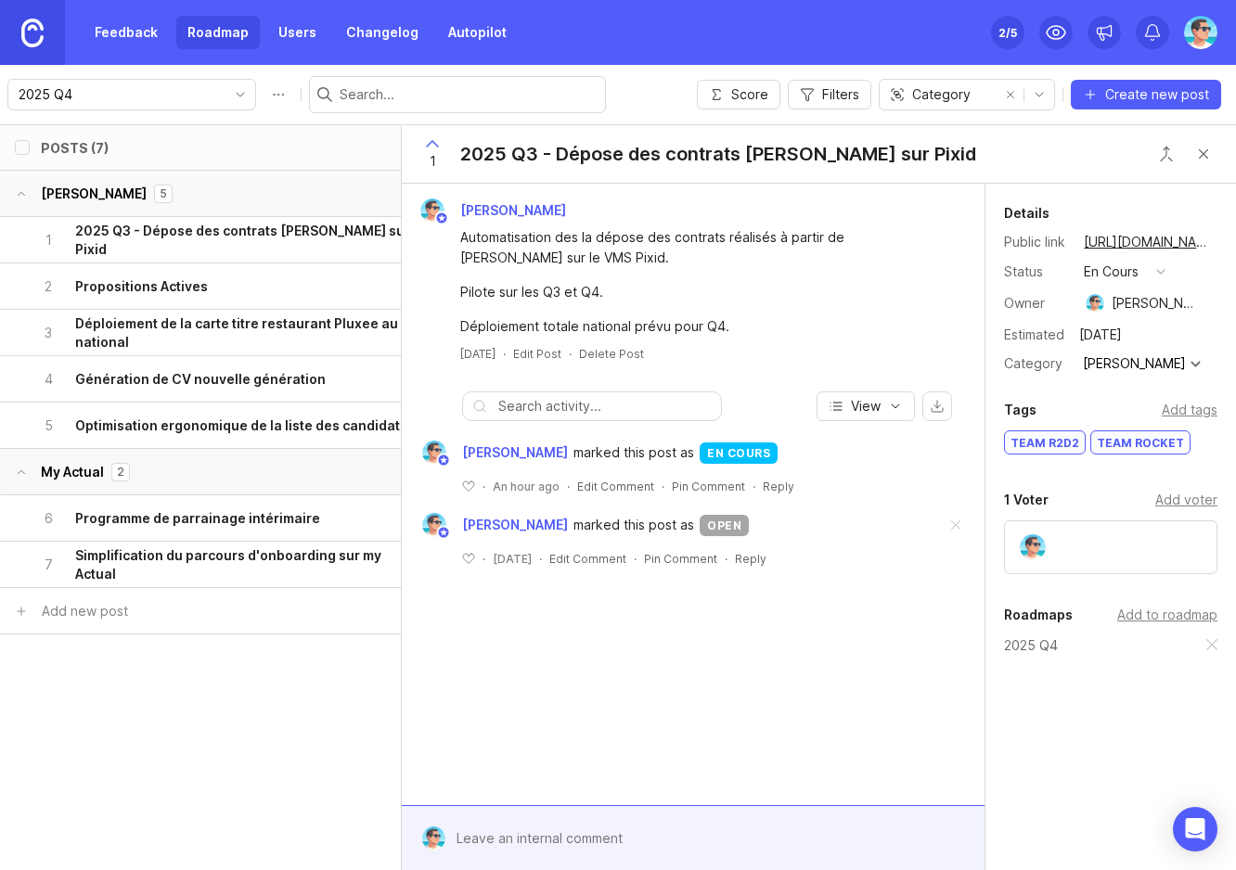
click at [1191, 360] on div at bounding box center [1196, 364] width 10 height 10
click at [1115, 367] on div "[PERSON_NAME]" at bounding box center [1134, 363] width 103 height 13
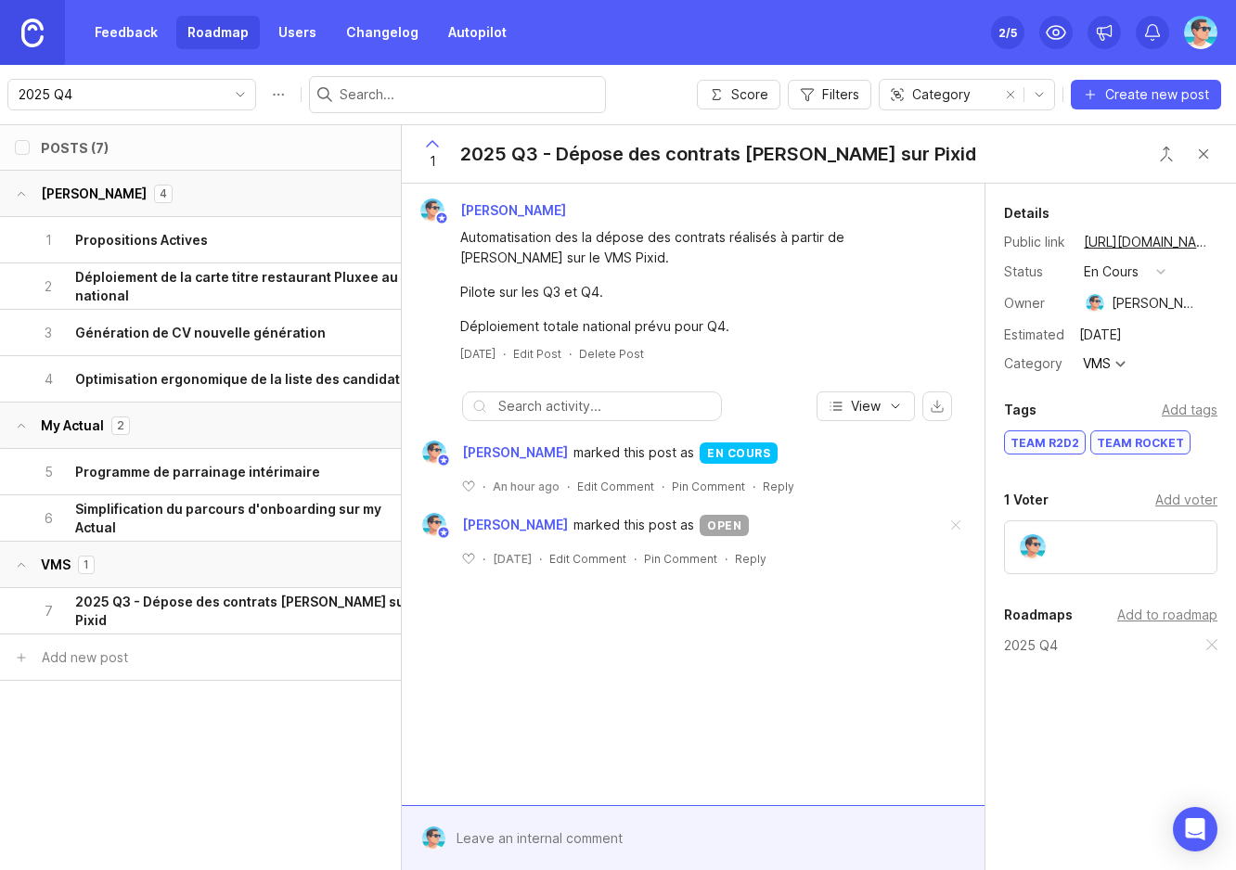
drag, startPoint x: 761, startPoint y: 659, endPoint x: 761, endPoint y: 631, distance: 27.8
click at [761, 641] on div "Benjamin Hareau Automatisation des la dépose des contrats réalisés à partir de …" at bounding box center [693, 495] width 583 height 622
click at [1211, 153] on button "Close button" at bounding box center [1203, 153] width 37 height 37
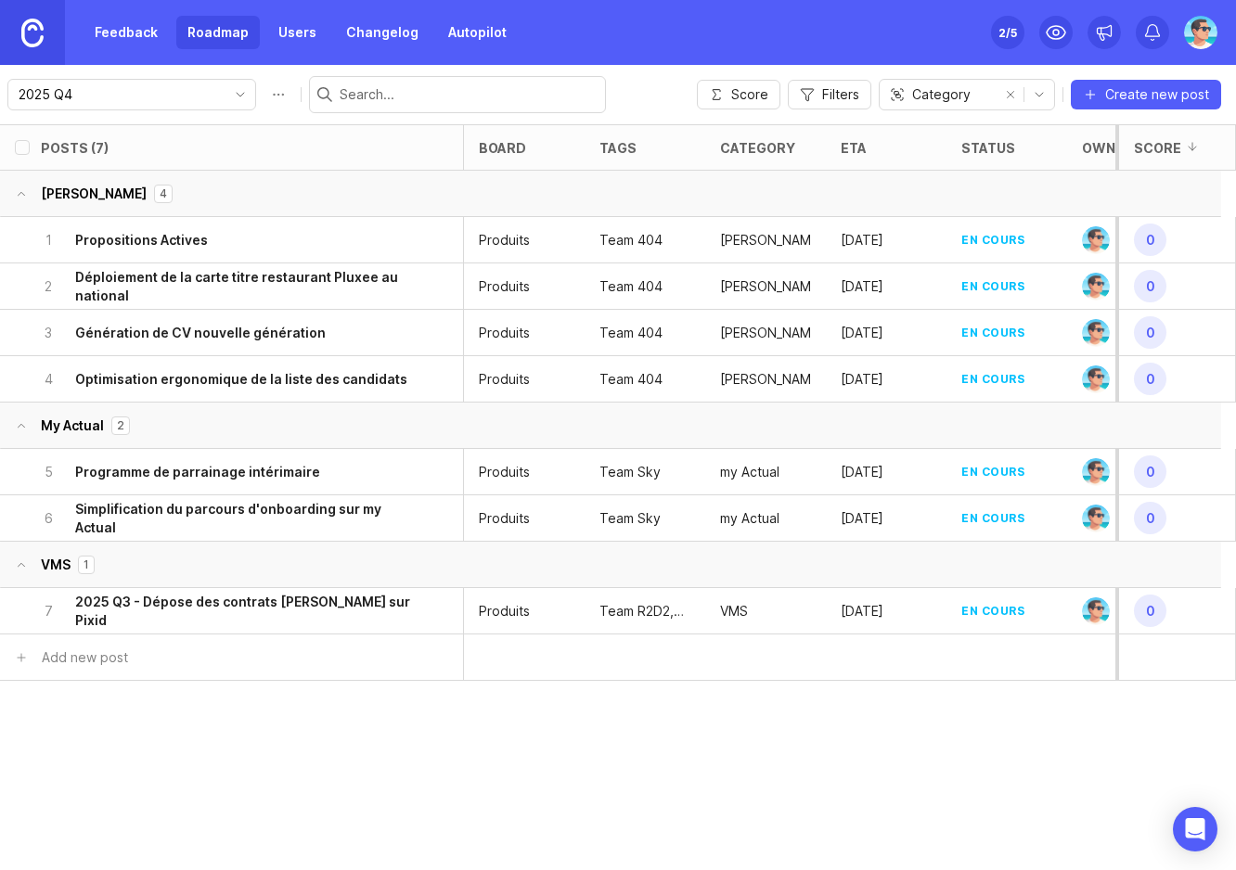
click at [329, 789] on div "Posts (7) board tags category eta status owner Impact Votes Effort Score Lucie …" at bounding box center [618, 497] width 1236 height 746
click at [975, 244] on div "en cours" at bounding box center [992, 240] width 63 height 16
click at [225, 101] on icon "toggle icon" at bounding box center [240, 94] width 30 height 15
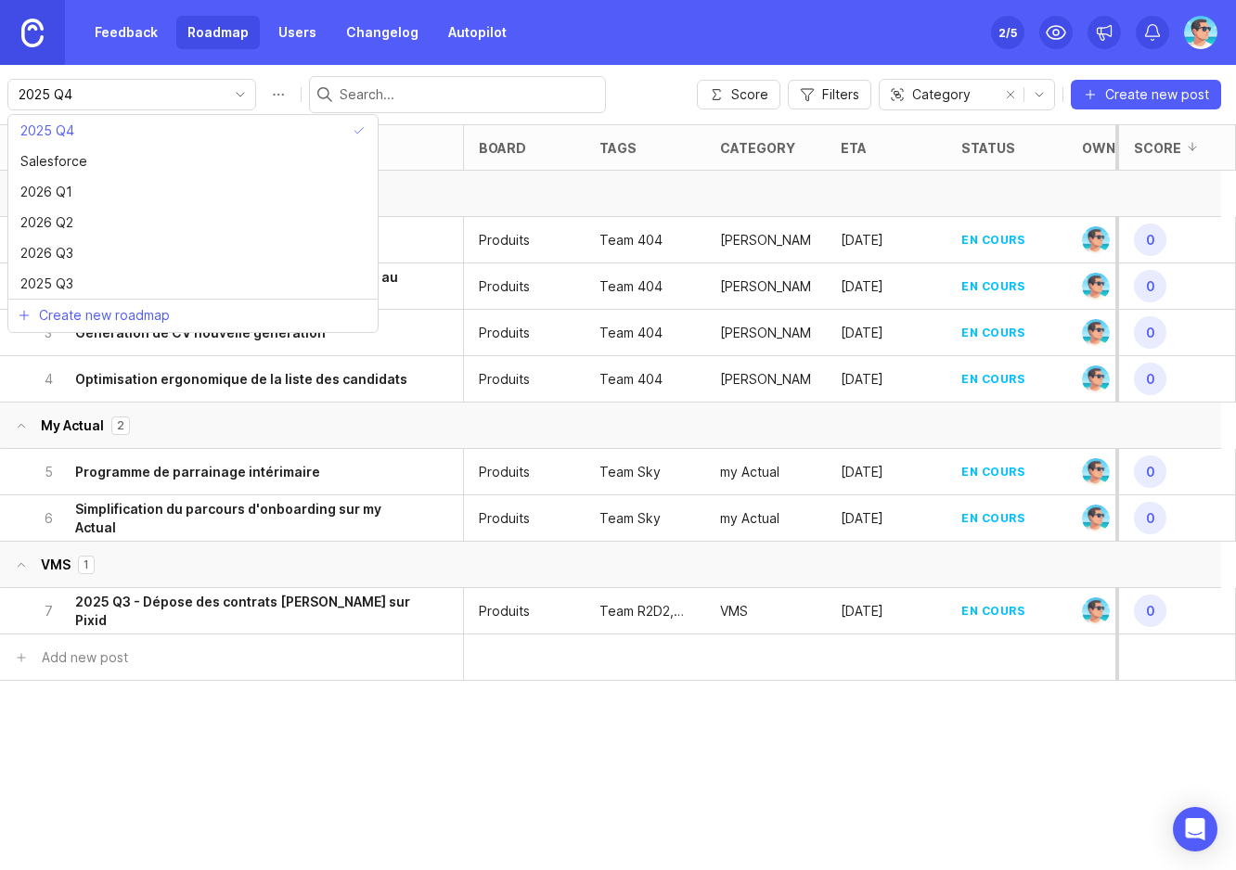
click at [225, 101] on icon "toggle icon" at bounding box center [240, 94] width 30 height 15
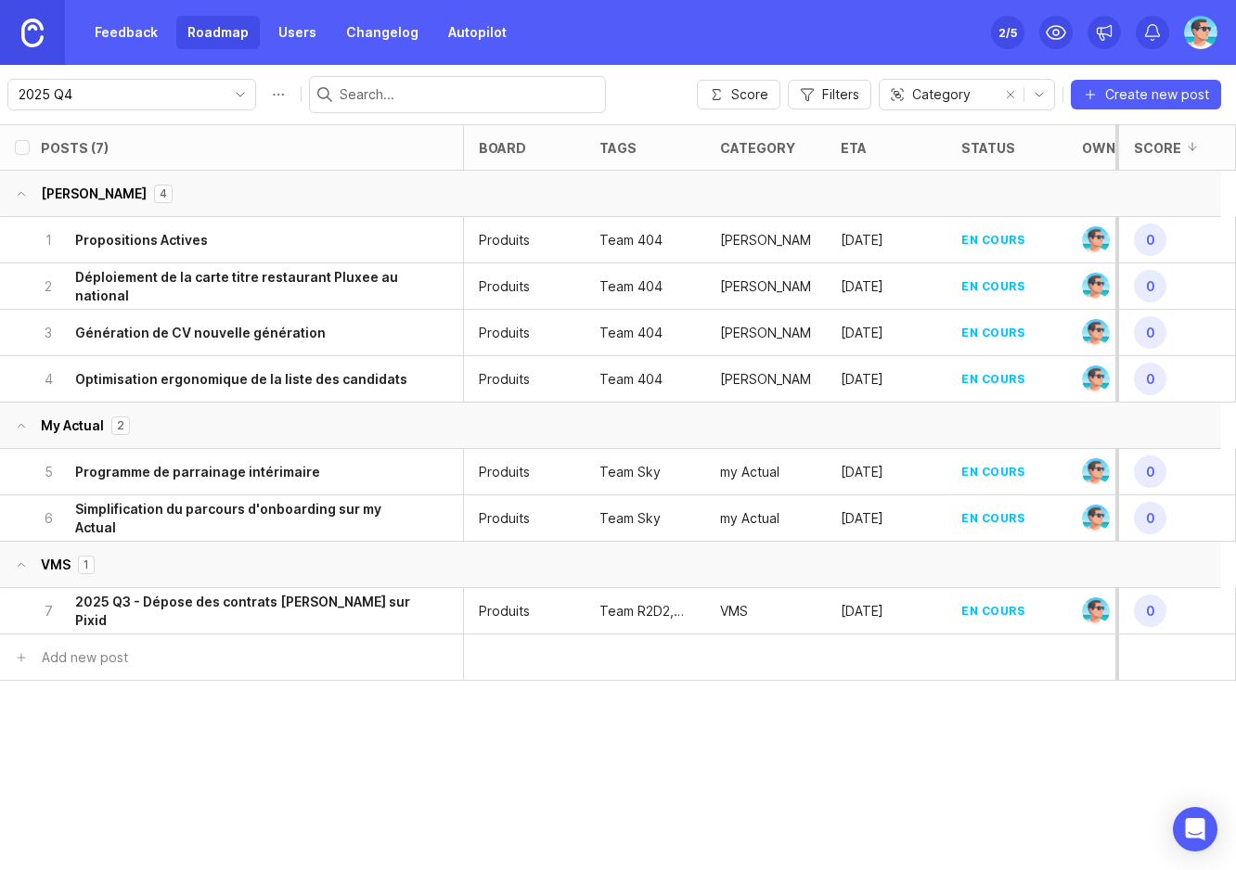
drag, startPoint x: 126, startPoint y: 29, endPoint x: 183, endPoint y: 36, distance: 57.1
click at [126, 29] on link "Feedback" at bounding box center [126, 32] width 85 height 33
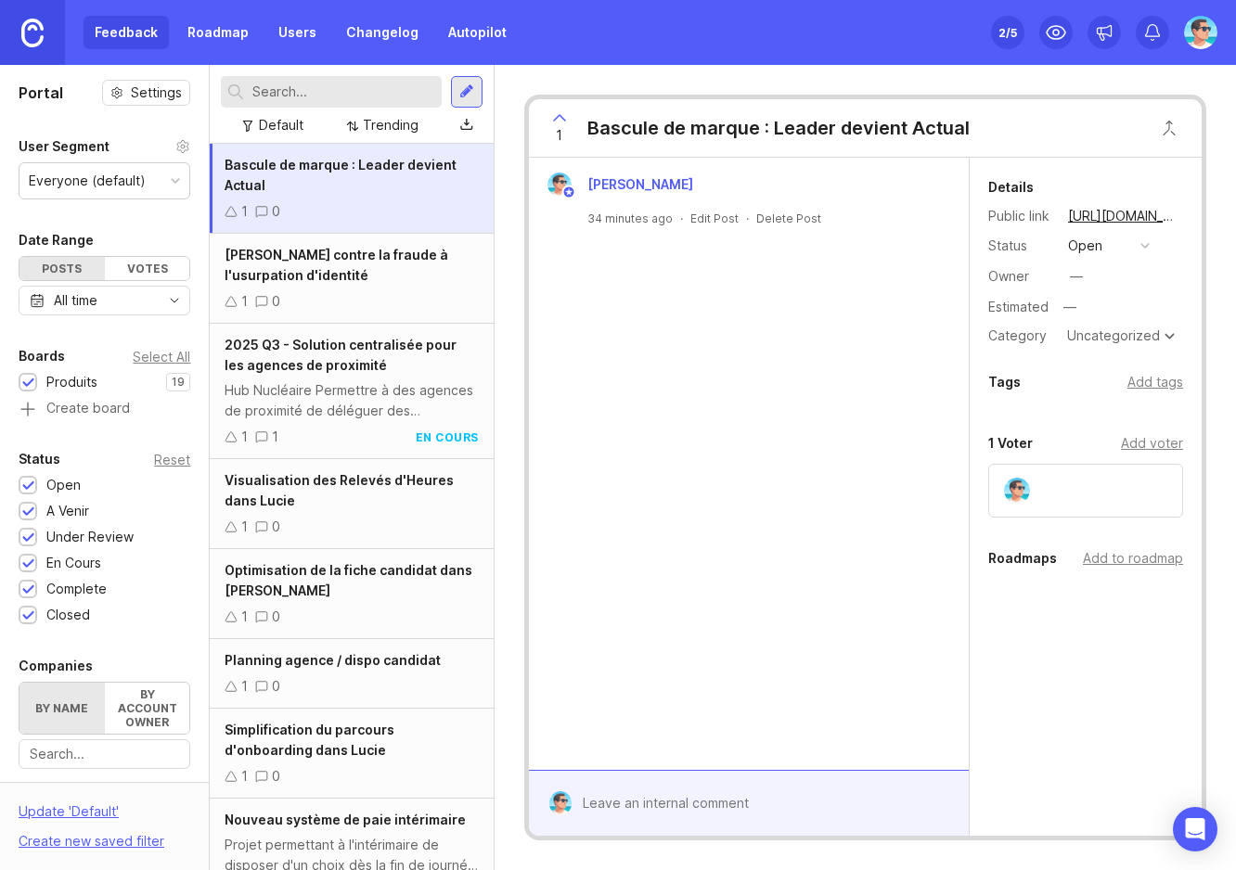
click at [135, 267] on div "Votes" at bounding box center [147, 268] width 85 height 23
click at [62, 270] on div "Posts" at bounding box center [61, 268] width 85 height 23
click at [96, 300] on div "All time" at bounding box center [76, 300] width 44 height 20
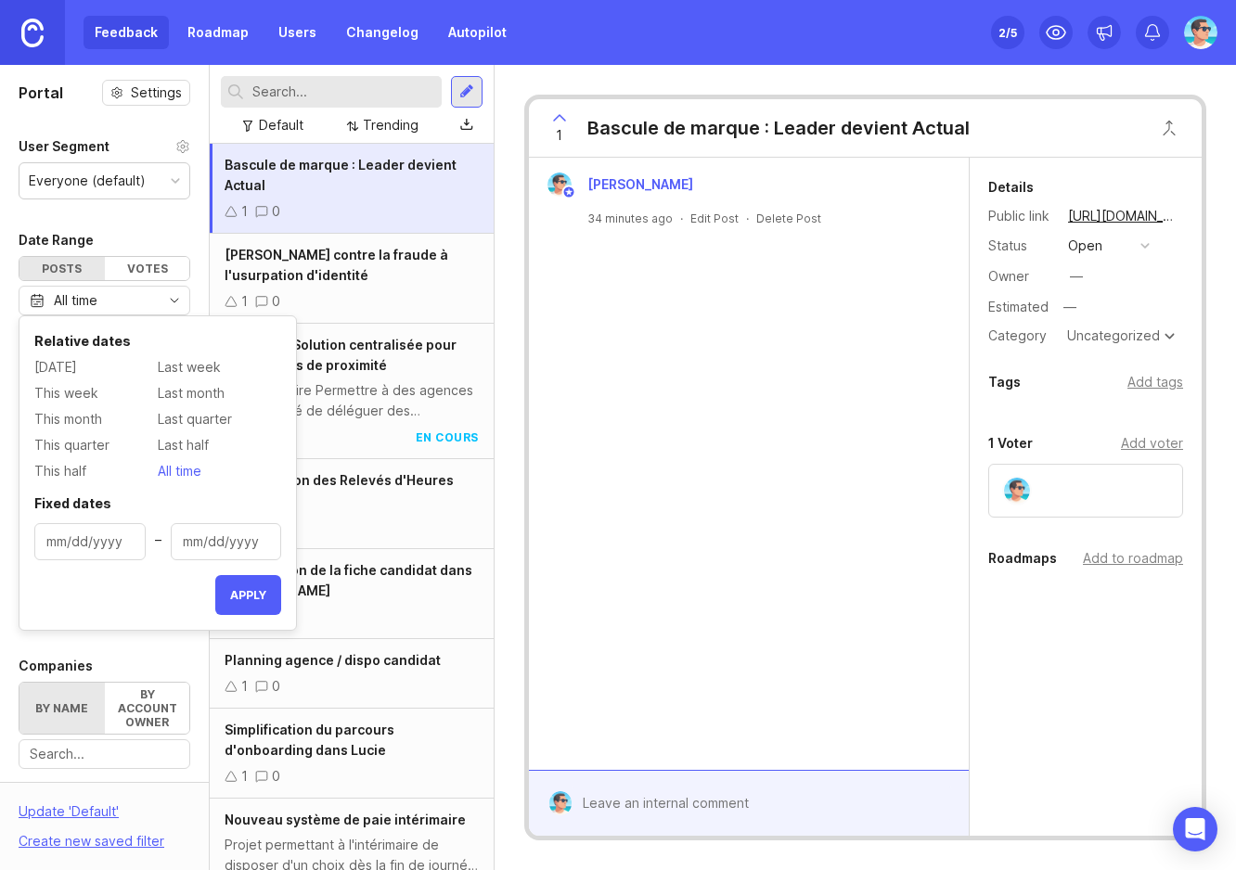
click at [148, 308] on div "All time" at bounding box center [105, 301] width 172 height 30
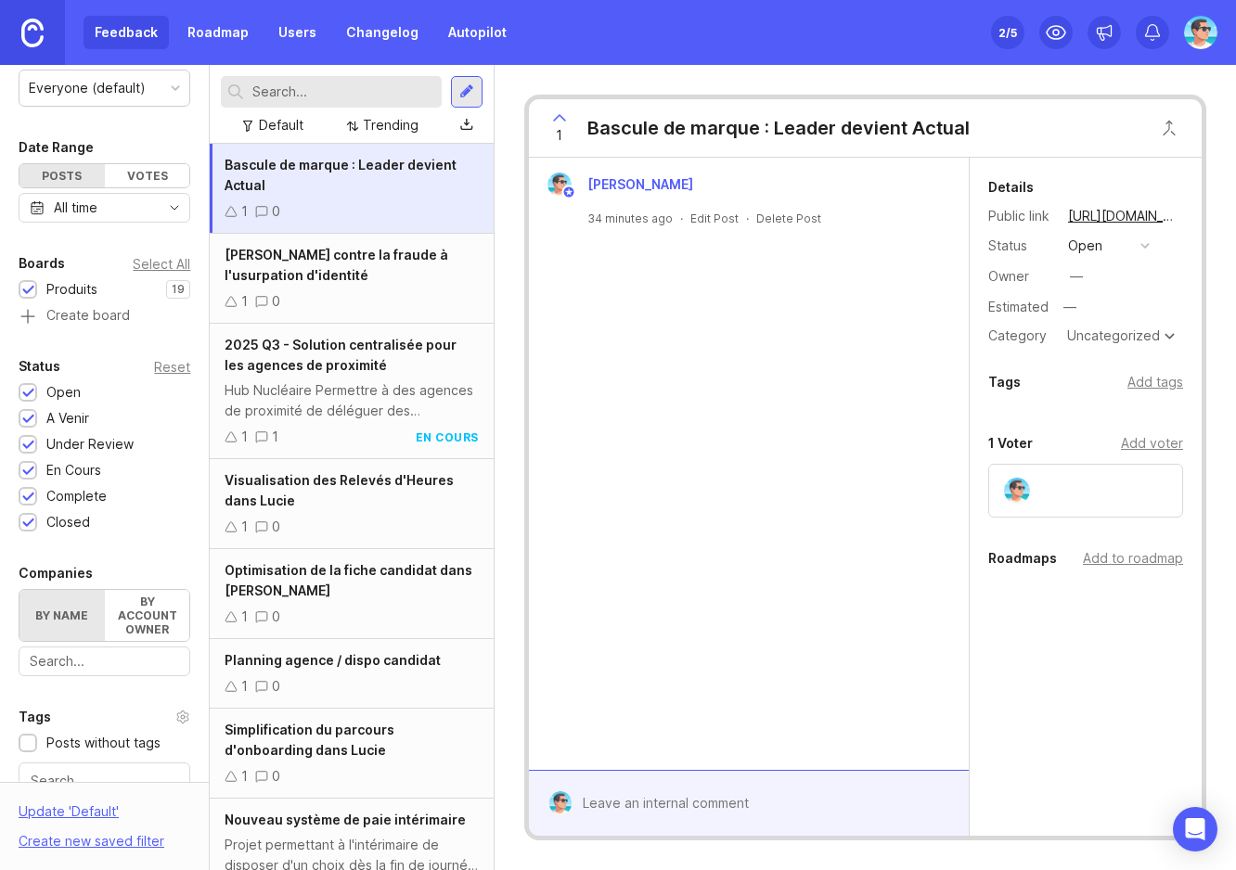
click at [461, 97] on div at bounding box center [466, 92] width 15 height 17
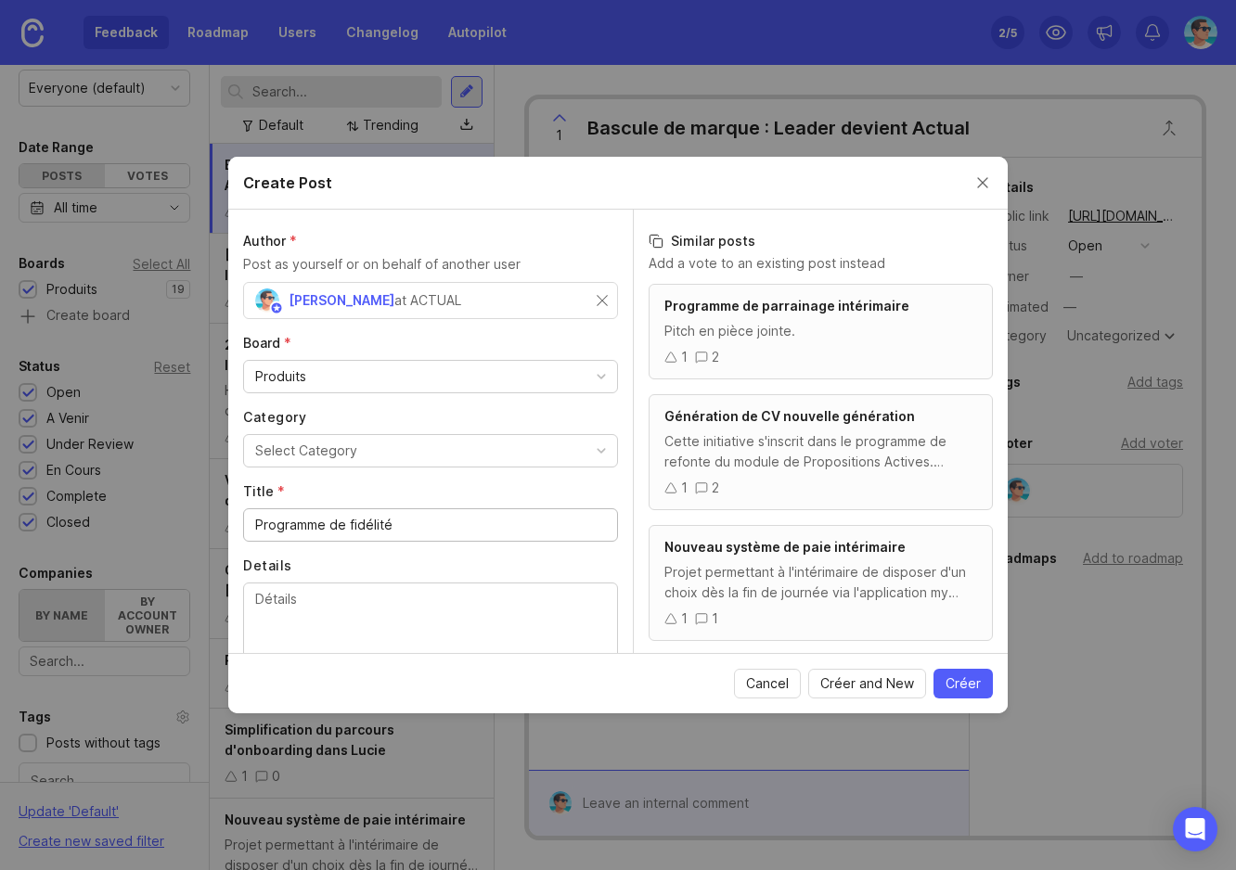
click at [258, 530] on input "Programme de fidélité" at bounding box center [430, 525] width 351 height 20
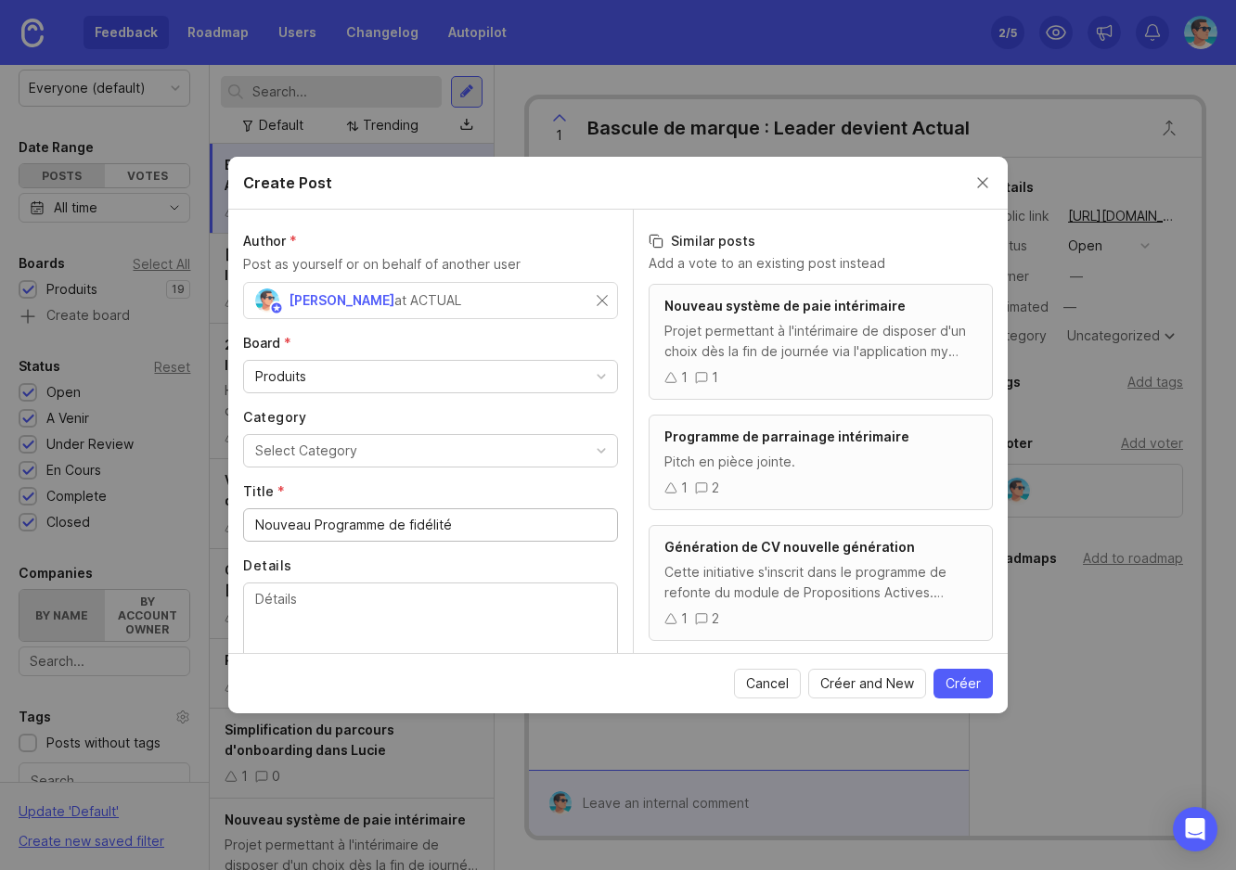
type input "Nouveau Programme de fidélité"
click at [367, 457] on button "Select Category" at bounding box center [430, 450] width 375 height 33
click at [614, 483] on div "Author * Post as yourself or on behalf of another user Benjamin Hareau at ACTUA…" at bounding box center [430, 432] width 405 height 444
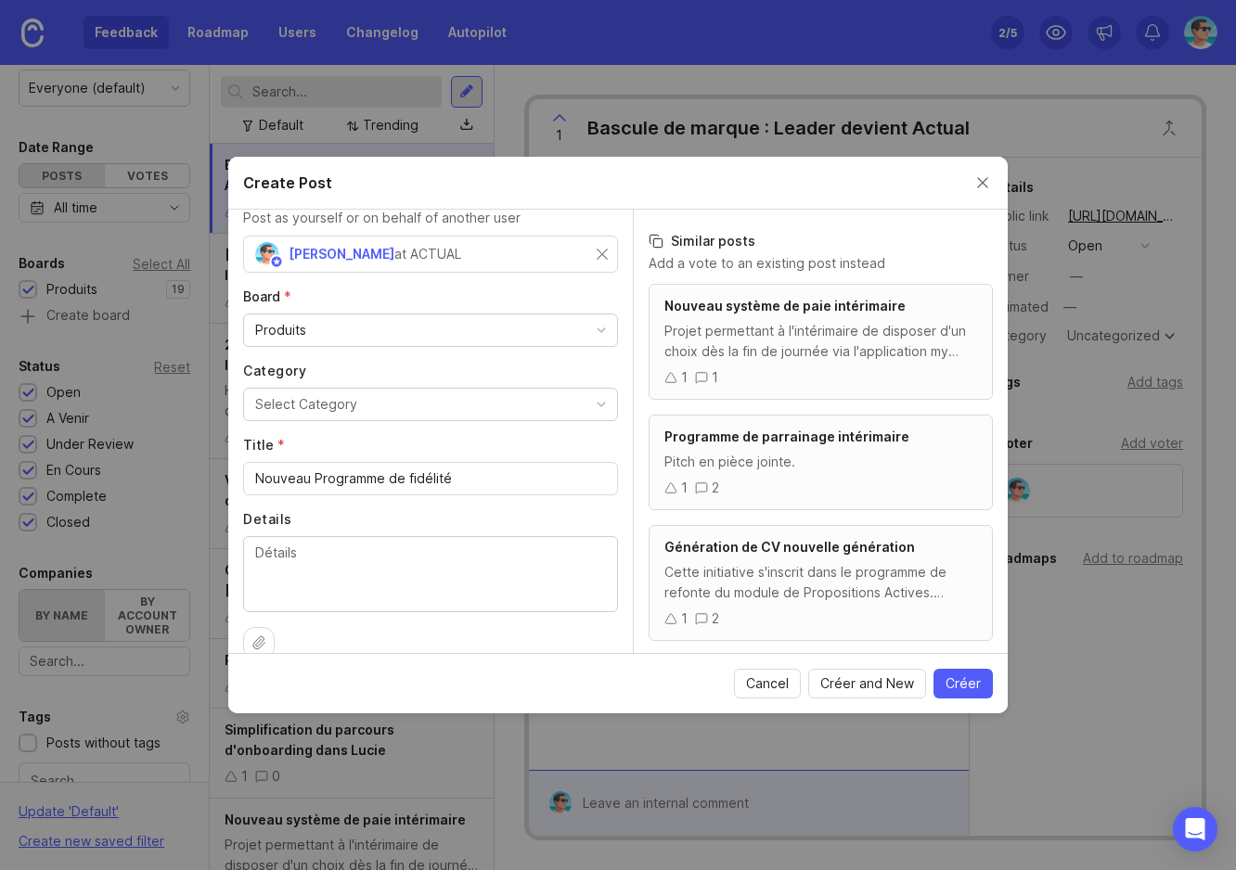
scroll to position [71, 0]
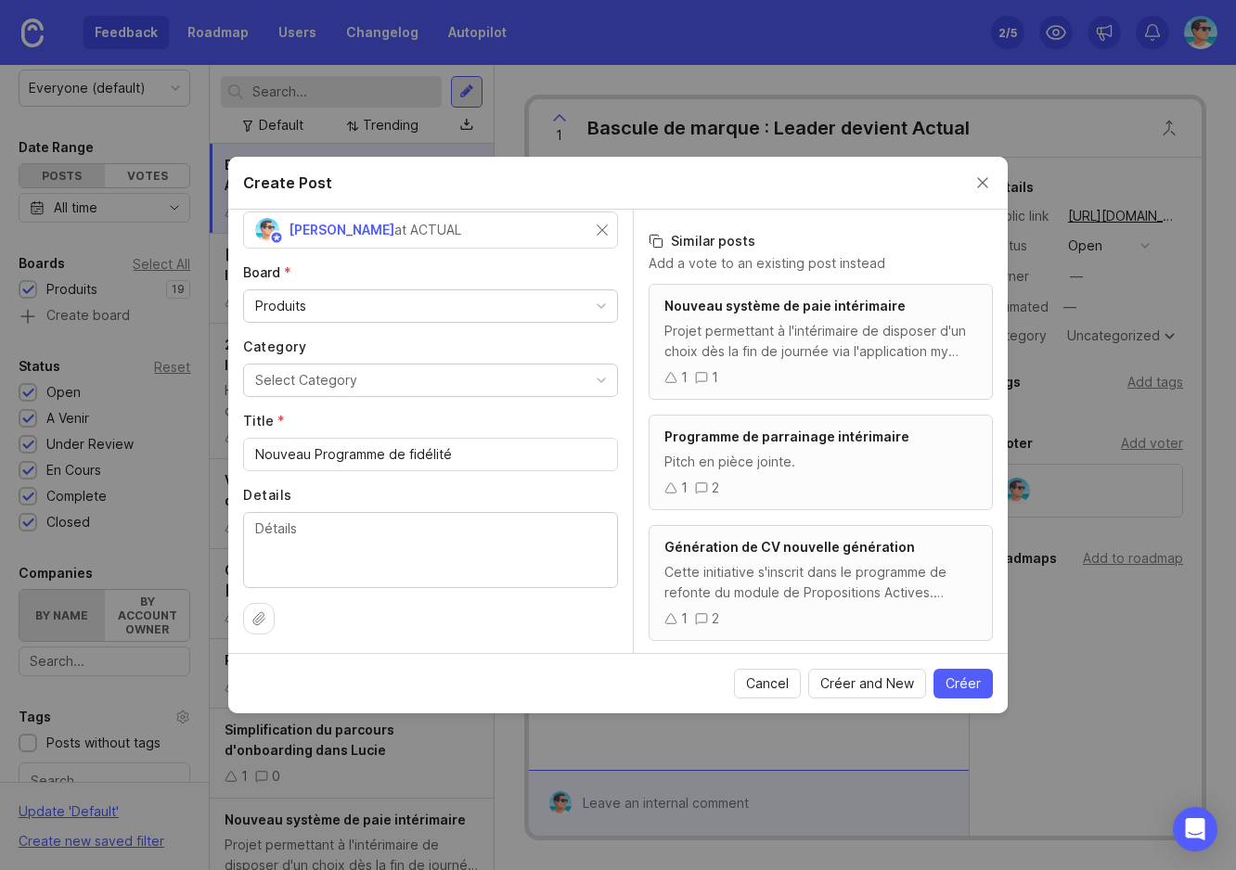
click at [987, 686] on button "Créer" at bounding box center [962, 684] width 59 height 30
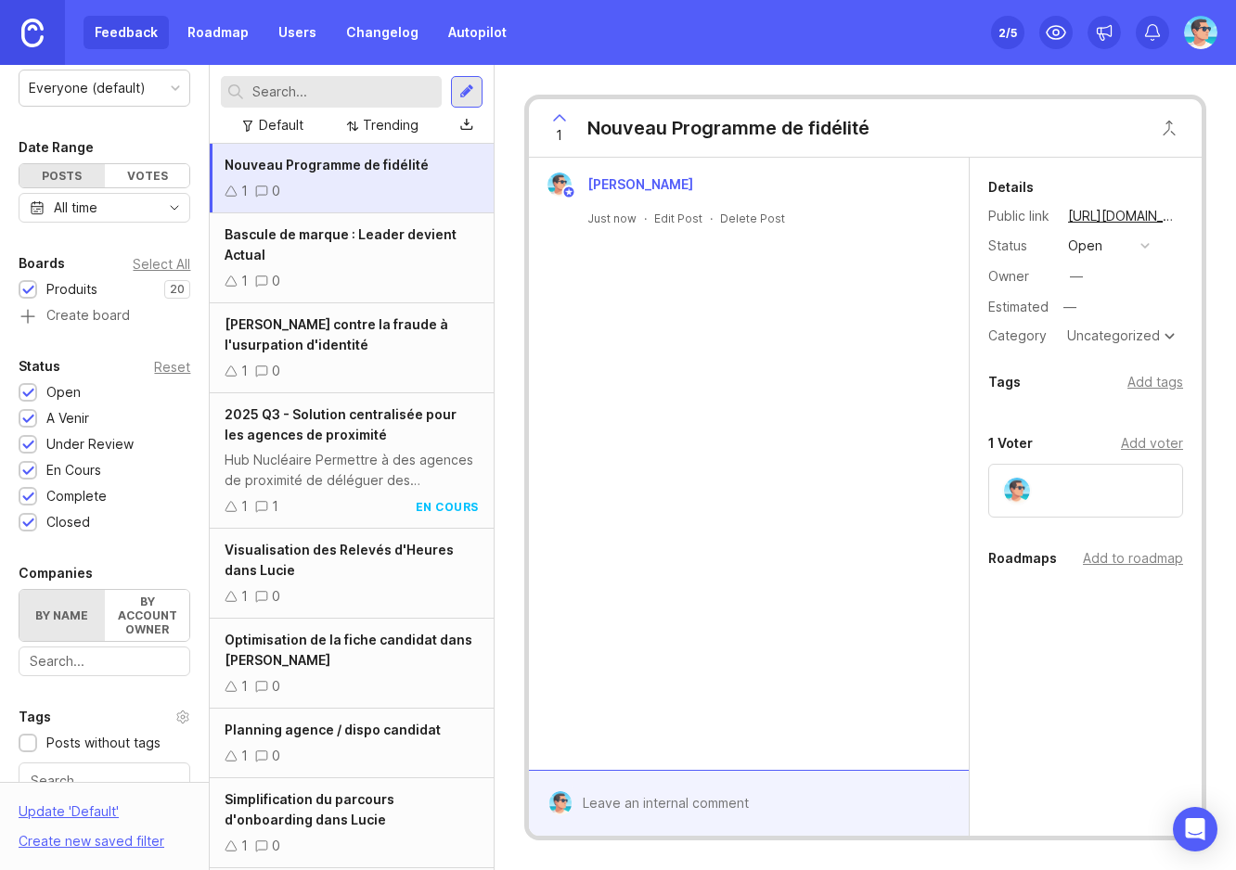
click at [1087, 251] on div "open" at bounding box center [1085, 246] width 34 height 20
click at [1108, 354] on div "under review" at bounding box center [1119, 347] width 94 height 16
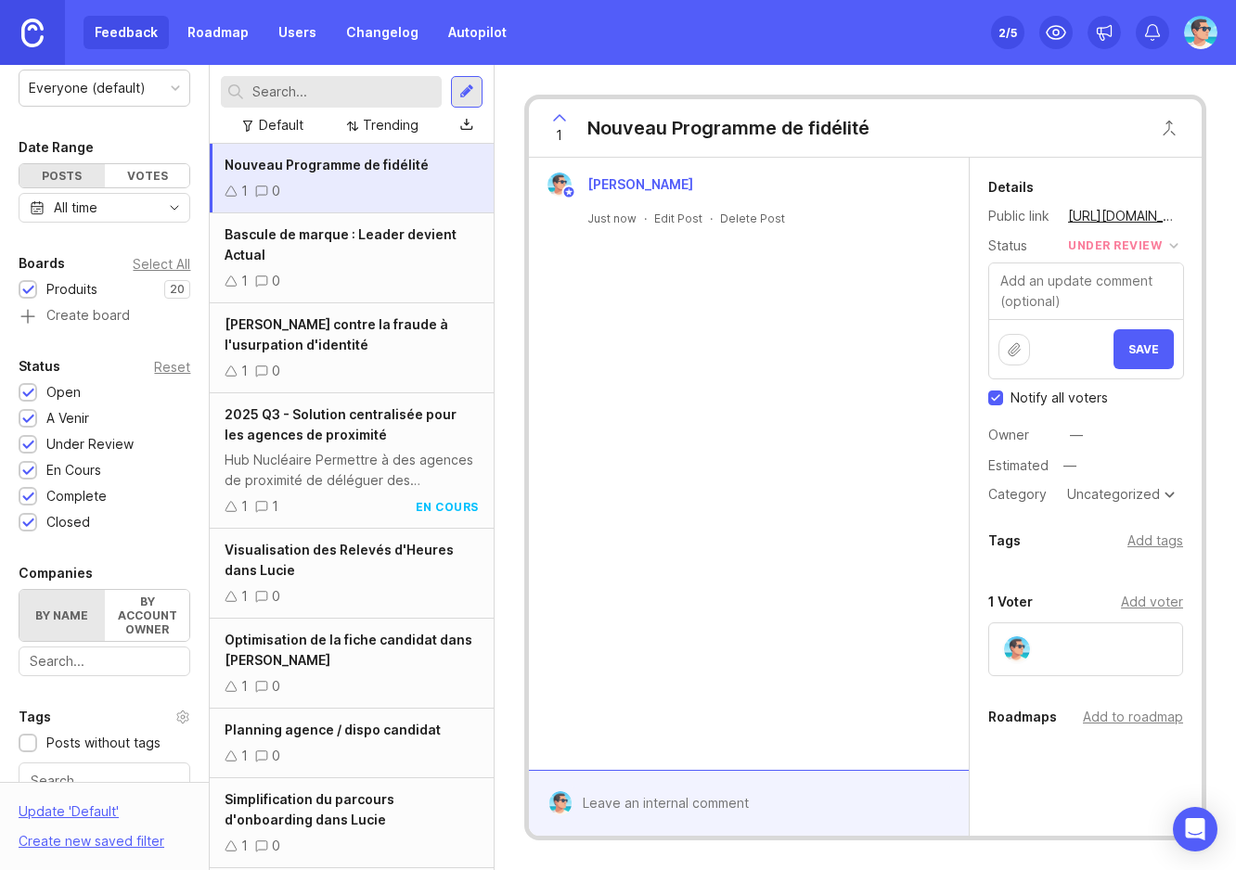
click at [1111, 252] on div "under review" at bounding box center [1115, 246] width 94 height 20
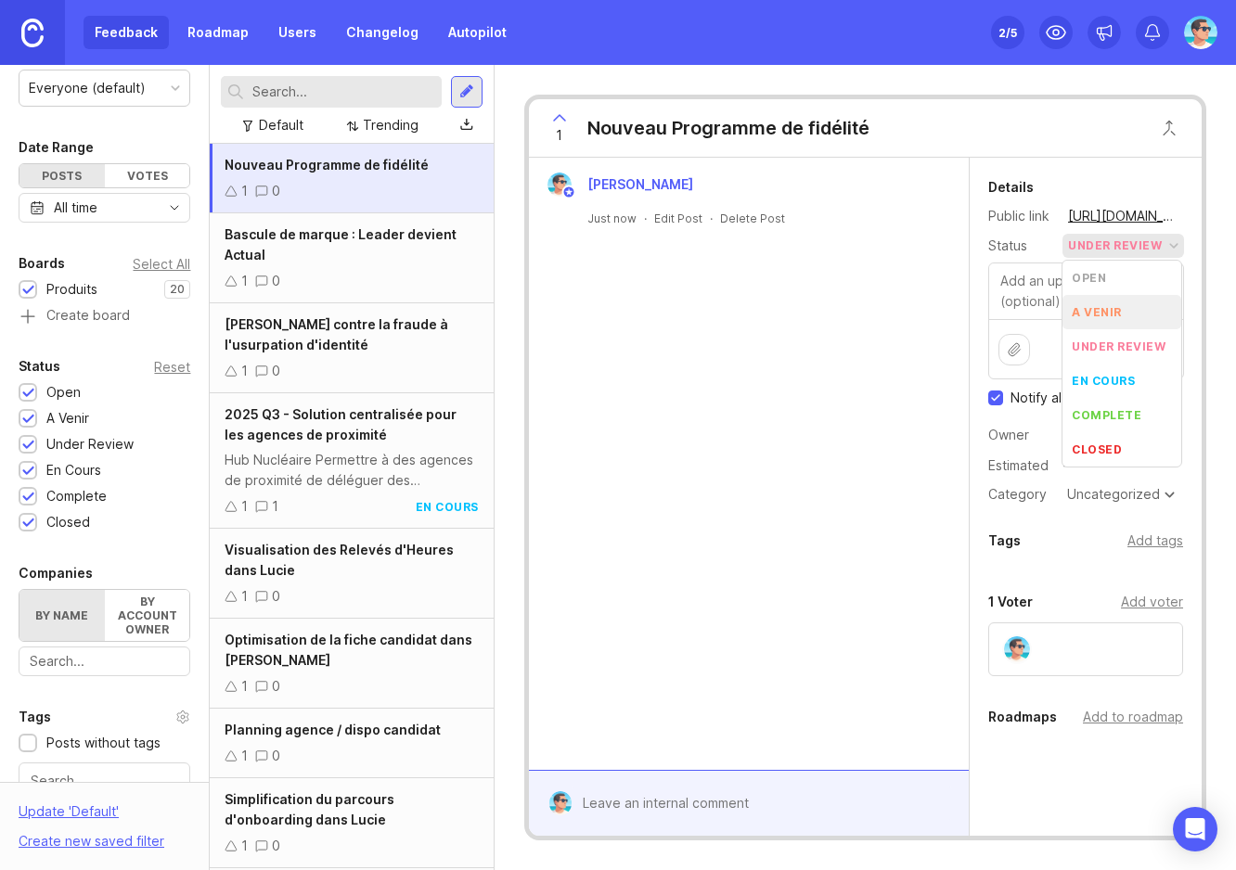
click at [1114, 322] on venir "a venir" at bounding box center [1121, 312] width 119 height 34
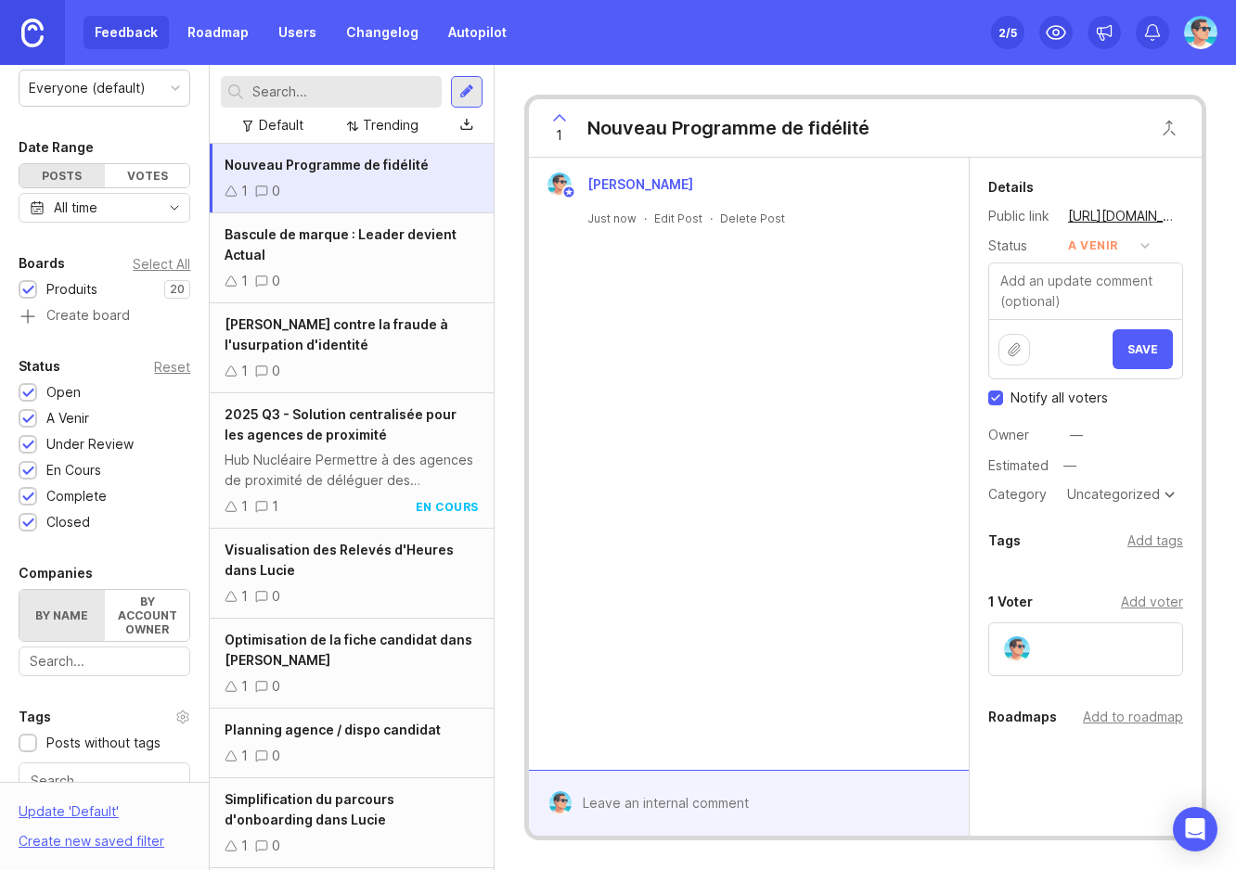
click at [1127, 346] on span "Save" at bounding box center [1142, 349] width 31 height 14
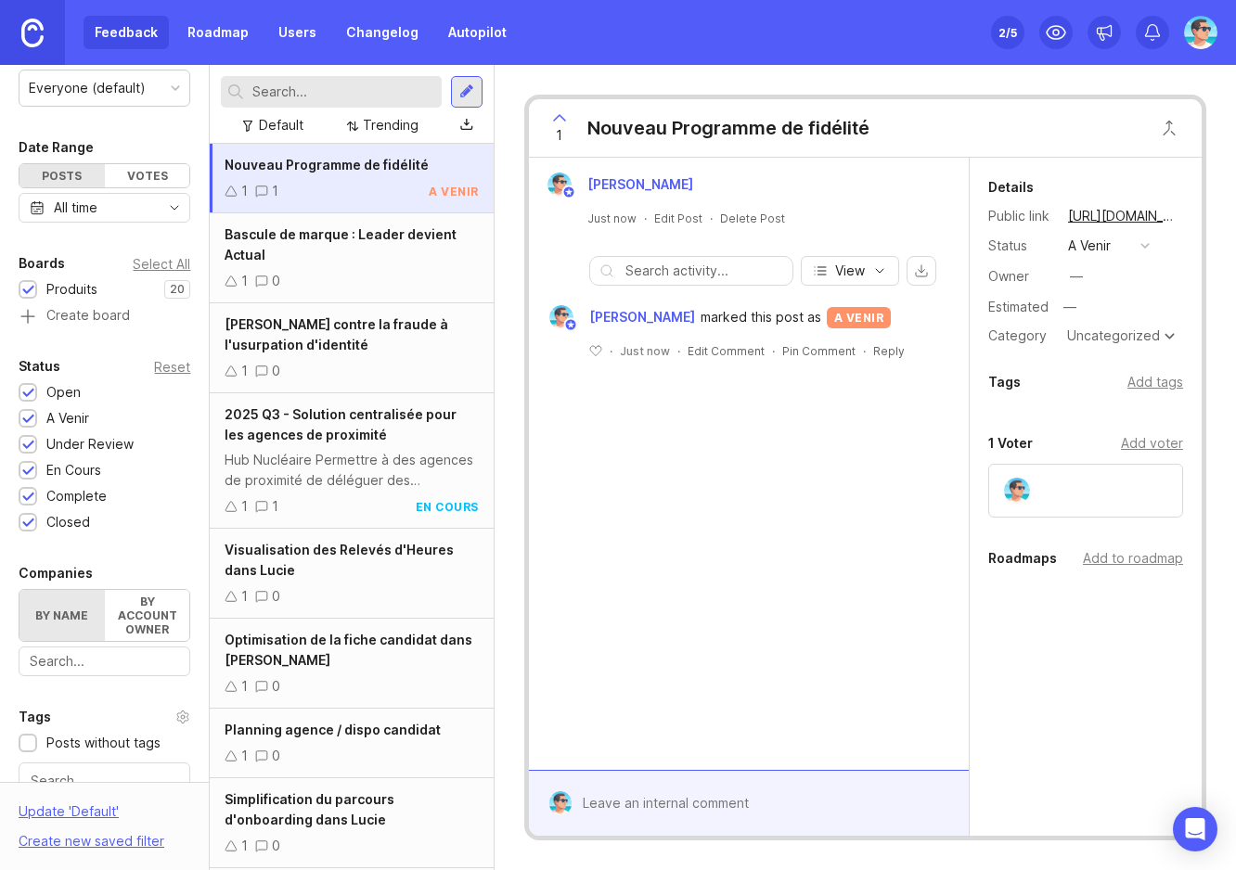
click at [1147, 379] on div "Add tags" at bounding box center [1155, 382] width 56 height 20
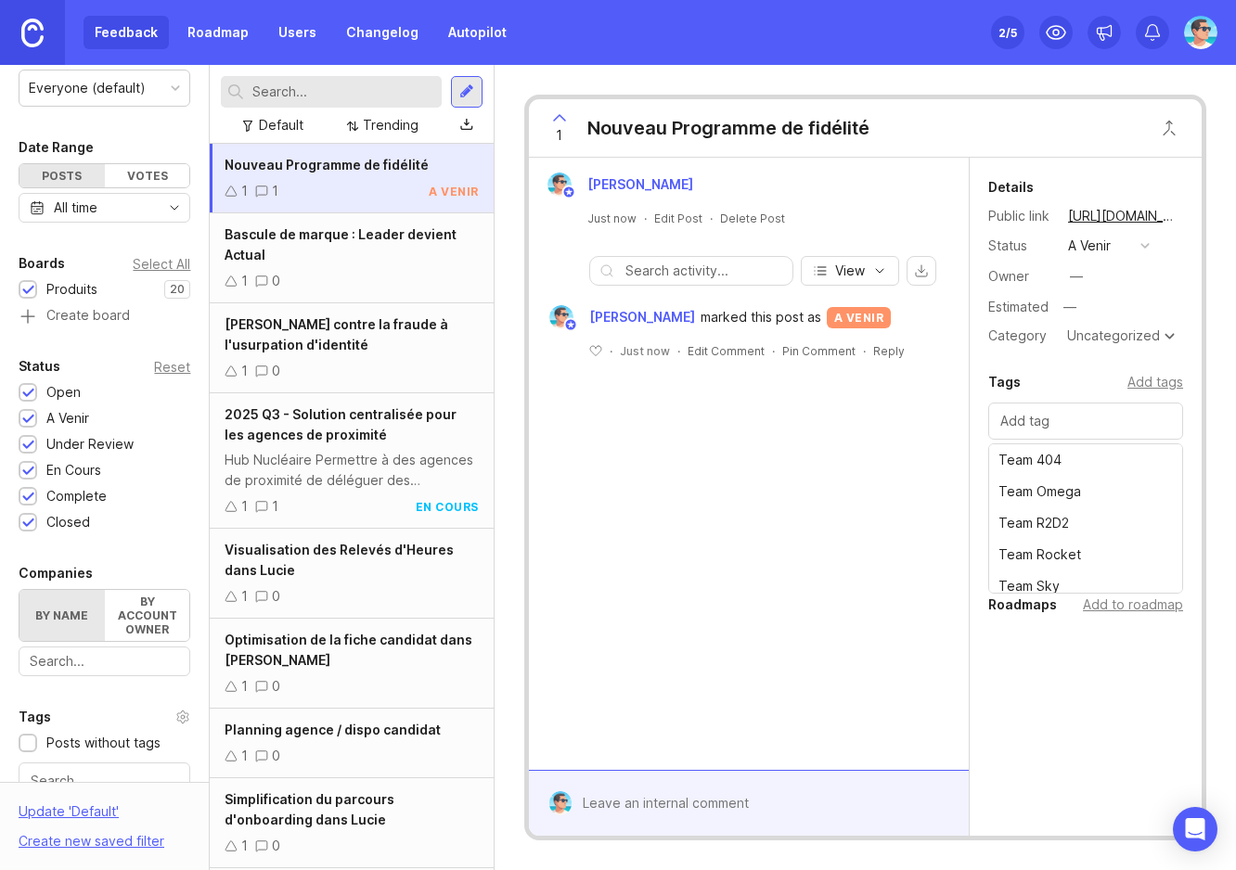
click at [1125, 367] on div "Details Public link https://actual.canny.io/agence/p/nouveau-programme-de-fidel…" at bounding box center [1086, 475] width 232 height 635
click at [1122, 603] on div "Add to roadmap" at bounding box center [1133, 605] width 100 height 20
click at [1053, 718] on div "Details Public link https://actual.canny.io/agence/p/nouveau-programme-de-fidel…" at bounding box center [1086, 516] width 232 height 716
click at [846, 651] on div "Benjamin Hareau Just now · Edit Post · Delete Post View Benjamin Hareau marked …" at bounding box center [749, 464] width 440 height 612
drag, startPoint x: 714, startPoint y: 560, endPoint x: 679, endPoint y: 456, distance: 109.5
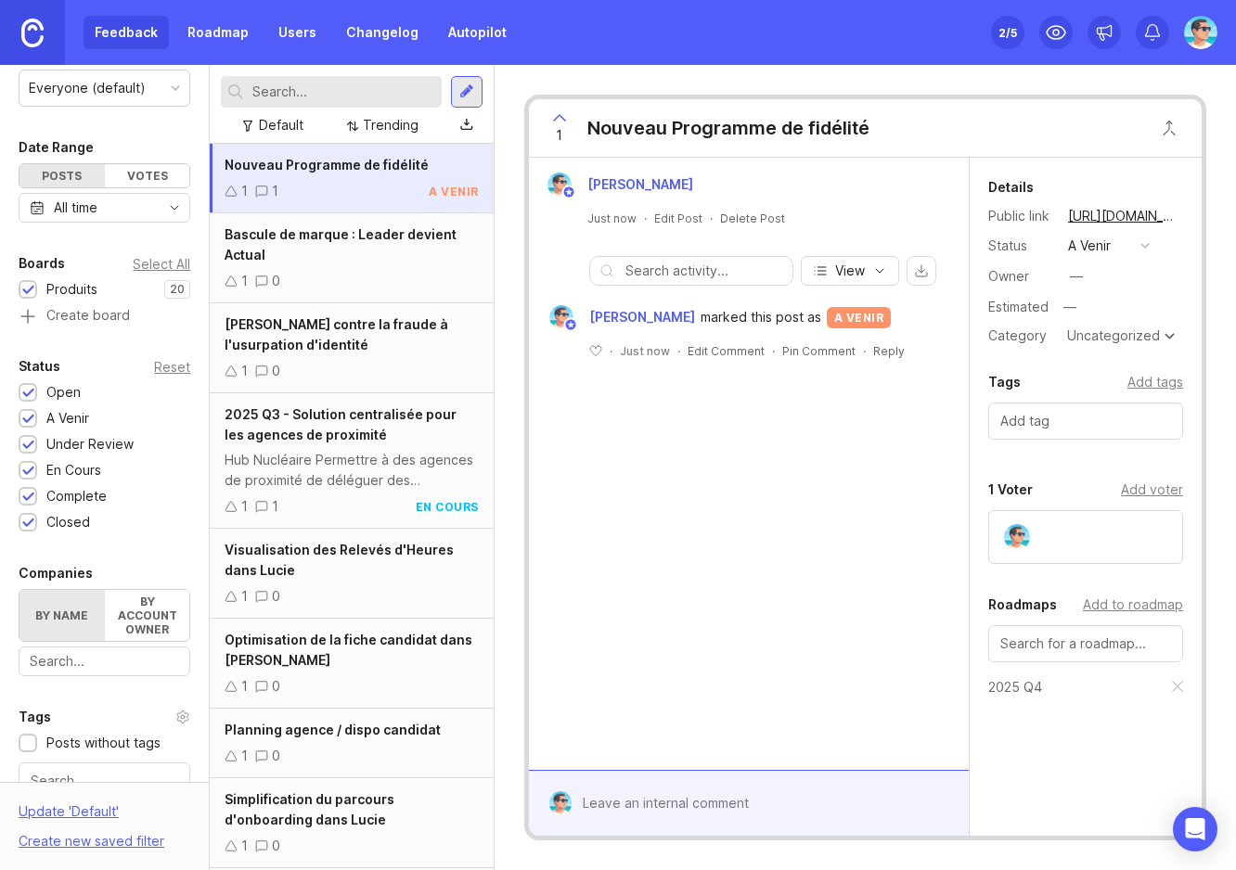
click at [702, 513] on div "Benjamin Hareau Just now · Edit Post · Delete Post View Benjamin Hareau marked …" at bounding box center [749, 464] width 440 height 612
click at [1111, 249] on div "a venir" at bounding box center [1089, 246] width 43 height 20
click at [1115, 344] on div "under review" at bounding box center [1119, 348] width 94 height 16
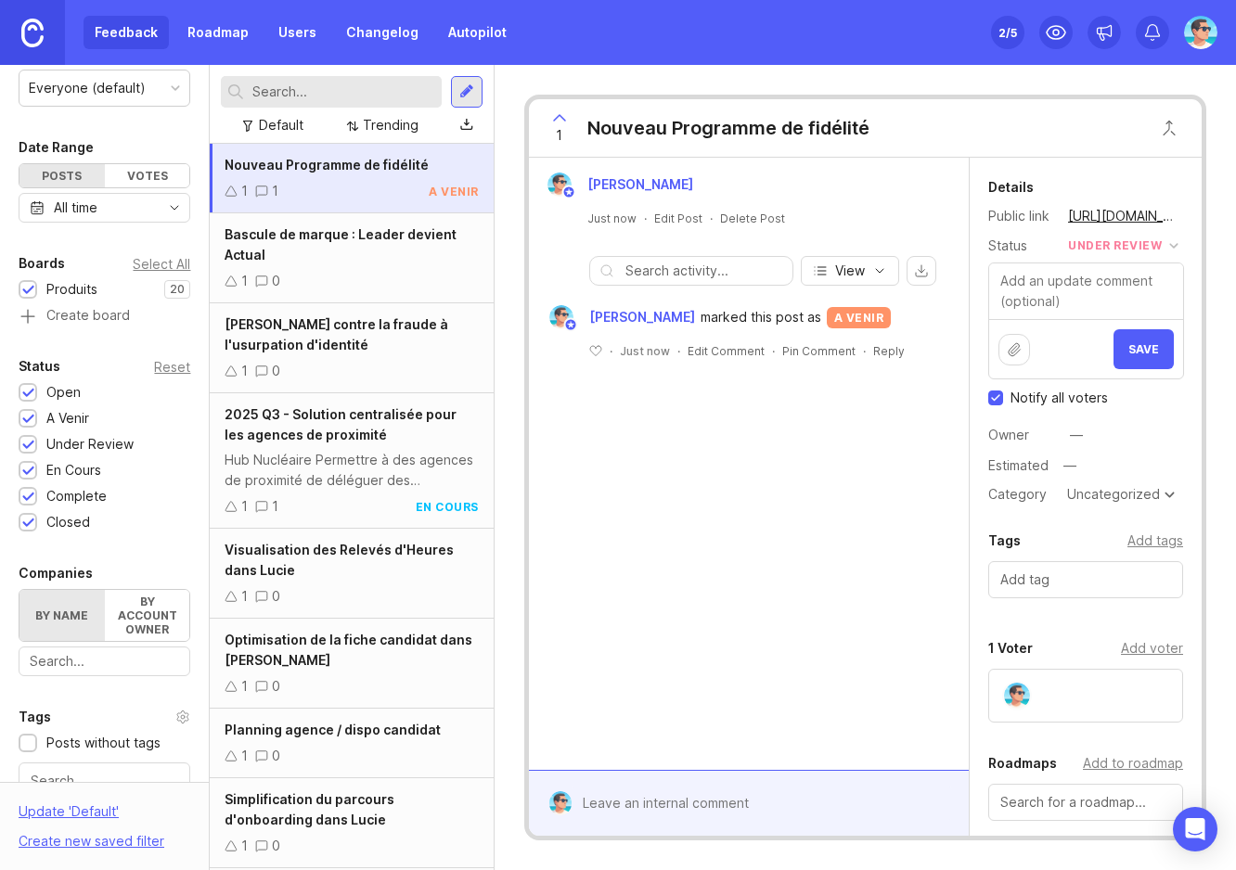
click at [870, 499] on div "Benjamin Hareau Just now · Edit Post · Delete Post View Benjamin Hareau marked …" at bounding box center [749, 464] width 440 height 612
click at [212, 38] on link "Roadmap" at bounding box center [218, 32] width 84 height 33
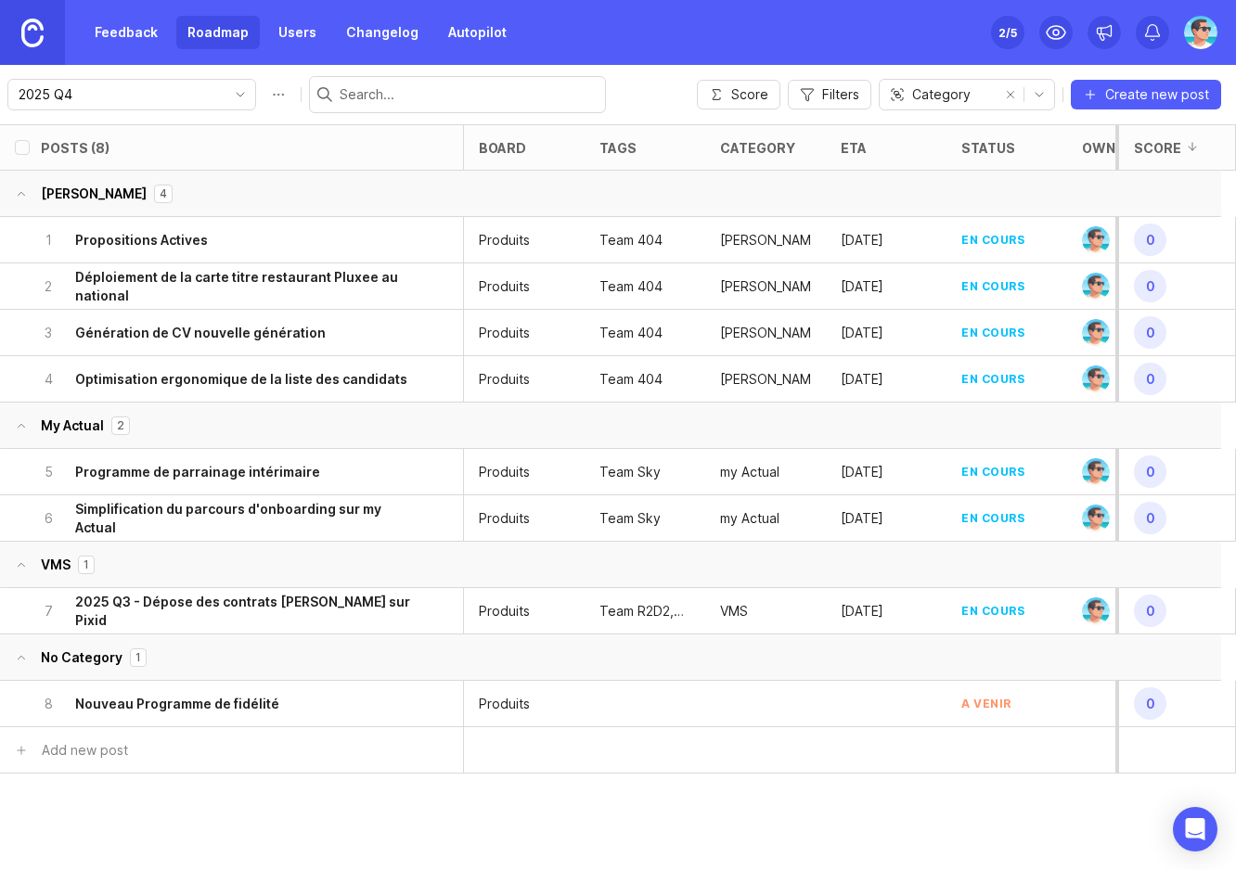
click at [187, 699] on h6 "Nouveau Programme de fidélité" at bounding box center [177, 704] width 204 height 19
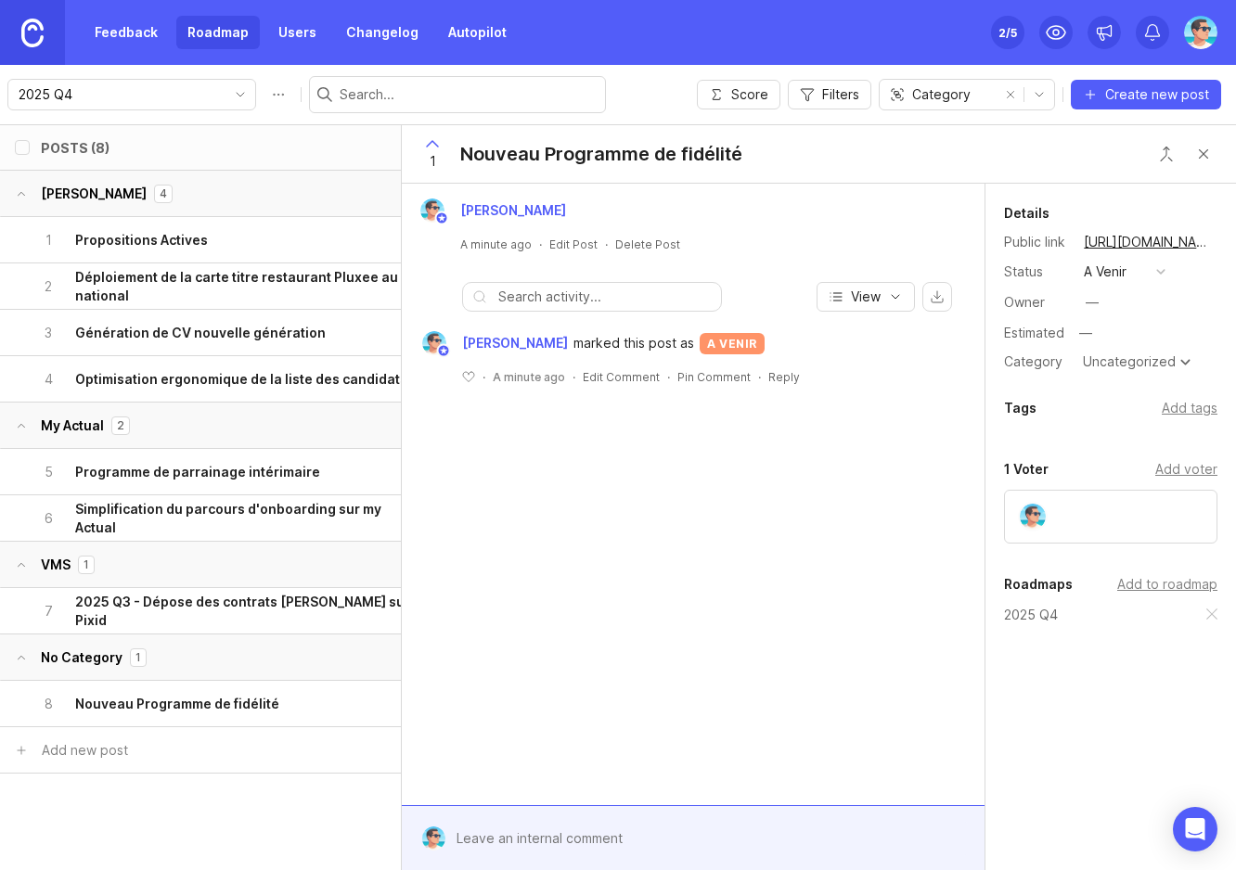
click at [884, 524] on div "Benjamin Hareau A minute ago · Edit Post · Delete Post View Benjamin Hareau mar…" at bounding box center [693, 495] width 583 height 622
click at [634, 848] on div at bounding box center [706, 838] width 522 height 35
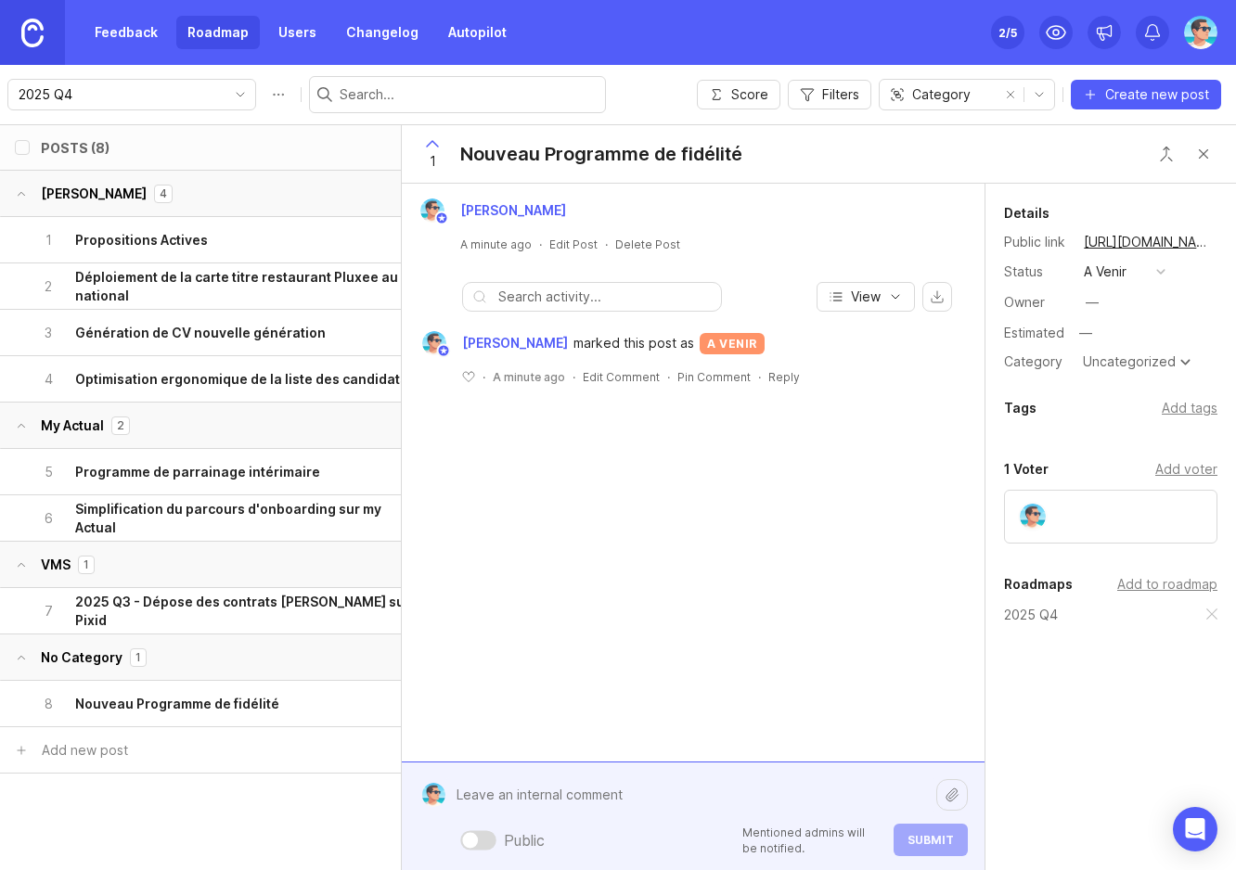
click at [474, 833] on div at bounding box center [470, 840] width 16 height 16
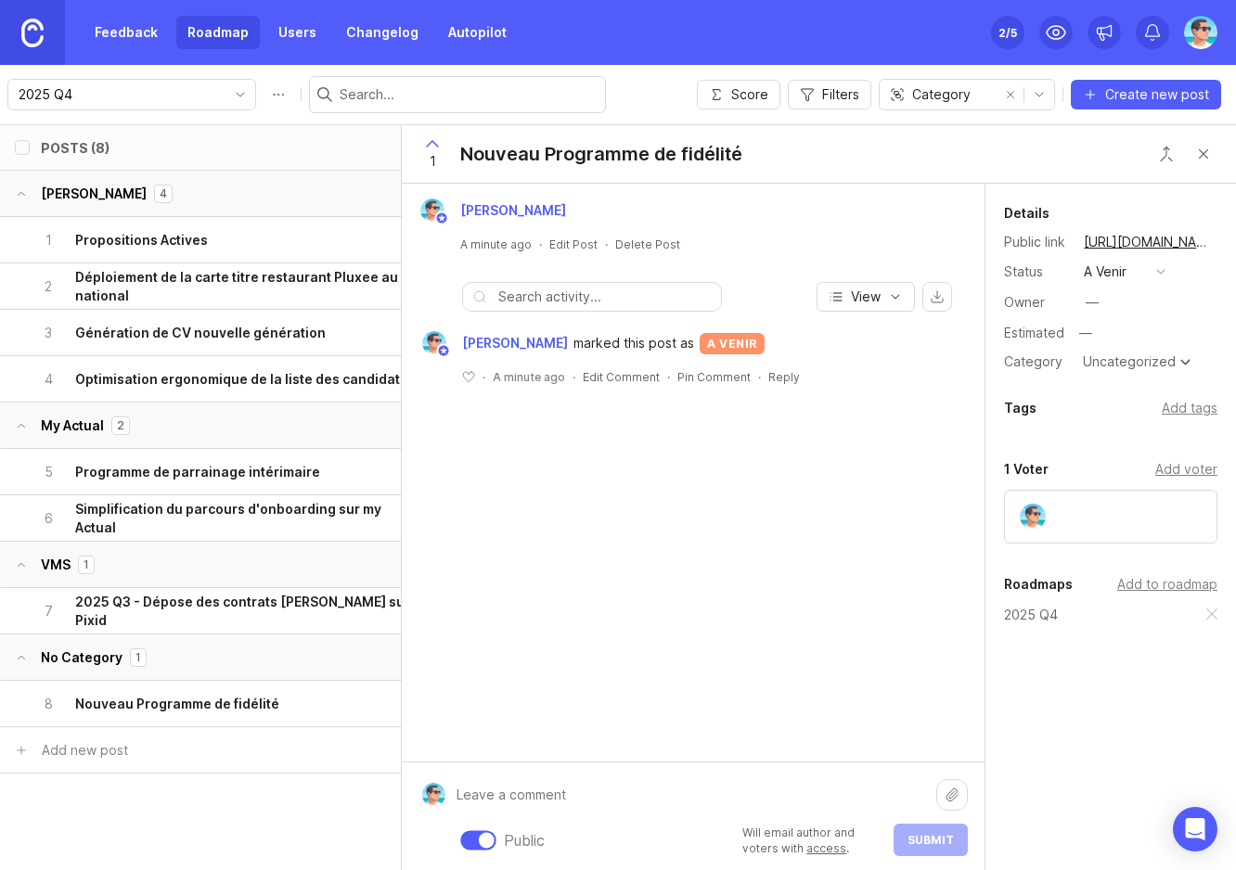
click at [463, 836] on div at bounding box center [478, 839] width 36 height 19
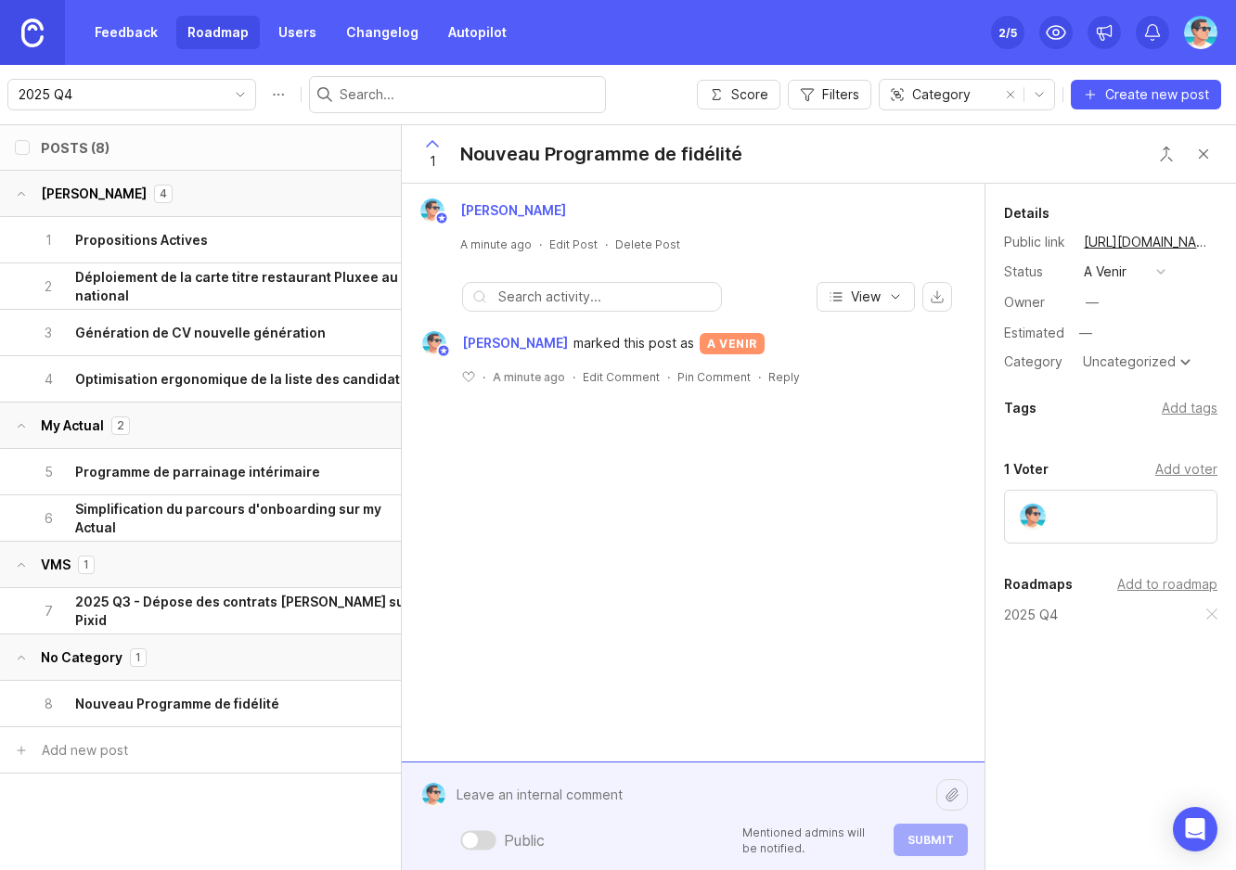
click at [560, 798] on textarea at bounding box center [690, 795] width 491 height 35
type textarea "SUjet à priorise .? fvhklsd"
click at [908, 839] on span "Submit" at bounding box center [931, 840] width 46 height 14
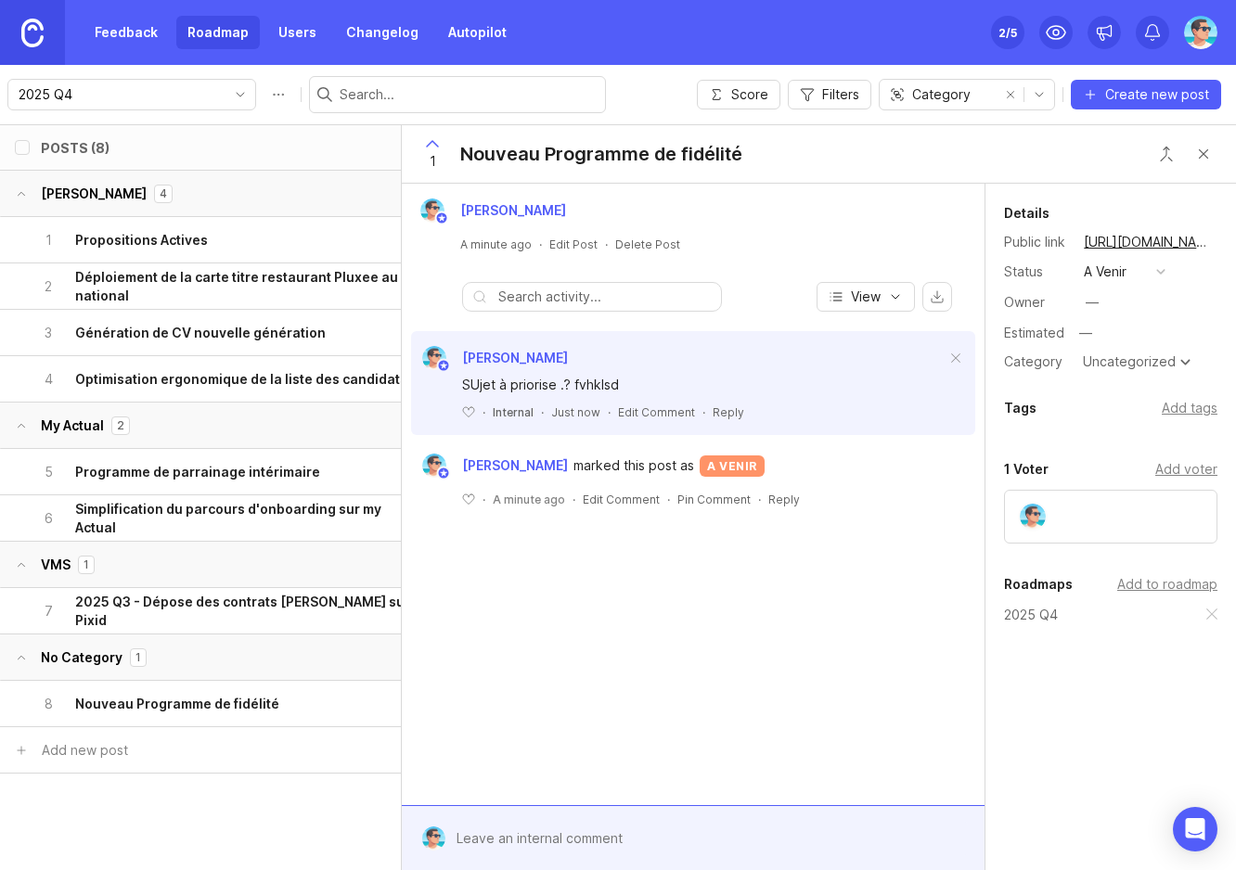
click at [509, 414] on div "Internal" at bounding box center [513, 413] width 41 height 16
click at [505, 413] on div "Internal" at bounding box center [513, 413] width 41 height 16
click at [824, 541] on div "Benjamin Hareau A minute ago · Edit Post · Delete Post View Benjamin Hareau SUj…" at bounding box center [693, 495] width 583 height 622
click at [250, 249] on div "1 Propositions Actives" at bounding box center [225, 239] width 370 height 45
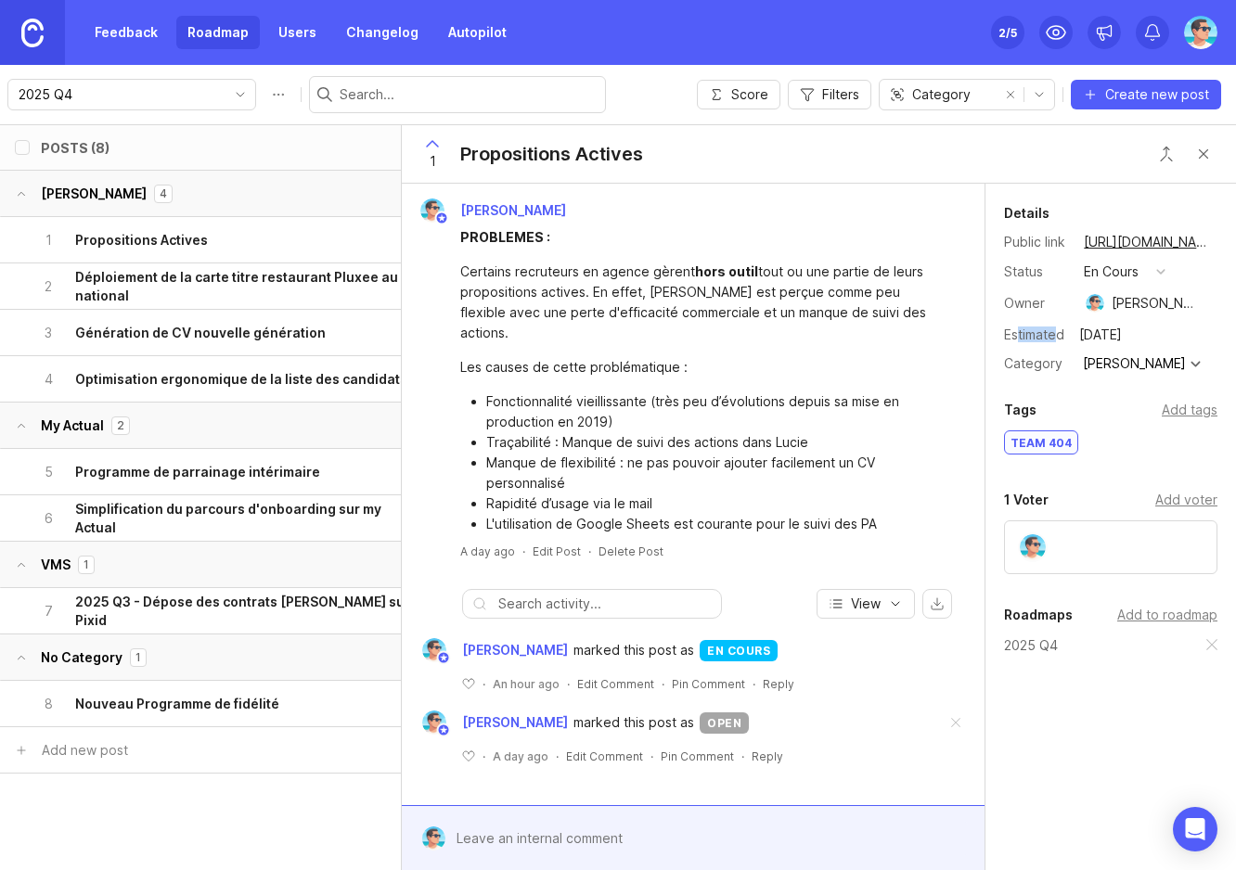
drag, startPoint x: 1021, startPoint y: 331, endPoint x: 1085, endPoint y: 333, distance: 64.1
click at [1062, 333] on div "Estimated" at bounding box center [1034, 334] width 60 height 13
click at [766, 357] on div "Les causes de cette problématique :" at bounding box center [703, 367] width 487 height 20
click at [792, 99] on button "Filters" at bounding box center [830, 95] width 84 height 30
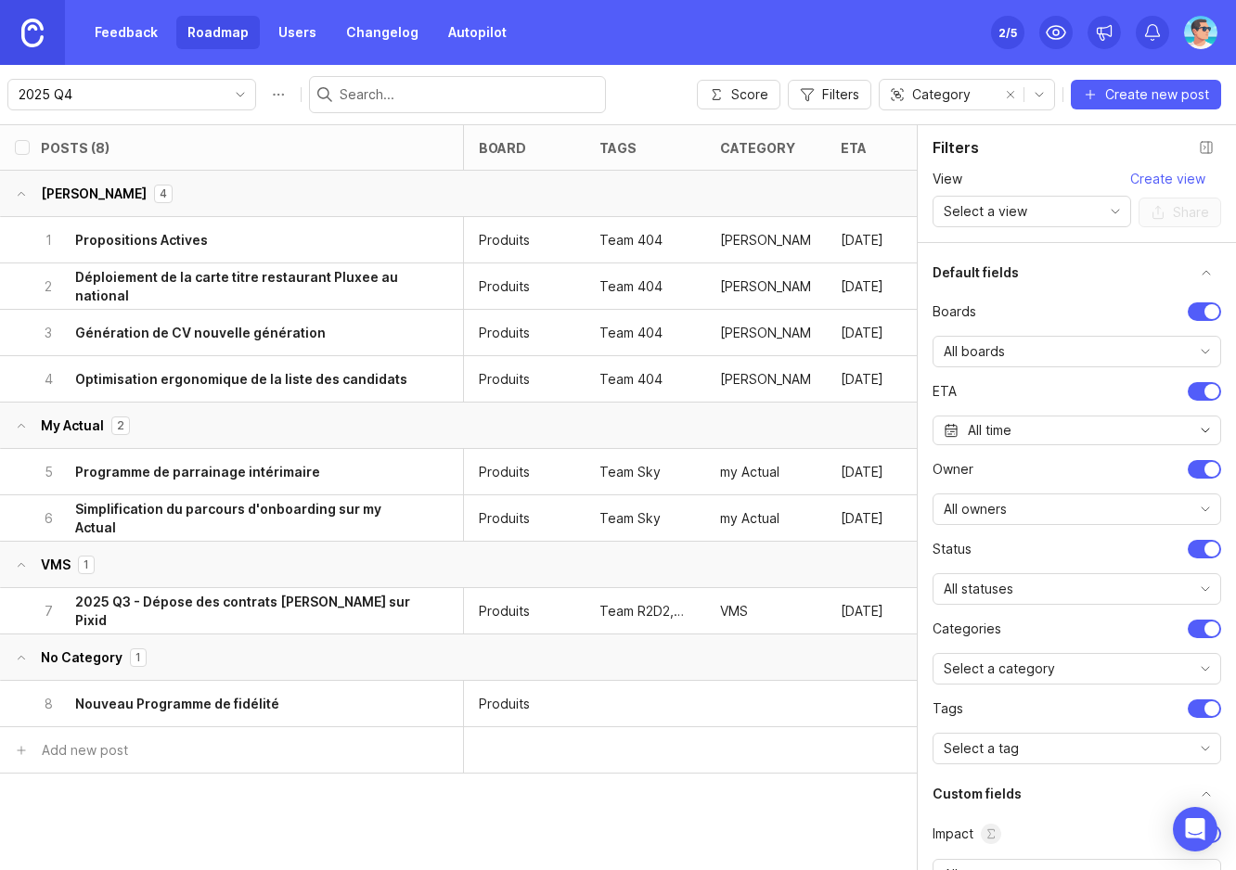
click at [1163, 426] on div "All time" at bounding box center [1077, 431] width 289 height 30
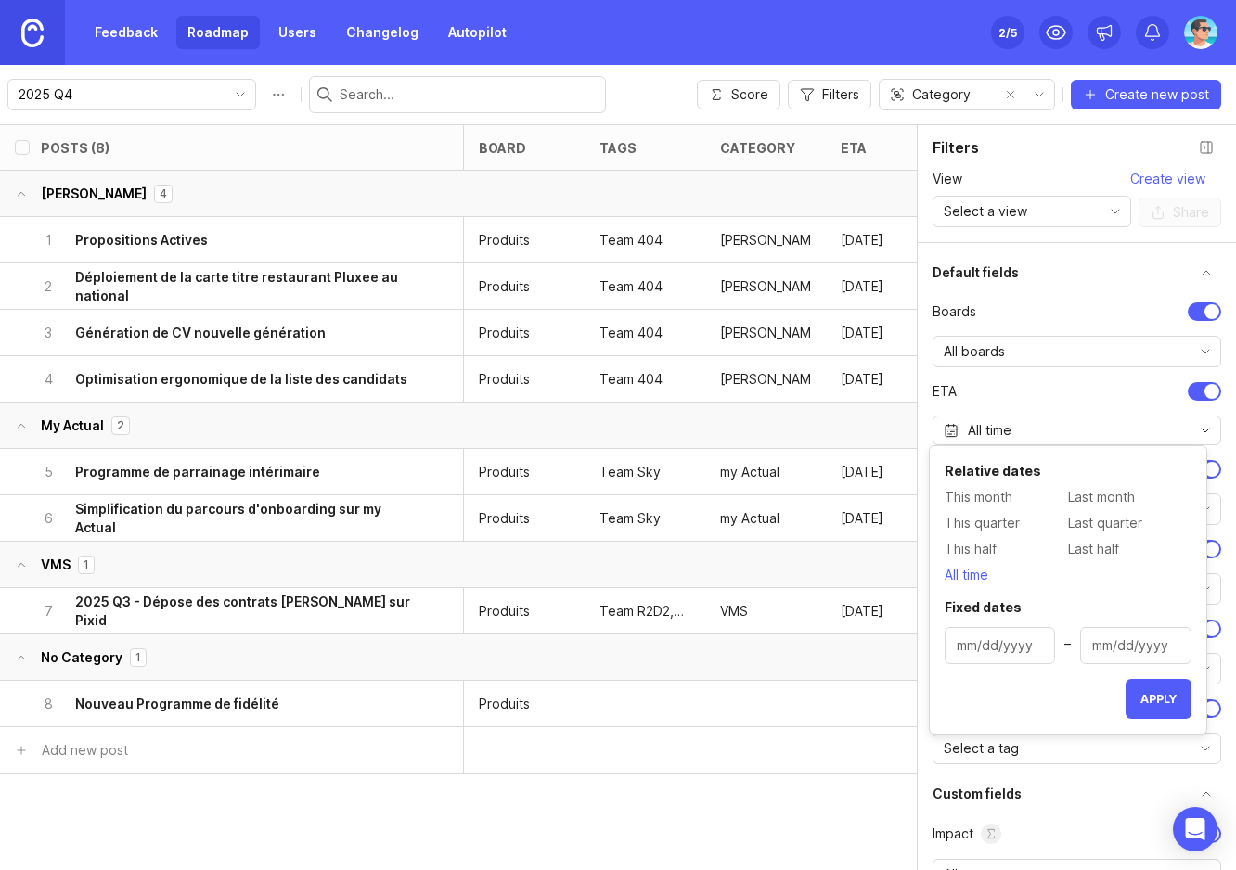
click at [1003, 525] on span "This quarter" at bounding box center [982, 523] width 75 height 20
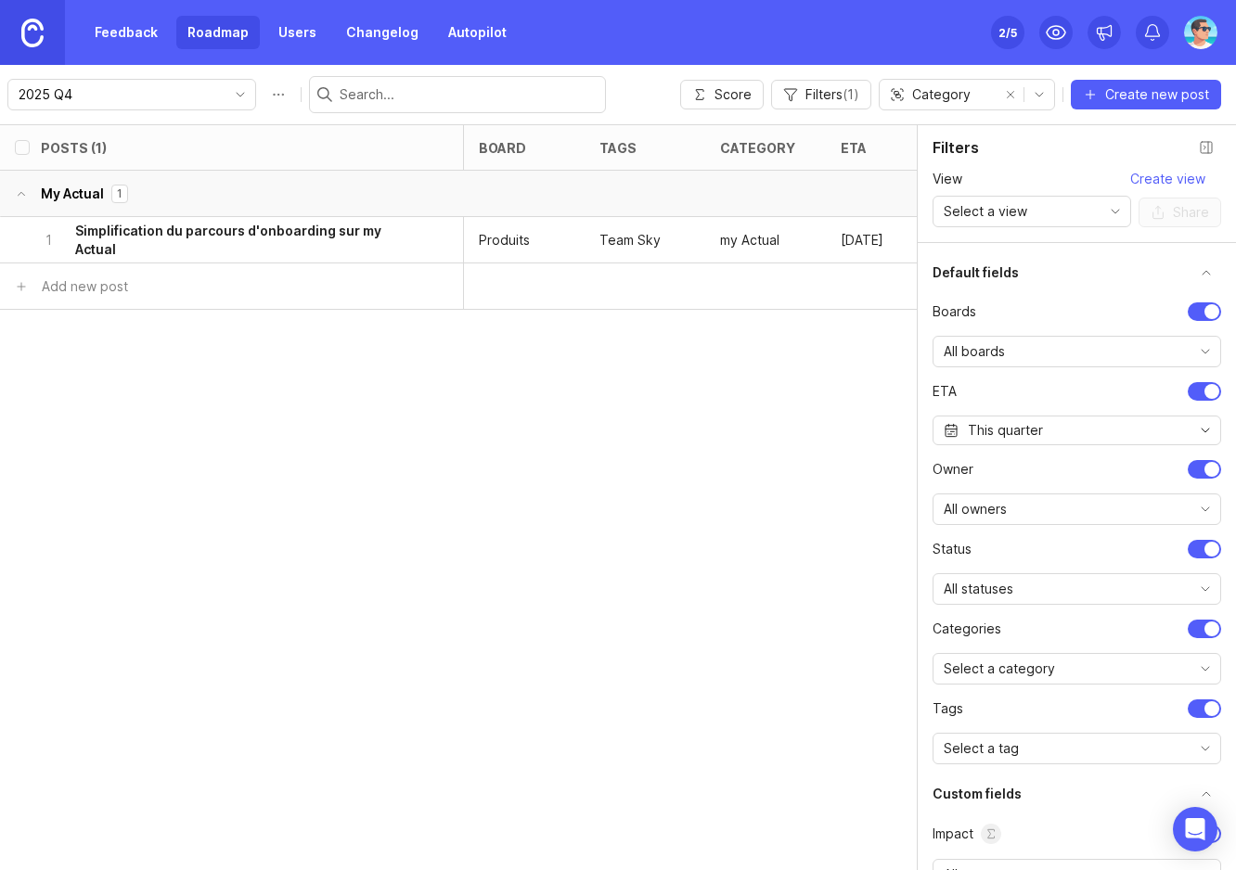
drag, startPoint x: 702, startPoint y: 495, endPoint x: 698, endPoint y: 467, distance: 28.1
click at [698, 467] on div "Posts (1) board tags category eta status owner Impact Votes Effort Score My Act…" at bounding box center [618, 497] width 1236 height 746
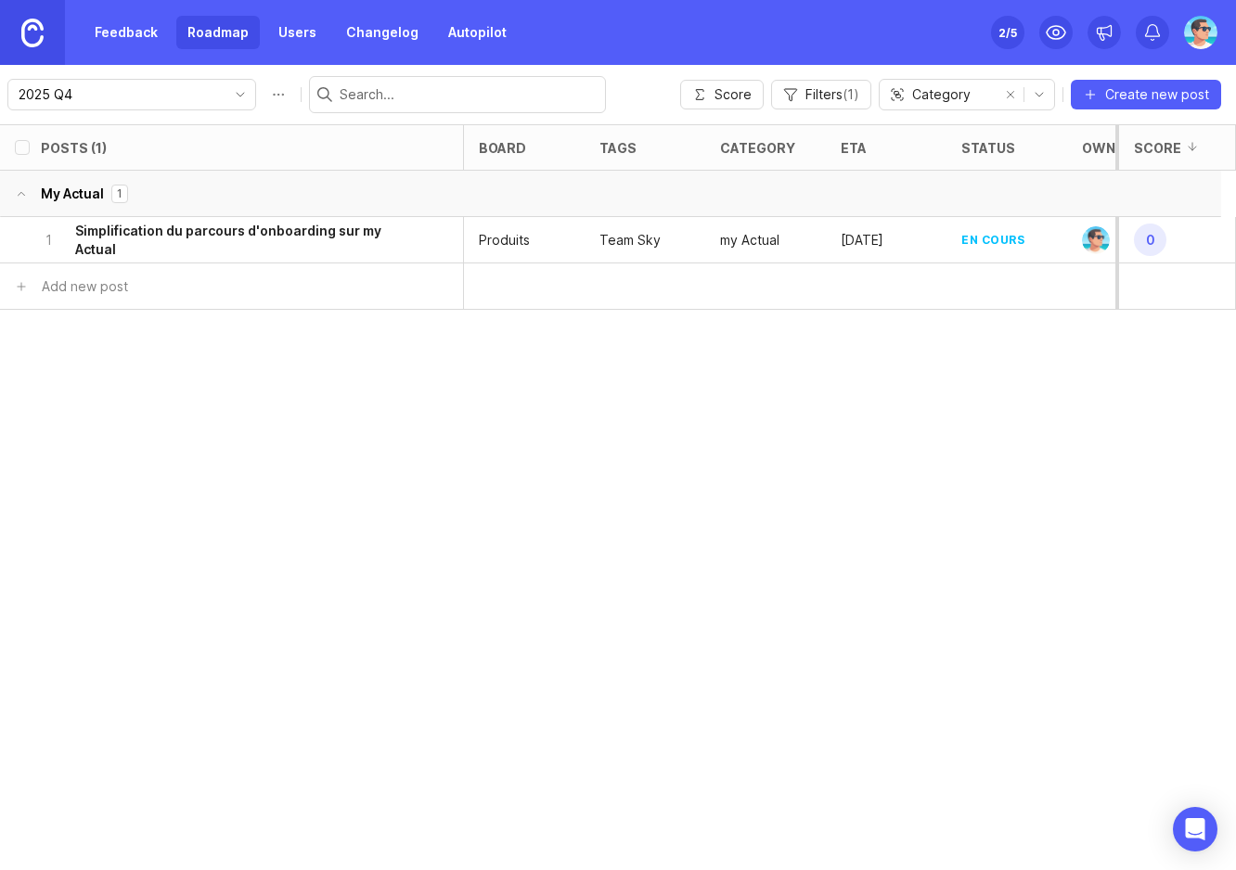
click at [212, 32] on link "Roadmap" at bounding box center [218, 32] width 84 height 33
click at [224, 232] on h6 "Simplification du parcours d'onboarding sur my Actual" at bounding box center [242, 240] width 335 height 37
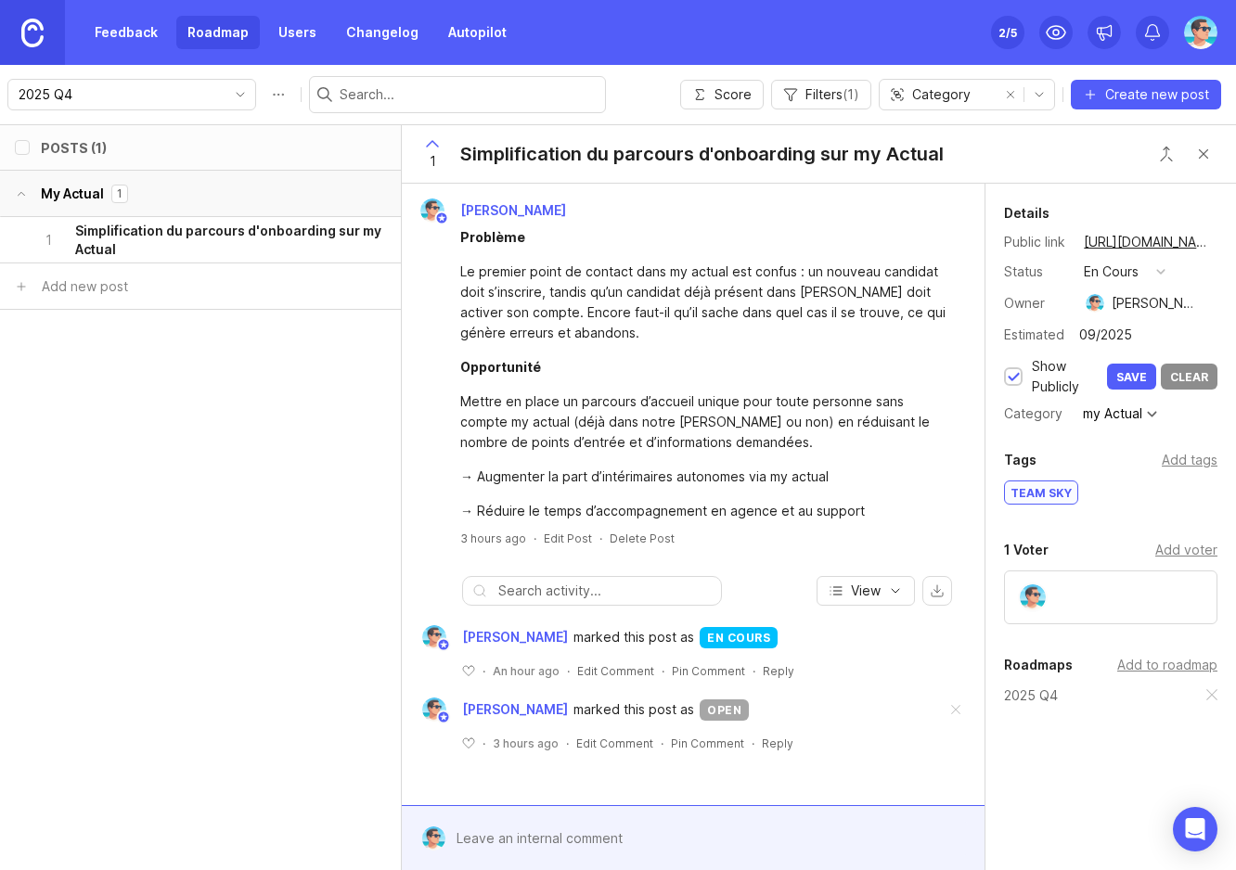
click at [1004, 374] on div at bounding box center [1013, 376] width 19 height 19
click at [1018, 376] on div at bounding box center [1014, 378] width 12 height 14
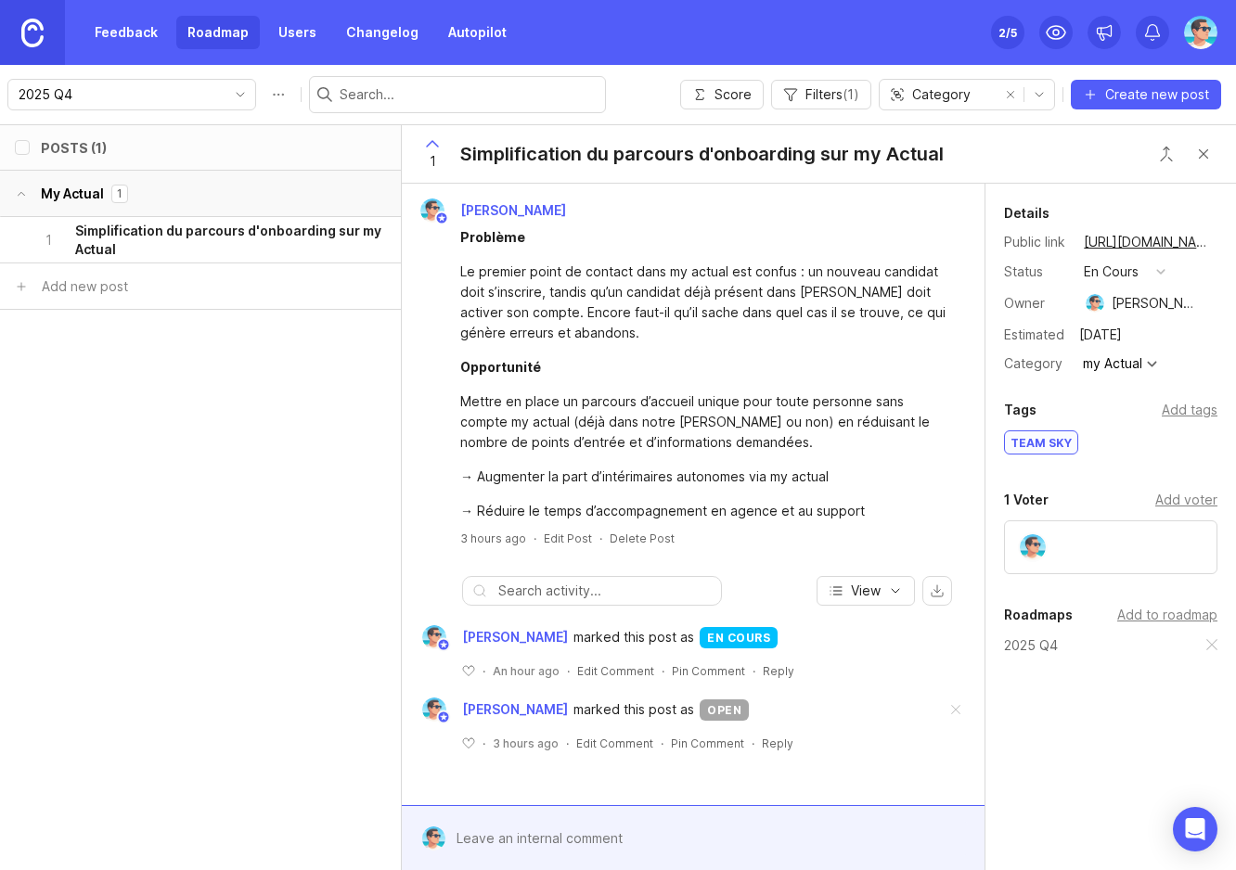
click at [1201, 155] on button "Close button" at bounding box center [1203, 153] width 37 height 37
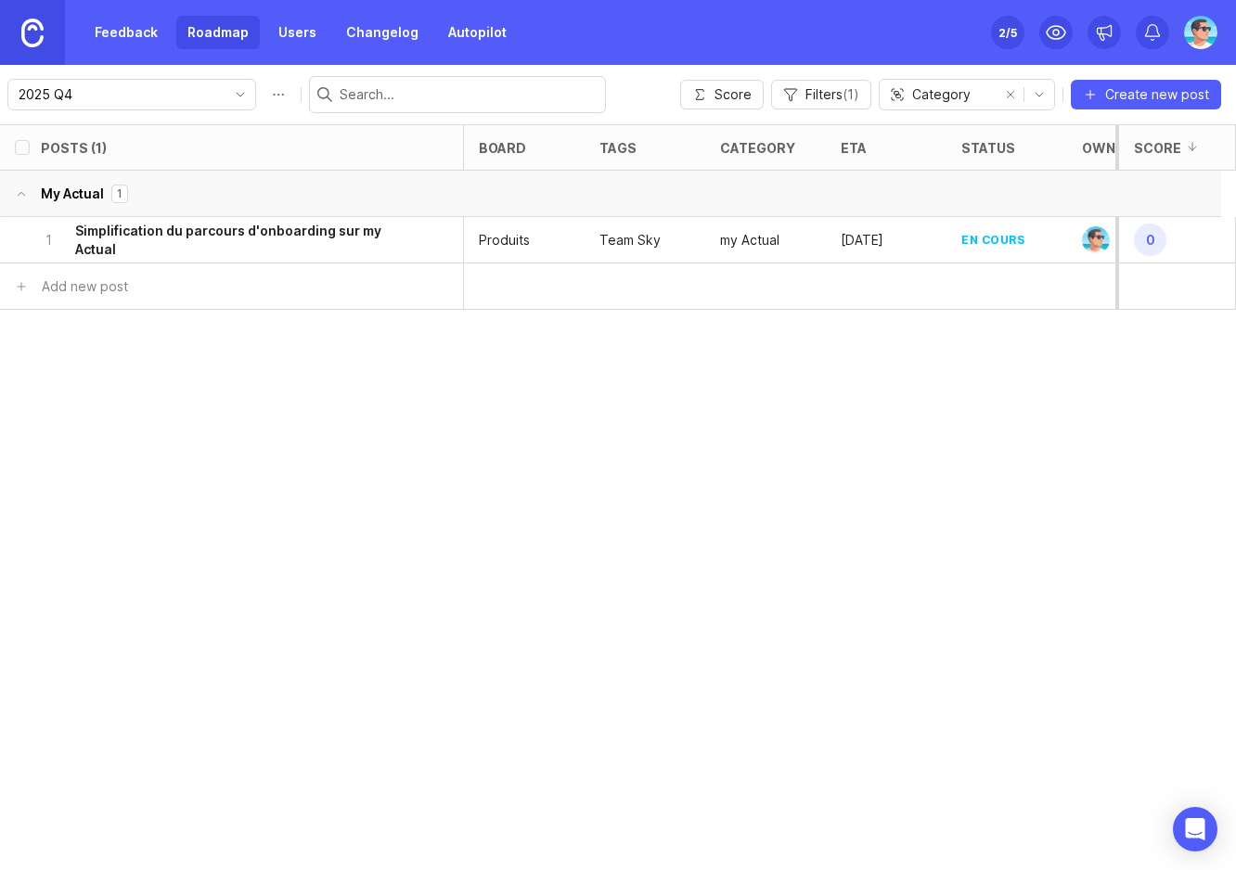
click at [211, 34] on link "Roadmap" at bounding box center [218, 32] width 84 height 33
click at [816, 109] on button "Filters ( 1 )" at bounding box center [821, 95] width 100 height 30
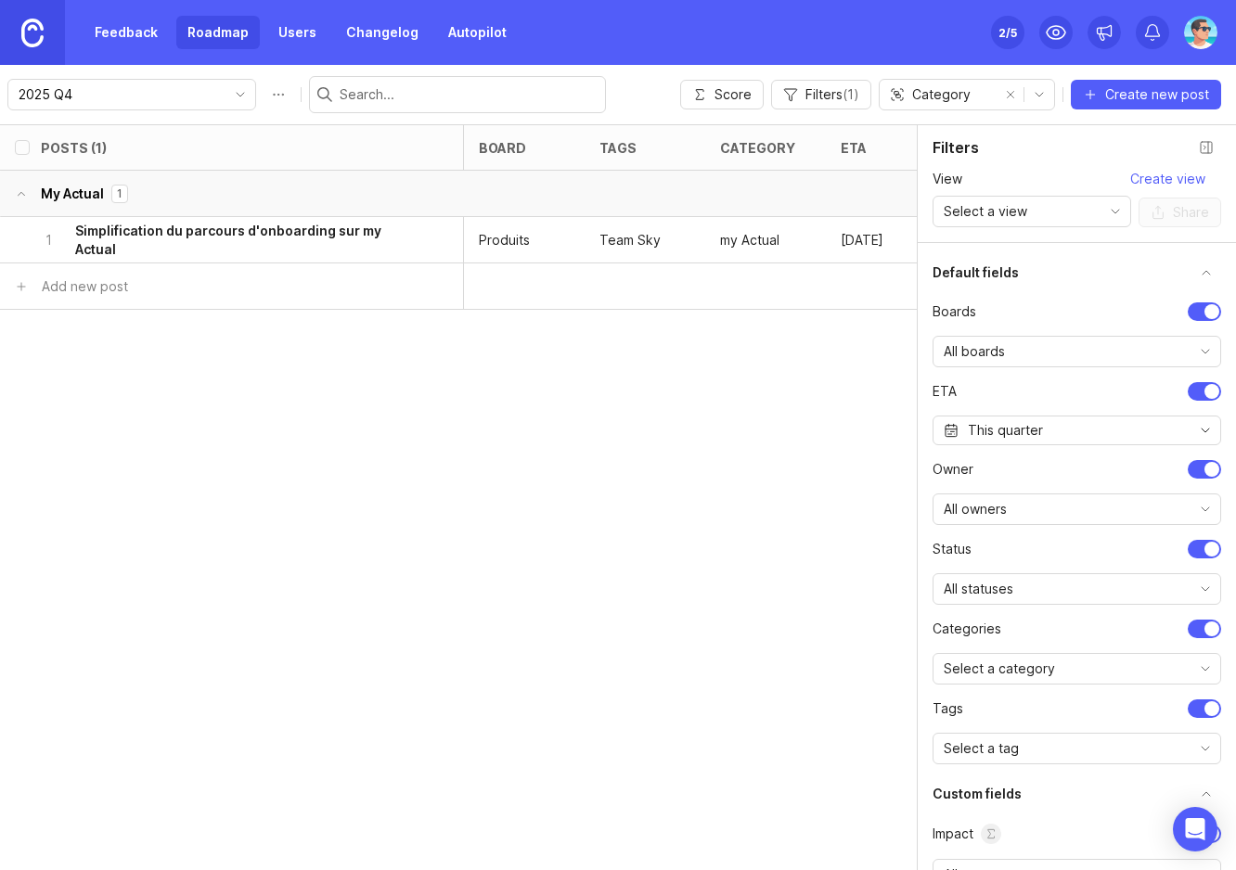
click at [1186, 179] on span "Create view" at bounding box center [1167, 179] width 75 height 19
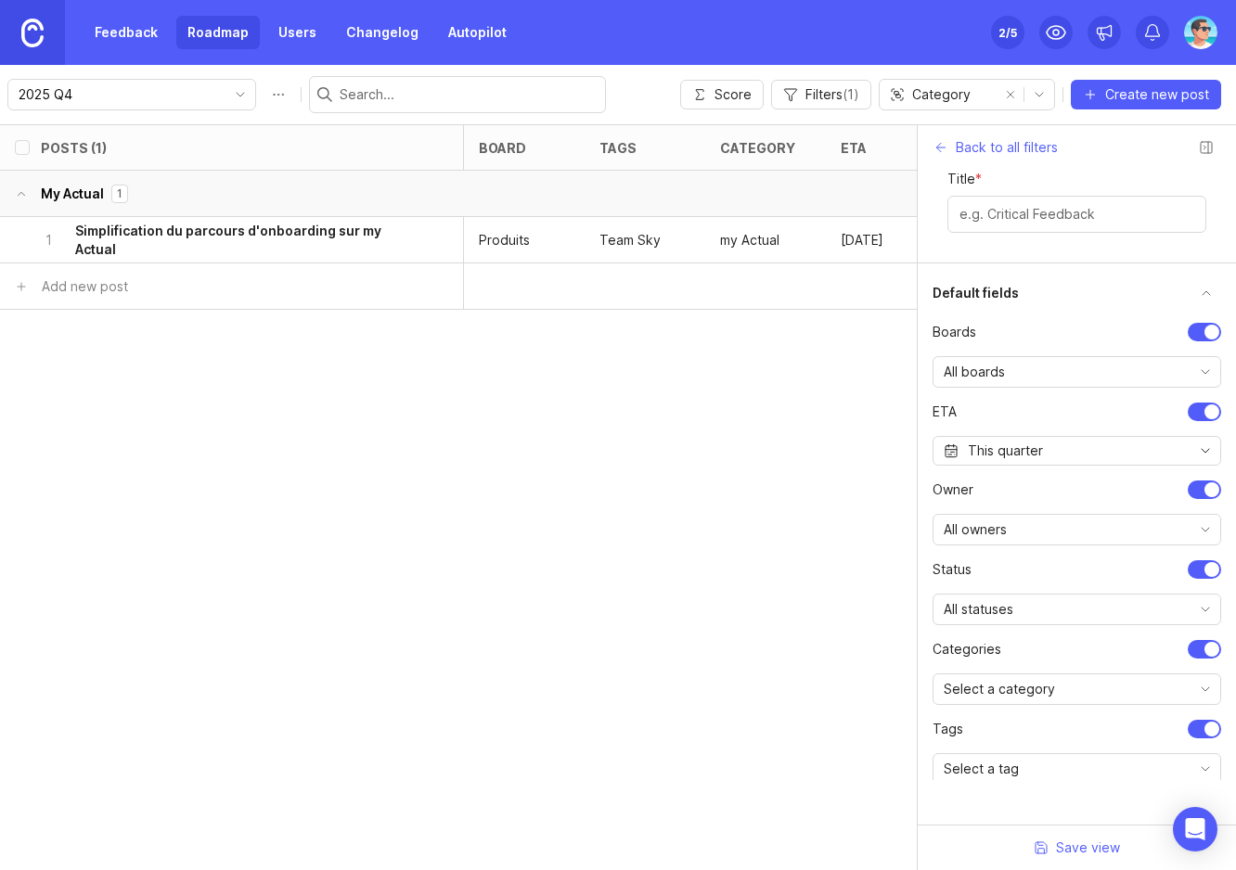
click at [985, 152] on span "Back to all filters" at bounding box center [1007, 147] width 102 height 19
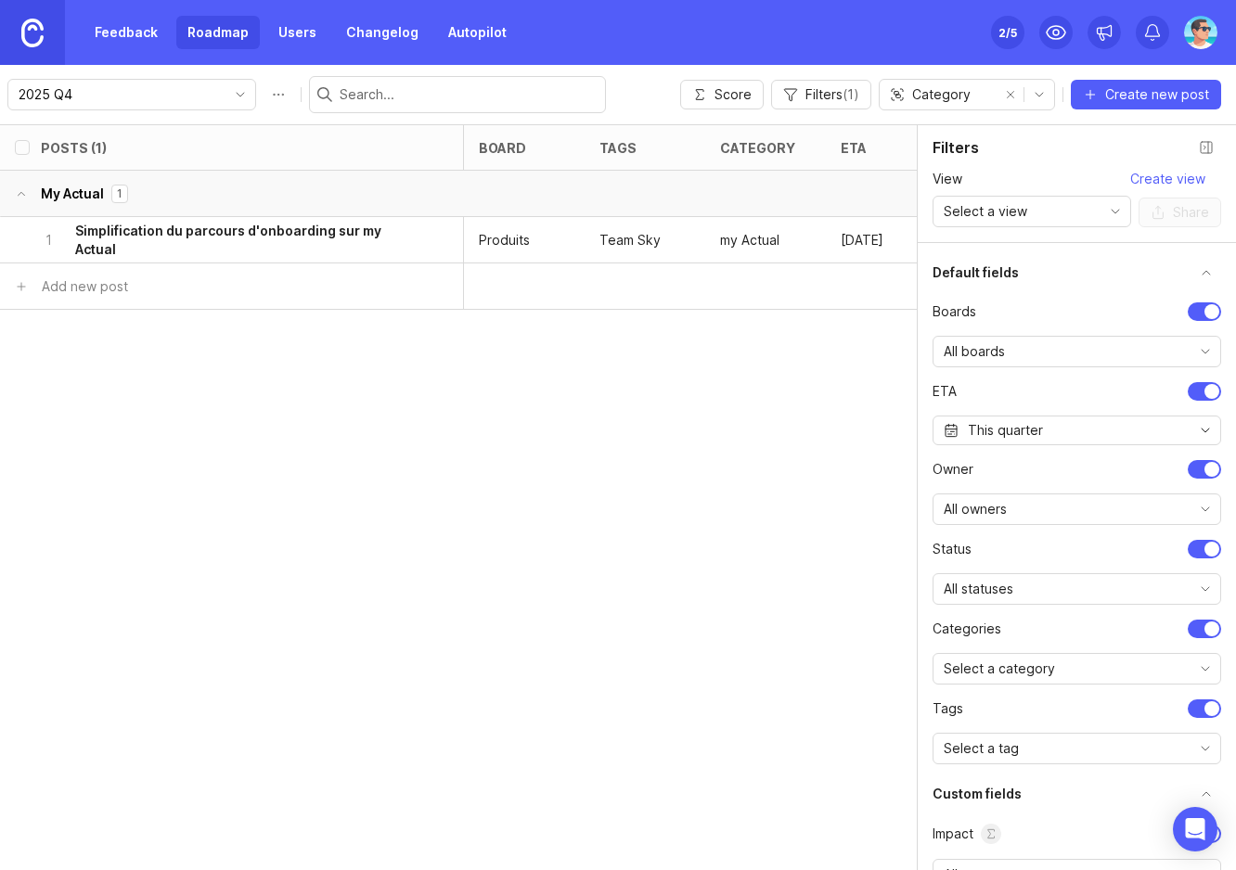
click at [589, 420] on div "Posts (1) board tags category eta status owner Impact Votes Effort Score My Act…" at bounding box center [618, 497] width 1236 height 746
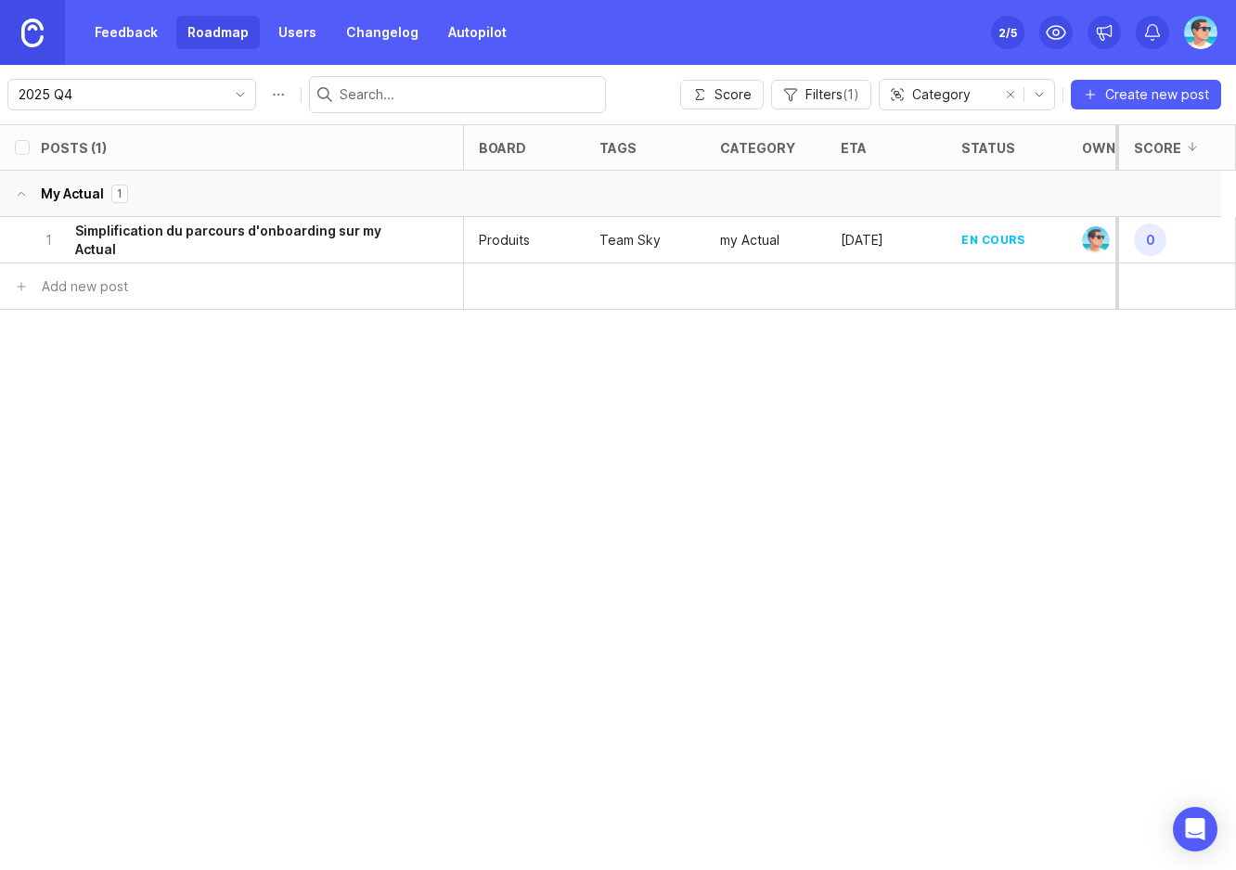
click at [838, 88] on span "Filters ( 1 )" at bounding box center [832, 94] width 54 height 19
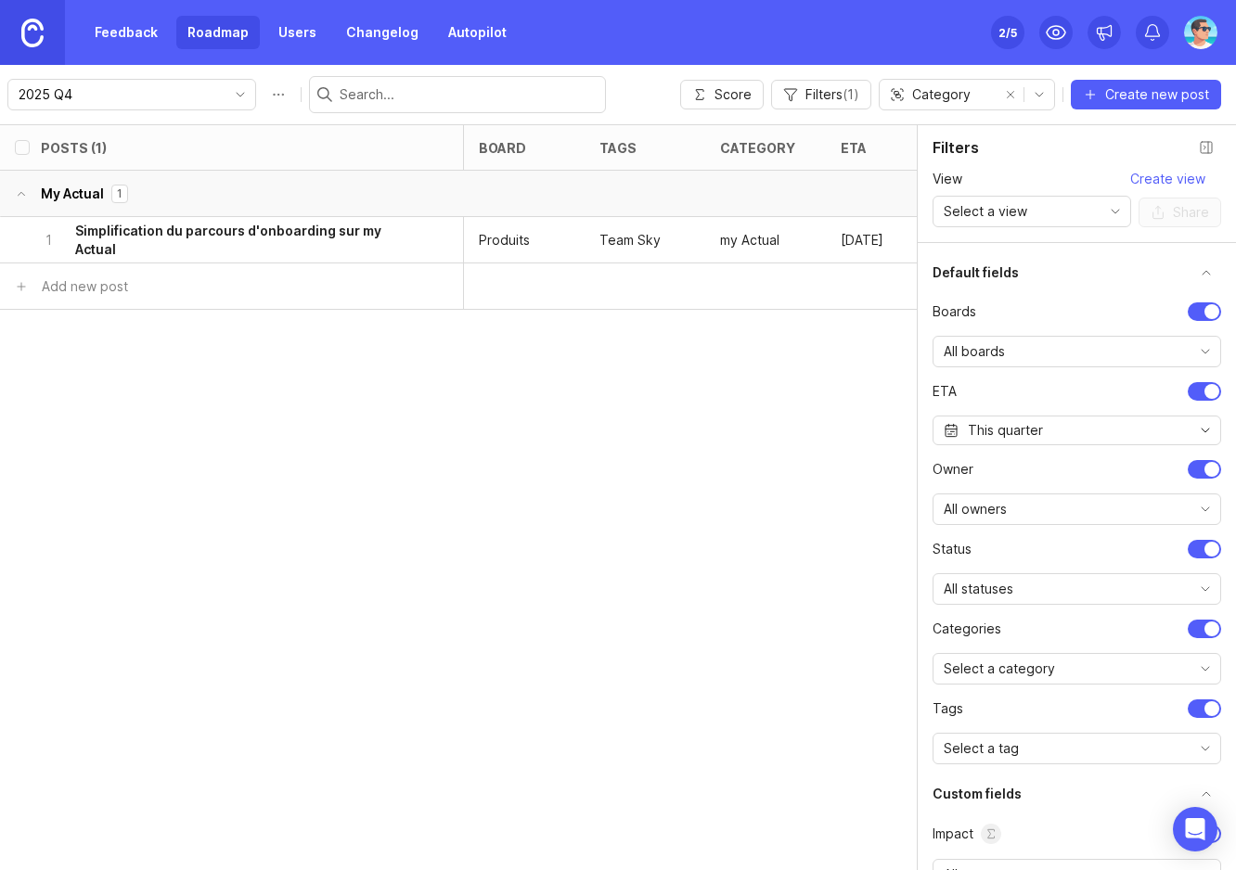
click at [1116, 430] on div "This quarter" at bounding box center [1077, 431] width 289 height 30
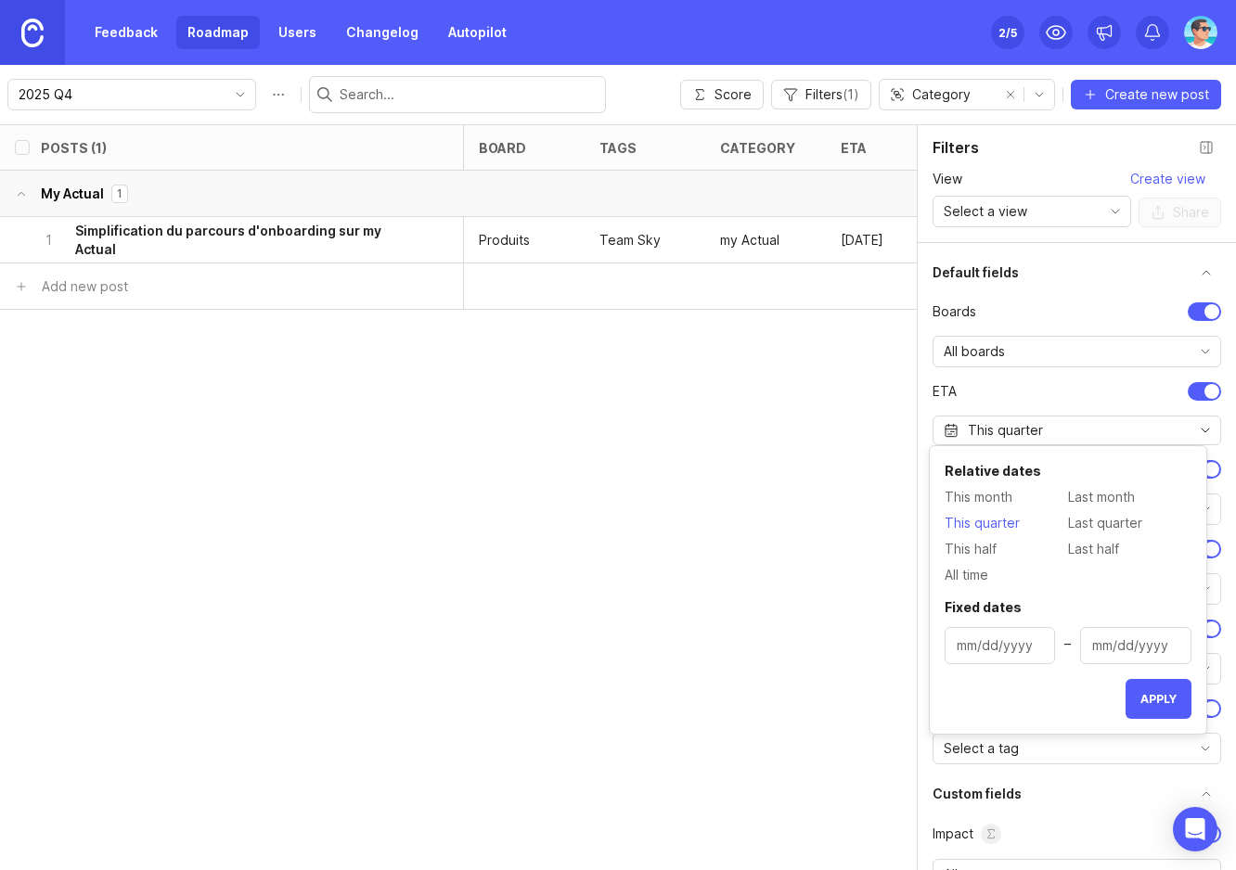
click at [973, 520] on span "This quarter" at bounding box center [982, 523] width 75 height 20
click at [1189, 389] on div at bounding box center [1204, 391] width 33 height 19
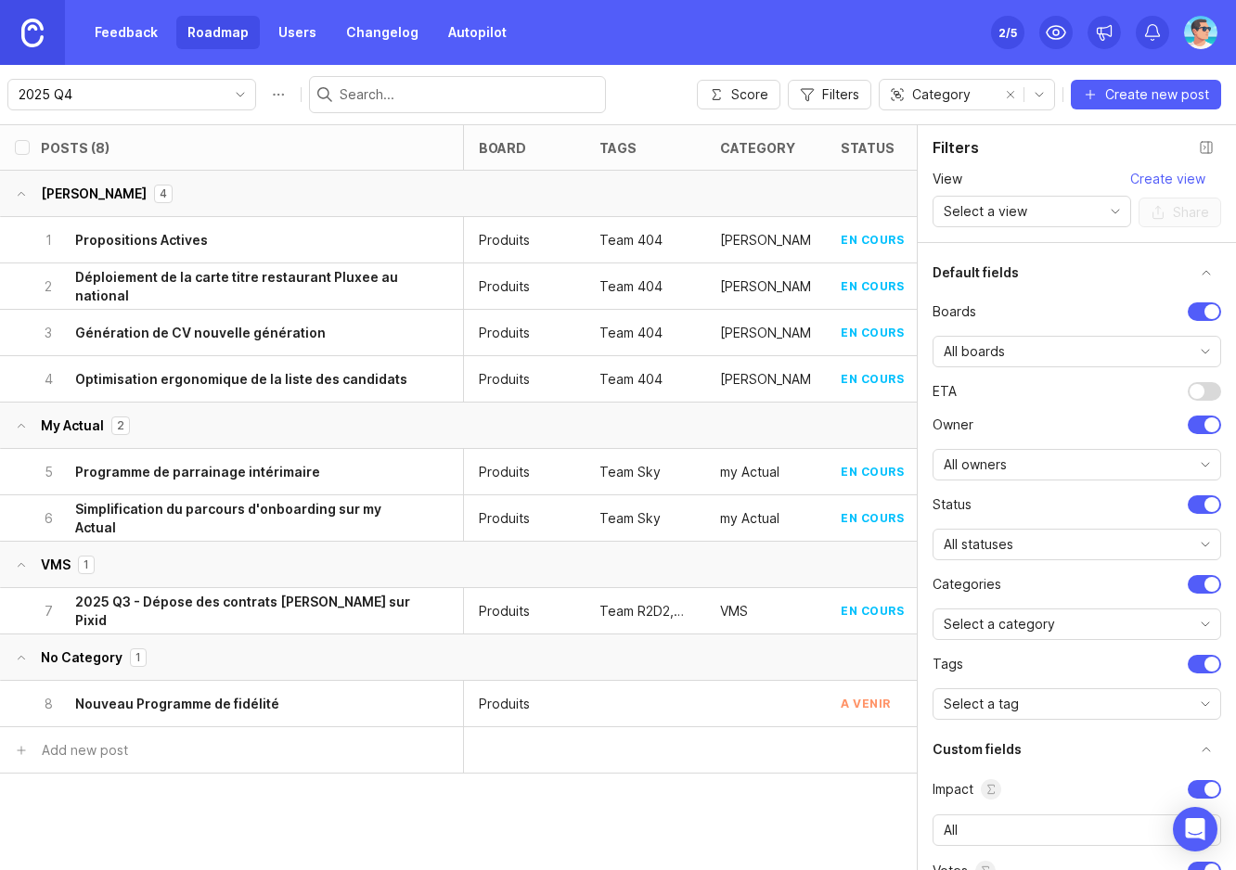
click at [1076, 706] on div "Select a tag" at bounding box center [1061, 704] width 257 height 30
click at [1034, 684] on ul "Boards All boards ETA owner All owners status All statuses Categories Select a …" at bounding box center [1077, 512] width 289 height 418
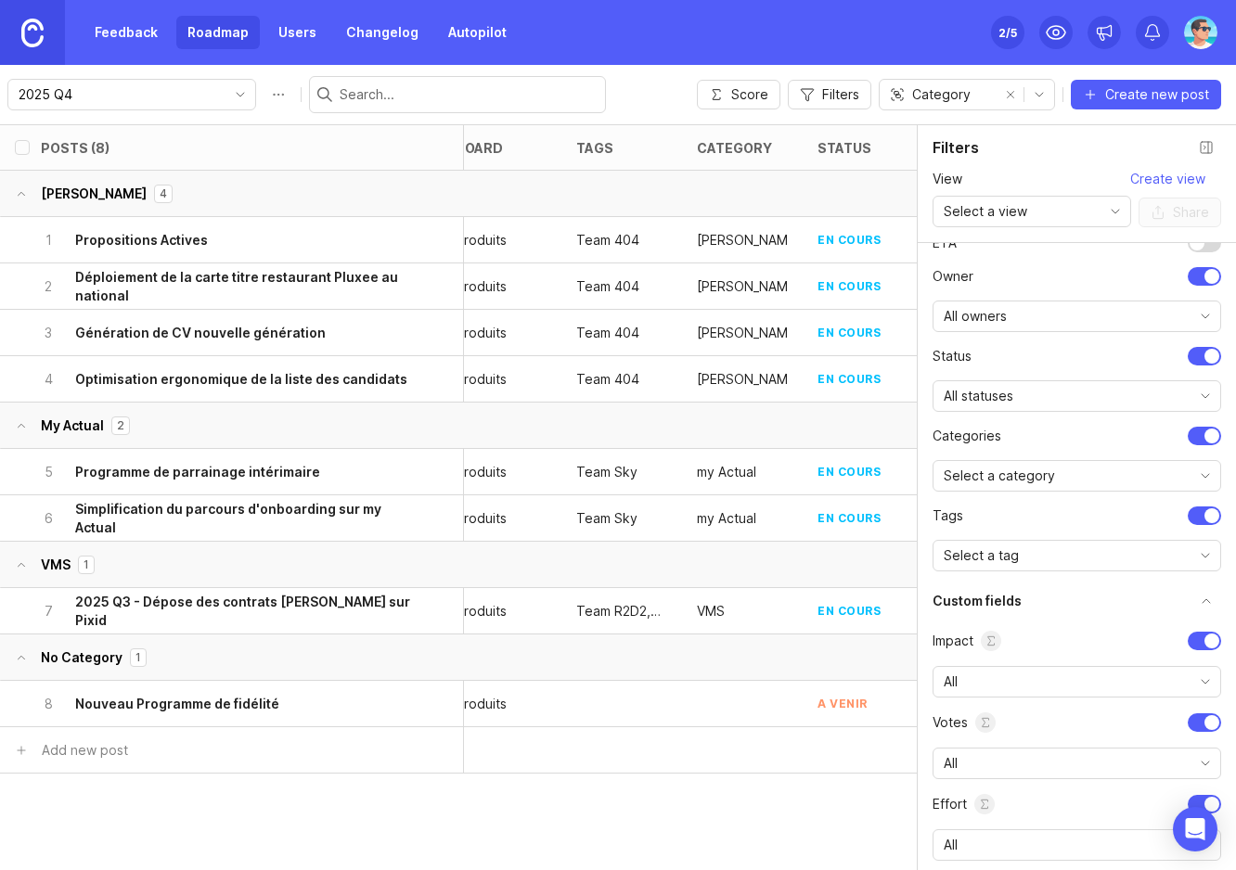
scroll to position [0, 24]
click at [637, 80] on div "2025 Q4 Score Filters Category Create new post" at bounding box center [618, 94] width 1236 height 59
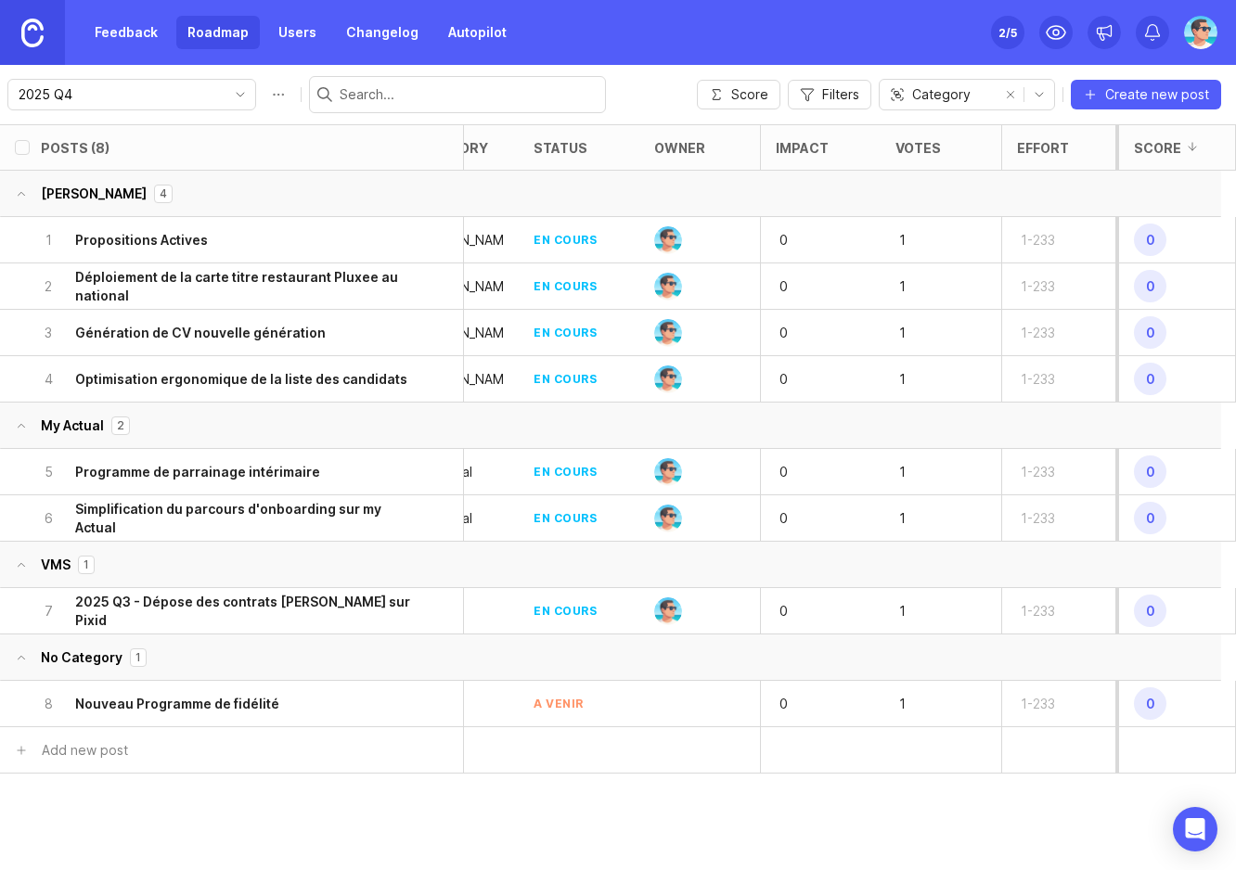
scroll to position [0, 328]
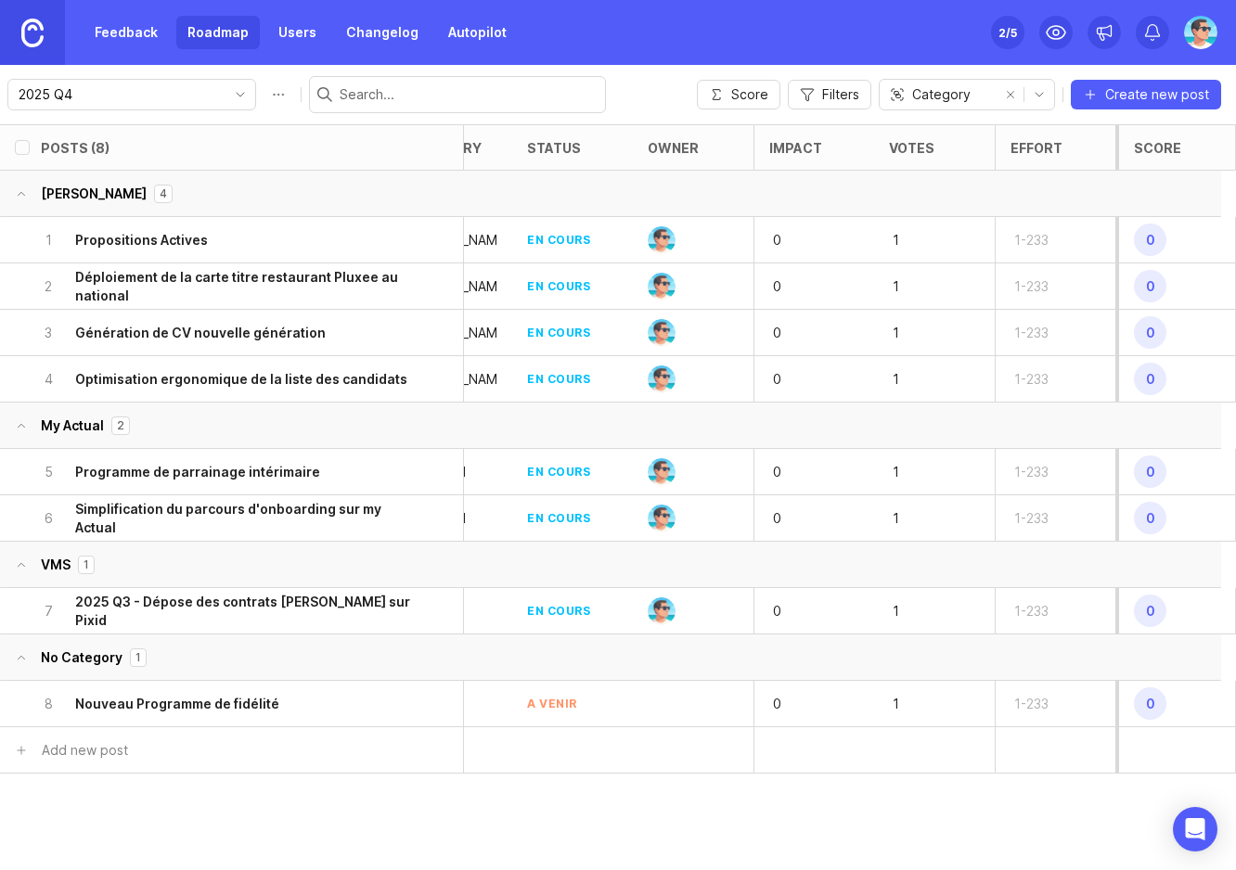
click at [762, 193] on button "Lucie 4" at bounding box center [610, 194] width 1221 height 46
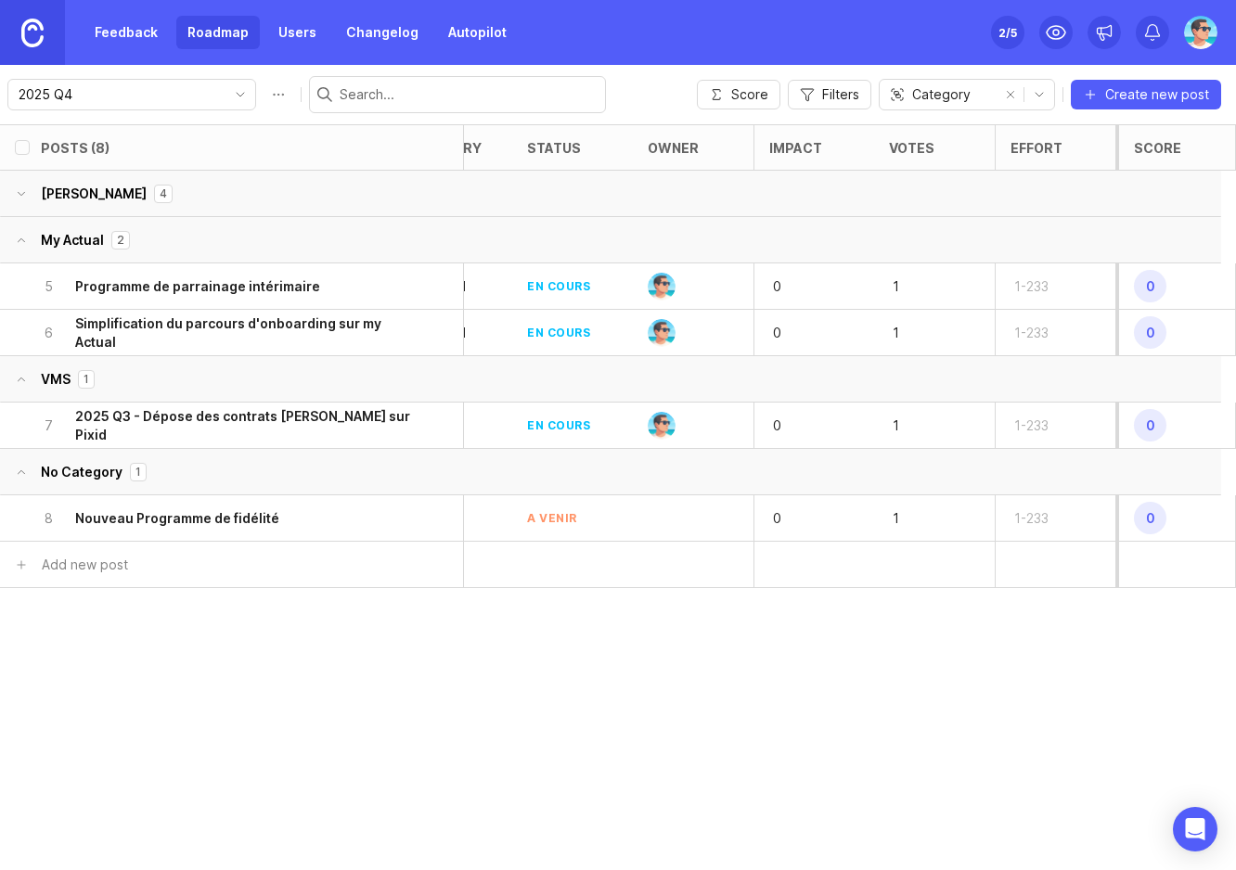
click at [722, 206] on button "Lucie 4" at bounding box center [610, 194] width 1221 height 46
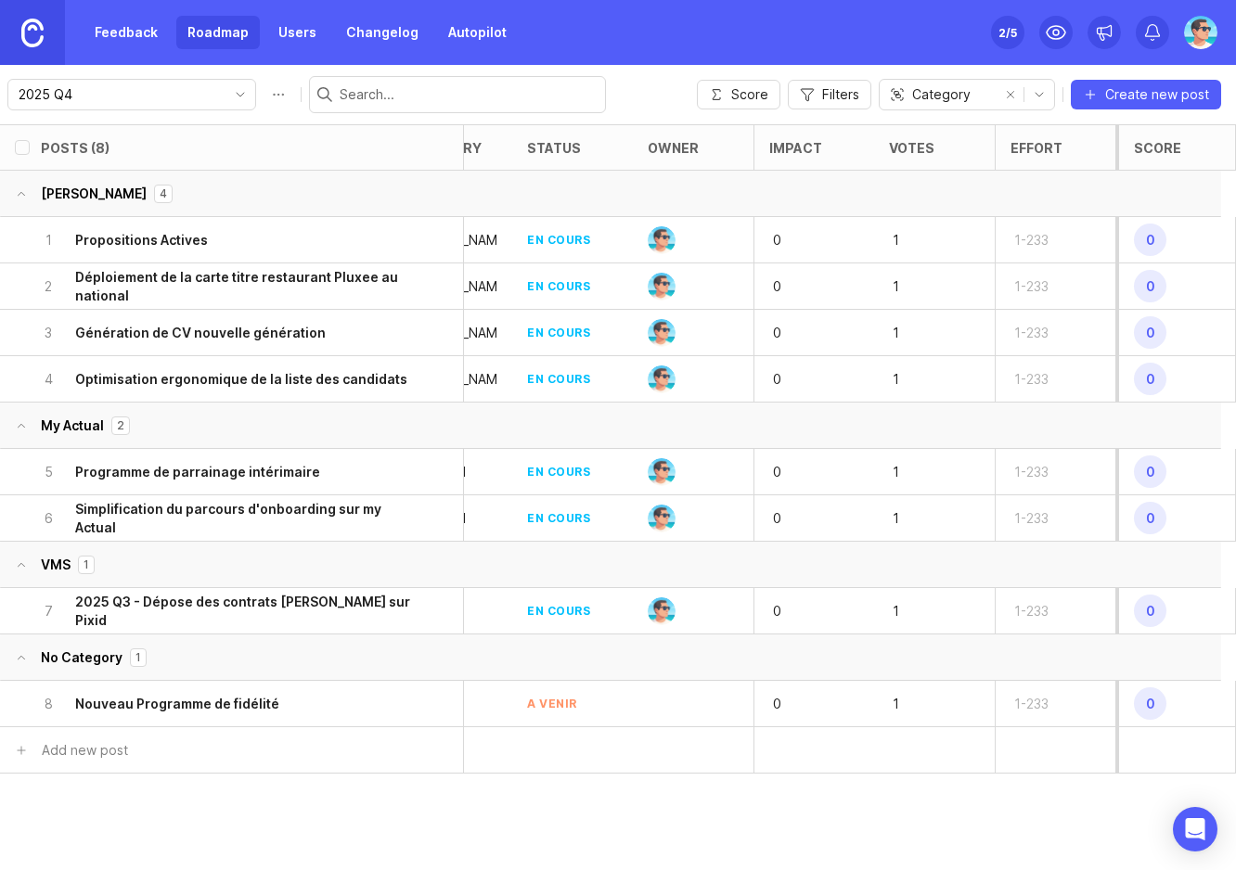
click at [155, 248] on h6 "Propositions Actives" at bounding box center [141, 240] width 133 height 19
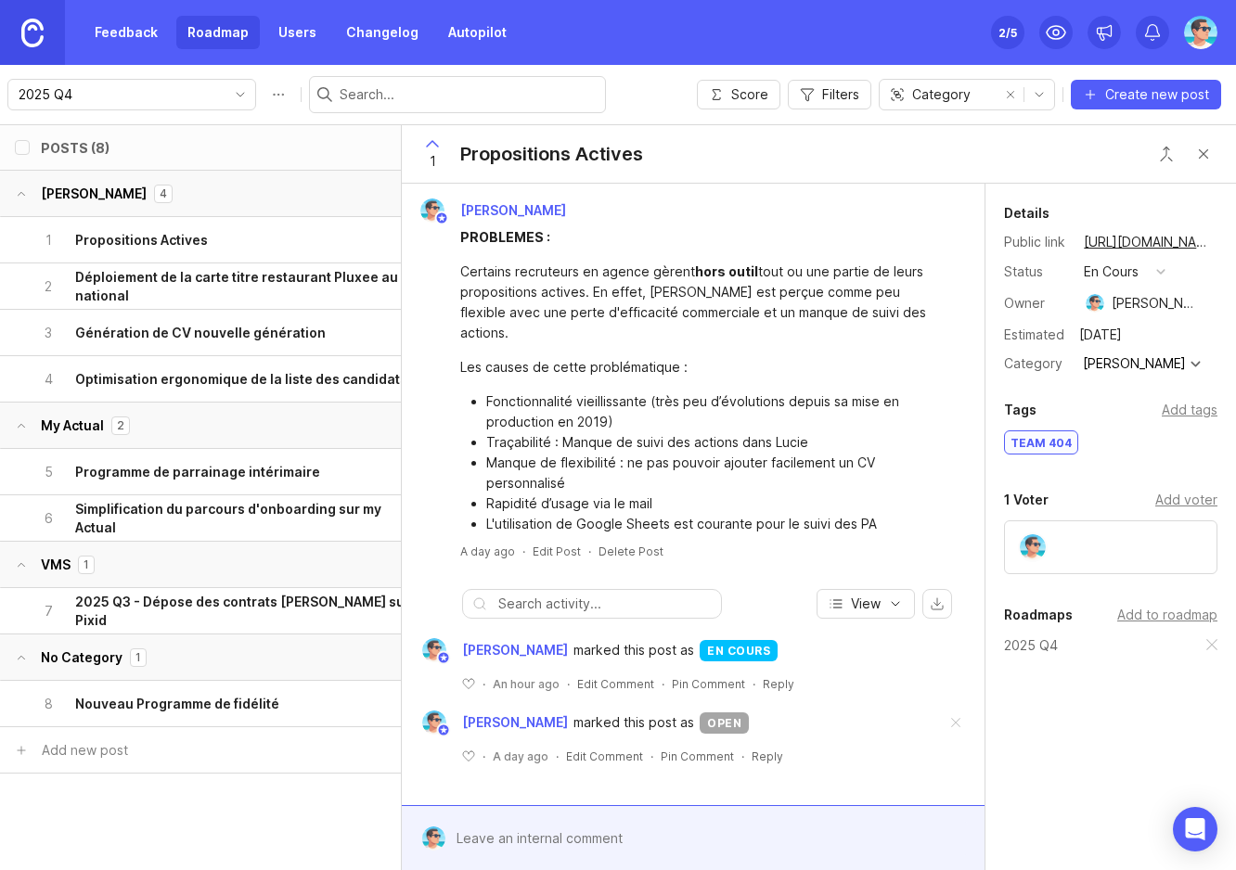
click at [263, 337] on h6 "Génération de CV nouvelle génération" at bounding box center [200, 333] width 251 height 19
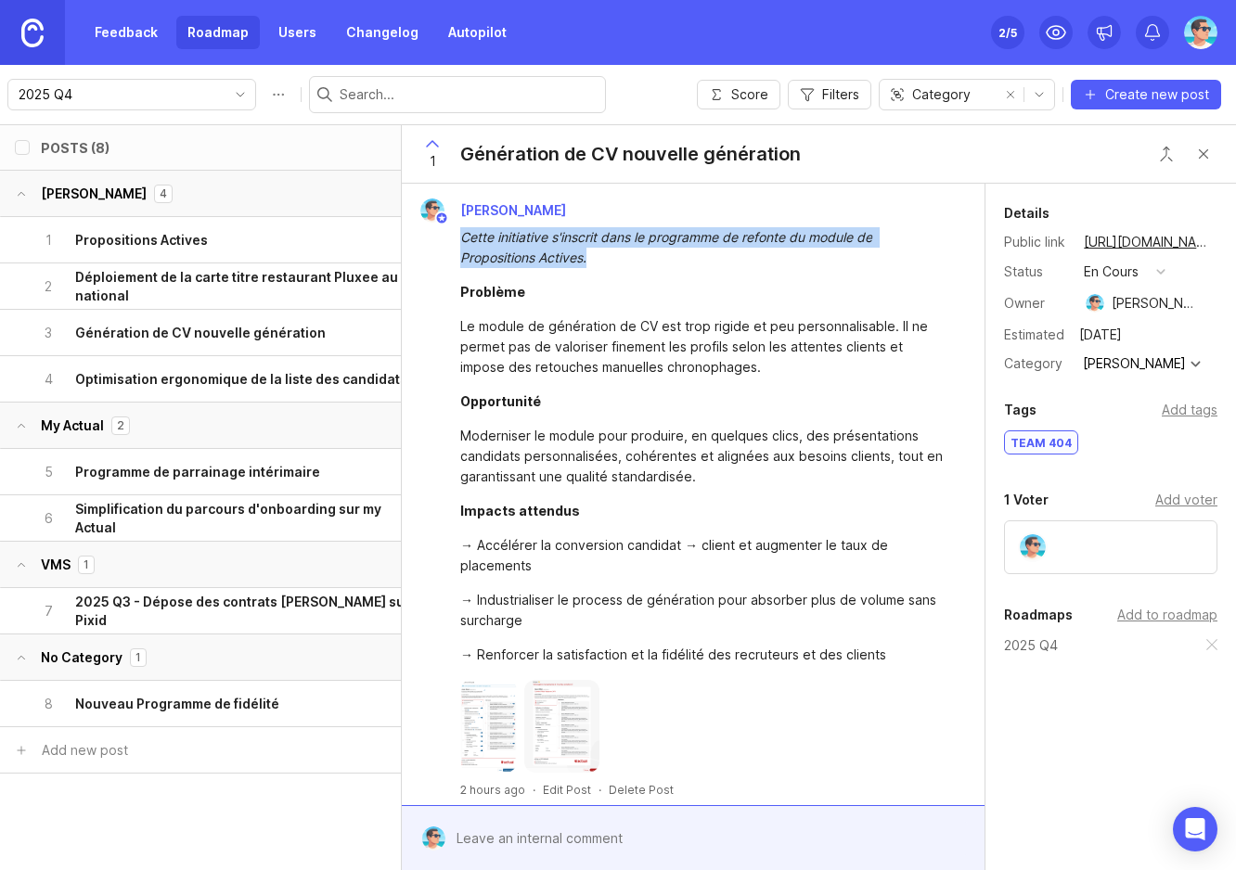
drag, startPoint x: 463, startPoint y: 236, endPoint x: 845, endPoint y: 255, distance: 382.8
click at [845, 255] on div "Cette initiative s'inscrit dans le programme de refonte du module de Propositio…" at bounding box center [703, 247] width 487 height 41
click at [252, 247] on div "1 Propositions Actives" at bounding box center [225, 239] width 370 height 45
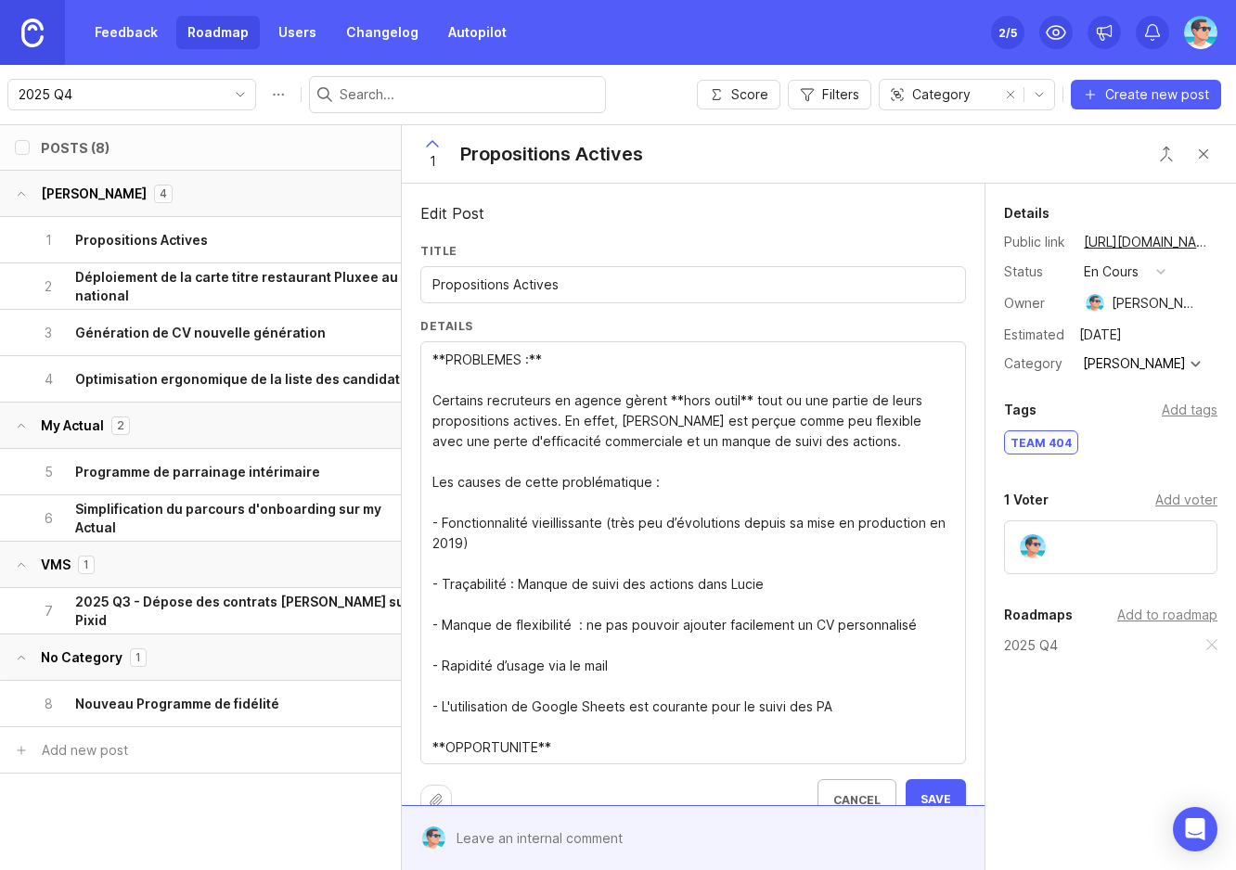
type textarea "**PROBLEMES :** Certains recruteurs en agence gèrent **hors outil** tout ou une…"
click at [922, 793] on span "Save" at bounding box center [936, 800] width 31 height 16
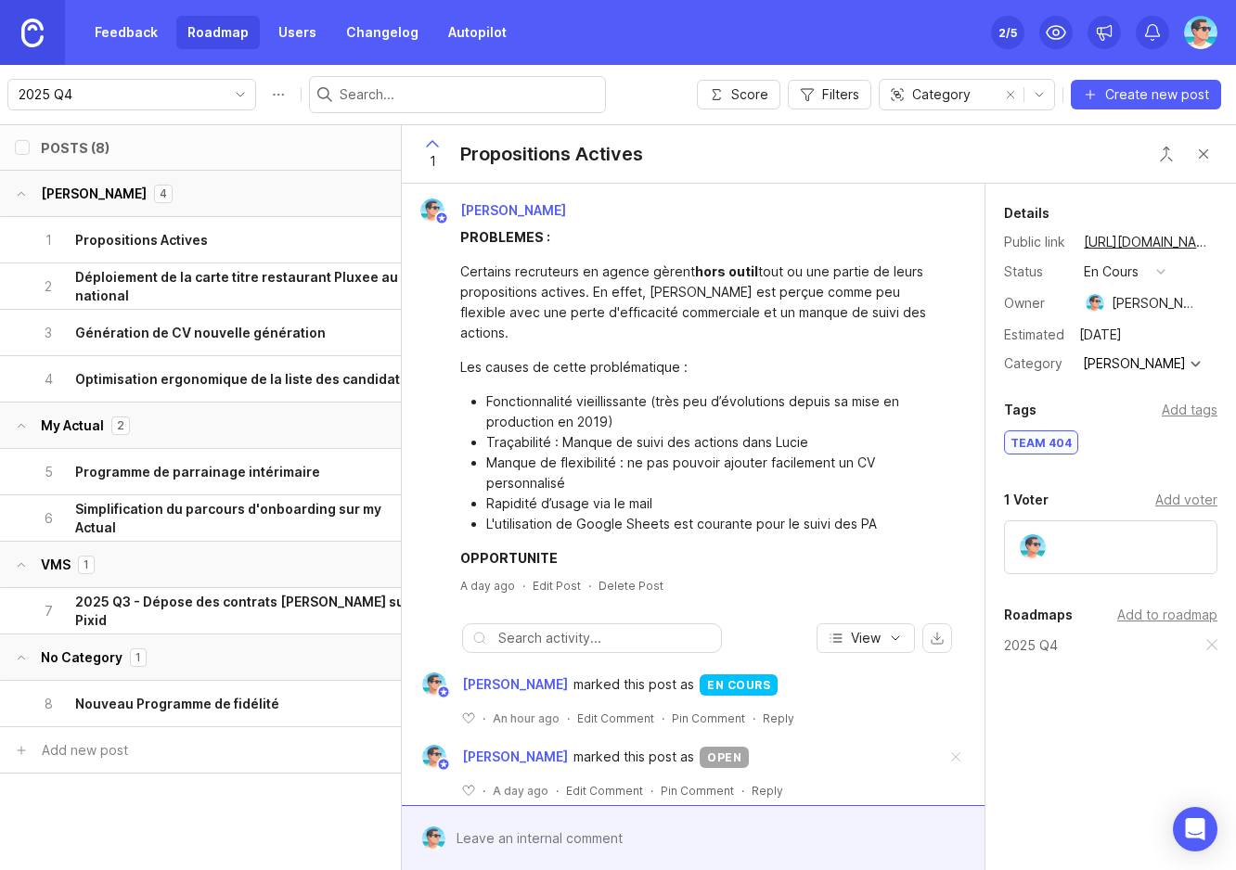
click at [212, 341] on h6 "Génération de CV nouvelle génération" at bounding box center [200, 333] width 251 height 19
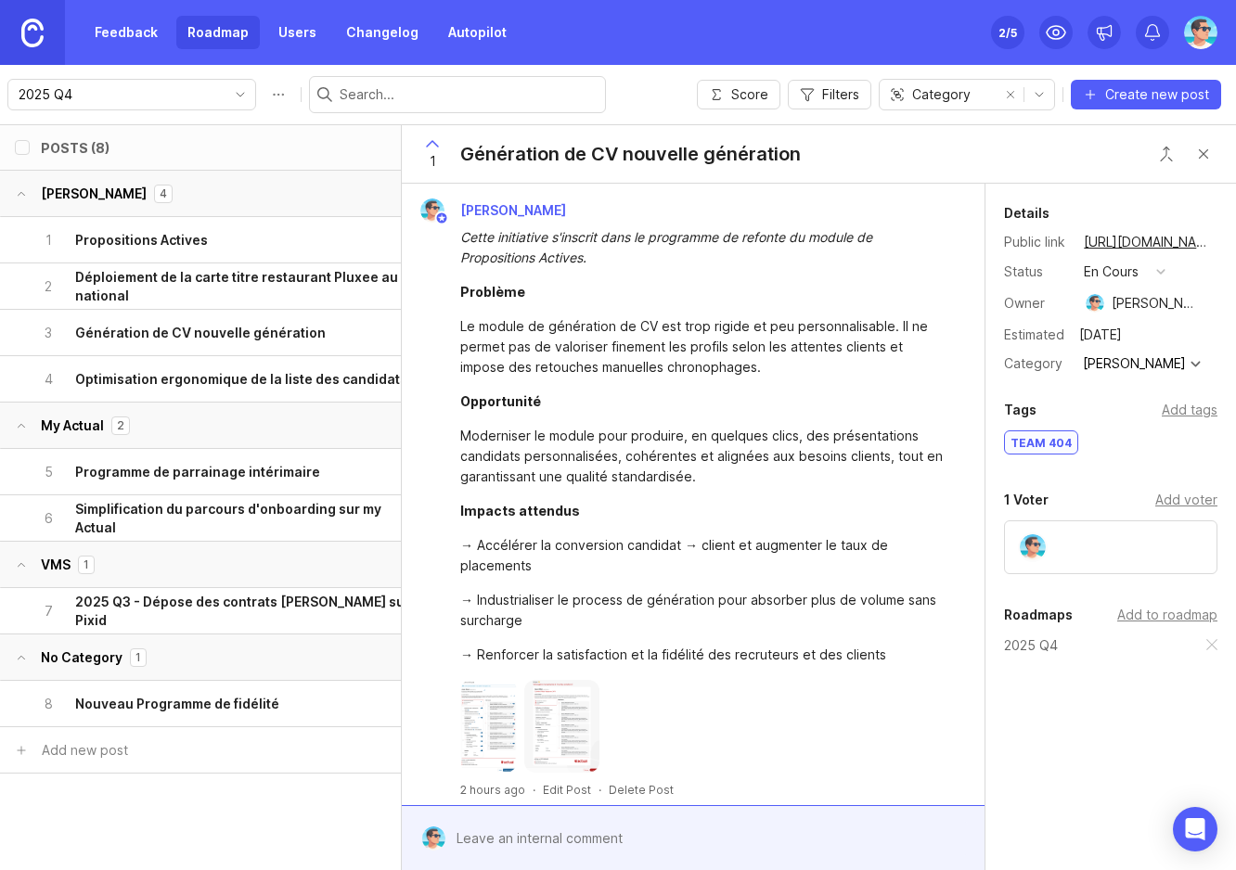
click at [598, 152] on div "Génération de CV nouvelle génération" at bounding box center [630, 154] width 341 height 26
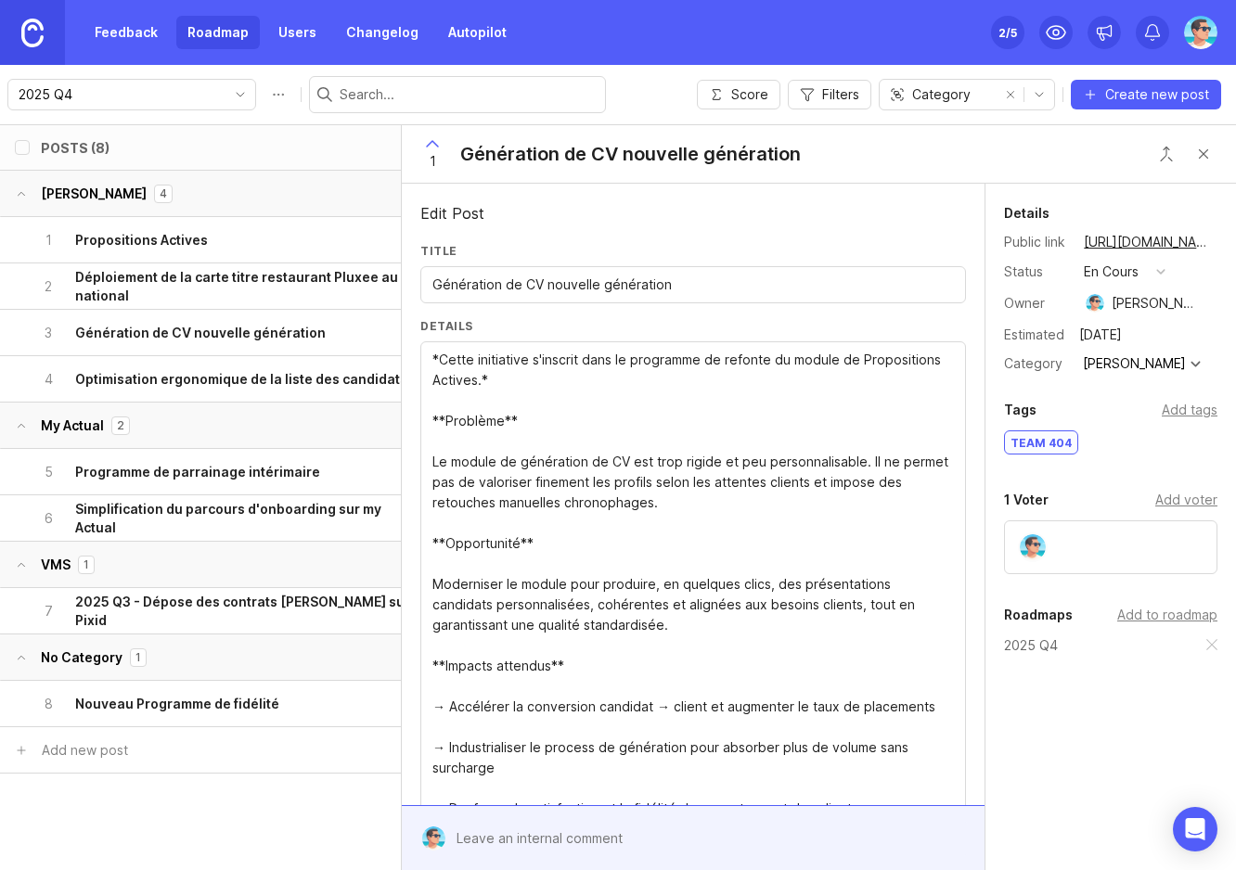
drag, startPoint x: 702, startPoint y: 286, endPoint x: 405, endPoint y: 295, distance: 297.1
click at [405, 295] on div "Edit Post Title Génération de CV nouvelle génération Details *Cette initiative …" at bounding box center [693, 495] width 583 height 622
click at [519, 286] on input "Génération de CV nouvelle génération" at bounding box center [692, 285] width 521 height 20
drag, startPoint x: 689, startPoint y: 293, endPoint x: 428, endPoint y: 288, distance: 261.7
click at [428, 288] on div "Génération de CV nouvelle génération" at bounding box center [693, 284] width 546 height 37
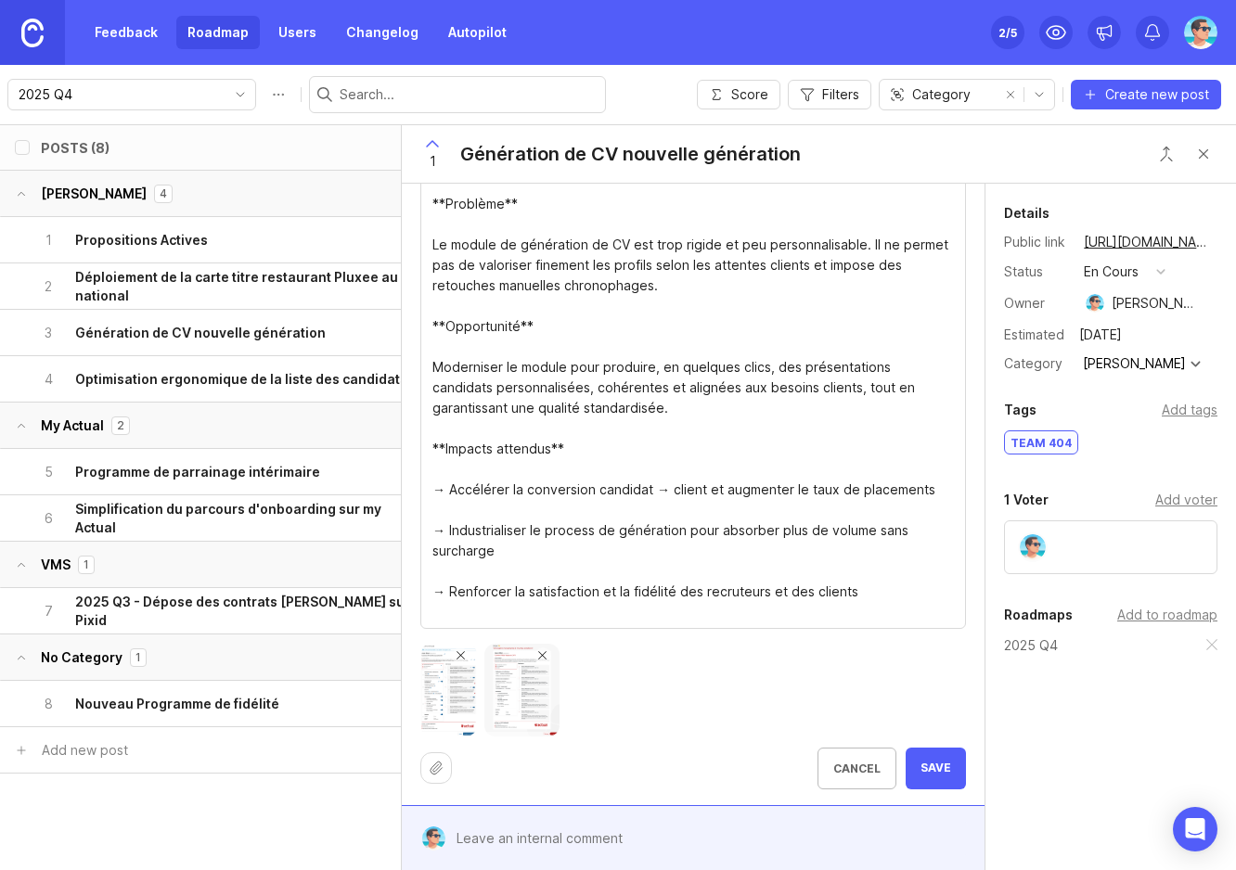
scroll to position [218, 0]
type input "Nouvelle génération de CV"
click at [921, 766] on span "Save" at bounding box center [936, 768] width 31 height 16
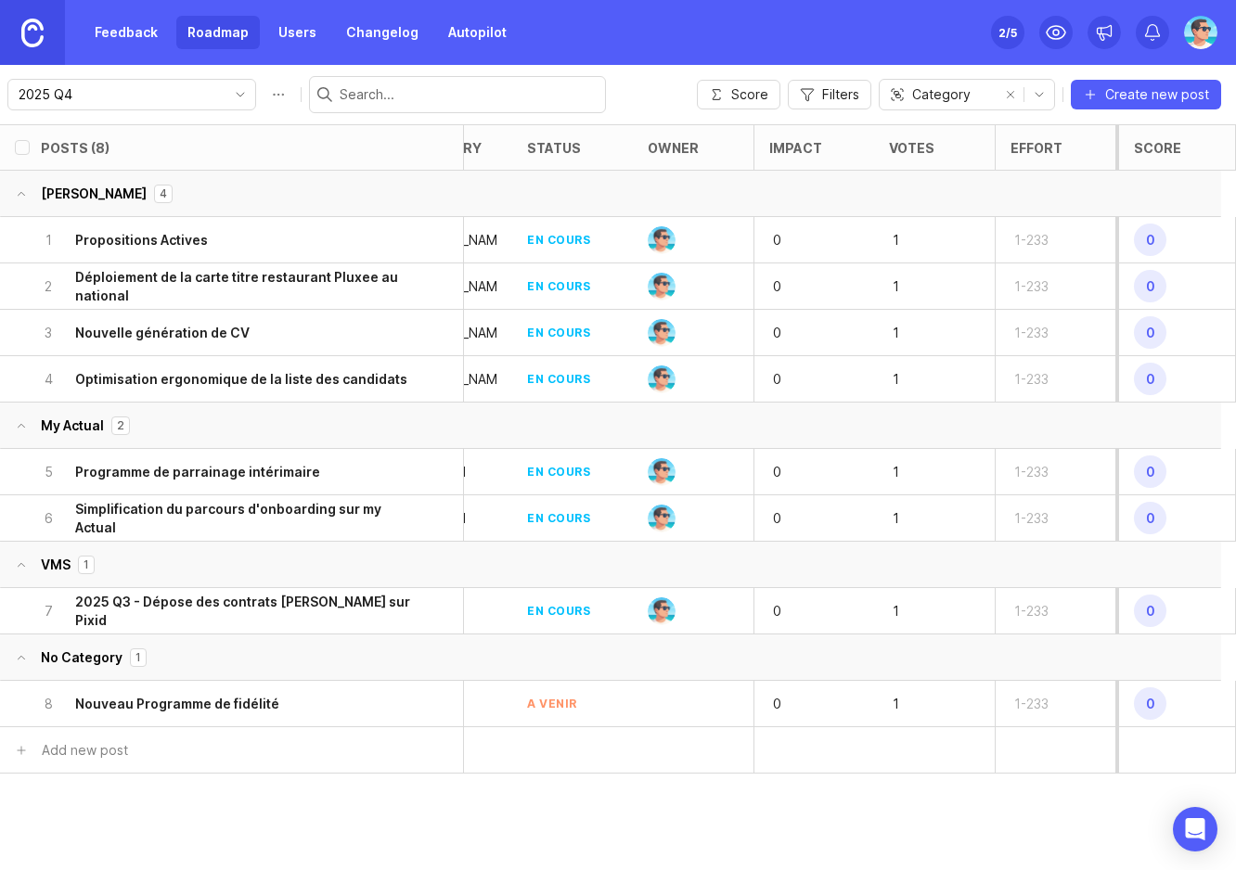
click at [325, 323] on div "3 Nouvelle génération de CV" at bounding box center [225, 332] width 370 height 45
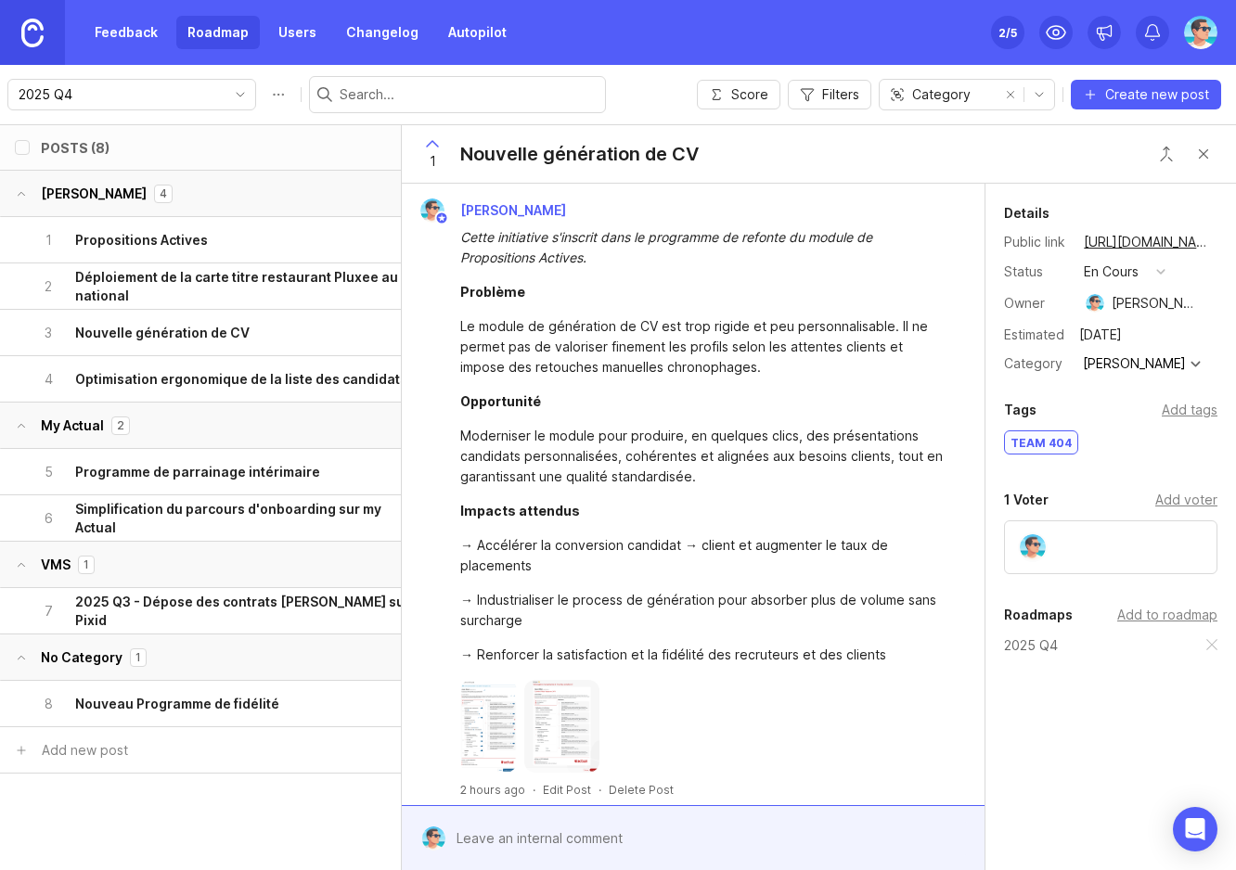
click at [257, 251] on div "1 Propositions Actives" at bounding box center [225, 239] width 370 height 45
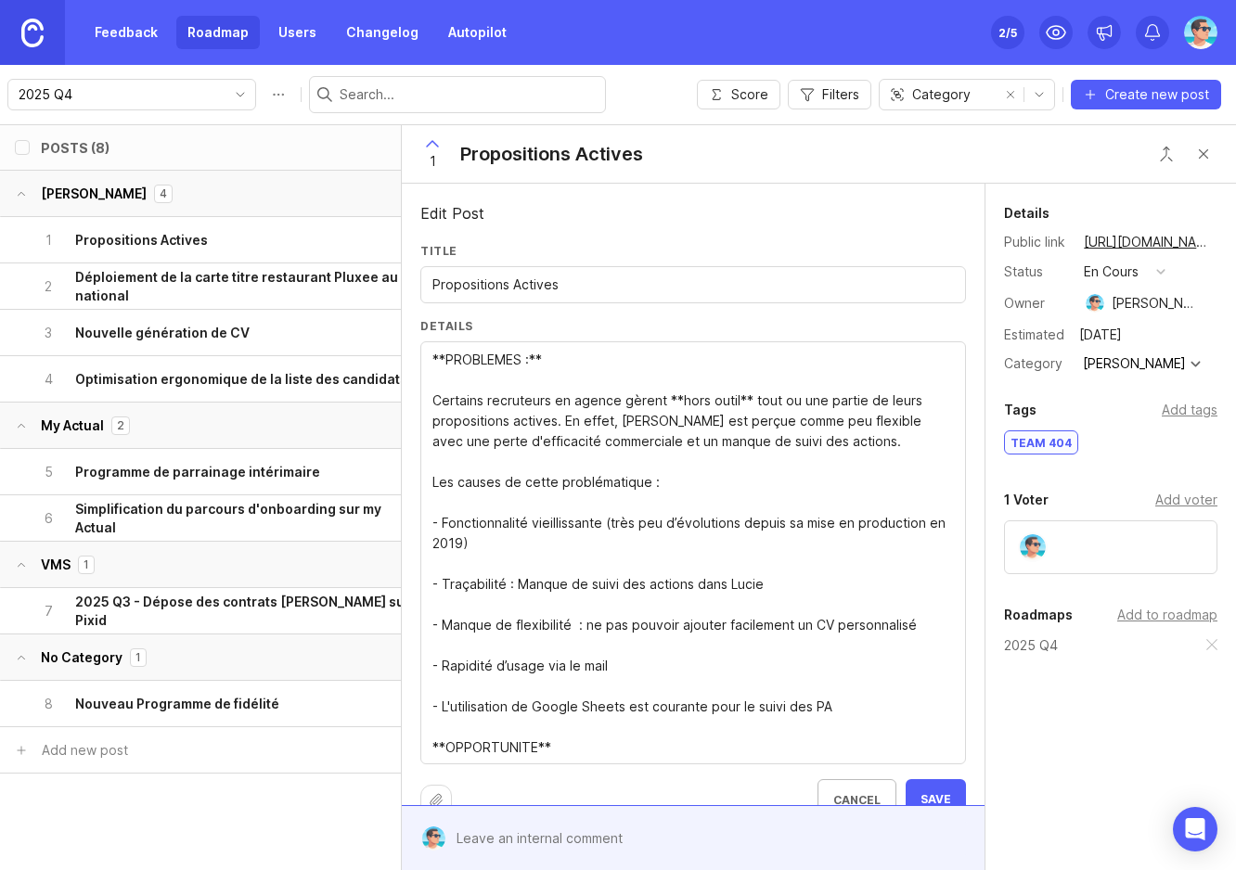
scroll to position [32, 0]
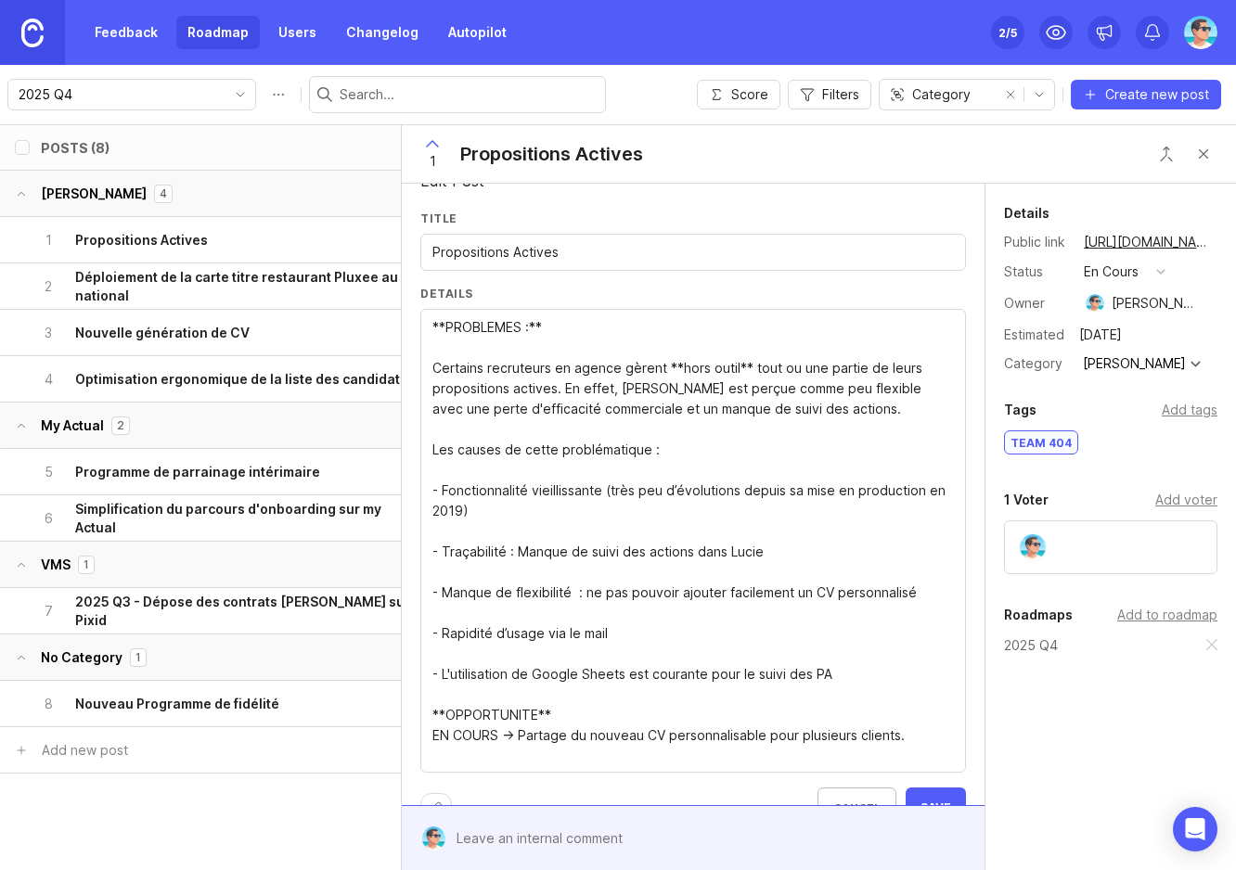
click at [570, 733] on textarea "**PROBLEMES :** Certains recruteurs en agence gèrent **hors outil** tout ou une…" at bounding box center [692, 541] width 521 height 449
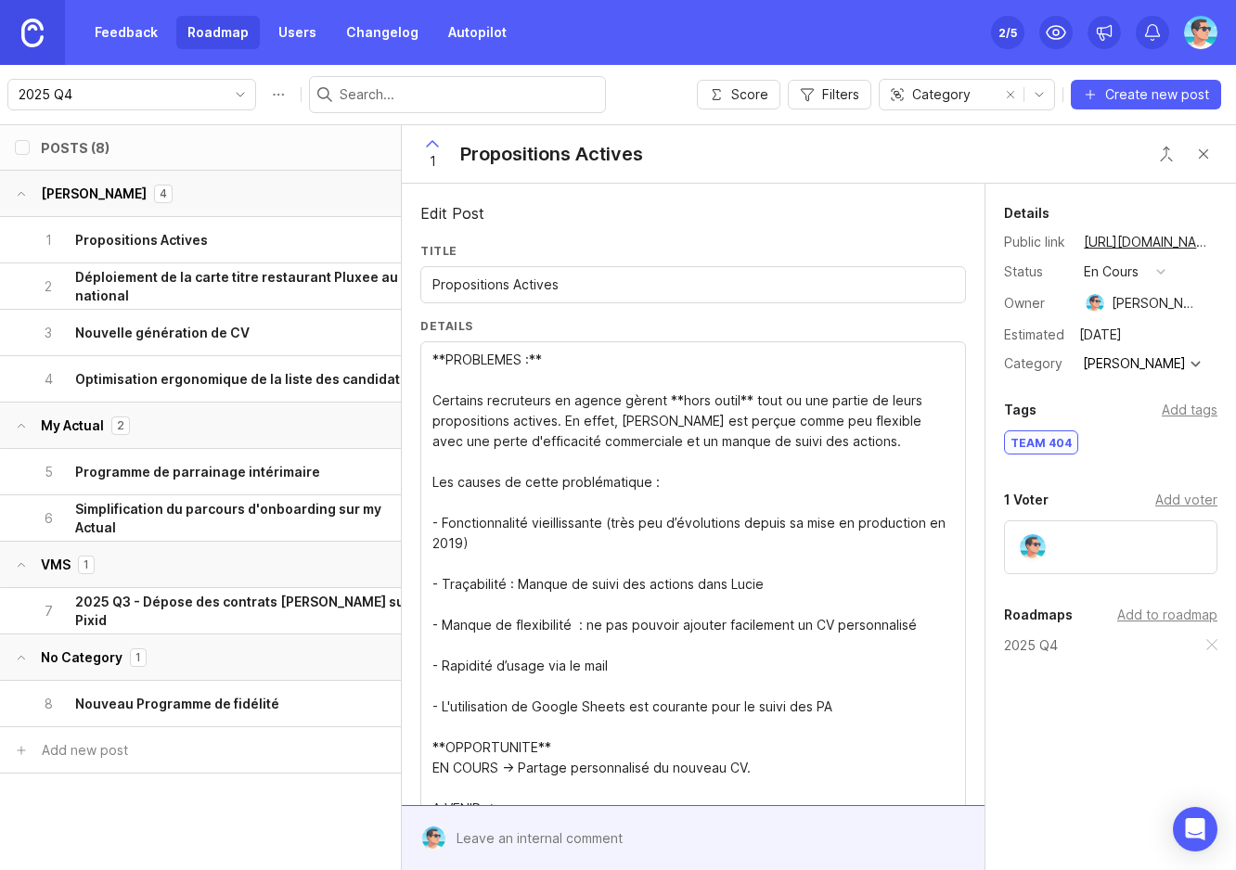
type textarea "**PROBLEMES :** Certains recruteurs en agence gèrent **hors outil** tout ou une…"
drag, startPoint x: 573, startPoint y: 286, endPoint x: 401, endPoint y: 279, distance: 171.8
click at [401, 279] on div "1 Propositions Actives Edit Post Title Propositions Actives Details **PROBLEMES…" at bounding box center [818, 497] width 835 height 747
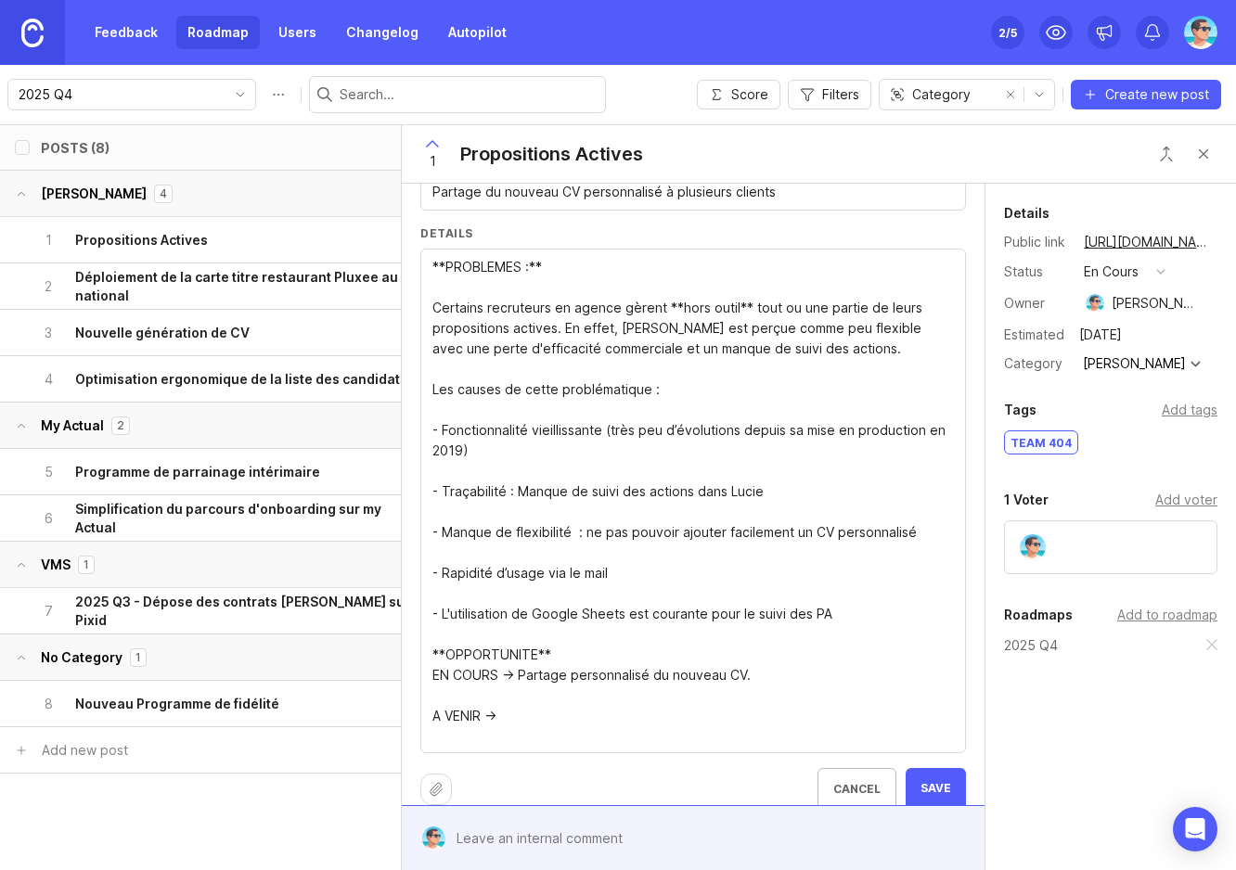
scroll to position [114, 0]
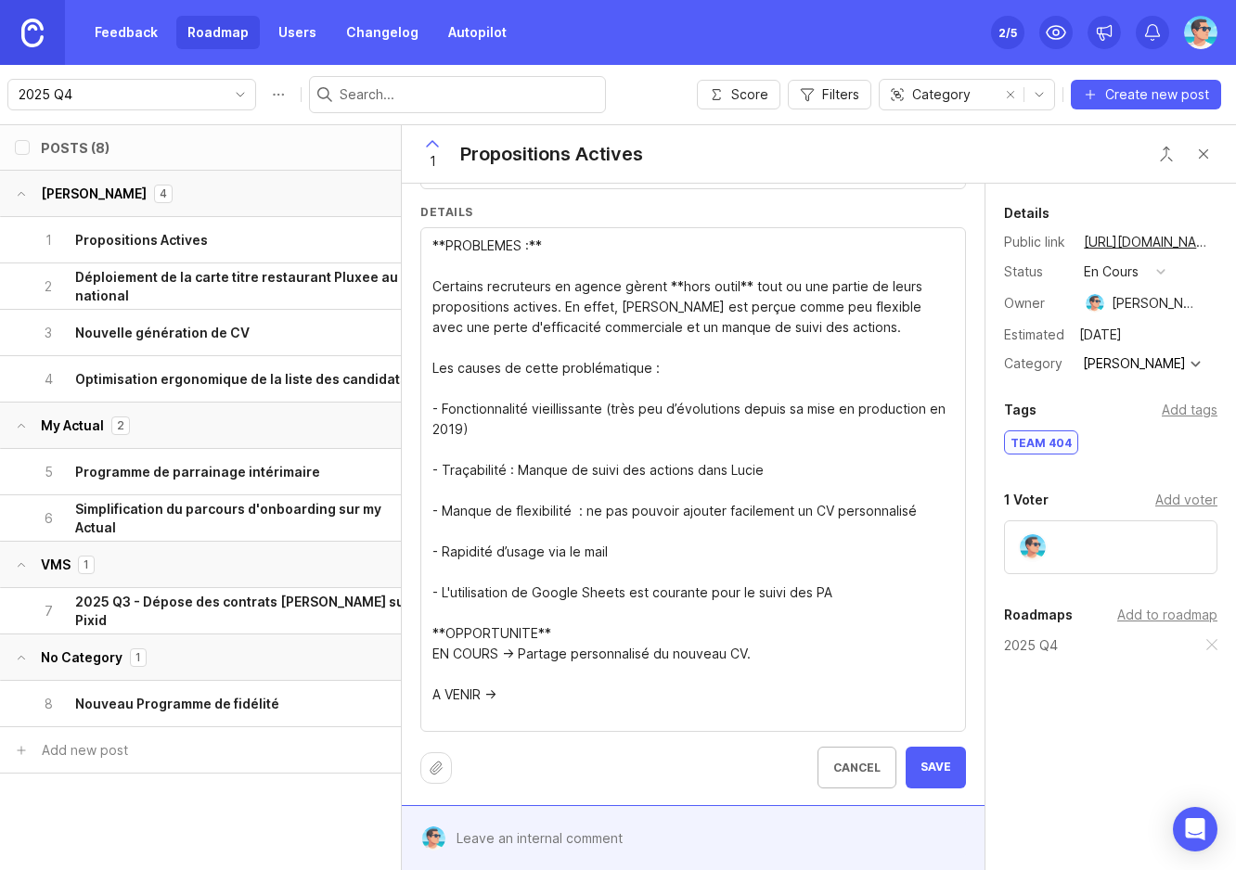
type input "Partage du nouveau CV personnalisé à plusieurs clients"
drag, startPoint x: 910, startPoint y: 774, endPoint x: 909, endPoint y: 765, distance: 9.3
click at [921, 774] on span "Save" at bounding box center [936, 768] width 31 height 16
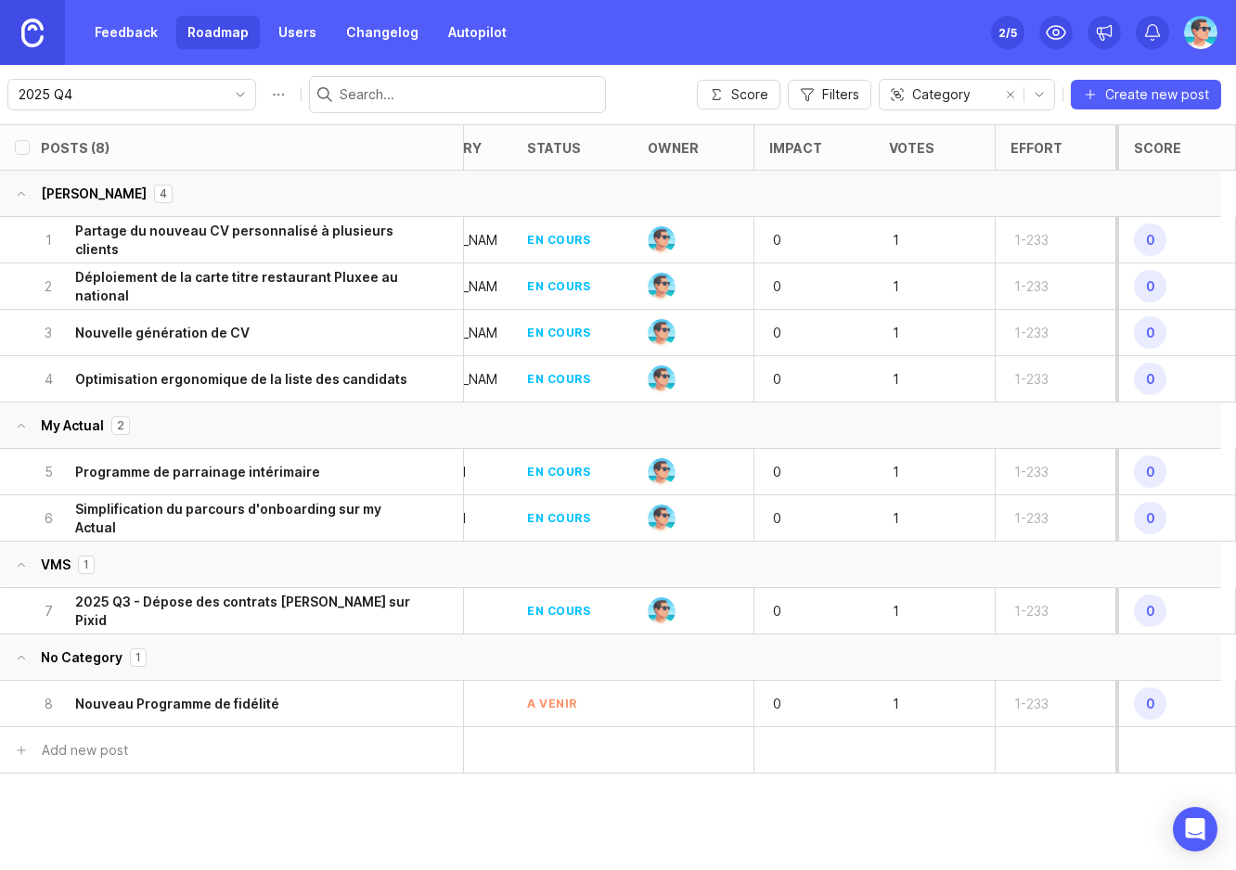
click at [1158, 95] on span "Create new post" at bounding box center [1157, 94] width 104 height 19
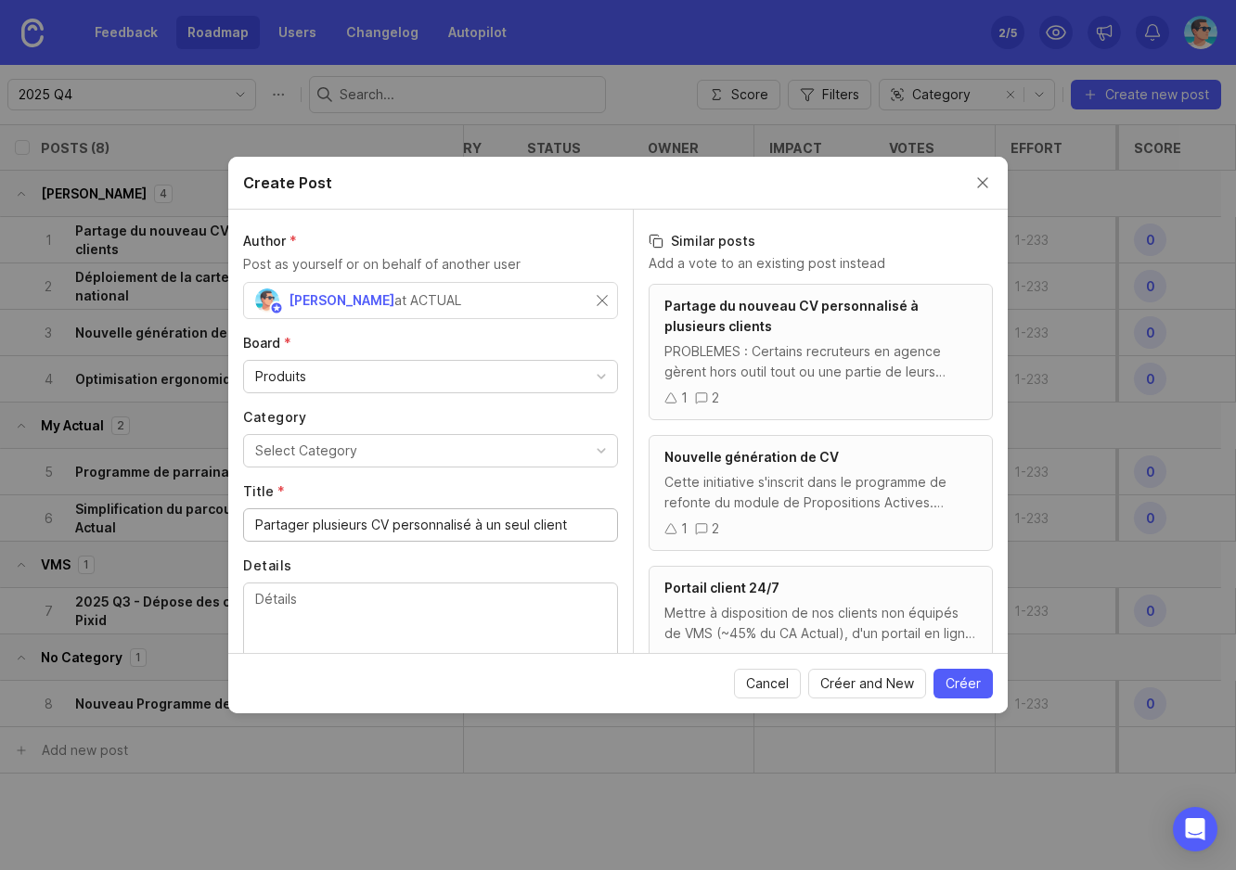
scroll to position [71, 0]
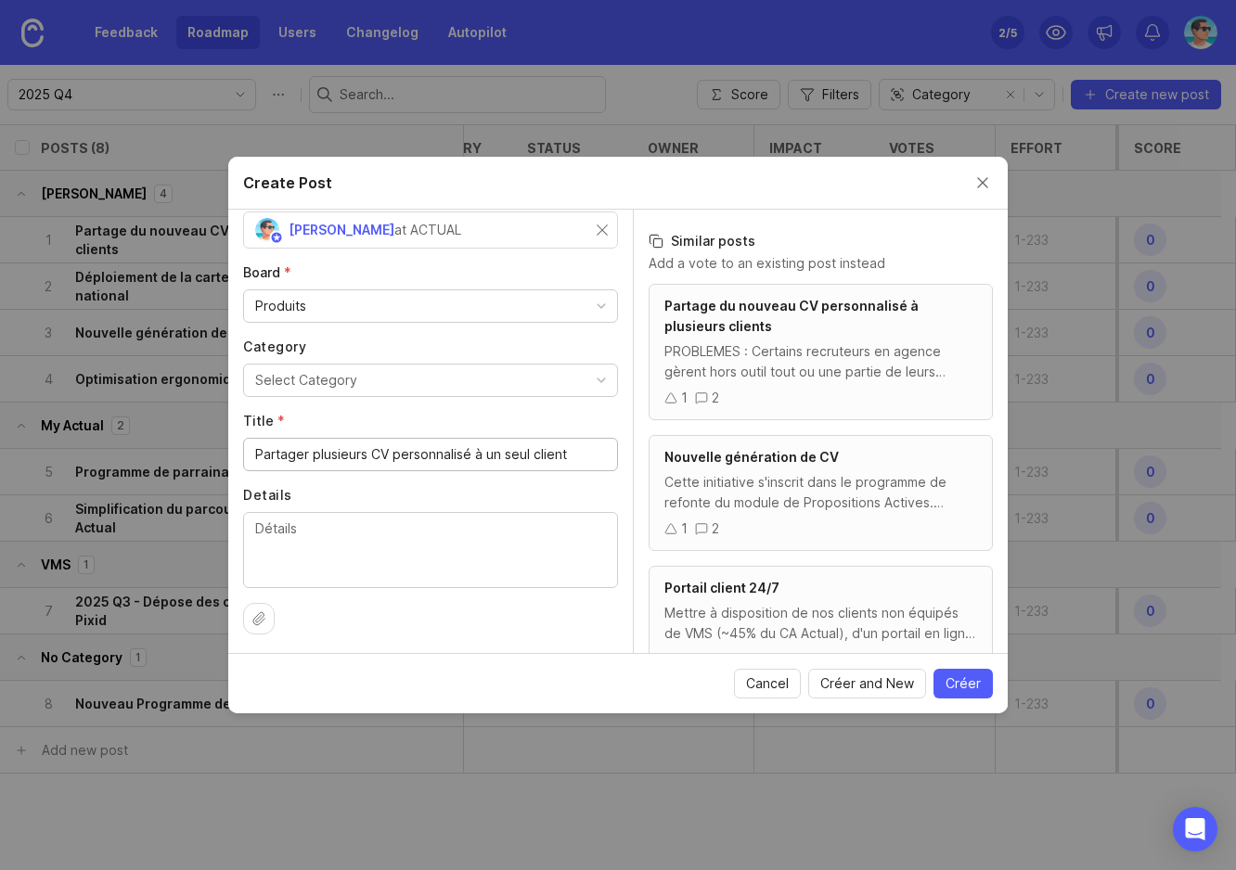
type input "Partager plusieurs CV personnalisé à un seul client"
click at [953, 681] on span "Créer" at bounding box center [963, 684] width 35 height 19
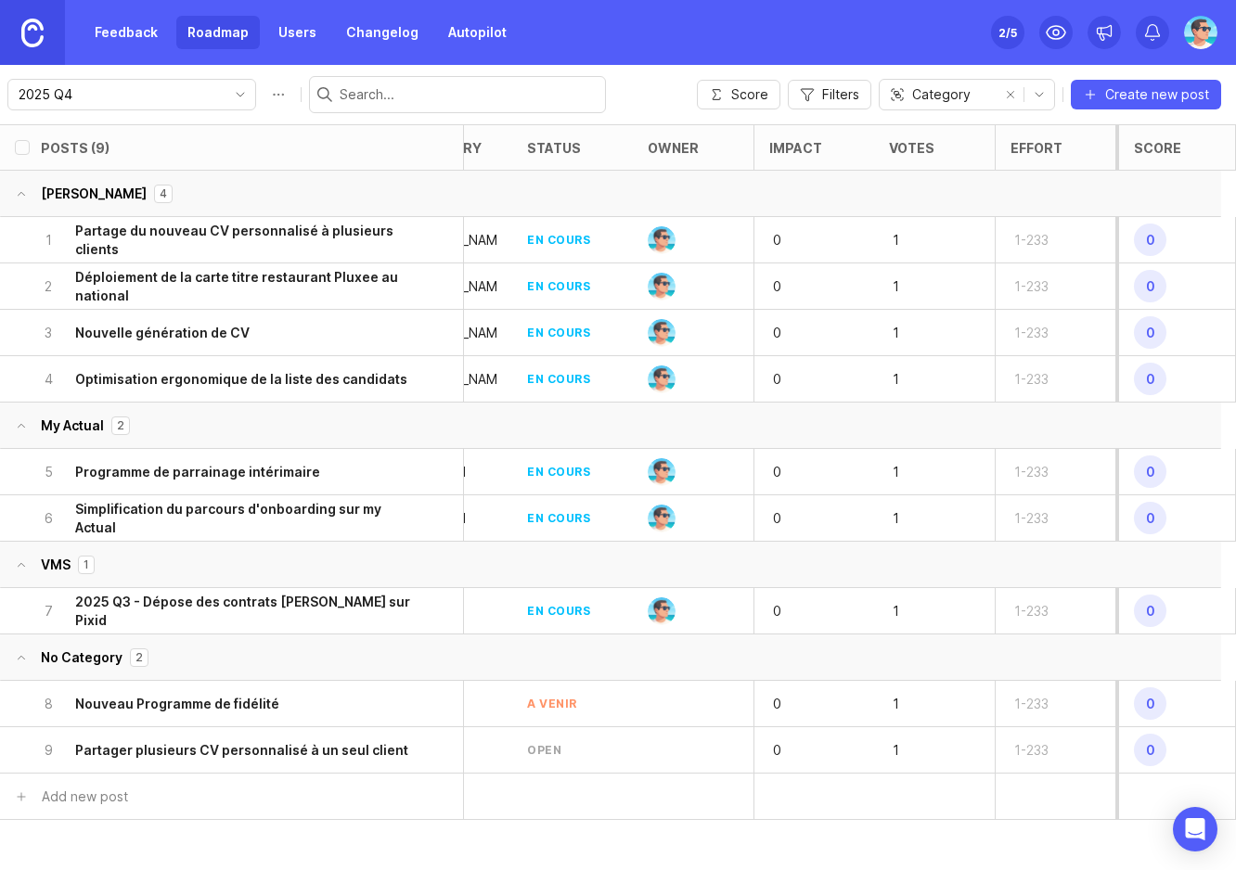
click at [265, 753] on h6 "Partager plusieurs CV personnalisé à un seul client" at bounding box center [241, 750] width 333 height 19
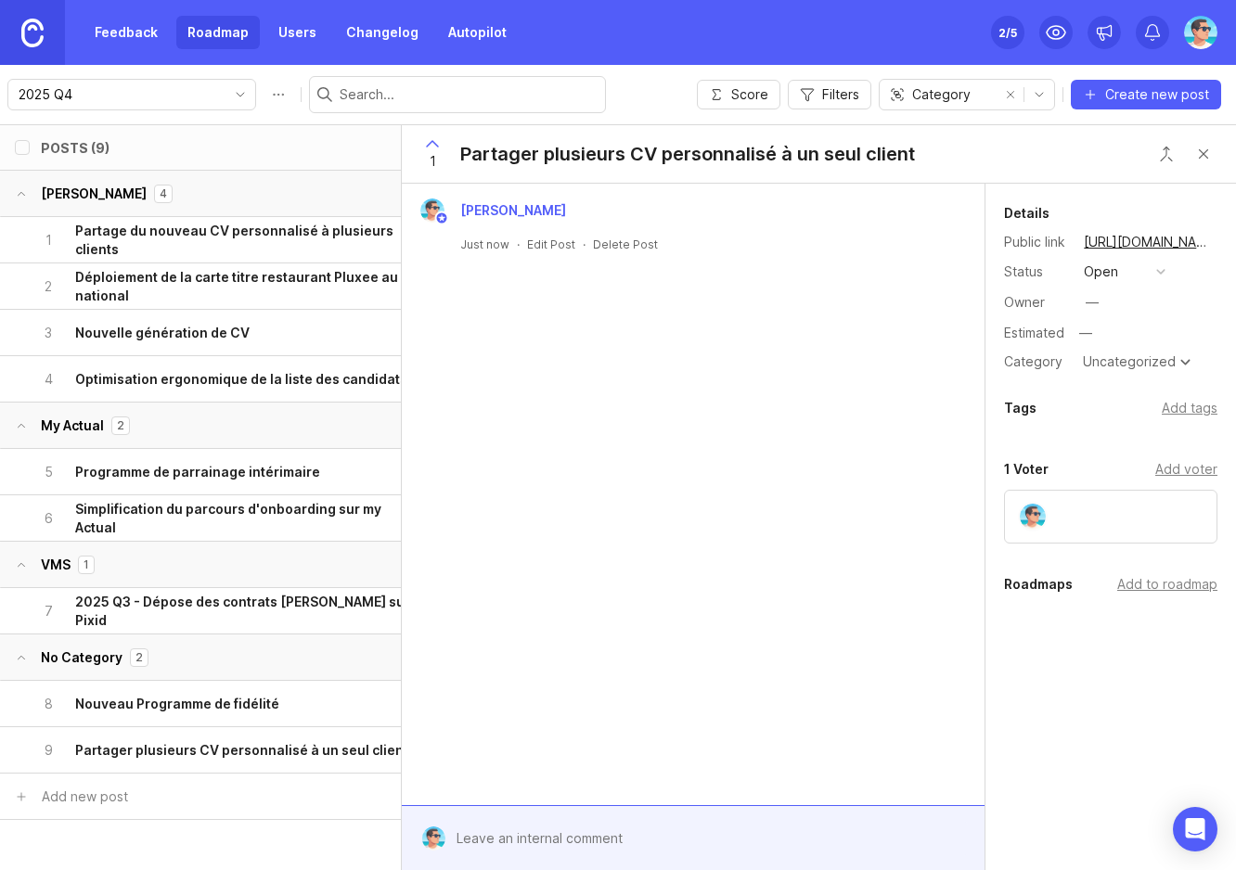
click at [1113, 274] on div "open" at bounding box center [1101, 272] width 34 height 20
click at [1091, 348] on venir "a venir" at bounding box center [1124, 338] width 93 height 34
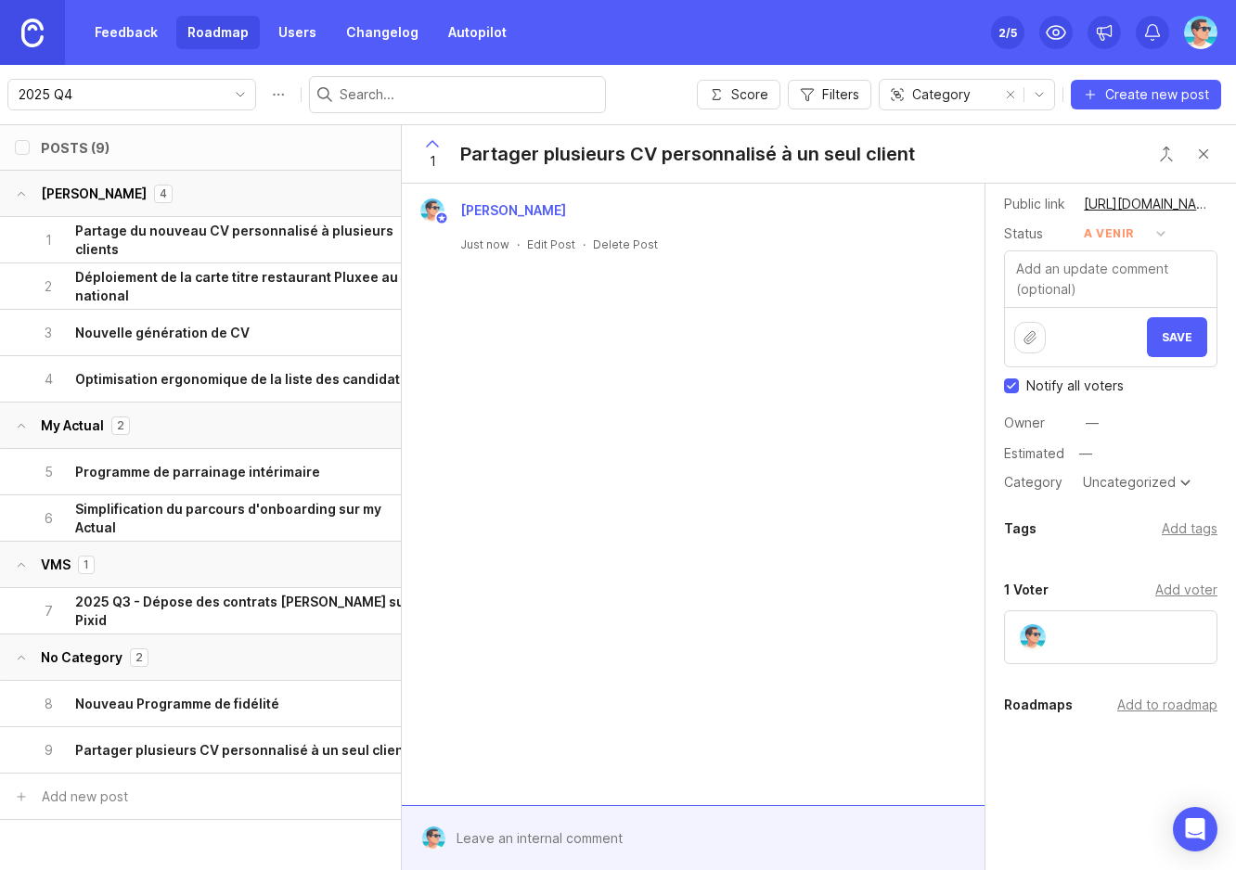
scroll to position [58, 0]
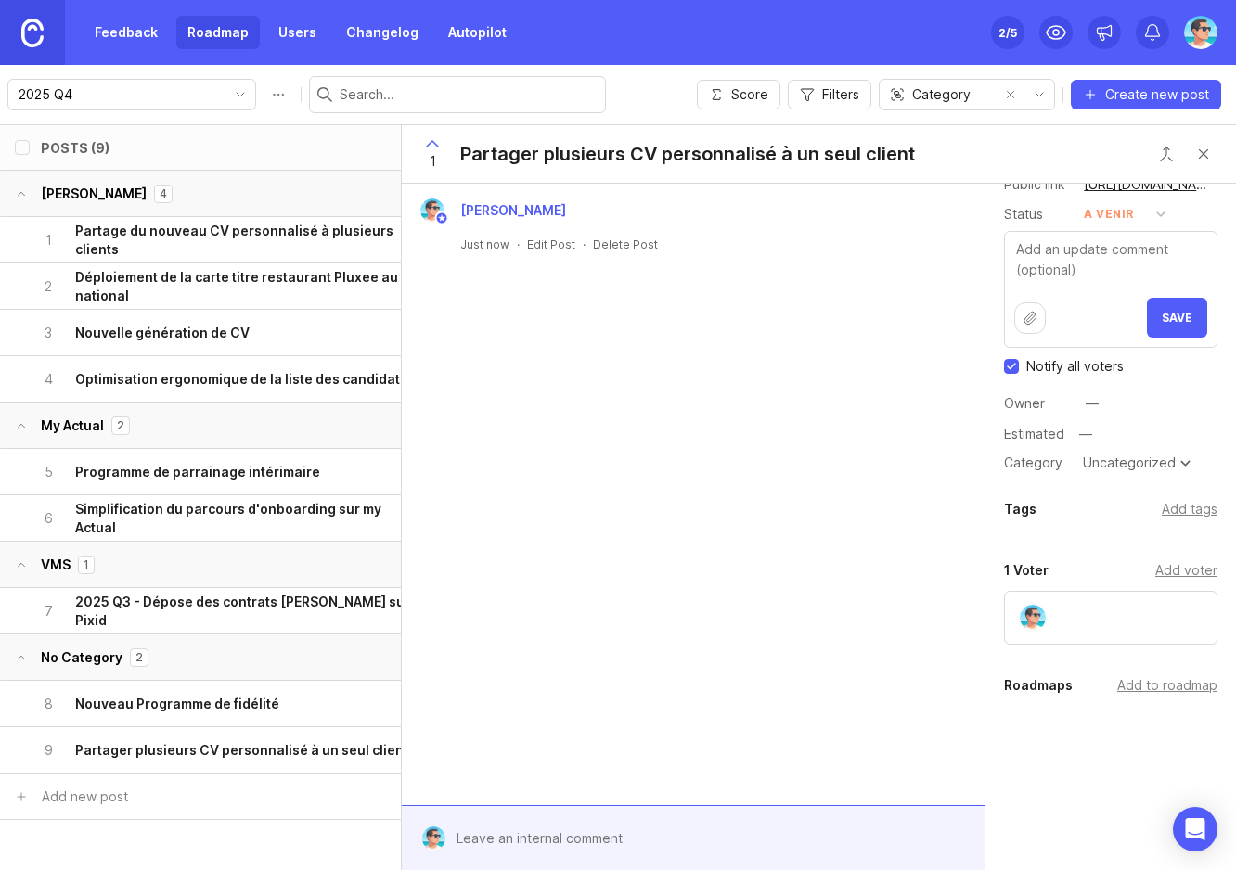
click at [1067, 728] on div "Details Public link https://actual.canny.io/agence/p/partager-plusieurs-cv-pers…" at bounding box center [1110, 499] width 251 height 747
click at [832, 437] on div "Benjamin Hareau Just now · Edit Post · Delete Post" at bounding box center [693, 495] width 583 height 622
click at [1162, 311] on span "Save" at bounding box center [1177, 318] width 31 height 14
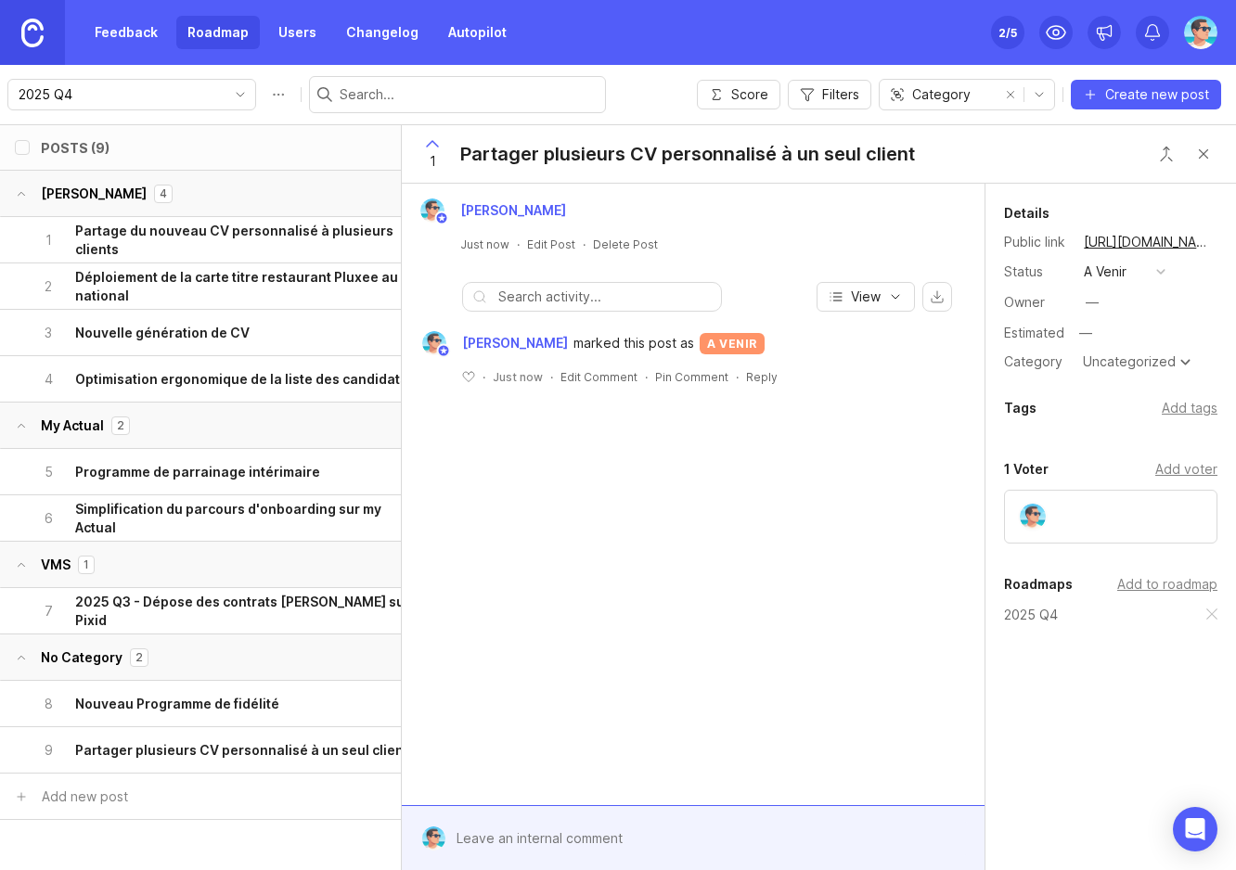
scroll to position [0, 0]
click at [264, 137] on div "Posts (9)" at bounding box center [252, 147] width 422 height 45
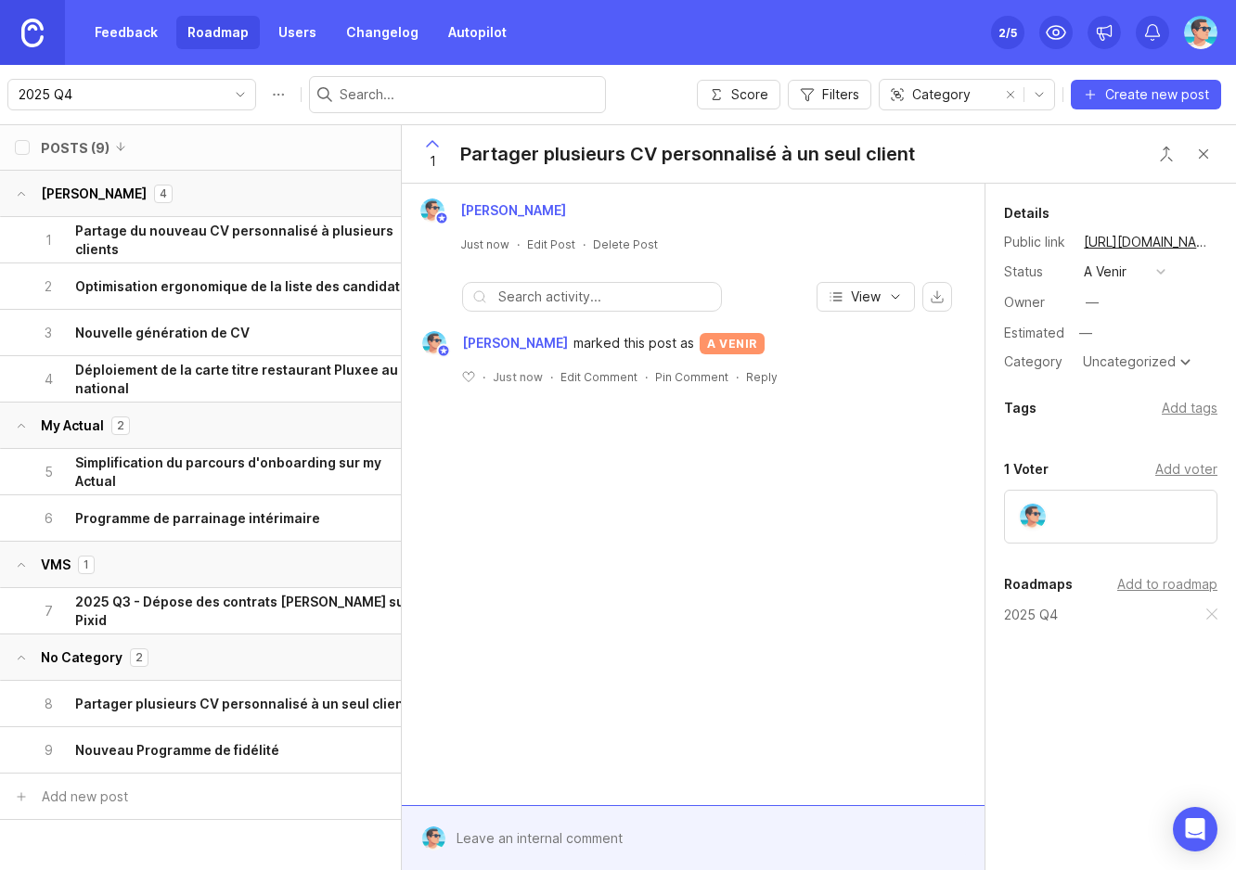
click at [264, 137] on div "Posts (9)" at bounding box center [252, 147] width 422 height 45
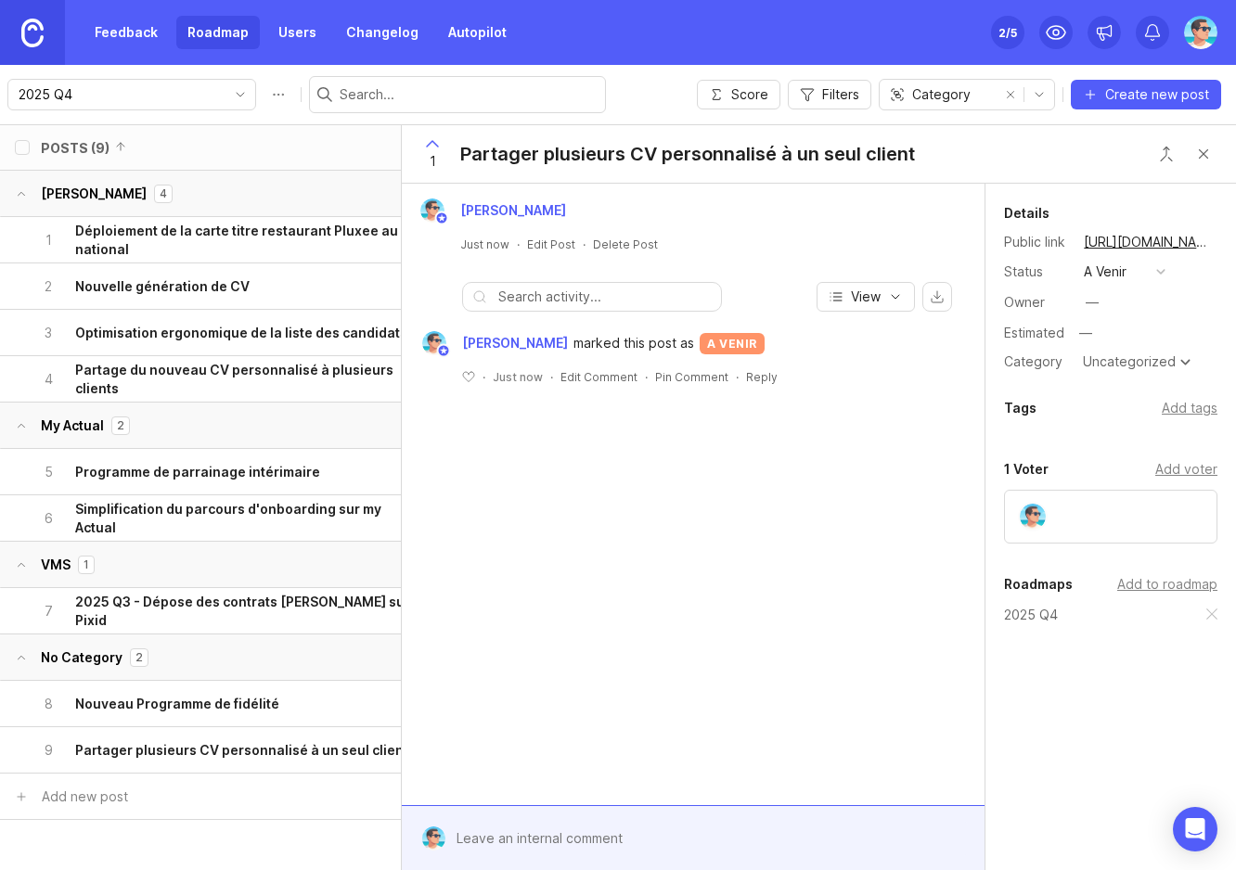
click at [675, 97] on div "2025 Q4 Score Filters Category Create new post" at bounding box center [618, 94] width 1236 height 59
click at [1197, 154] on button "Close button" at bounding box center [1203, 153] width 37 height 37
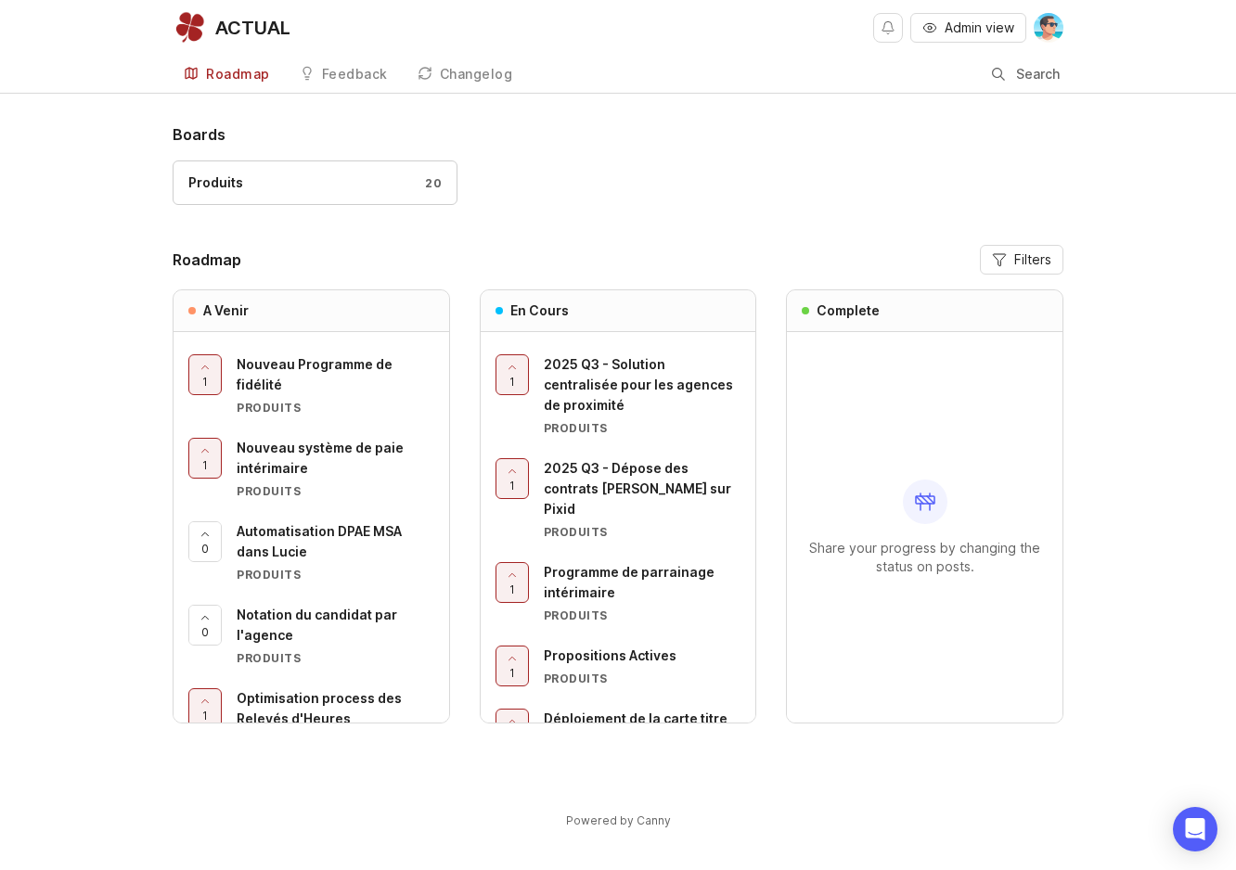
click at [267, 377] on span "Nouveau Programme de fidélité" at bounding box center [315, 374] width 156 height 36
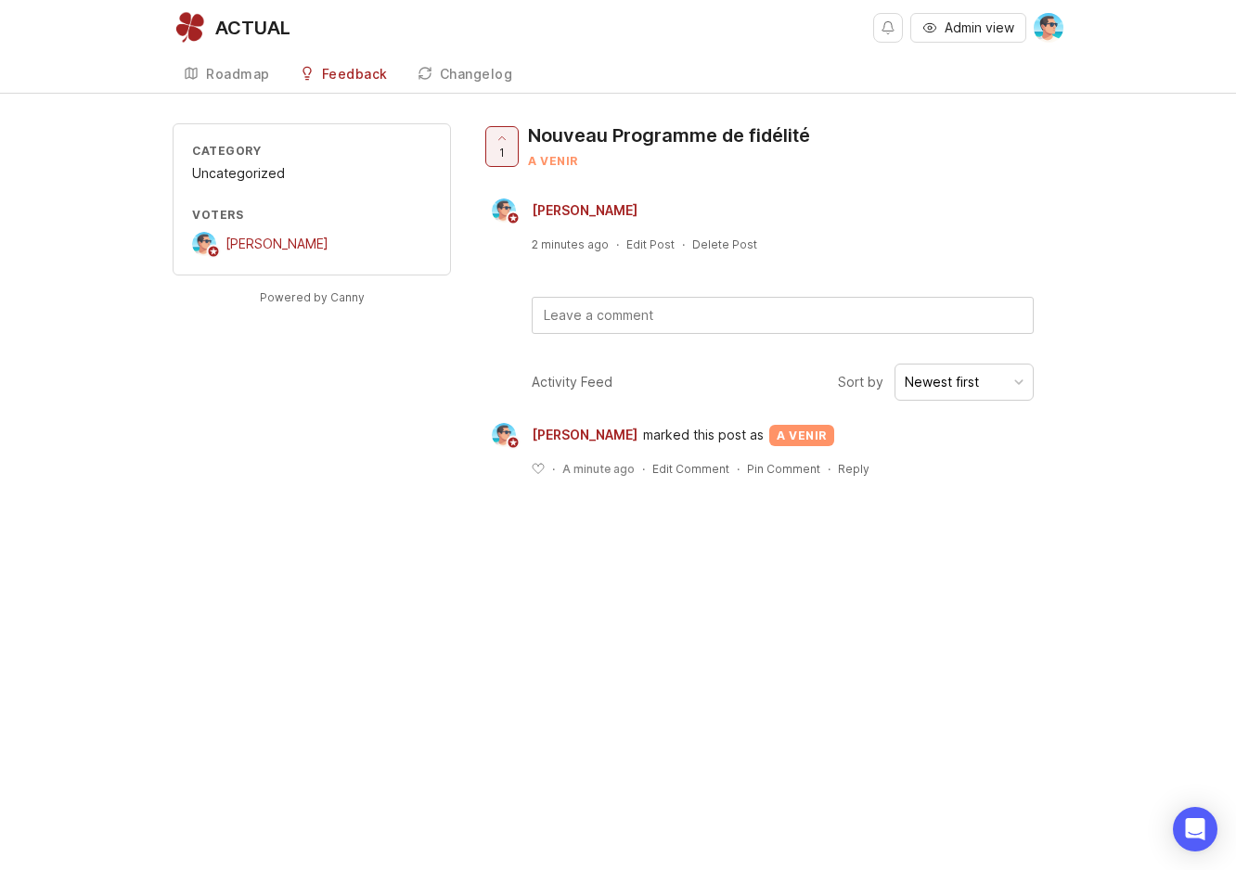
click at [329, 77] on div "Feedback" at bounding box center [355, 74] width 66 height 13
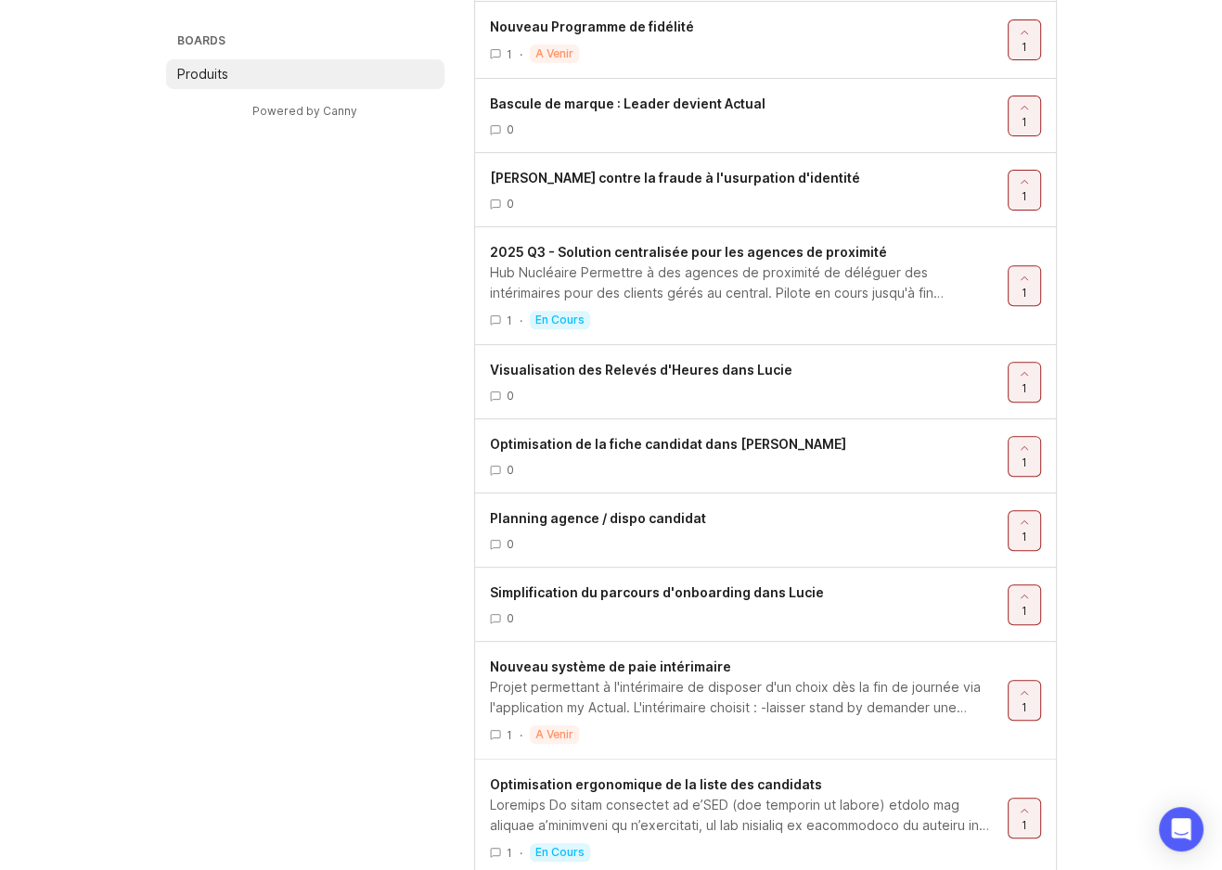
scroll to position [557, 0]
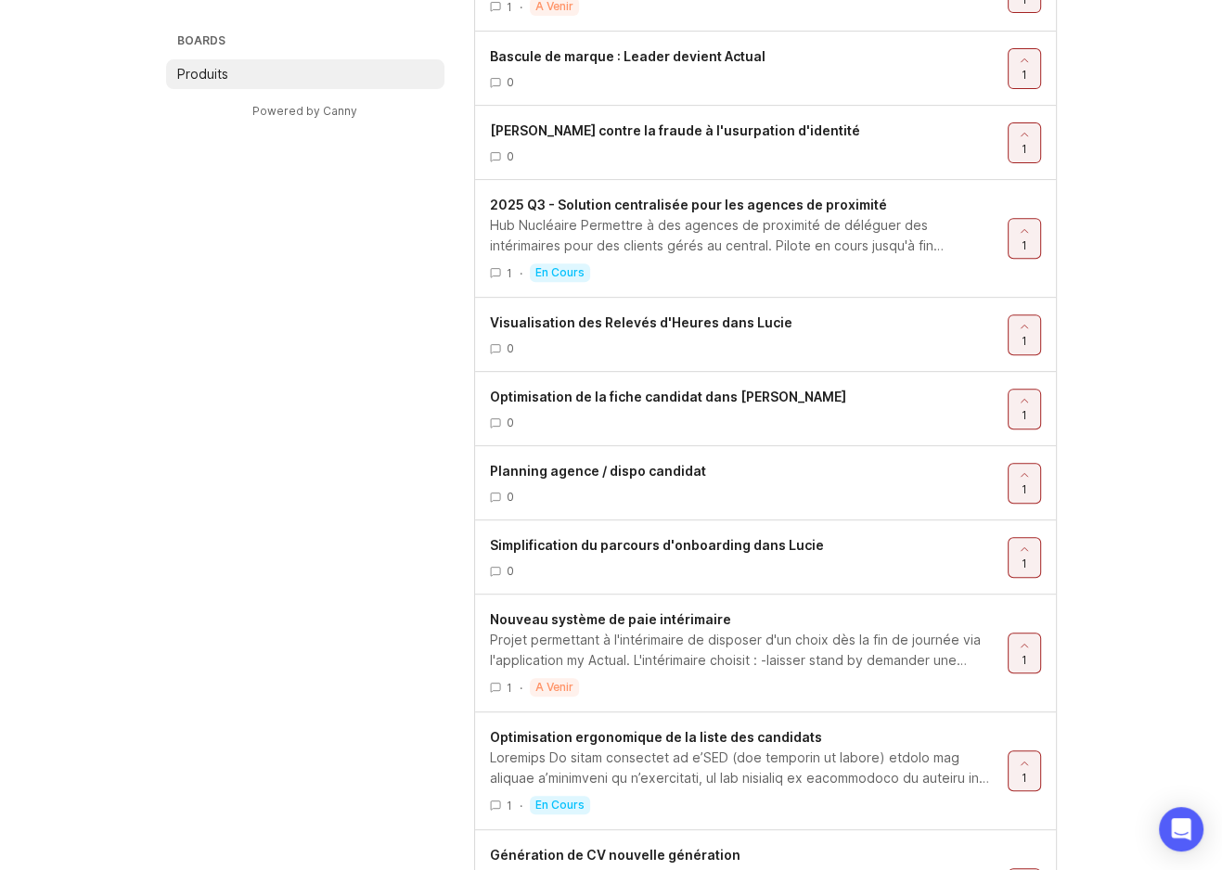
click at [613, 323] on span "Visualisation des Relevés d'Heures dans Lucie" at bounding box center [641, 323] width 303 height 16
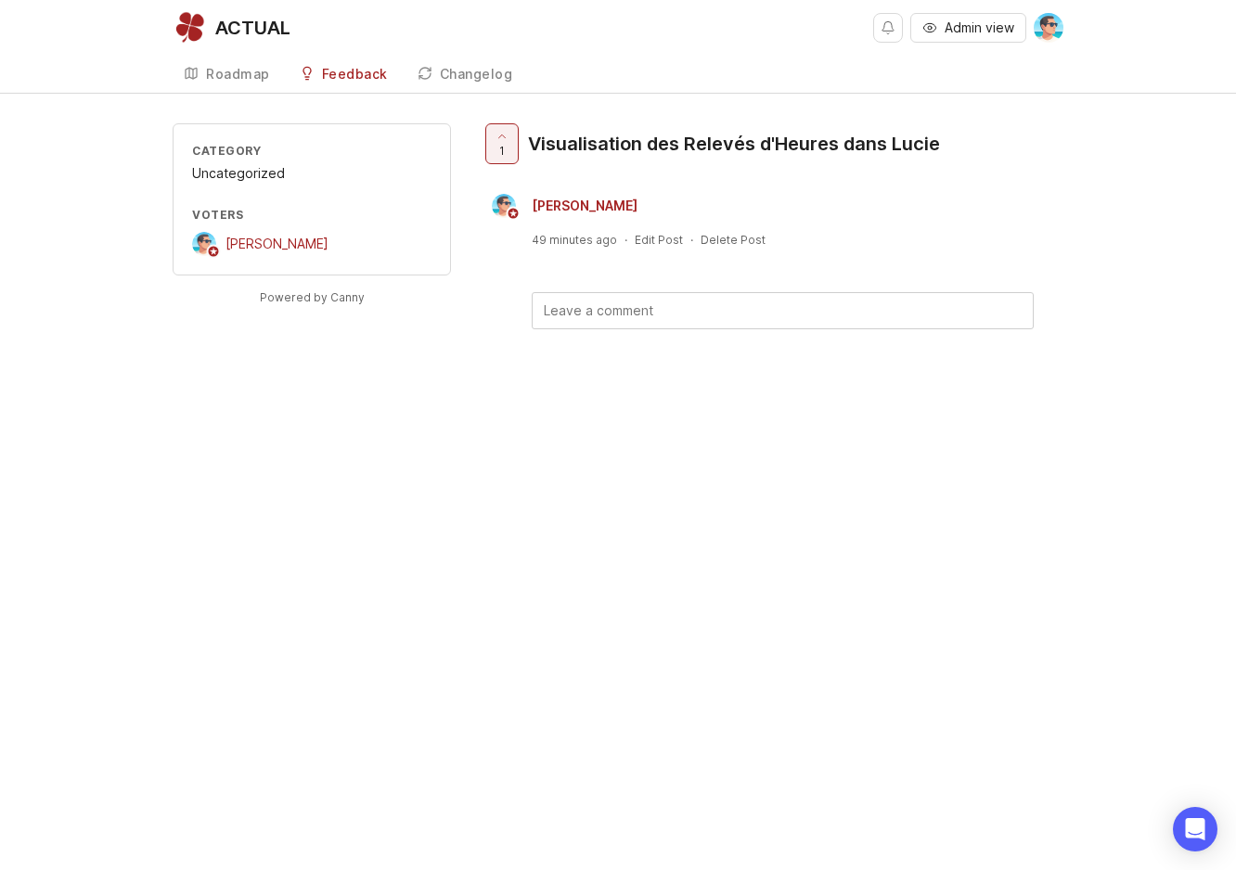
click at [355, 76] on div "Feedback" at bounding box center [355, 74] width 66 height 13
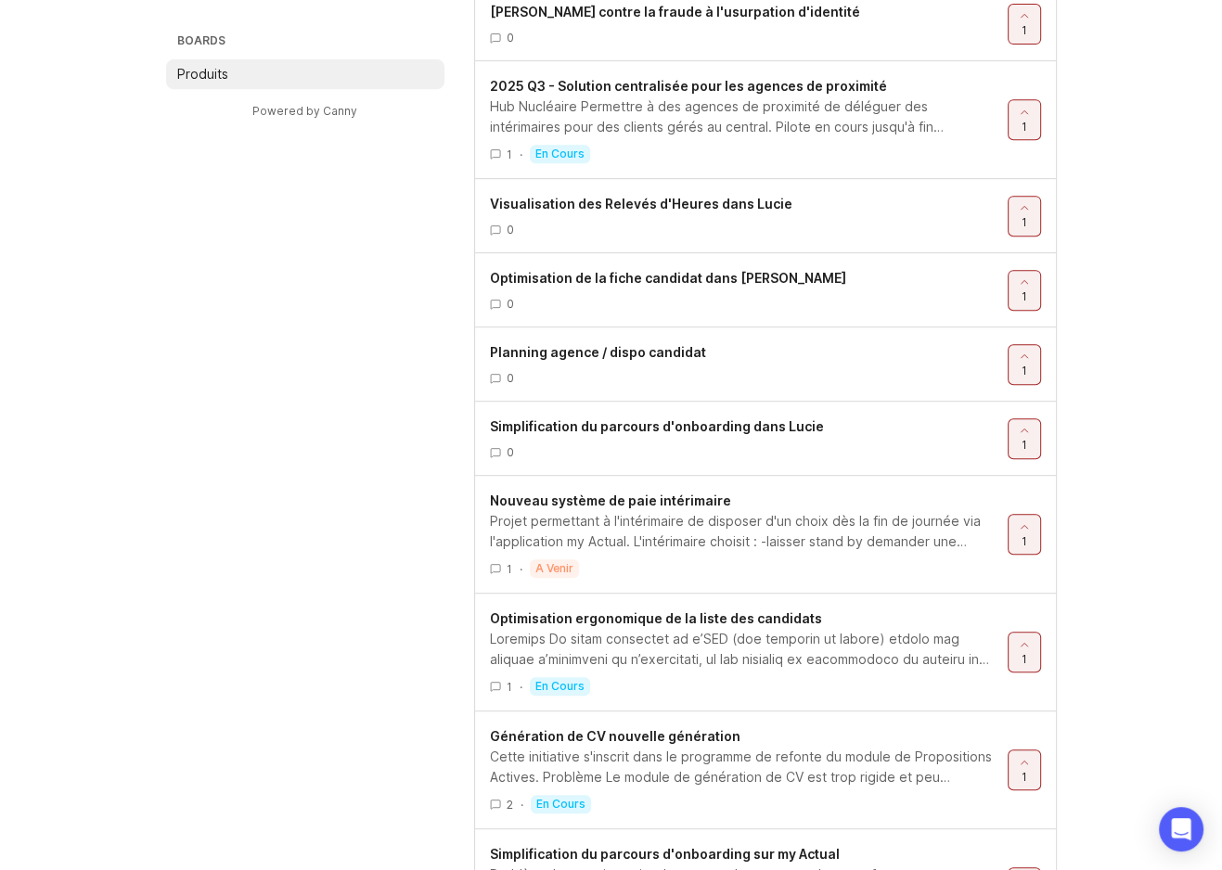
scroll to position [742, 0]
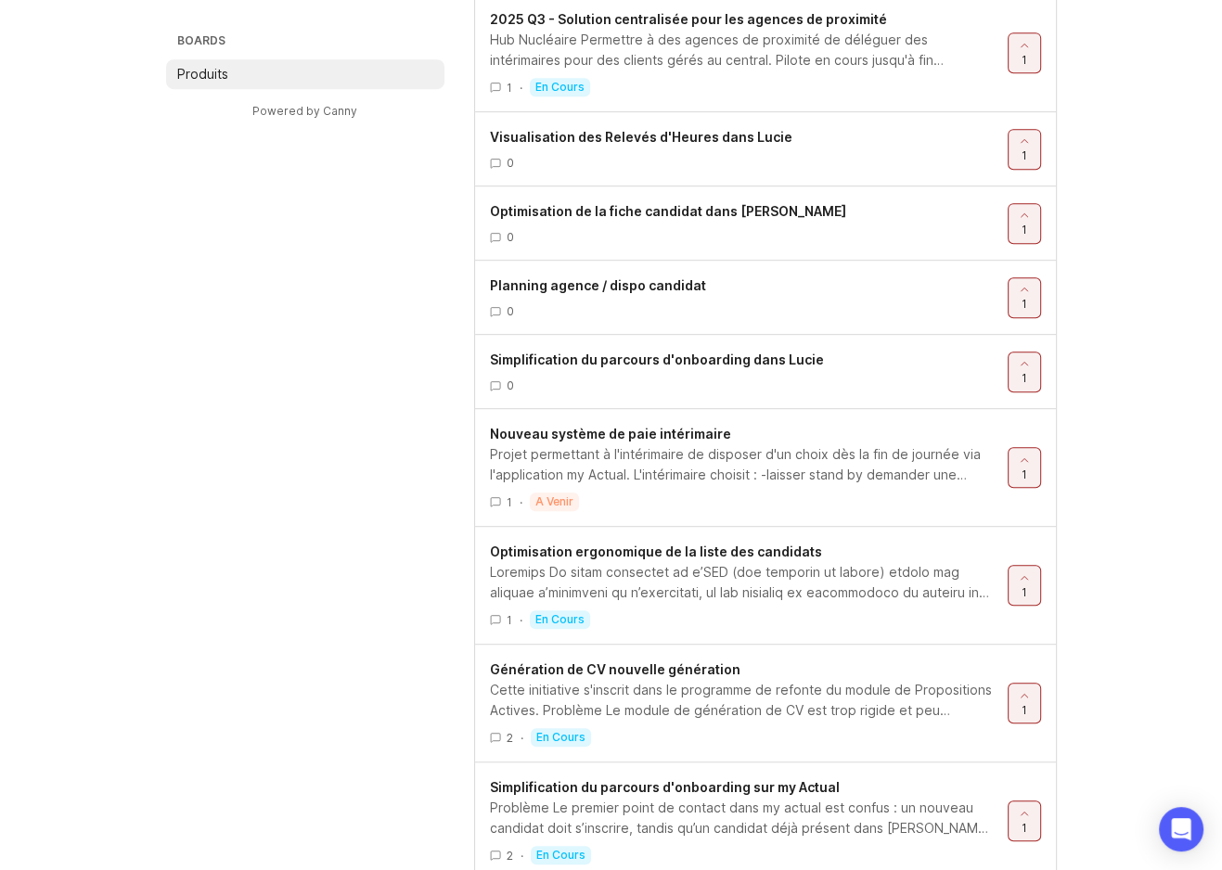
click at [667, 555] on span "Optimisation ergonomique de la liste des candidats" at bounding box center [656, 552] width 332 height 16
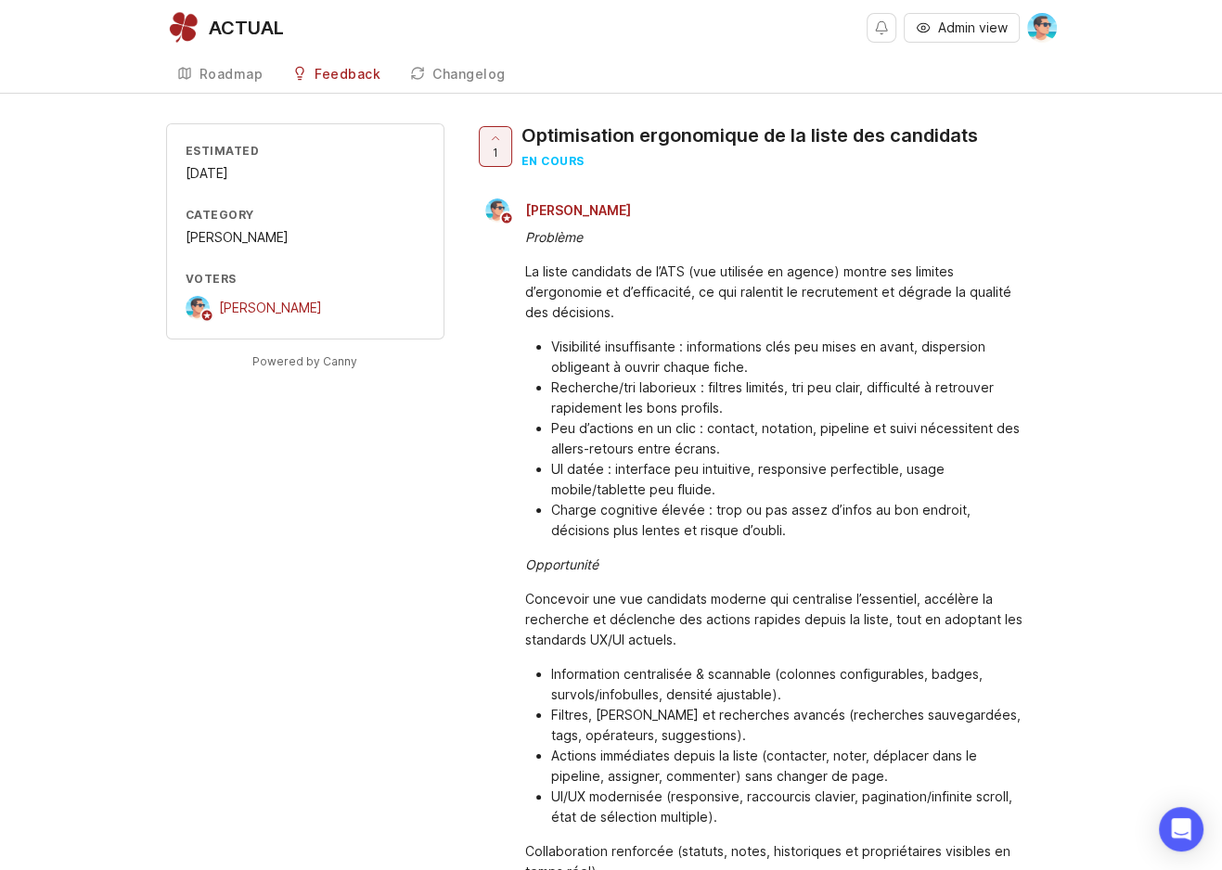
drag, startPoint x: 180, startPoint y: 159, endPoint x: 320, endPoint y: 179, distance: 141.6
click at [320, 179] on div "Estimated [DATE] Category [PERSON_NAME] [PERSON_NAME]" at bounding box center [305, 231] width 278 height 216
click at [320, 182] on div "[DATE]" at bounding box center [305, 173] width 239 height 20
click at [251, 177] on div "[DATE]" at bounding box center [305, 173] width 239 height 20
click at [333, 79] on div "Feedback" at bounding box center [348, 74] width 66 height 13
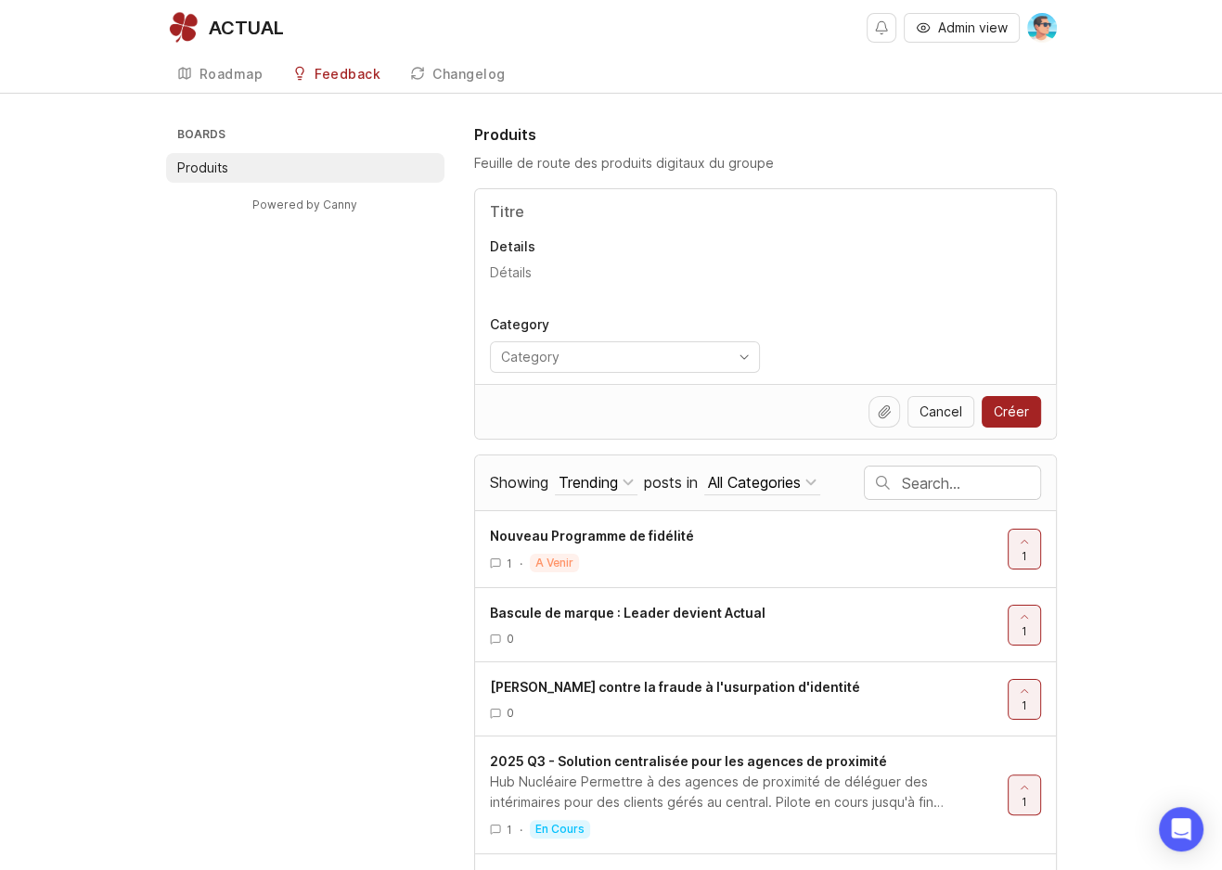
click at [231, 76] on div "Roadmap" at bounding box center [232, 74] width 64 height 13
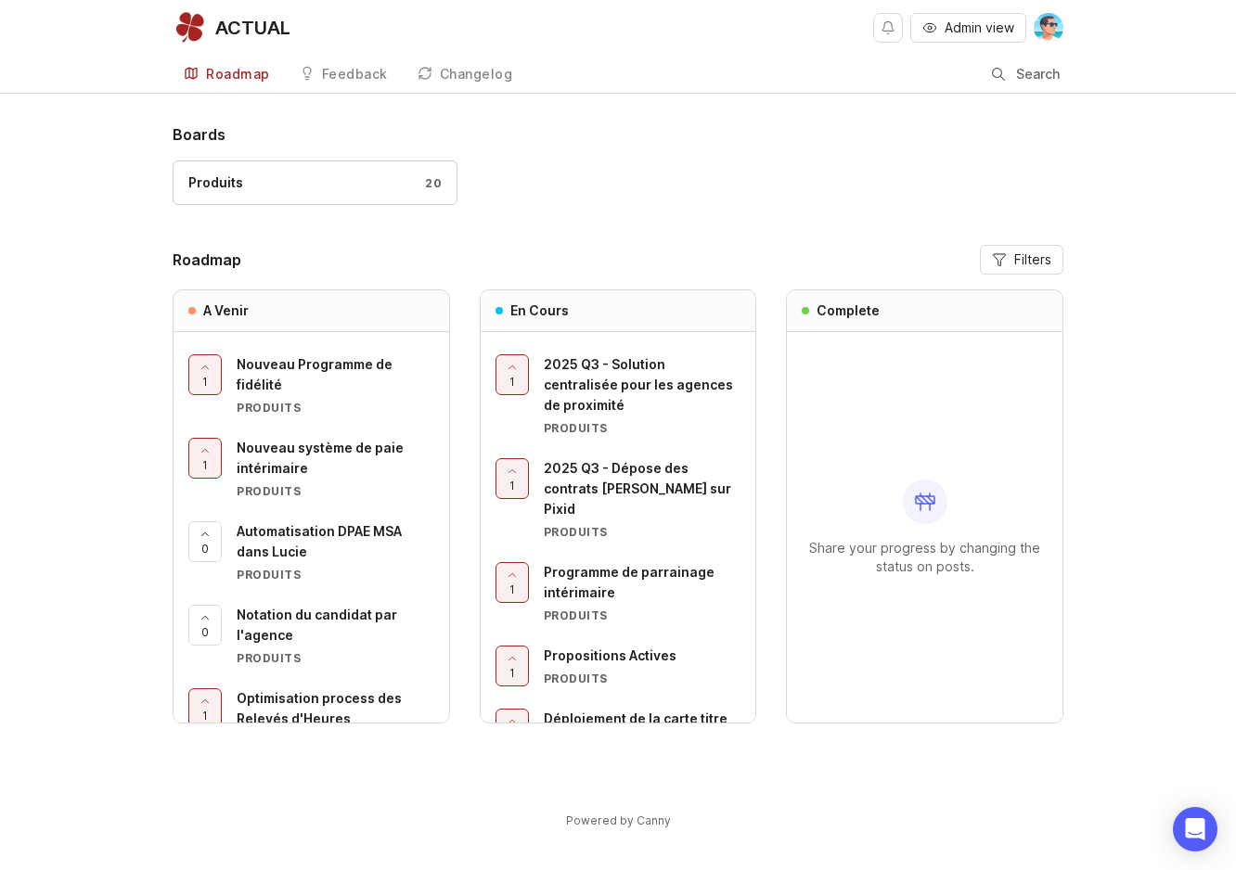
click at [1009, 270] on button "Filters" at bounding box center [1022, 260] width 84 height 30
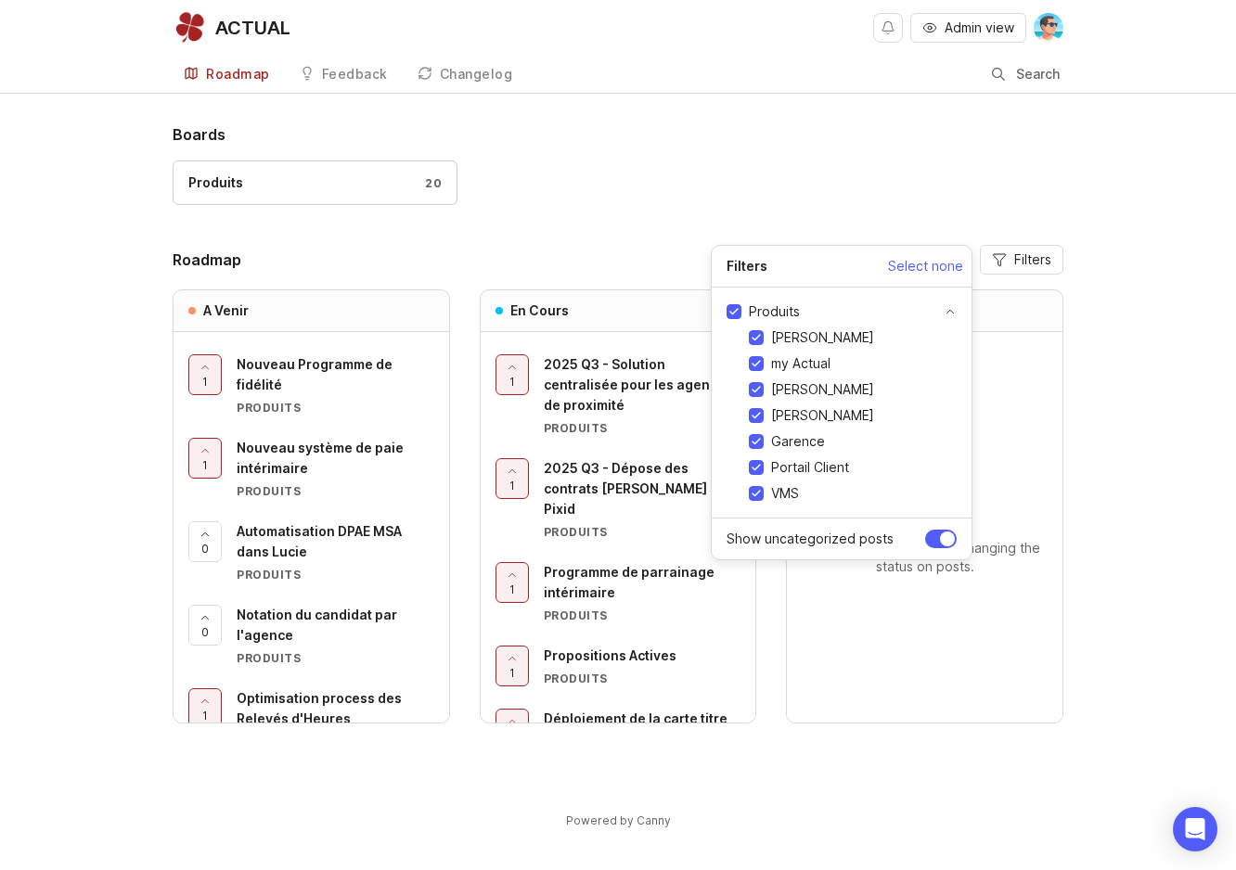
click at [1009, 270] on button "Filters" at bounding box center [1022, 260] width 84 height 30
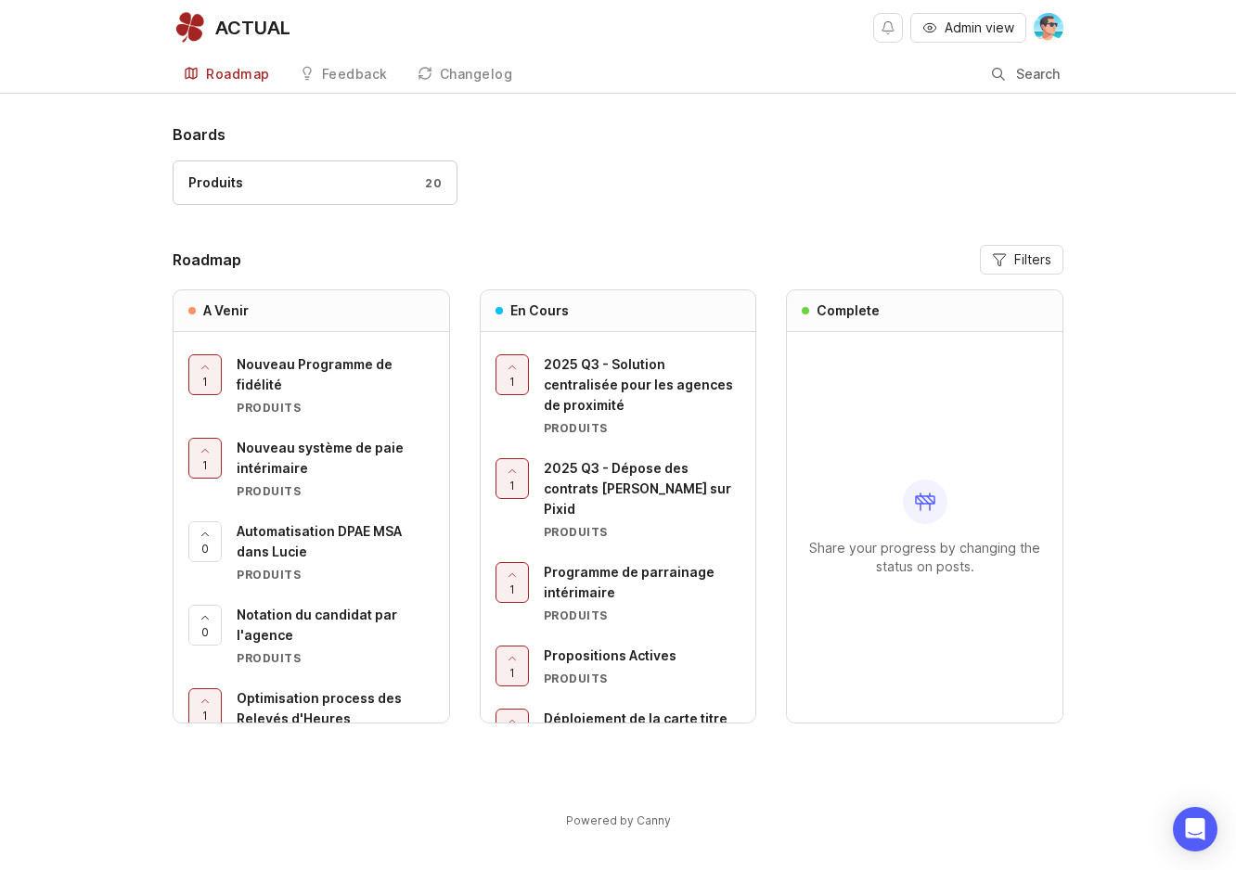
click at [1009, 270] on button "Filters" at bounding box center [1022, 260] width 84 height 30
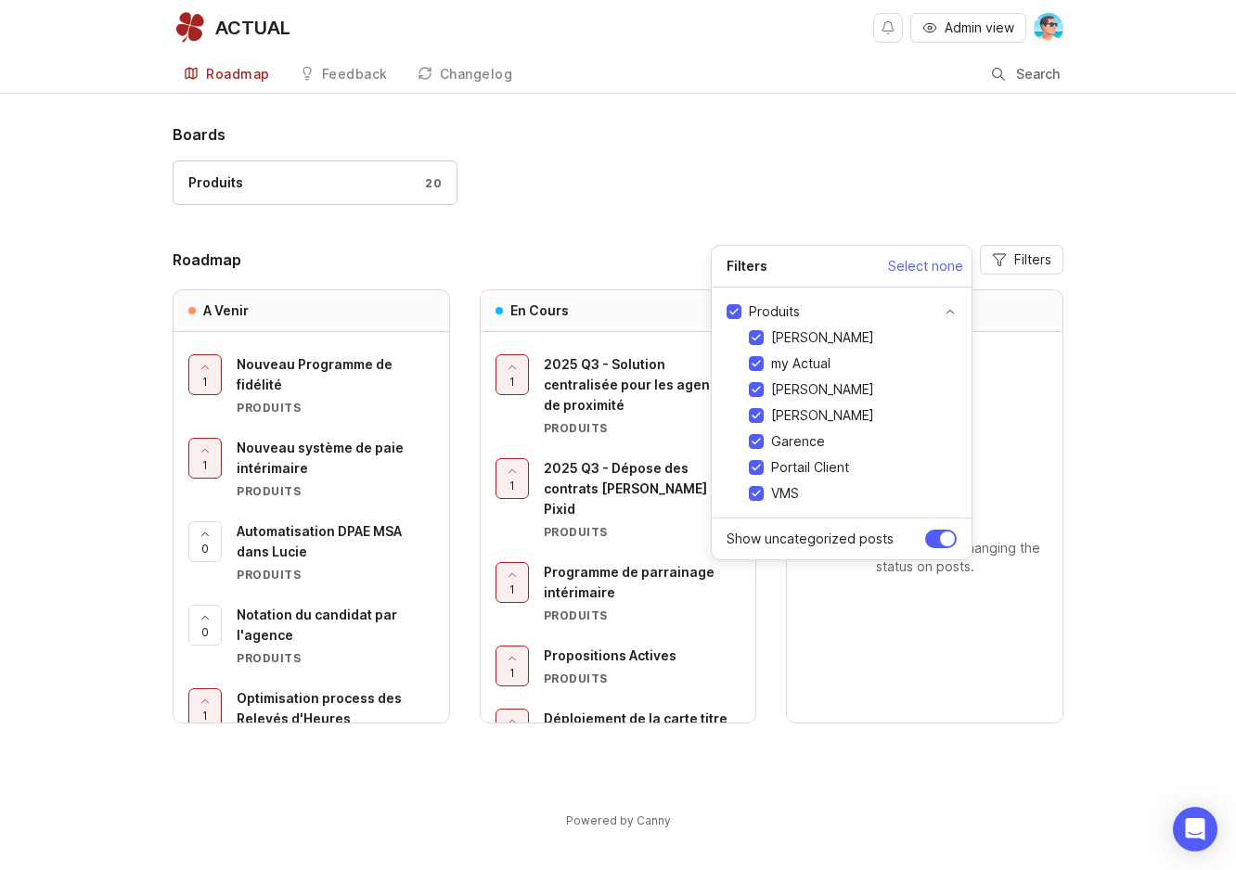
click at [573, 218] on div "Produits 20" at bounding box center [618, 192] width 891 height 62
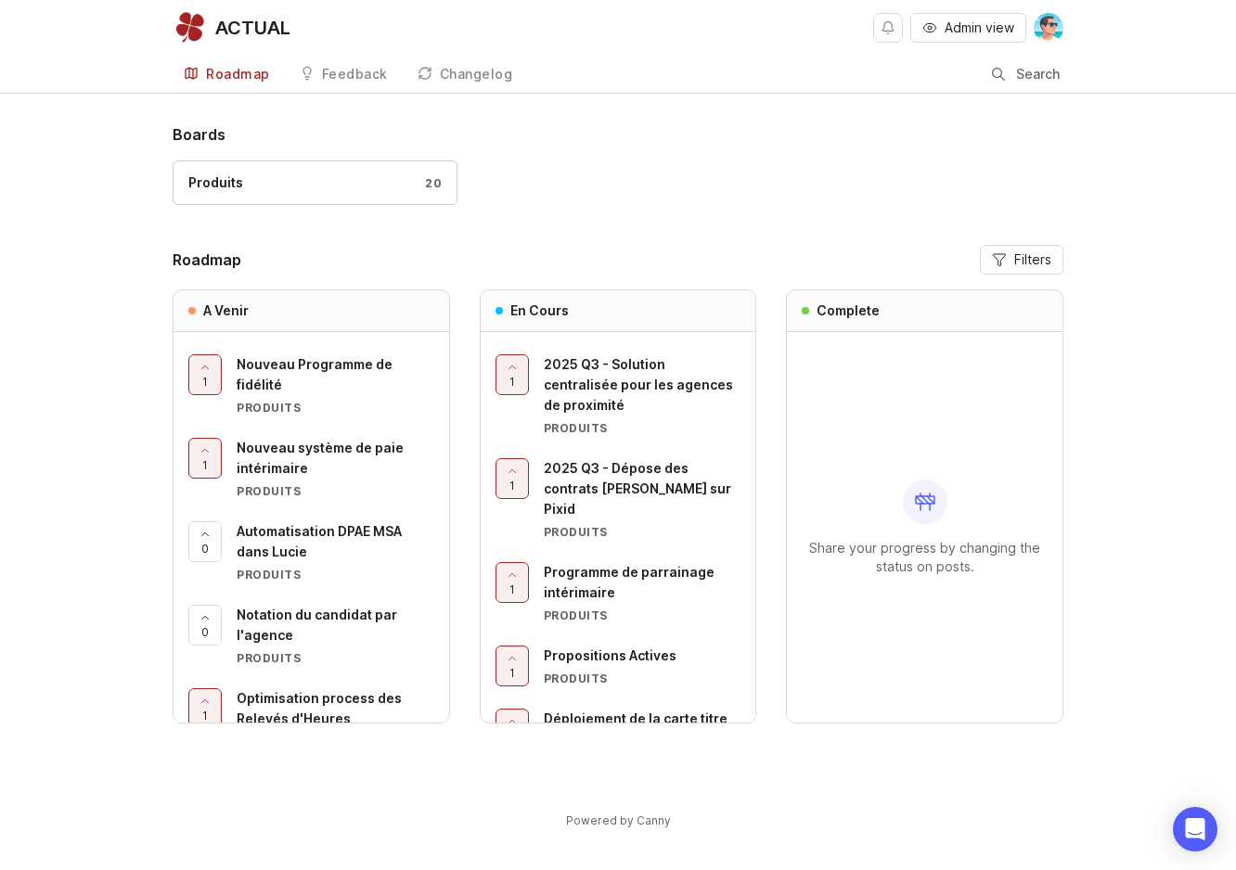
click at [341, 71] on div "Feedback" at bounding box center [355, 74] width 66 height 13
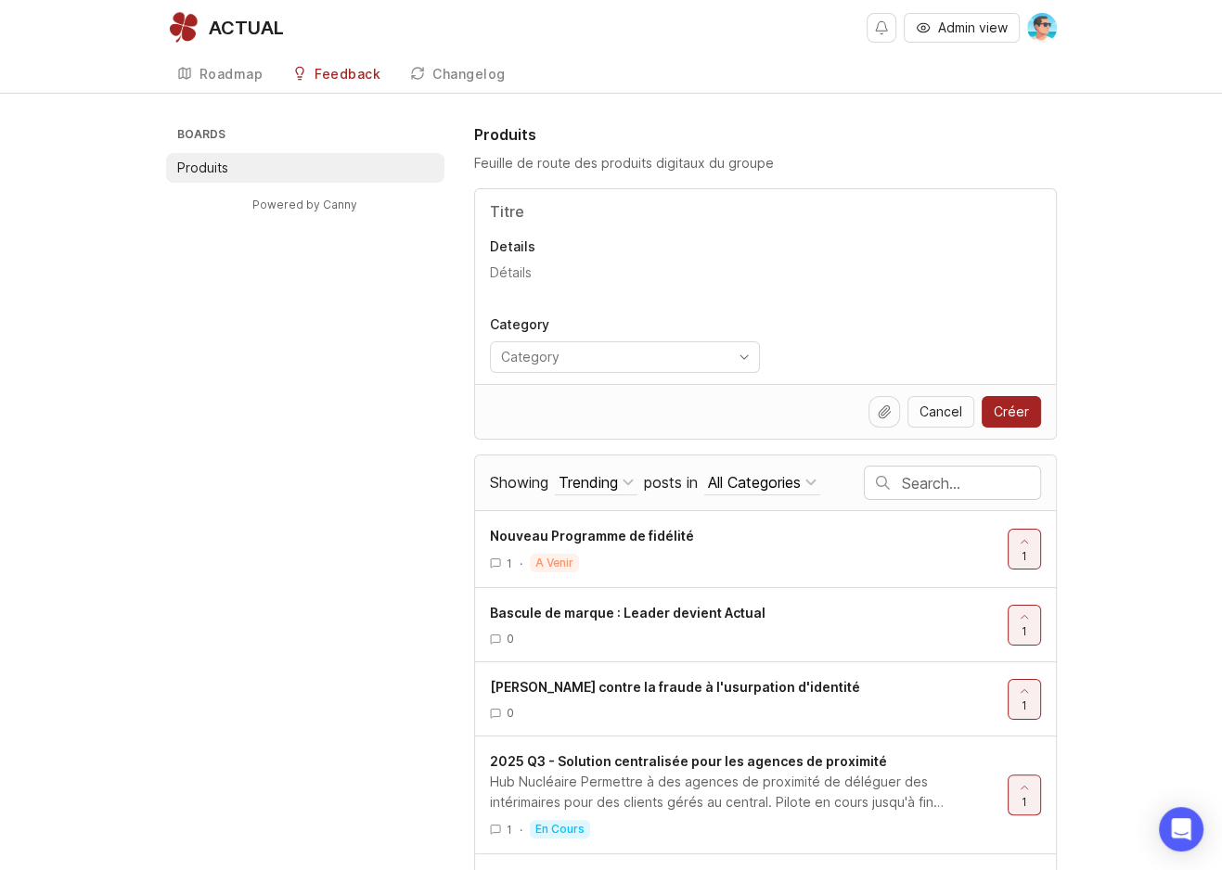
click at [792, 480] on div "All Categories" at bounding box center [754, 482] width 93 height 20
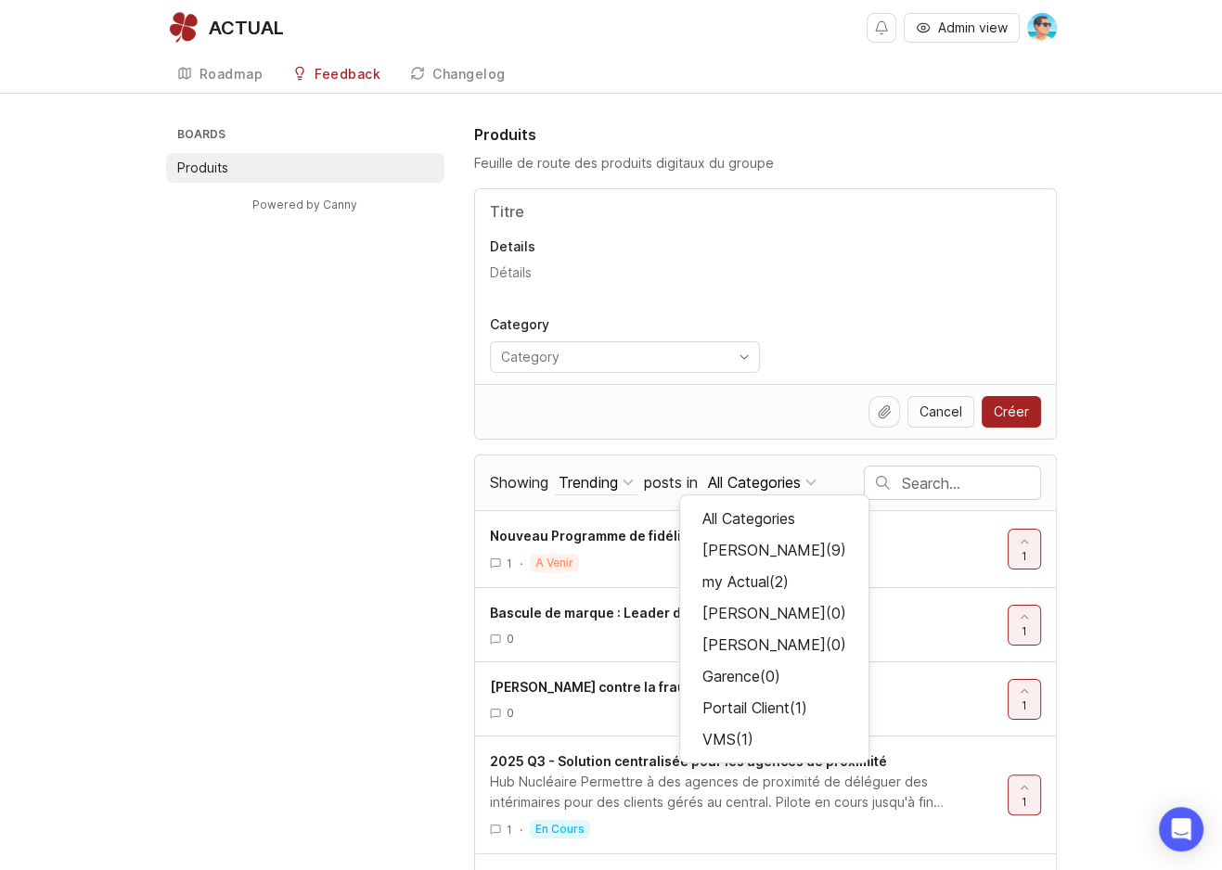
click at [792, 480] on div "All Categories" at bounding box center [754, 482] width 93 height 20
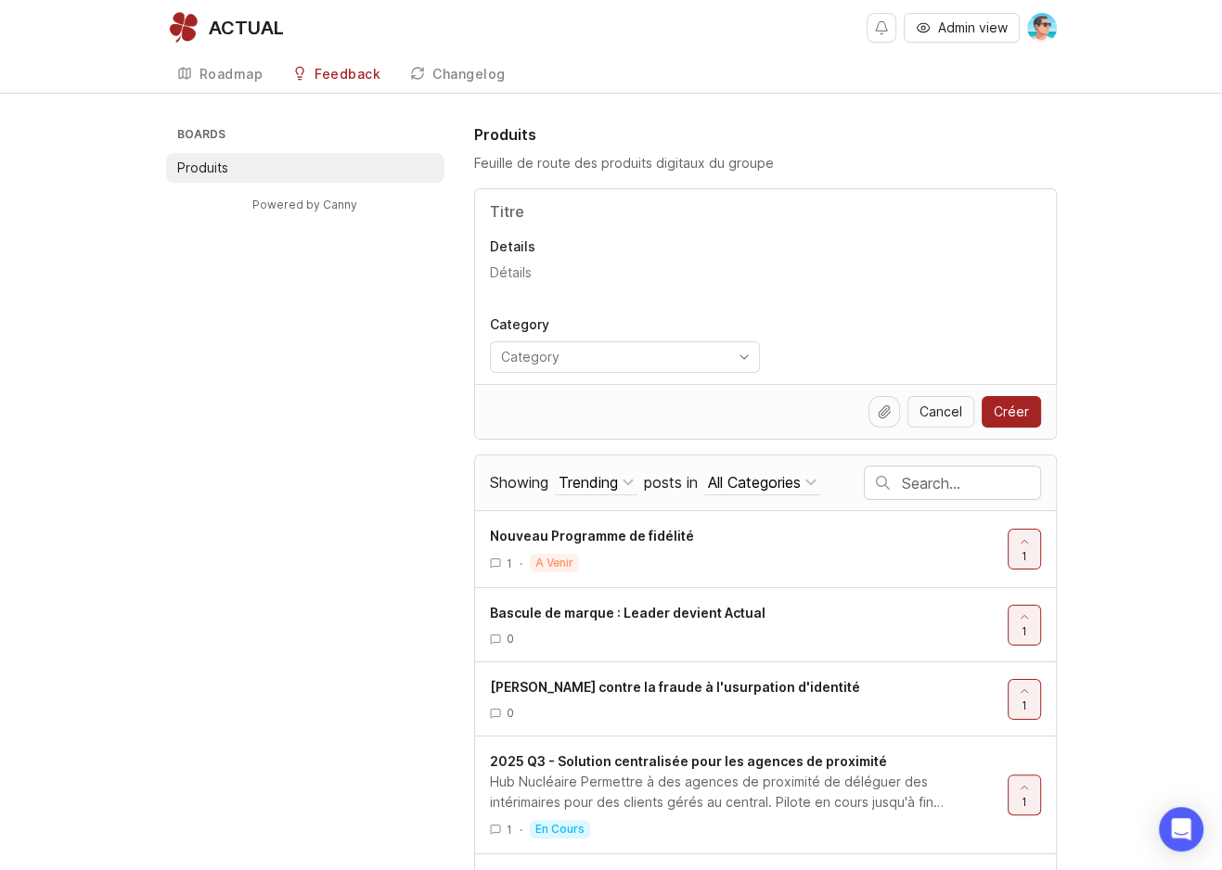
click at [969, 487] on input "text" at bounding box center [971, 483] width 138 height 20
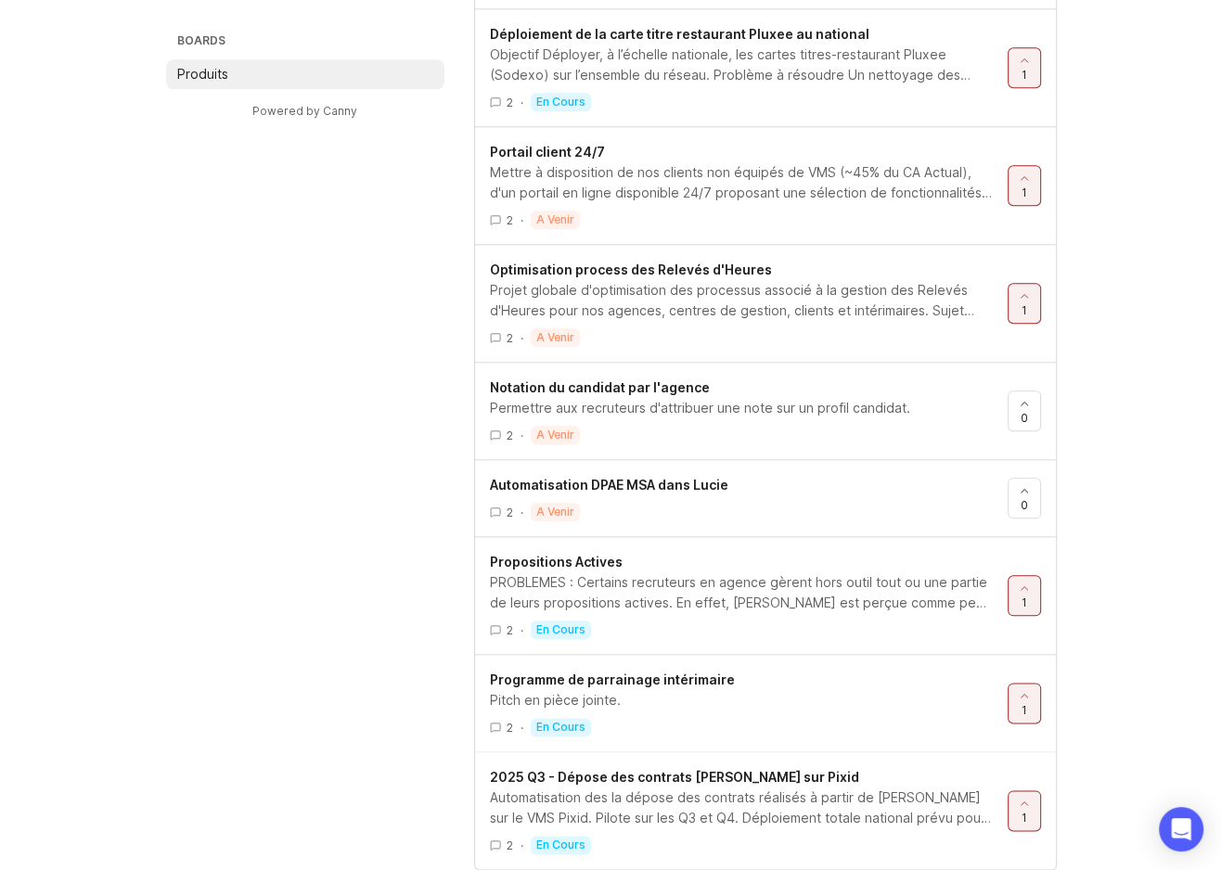
scroll to position [1616, 0]
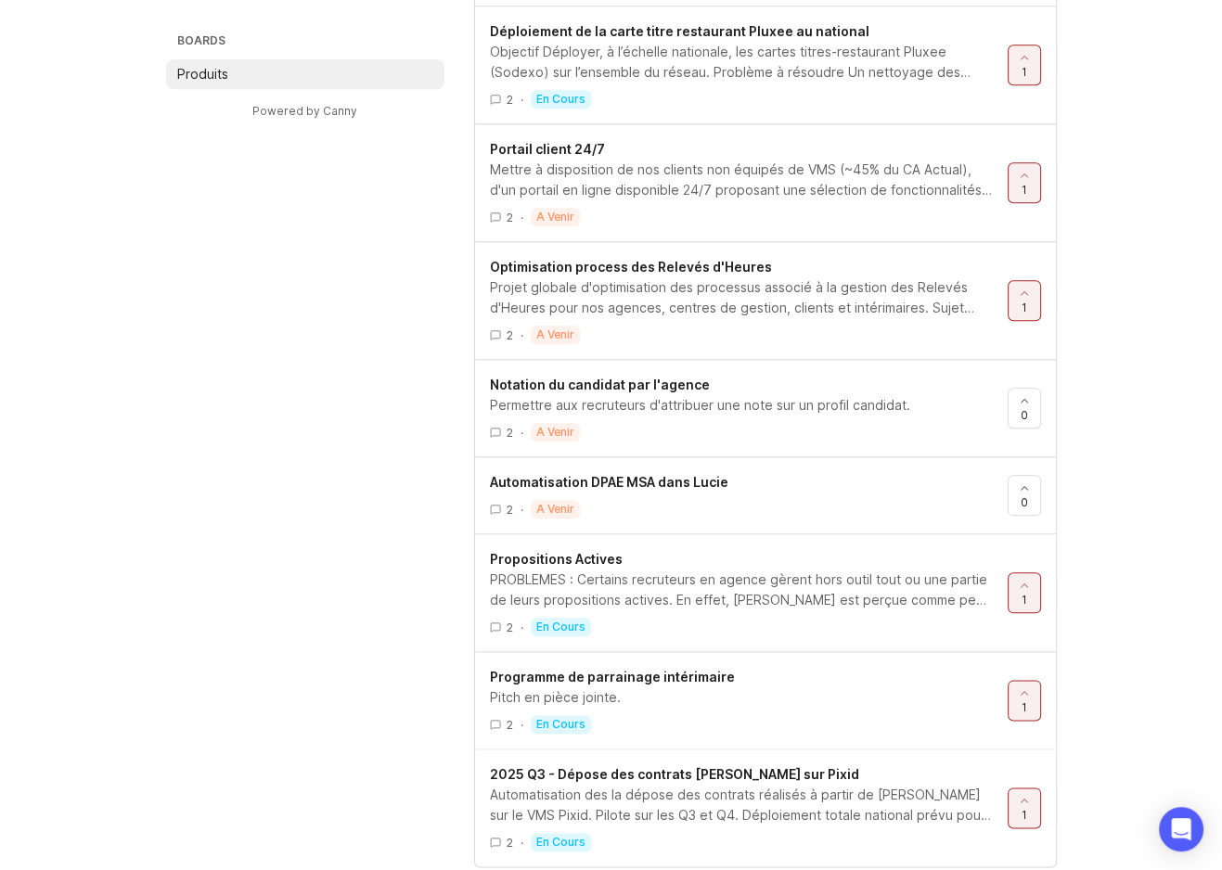
click at [637, 679] on div "Programme de parrainage intérimaire" at bounding box center [741, 677] width 503 height 20
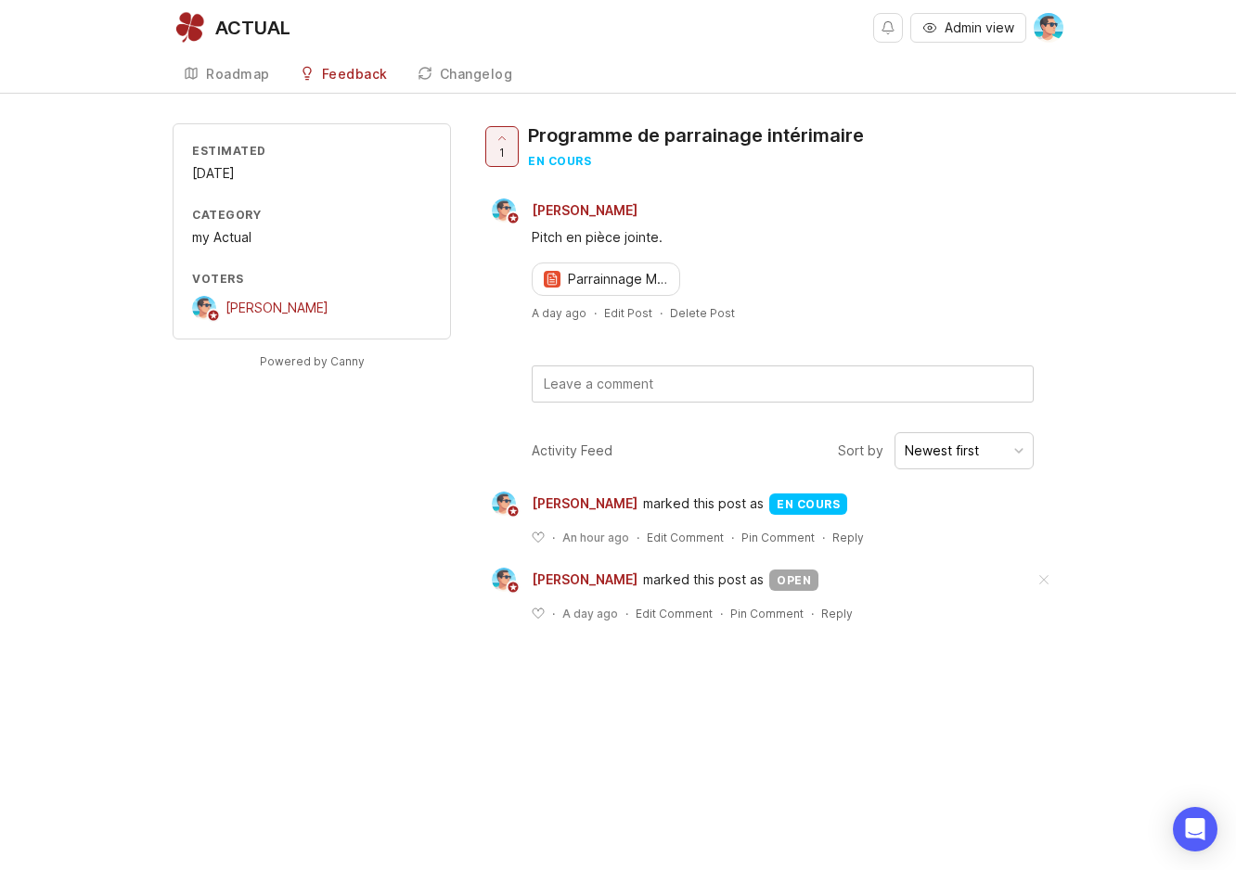
click at [202, 198] on div "Estimated [DATE] Category my Actual Voters [PERSON_NAME]" at bounding box center [312, 231] width 278 height 216
drag, startPoint x: 220, startPoint y: 174, endPoint x: 327, endPoint y: 159, distance: 107.7
click at [327, 159] on div "Estimated [DATE]" at bounding box center [311, 163] width 239 height 41
click at [321, 165] on div "[DATE]" at bounding box center [311, 173] width 239 height 20
click at [103, 307] on div "Estimated [DATE] Category my Actual Voters [PERSON_NAME] Powered by Canny 1 Pro…" at bounding box center [618, 387] width 1236 height 528
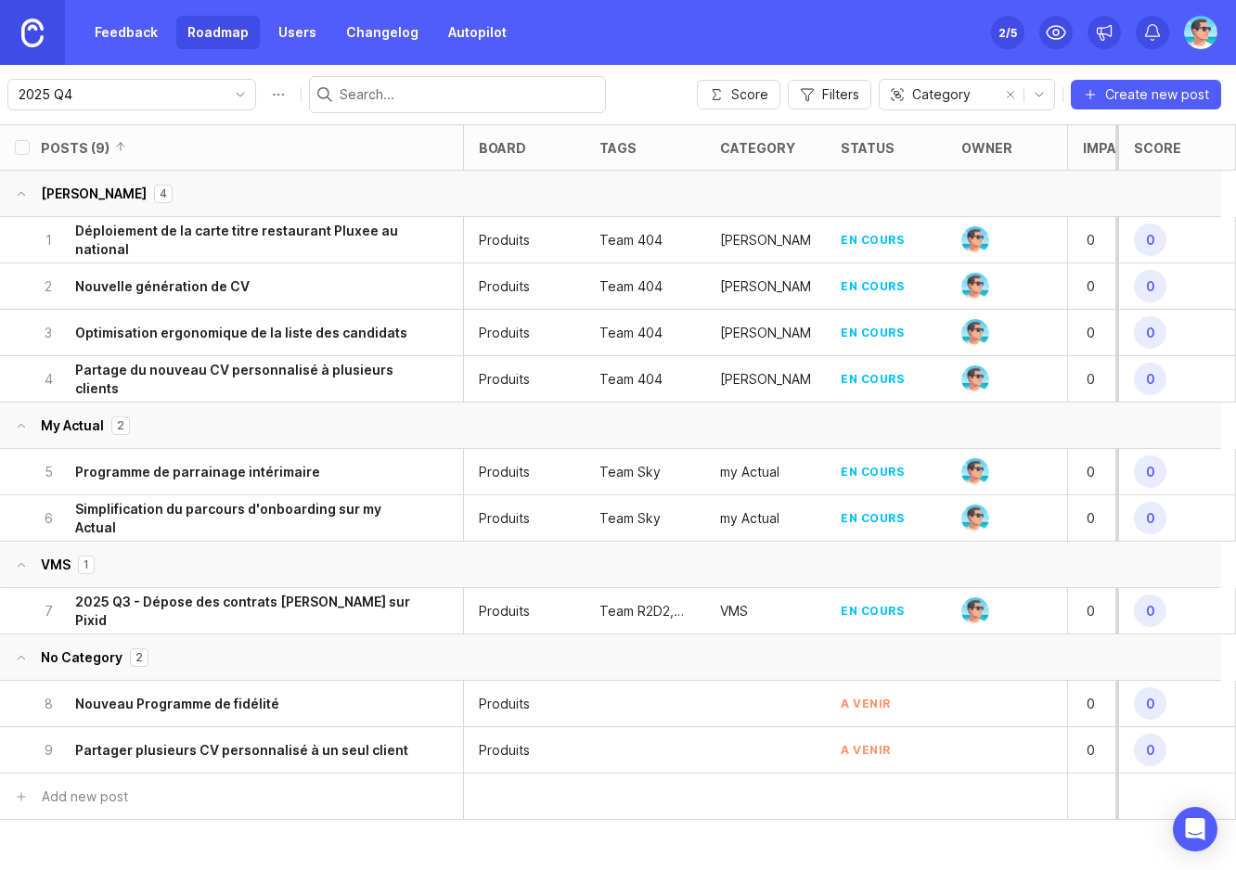
click at [152, 101] on input "2025 Q4" at bounding box center [121, 94] width 205 height 20
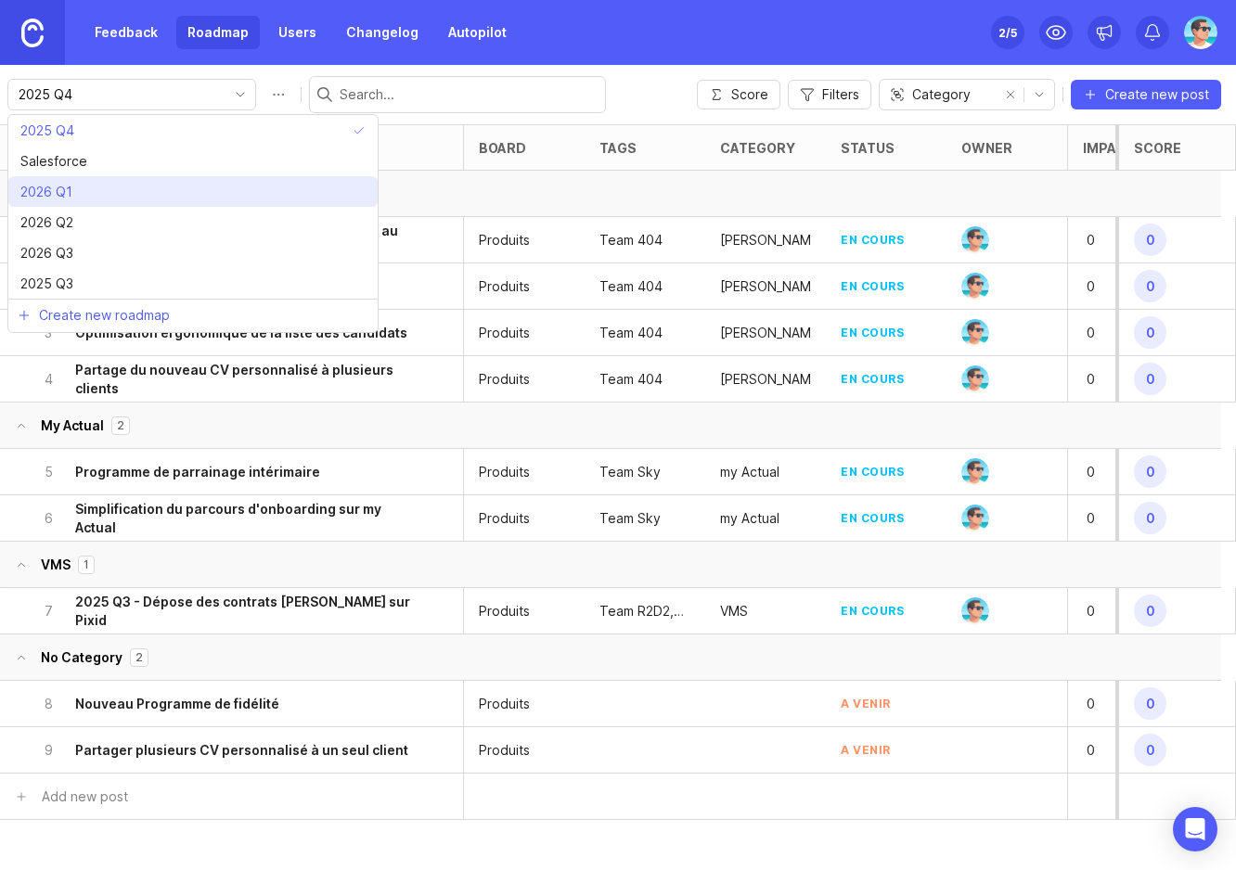
click at [135, 197] on li "2026 Q1" at bounding box center [192, 191] width 369 height 31
type input "2026 Q1"
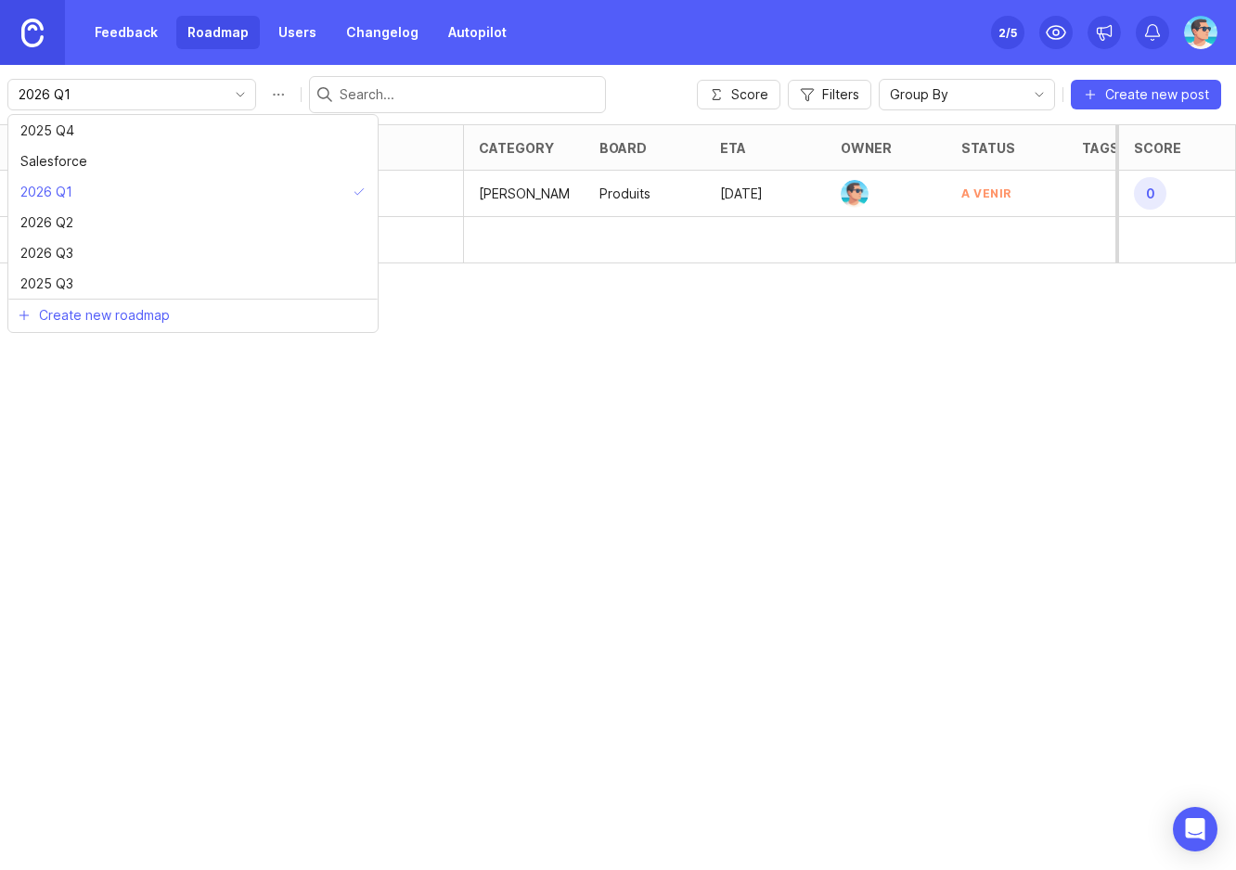
click at [172, 97] on input "2026 Q1" at bounding box center [121, 94] width 205 height 20
click at [155, 140] on li "2025 Q4" at bounding box center [192, 130] width 369 height 31
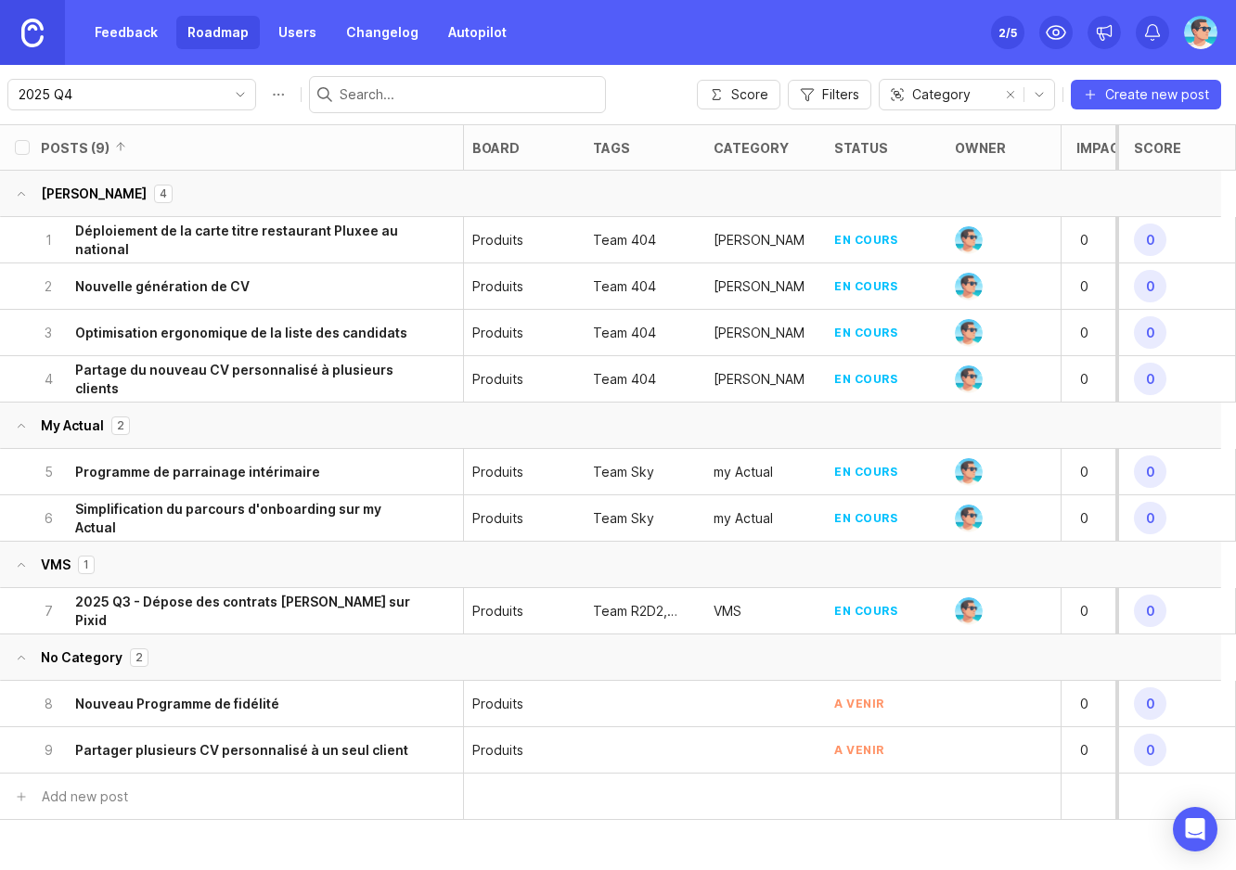
click at [361, 753] on h6 "Partager plusieurs CV personnalisé à un seul client" at bounding box center [241, 750] width 333 height 19
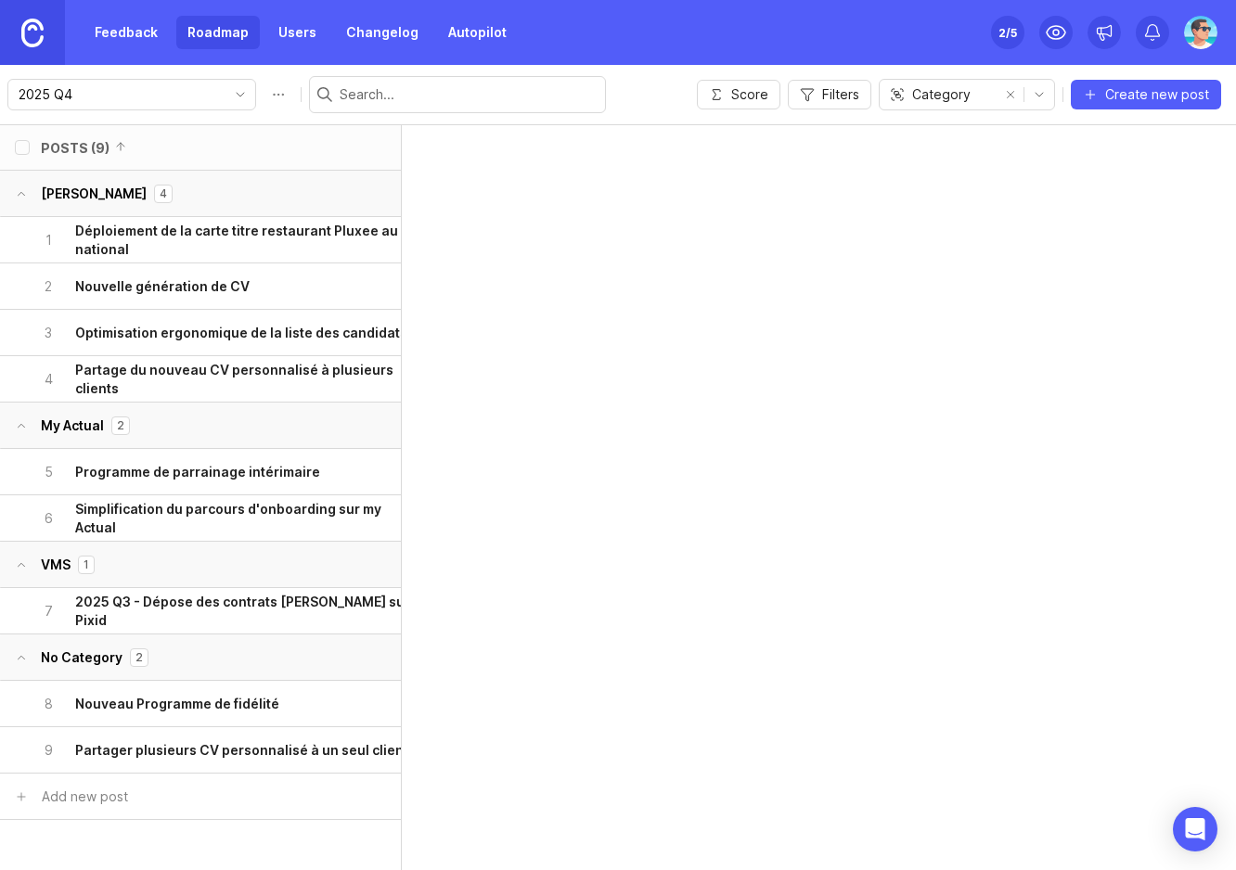
scroll to position [0, 13]
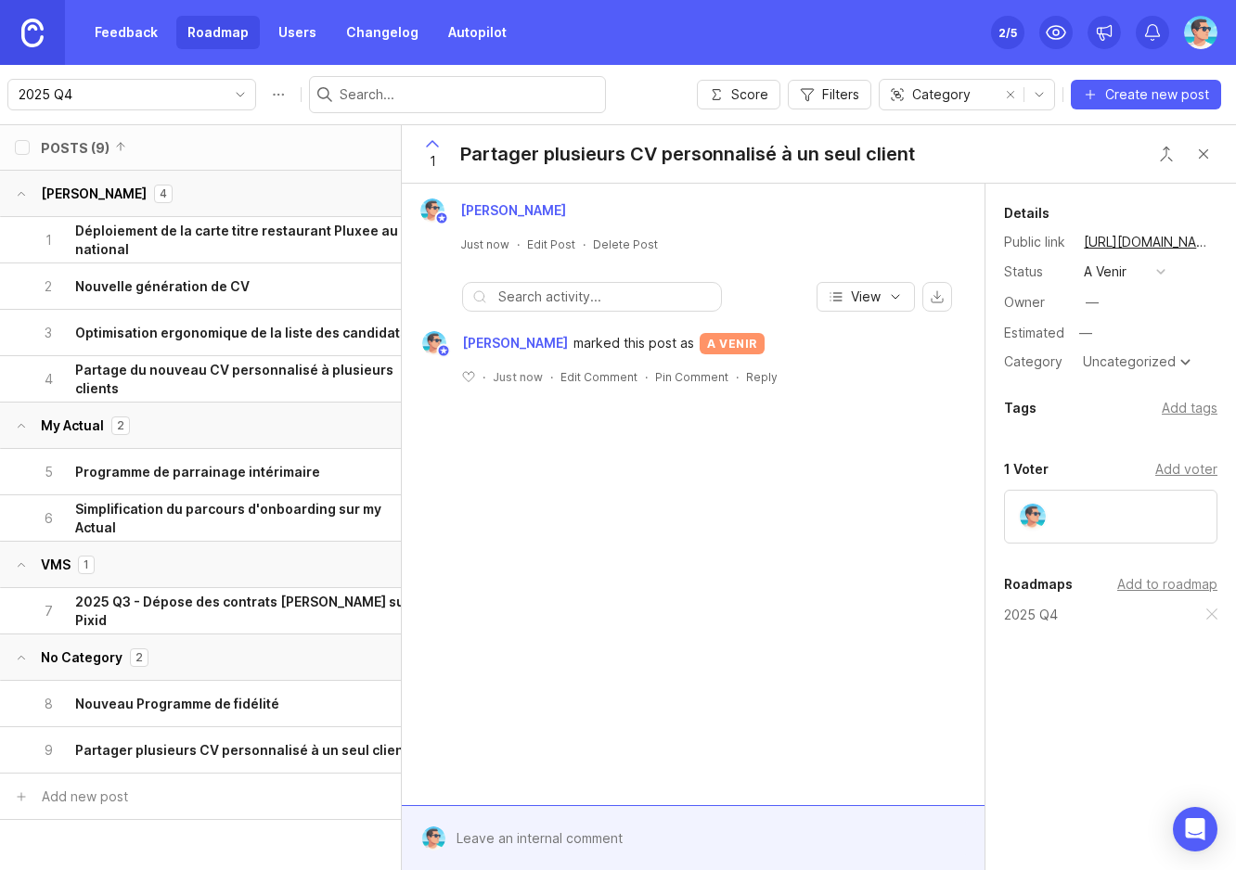
click at [1176, 585] on div "Add to roadmap" at bounding box center [1167, 584] width 100 height 20
click at [1041, 734] on div "Details Public link [URL][DOMAIN_NAME] Status a venir Owner — Estimated — Categ…" at bounding box center [1110, 534] width 251 height 700
click at [727, 663] on div "Benjamin Hareau Just now · Edit Post · Delete Post View Benjamin Hareau marked …" at bounding box center [693, 495] width 583 height 622
click at [1209, 152] on button "Close button" at bounding box center [1203, 153] width 37 height 37
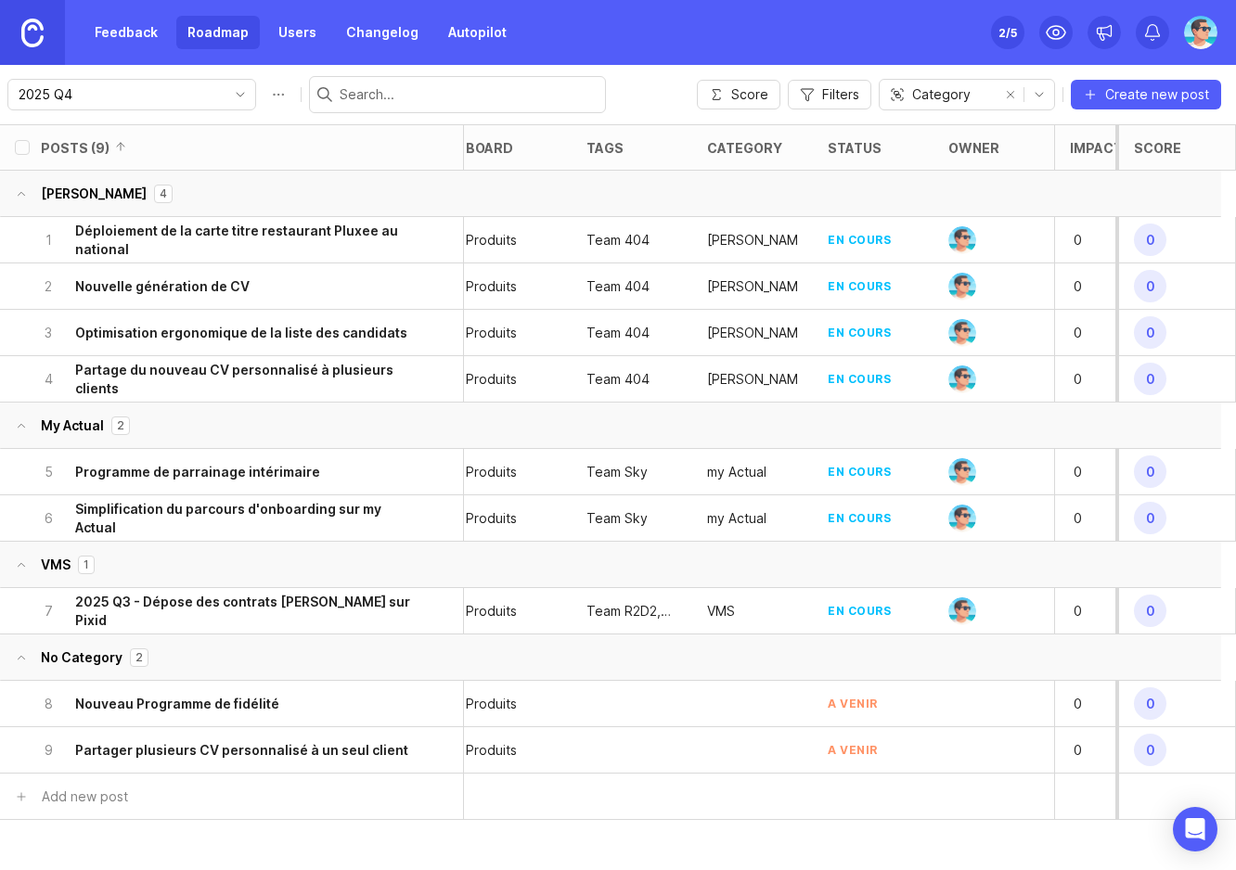
click at [182, 104] on input "2025 Q4" at bounding box center [121, 94] width 205 height 20
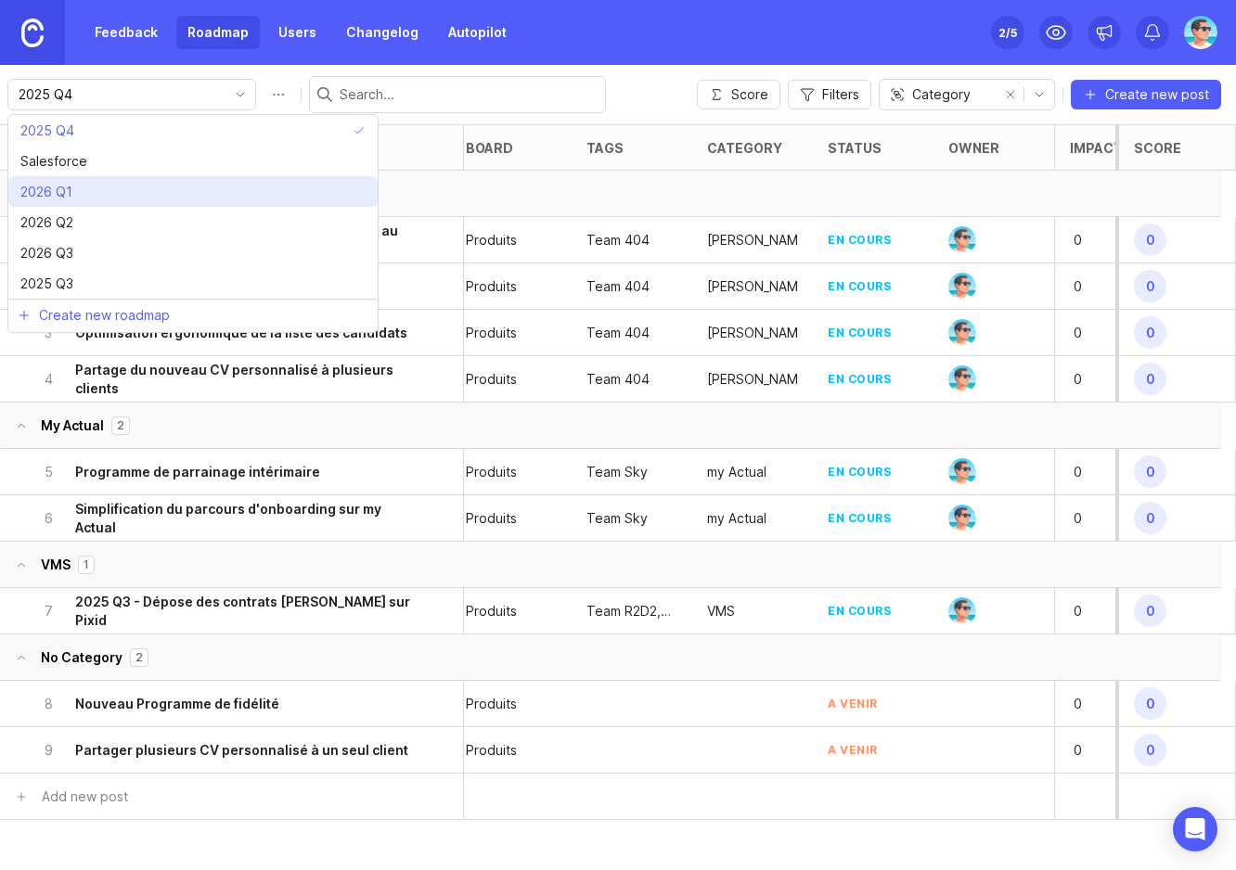
click at [181, 194] on li "2026 Q1" at bounding box center [192, 191] width 369 height 31
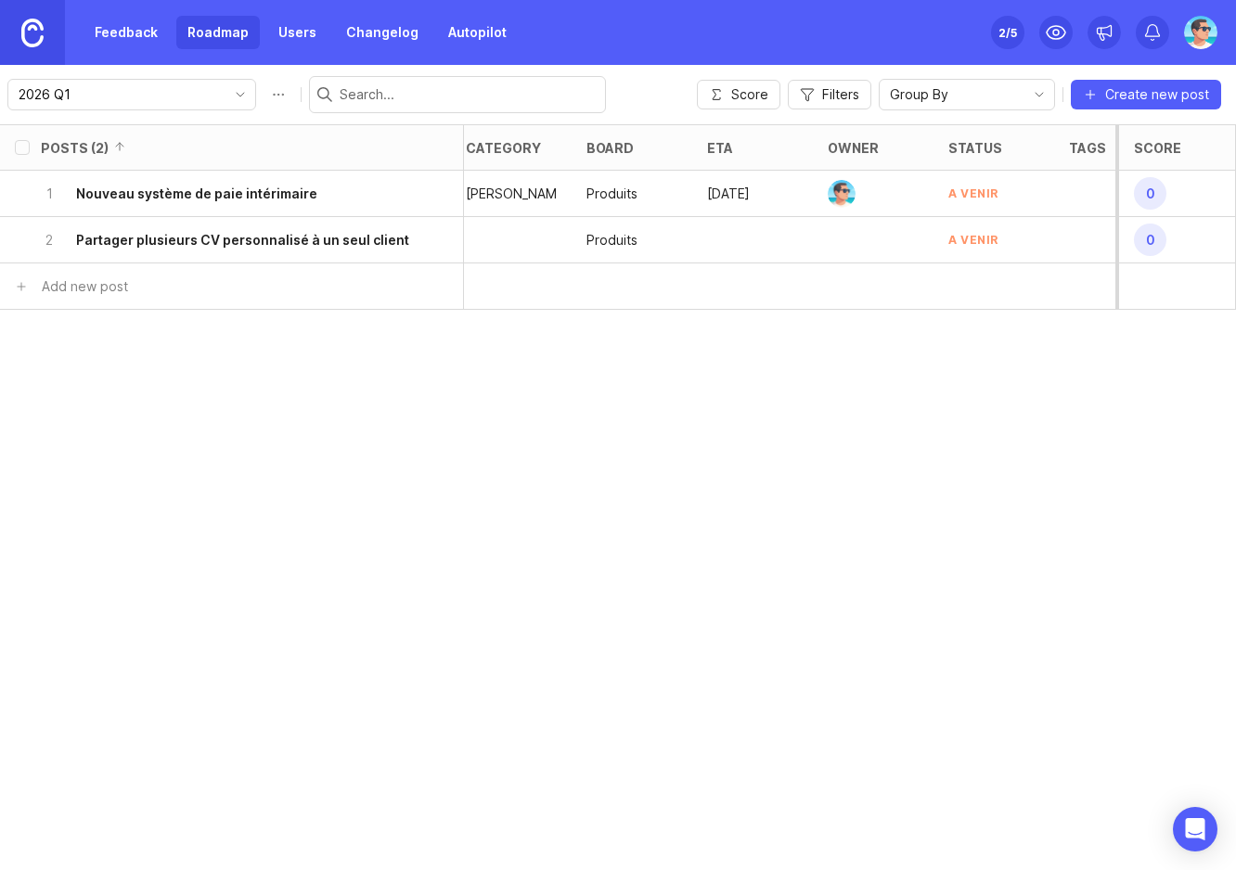
click at [142, 89] on input "2026 Q1" at bounding box center [121, 94] width 205 height 20
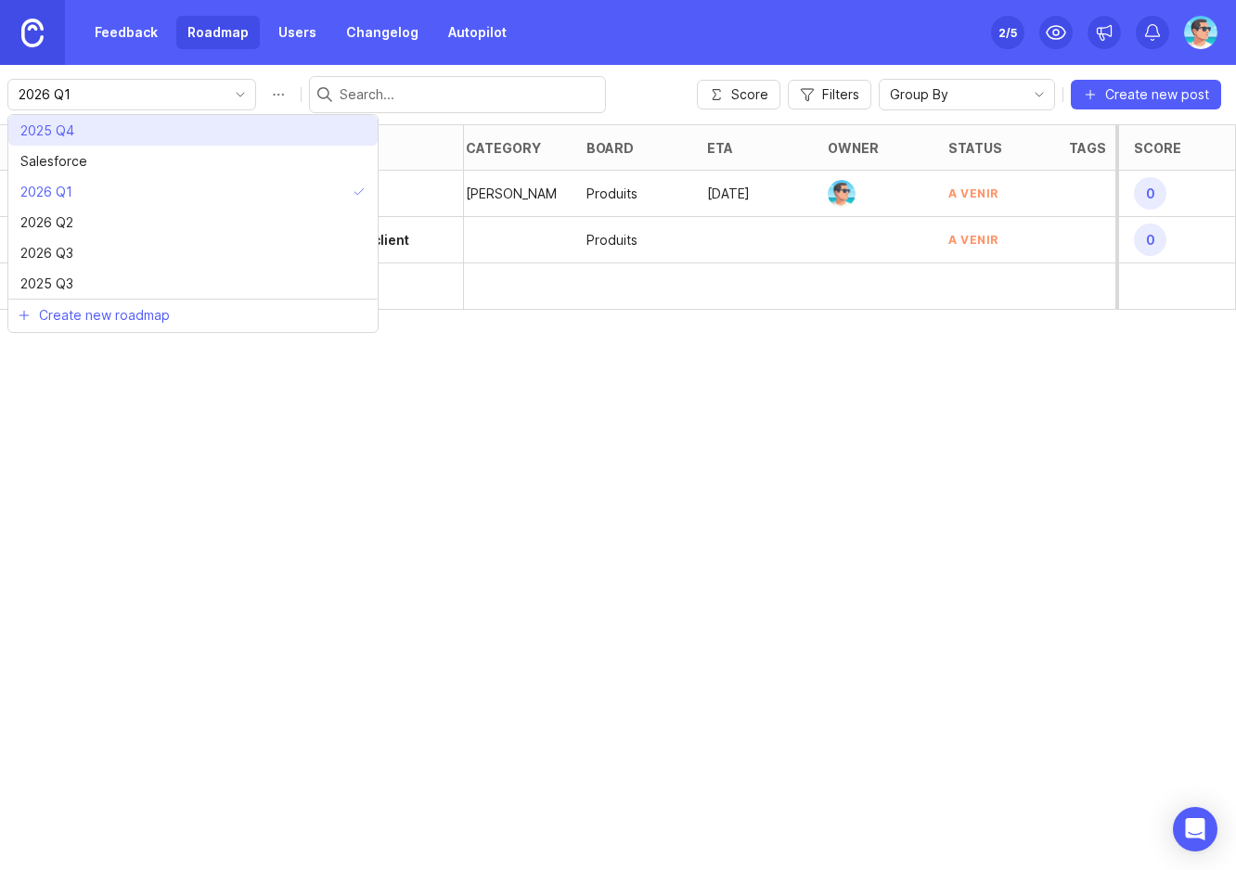
click at [170, 136] on li "2025 Q4" at bounding box center [192, 130] width 369 height 31
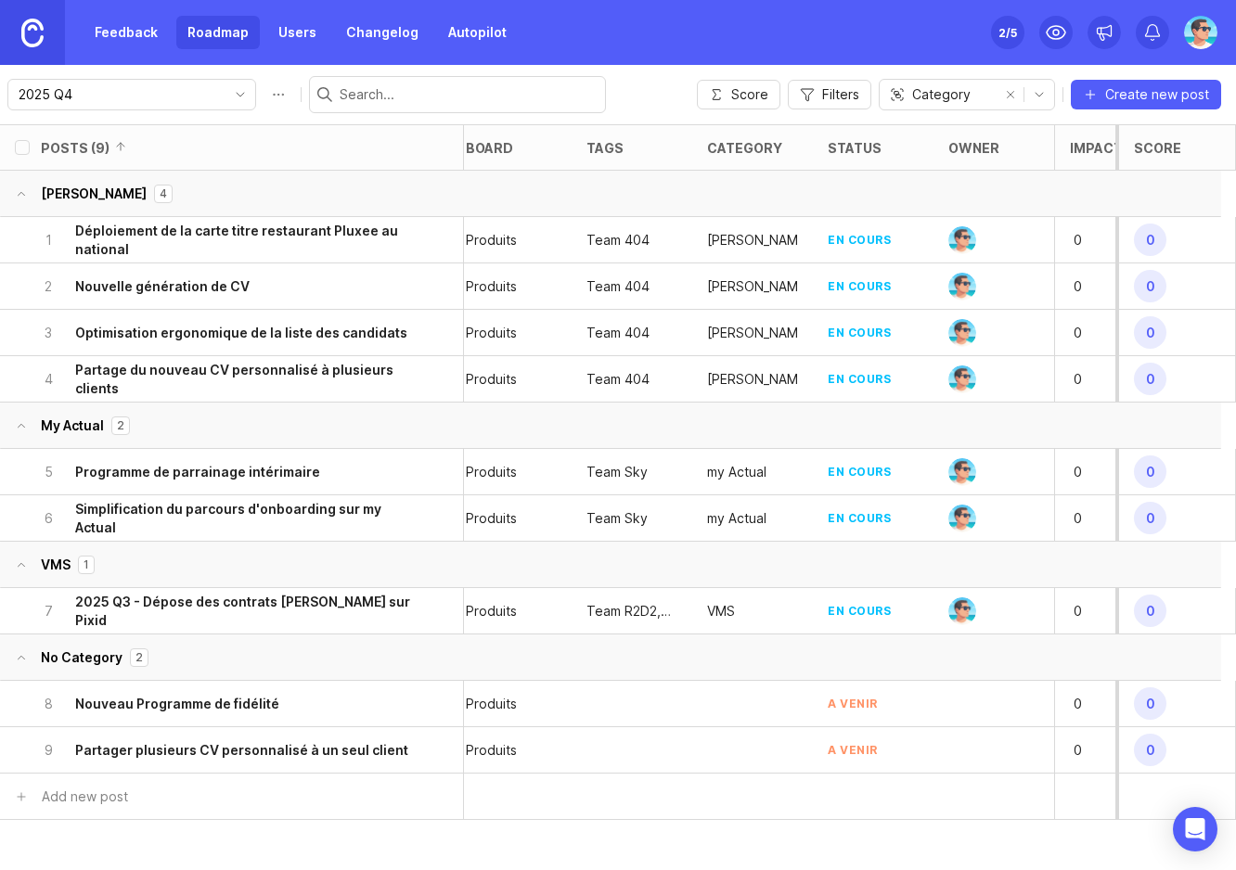
click at [206, 612] on h6 "2025 Q3 - Dépose des contrats [PERSON_NAME] sur Pixid" at bounding box center [242, 611] width 335 height 37
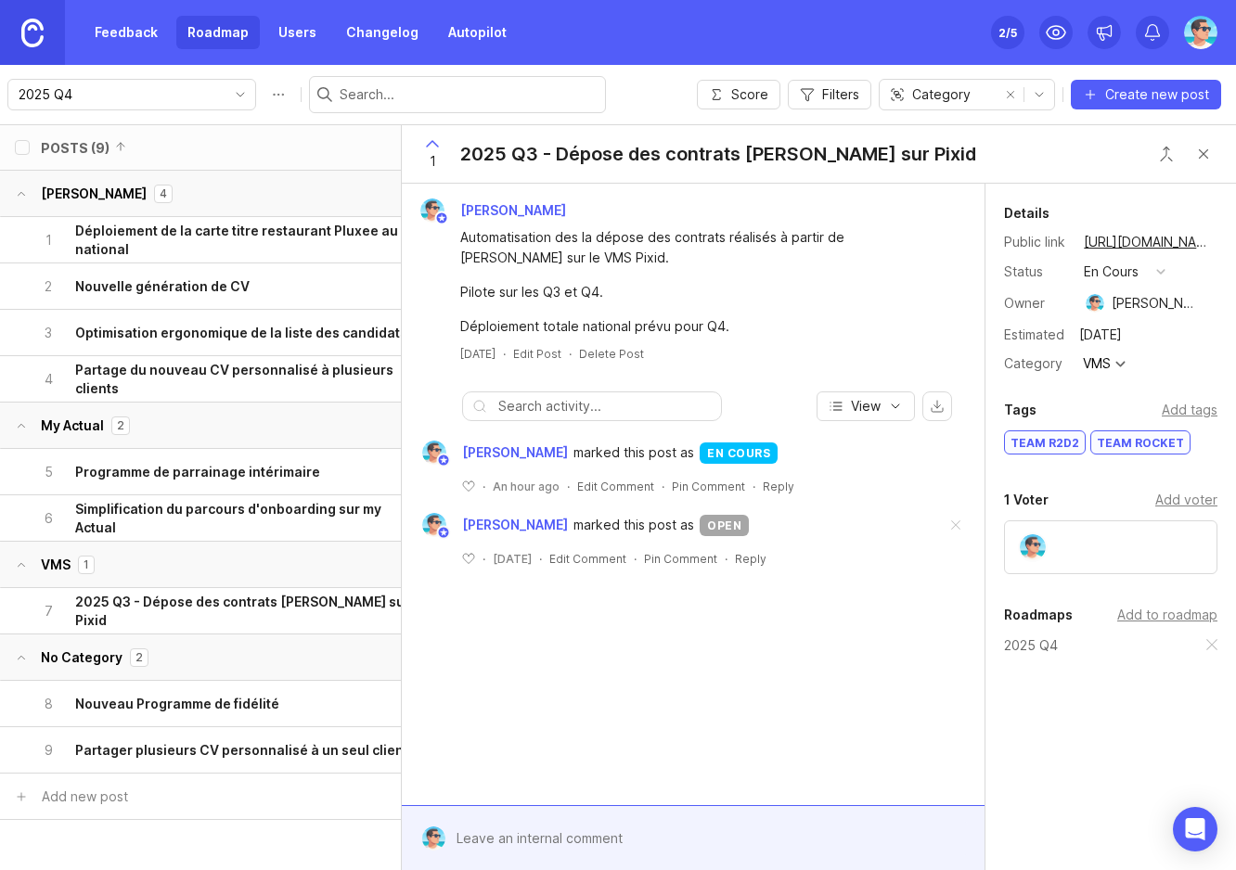
click at [1148, 616] on div "Add to roadmap" at bounding box center [1167, 615] width 100 height 20
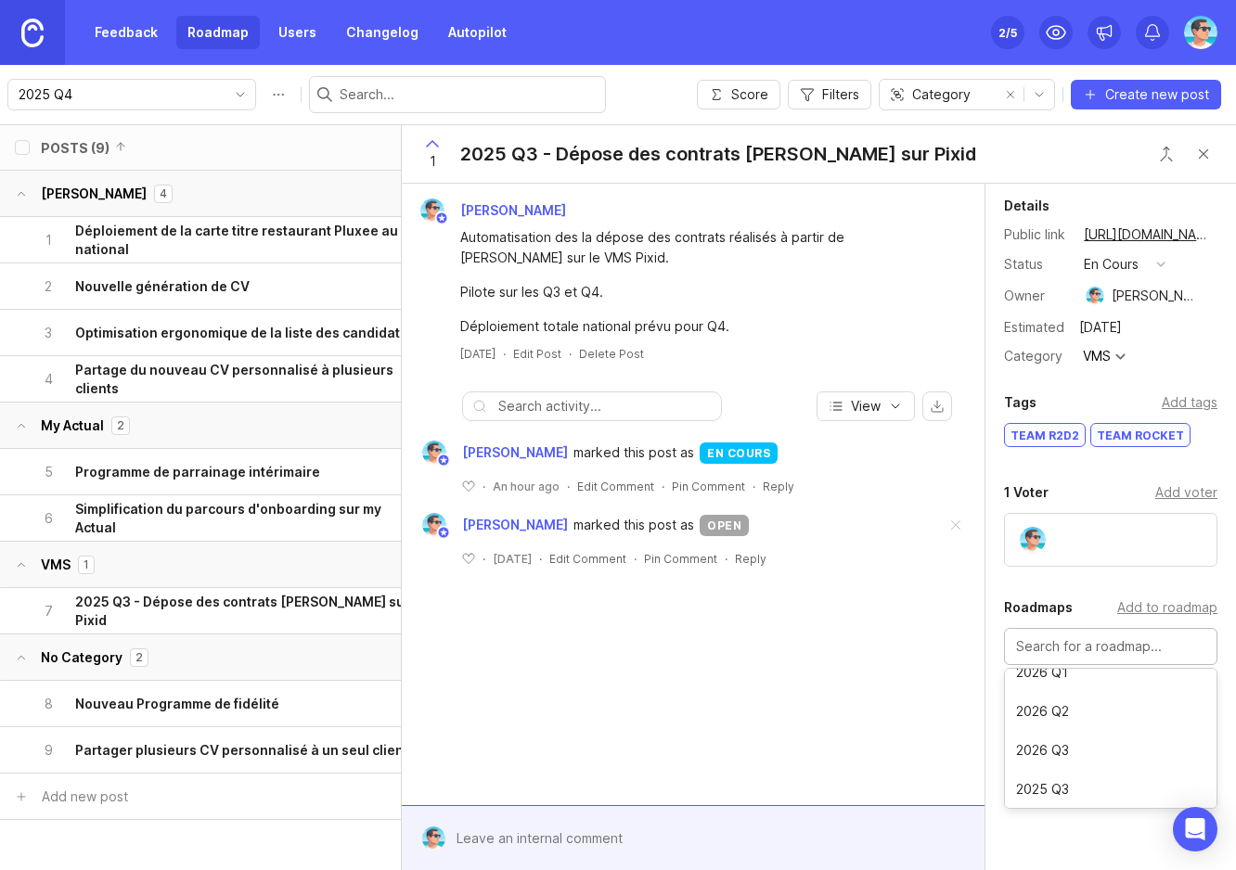
scroll to position [10, 0]
click at [1061, 779] on div "Details Public link https://actual.canny.io/agence/p/2025-q3-depose-des-contrat…" at bounding box center [1110, 539] width 251 height 730
click at [913, 732] on div "Benjamin Hareau Automatisation des la dépose des contrats réalisés à partir de …" at bounding box center [693, 495] width 583 height 622
click at [1193, 151] on button "Close button" at bounding box center [1203, 153] width 37 height 37
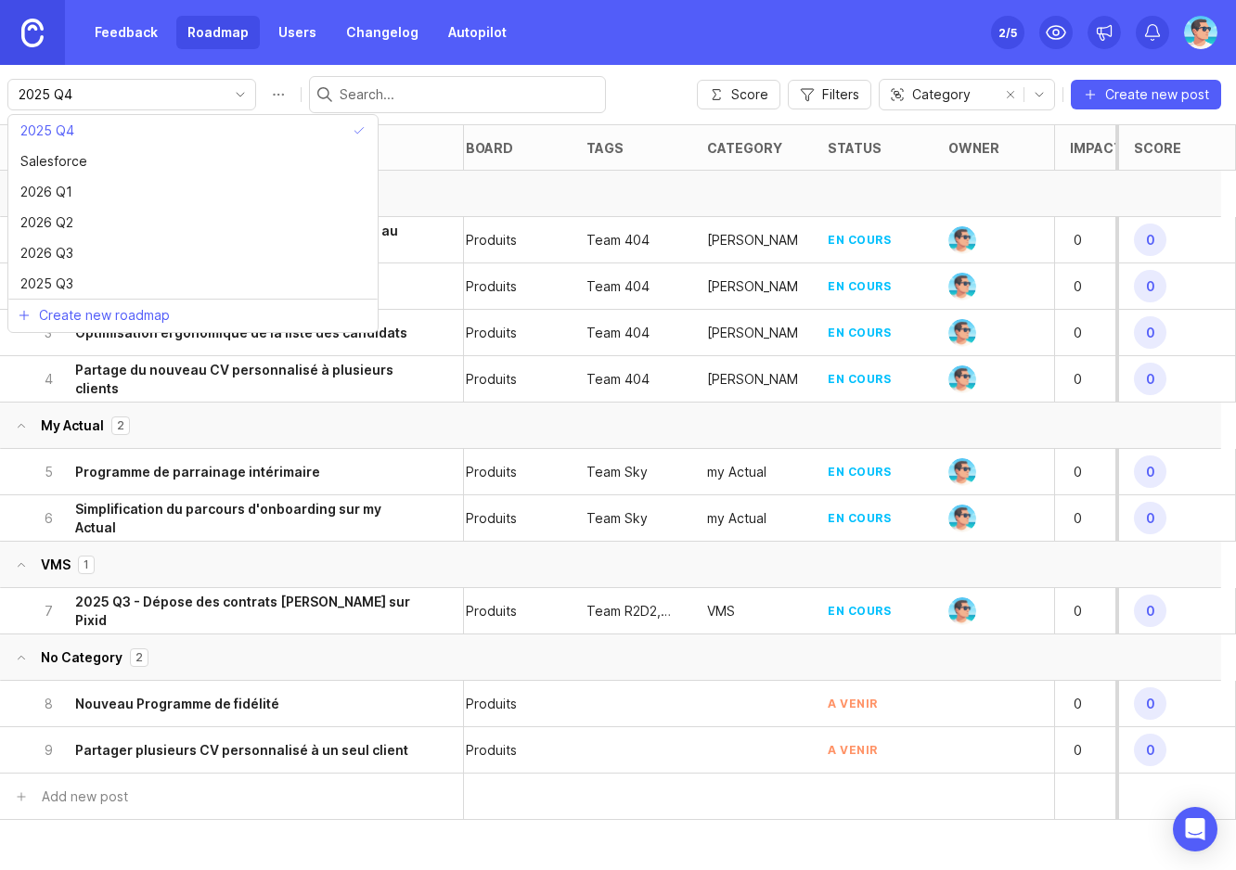
click at [166, 96] on input "2025 Q4" at bounding box center [121, 94] width 205 height 20
click at [94, 290] on li "2025 Q3" at bounding box center [192, 283] width 369 height 31
type input "2025 Q3"
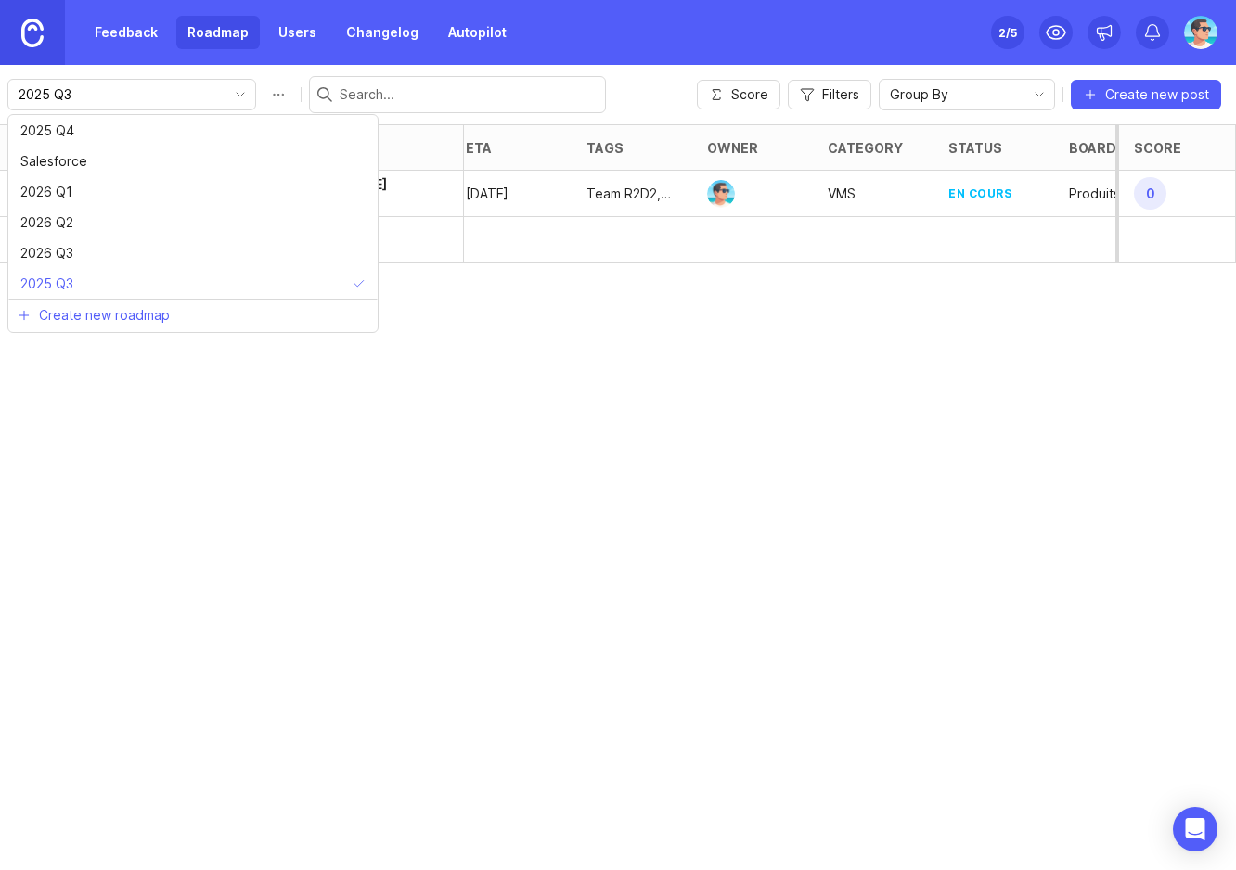
click at [135, 86] on input "2025 Q3" at bounding box center [121, 94] width 205 height 20
click at [131, 134] on li "2025 Q4" at bounding box center [192, 130] width 369 height 31
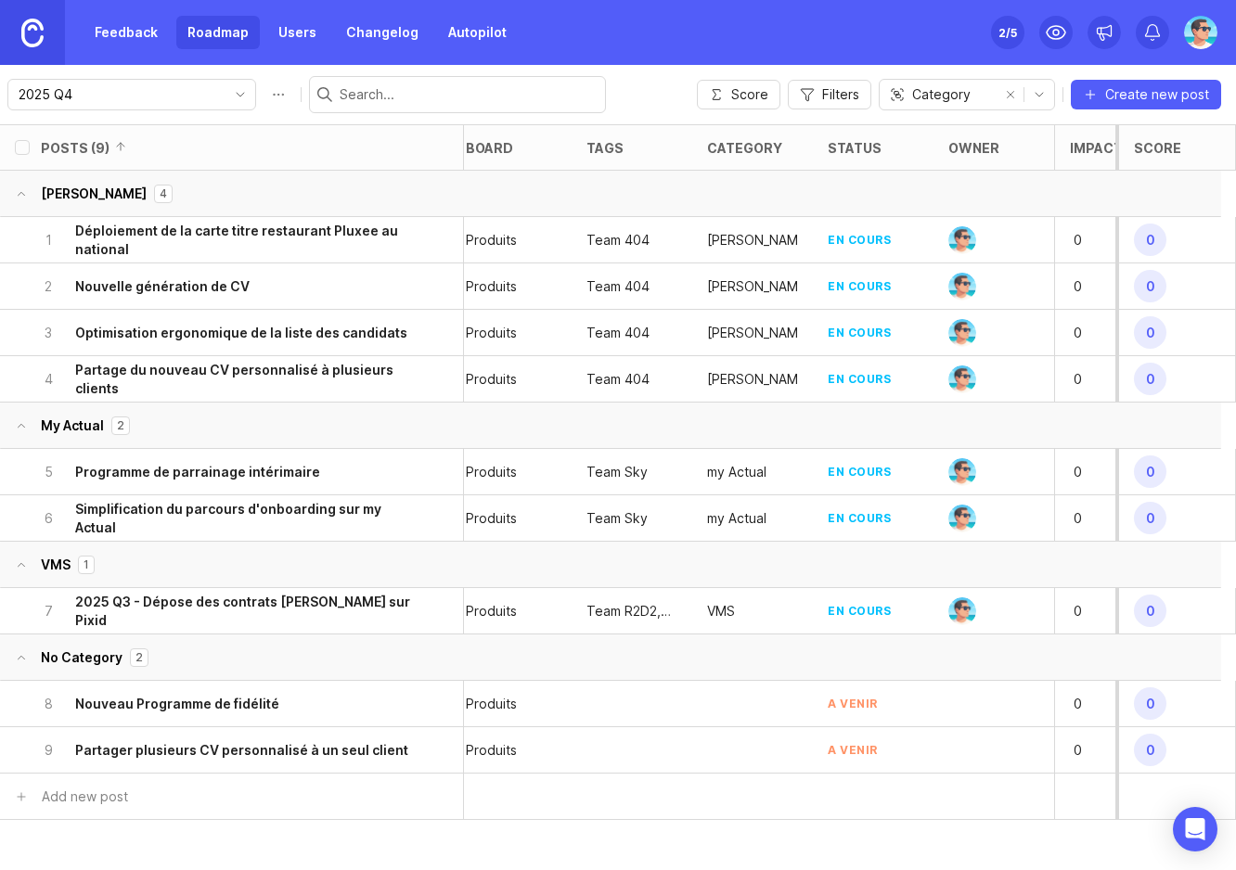
click at [138, 83] on div "2025 Q4" at bounding box center [116, 95] width 217 height 30
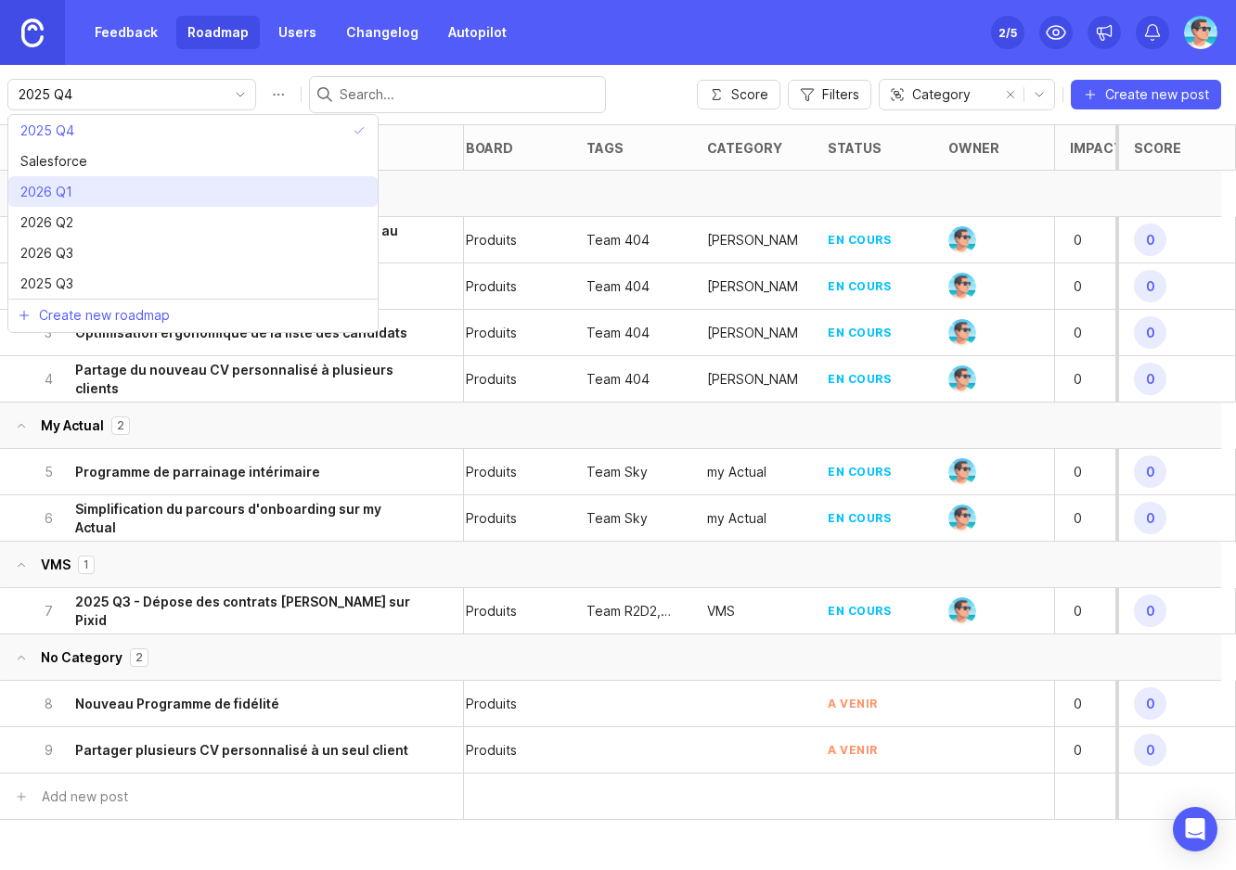
click at [121, 191] on li "2026 Q1" at bounding box center [192, 191] width 369 height 31
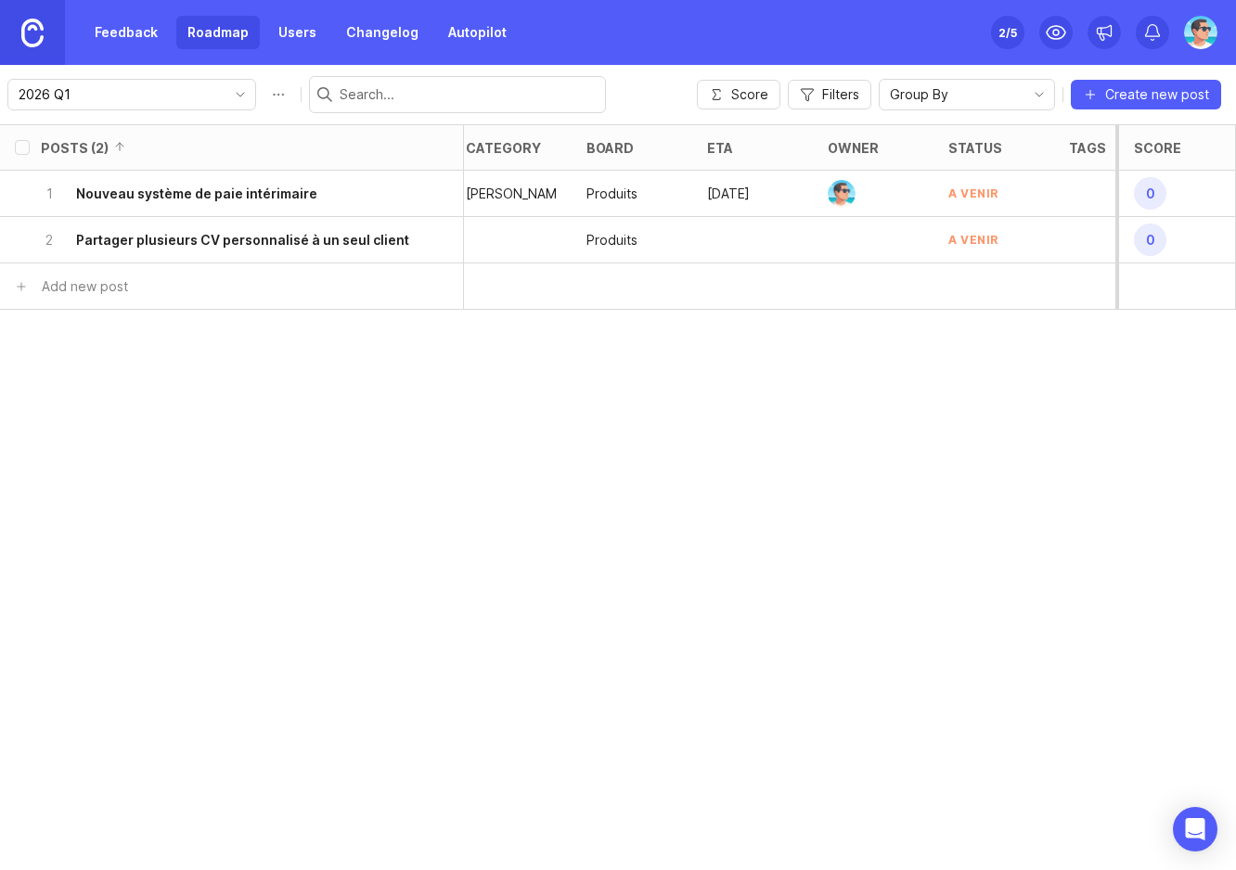
click at [154, 91] on input "2026 Q1" at bounding box center [121, 94] width 205 height 20
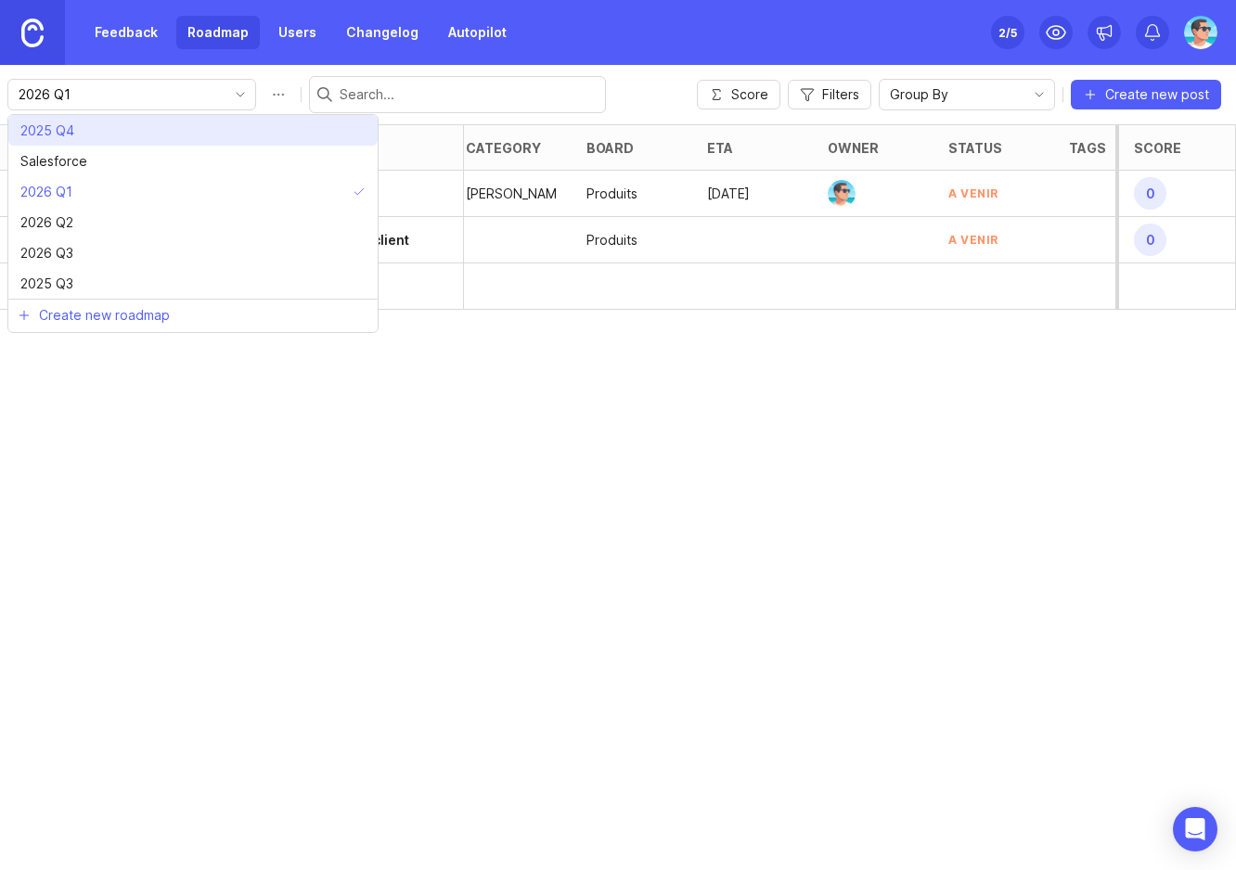
click at [156, 138] on li "2025 Q4" at bounding box center [192, 130] width 369 height 31
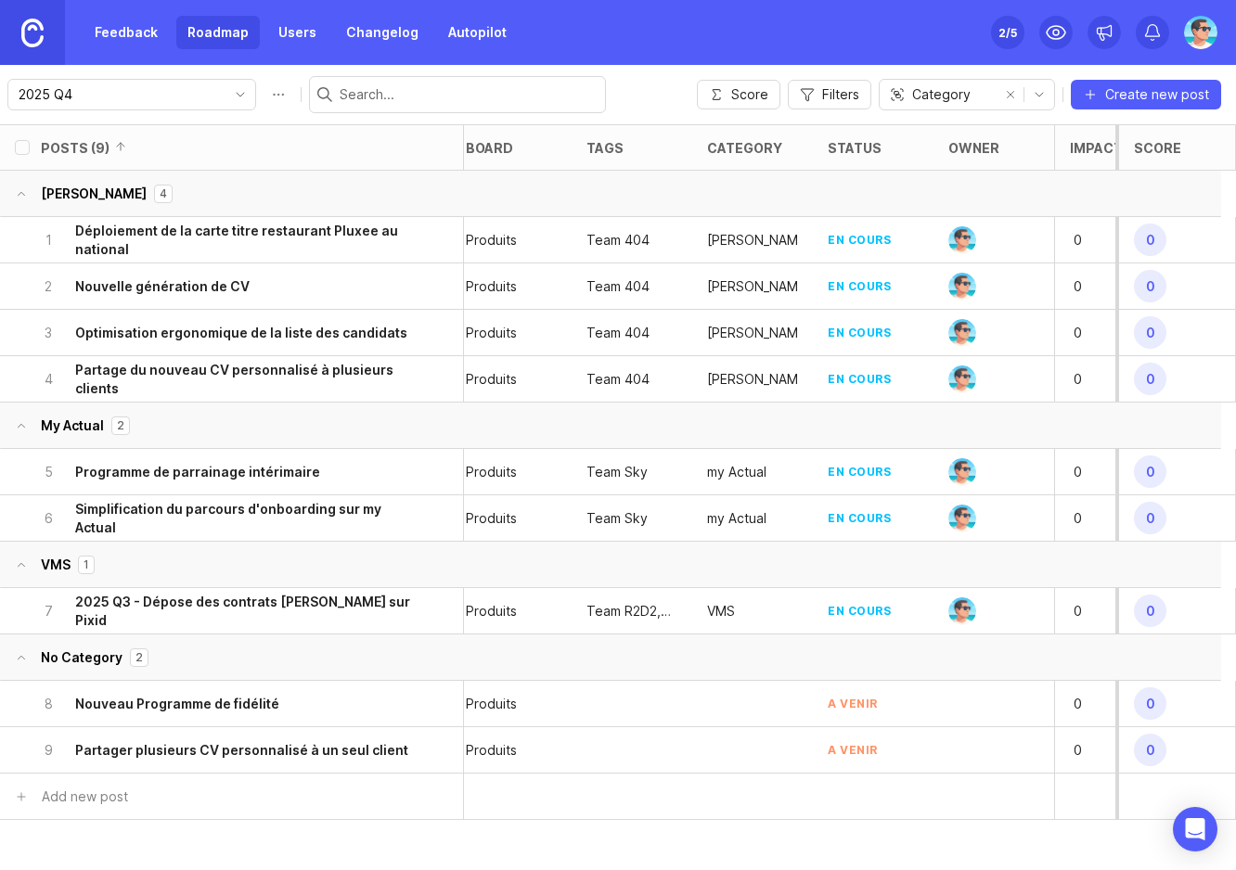
click at [225, 96] on icon "toggle icon" at bounding box center [240, 94] width 30 height 15
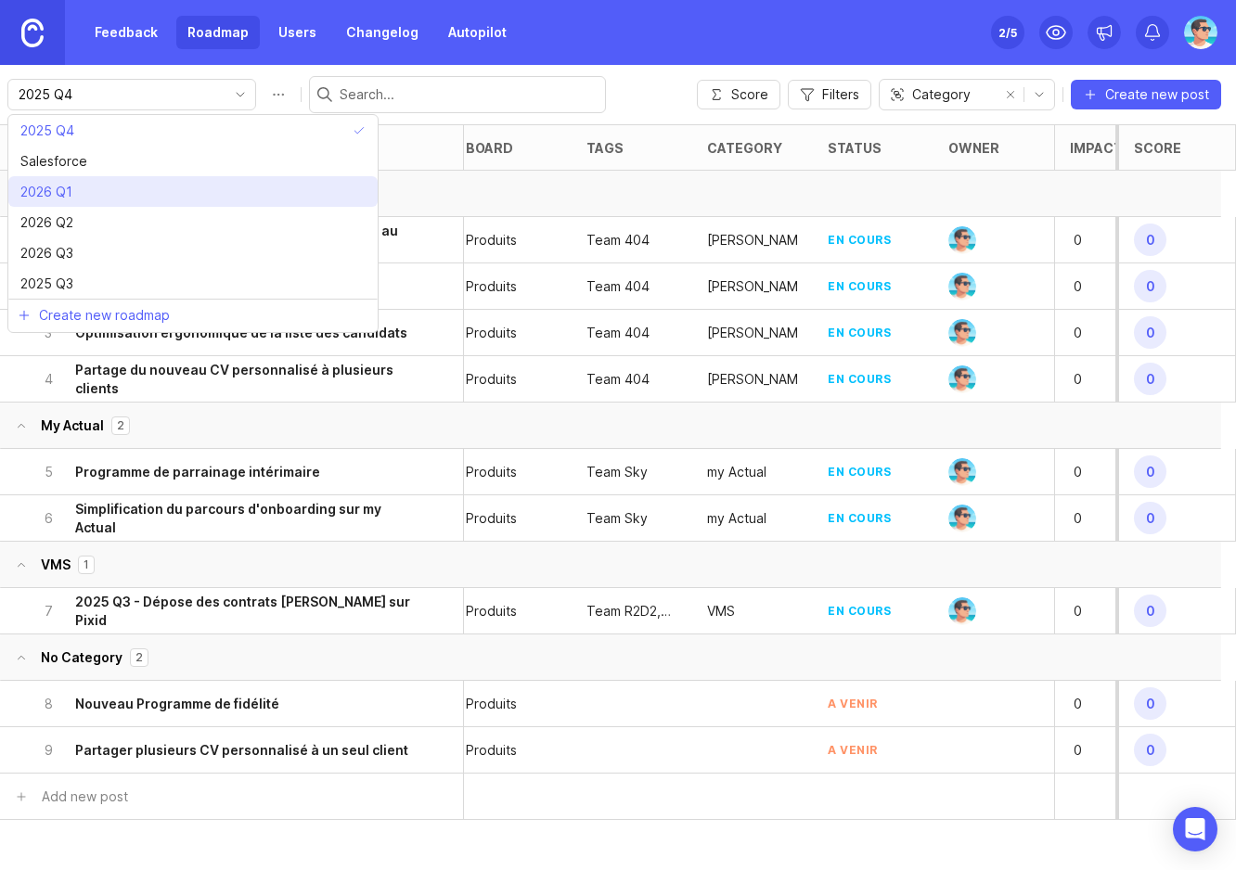
click at [163, 191] on li "2026 Q1" at bounding box center [192, 191] width 369 height 31
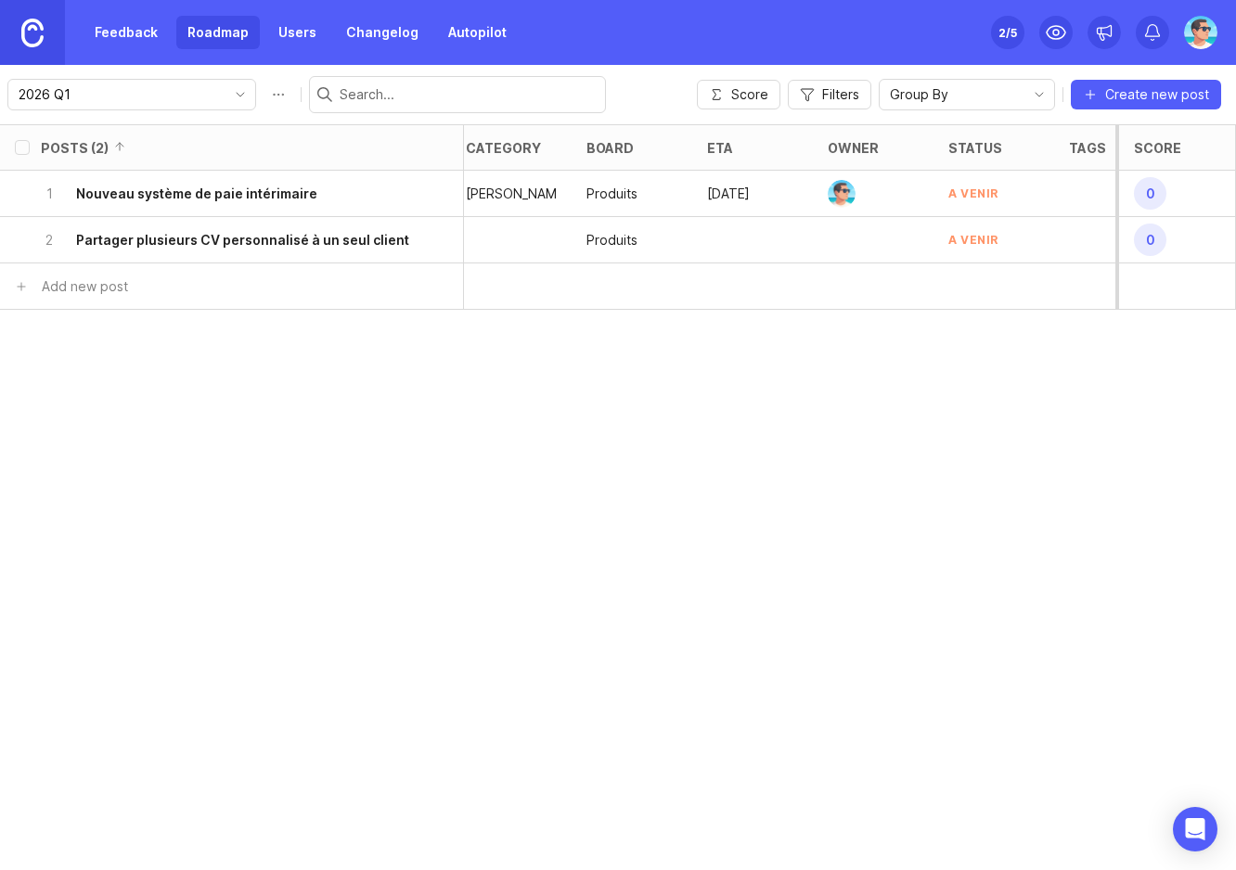
click at [225, 99] on icon "toggle icon" at bounding box center [240, 94] width 30 height 15
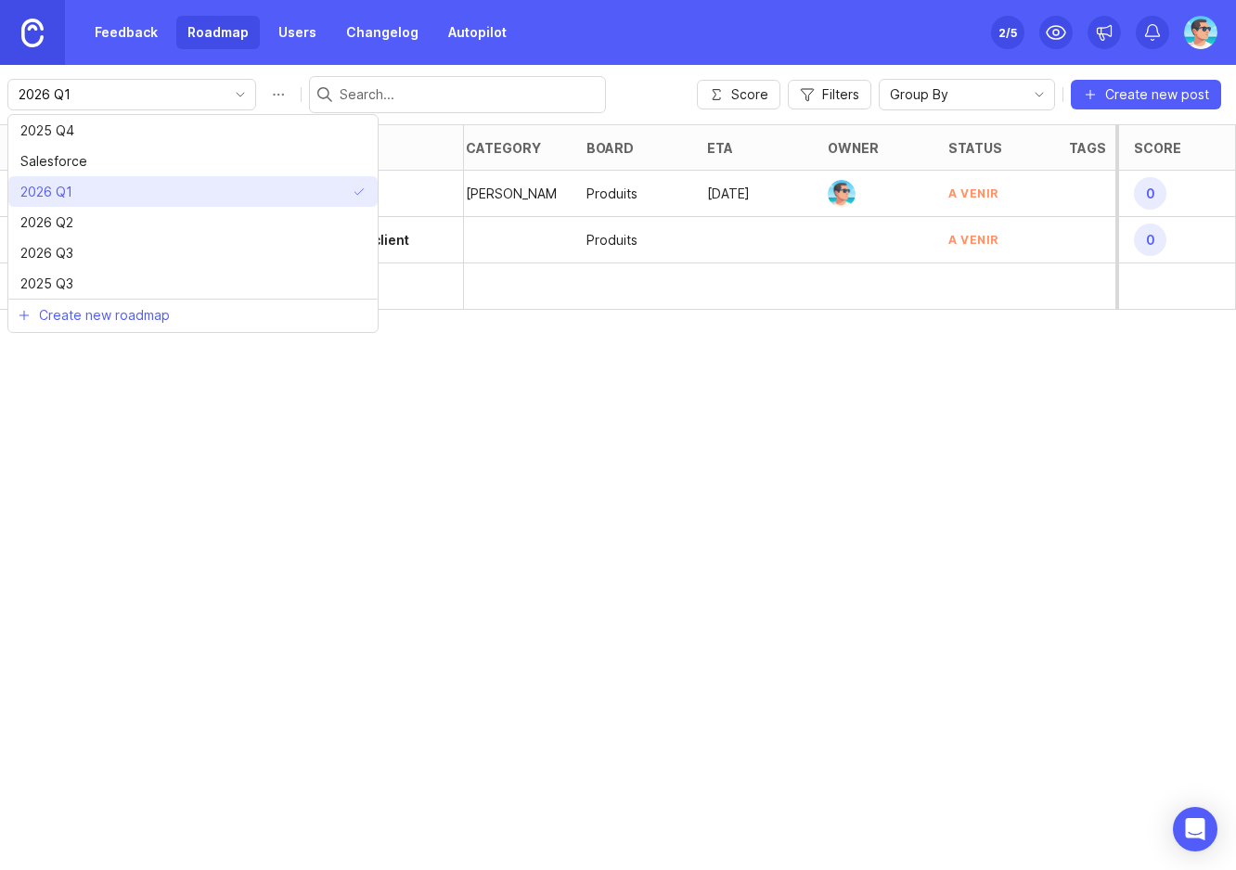
click at [143, 187] on li "2026 Q1" at bounding box center [192, 191] width 369 height 31
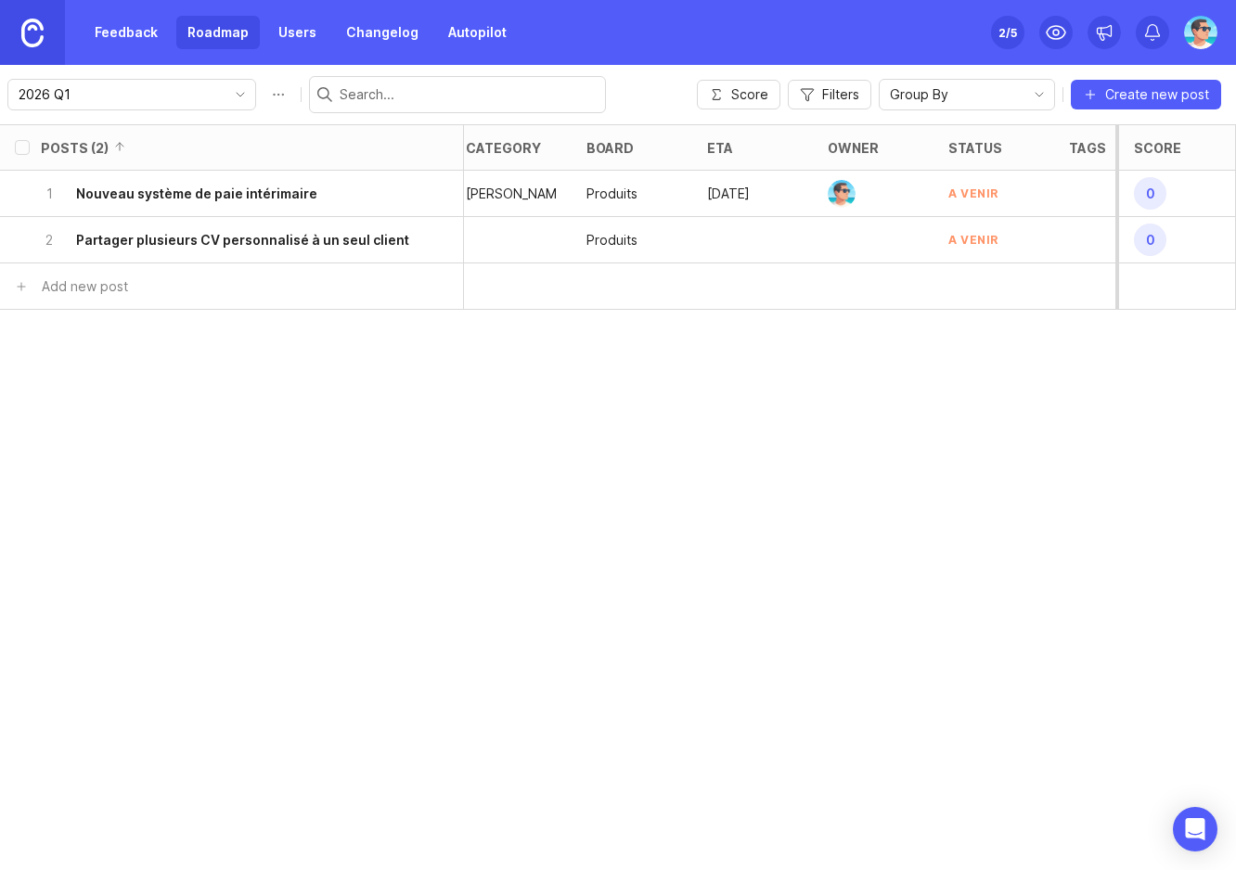
click at [174, 390] on div "Posts (2) category board eta owner status tags Impact Votes Effort Score 1 Nouv…" at bounding box center [618, 497] width 1236 height 746
click at [237, 96] on icon "toggle icon" at bounding box center [240, 95] width 7 height 4
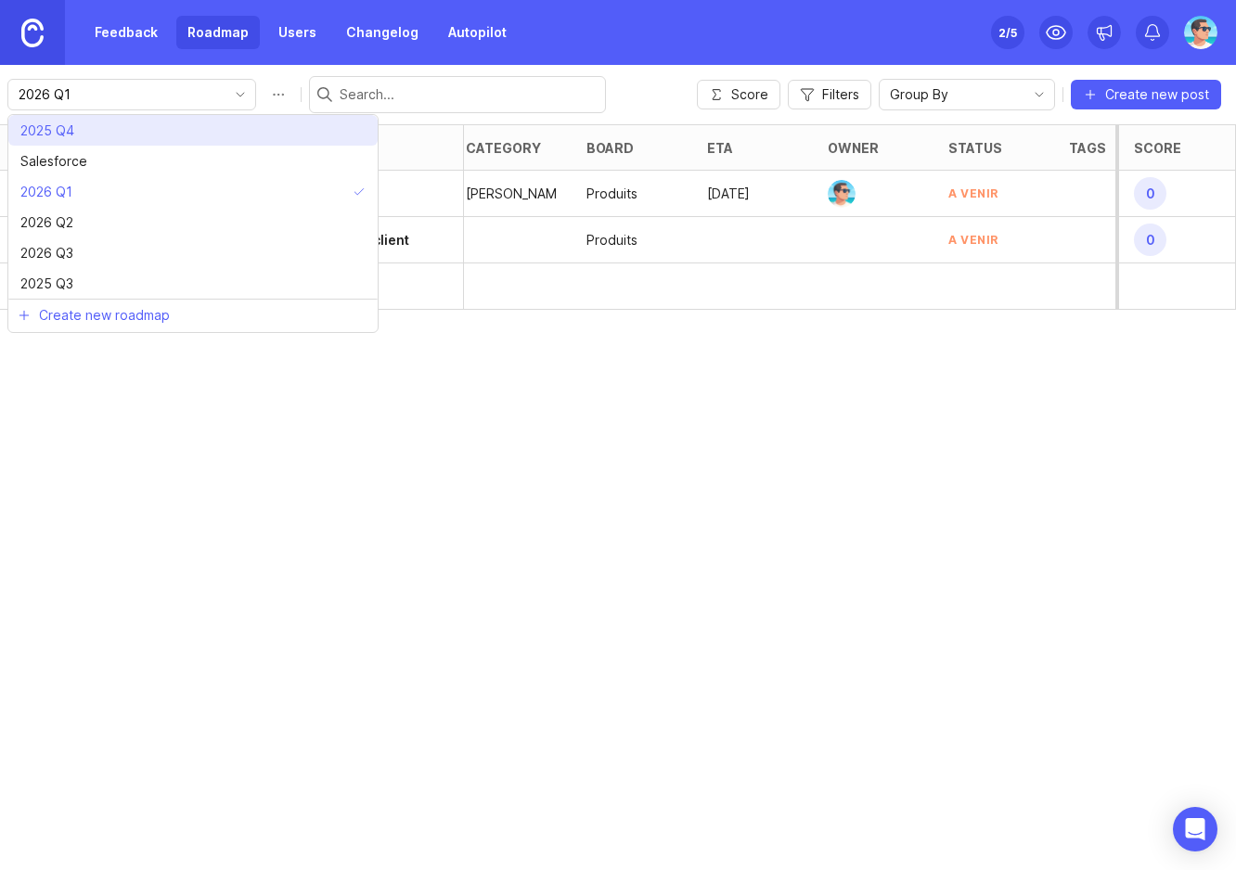
click at [179, 139] on li "2025 Q4" at bounding box center [192, 130] width 369 height 31
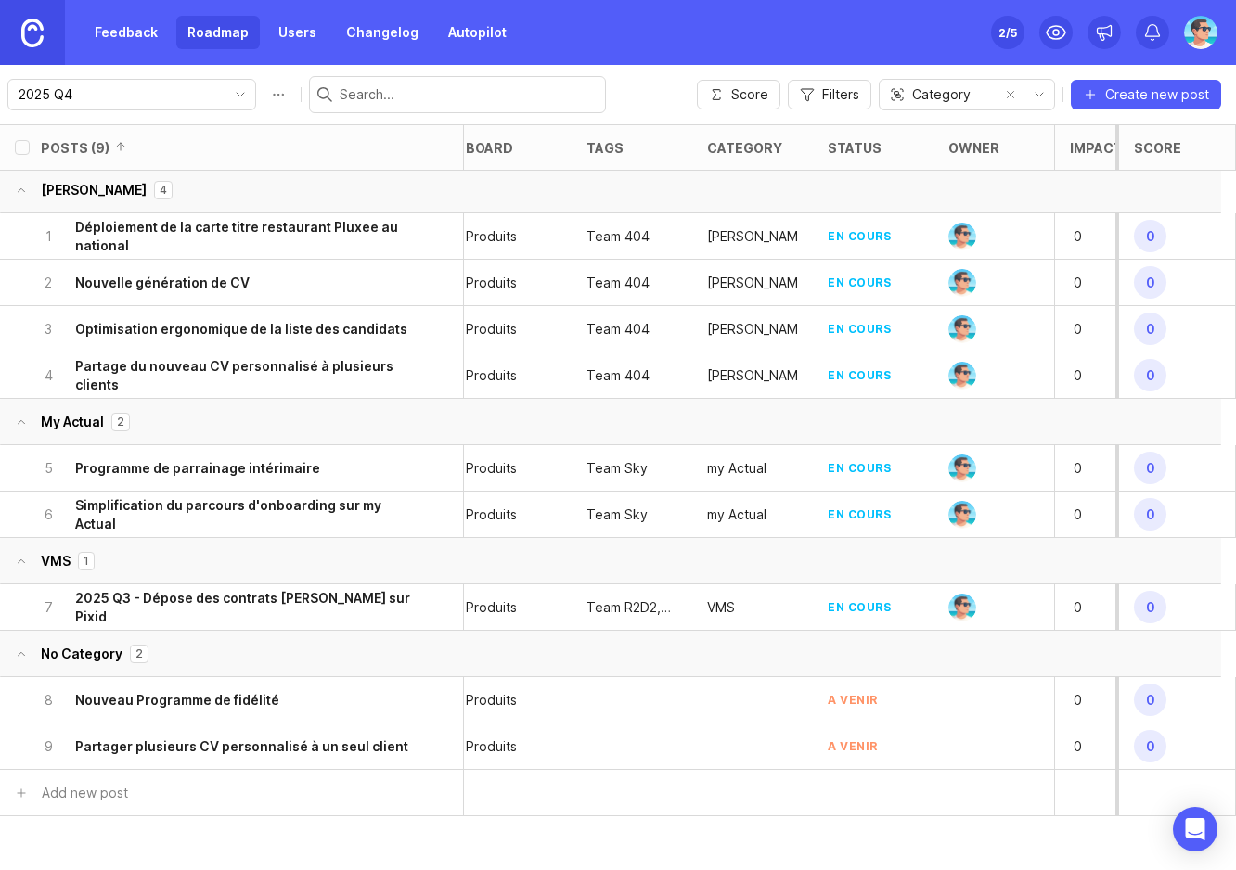
scroll to position [0, 13]
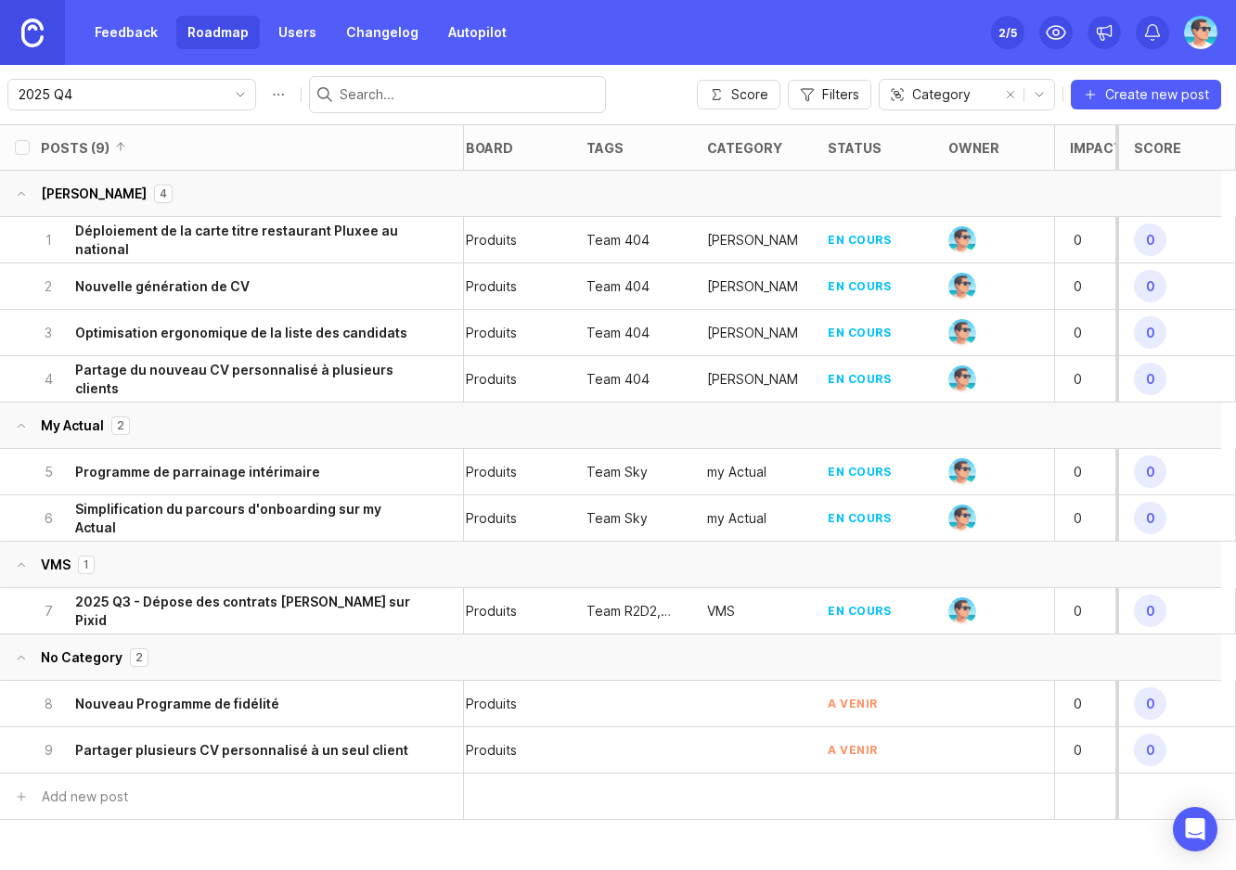
click at [149, 97] on input "2025 Q4" at bounding box center [121, 94] width 205 height 20
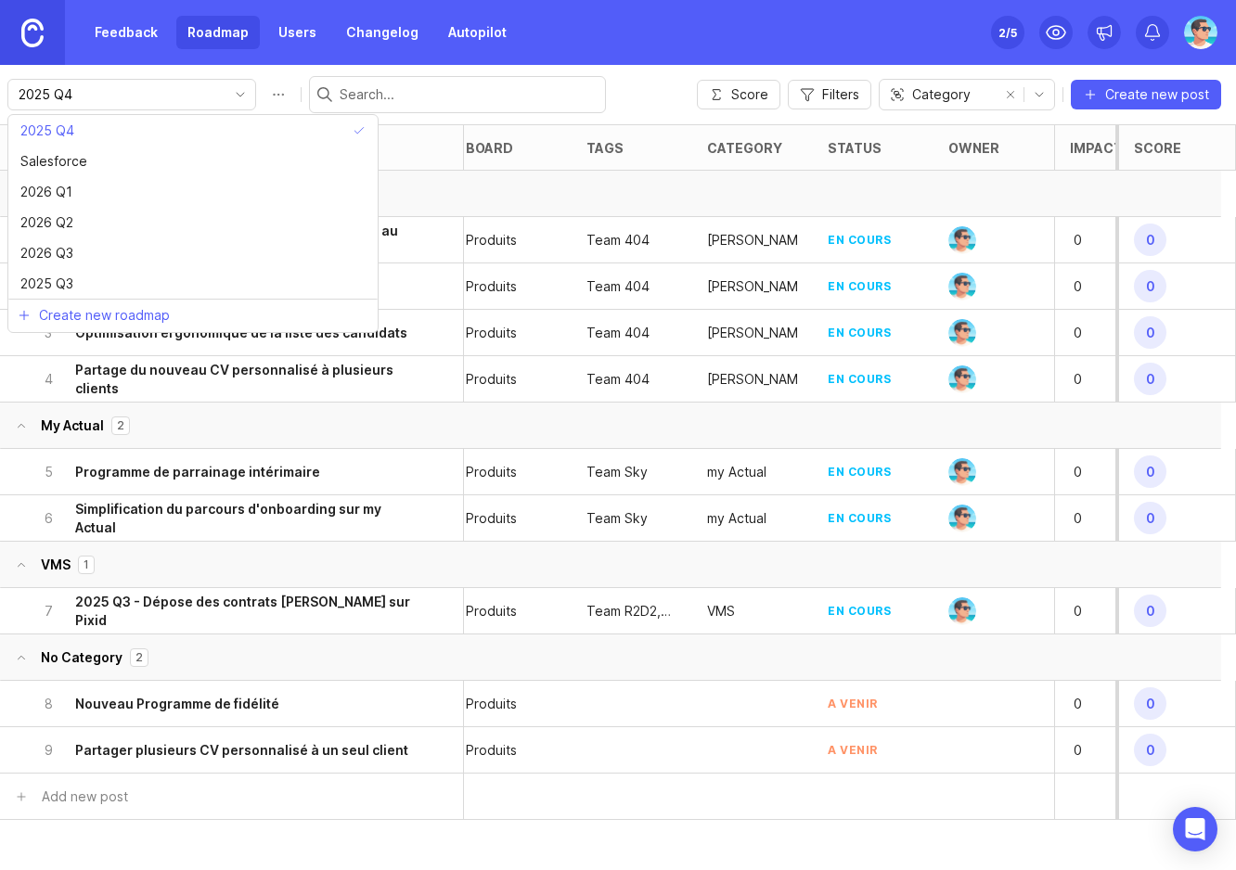
click at [147, 32] on link "Feedback" at bounding box center [126, 32] width 85 height 33
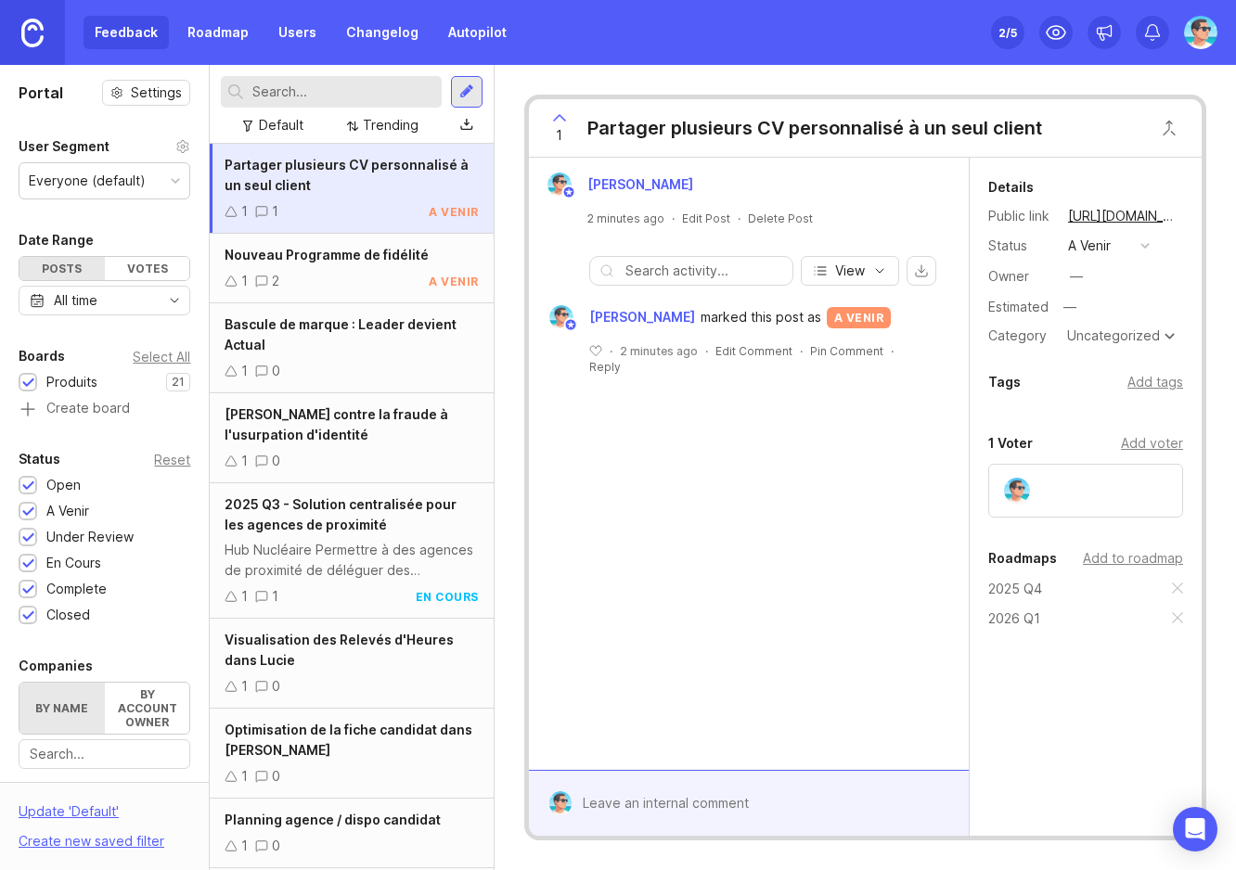
click at [341, 268] on div "Nouveau Programme de fidélité 1 2 a venir" at bounding box center [351, 269] width 283 height 70
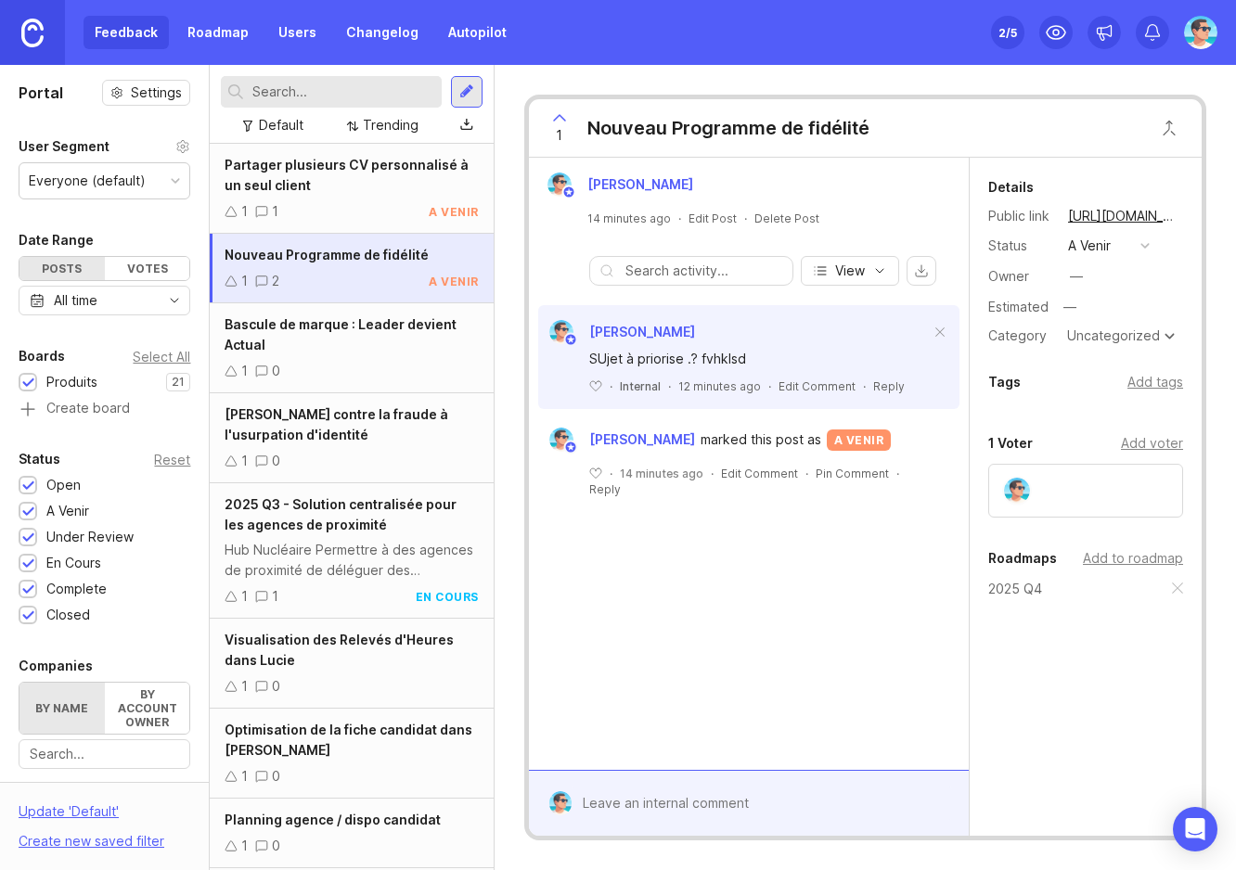
click at [1114, 247] on button "a venir" at bounding box center [1108, 246] width 93 height 24
click at [1116, 383] on div "en cours" at bounding box center [1103, 381] width 63 height 16
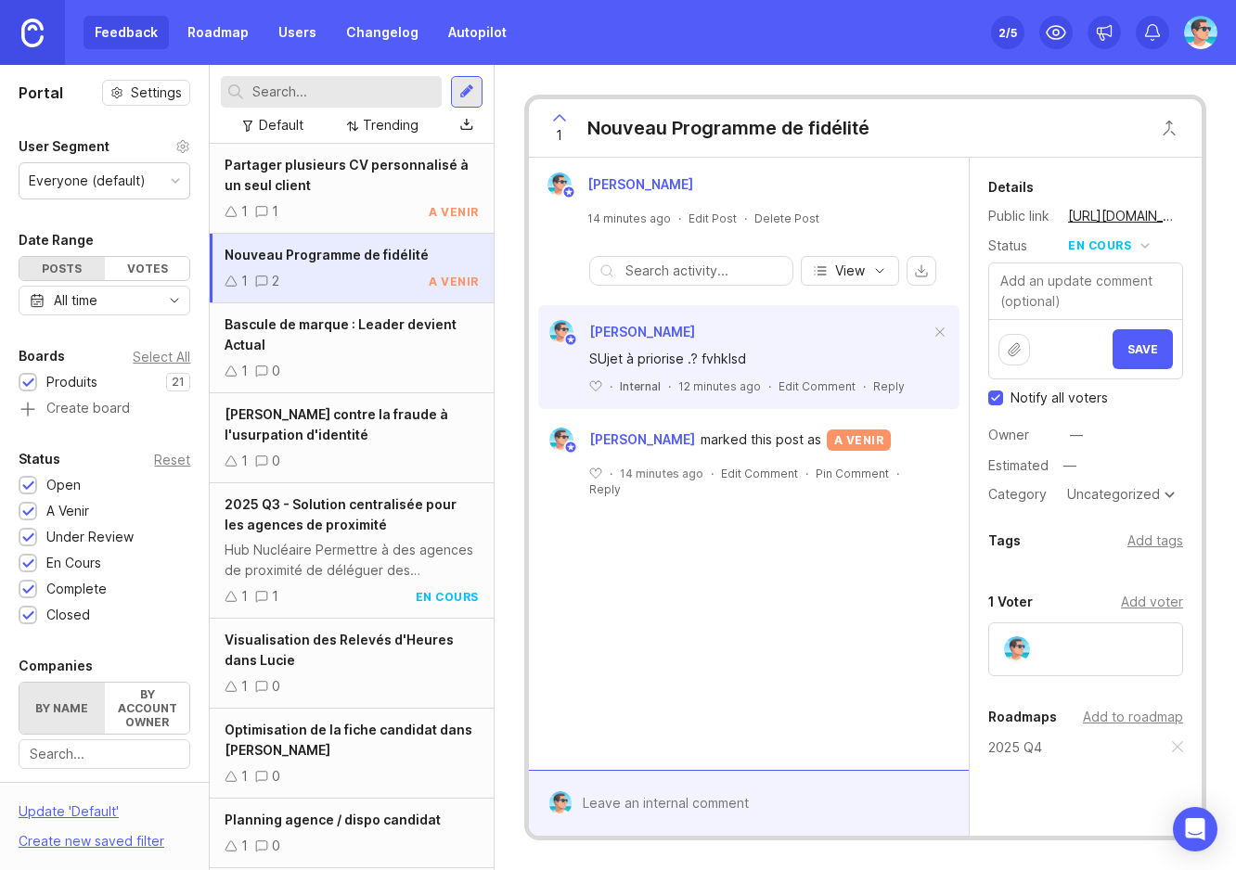
click at [1113, 343] on button "Save" at bounding box center [1143, 349] width 60 height 40
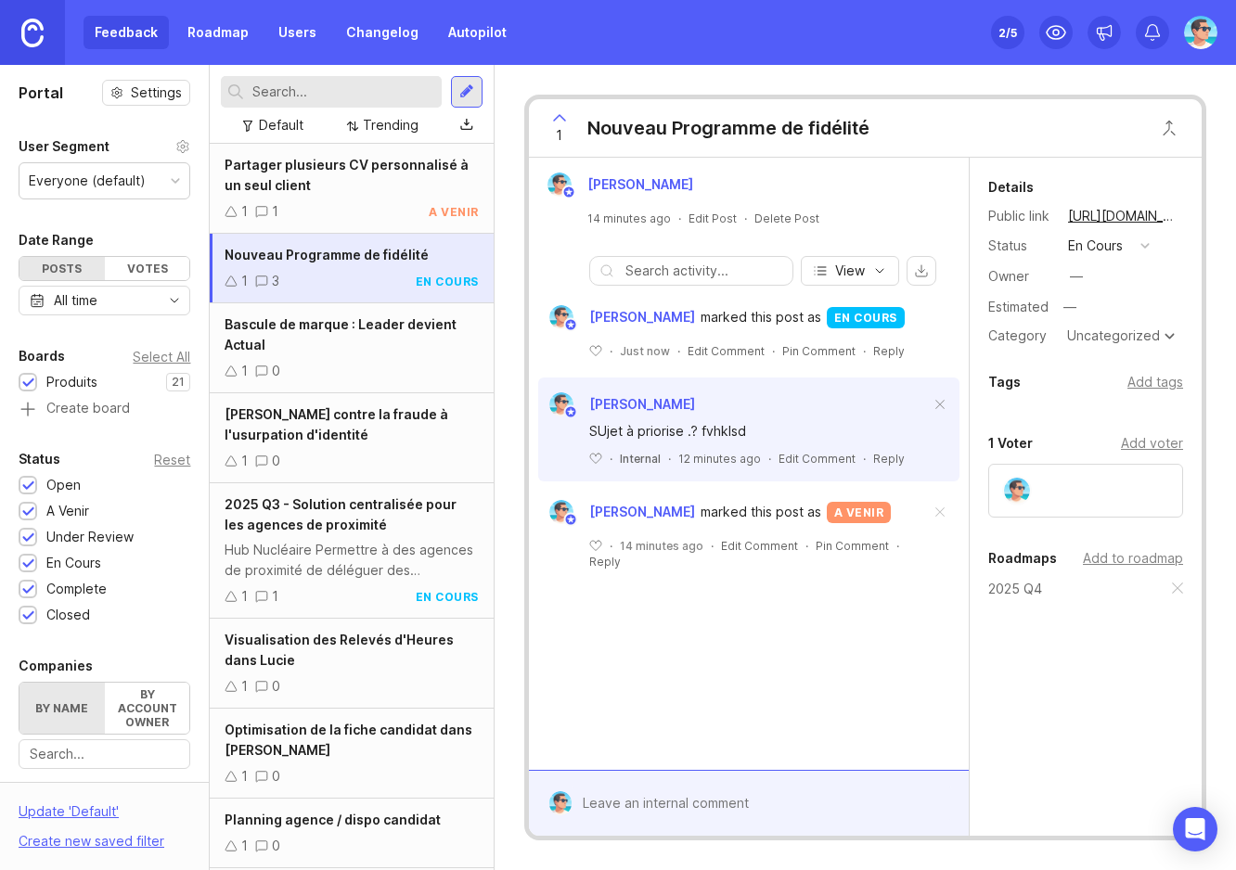
click at [1114, 239] on div "en cours" at bounding box center [1095, 246] width 55 height 20
click at [1114, 305] on div "a venir" at bounding box center [1097, 312] width 50 height 16
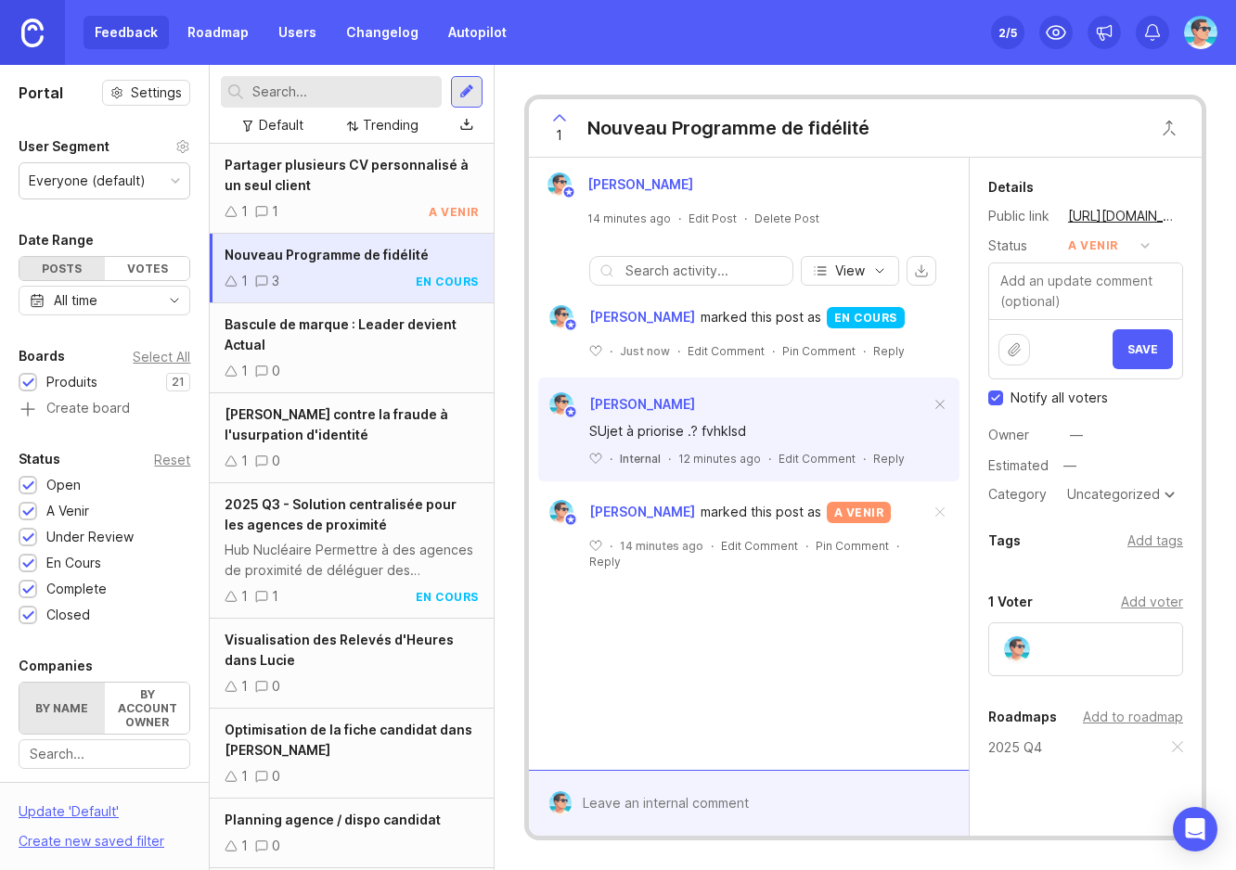
click at [1125, 337] on button "Save" at bounding box center [1143, 349] width 60 height 40
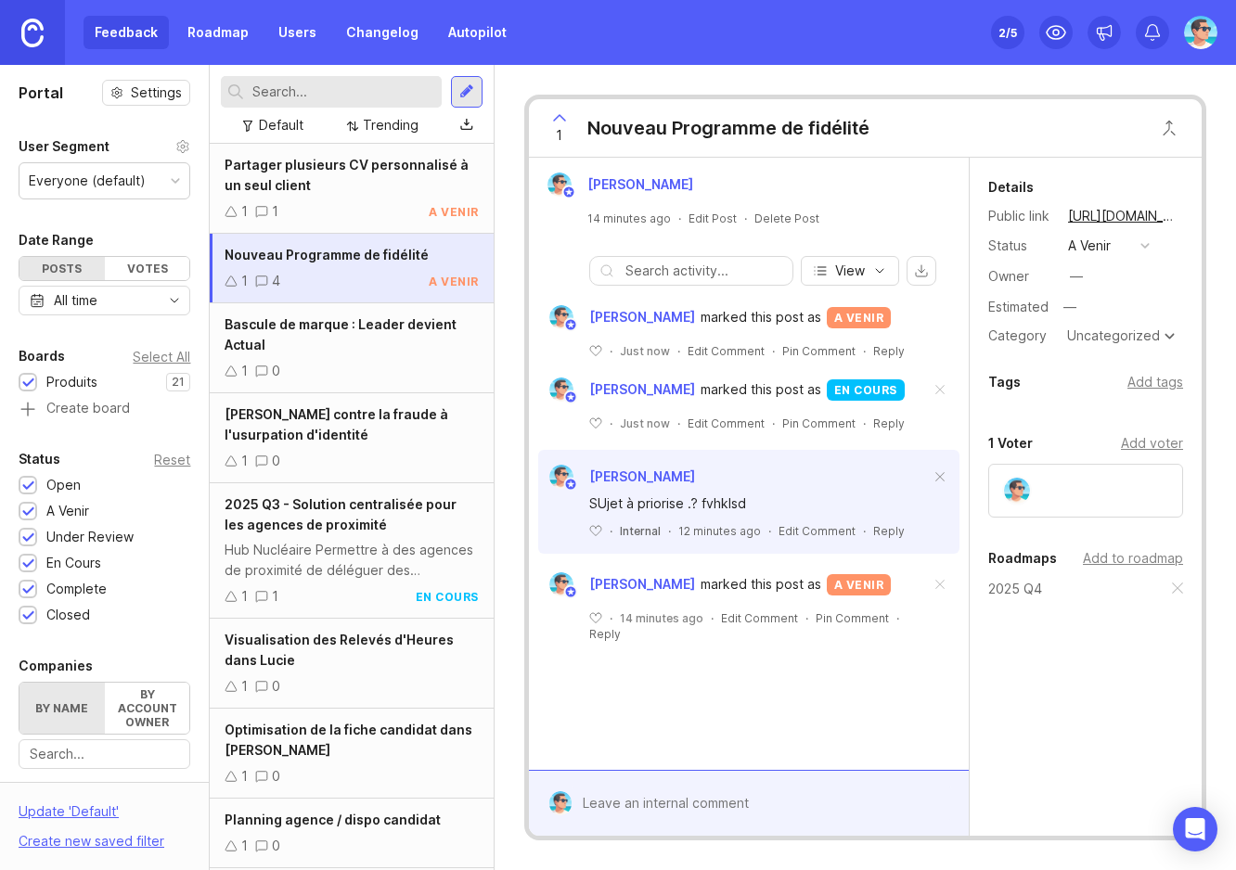
click at [1110, 559] on div "Add to roadmap" at bounding box center [1133, 558] width 100 height 20
click at [1067, 753] on div "Details Public link https://actual.canny.io/agence/p/nouveau-programme-de-fidel…" at bounding box center [1086, 508] width 232 height 700
click at [353, 351] on div "Bascule de marque : Leader devient Actual" at bounding box center [351, 335] width 253 height 41
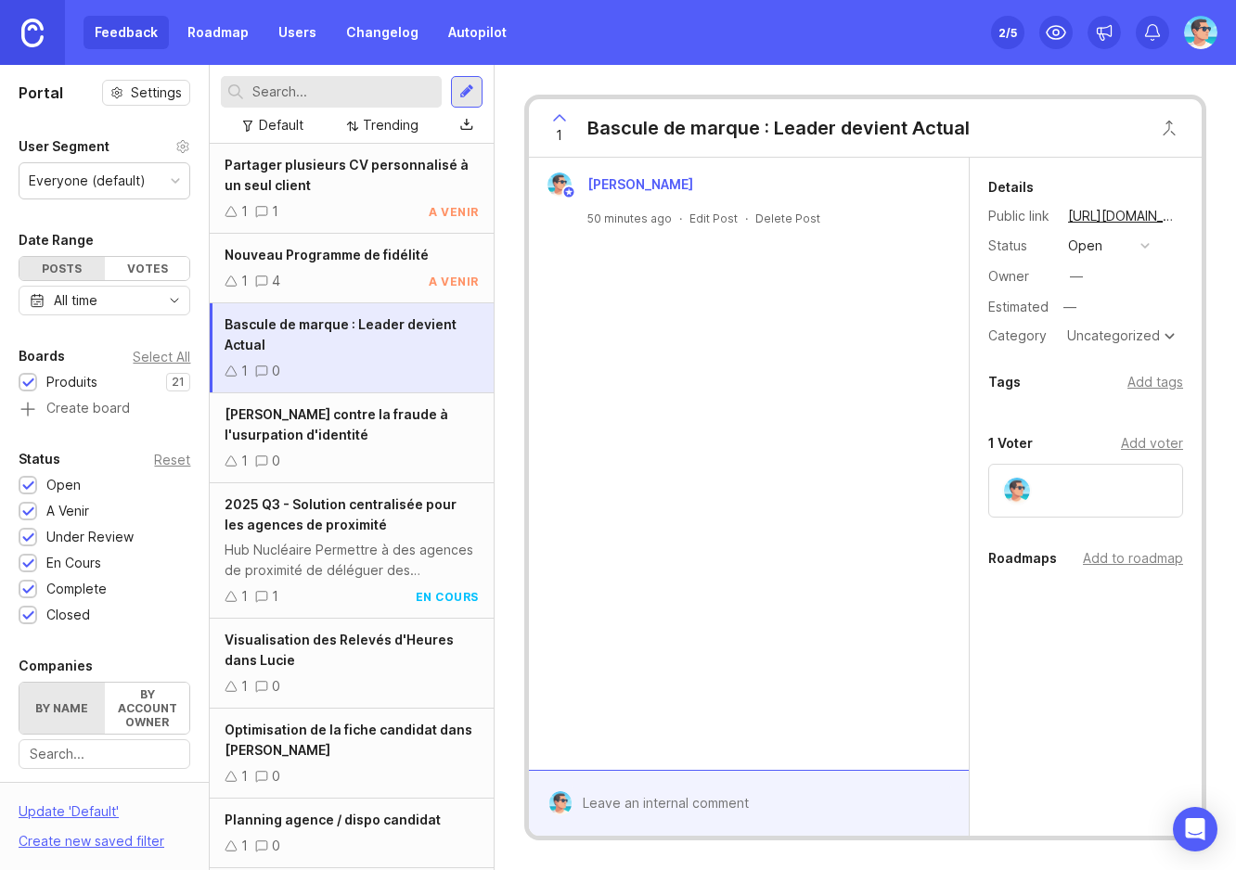
click at [345, 277] on div "1 4 a venir" at bounding box center [351, 281] width 253 height 20
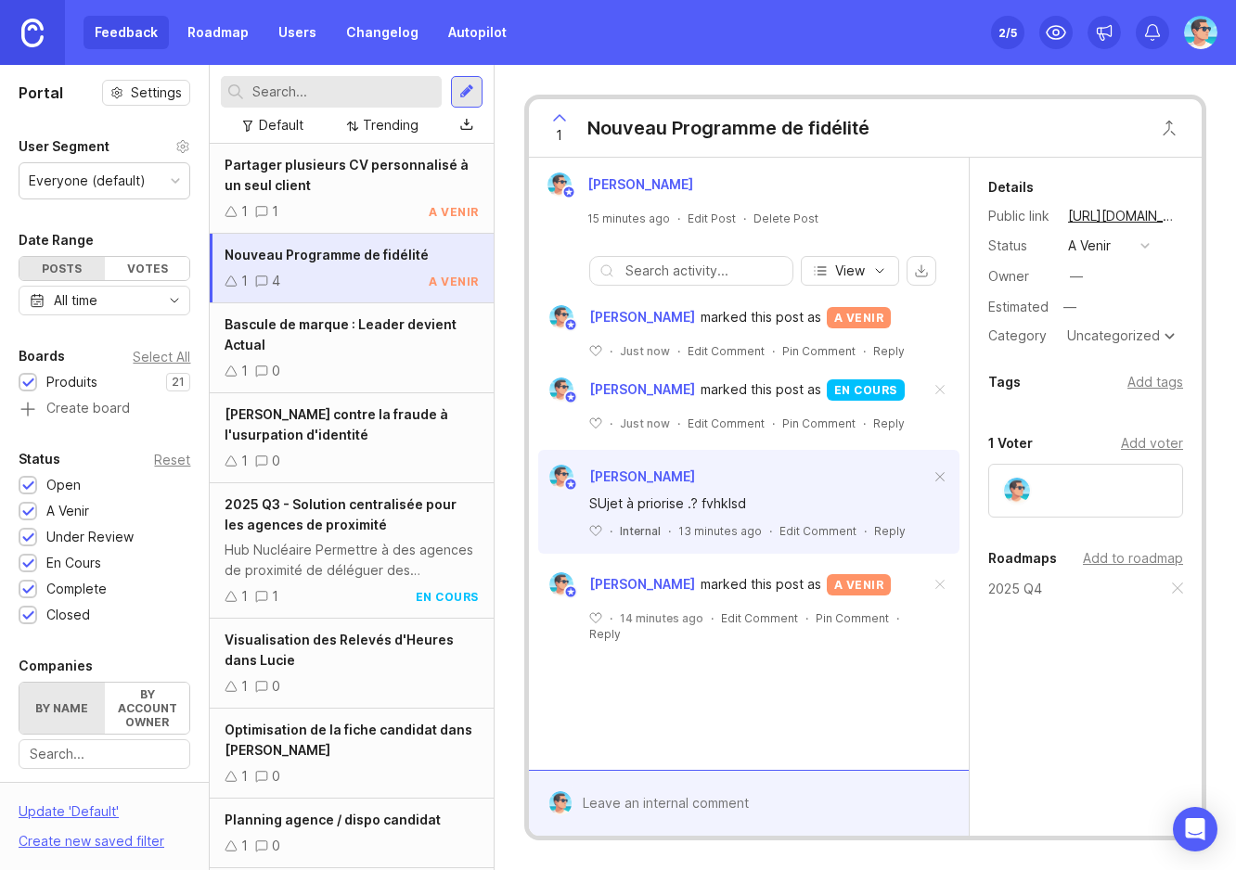
click at [1049, 658] on div "Details Public link https://actual.canny.io/agence/p/nouveau-programme-de-fidel…" at bounding box center [1086, 467] width 232 height 618
click at [649, 797] on div at bounding box center [762, 803] width 380 height 35
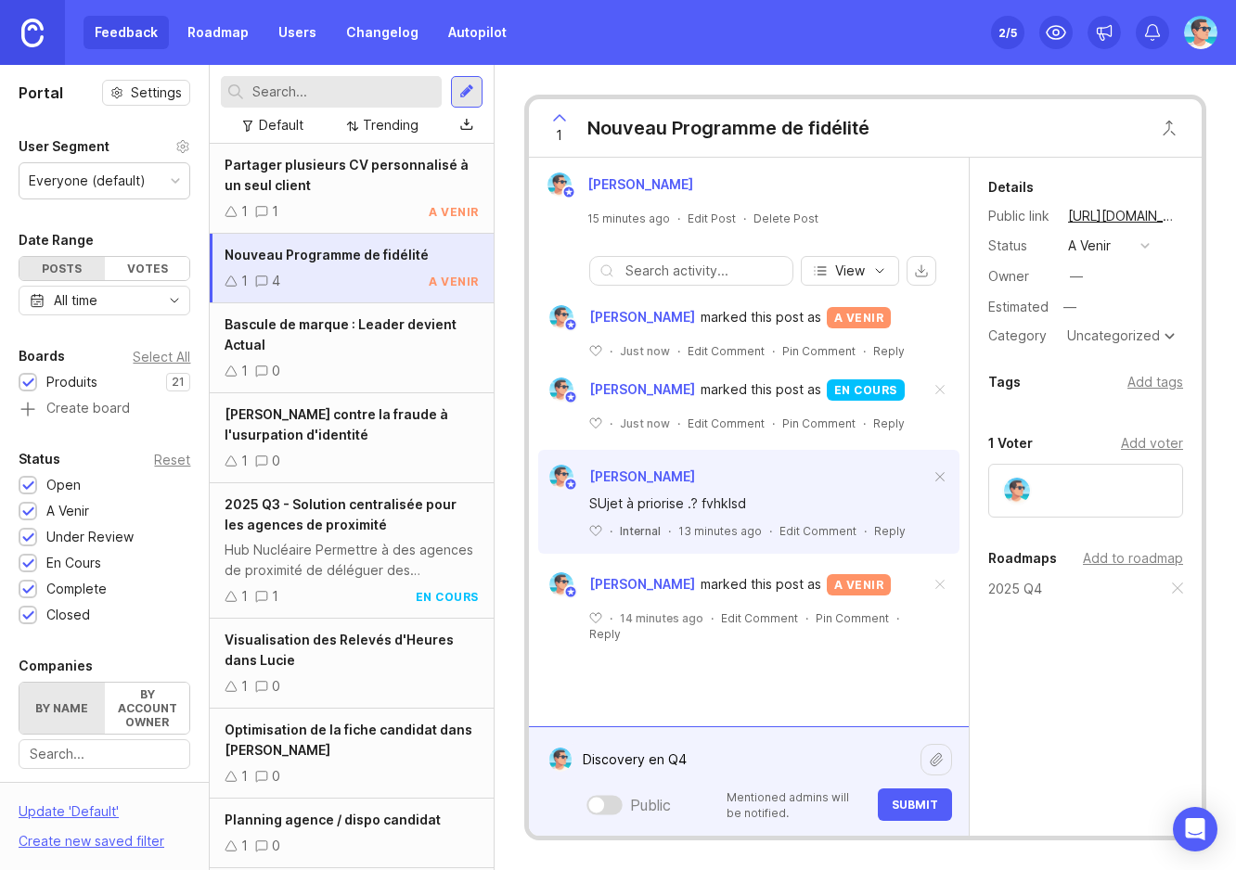
type textarea "Discovery en Q4"
click at [916, 815] on button "Submit" at bounding box center [915, 805] width 74 height 32
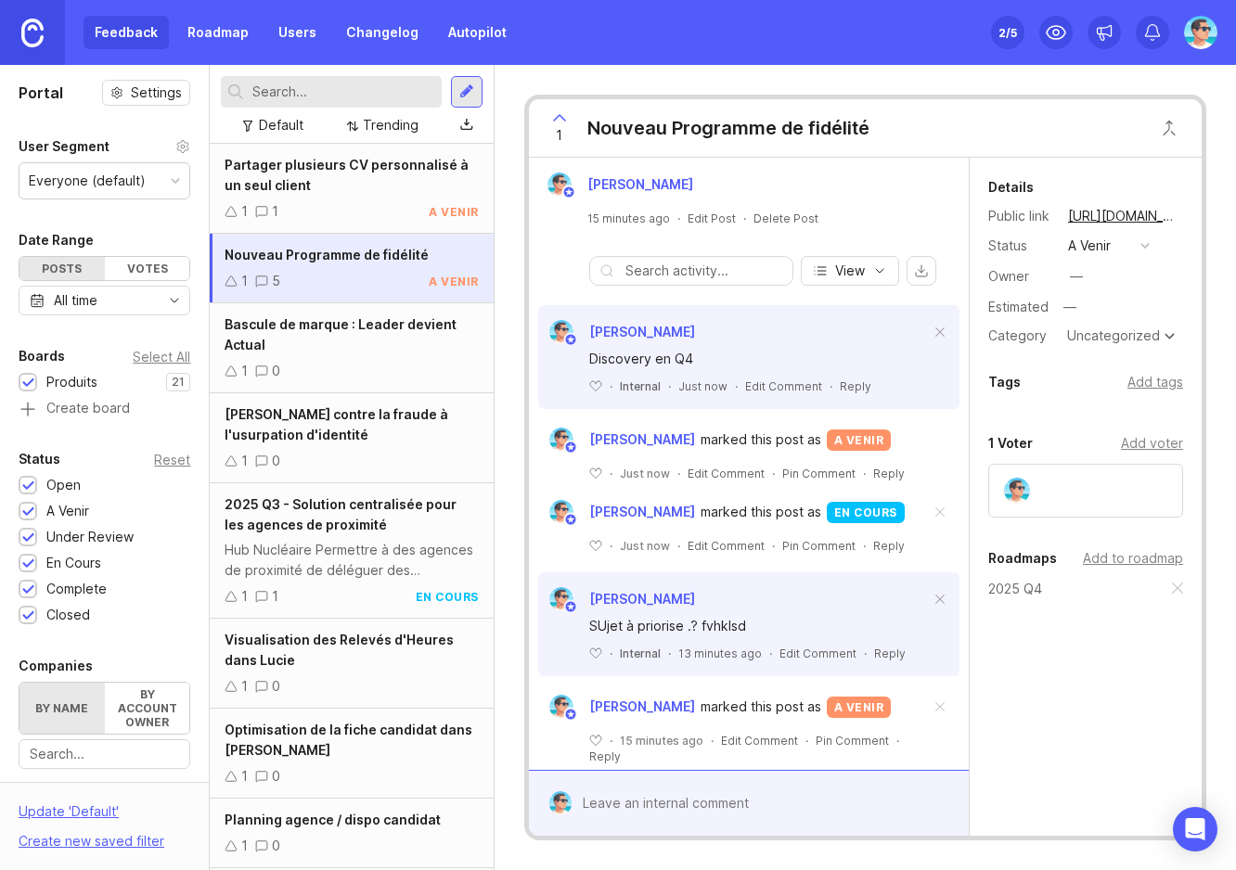
scroll to position [44, 0]
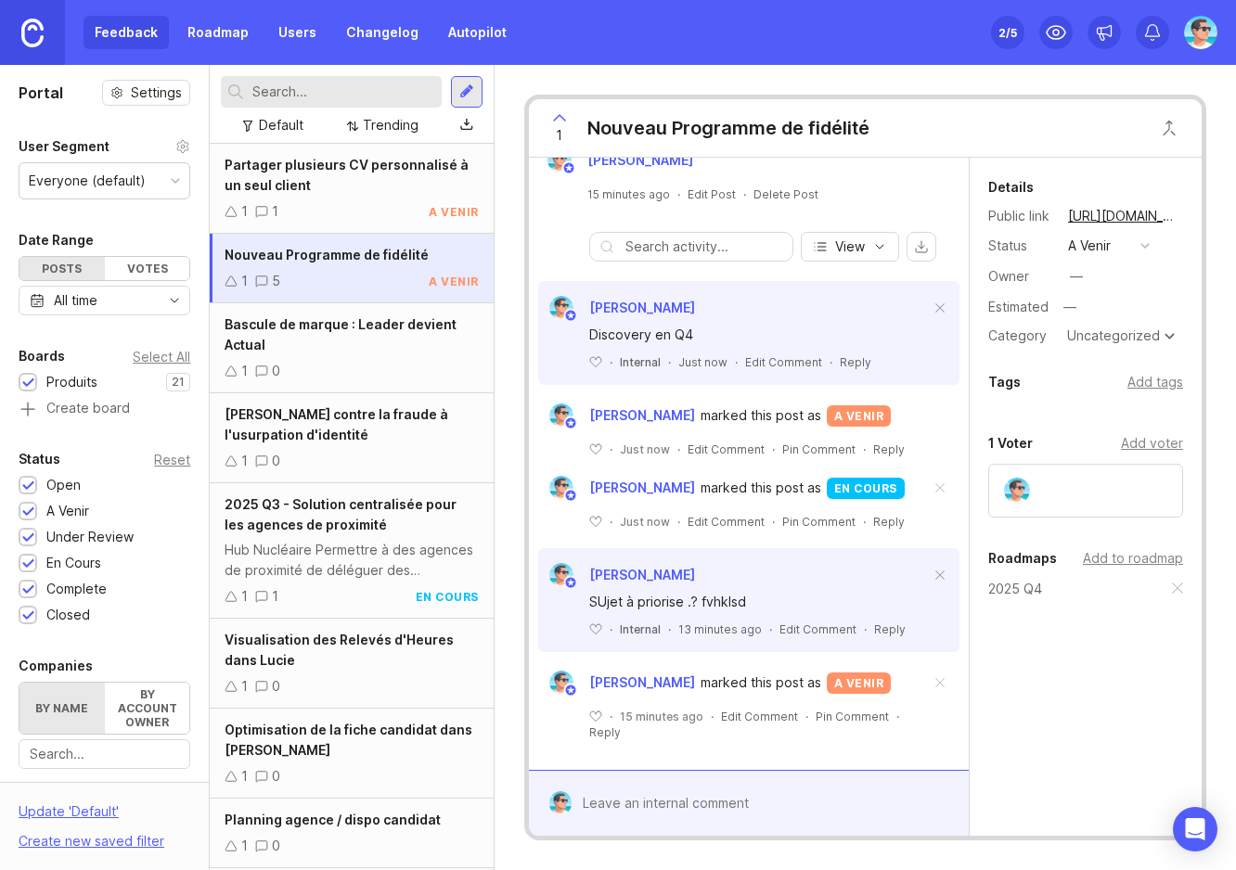
click at [921, 570] on span at bounding box center [940, 576] width 39 height 41
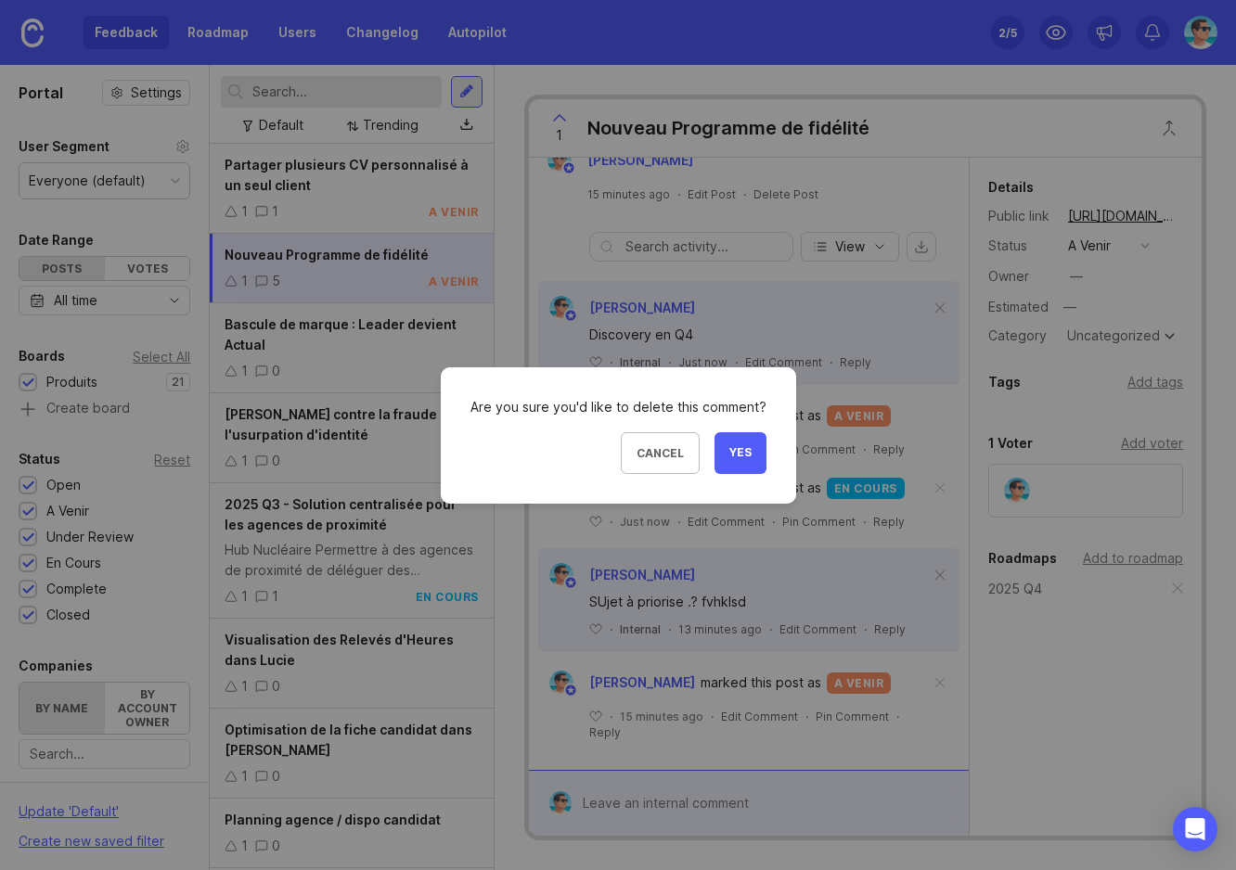
click at [721, 452] on button "Yes" at bounding box center [741, 453] width 52 height 42
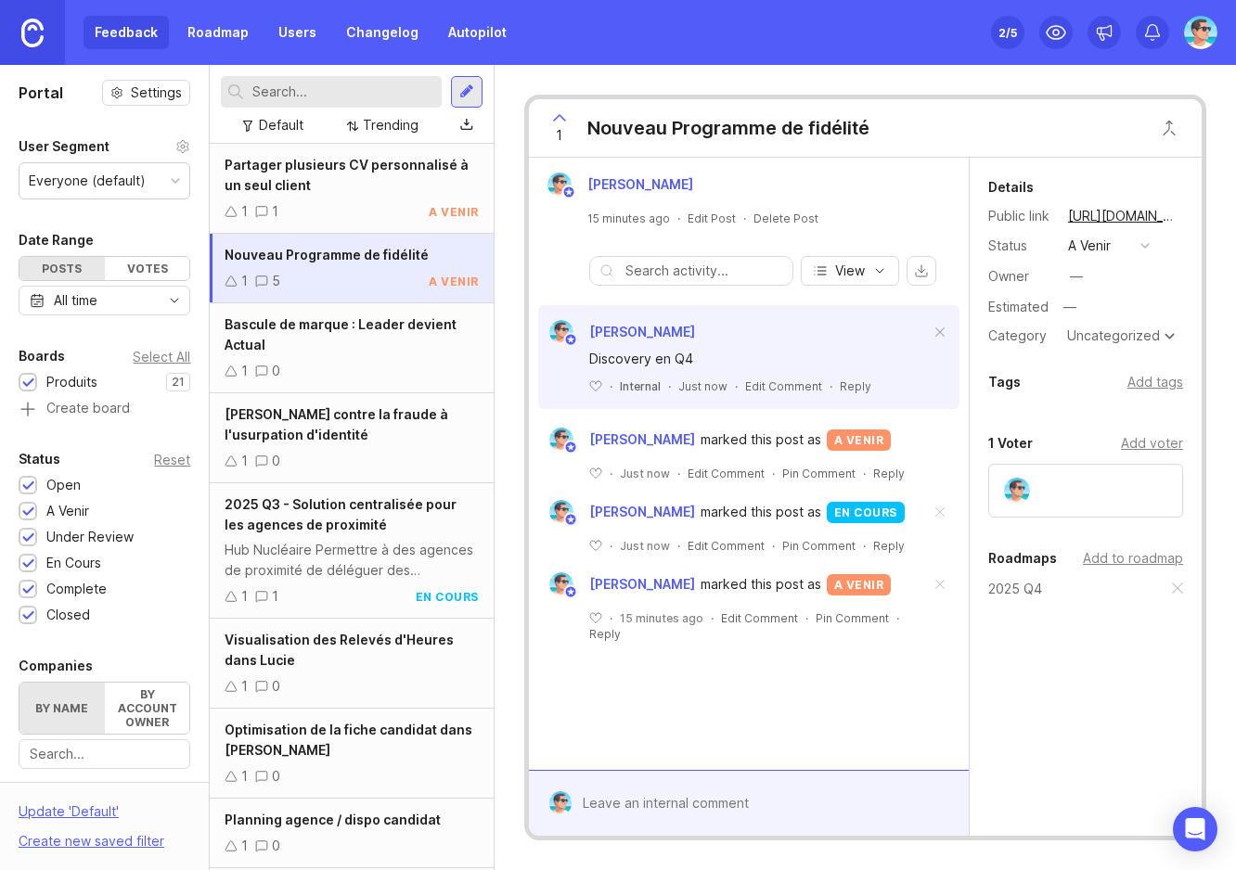
scroll to position [0, 0]
click at [940, 584] on span at bounding box center [940, 585] width 39 height 41
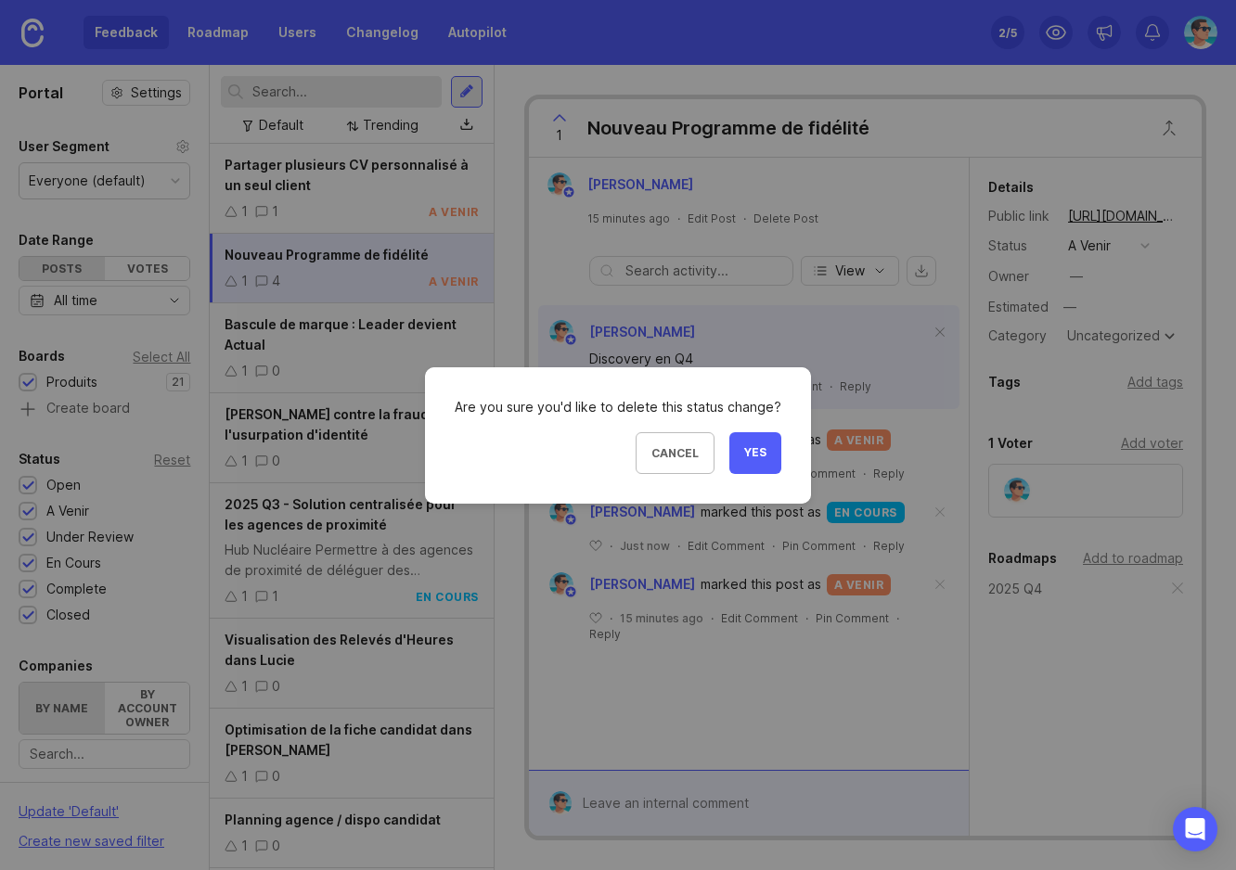
click at [734, 456] on button "Yes" at bounding box center [755, 453] width 52 height 42
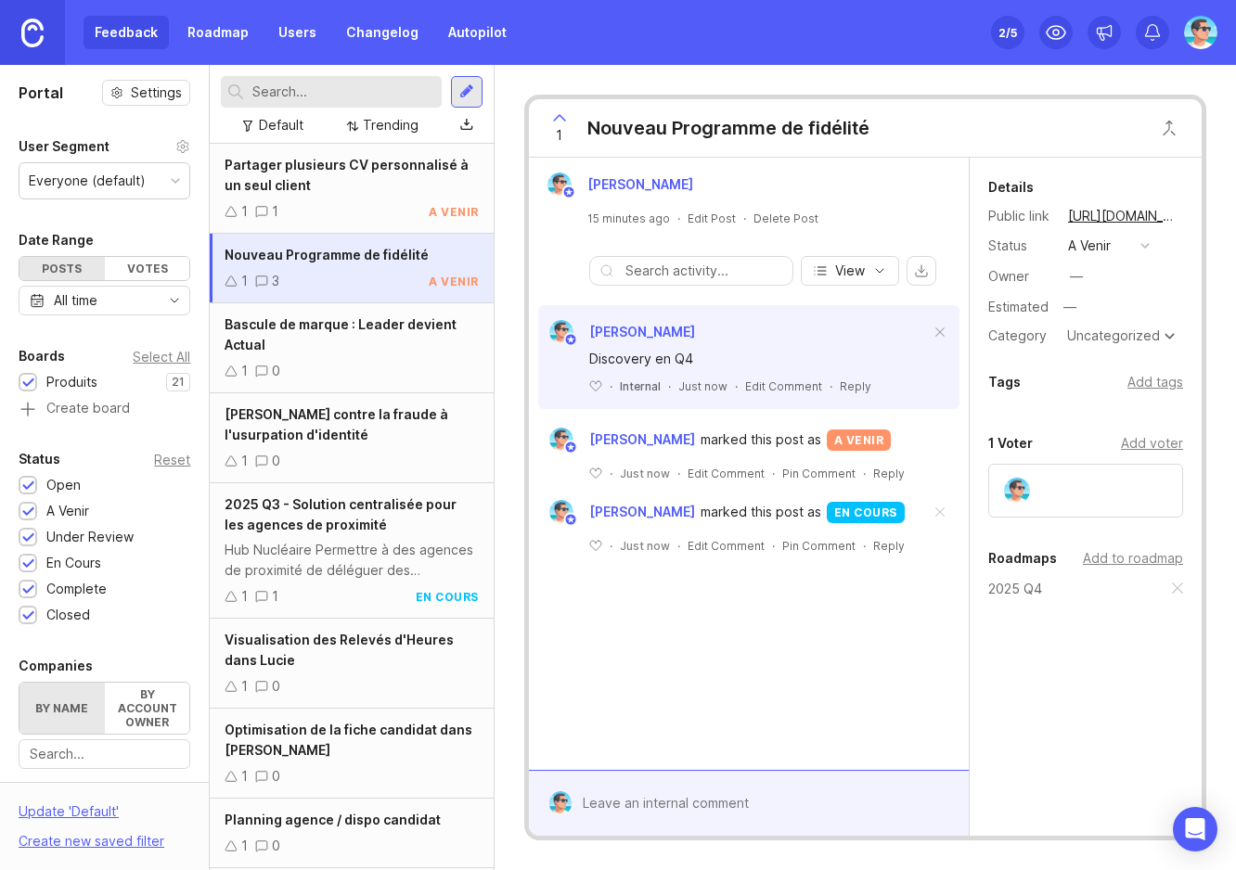
click at [936, 505] on span at bounding box center [940, 513] width 39 height 41
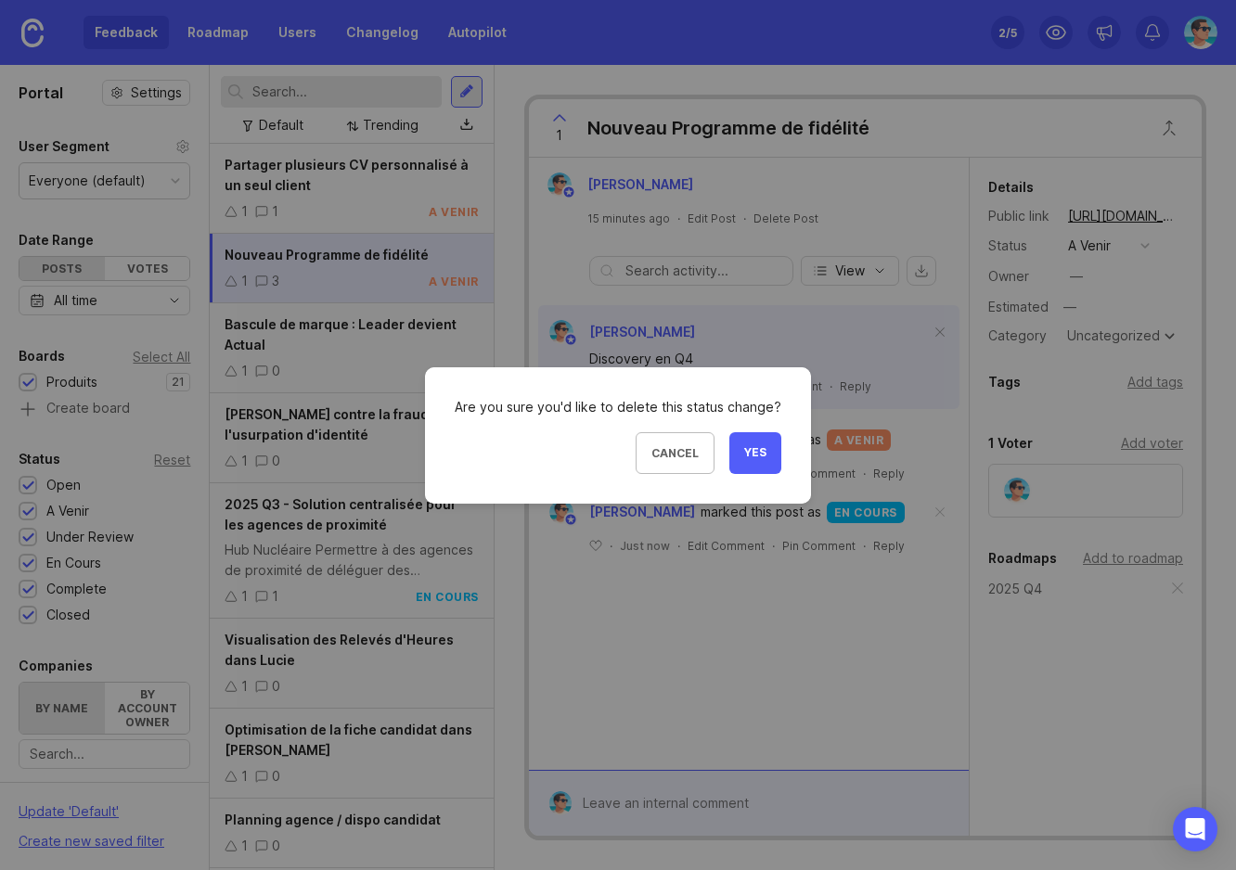
click at [748, 450] on span "Yes" at bounding box center [755, 453] width 22 height 16
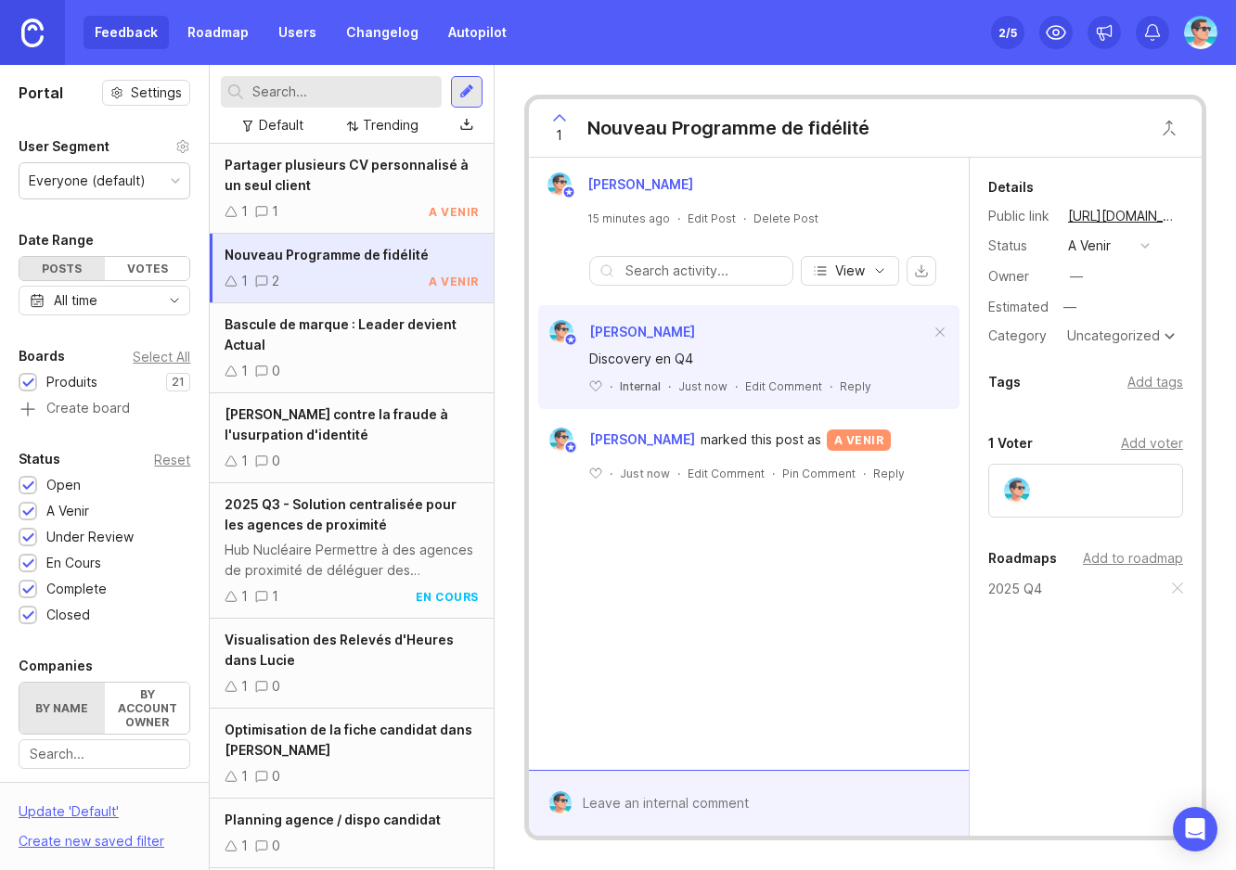
click at [943, 450] on div "Benjamin Hareau marked this post as a venir" at bounding box center [748, 440] width 421 height 24
click at [345, 341] on div "Bascule de marque : Leader devient Actual" at bounding box center [351, 335] width 253 height 41
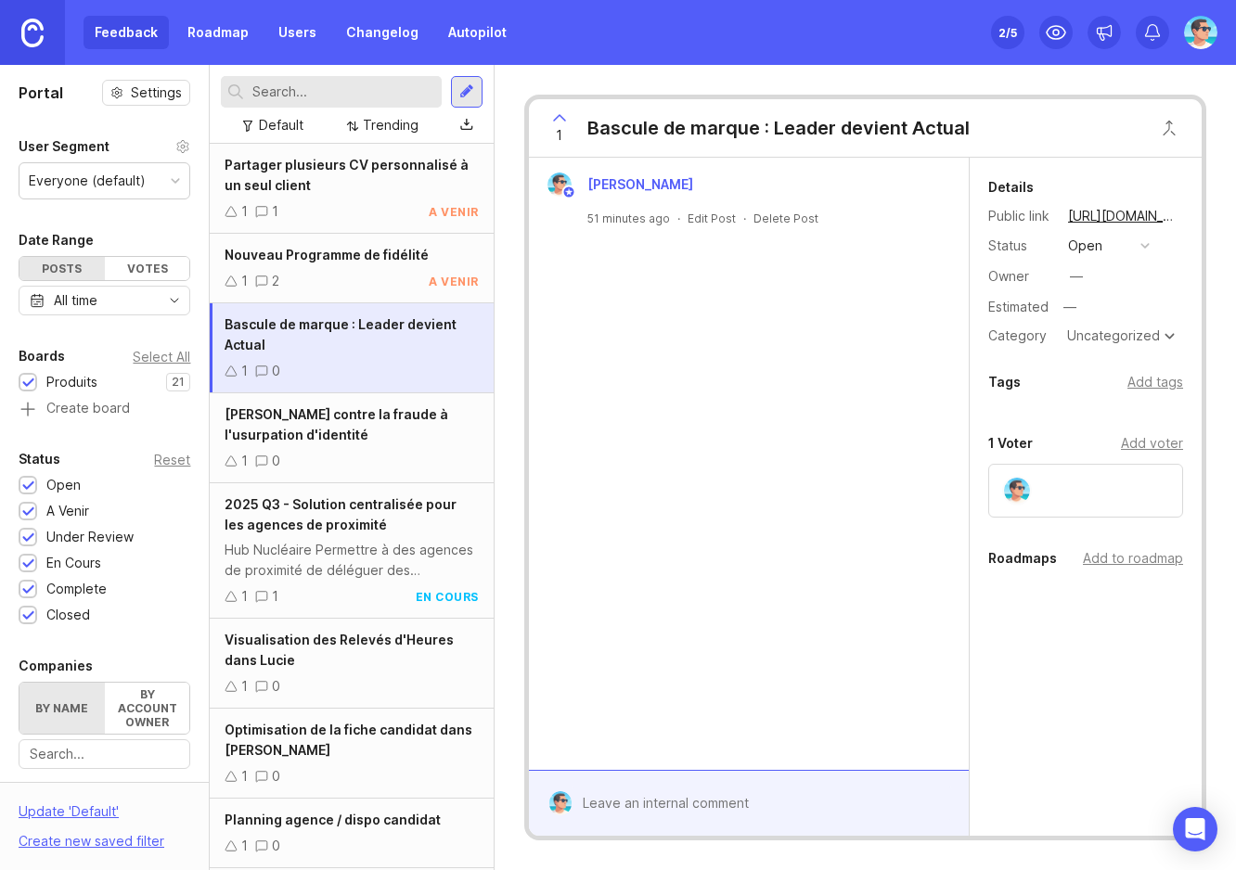
click at [698, 359] on div "Benjamin Hareau 51 minutes ago · Edit Post · Delete Post" at bounding box center [749, 464] width 440 height 612
click at [1113, 553] on div "Add to roadmap" at bounding box center [1133, 558] width 100 height 20
click at [1120, 246] on button "open" at bounding box center [1108, 246] width 93 height 24
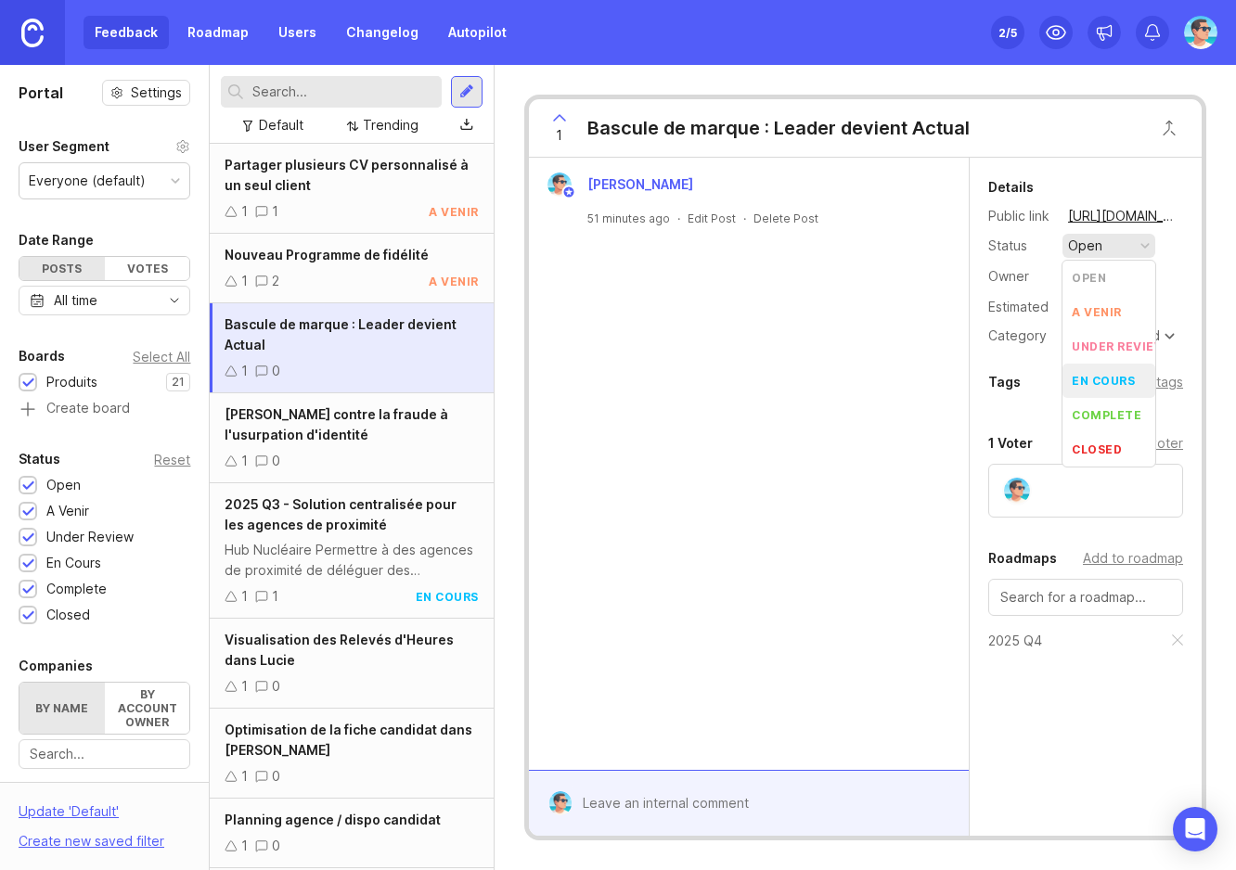
click at [1113, 379] on div "en cours" at bounding box center [1103, 381] width 63 height 16
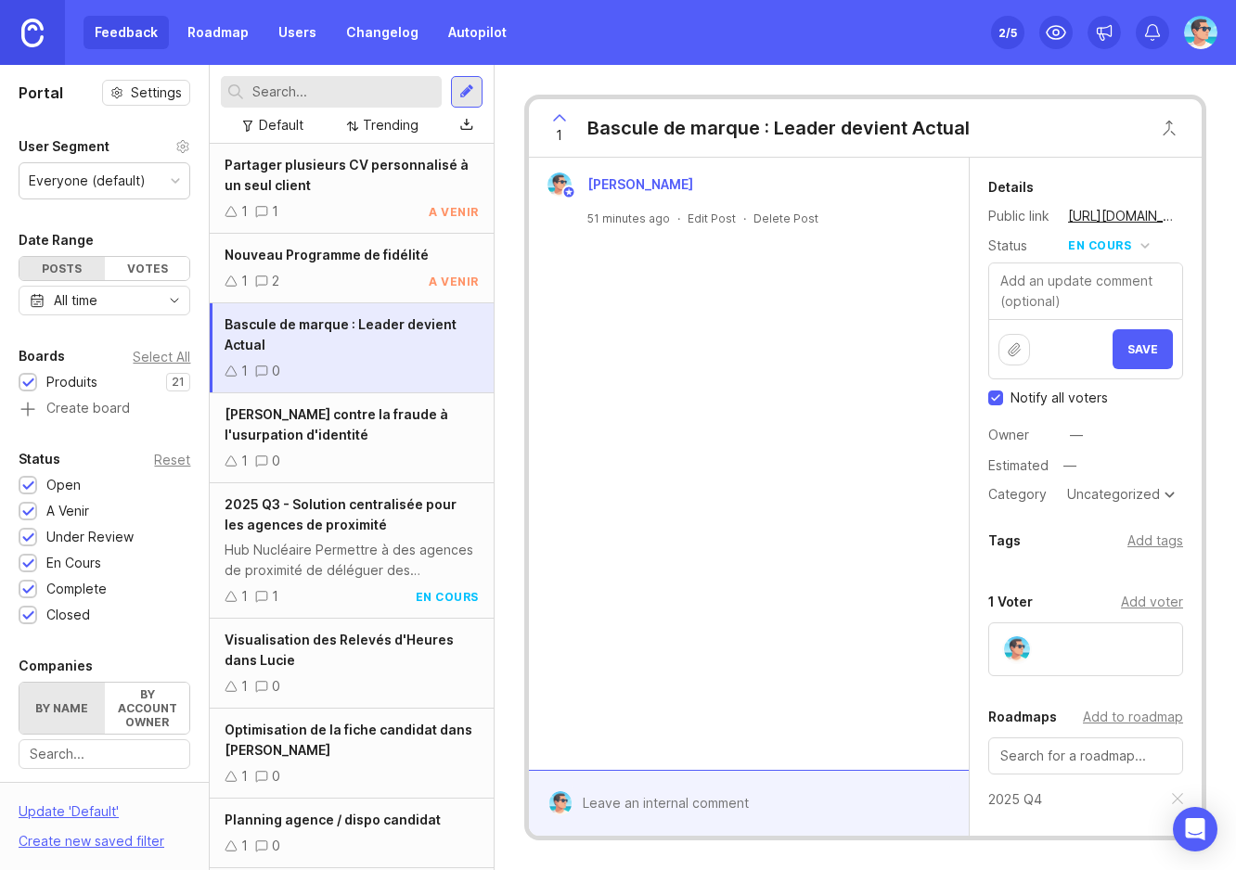
click at [1144, 338] on button "Save" at bounding box center [1143, 349] width 60 height 40
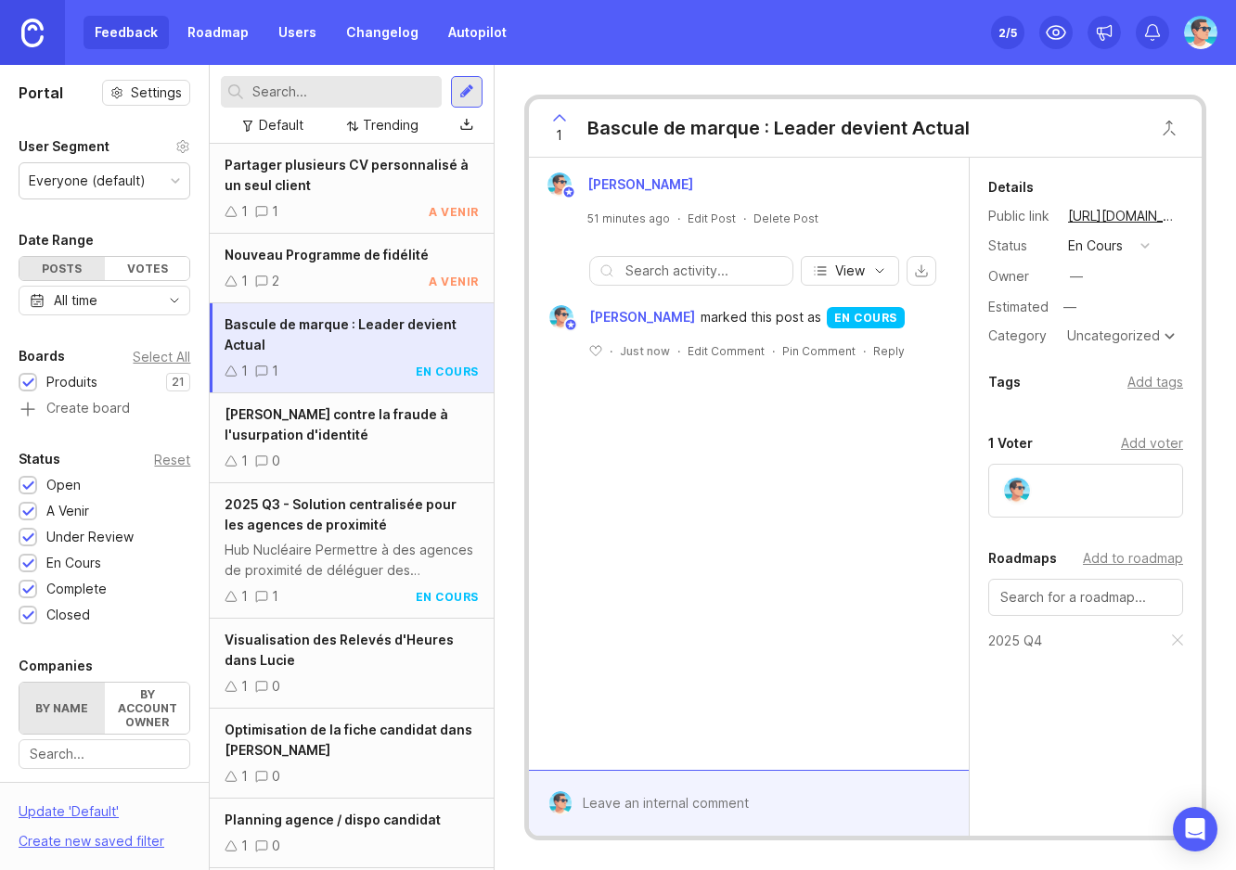
click at [1110, 336] on div "Uncategorized" at bounding box center [1113, 335] width 93 height 13
drag, startPoint x: 1086, startPoint y: 408, endPoint x: 1130, endPoint y: 348, distance: 75.0
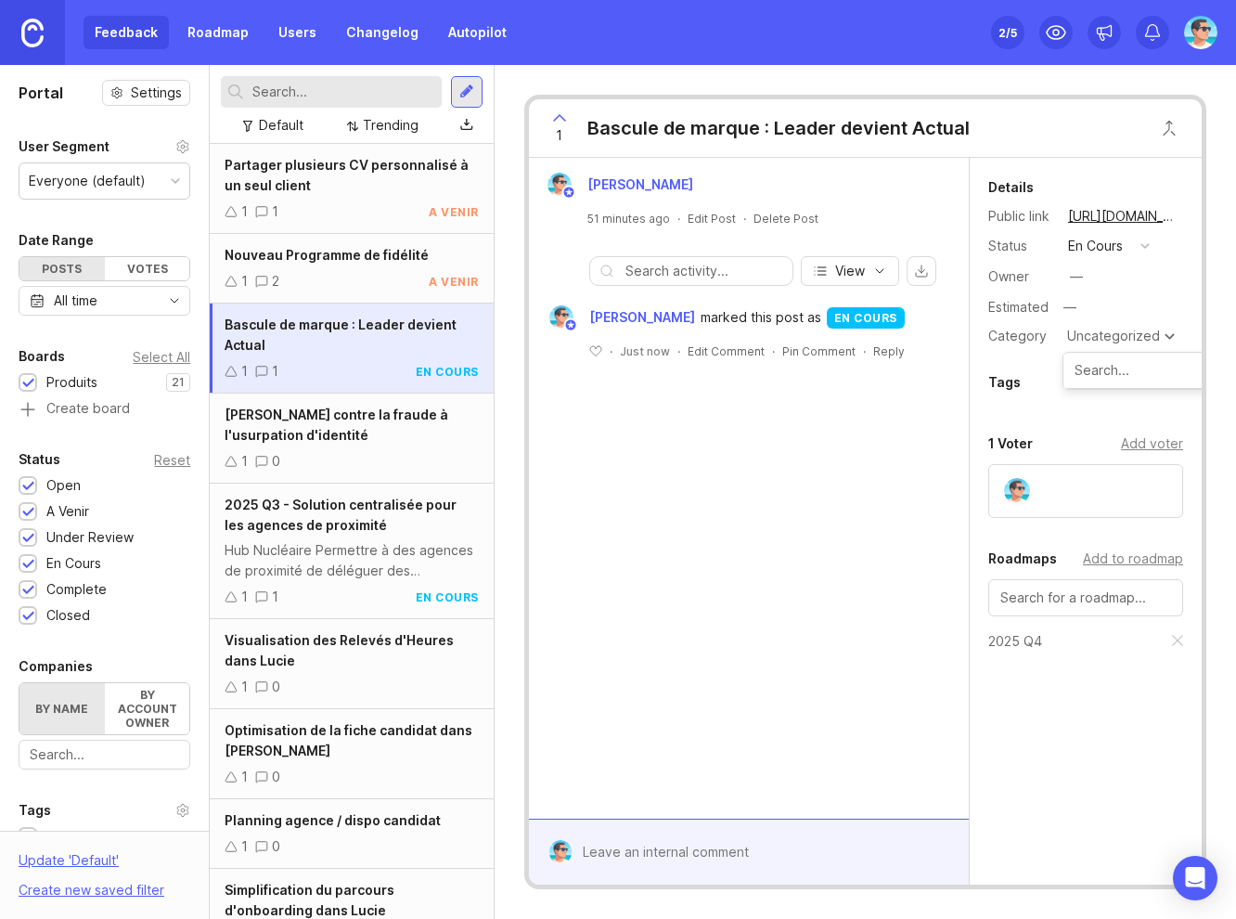
click at [752, 521] on div "Benjamin Hareau 51 minutes ago · Edit Post · Delete Post View Benjamin Hareau m…" at bounding box center [749, 488] width 440 height 661
click at [764, 592] on div "Benjamin Hareau 51 minutes ago · Edit Post · Delete Post View Benjamin Hareau m…" at bounding box center [749, 488] width 440 height 661
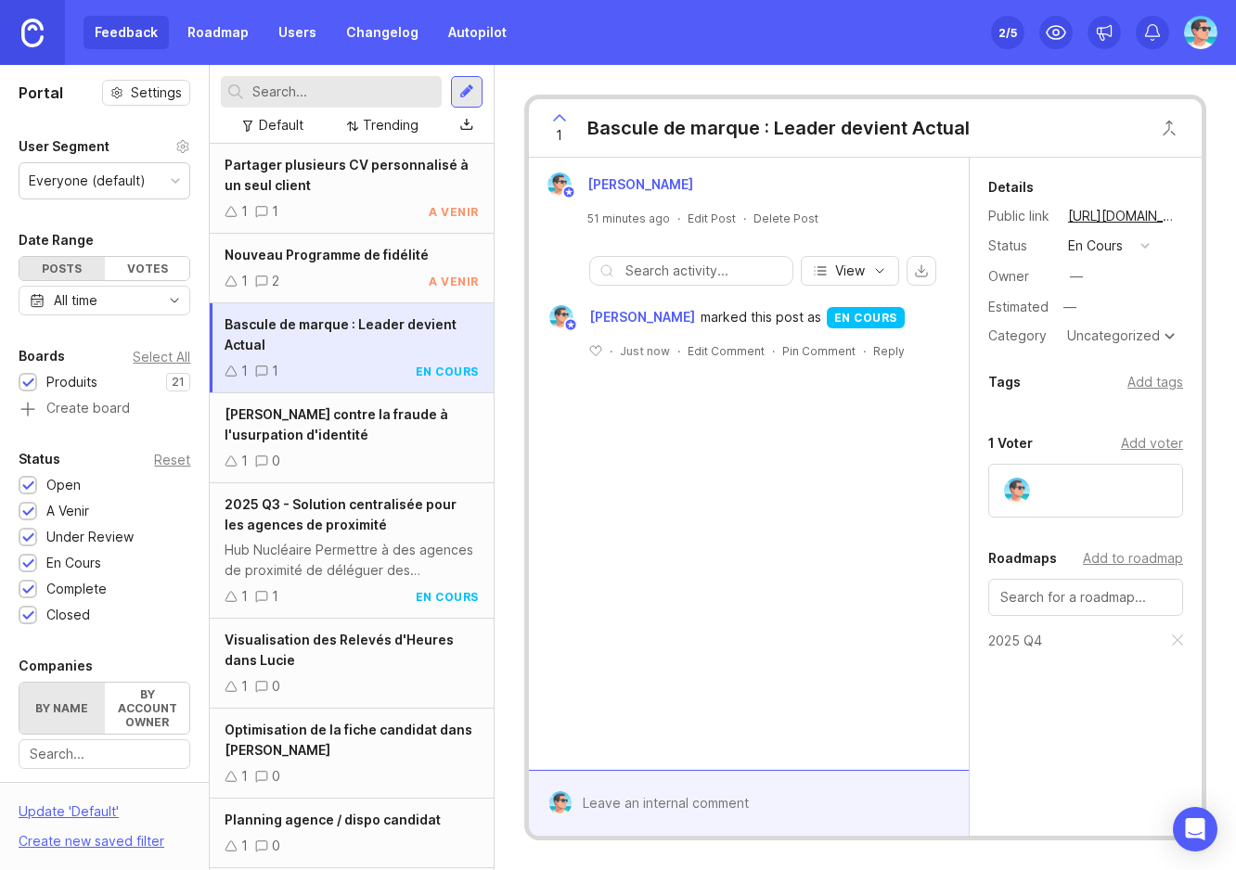
click at [348, 440] on div "[PERSON_NAME] contre la fraude à l'usurpation d'identité" at bounding box center [351, 425] width 253 height 41
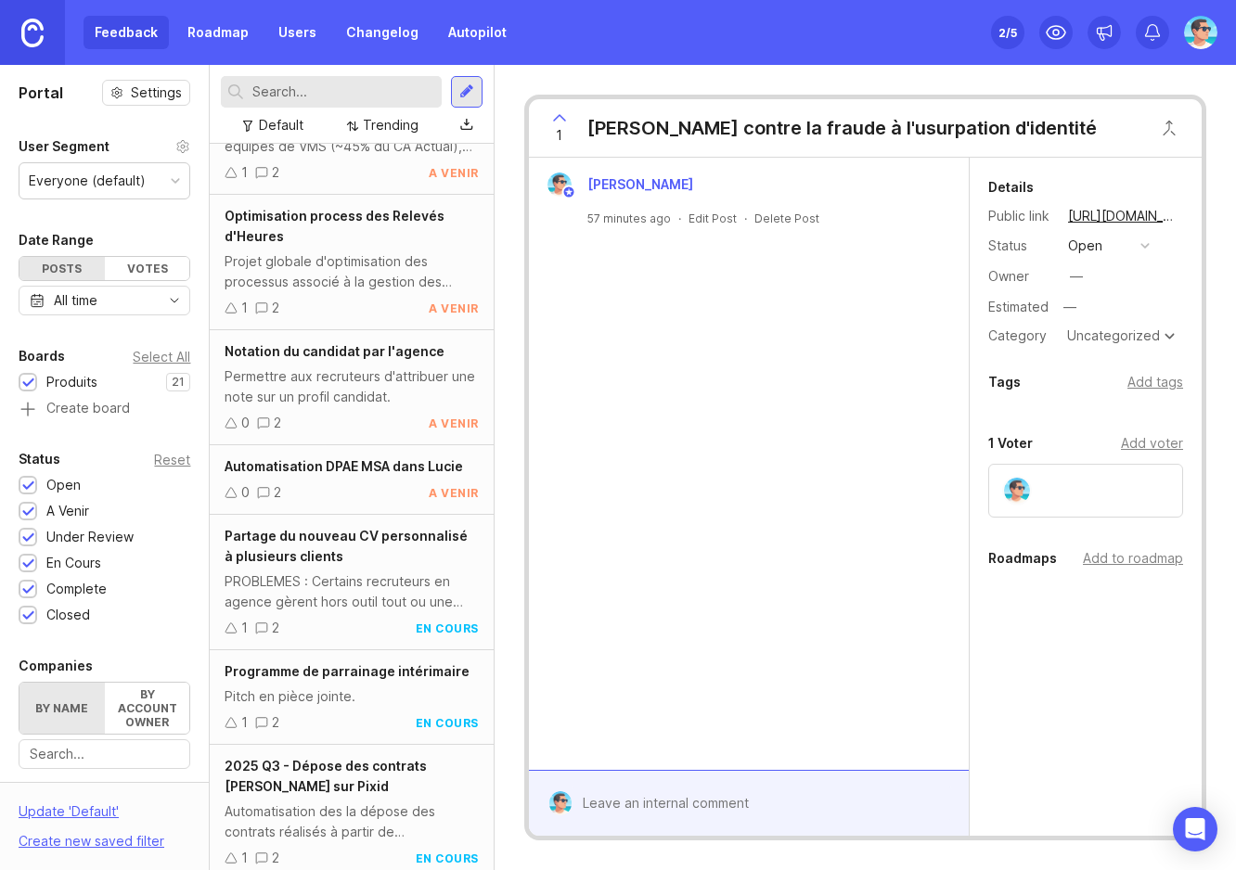
scroll to position [1521, 0]
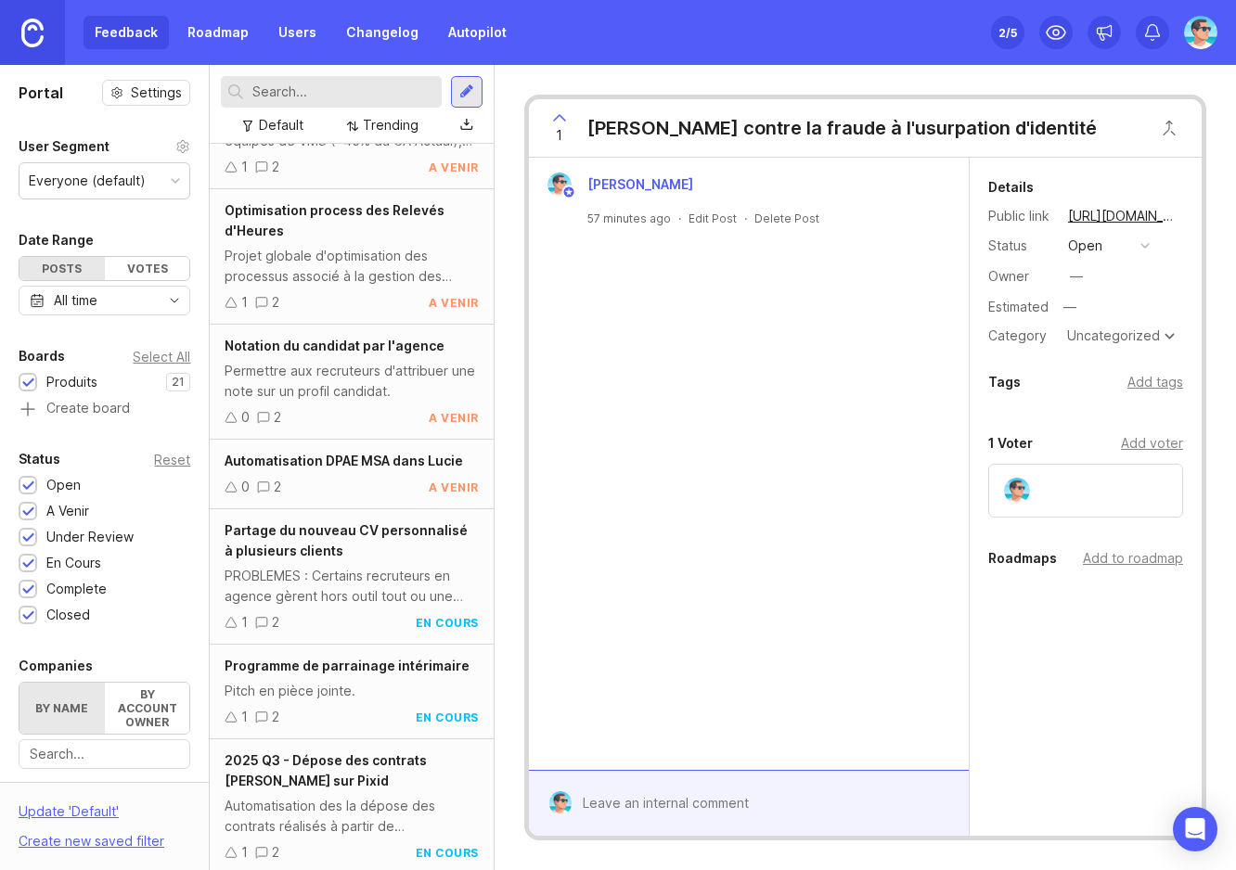
click at [333, 261] on div "Projet globale d'optimisation des processus associé à la gestion des Relevés d'…" at bounding box center [351, 266] width 253 height 41
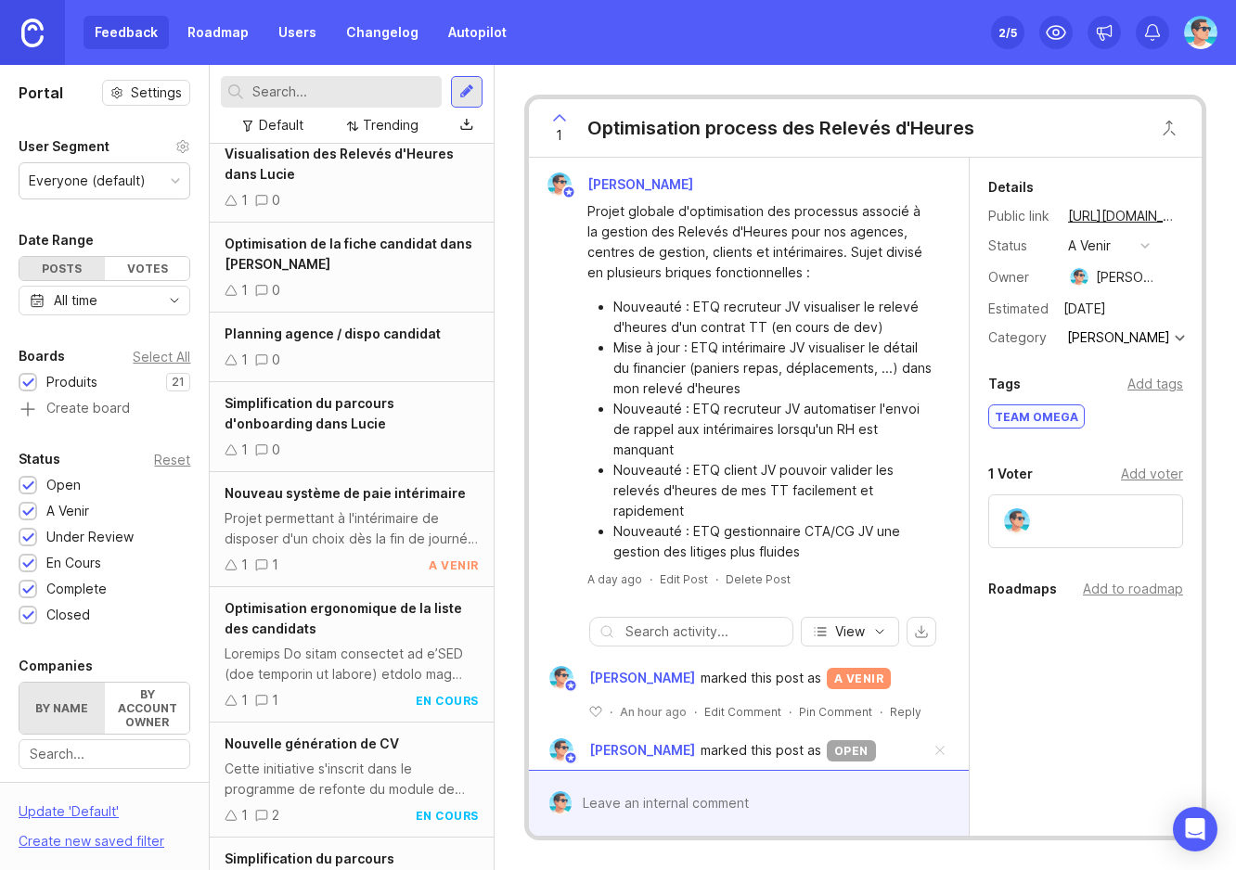
scroll to position [393, 0]
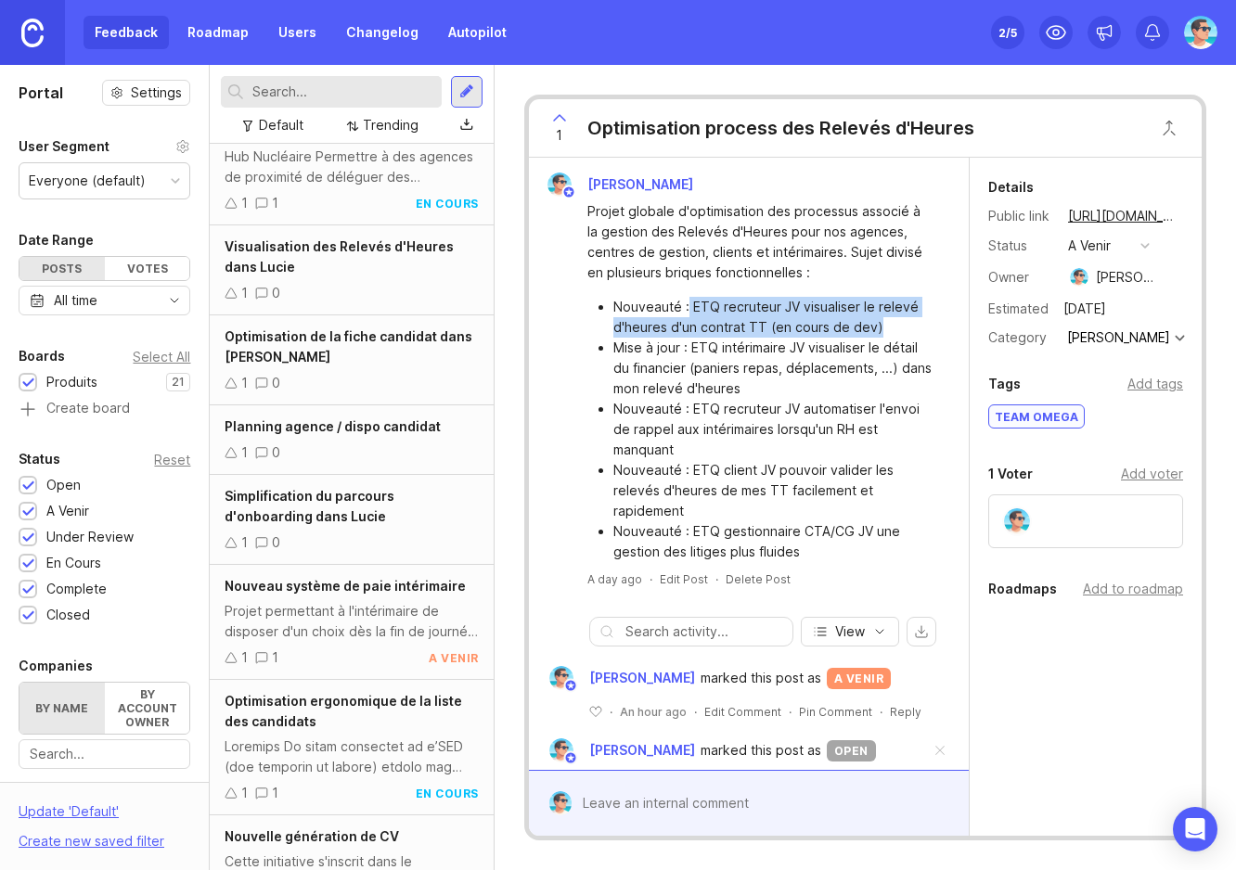
drag, startPoint x: 688, startPoint y: 304, endPoint x: 879, endPoint y: 326, distance: 192.3
click at [879, 326] on li "Nouveauté : ETQ recruteur JV visualiser le relevé d'heures d'un contrat TT (en …" at bounding box center [772, 317] width 318 height 41
click at [691, 442] on li "Nouveauté : ETQ recruteur JV automatiser l'envoi de rappel aux intérimaires lor…" at bounding box center [772, 429] width 318 height 61
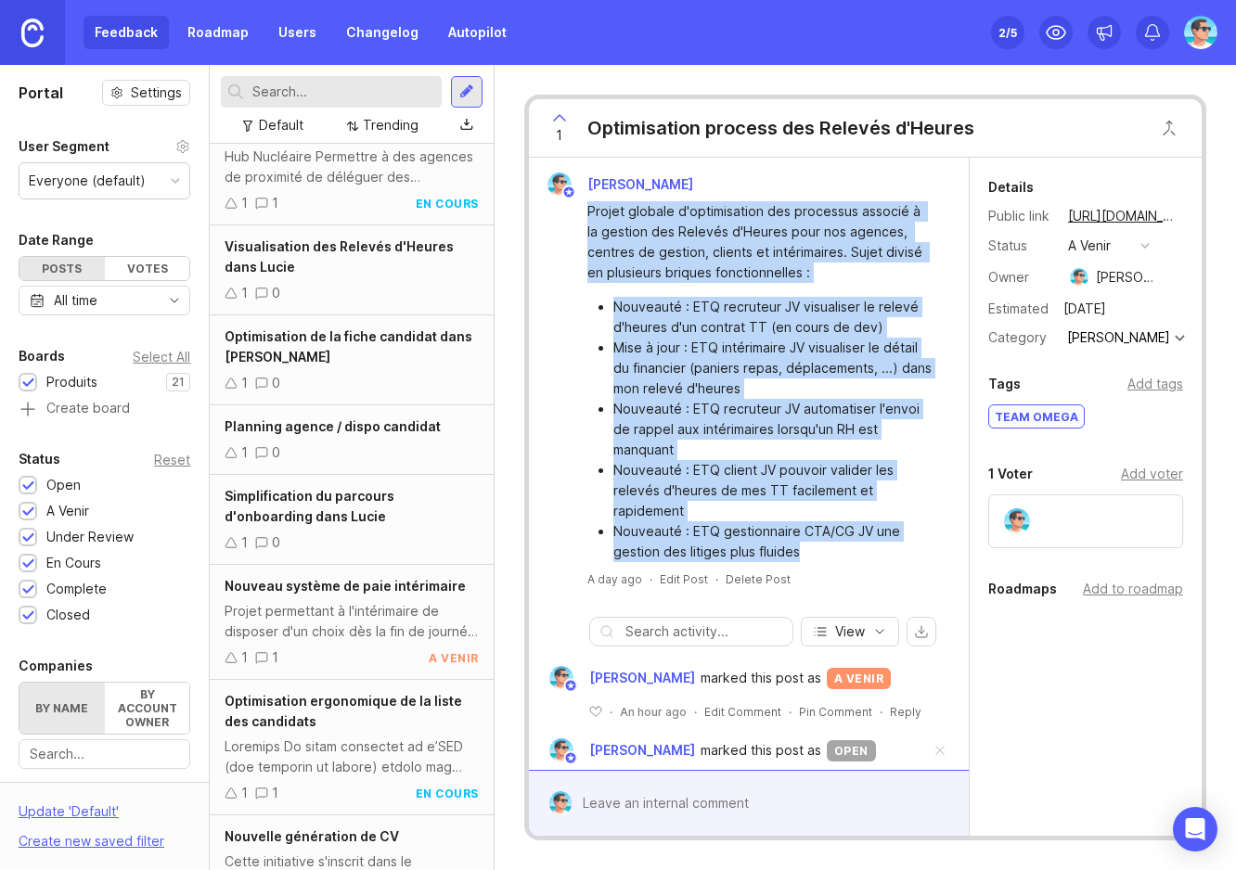
drag, startPoint x: 799, startPoint y: 550, endPoint x: 580, endPoint y: 204, distance: 409.6
click at [580, 204] on div "Projet globale d'optimisation des processus associé à la gestion des Relevés d'…" at bounding box center [748, 380] width 425 height 366
copy div "Projet globale d'optimisation des processus associé à la gestion des Relevés d'…"
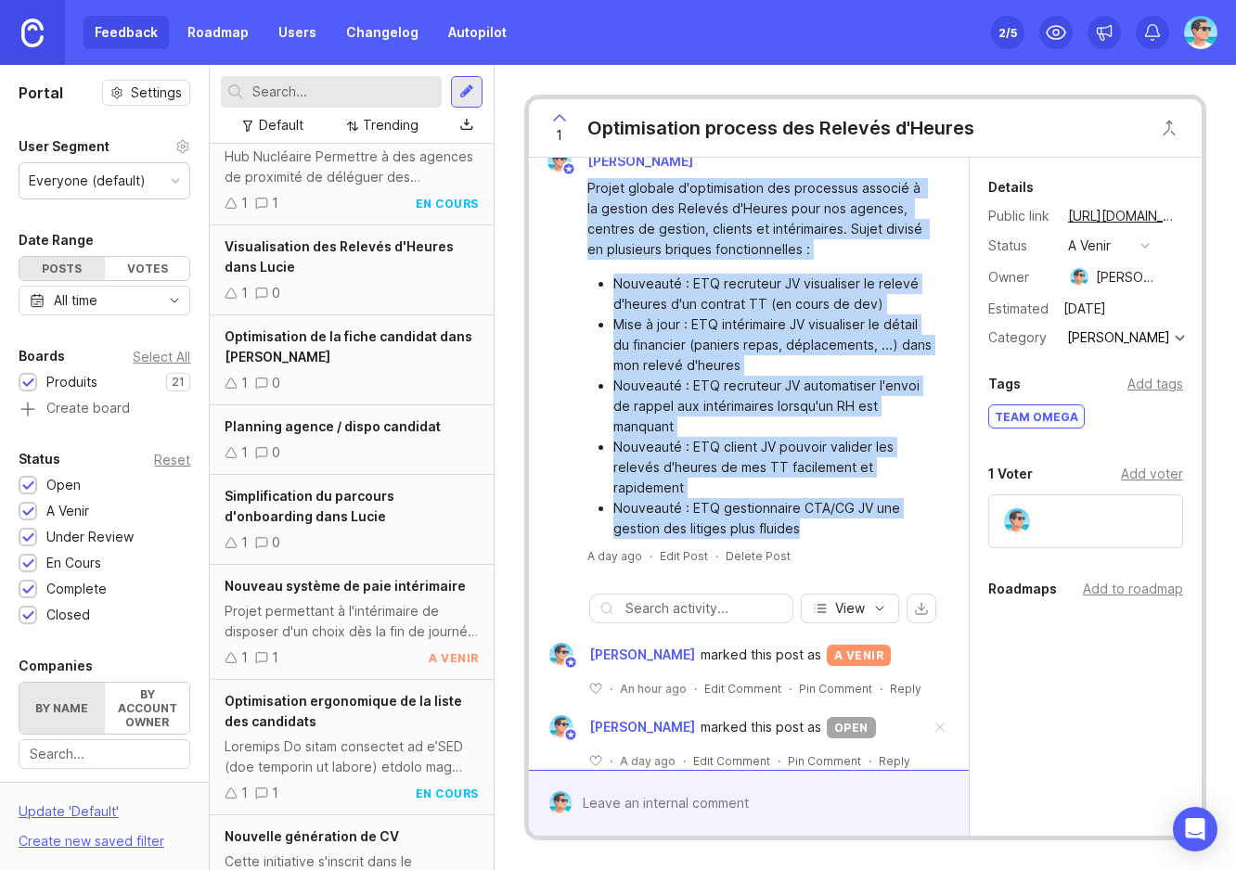
scroll to position [0, 0]
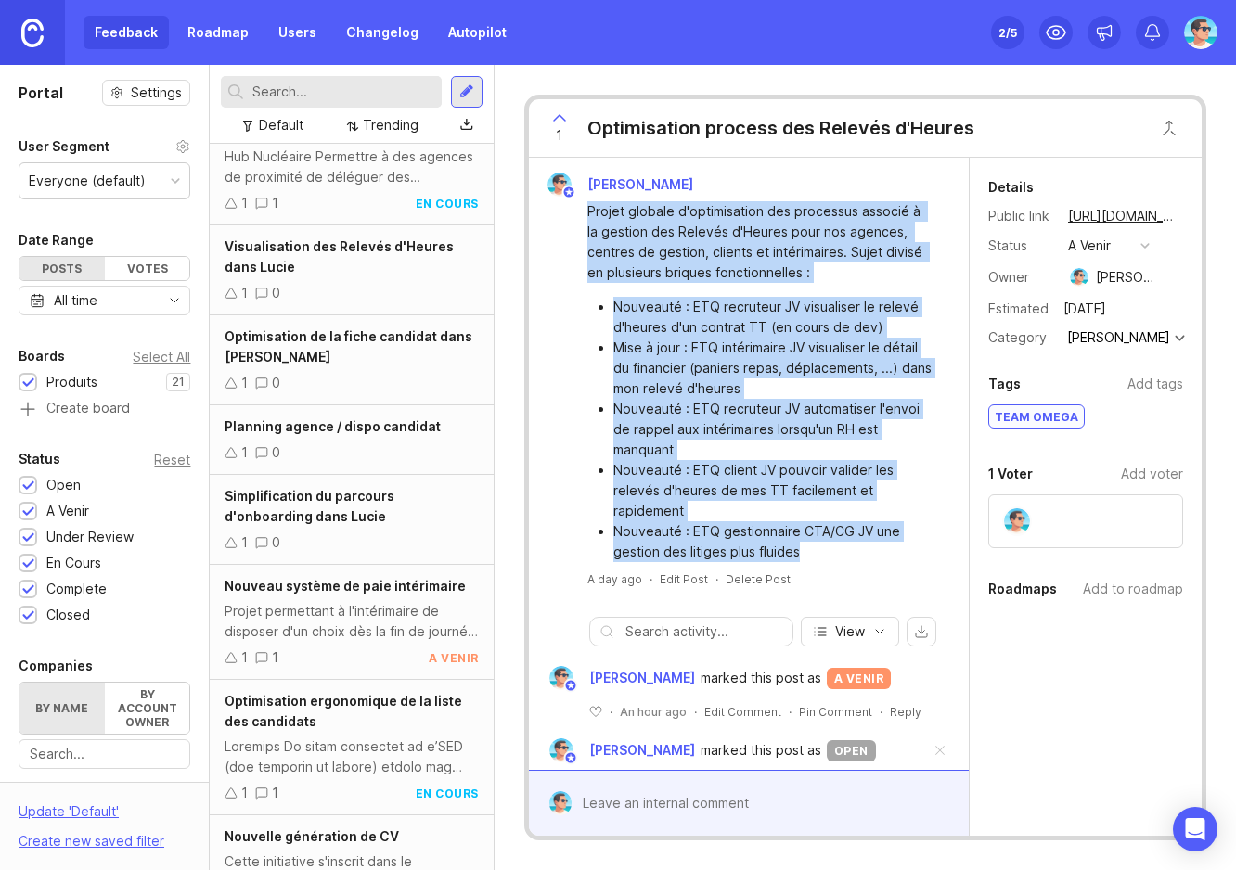
click at [851, 277] on div "Projet globale d'optimisation des processus associé à la gestion des Relevés d'…" at bounding box center [759, 242] width 344 height 82
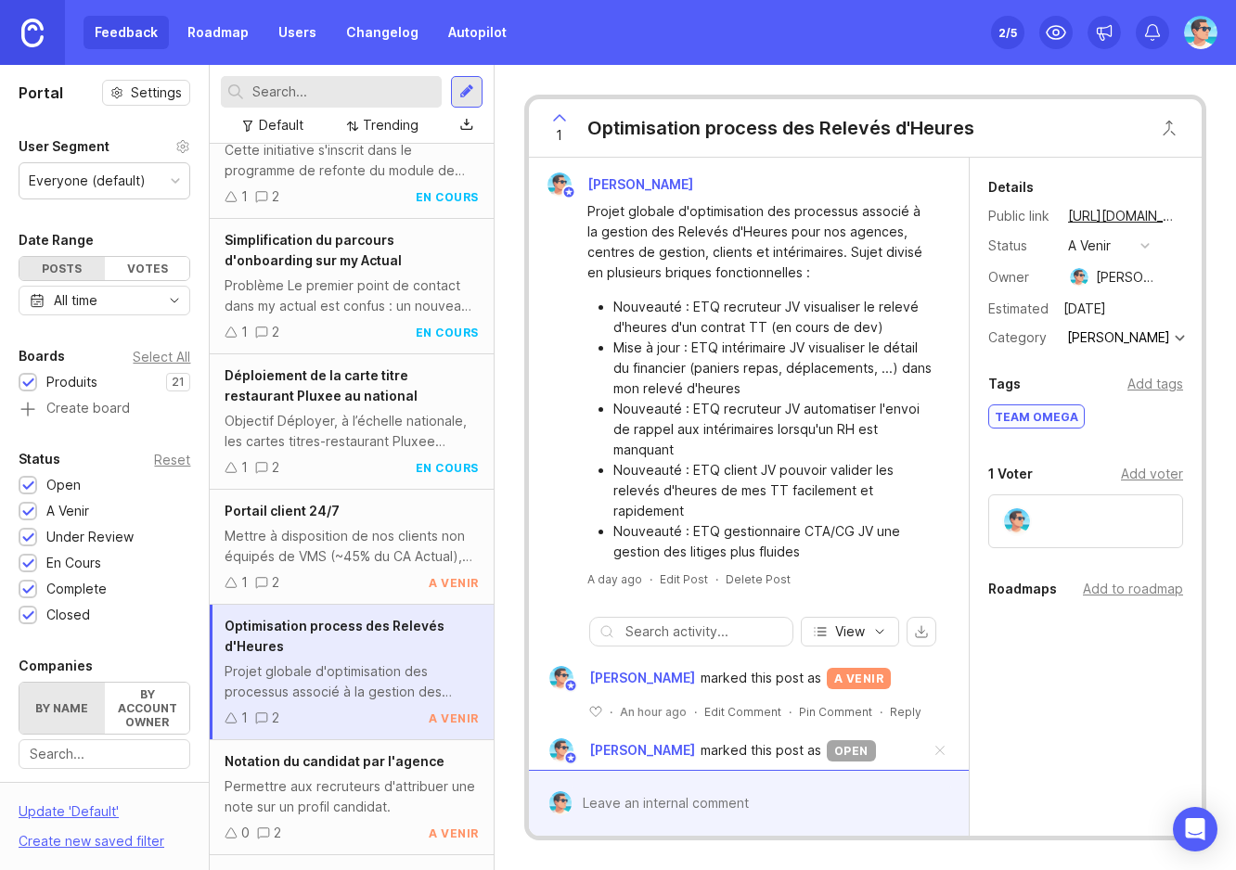
scroll to position [1136, 0]
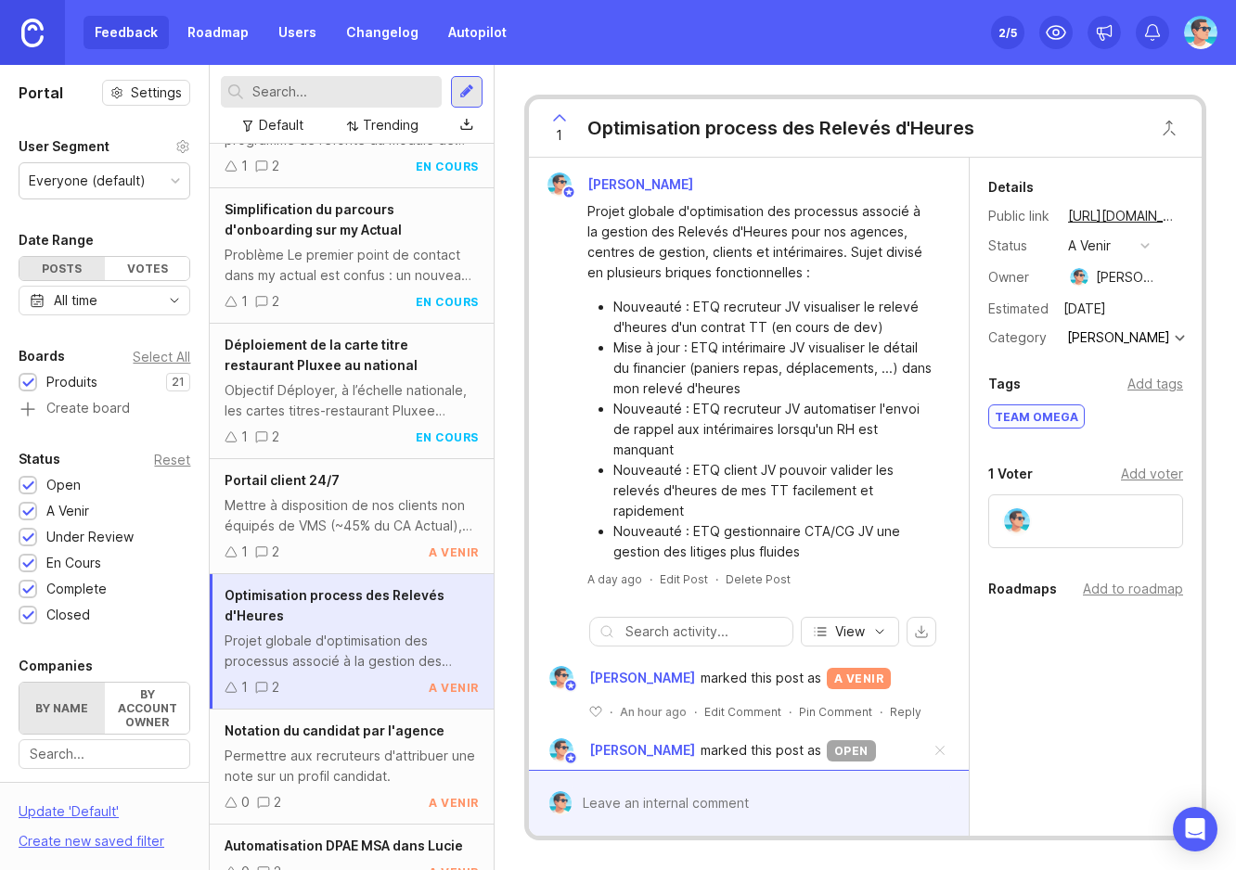
click at [393, 640] on div "Projet globale d'optimisation des processus associé à la gestion des Relevés d'…" at bounding box center [351, 651] width 253 height 41
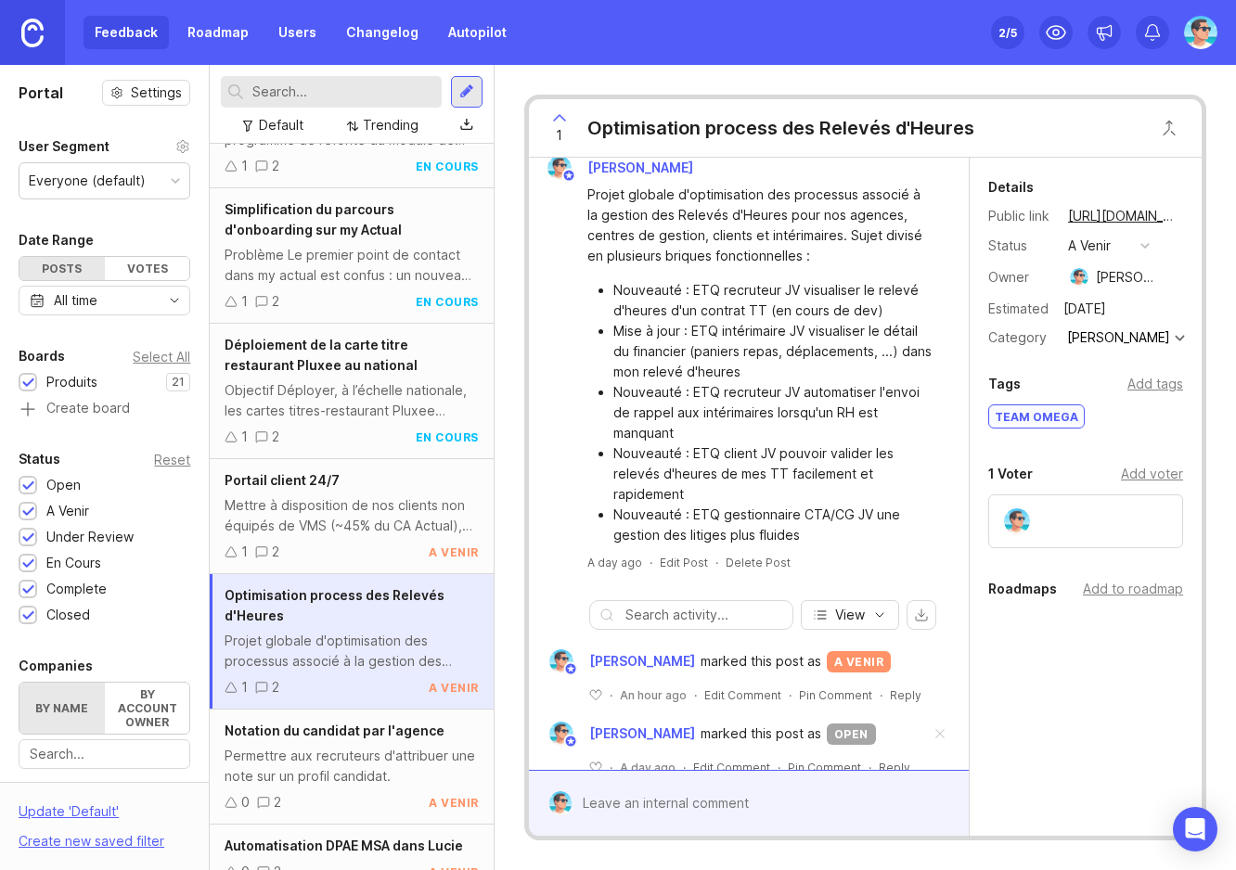
scroll to position [0, 0]
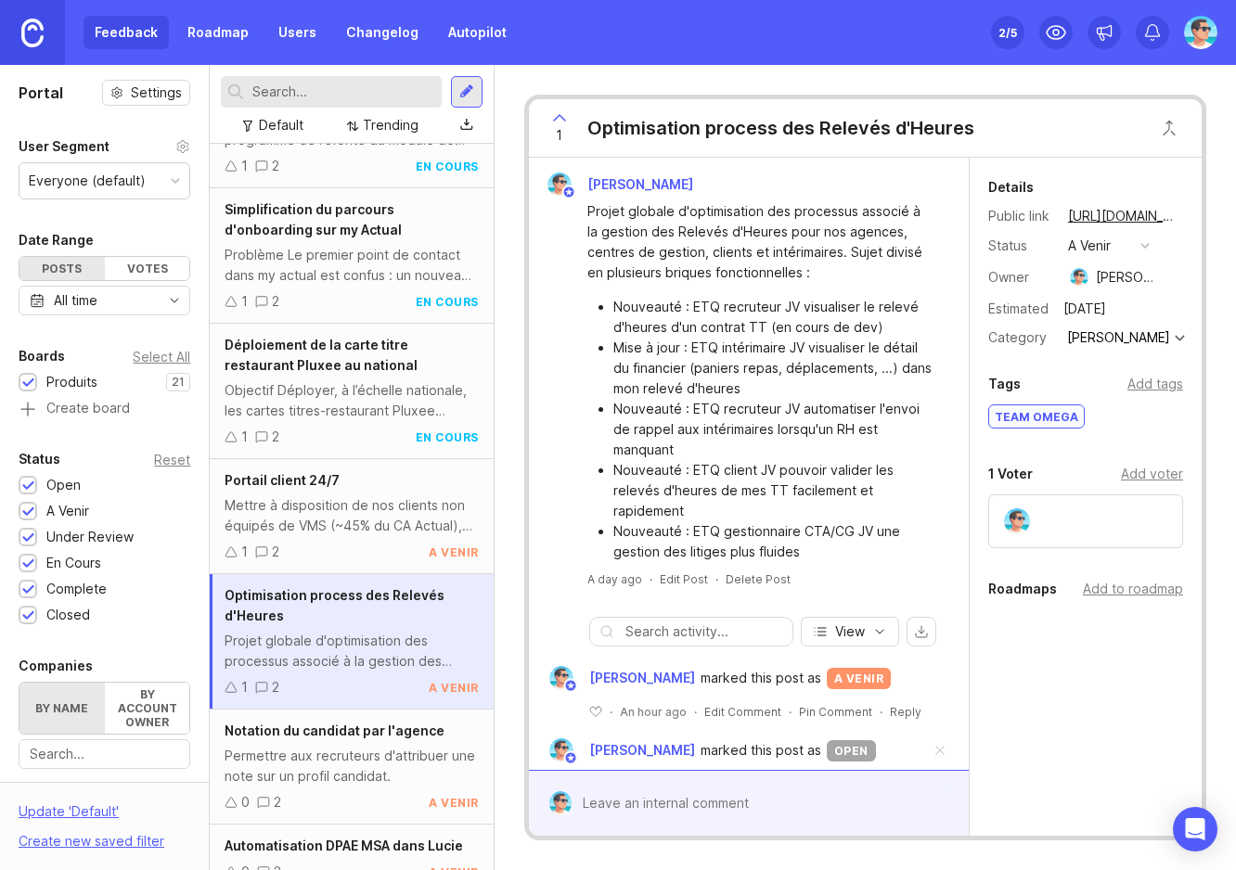
click at [743, 576] on div "Delete Post" at bounding box center [758, 580] width 65 height 16
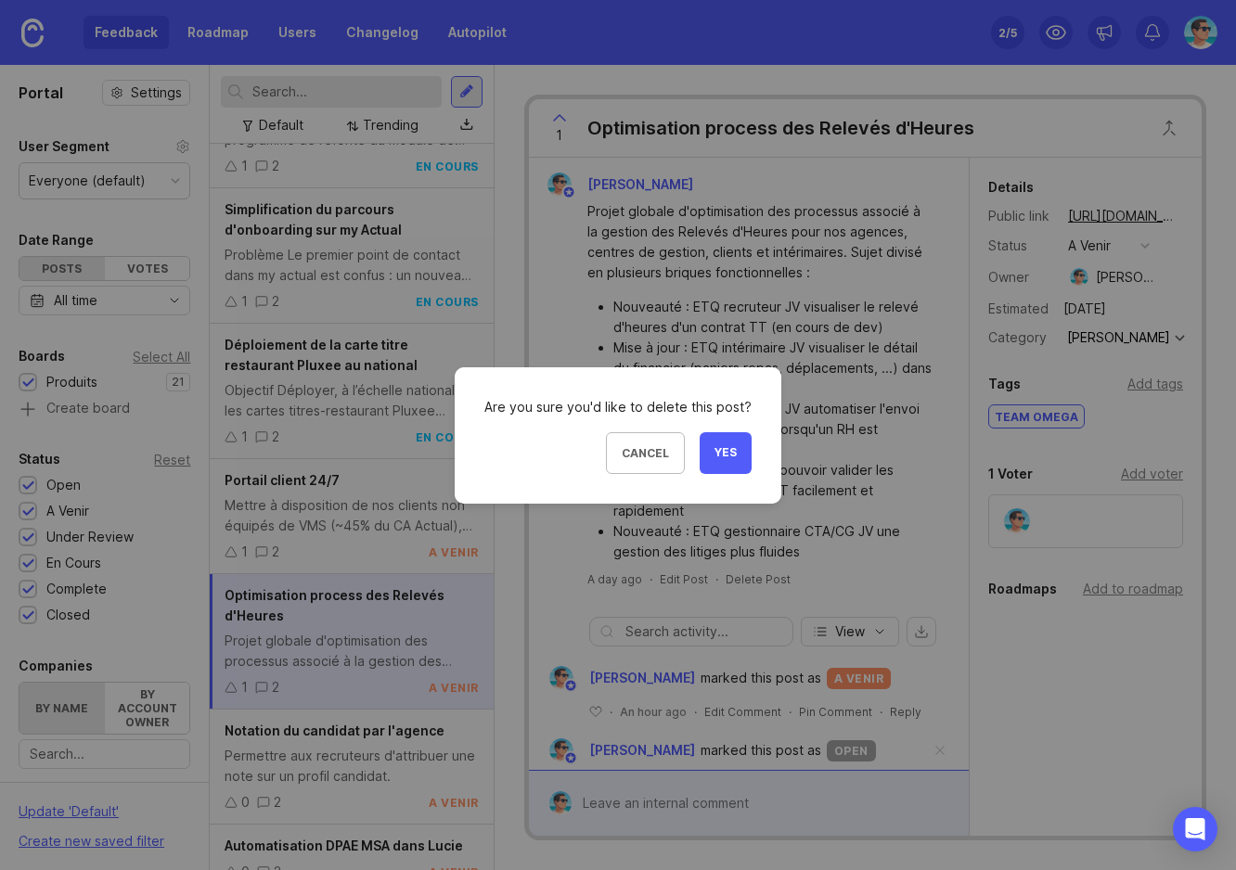
click at [723, 447] on span "Yes" at bounding box center [726, 453] width 22 height 16
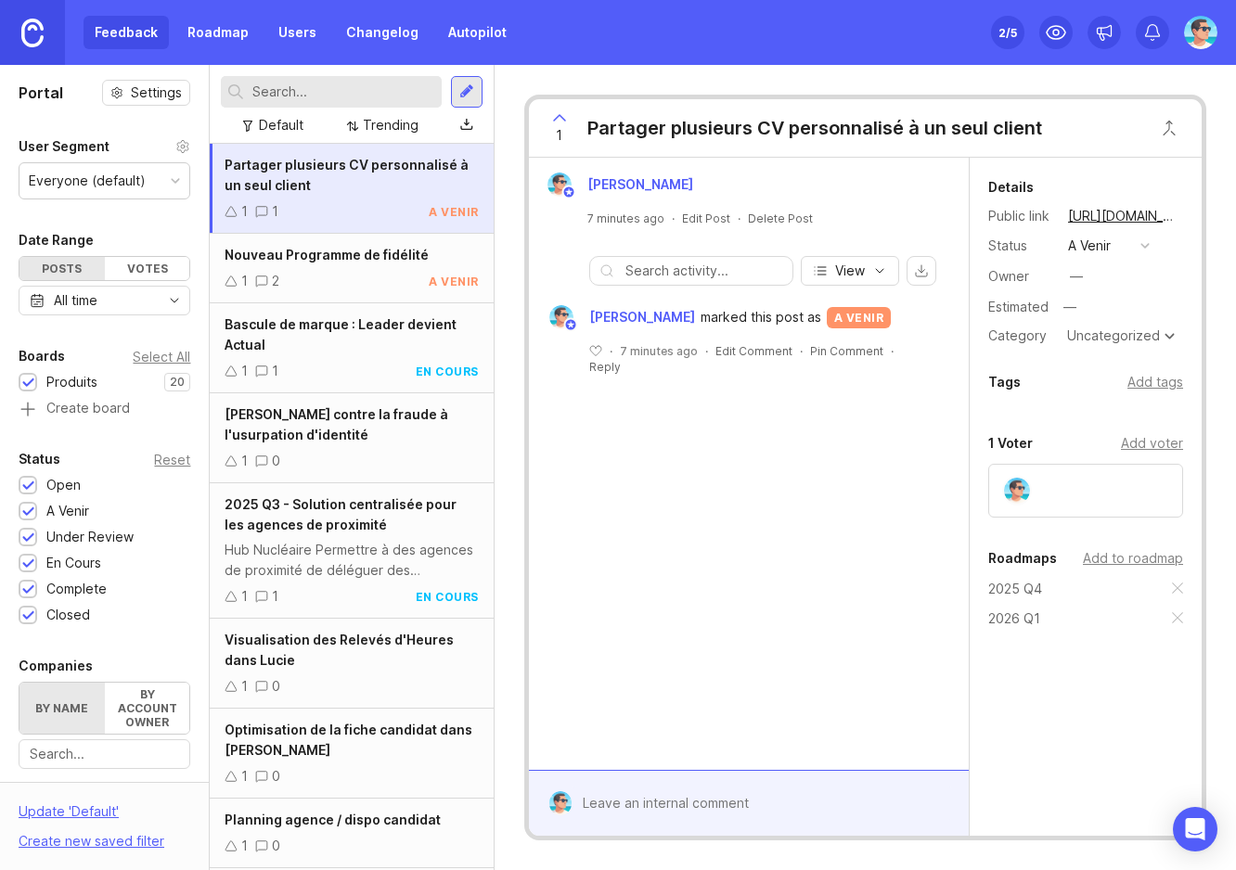
click at [313, 660] on div "Visualisation des Relevés d'Heures dans Lucie" at bounding box center [351, 650] width 253 height 41
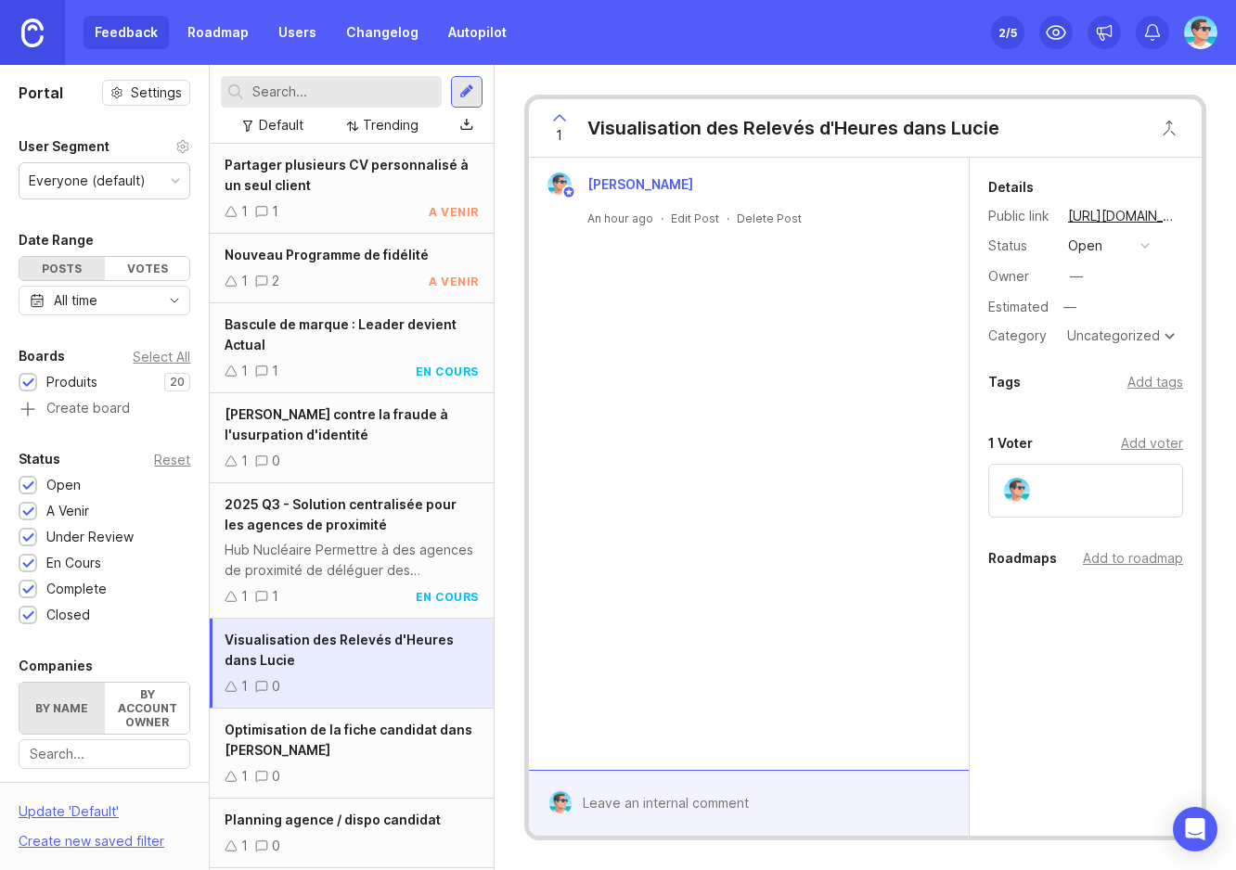
click at [712, 354] on div "[PERSON_NAME] An hour ago · Edit Post · Delete Post" at bounding box center [749, 464] width 440 height 612
drag, startPoint x: 680, startPoint y: 316, endPoint x: 694, endPoint y: 245, distance: 72.8
click at [682, 302] on div "[PERSON_NAME] An hour ago · Edit Post · Delete Post" at bounding box center [749, 464] width 440 height 612
click at [846, 141] on div "1 Visualisation des Relevés d'Heures dans Lucie" at bounding box center [769, 128] width 480 height 58
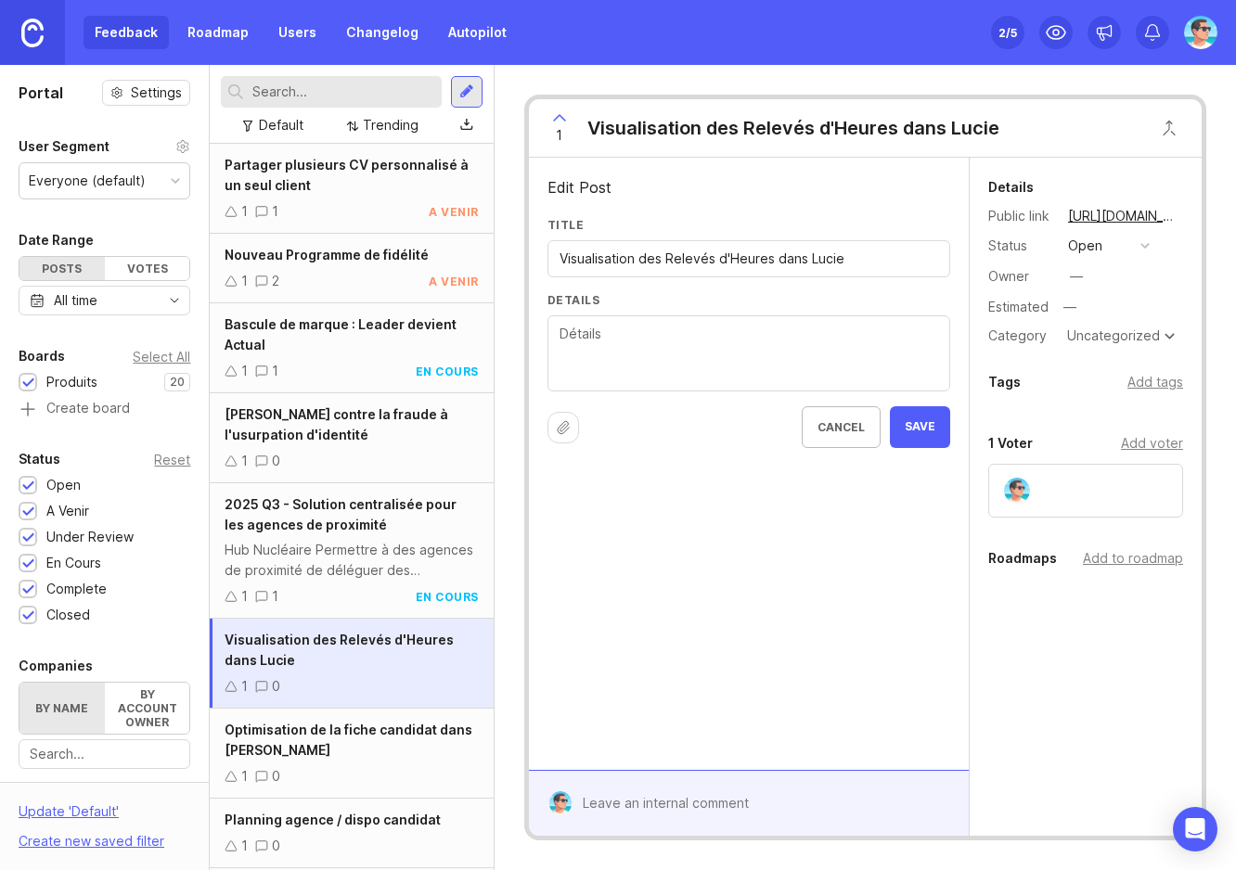
click at [695, 386] on div at bounding box center [748, 353] width 403 height 76
type textarea "Visualiser au sein d'un contrat TT le relevé d'heure saisie pour ce contrat."
click at [923, 411] on button "Save" at bounding box center [920, 427] width 60 height 42
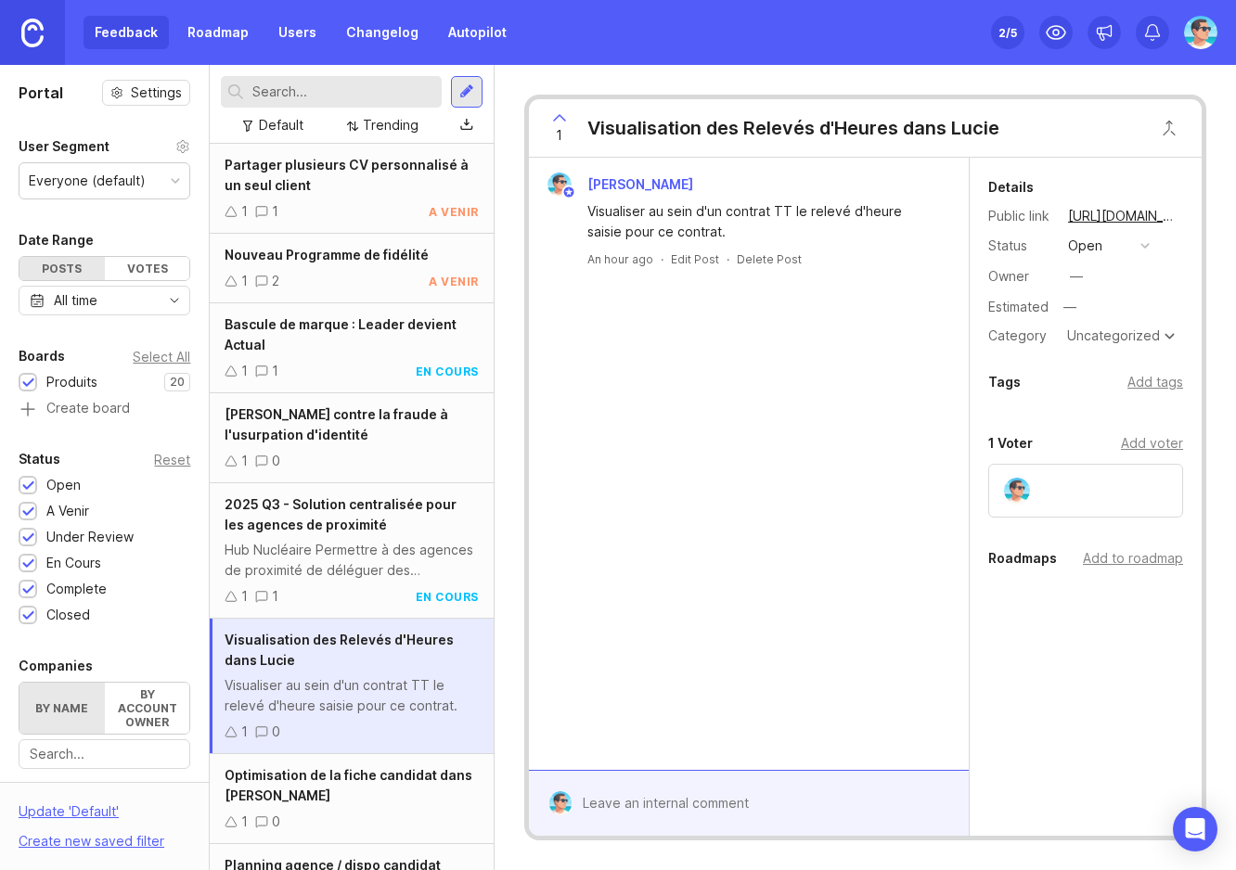
click at [1094, 251] on div "open" at bounding box center [1085, 246] width 34 height 20
click at [1127, 378] on div "en cours" at bounding box center [1103, 381] width 63 height 16
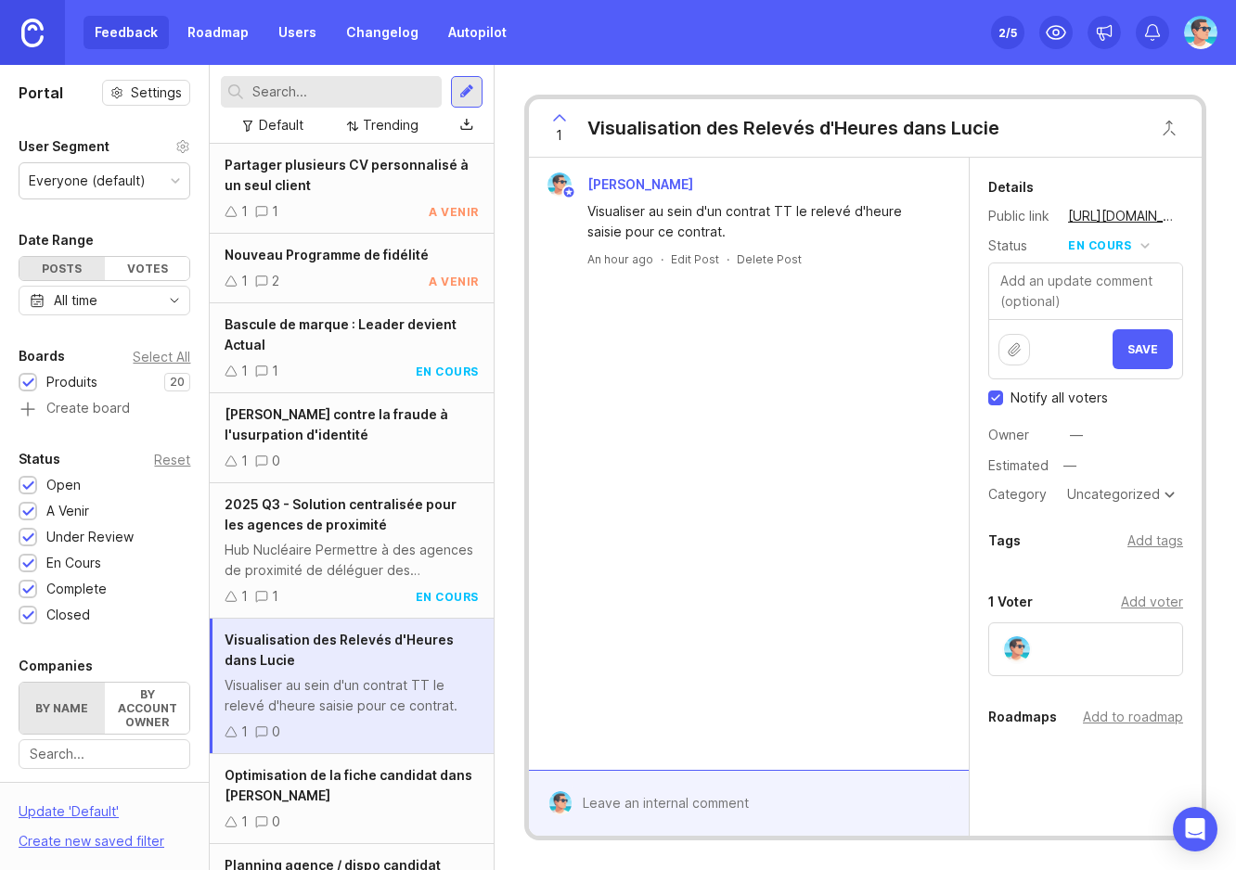
click at [1125, 336] on button "Save" at bounding box center [1143, 349] width 60 height 40
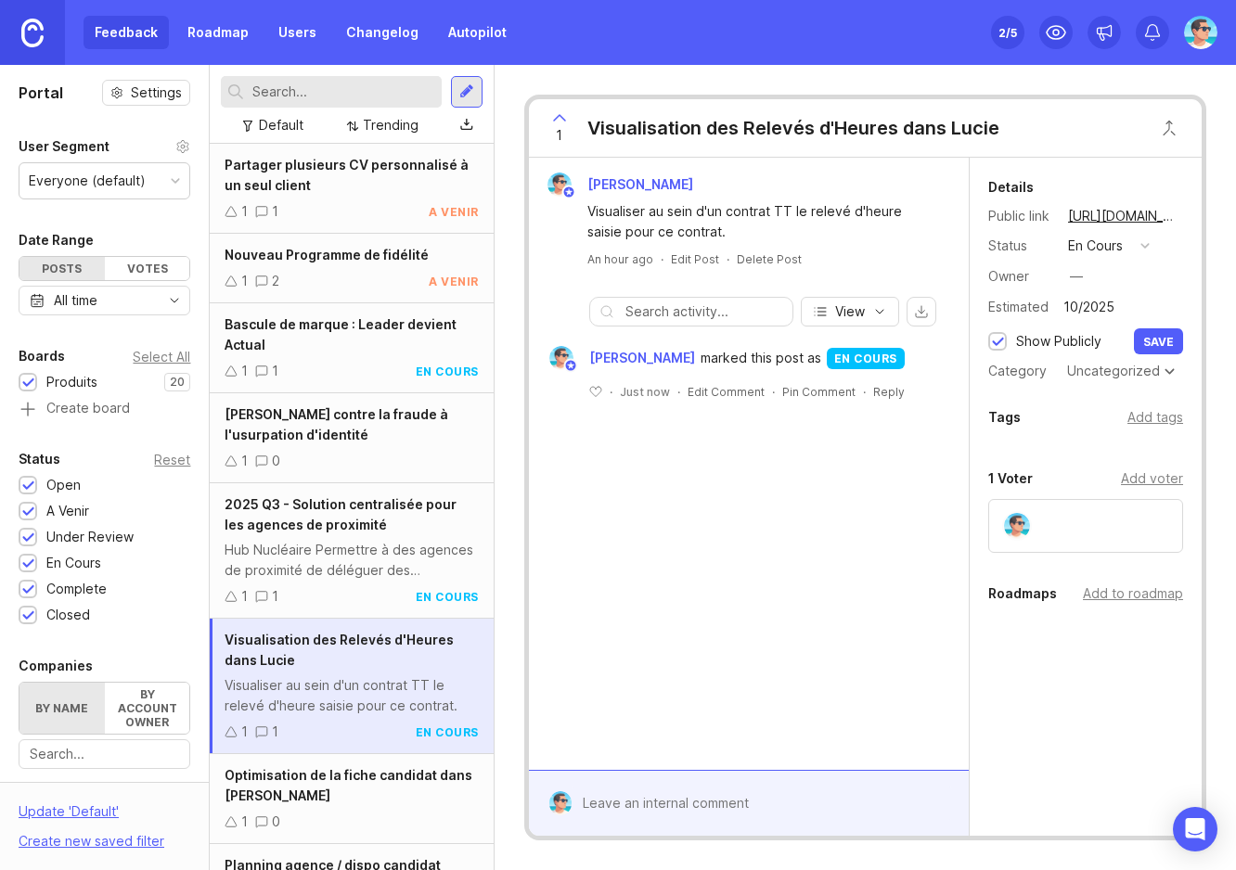
type input "10/2025"
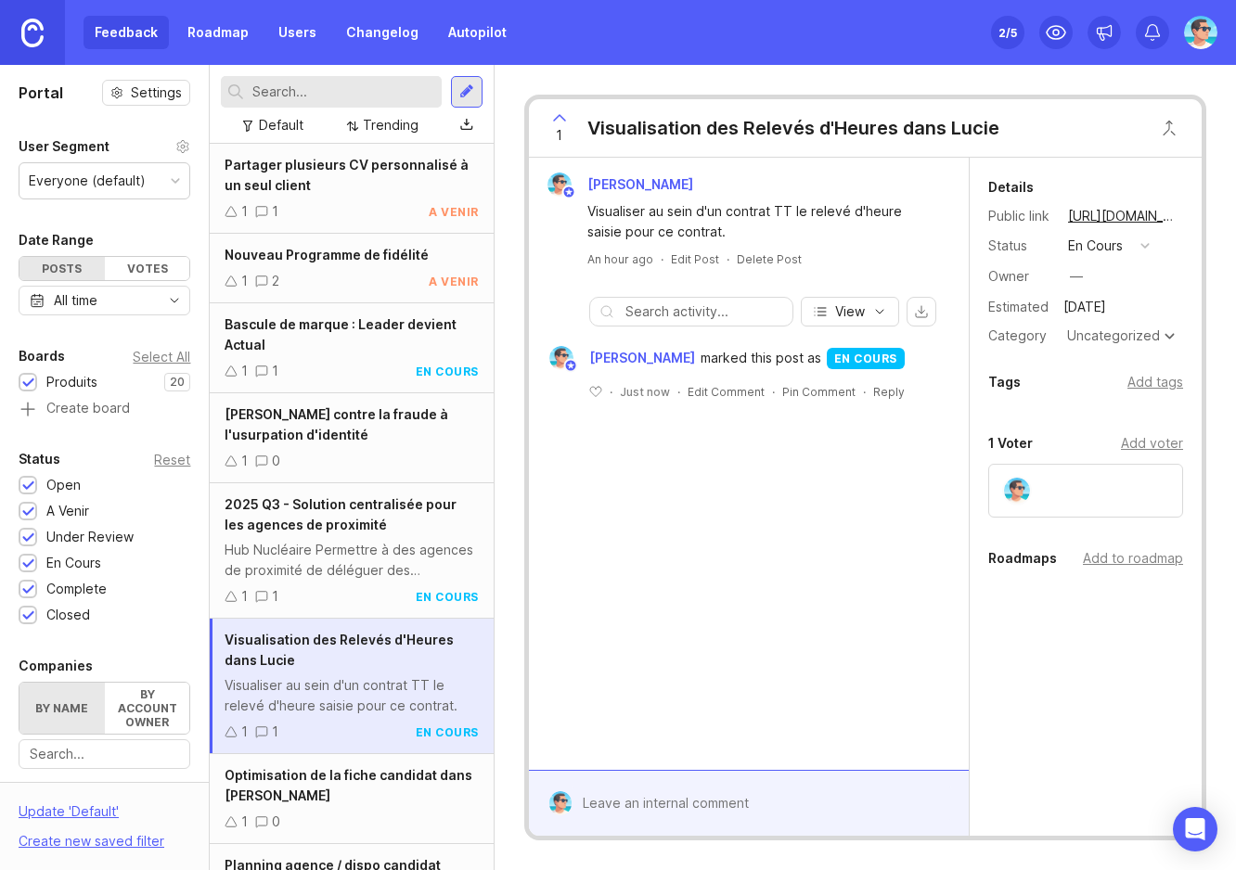
click at [1076, 261] on div "Details Public link [URL][DOMAIN_NAME] Status en cours Owner — Estimated [DATE]…" at bounding box center [1086, 262] width 232 height 172
click at [1077, 274] on div "—" at bounding box center [1076, 276] width 13 height 20
click at [1142, 337] on div "Uncategorized" at bounding box center [1113, 335] width 93 height 13
click at [1163, 383] on div "Add tags" at bounding box center [1155, 384] width 56 height 20
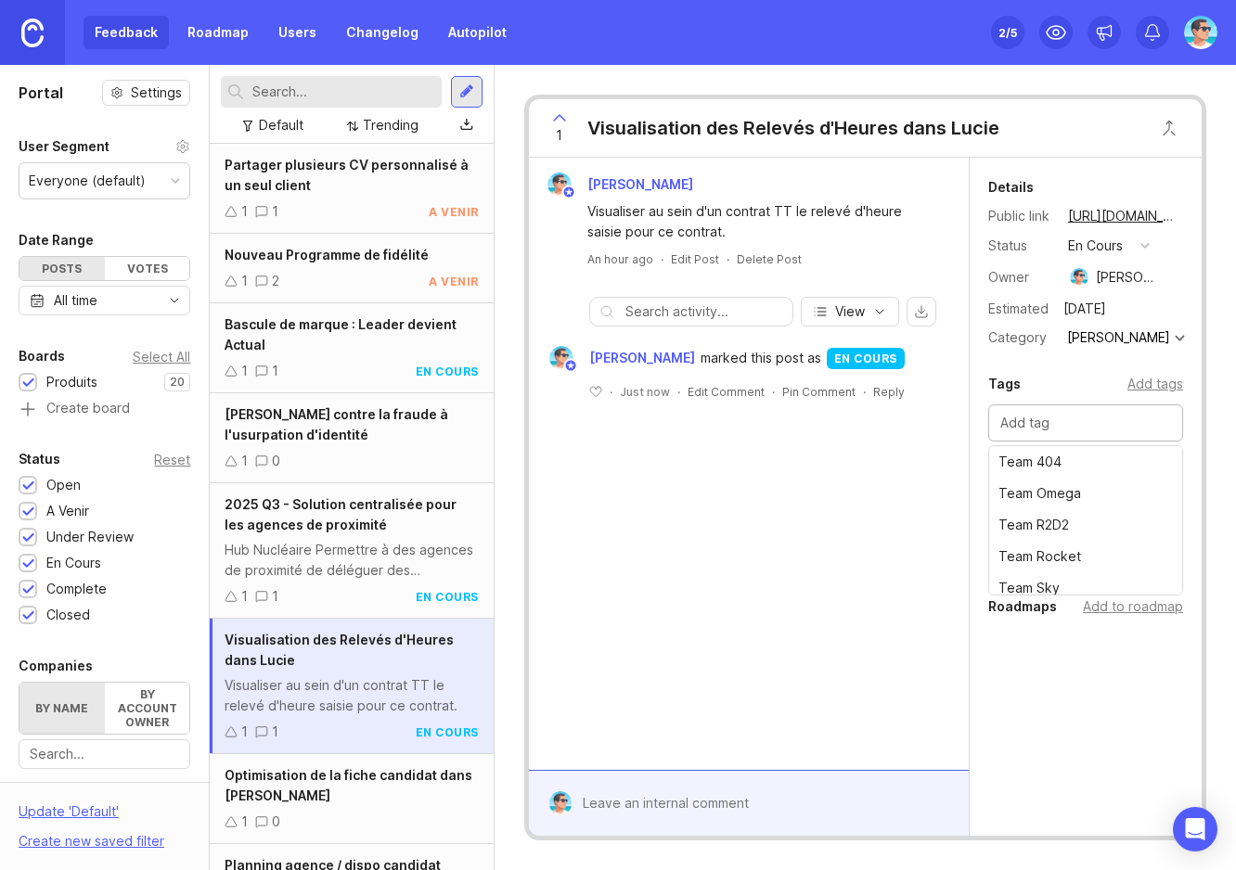
scroll to position [9, 0]
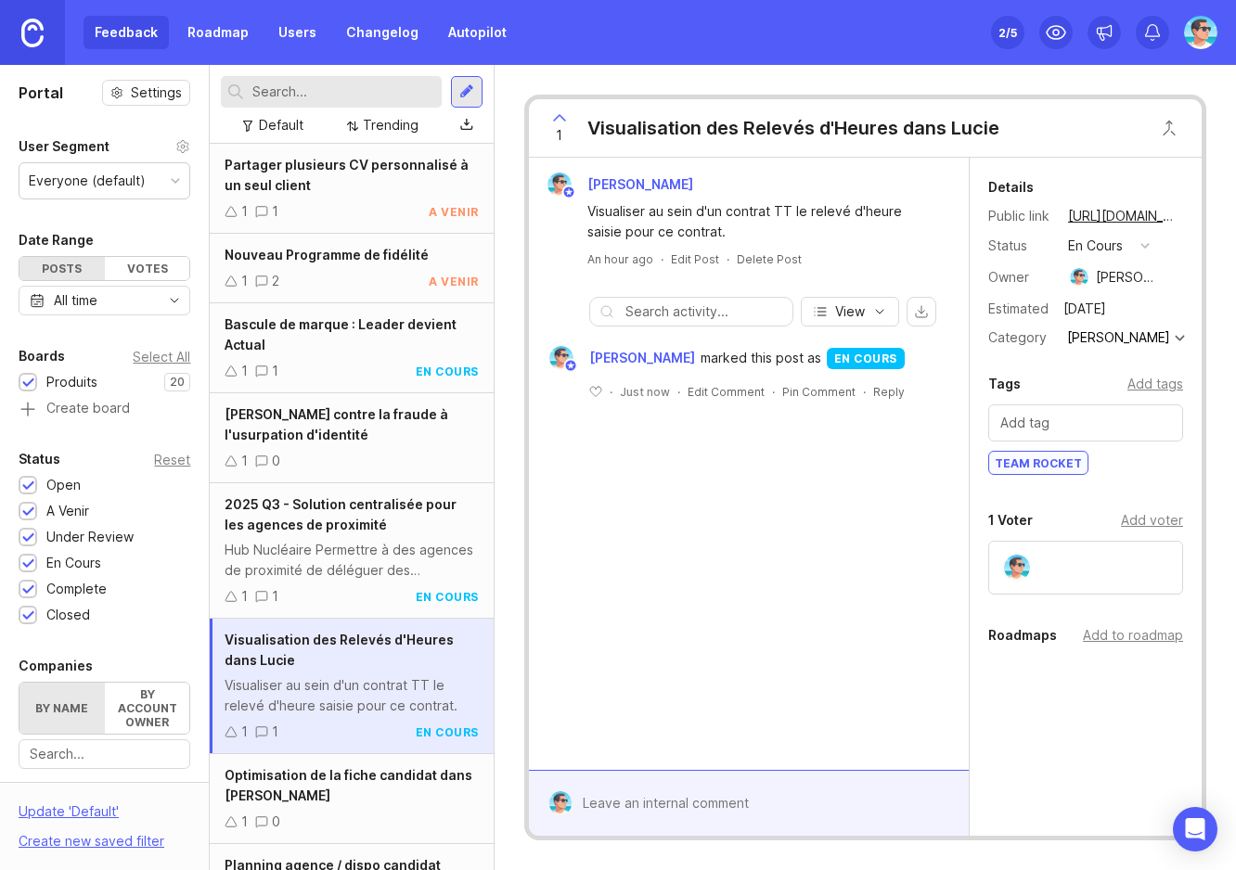
drag, startPoint x: 1024, startPoint y: 702, endPoint x: 1032, endPoint y: 692, distance: 13.2
click at [1027, 696] on div "Details Public link [URL][DOMAIN_NAME] Status en cours Owner [PERSON_NAME] Esti…" at bounding box center [1086, 490] width 232 height 665
click at [1122, 635] on div "Add to roadmap" at bounding box center [1133, 635] width 100 height 20
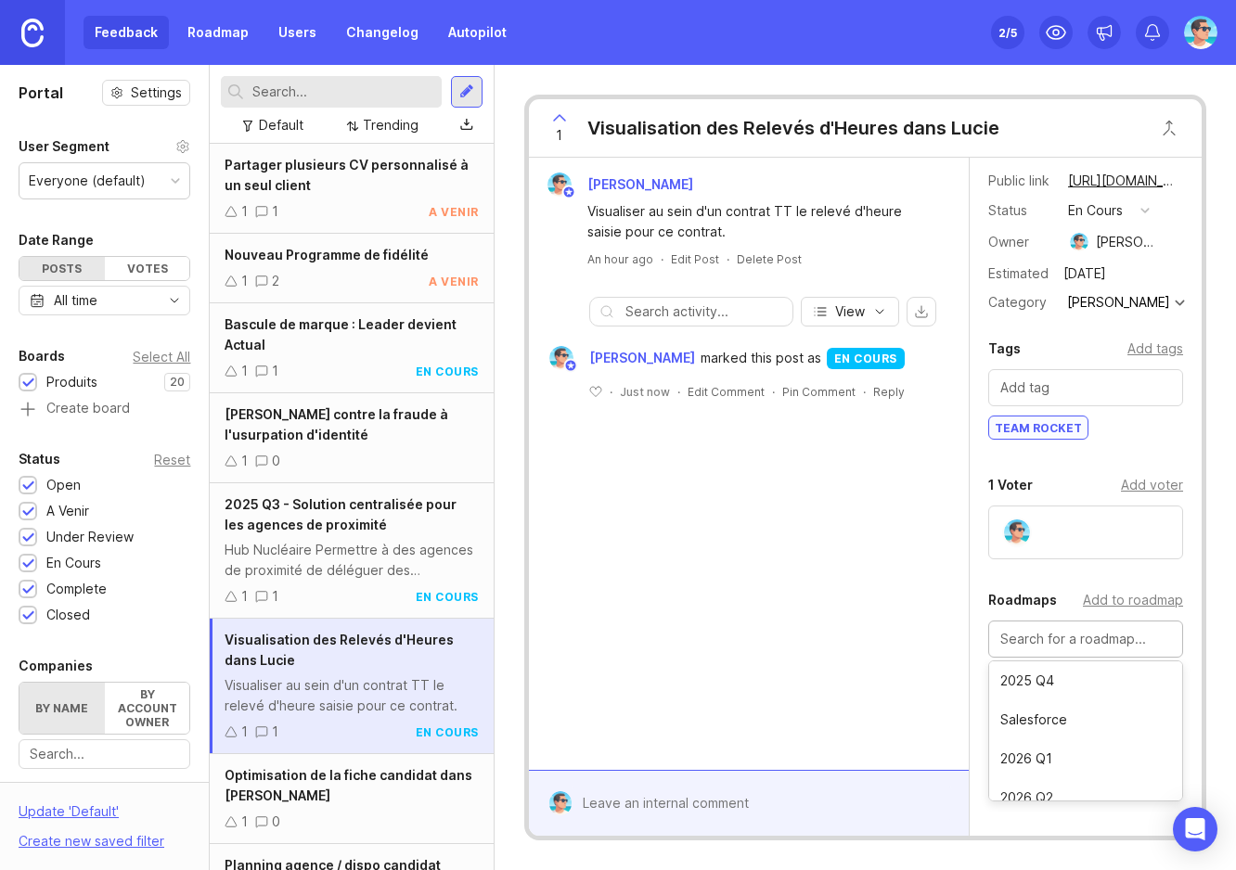
scroll to position [94, 0]
click at [1065, 641] on input "text" at bounding box center [1085, 639] width 171 height 20
click at [1104, 744] on div "Details Public link [URL][DOMAIN_NAME] Status en cours Owner [PERSON_NAME] Esti…" at bounding box center [1086, 495] width 232 height 747
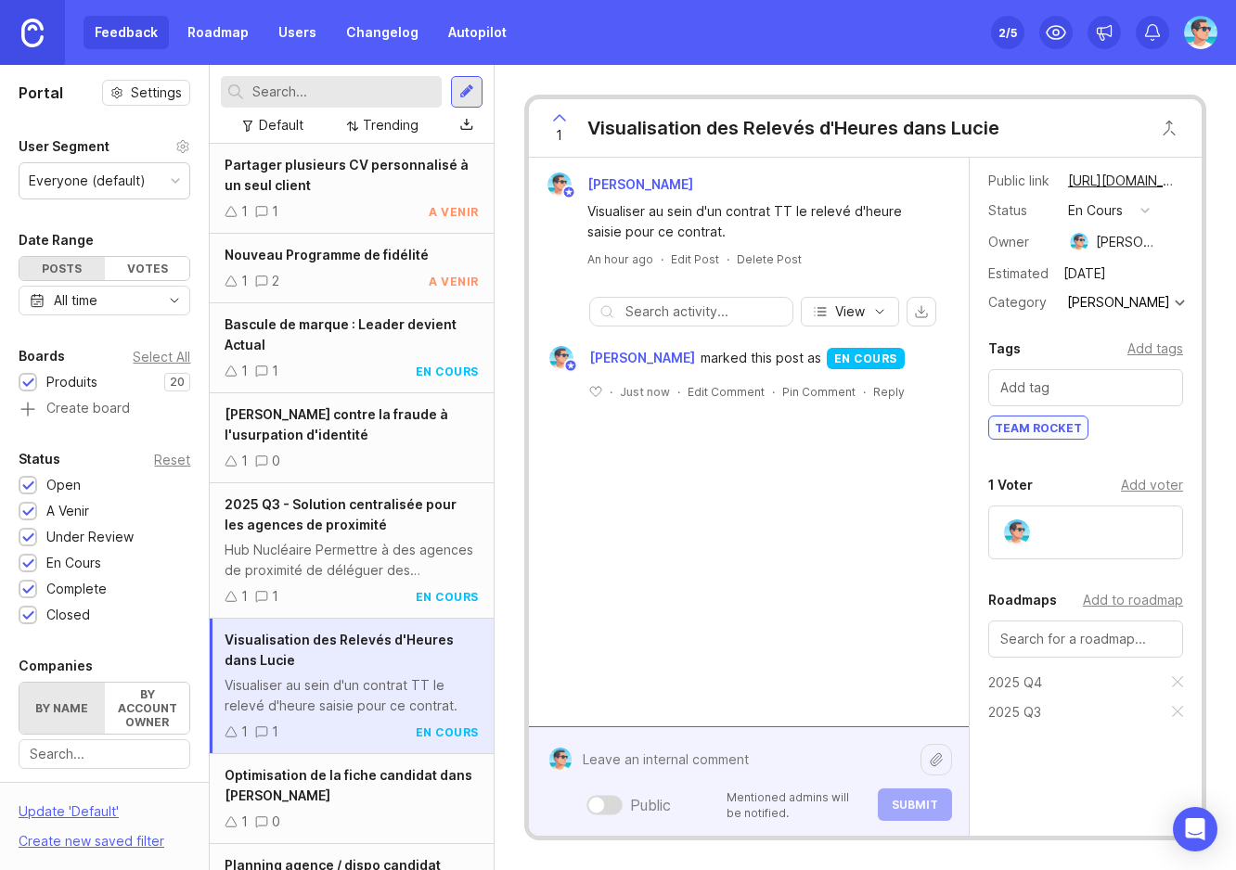
click at [653, 815] on div "Public Mentioned admins will be notified. Submit" at bounding box center [762, 781] width 380 height 79
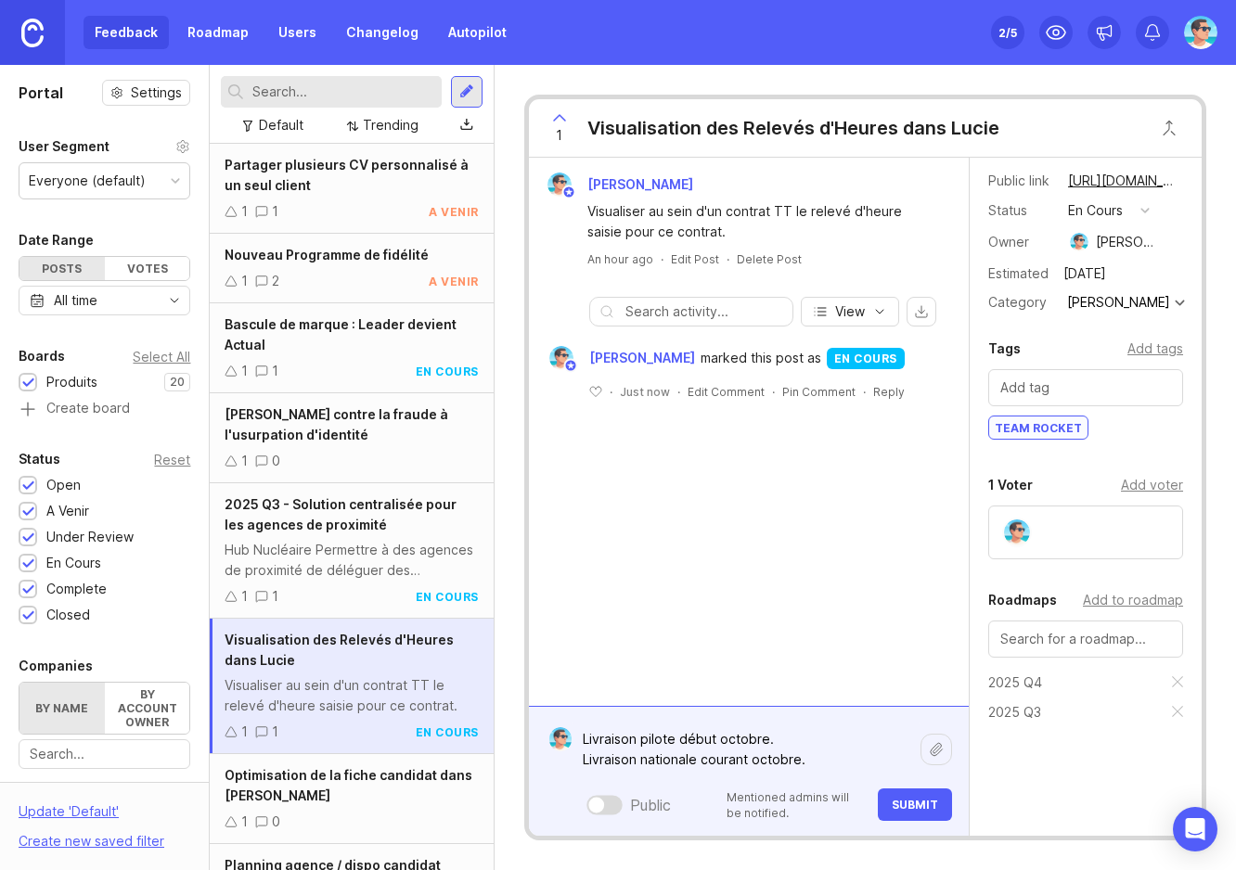
type textarea "Livraison pilote début octobre. Livraison nationale courant octobre."
click at [921, 809] on span "Submit" at bounding box center [915, 805] width 46 height 14
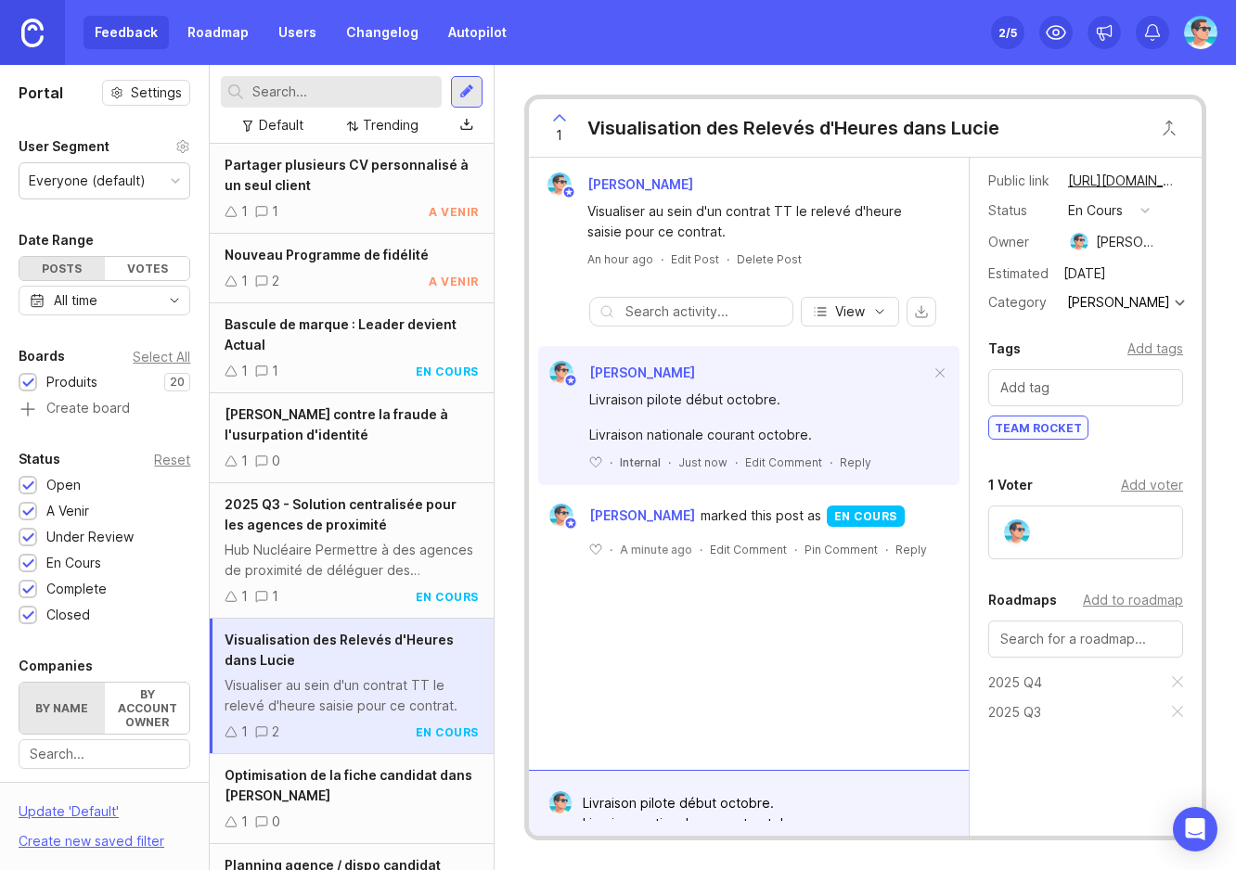
click at [798, 699] on div "[PERSON_NAME] Visualiser au sein d'un contrat TT le relevé d'heure saisie pour …" at bounding box center [749, 464] width 440 height 612
click at [767, 691] on div "[PERSON_NAME] Visualiser au sein d'un contrat TT le relevé d'heure saisie pour …" at bounding box center [749, 464] width 440 height 612
click at [763, 67] on div "1 Visualisation des Relevés d'Heures dans [PERSON_NAME] Visualiser au sein d'un…" at bounding box center [865, 467] width 741 height 805
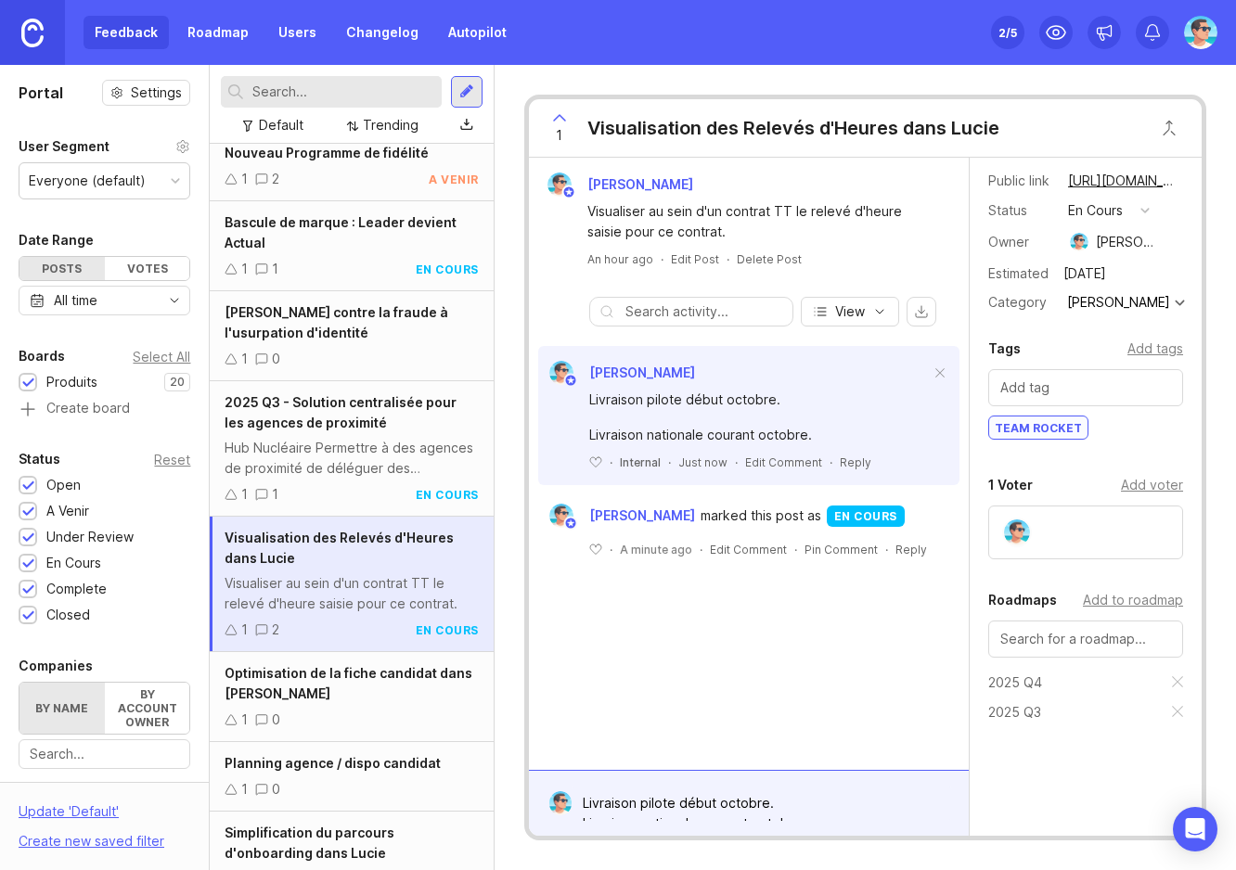
scroll to position [0, 0]
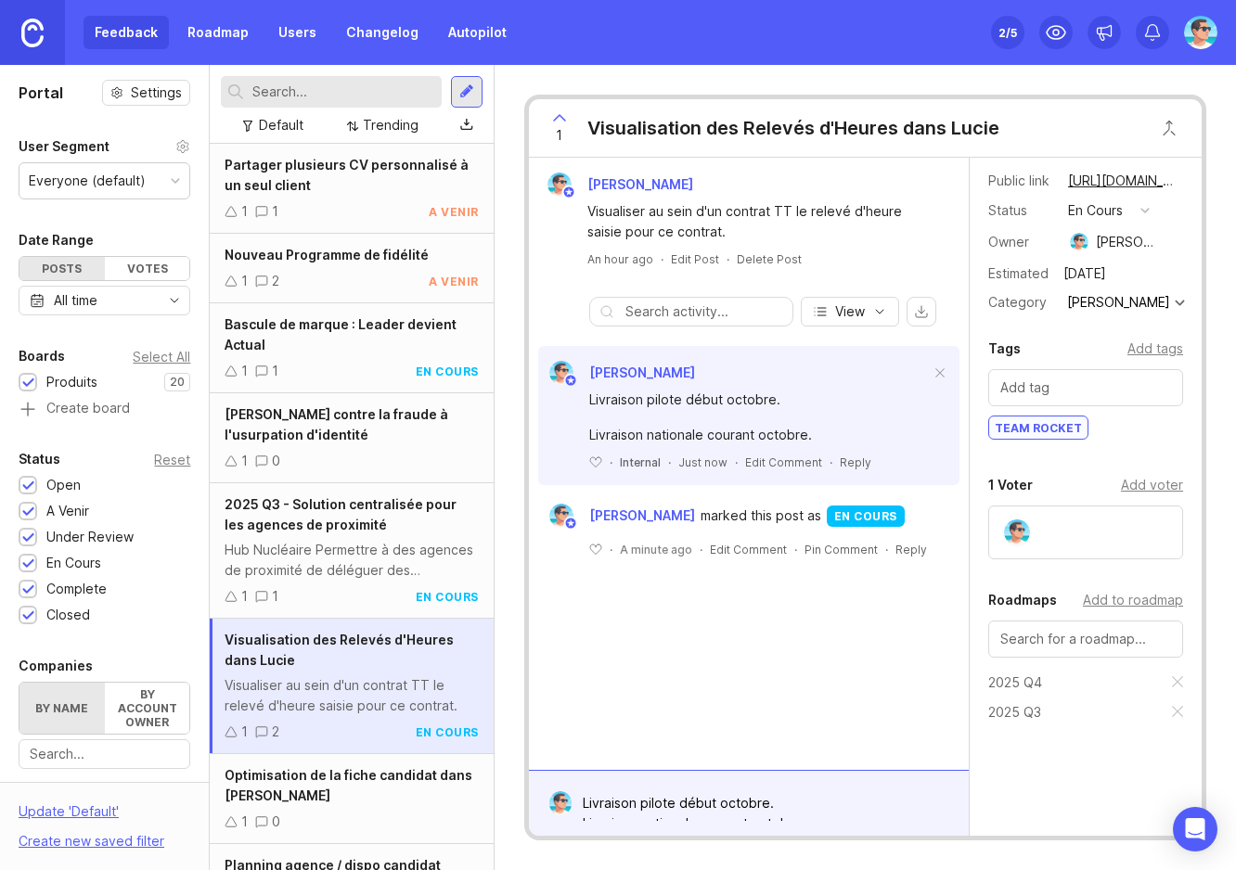
click at [215, 31] on link "Roadmap" at bounding box center [218, 32] width 84 height 33
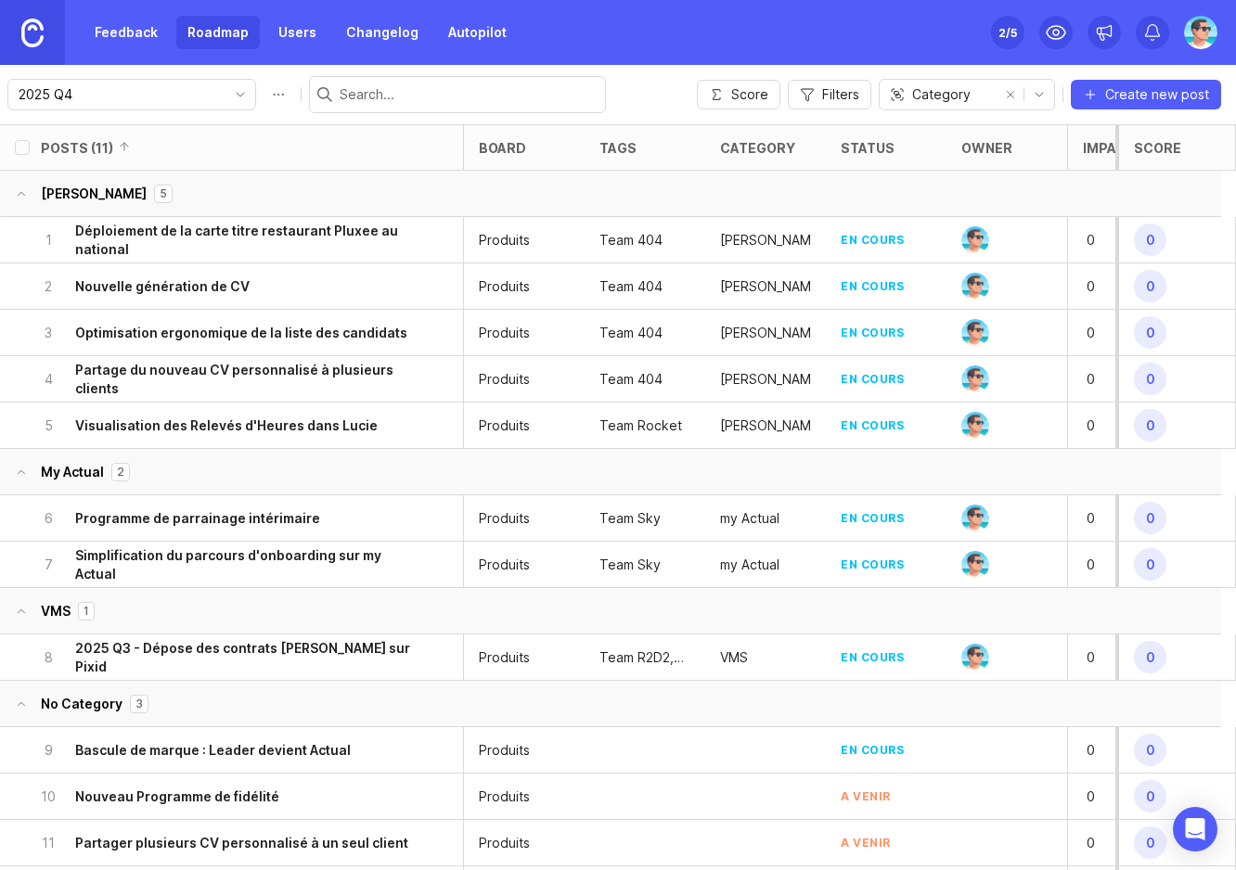
click at [152, 104] on input "2025 Q4" at bounding box center [121, 94] width 205 height 20
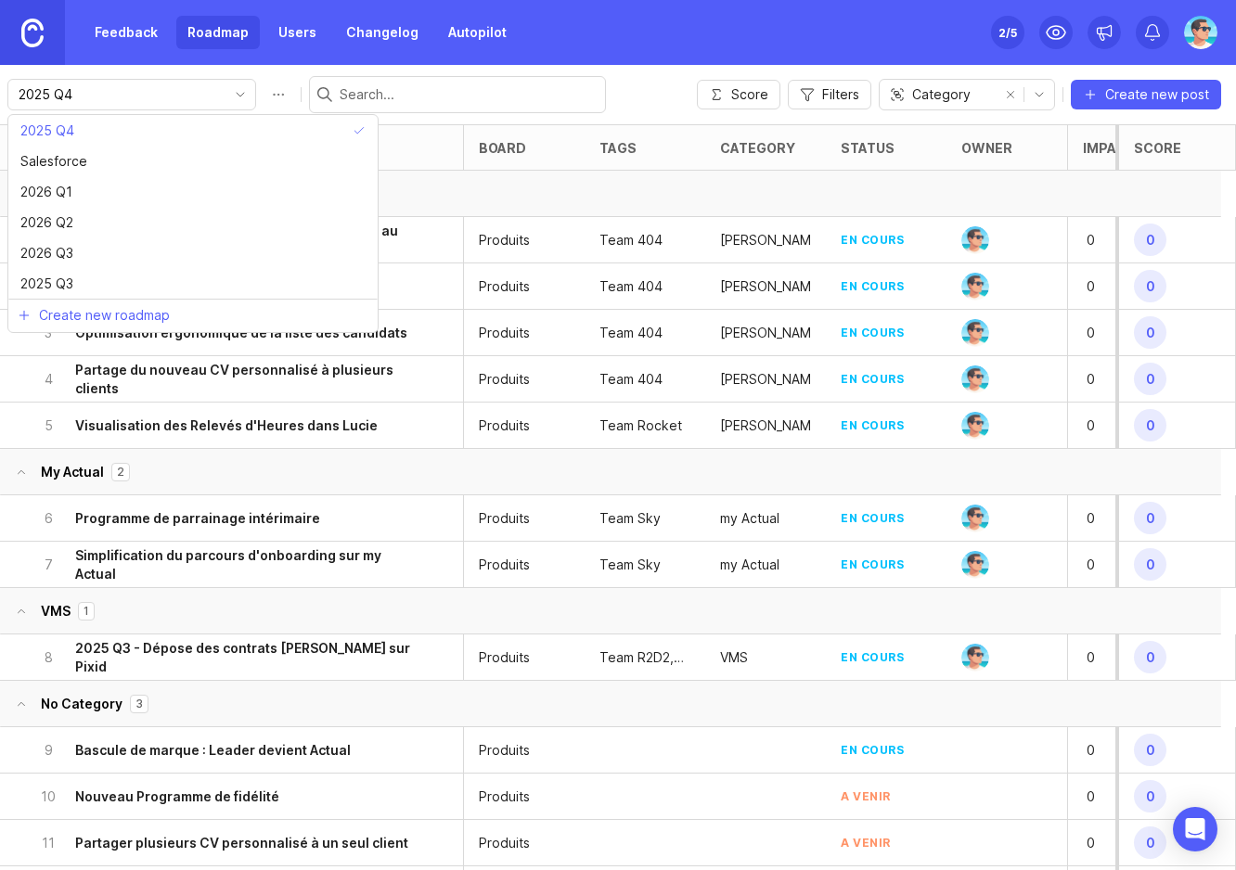
click at [154, 102] on input "2025 Q4" at bounding box center [121, 94] width 205 height 20
click at [139, 41] on link "Feedback" at bounding box center [126, 32] width 85 height 33
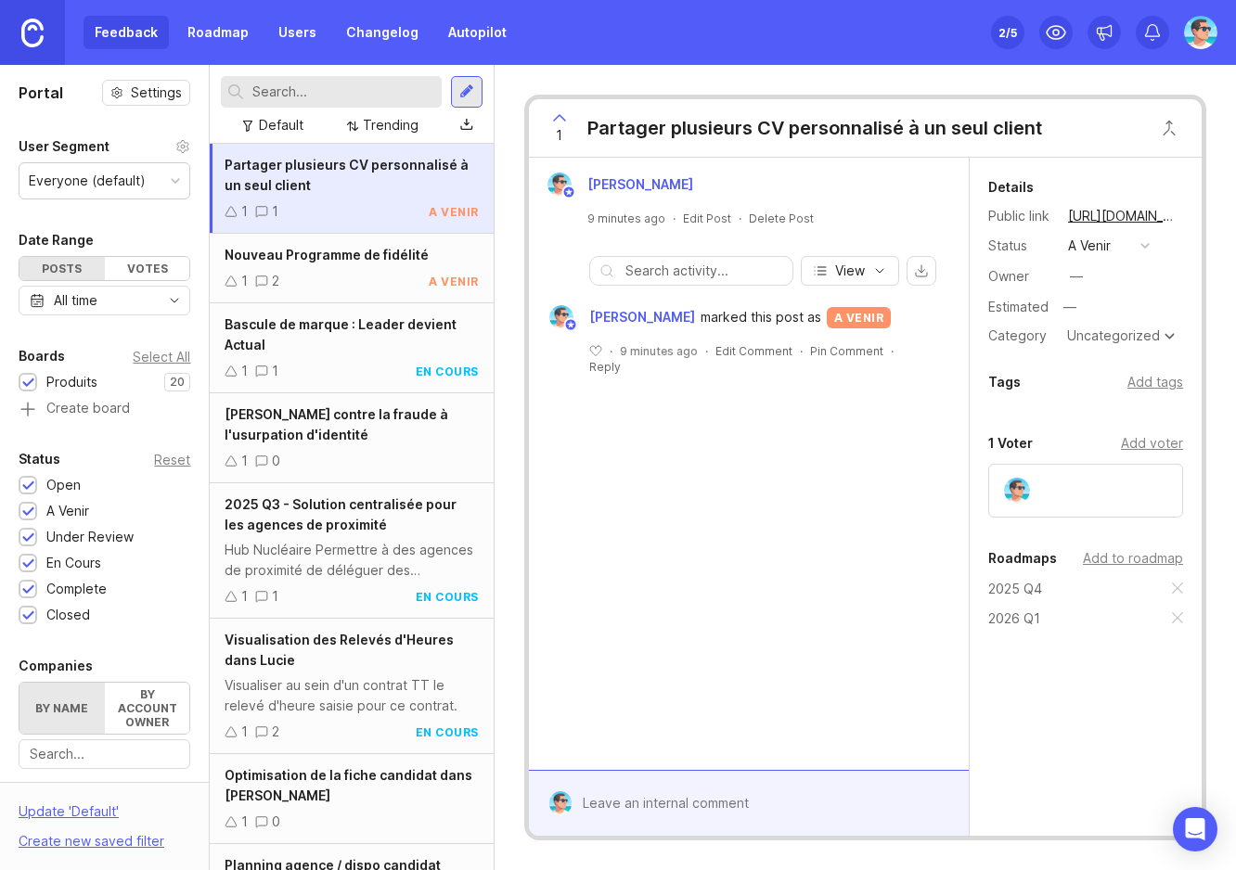
click at [508, 236] on div "1 Partager plusieurs CV personnalisé à un seul client [PERSON_NAME] 9 minutes a…" at bounding box center [865, 467] width 741 height 805
click at [508, 237] on div "1 Partager plusieurs CV personnalisé à un seul client [PERSON_NAME] 9 minutes a…" at bounding box center [865, 467] width 741 height 805
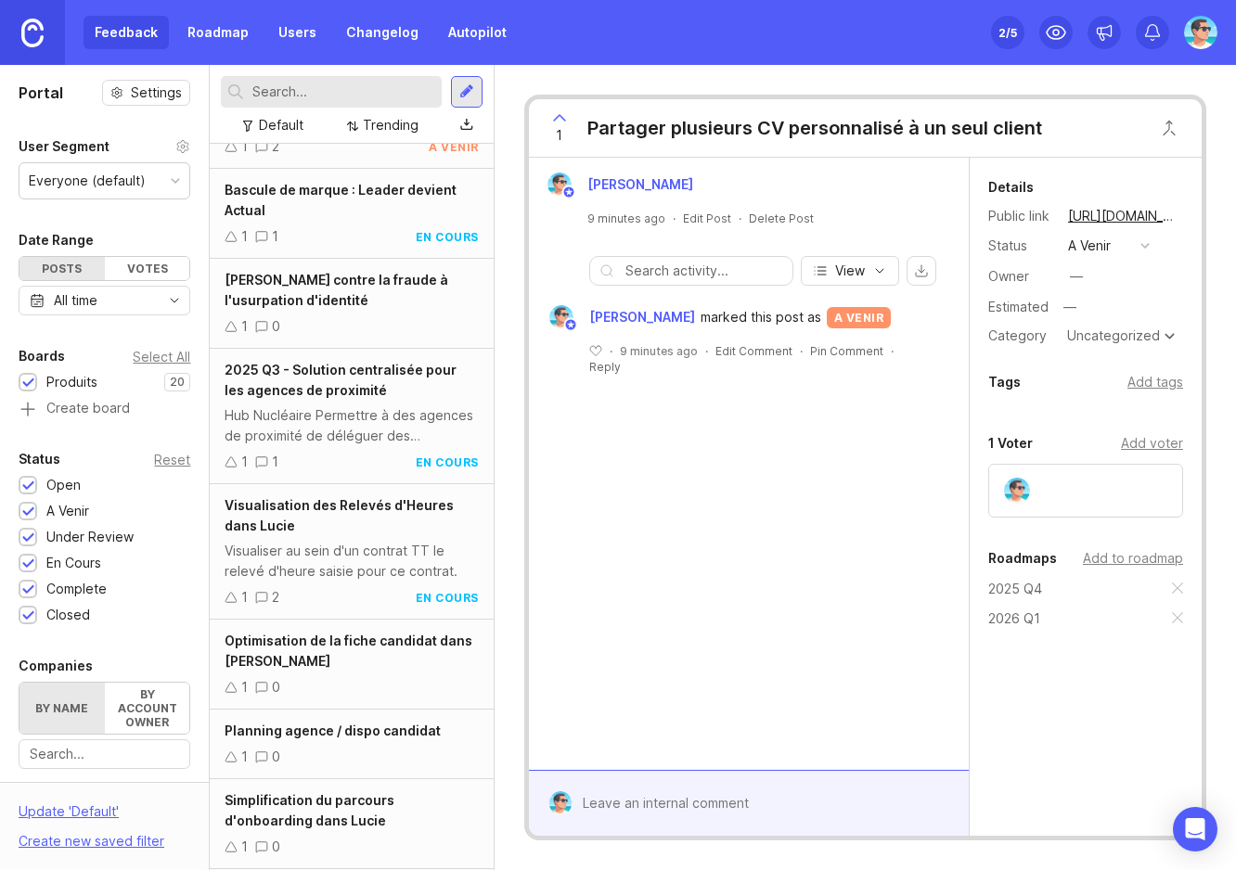
scroll to position [93, 0]
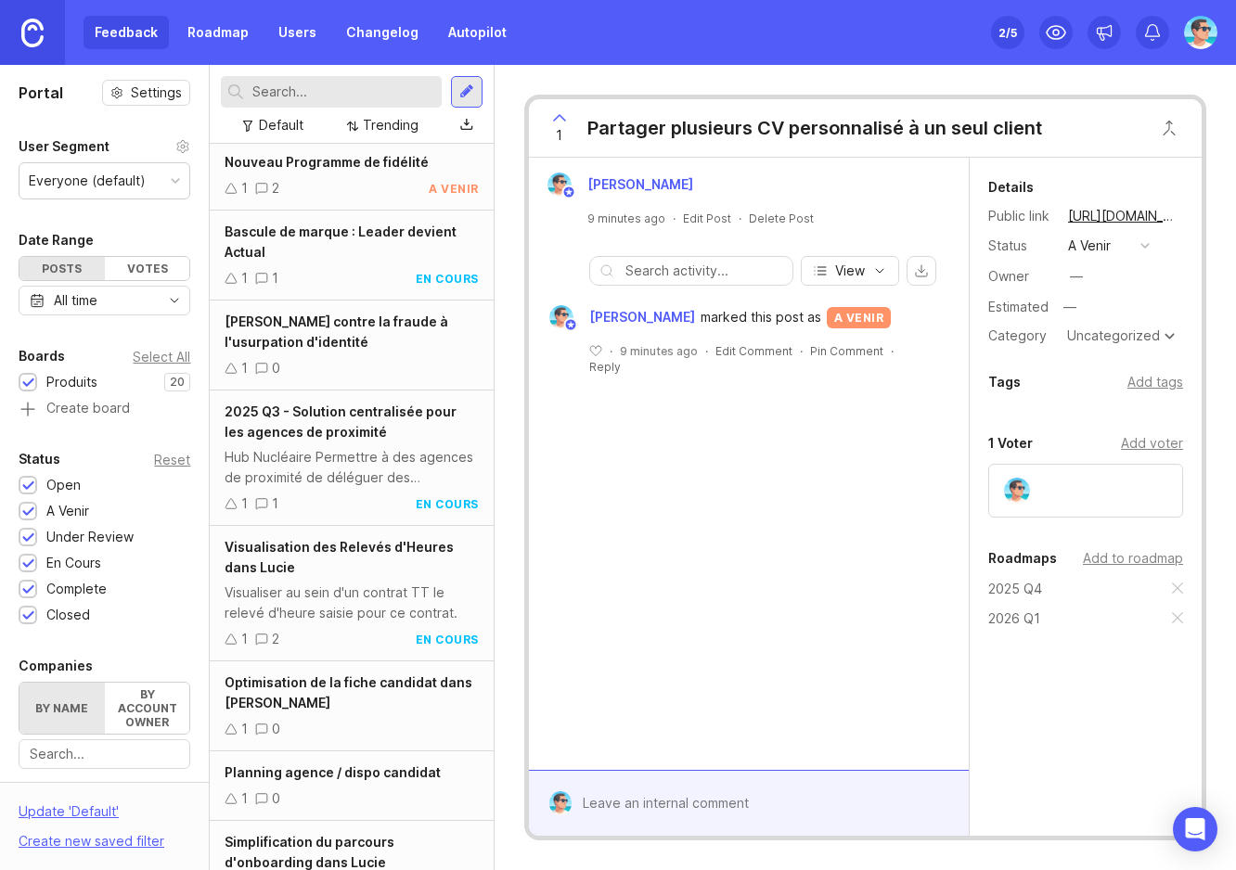
click at [354, 355] on div "[PERSON_NAME] contre la fraude à l'usurpation d'identité 1 0" at bounding box center [351, 346] width 283 height 90
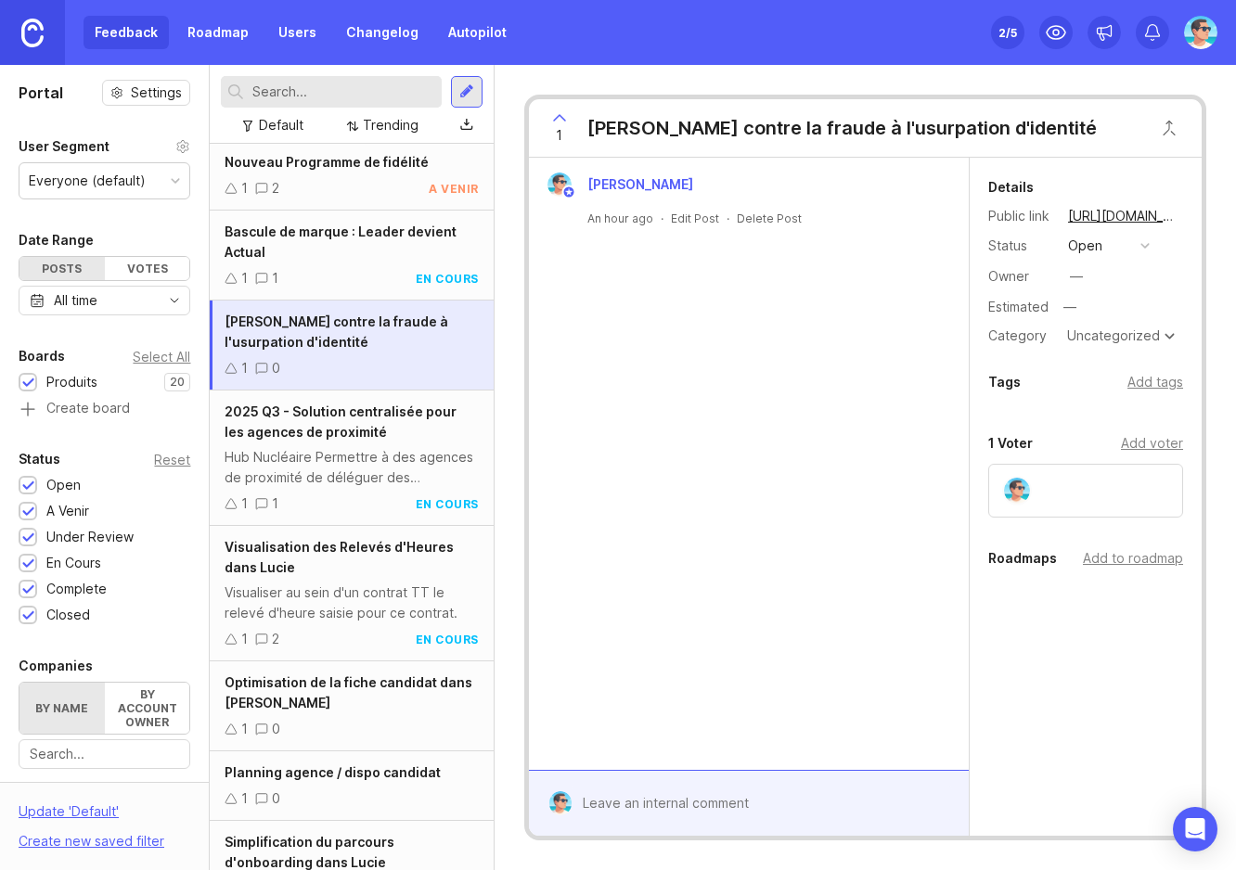
scroll to position [186, 0]
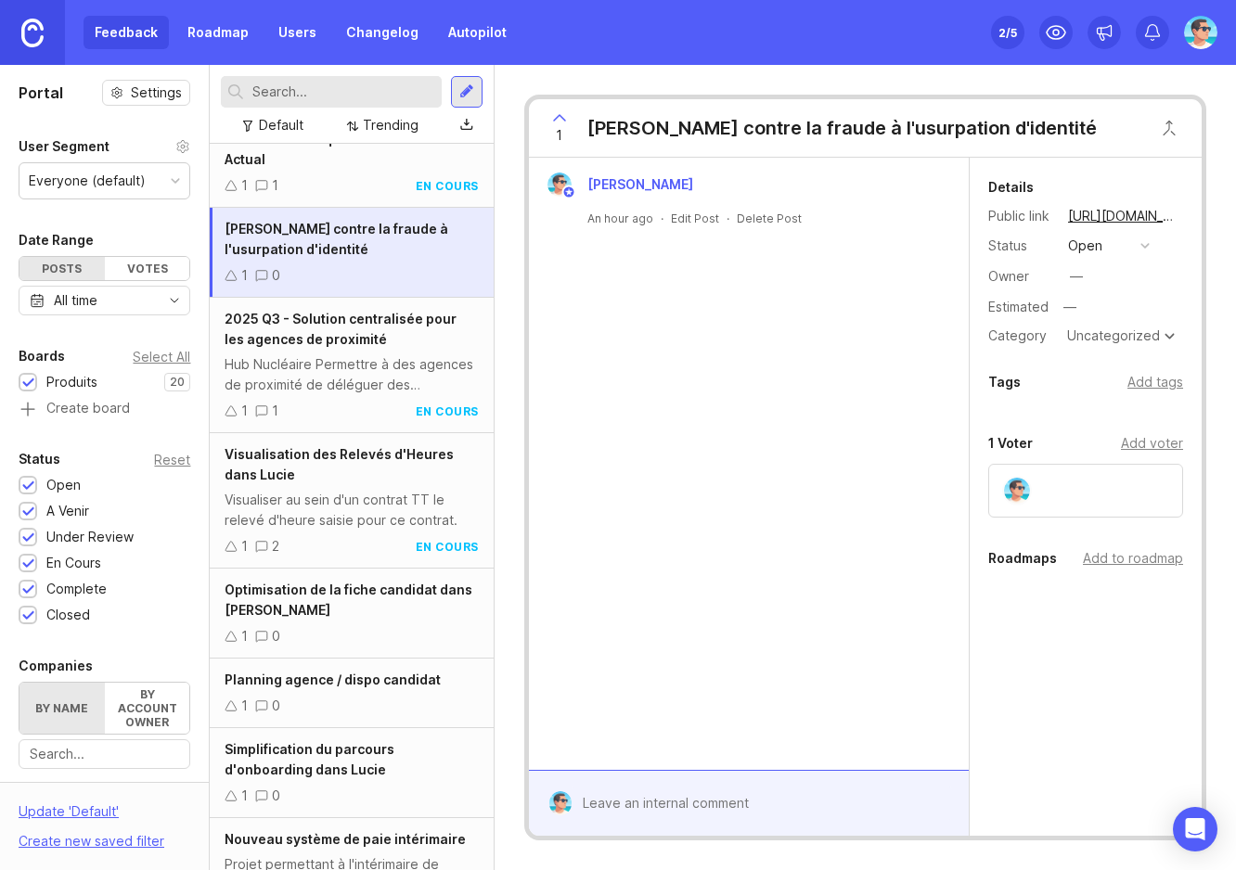
click at [618, 432] on div "[PERSON_NAME] An hour ago · Edit Post · Delete Post" at bounding box center [749, 464] width 440 height 612
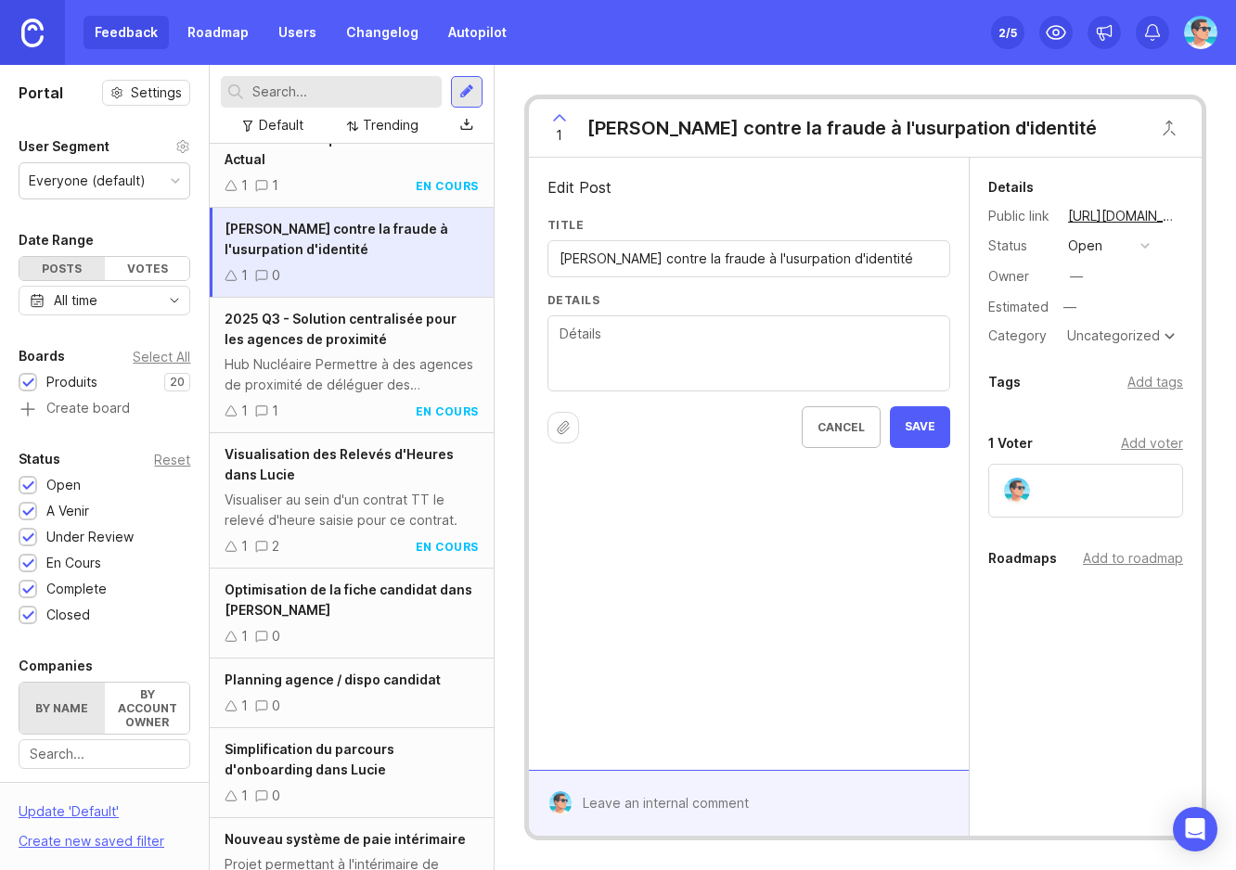
click at [670, 364] on textarea "Details" at bounding box center [749, 354] width 379 height 61
type textarea "S"
click at [583, 328] on textarea "Dé ploiement d'une solution de validation de l'identité en ligne" at bounding box center [749, 354] width 379 height 61
click at [637, 336] on textarea "Déploiement d'une solution de validation de l'identité en ligne" at bounding box center [749, 354] width 379 height 61
click at [696, 361] on textarea "Déploiement au national d'une solution de validation de l'identité en ligne" at bounding box center [749, 354] width 379 height 61
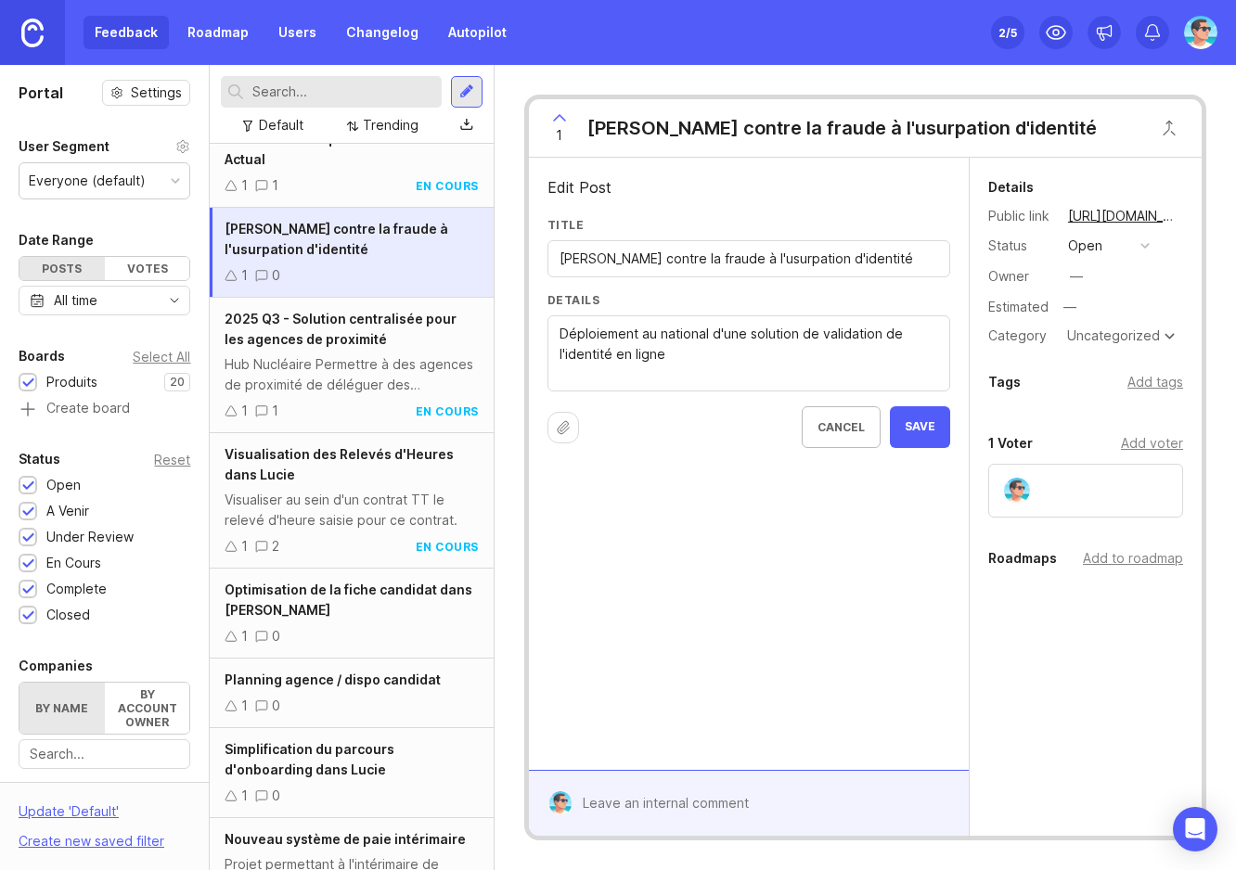
type textarea "Déploiement au national d'une solution de validation de l'identité en ligne"
click at [909, 434] on button "Save" at bounding box center [920, 427] width 60 height 42
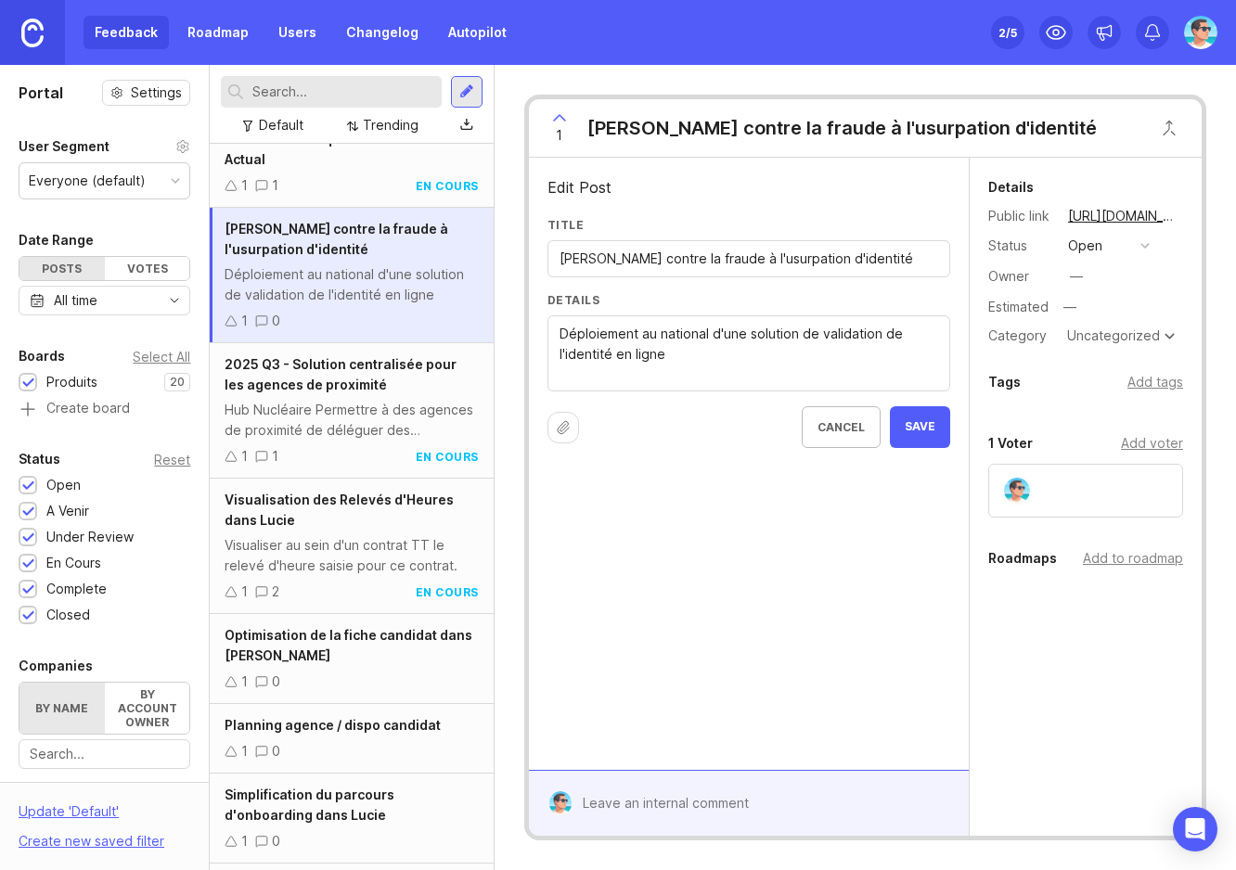
drag, startPoint x: 849, startPoint y: 258, endPoint x: 494, endPoint y: 248, distance: 355.5
click at [494, 248] on div "Portal Settings User Segment Everyone (default) Date Range Posts Votes All time…" at bounding box center [618, 467] width 1236 height 805
type input "Nouvelle solution de vérification d'identité"
click at [921, 429] on span "Save" at bounding box center [920, 427] width 31 height 16
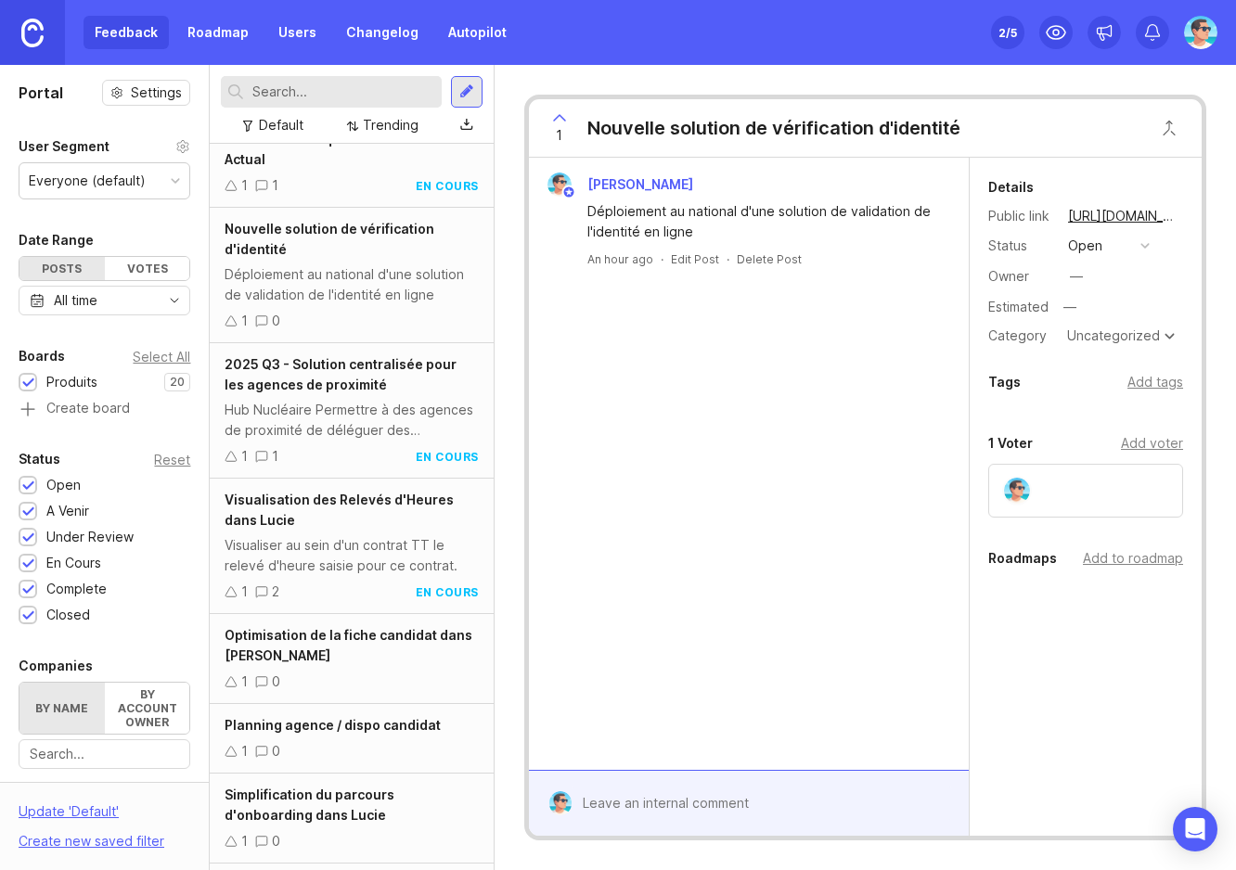
click at [797, 412] on div "[PERSON_NAME] Déploiement au national d'une solution de validation de l'identit…" at bounding box center [749, 464] width 440 height 612
click at [793, 429] on div "[PERSON_NAME] Déploiement au national d'une solution de validation de l'identit…" at bounding box center [749, 464] width 440 height 612
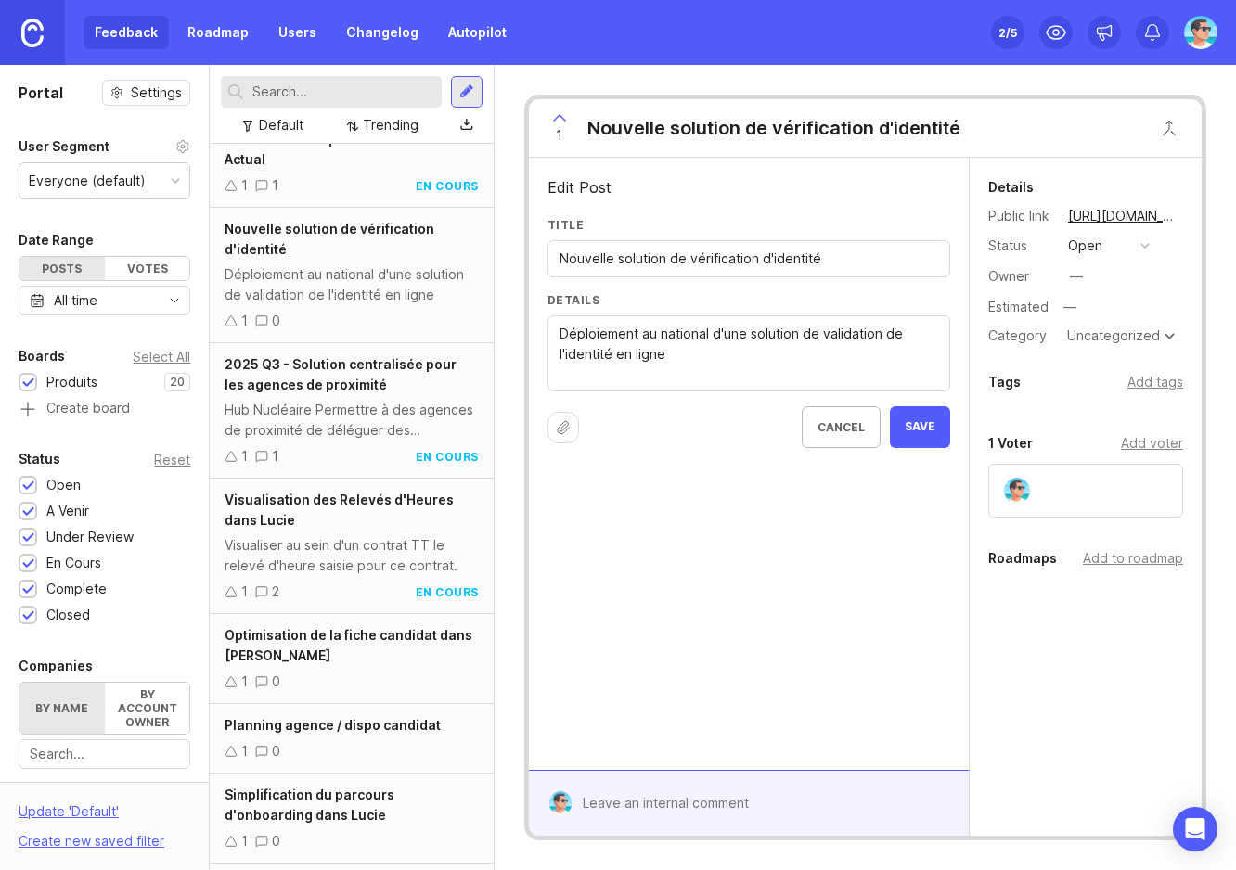
drag, startPoint x: 693, startPoint y: 377, endPoint x: 699, endPoint y: 361, distance: 16.7
type textarea "Déploiement au national d'une solution de validation de l'identité en ligne Pil…"
click at [910, 443] on span "Save" at bounding box center [920, 448] width 31 height 16
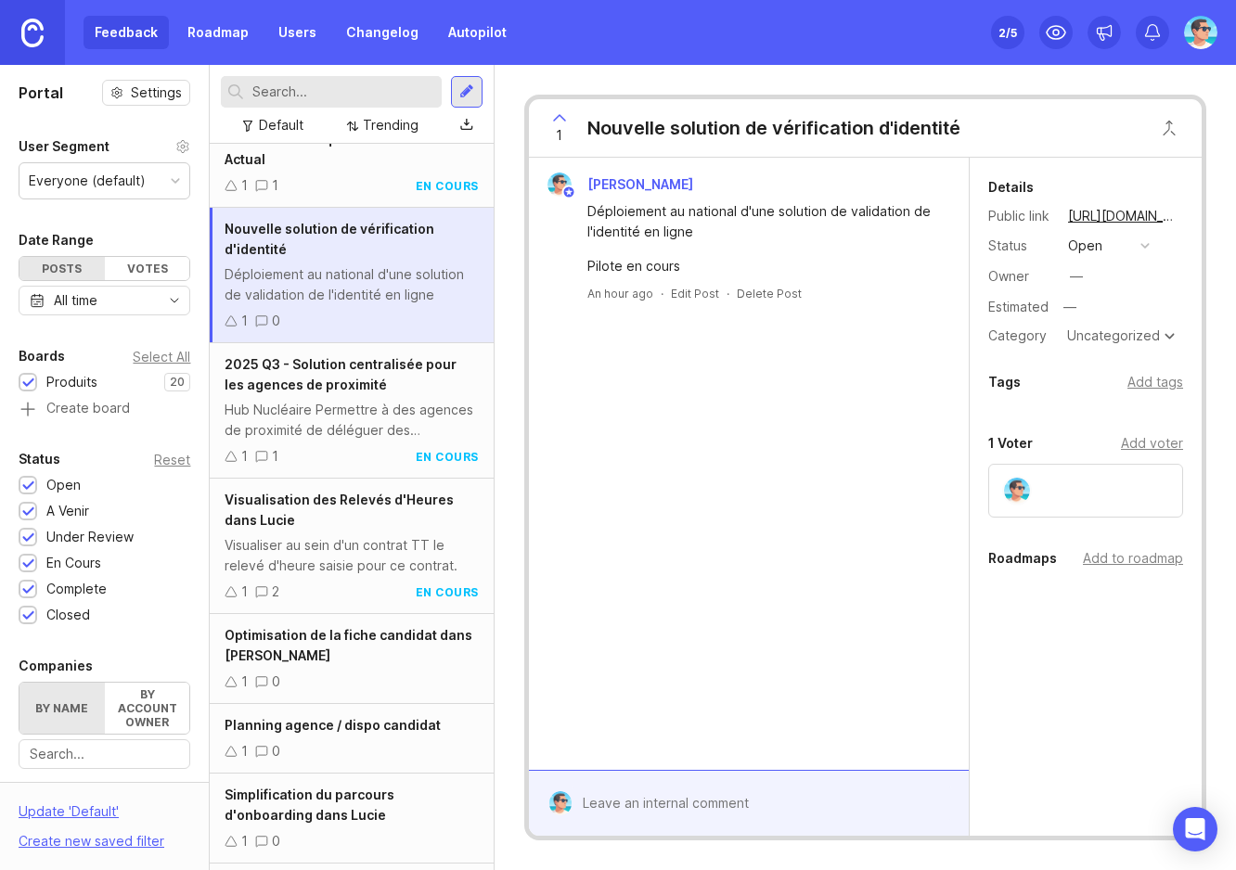
click at [623, 806] on div at bounding box center [762, 803] width 380 height 35
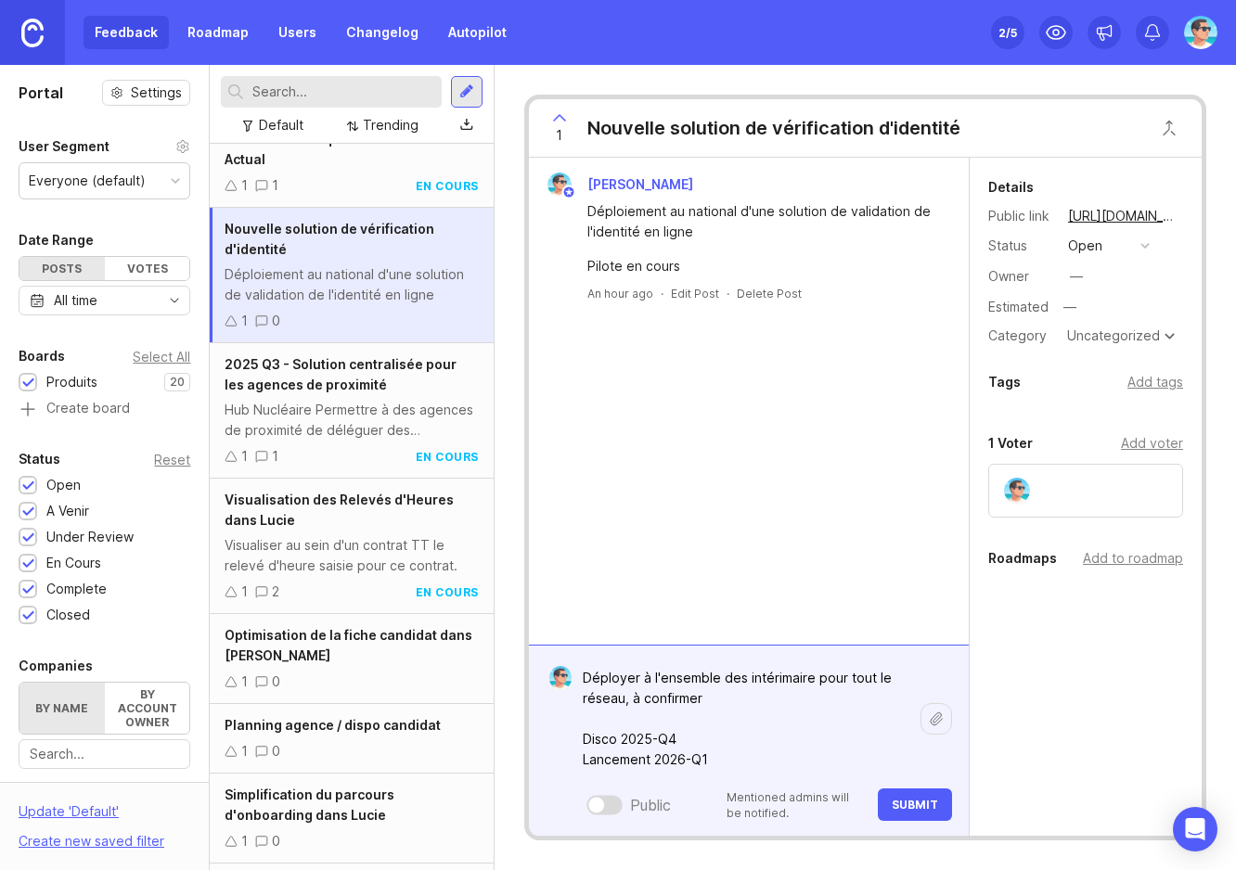
type textarea "Déployer à l'ensemble des intérimaire pour tout le réseau, à confirmer Disco 20…"
click at [916, 812] on span "Submit" at bounding box center [915, 805] width 46 height 14
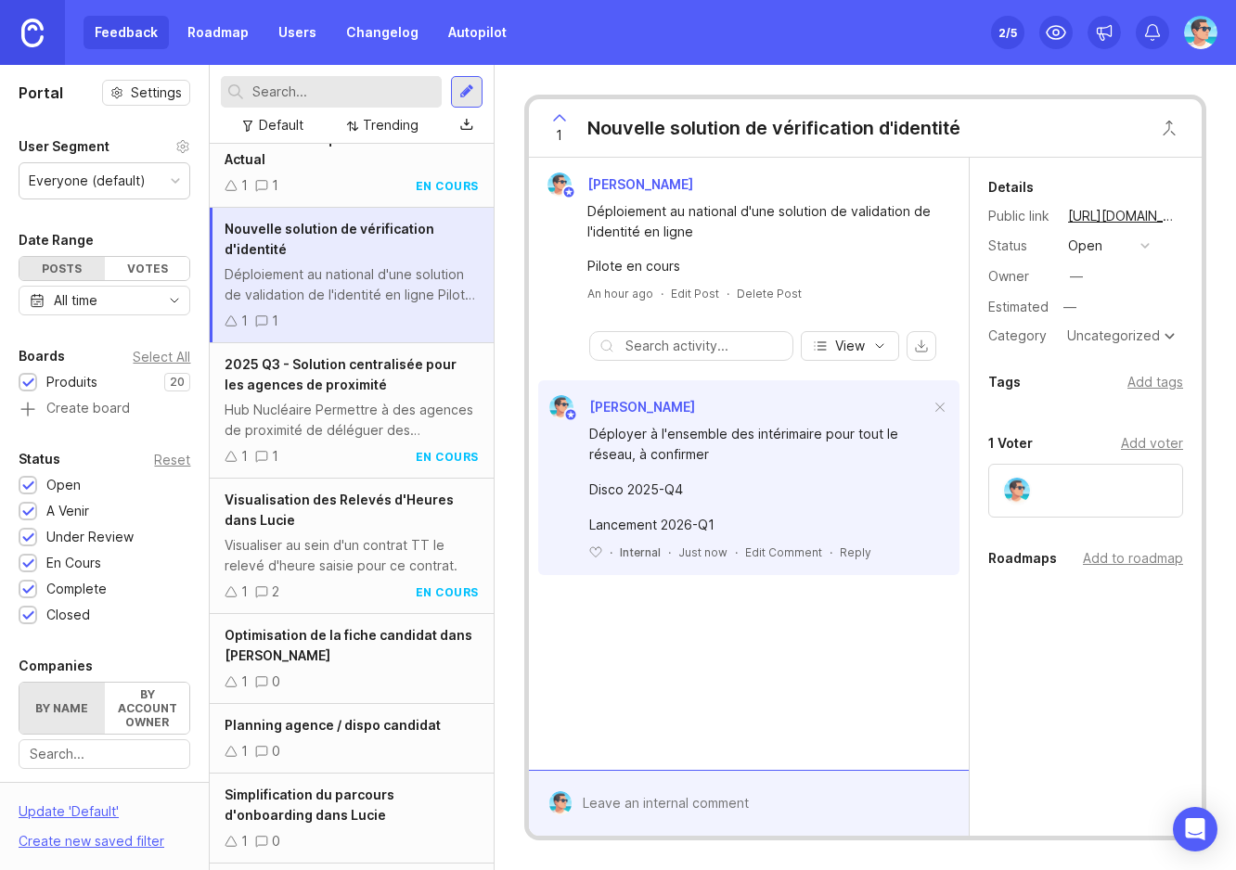
click at [1094, 239] on div "open" at bounding box center [1085, 246] width 34 height 20
click at [1113, 307] on div "a venir" at bounding box center [1097, 312] width 50 height 16
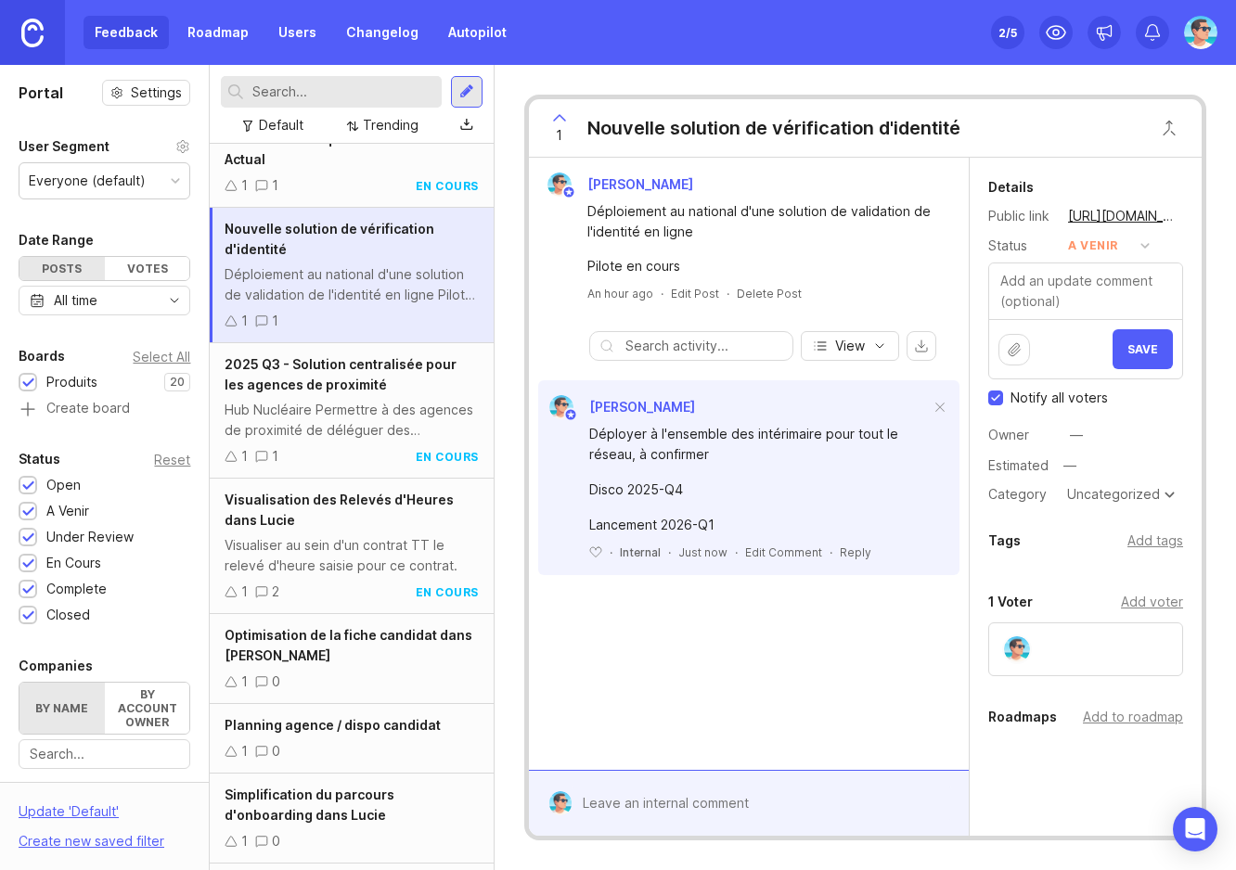
click at [1128, 349] on span "Save" at bounding box center [1142, 349] width 31 height 14
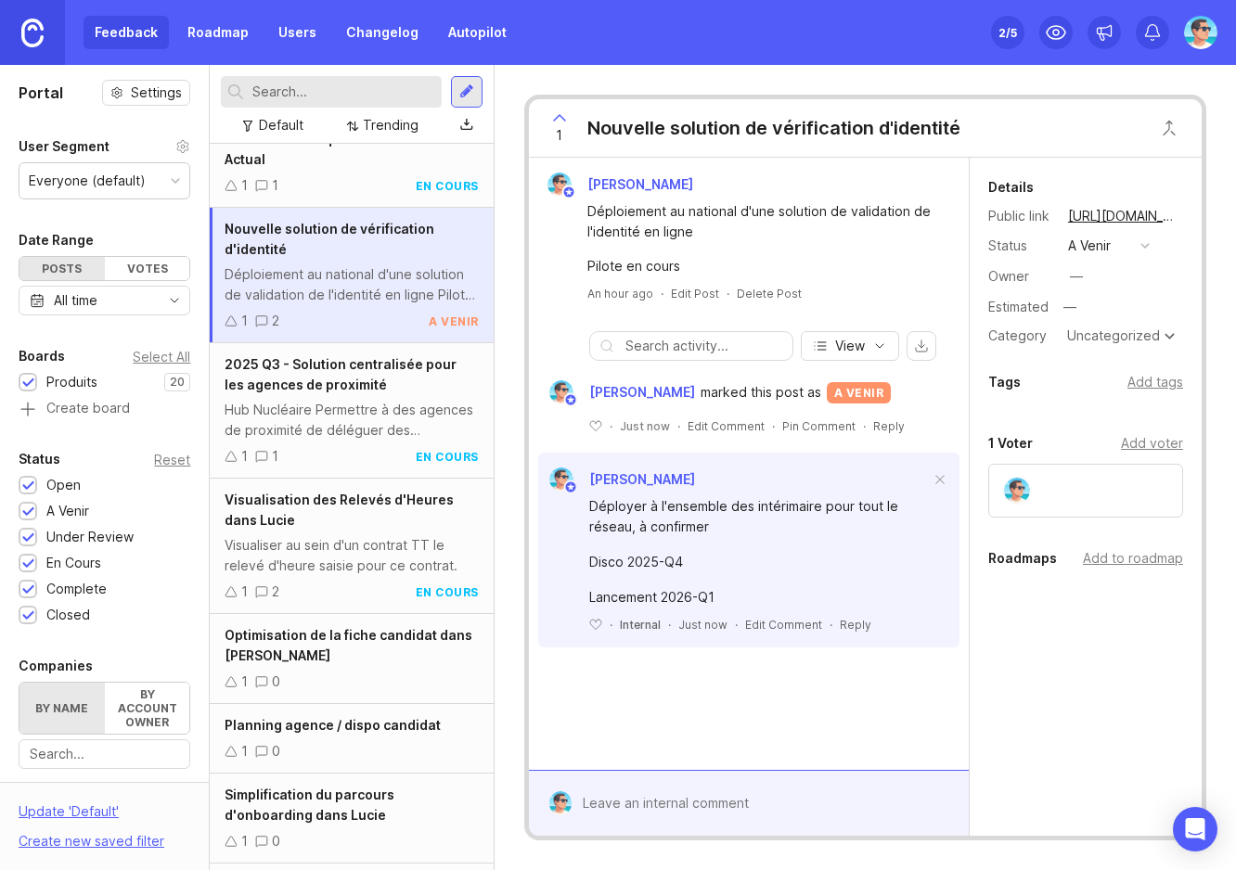
click at [1086, 329] on div "Uncategorized" at bounding box center [1113, 335] width 93 height 13
click at [1092, 326] on div "Uncategorized" at bounding box center [1120, 336] width 117 height 22
click at [1094, 328] on div "Uncategorized" at bounding box center [1120, 336] width 117 height 22
click at [1145, 549] on div "Add to roadmap" at bounding box center [1133, 558] width 100 height 20
click at [1130, 572] on div "Roadmaps Add to roadmap 2025 Q4" at bounding box center [1086, 603] width 232 height 113
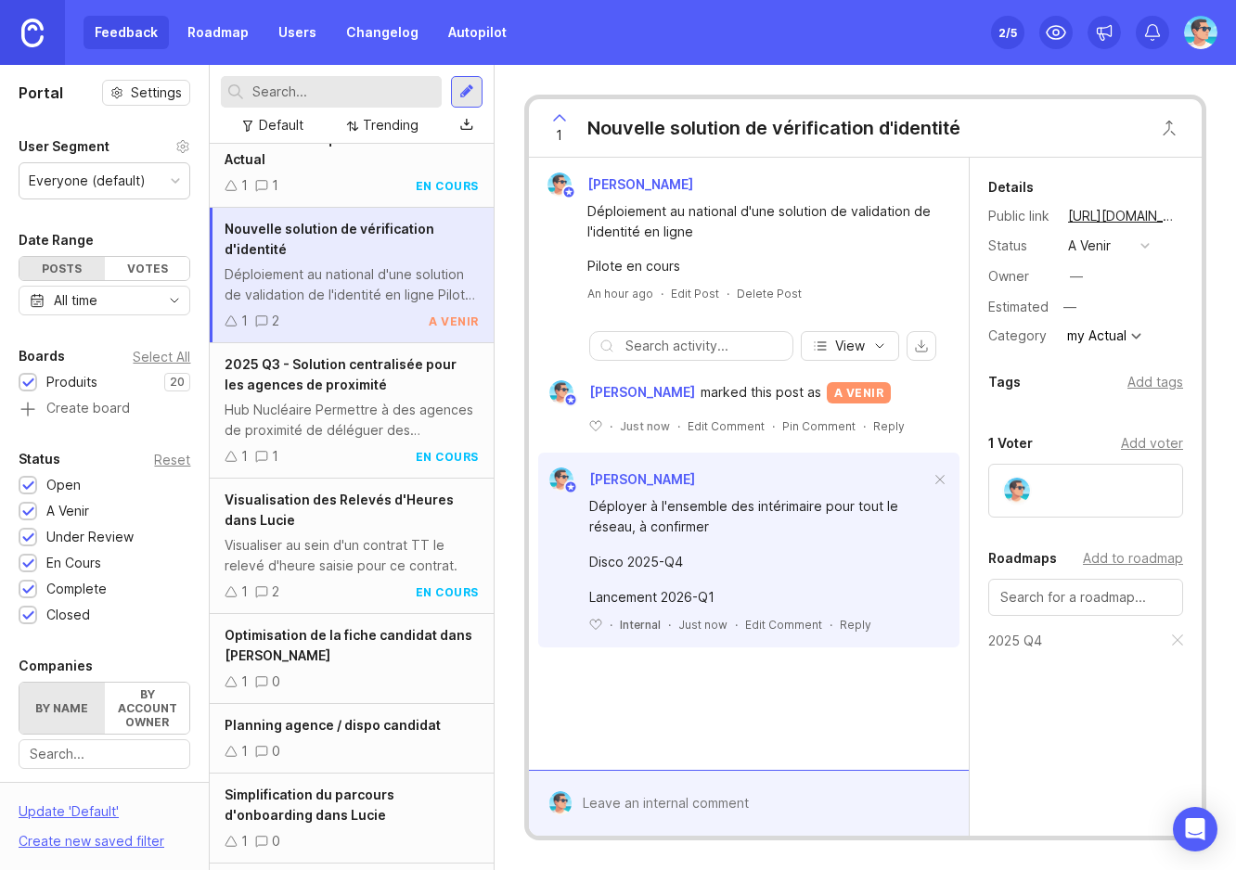
click at [1131, 565] on div "Add to roadmap" at bounding box center [1133, 558] width 100 height 20
click at [1129, 559] on div "Add to roadmap" at bounding box center [1133, 558] width 100 height 20
click at [1091, 736] on div "Details Public link [URL][DOMAIN_NAME] Status a venir Owner — Estimated — Categ…" at bounding box center [1086, 508] width 232 height 700
click at [1140, 385] on div "Add tags" at bounding box center [1155, 382] width 56 height 20
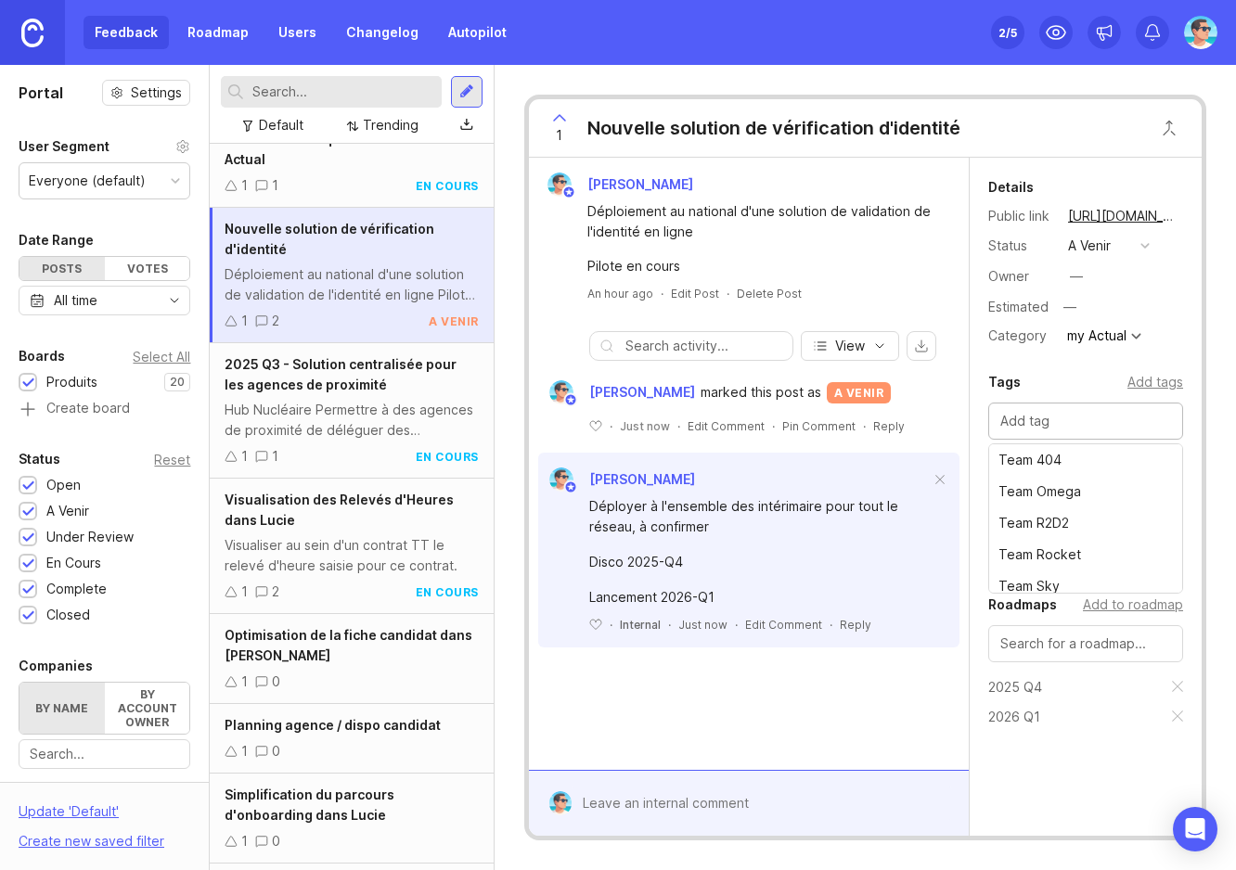
click at [1178, 413] on div "Tags Add tags Team 404 Team Omega Team R2D2 Team Rocket Team Sky" at bounding box center [1086, 410] width 232 height 78
click at [737, 676] on div "[PERSON_NAME] marked this post as a venir ﻿ · Just now · Edit Comment · Pin Com…" at bounding box center [749, 527] width 440 height 302
click at [682, 715] on div "[PERSON_NAME] Déploiement au national d'une solution de validation de l'identit…" at bounding box center [749, 464] width 440 height 612
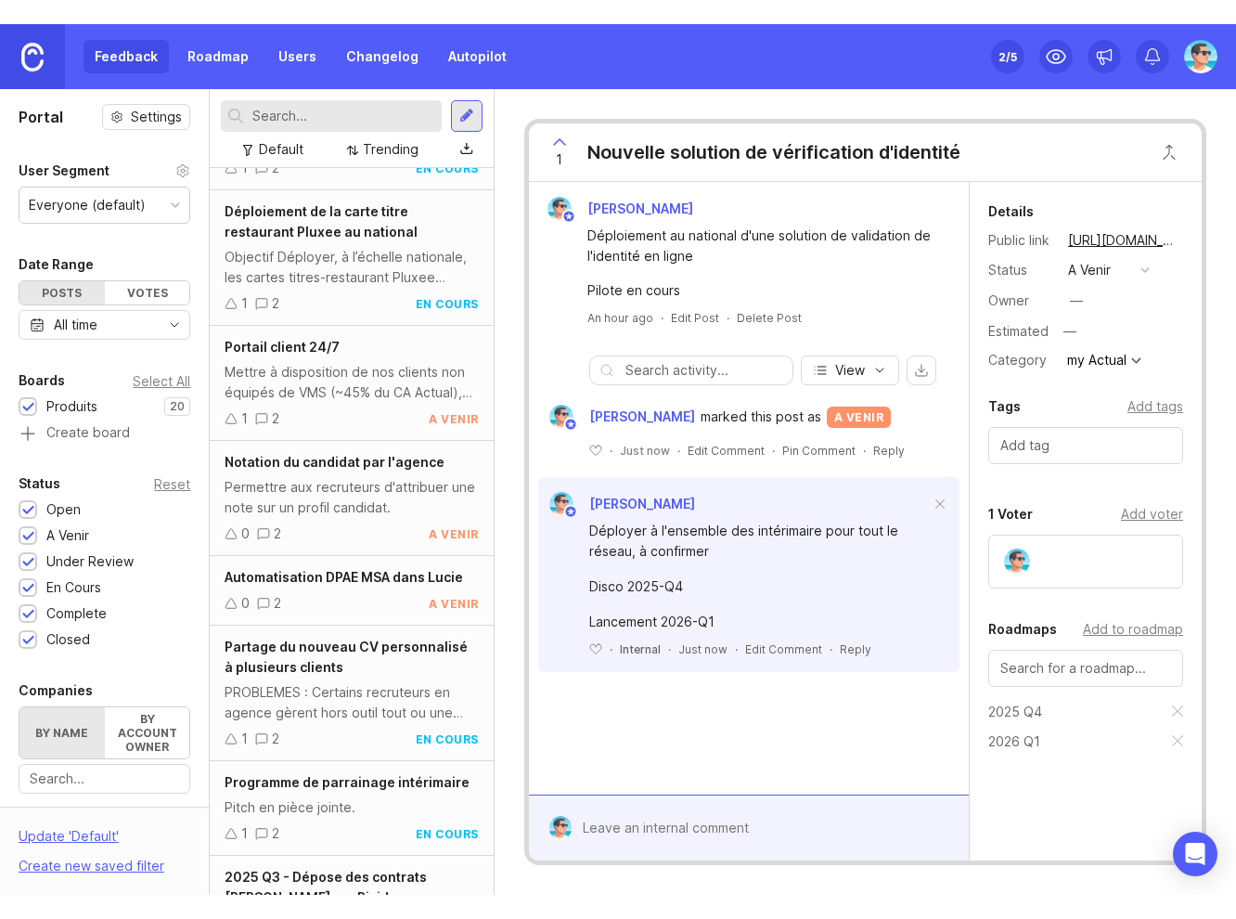
scroll to position [1384, 0]
